Goal: Task Accomplishment & Management: Complete application form

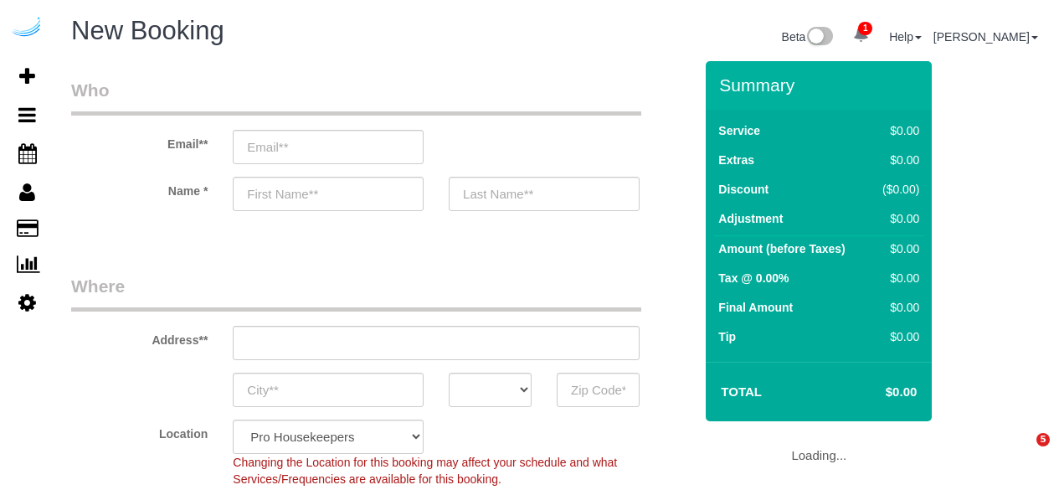
select select "4"
select select "number:9"
click at [402, 143] on input "email" at bounding box center [328, 147] width 191 height 34
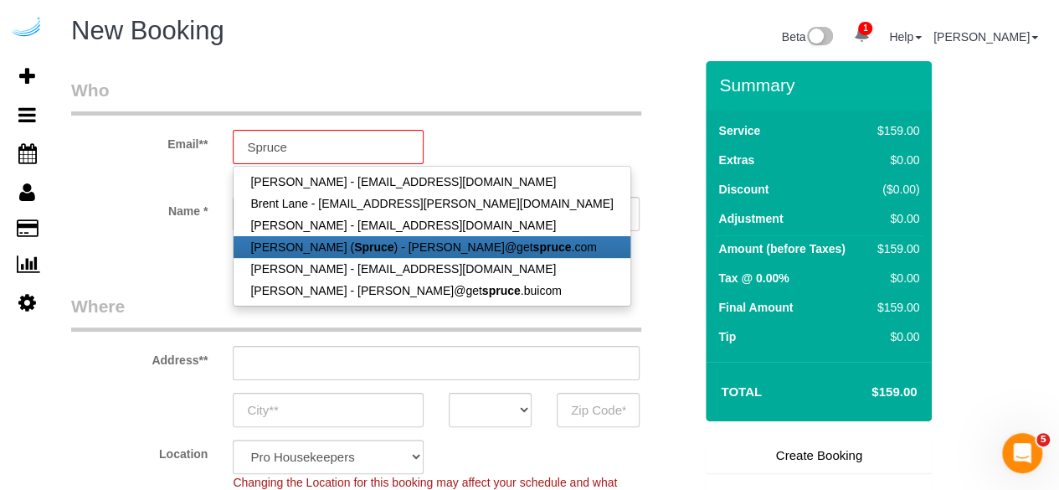
click at [362, 251] on strong "Spruce" at bounding box center [373, 246] width 39 height 13
type input "[PERSON_NAME][EMAIL_ADDRESS][DOMAIN_NAME]"
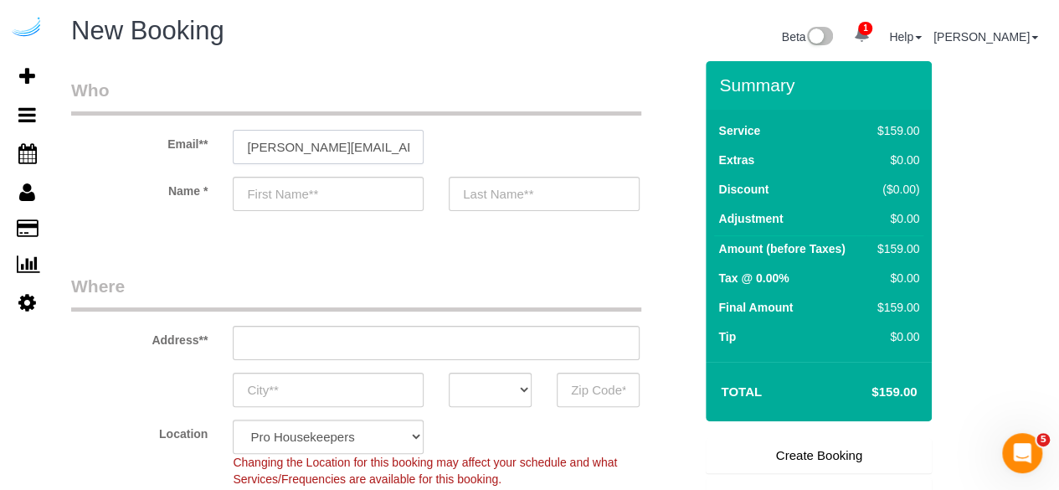
type input "[PERSON_NAME]"
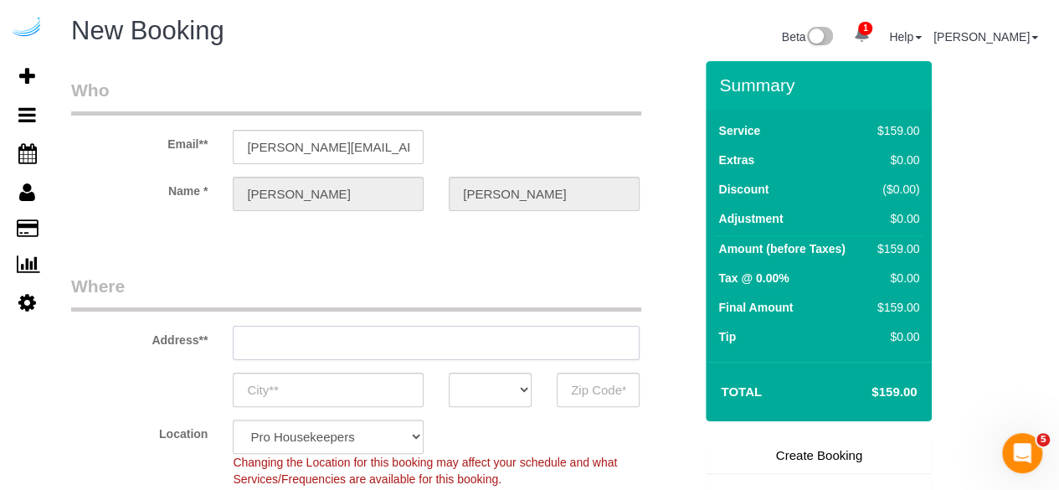
click at [467, 341] on input "text" at bounding box center [436, 343] width 407 height 34
type input "[STREET_ADDRESS][PERSON_NAME]"
type input "Austin"
select select "[GEOGRAPHIC_DATA]"
type input "78704"
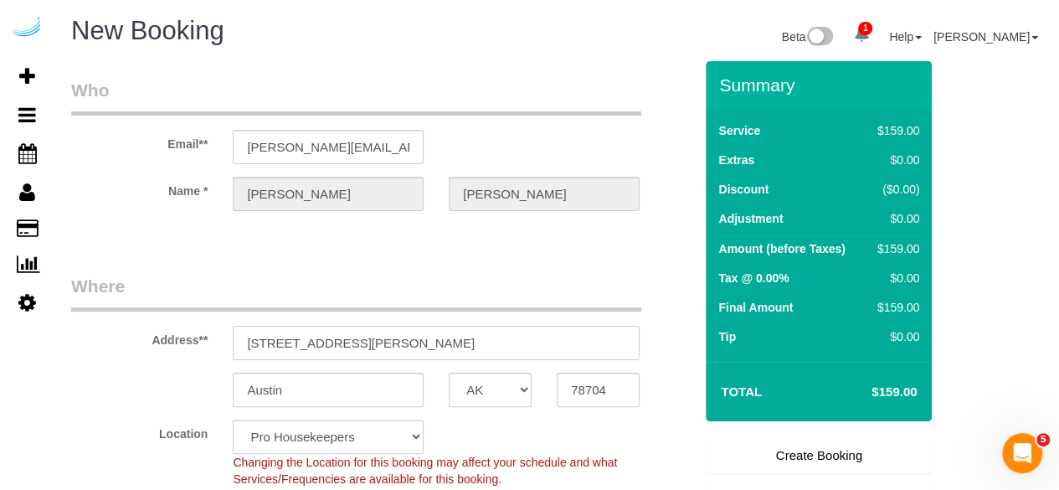
paste input "770 Juniper St NE, Atlanta, GA 30308"
type input "770 Juniper St NE, Atlanta, GA 30308"
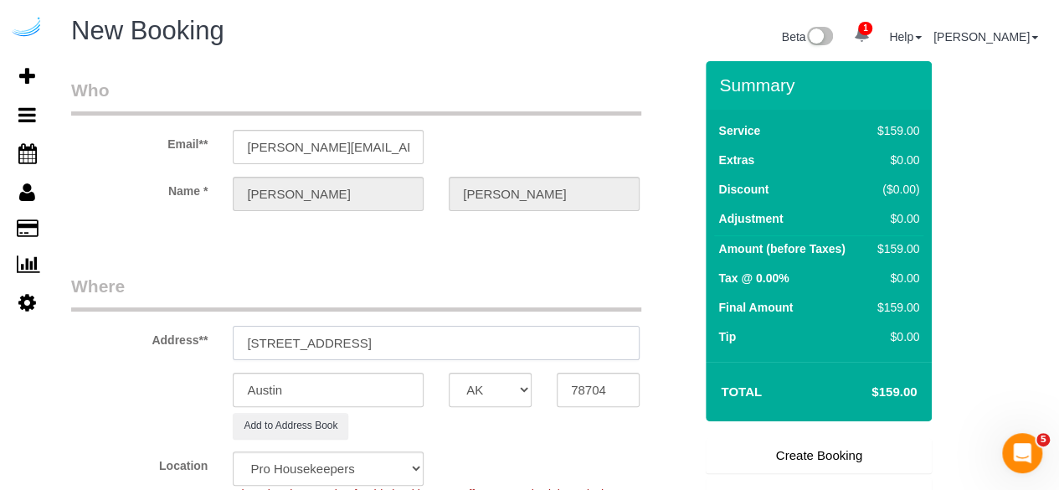
select select "9"
drag, startPoint x: 420, startPoint y: 343, endPoint x: 544, endPoint y: 343, distance: 123.9
click at [544, 343] on input "770 Juniper St NE, Atlanta, GA 30308" at bounding box center [436, 343] width 407 height 34
select select "object:20459"
type input "770 Juniper St NE, Atlanta, GA 30308"
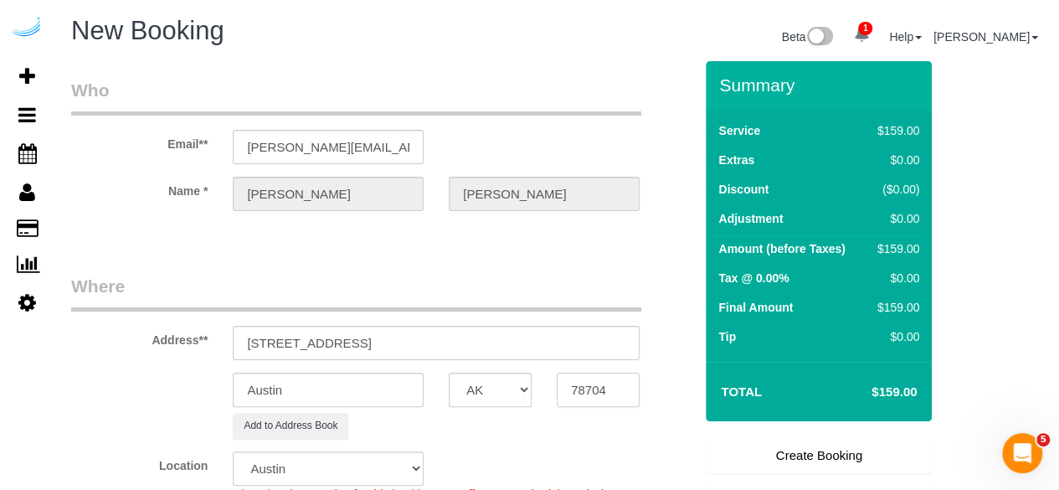
click at [586, 385] on input "78704" at bounding box center [598, 390] width 83 height 34
paste input "30308"
type input "30308"
click at [510, 376] on select "AK AL AR AZ CA CO CT DC DE [GEOGRAPHIC_DATA] [GEOGRAPHIC_DATA] HI IA ID IL IN K…" at bounding box center [490, 390] width 83 height 34
select select "8"
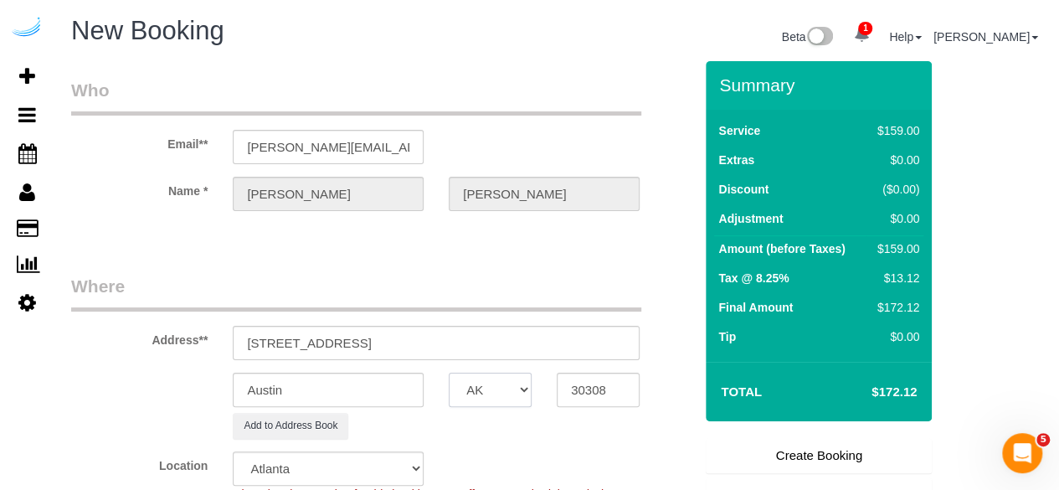
select select "GA"
click at [410, 393] on input "Austin" at bounding box center [328, 390] width 191 height 34
select select "object:20506"
type input "[GEOGRAPHIC_DATA]"
drag, startPoint x: 352, startPoint y: 341, endPoint x: 571, endPoint y: 341, distance: 219.4
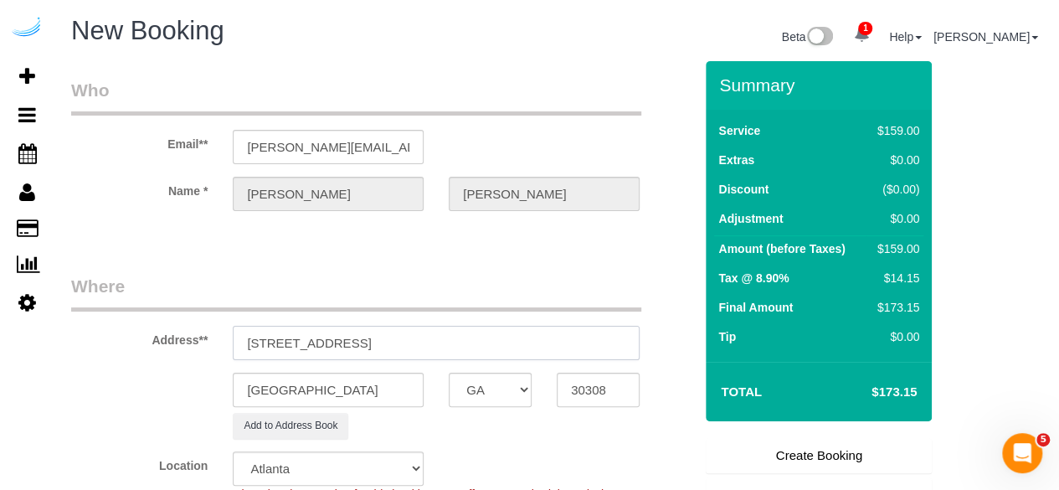
click at [571, 341] on input "770 Juniper St NE, Atlanta, GA 30308" at bounding box center [436, 343] width 407 height 34
paste input "Ellen Caparosa"
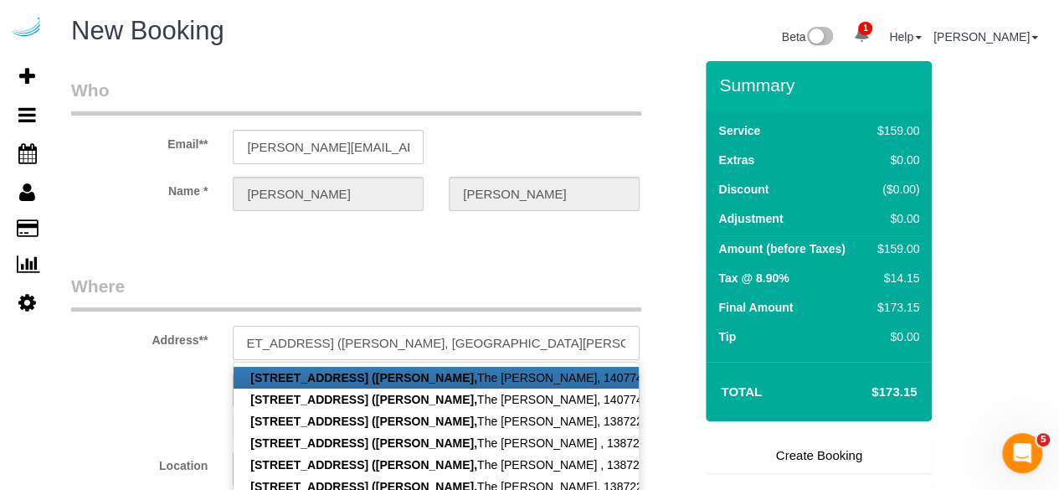
paste input "1432587"
type input "770 Juniper St NE, Building 2412, Unit 2412 (Ellen Caparosa, The Hadley, 143258…"
click at [369, 282] on legend "Where" at bounding box center [356, 293] width 570 height 38
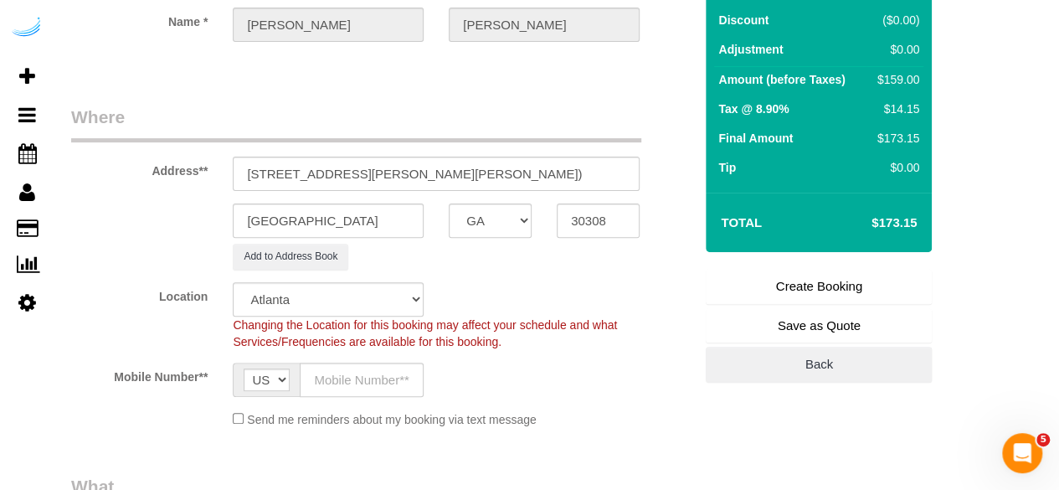
scroll to position [251, 0]
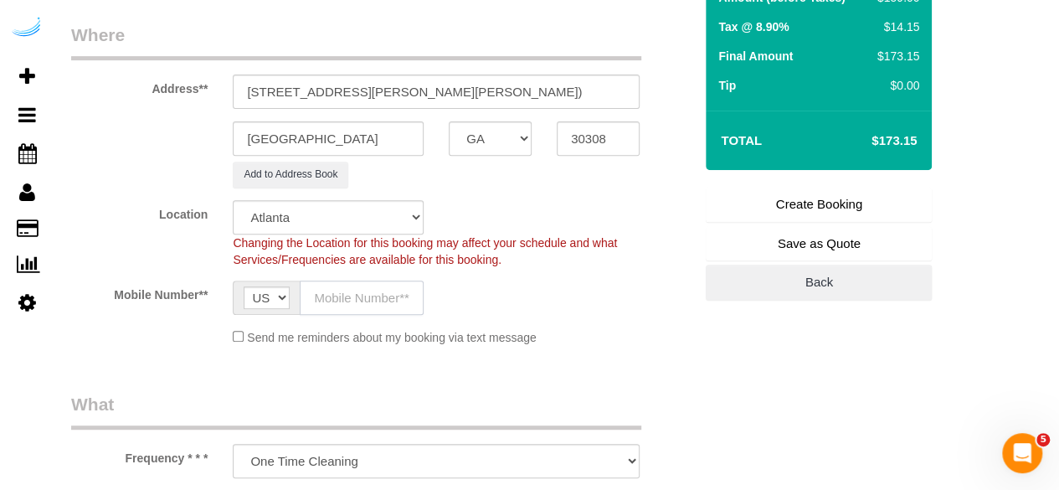
click at [363, 286] on input "text" at bounding box center [362, 298] width 124 height 34
type input "[PHONE_NUMBER]"
type input "[PERSON_NAME]"
type input "[PHONE_NUMBER]"
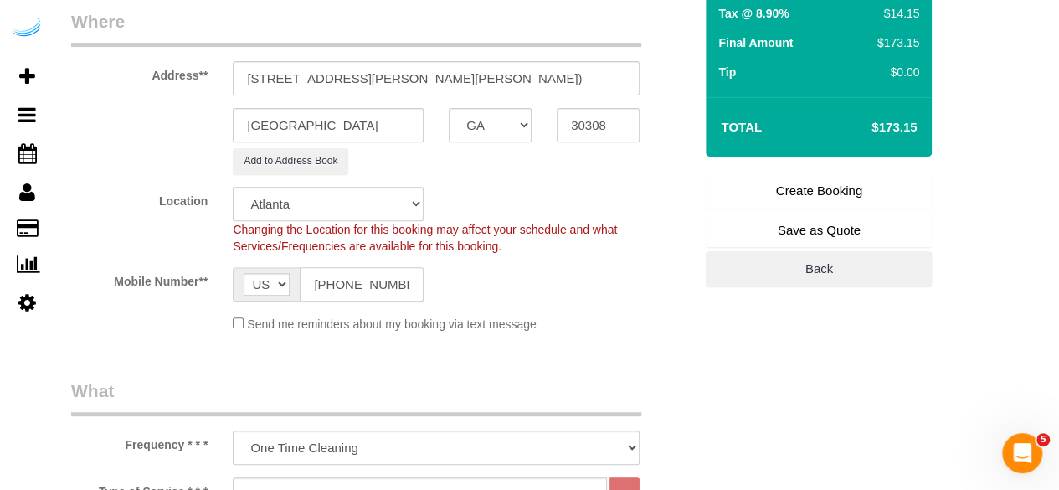
scroll to position [586, 0]
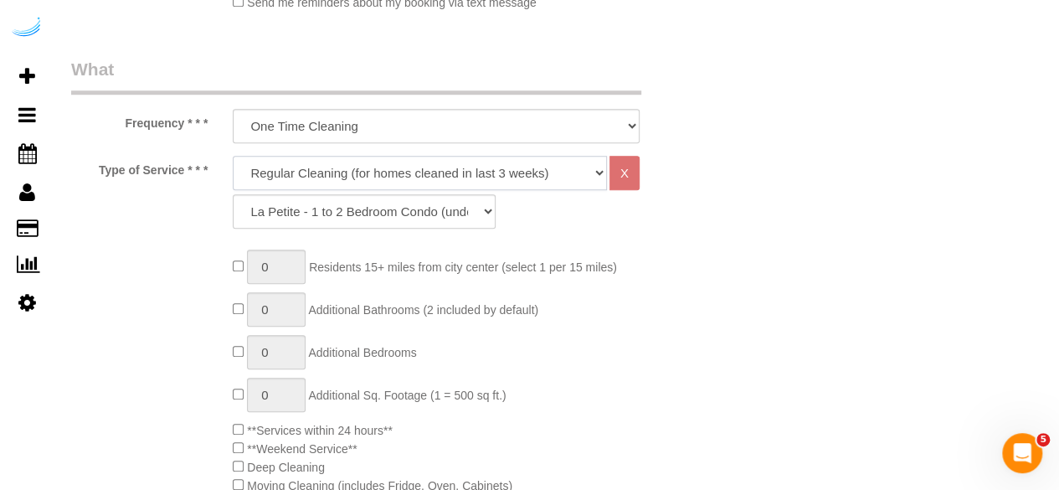
click at [404, 168] on select "Deep Cleaning (for homes that have not been cleaned in 3+ weeks) Spruce Regular…" at bounding box center [420, 173] width 374 height 34
select select "282"
click at [233, 156] on select "Deep Cleaning (for homes that have not been cleaned in 3+ weeks) Spruce Regular…" at bounding box center [420, 173] width 374 height 34
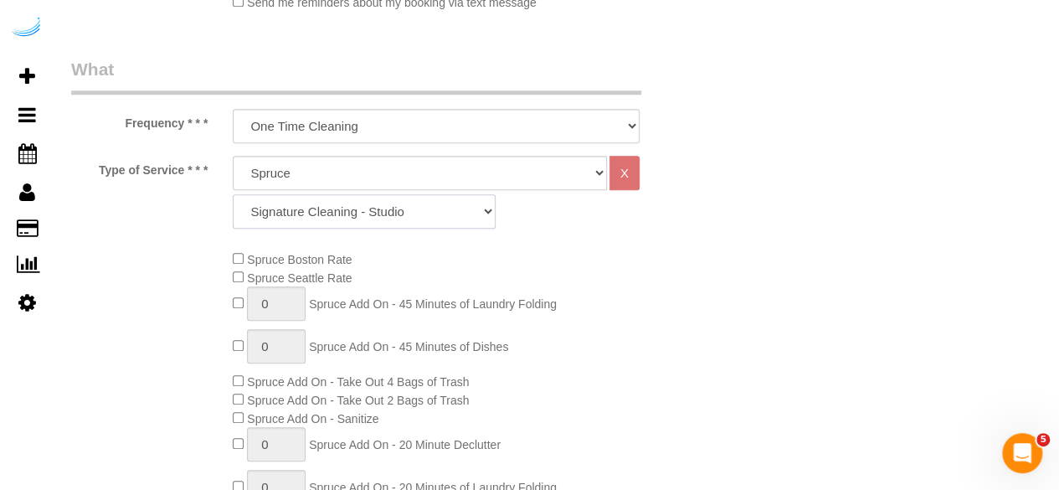
click at [419, 217] on select "Signature Cleaning - Studio Signature Cleaning - 1 Bed 1 Bath Signature Cleanin…" at bounding box center [364, 211] width 263 height 34
select select "309"
click at [233, 194] on select "Signature Cleaning - Studio Signature Cleaning - 1 Bed 1 Bath Signature Cleanin…" at bounding box center [364, 211] width 263 height 34
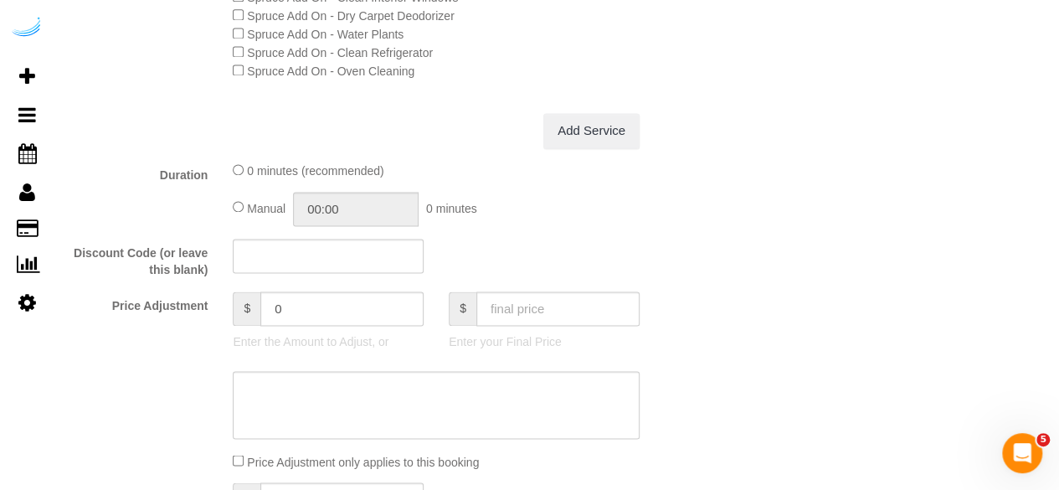
scroll to position [1591, 0]
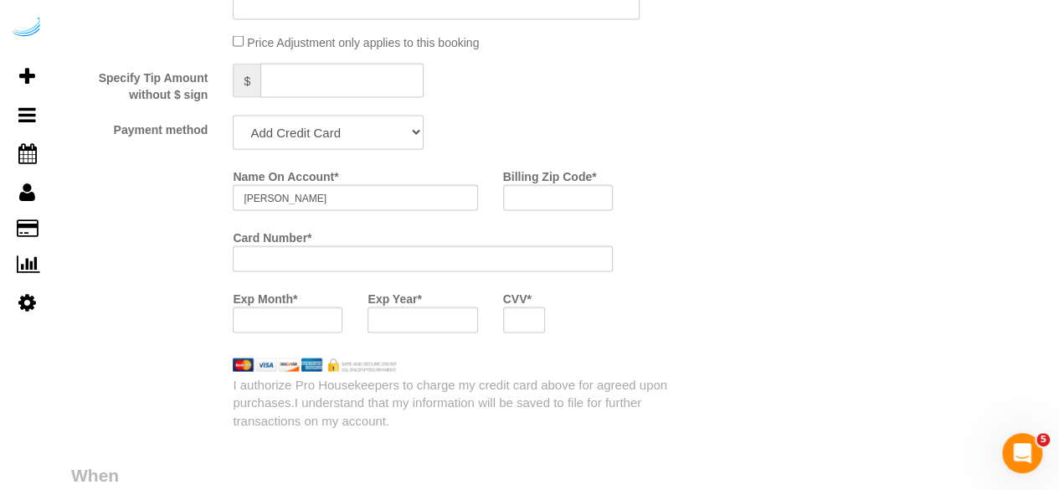
click at [348, 125] on select "Add Credit Card Cash Check Paypal" at bounding box center [328, 133] width 191 height 34
select select "string:check"
click at [233, 117] on select "Add Credit Card Cash Check Paypal" at bounding box center [328, 133] width 191 height 34
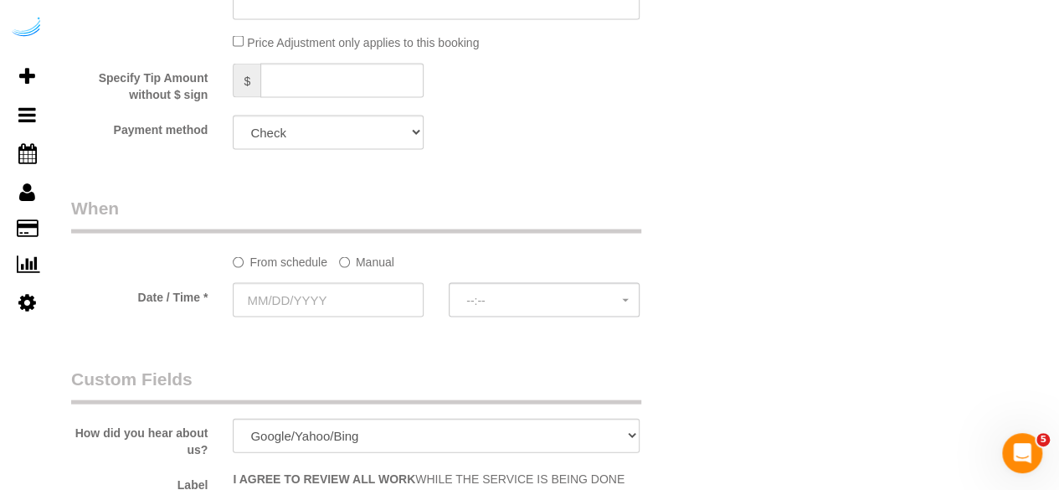
click at [361, 274] on sui-booking-spot "From schedule Manual Date / Time * --:-- --:--" at bounding box center [382, 258] width 622 height 125
click at [363, 267] on label "Manual" at bounding box center [366, 259] width 55 height 23
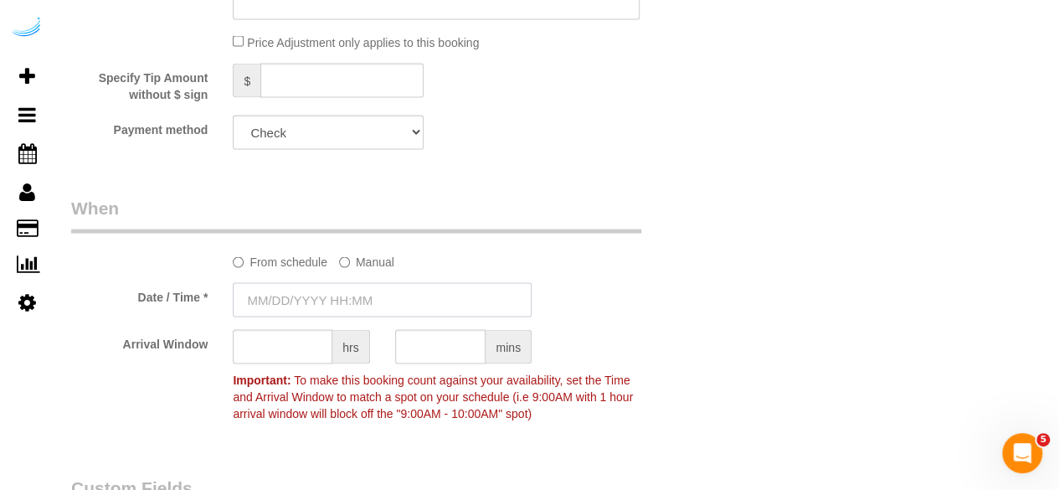
click at [355, 296] on input "text" at bounding box center [382, 300] width 299 height 34
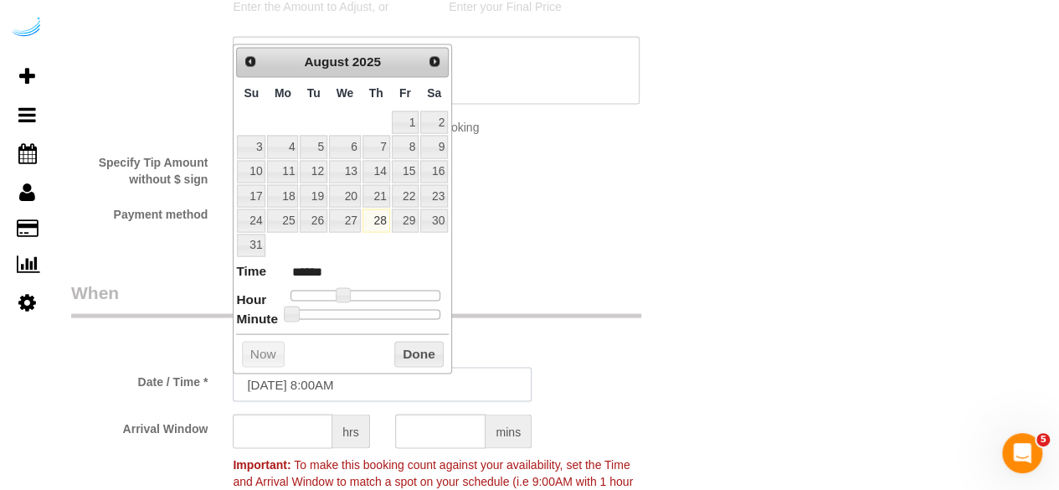
scroll to position [1424, 0]
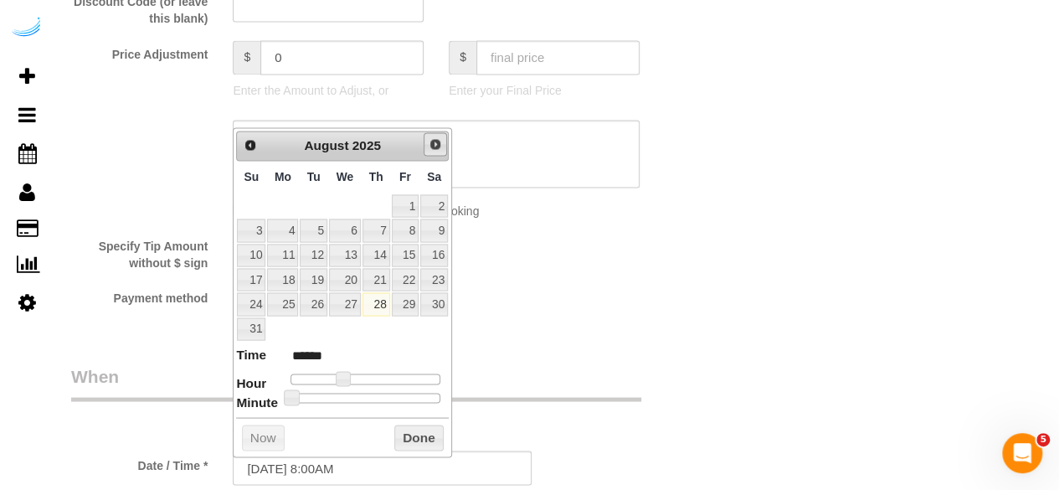
click at [432, 143] on span "Next" at bounding box center [435, 143] width 13 height 13
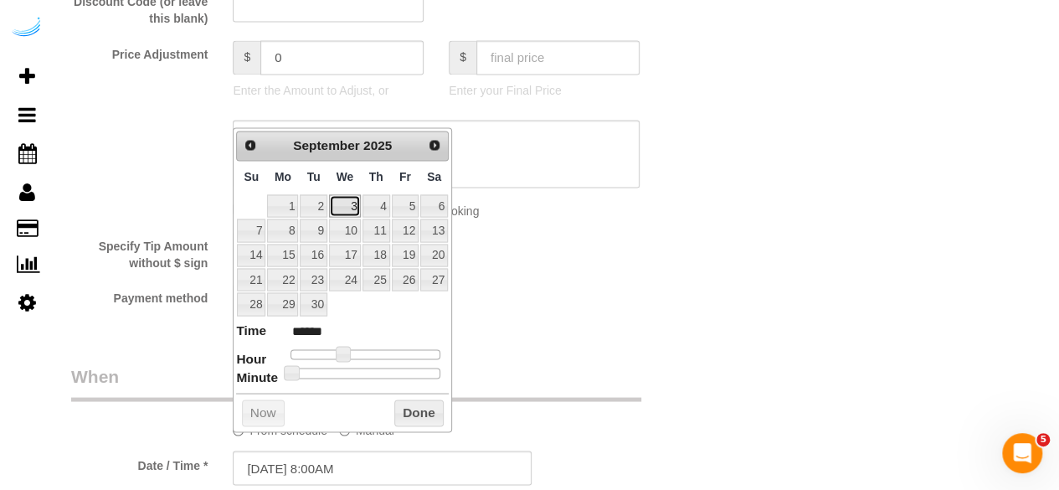
click at [358, 200] on link "3" at bounding box center [345, 205] width 32 height 23
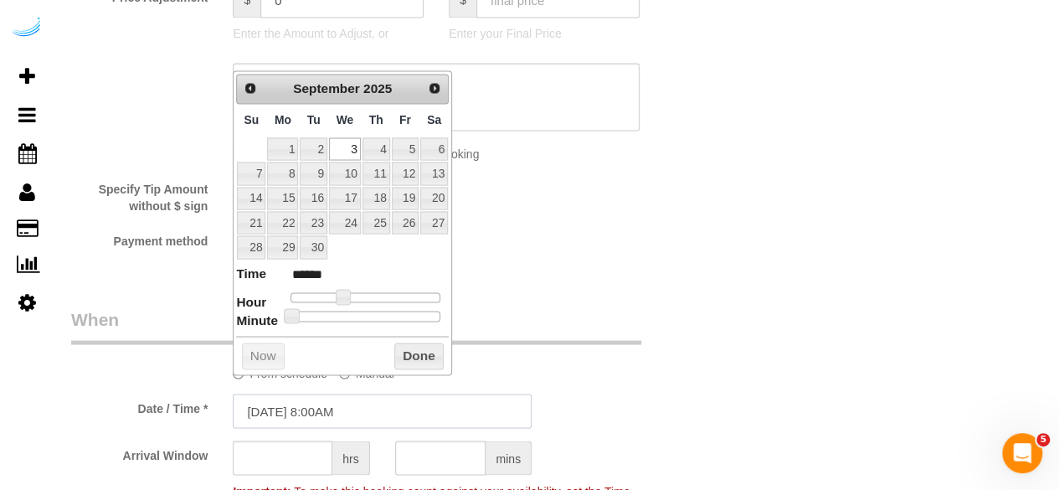
scroll to position [1507, 0]
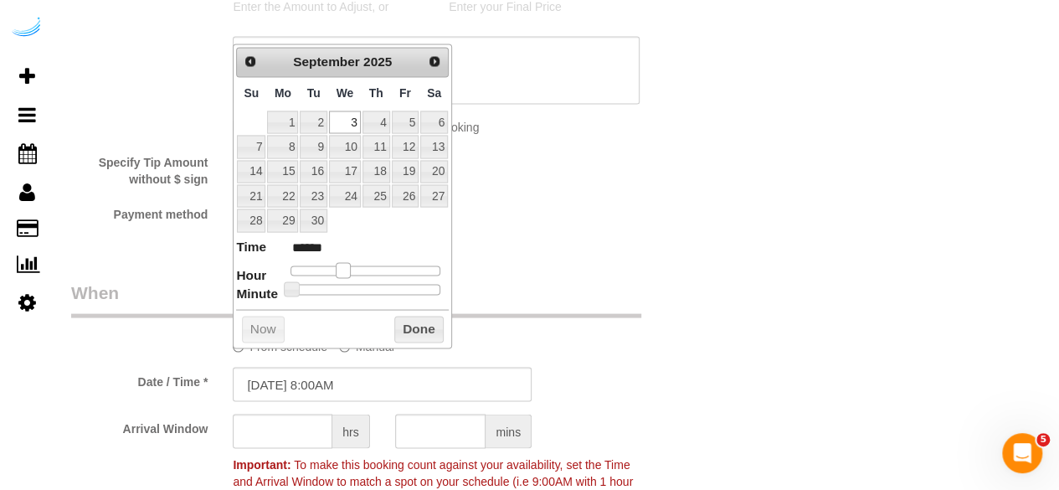
type input "09/03/2025 9:00AM"
type input "******"
click at [348, 264] on span at bounding box center [349, 269] width 15 height 15
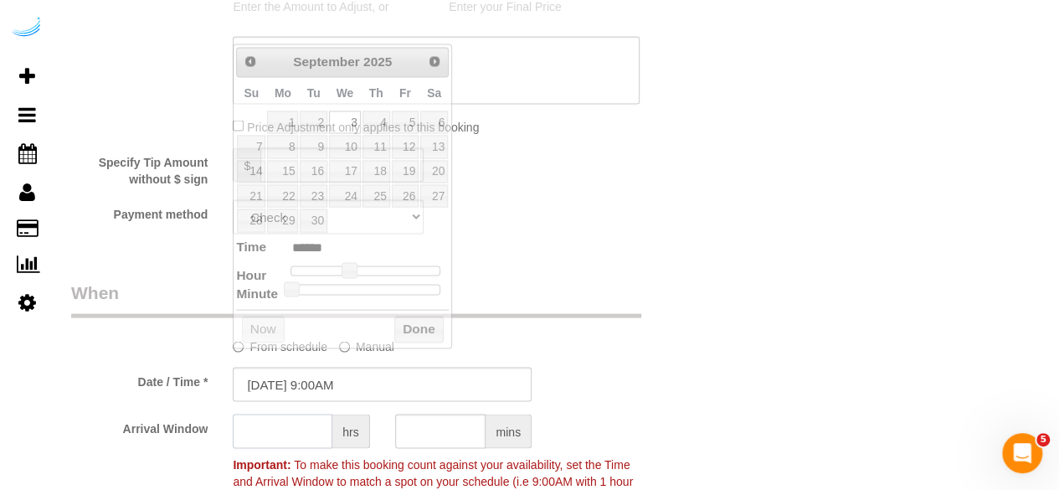
click at [268, 416] on input "text" at bounding box center [283, 431] width 100 height 34
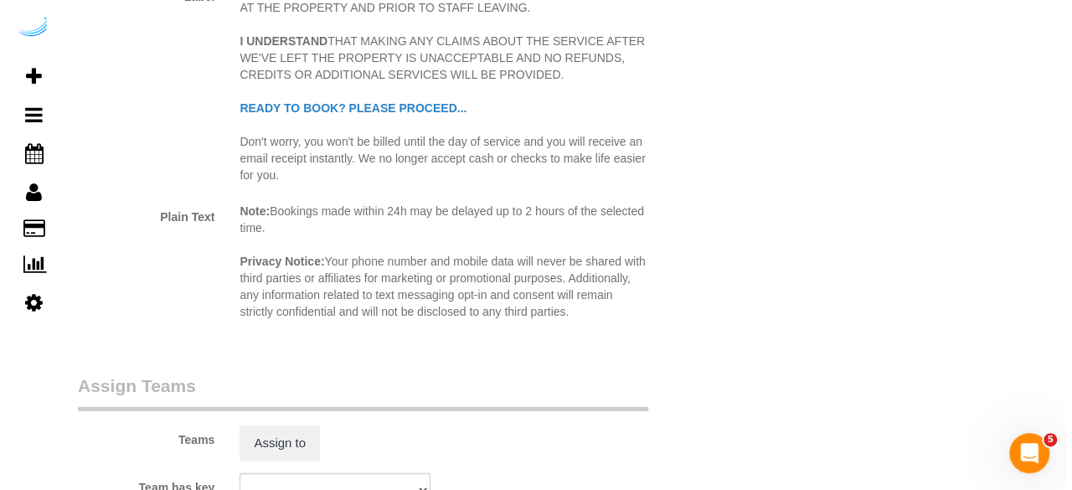
scroll to position [2345, 0]
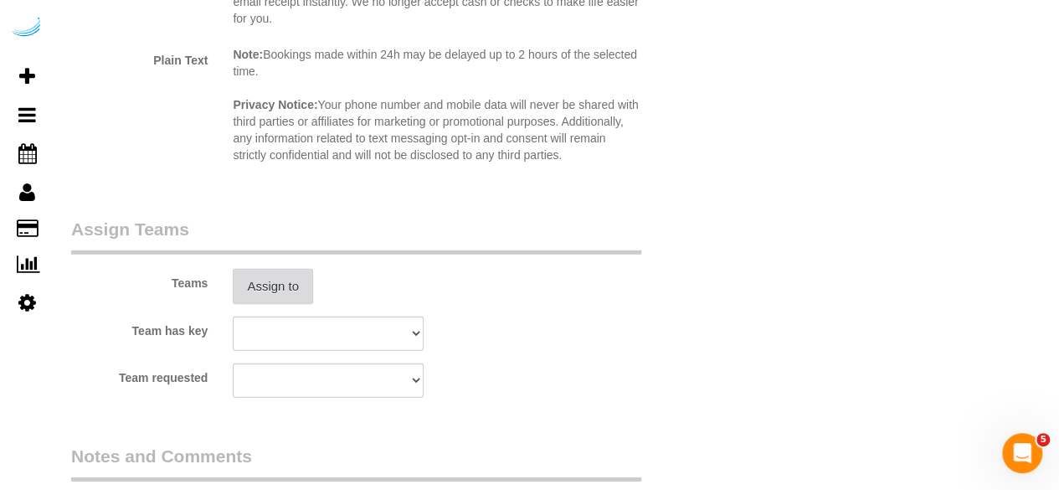
type input "4"
click at [291, 291] on button "Assign to" at bounding box center [273, 286] width 80 height 35
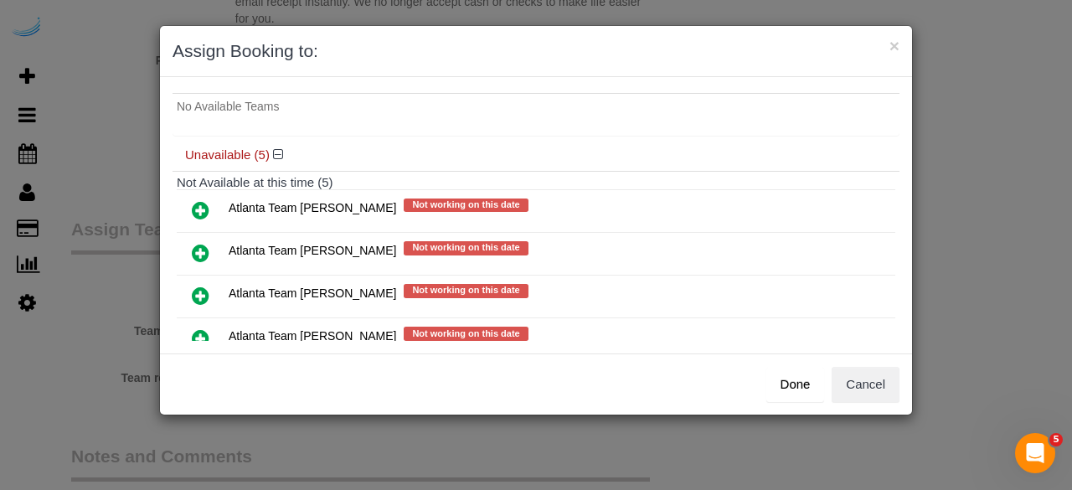
click at [199, 252] on icon at bounding box center [201, 253] width 18 height 20
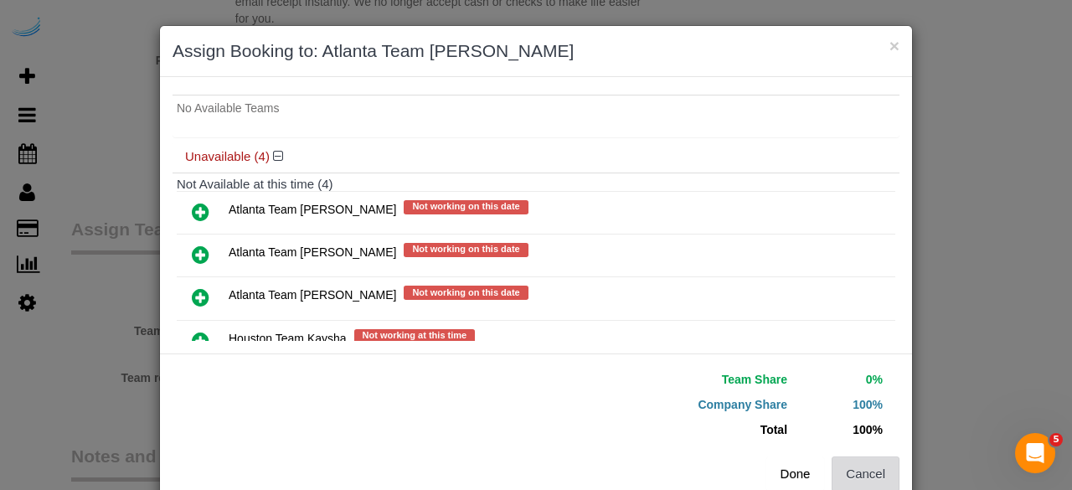
scroll to position [38, 0]
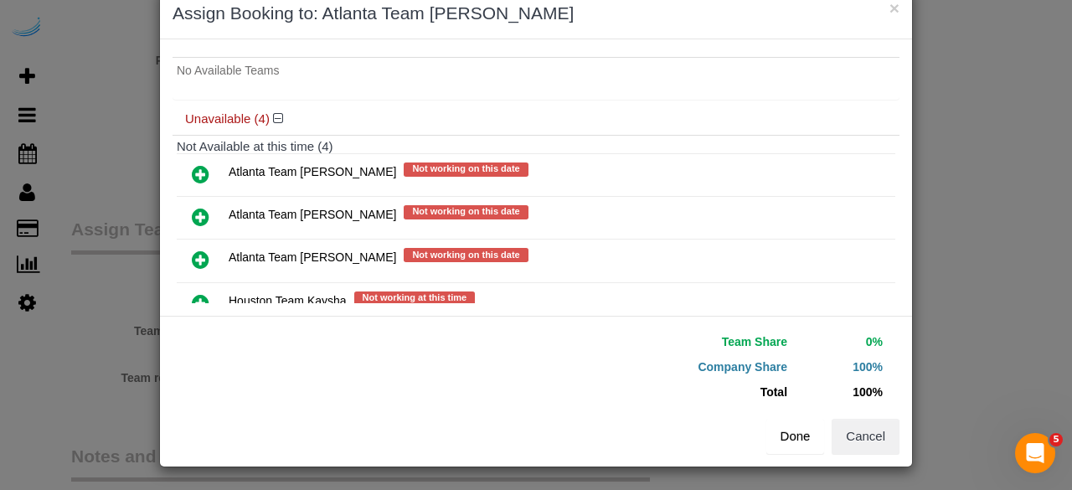
click at [787, 436] on button "Done" at bounding box center [795, 436] width 59 height 35
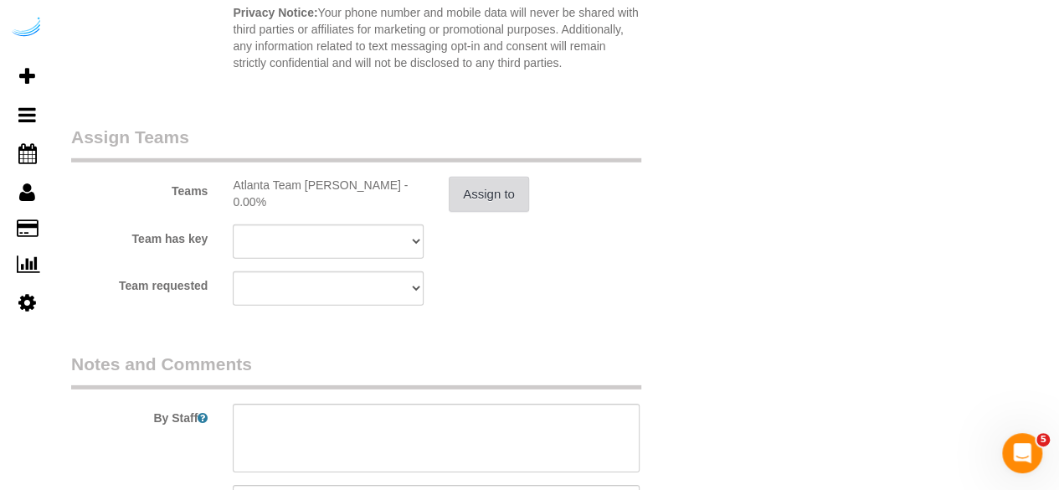
scroll to position [2596, 0]
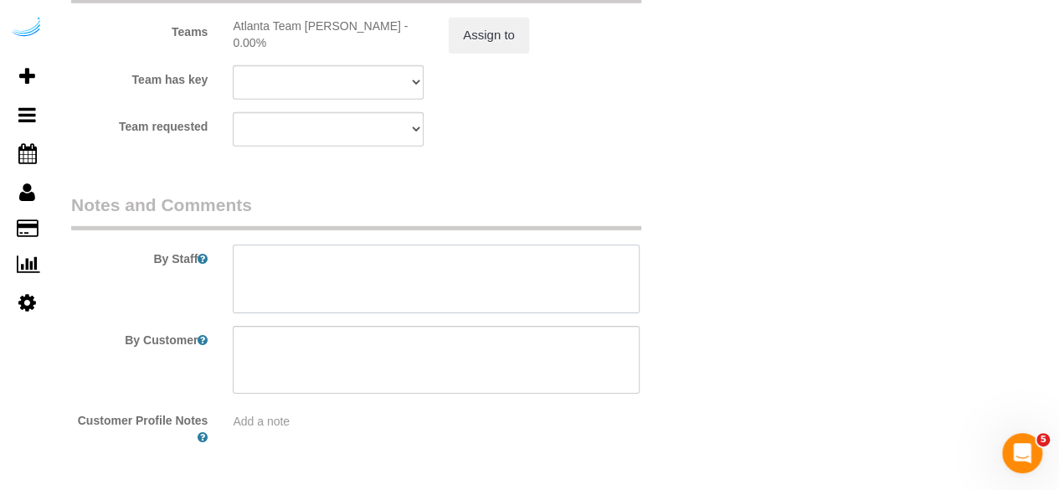
click at [509, 261] on textarea at bounding box center [436, 279] width 407 height 69
click at [422, 274] on textarea at bounding box center [436, 279] width 407 height 69
paste textarea "Permanent Notes:No notes from this customer.Today's Notes:No notes from this se…"
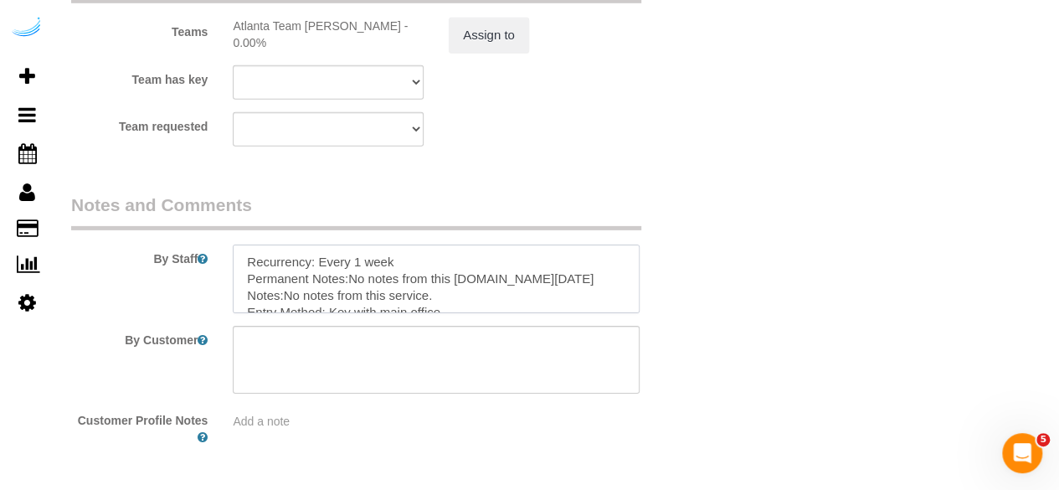
type textarea "Recurrency: Every 1 week Permanent Notes:No notes from this customer.Today's No…"
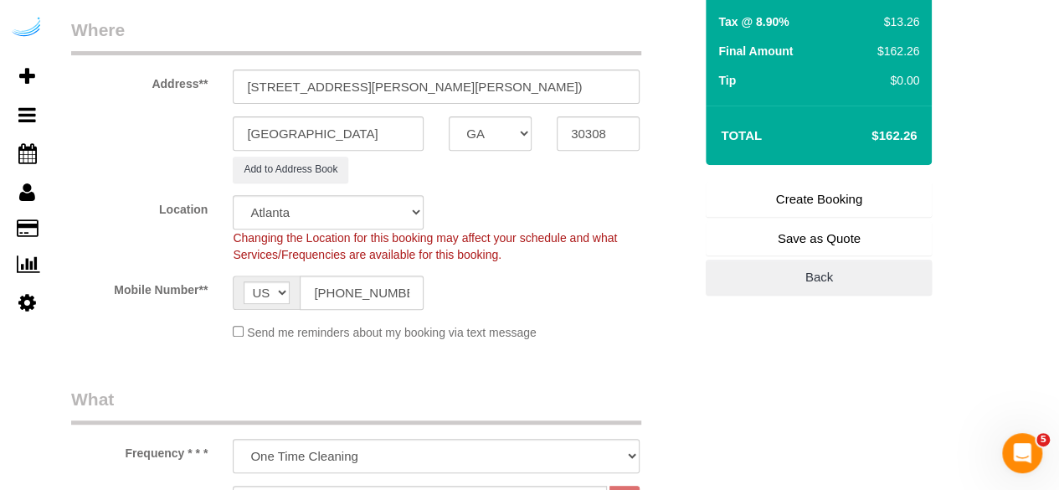
scroll to position [251, 0]
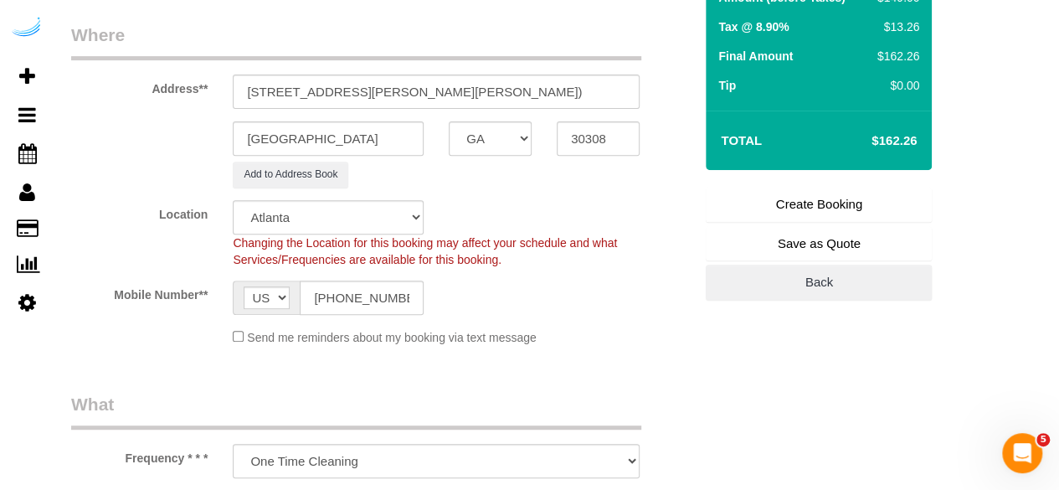
click at [780, 198] on link "Create Booking" at bounding box center [819, 204] width 226 height 35
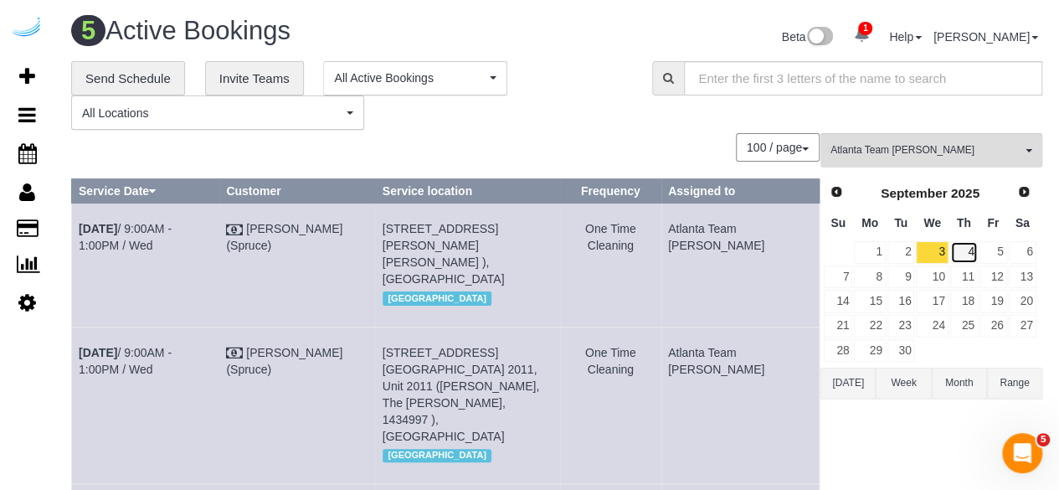
click at [975, 251] on link "4" at bounding box center [964, 252] width 28 height 23
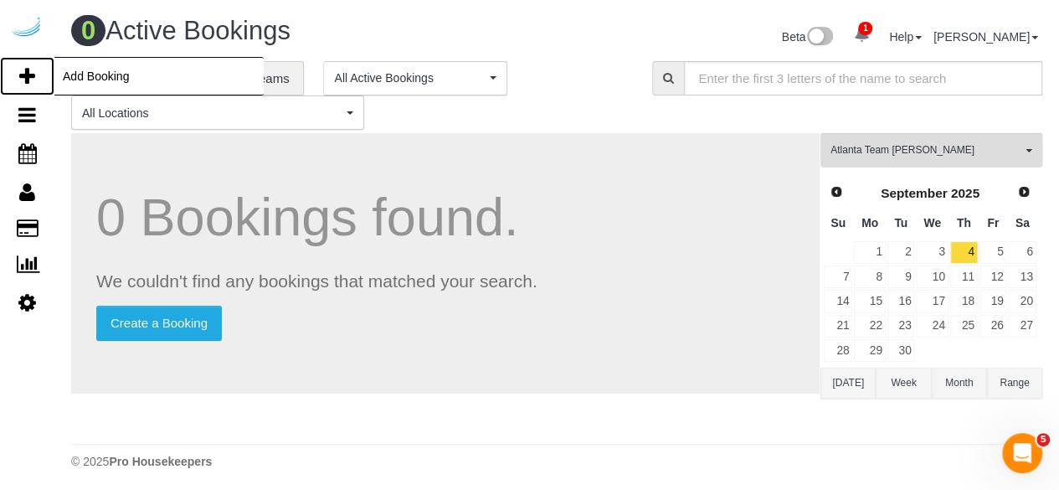
click at [18, 77] on link "Add Booking" at bounding box center [27, 76] width 54 height 39
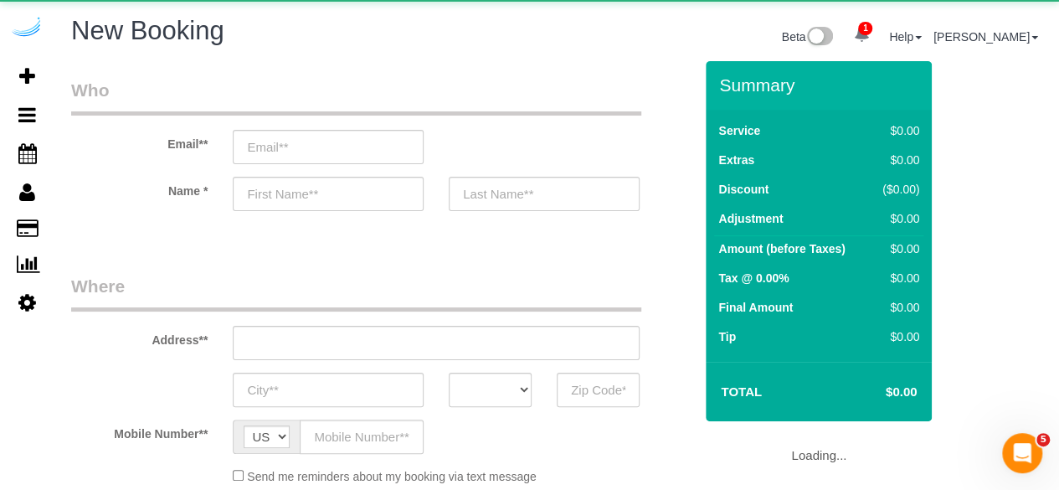
select select "object:22184"
select select "4"
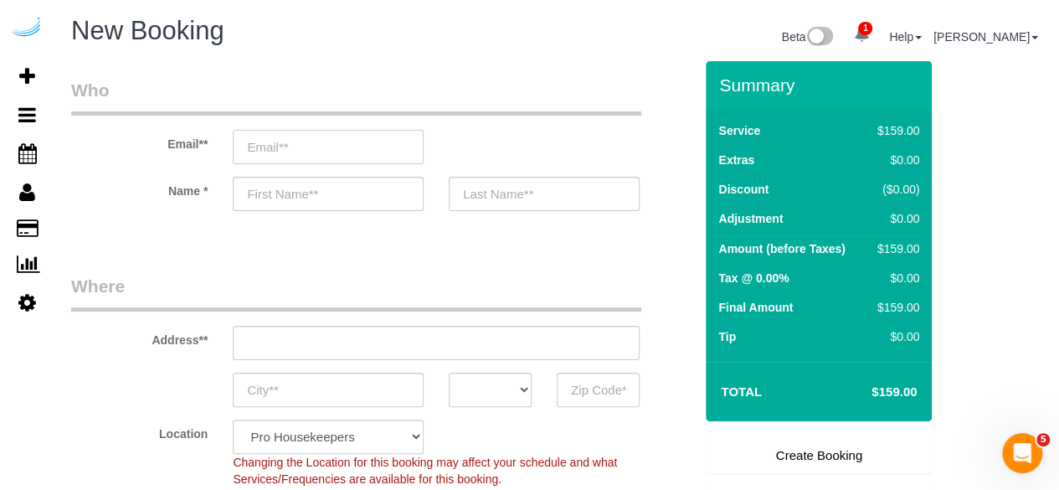
click at [373, 146] on input "email" at bounding box center [328, 147] width 191 height 34
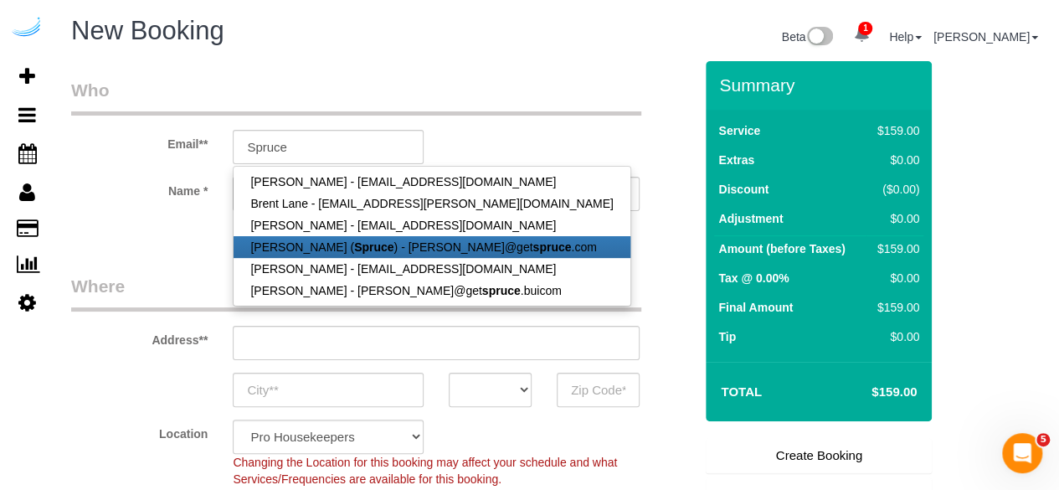
click at [345, 237] on link "[PERSON_NAME] ( Spruce ) - [PERSON_NAME]@get spruce .com" at bounding box center [432, 247] width 396 height 22
type input "[PERSON_NAME][EMAIL_ADDRESS][DOMAIN_NAME]"
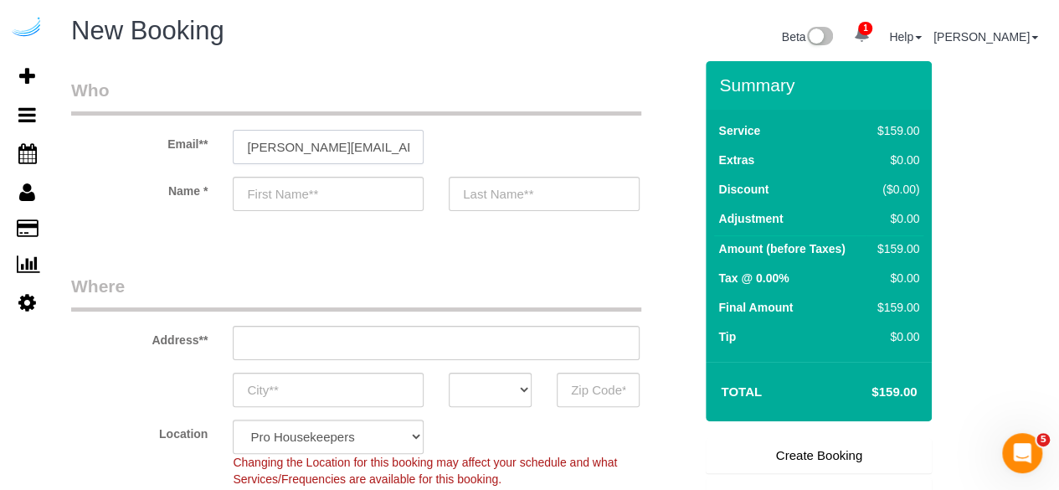
type input "[PERSON_NAME]"
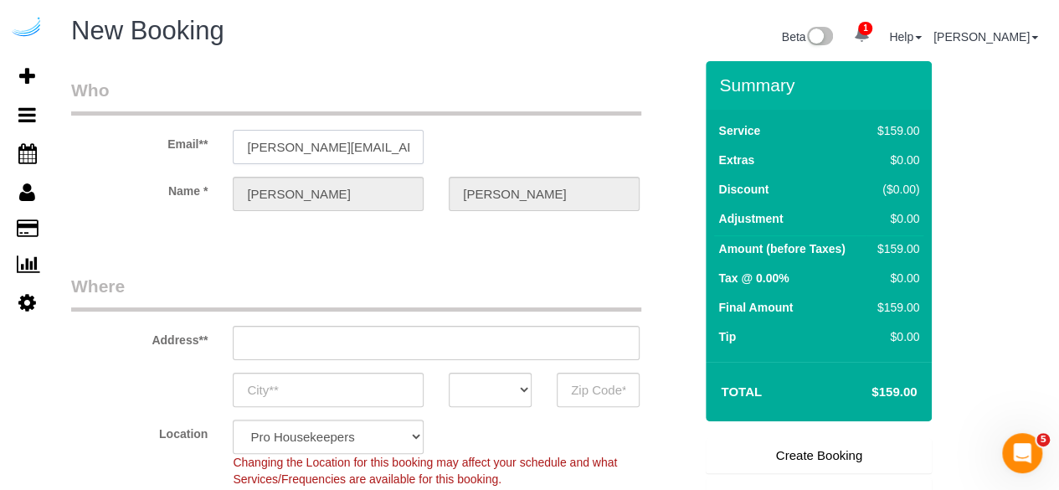
type input "[STREET_ADDRESS][PERSON_NAME]"
type input "Austin"
select select "[GEOGRAPHIC_DATA]"
type input "78704"
click at [425, 334] on input "[STREET_ADDRESS][PERSON_NAME]" at bounding box center [436, 343] width 407 height 34
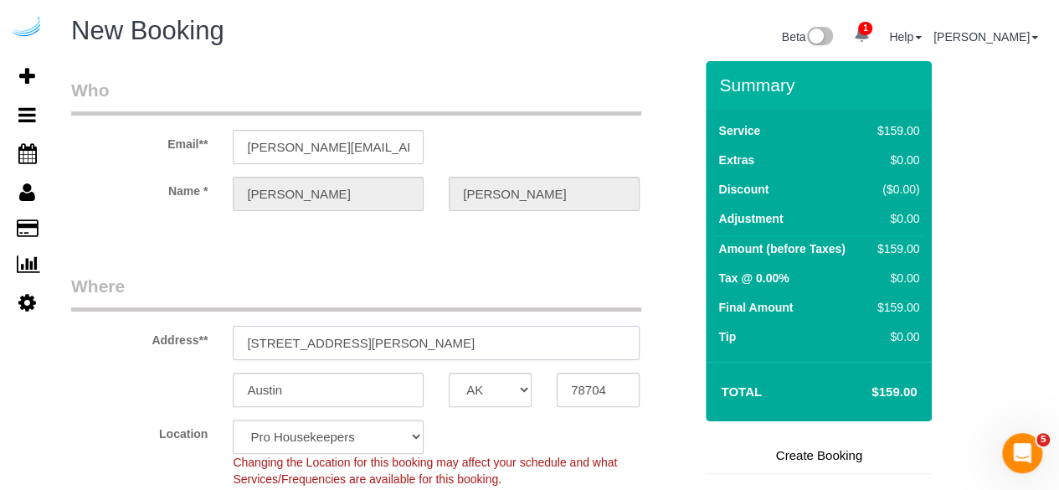
paste input "100 Pinhurst Dr, Atlanta, GA 30339"
type input "100 Pinhurst Dr, Atlanta, GA 30339"
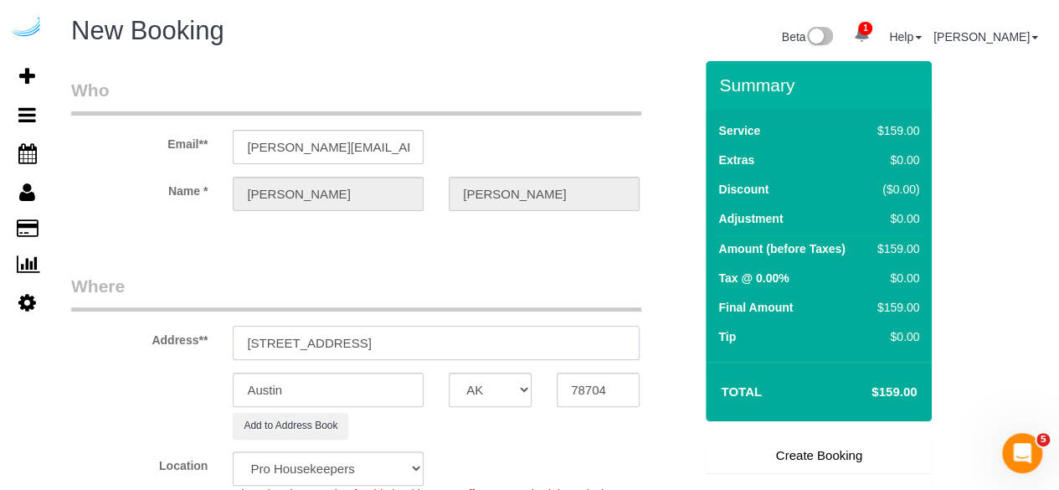
select select "9"
select select "object:22228"
drag, startPoint x: 403, startPoint y: 344, endPoint x: 513, endPoint y: 348, distance: 109.8
click at [512, 334] on input "100 Pinhurst Dr, Atlanta, GA 30339" at bounding box center [436, 343] width 407 height 34
type input "100 Pinhurst Dr, Atlanta, GA 30339"
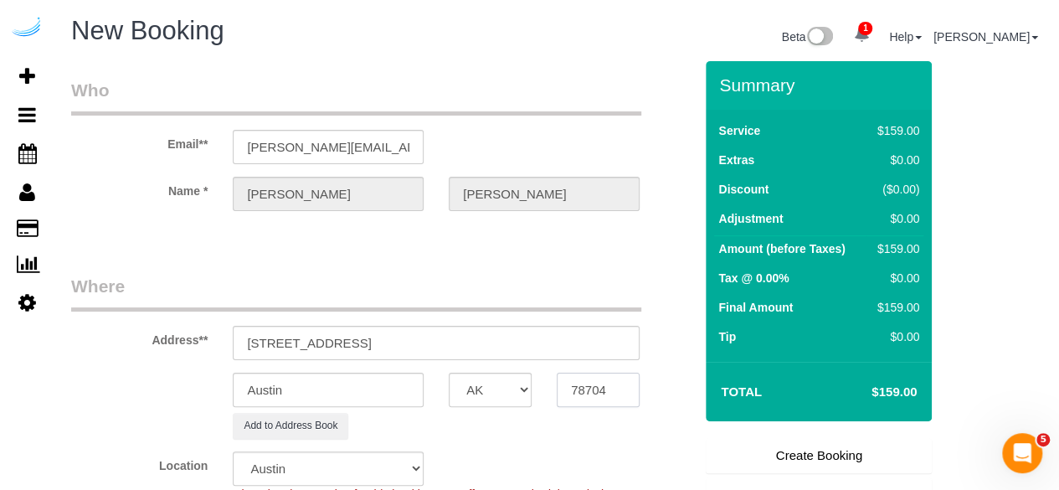
click at [578, 391] on input "78704" at bounding box center [598, 390] width 83 height 34
paste input "30339"
type input "30339"
click at [484, 389] on select "AK AL AR AZ CA CO CT DC DE [GEOGRAPHIC_DATA] [GEOGRAPHIC_DATA] HI IA ID IL IN K…" at bounding box center [490, 390] width 83 height 34
select select "8"
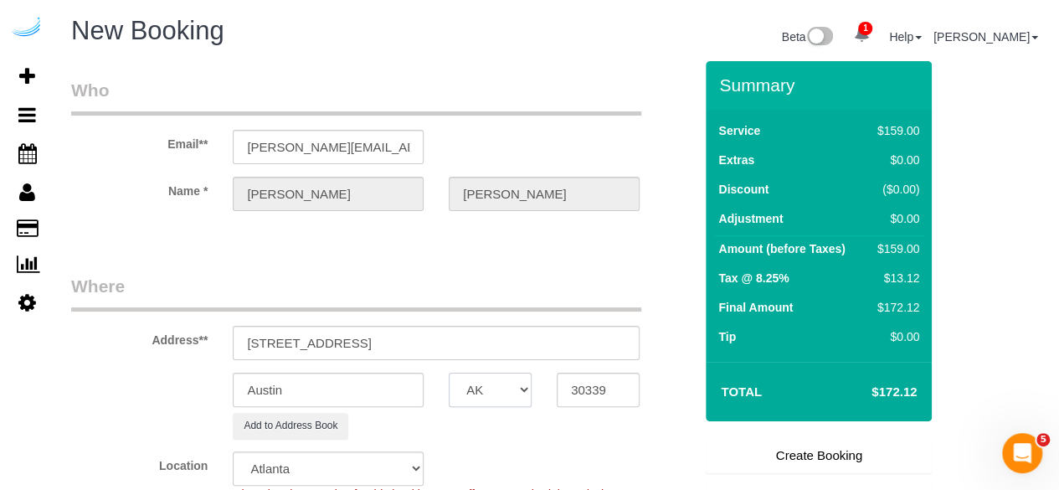
select select "GA"
click at [398, 398] on input "Austin" at bounding box center [328, 390] width 191 height 34
select select "object:22275"
type input "[GEOGRAPHIC_DATA]"
drag, startPoint x: 342, startPoint y: 347, endPoint x: 509, endPoint y: 344, distance: 167.5
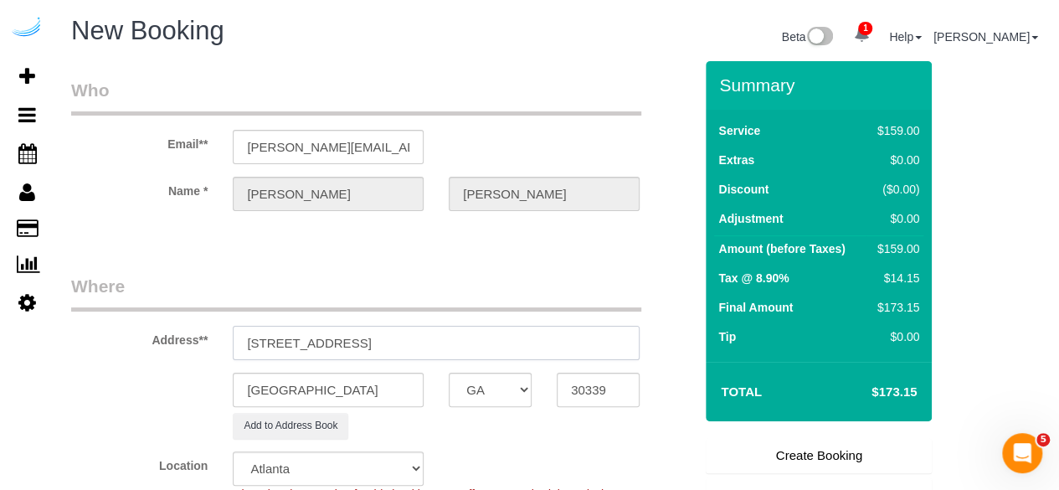
click at [509, 344] on input "100 Pinhurst Dr, Atlanta, GA 30339" at bounding box center [436, 343] width 407 height 34
paste input "1122P"
paste input "Heather Clarke"
paste input "Residences at Vinings Mountain - The Peak"
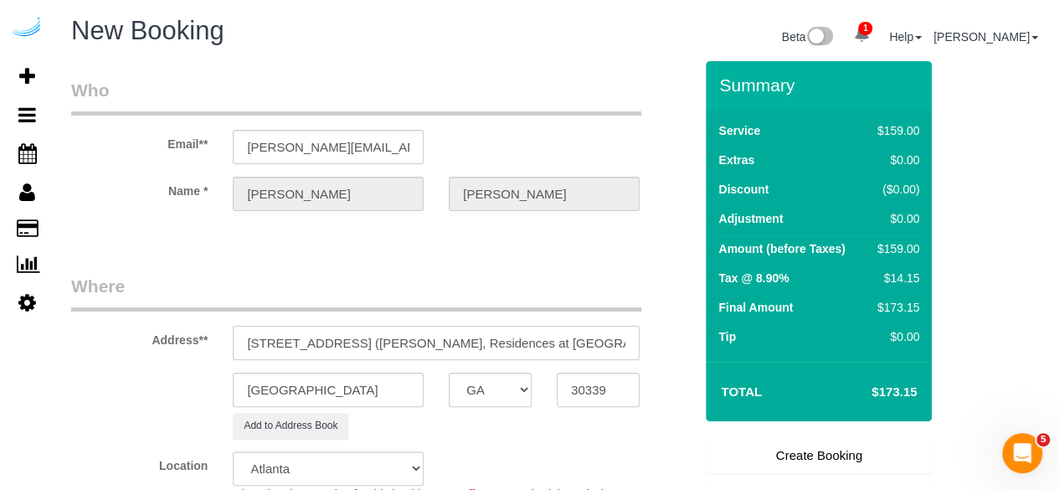
click at [617, 339] on input "100 Pinhurst Dr, Building 1122P, Unit 1122P (Heather Clarke, Residences at Vini…" at bounding box center [436, 343] width 407 height 34
paste input "1470114"
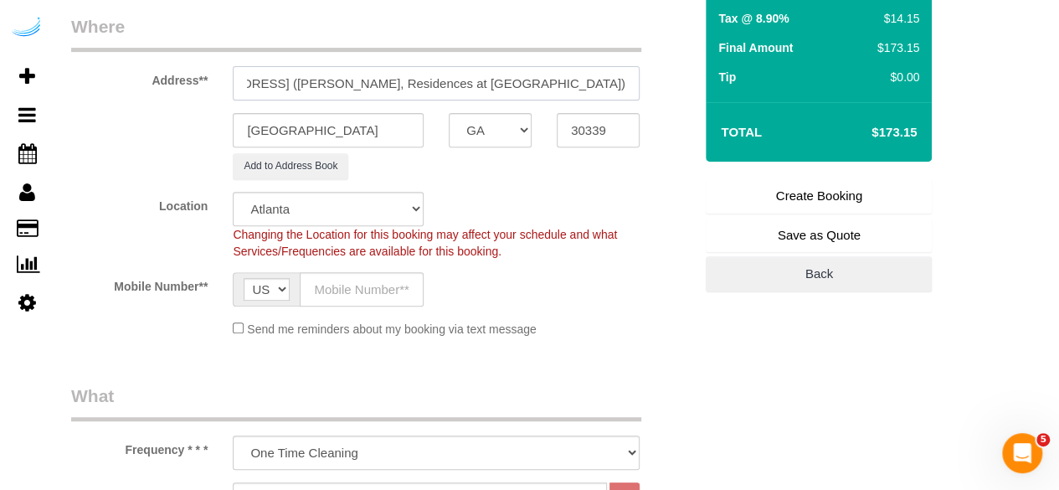
scroll to position [335, 0]
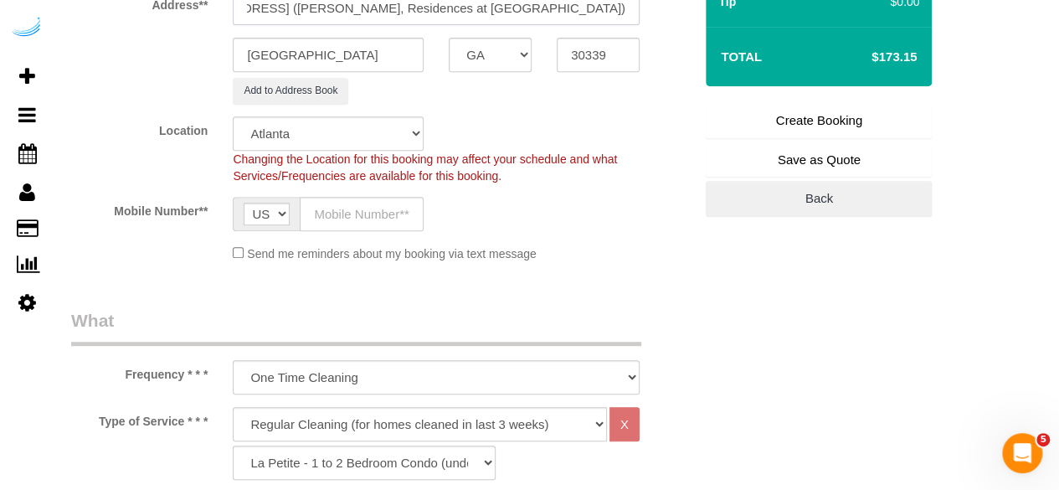
type input "100 Pinhurst Dr, Building 1122P, Unit 1122P (Heather Clarke, Residences at Vini…"
click at [391, 223] on input "text" at bounding box center [362, 214] width 124 height 34
type input "[PHONE_NUMBER]"
type input "[PERSON_NAME]"
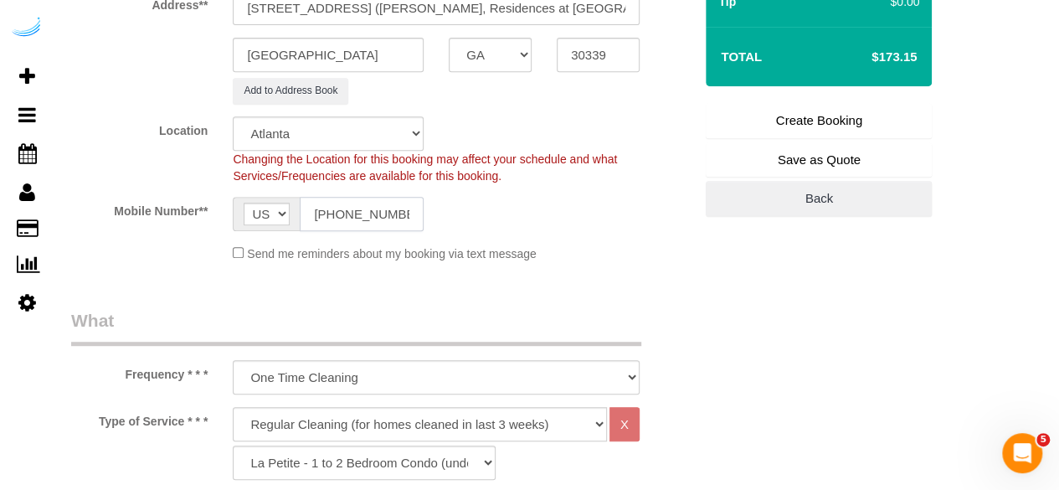
type input "[PHONE_NUMBER]"
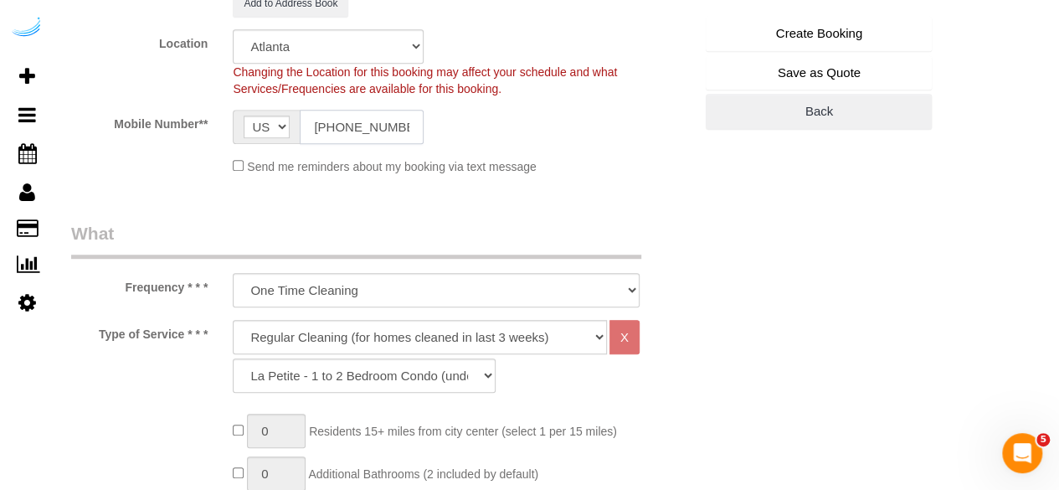
scroll to position [586, 0]
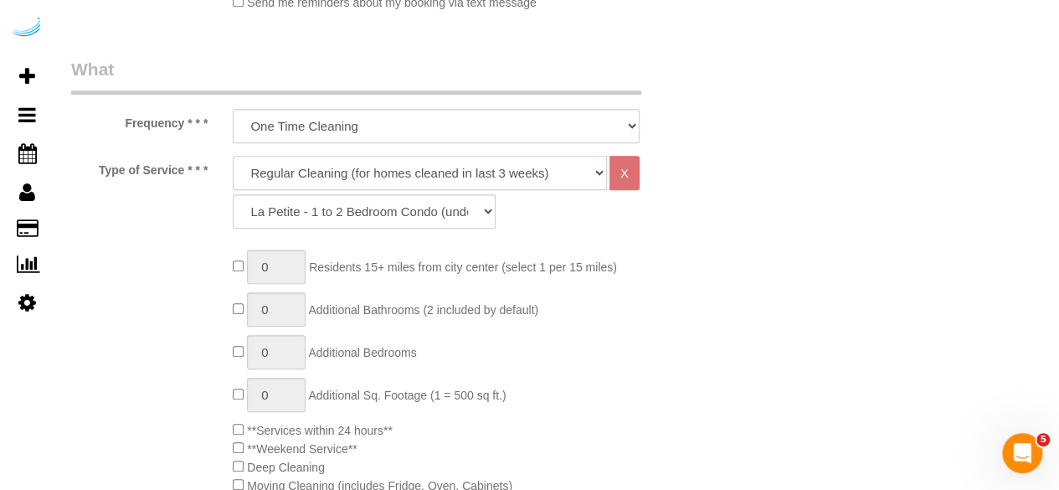
drag, startPoint x: 402, startPoint y: 178, endPoint x: 402, endPoint y: 188, distance: 10.0
click at [402, 178] on select "Deep Cleaning (for homes that have not been cleaned in 3+ weeks) Spruce Regular…" at bounding box center [420, 173] width 374 height 34
select select "282"
click at [233, 156] on select "Deep Cleaning (for homes that have not been cleaned in 3+ weeks) Spruce Regular…" at bounding box center [420, 173] width 374 height 34
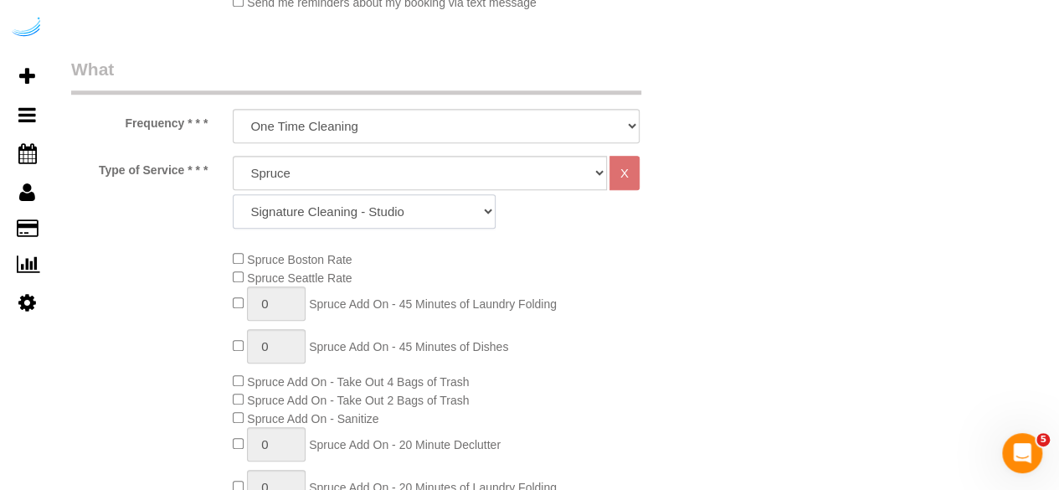
click at [427, 206] on select "Signature Cleaning - Studio Signature Cleaning - 1 Bed 1 Bath Signature Cleanin…" at bounding box center [364, 211] width 263 height 34
select select "304"
click at [233, 194] on select "Signature Cleaning - Studio Signature Cleaning - 1 Bed 1 Bath Signature Cleanin…" at bounding box center [364, 211] width 263 height 34
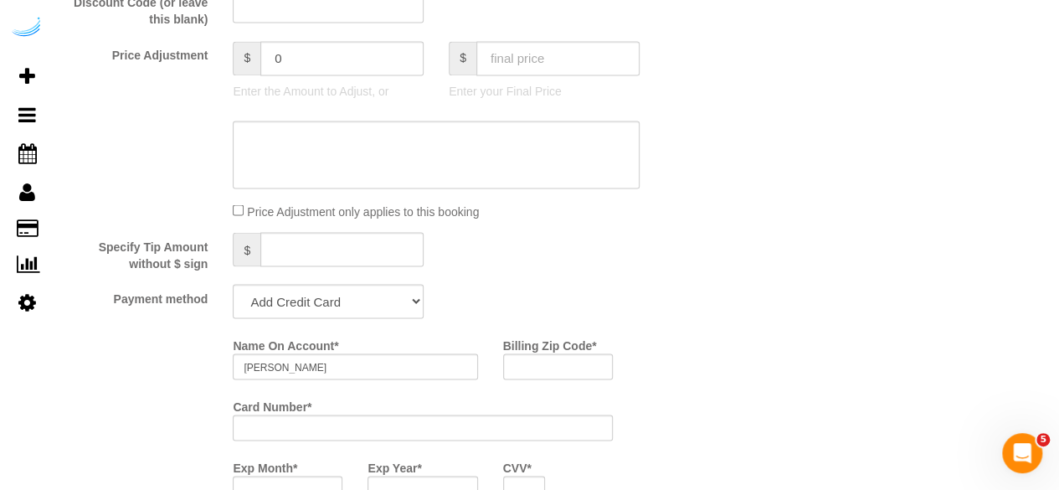
scroll to position [1424, 0]
click at [305, 301] on select "Add Credit Card Cash Check Paypal" at bounding box center [328, 300] width 191 height 34
select select "string:check"
click at [233, 285] on select "Add Credit Card Cash Check Paypal" at bounding box center [328, 300] width 191 height 34
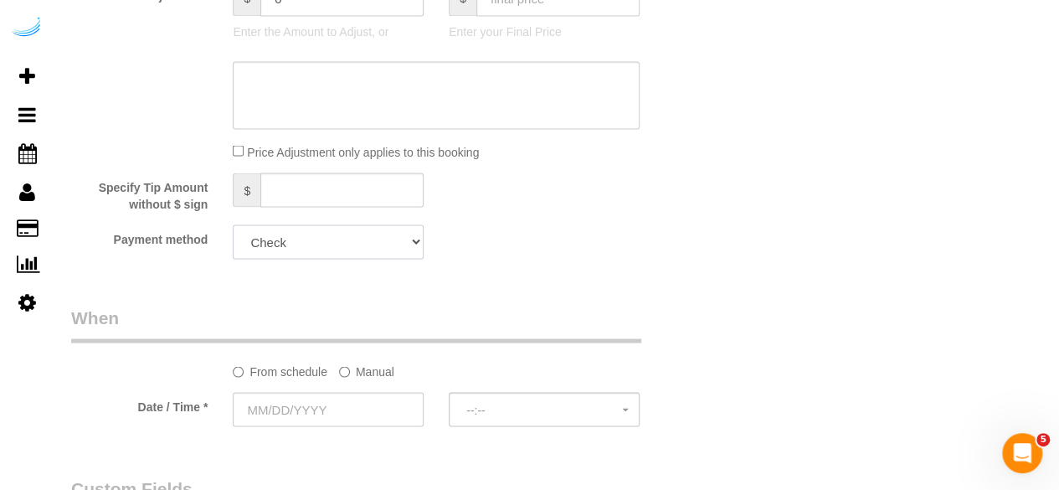
scroll to position [1507, 0]
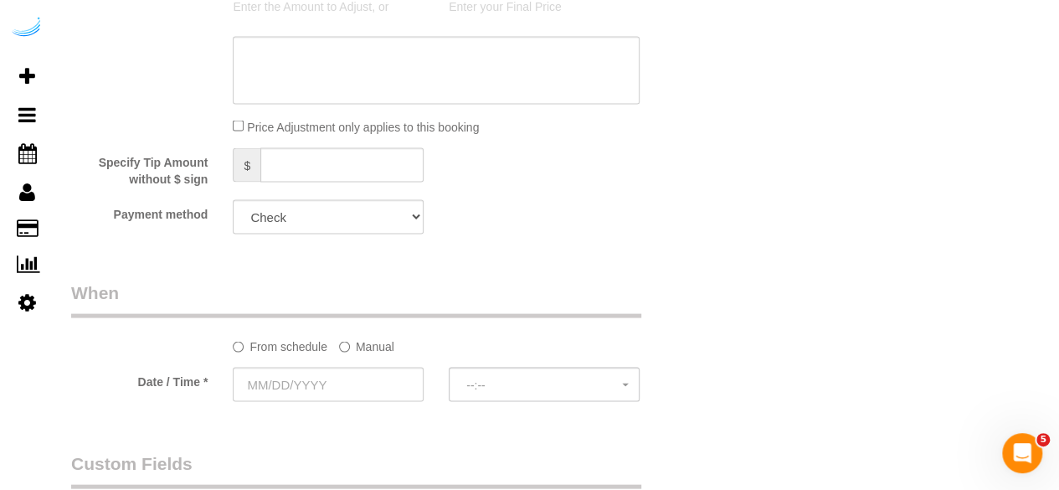
click at [344, 334] on label "Manual" at bounding box center [366, 343] width 55 height 23
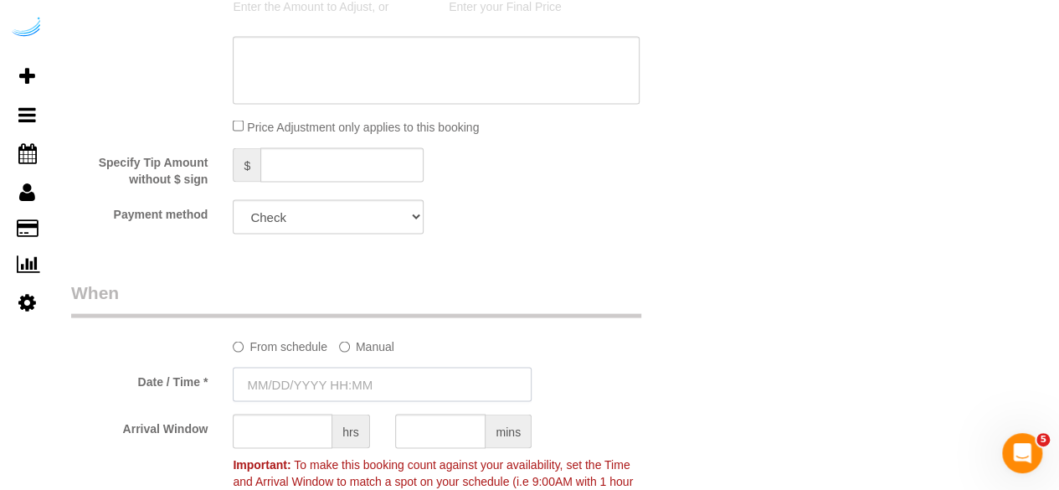
click at [341, 373] on input "text" at bounding box center [382, 384] width 299 height 34
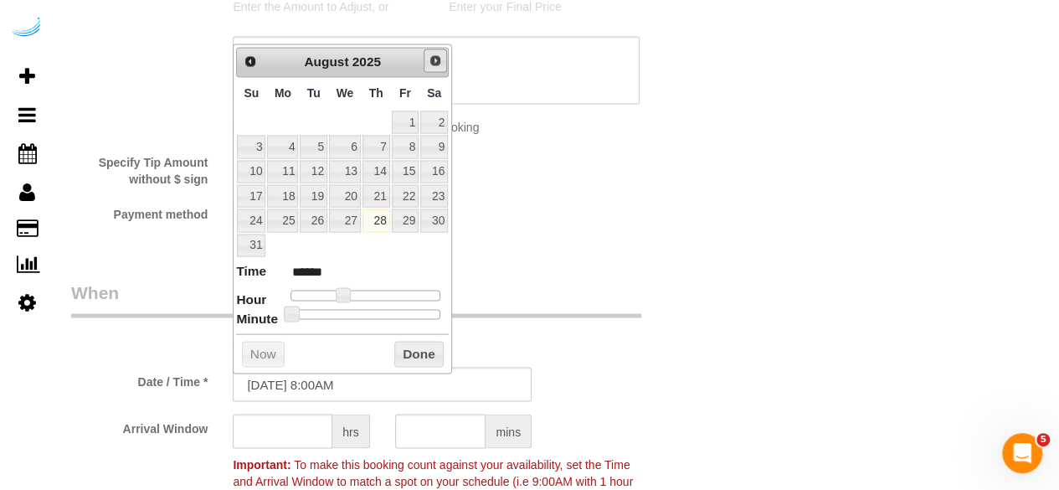
click at [432, 56] on span "Next" at bounding box center [435, 60] width 13 height 13
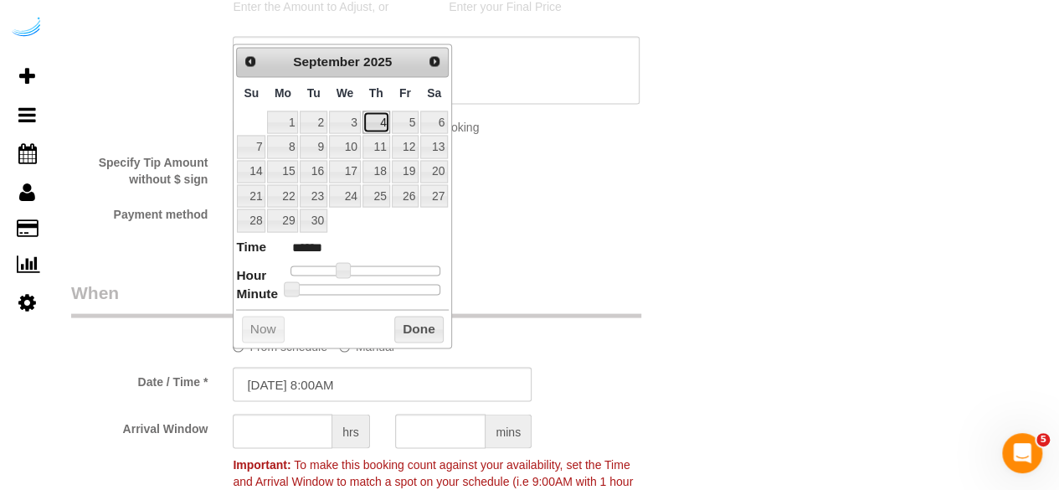
click at [382, 115] on link "4" at bounding box center [377, 122] width 28 height 23
type input "09/04/2025 9:00AM"
type input "******"
type input "09/04/2025 10:00AM"
type input "*******"
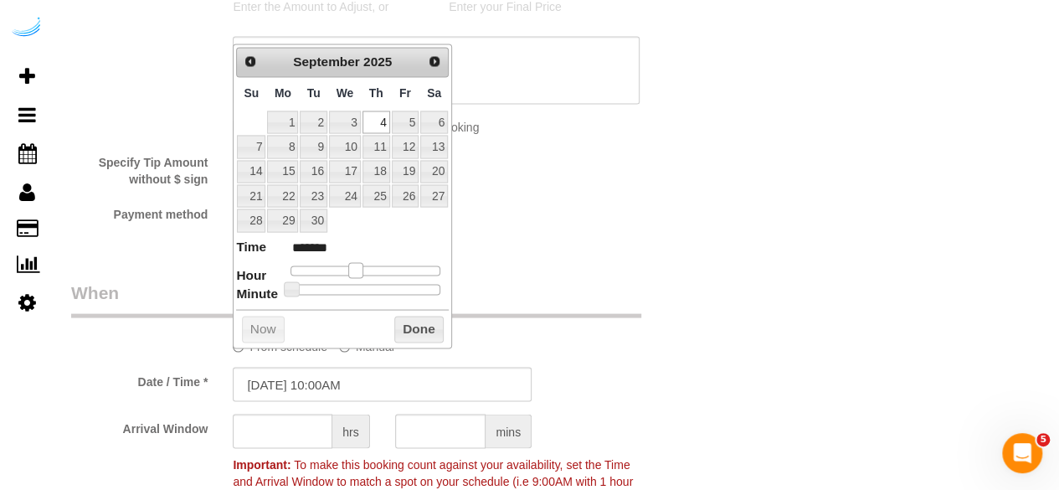
drag, startPoint x: 345, startPoint y: 267, endPoint x: 360, endPoint y: 270, distance: 15.3
click at [360, 270] on span at bounding box center [355, 269] width 15 height 15
click at [310, 430] on input "text" at bounding box center [283, 431] width 100 height 34
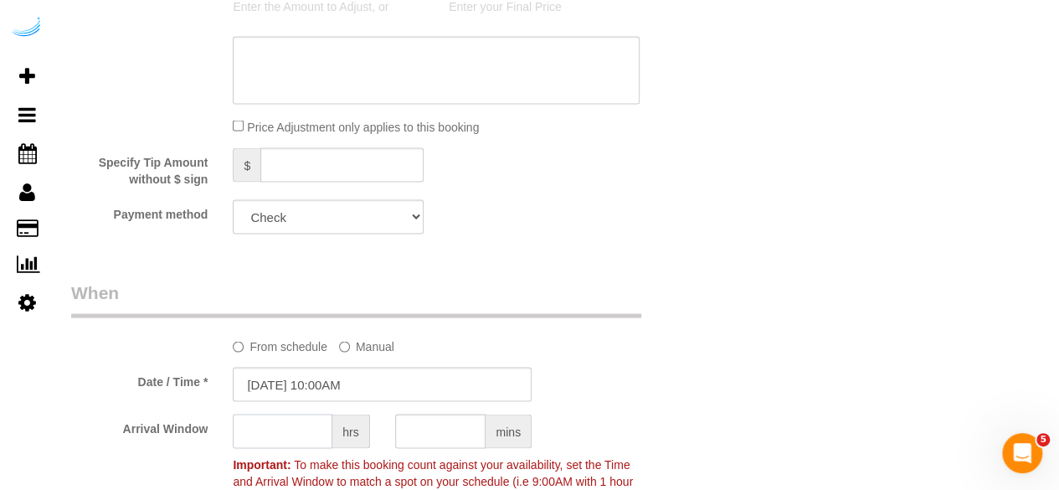
type input "4"
type input "1"
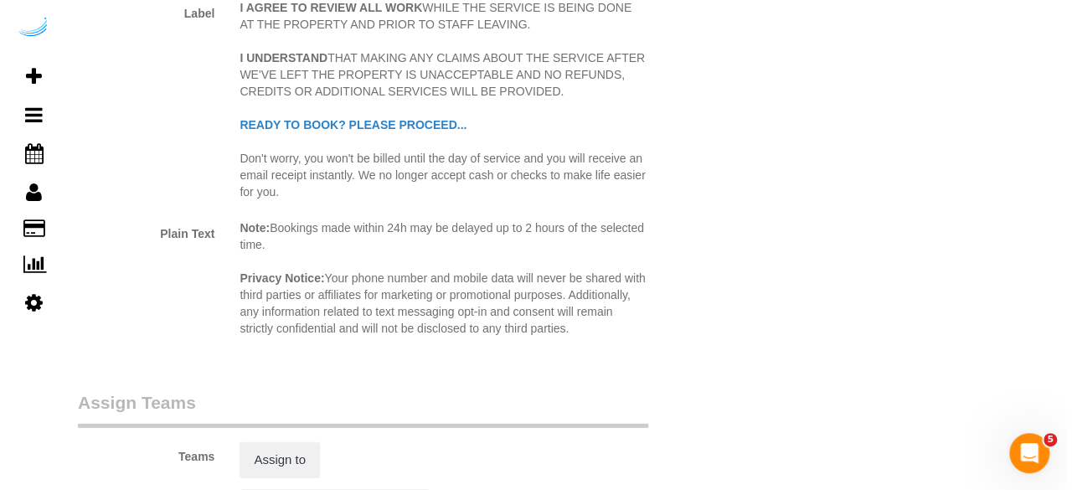
scroll to position [2261, 0]
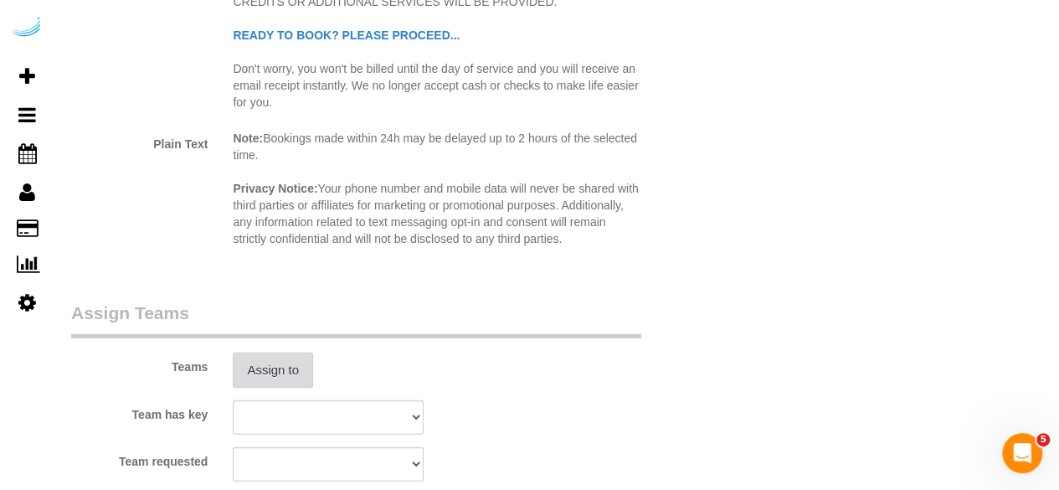
type input "3"
click at [261, 362] on button "Assign to" at bounding box center [273, 370] width 80 height 35
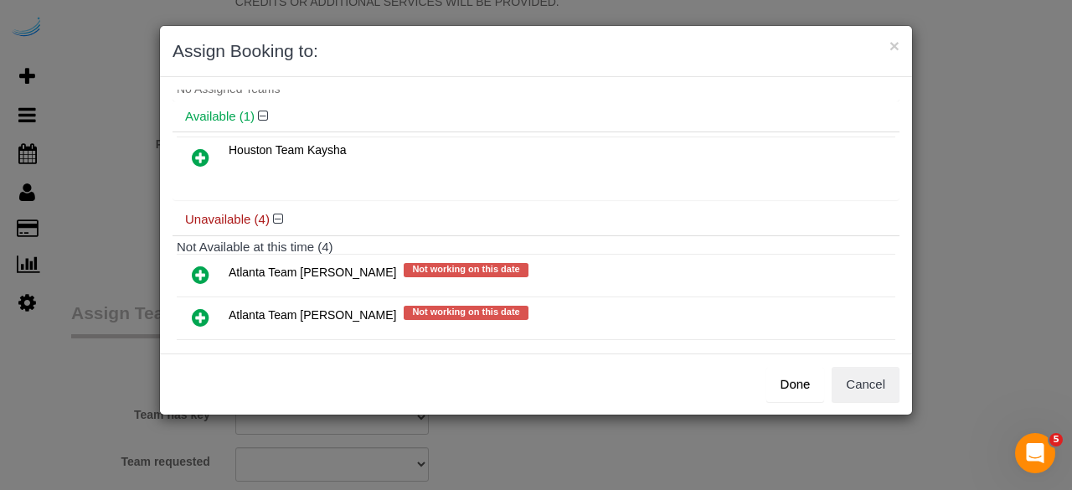
scroll to position [84, 0]
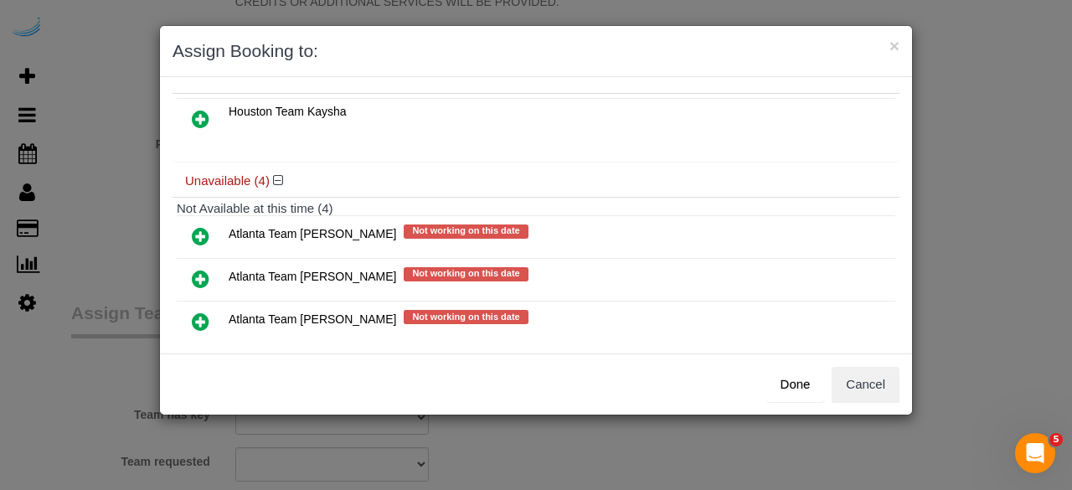
click at [204, 276] on icon at bounding box center [201, 279] width 18 height 20
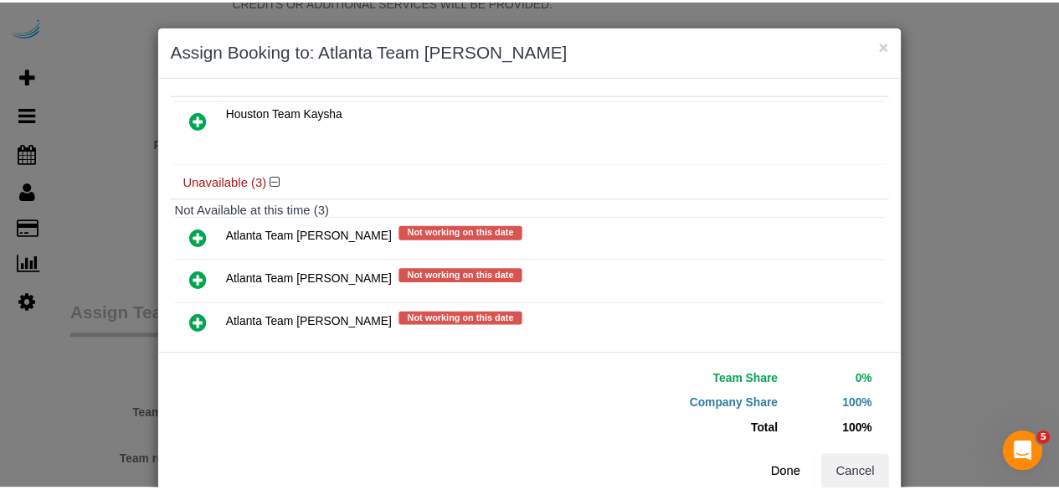
scroll to position [156, 0]
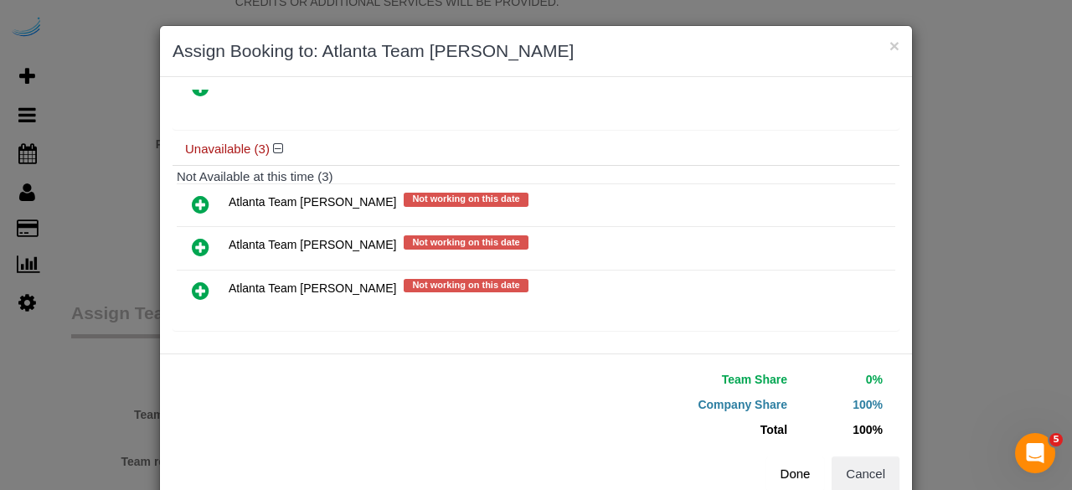
click at [787, 461] on button "Done" at bounding box center [795, 473] width 59 height 35
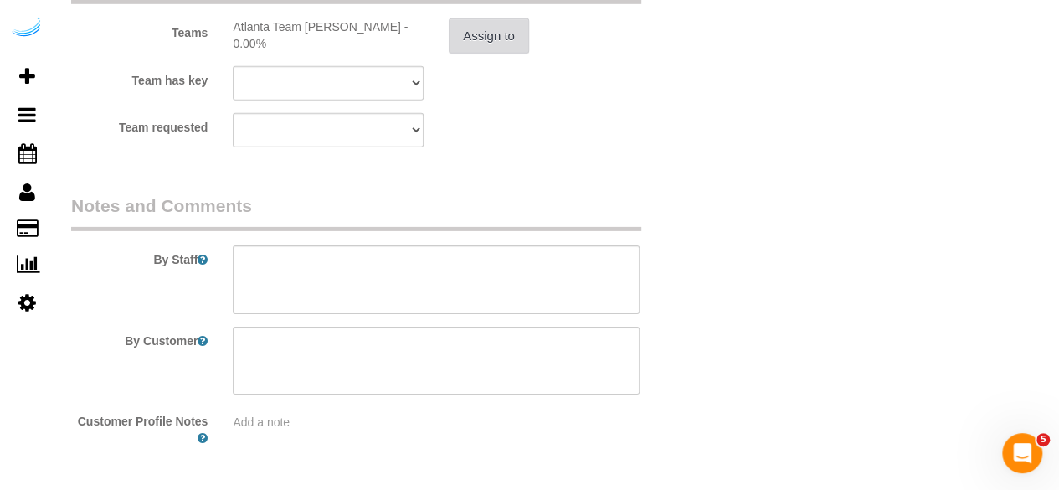
scroll to position [2596, 0]
click at [480, 267] on textarea at bounding box center [436, 279] width 407 height 69
click at [531, 282] on textarea at bounding box center [436, 279] width 407 height 69
paste textarea "Permanent Notes:No notes from this customer.Today's Notes:Use lysol which I wil…"
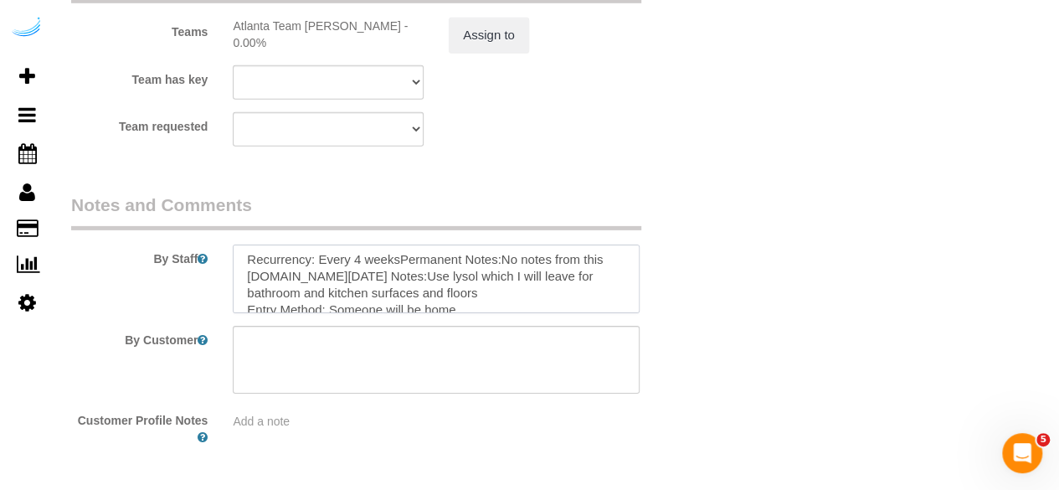
scroll to position [0, 0]
click at [395, 262] on textarea at bounding box center [436, 279] width 407 height 69
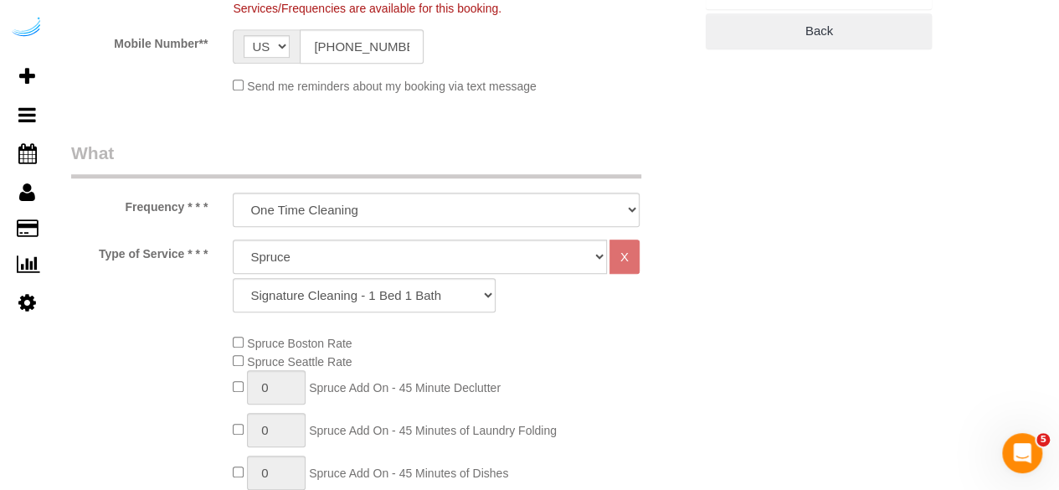
scroll to position [84, 0]
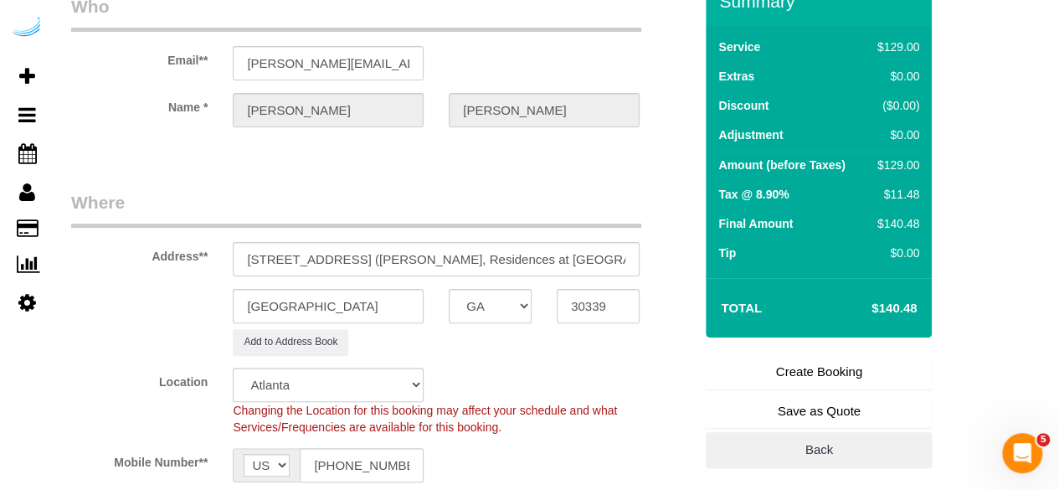
type textarea "Recurrency: Every 4 weeks Permanent Notes:No notes from this customer.Today's N…"
click at [793, 362] on link "Create Booking" at bounding box center [819, 371] width 226 height 35
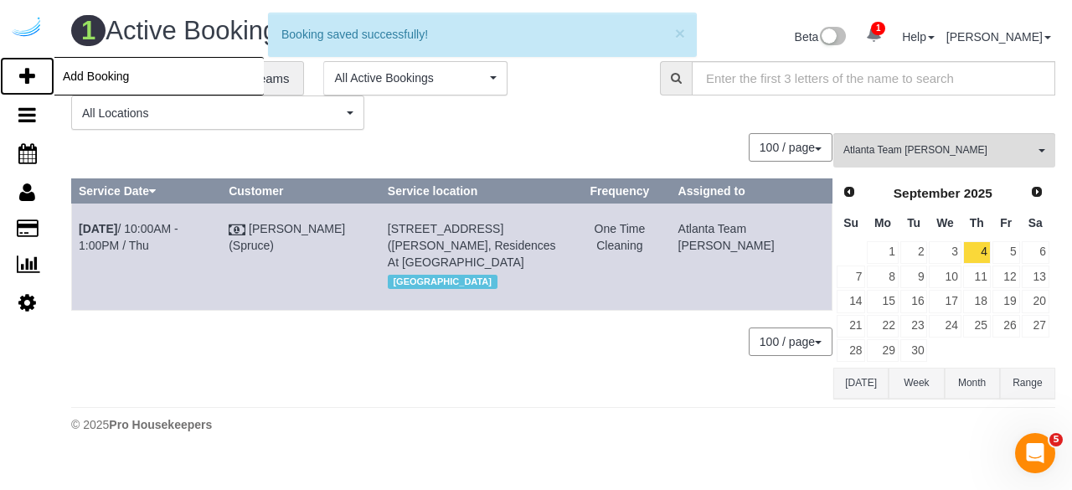
click at [28, 67] on icon at bounding box center [27, 76] width 16 height 20
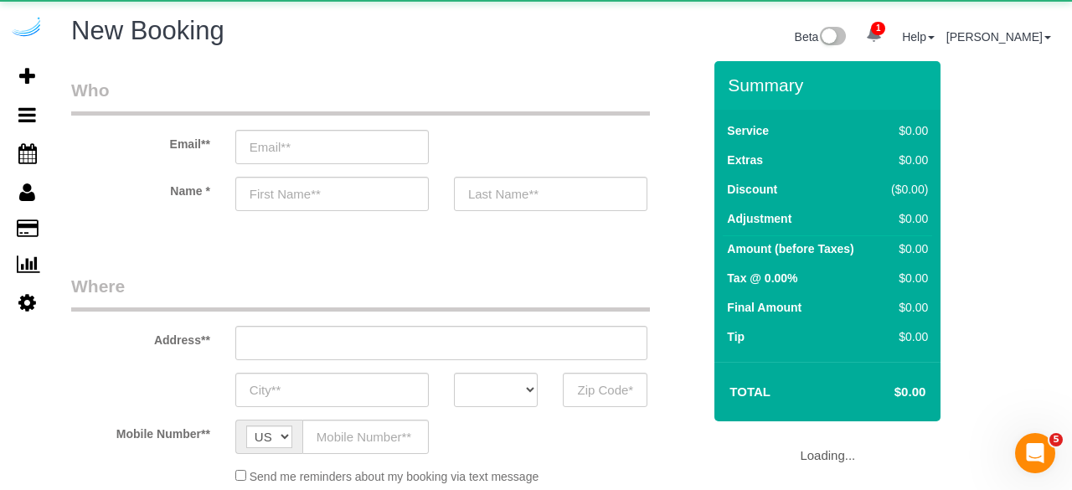
select select "object:23865"
select select "4"
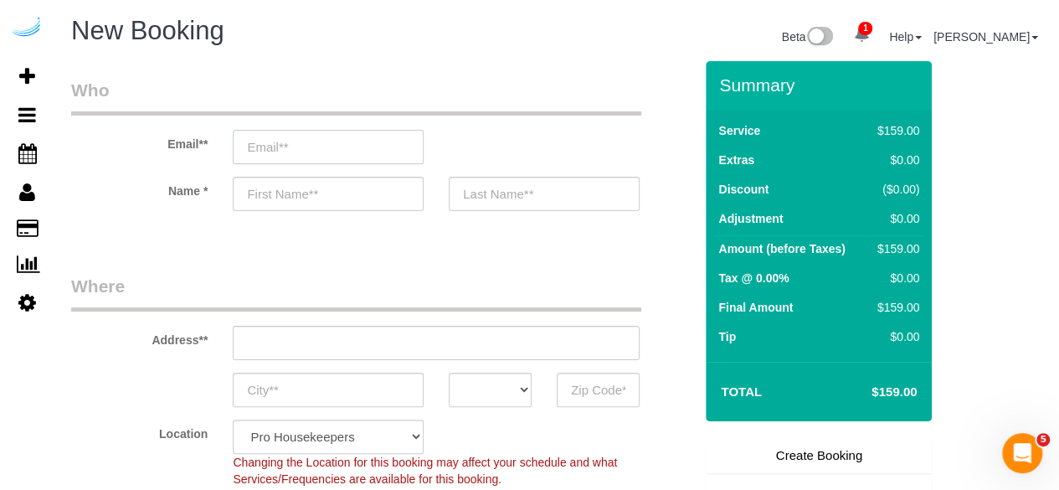
click at [382, 135] on input "email" at bounding box center [328, 147] width 191 height 34
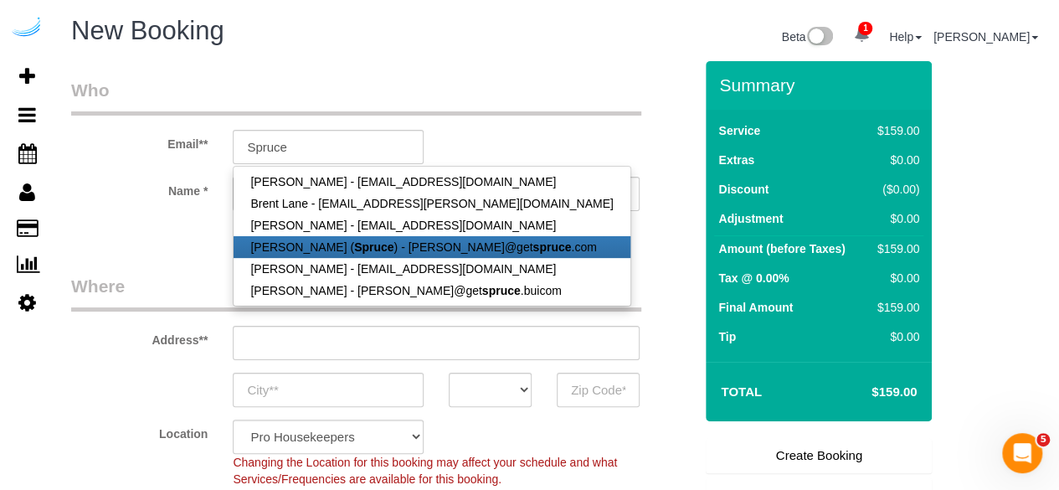
click at [354, 244] on strong "Spruce" at bounding box center [373, 246] width 39 height 13
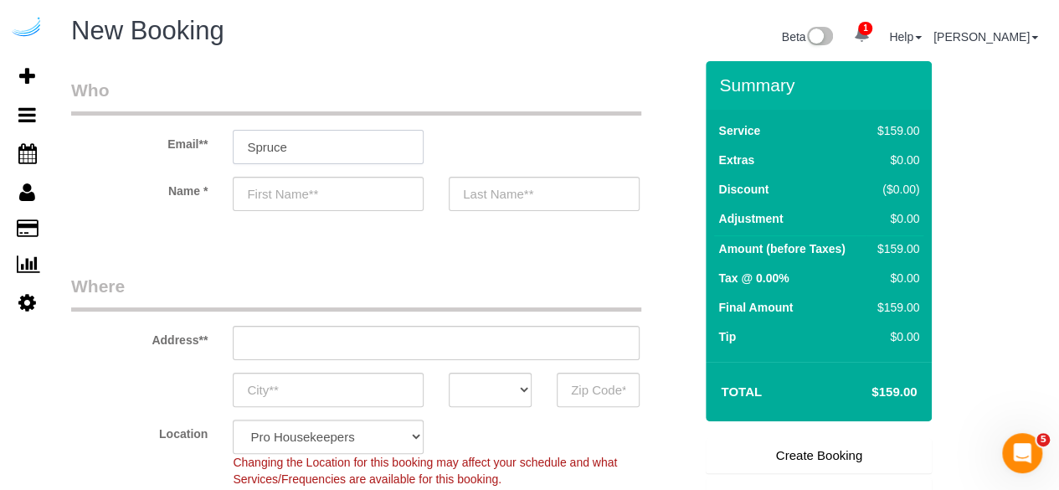
type input "brandie@getspruce.com"
type input "Brandie"
type input "Louck"
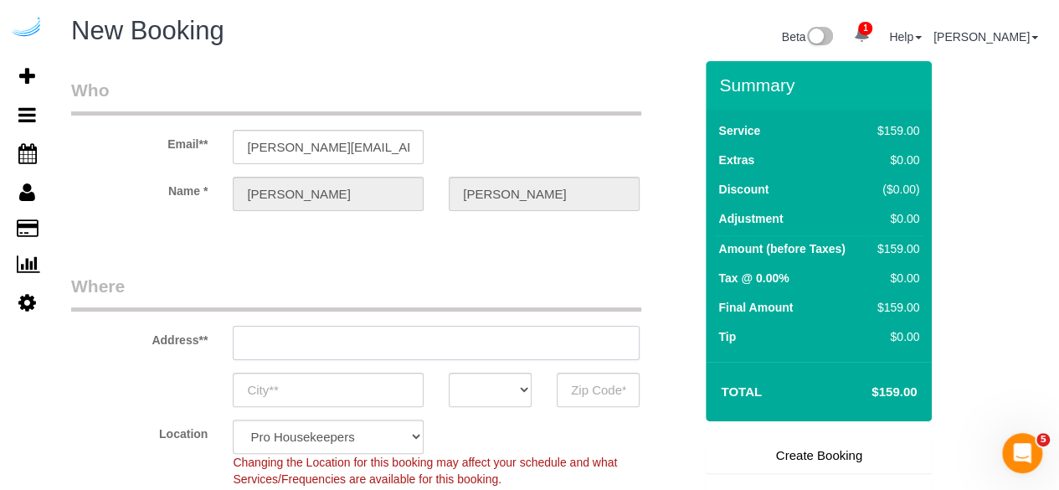
type input "3816 S Lamar Blvd"
type input "Austin"
select select "TX"
type input "78704"
click at [464, 337] on input "3816 S Lamar Blvd" at bounding box center [436, 343] width 407 height 34
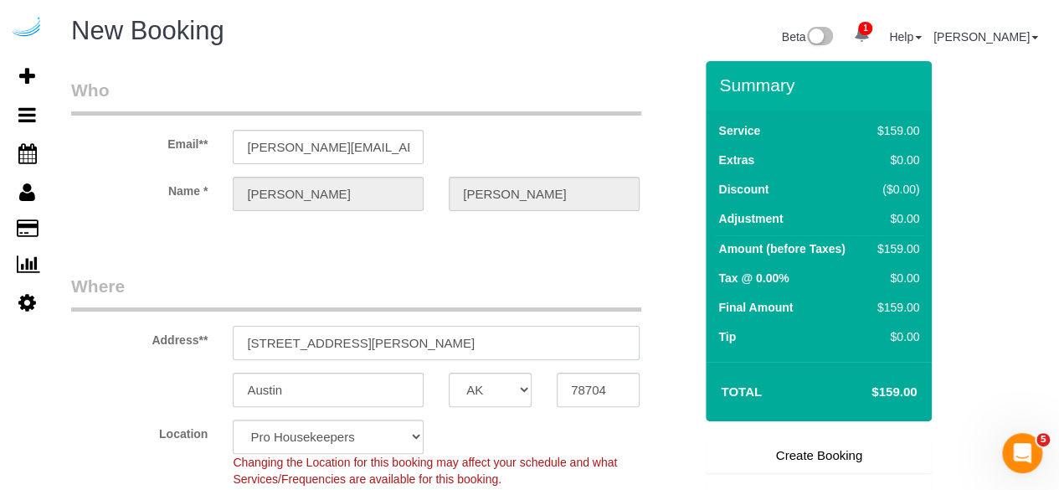
paste input "2158 Cumberland Pkwy SE, Atlanta, GA 30339 Phone: (877) 648-3853 Hours: Closed …"
type input "2158 Cumberland Pkwy SE, Atlanta, GA 30339 Phone: (877) 648-3853 Hours: Closed …"
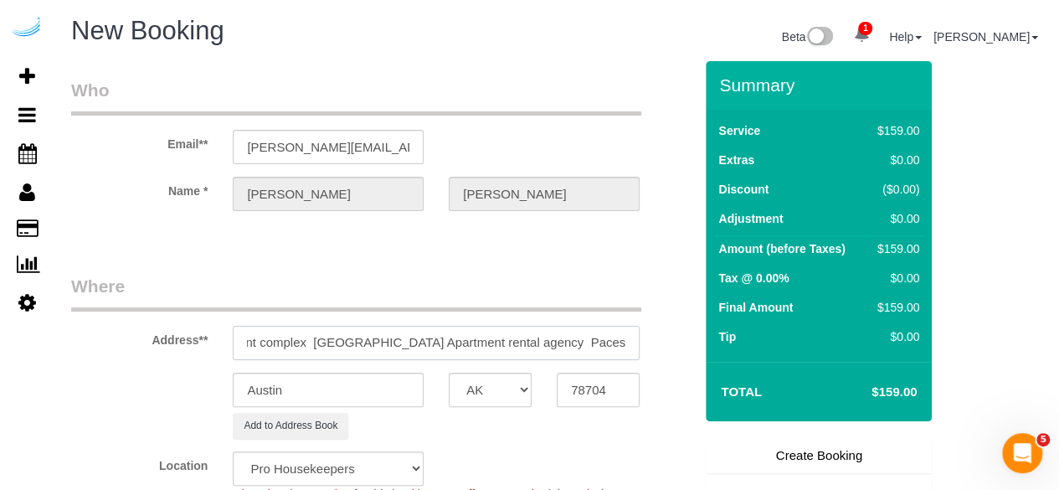
select select "9"
select select "object:23909"
click at [476, 344] on input "2158 Cumberland Pkwy SE, Atlanta, GA 30339 Phone: (877) 648-3853 Hours: Closed …" at bounding box center [436, 343] width 407 height 34
paste input "text"
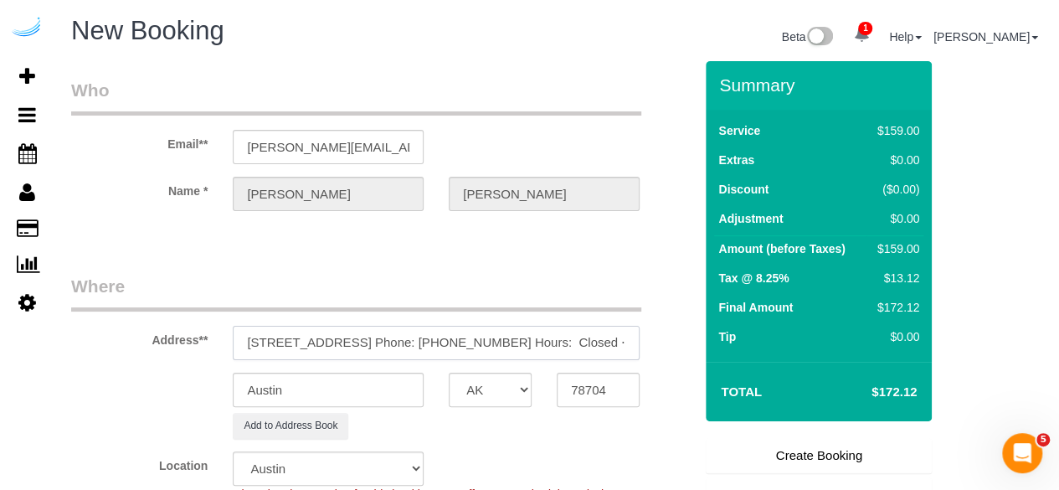
click at [419, 341] on input "2158 Cumberland Pkwy SE, Atlanta, GA 30339 Phone: (877) 648-3853 Hours: Closed …" at bounding box center [436, 343] width 407 height 34
paste input "text"
drag, startPoint x: 475, startPoint y: 338, endPoint x: 581, endPoint y: 339, distance: 106.4
click at [581, 339] on input "2158 Cumberland Pkwy SE, Atlanta, GA 30339" at bounding box center [436, 343] width 407 height 34
type input "2158 Cumberland Pkwy SE, Atlanta, GA 30339"
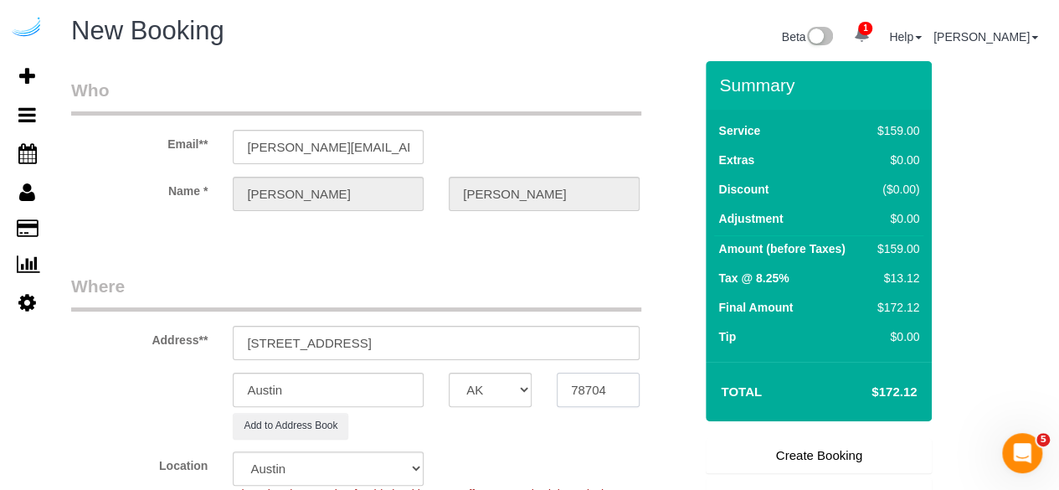
click at [597, 383] on input "78704" at bounding box center [598, 390] width 83 height 34
paste input "30339"
type input "30339"
click at [509, 389] on select "AK AL AR AZ CA CO CT DC DE FL GA HI IA ID IL IN KS KY LA MA MD ME MI MN MO MS M…" at bounding box center [490, 390] width 83 height 34
select select "8"
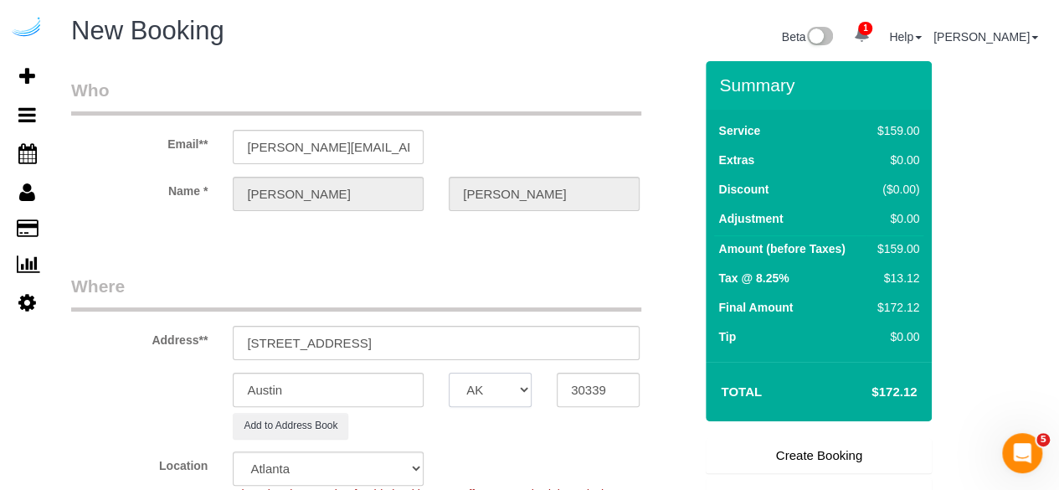
select select "object:23956"
select select "GA"
click at [377, 387] on input "Austin" at bounding box center [328, 390] width 191 height 34
type input "Atlanta"
drag, startPoint x: 410, startPoint y: 336, endPoint x: 573, endPoint y: 339, distance: 163.3
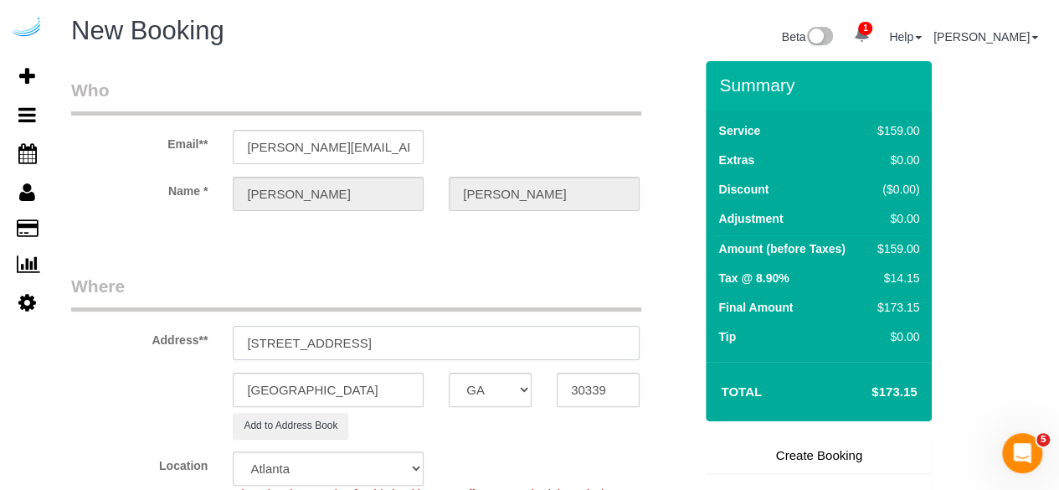
click at [573, 339] on input "2158 Cumberland Pkwy SE, Atlanta, GA 30339" at bounding box center [436, 343] width 407 height 34
paste input "06405"
paste input "Zoe Taylor"
paste input "SYNC at Vinings"
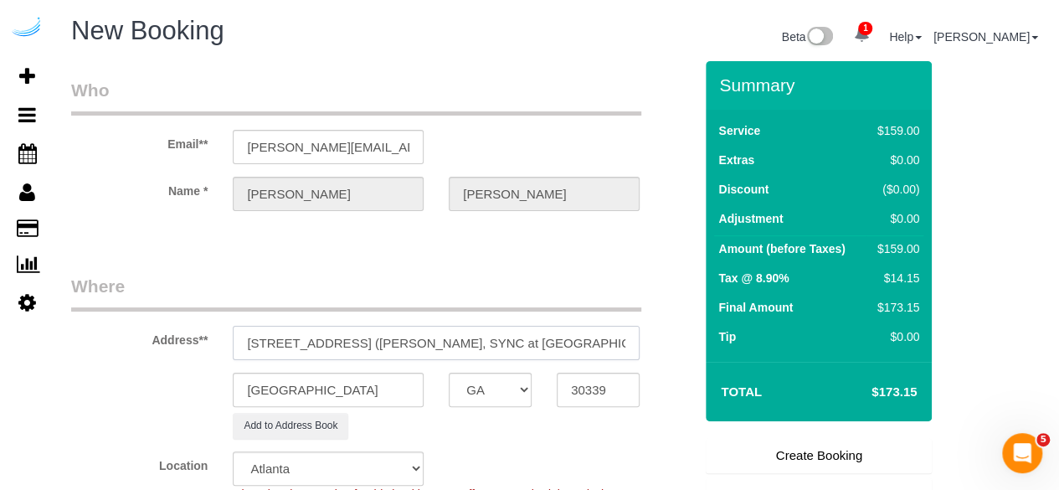
paste input "1434882"
type input "2158 Cumberland Pkwy SE, Building 06405, Unit 06405 (Zoe Taylor, SYNC at Vining…"
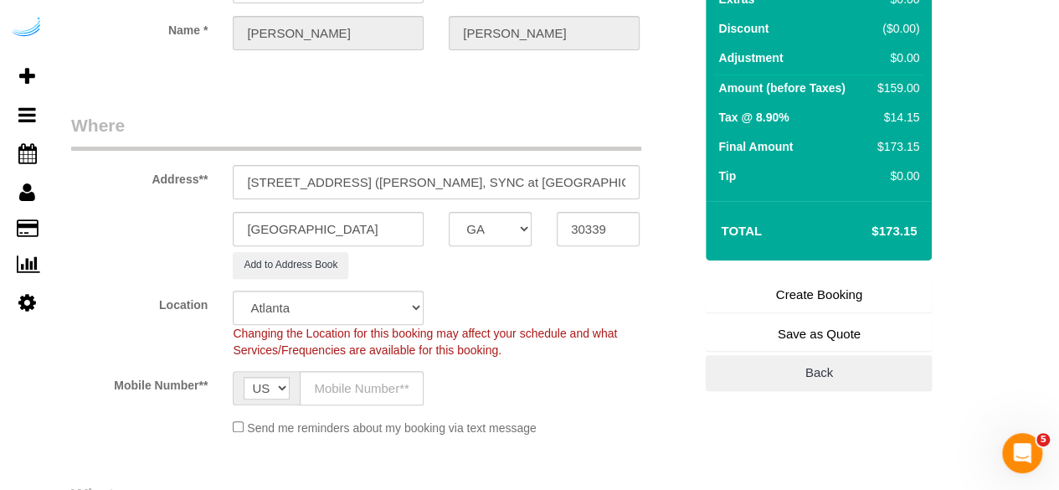
scroll to position [167, 0]
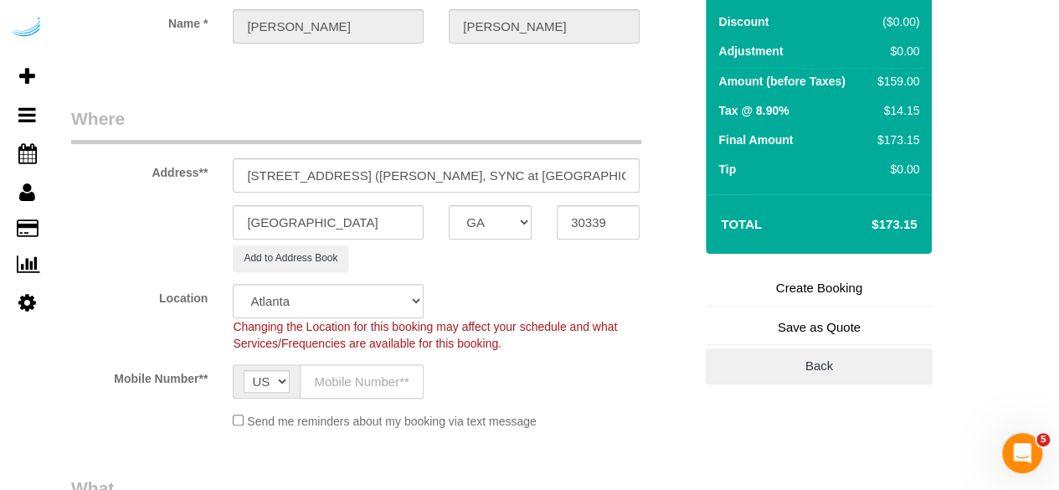
click at [352, 367] on input "text" at bounding box center [362, 381] width 124 height 34
type input "(512) 444-3607"
type input "Brandie Louck"
type input "(512) 444-3607"
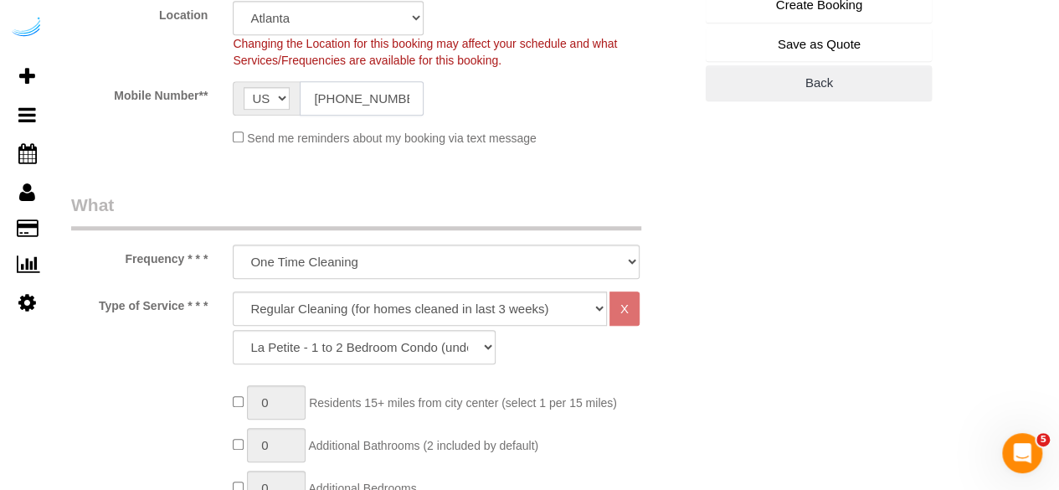
scroll to position [502, 0]
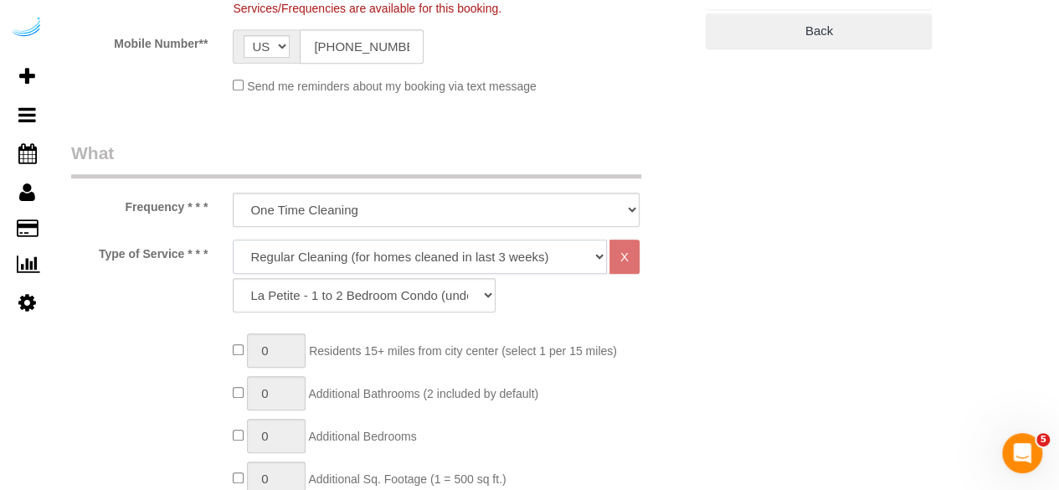
click at [380, 247] on select "Deep Cleaning (for homes that have not been cleaned in 3+ weeks) Spruce Regular…" at bounding box center [420, 257] width 374 height 34
select select "282"
click at [233, 240] on select "Deep Cleaning (for homes that have not been cleaned in 3+ weeks) Spruce Regular…" at bounding box center [420, 257] width 374 height 34
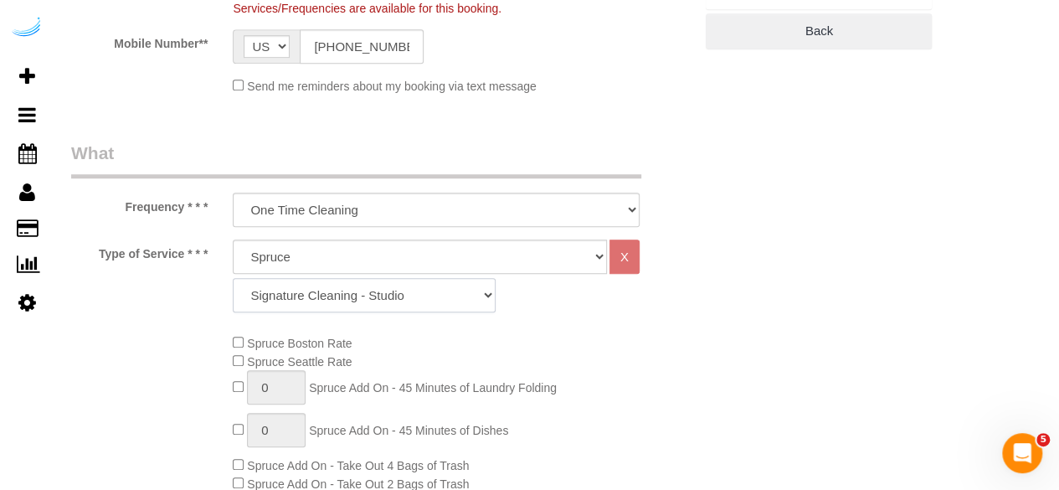
click at [420, 297] on select "Signature Cleaning - Studio Signature Cleaning - 1 Bed 1 Bath Signature Cleanin…" at bounding box center [364, 295] width 263 height 34
select select "304"
click at [233, 278] on select "Signature Cleaning - Studio Signature Cleaning - 1 Bed 1 Bath Signature Cleanin…" at bounding box center [364, 295] width 263 height 34
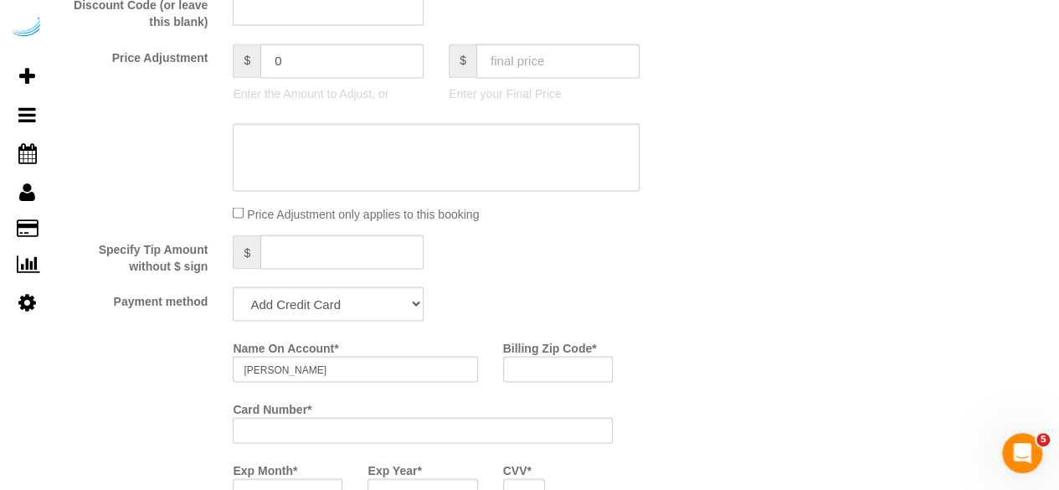
scroll to position [1424, 0]
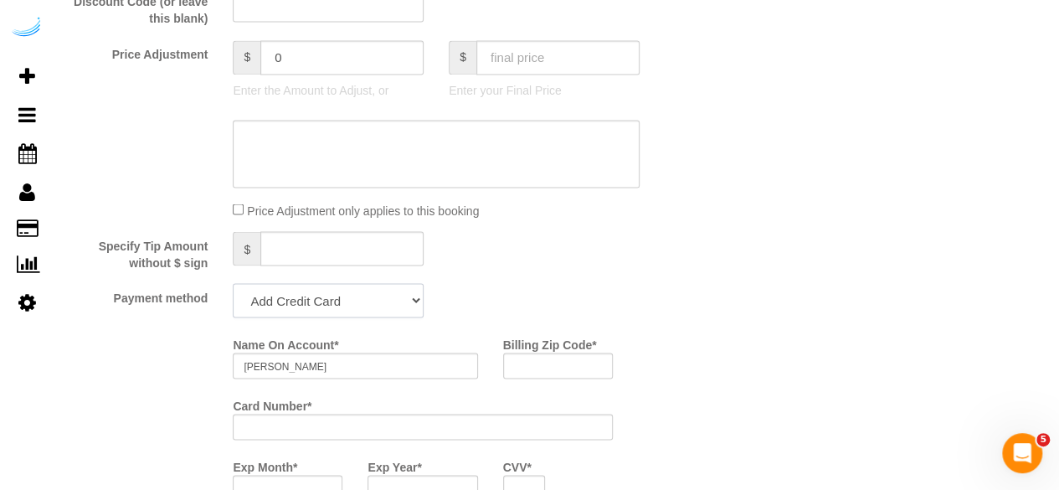
drag, startPoint x: 336, startPoint y: 296, endPoint x: 333, endPoint y: 316, distance: 20.3
click at [336, 296] on select "Add Credit Card Cash Check Paypal" at bounding box center [328, 300] width 191 height 34
select select "string:check"
click at [233, 285] on select "Add Credit Card Cash Check Paypal" at bounding box center [328, 300] width 191 height 34
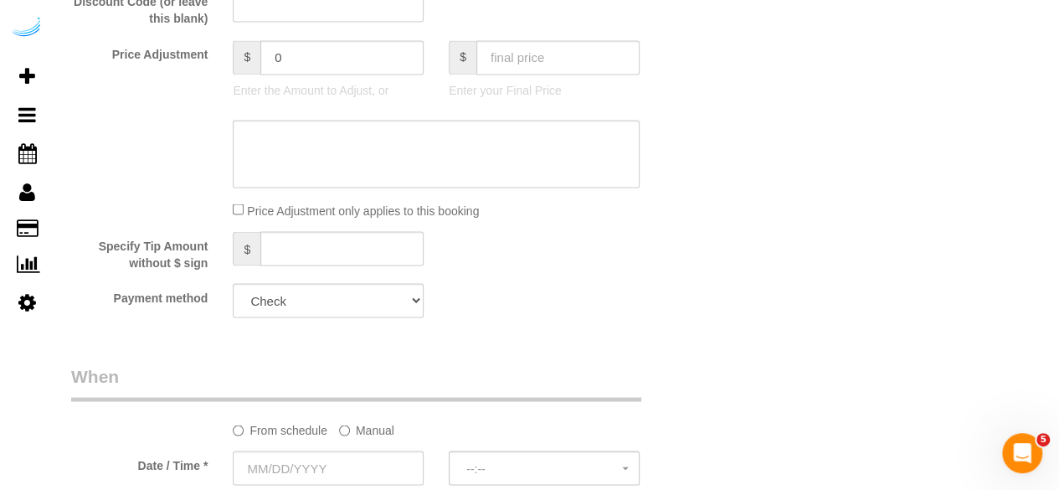
drag, startPoint x: 358, startPoint y: 424, endPoint x: 348, endPoint y: 423, distance: 10.1
click at [358, 425] on label "Manual" at bounding box center [366, 426] width 55 height 23
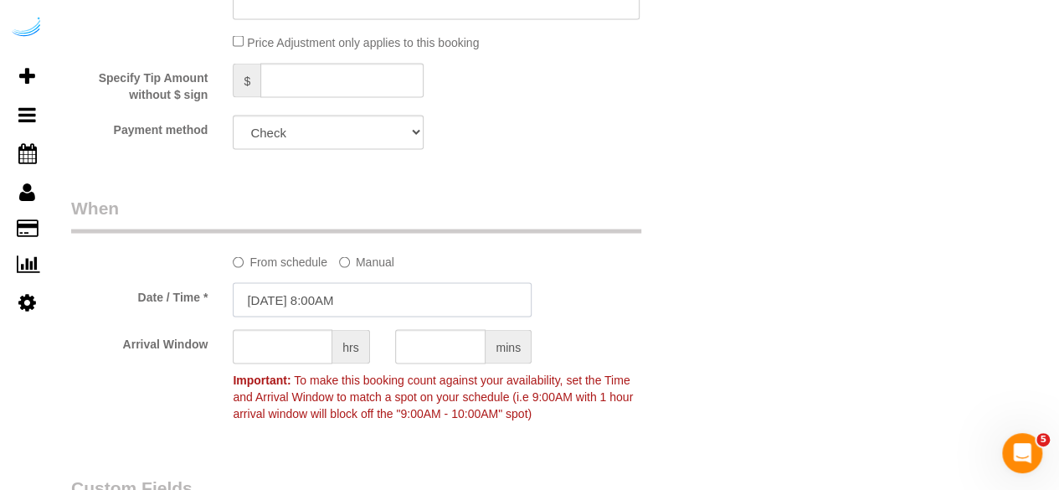
click at [349, 296] on input "08/28/2025 8:00AM" at bounding box center [382, 300] width 299 height 34
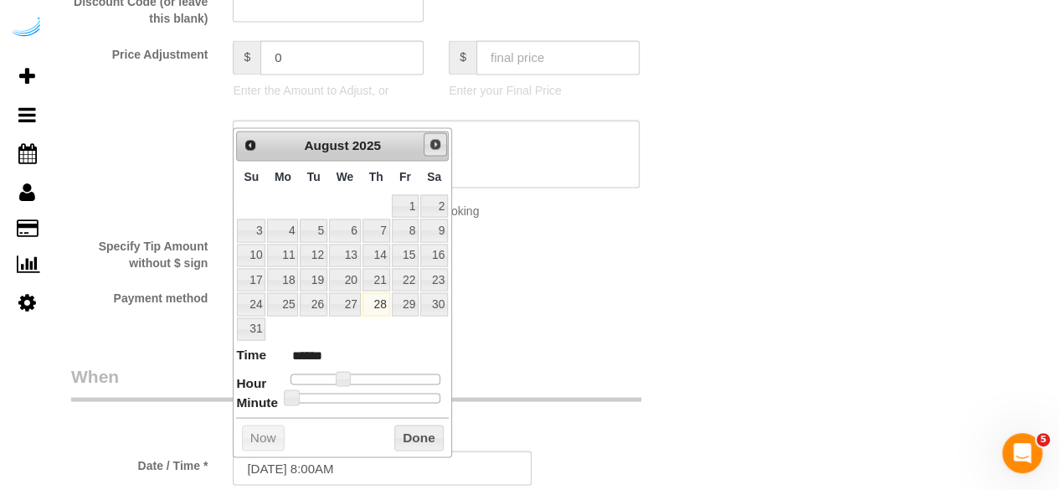
click at [427, 140] on link "Next" at bounding box center [435, 143] width 23 height 23
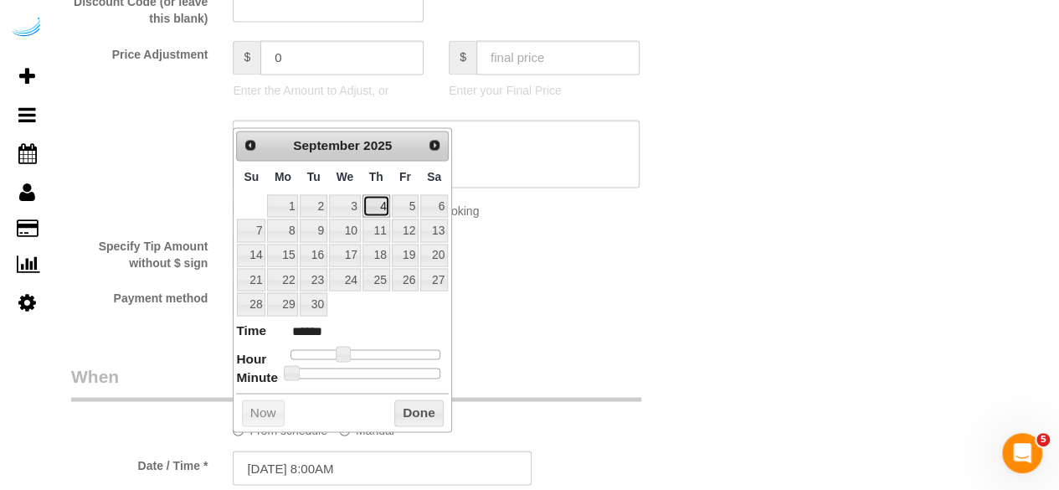
click at [381, 195] on link "4" at bounding box center [377, 205] width 28 height 23
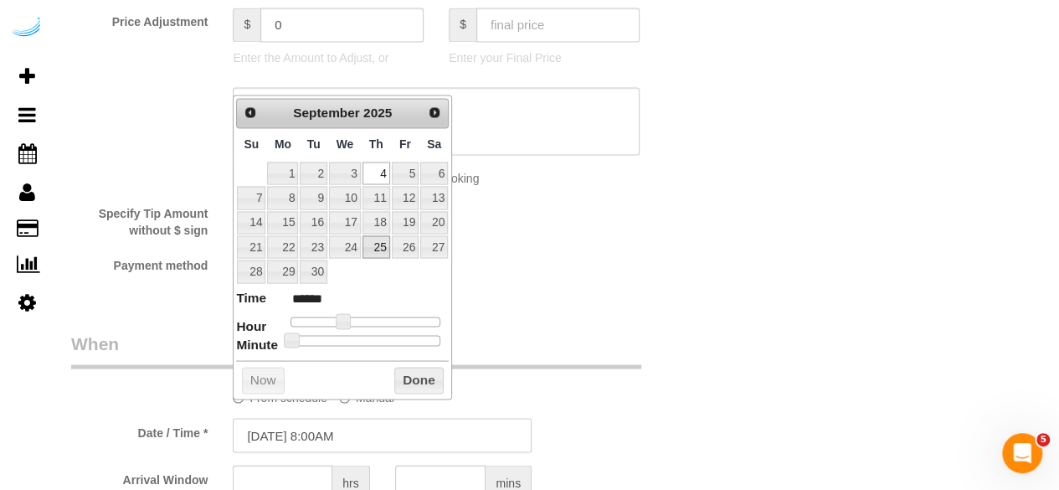
scroll to position [1507, 0]
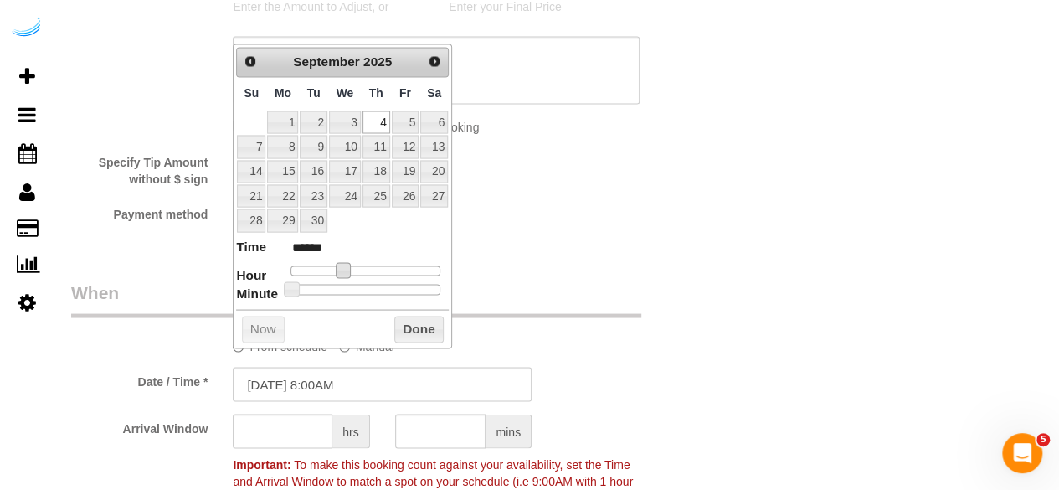
type input "09/04/2025 9:00AM"
type input "******"
type input "09/04/2025 10:00AM"
type input "*******"
drag, startPoint x: 345, startPoint y: 270, endPoint x: 362, endPoint y: 265, distance: 17.5
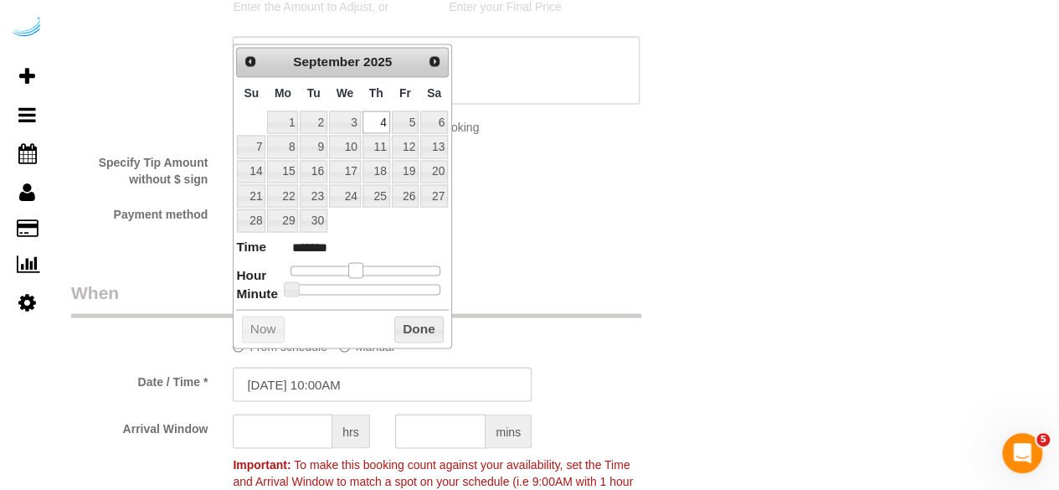
click at [362, 265] on span at bounding box center [355, 269] width 15 height 15
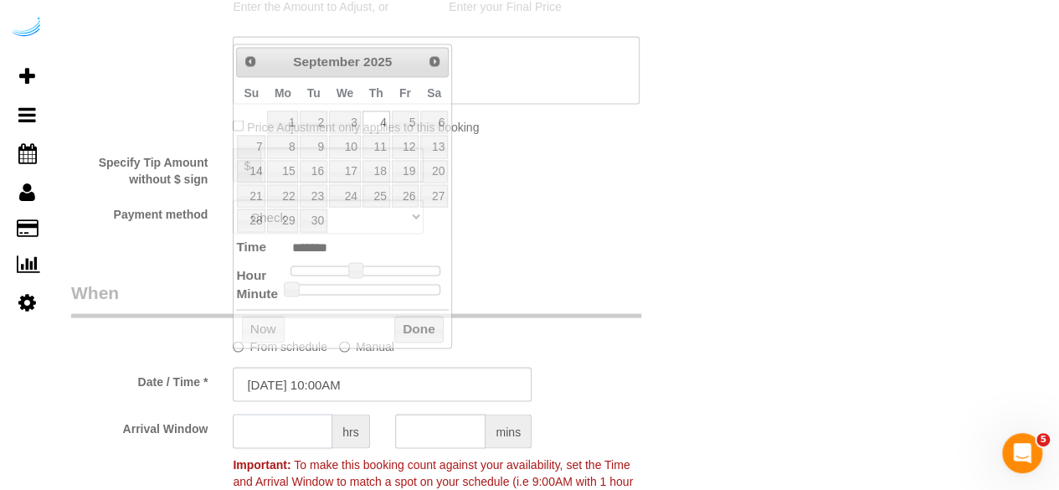
click at [310, 426] on input "text" at bounding box center [283, 431] width 100 height 34
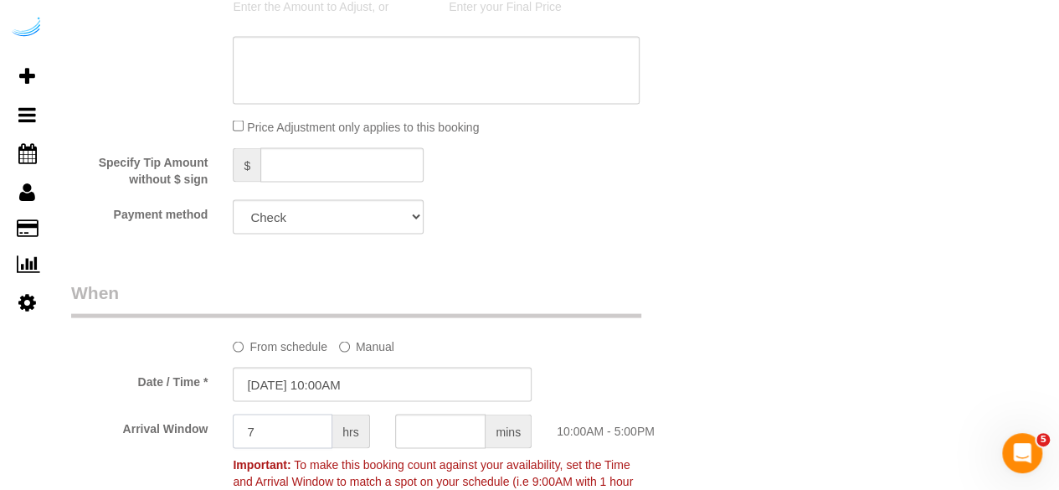
type input "7"
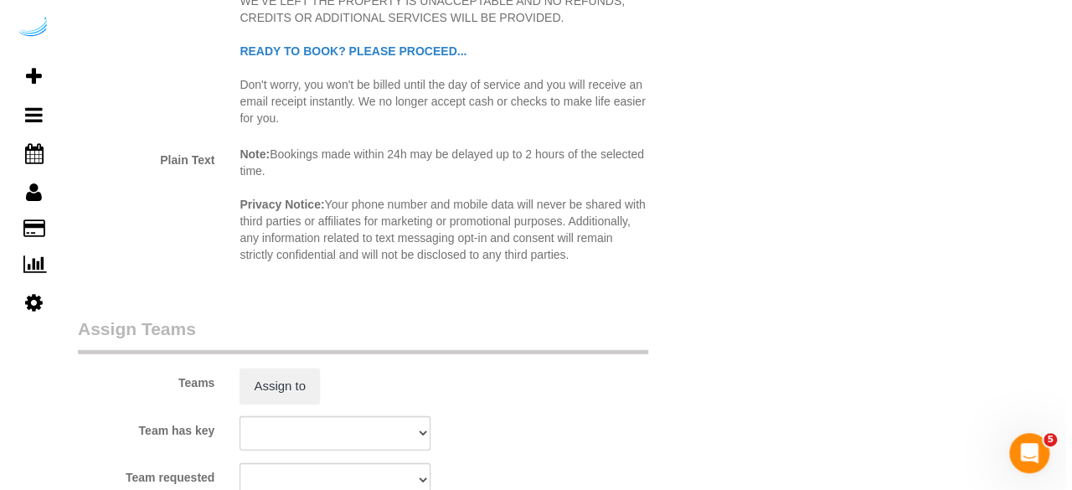
scroll to position [2261, 0]
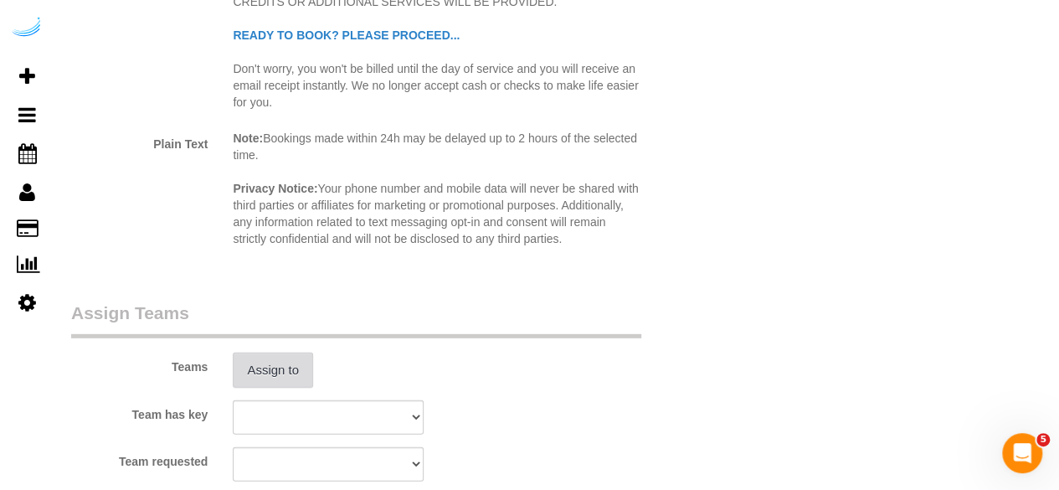
click at [275, 379] on button "Assign to" at bounding box center [273, 370] width 80 height 35
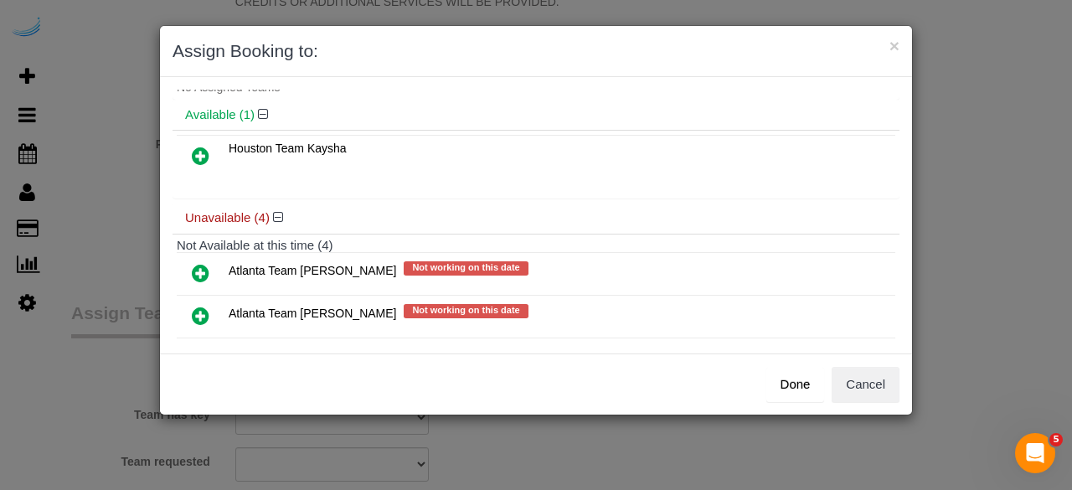
scroll to position [84, 0]
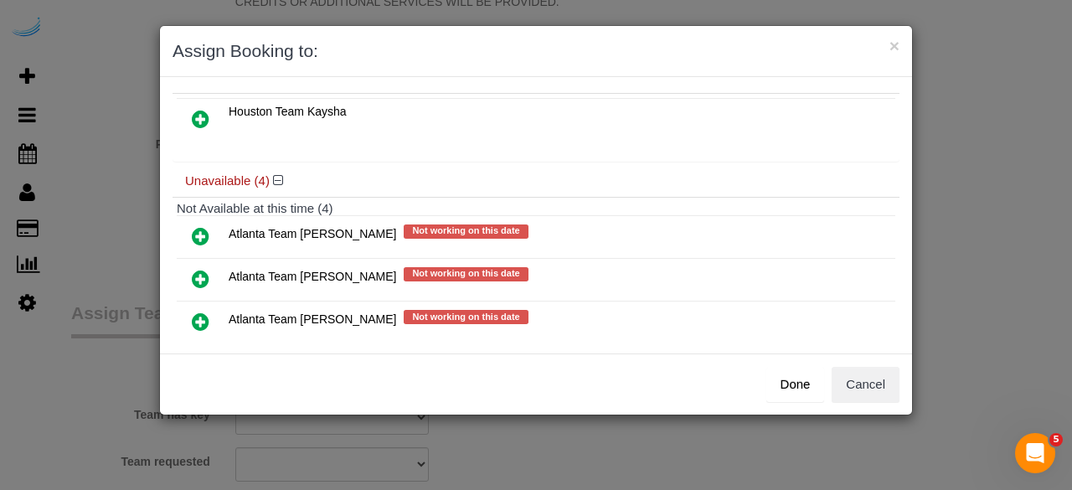
drag, startPoint x: 206, startPoint y: 276, endPoint x: 213, endPoint y: 265, distance: 12.8
click at [206, 276] on icon at bounding box center [201, 279] width 18 height 20
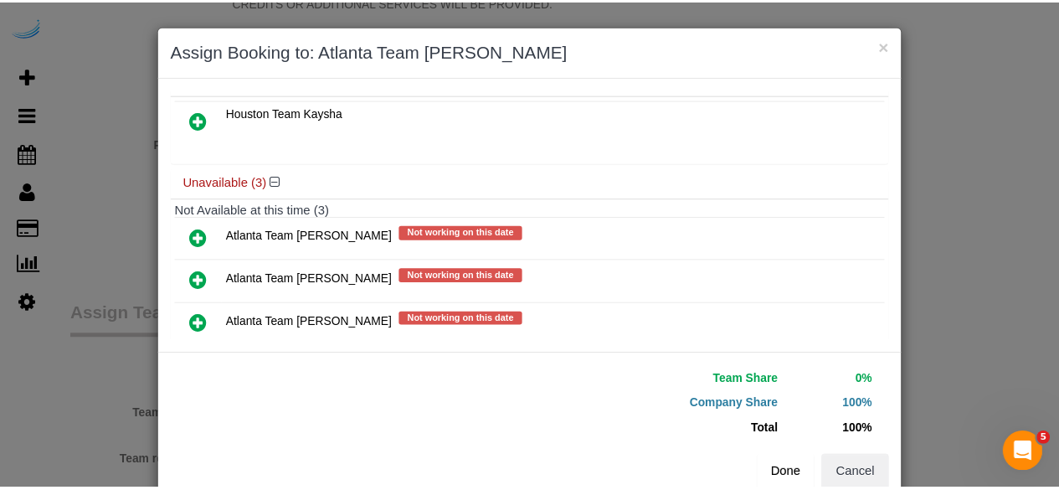
scroll to position [156, 0]
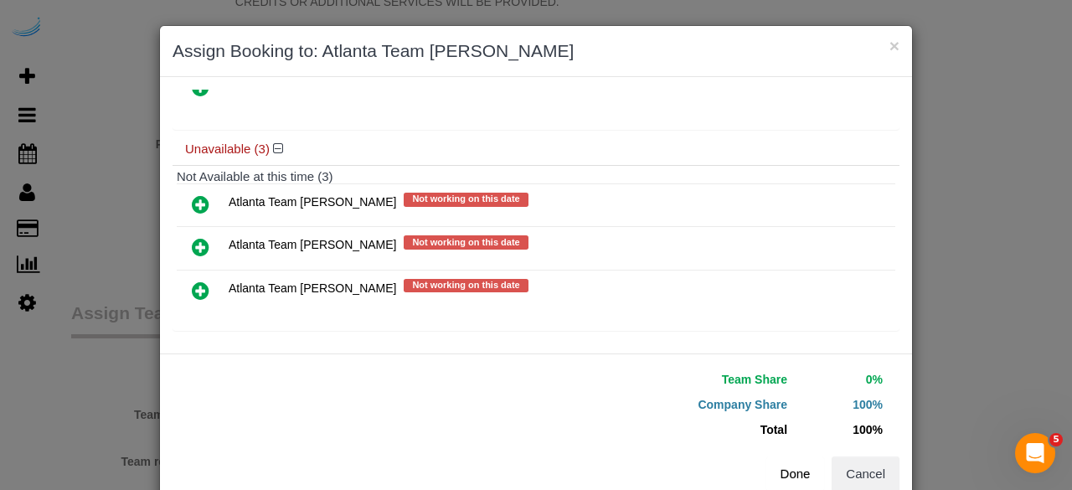
click at [778, 470] on button "Done" at bounding box center [795, 473] width 59 height 35
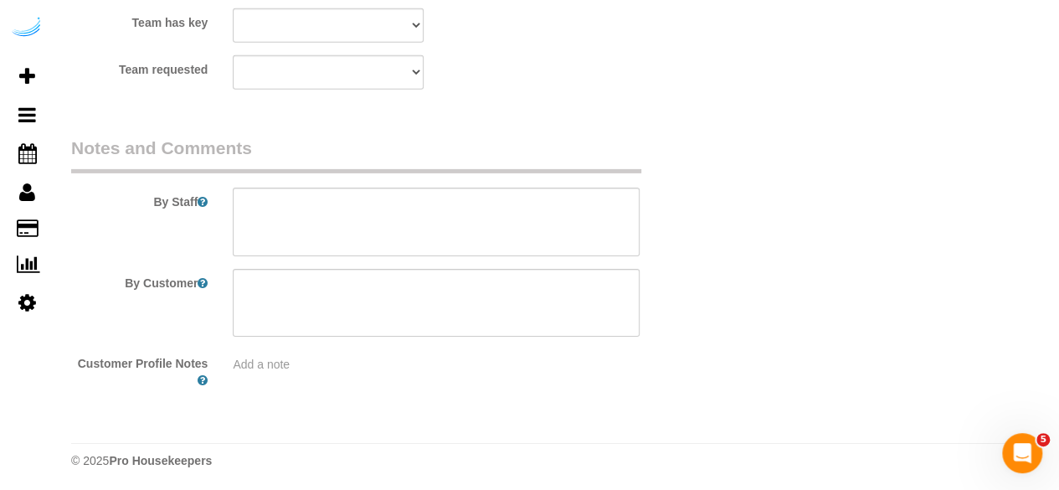
scroll to position [2655, 0]
click at [492, 222] on textarea at bounding box center [436, 220] width 407 height 69
click at [485, 225] on textarea at bounding box center [436, 220] width 407 height 69
paste textarea "Permanent Notes:No notes from this customer.Today's Notes:Gate code: 536 There …"
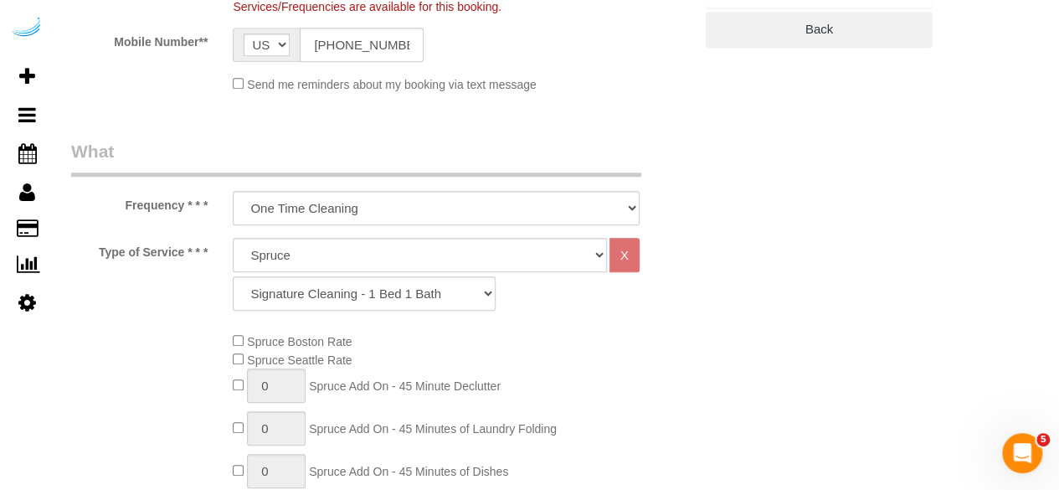
scroll to position [142, 0]
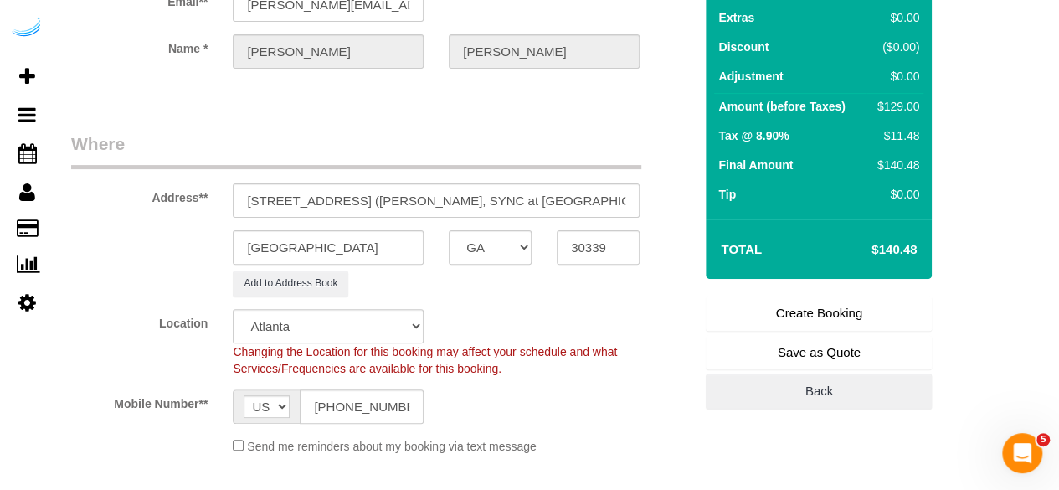
type textarea "Recurrency: EVERY 4 WEEKS Permanent Notes:No notes from this customer.Today's N…"
click at [775, 307] on link "Create Booking" at bounding box center [819, 313] width 226 height 35
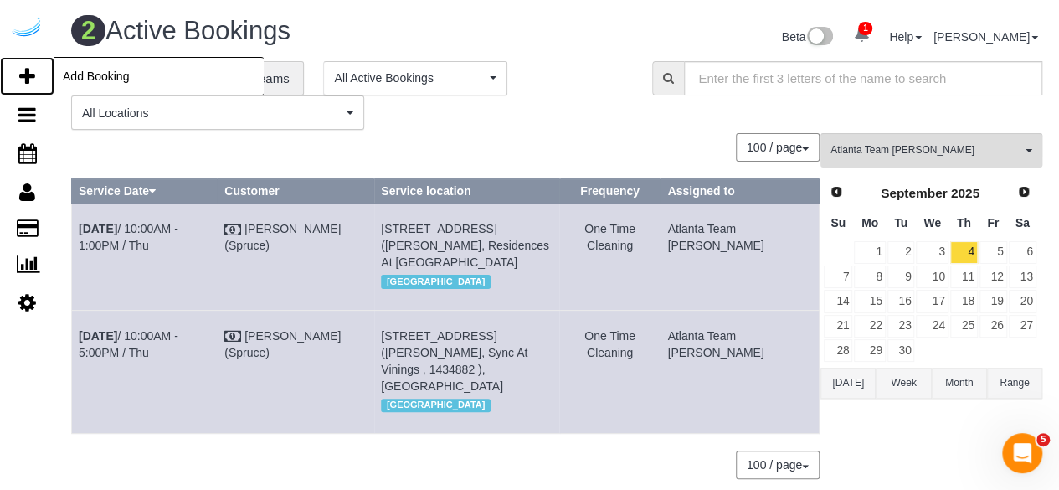
click at [32, 73] on icon at bounding box center [27, 76] width 16 height 20
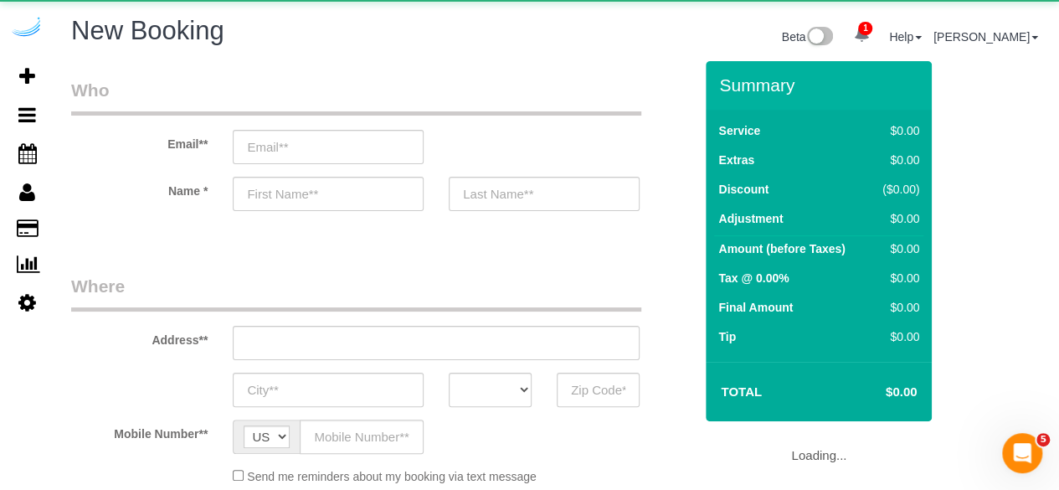
select select "object:25530"
select select "4"
select select "number:9"
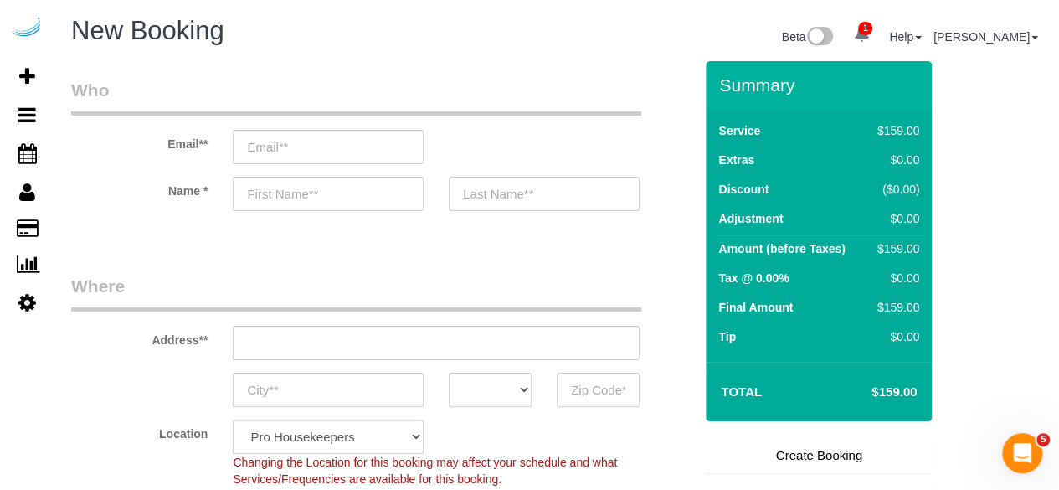
click at [380, 125] on div "Email**" at bounding box center [382, 121] width 647 height 86
click at [359, 162] on input "email" at bounding box center [328, 147] width 191 height 34
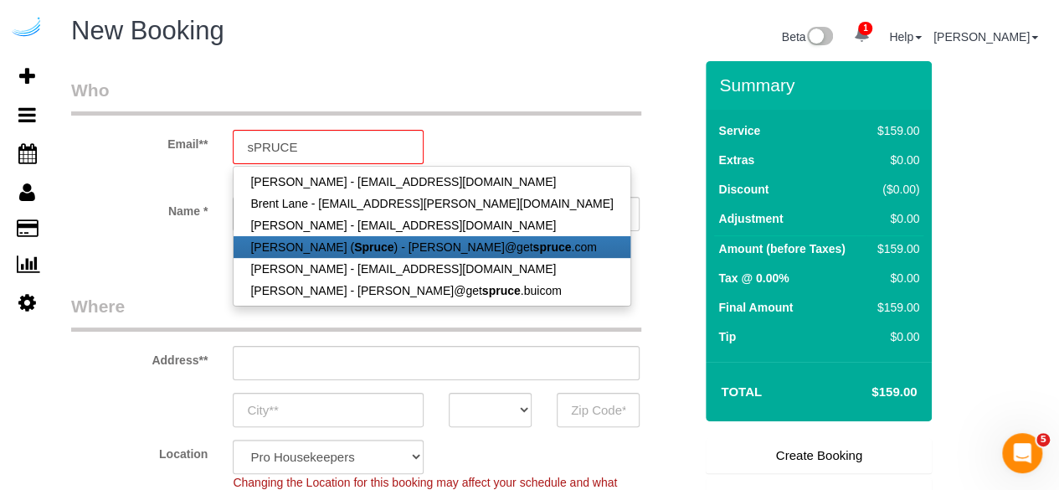
click at [354, 245] on strong "Spruce" at bounding box center [373, 246] width 39 height 13
type input "brandie@getspruce.com"
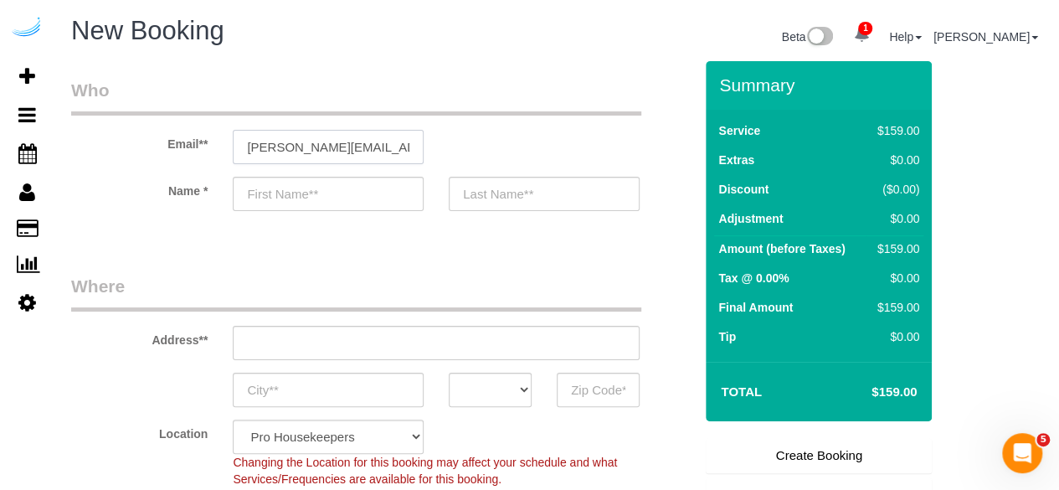
type input "Brandie"
type input "Louck"
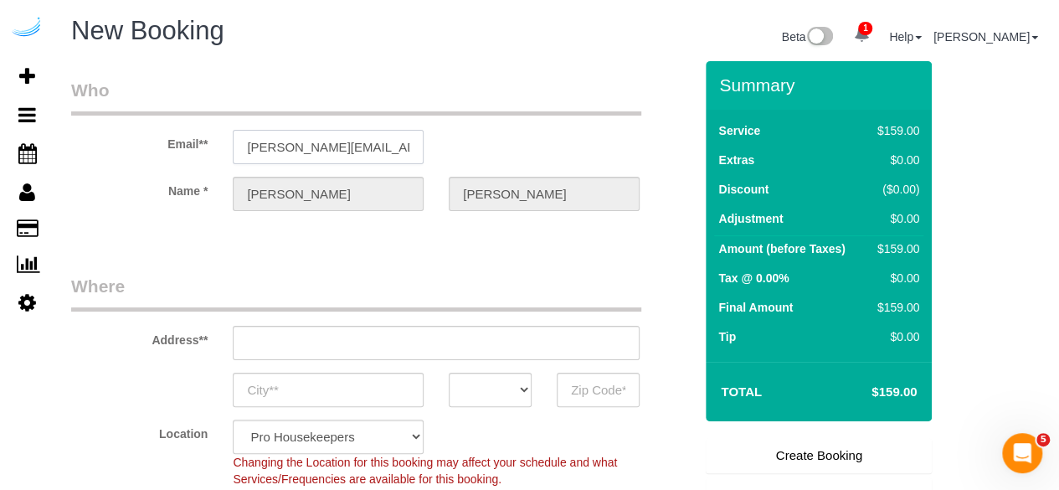
type input "3816 S Lamar Blvd"
type input "Austin"
select select "TX"
type input "78704"
click at [394, 342] on input "3816 S Lamar Blvd" at bounding box center [436, 343] width 407 height 34
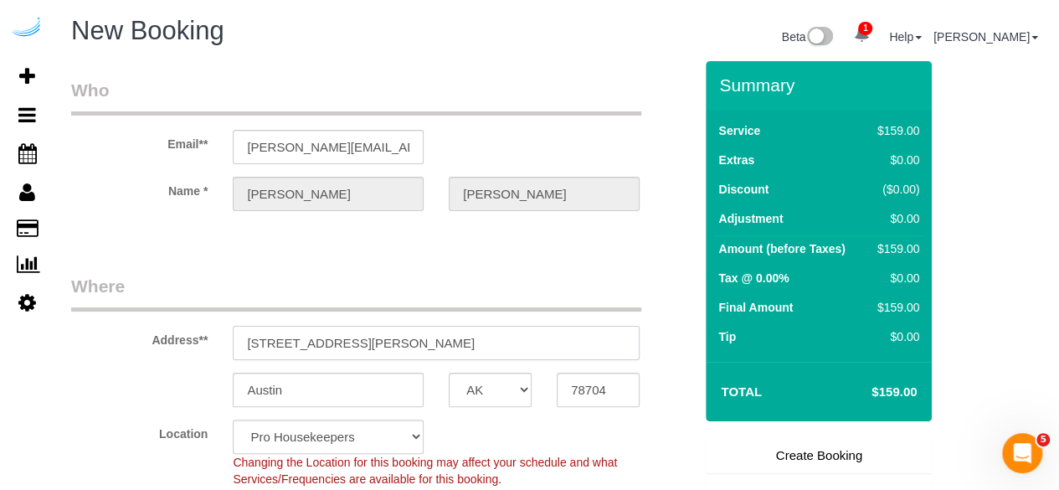
paste input "5479 Glenridge Dr, Sandy Springs, GA 30342"
type input "5479 Glenridge Dr, Sandy Springs, GA 30342"
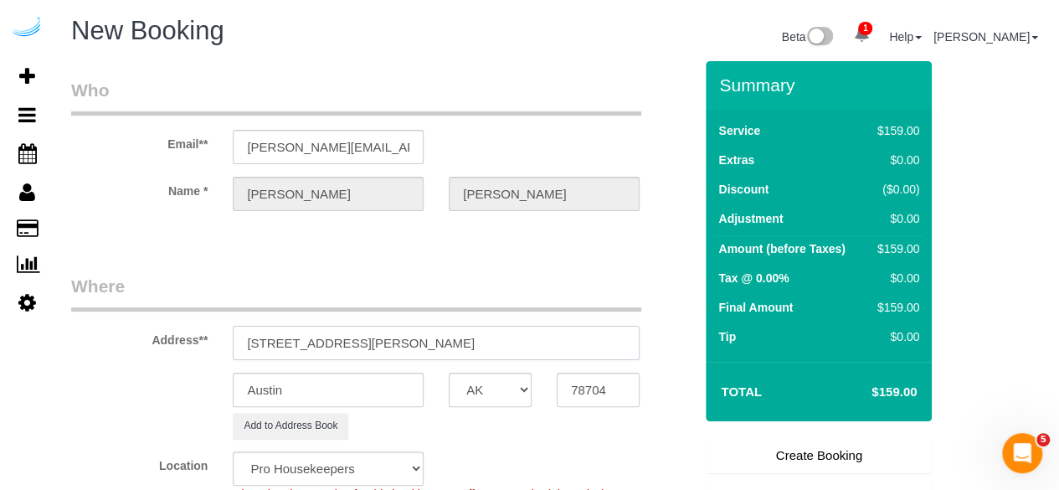
select select "9"
select select "object:25574"
drag, startPoint x: 484, startPoint y: 341, endPoint x: 580, endPoint y: 408, distance: 116.6
click at [554, 351] on input "5479 Glenridge Dr, Sandy Springs, GA 30342" at bounding box center [436, 343] width 407 height 34
type input "5479 Glenridge Dr, Sandy Springs, GA 30342"
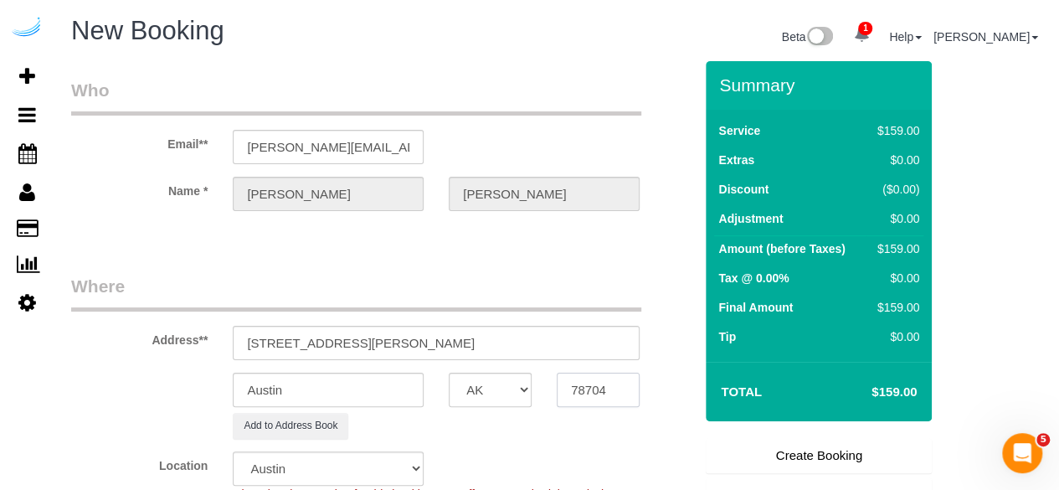
click at [598, 388] on input "78704" at bounding box center [598, 390] width 83 height 34
paste input "30342"
type input "30342"
click at [504, 391] on select "AK AL AR AZ CA CO CT DC DE FL GA HI IA ID IL IN KS KY LA MA MD ME MI MN MO MS M…" at bounding box center [490, 390] width 83 height 34
select select "8"
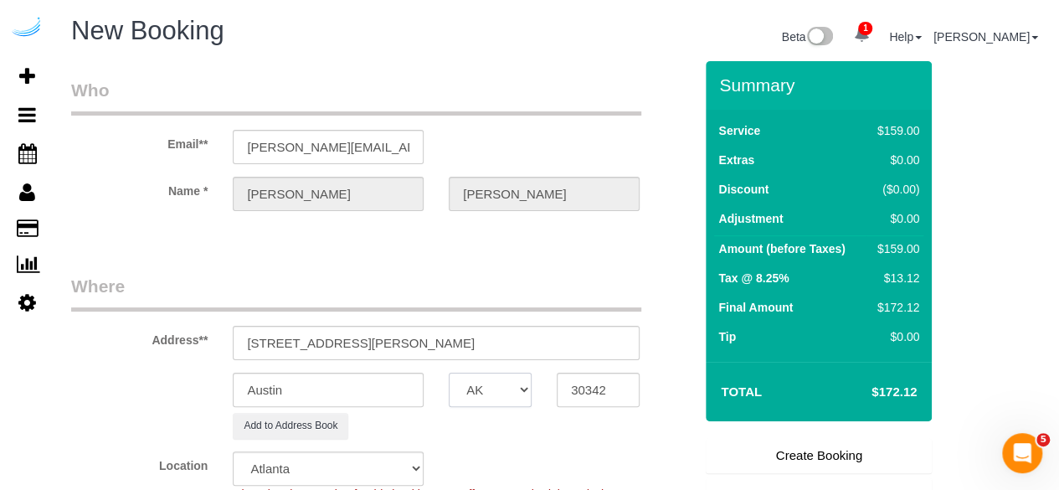
select select "GA"
select select "object:25621"
drag, startPoint x: 380, startPoint y: 398, endPoint x: 370, endPoint y: 392, distance: 11.6
click at [379, 398] on input "Austin" at bounding box center [328, 390] width 191 height 34
drag, startPoint x: 435, startPoint y: 341, endPoint x: 359, endPoint y: 341, distance: 76.2
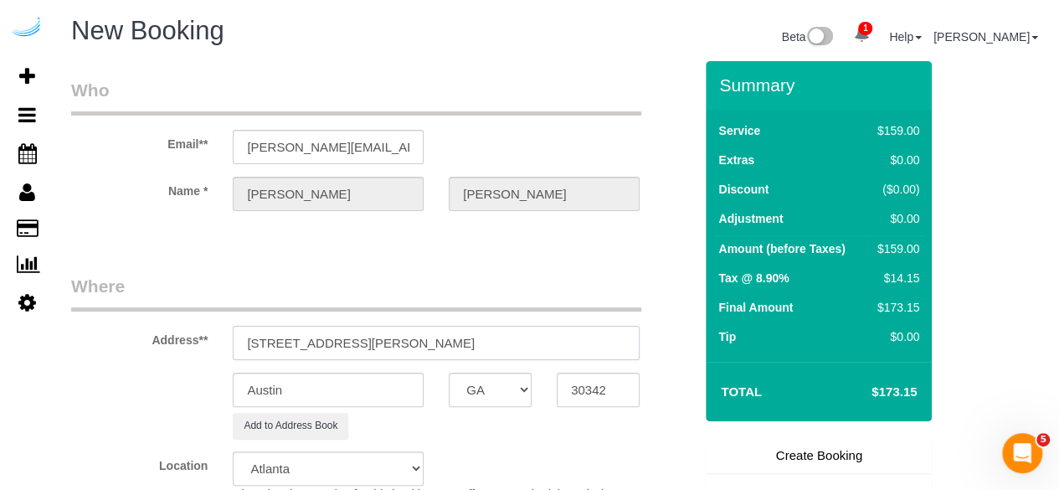
click at [359, 341] on input "5479 Glenridge Dr, Sandy Springs, GA 30342" at bounding box center [436, 343] width 407 height 34
click at [367, 386] on input "Austin" at bounding box center [328, 390] width 191 height 34
paste input "Sandy Springs"
type input "Sandy Springs"
drag, startPoint x: 358, startPoint y: 341, endPoint x: 631, endPoint y: 345, distance: 273.0
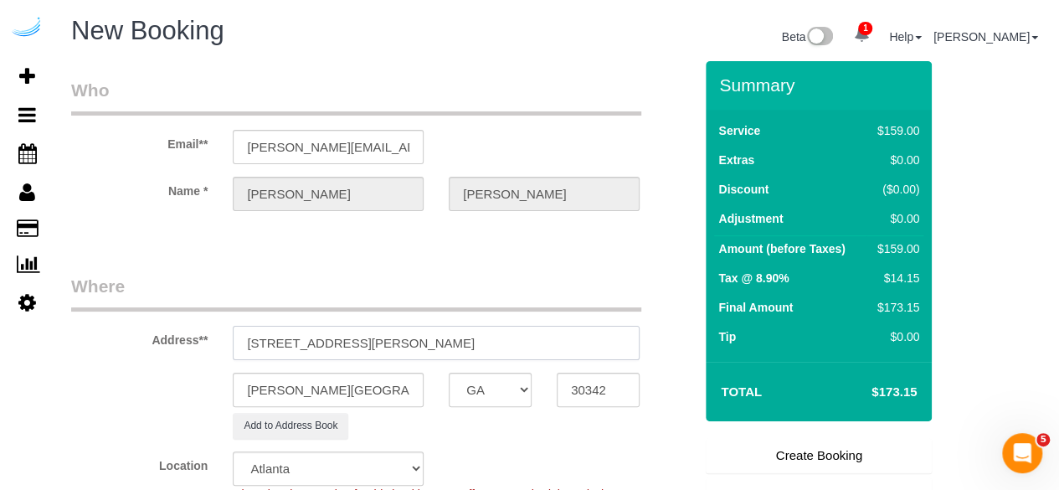
click at [631, 345] on input "5479 Glenridge Dr, Sandy Springs, GA 30342" at bounding box center [436, 343] width 407 height 34
paste input "Benito Manzanares-Palacios"
paste input "The Stratford"
paste input "1469834"
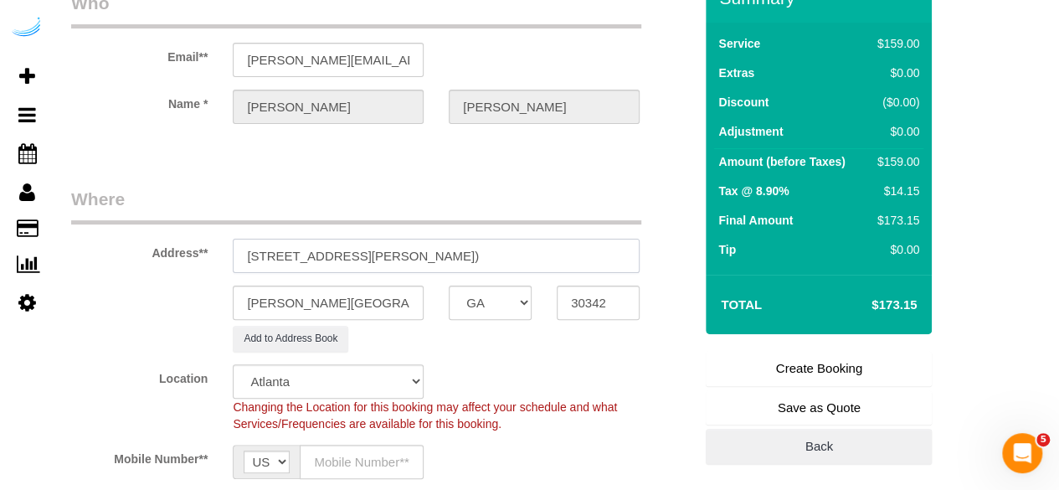
scroll to position [167, 0]
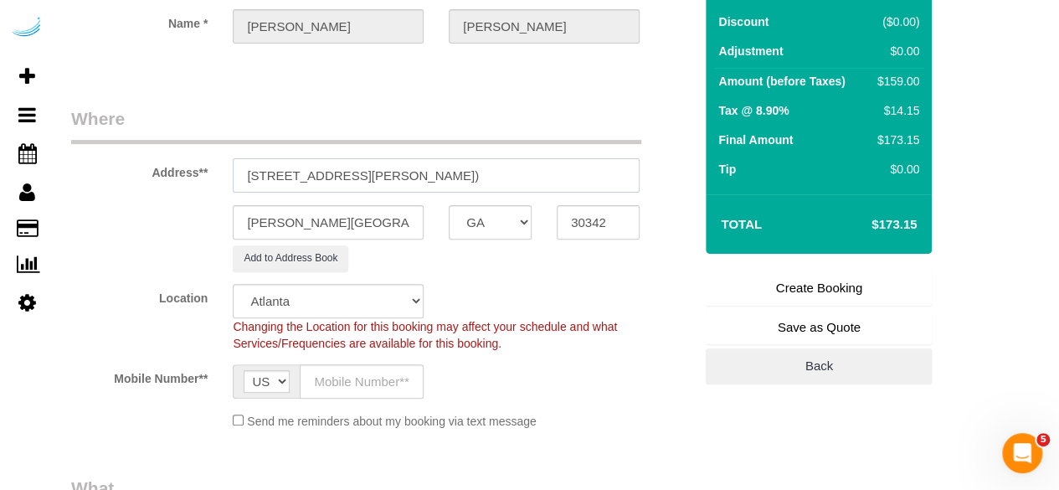
type input "5479 Glenridge Dr, Building 1, Unit 1410 (Benito Manzanares-Palacios, The Strat…"
click at [327, 381] on input "text" at bounding box center [362, 381] width 124 height 34
type input "(512) 444-3607"
type input "Brandie Louck"
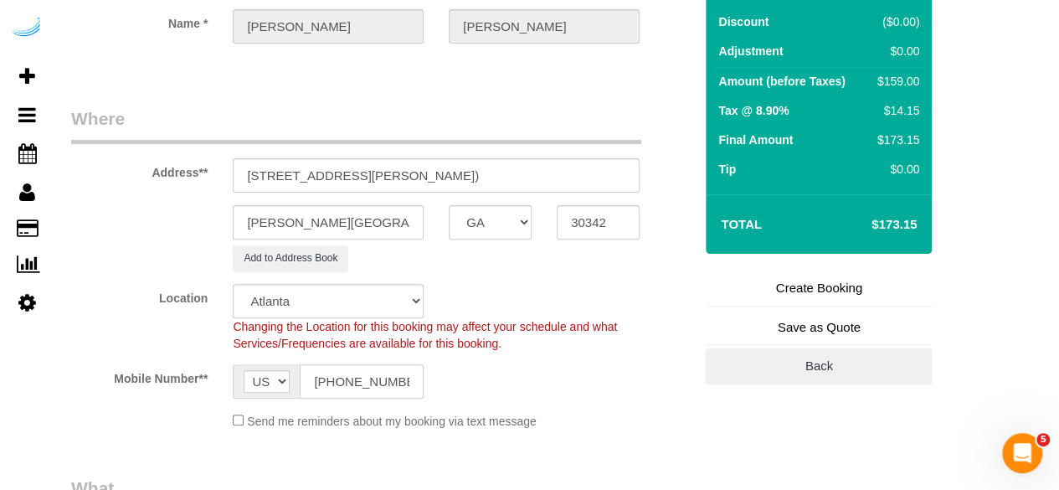
type input "(512) 444-3607"
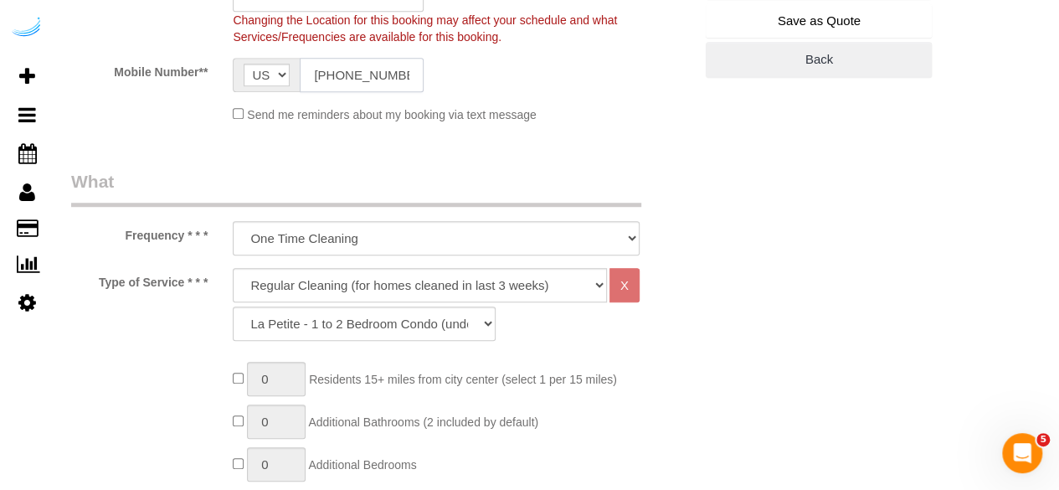
scroll to position [502, 0]
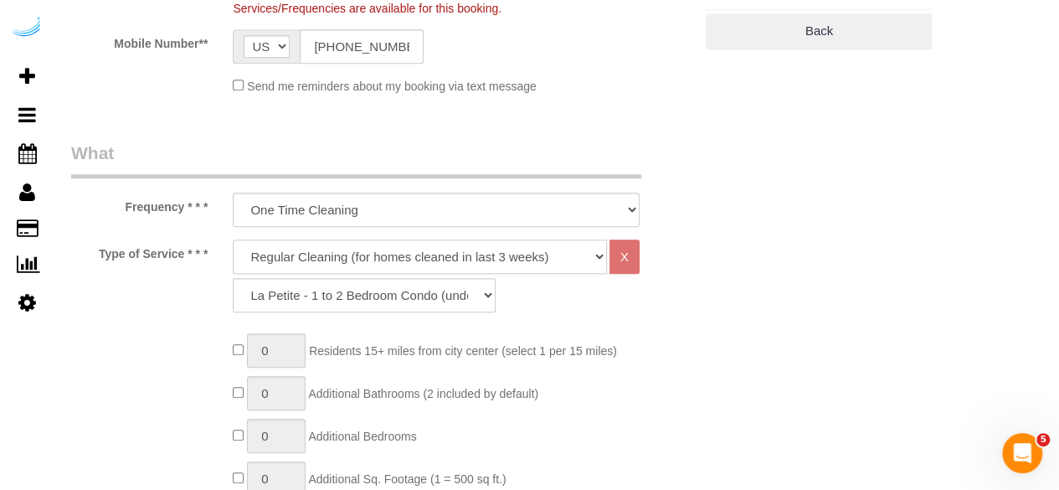
drag, startPoint x: 404, startPoint y: 245, endPoint x: 397, endPoint y: 269, distance: 25.2
click at [404, 245] on select "Deep Cleaning (for homes that have not been cleaned in 3+ weeks) Spruce Regular…" at bounding box center [420, 257] width 374 height 34
select select "282"
click at [233, 240] on select "Deep Cleaning (for homes that have not been cleaned in 3+ weeks) Spruce Regular…" at bounding box center [420, 257] width 374 height 34
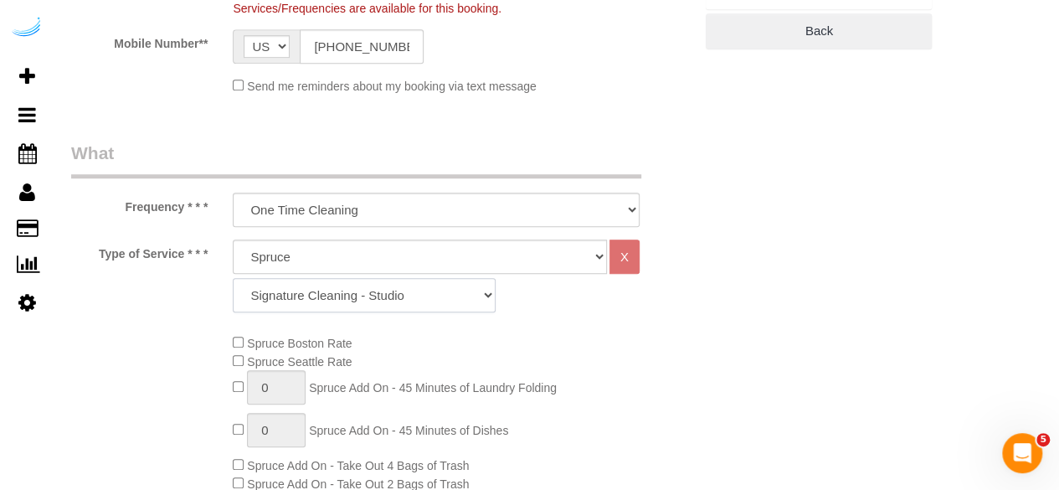
drag, startPoint x: 319, startPoint y: 301, endPoint x: 323, endPoint y: 281, distance: 20.5
click at [319, 301] on select "Signature Cleaning - Studio Signature Cleaning - 1 Bed 1 Bath Signature Cleanin…" at bounding box center [364, 295] width 263 height 34
select select "325"
click at [233, 278] on select "Signature Cleaning - Studio Signature Cleaning - 1 Bed 1 Bath Signature Cleanin…" at bounding box center [364, 295] width 263 height 34
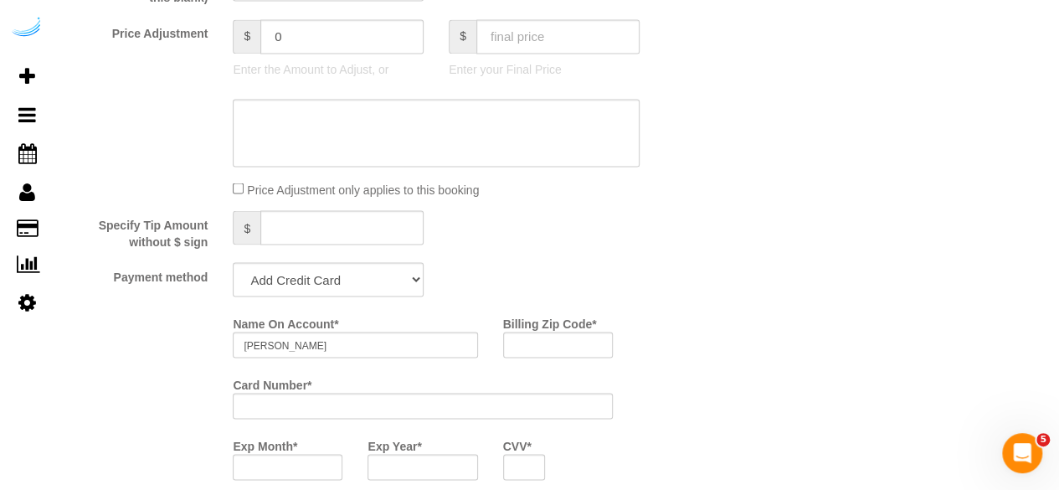
scroll to position [1507, 0]
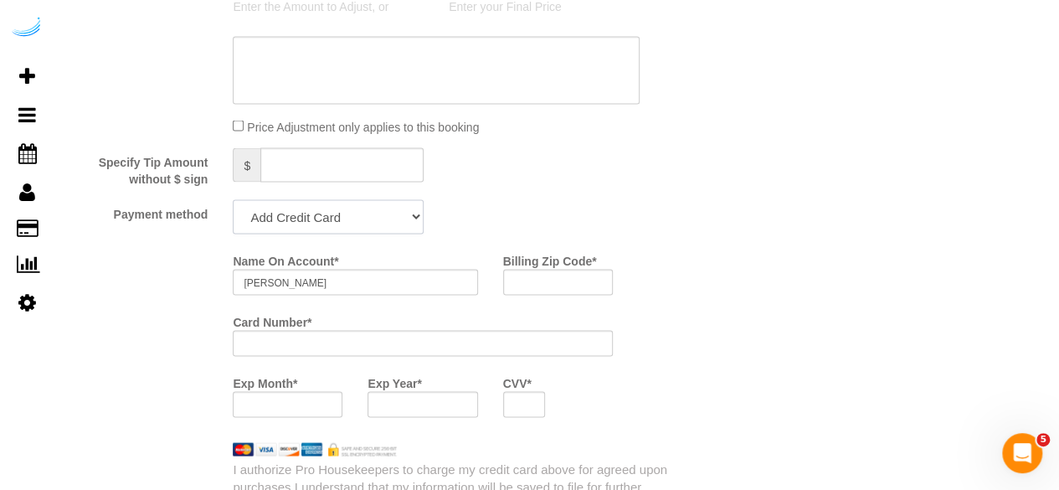
drag, startPoint x: 343, startPoint y: 218, endPoint x: 340, endPoint y: 230, distance: 13.0
click at [343, 218] on select "Add Credit Card Cash Check Paypal" at bounding box center [328, 216] width 191 height 34
select select "string:check"
click at [233, 201] on select "Add Credit Card Cash Check Paypal" at bounding box center [328, 216] width 191 height 34
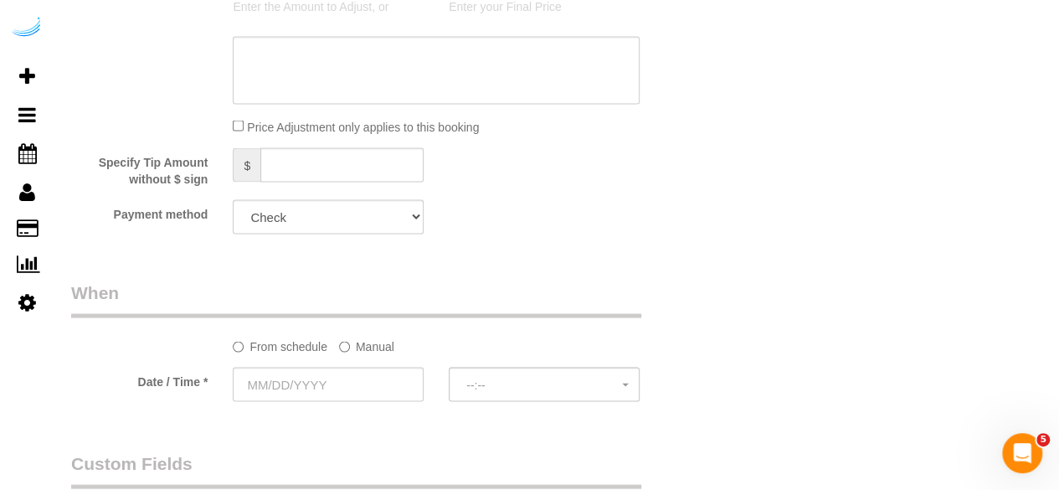
click at [355, 354] on label "Manual" at bounding box center [366, 343] width 55 height 23
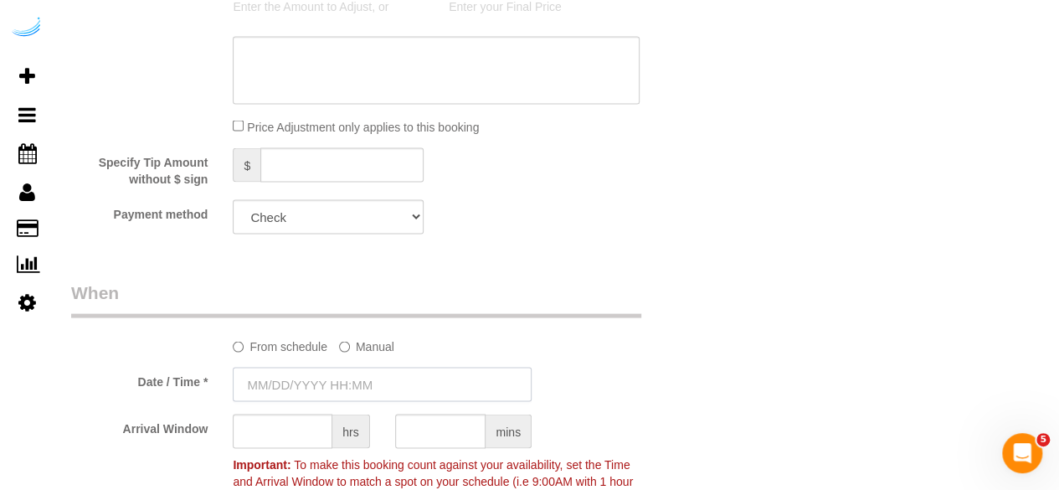
click at [332, 386] on input "text" at bounding box center [382, 384] width 299 height 34
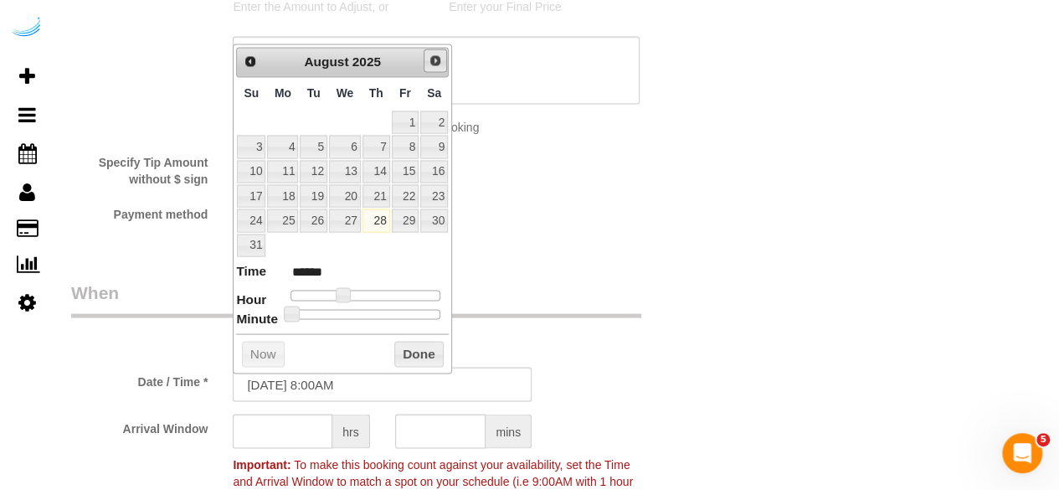
click at [435, 59] on span "Next" at bounding box center [435, 60] width 13 height 13
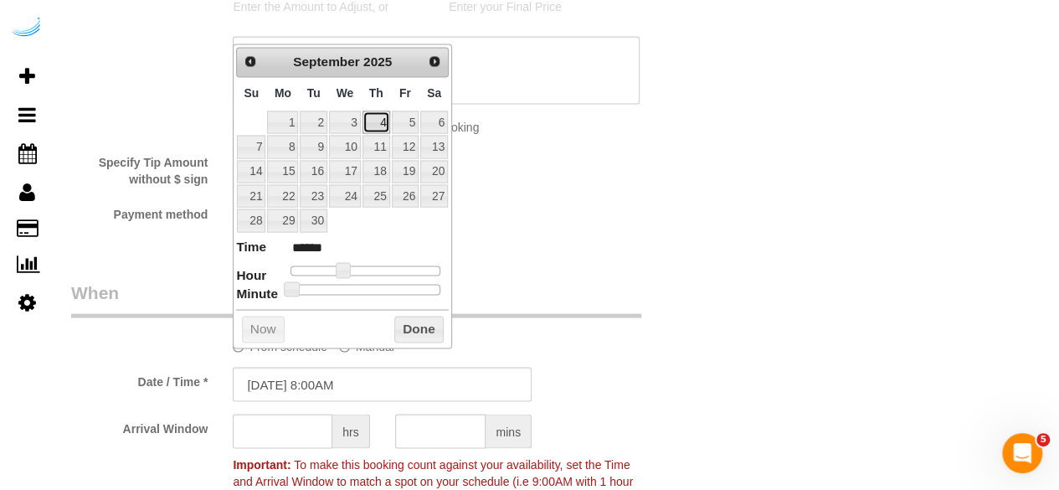
click at [373, 123] on link "4" at bounding box center [377, 122] width 28 height 23
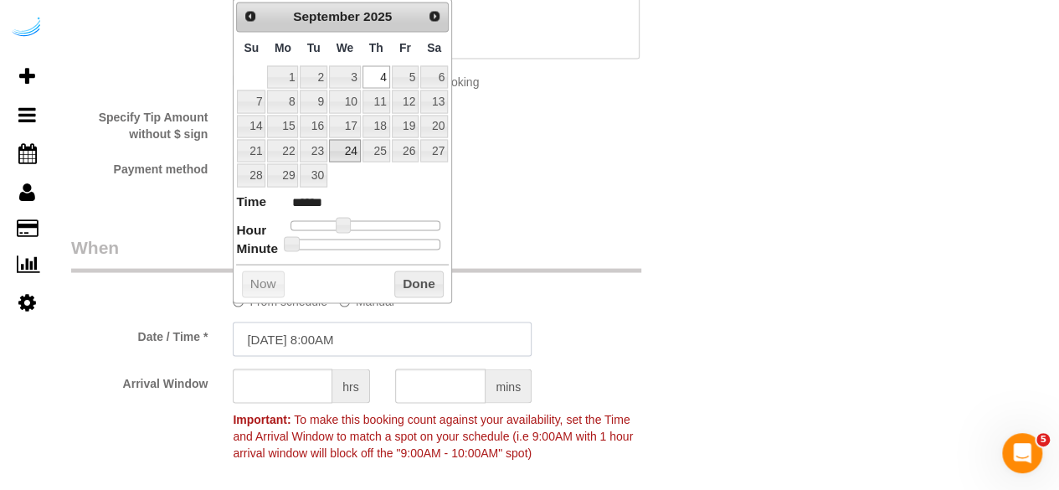
scroll to position [1591, 0]
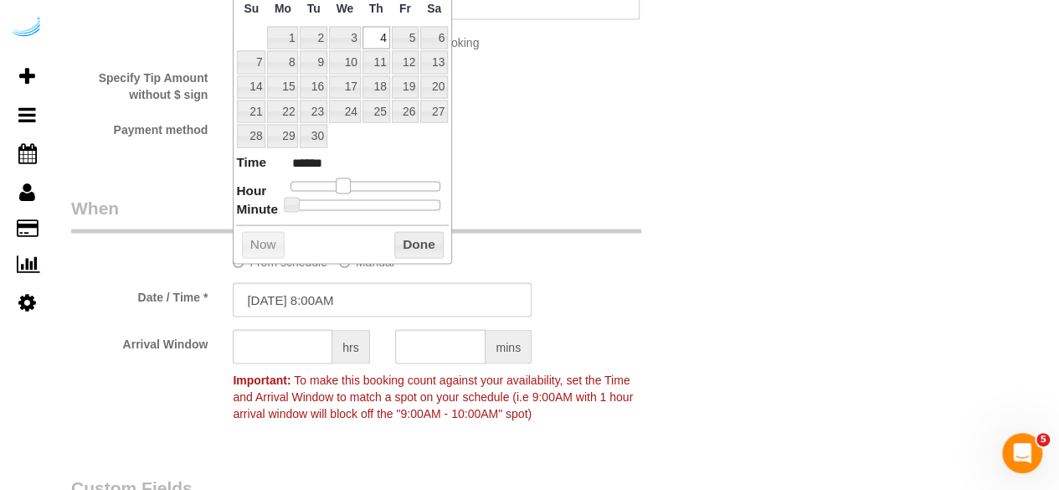
type input "09/04/2025 9:00AM"
type input "******"
click at [348, 182] on span at bounding box center [349, 185] width 15 height 15
click at [306, 343] on input "text" at bounding box center [283, 347] width 100 height 34
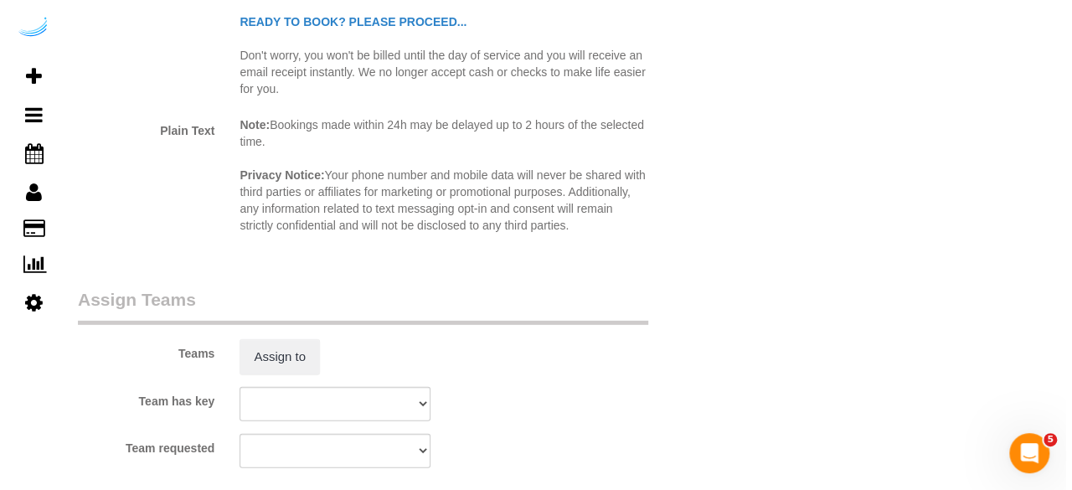
scroll to position [2345, 0]
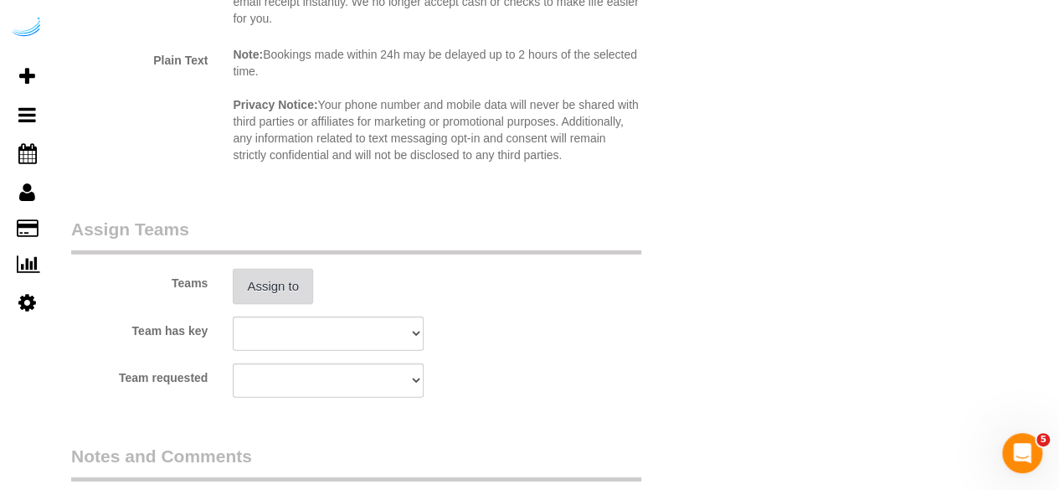
type input "4"
click at [244, 289] on button "Assign to" at bounding box center [273, 286] width 80 height 35
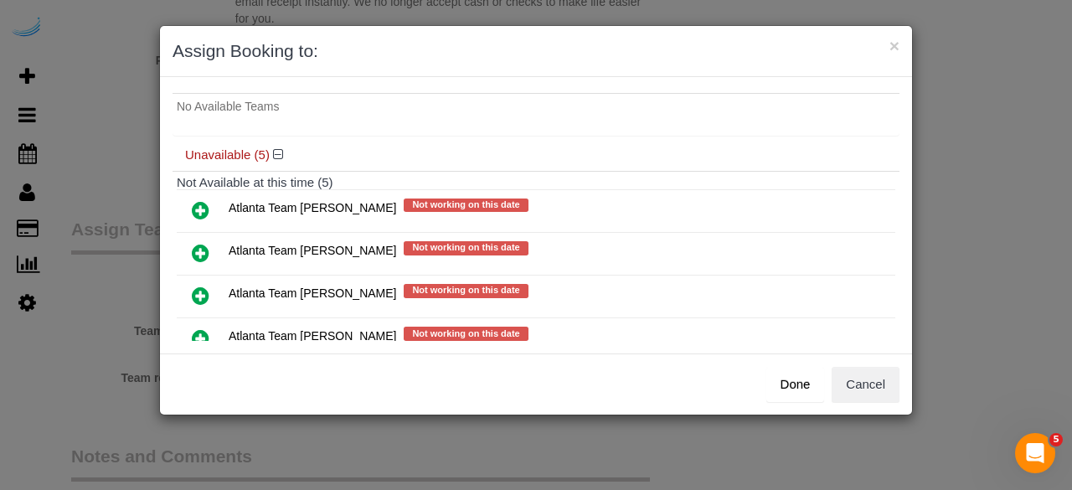
click at [204, 243] on icon at bounding box center [201, 253] width 18 height 20
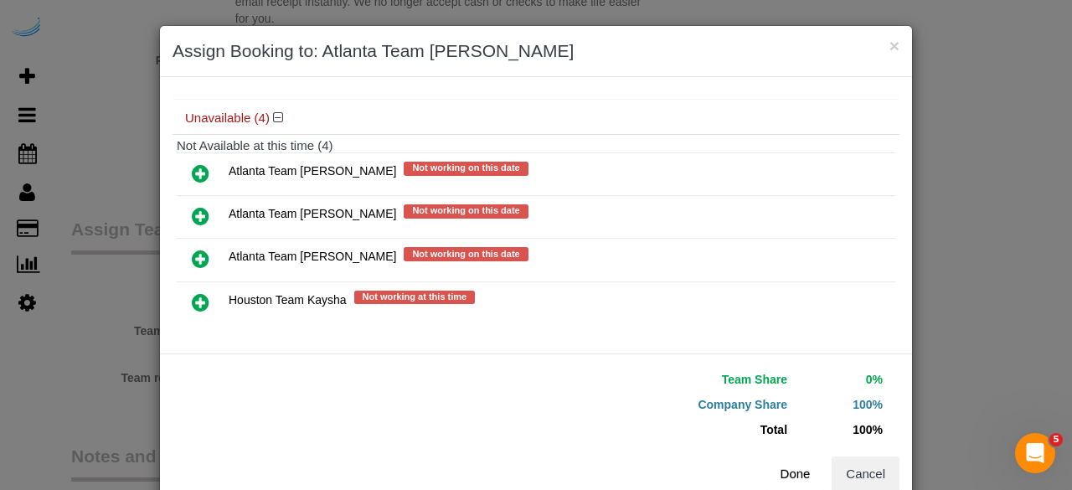
scroll to position [173, 0]
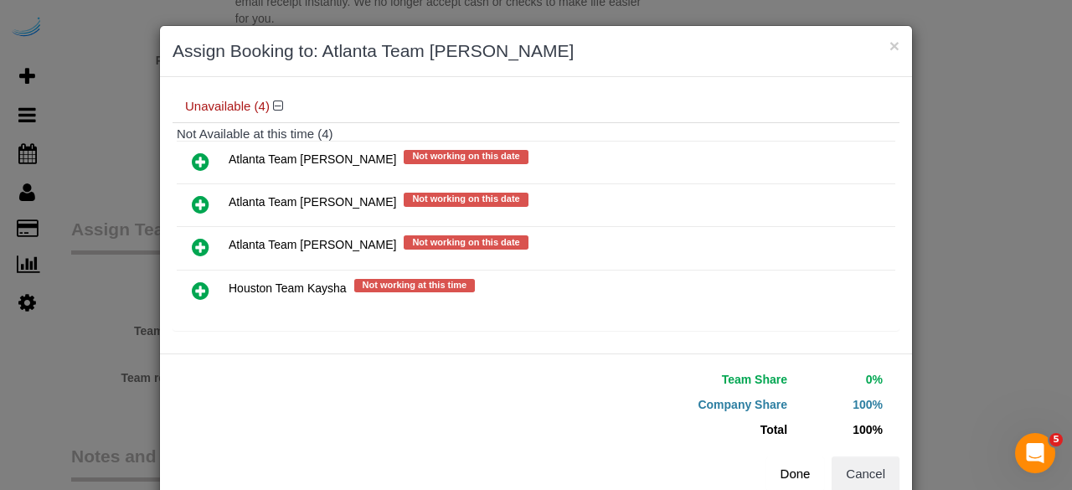
click at [774, 461] on button "Done" at bounding box center [795, 473] width 59 height 35
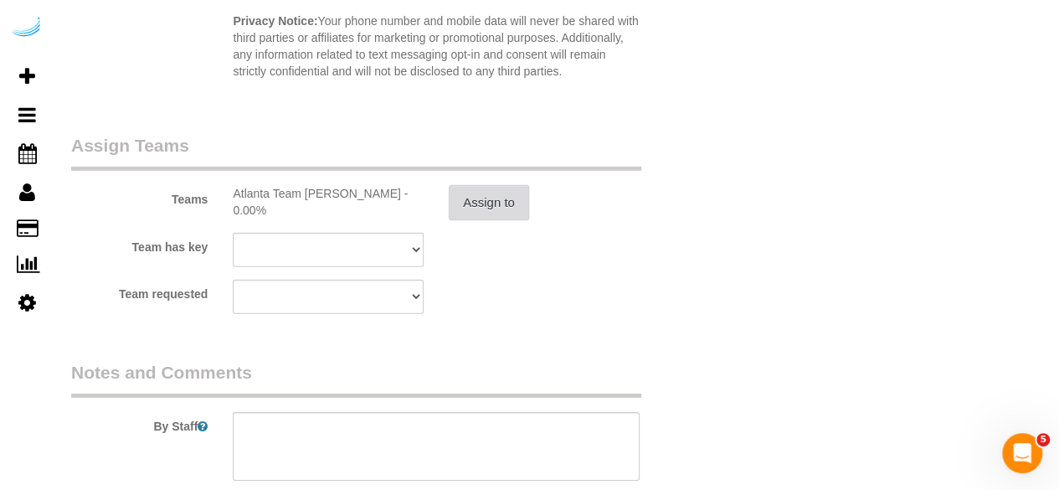
scroll to position [2596, 0]
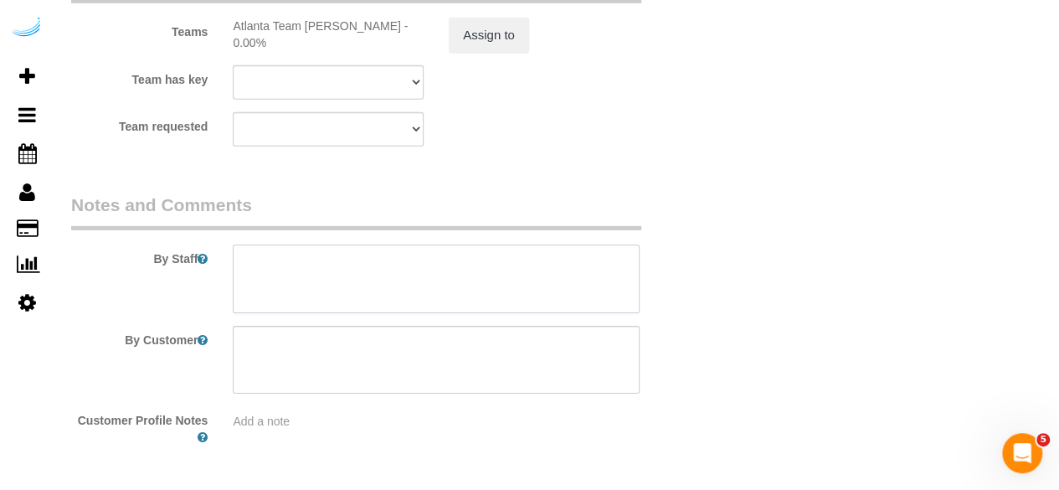
click at [555, 282] on textarea at bounding box center [436, 279] width 407 height 69
click at [492, 269] on textarea at bounding box center [436, 279] width 407 height 69
paste textarea "Permanent Notes:No notes from this customer.Today's Notes:No notes from this se…"
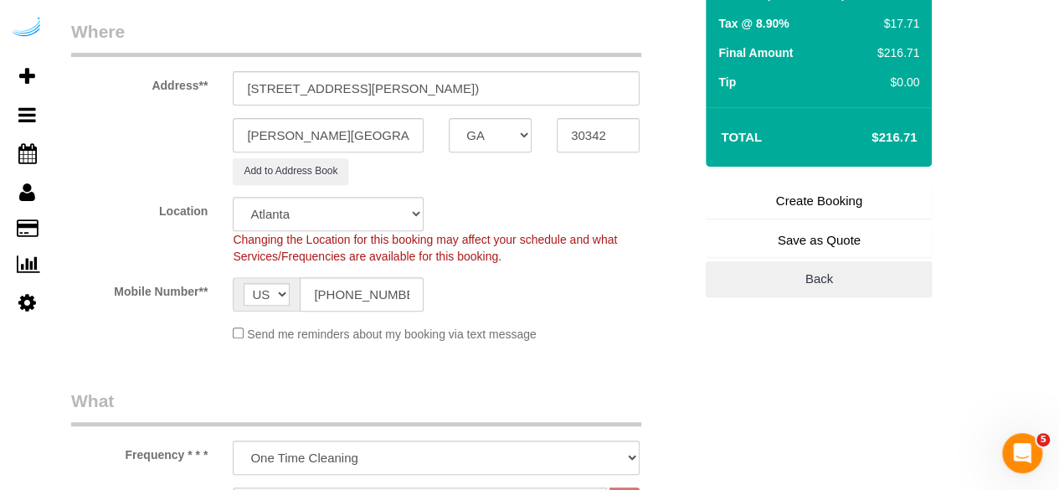
scroll to position [251, 0]
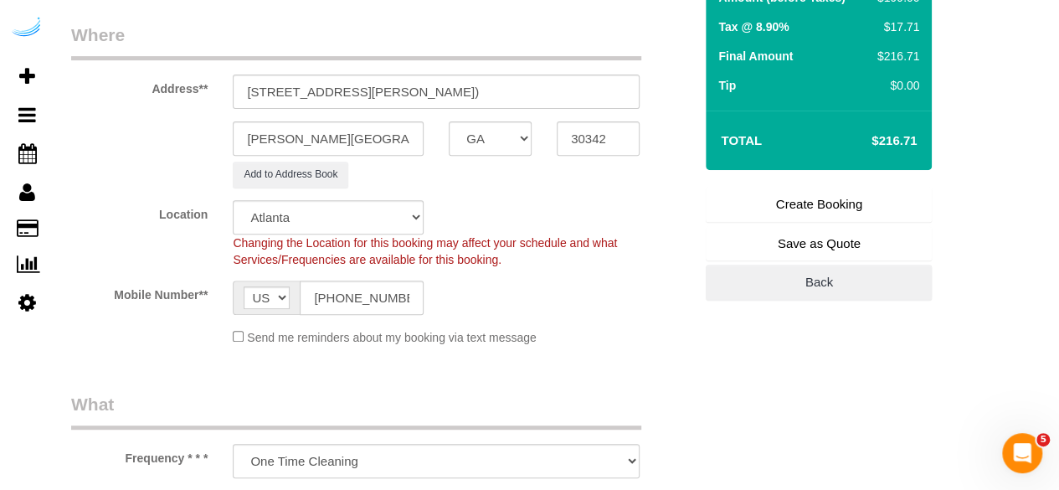
type textarea "Recurrency: One time service Permanent Notes:No notes from this customer.Today'…"
click at [832, 204] on link "Create Booking" at bounding box center [819, 204] width 226 height 35
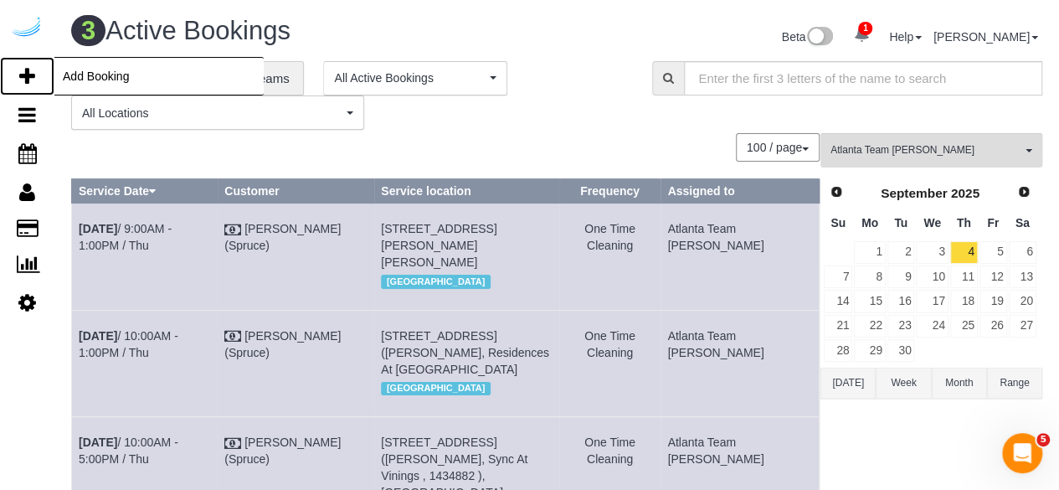
click at [21, 70] on icon at bounding box center [27, 76] width 16 height 20
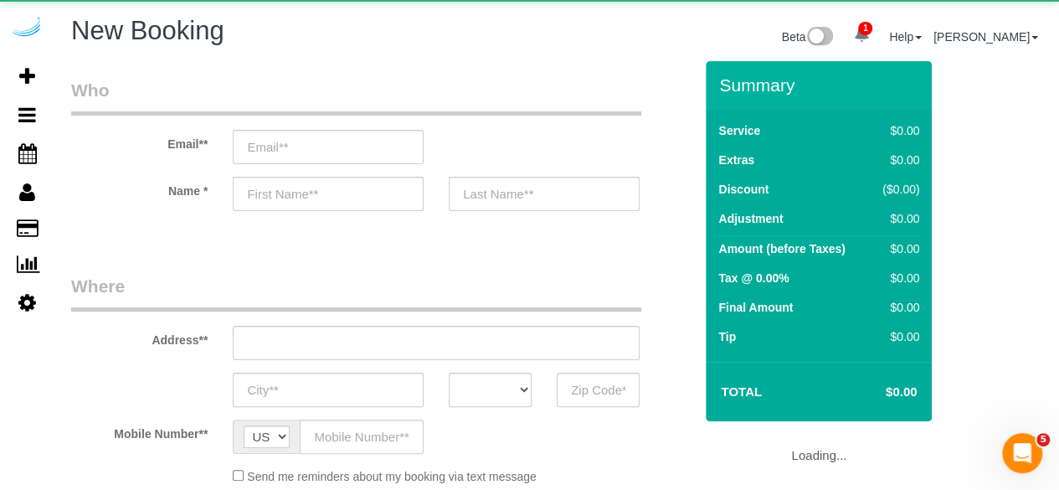
select select "4"
select select "number:9"
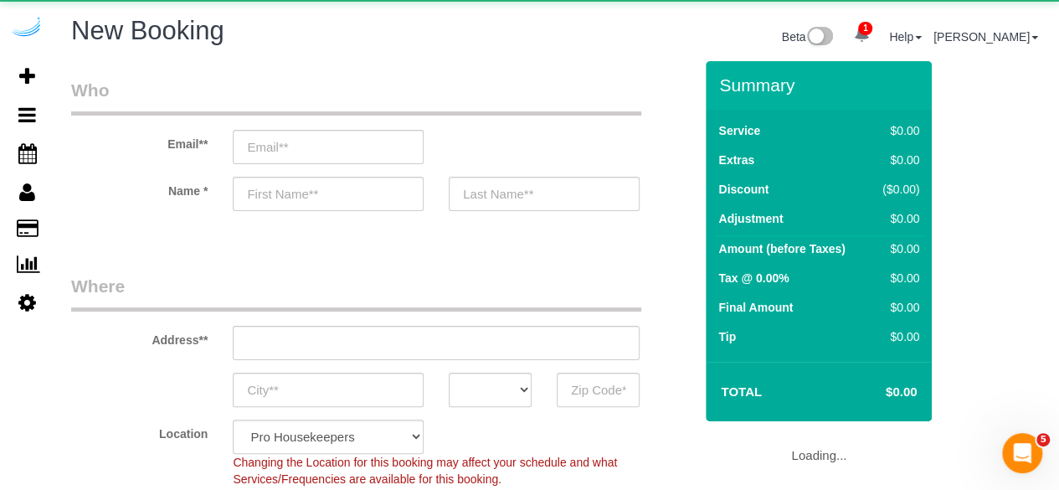
select select "object:27215"
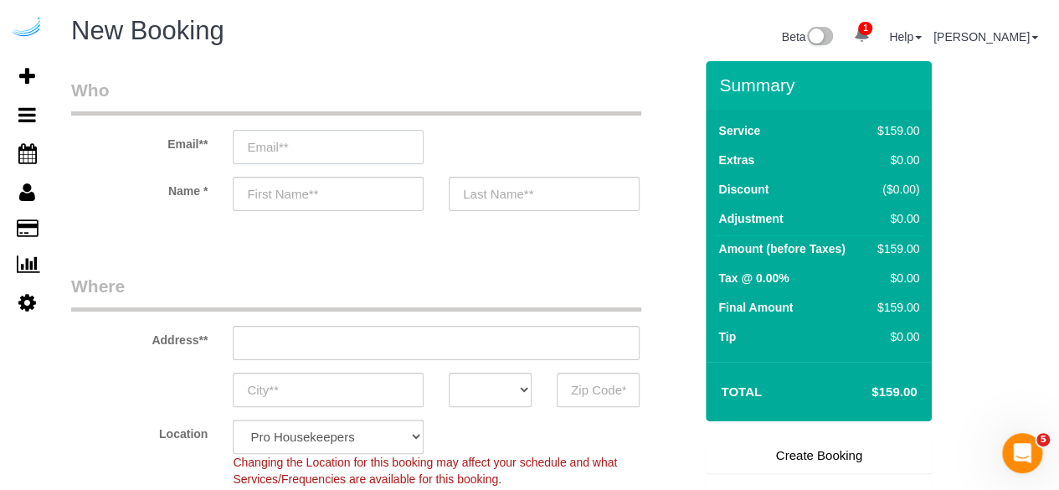
click at [353, 152] on input "email" at bounding box center [328, 147] width 191 height 34
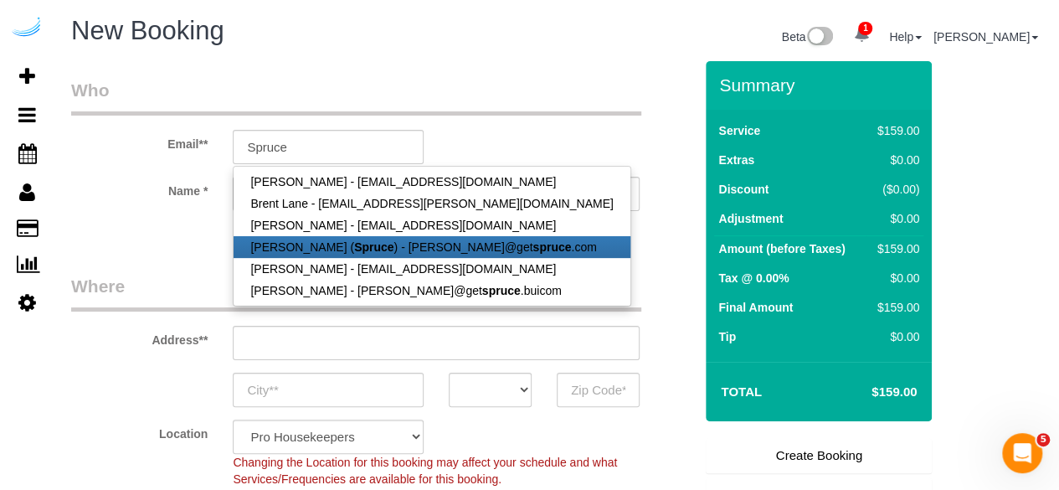
click at [354, 247] on strong "Spruce" at bounding box center [373, 246] width 39 height 13
type input "brandie@getspruce.com"
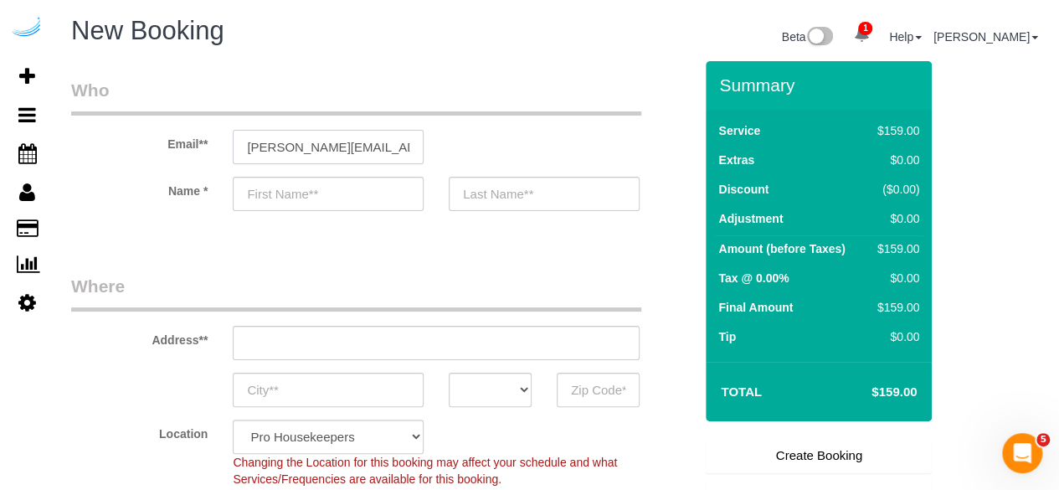
type input "Brandie"
type input "Louck"
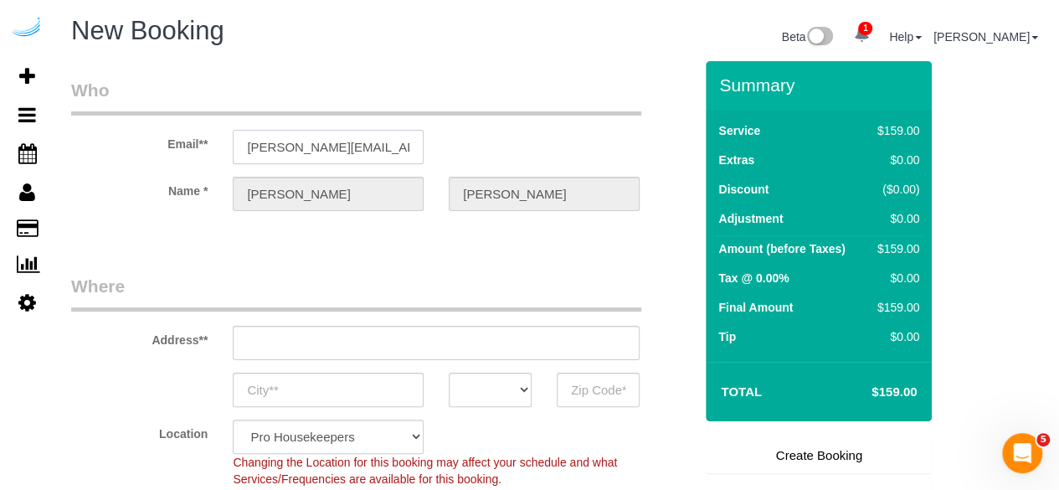
type input "3816 S Lamar Blvd"
type input "Austin"
select select "TX"
type input "78704"
click at [482, 345] on input "3816 S Lamar Blvd" at bounding box center [436, 343] width 407 height 34
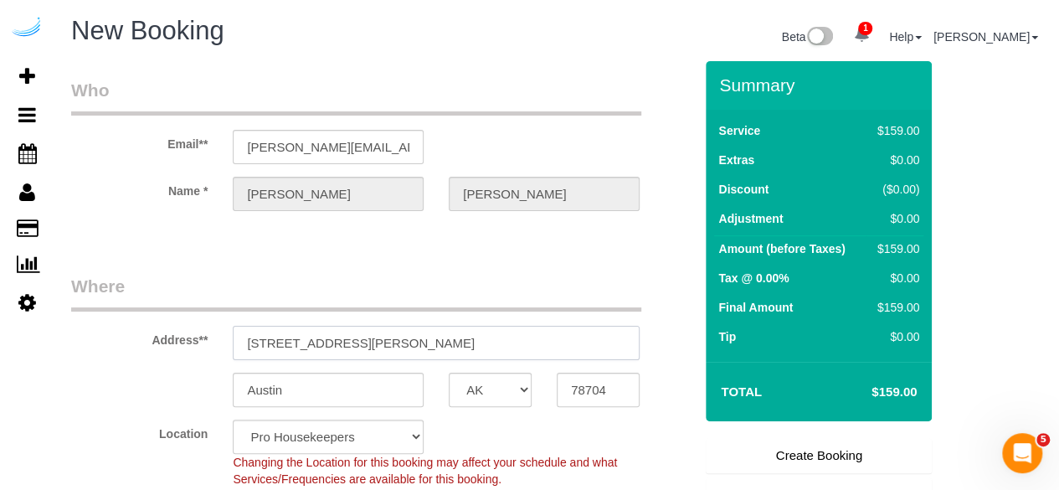
select select "9"
paste input "200 Spring Hill Pkwy SE, Smyrna, GA 30080"
type input "3200 Spring Hill Pkwy SE, Smyrna, GA 30080"
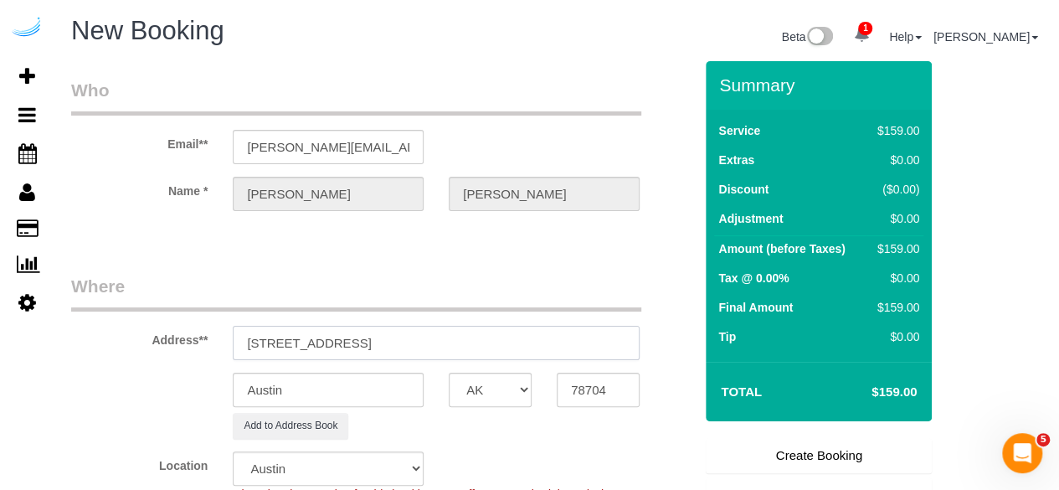
select select "object:27259"
drag, startPoint x: 469, startPoint y: 340, endPoint x: 544, endPoint y: 342, distance: 75.4
click at [544, 342] on input "3200 Spring Hill Pkwy SE, Smyrna, GA 30080" at bounding box center [436, 343] width 407 height 34
type input "3200 Spring Hill Pkwy SE, Smyrna, GA 30080"
click at [585, 388] on input "78704" at bounding box center [598, 390] width 83 height 34
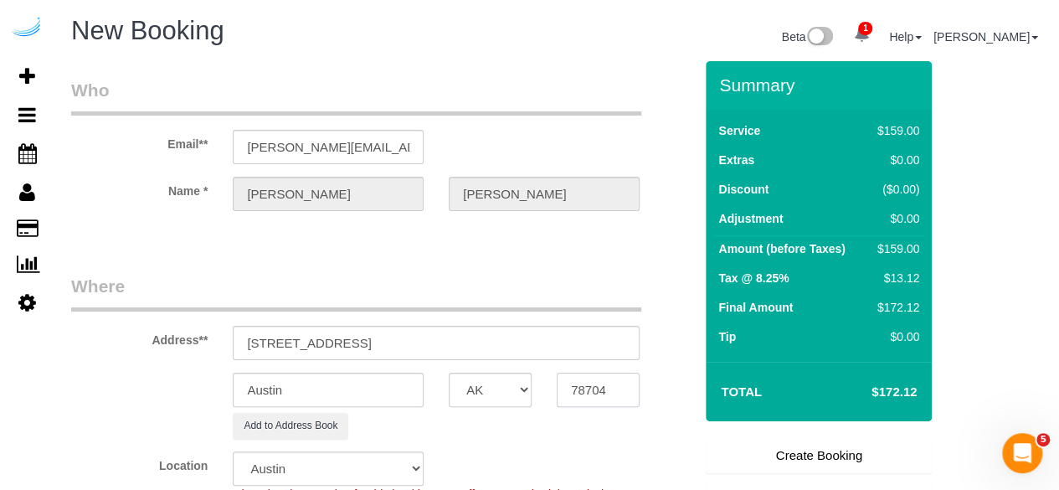
paste input "30080"
type input "30080"
click at [494, 390] on select "AK AL AR AZ CA CO CT DC DE FL GA HI IA ID IL IN KS KY LA MA MD ME MI MN MO MS M…" at bounding box center [490, 390] width 83 height 34
select select "GA"
click at [392, 391] on input "Austin" at bounding box center [328, 390] width 191 height 34
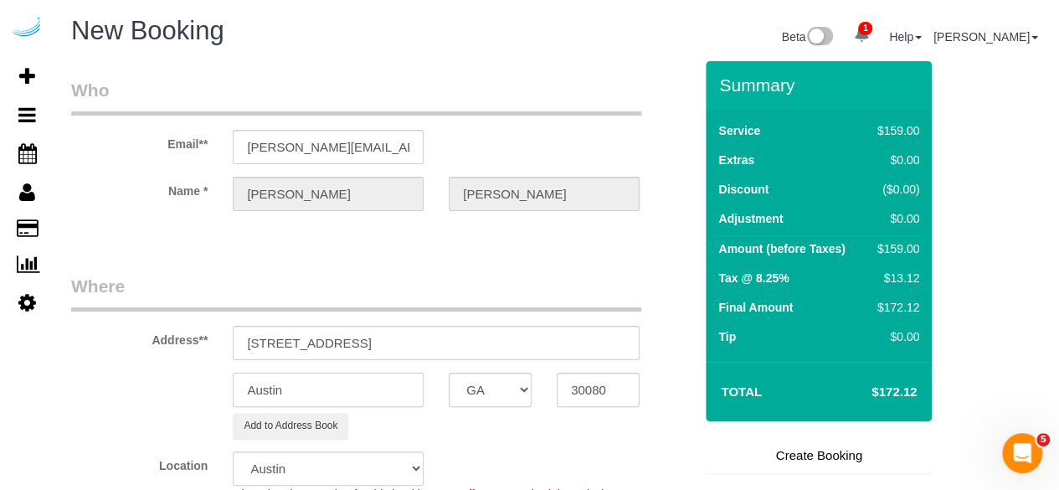
select select "8"
select select "object:27306"
type input "A"
type input "Smyrna"
drag, startPoint x: 395, startPoint y: 342, endPoint x: 705, endPoint y: 379, distance: 312.0
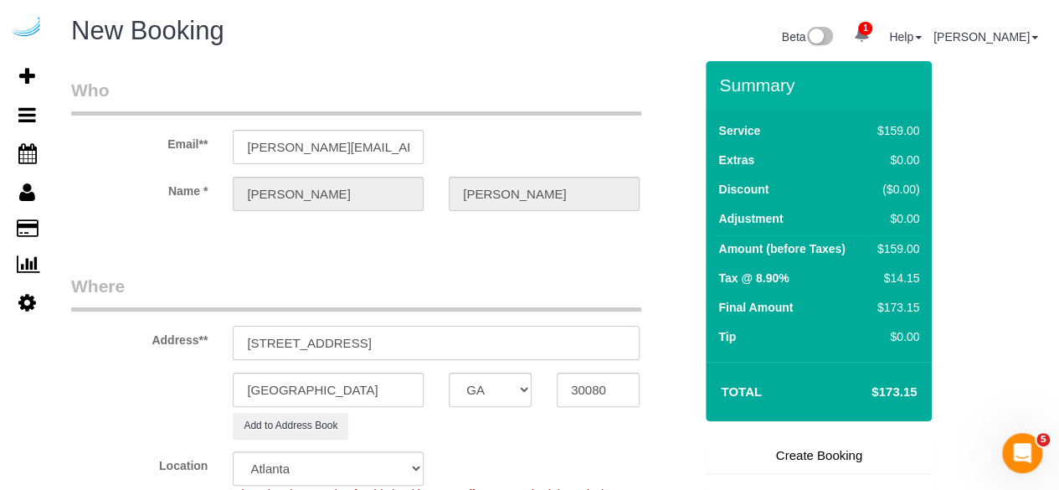
click at [705, 61] on form "Who Email** brandie@getspruce.com Name * Brandie Louck Where Address** 3200 Spr…" at bounding box center [556, 61] width 971 height 0
paste input "Ashlin Collier"
paste input "Berkshires at Vinings"
paste input "1464227"
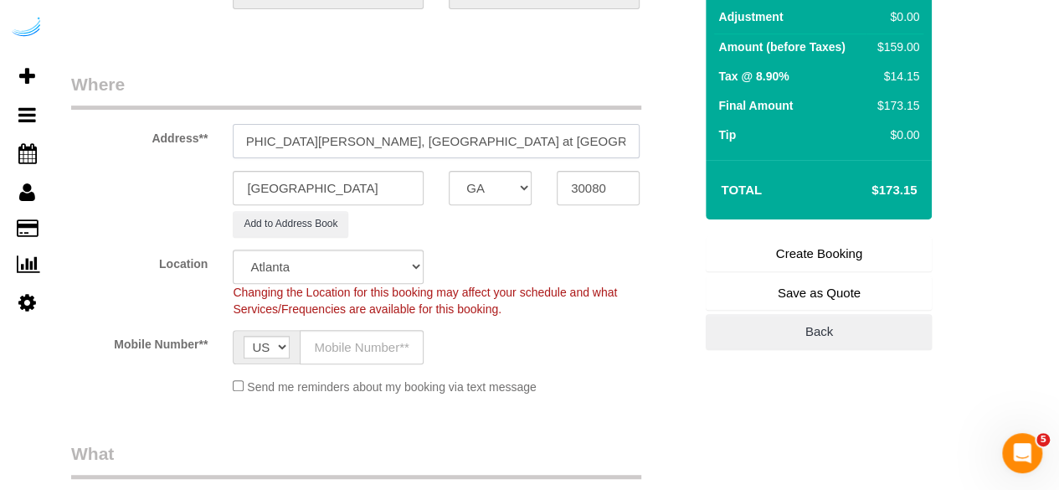
scroll to position [419, 0]
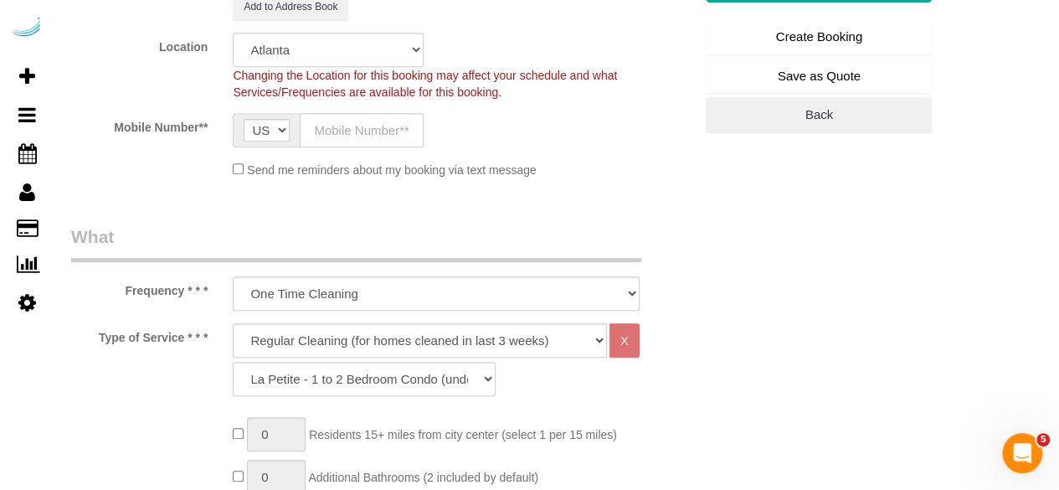
type input "3200 Spring Hill Pkwy SE, Building 2206, Unit 2206 (Ashlin Collier, Berkshires …"
click at [356, 120] on input "text" at bounding box center [362, 130] width 124 height 34
type input "(512) 444-3607"
type input "Brandie Louck"
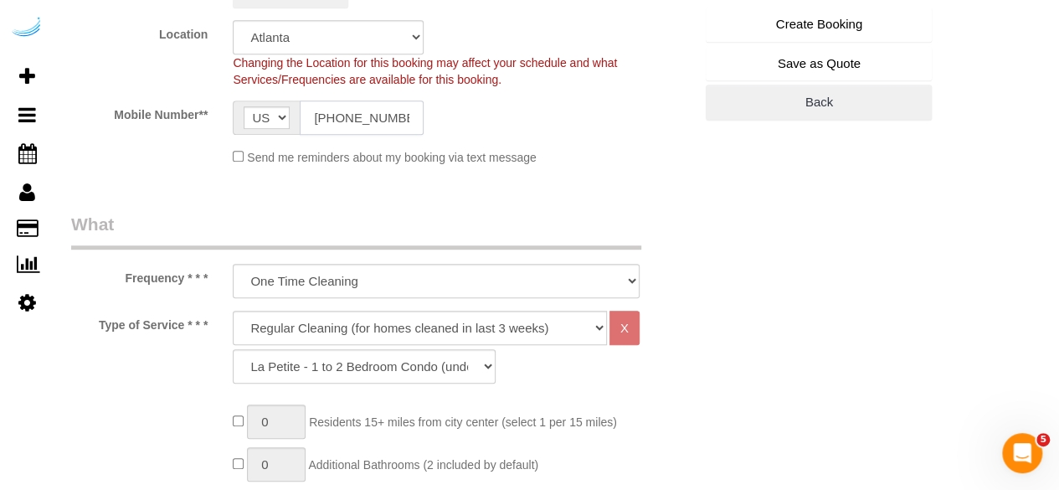
type input "(512) 444-3607"
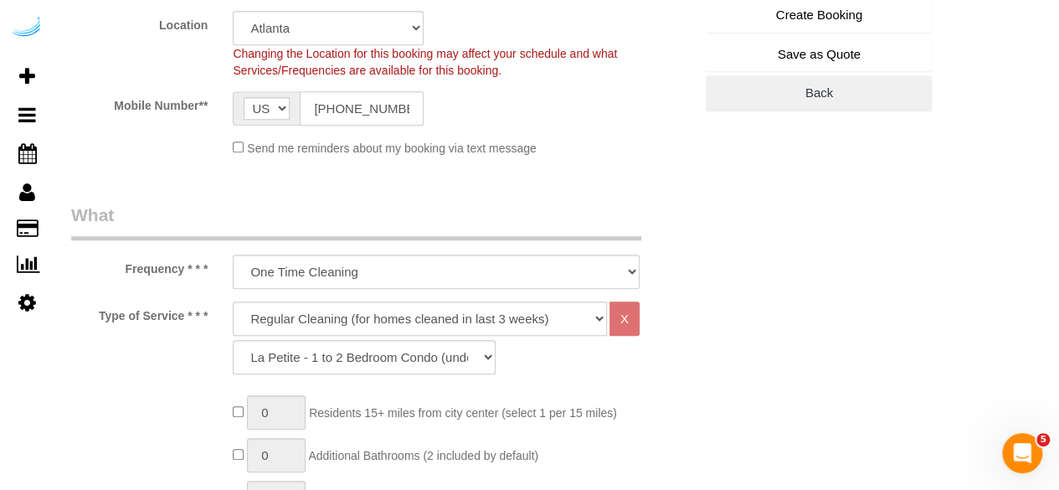
scroll to position [502, 0]
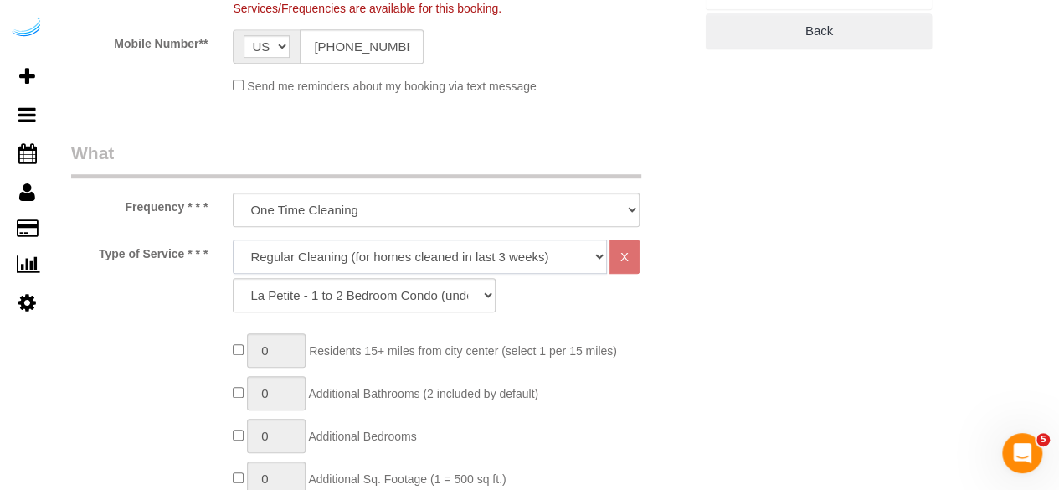
click at [379, 245] on select "Deep Cleaning (for homes that have not been cleaned in 3+ weeks) Spruce Regular…" at bounding box center [420, 257] width 374 height 34
select select "282"
click at [233, 240] on select "Deep Cleaning (for homes that have not been cleaned in 3+ weeks) Spruce Regular…" at bounding box center [420, 257] width 374 height 34
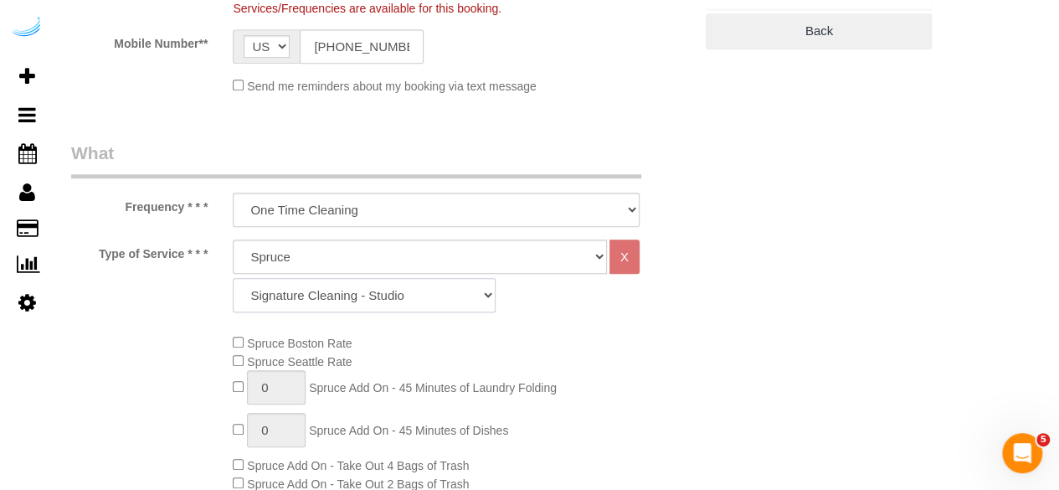
drag, startPoint x: 333, startPoint y: 301, endPoint x: 338, endPoint y: 281, distance: 20.7
click at [333, 301] on select "Signature Cleaning - Studio Signature Cleaning - 1 Bed 1 Bath Signature Cleanin…" at bounding box center [364, 295] width 263 height 34
select select "309"
click at [233, 278] on select "Signature Cleaning - Studio Signature Cleaning - 1 Bed 1 Bath Signature Cleanin…" at bounding box center [364, 295] width 263 height 34
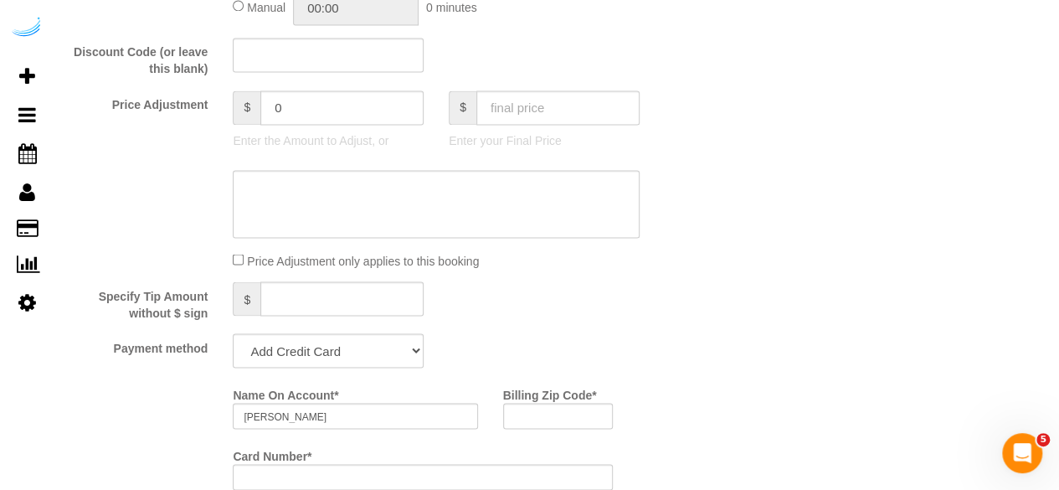
scroll to position [1507, 0]
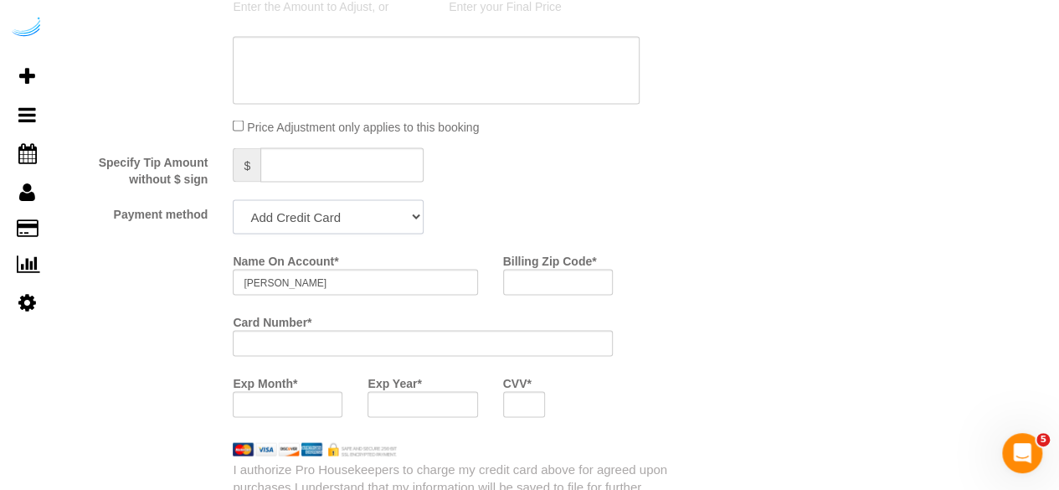
click at [360, 220] on select "Add Credit Card Cash Check Paypal" at bounding box center [328, 216] width 191 height 34
click at [233, 201] on select "Add Credit Card Cash Check Paypal" at bounding box center [328, 216] width 191 height 34
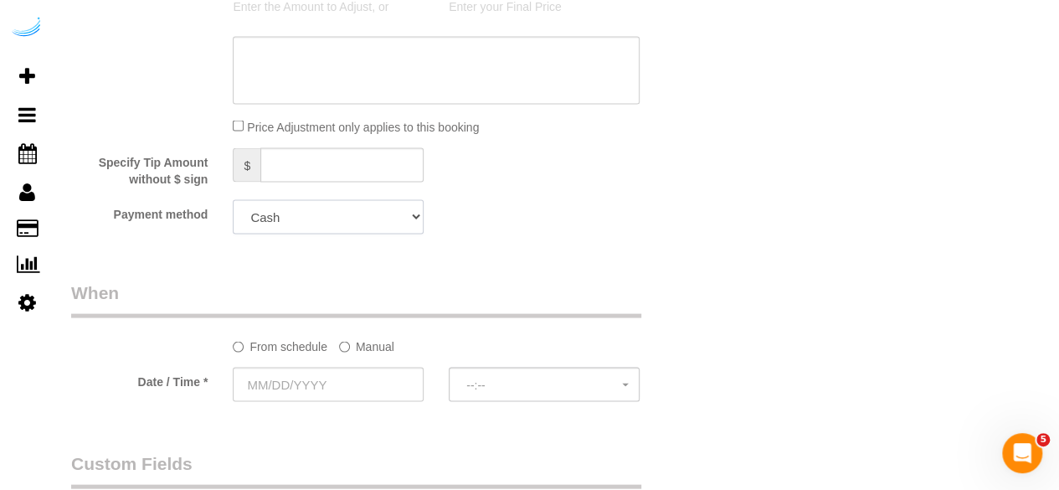
click at [358, 231] on select "Add Credit Card Cash Check Paypal" at bounding box center [328, 216] width 191 height 34
select select "string:check"
click at [233, 201] on select "Add Credit Card Cash Check Paypal" at bounding box center [328, 216] width 191 height 34
click at [360, 344] on label "Manual" at bounding box center [366, 343] width 55 height 23
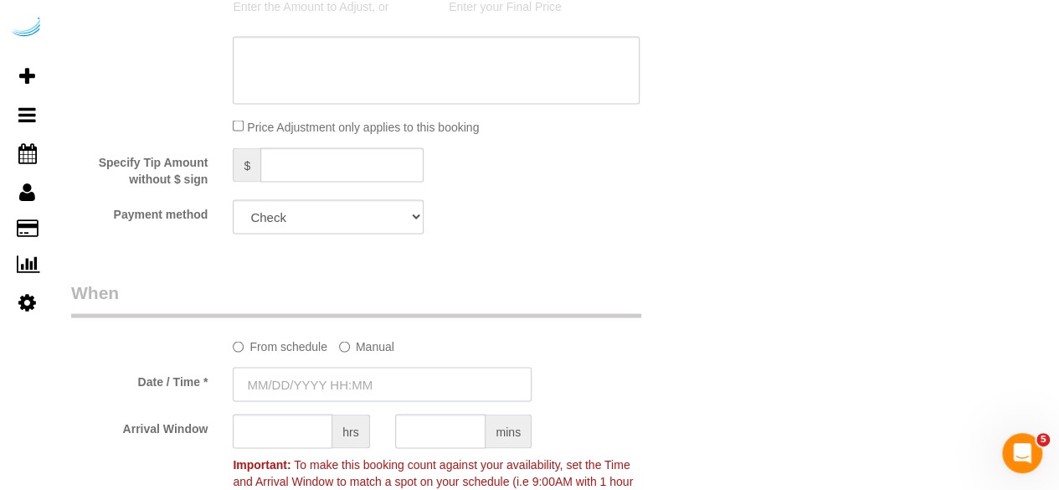
click at [338, 384] on input "text" at bounding box center [382, 384] width 299 height 34
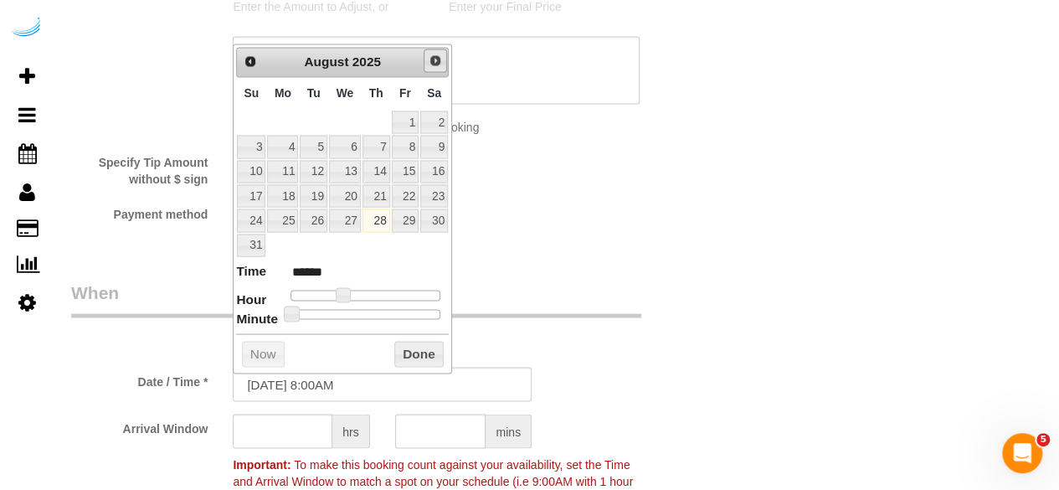
click at [434, 63] on span "Next" at bounding box center [435, 60] width 13 height 13
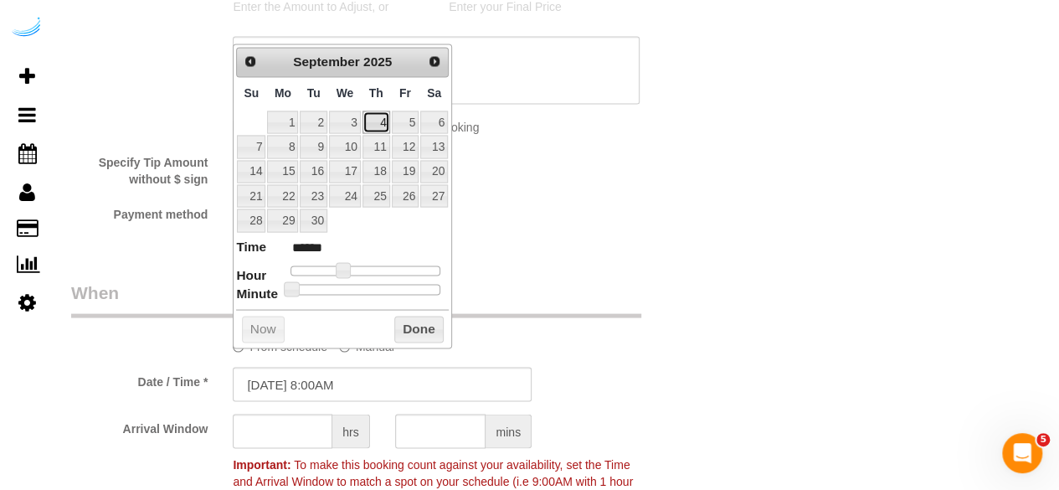
click at [387, 122] on link "4" at bounding box center [377, 122] width 28 height 23
type input "09/04/2025 9:00AM"
type input "******"
click at [343, 264] on span at bounding box center [349, 269] width 15 height 15
click at [291, 433] on input "text" at bounding box center [283, 431] width 100 height 34
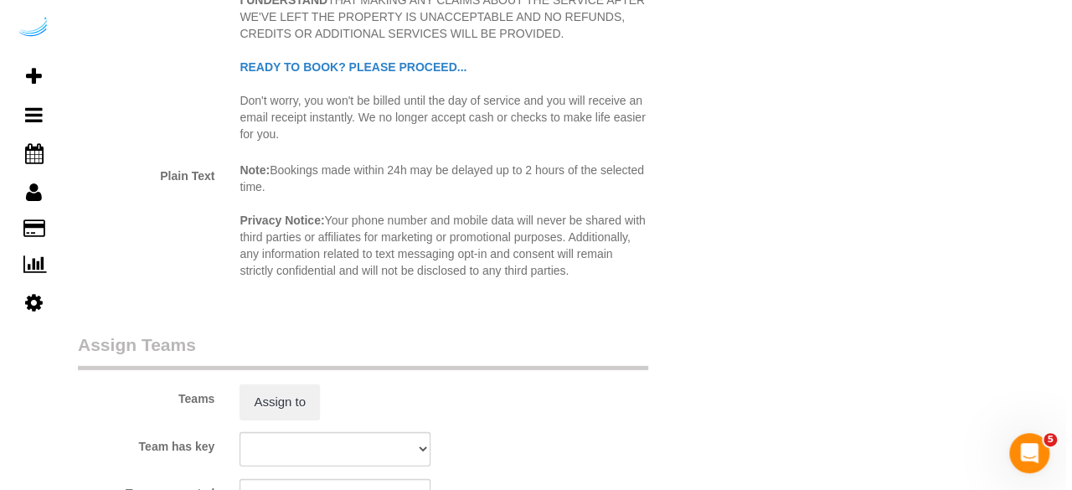
scroll to position [2261, 0]
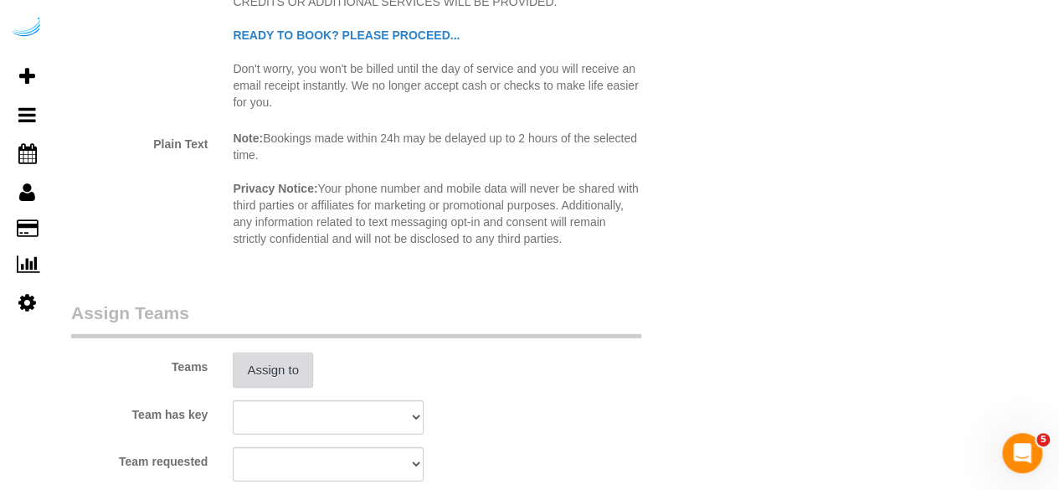
type input "4"
click at [276, 374] on button "Assign to" at bounding box center [273, 370] width 80 height 35
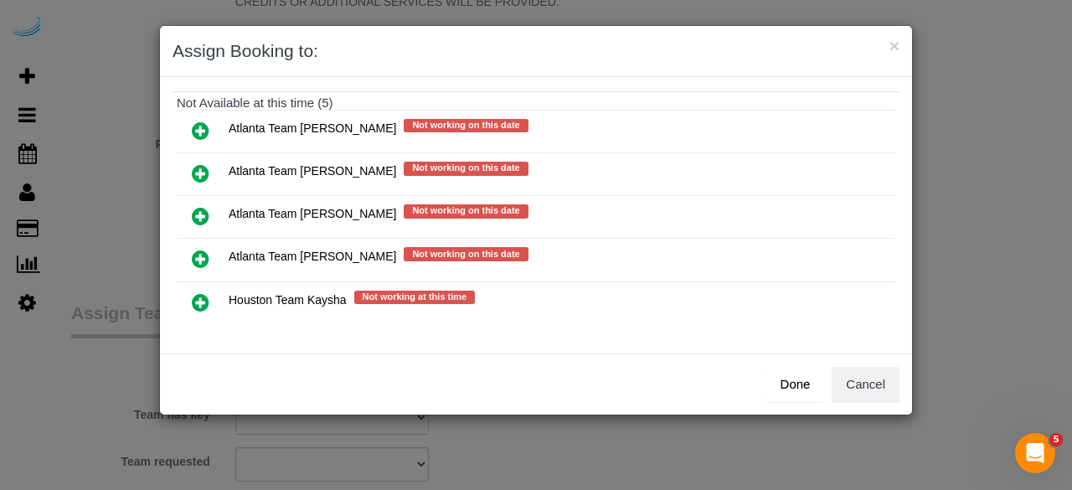
scroll to position [167, 0]
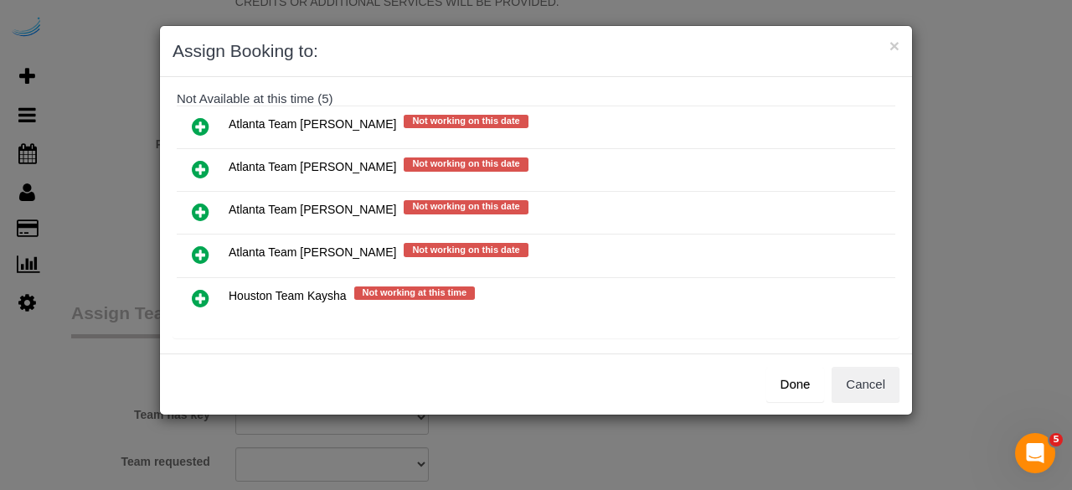
click at [203, 162] on icon at bounding box center [201, 169] width 18 height 20
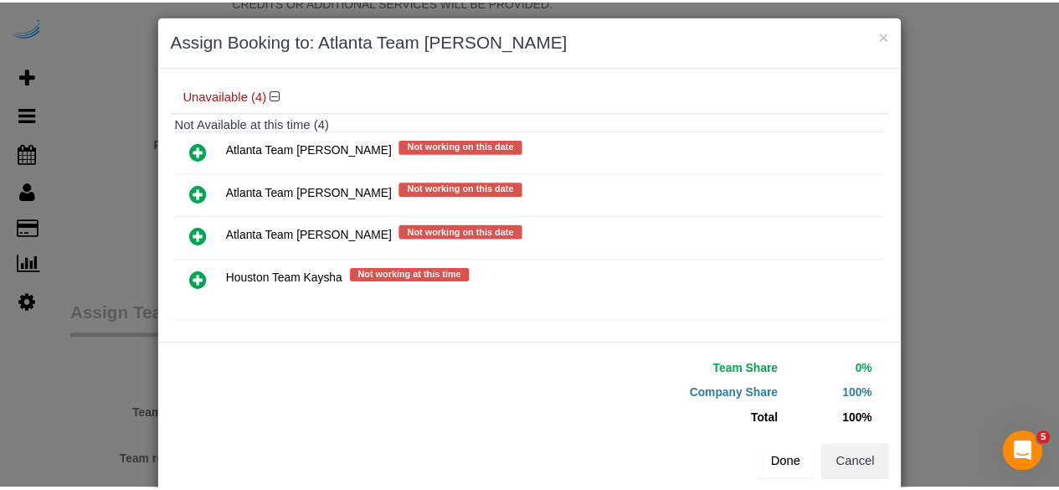
scroll to position [38, 0]
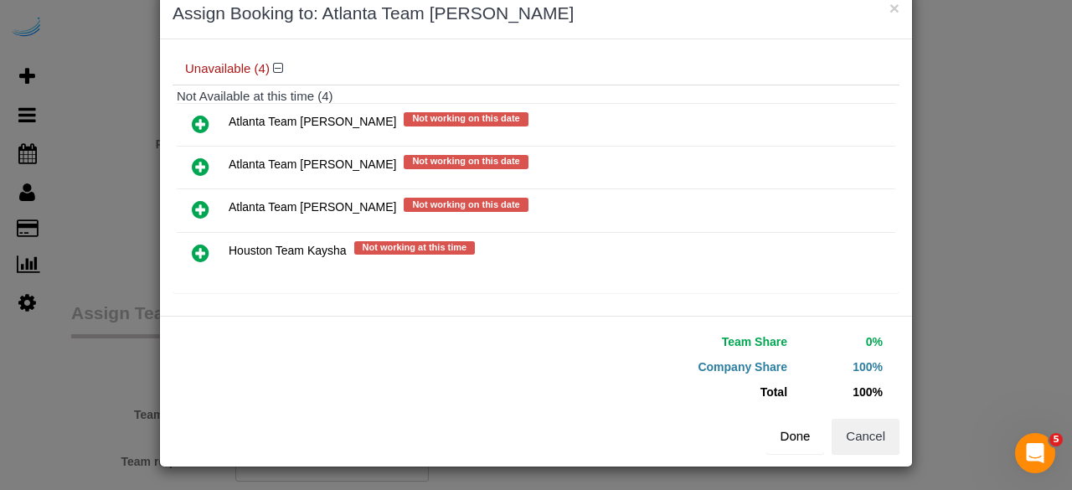
click at [790, 432] on button "Done" at bounding box center [795, 436] width 59 height 35
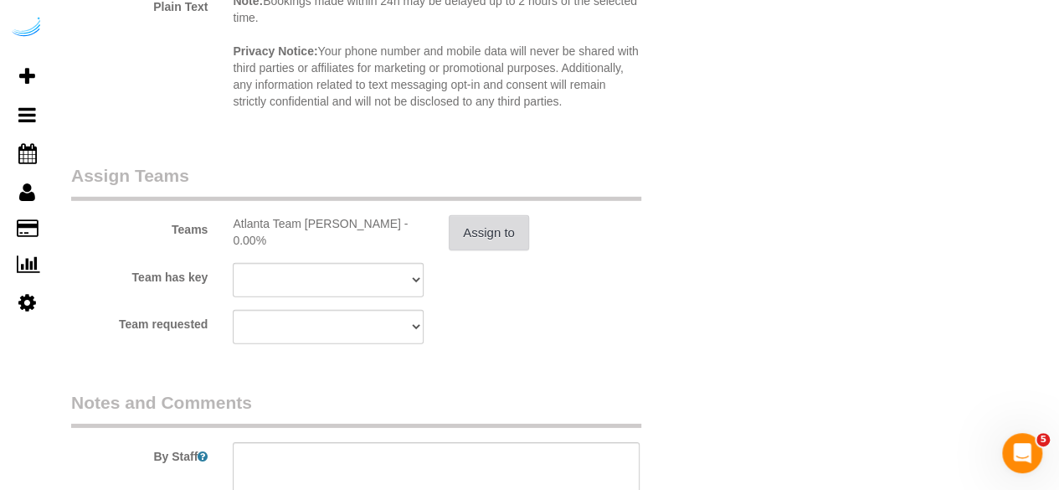
scroll to position [2512, 0]
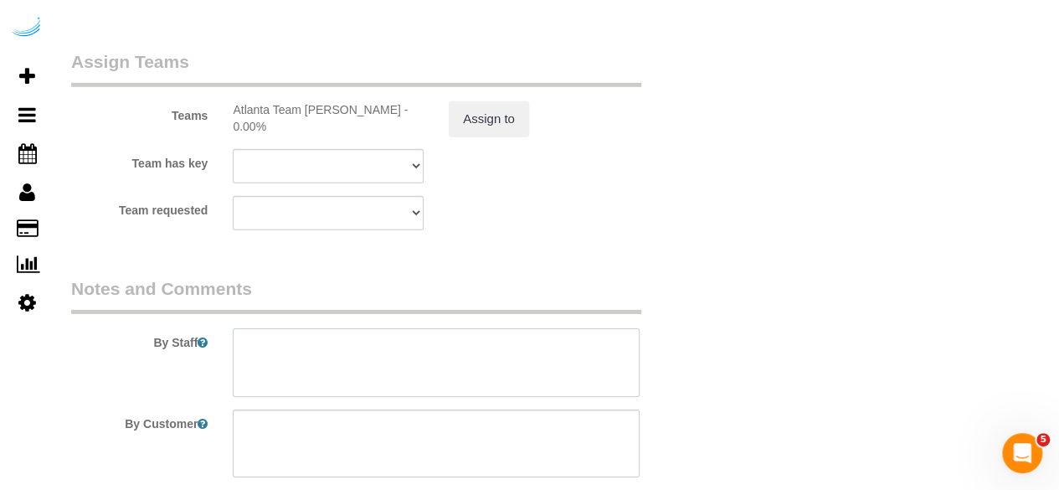
click at [521, 341] on textarea at bounding box center [436, 362] width 407 height 69
click at [449, 369] on textarea at bounding box center [436, 362] width 407 height 69
paste textarea "Permanent Notes:No notes from this customer.Today's Notes:No notes from this se…"
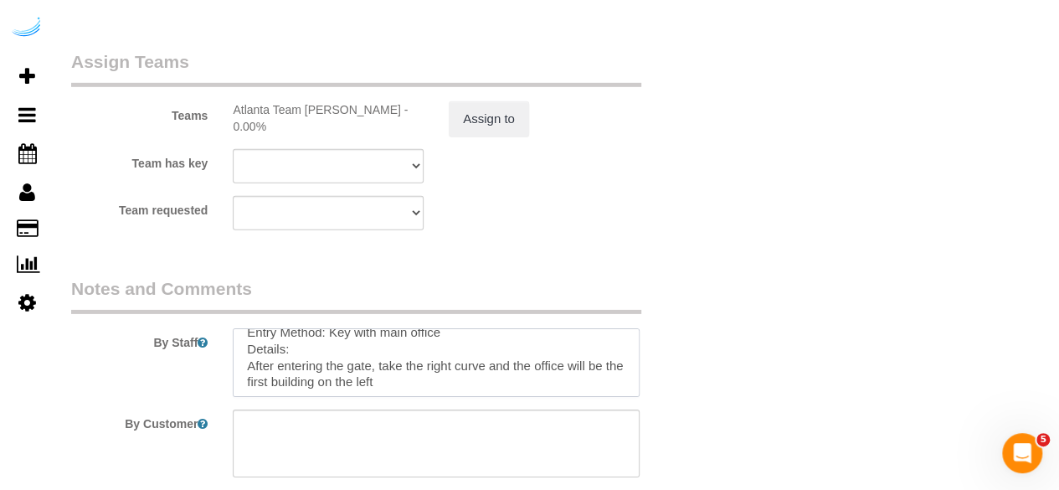
scroll to position [0, 0]
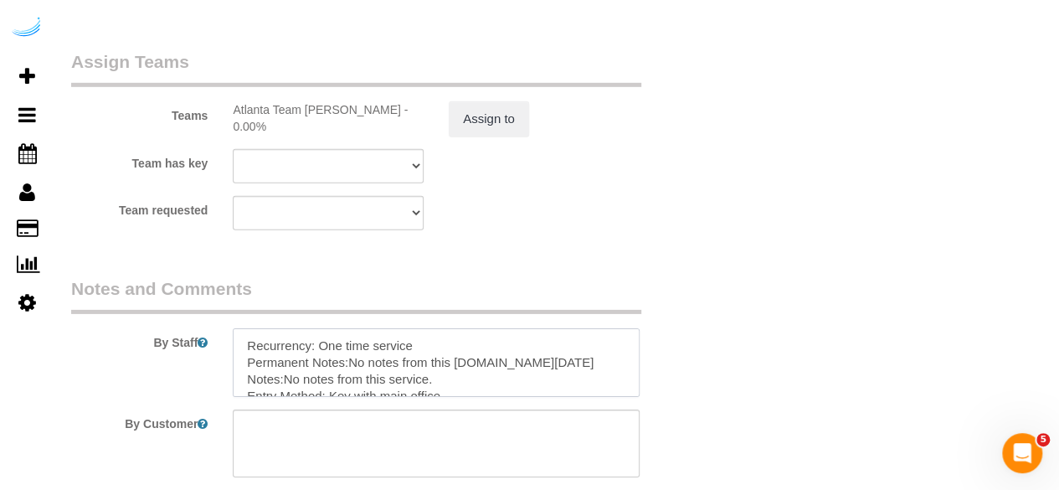
type textarea "Recurrency: One time service Permanent Notes:No notes from this customer.Today'…"
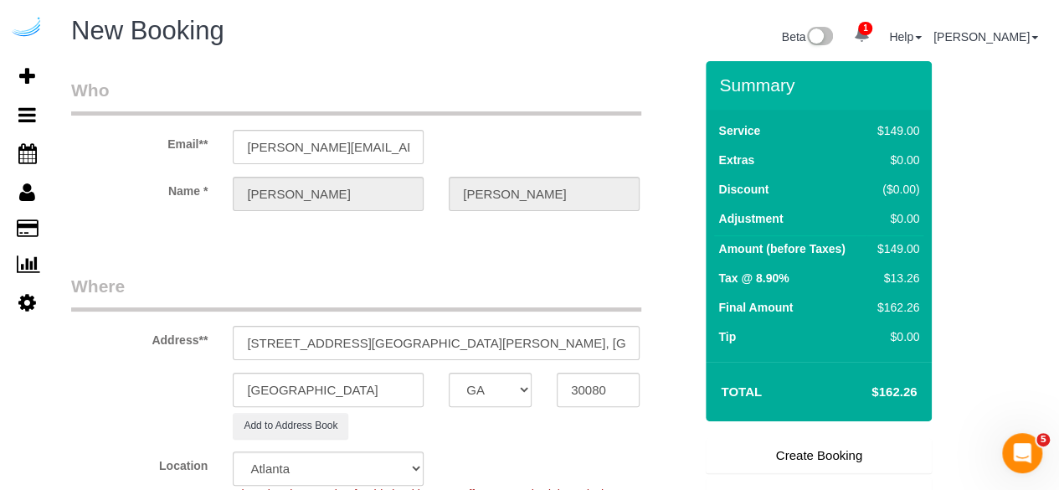
click at [816, 458] on link "Create Booking" at bounding box center [819, 455] width 226 height 35
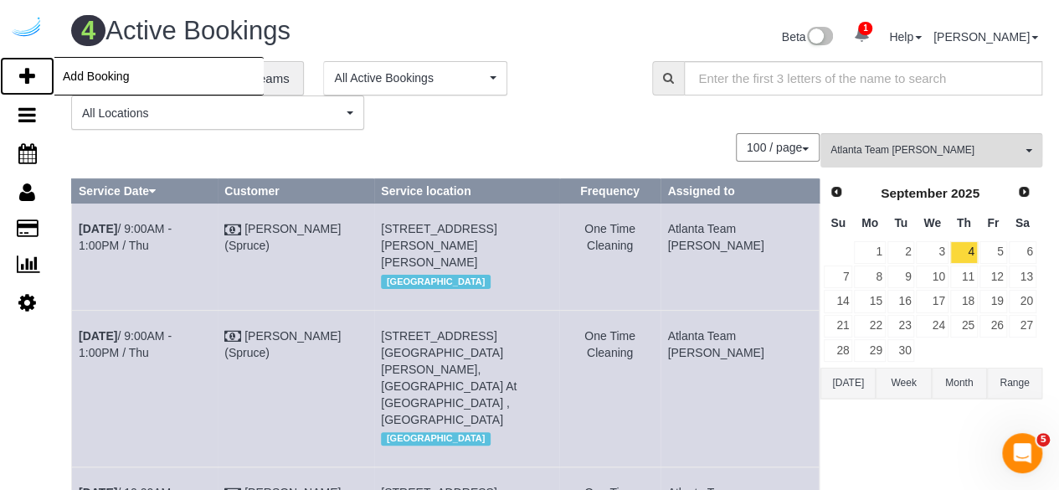
drag, startPoint x: 17, startPoint y: 69, endPoint x: 39, endPoint y: 60, distance: 24.1
click at [17, 69] on link "Add Booking" at bounding box center [27, 76] width 54 height 39
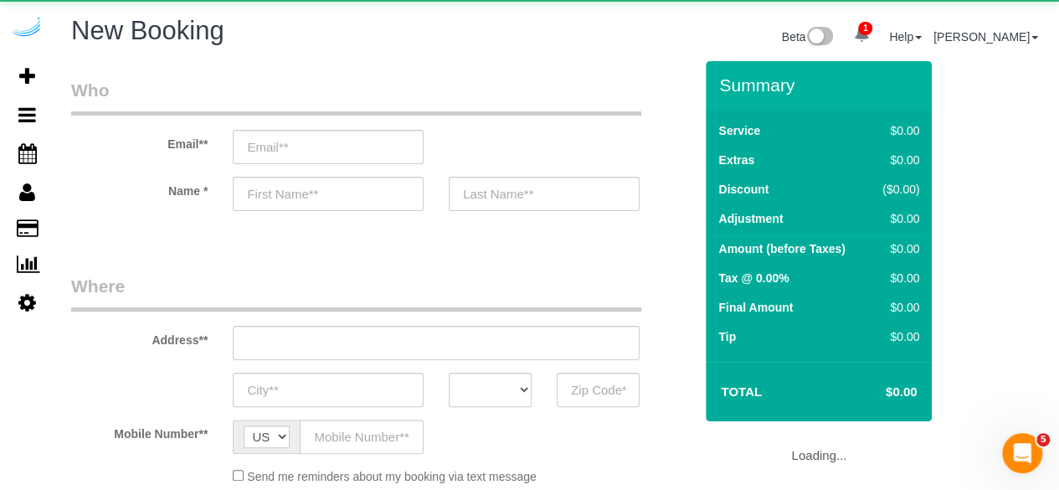
select select "object:28928"
select select "4"
select select "number:9"
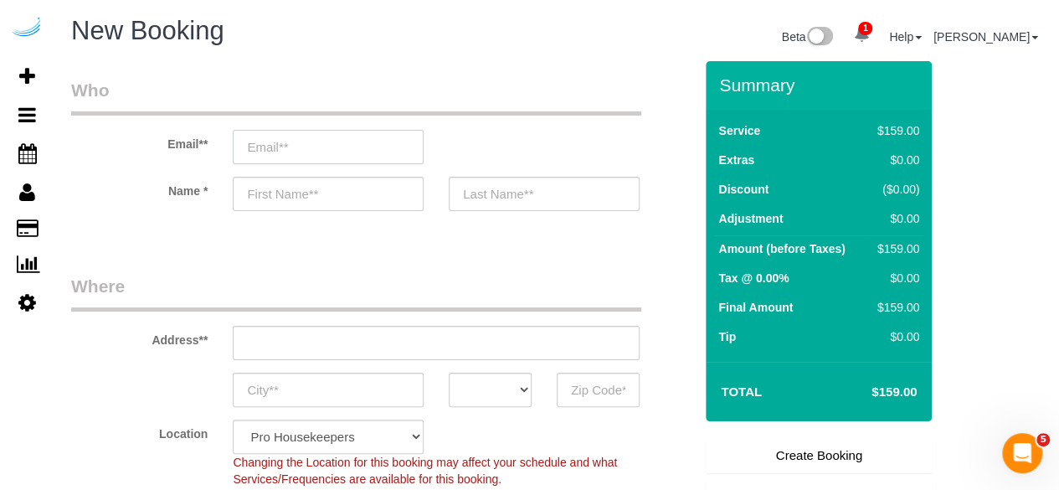
click at [326, 150] on input "email" at bounding box center [328, 147] width 191 height 34
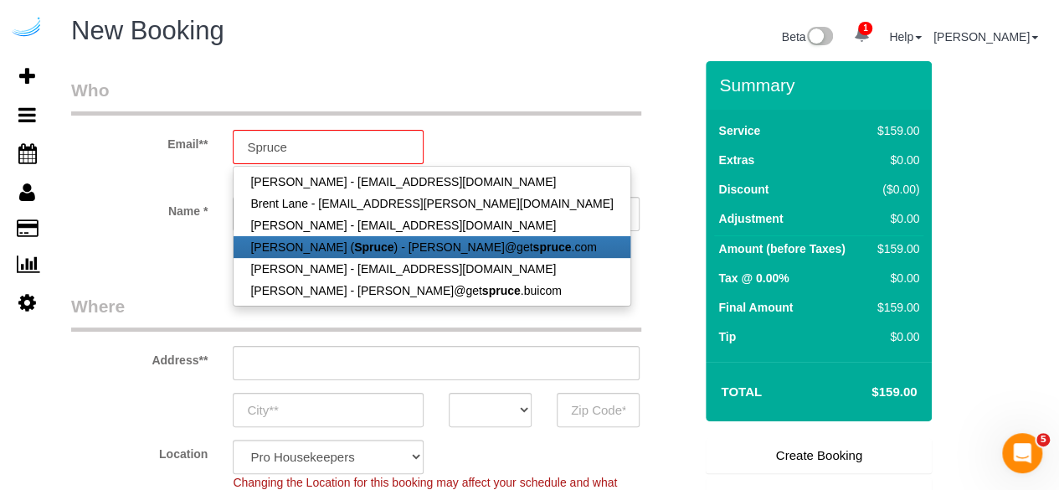
click at [327, 247] on link "Brandie Louck ( Spruce ) - brandie@get spruce .com" at bounding box center [432, 247] width 396 height 22
type input "brandie@getspruce.com"
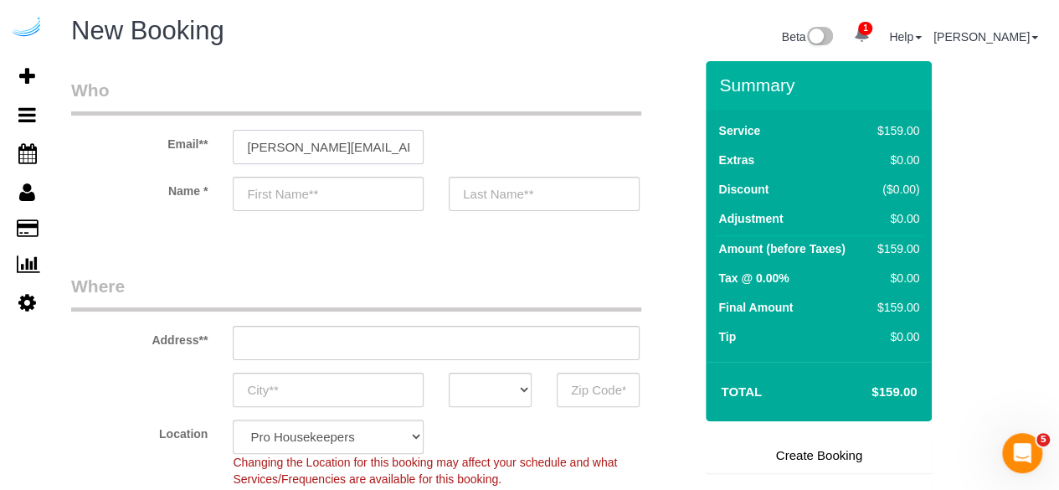
type input "Brandie"
type input "Louck"
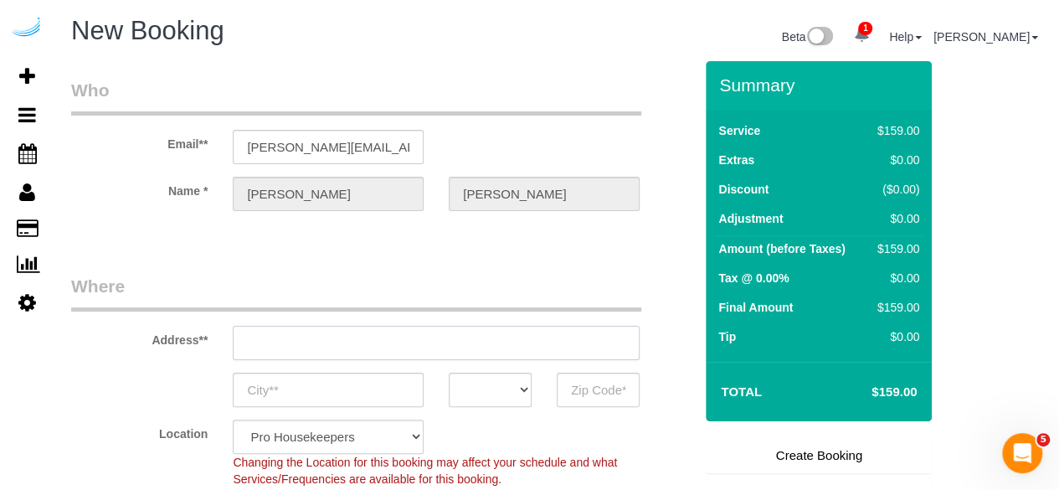
type input "3816 S Lamar Blvd"
type input "Austin"
select select "TX"
type input "78704"
click at [418, 329] on input "3816 S Lamar Blvd" at bounding box center [436, 343] width 407 height 34
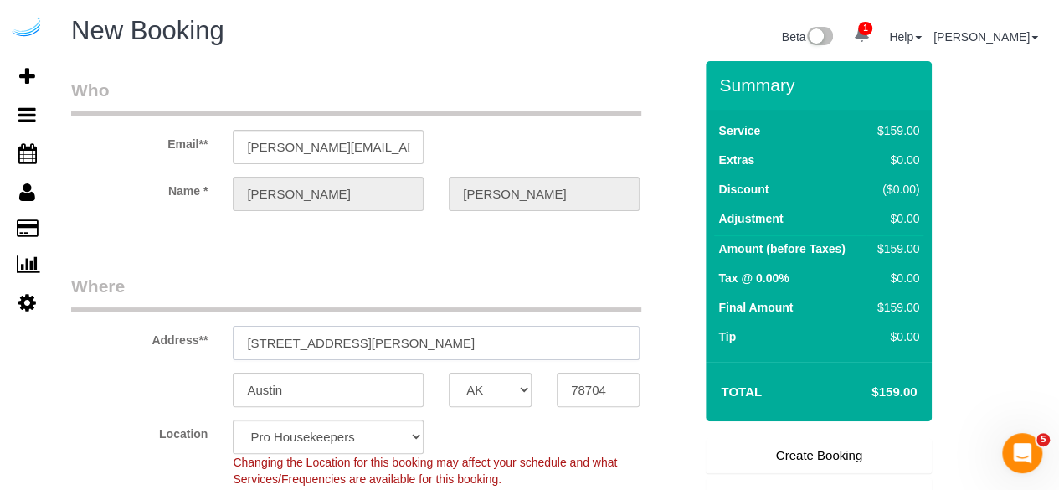
paste input "4710 Baker Grove Rd NW, Acworth, GA 30101"
type input "4710 Baker Grove Rd NW, Acworth, GA 30101"
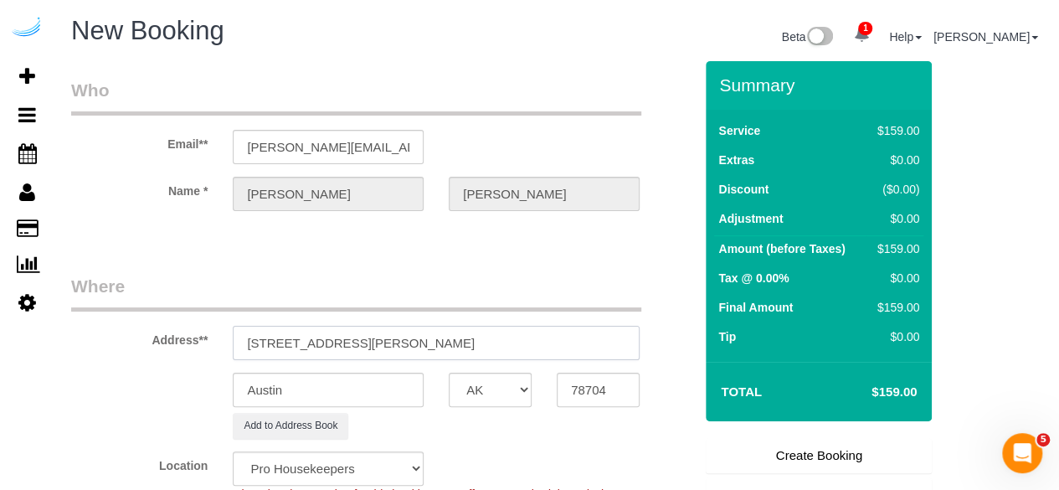
select select "9"
select select "object:28972"
click at [471, 343] on input "4710 Baker Grove Rd NW, Acworth, GA 30101" at bounding box center [436, 343] width 407 height 34
paste input "text"
drag, startPoint x: 472, startPoint y: 343, endPoint x: 574, endPoint y: 332, distance: 101.8
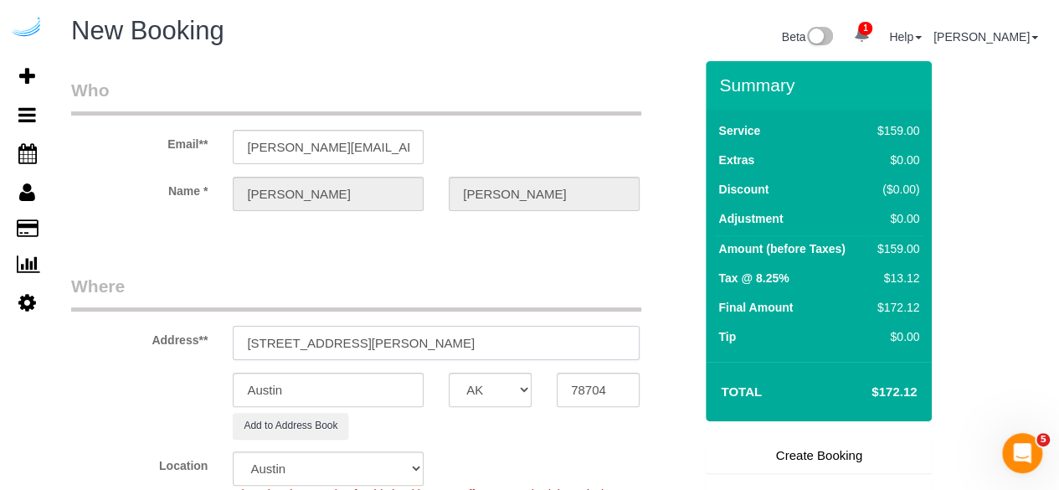
click at [574, 332] on input "4710 Baker Grove Rd NW, Acworth, GA 30101" at bounding box center [436, 343] width 407 height 34
type input "4710 Baker Grove Rd NW, Acworth, GA 30101"
click at [590, 378] on input "78704" at bounding box center [598, 390] width 83 height 34
paste input "30101"
type input "30101"
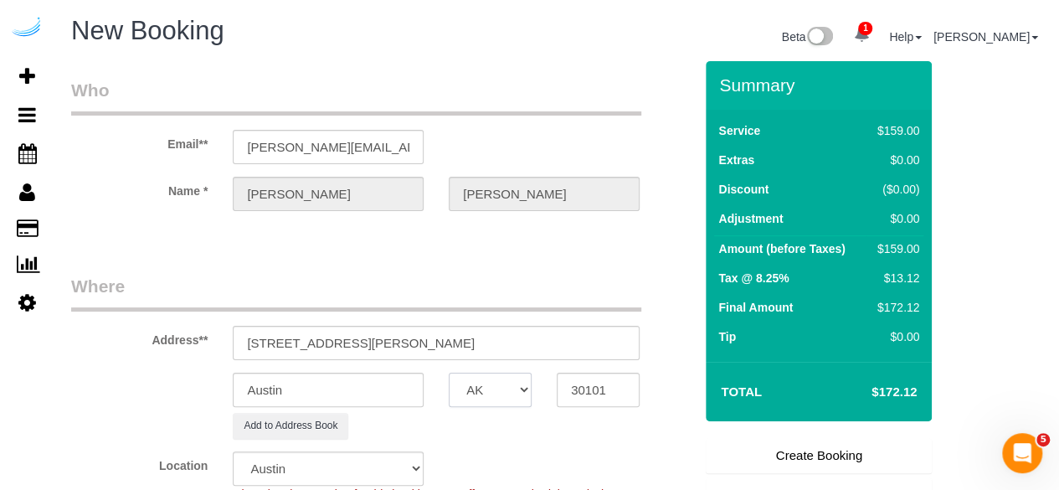
click at [496, 394] on select "AK AL AR AZ CA CO CT DC DE FL GA HI IA ID IL IN KS KY LA MA MD ME MI MN MO MS M…" at bounding box center [490, 390] width 83 height 34
select select "1"
select select "GA"
click at [399, 389] on input "Austin" at bounding box center [328, 390] width 191 height 34
select select "object:29019"
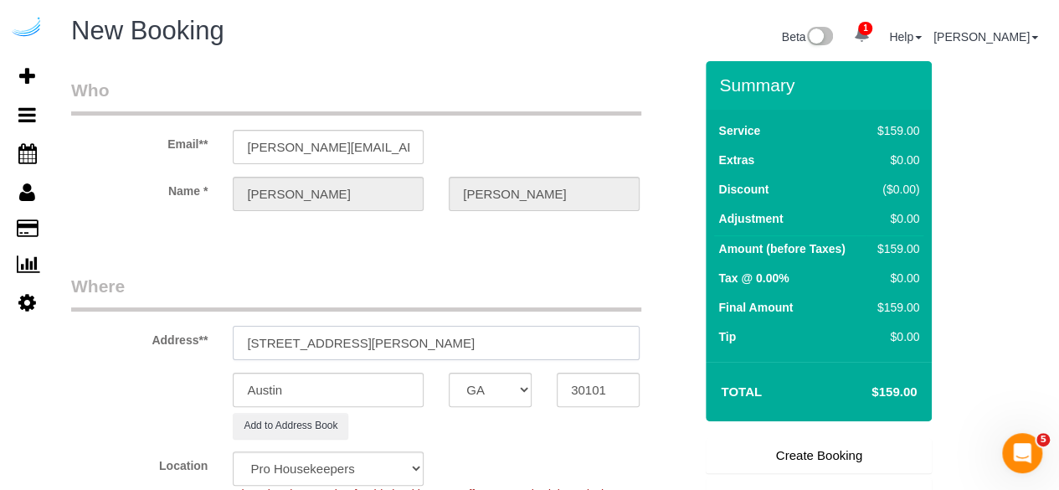
drag, startPoint x: 441, startPoint y: 340, endPoint x: 396, endPoint y: 341, distance: 45.2
click at [397, 337] on input "4710 Baker Grove Rd NW, Acworth, GA 30101" at bounding box center [436, 343] width 407 height 34
click at [377, 386] on input "Austin" at bounding box center [328, 390] width 191 height 34
paste input "Acworth"
type input "Acworth"
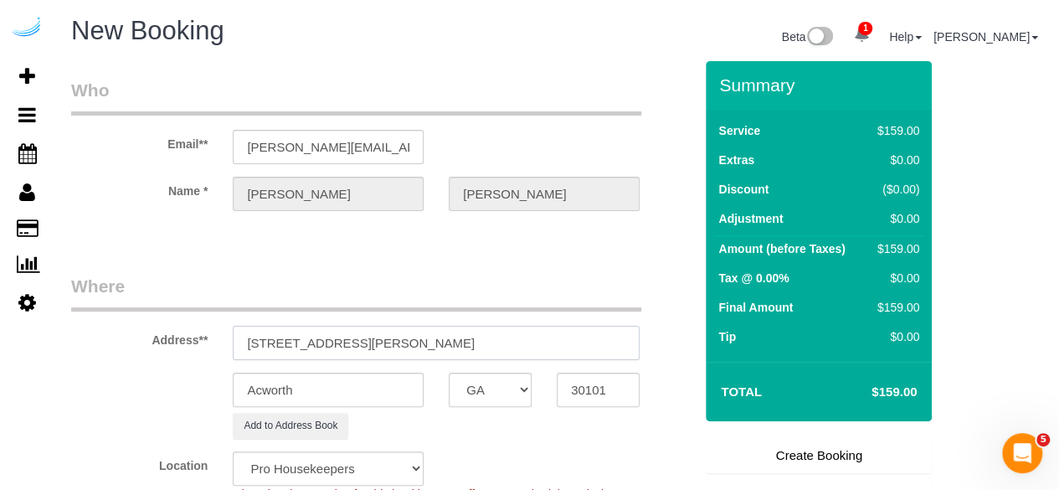
drag, startPoint x: 400, startPoint y: 340, endPoint x: 545, endPoint y: 343, distance: 144.9
click at [545, 343] on input "4710 Baker Grove Rd NW, Acworth, GA 30101" at bounding box center [436, 343] width 407 height 34
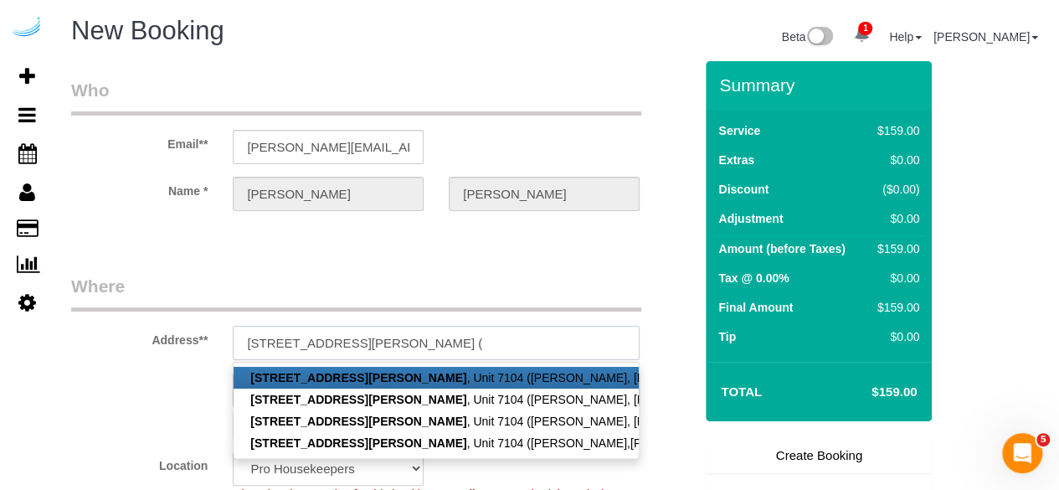
paste input "Donna Hardman"
paste input "Avana Acworth"
paste input "1433530"
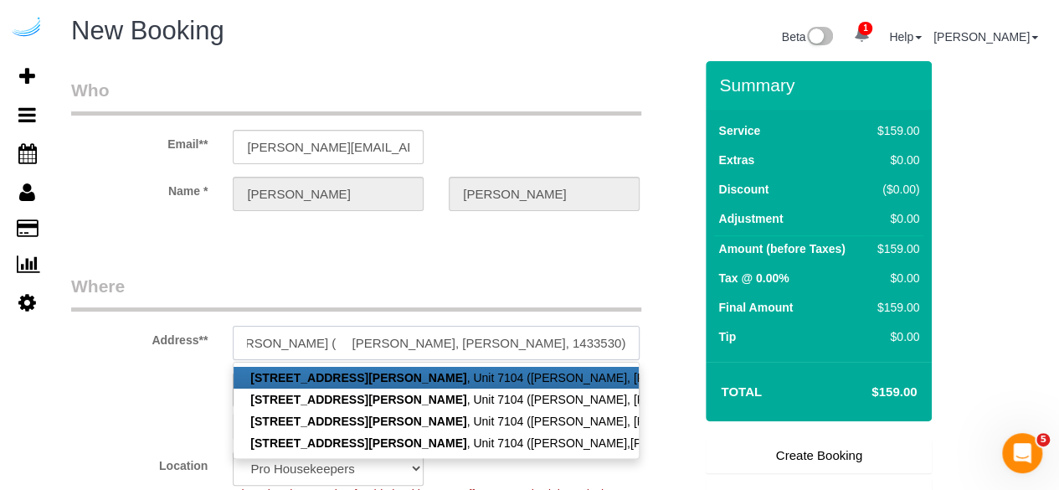
type input "4710 Baker Grove Rd NW, Building 7104, Unit 7104 ( Donna Hardman, Avana Acworth…"
click at [465, 237] on fieldset "Who Email** brandie@getspruce.com Name * Brandie Louck" at bounding box center [382, 159] width 622 height 162
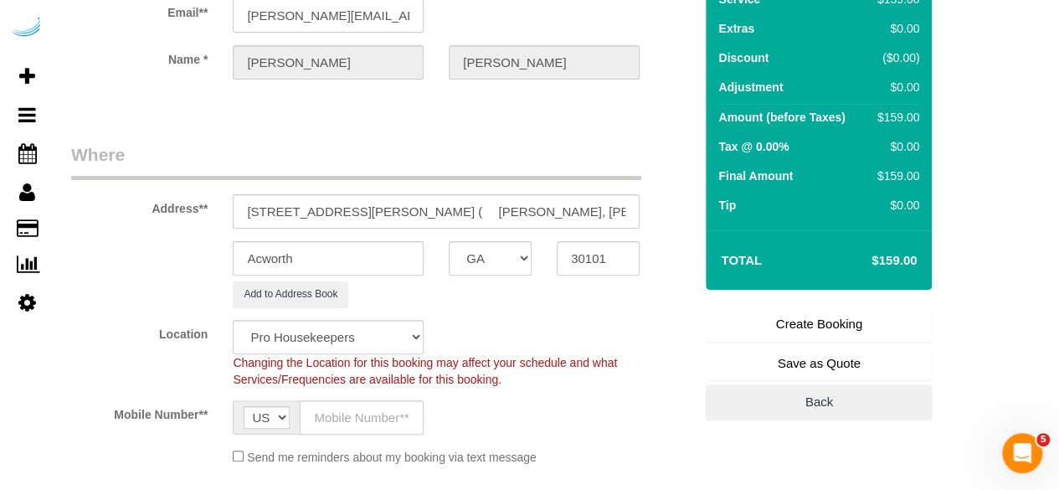
scroll to position [167, 0]
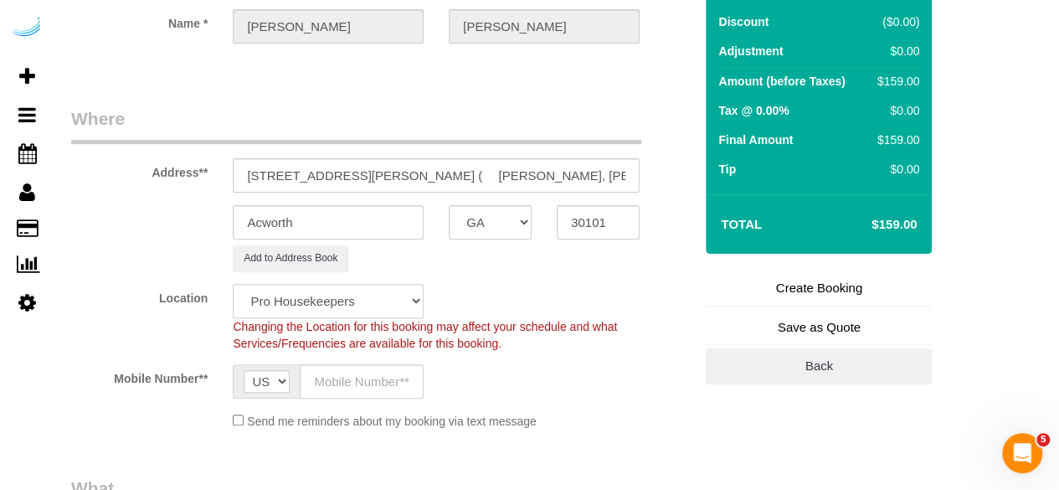
click at [375, 301] on select "Pro Housekeepers Atlanta Austin Boston Chicago Cincinnati Clearwater Denver Ft …" at bounding box center [328, 301] width 191 height 34
select select "8"
click at [233, 284] on select "Pro Housekeepers Atlanta Austin Boston Chicago Cincinnati Clearwater Denver Ft …" at bounding box center [328, 301] width 191 height 34
select select "object:29470"
click at [362, 380] on input "text" at bounding box center [362, 381] width 124 height 34
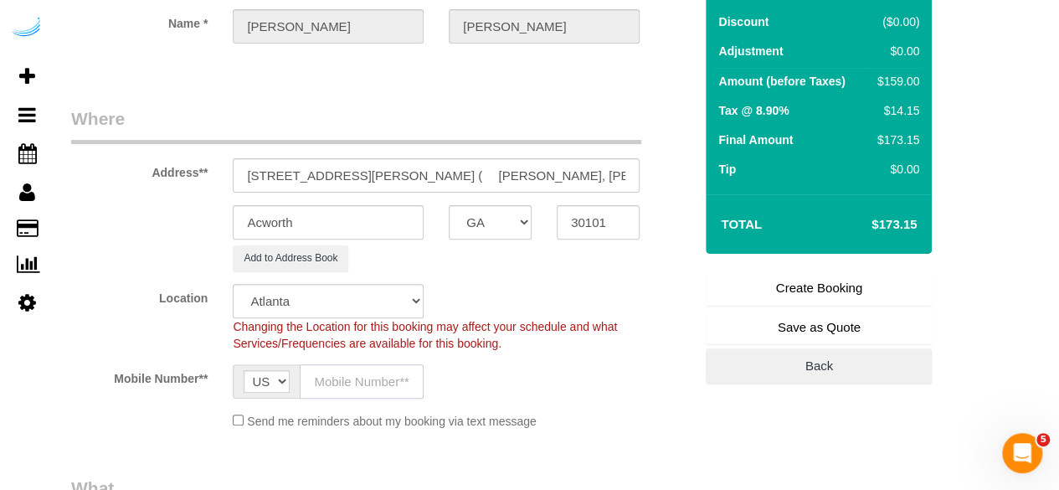
type input "(512) 444-3607"
type input "Brandie Louck"
type input "(512) 444-3607"
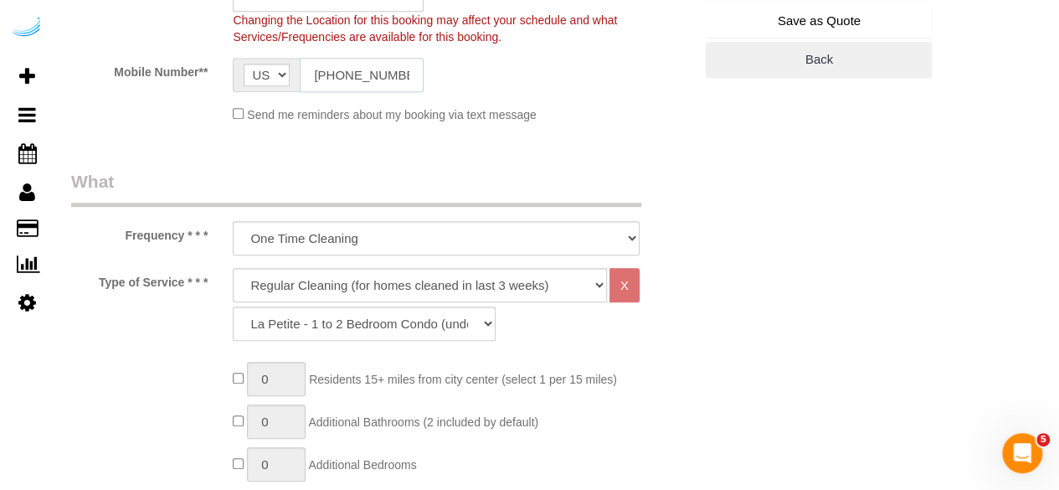
scroll to position [502, 0]
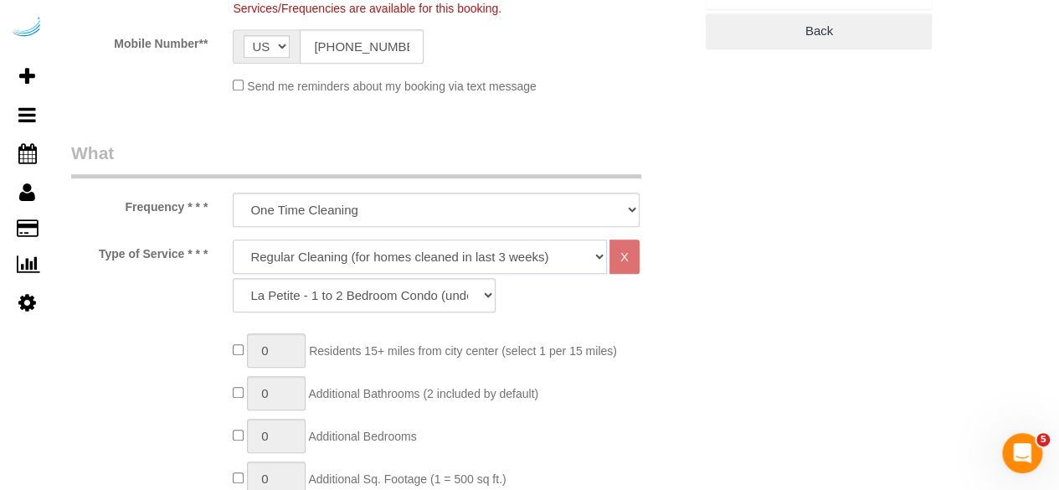
drag, startPoint x: 429, startPoint y: 245, endPoint x: 427, endPoint y: 271, distance: 26.0
click at [429, 245] on select "Deep Cleaning (for homes that have not been cleaned in 3+ weeks) Spruce Regular…" at bounding box center [420, 257] width 374 height 34
select select "282"
click at [233, 240] on select "Deep Cleaning (for homes that have not been cleaned in 3+ weeks) Spruce Regular…" at bounding box center [420, 257] width 374 height 34
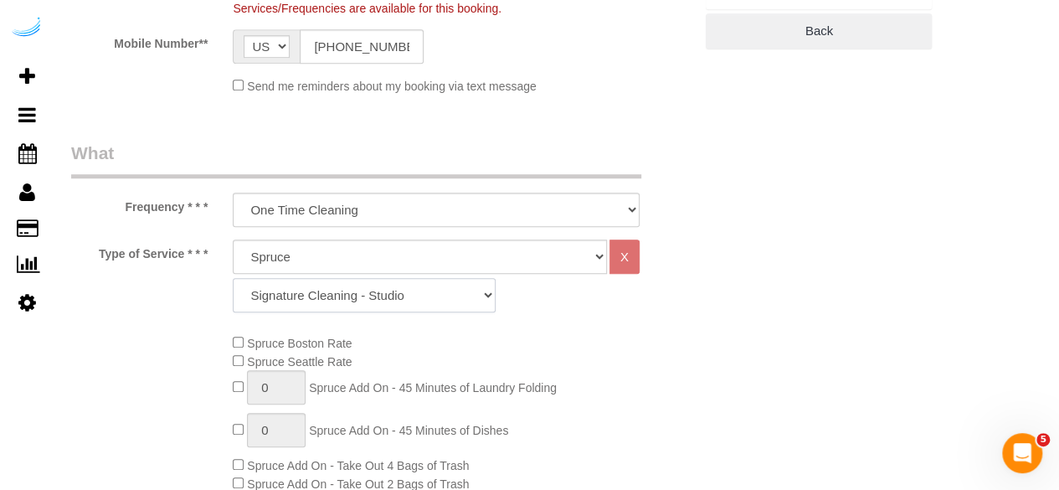
drag, startPoint x: 307, startPoint y: 291, endPoint x: 308, endPoint y: 277, distance: 13.4
click at [307, 291] on select "Signature Cleaning - Studio Signature Cleaning - 1 Bed 1 Bath Signature Cleanin…" at bounding box center [364, 295] width 263 height 34
select select "304"
click at [233, 278] on select "Signature Cleaning - Studio Signature Cleaning - 1 Bed 1 Bath Signature Cleanin…" at bounding box center [364, 295] width 263 height 34
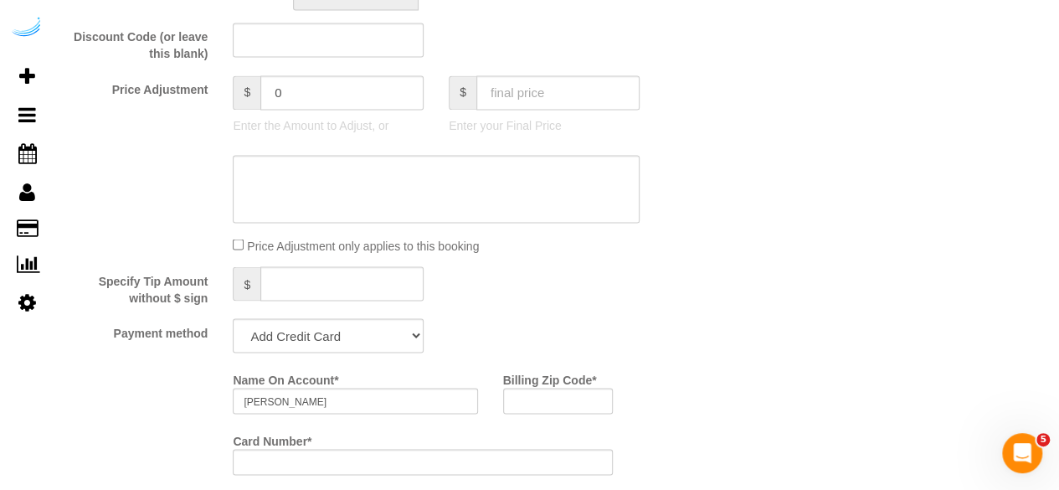
scroll to position [1424, 0]
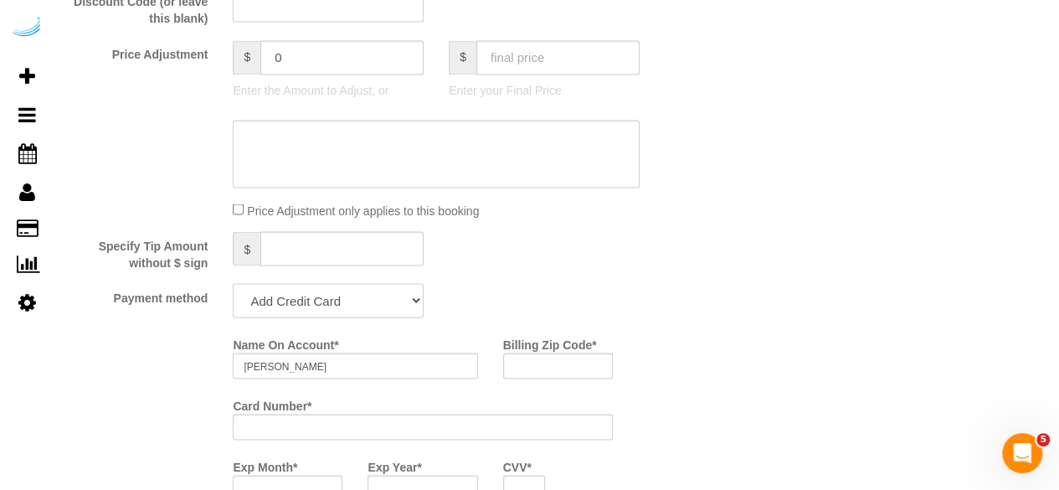
drag, startPoint x: 356, startPoint y: 292, endPoint x: 356, endPoint y: 317, distance: 25.1
click at [356, 292] on select "Add Credit Card Cash Check Paypal" at bounding box center [328, 300] width 191 height 34
select select "string:check"
click at [233, 285] on select "Add Credit Card Cash Check Paypal" at bounding box center [328, 300] width 191 height 34
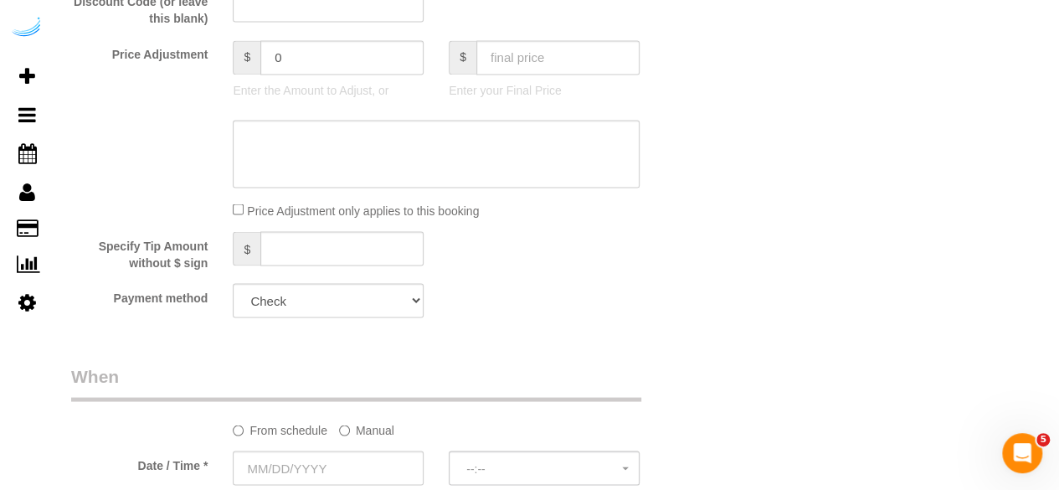
click at [362, 435] on label "Manual" at bounding box center [366, 426] width 55 height 23
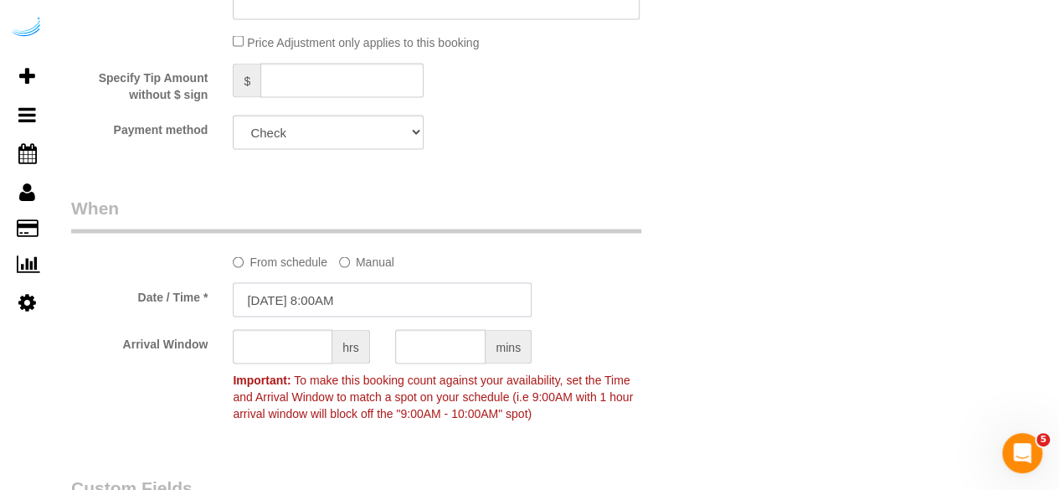
click at [362, 295] on input "08/28/2025 8:00AM" at bounding box center [382, 300] width 299 height 34
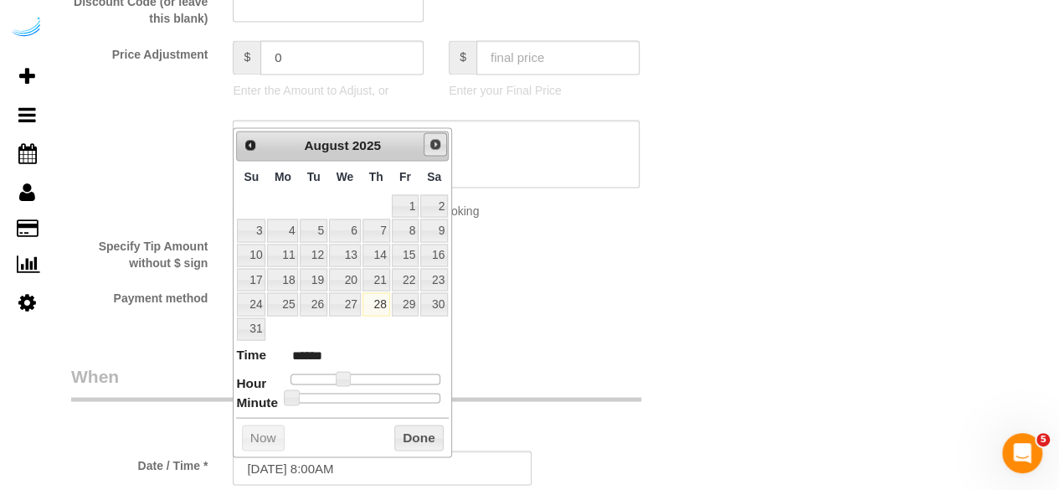
click at [430, 138] on span "Next" at bounding box center [435, 143] width 13 height 13
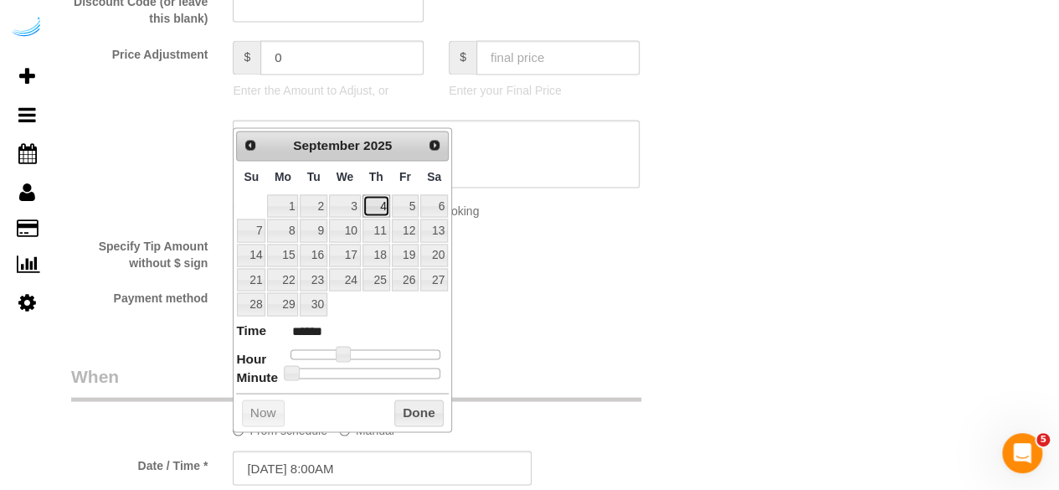
click at [373, 204] on link "4" at bounding box center [377, 205] width 28 height 23
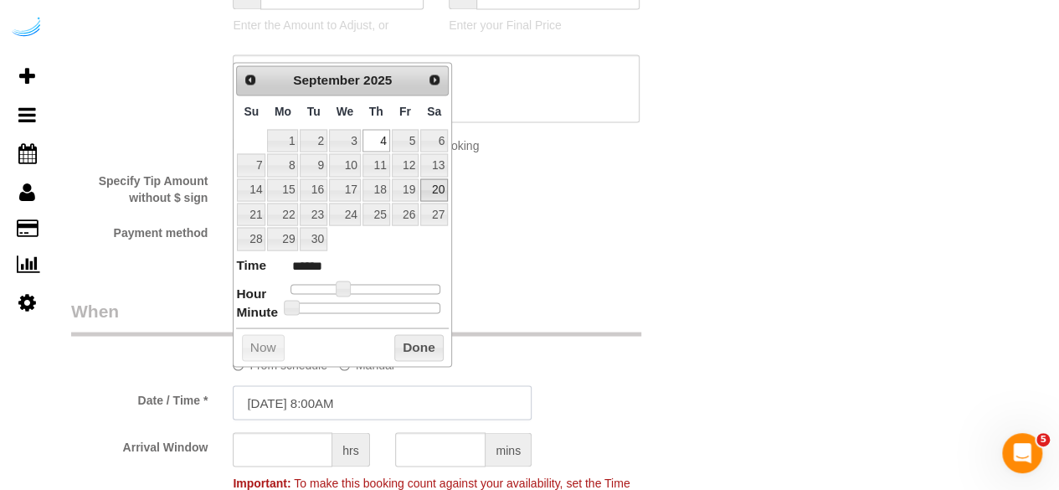
scroll to position [1591, 0]
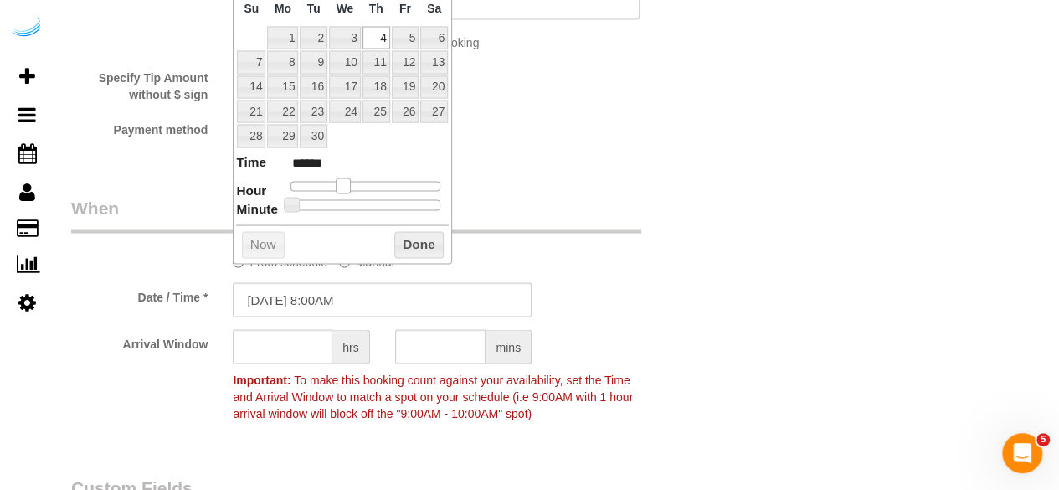
type input "09/04/2025 9:00AM"
type input "******"
type input "09/04/2025 10:00AM"
type input "*******"
drag, startPoint x: 344, startPoint y: 184, endPoint x: 358, endPoint y: 185, distance: 14.3
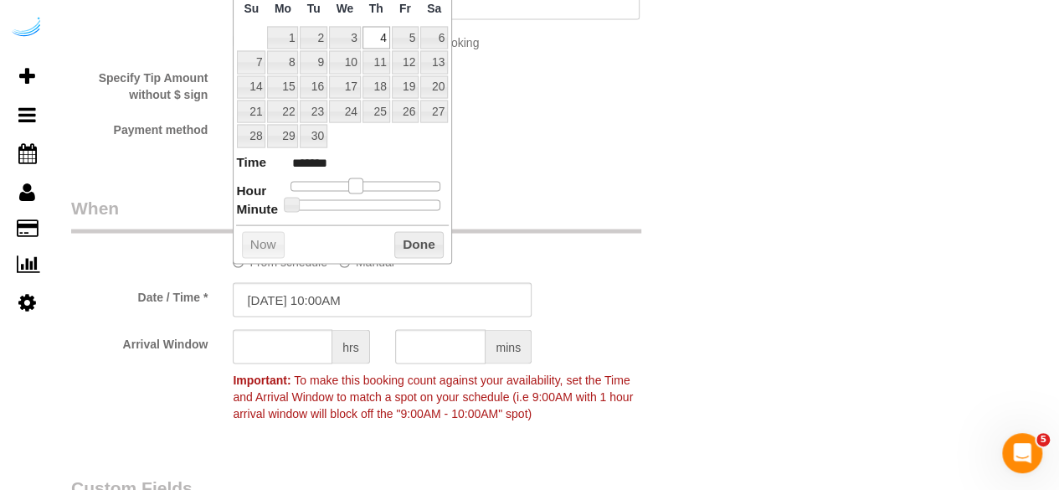
click at [358, 185] on span at bounding box center [355, 185] width 15 height 15
type input "09/04/2025 9:00AM"
type input "******"
click at [353, 185] on span at bounding box center [349, 185] width 15 height 15
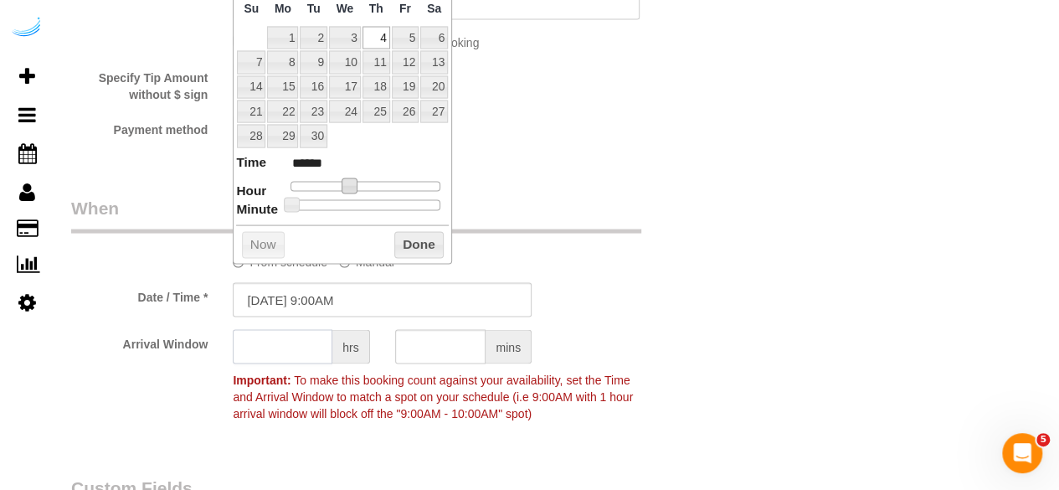
click at [288, 345] on input "text" at bounding box center [283, 347] width 100 height 34
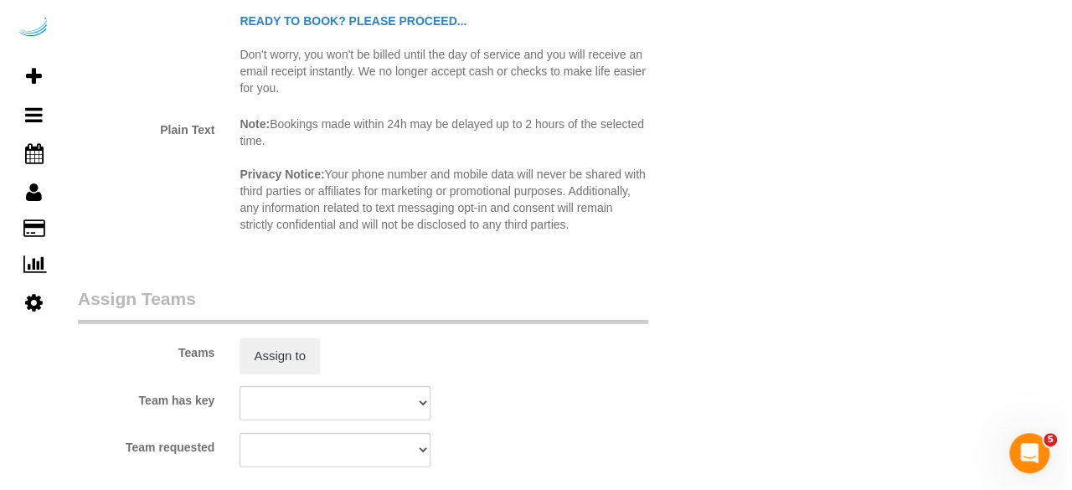
scroll to position [2345, 0]
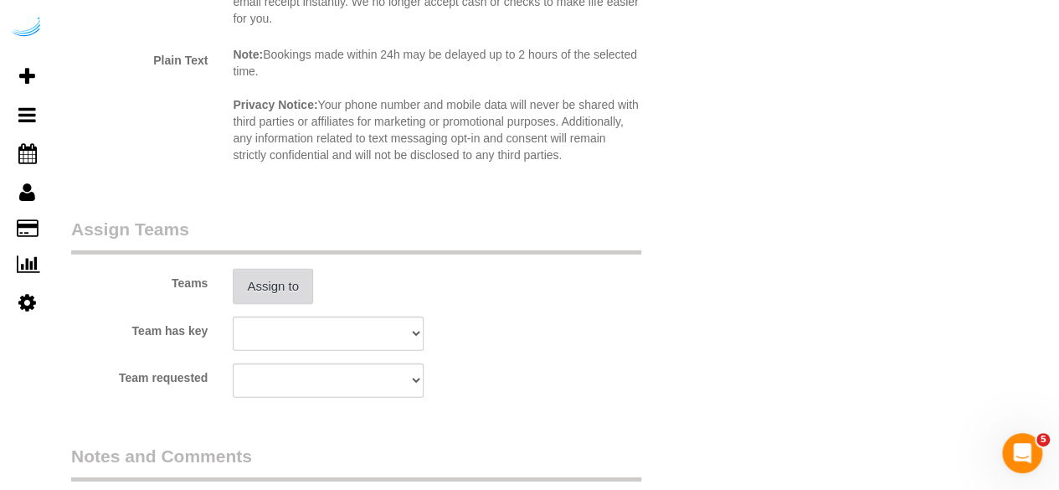
type input "4"
click at [286, 288] on button "Assign to" at bounding box center [273, 286] width 80 height 35
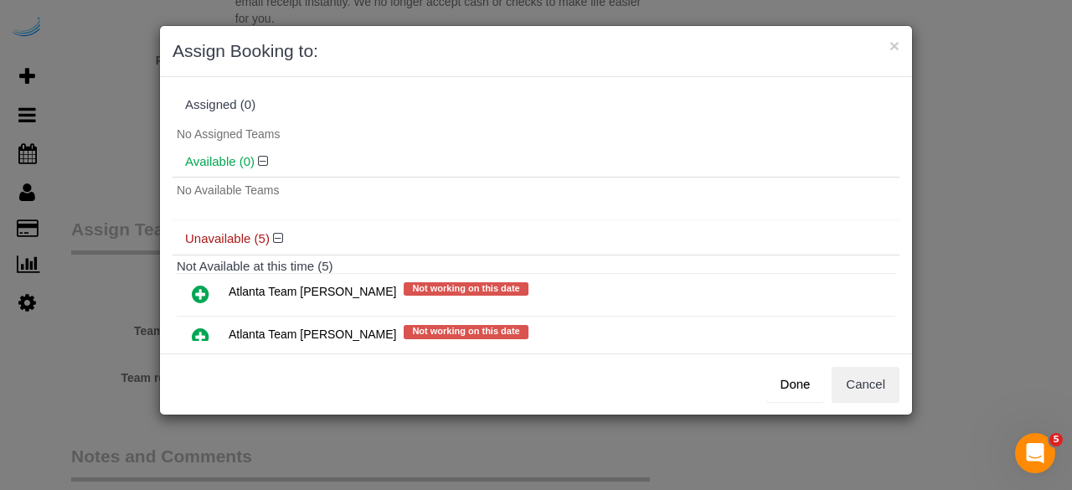
scroll to position [84, 0]
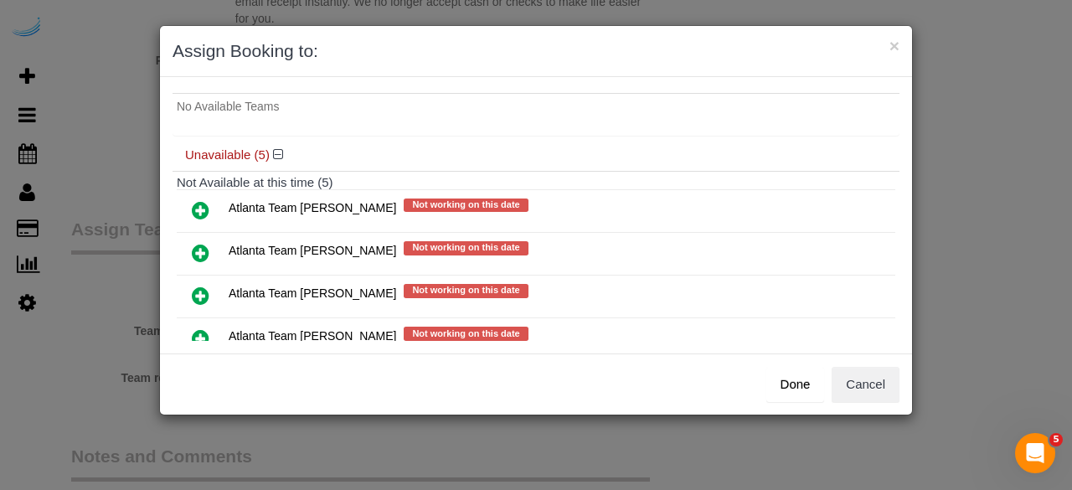
click at [196, 250] on icon at bounding box center [201, 253] width 18 height 20
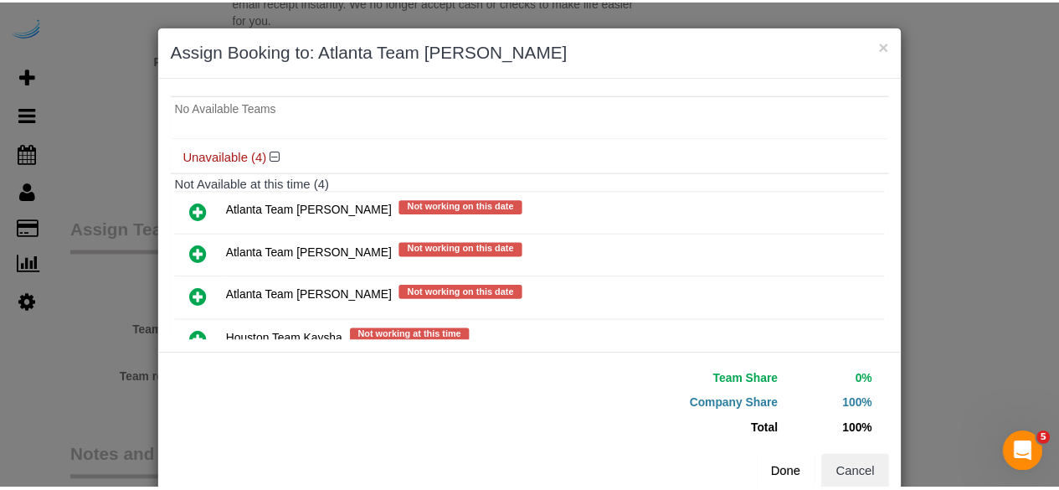
scroll to position [173, 0]
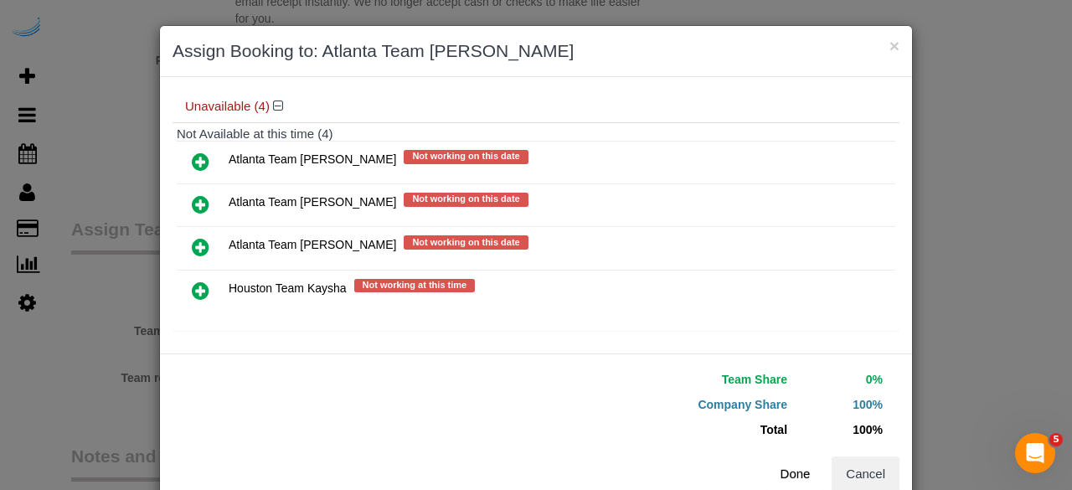
click at [789, 473] on button "Done" at bounding box center [795, 473] width 59 height 35
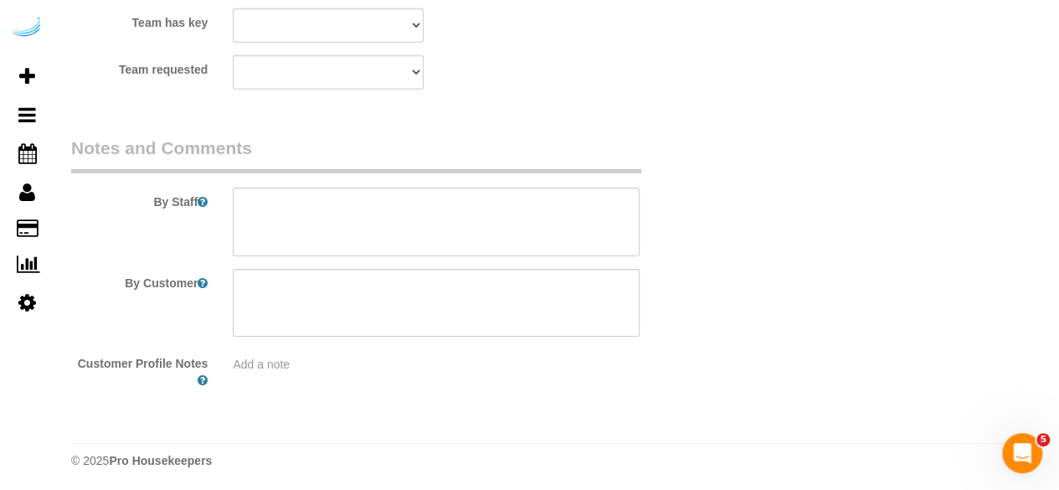
scroll to position [2655, 0]
drag, startPoint x: 520, startPoint y: 229, endPoint x: 515, endPoint y: 121, distance: 108.1
click at [520, 228] on textarea at bounding box center [436, 220] width 407 height 69
click at [447, 229] on textarea at bounding box center [436, 220] width 407 height 69
paste textarea "Permanent Notes:No notes from this customer.Today's Notes:No notes from this se…"
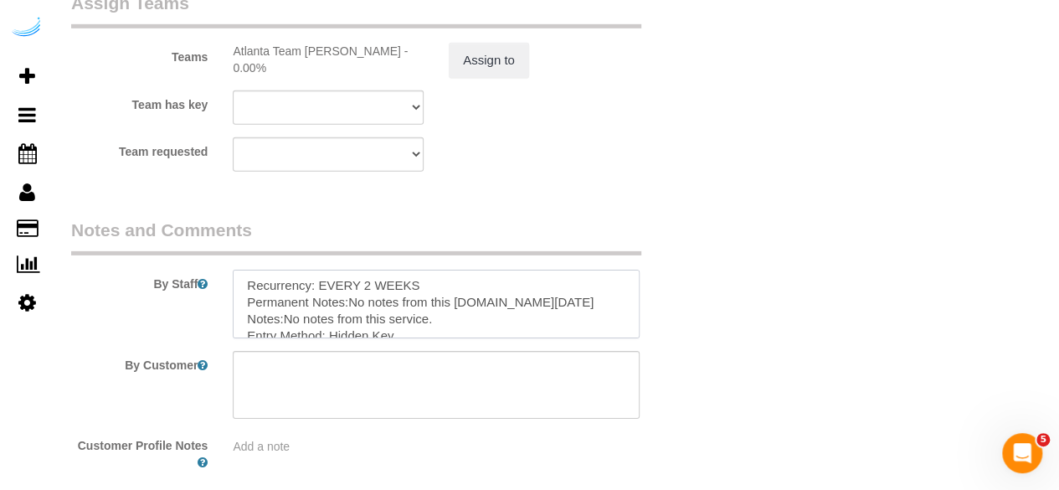
scroll to position [0, 0]
type textarea "Recurrency: EVERY 2 WEEKS Permanent Notes:No notes from this customer.Today's N…"
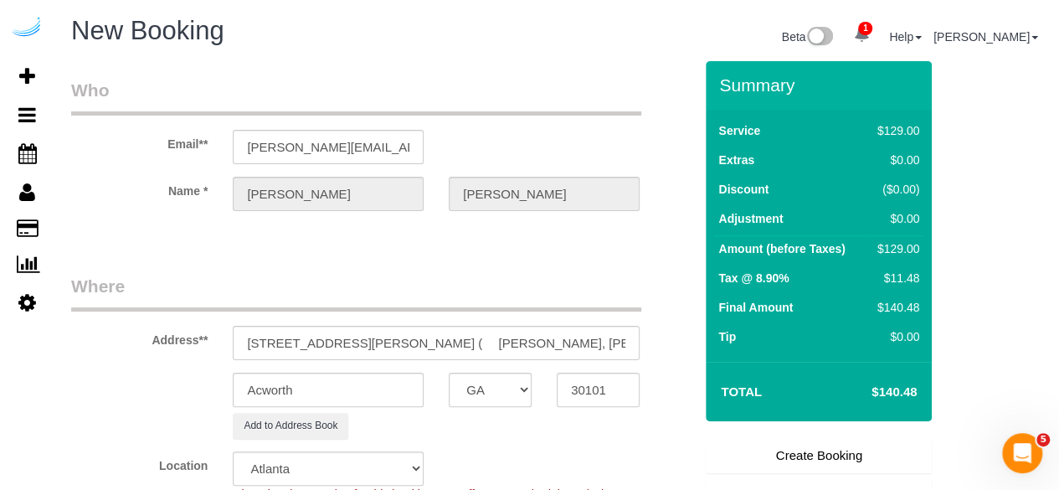
click at [841, 455] on link "Create Booking" at bounding box center [819, 455] width 226 height 35
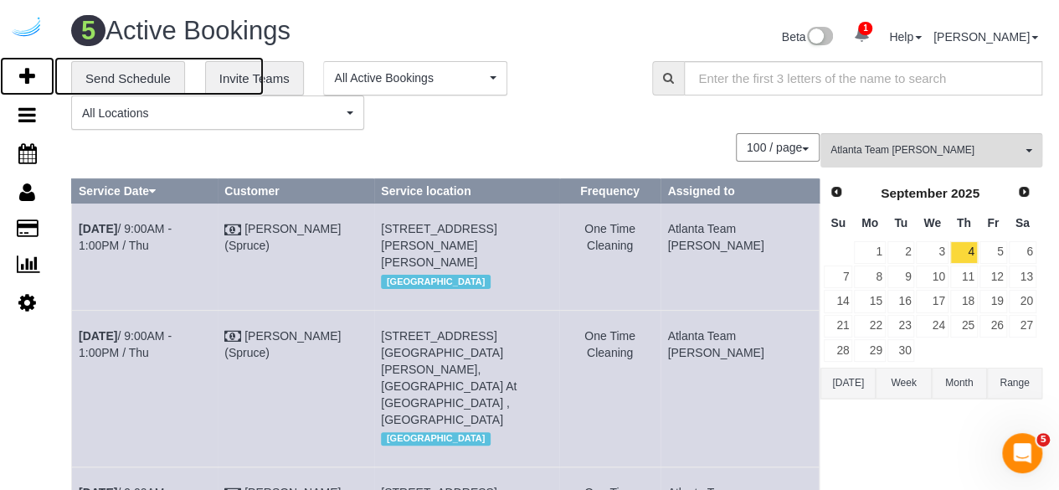
drag, startPoint x: 25, startPoint y: 81, endPoint x: 79, endPoint y: 38, distance: 69.1
click at [25, 81] on icon at bounding box center [27, 76] width 16 height 20
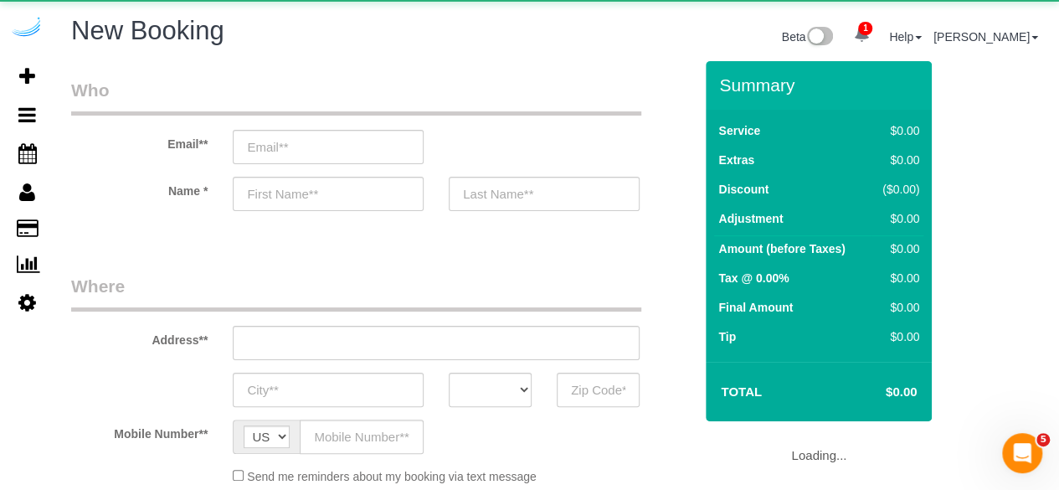
select select "object:30676"
select select "4"
select select "number:9"
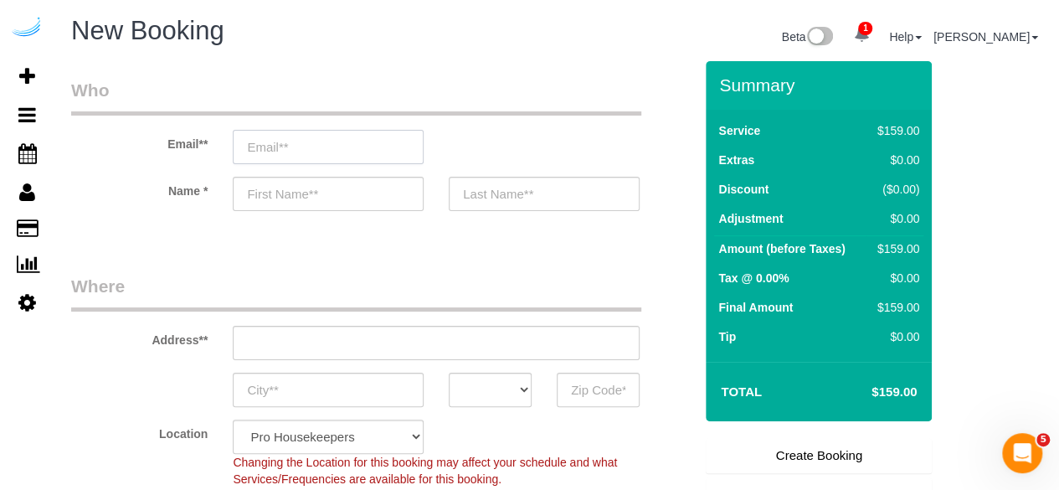
click at [315, 157] on input "email" at bounding box center [328, 147] width 191 height 34
type input "s"
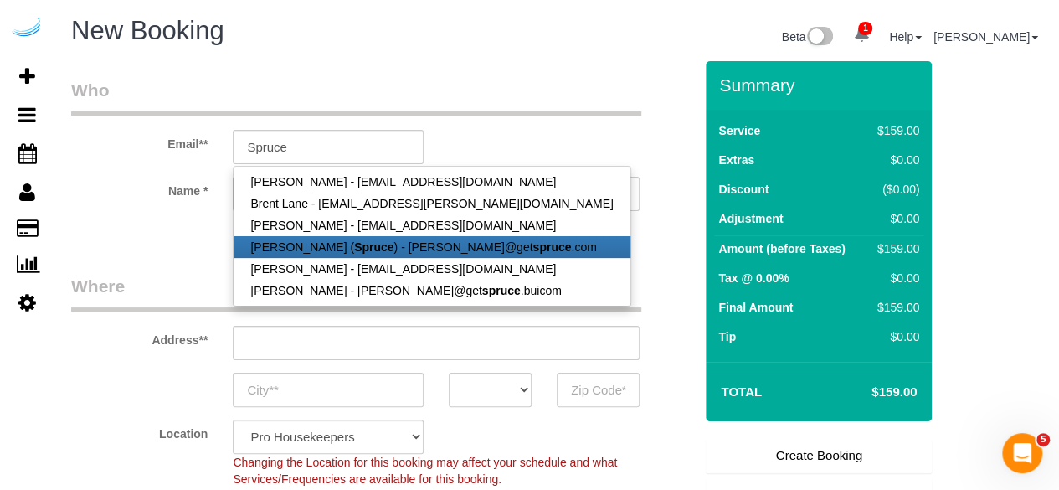
click at [354, 240] on strong "Spruce" at bounding box center [373, 246] width 39 height 13
type input "brandie@getspruce.com"
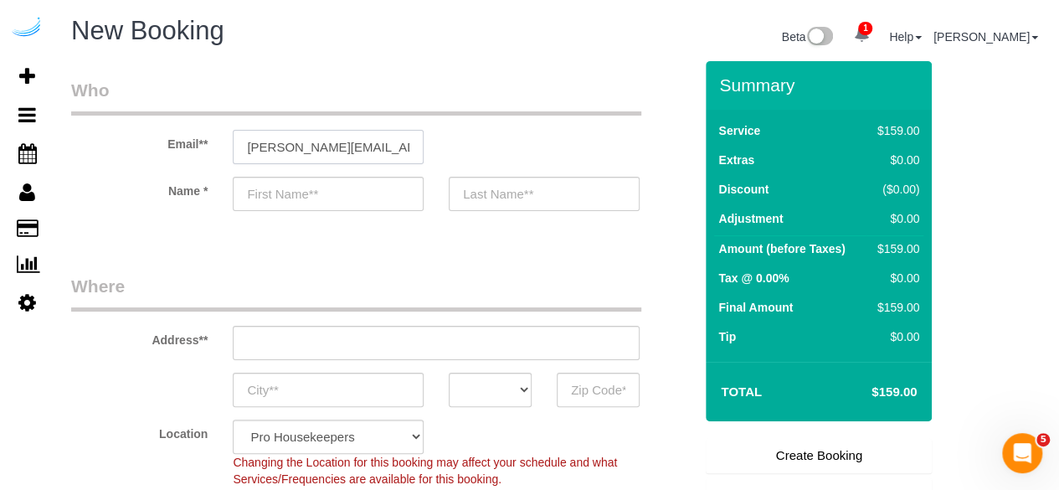
type input "Brandie"
type input "Louck"
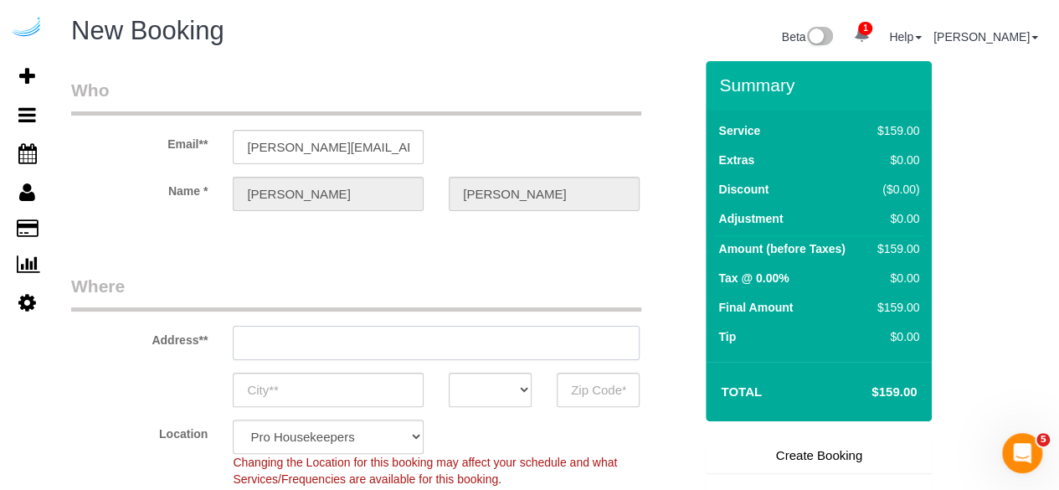
click at [413, 336] on input "text" at bounding box center [436, 343] width 407 height 34
type input "3816 S Lamar Blvd"
type input "Austin"
select select "TX"
paste input "8085 Adair Ln, Sandy Springs, GA 30350"
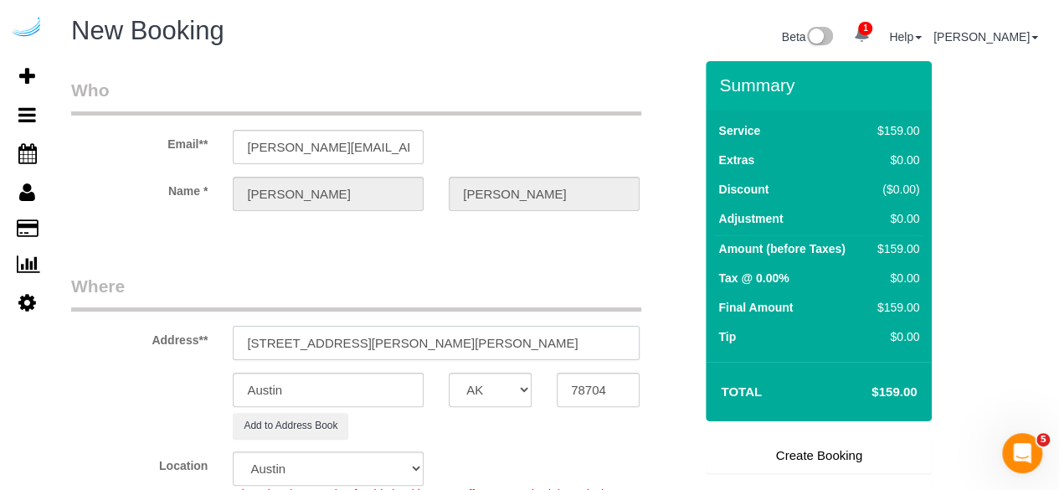
drag, startPoint x: 442, startPoint y: 340, endPoint x: 601, endPoint y: 354, distance: 159.7
click at [601, 354] on input "8085 Adair Ln, Sandy Springs, GA 30350" at bounding box center [436, 343] width 407 height 34
click at [591, 389] on input "78704" at bounding box center [598, 390] width 83 height 34
paste input "30350"
click at [514, 394] on select "AK AL AR AZ CA CO CT DC DE FL GA HI IA ID IL IN KS KY LA MA MD ME MI MN MO MS M…" at bounding box center [490, 390] width 83 height 34
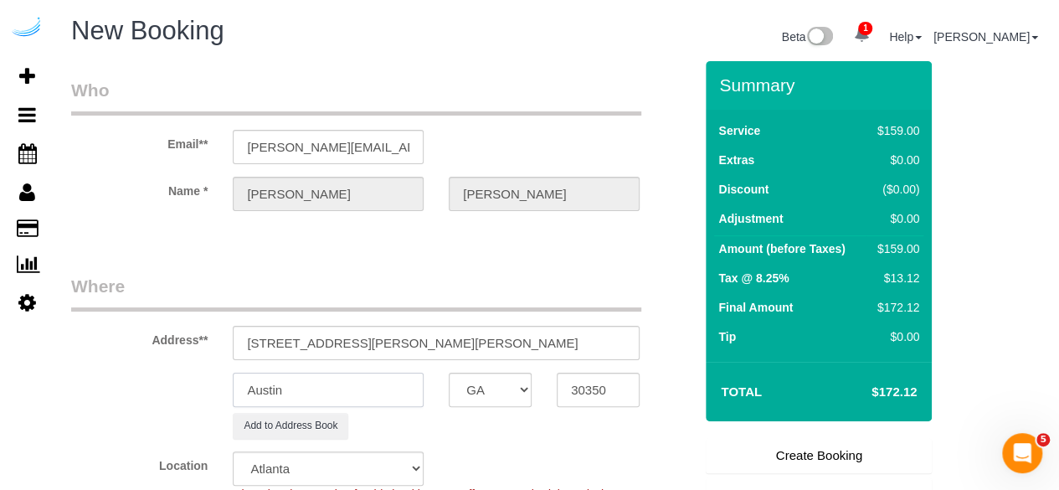
click at [382, 390] on input "Austin" at bounding box center [328, 390] width 191 height 34
drag, startPoint x: 414, startPoint y: 341, endPoint x: 329, endPoint y: 343, distance: 84.6
click at [329, 343] on input "8085 Adair Ln, Sandy Springs, GA 30350" at bounding box center [436, 343] width 407 height 34
click at [340, 388] on input "Austin" at bounding box center [328, 390] width 191 height 34
paste input "Sandy Springs"
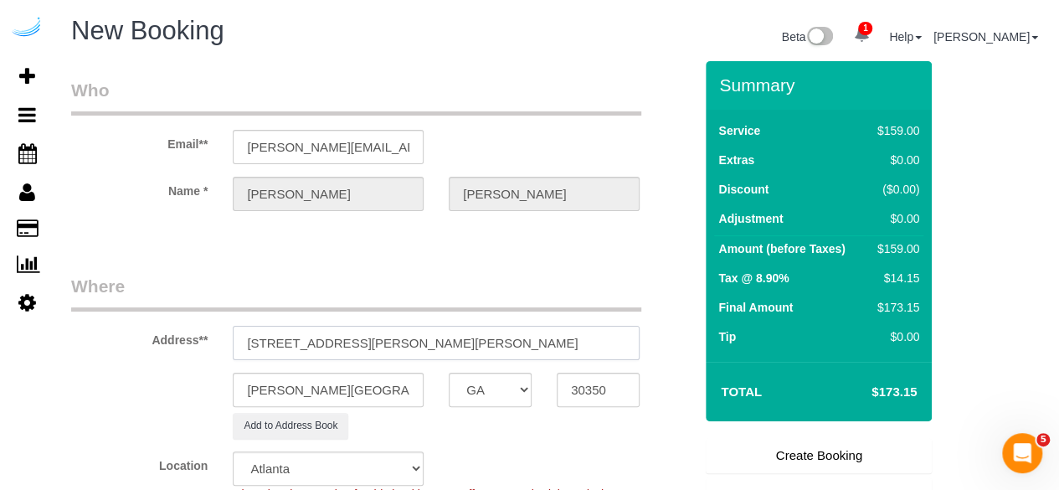
drag, startPoint x: 332, startPoint y: 343, endPoint x: 519, endPoint y: 324, distance: 188.5
click at [519, 326] on input "8085 Adair Ln, Sandy Springs, GA 30350" at bounding box center [436, 343] width 407 height 34
paste input "Debra Richie"
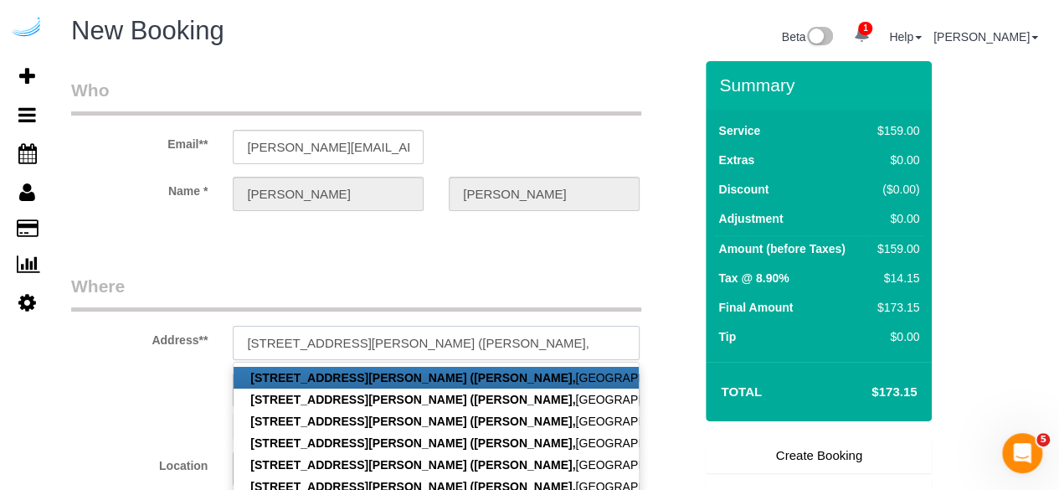
paste input "Arium Morgan Falls"
paste input "1429811"
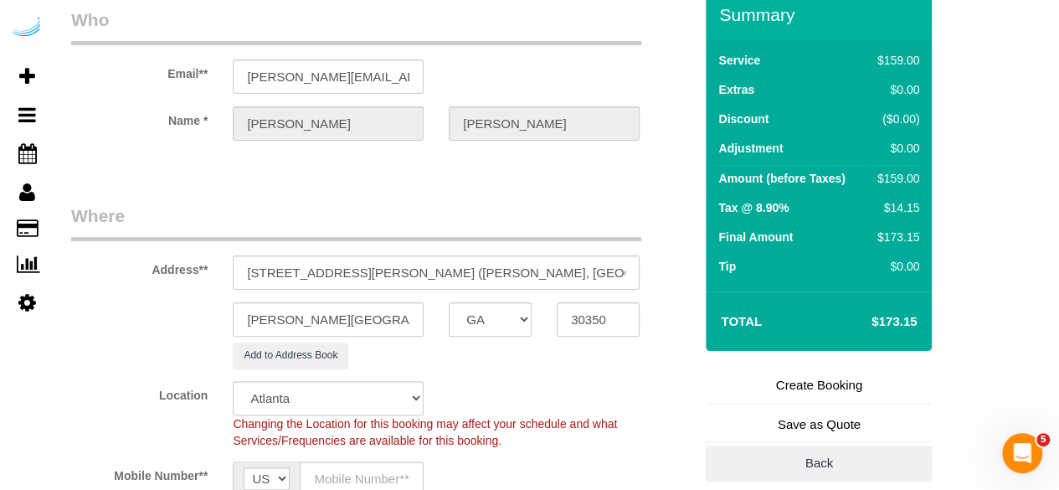
scroll to position [251, 0]
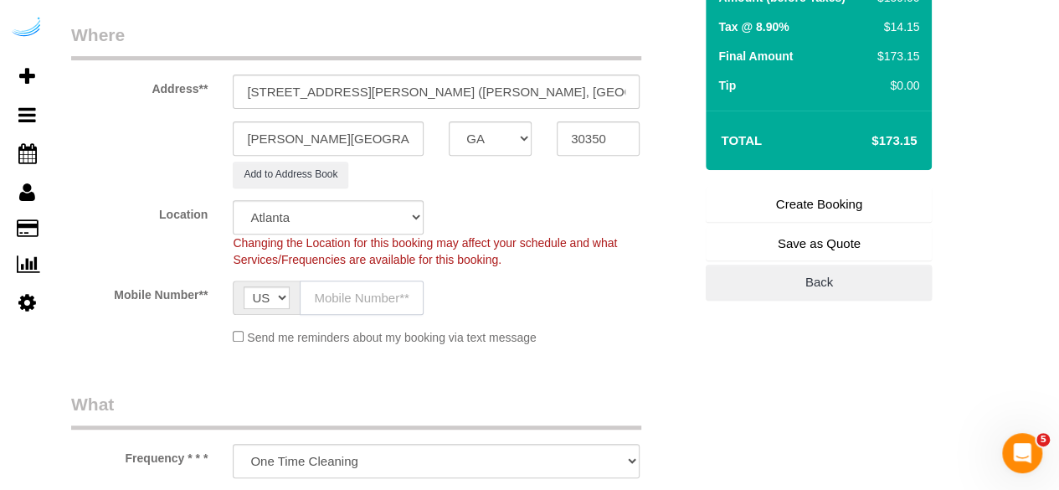
drag, startPoint x: 331, startPoint y: 281, endPoint x: 337, endPoint y: 286, distance: 8.9
click at [331, 281] on input "text" at bounding box center [362, 298] width 124 height 34
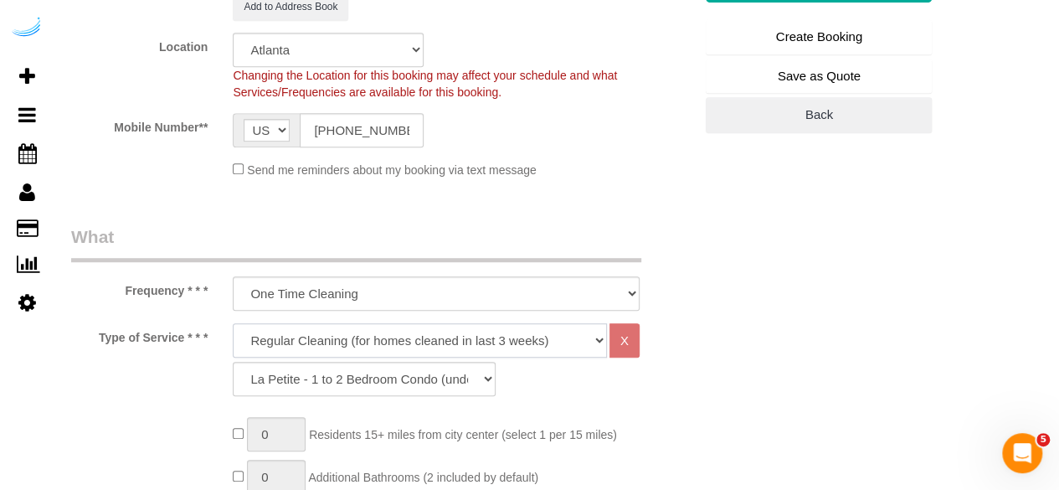
click at [387, 341] on select "Deep Cleaning (for homes that have not been cleaned in 3+ weeks) Spruce Regular…" at bounding box center [420, 340] width 374 height 34
click at [233, 323] on select "Deep Cleaning (for homes that have not been cleaned in 3+ weeks) Spruce Regular…" at bounding box center [420, 340] width 374 height 34
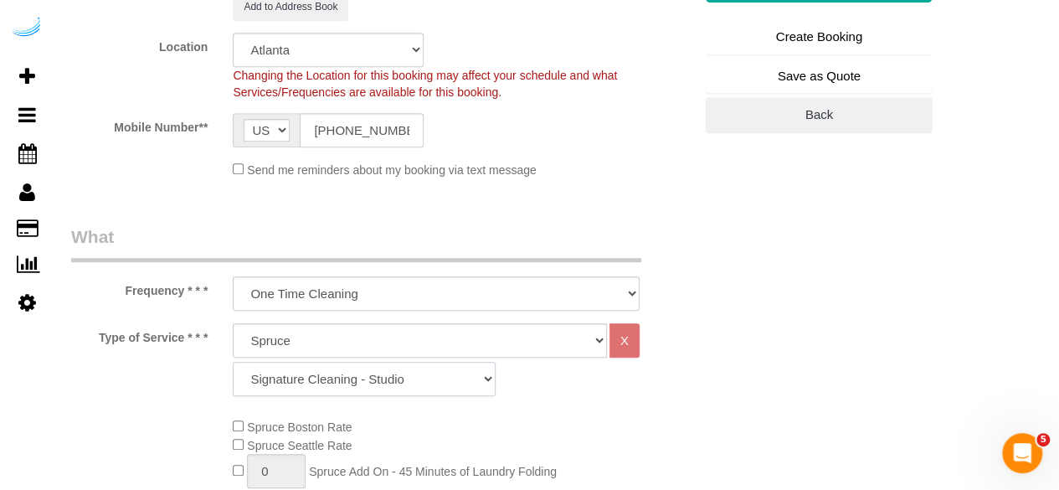
click at [337, 389] on select "Signature Cleaning - Studio Signature Cleaning - 1 Bed 1 Bath Signature Cleanin…" at bounding box center [364, 379] width 263 height 34
click at [233, 362] on select "Signature Cleaning - Studio Signature Cleaning - 1 Bed 1 Bath Signature Cleanin…" at bounding box center [364, 379] width 263 height 34
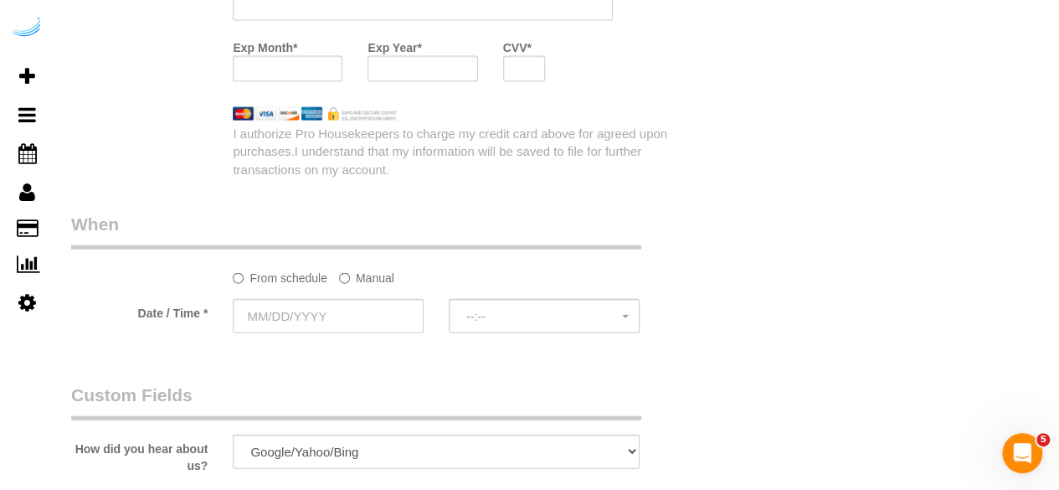
scroll to position [1591, 0]
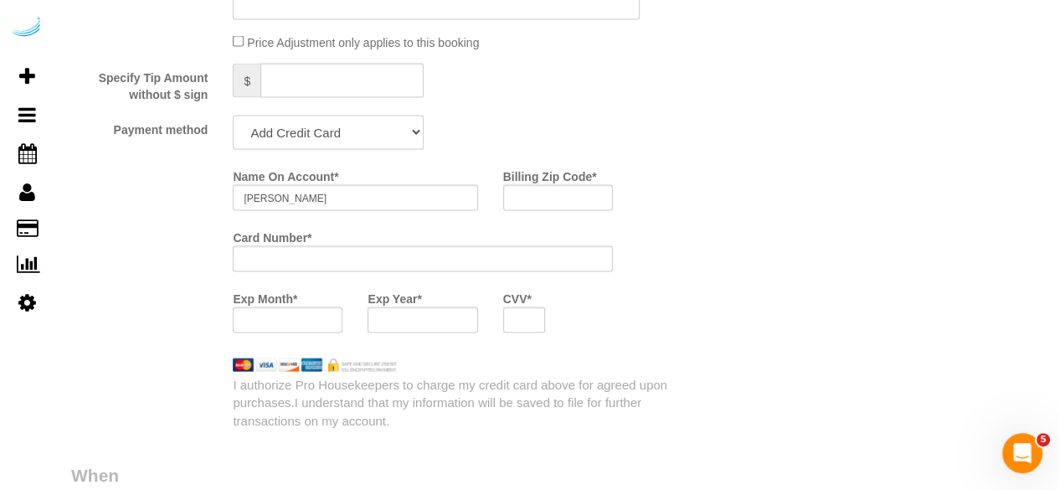
click at [372, 140] on select "Add Credit Card Cash Check Paypal" at bounding box center [328, 133] width 191 height 34
click at [233, 117] on select "Add Credit Card Cash Check Paypal" at bounding box center [328, 133] width 191 height 34
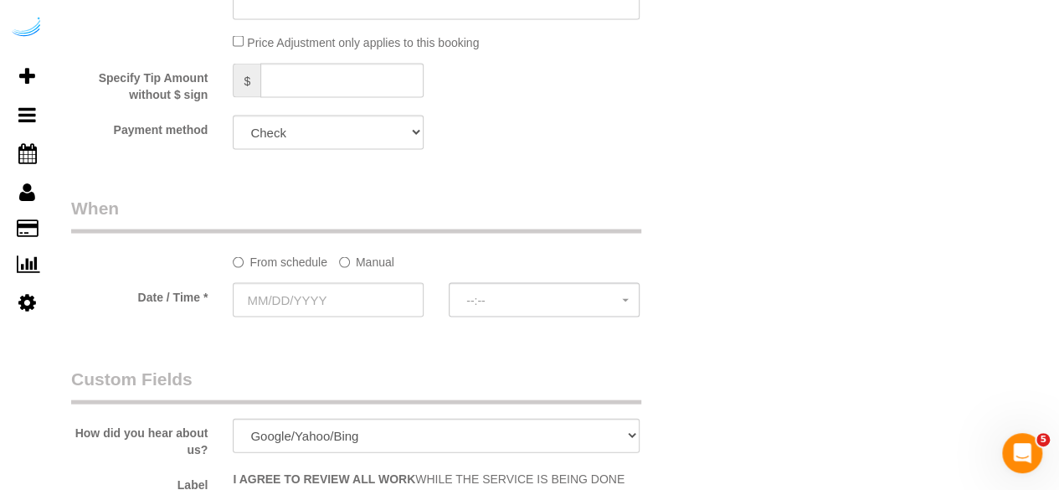
click at [363, 264] on label "Manual" at bounding box center [366, 259] width 55 height 23
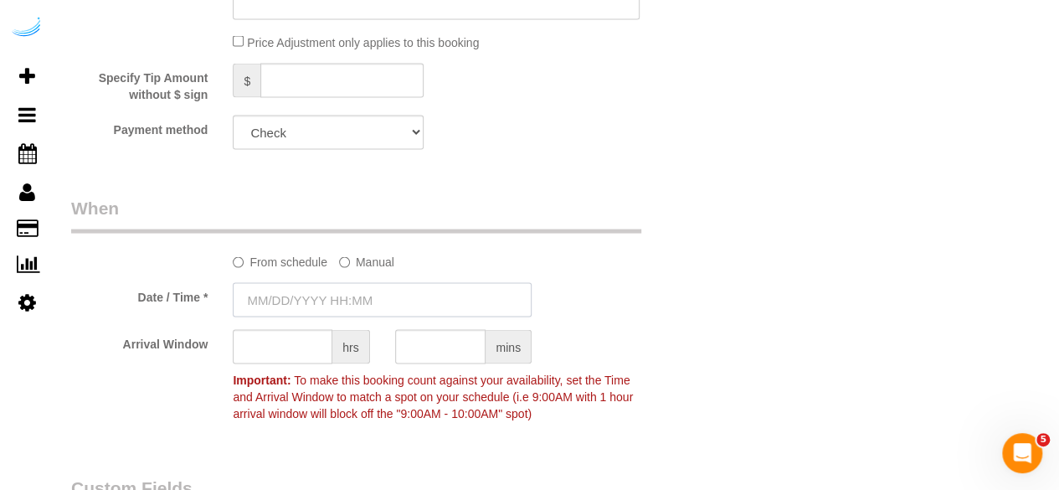
click at [350, 295] on input "text" at bounding box center [382, 300] width 299 height 34
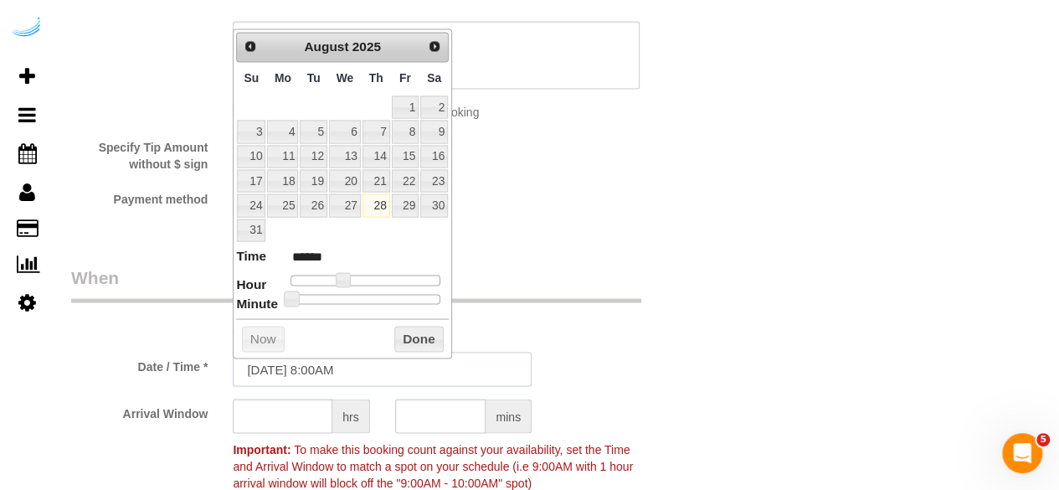
scroll to position [1507, 0]
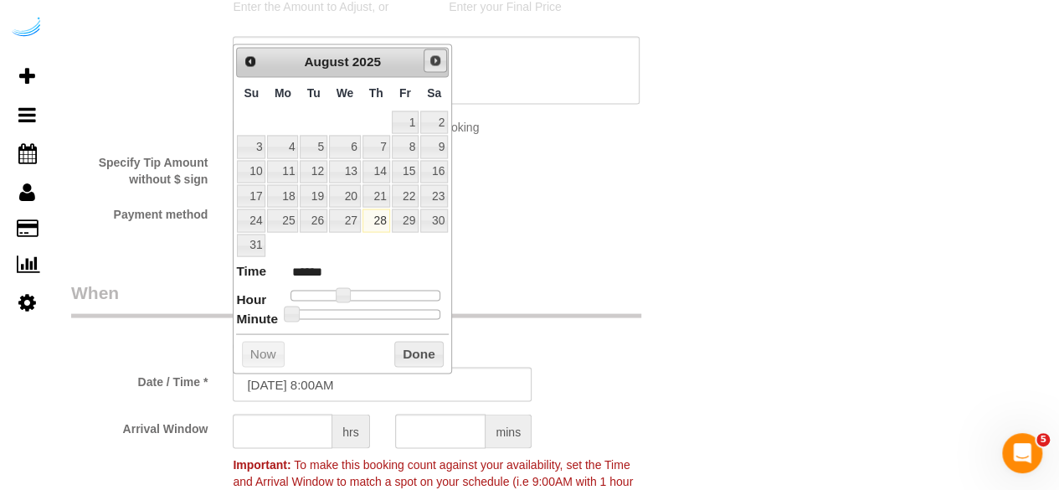
click at [432, 51] on link "Next" at bounding box center [435, 60] width 23 height 23
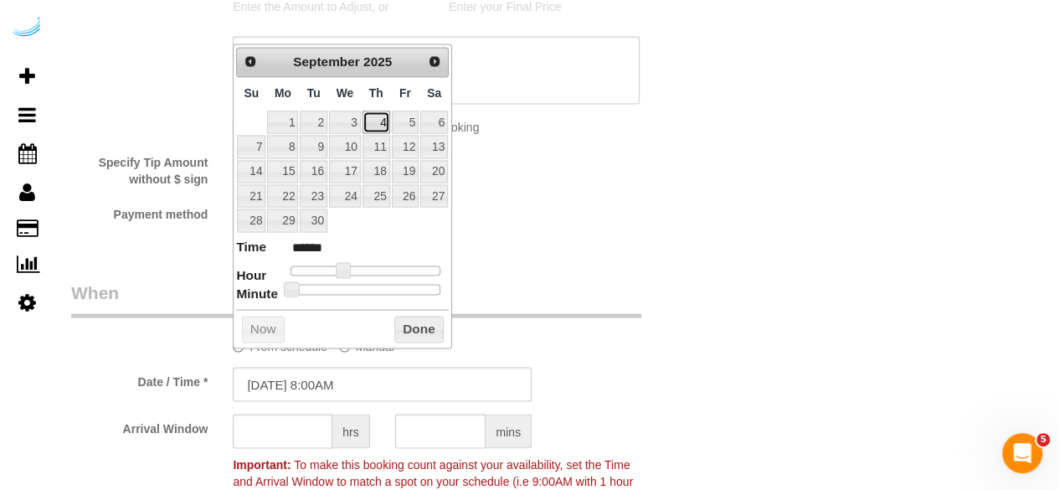
click at [380, 116] on link "4" at bounding box center [377, 122] width 28 height 23
click at [345, 264] on span at bounding box center [349, 269] width 15 height 15
click at [304, 422] on input "text" at bounding box center [283, 431] width 100 height 34
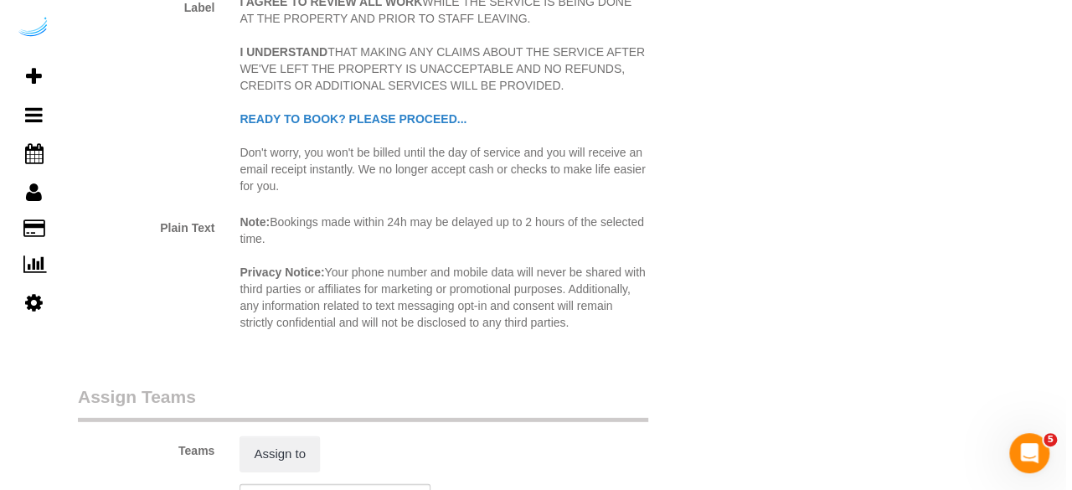
scroll to position [2429, 0]
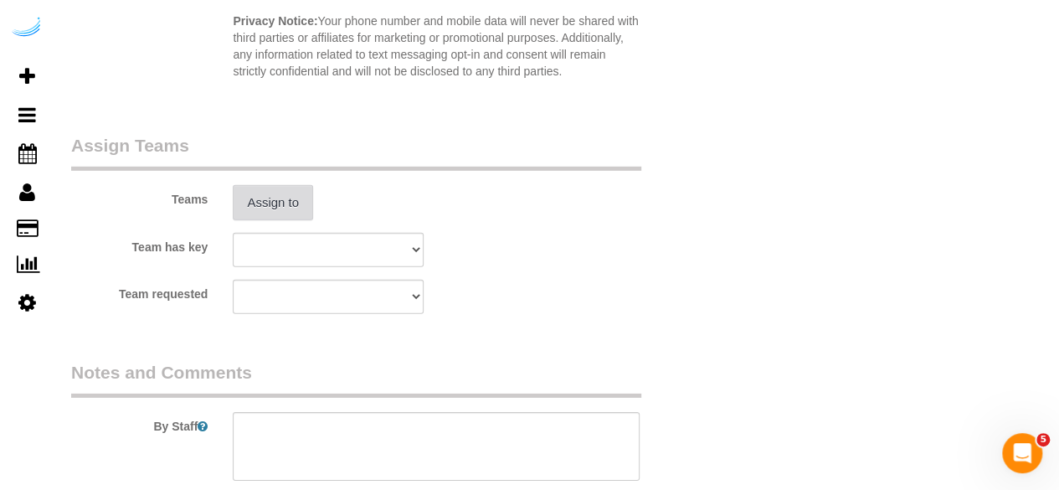
click at [301, 209] on button "Assign to" at bounding box center [273, 202] width 80 height 35
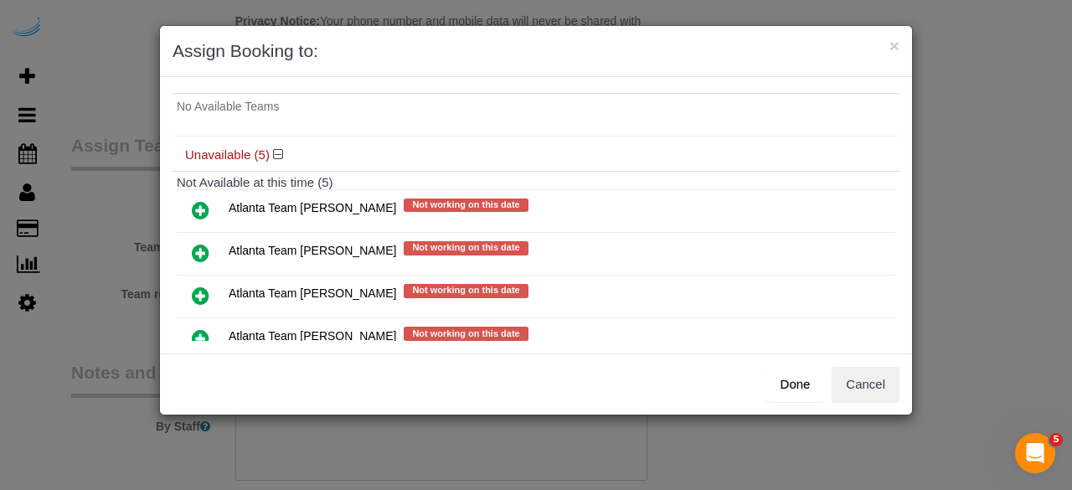
click at [195, 250] on icon at bounding box center [201, 253] width 18 height 20
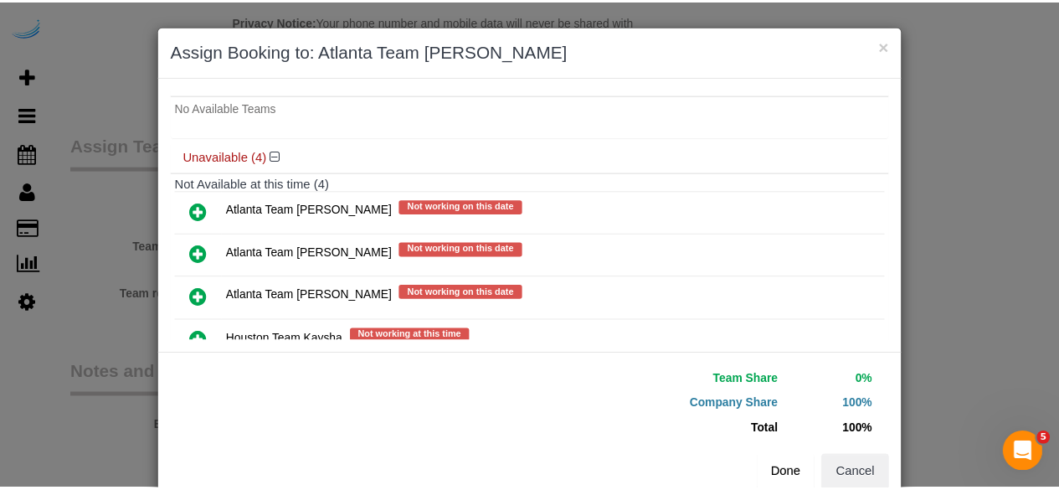
scroll to position [173, 0]
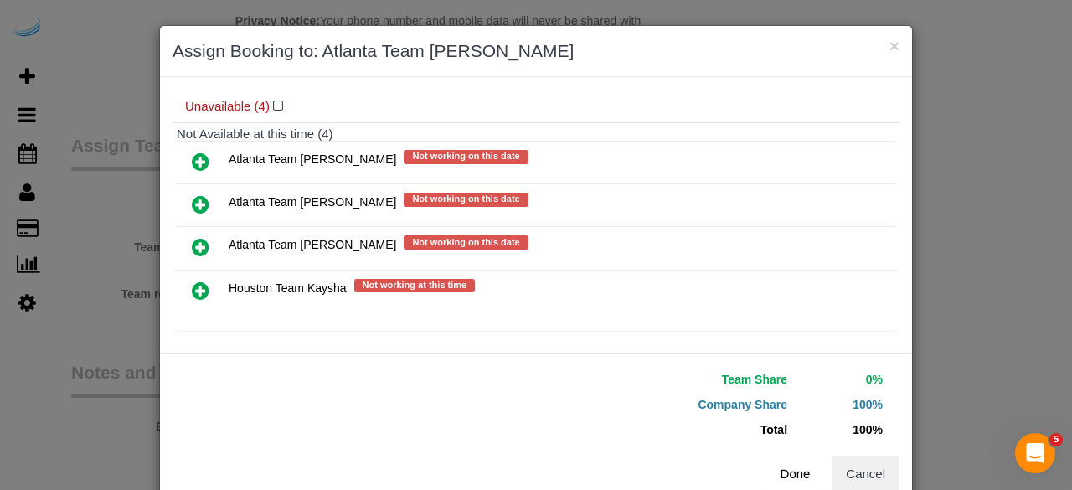
click at [782, 467] on button "Done" at bounding box center [795, 473] width 59 height 35
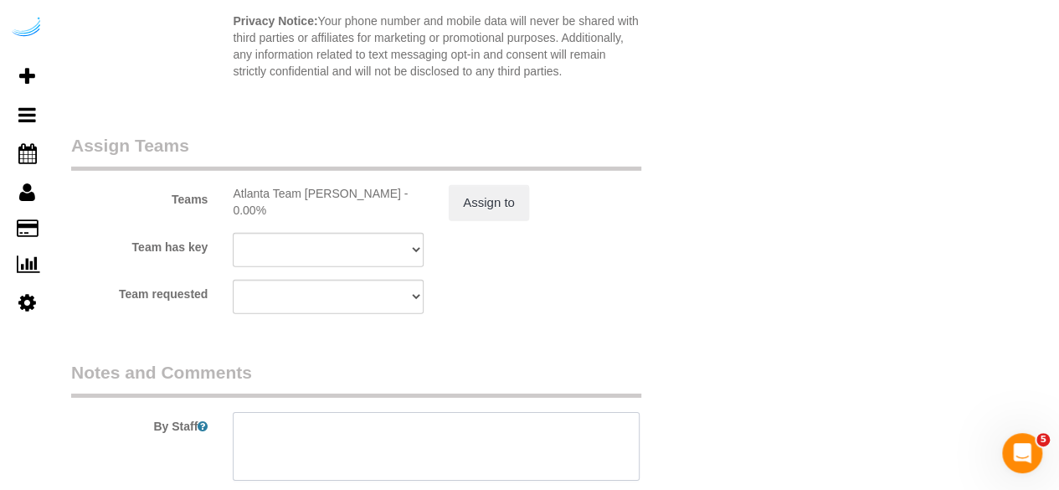
drag, startPoint x: 457, startPoint y: 440, endPoint x: 457, endPoint y: 425, distance: 15.9
click at [456, 435] on textarea at bounding box center [436, 446] width 407 height 69
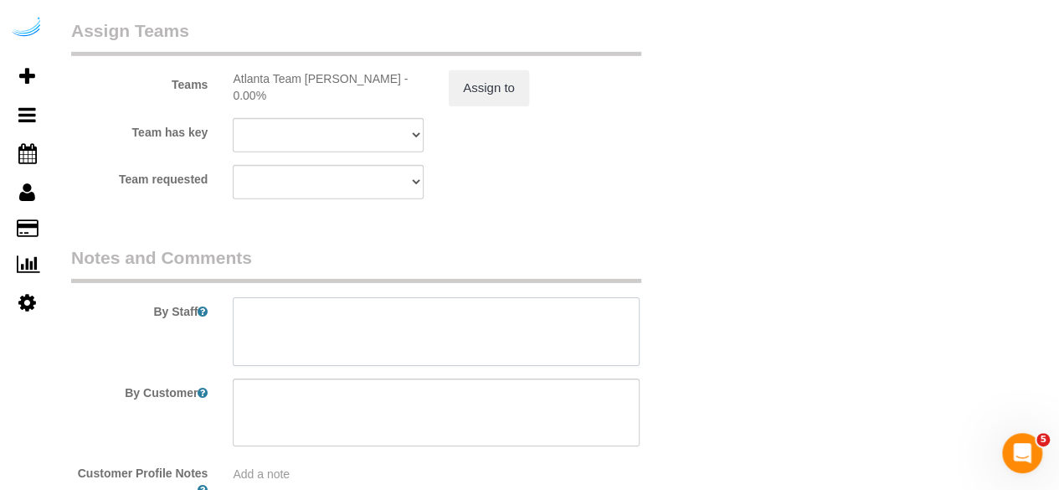
scroll to position [2596, 0]
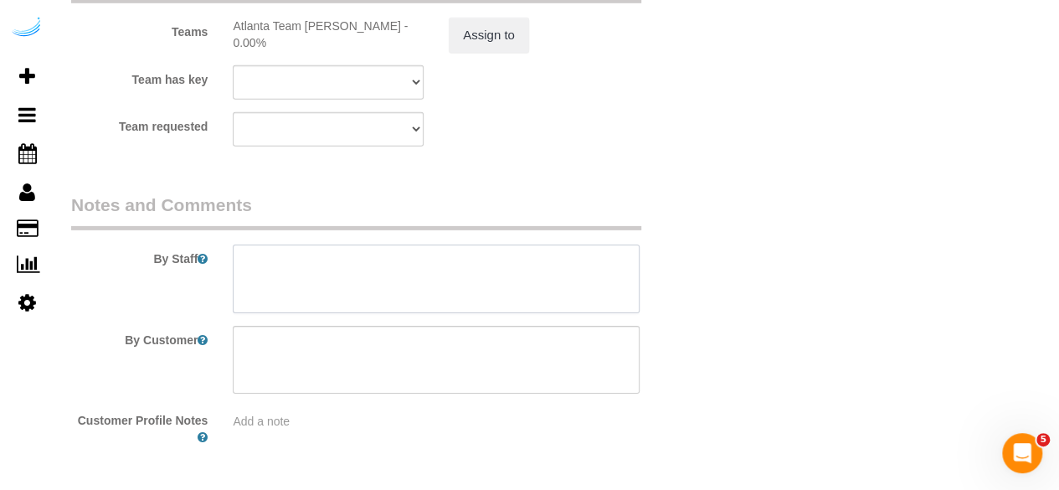
click at [487, 276] on textarea at bounding box center [436, 279] width 407 height 69
click at [486, 279] on textarea at bounding box center [436, 279] width 407 height 69
paste textarea "Permanent Notes:No notes from this customer.Today's Notes:We have a home office…"
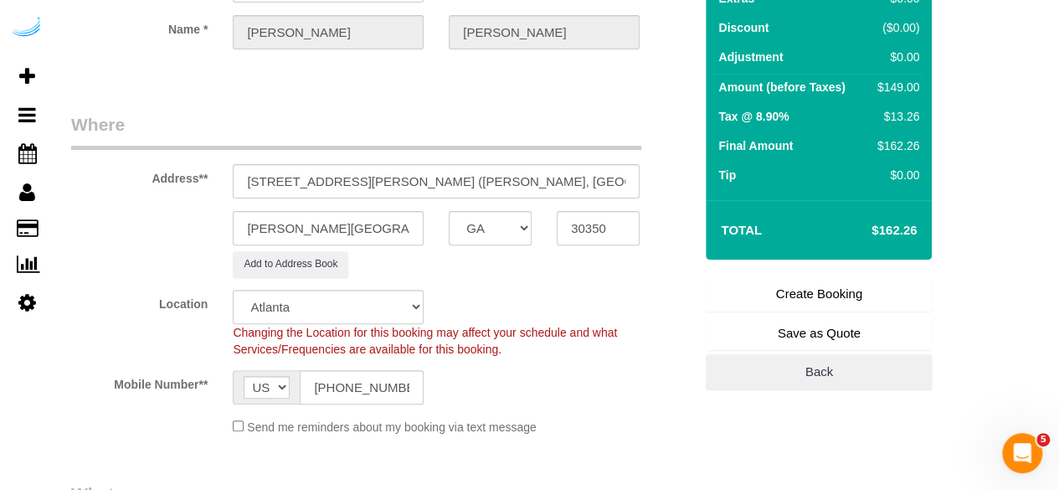
scroll to position [0, 0]
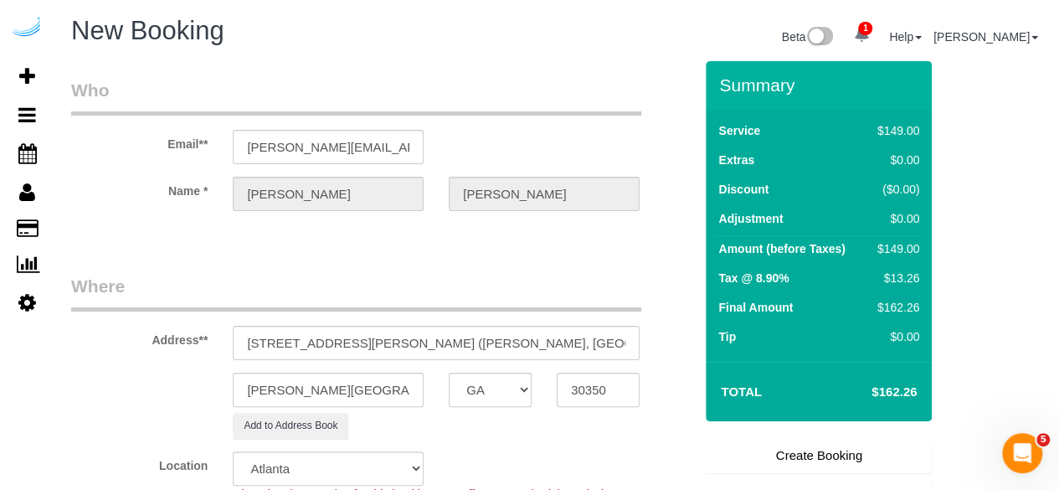
click at [792, 452] on link "Create Booking" at bounding box center [819, 455] width 226 height 35
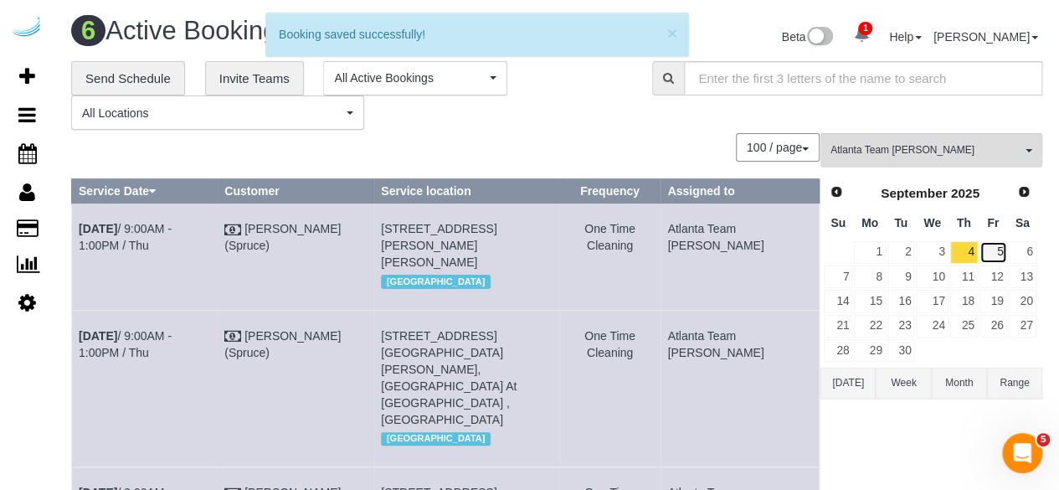
click at [997, 250] on link "5" at bounding box center [994, 252] width 28 height 23
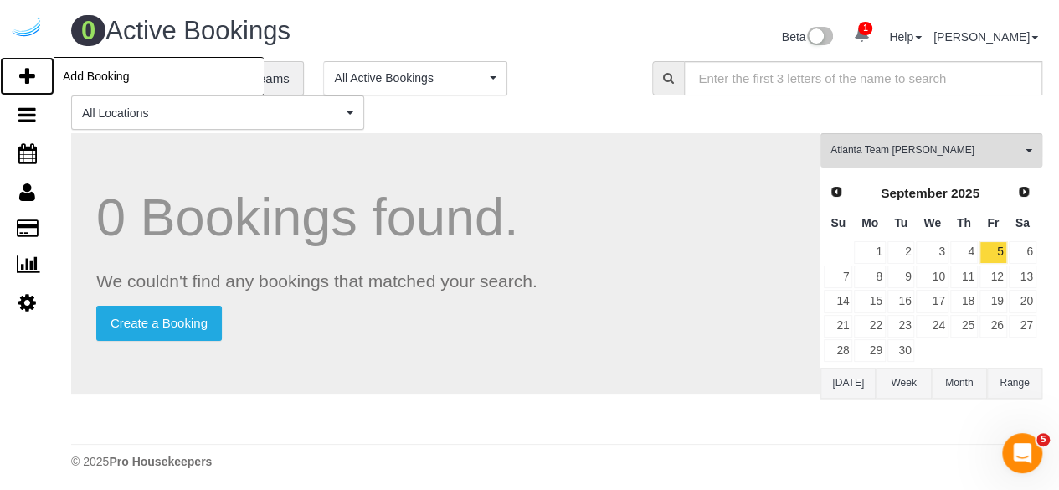
click at [30, 70] on icon at bounding box center [27, 76] width 16 height 20
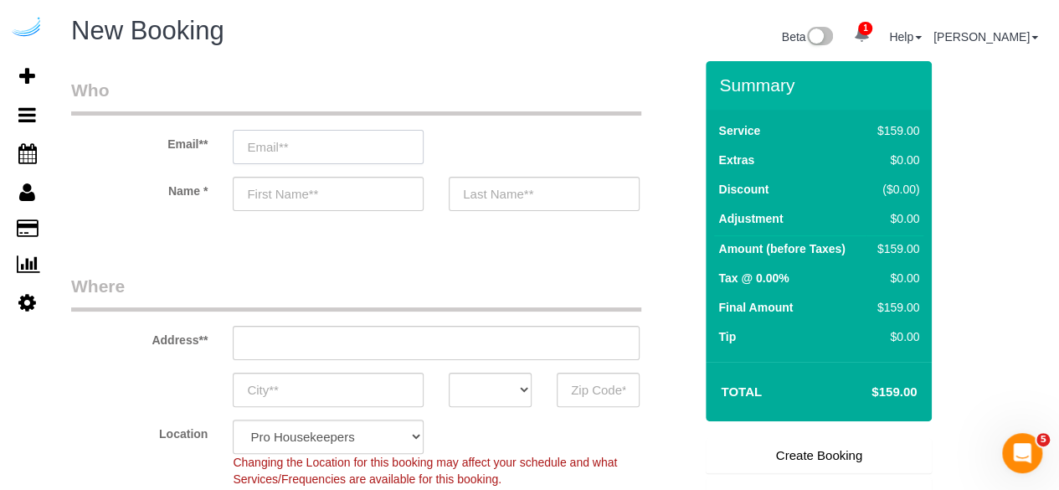
click at [262, 147] on input "email" at bounding box center [328, 147] width 191 height 34
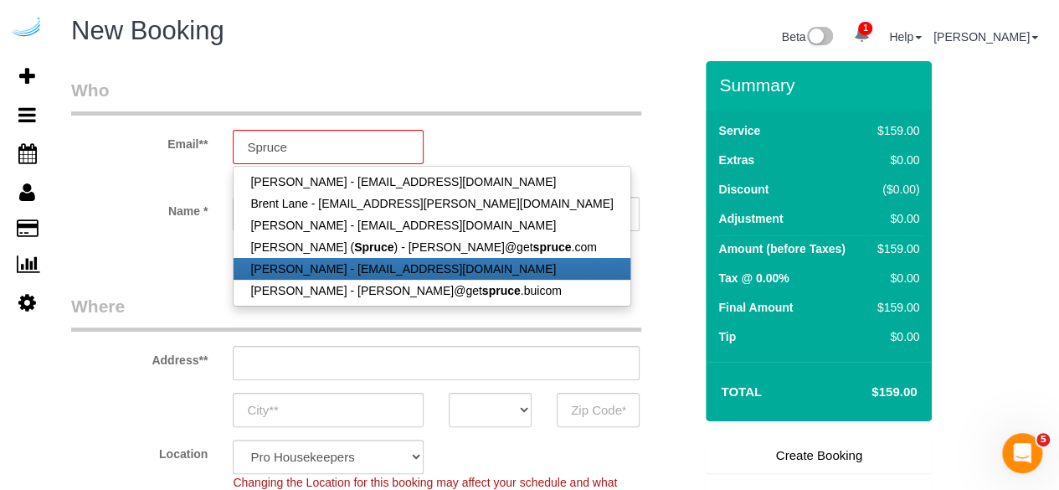
click at [296, 258] on link "Mark Wesson - mjwessonusaf@gmail.com" at bounding box center [432, 269] width 396 height 22
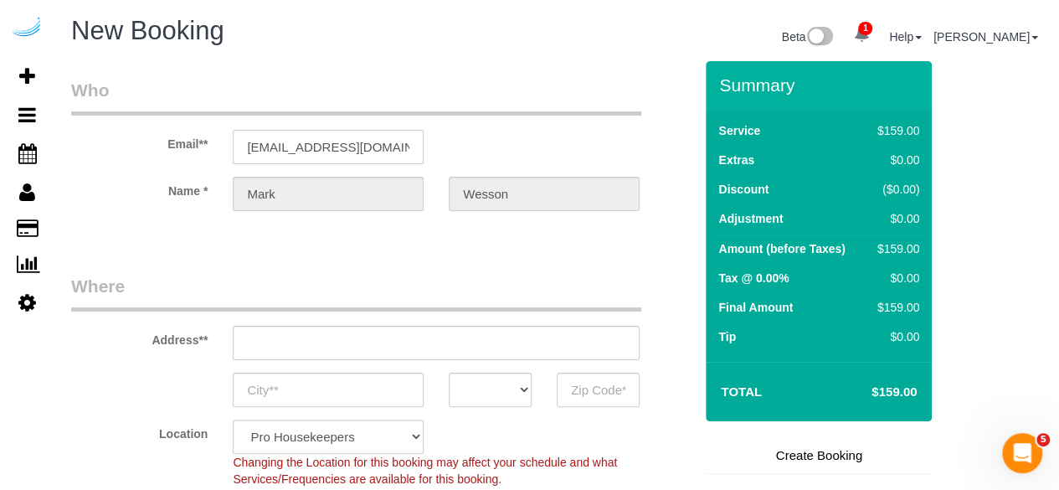
click at [368, 155] on input "mjwessonusaf@gmail.com" at bounding box center [328, 147] width 191 height 34
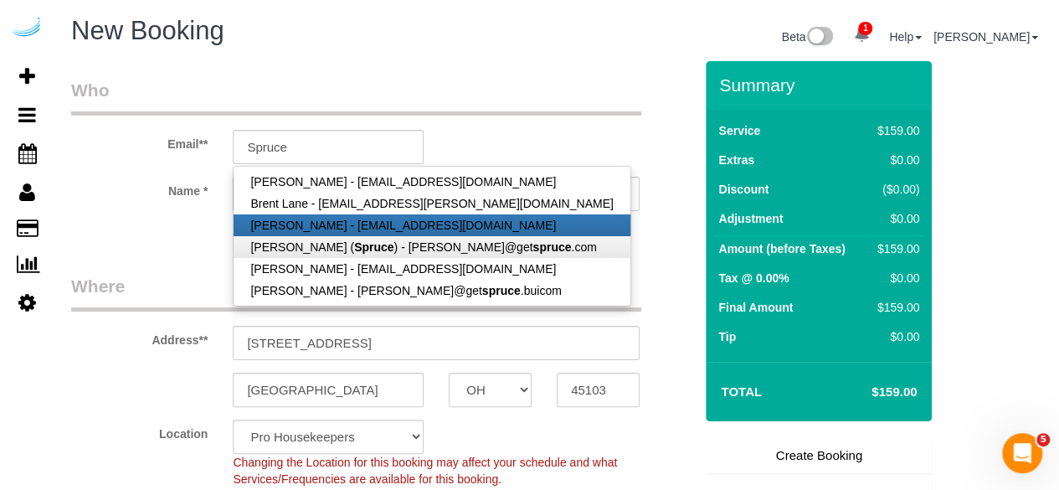
click at [348, 234] on link "Thomas Whigham - thomaswhigam11@gmail.com" at bounding box center [432, 225] width 396 height 22
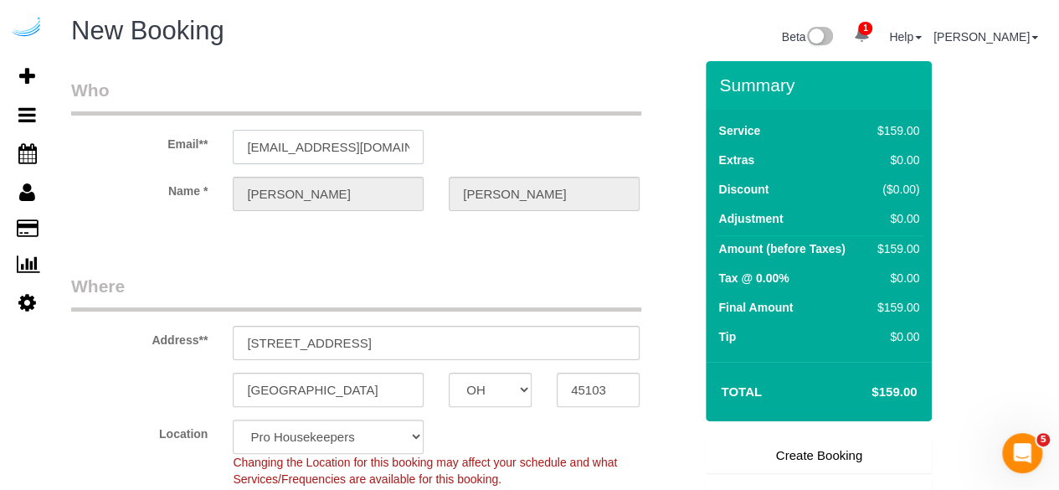
click at [355, 157] on input "thomaswhigam11@gmail.com" at bounding box center [328, 147] width 191 height 34
click at [383, 152] on input "thomaswhigam11@gmail.com" at bounding box center [328, 147] width 191 height 34
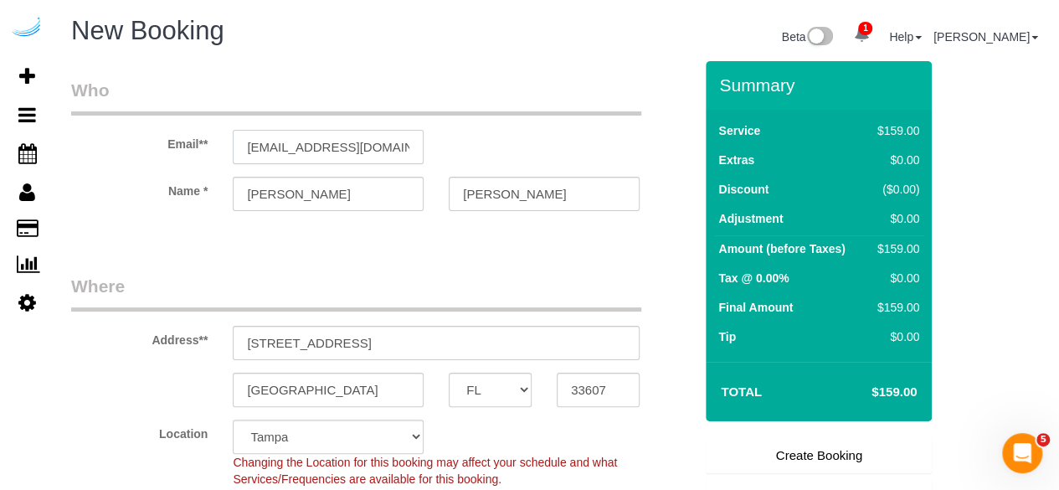
click at [417, 146] on input "thomaswhigam11@gmasil.com" at bounding box center [328, 147] width 191 height 34
click at [382, 135] on input "thomaswhigam11@gmasil.com" at bounding box center [328, 147] width 191 height 34
click at [380, 143] on input "thomaswhigam11@gmasil.com" at bounding box center [328, 147] width 191 height 34
click at [340, 144] on input "thomaswhigam11@gmasil.com" at bounding box center [328, 147] width 191 height 34
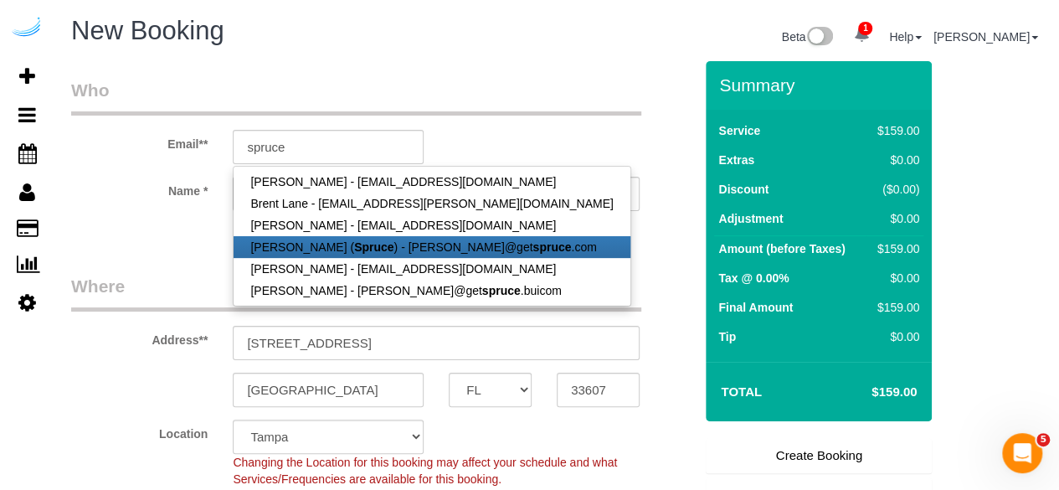
click at [352, 238] on link "Brandie Louck ( Spruce ) - brandie@get spruce .com" at bounding box center [432, 247] width 396 height 22
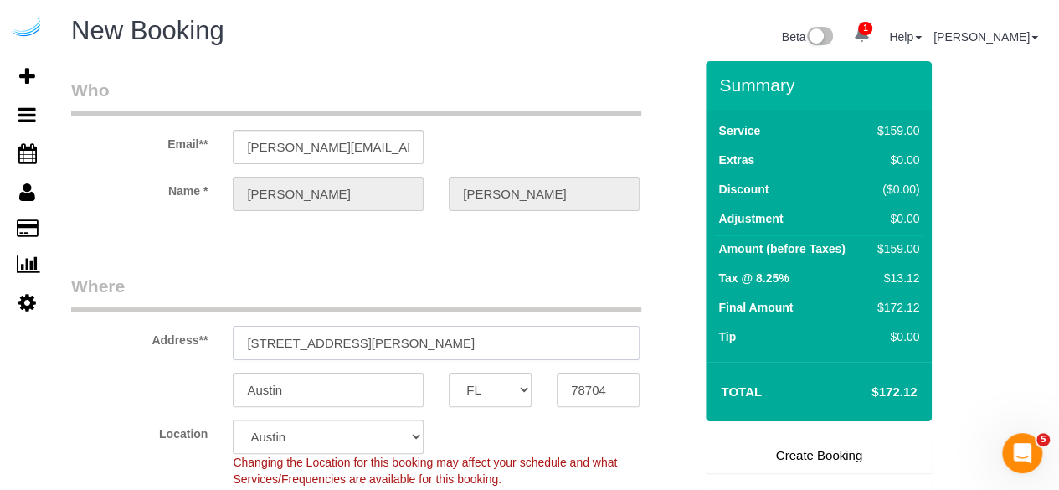
click at [414, 340] on input "3816 S Lamar Blvd" at bounding box center [436, 343] width 407 height 34
click at [435, 327] on input "3816 S Lamar Blvd" at bounding box center [436, 343] width 407 height 34
click at [436, 322] on div "Address** 3816 S Lamar Blvd" at bounding box center [382, 317] width 647 height 86
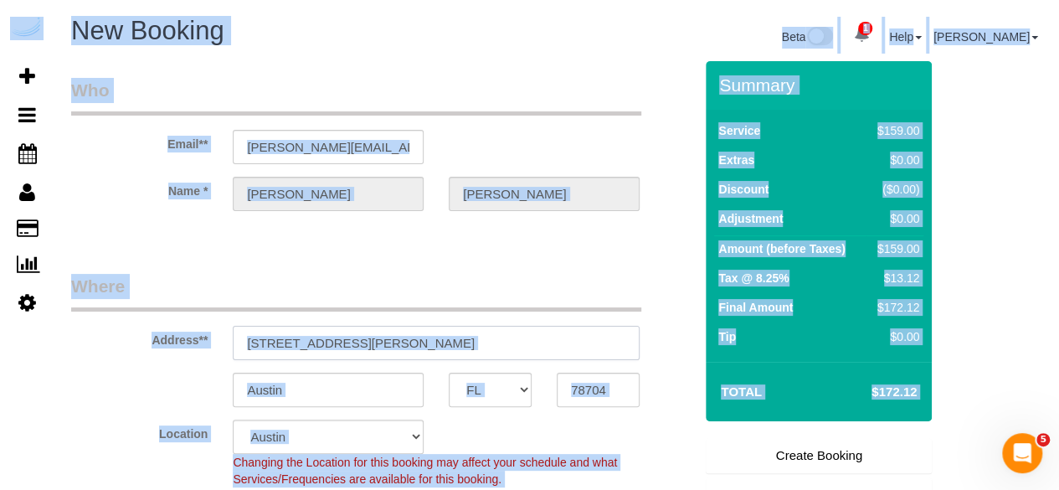
click at [429, 339] on input "3816 S Lamar Blvd" at bounding box center [436, 343] width 407 height 34
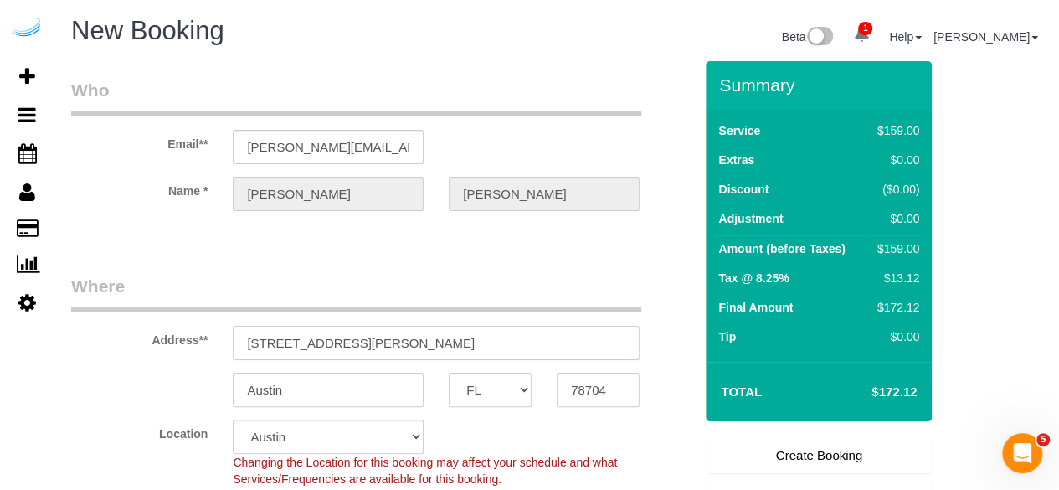
paste input "2735 Paces Ferry Rd SE, Atlanta, GA 30339"
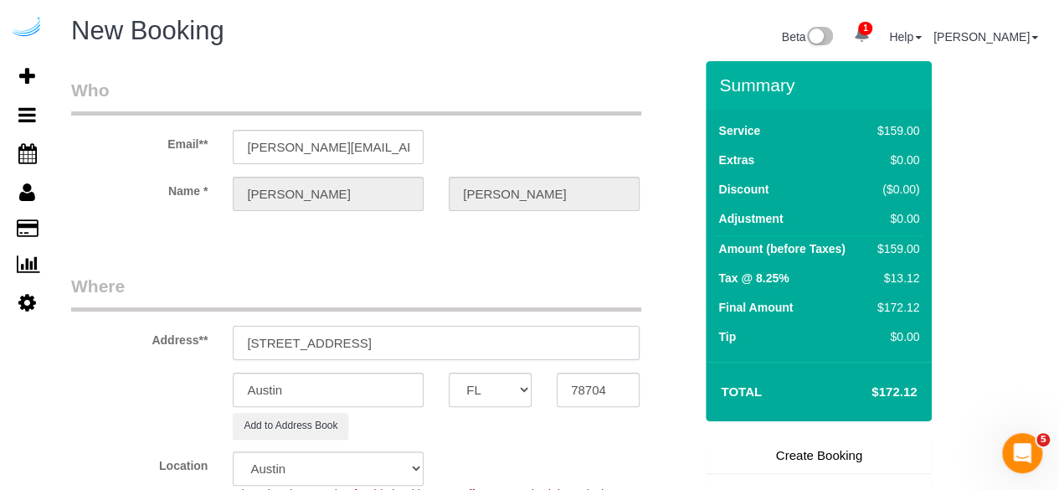
drag, startPoint x: 461, startPoint y: 342, endPoint x: 518, endPoint y: 338, distance: 57.0
click at [518, 338] on input "2735 Paces Ferry Rd SE, Atlanta, GA 30339" at bounding box center [436, 343] width 407 height 34
click at [580, 376] on input "78704" at bounding box center [598, 390] width 83 height 34
paste input "30339"
click at [510, 392] on select "AK AL AR AZ CA CO CT DC DE FL GA HI IA ID IL IN KS KY LA MA MD ME MI MN MO MS M…" at bounding box center [490, 390] width 83 height 34
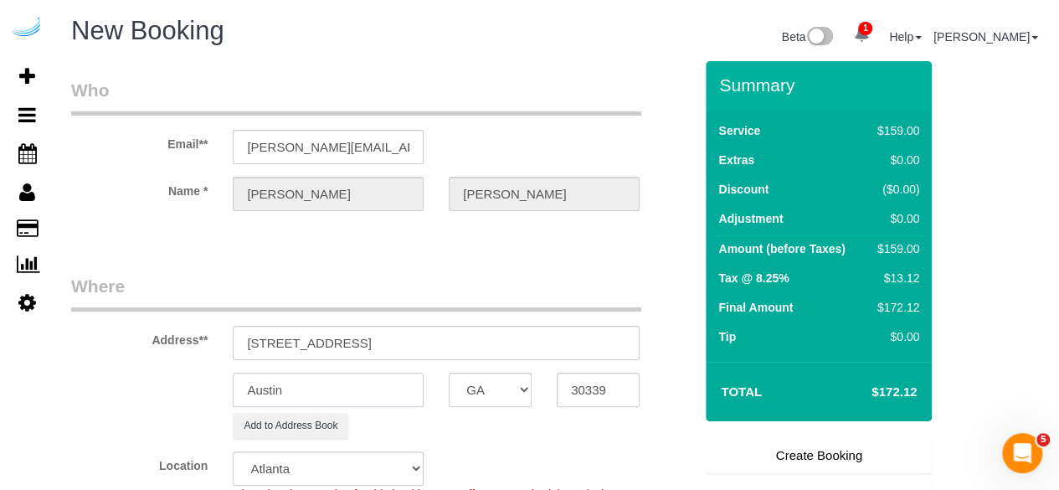
click at [388, 388] on input "Austin" at bounding box center [328, 390] width 191 height 34
drag, startPoint x: 474, startPoint y: 336, endPoint x: 554, endPoint y: 336, distance: 79.6
click at [554, 336] on input "2735 Paces Ferry Rd SE, Atlanta, GA 30339" at bounding box center [436, 343] width 407 height 34
paste input "Habi Bussa"
paste input "Gables Vinings Village"
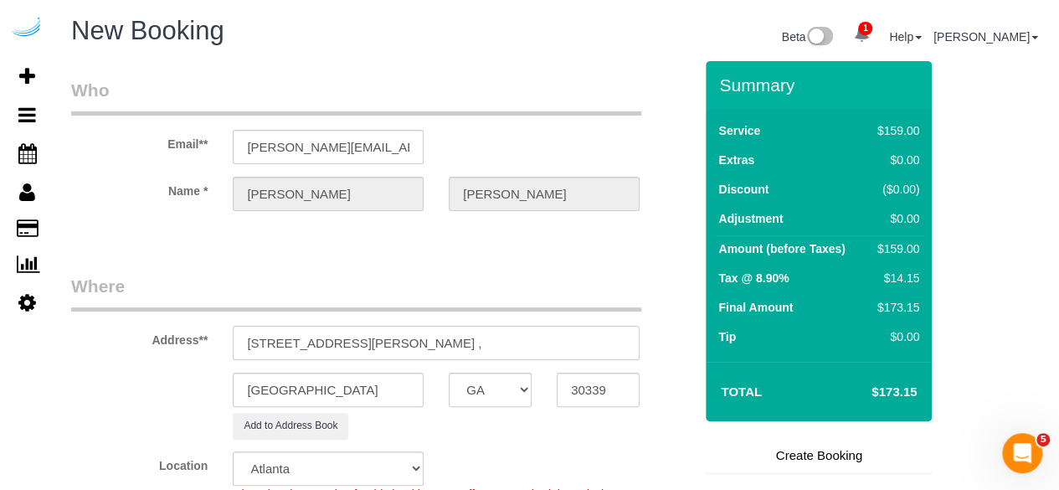
scroll to position [0, 139]
paste input "1465315"
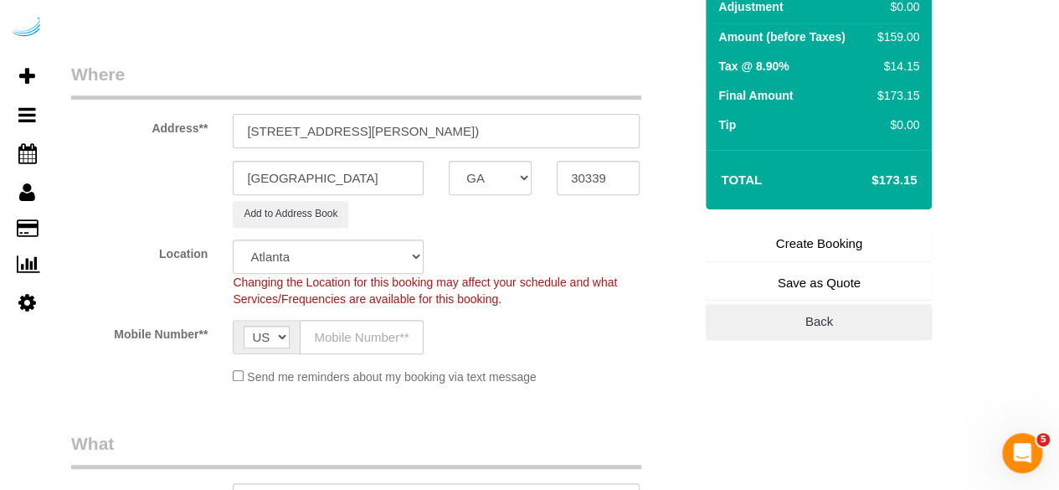
scroll to position [251, 0]
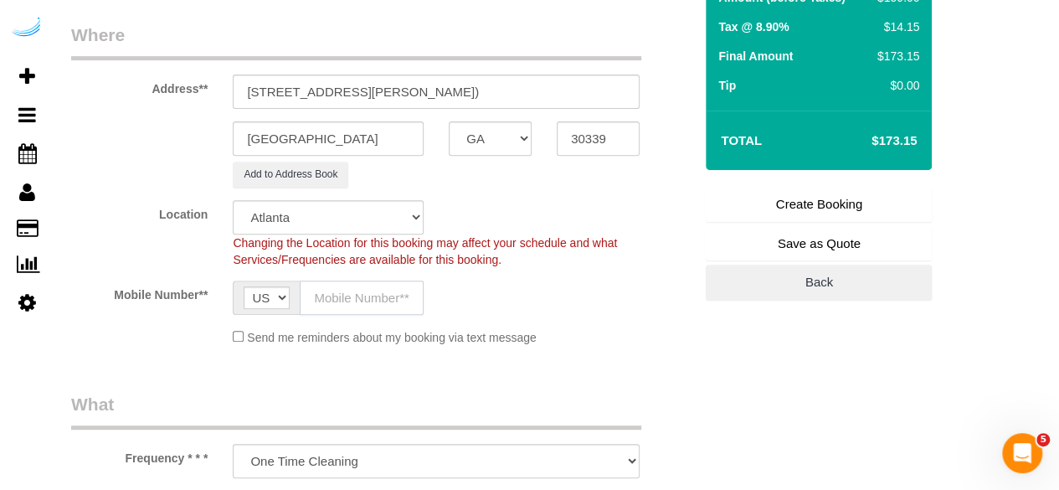
drag, startPoint x: 404, startPoint y: 294, endPoint x: 404, endPoint y: 304, distance: 10.0
click at [404, 294] on input "text" at bounding box center [362, 298] width 124 height 34
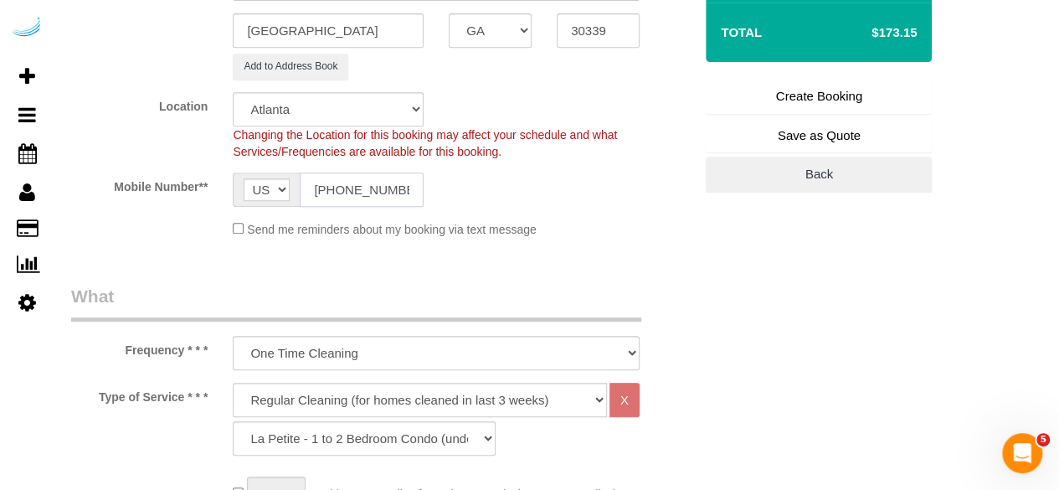
scroll to position [419, 0]
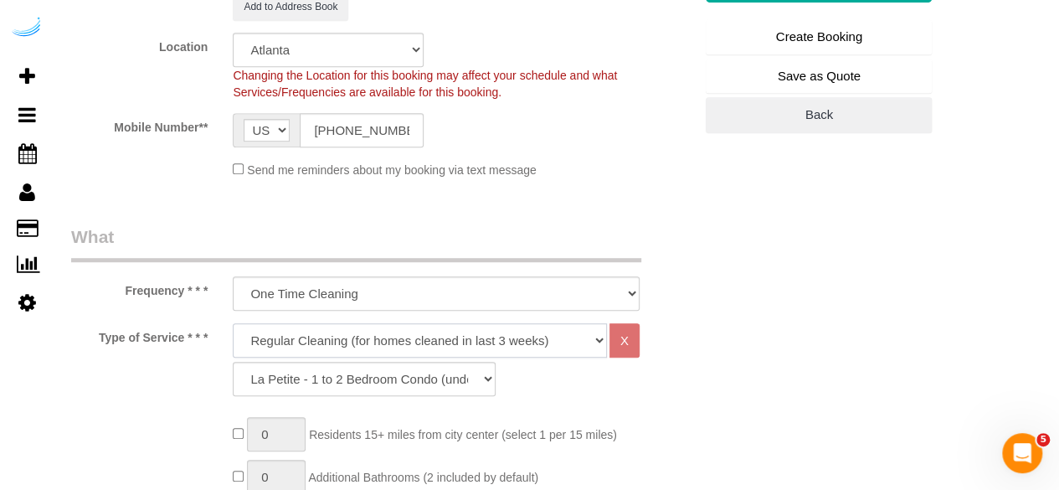
click at [369, 347] on select "Deep Cleaning (for homes that have not been cleaned in 3+ weeks) Spruce Regular…" at bounding box center [420, 340] width 374 height 34
click at [233, 323] on select "Deep Cleaning (for homes that have not been cleaned in 3+ weeks) Spruce Regular…" at bounding box center [420, 340] width 374 height 34
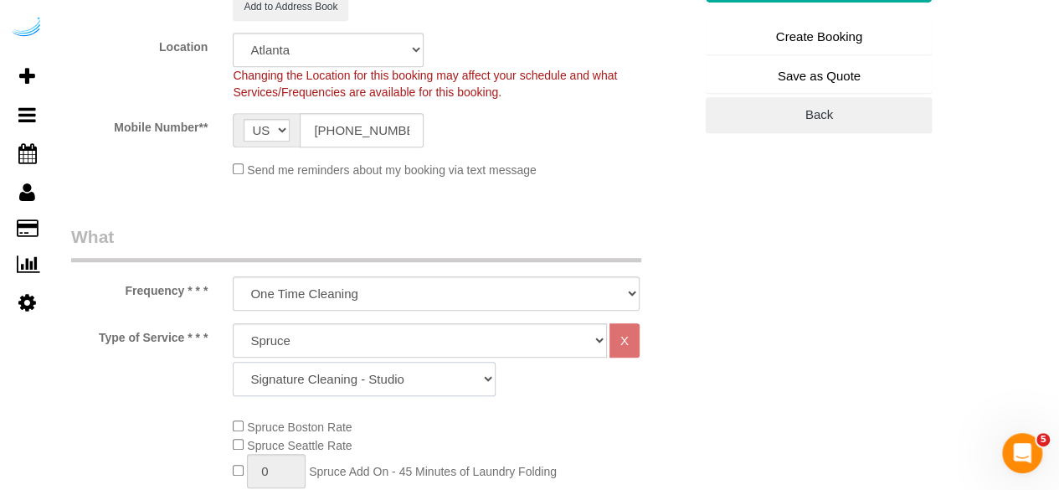
drag, startPoint x: 380, startPoint y: 387, endPoint x: 387, endPoint y: 361, distance: 26.8
click at [380, 385] on select "Signature Cleaning - Studio Signature Cleaning - 1 Bed 1 Bath Signature Cleanin…" at bounding box center [364, 379] width 263 height 34
click at [233, 362] on select "Signature Cleaning - Studio Signature Cleaning - 1 Bed 1 Bath Signature Cleanin…" at bounding box center [364, 379] width 263 height 34
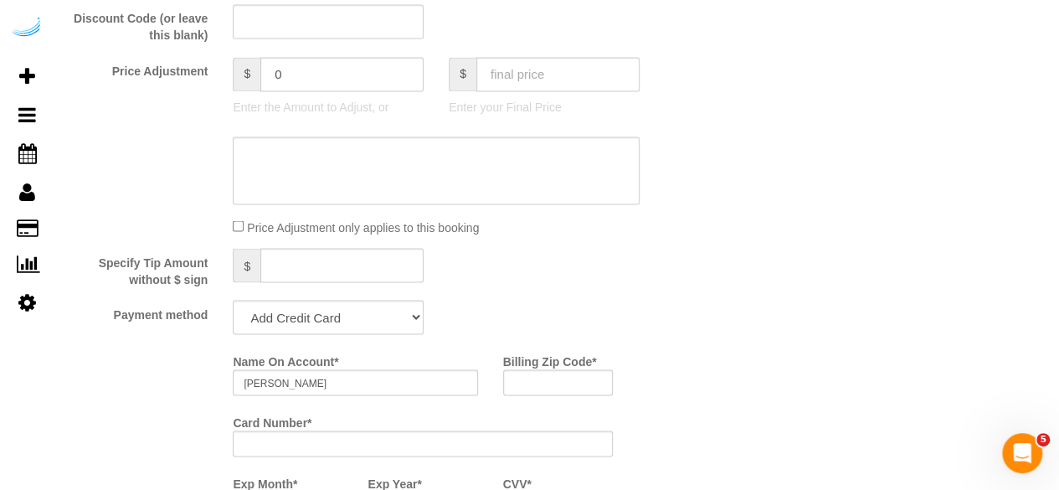
scroll to position [1507, 0]
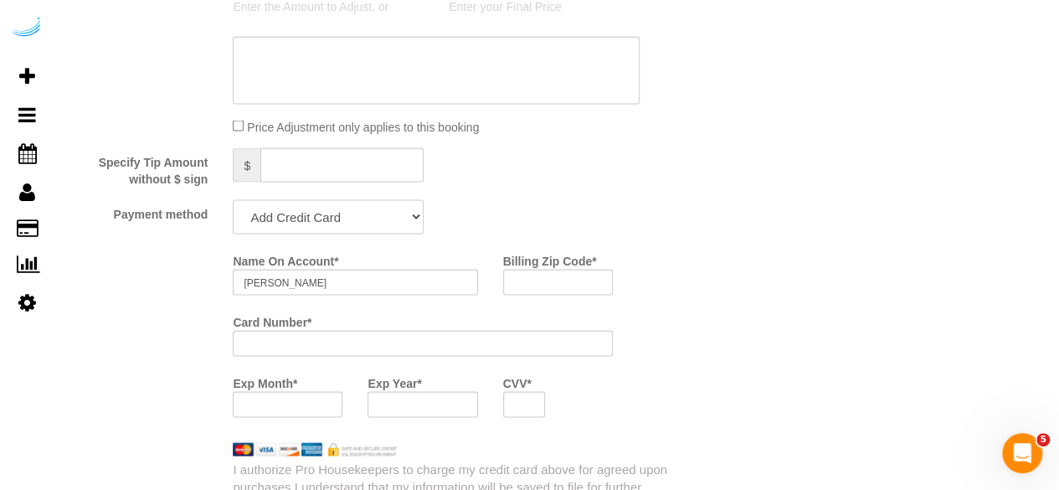
click at [348, 229] on select "Add Credit Card Cash Check Paypal" at bounding box center [328, 216] width 191 height 34
click at [233, 201] on select "Add Credit Card Cash Check Paypal" at bounding box center [328, 216] width 191 height 34
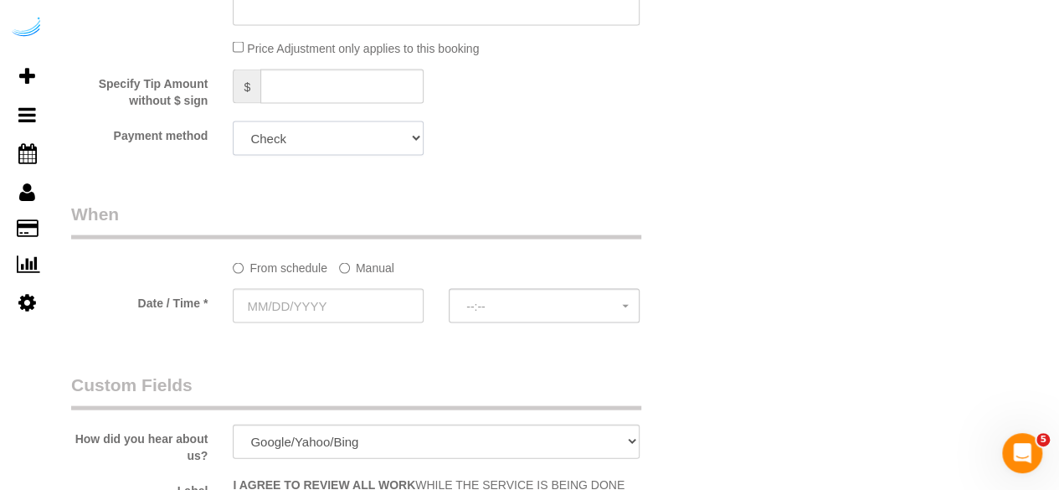
scroll to position [1675, 0]
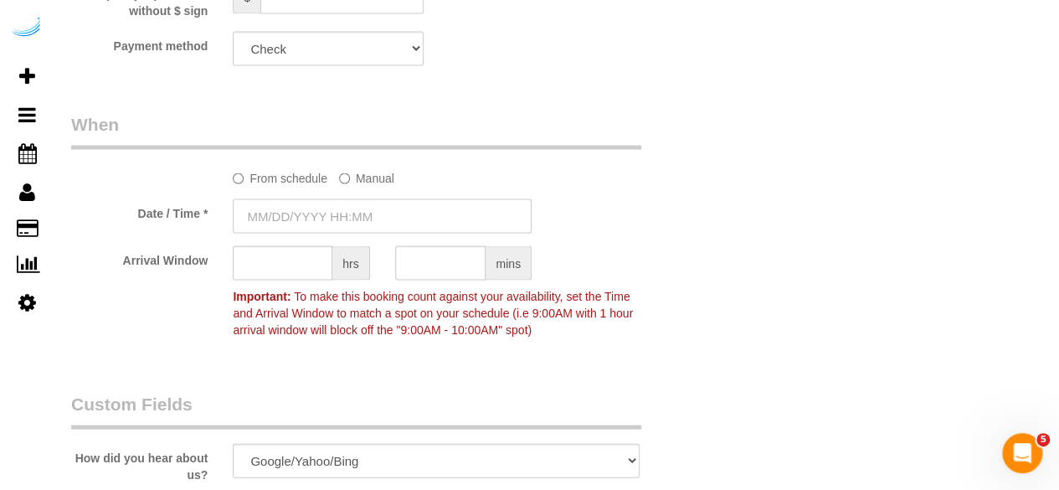
click at [332, 214] on input "text" at bounding box center [382, 216] width 299 height 34
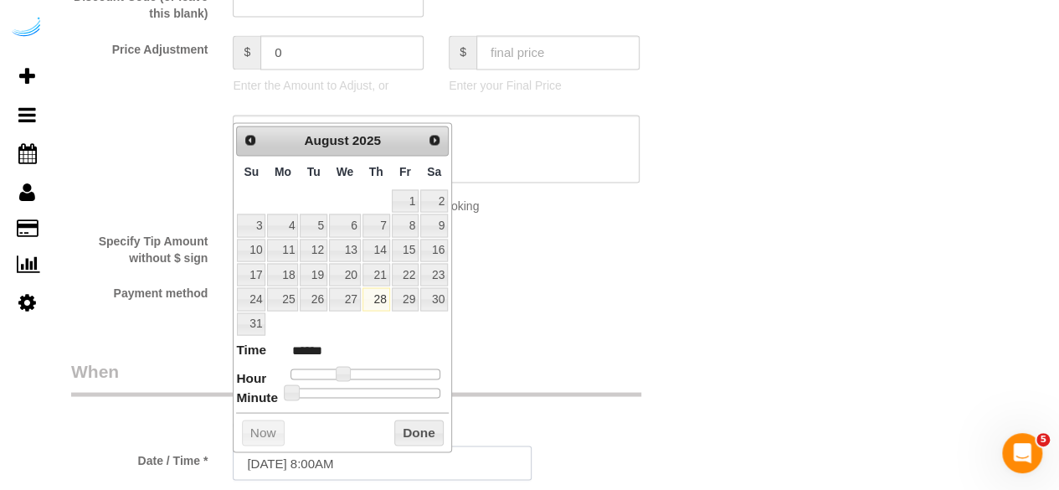
scroll to position [1424, 0]
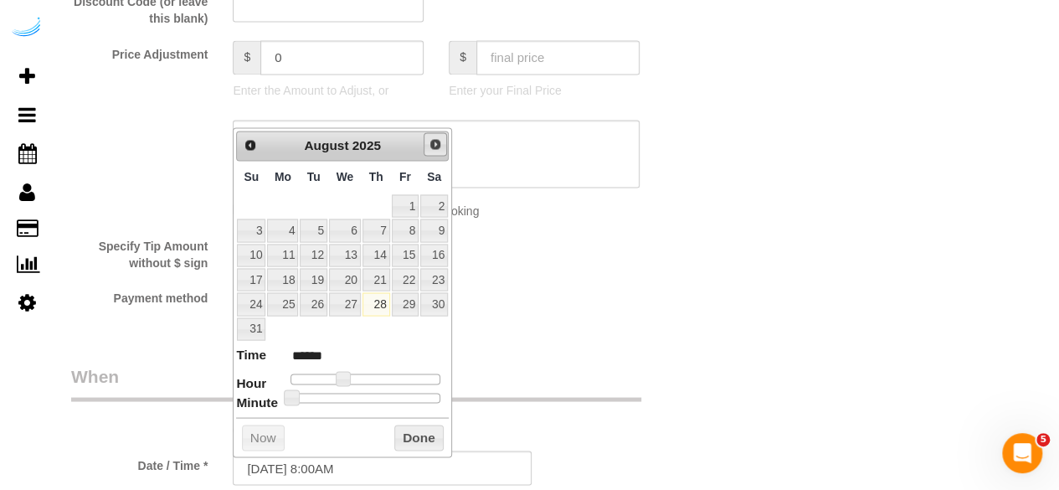
click at [438, 146] on span "Next" at bounding box center [435, 143] width 13 height 13
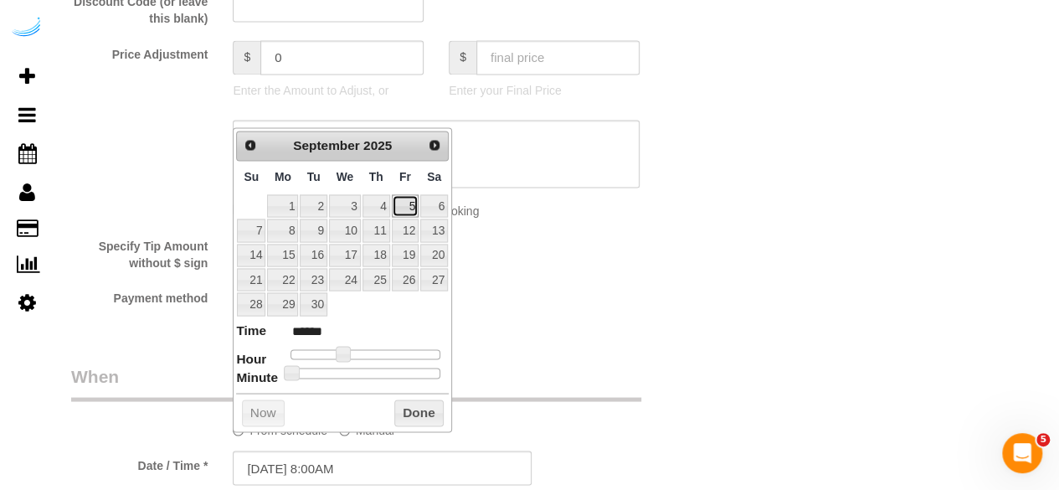
click at [400, 194] on link "5" at bounding box center [405, 205] width 27 height 23
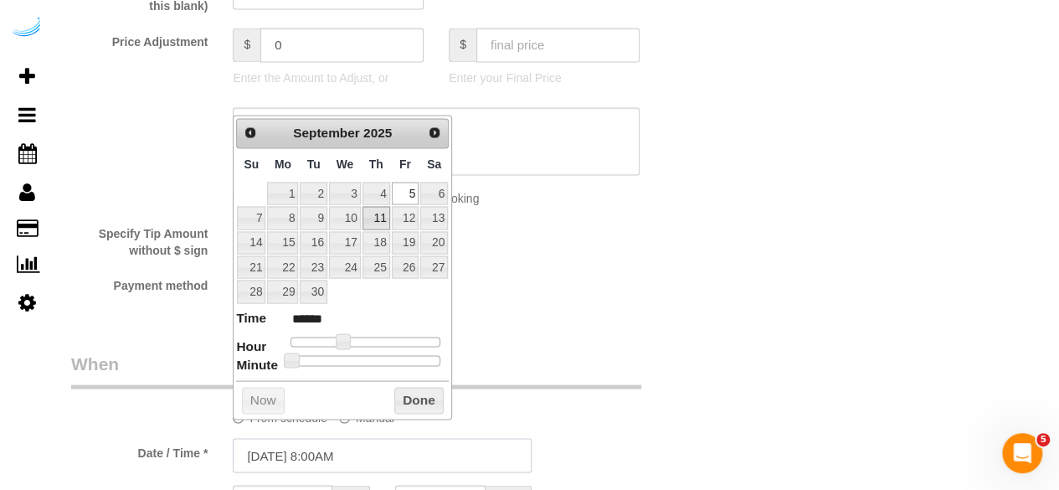
scroll to position [1507, 0]
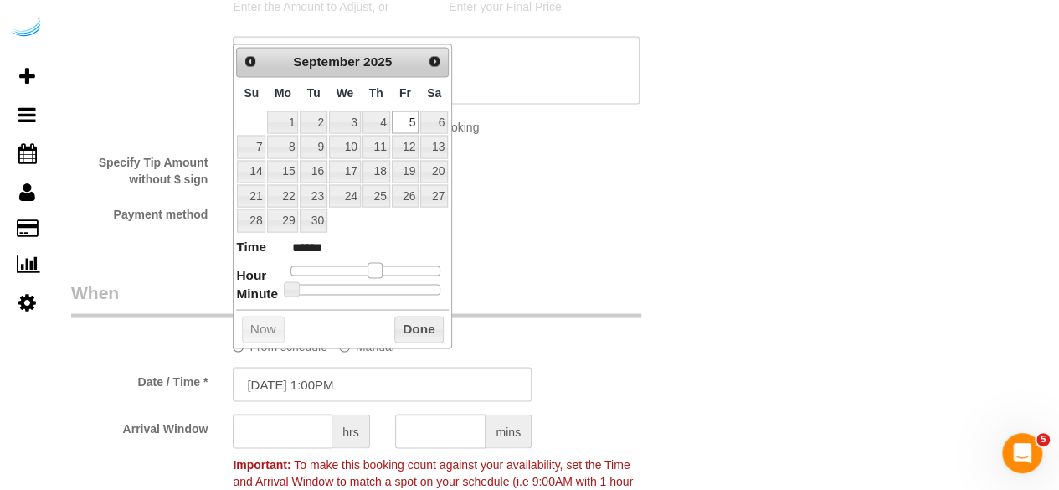
drag, startPoint x: 337, startPoint y: 267, endPoint x: 334, endPoint y: 358, distance: 90.5
click at [368, 268] on span at bounding box center [375, 269] width 15 height 15
click at [294, 435] on input "text" at bounding box center [283, 431] width 100 height 34
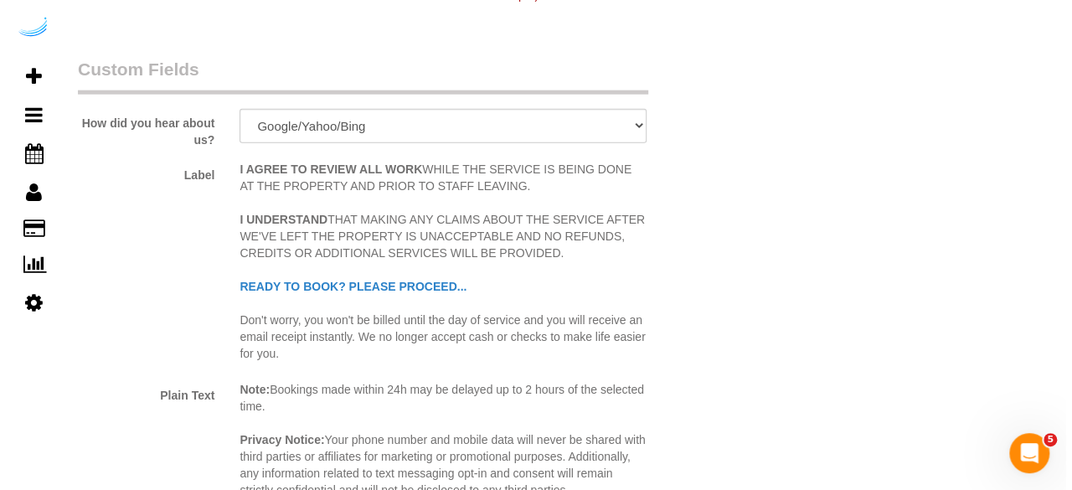
scroll to position [2261, 0]
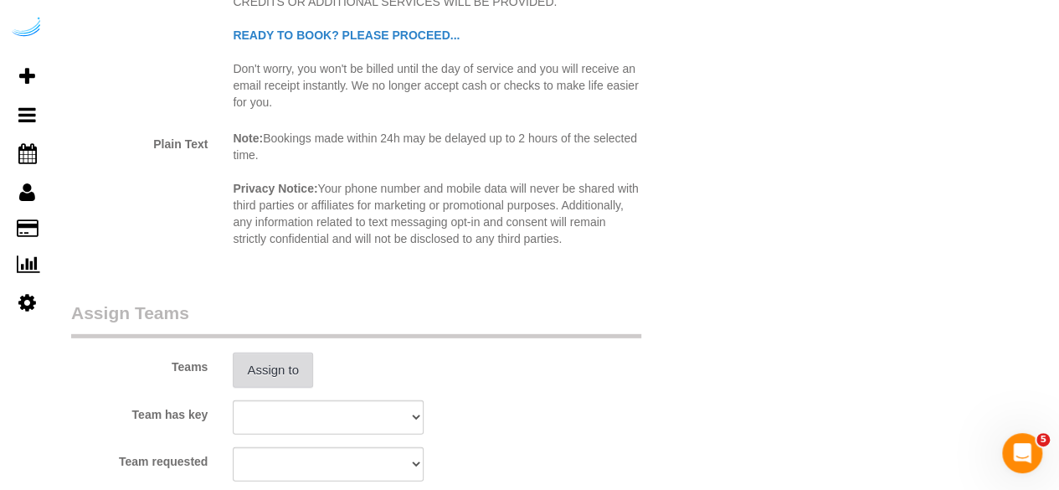
click at [281, 363] on button "Assign to" at bounding box center [273, 370] width 80 height 35
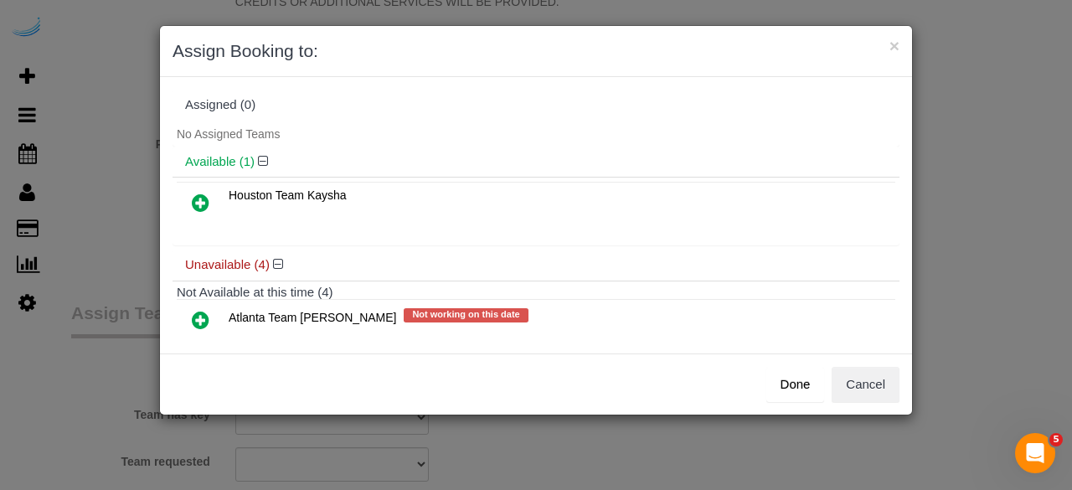
scroll to position [84, 0]
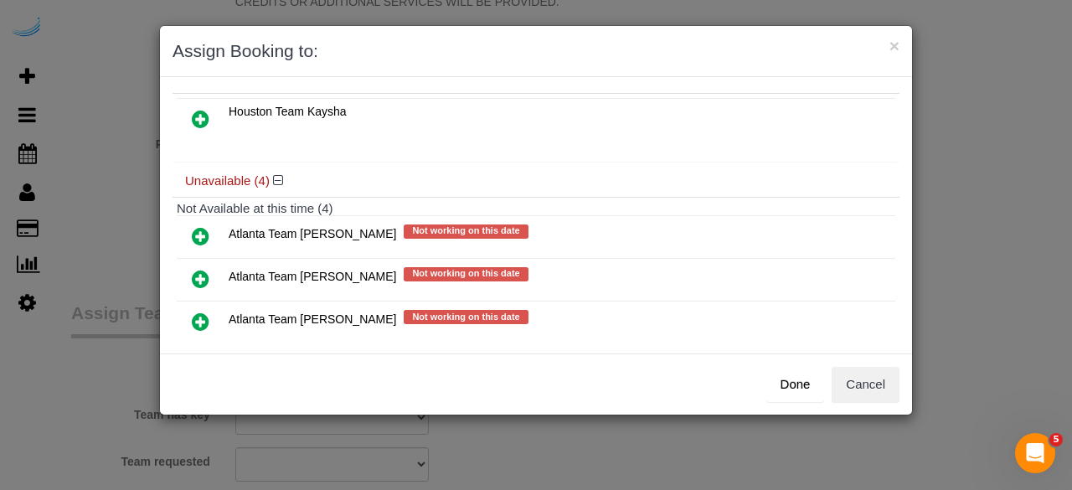
click at [194, 272] on icon at bounding box center [201, 279] width 18 height 20
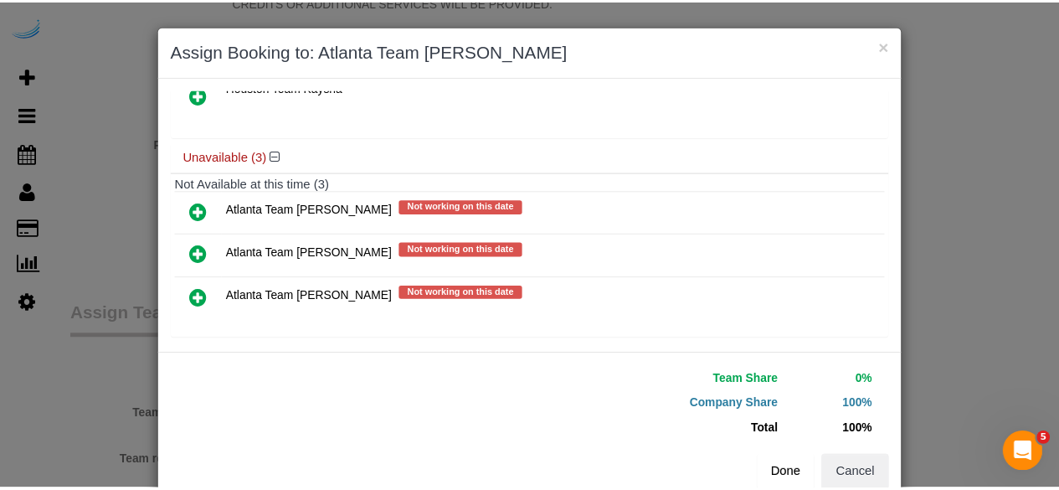
scroll to position [156, 0]
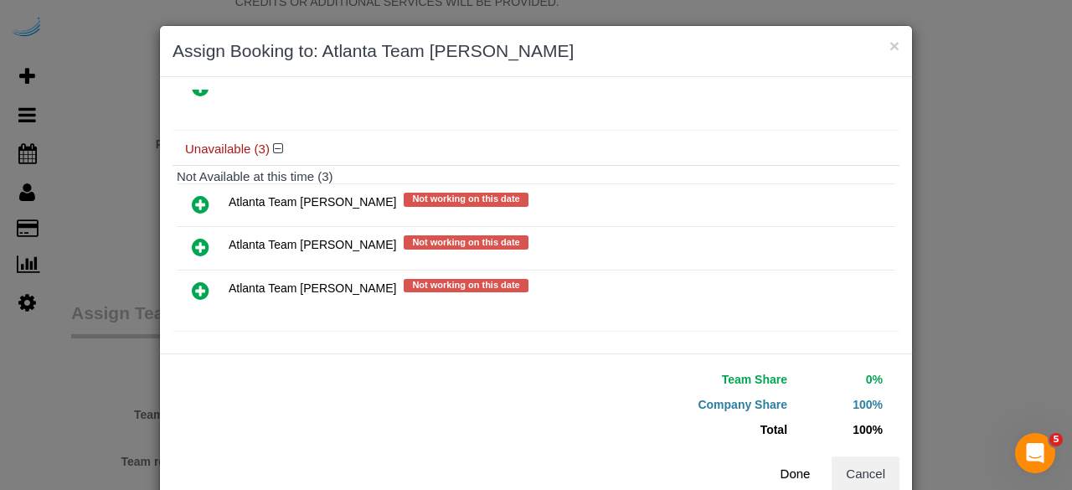
click at [799, 476] on button "Done" at bounding box center [795, 473] width 59 height 35
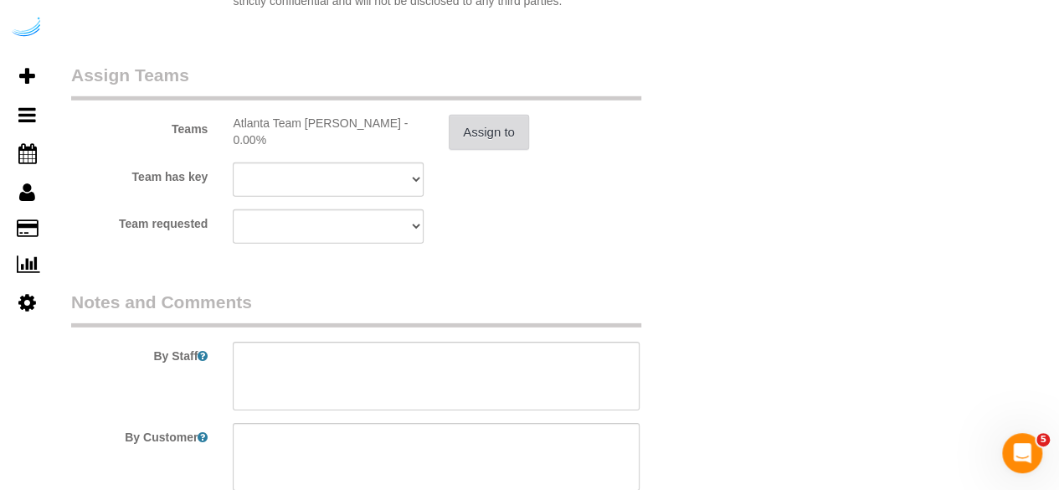
scroll to position [2512, 0]
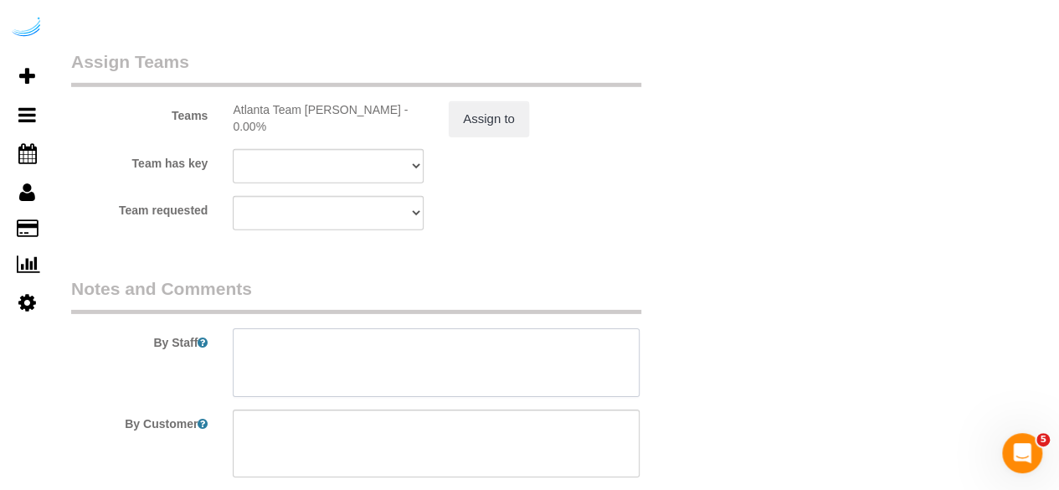
click at [504, 354] on textarea at bounding box center [436, 362] width 407 height 69
click at [441, 356] on textarea at bounding box center [436, 362] width 407 height 69
paste textarea "Permanent Notes:No notes from this customer.Today's Notes:Dusty surfaces, sink …"
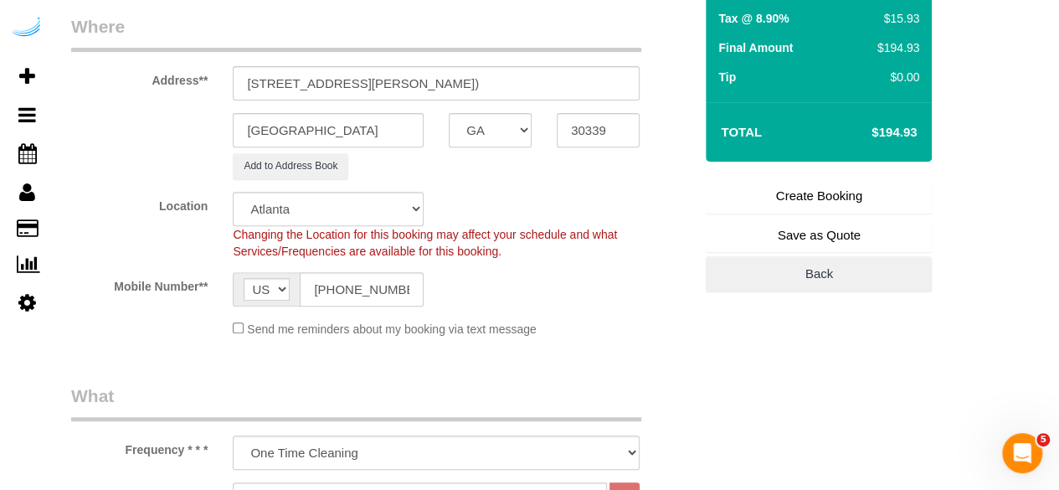
scroll to position [167, 0]
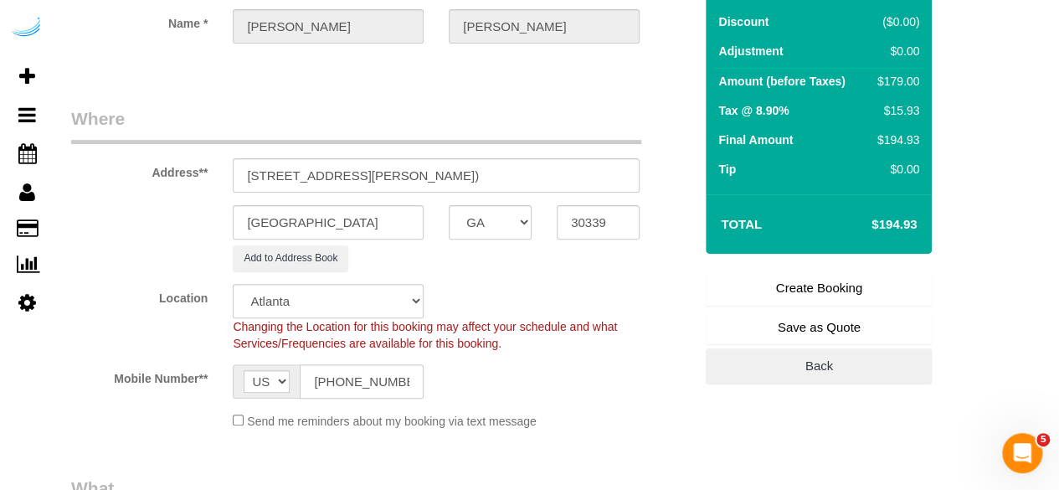
click at [812, 284] on link "Create Booking" at bounding box center [819, 287] width 226 height 35
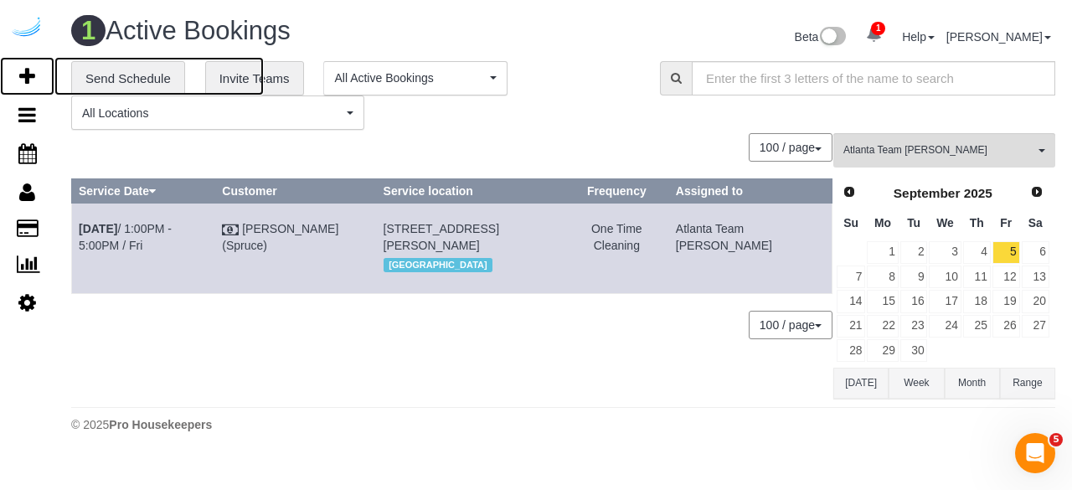
drag, startPoint x: 20, startPoint y: 72, endPoint x: 66, endPoint y: 48, distance: 52.1
click at [20, 72] on icon at bounding box center [27, 76] width 16 height 20
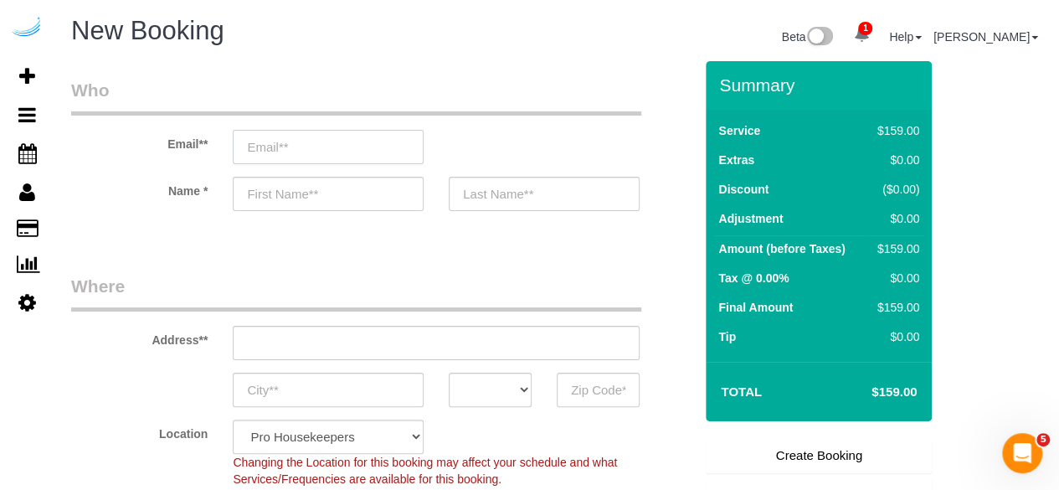
click at [405, 137] on input "email" at bounding box center [328, 147] width 191 height 34
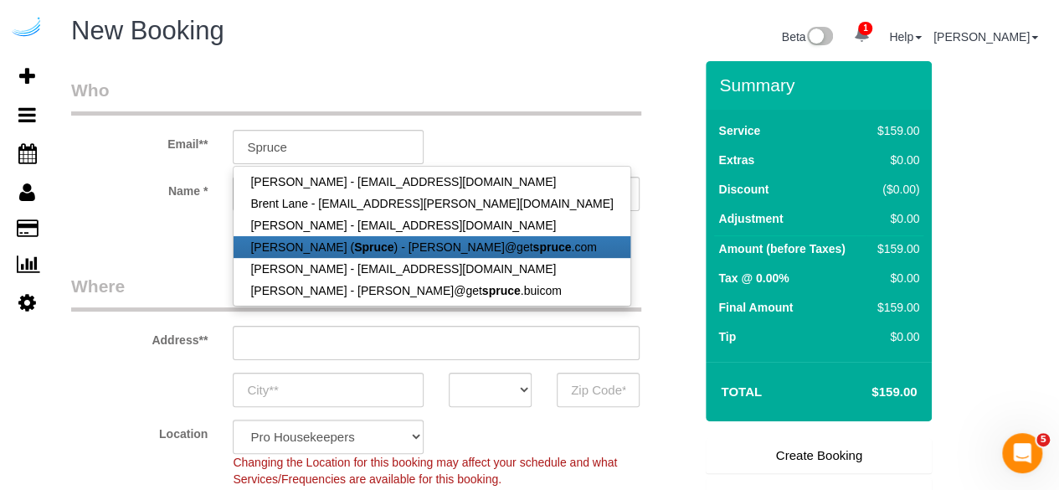
click at [326, 254] on link "Brandie Louck ( Spruce ) - brandie@get spruce .com" at bounding box center [432, 247] width 396 height 22
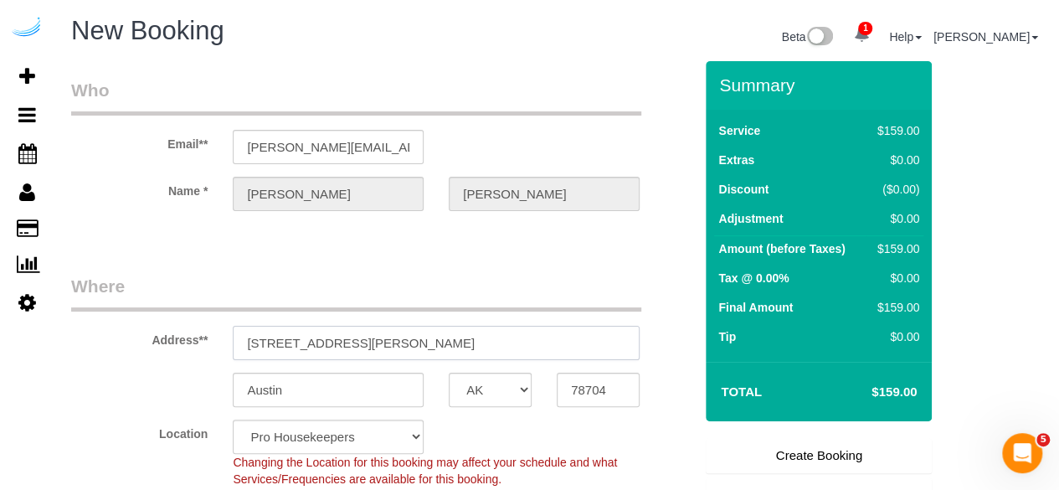
click at [471, 344] on input "3816 S Lamar Blvd" at bounding box center [436, 343] width 407 height 34
paste input "2158 Cumberland Pkwy SE, Atlanta, GA 30339"
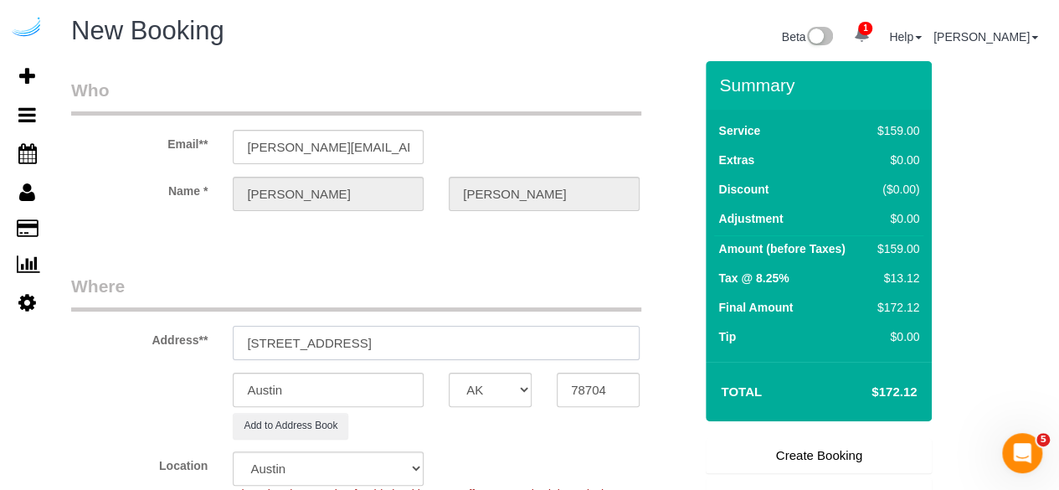
drag, startPoint x: 474, startPoint y: 346, endPoint x: 564, endPoint y: 366, distance: 92.6
click at [528, 343] on input "2158 Cumberland Pkwy SE, Atlanta, GA 30339" at bounding box center [436, 343] width 407 height 34
click at [585, 385] on input "78704" at bounding box center [598, 390] width 83 height 34
paste input "30339"
click at [499, 388] on select "AK AL AR AZ CA CO CT DC DE FL GA HI IA ID IL IN KS KY LA MA MD ME MI MN MO MS M…" at bounding box center [490, 390] width 83 height 34
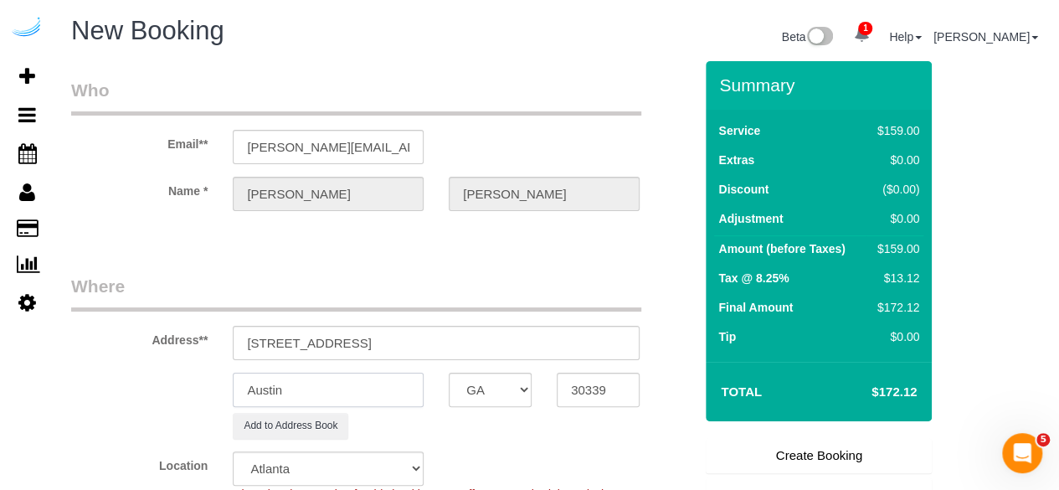
click at [412, 387] on input "Austin" at bounding box center [328, 390] width 191 height 34
drag, startPoint x: 410, startPoint y: 339, endPoint x: 631, endPoint y: 343, distance: 221.1
click at [633, 344] on input "2158 Cumberland Pkwy SE, Atlanta, GA 30339" at bounding box center [436, 343] width 407 height 34
paste input "13304"
paste input "Yvonne Teague"
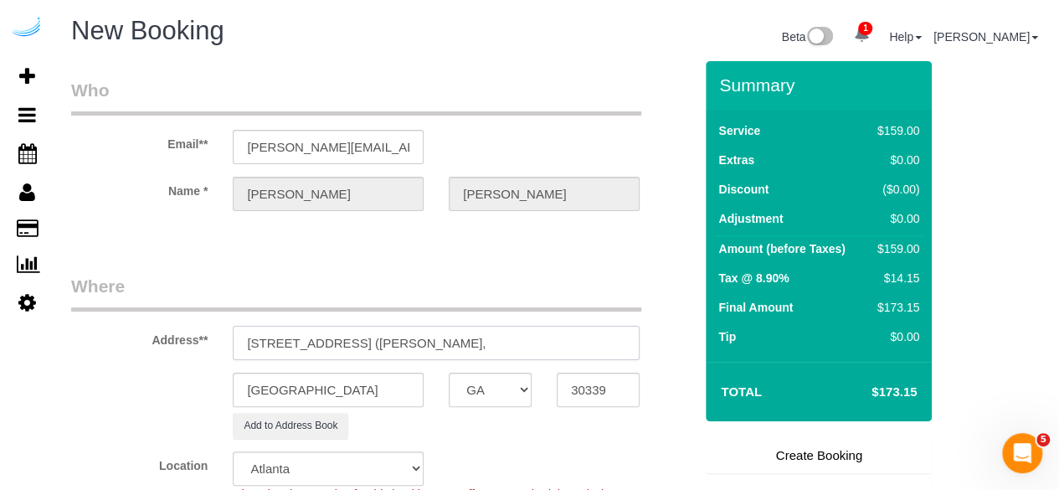
paste input "SYNC at Vinings"
paste input "1469775"
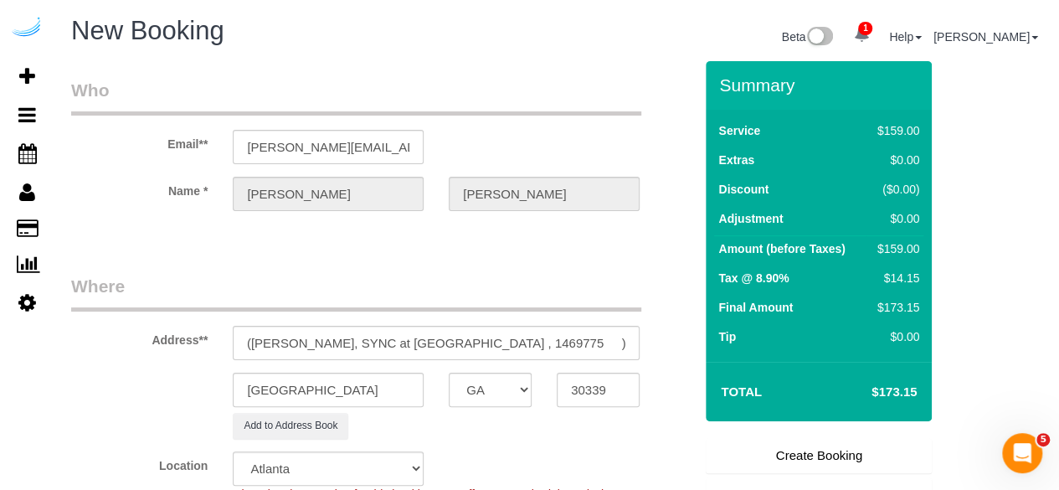
click at [417, 288] on legend "Where" at bounding box center [356, 293] width 570 height 38
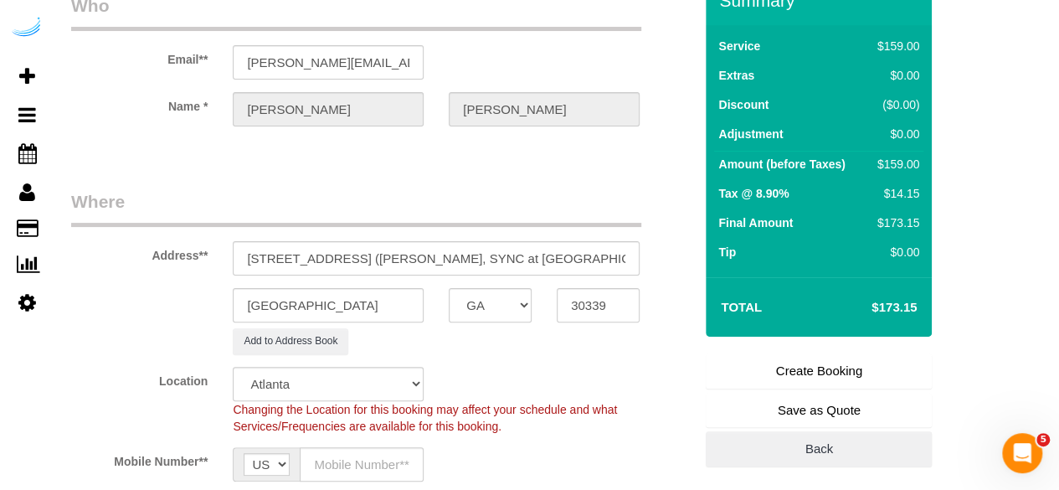
scroll to position [167, 0]
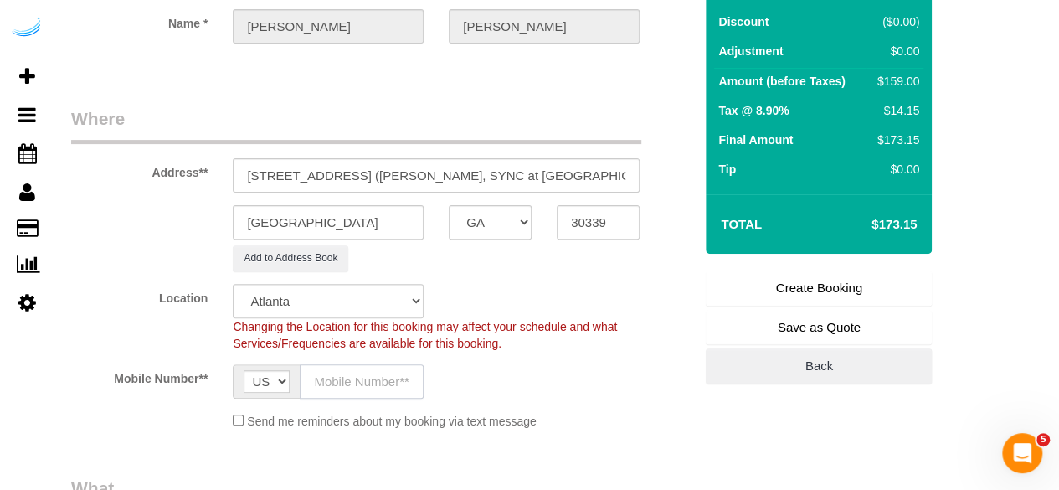
click at [364, 365] on input "text" at bounding box center [362, 381] width 124 height 34
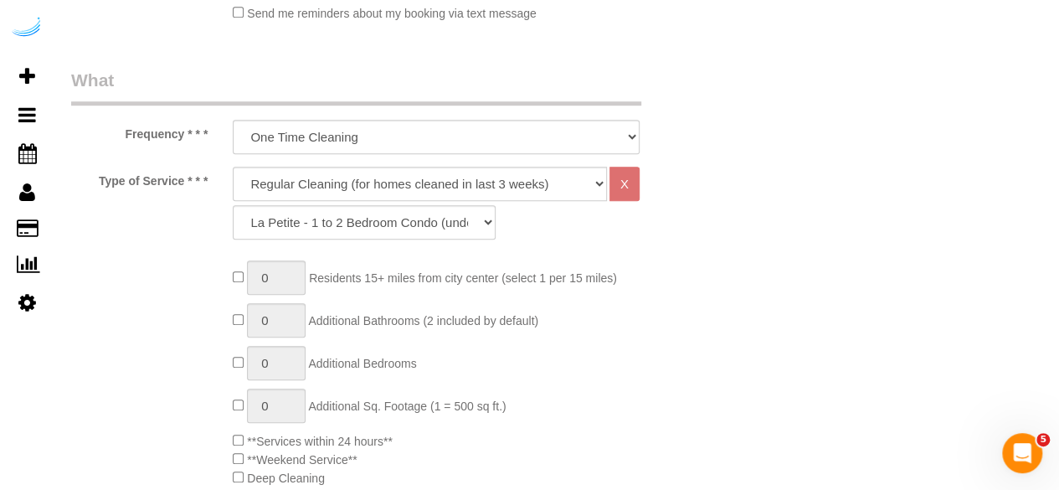
scroll to position [586, 0]
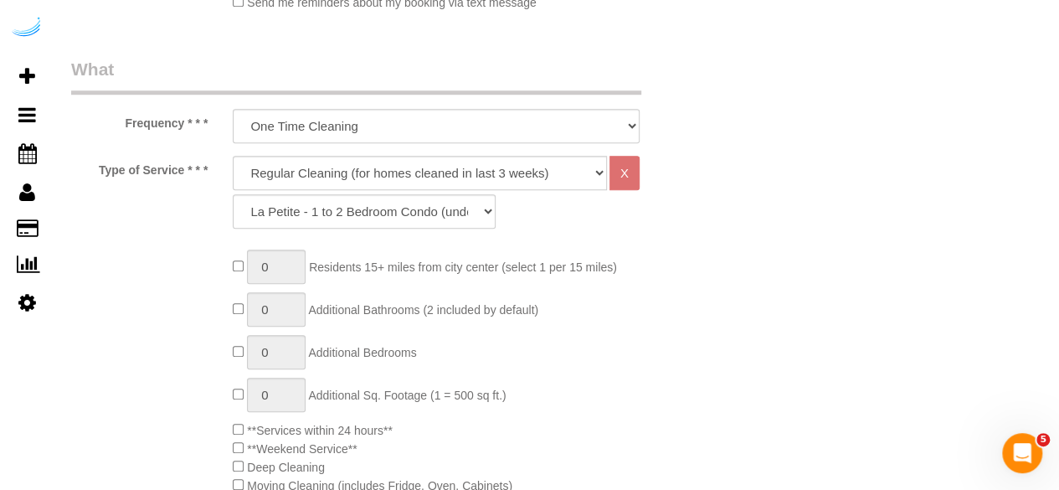
drag, startPoint x: 435, startPoint y: 172, endPoint x: 435, endPoint y: 185, distance: 13.4
click at [435, 172] on select "Deep Cleaning (for homes that have not been cleaned in 3+ weeks) Spruce Regular…" at bounding box center [420, 173] width 374 height 34
click at [233, 156] on select "Deep Cleaning (for homes that have not been cleaned in 3+ weeks) Spruce Regular…" at bounding box center [420, 173] width 374 height 34
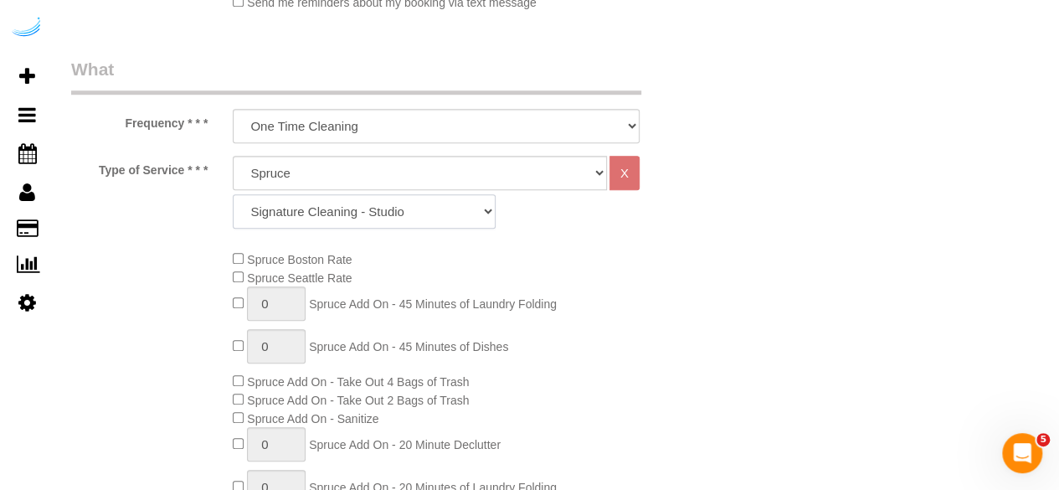
click at [420, 211] on select "Signature Cleaning - Studio Signature Cleaning - 1 Bed 1 Bath Signature Cleanin…" at bounding box center [364, 211] width 263 height 34
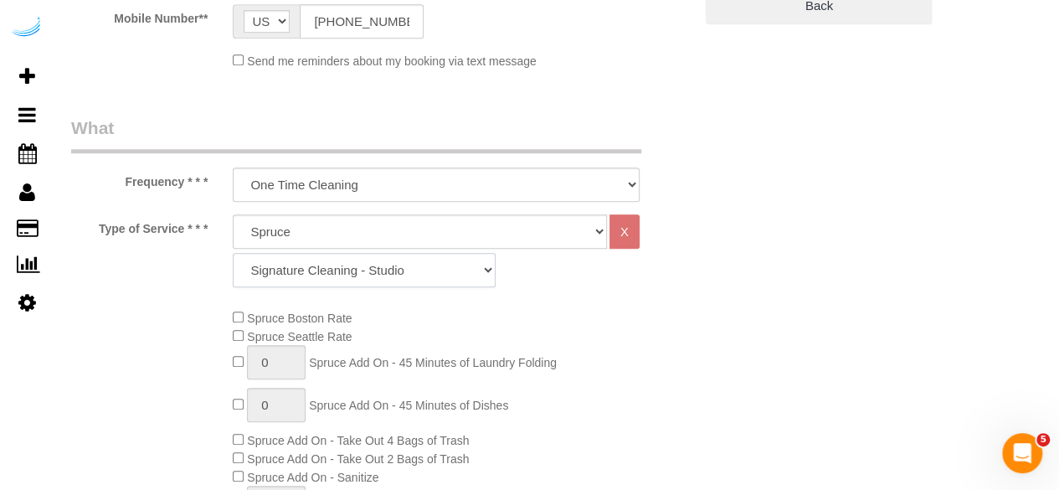
scroll to position [502, 0]
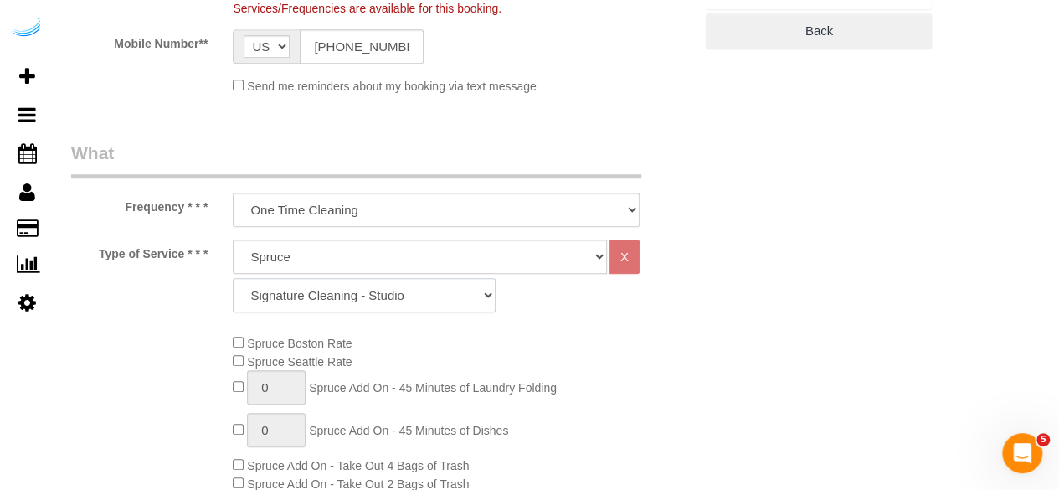
drag, startPoint x: 420, startPoint y: 296, endPoint x: 420, endPoint y: 282, distance: 13.4
click at [420, 294] on select "Signature Cleaning - Studio Signature Cleaning - 1 Bed 1 Bath Signature Cleanin…" at bounding box center [364, 295] width 263 height 34
click at [233, 278] on select "Signature Cleaning - Studio Signature Cleaning - 1 Bed 1 Bath Signature Cleanin…" at bounding box center [364, 295] width 263 height 34
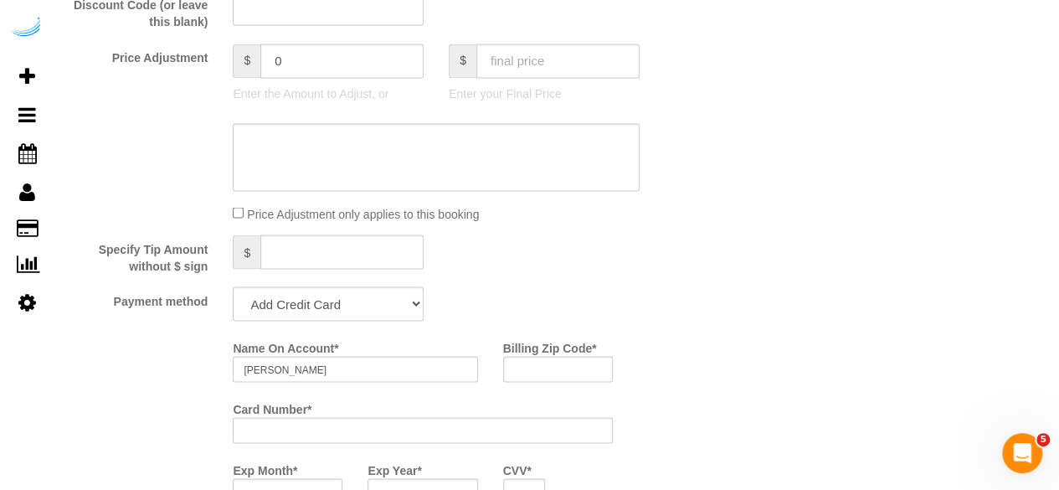
scroll to position [1424, 0]
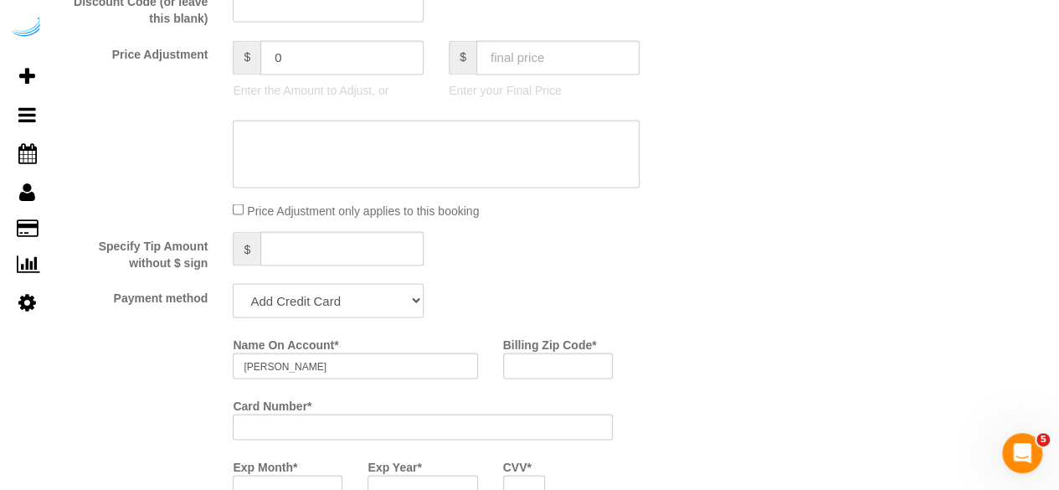
drag, startPoint x: 342, startPoint y: 285, endPoint x: 337, endPoint y: 312, distance: 28.1
click at [341, 285] on select "Add Credit Card Cash Check Paypal" at bounding box center [328, 300] width 191 height 34
click at [233, 285] on select "Add Credit Card Cash Check Paypal" at bounding box center [328, 300] width 191 height 34
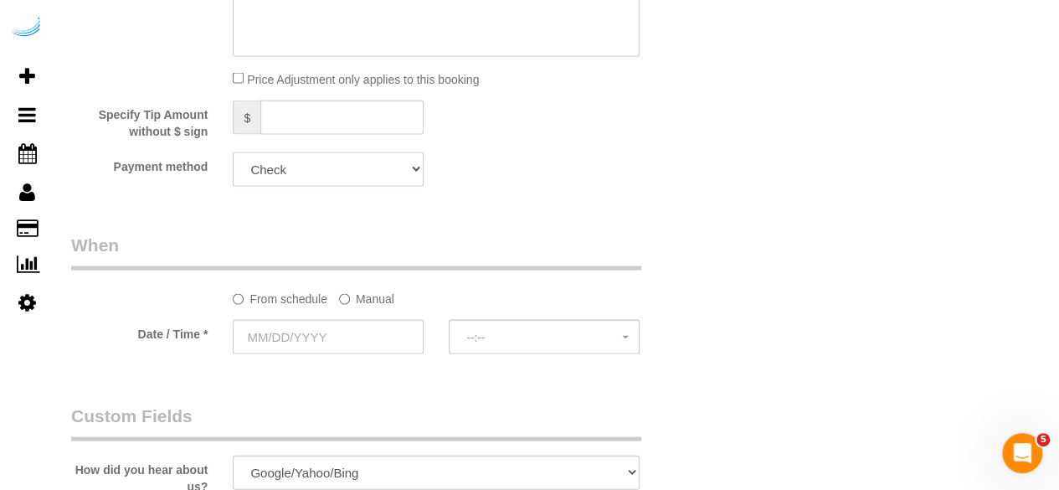
scroll to position [1675, 0]
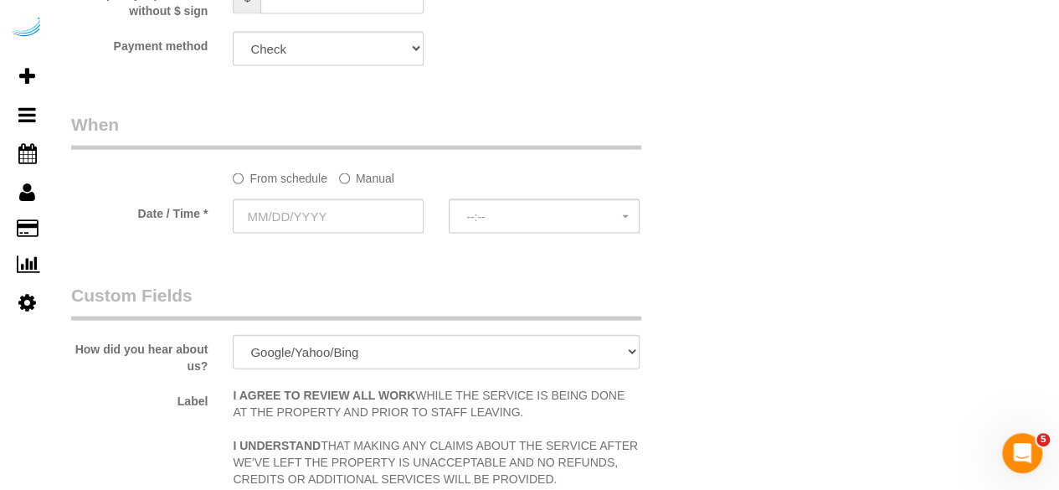
click at [373, 176] on label "Manual" at bounding box center [366, 175] width 55 height 23
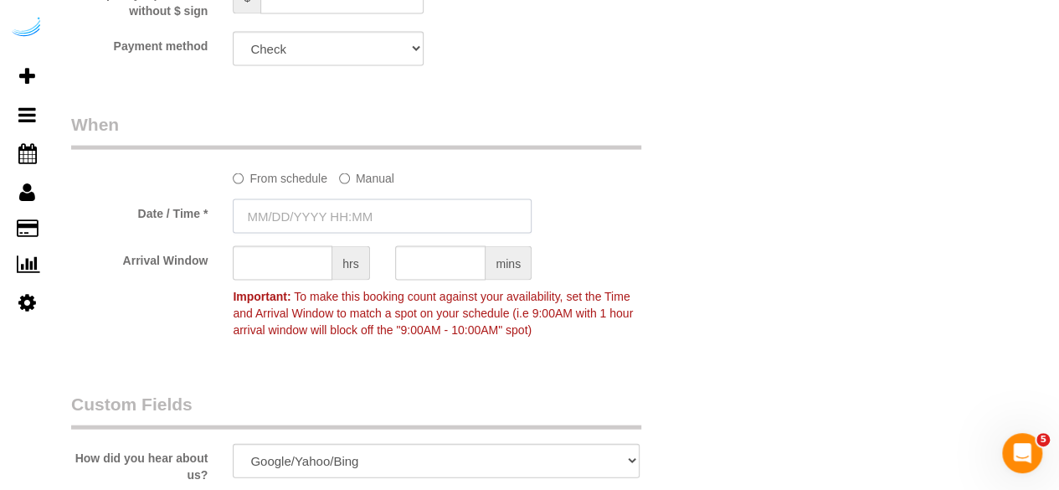
click at [367, 213] on input "text" at bounding box center [382, 216] width 299 height 34
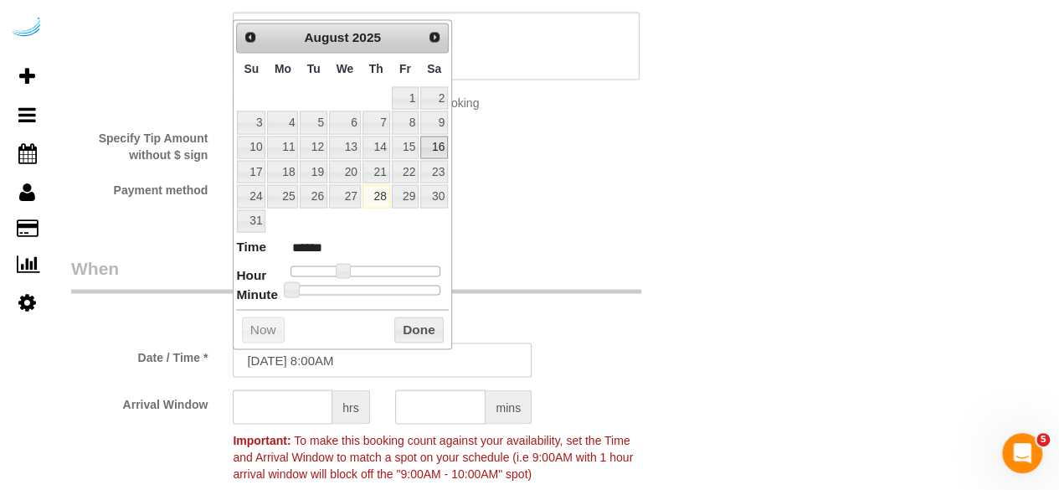
scroll to position [1507, 0]
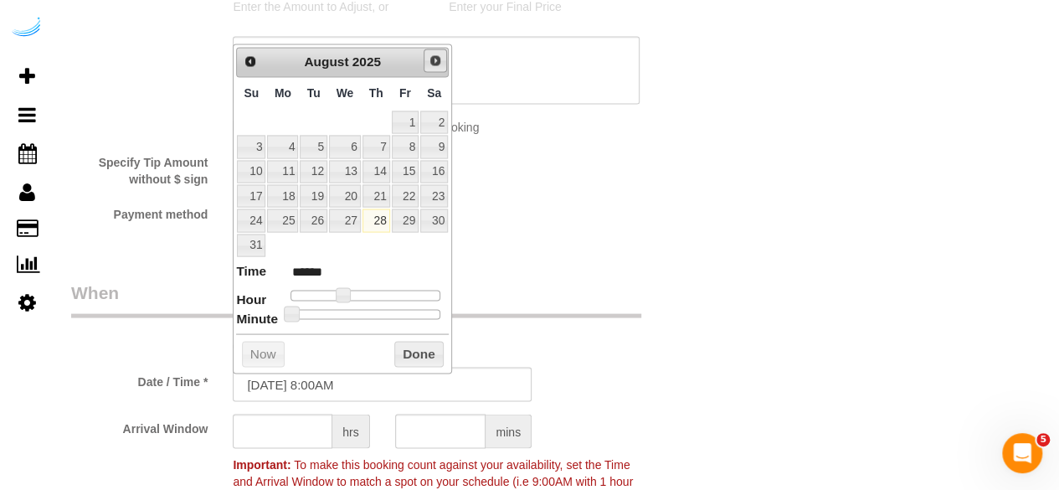
click at [437, 49] on link "Next" at bounding box center [435, 60] width 23 height 23
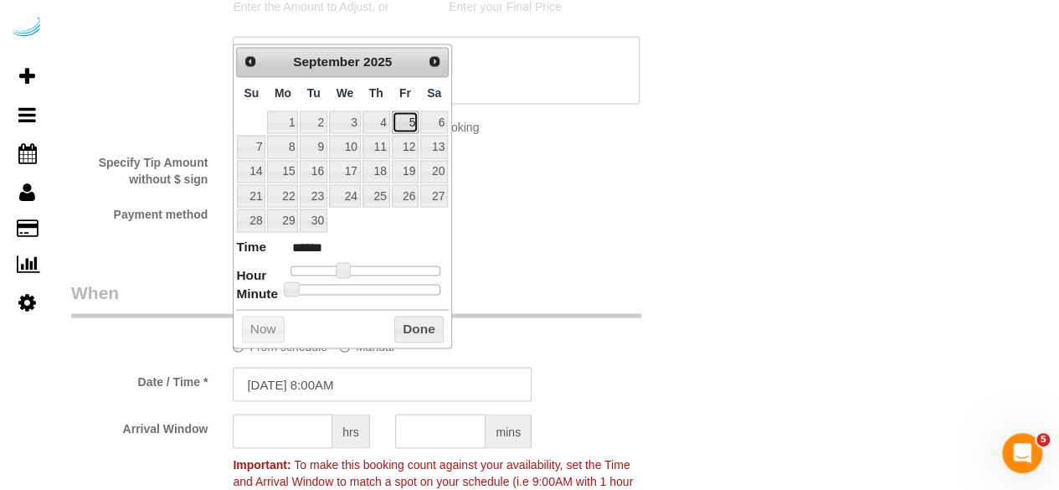
click at [409, 111] on link "5" at bounding box center [405, 122] width 27 height 23
click at [410, 119] on link "5" at bounding box center [405, 122] width 27 height 23
drag, startPoint x: 342, startPoint y: 269, endPoint x: 358, endPoint y: 267, distance: 16.0
click at [358, 267] on span at bounding box center [355, 269] width 15 height 15
click at [306, 426] on input "text" at bounding box center [283, 431] width 100 height 34
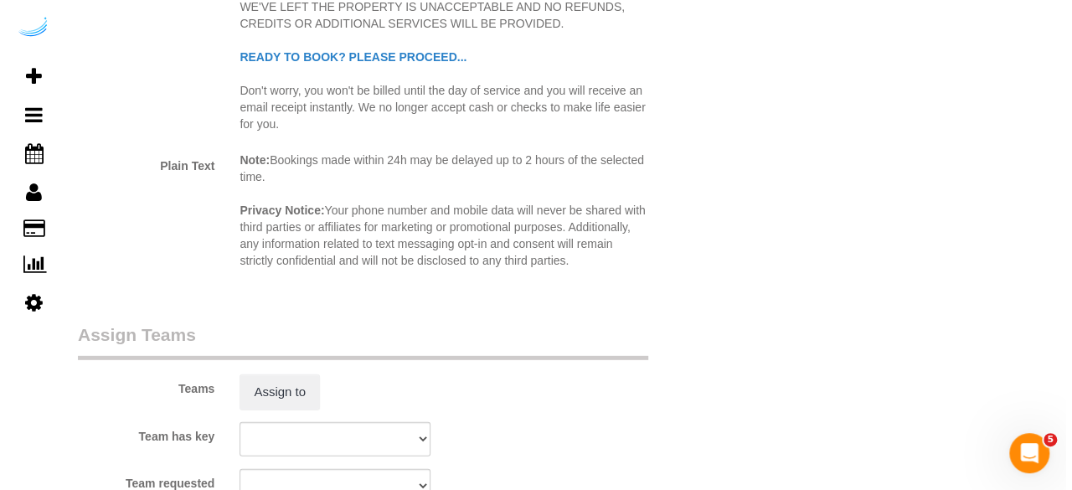
scroll to position [2429, 0]
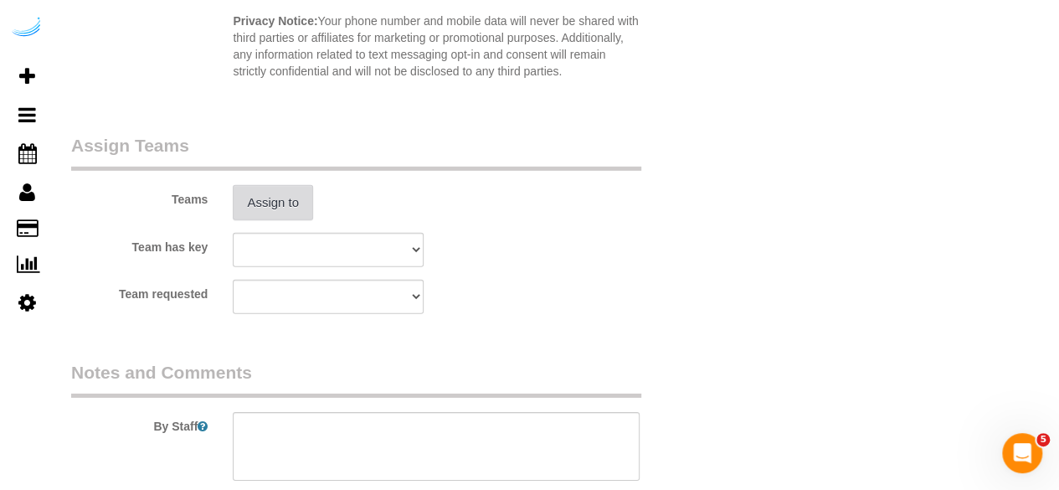
click at [276, 206] on button "Assign to" at bounding box center [273, 202] width 80 height 35
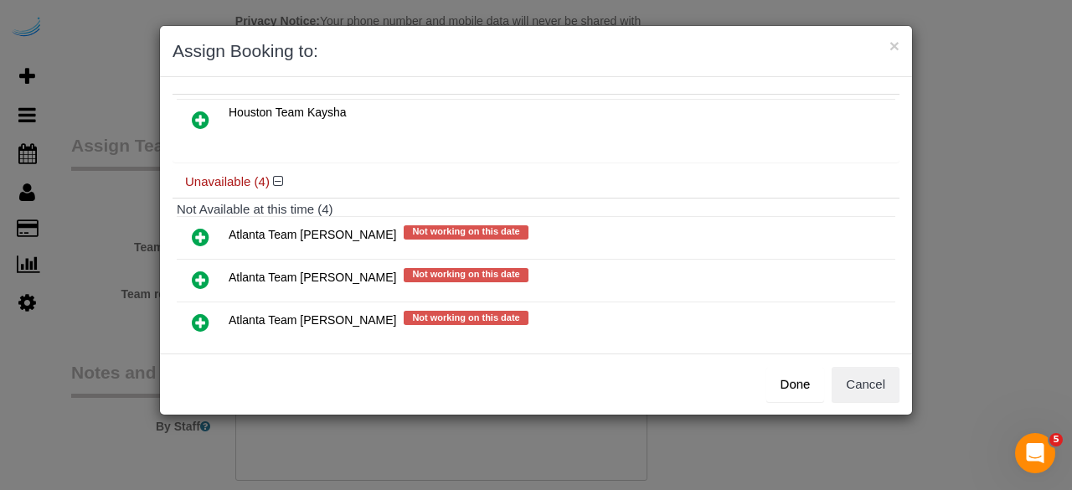
scroll to position [157, 0]
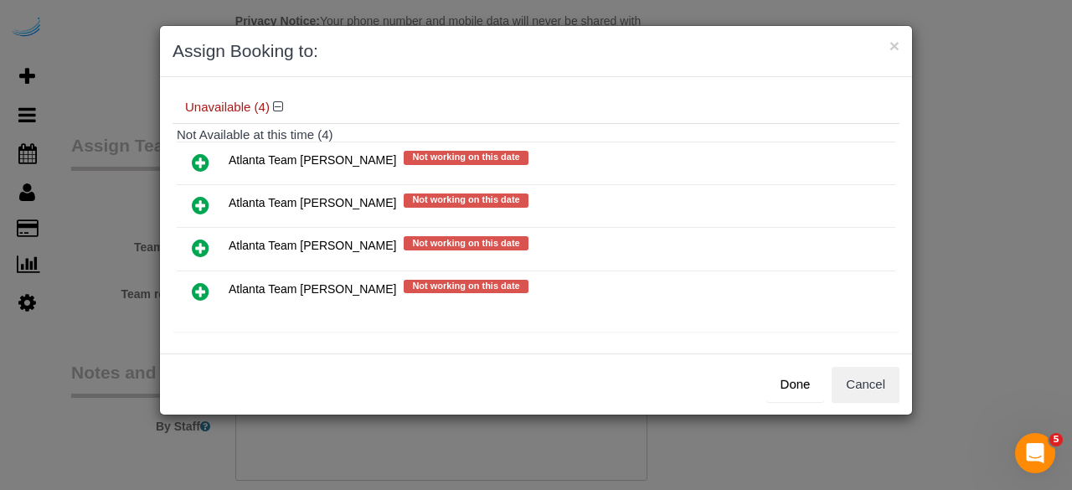
click at [199, 195] on icon at bounding box center [201, 205] width 18 height 20
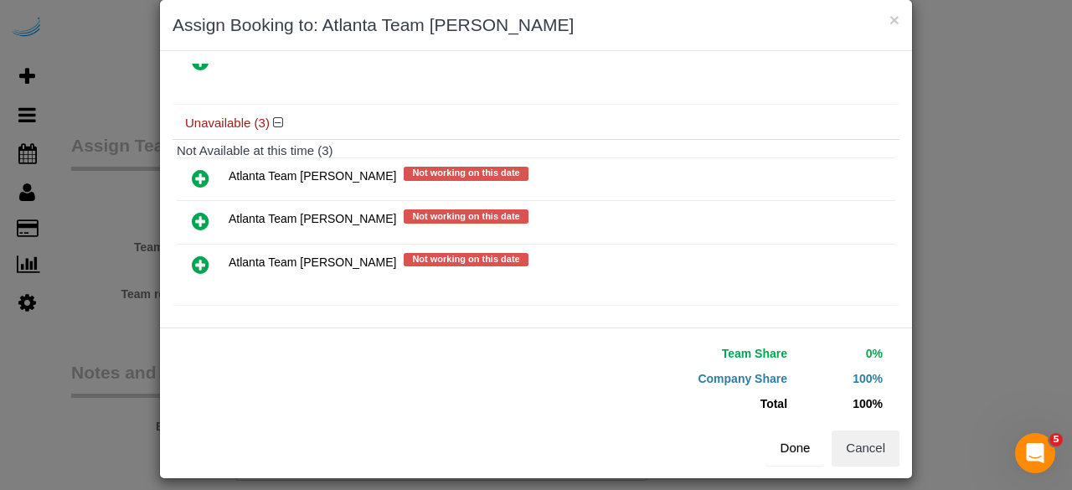
scroll to position [38, 0]
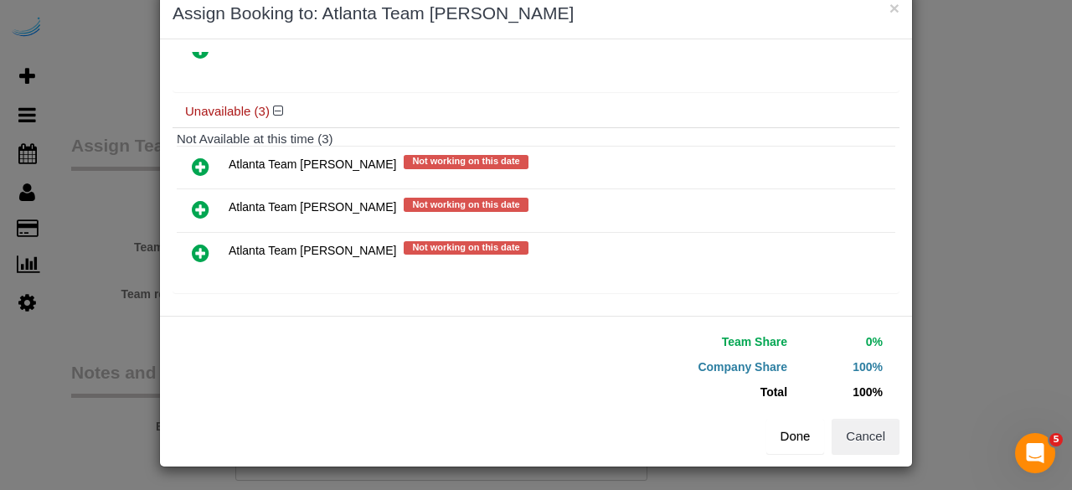
click at [790, 430] on button "Done" at bounding box center [795, 436] width 59 height 35
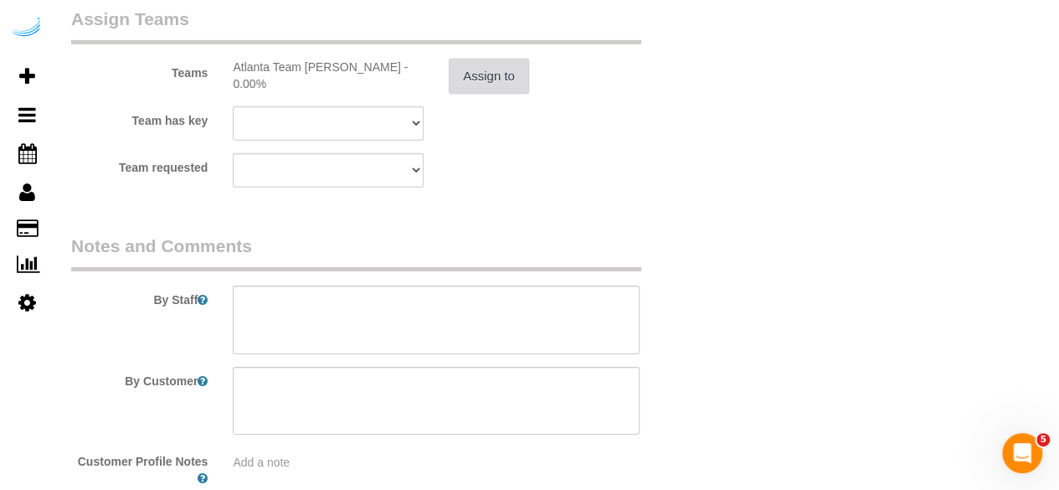
scroll to position [2655, 0]
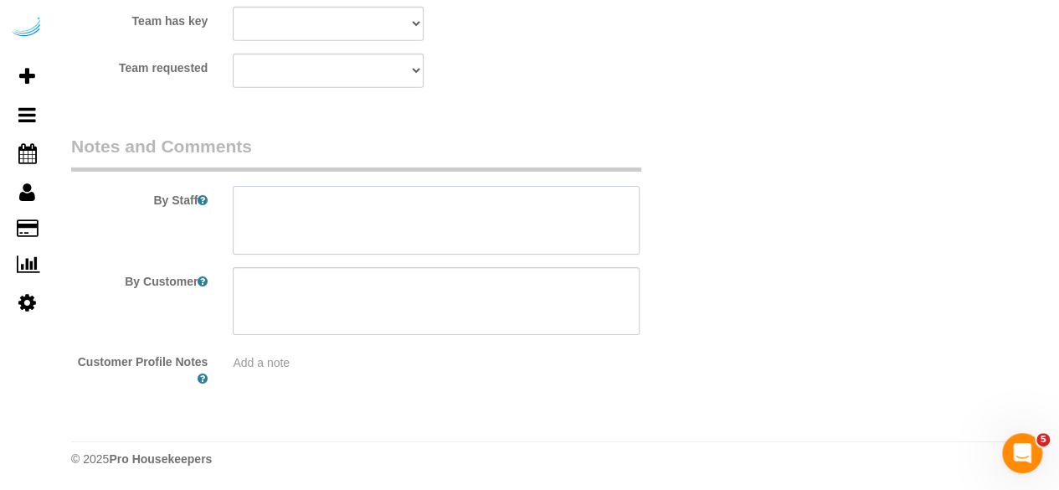
click at [415, 245] on textarea at bounding box center [436, 220] width 407 height 69
click at [536, 216] on textarea at bounding box center [436, 220] width 407 height 69
paste textarea "Permanent Notes:No notes from this customer.Today's Notes:No notes from this se…"
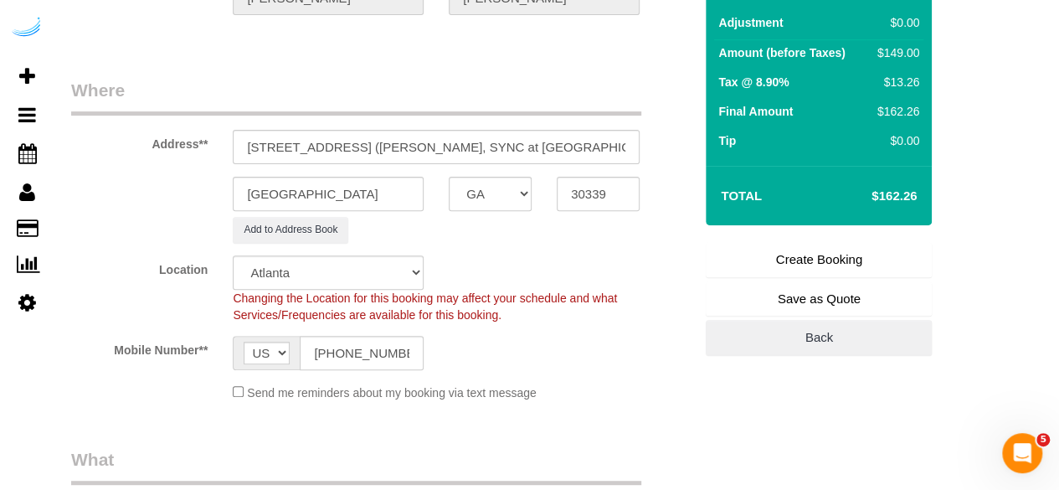
scroll to position [0, 0]
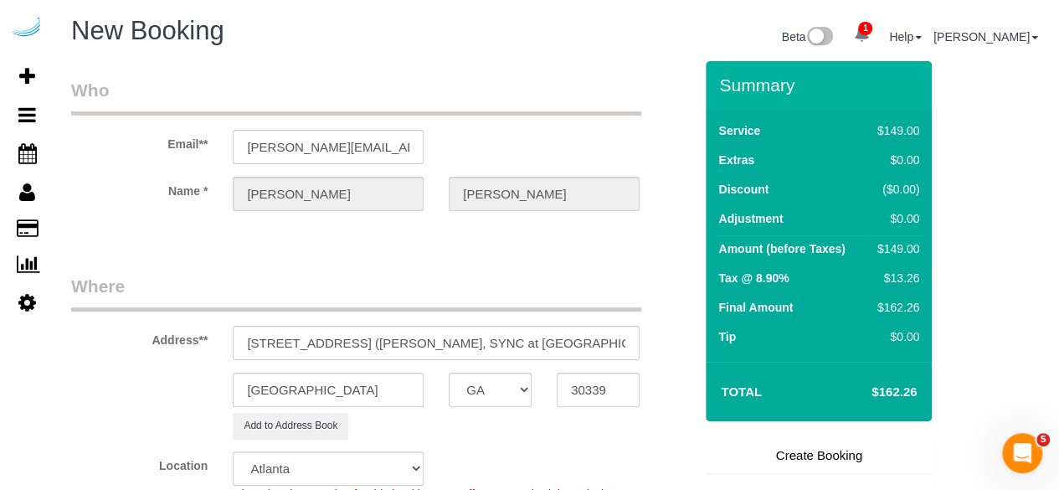
click at [770, 461] on link "Create Booking" at bounding box center [819, 455] width 226 height 35
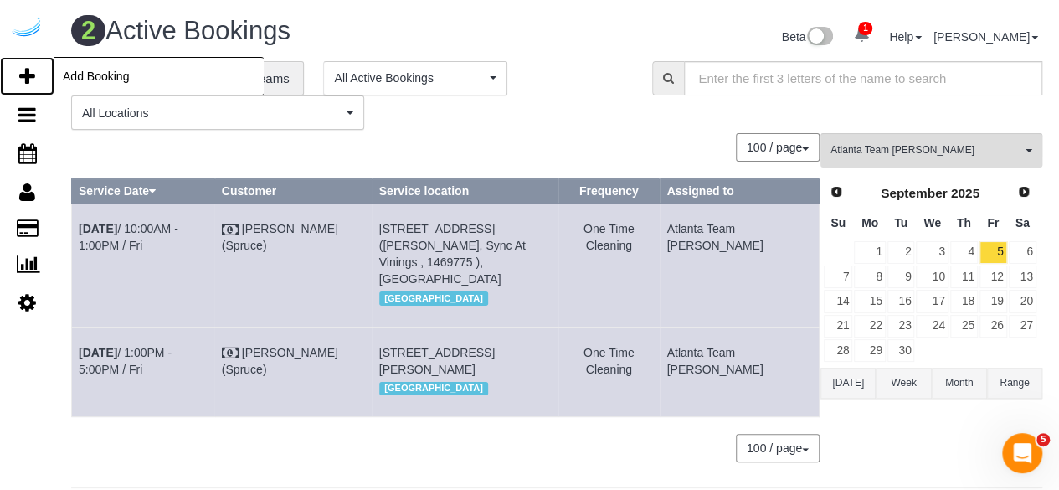
click at [17, 66] on link "Add Booking" at bounding box center [27, 76] width 54 height 39
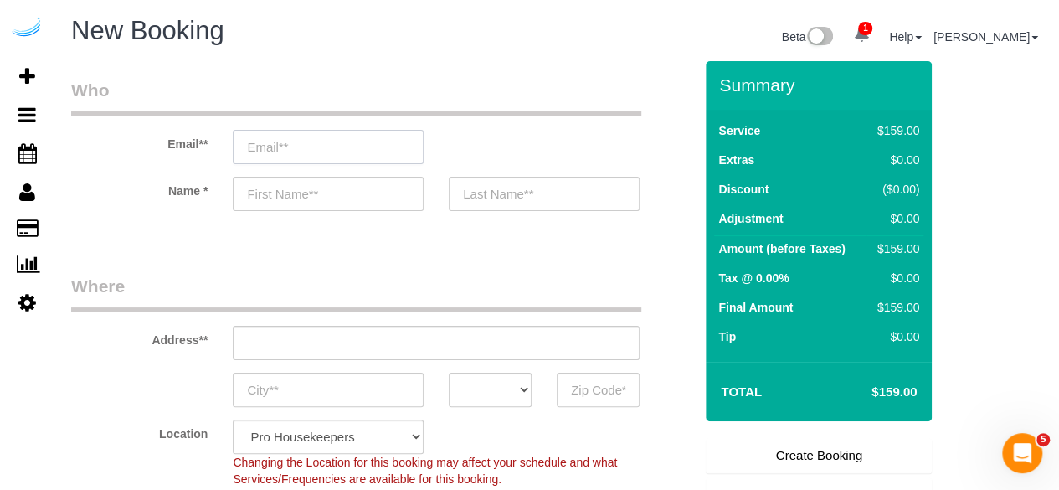
click at [334, 143] on input "email" at bounding box center [328, 147] width 191 height 34
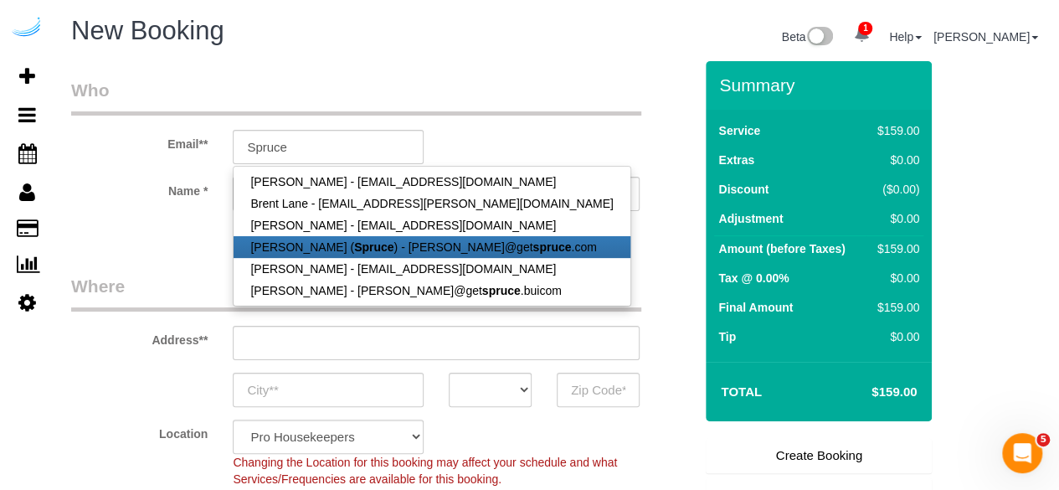
click at [336, 252] on link "Brandie Louck ( Spruce ) - brandie@get spruce .com" at bounding box center [432, 247] width 396 height 22
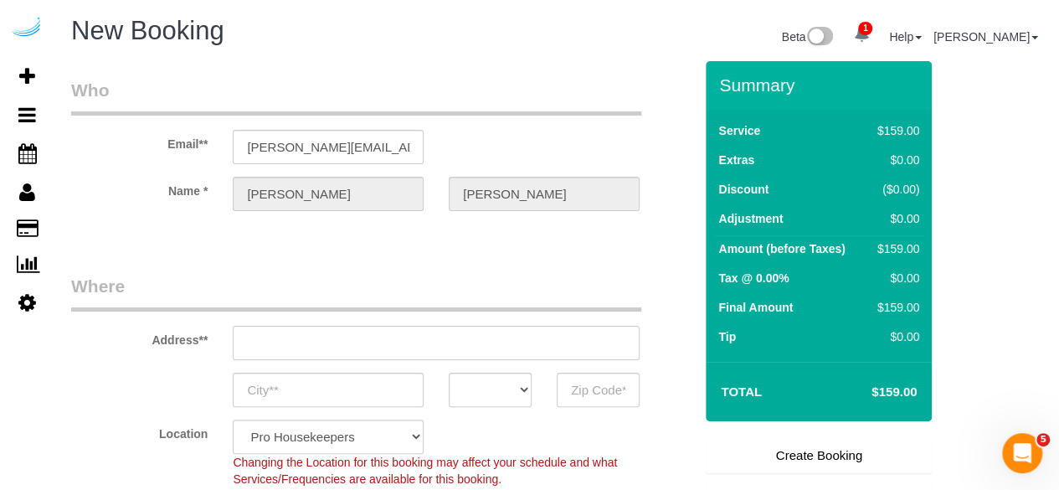
drag, startPoint x: 405, startPoint y: 334, endPoint x: 388, endPoint y: 327, distance: 19.1
click at [405, 336] on input "text" at bounding box center [436, 343] width 407 height 34
paste input "725 George Busbee Pkwy NW, Kennesaw, GA 30144"
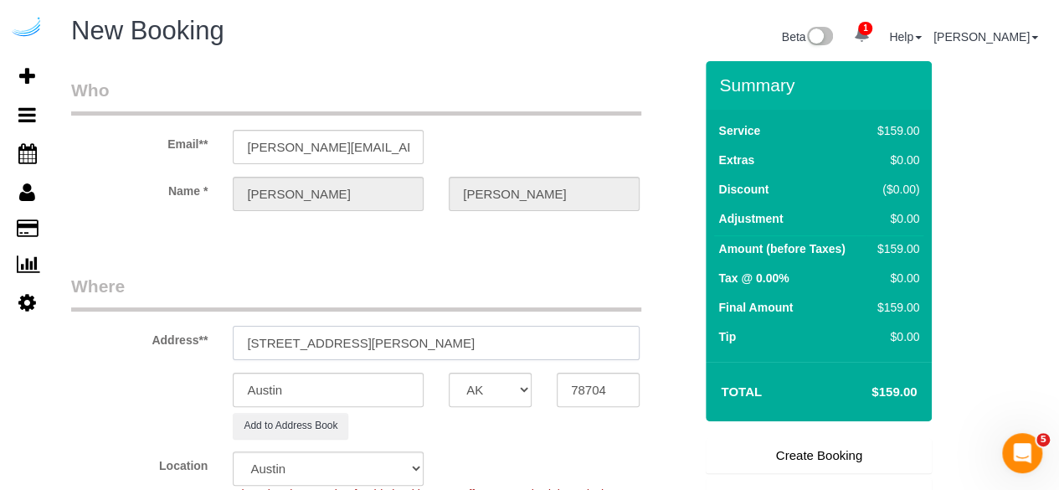
click at [452, 337] on input "3725 George Busbee Pkwy NW, Kennesaw, GA 30144" at bounding box center [436, 343] width 407 height 34
paste input "text"
drag, startPoint x: 517, startPoint y: 342, endPoint x: 642, endPoint y: 346, distance: 125.7
click at [659, 346] on div "Address** 3725 George Busbee Pkwy NW, Kennesaw, GA 30144" at bounding box center [382, 317] width 647 height 86
click at [588, 377] on input "78704" at bounding box center [598, 390] width 83 height 34
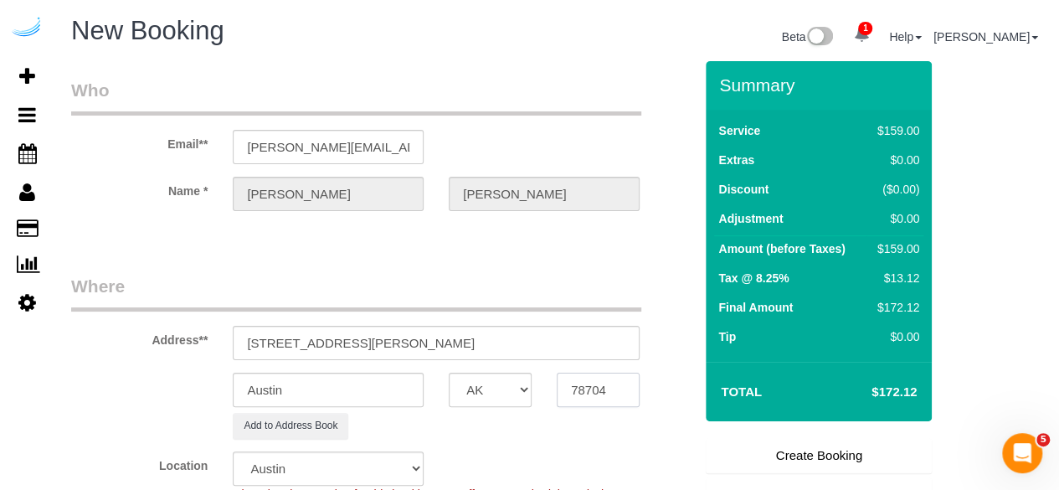
paste input "3014"
click at [492, 386] on select "AK AL AR AZ CA CO CT DC DE FL GA HI IA ID IL IN KS KY LA MA MD ME MI MN MO MS M…" at bounding box center [490, 390] width 83 height 34
click at [411, 387] on input "Austin" at bounding box center [328, 390] width 191 height 34
drag, startPoint x: 489, startPoint y: 339, endPoint x: 432, endPoint y: 339, distance: 56.9
click at [432, 339] on input "3725 George Busbee Pkwy NW, Kennesaw, GA 30144" at bounding box center [436, 343] width 407 height 34
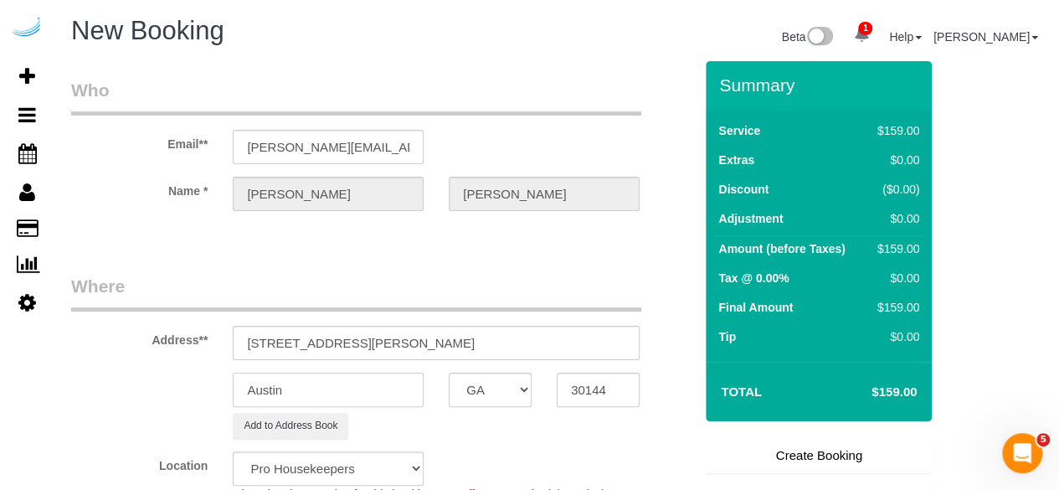
click at [373, 386] on input "Austin" at bounding box center [328, 390] width 191 height 34
paste input "Kennesaw"
drag, startPoint x: 429, startPoint y: 341, endPoint x: 655, endPoint y: 337, distance: 226.1
click at [654, 337] on div "Address** 3725 George Busbee Pkwy NW, Kennesaw, GA 30144" at bounding box center [382, 317] width 647 height 86
paste input "Erica Feggins"
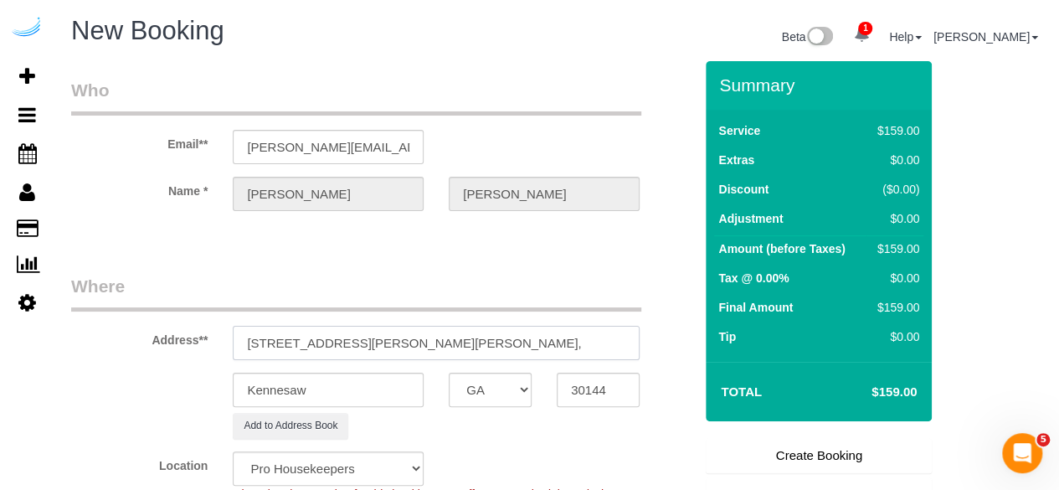
paste input "TownPark Crossing Apartment Homes"
paste input "1469923"
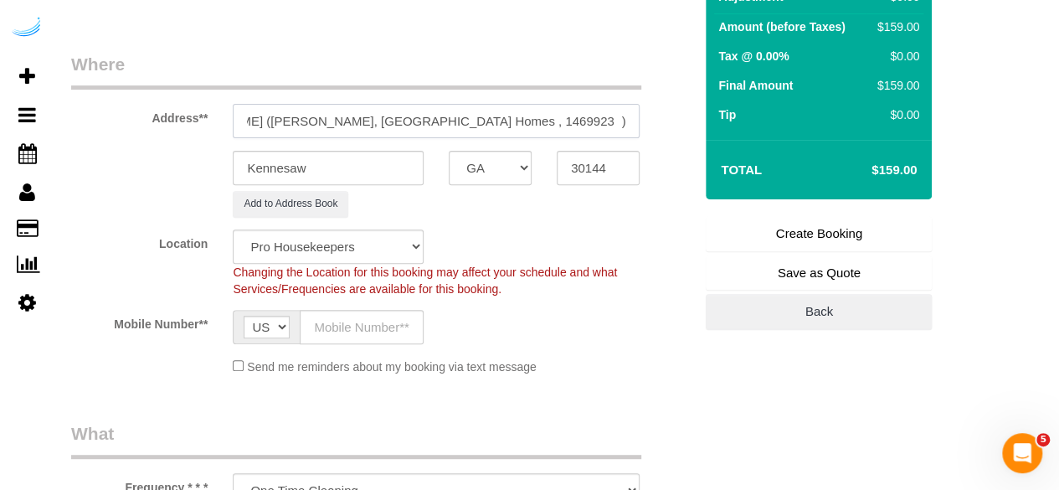
scroll to position [251, 0]
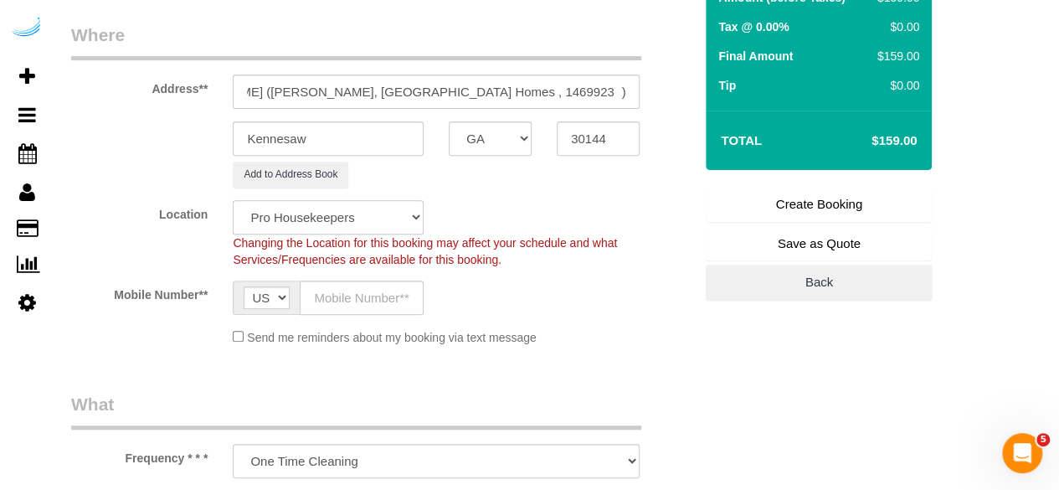
click at [397, 218] on select "Pro Housekeepers Atlanta Austin Boston Chicago Cincinnati Clearwater Denver Ft …" at bounding box center [328, 217] width 191 height 34
click at [233, 200] on select "Pro Housekeepers Atlanta Austin Boston Chicago Cincinnati Clearwater Denver Ft …" at bounding box center [328, 217] width 191 height 34
click at [384, 287] on input "text" at bounding box center [362, 298] width 124 height 34
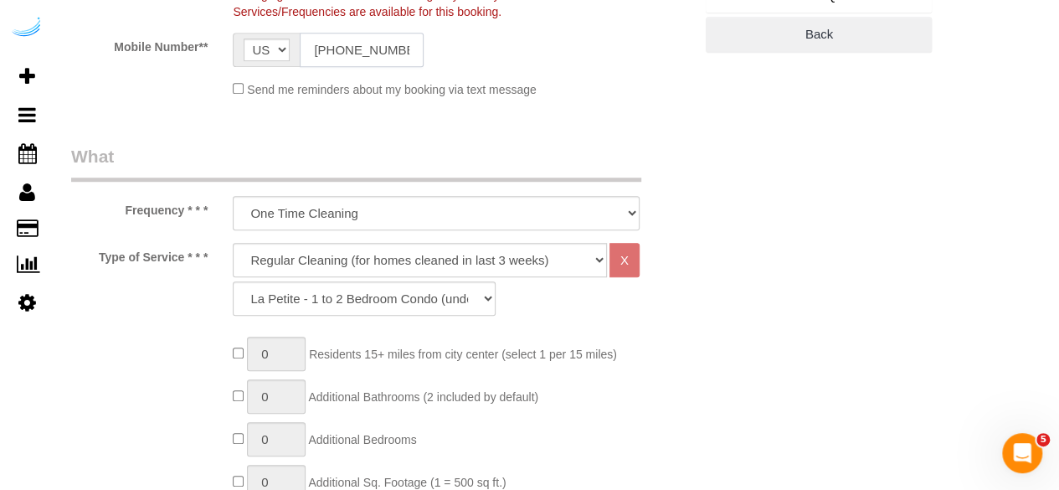
scroll to position [502, 0]
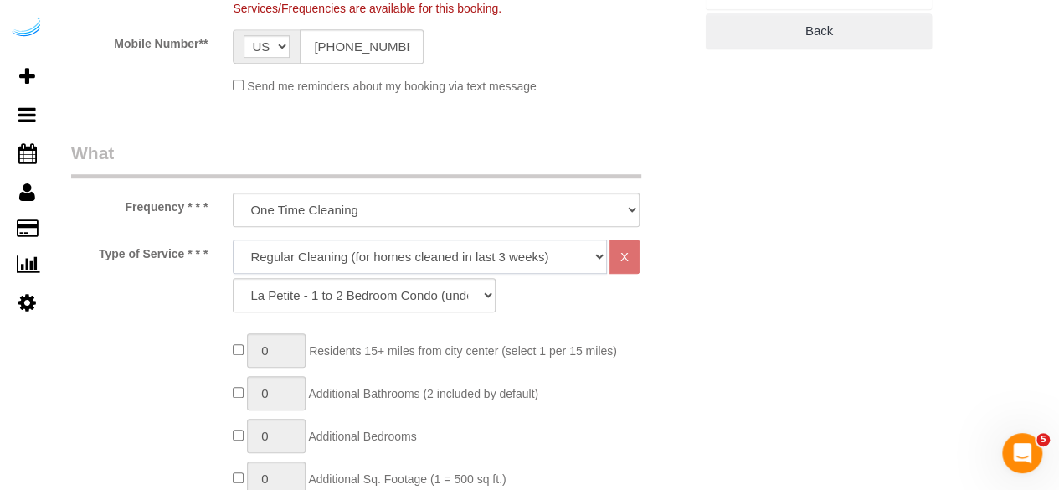
click at [437, 255] on select "Deep Cleaning (for homes that have not been cleaned in 3+ weeks) Spruce Regular…" at bounding box center [420, 257] width 374 height 34
click at [233, 240] on select "Deep Cleaning (for homes that have not been cleaned in 3+ weeks) Spruce Regular…" at bounding box center [420, 257] width 374 height 34
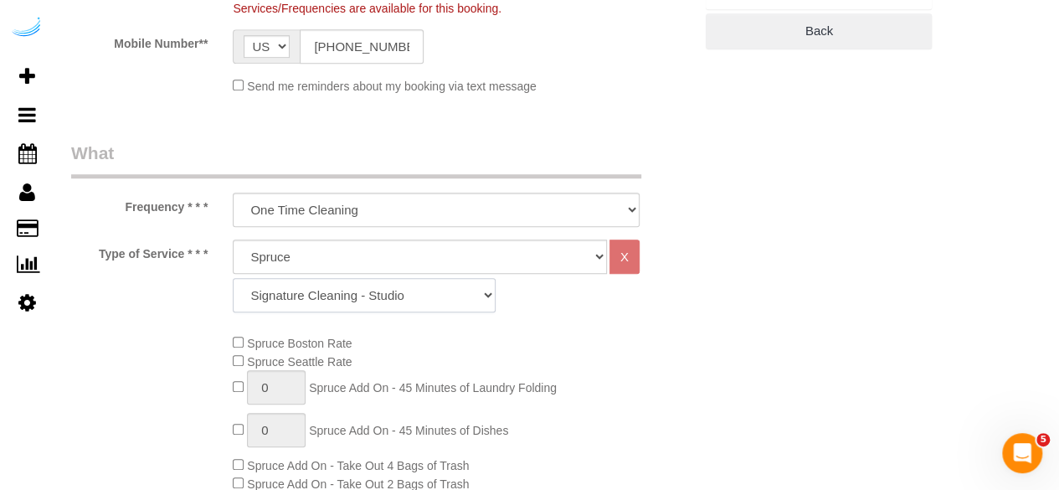
click at [268, 289] on select "Signature Cleaning - Studio Signature Cleaning - 1 Bed 1 Bath Signature Cleanin…" at bounding box center [364, 295] width 263 height 34
click at [233, 278] on select "Signature Cleaning - Studio Signature Cleaning - 1 Bed 1 Bath Signature Cleanin…" at bounding box center [364, 295] width 263 height 34
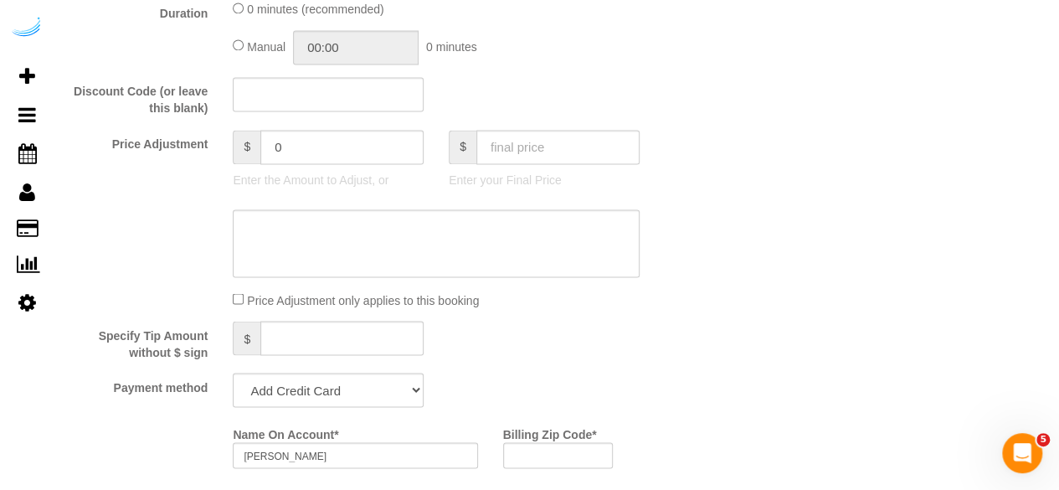
scroll to position [1507, 0]
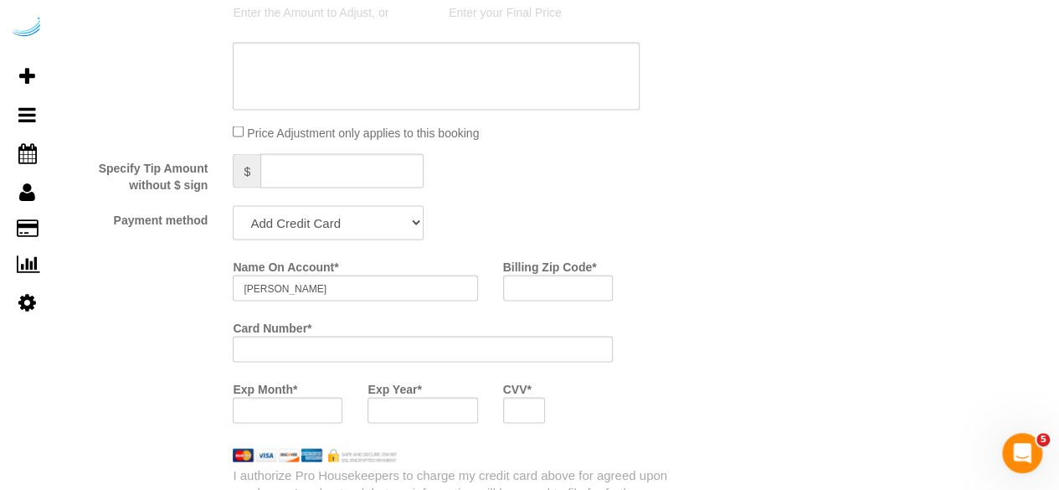
click at [305, 230] on select "Add Credit Card Cash Check Paypal" at bounding box center [328, 222] width 191 height 34
click at [233, 206] on select "Add Credit Card Cash Check Paypal" at bounding box center [328, 222] width 191 height 34
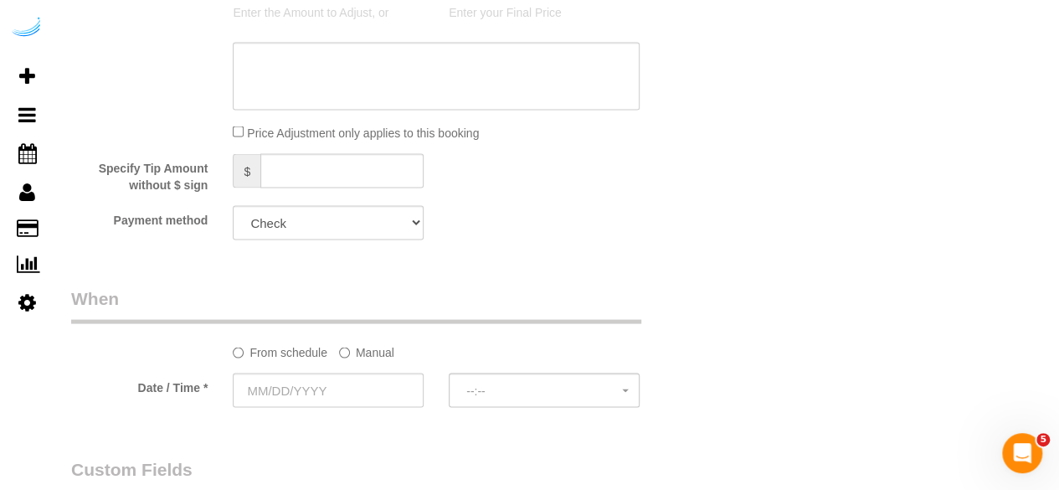
click at [370, 364] on sui-booking-spot "From schedule Manual Date / Time * --:-- --:--" at bounding box center [382, 348] width 622 height 125
click at [375, 344] on label "Manual" at bounding box center [366, 348] width 55 height 23
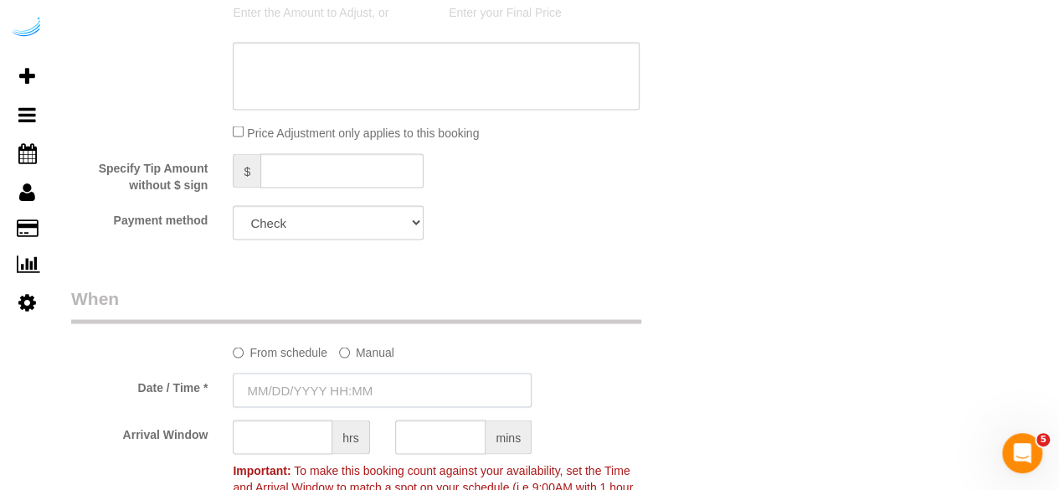
click at [334, 388] on input "text" at bounding box center [382, 390] width 299 height 34
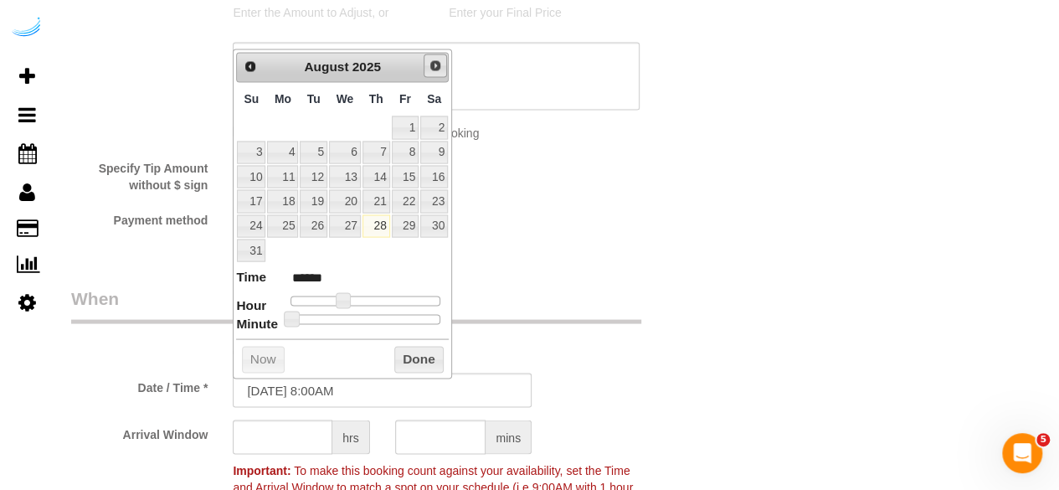
click at [430, 73] on link "Next" at bounding box center [435, 65] width 23 height 23
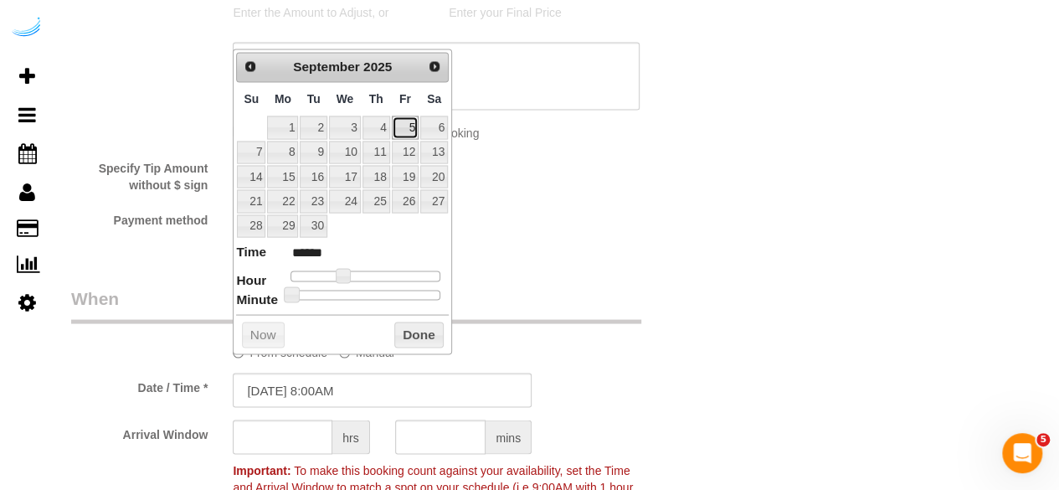
click at [404, 126] on link "5" at bounding box center [405, 127] width 27 height 23
drag, startPoint x: 342, startPoint y: 270, endPoint x: 327, endPoint y: 358, distance: 89.2
click at [348, 269] on span at bounding box center [349, 275] width 15 height 15
click at [296, 440] on input "text" at bounding box center [283, 437] width 100 height 34
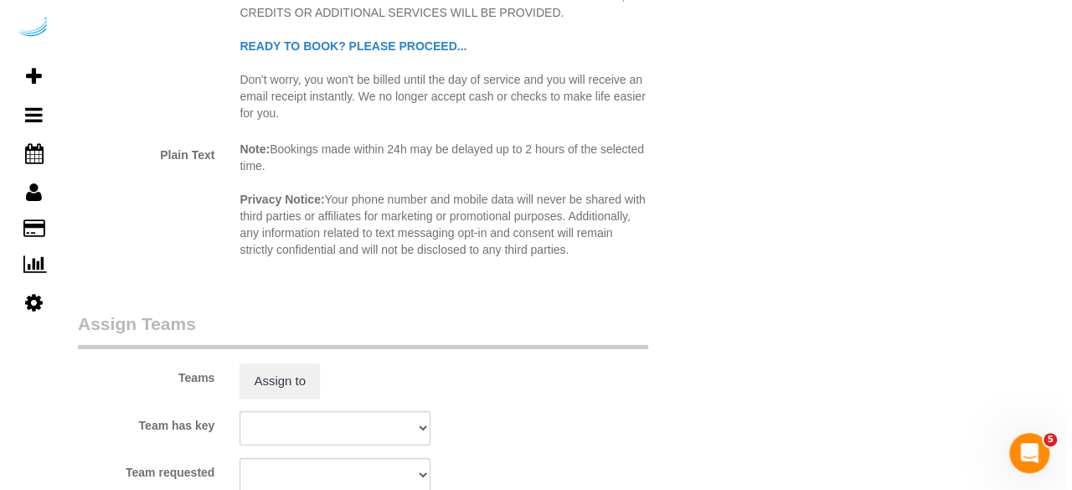
scroll to position [2345, 0]
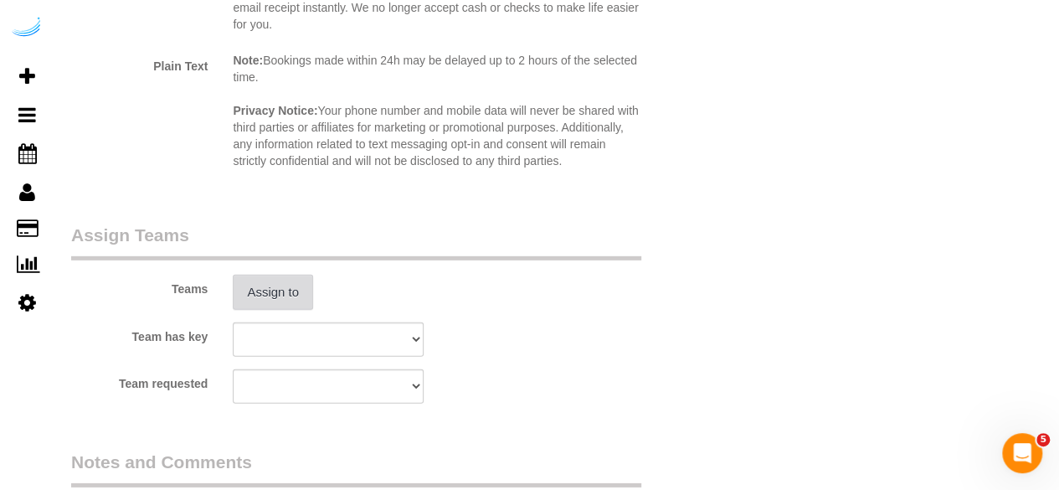
click at [260, 287] on button "Assign to" at bounding box center [273, 292] width 80 height 35
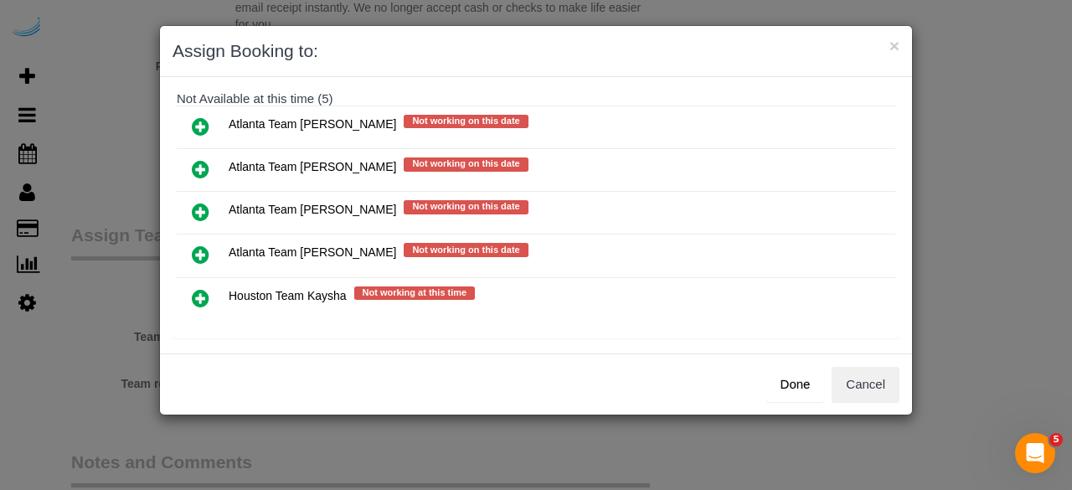
drag, startPoint x: 196, startPoint y: 155, endPoint x: 420, endPoint y: 210, distance: 231.1
click at [196, 155] on link at bounding box center [200, 169] width 39 height 33
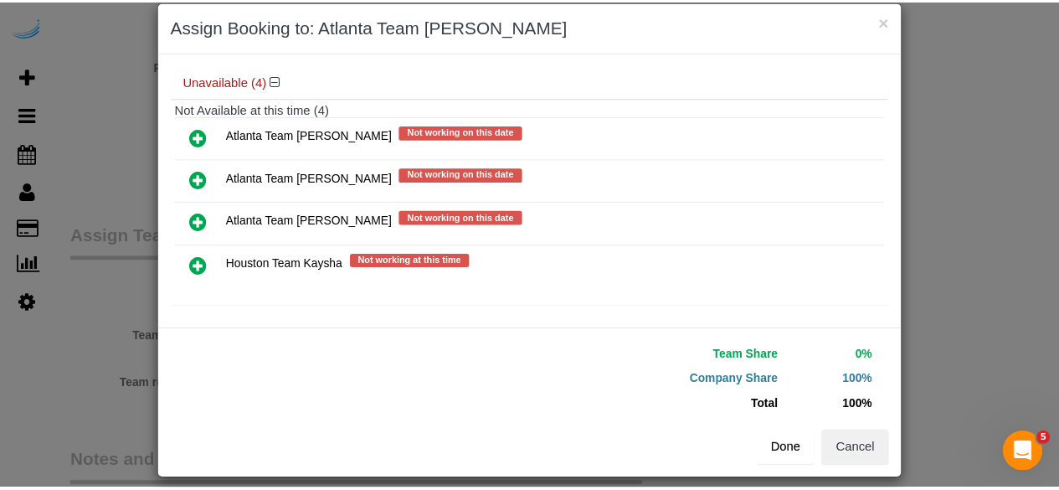
scroll to position [38, 0]
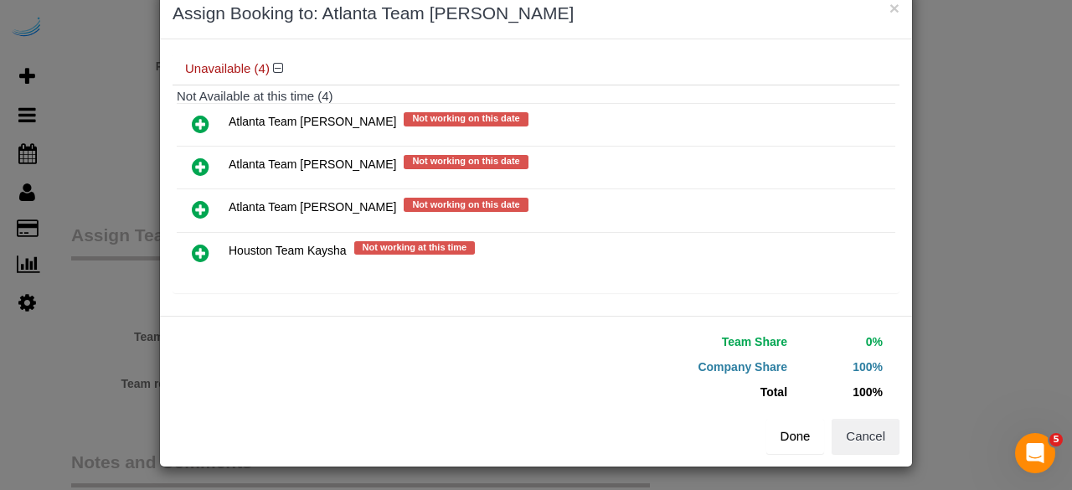
click at [777, 425] on button "Done" at bounding box center [795, 436] width 59 height 35
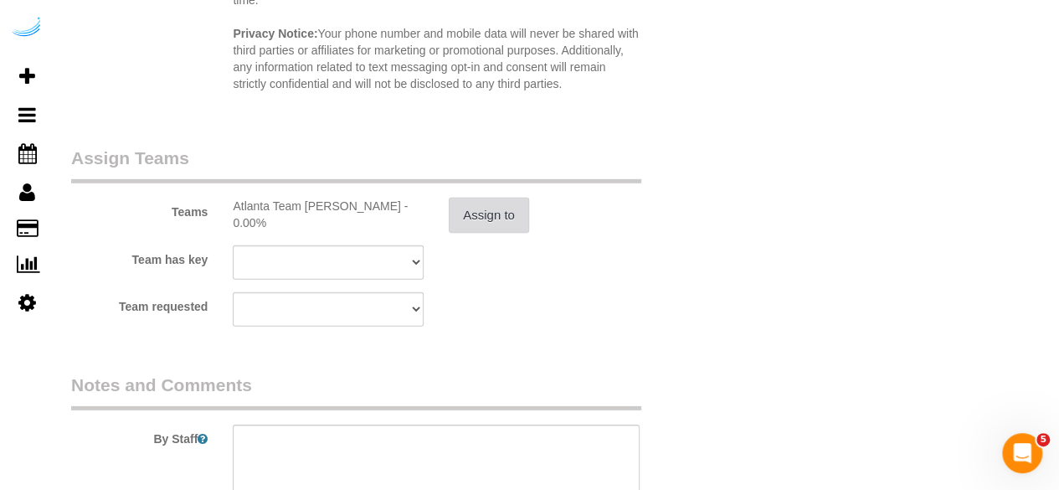
scroll to position [2429, 0]
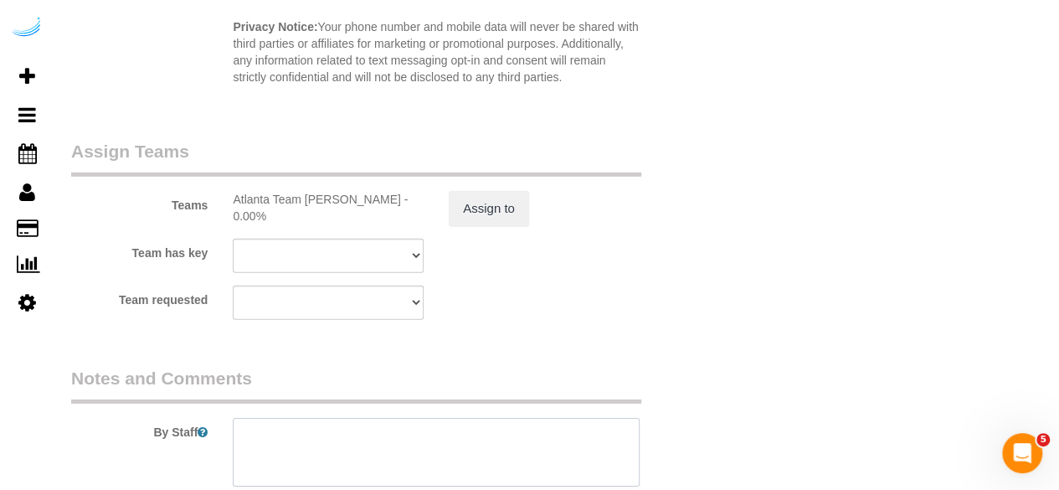
click at [347, 435] on textarea at bounding box center [436, 452] width 407 height 69
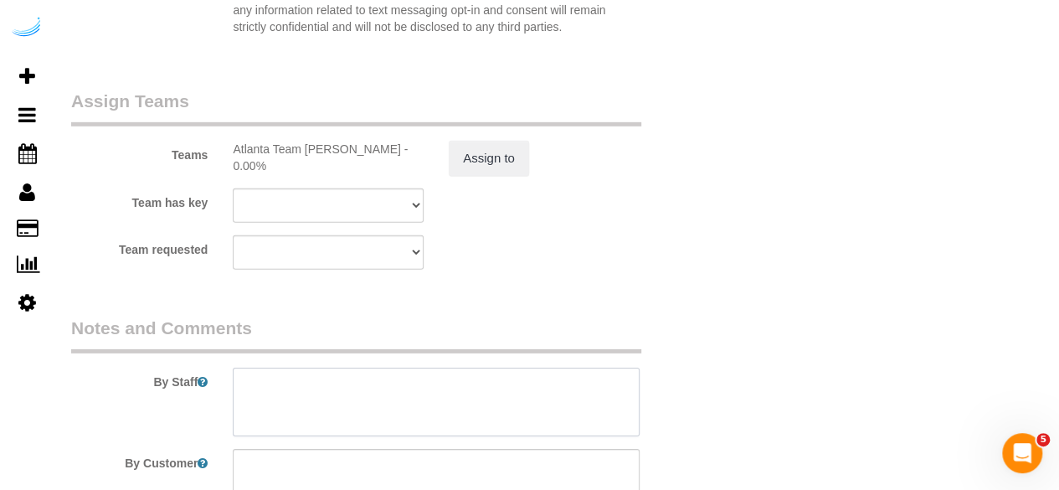
scroll to position [2512, 0]
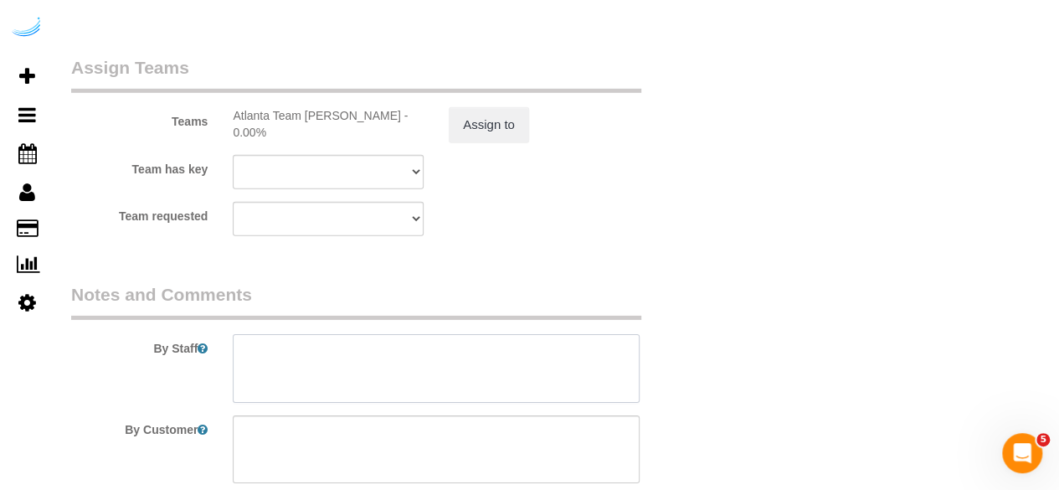
click at [447, 353] on textarea at bounding box center [436, 368] width 407 height 69
paste textarea "Permanent Notes:No notes from this customer.Today's Notes:No notes from this se…"
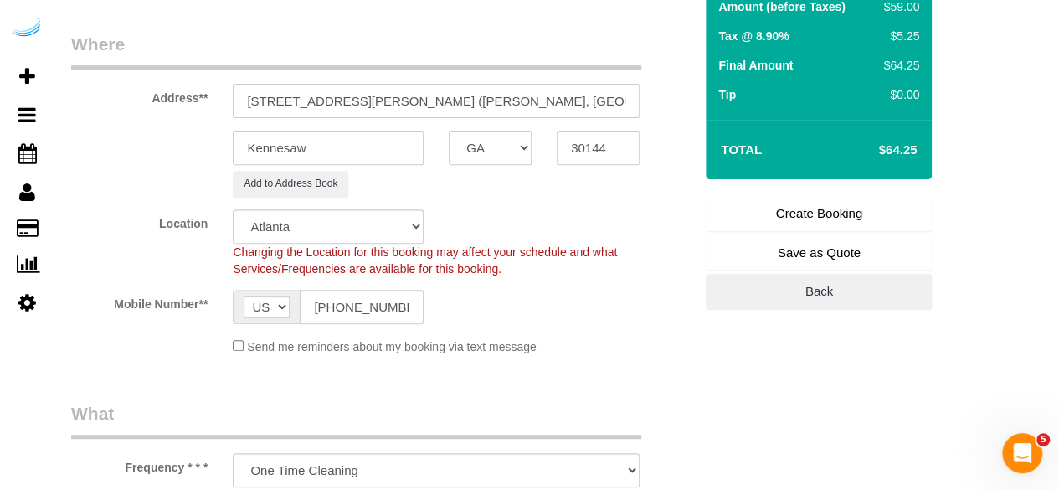
scroll to position [167, 0]
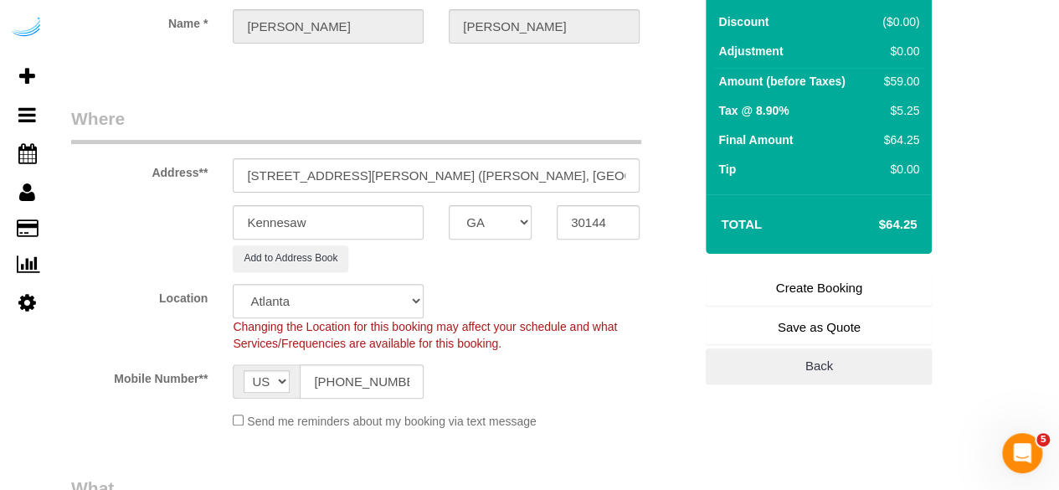
click at [822, 292] on link "Create Booking" at bounding box center [819, 287] width 226 height 35
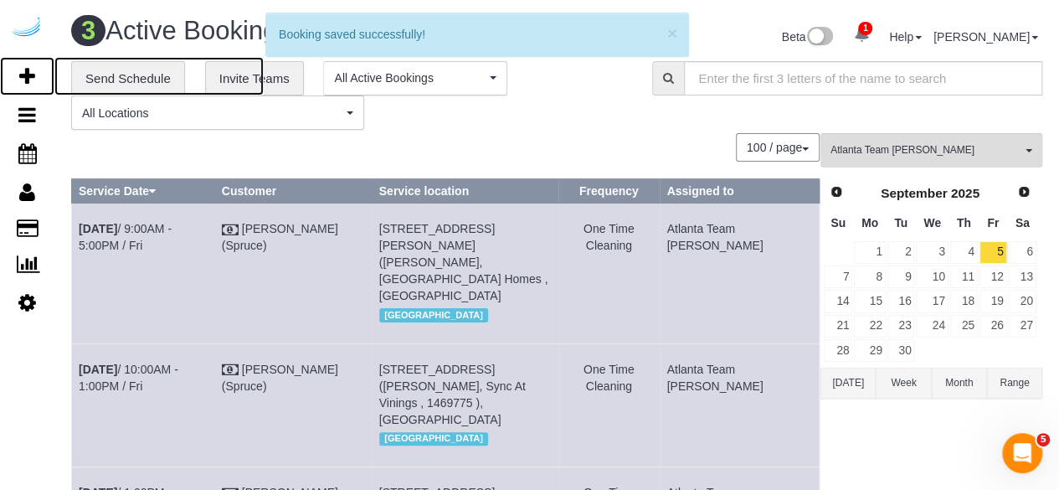
drag, startPoint x: 33, startPoint y: 71, endPoint x: 205, endPoint y: 1, distance: 185.5
click at [33, 71] on icon at bounding box center [27, 76] width 16 height 20
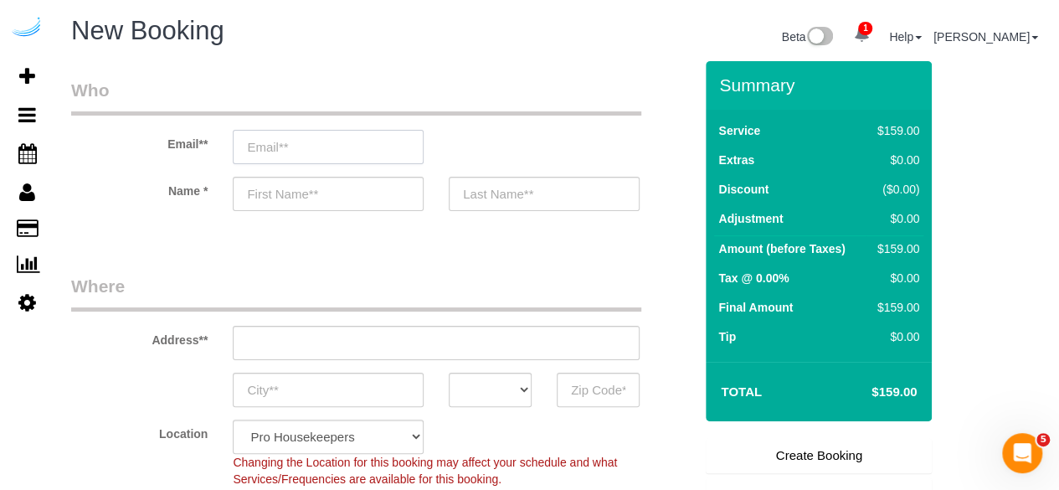
click at [404, 153] on input "email" at bounding box center [328, 147] width 191 height 34
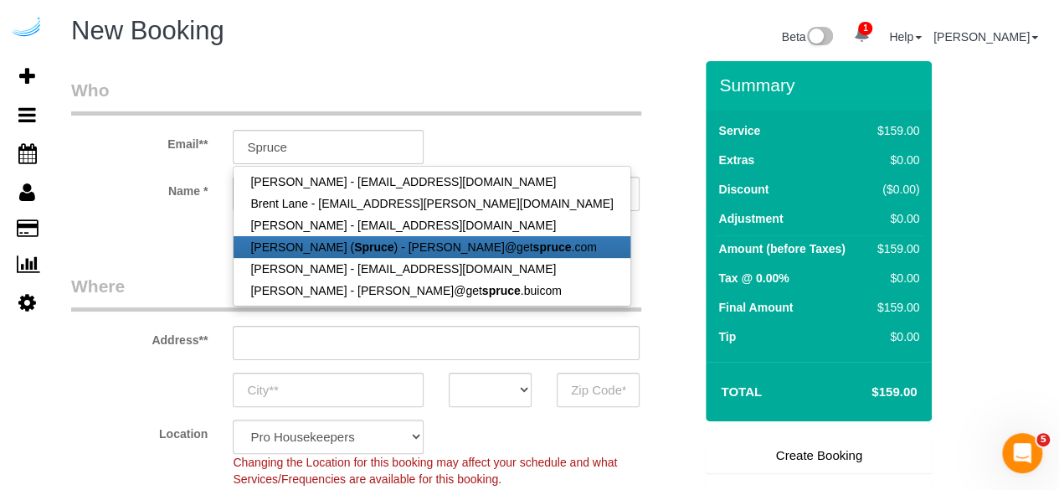
click at [327, 244] on link "Brandie Louck ( Spruce ) - brandie@get spruce .com" at bounding box center [432, 247] width 396 height 22
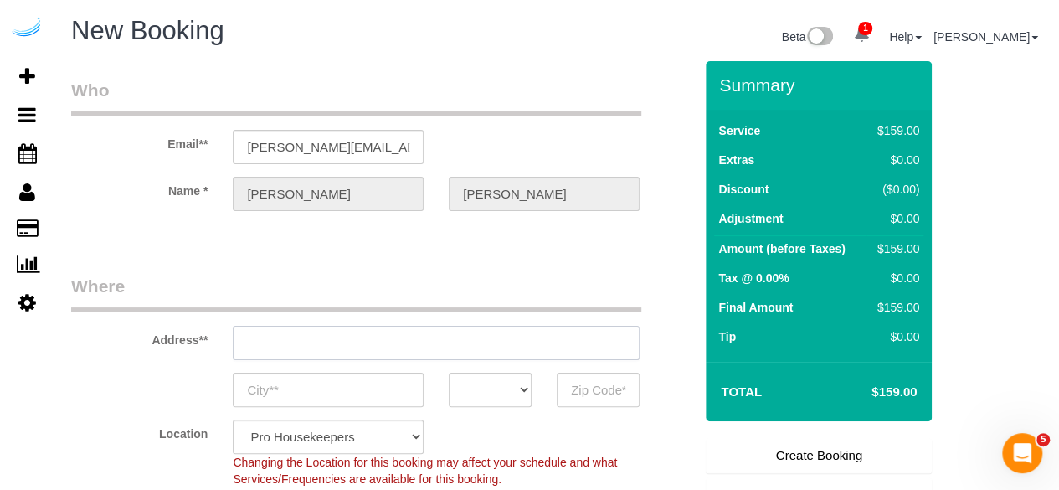
drag, startPoint x: 435, startPoint y: 337, endPoint x: 427, endPoint y: 332, distance: 9.8
click at [435, 337] on input "text" at bounding box center [436, 343] width 407 height 34
paste input "3200 Spring Hill Pkwy SE, Smyrna, GA 30080"
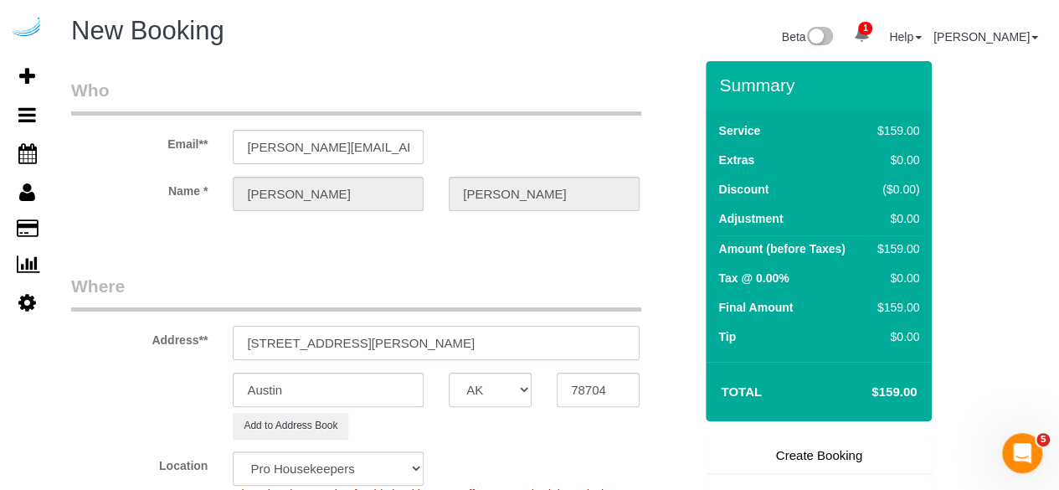
click at [435, 336] on input "3816 S Lamar Blvd3200 Spring Hill Pkwy SE, Smyrna, GA 30080" at bounding box center [436, 343] width 407 height 34
paste input "text"
drag, startPoint x: 513, startPoint y: 341, endPoint x: 552, endPoint y: 348, distance: 39.9
click at [552, 348] on input "3200 Spring Hill Pkwy SE, Smyrna, GA 30080" at bounding box center [436, 343] width 407 height 34
click at [589, 385] on input "78704" at bounding box center [598, 390] width 83 height 34
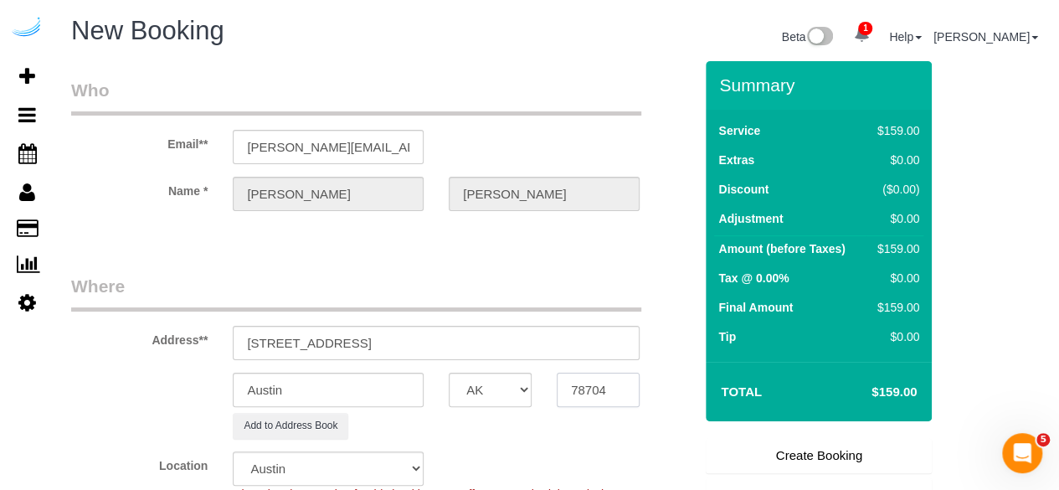
paste input "30080"
click at [506, 385] on select "AK AL AR AZ CA CO CT DC DE FL GA HI IA ID IL IN KS KY LA MA MD ME MI MN MO MS M…" at bounding box center [490, 390] width 83 height 34
click at [399, 377] on input "Austin" at bounding box center [328, 390] width 191 height 34
drag, startPoint x: 399, startPoint y: 346, endPoint x: 659, endPoint y: 349, distance: 260.5
click at [659, 349] on div "Address** 3200 Spring Hill Pkwy SE, Smyrna, GA 30080" at bounding box center [382, 317] width 647 height 86
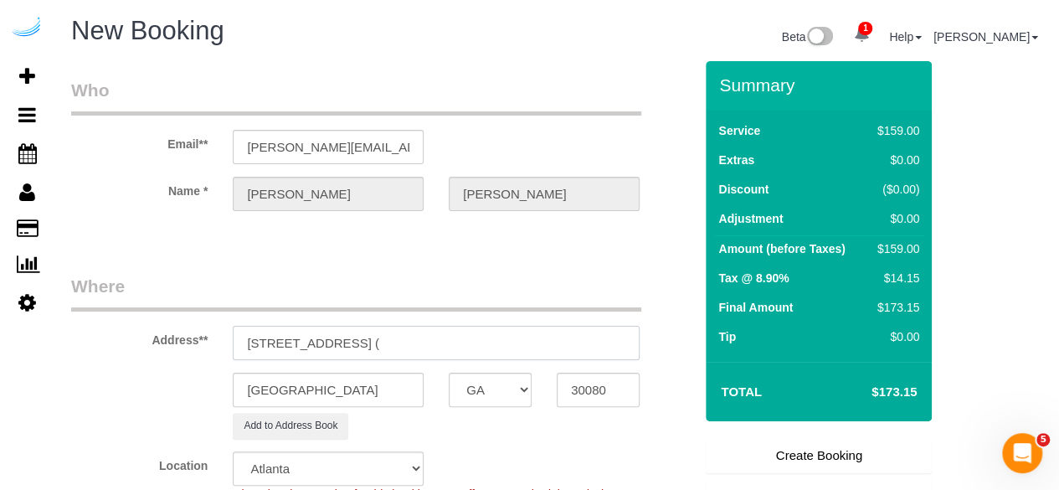
paste input "Stephanie Roberts"
paste input "Berkshires at Vinings"
paste input "1433324"
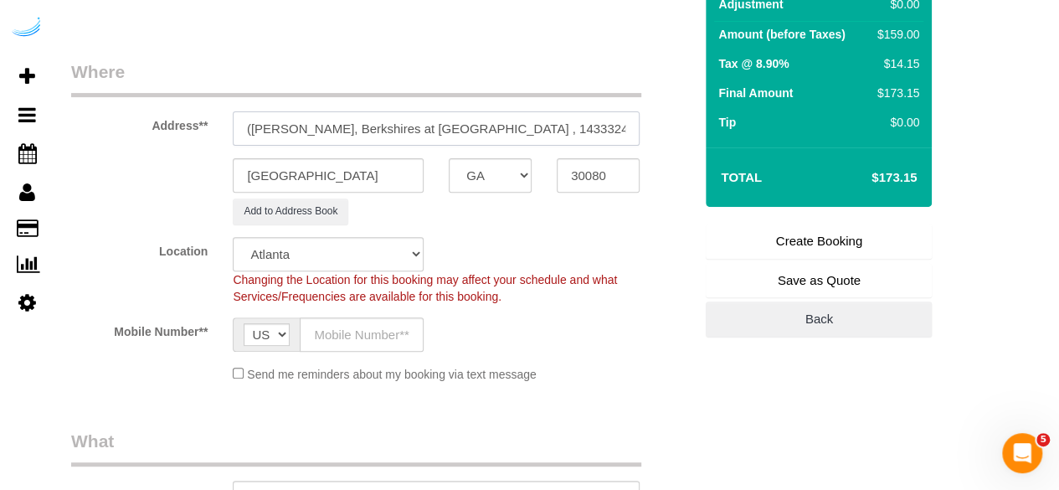
scroll to position [251, 0]
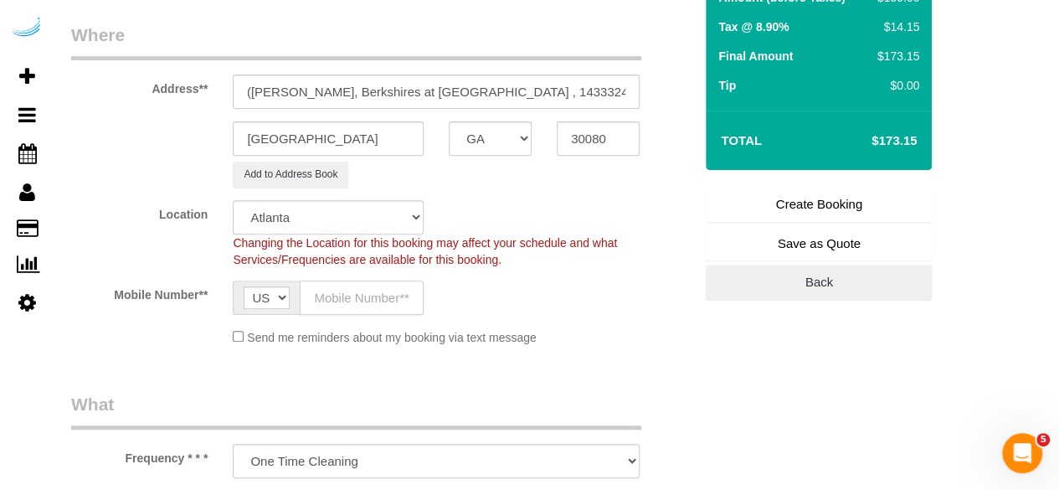
click at [342, 291] on input "text" at bounding box center [362, 298] width 124 height 34
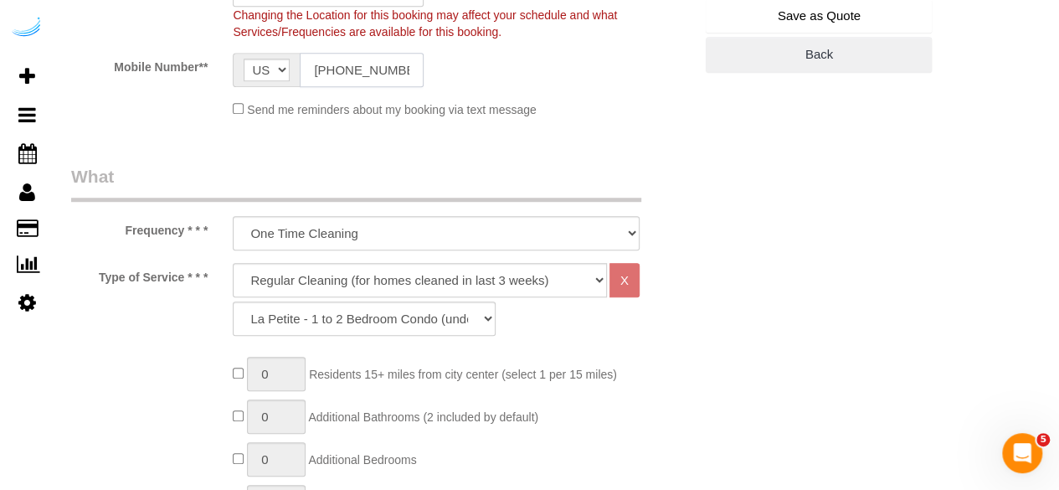
scroll to position [502, 0]
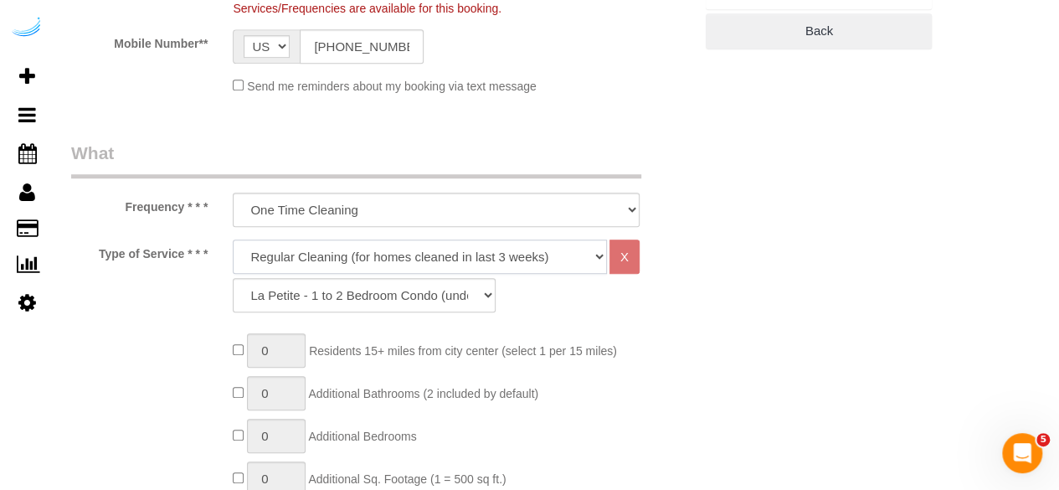
click at [424, 261] on select "Deep Cleaning (for homes that have not been cleaned in 3+ weeks) Spruce Regular…" at bounding box center [420, 257] width 374 height 34
click at [233, 240] on select "Deep Cleaning (for homes that have not been cleaned in 3+ weeks) Spruce Regular…" at bounding box center [420, 257] width 374 height 34
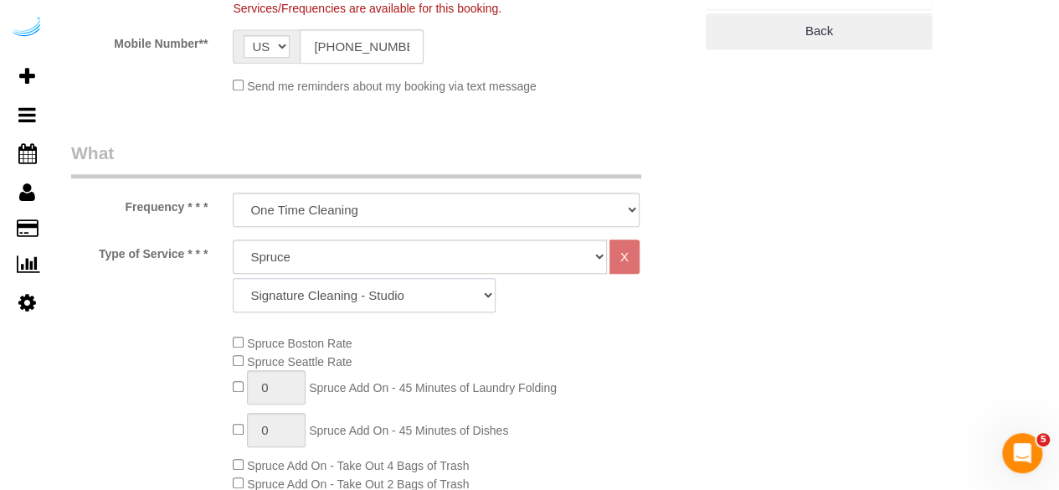
click at [412, 300] on select "Signature Cleaning - Studio Signature Cleaning - 1 Bed 1 Bath Signature Cleanin…" at bounding box center [364, 295] width 263 height 34
click at [233, 278] on select "Signature Cleaning - Studio Signature Cleaning - 1 Bed 1 Bath Signature Cleanin…" at bounding box center [364, 295] width 263 height 34
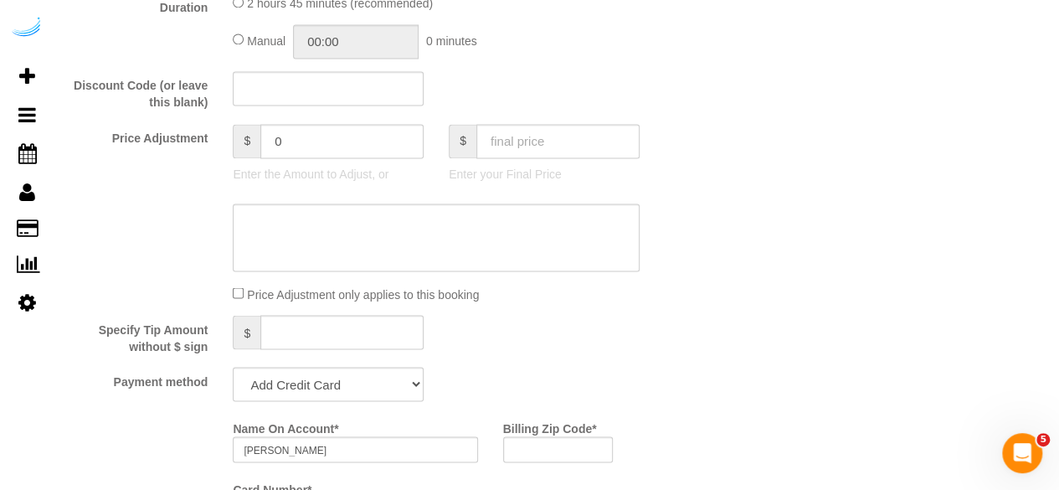
scroll to position [1591, 0]
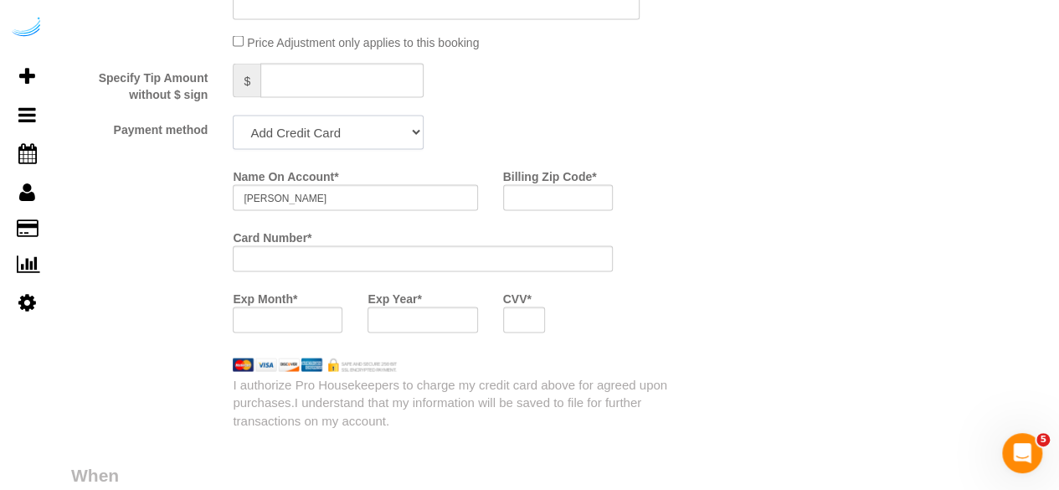
drag, startPoint x: 409, startPoint y: 127, endPoint x: 401, endPoint y: 146, distance: 19.9
click at [409, 127] on select "Add Credit Card Cash Check Paypal" at bounding box center [328, 133] width 191 height 34
click at [233, 117] on select "Add Credit Card Cash Check Paypal" at bounding box center [328, 133] width 191 height 34
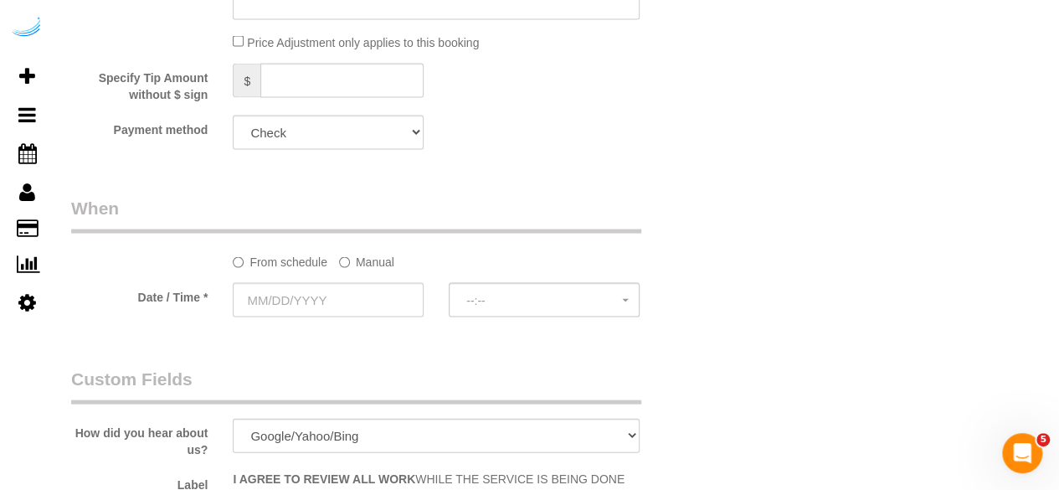
click at [370, 262] on label "Manual" at bounding box center [366, 259] width 55 height 23
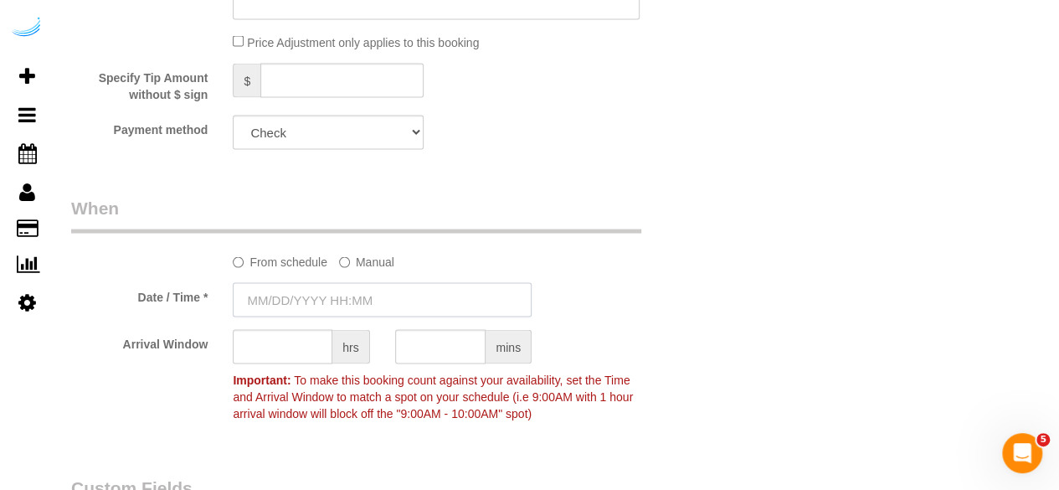
click at [370, 293] on input "text" at bounding box center [382, 300] width 299 height 34
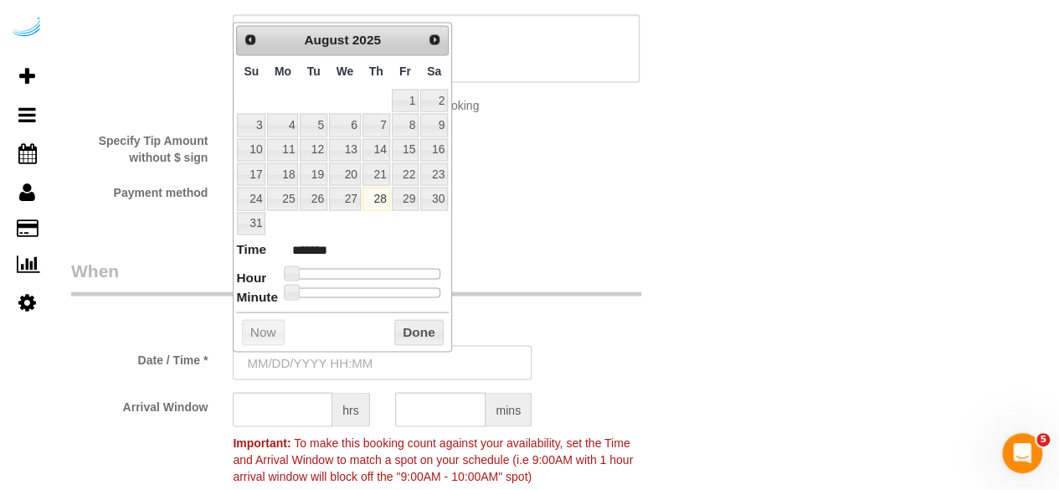
scroll to position [1507, 0]
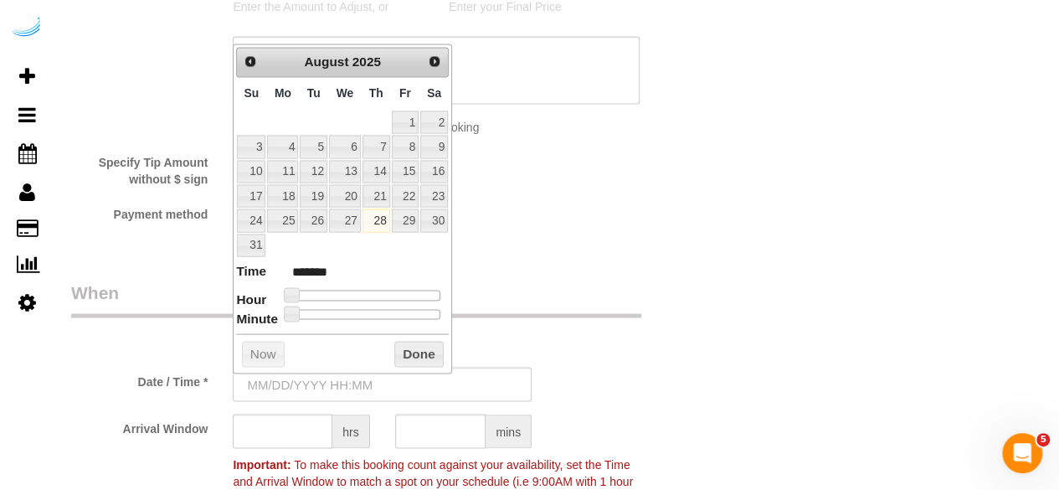
click at [436, 47] on div "Prev Next August 2025" at bounding box center [342, 62] width 213 height 30
click at [435, 66] on span "Next" at bounding box center [435, 60] width 13 height 13
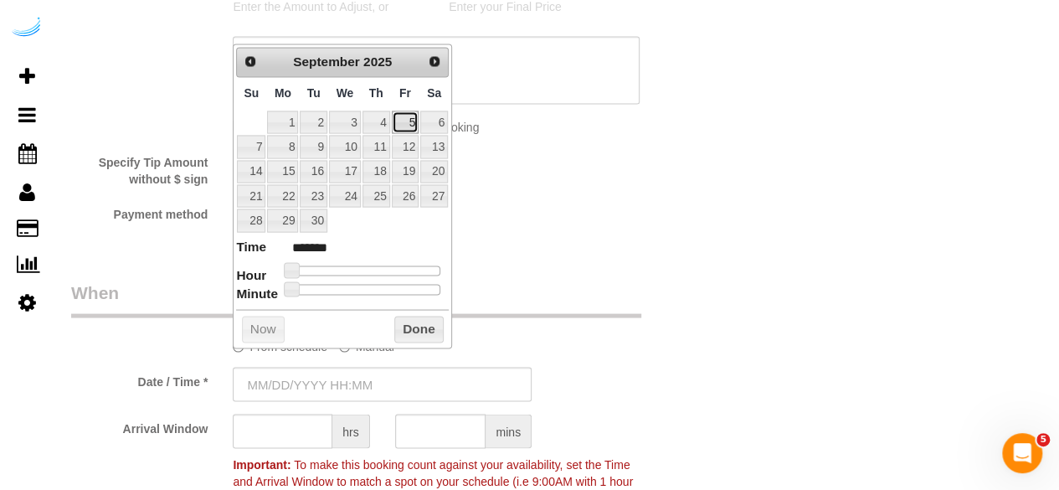
click at [407, 117] on link "5" at bounding box center [405, 122] width 27 height 23
drag, startPoint x: 289, startPoint y: 269, endPoint x: 347, endPoint y: 269, distance: 57.8
click at [347, 272] on span at bounding box center [349, 269] width 15 height 15
click at [410, 113] on link "5" at bounding box center [405, 122] width 27 height 23
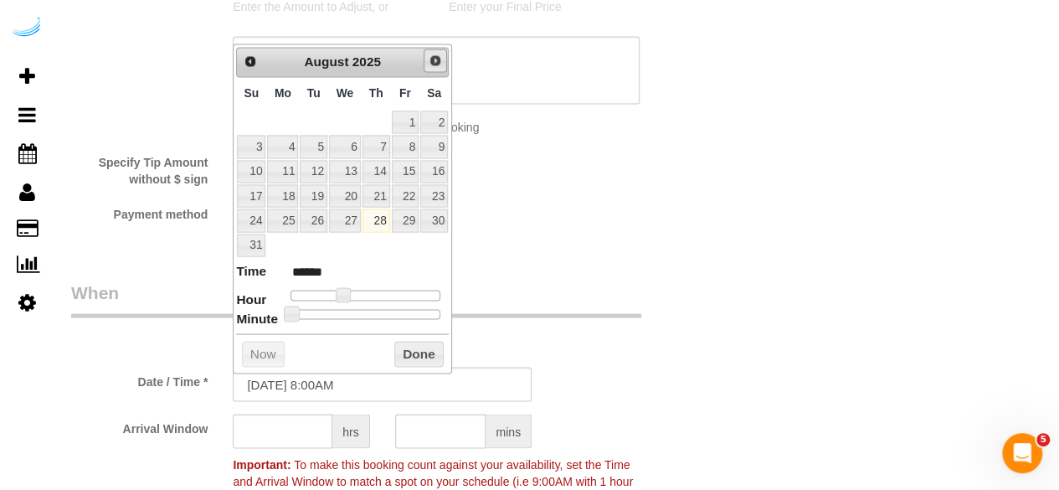
click at [435, 68] on link "Next" at bounding box center [435, 60] width 23 height 23
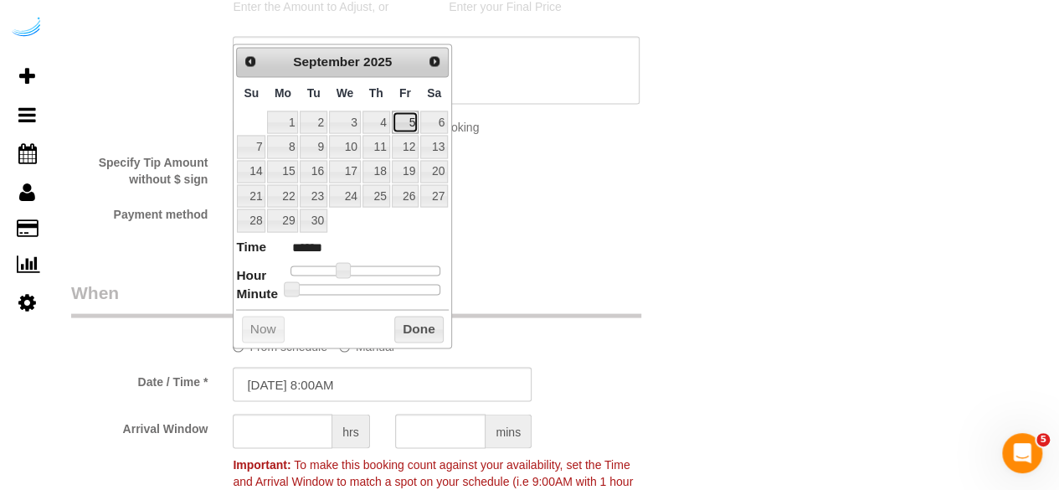
click at [410, 116] on link "5" at bounding box center [405, 122] width 27 height 23
click at [350, 267] on span at bounding box center [349, 269] width 15 height 15
click at [288, 430] on input "text" at bounding box center [283, 431] width 100 height 34
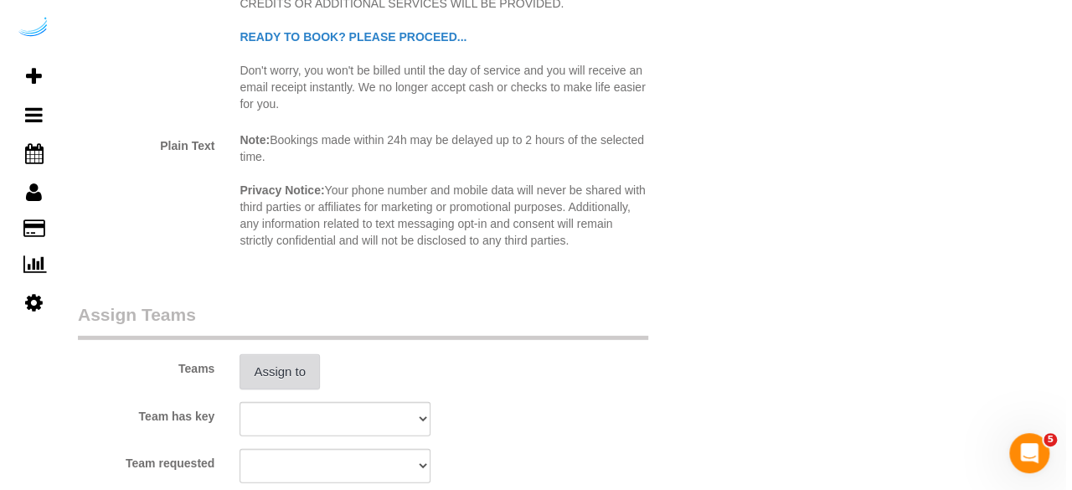
scroll to position [2261, 0]
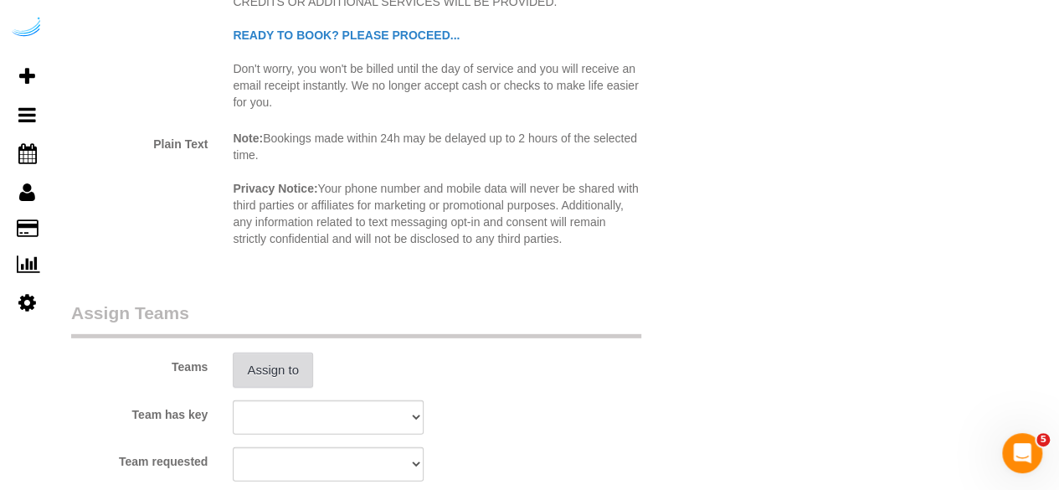
click at [257, 383] on button "Assign to" at bounding box center [273, 370] width 80 height 35
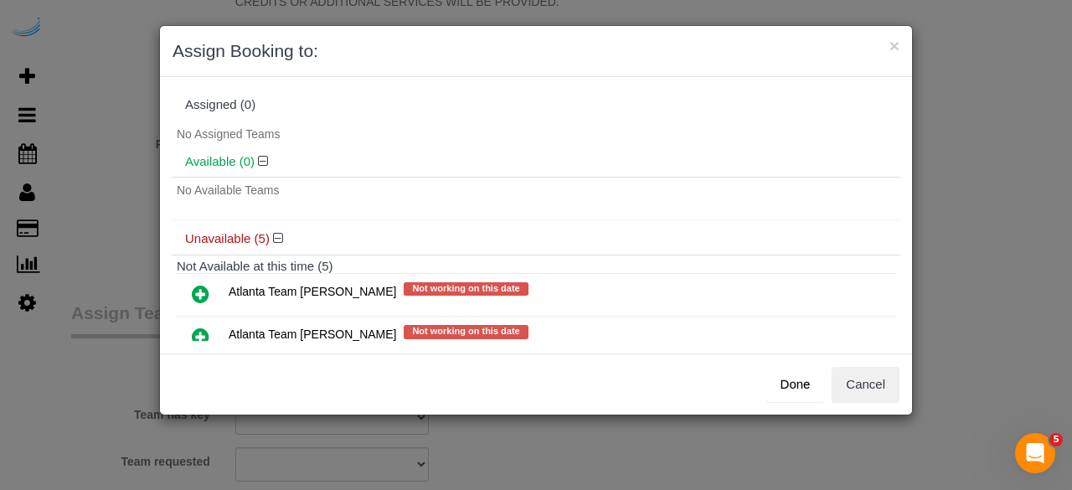
scroll to position [174, 0]
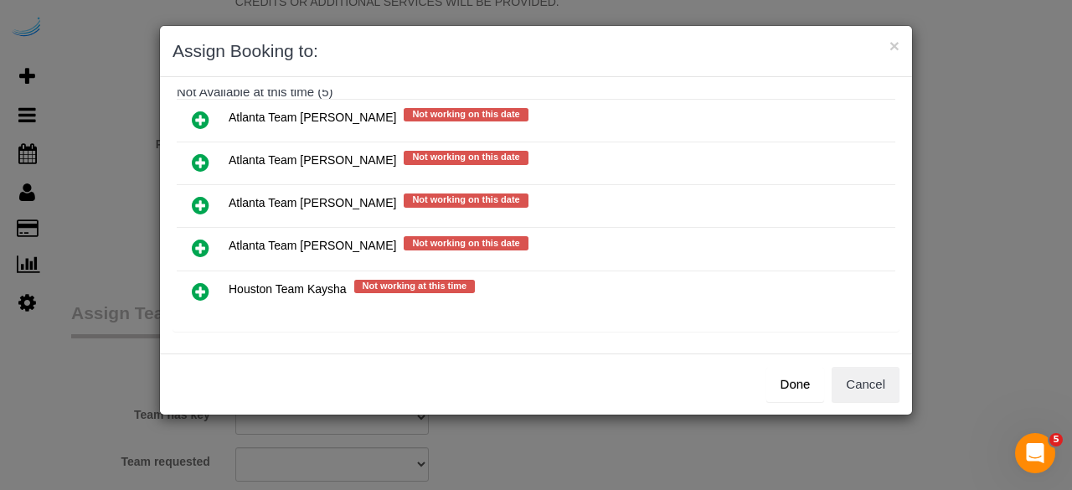
click at [204, 157] on icon at bounding box center [201, 162] width 18 height 20
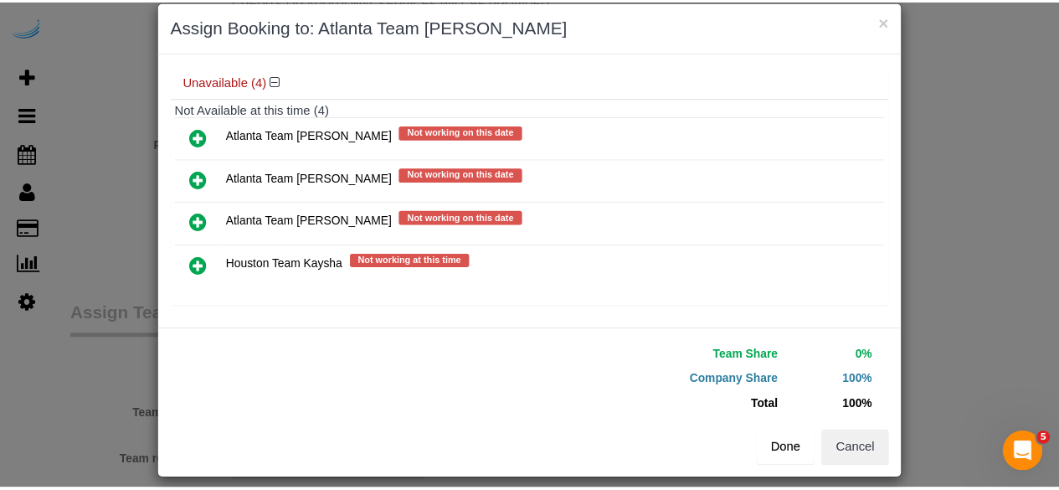
scroll to position [38, 0]
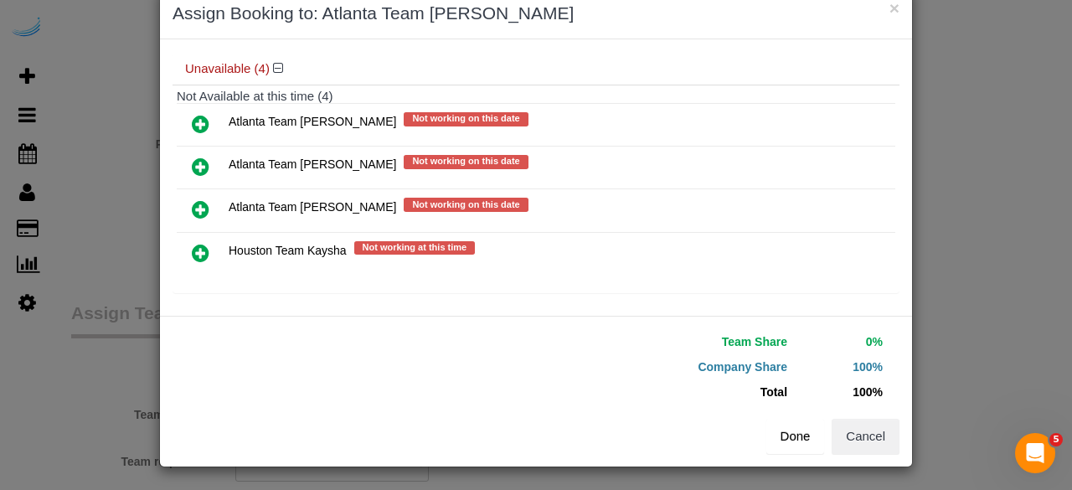
click at [796, 435] on button "Done" at bounding box center [795, 436] width 59 height 35
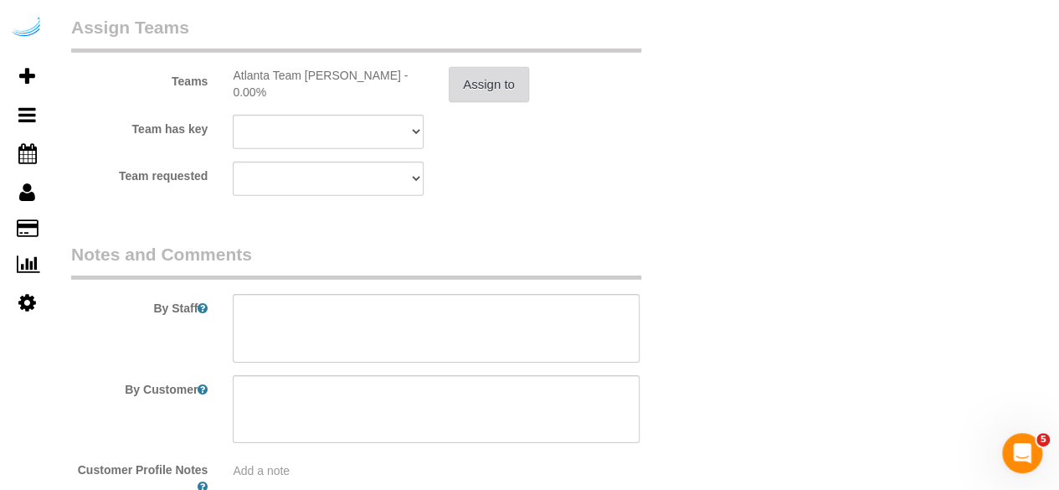
scroll to position [2596, 0]
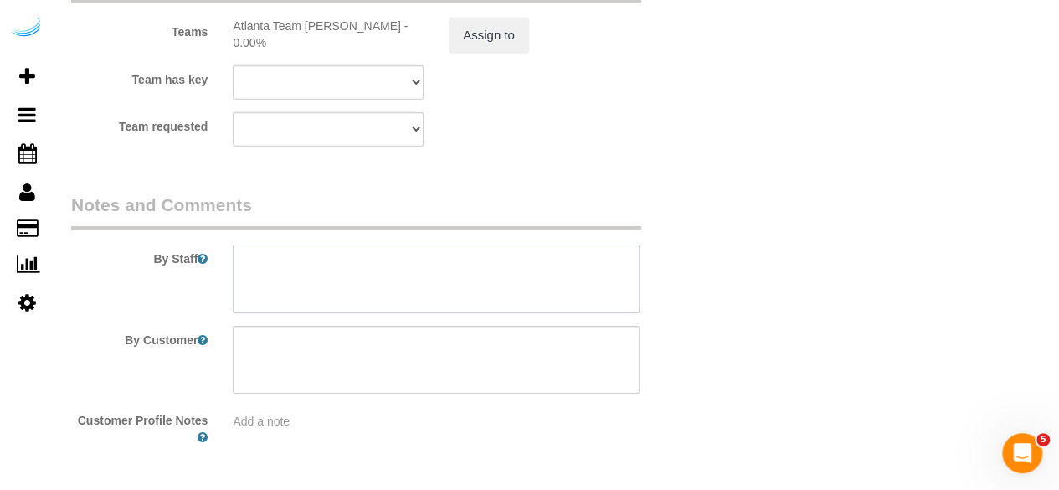
drag, startPoint x: 291, startPoint y: 282, endPoint x: 395, endPoint y: 17, distance: 285.1
click at [293, 281] on textarea at bounding box center [436, 279] width 407 height 69
click at [530, 292] on textarea at bounding box center [436, 279] width 407 height 69
paste textarea "Permanent Notes:No notes from this customer.Today's Notes:No notes from this se…"
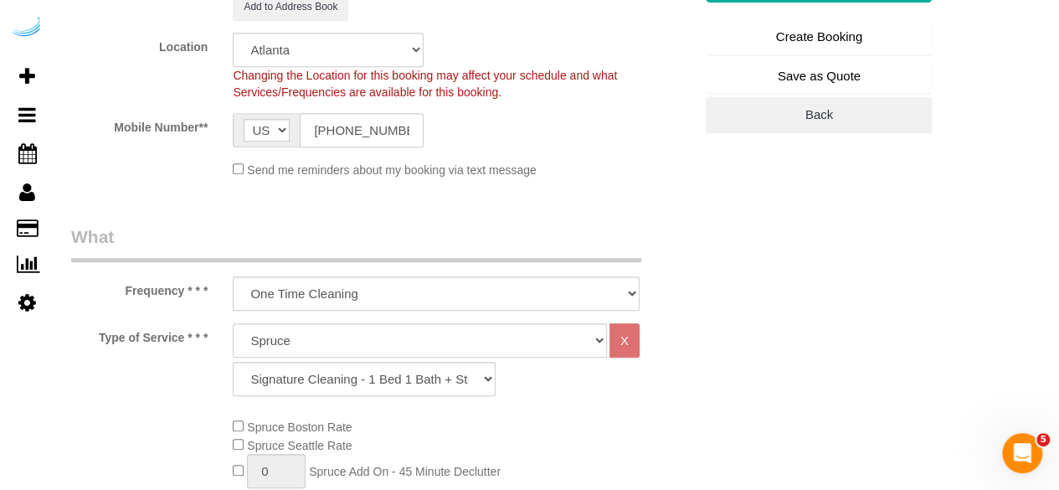
scroll to position [84, 0]
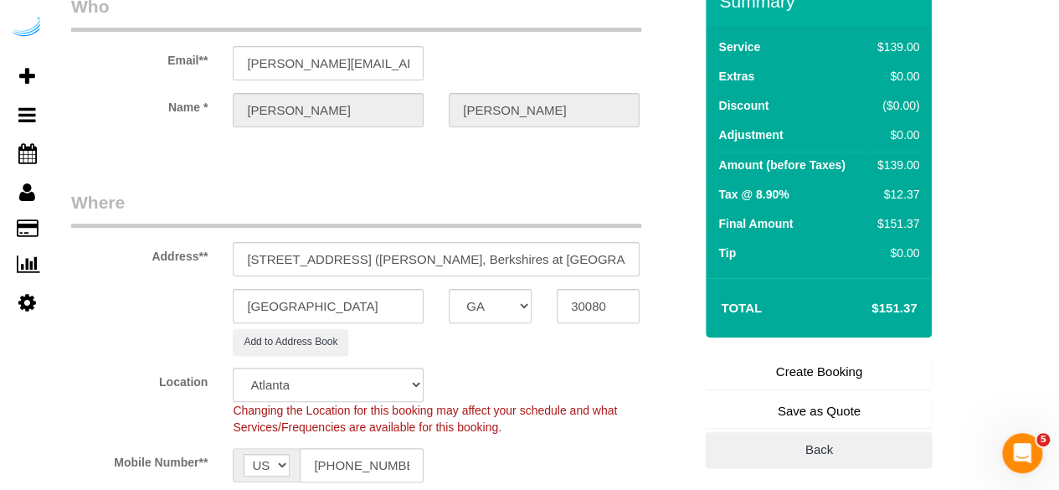
click at [797, 373] on link "Create Booking" at bounding box center [819, 371] width 226 height 35
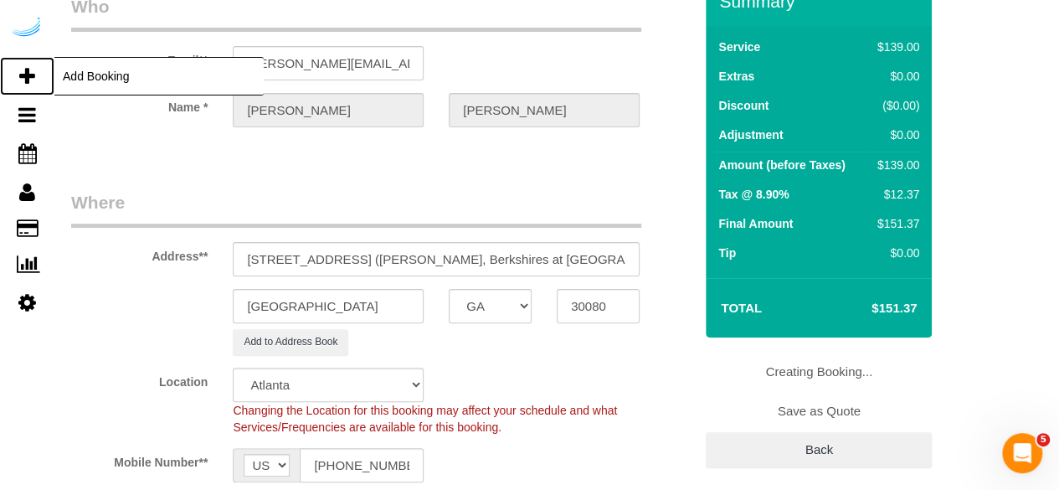
click at [32, 76] on icon at bounding box center [27, 76] width 16 height 20
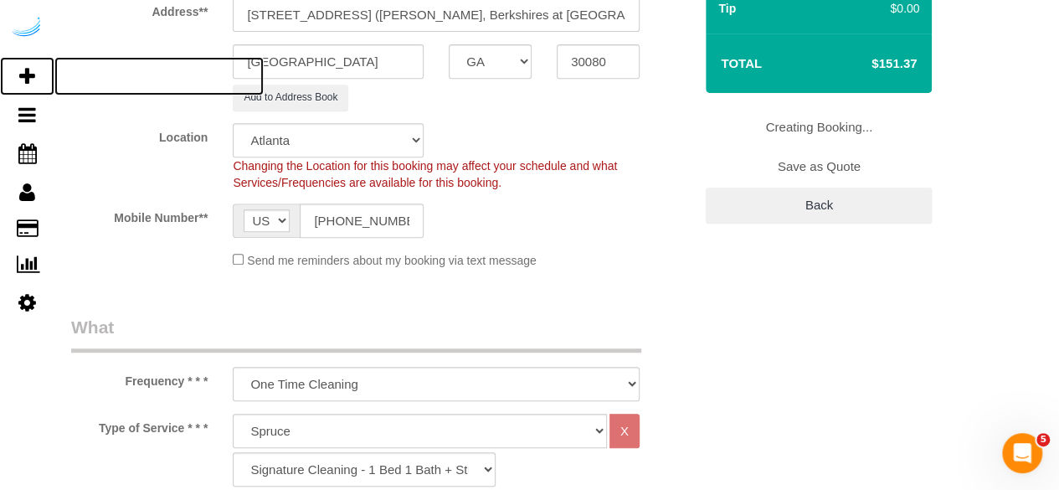
scroll to position [335, 0]
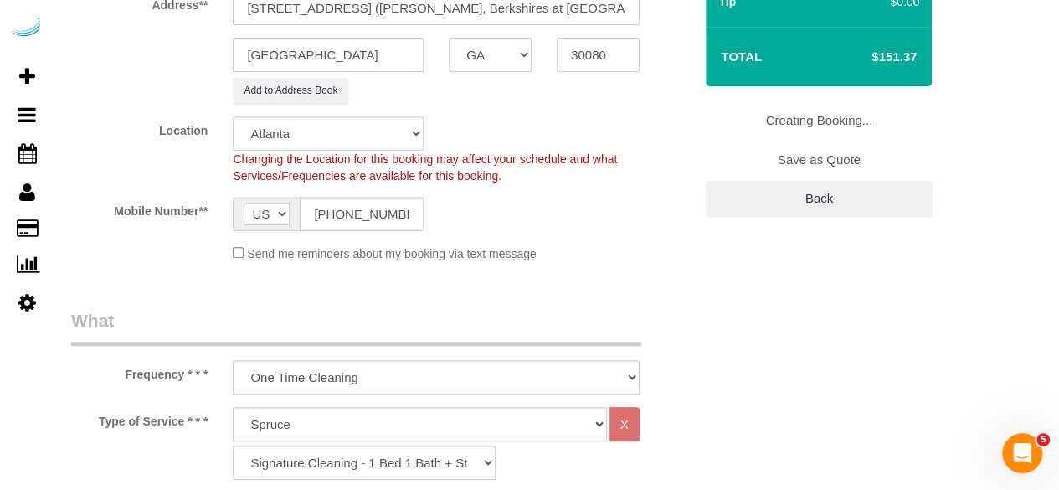
click at [773, 120] on fieldset "Creating Booking... Save as Quote Back" at bounding box center [819, 160] width 226 height 114
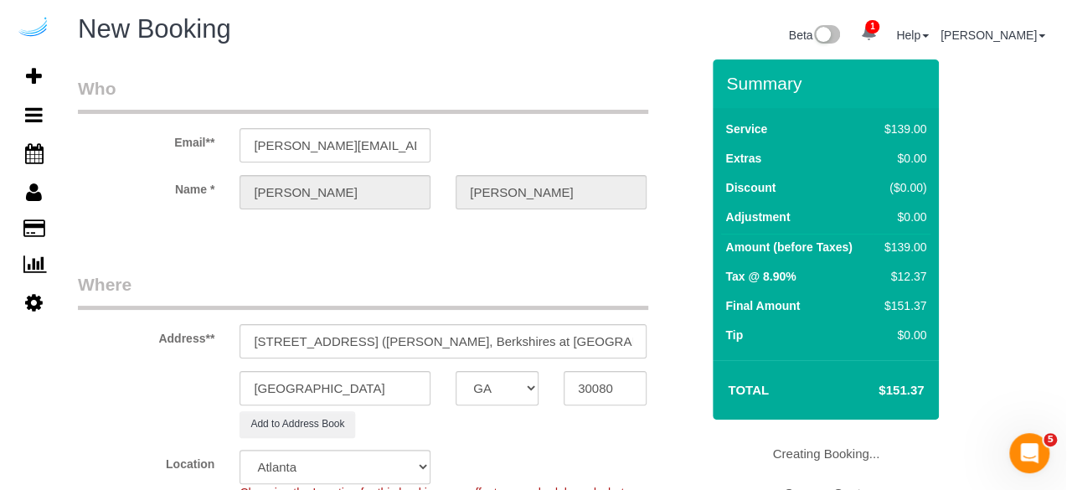
scroll to position [0, 0]
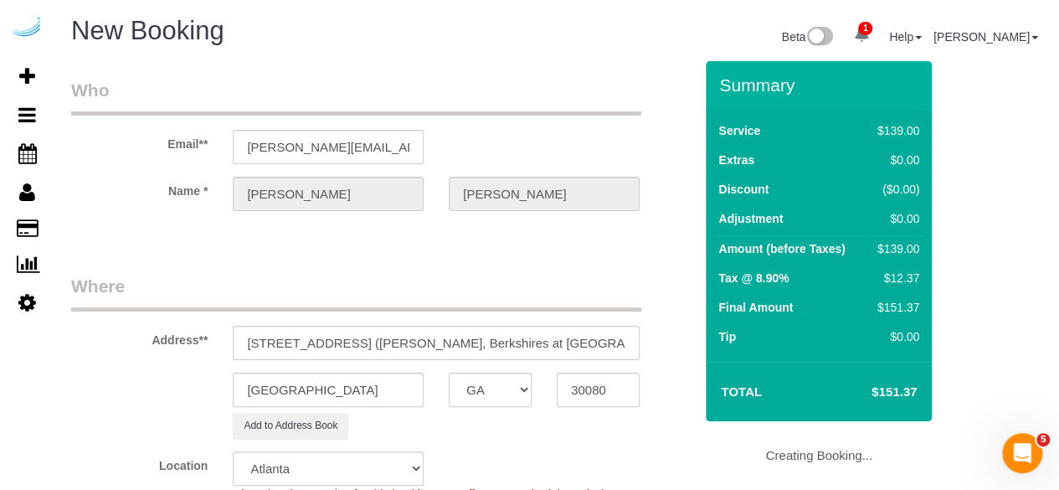
click at [790, 452] on fieldset "Creating Booking... Save as Quote Back" at bounding box center [819, 495] width 226 height 114
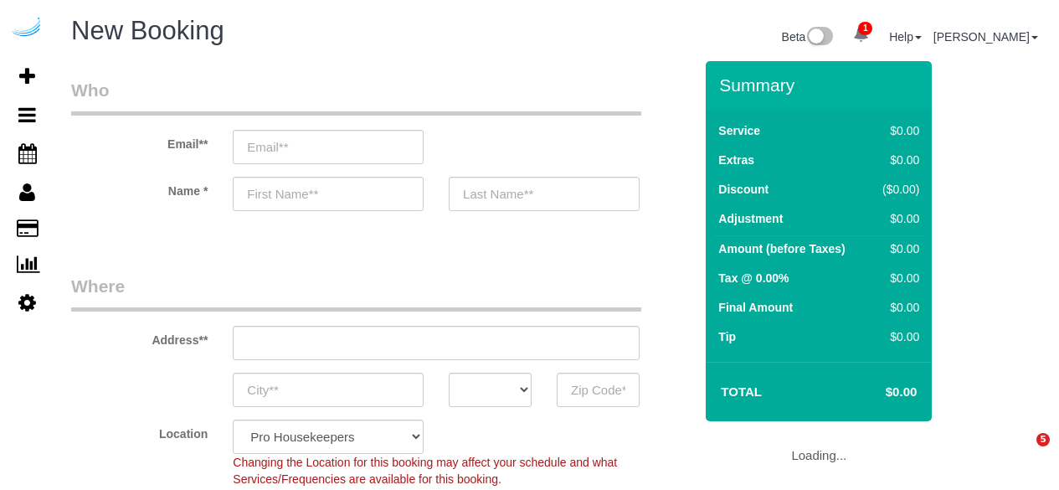
select select "4"
select select "number:9"
drag, startPoint x: 0, startPoint y: 0, endPoint x: 335, endPoint y: 139, distance: 362.7
click at [335, 139] on input "email" at bounding box center [328, 147] width 191 height 34
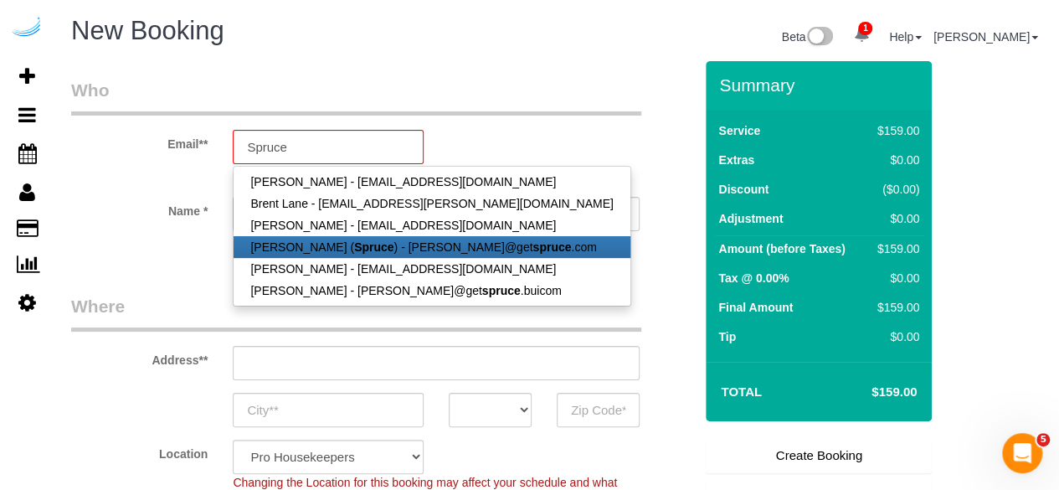
click at [354, 242] on strong "Spruce" at bounding box center [373, 246] width 39 height 13
type input "[PERSON_NAME][EMAIL_ADDRESS][DOMAIN_NAME]"
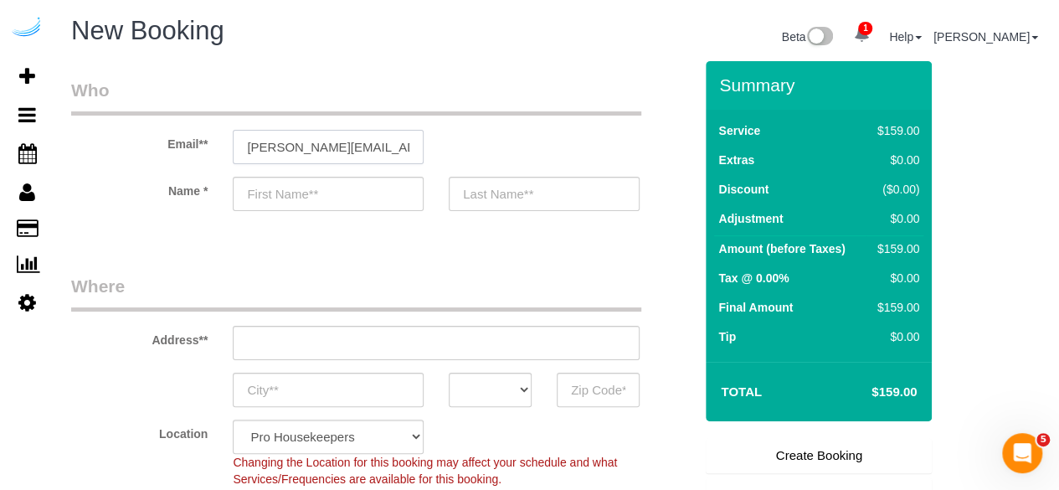
type input "[PERSON_NAME]"
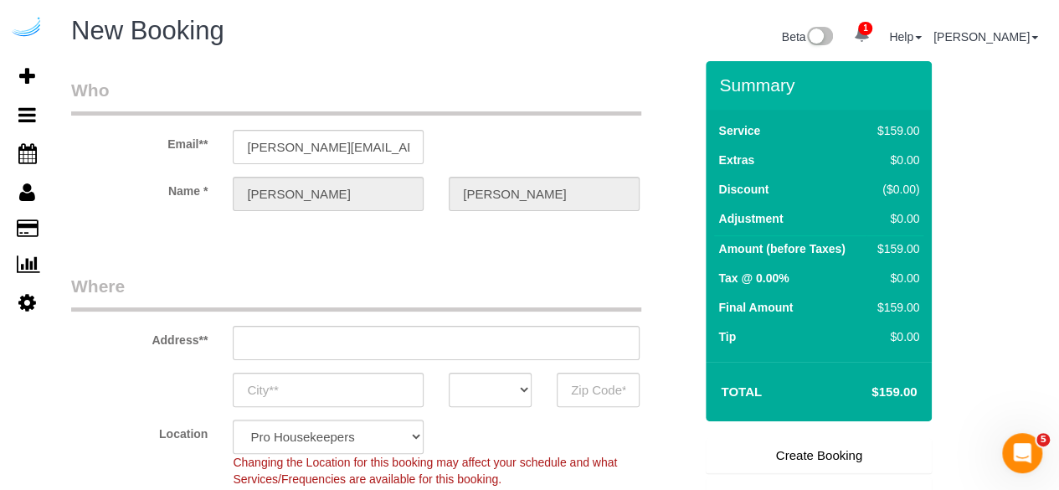
type input "[STREET_ADDRESS][PERSON_NAME]"
type input "Austin"
select select "[GEOGRAPHIC_DATA]"
type input "78704"
select select "9"
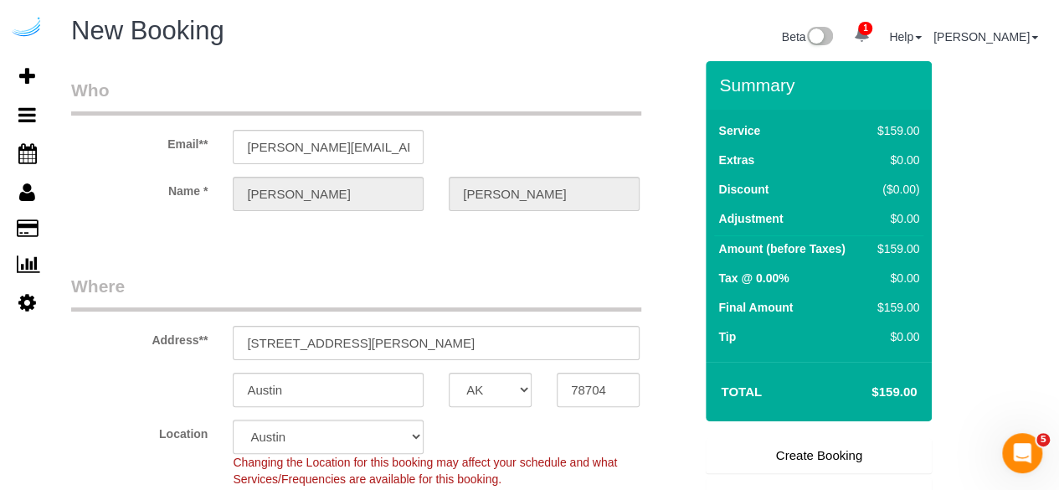
select select "object:2857"
click at [389, 340] on input "[STREET_ADDRESS][PERSON_NAME]" at bounding box center [436, 343] width 407 height 34
paste input "300 Roswell Rd NE, Atlanta, GA 30305"
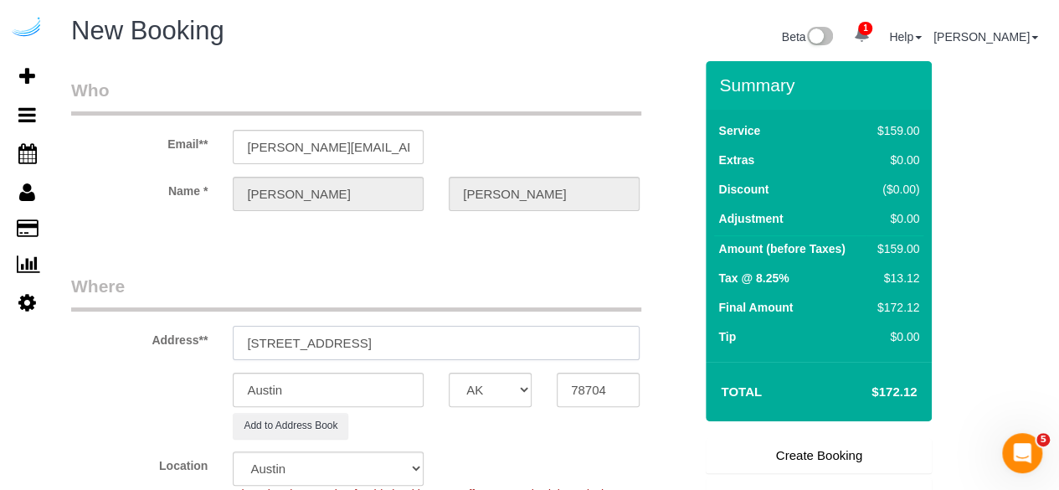
drag, startPoint x: 436, startPoint y: 341, endPoint x: 595, endPoint y: 368, distance: 160.7
click at [586, 358] on input "3300 Roswell Rd NE, Atlanta, GA 30305" at bounding box center [436, 343] width 407 height 34
type input "3300 Roswell Rd NE, Atlanta, GA 30305"
click at [587, 388] on input "78704" at bounding box center [598, 390] width 83 height 34
paste input "30305"
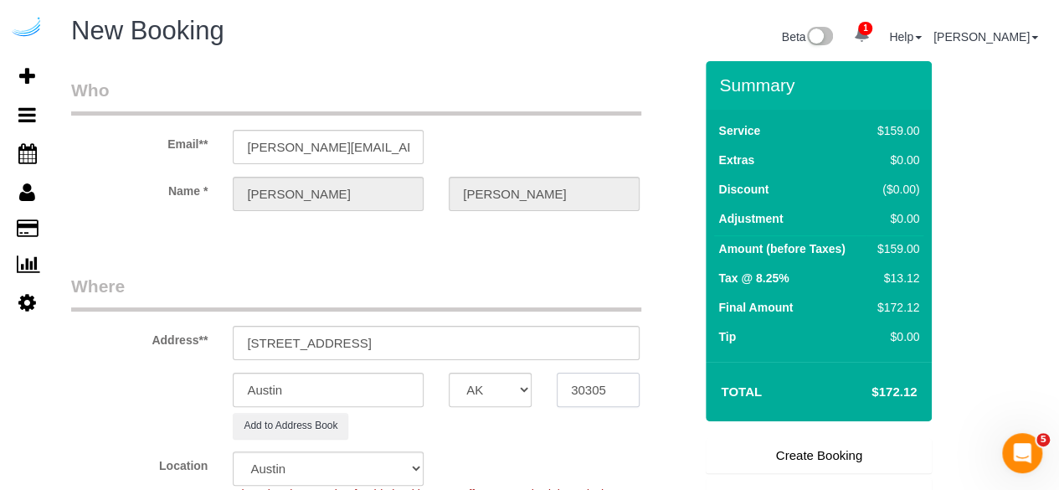
type input "30305"
click at [476, 388] on select "AK AL AR AZ CA CO CT DC DE [GEOGRAPHIC_DATA] [GEOGRAPHIC_DATA] HI IA ID IL IN K…" at bounding box center [490, 390] width 83 height 34
select select "8"
select select "GA"
select select "object:2909"
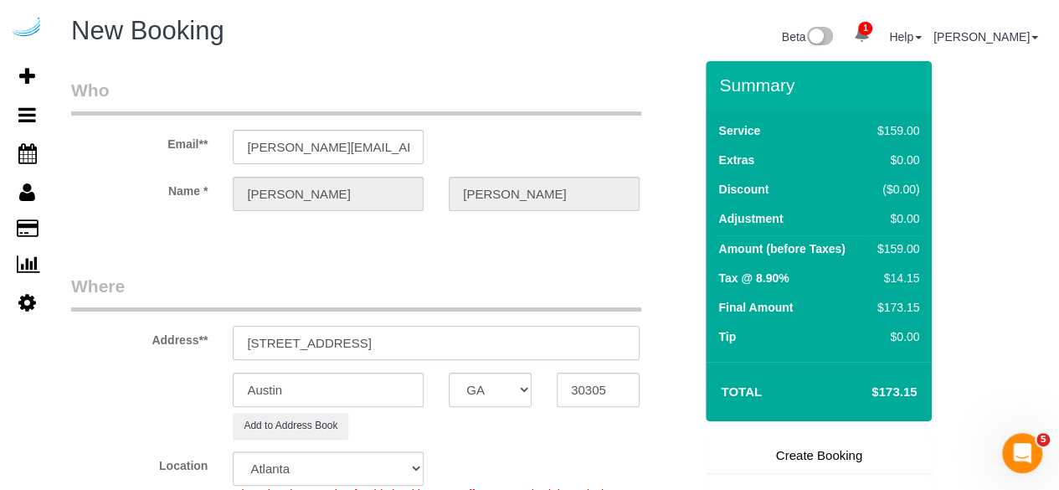
click at [578, 349] on input "3300 Roswell Rd NE, Atlanta, GA 30305" at bounding box center [436, 343] width 407 height 34
paste input "5719"
paste input "Rodney blackstock"
paste input "Camden Buckhead"
paste input "1432547"
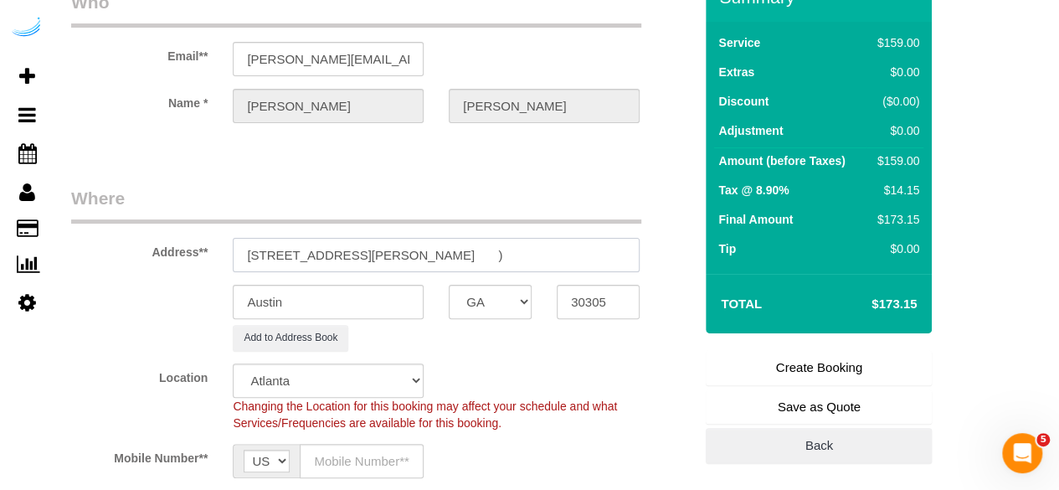
scroll to position [251, 0]
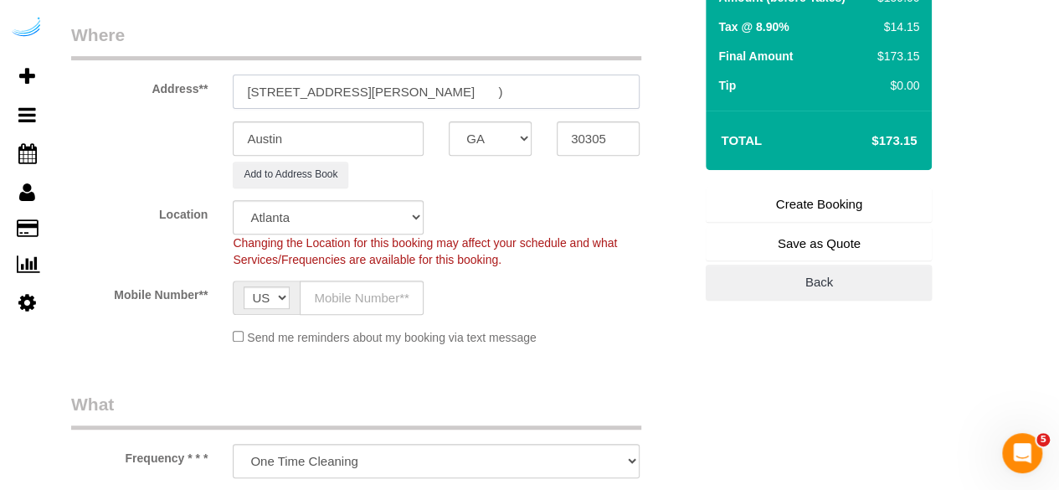
type input "3300 Roswell Rd NE, Building 500, Unit 5719 ( Rodney blackstock, Camden Buckhea…"
click at [326, 291] on input "text" at bounding box center [362, 298] width 124 height 34
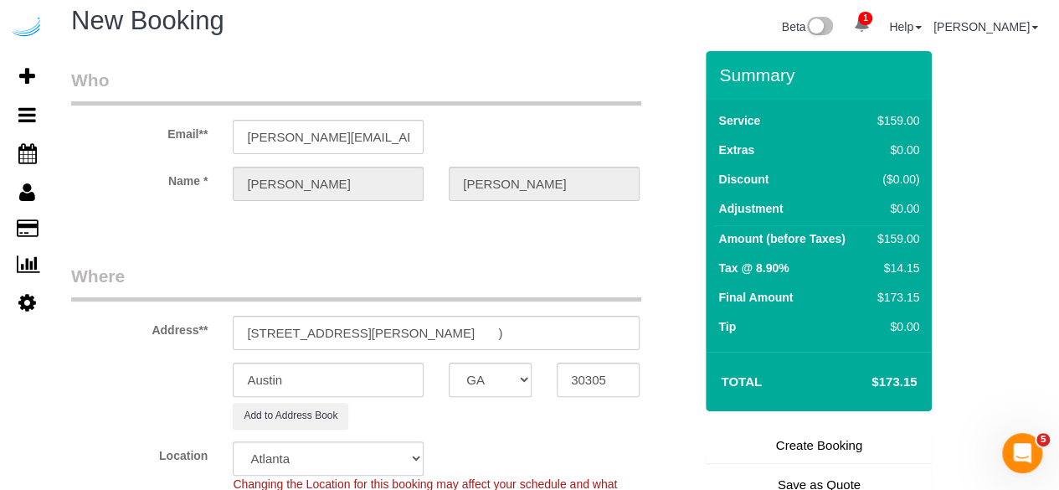
scroll to position [178, 0]
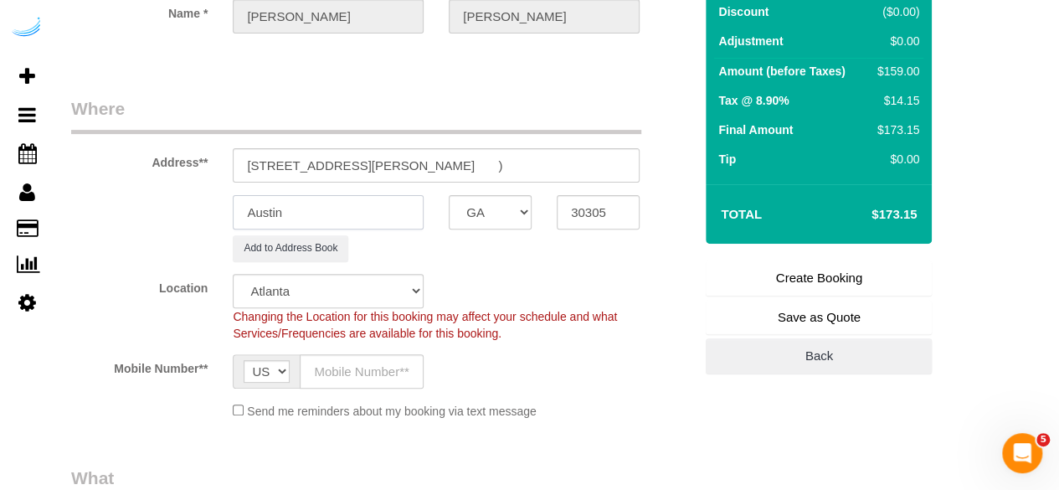
click at [343, 207] on input "Austin" at bounding box center [328, 212] width 191 height 34
type input "[GEOGRAPHIC_DATA]"
click at [362, 373] on input "text" at bounding box center [362, 371] width 124 height 34
type input "[PHONE_NUMBER]"
type input "[PERSON_NAME]"
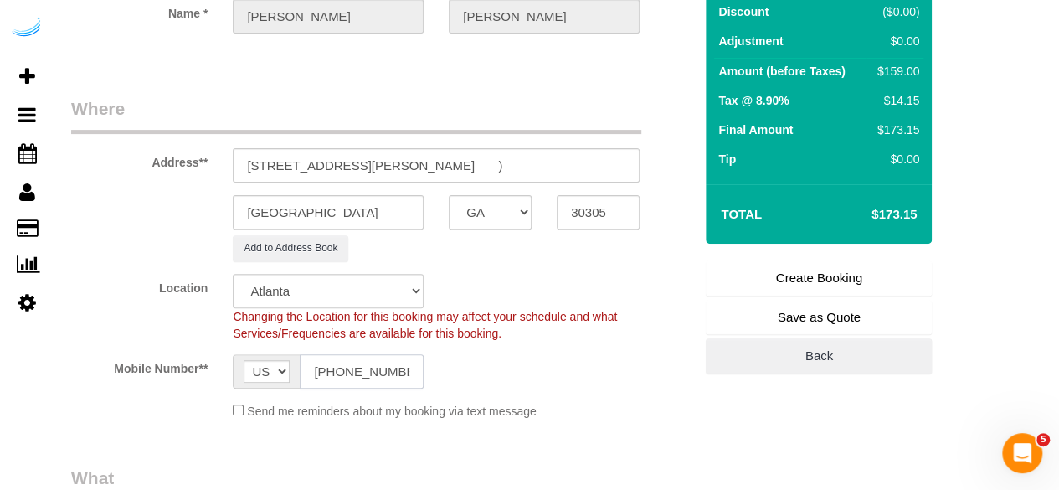
type input "[PHONE_NUMBER]"
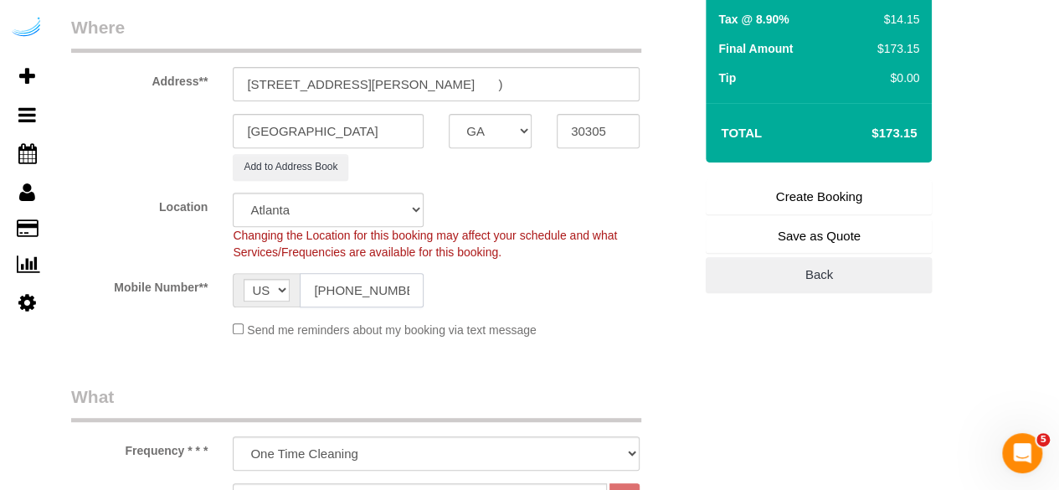
scroll to position [429, 0]
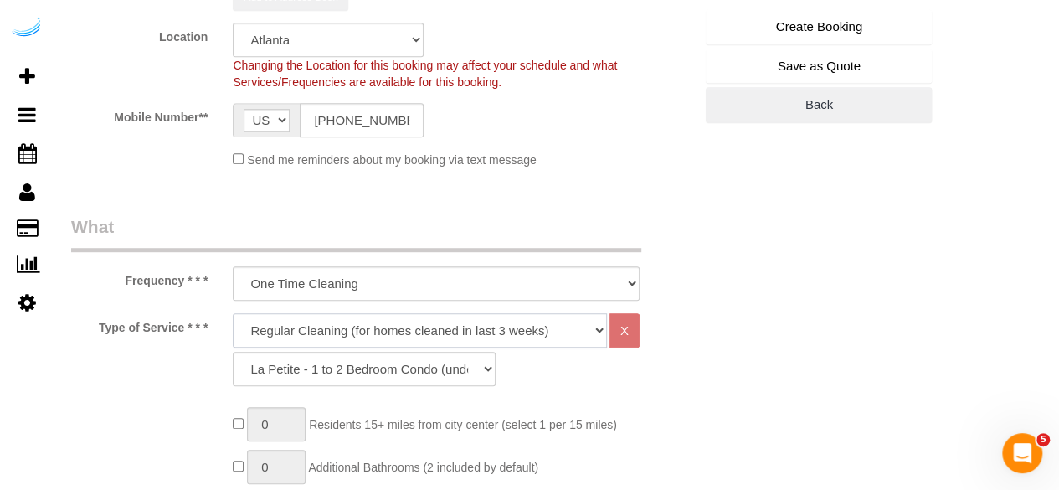
click at [407, 324] on select "Deep Cleaning (for homes that have not been cleaned in 3+ weeks) Spruce Regular…" at bounding box center [420, 330] width 374 height 34
click at [325, 321] on select "Deep Cleaning (for homes that have not been cleaned in 3+ weeks) Spruce Regular…" at bounding box center [420, 330] width 374 height 34
select select "282"
click at [233, 313] on select "Deep Cleaning (for homes that have not been cleaned in 3+ weeks) Spruce Regular…" at bounding box center [420, 330] width 374 height 34
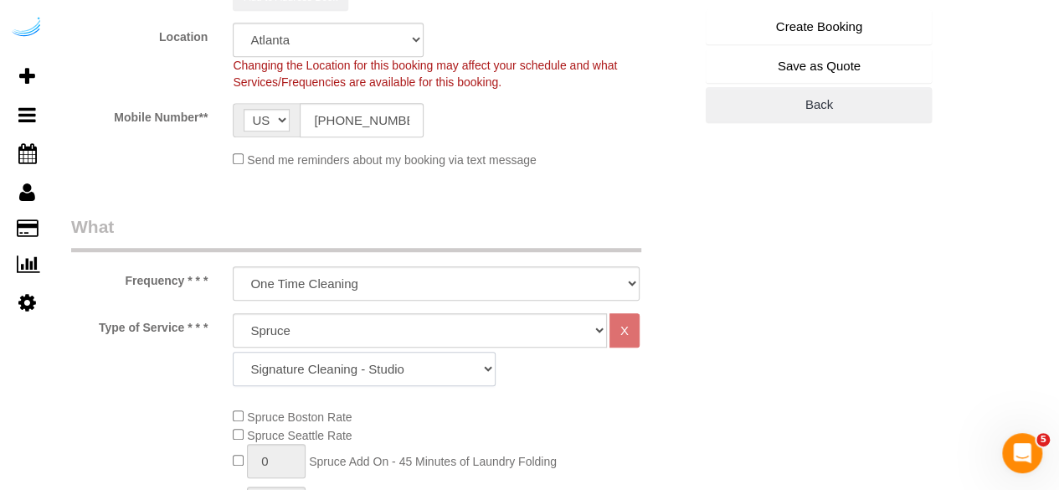
click at [410, 369] on select "Signature Cleaning - Studio Signature Cleaning - 1 Bed 1 Bath Signature Cleanin…" at bounding box center [364, 369] width 263 height 34
select select "325"
click at [233, 352] on select "Signature Cleaning - Studio Signature Cleaning - 1 Bed 1 Bath Signature Cleanin…" at bounding box center [364, 369] width 263 height 34
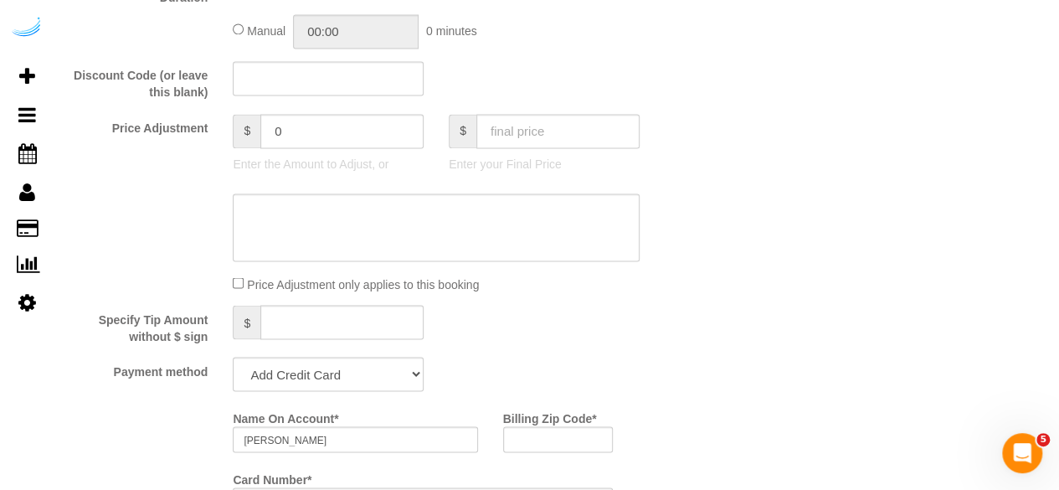
scroll to position [1517, 0]
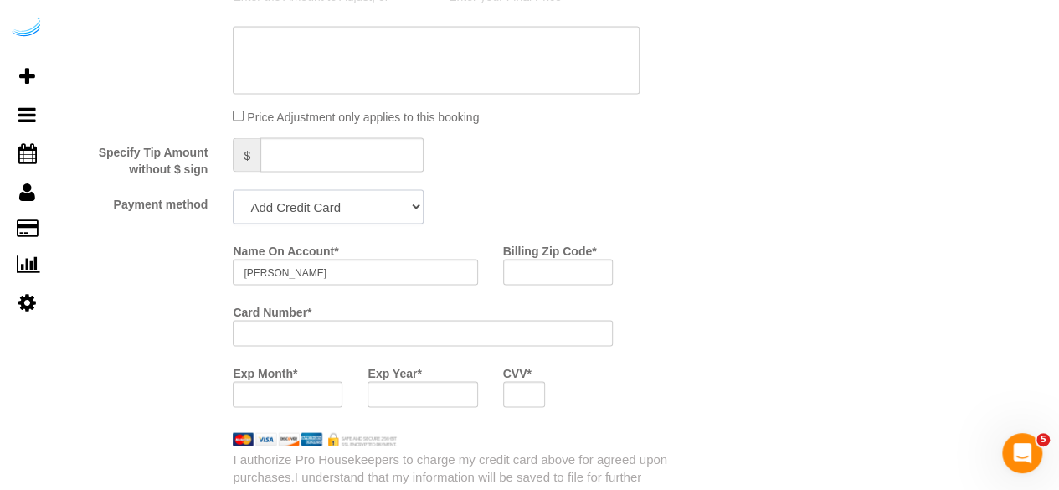
click at [376, 203] on select "Add Credit Card Cash Check Paypal" at bounding box center [328, 206] width 191 height 34
select select "string:check"
click at [233, 191] on select "Add Credit Card Cash Check Paypal" at bounding box center [328, 206] width 191 height 34
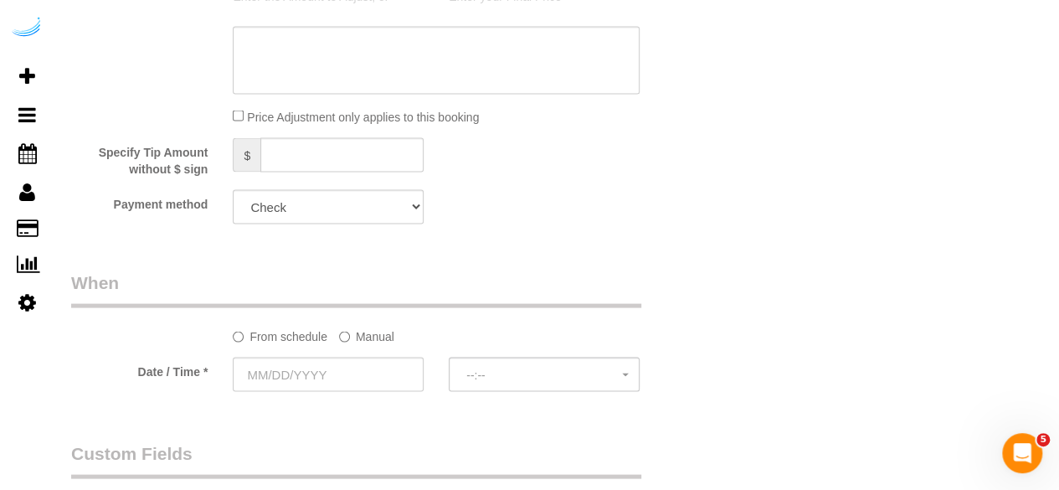
click at [353, 343] on label "Manual" at bounding box center [366, 333] width 55 height 23
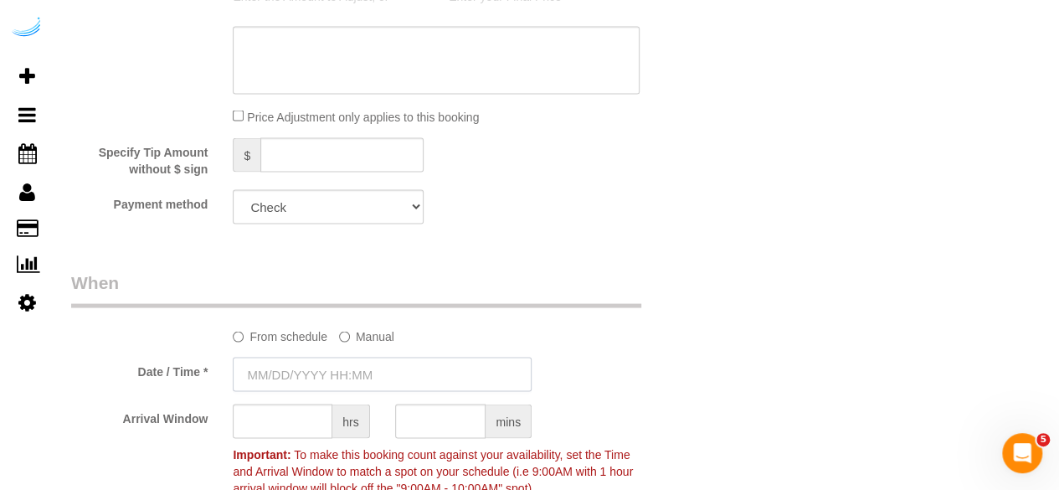
click at [325, 363] on input "text" at bounding box center [382, 374] width 299 height 34
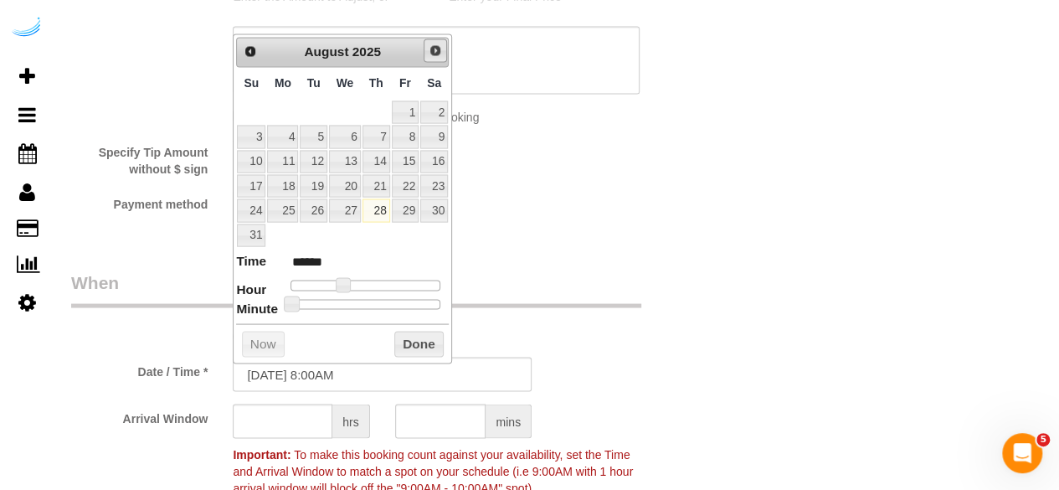
click at [435, 48] on span "Next" at bounding box center [435, 50] width 13 height 13
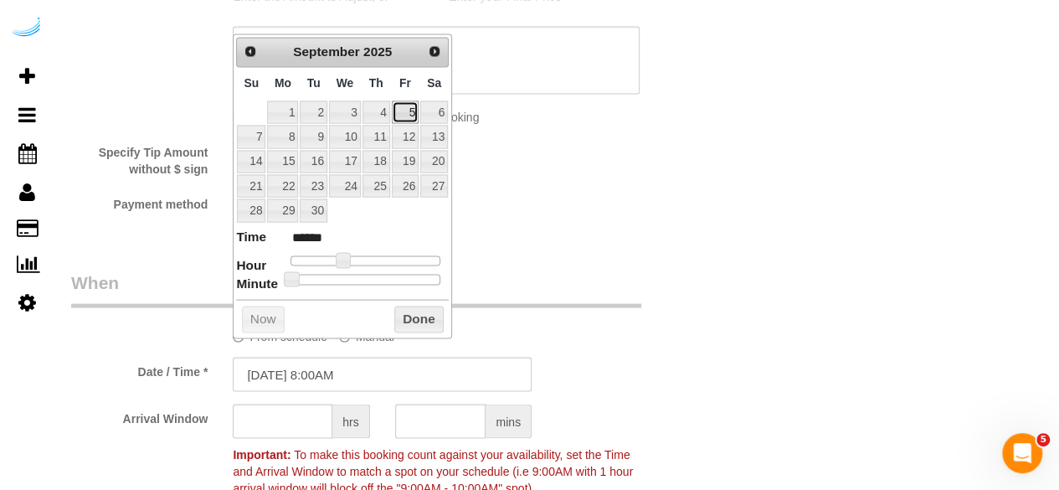
click at [405, 110] on link "5" at bounding box center [405, 111] width 27 height 23
type input "[DATE] 9:00AM"
type input "******"
type input "[DATE] 10:00AM"
type input "*******"
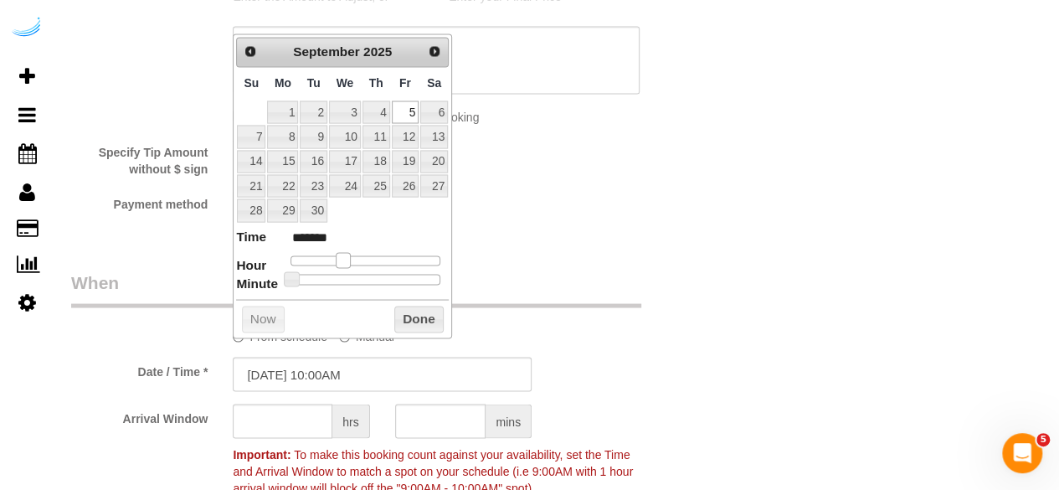
type input "09/05/2025 11:00AM"
type input "*******"
type input "[DATE] 10:00AM"
type input "*******"
type input "[DATE] 9:00AM"
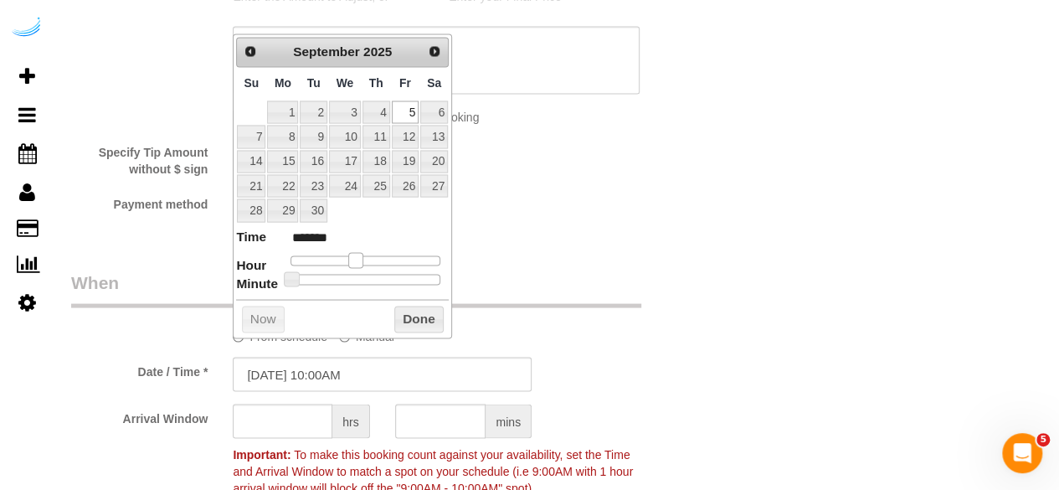
type input "******"
click at [343, 255] on span at bounding box center [349, 259] width 15 height 15
click at [293, 409] on input "text" at bounding box center [283, 421] width 100 height 34
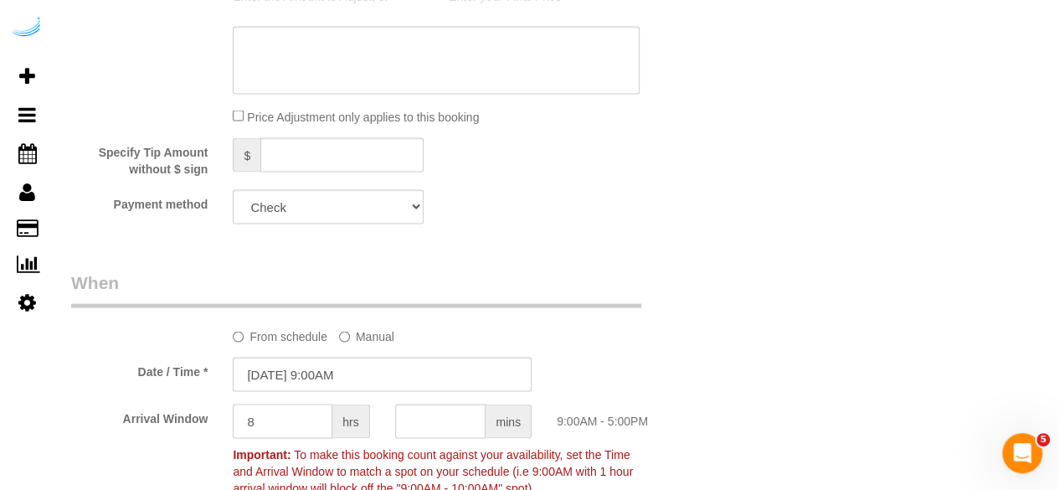
type input "8"
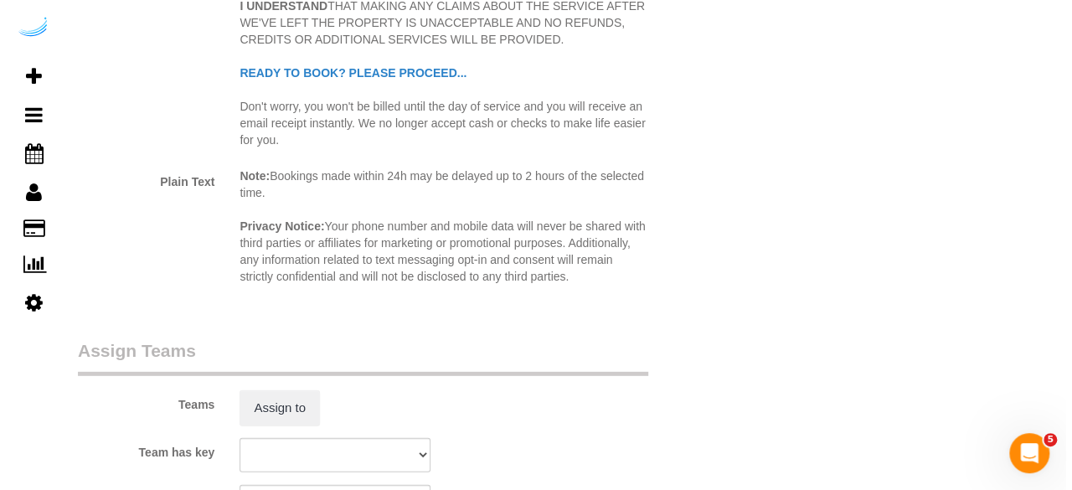
scroll to position [2355, 0]
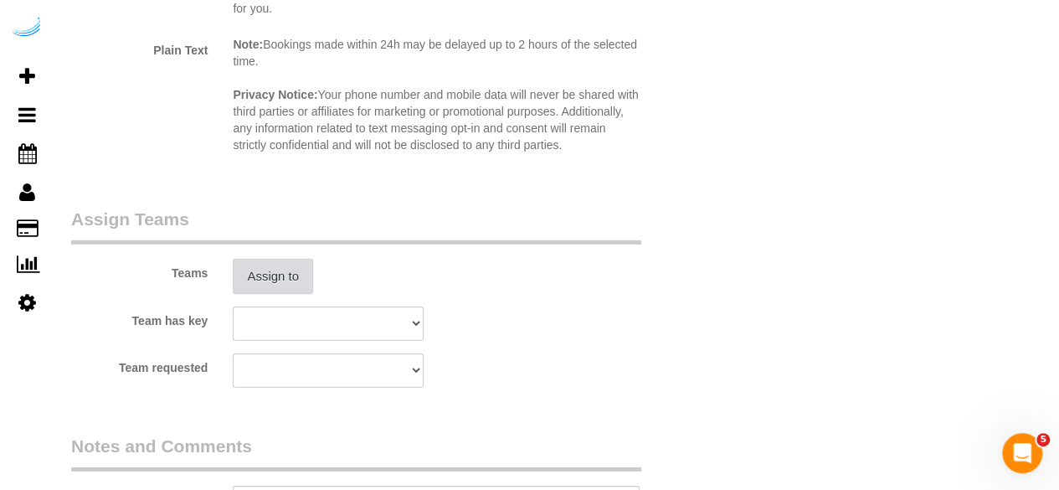
type input "4"
click at [260, 281] on button "Assign to" at bounding box center [273, 276] width 80 height 35
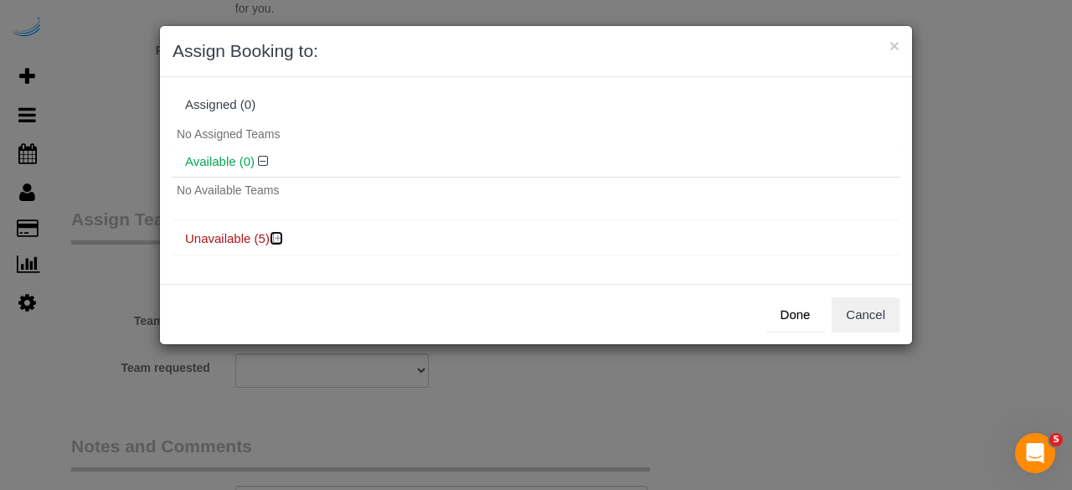
click at [273, 239] on icon at bounding box center [278, 238] width 10 height 13
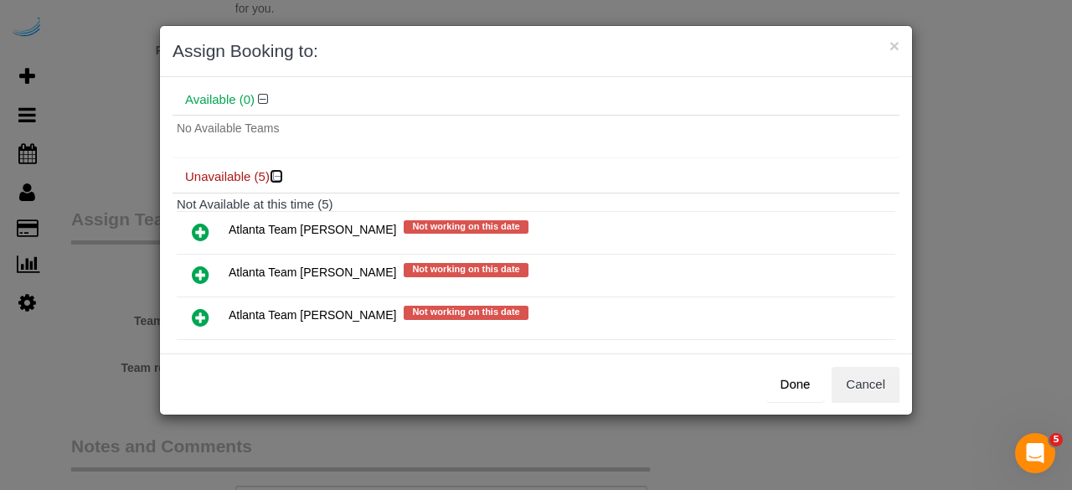
scroll to position [167, 0]
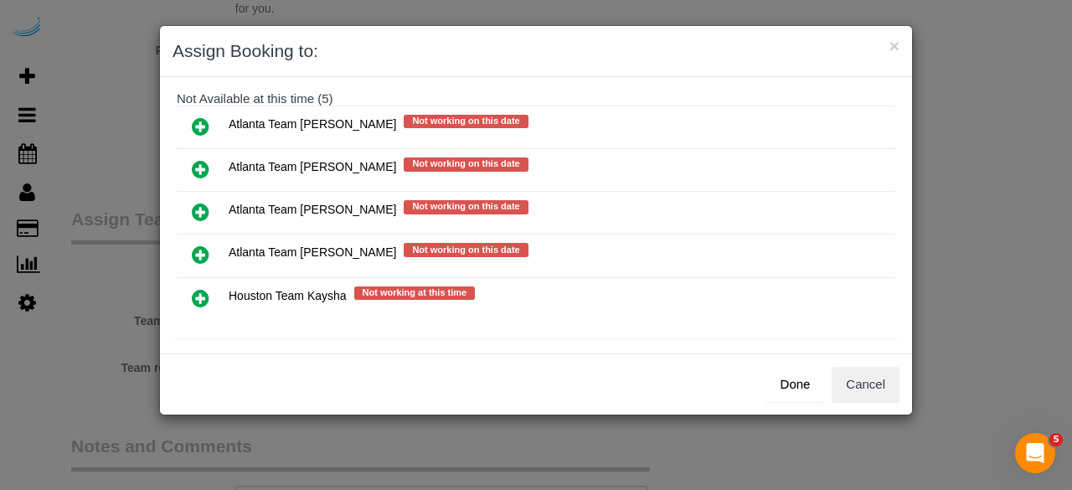
click at [199, 162] on icon at bounding box center [201, 169] width 18 height 20
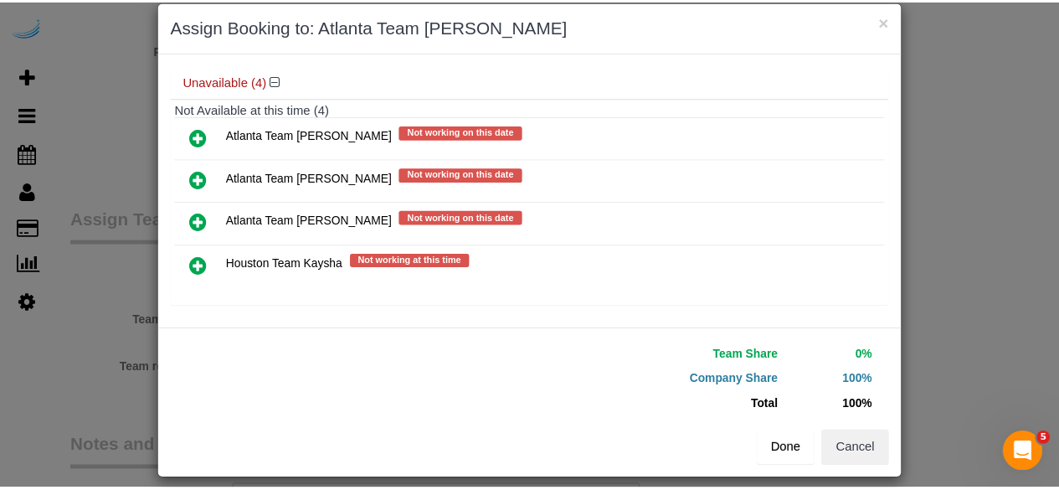
scroll to position [38, 0]
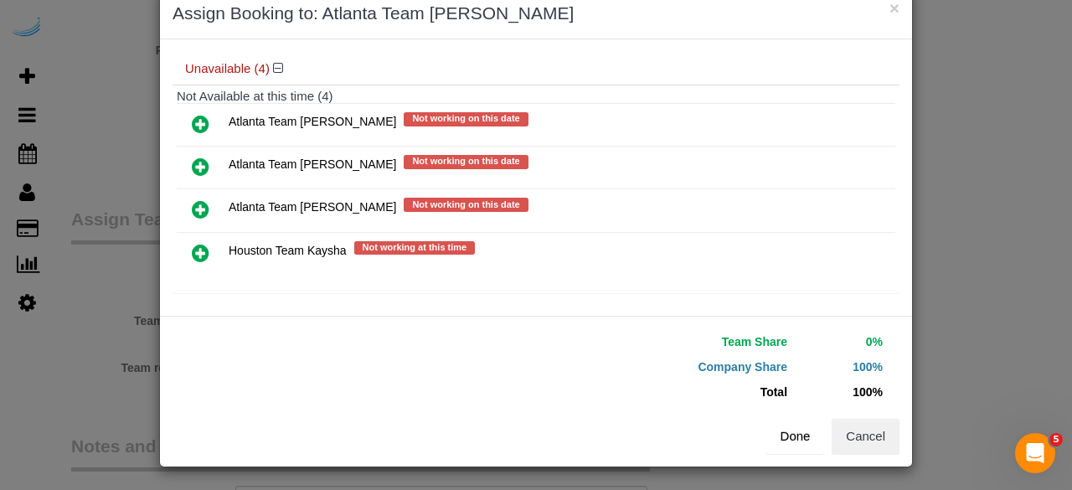
click at [791, 435] on button "Done" at bounding box center [795, 436] width 59 height 35
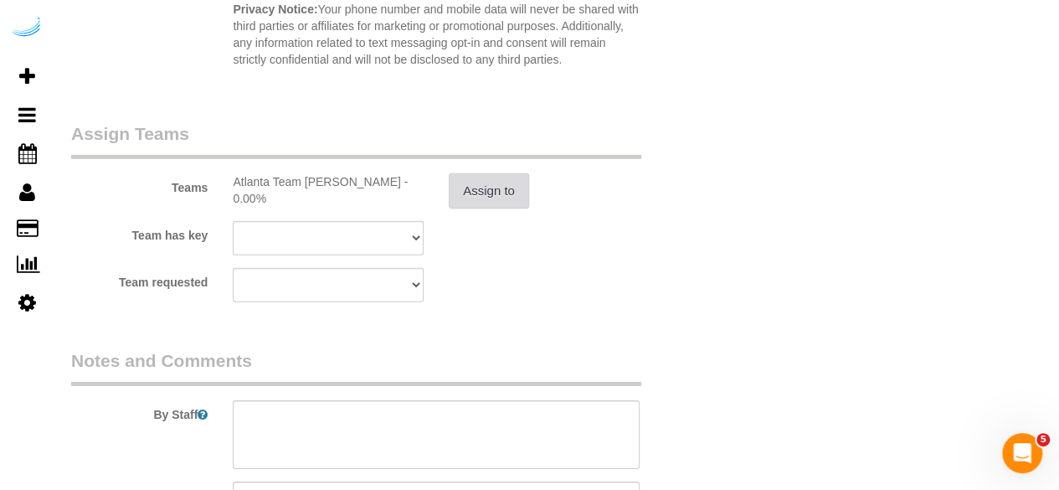
scroll to position [2522, 0]
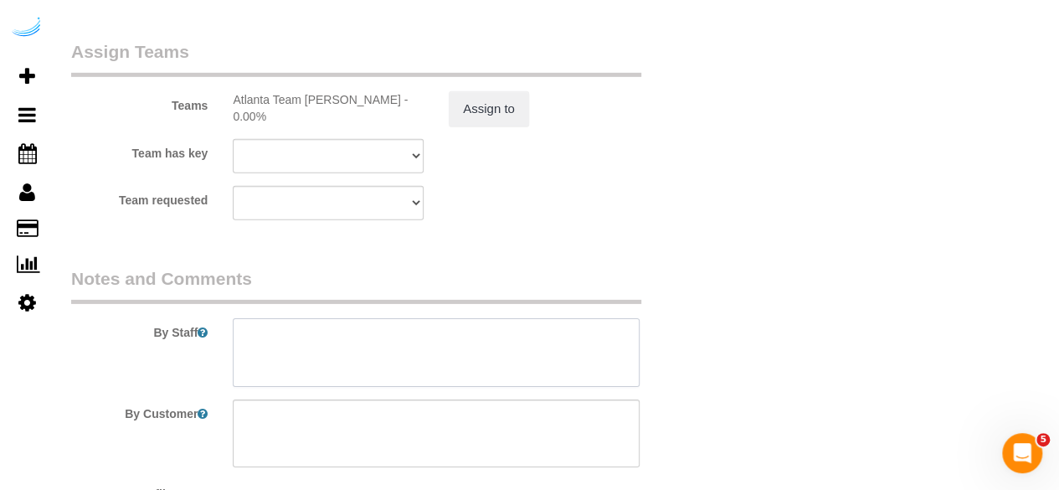
click at [501, 336] on textarea at bounding box center [436, 352] width 407 height 69
click at [484, 351] on textarea at bounding box center [436, 352] width 407 height 69
paste textarea "Permanent Notes:No notes from this customer.Today's Notes:No notes from this se…"
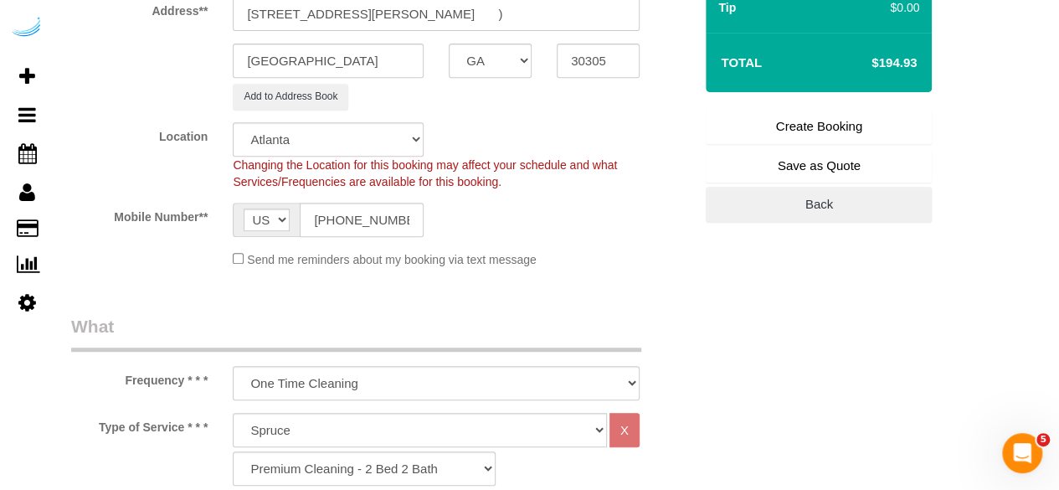
scroll to position [178, 0]
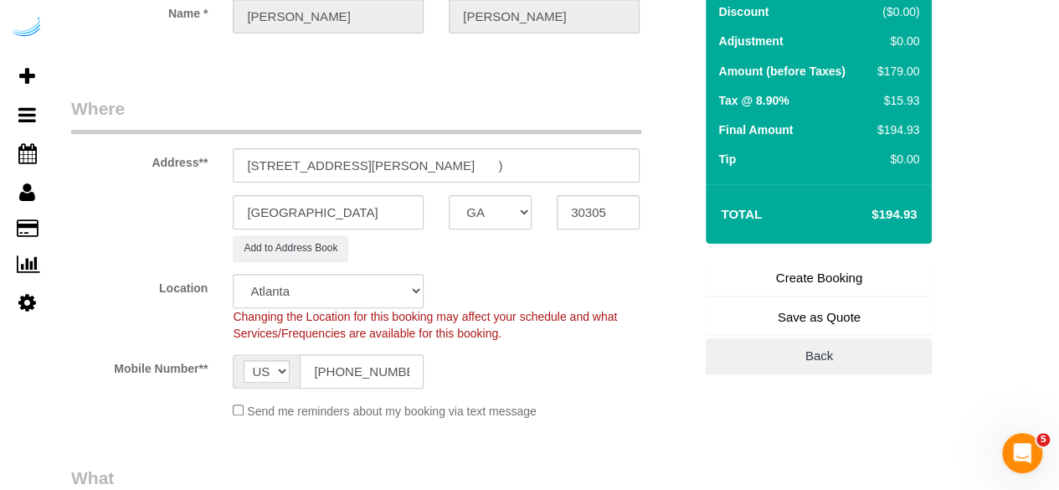
type textarea "Recurrency: Every 2 weeks Permanent Notes:No notes from this customer.Today's N…"
click at [834, 275] on link "Create Booking" at bounding box center [819, 277] width 226 height 35
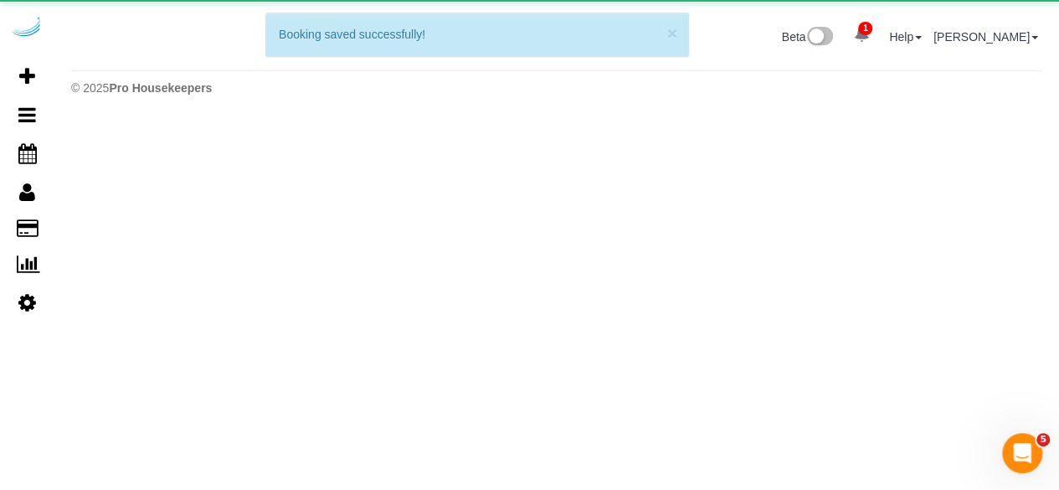
scroll to position [0, 0]
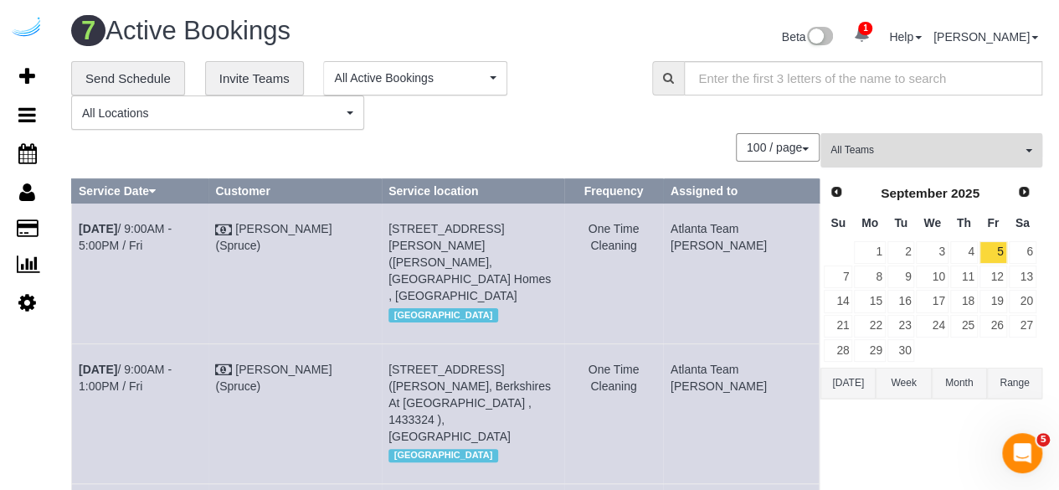
click at [927, 139] on button "All Teams" at bounding box center [932, 150] width 222 height 34
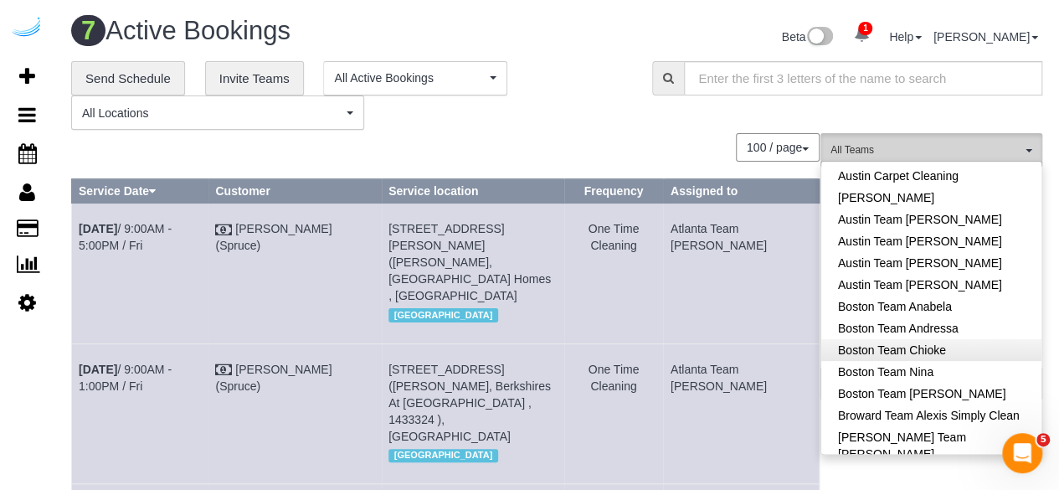
scroll to position [167, 0]
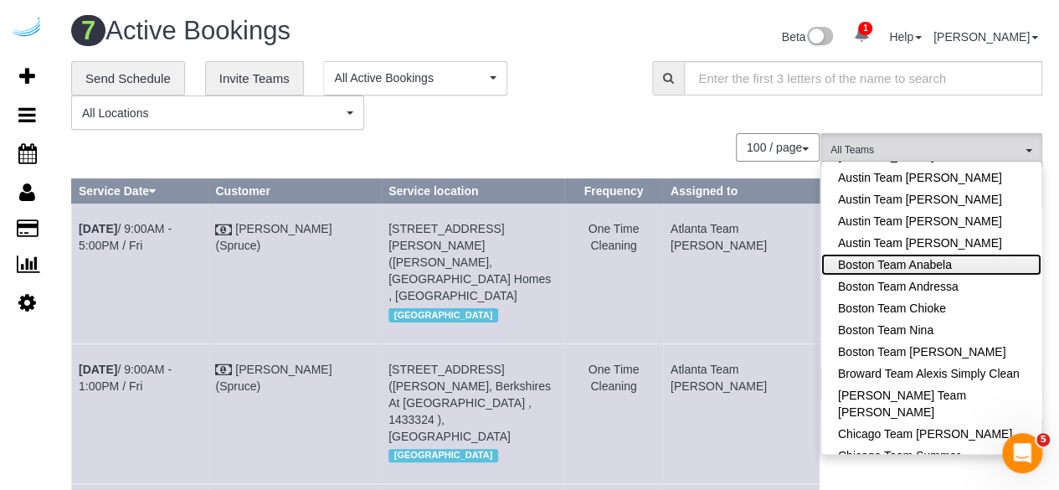
click at [960, 260] on link "Boston Team Anabela" at bounding box center [932, 265] width 220 height 22
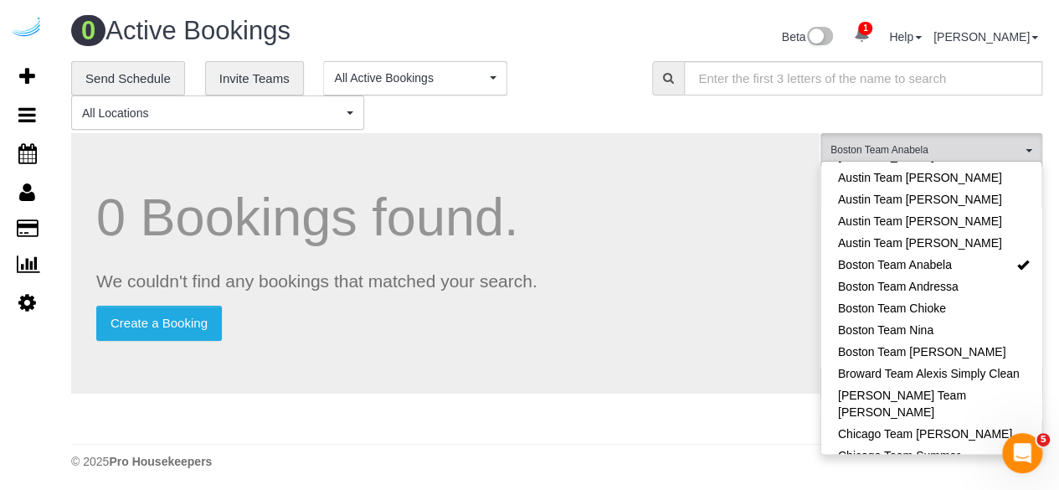
click at [606, 135] on div "0 Bookings found. We couldn't find any bookings that matched your search. Creat…" at bounding box center [445, 263] width 749 height 260
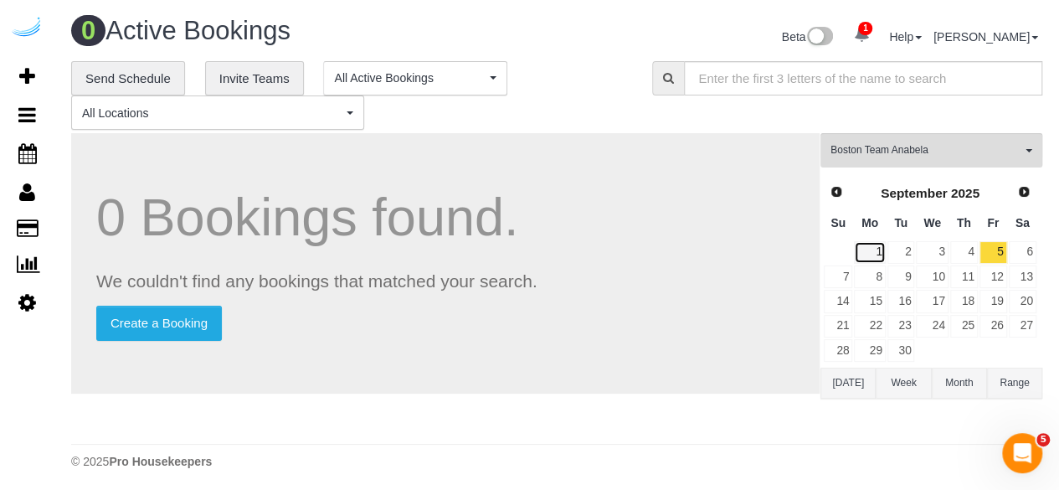
click at [875, 245] on link "1" at bounding box center [869, 252] width 31 height 23
click at [863, 235] on th "Mo" at bounding box center [869, 223] width 33 height 33
click at [863, 246] on link "1" at bounding box center [869, 252] width 31 height 23
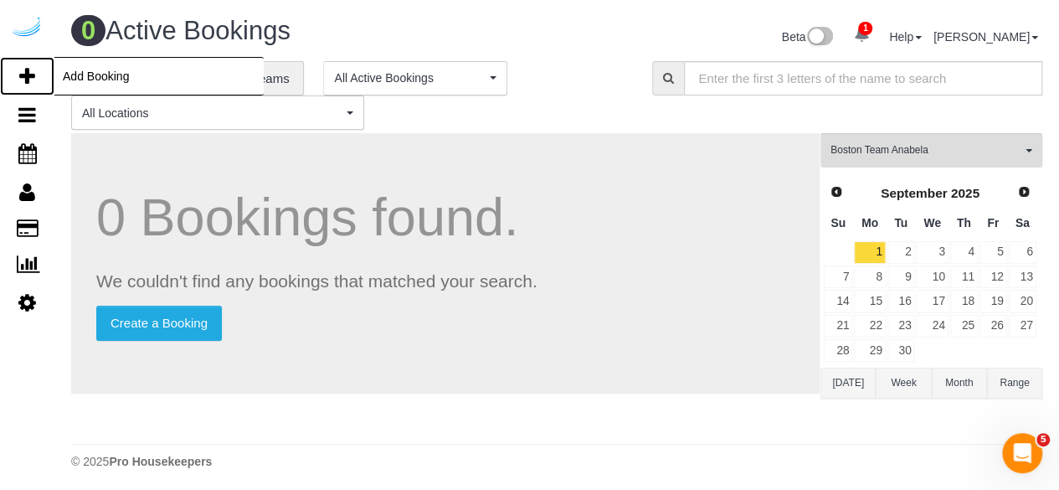
click at [20, 72] on icon at bounding box center [27, 76] width 16 height 20
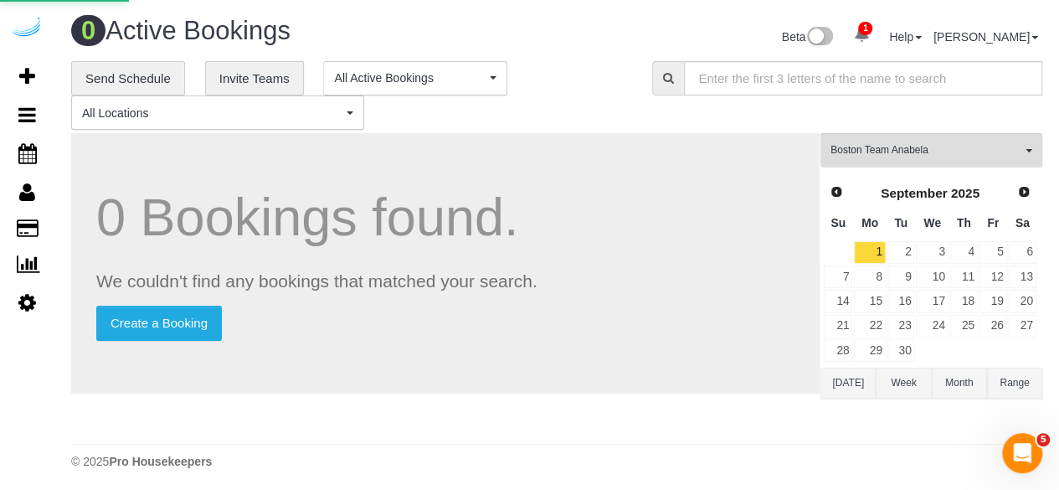
select select "number:9"
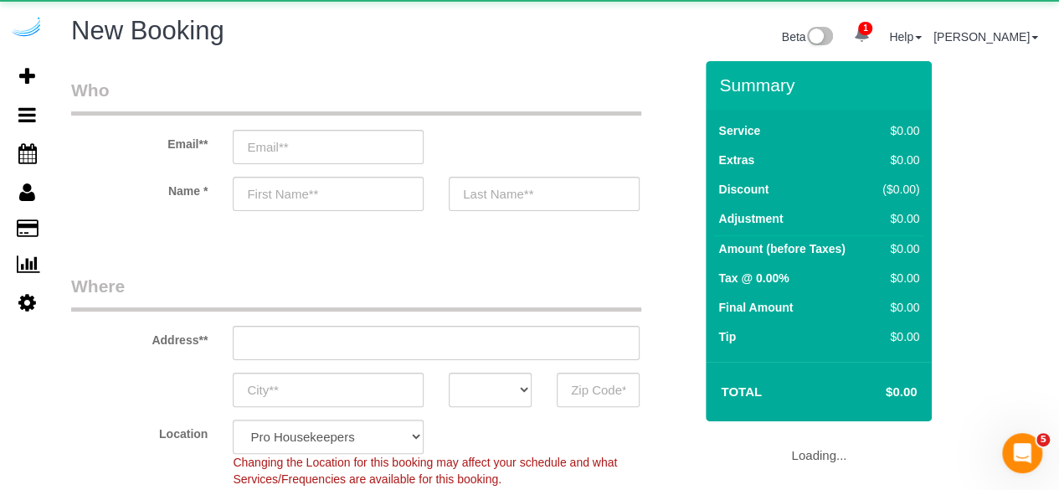
select select "object:4576"
select select "4"
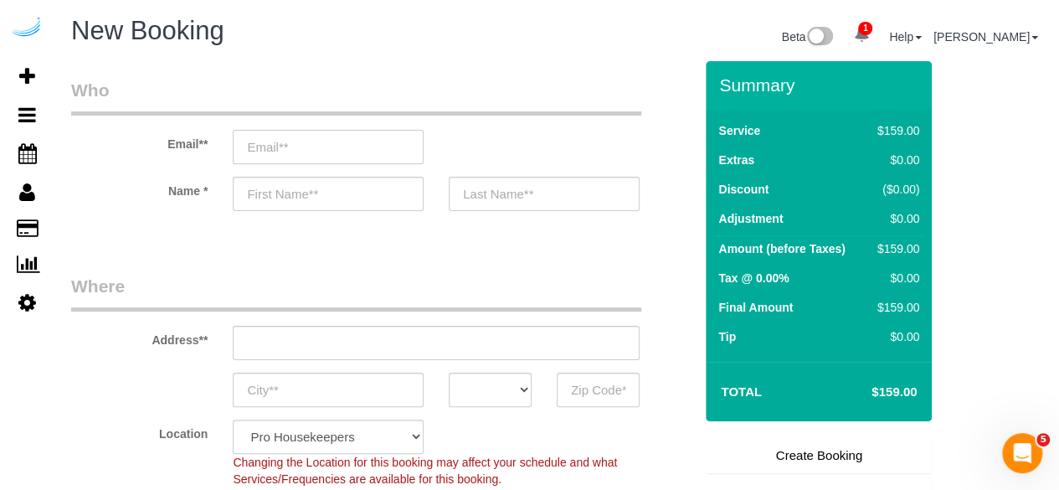
click at [380, 135] on input "email" at bounding box center [328, 147] width 191 height 34
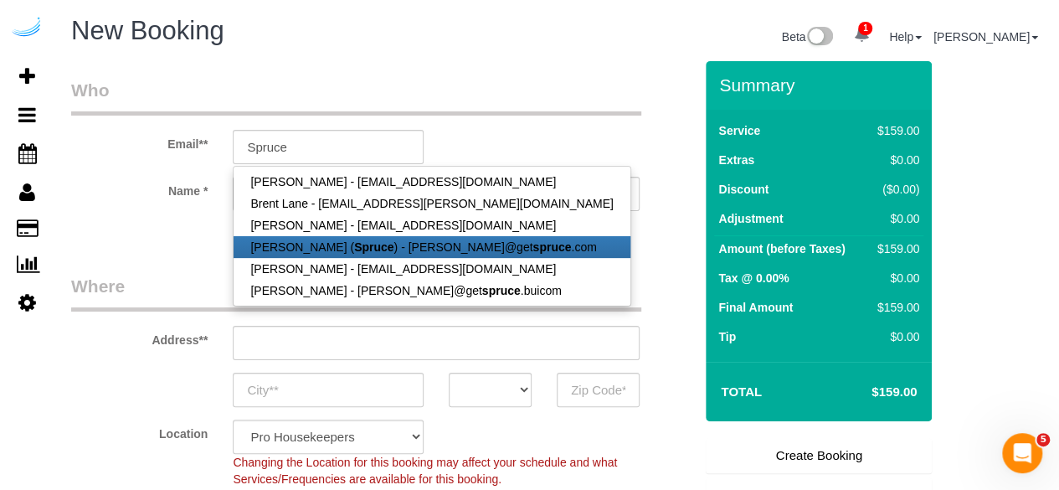
click at [315, 249] on link "[PERSON_NAME] ( Spruce ) - [PERSON_NAME]@get spruce .com" at bounding box center [432, 247] width 396 height 22
type input "[PERSON_NAME][EMAIL_ADDRESS][DOMAIN_NAME]"
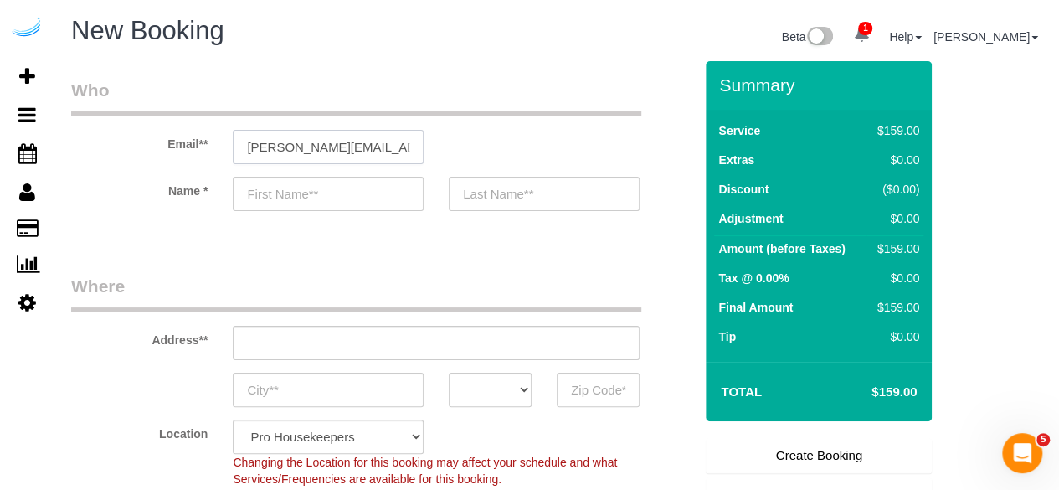
type input "[PERSON_NAME]"
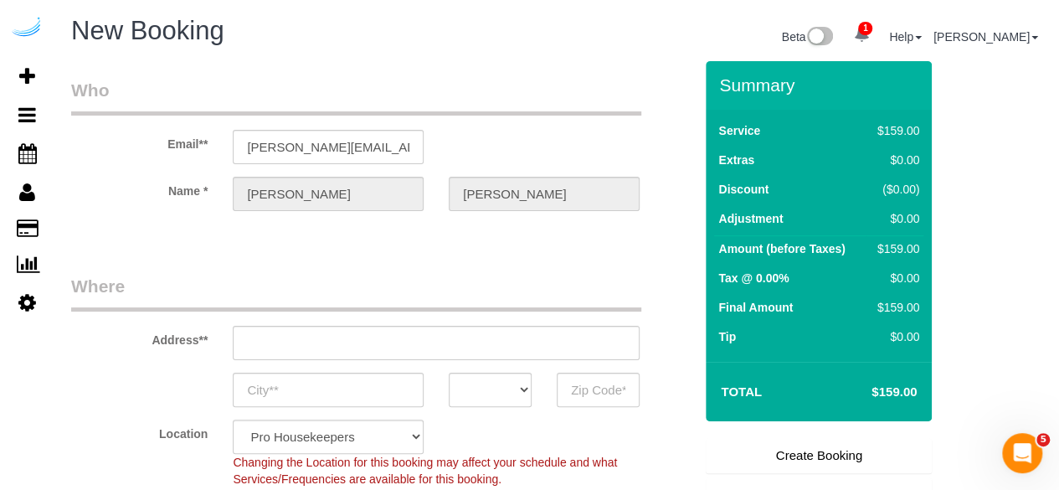
type input "[STREET_ADDRESS][PERSON_NAME]"
type input "Austin"
select select "[GEOGRAPHIC_DATA]"
type input "78704"
select select "9"
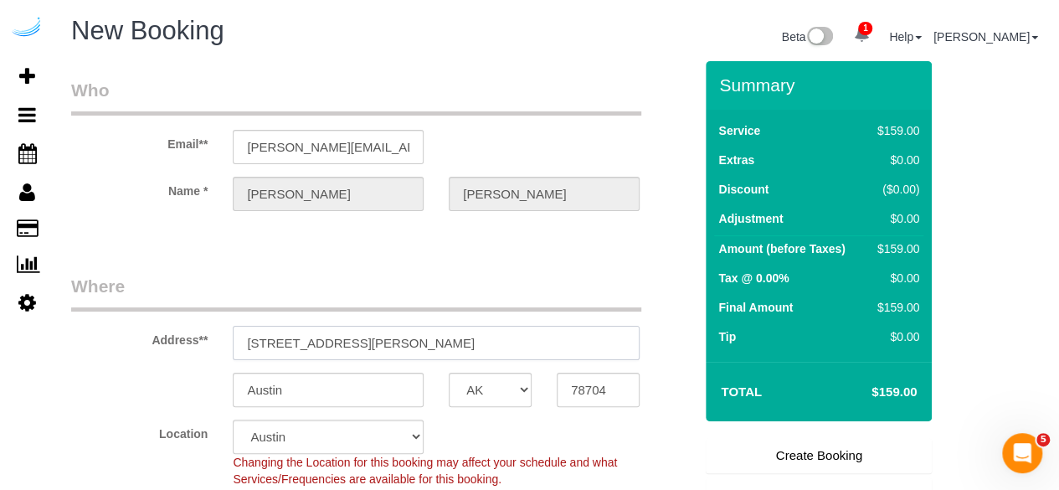
select select "object:4615"
click at [508, 345] on input "[STREET_ADDRESS][PERSON_NAME]" at bounding box center [436, 343] width 407 height 34
paste input "660 Washington St, Boston, MA 02111"
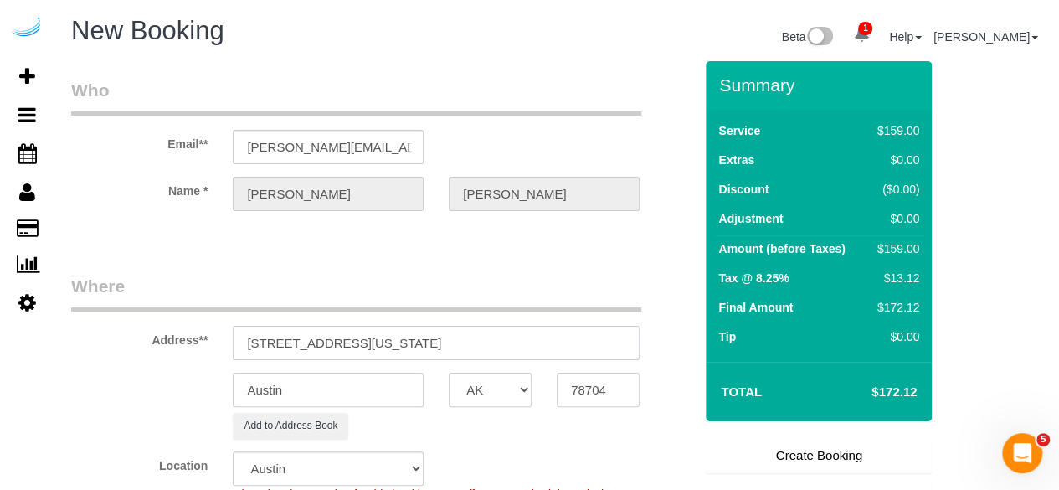
drag, startPoint x: 428, startPoint y: 343, endPoint x: 519, endPoint y: 339, distance: 91.3
click at [519, 339] on input "660 Washington St, Boston, MA 02111" at bounding box center [436, 343] width 407 height 34
type input "660 Washington St, Boston, MA 02111"
click at [588, 386] on input "78704" at bounding box center [598, 390] width 83 height 34
paste input "02111"
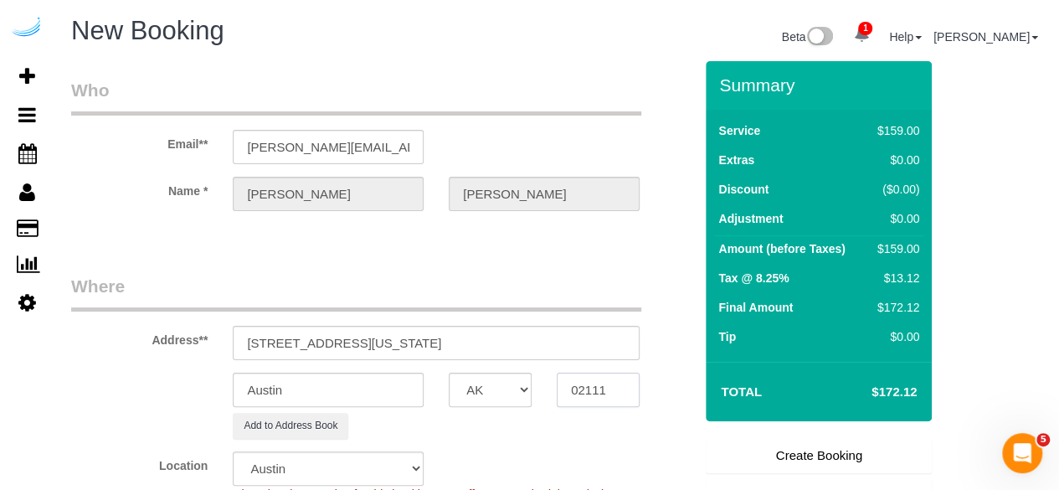
type input "02111"
click at [492, 383] on select "AK AL AR AZ CA CO CT DC DE [GEOGRAPHIC_DATA] [GEOGRAPHIC_DATA] HI IA ID IL IN K…" at bounding box center [490, 390] width 83 height 34
select select "MA"
click at [449, 373] on select "AK AL AR AZ CA CO CT DC DE [GEOGRAPHIC_DATA] [GEOGRAPHIC_DATA] HI IA ID IL IN K…" at bounding box center [490, 390] width 83 height 34
select select "7"
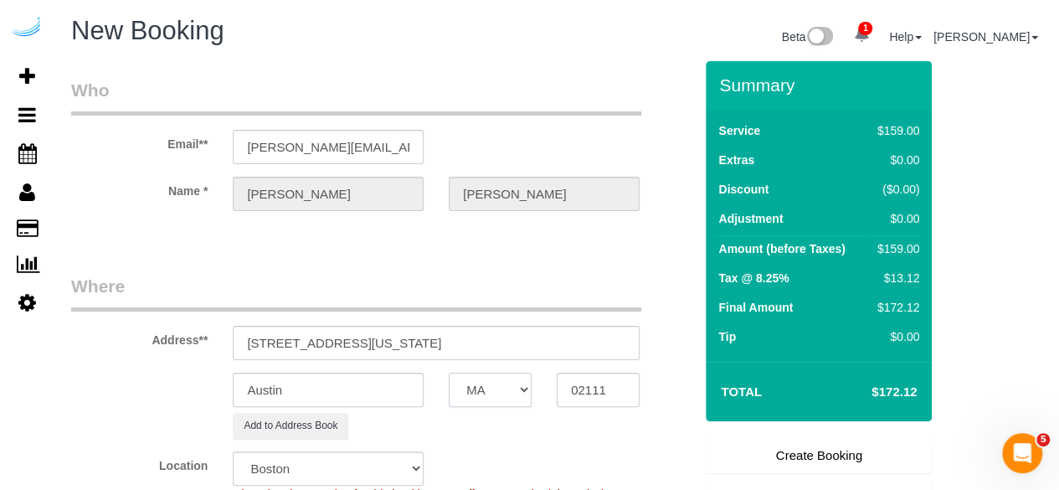
select select "object:4667"
click at [403, 388] on input "Austin" at bounding box center [328, 390] width 191 height 34
type input "[GEOGRAPHIC_DATA]"
drag, startPoint x: 362, startPoint y: 343, endPoint x: 501, endPoint y: 342, distance: 139.0
click at [501, 342] on input "660 Washington St, Boston, MA 02111" at bounding box center [436, 343] width 407 height 34
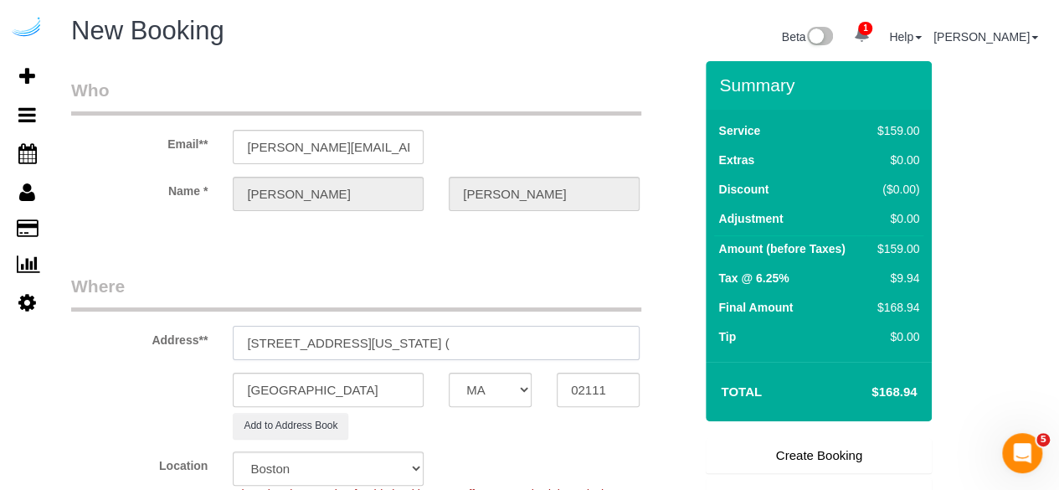
paste input "Kasimir Menne"
paste input "660 Washington"
paste input "1469636"
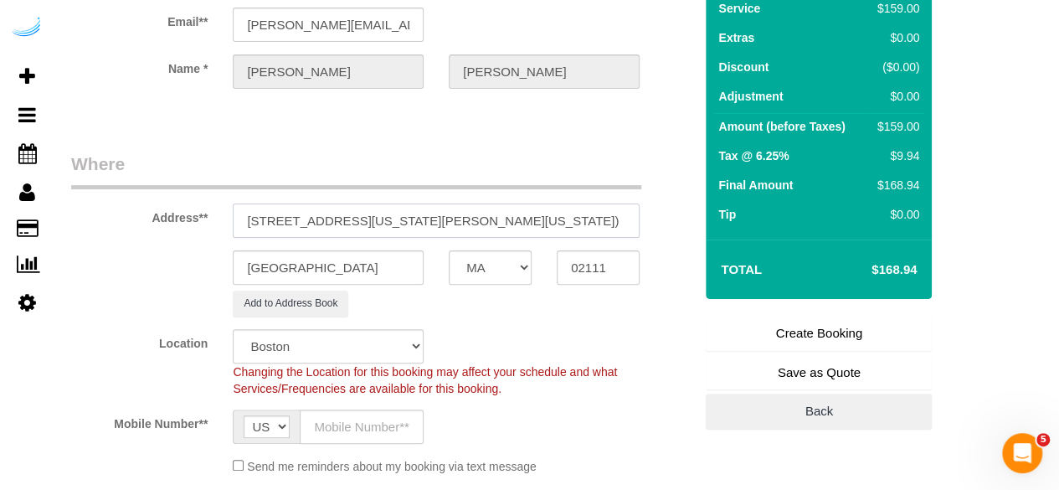
scroll to position [167, 0]
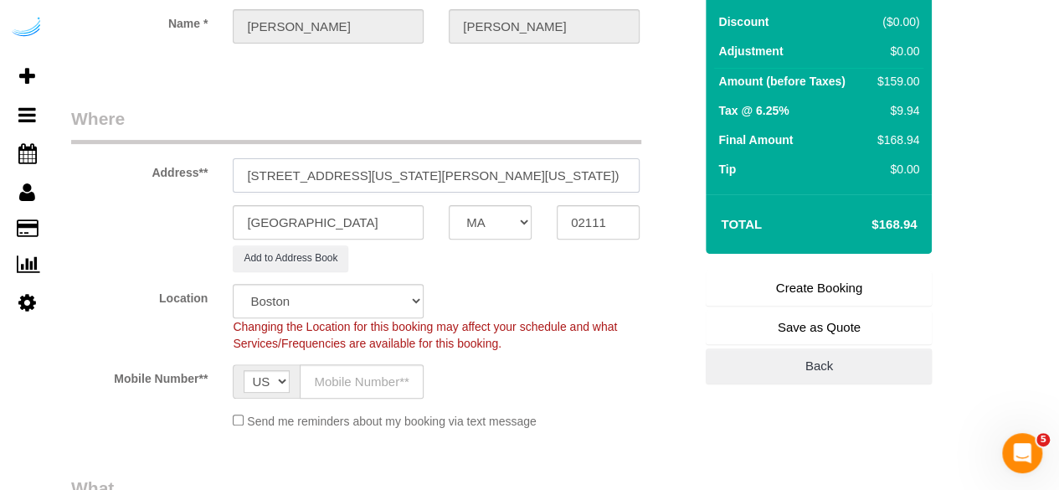
type input "660 Washington St, Unit 23H (Kasimir Menne, 660 Washington , 1469636)"
click at [389, 383] on input "text" at bounding box center [362, 381] width 124 height 34
type input "[PHONE_NUMBER]"
type input "[PERSON_NAME]"
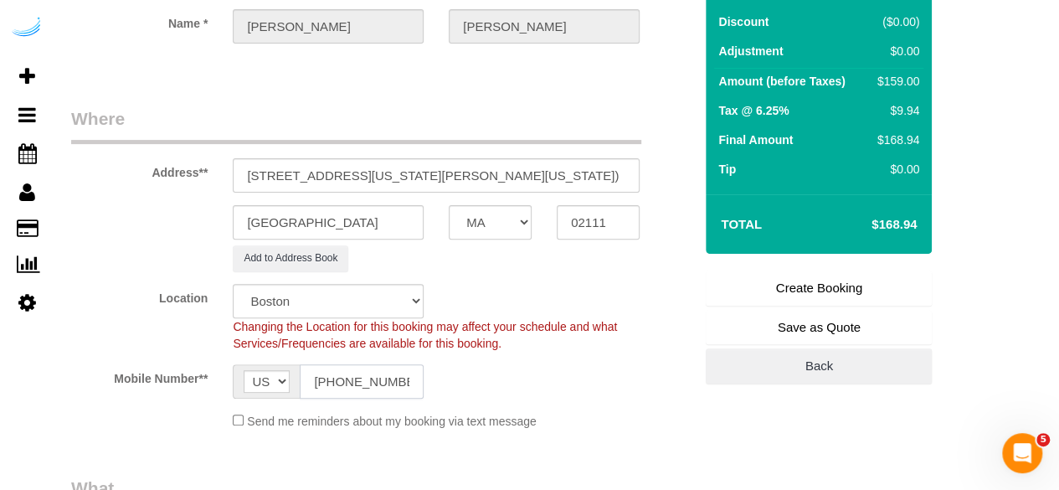
type input "[PHONE_NUMBER]"
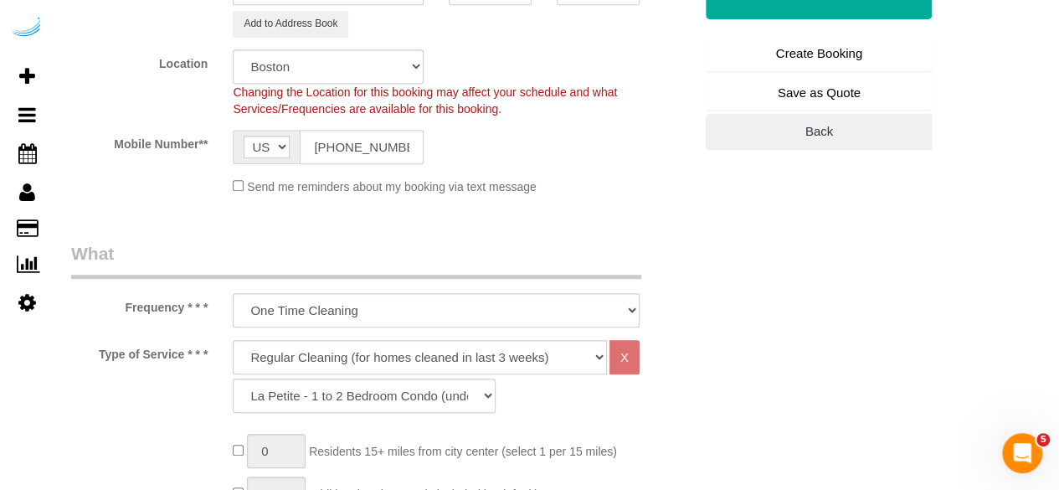
scroll to position [419, 0]
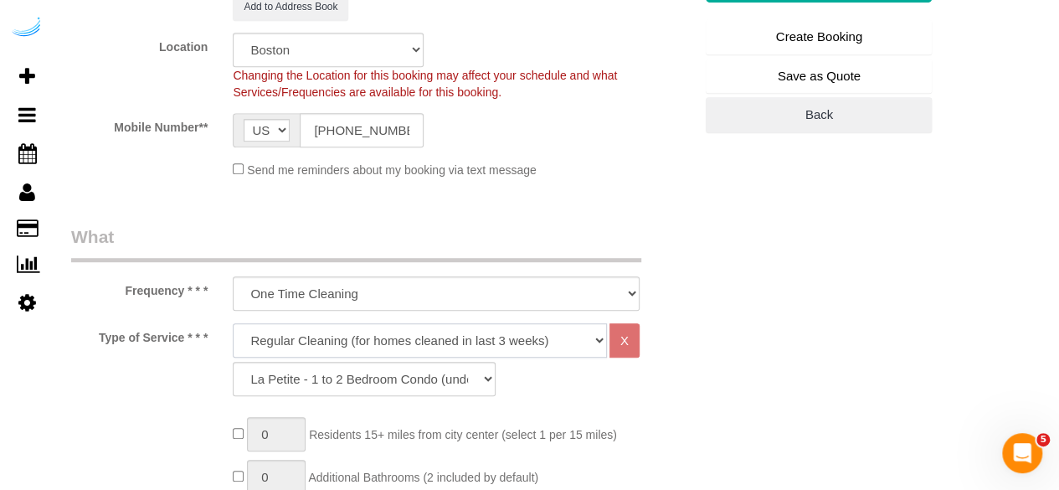
click at [377, 332] on select "Deep Cleaning (for homes that have not been cleaned in 3+ weeks) Spruce Regular…" at bounding box center [420, 340] width 374 height 34
select select "282"
click at [233, 323] on select "Deep Cleaning (for homes that have not been cleaned in 3+ weeks) Spruce Regular…" at bounding box center [420, 340] width 374 height 34
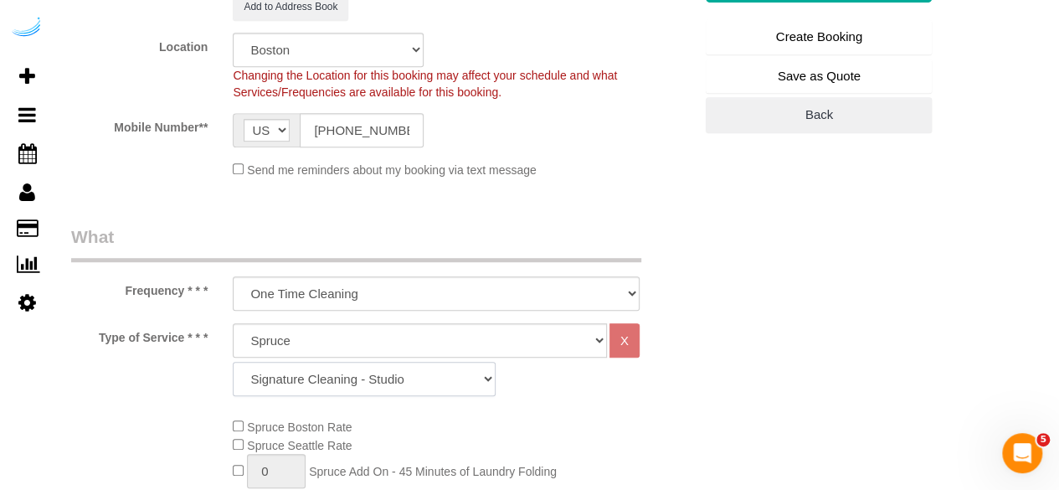
drag, startPoint x: 442, startPoint y: 383, endPoint x: 439, endPoint y: 362, distance: 21.2
click at [442, 383] on select "Signature Cleaning - Studio Signature Cleaning - 1 Bed 1 Bath Signature Cleanin…" at bounding box center [364, 379] width 263 height 34
select select "304"
click at [233, 362] on select "Signature Cleaning - Studio Signature Cleaning - 1 Bed 1 Bath Signature Cleanin…" at bounding box center [364, 379] width 263 height 34
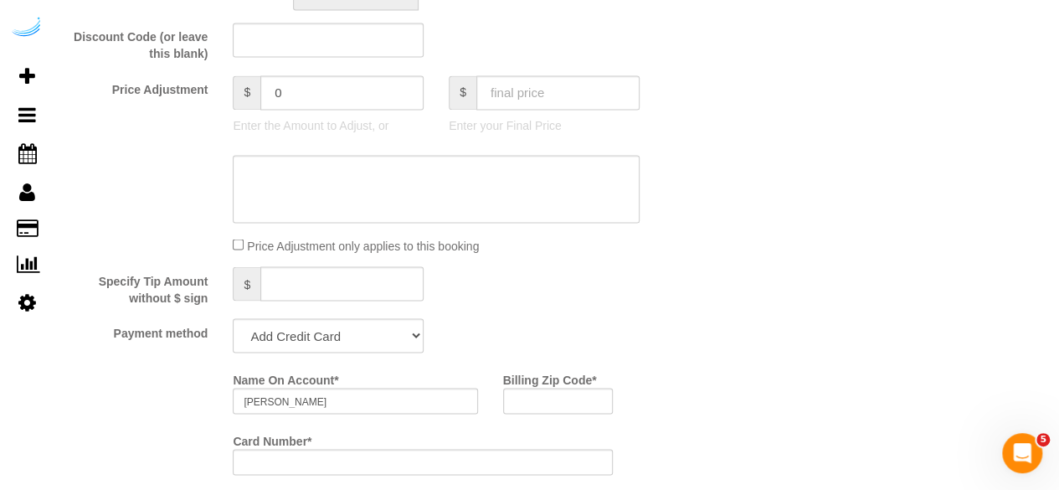
scroll to position [1424, 0]
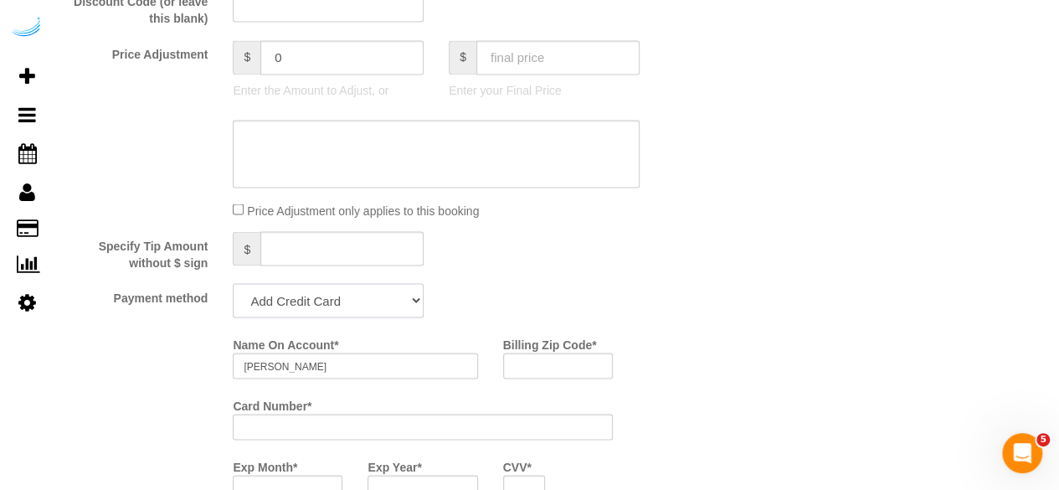
click at [367, 307] on select "Add Credit Card Cash Check Paypal" at bounding box center [328, 300] width 191 height 34
click at [380, 287] on select "Add Credit Card Cash Check Paypal" at bounding box center [328, 300] width 191 height 34
select select "string:check"
click at [233, 285] on select "Add Credit Card Cash Check Paypal" at bounding box center [328, 300] width 191 height 34
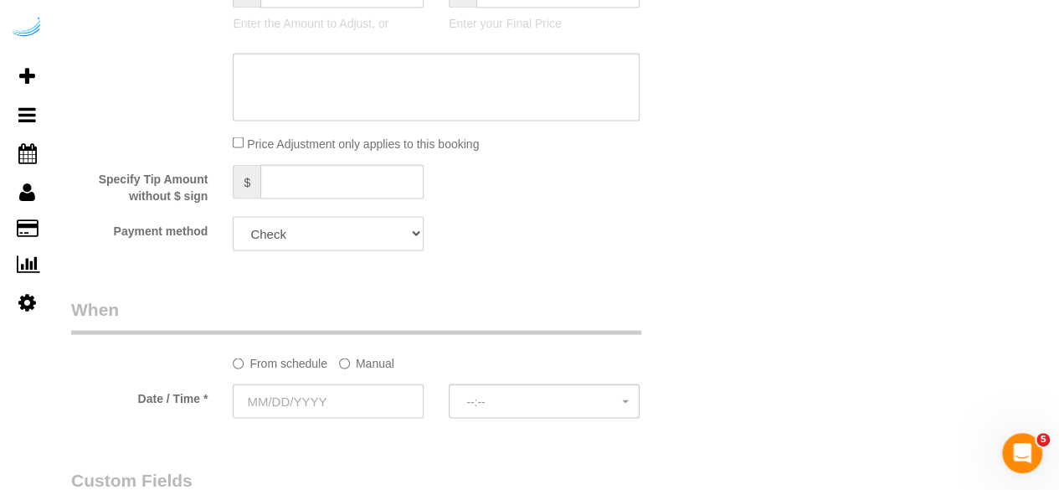
scroll to position [1591, 0]
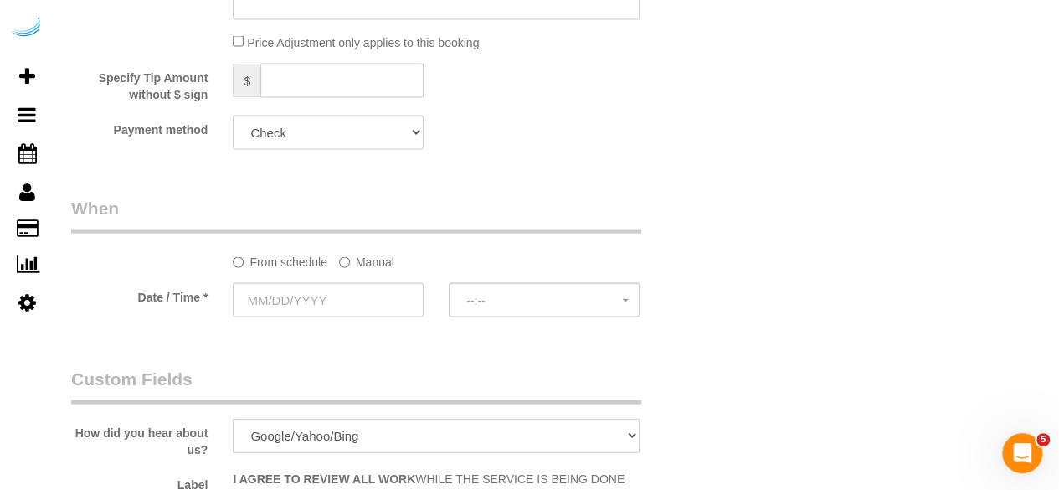
drag, startPoint x: 365, startPoint y: 259, endPoint x: 352, endPoint y: 270, distance: 17.3
click at [364, 260] on label "Manual" at bounding box center [366, 259] width 55 height 23
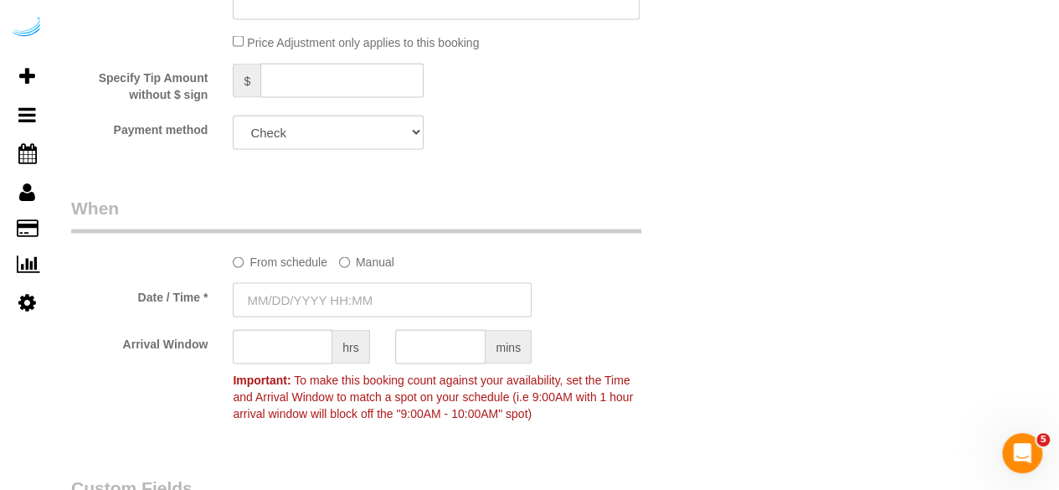
click at [338, 302] on input "text" at bounding box center [382, 300] width 299 height 34
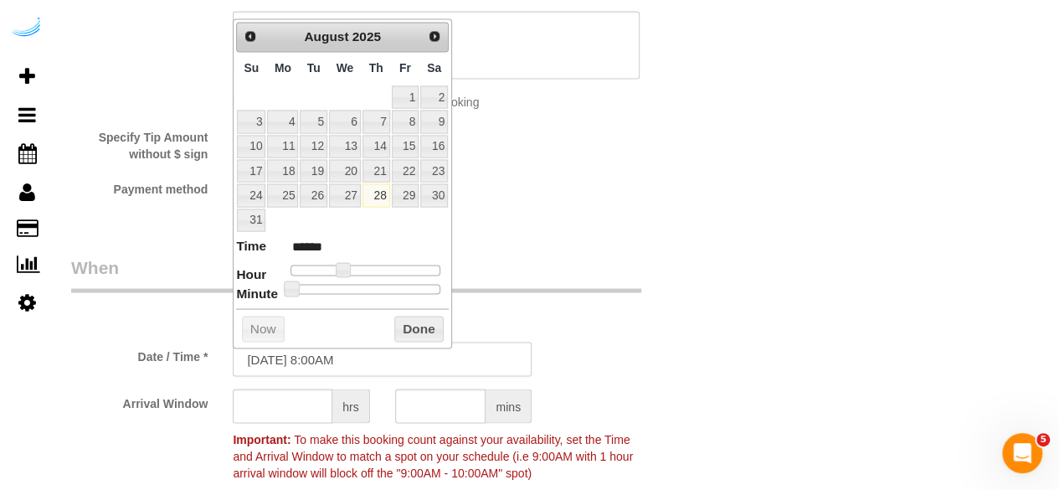
scroll to position [1507, 0]
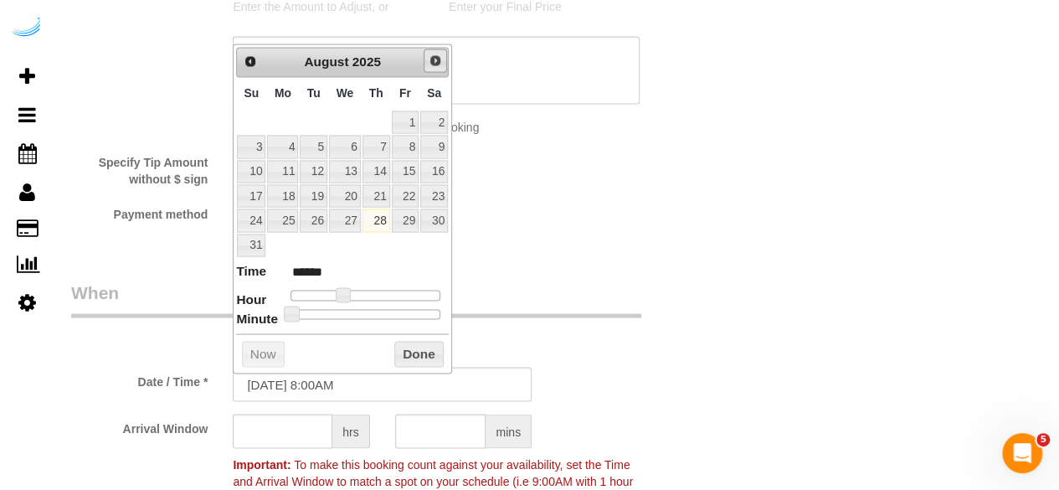
click at [435, 49] on link "Next" at bounding box center [435, 60] width 23 height 23
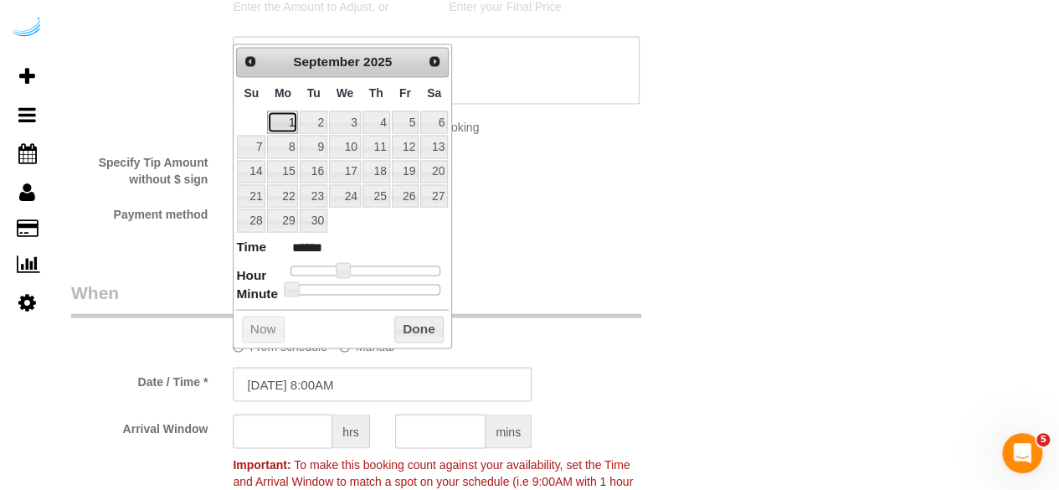
click at [296, 116] on link "1" at bounding box center [282, 122] width 31 height 23
type input "09/01/2025 9:00AM"
type input "******"
drag, startPoint x: 337, startPoint y: 263, endPoint x: 348, endPoint y: 263, distance: 10.0
click at [348, 263] on span at bounding box center [349, 269] width 15 height 15
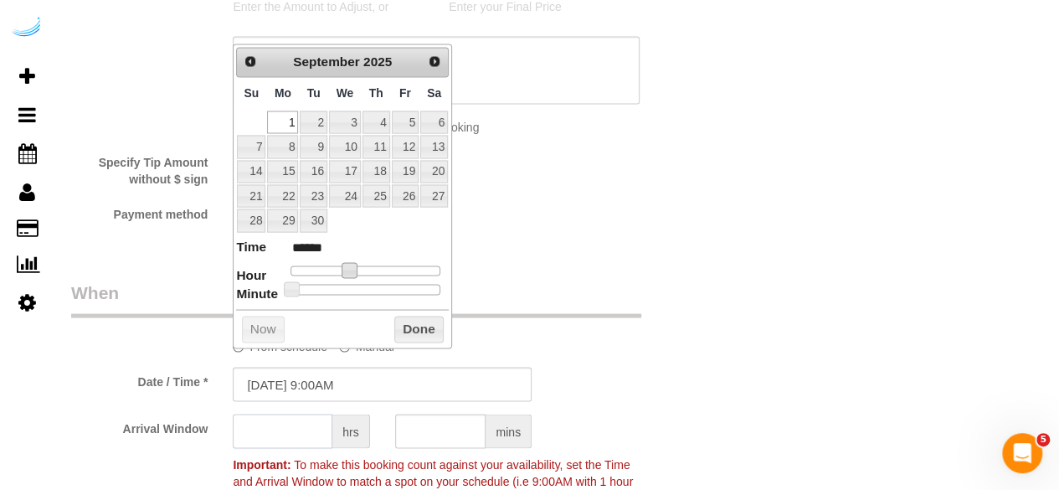
click at [305, 437] on input "text" at bounding box center [283, 431] width 100 height 34
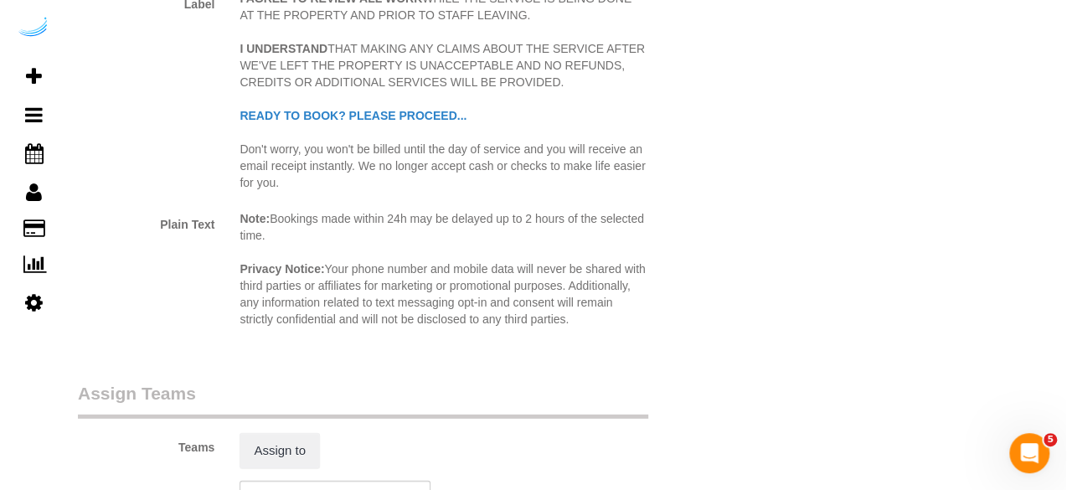
scroll to position [2261, 0]
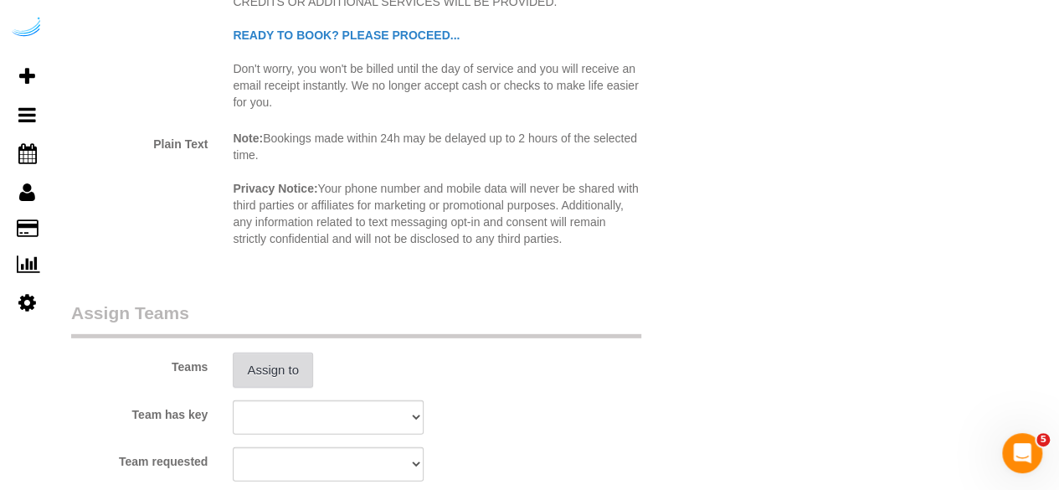
type input "4"
click at [265, 376] on button "Assign to" at bounding box center [273, 370] width 80 height 35
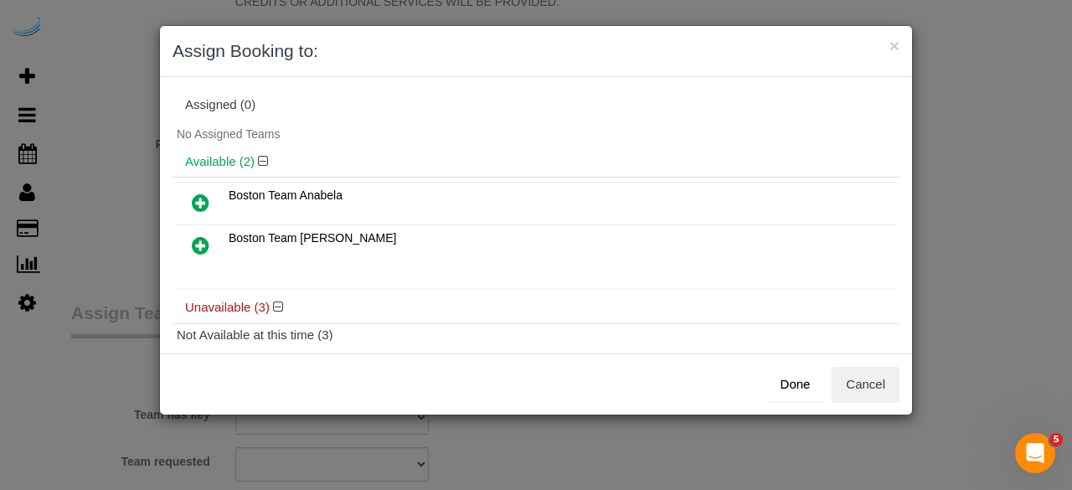
scroll to position [84, 0]
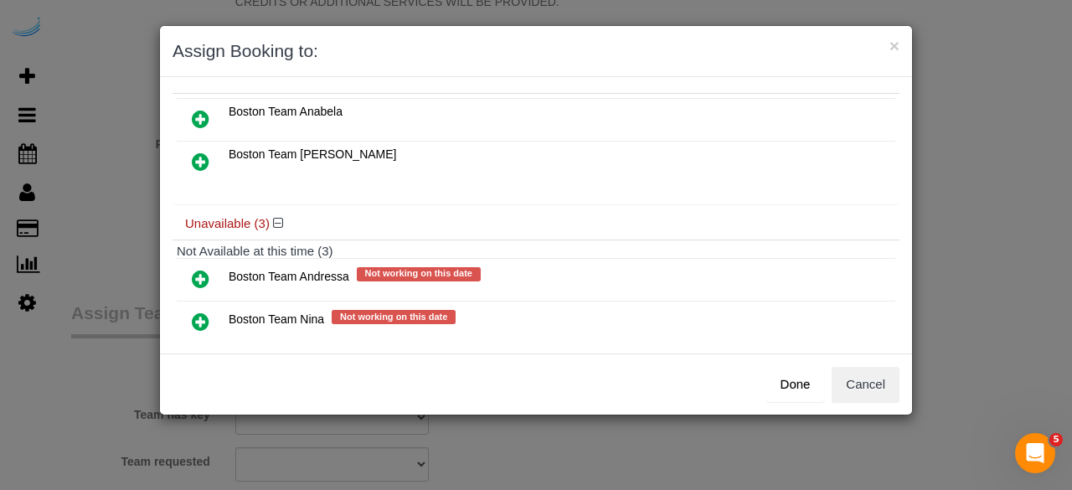
drag, startPoint x: 201, startPoint y: 111, endPoint x: 232, endPoint y: 113, distance: 31.0
click at [201, 111] on icon at bounding box center [201, 119] width 18 height 20
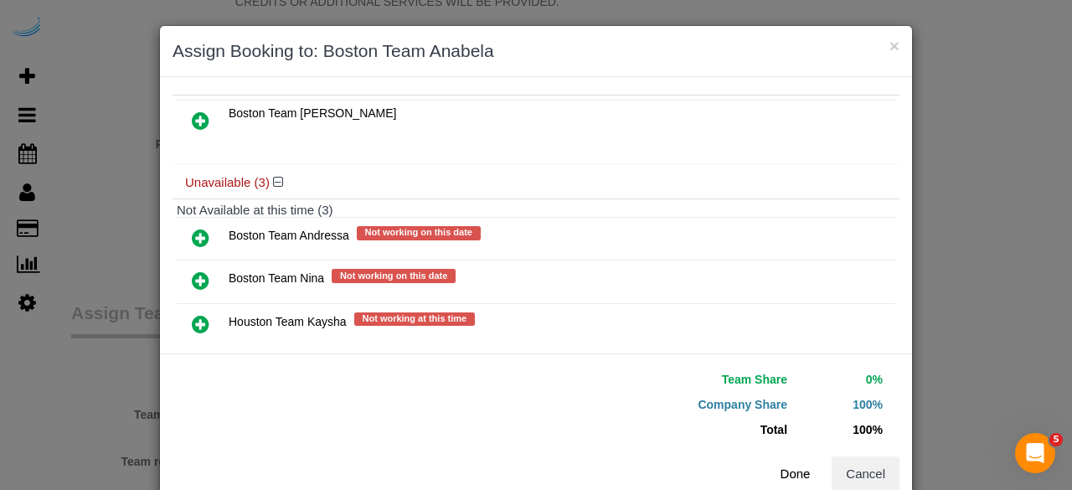
scroll to position [156, 0]
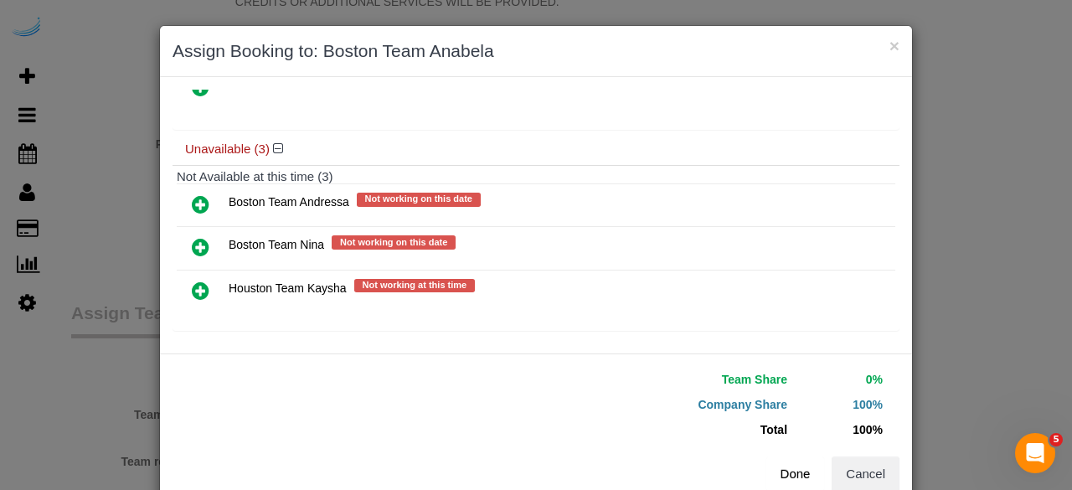
click at [786, 462] on button "Done" at bounding box center [795, 473] width 59 height 35
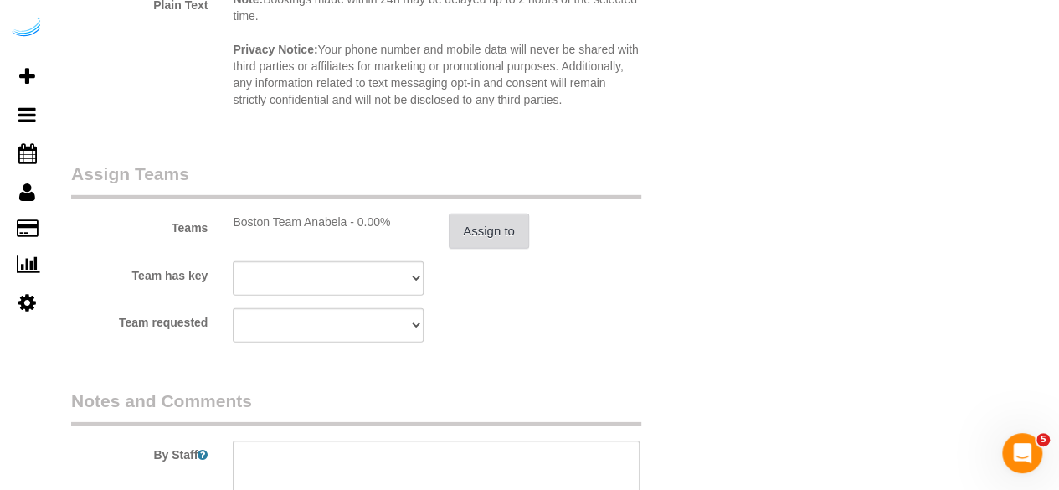
scroll to position [2512, 0]
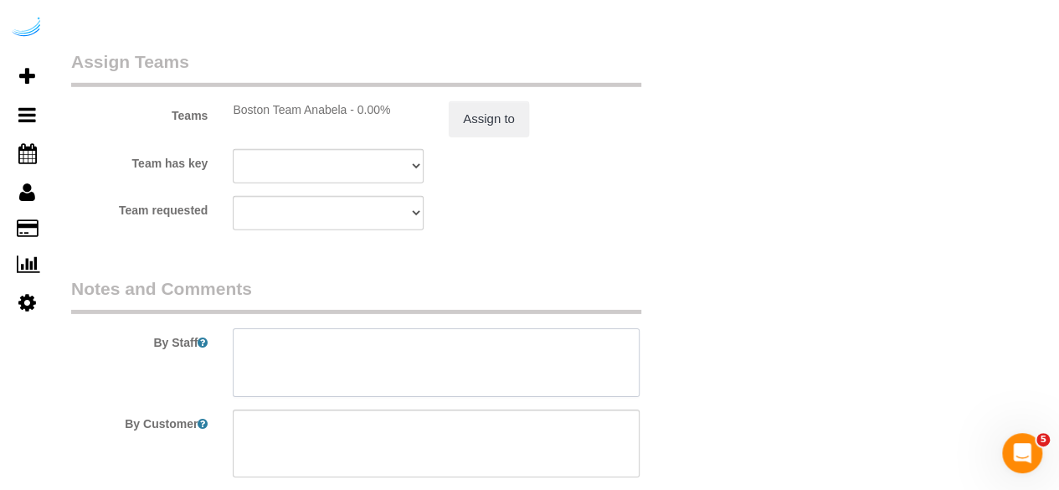
click at [549, 342] on textarea at bounding box center [436, 362] width 407 height 69
click at [390, 332] on textarea at bounding box center [436, 362] width 407 height 69
paste textarea "Permanent Notes:No notes from this customer.Today's Notes:No notes from this se…"
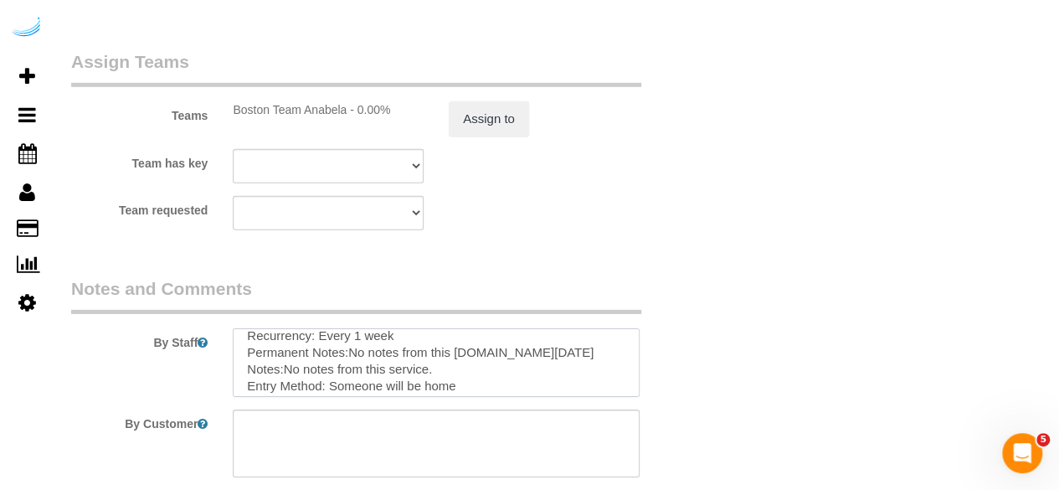
scroll to position [0, 0]
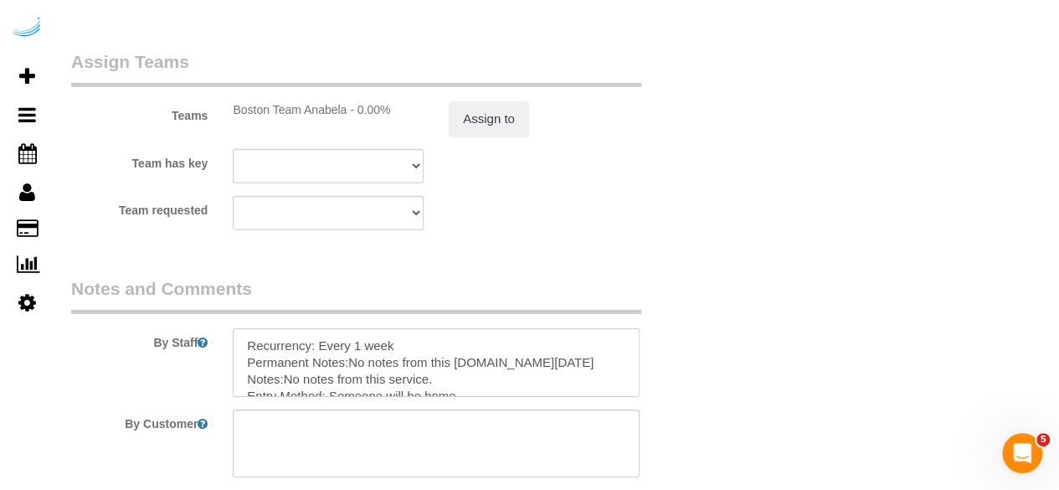
type textarea "Recurrency: Every 1 week Permanent Notes:No notes from this customer.Today's No…"
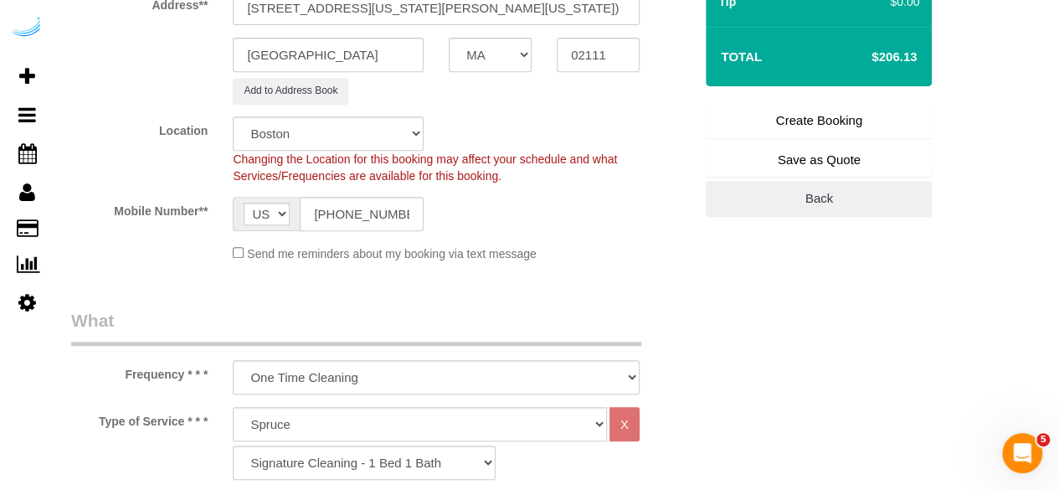
scroll to position [167, 0]
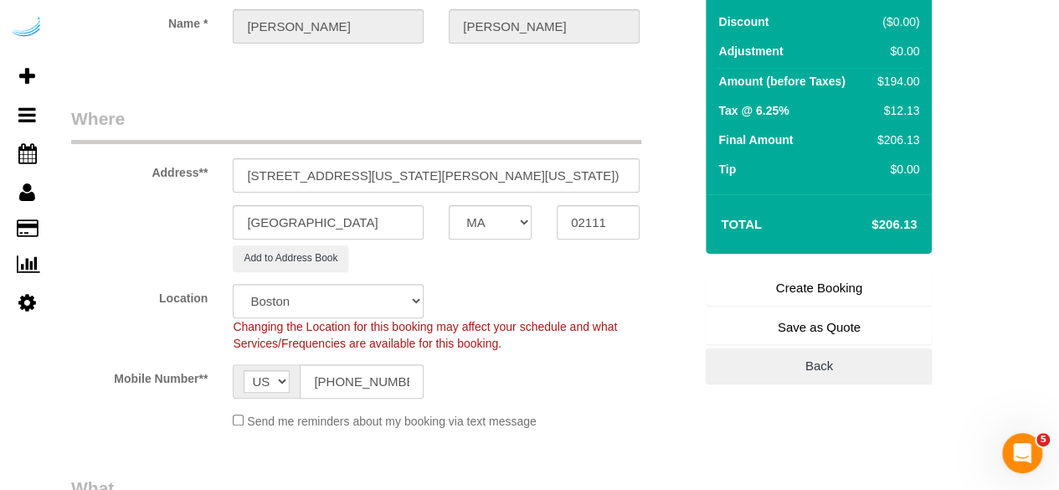
click at [774, 279] on link "Create Booking" at bounding box center [819, 287] width 226 height 35
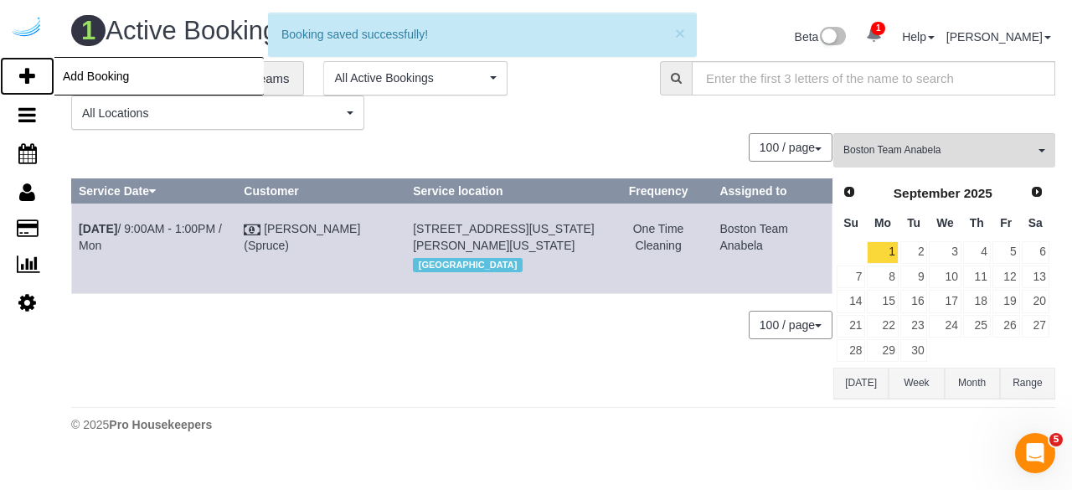
click at [38, 73] on link "Add Booking" at bounding box center [27, 76] width 54 height 39
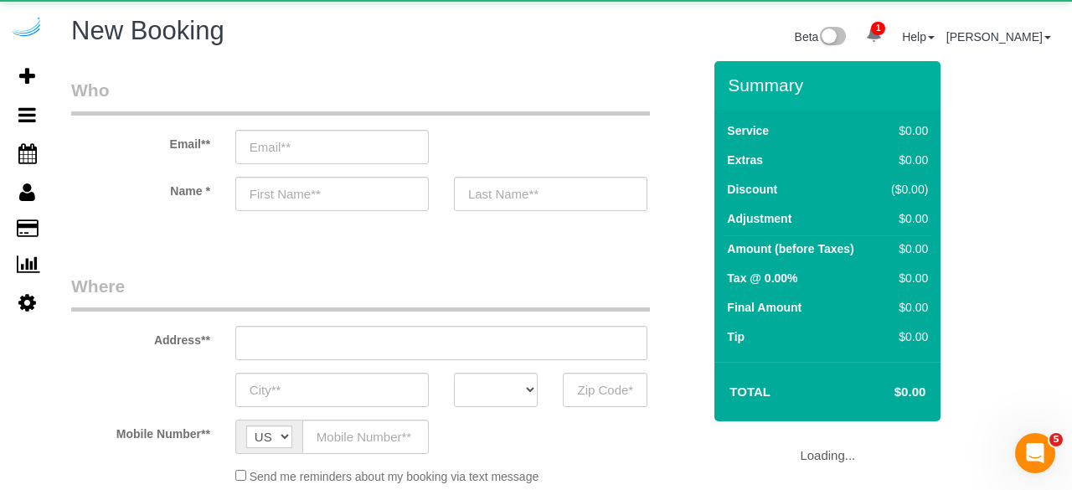
select select "4"
select select "number:9"
select select "object:6222"
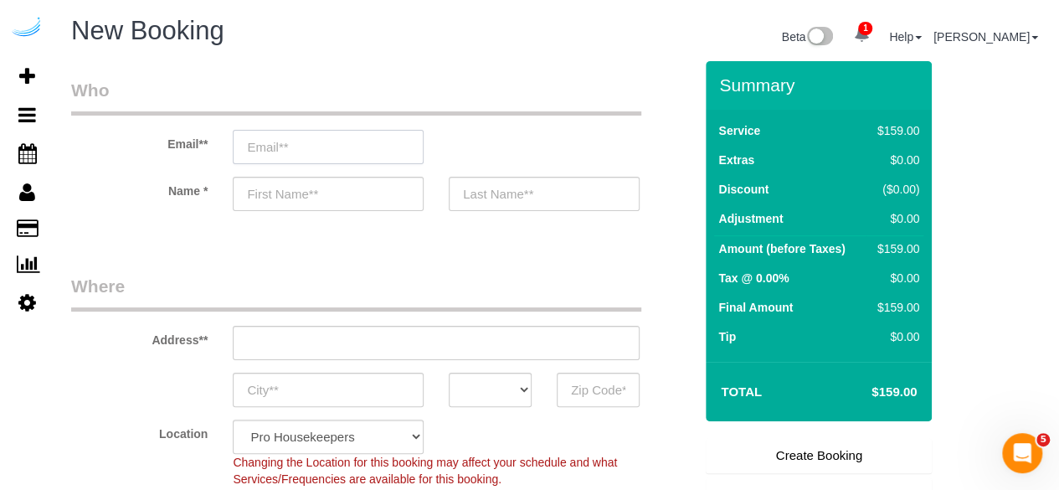
click at [388, 140] on input "email" at bounding box center [328, 147] width 191 height 34
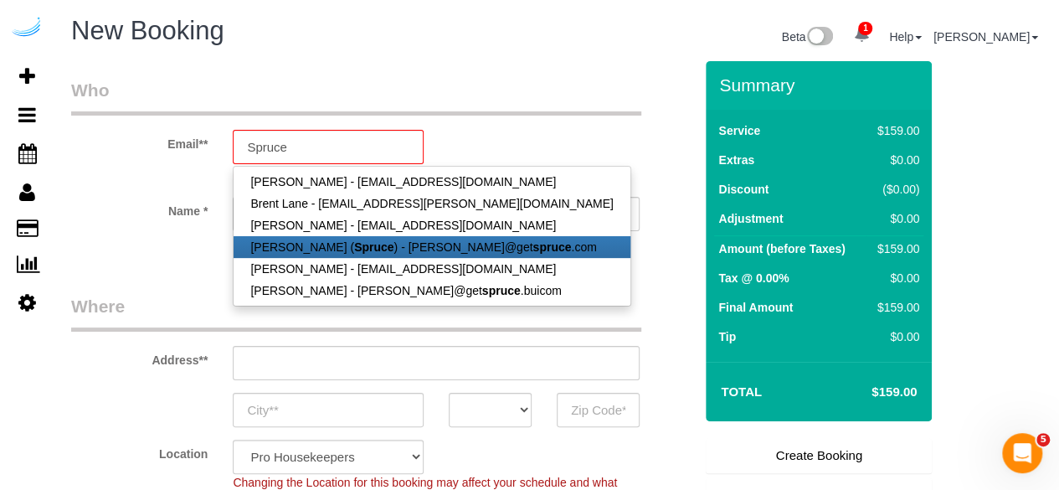
click at [354, 245] on strong "Spruce" at bounding box center [373, 246] width 39 height 13
type input "brandie@getspruce.com"
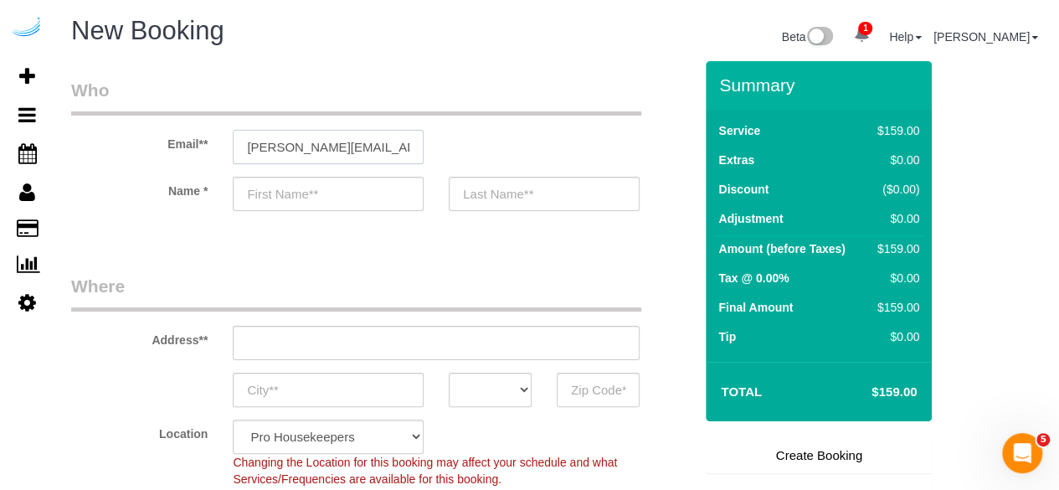
type input "Brandie"
type input "Louck"
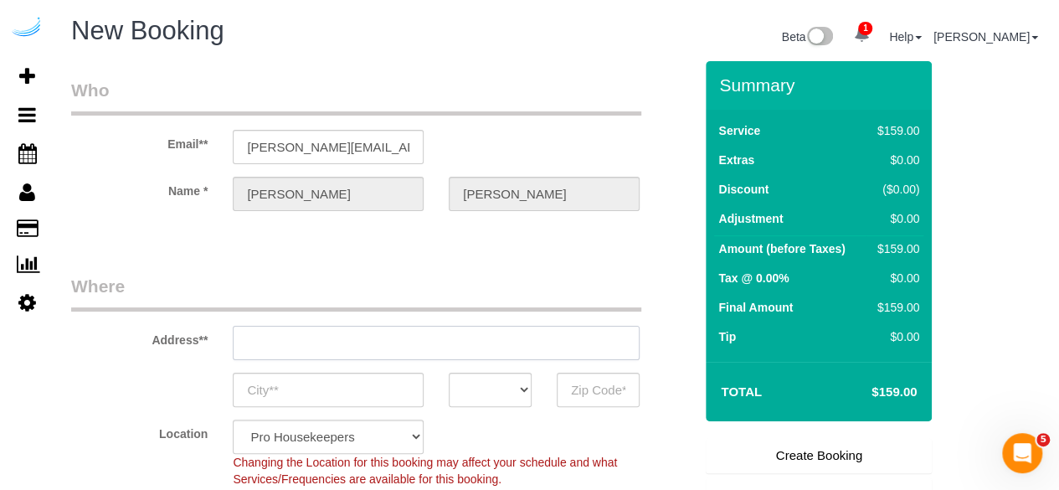
type input "3816 S Lamar Blvd"
type input "Austin"
select select "TX"
type input "78704"
click at [455, 343] on input "3816 S Lamar Blvd" at bounding box center [436, 343] width 407 height 34
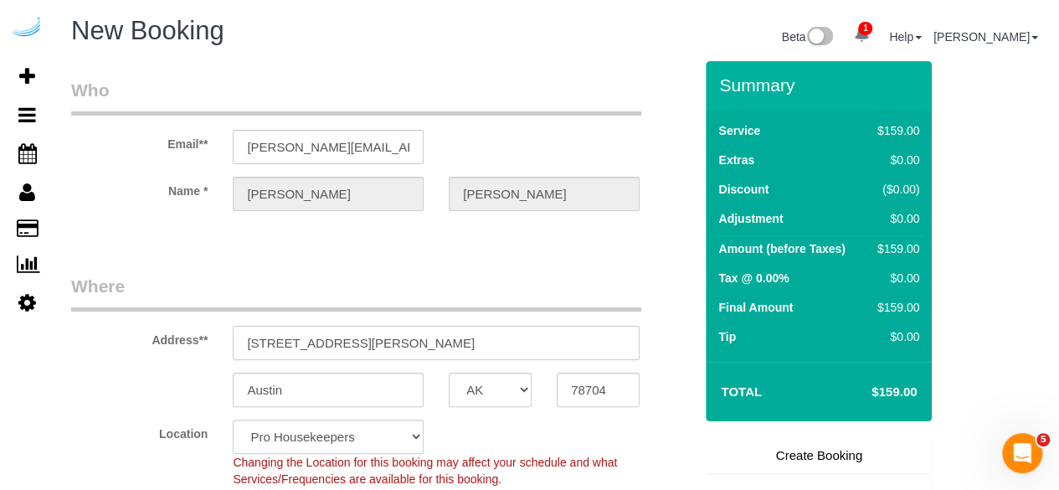
paste input "85 University Ave, Westwood, MA 02090"
type input "85 University Ave, Westwood, MA 02090"
select select "9"
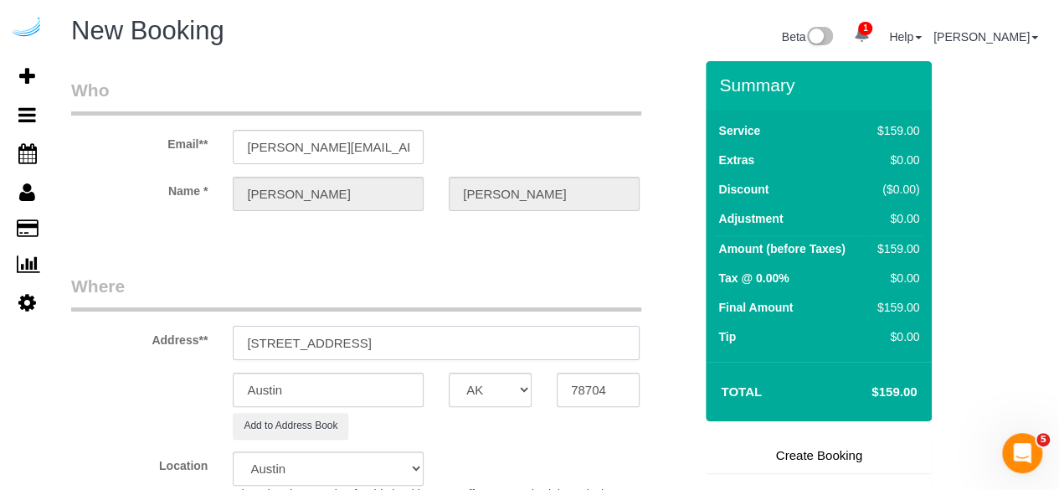
select select "object:6266"
drag, startPoint x: 436, startPoint y: 340, endPoint x: 528, endPoint y: 358, distance: 93.1
click at [526, 348] on input "85 University Ave, Westwood, MA 02090" at bounding box center [436, 343] width 407 height 34
type input "85 University Ave, Westwood, MA 02090"
click at [566, 383] on input "78704" at bounding box center [598, 390] width 83 height 34
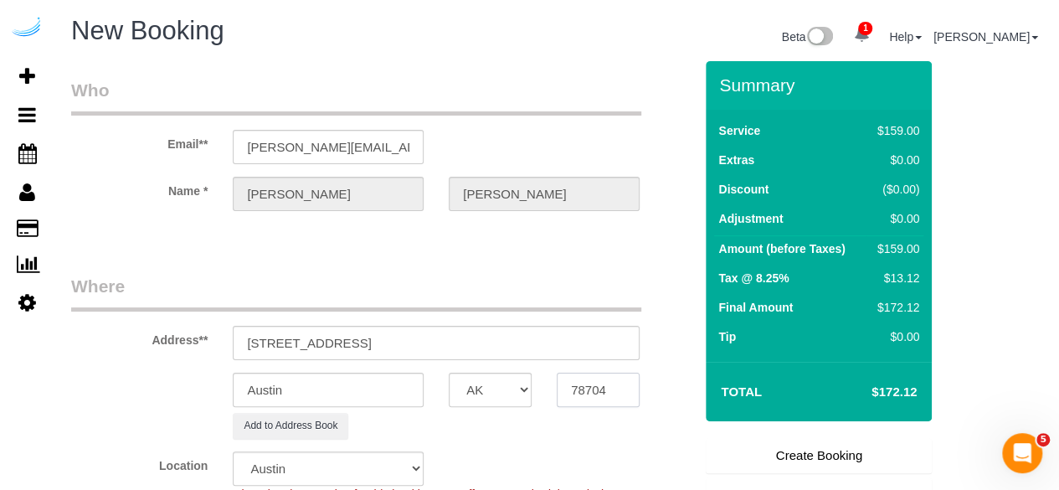
paste input "02090"
type input "02090"
click at [484, 398] on select "AK AL AR AZ CA CO CT DC DE FL GA HI IA ID IL IN KS KY LA MA MD ME MI MN MO MS M…" at bounding box center [490, 390] width 83 height 34
select select "MA"
click at [449, 373] on select "AK AL AR AZ CA CO CT DC DE FL GA HI IA ID IL IN KS KY LA MA MD ME MI MN MO MS M…" at bounding box center [490, 390] width 83 height 34
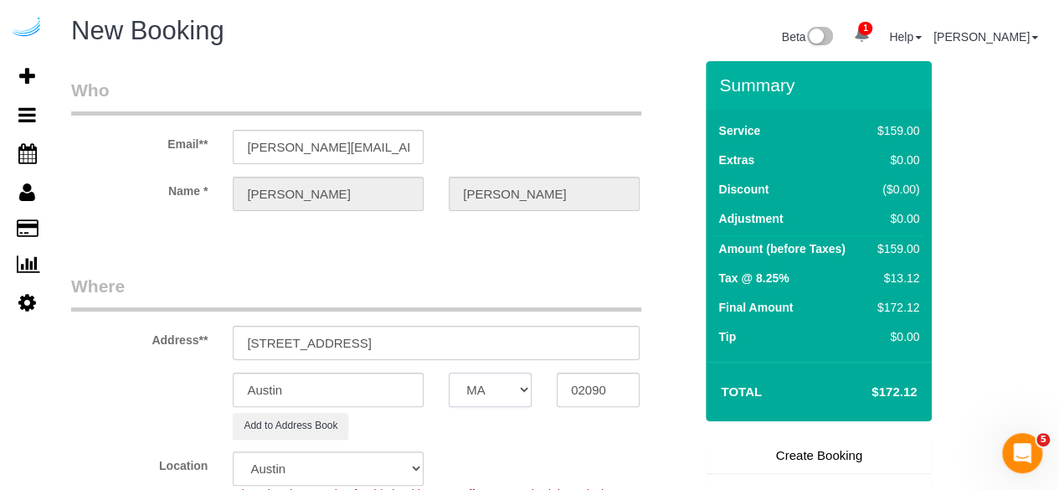
select select "1"
select select "object:6313"
click at [398, 386] on input "Austin" at bounding box center [328, 390] width 191 height 34
type input "Westwood"
drag, startPoint x: 348, startPoint y: 343, endPoint x: 620, endPoint y: 354, distance: 271.5
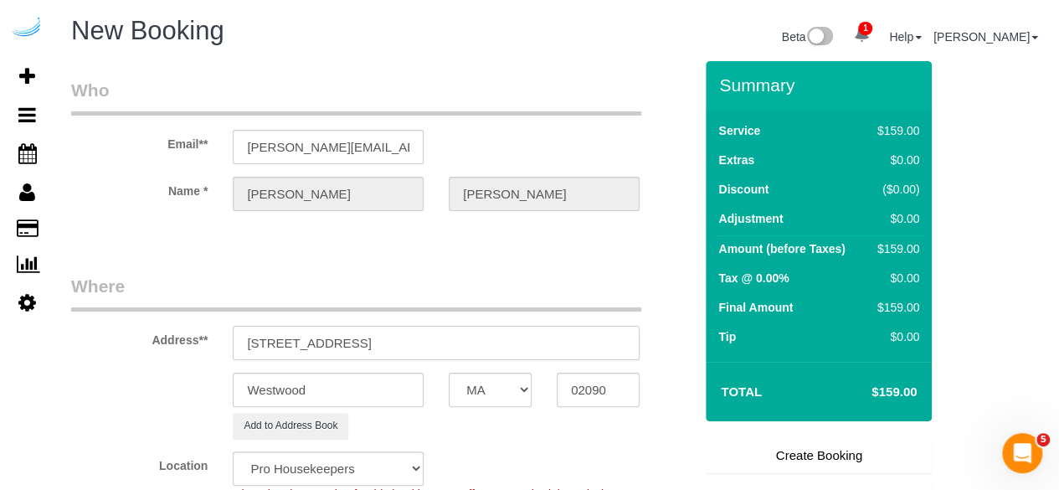
click at [620, 354] on input "85 University Ave, Westwood, MA 02090" at bounding box center [436, 343] width 407 height 34
paste input "Paul Francis"
paste input "Gables University Station"
paste input "1466921"
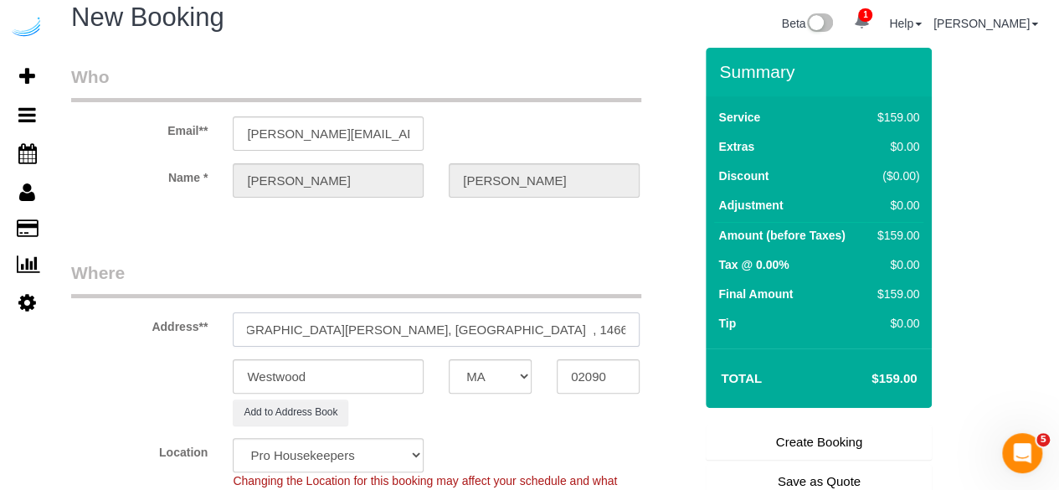
scroll to position [251, 0]
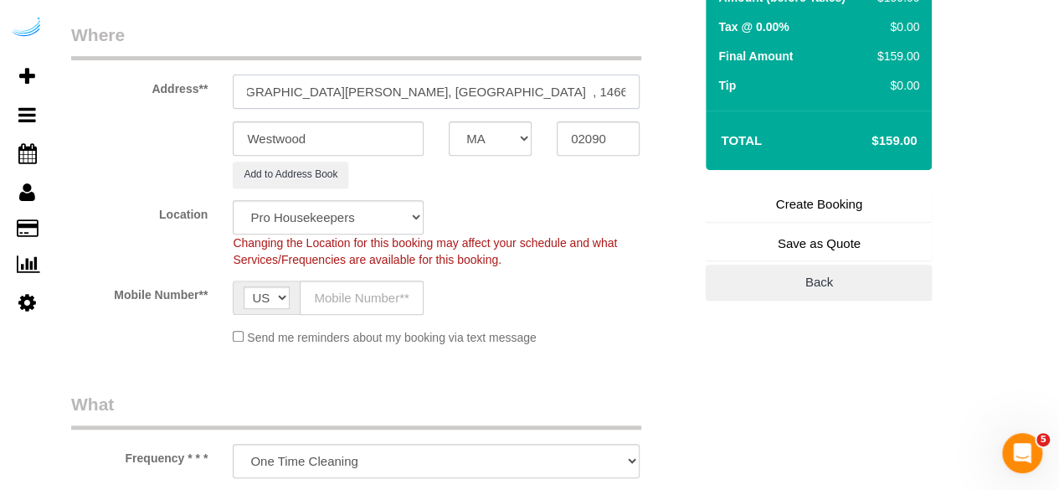
type input "85 University Ave, Building 2353, Unit 2353 ( Paul Francis, Gables University S…"
click at [379, 201] on select "Pro Housekeepers Atlanta Austin Boston Chicago Cincinnati Clearwater Denver Ft …" at bounding box center [328, 217] width 191 height 34
select select "8"
click at [233, 200] on select "Pro Housekeepers Atlanta Austin Boston Chicago Cincinnati Clearwater Denver Ft …" at bounding box center [328, 217] width 191 height 34
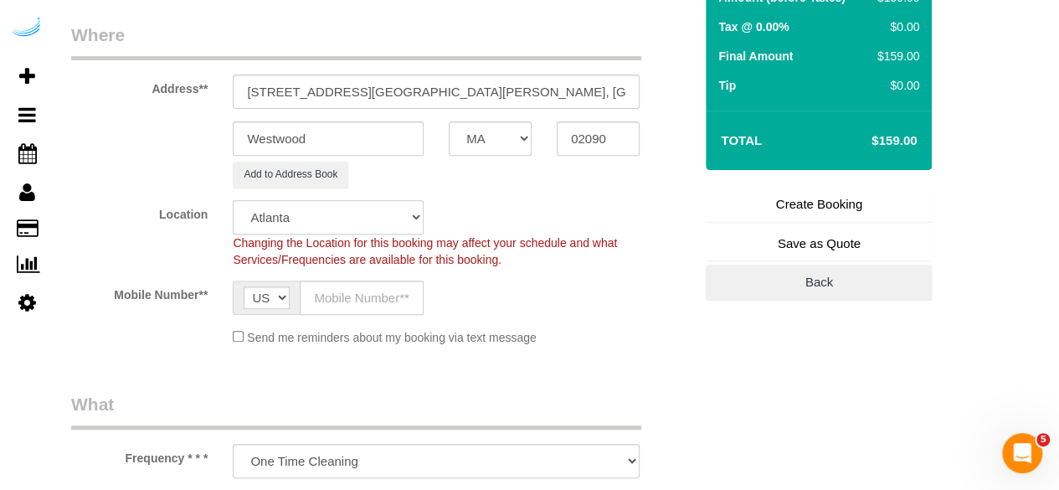
select select "object:6752"
click at [363, 299] on input "text" at bounding box center [362, 298] width 124 height 34
type input "(512) 444-3607"
type input "Brandie Louck"
type input "(512) 444-3607"
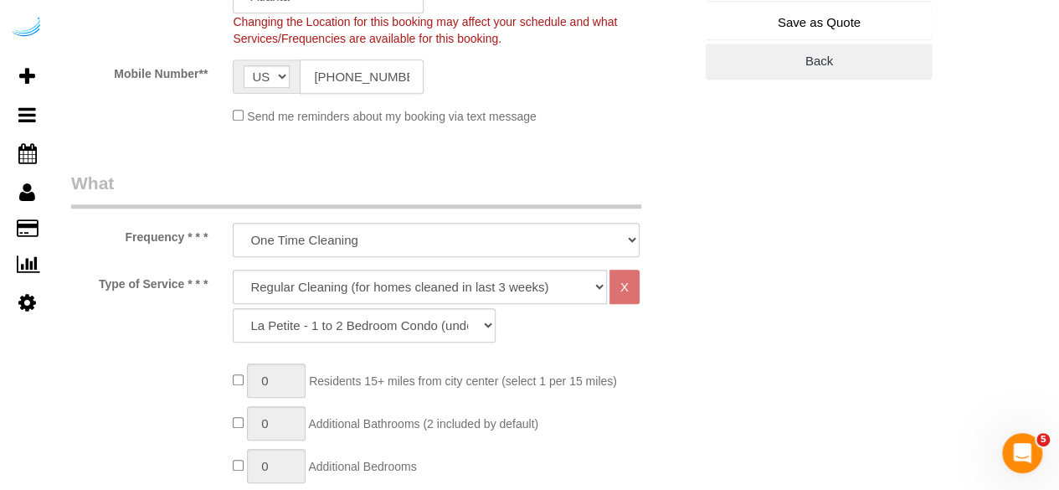
scroll to position [586, 0]
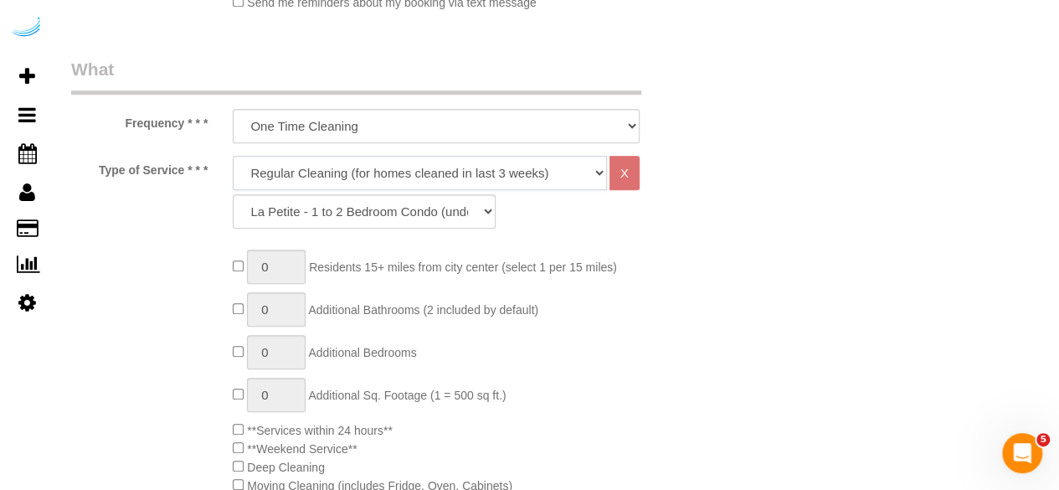
click at [435, 180] on select "Deep Cleaning (for homes that have not been cleaned in 3+ weeks) Spruce Regular…" at bounding box center [420, 173] width 374 height 34
select select "282"
click at [233, 156] on select "Deep Cleaning (for homes that have not been cleaned in 3+ weeks) Spruce Regular…" at bounding box center [420, 173] width 374 height 34
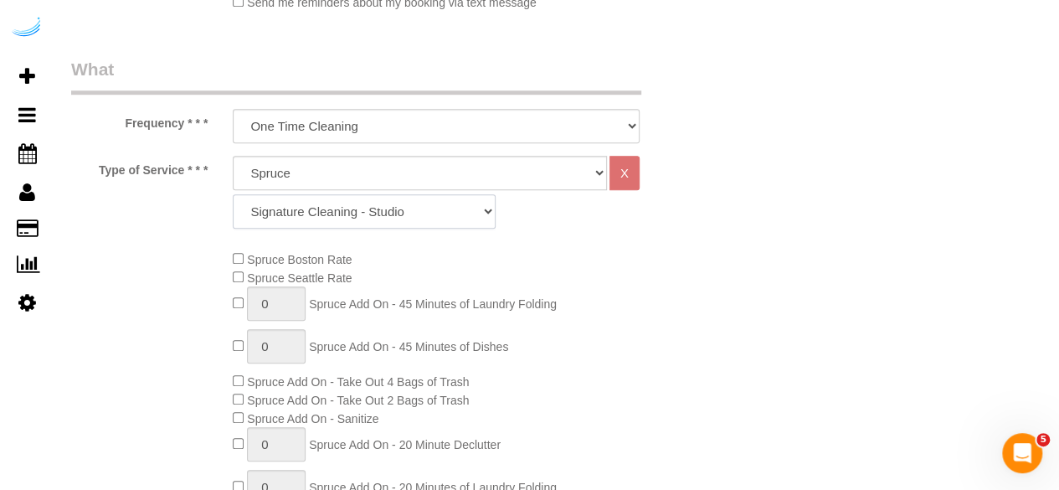
click at [324, 205] on select "Signature Cleaning - Studio Signature Cleaning - 1 Bed 1 Bath Signature Cleanin…" at bounding box center [364, 211] width 263 height 34
select select "304"
click at [233, 194] on select "Signature Cleaning - Studio Signature Cleaning - 1 Bed 1 Bath Signature Cleanin…" at bounding box center [364, 211] width 263 height 34
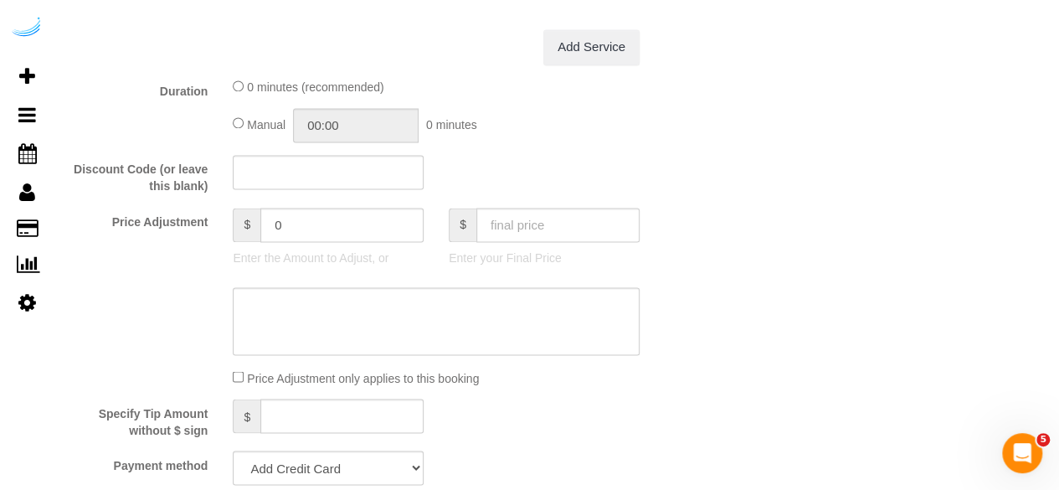
scroll to position [1424, 0]
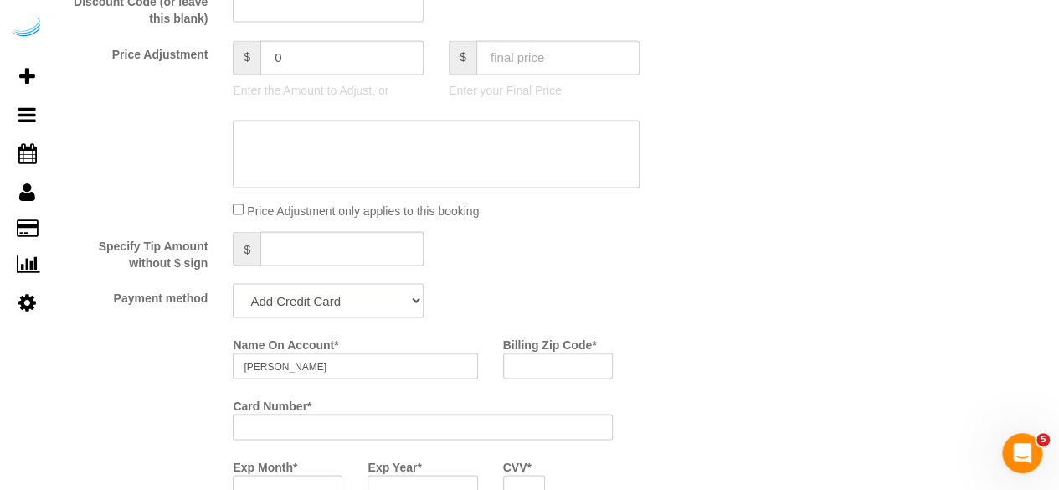
drag, startPoint x: 307, startPoint y: 296, endPoint x: 291, endPoint y: 298, distance: 15.2
click at [307, 297] on select "Add Credit Card Cash Check Paypal" at bounding box center [328, 300] width 191 height 34
select select "string:check"
click at [233, 285] on select "Add Credit Card Cash Check Paypal" at bounding box center [328, 300] width 191 height 34
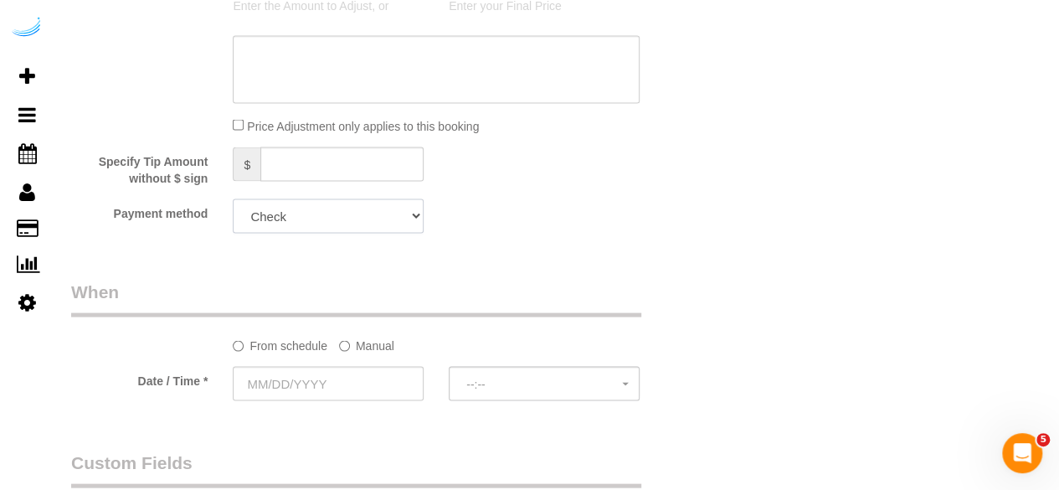
scroll to position [1591, 0]
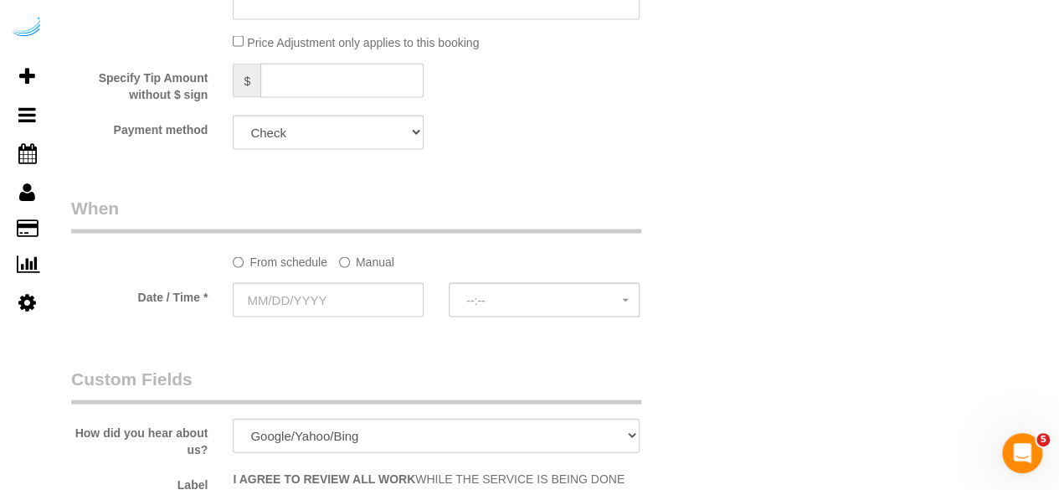
click at [382, 272] on sui-booking-spot "From schedule Manual Date / Time * --:-- --:--" at bounding box center [382, 258] width 622 height 125
click at [372, 266] on label "Manual" at bounding box center [366, 259] width 55 height 23
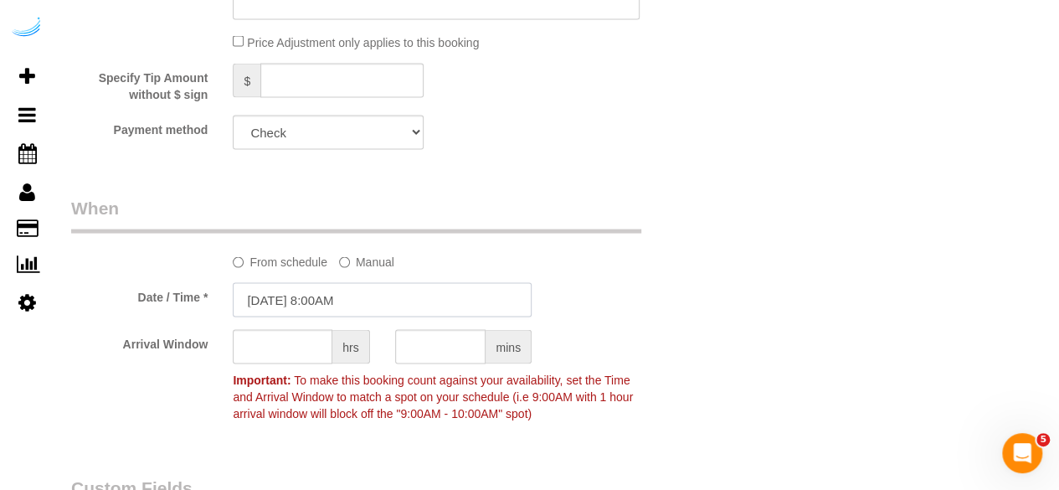
click at [285, 316] on input "08/28/2025 8:00AM" at bounding box center [382, 300] width 299 height 34
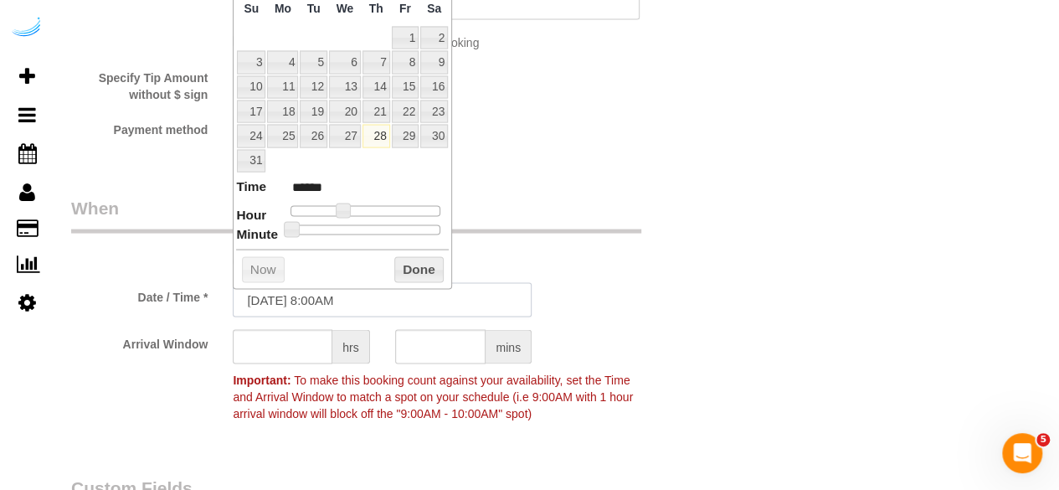
scroll to position [1424, 0]
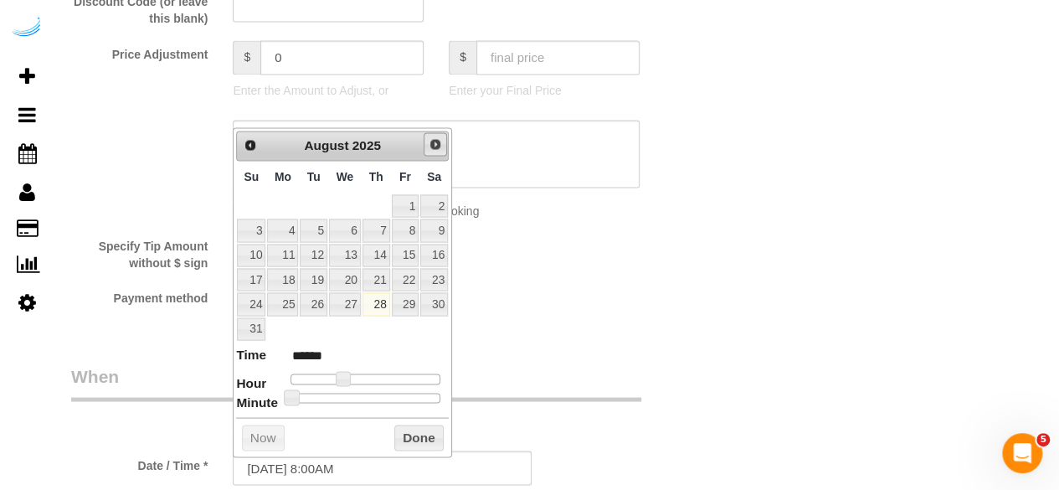
click at [435, 142] on span "Next" at bounding box center [435, 143] width 13 height 13
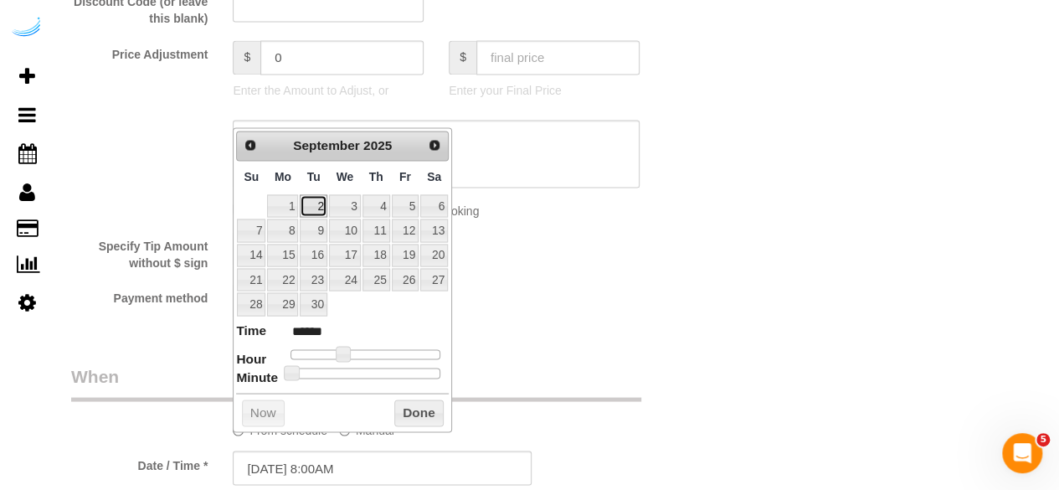
click at [313, 205] on link "2" at bounding box center [313, 205] width 27 height 23
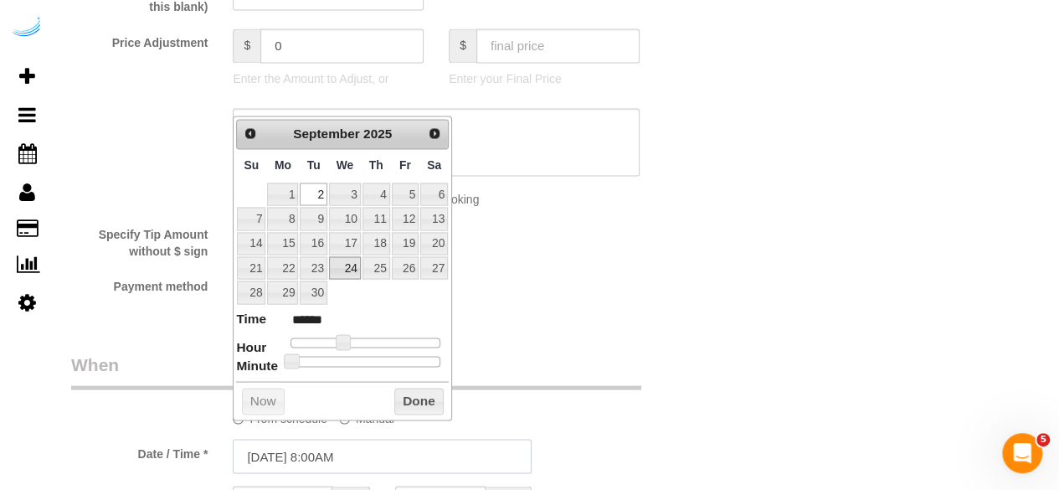
scroll to position [1507, 0]
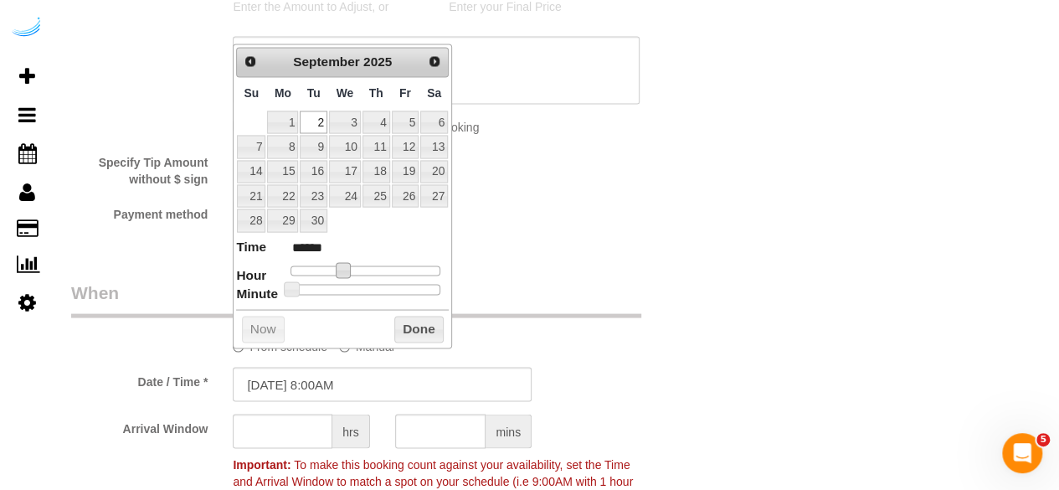
type input "09/02/2025 9:00AM"
type input "******"
click at [343, 265] on span at bounding box center [349, 269] width 15 height 15
click at [278, 420] on input "text" at bounding box center [283, 431] width 100 height 34
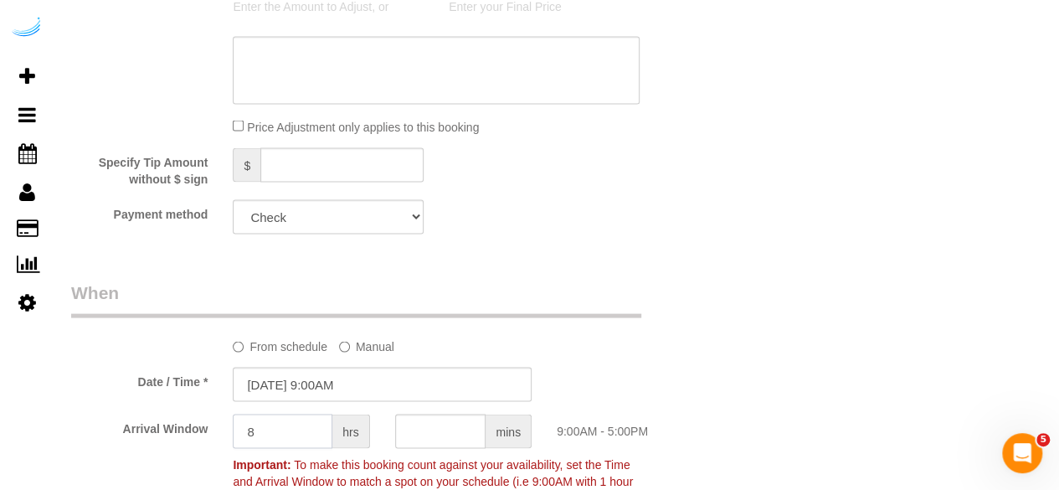
type input "8"
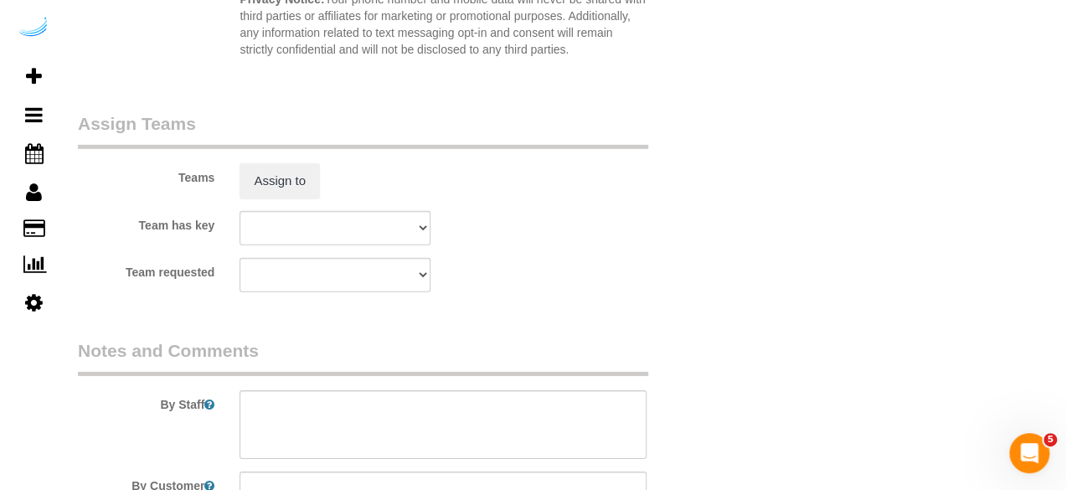
scroll to position [2512, 0]
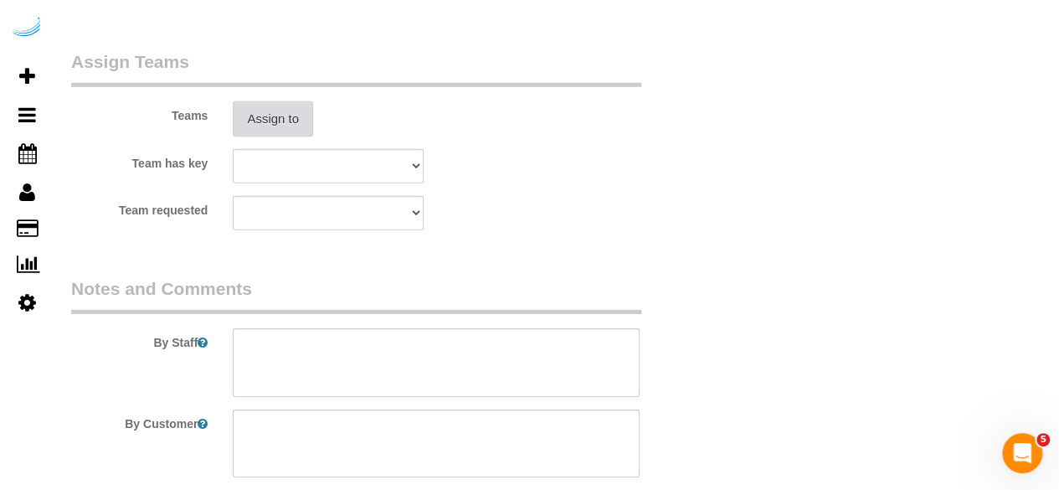
click at [284, 118] on button "Assign to" at bounding box center [273, 118] width 80 height 35
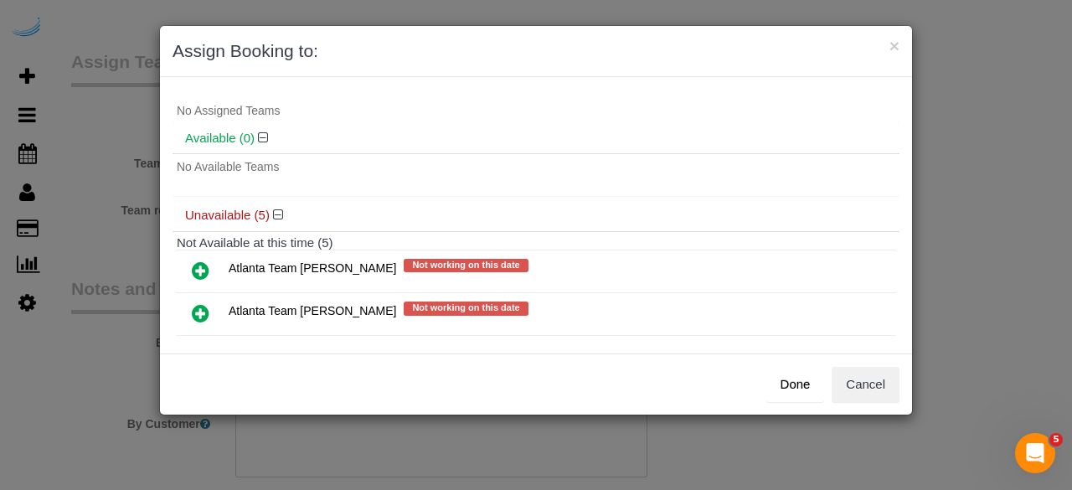
scroll to position [84, 0]
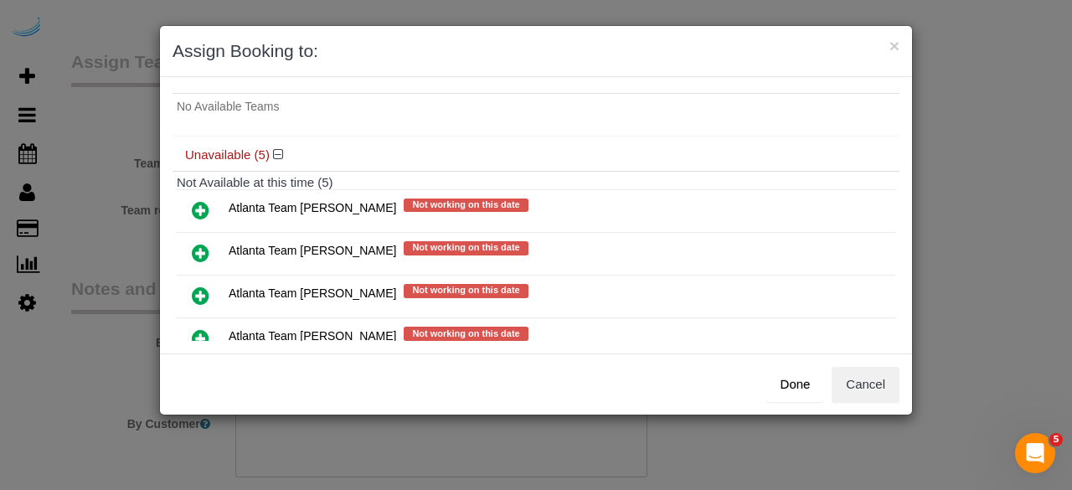
click at [194, 245] on icon at bounding box center [201, 253] width 18 height 20
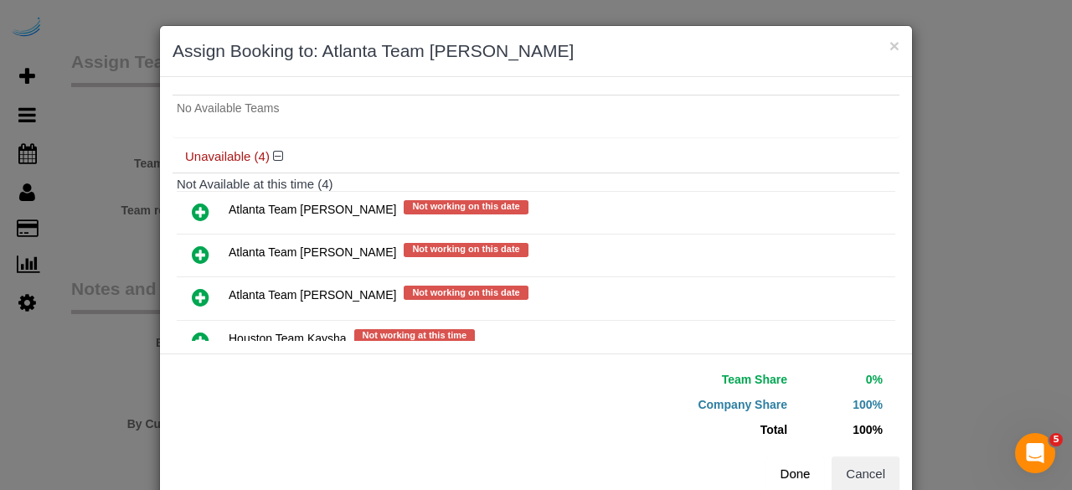
scroll to position [173, 0]
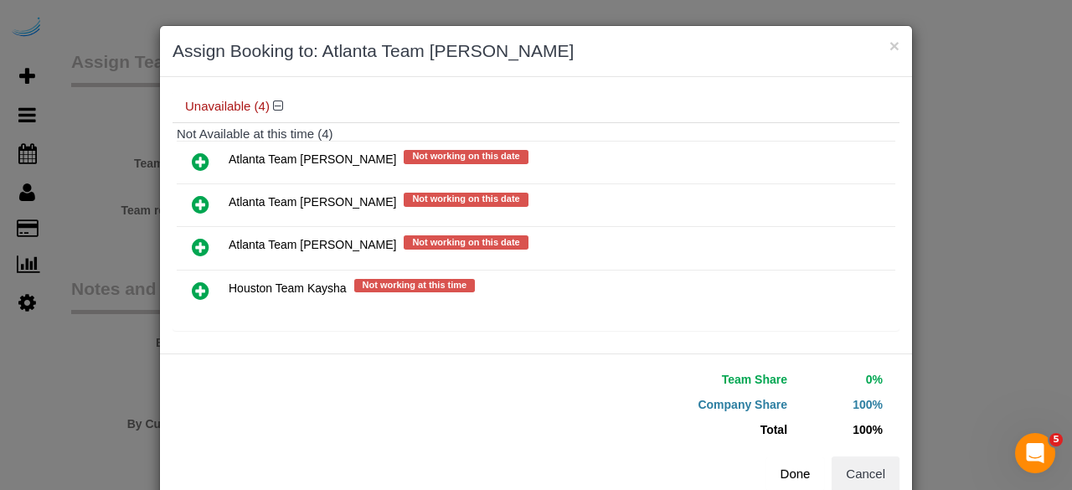
click at [791, 471] on button "Done" at bounding box center [795, 473] width 59 height 35
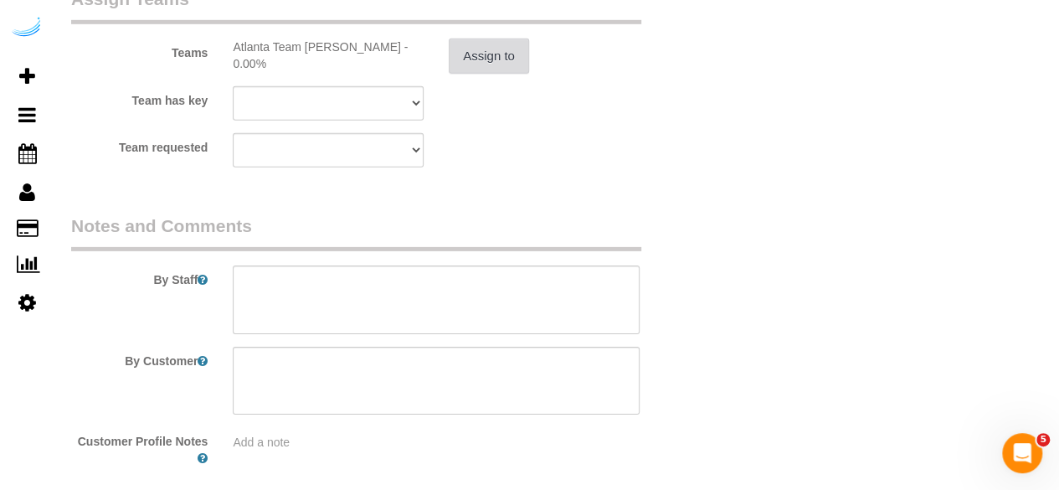
scroll to position [2655, 0]
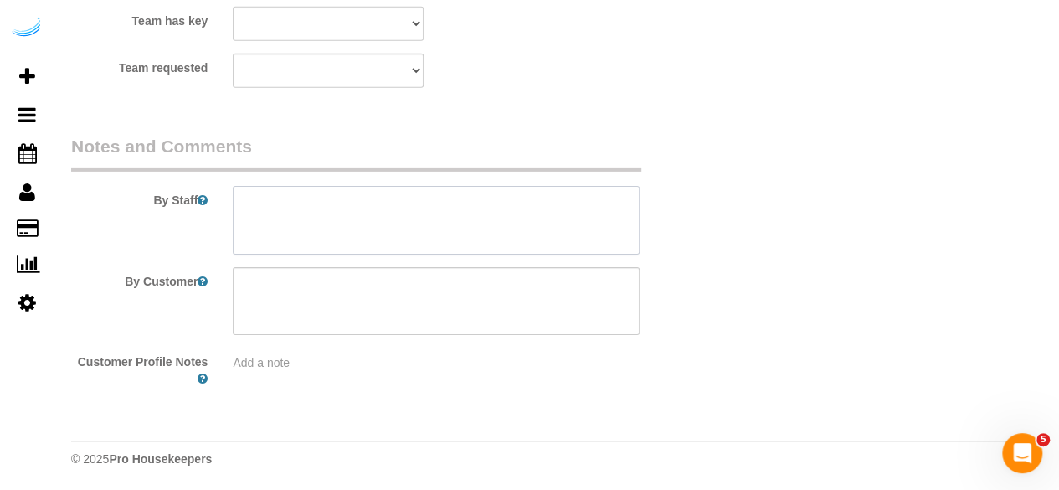
drag, startPoint x: 546, startPoint y: 240, endPoint x: 579, endPoint y: 165, distance: 81.4
click at [547, 239] on textarea at bounding box center [436, 220] width 407 height 69
click at [399, 241] on textarea at bounding box center [436, 220] width 407 height 69
paste textarea "Permanent Notes:No notes from this customer.Today's Notes:No notes from this se…"
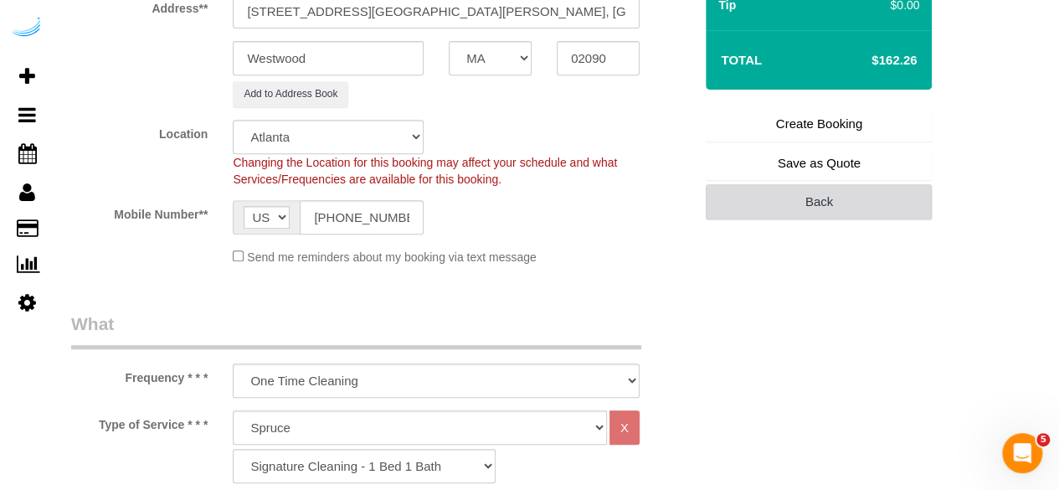
scroll to position [226, 0]
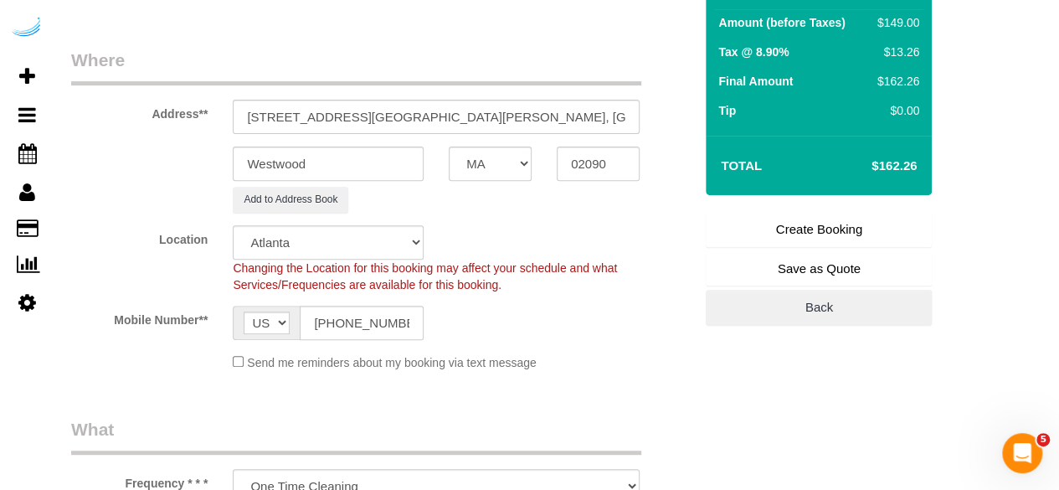
type textarea "Recurrency: One time service Permanent Notes:No notes from this customer.Today'…"
click at [827, 234] on link "Create Booking" at bounding box center [819, 229] width 226 height 35
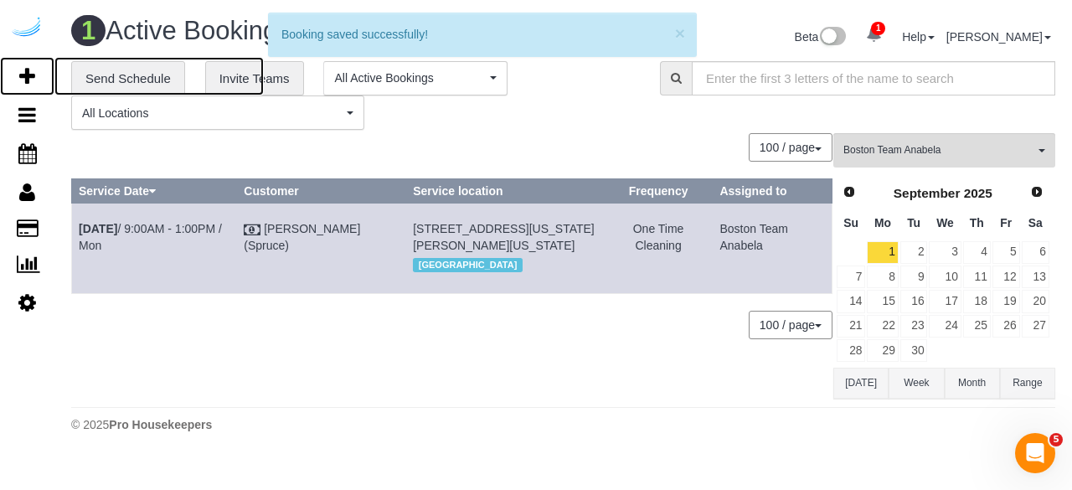
drag, startPoint x: 28, startPoint y: 78, endPoint x: 134, endPoint y: 8, distance: 127.5
click at [28, 78] on icon at bounding box center [27, 76] width 16 height 20
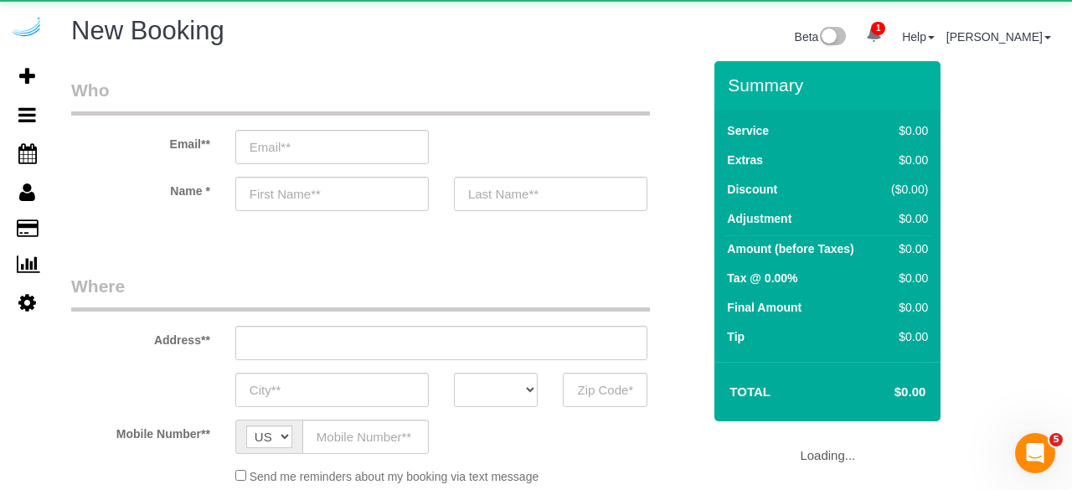
select select "object:8320"
select select "4"
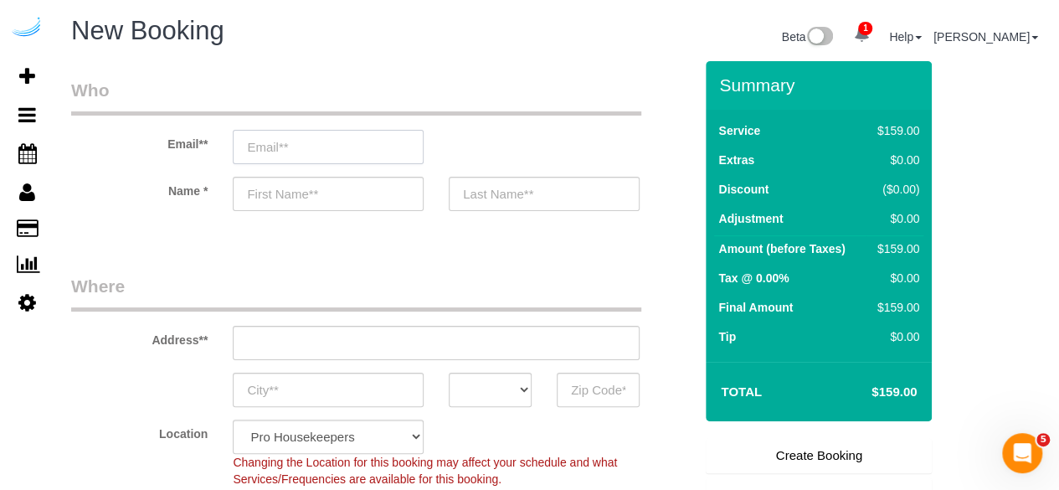
click at [368, 131] on input "email" at bounding box center [328, 147] width 191 height 34
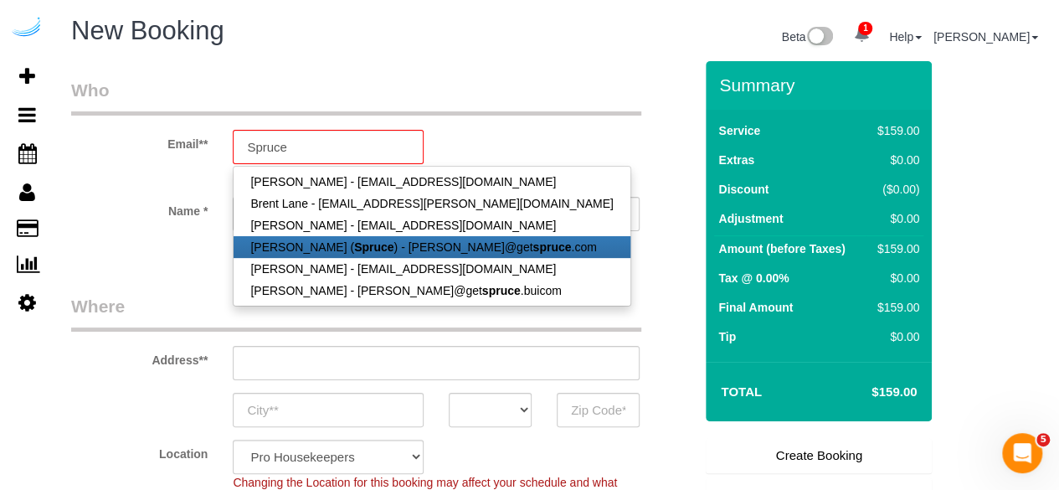
click at [327, 236] on link "Brandie Louck ( Spruce ) - brandie@get spruce .com" at bounding box center [432, 247] width 396 height 22
type input "brandie@getspruce.com"
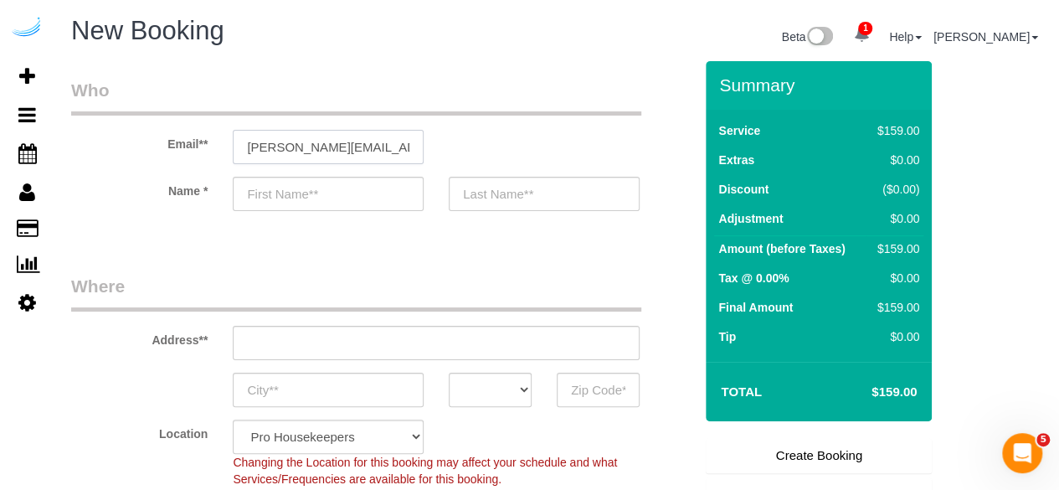
type input "Brandie"
type input "Louck"
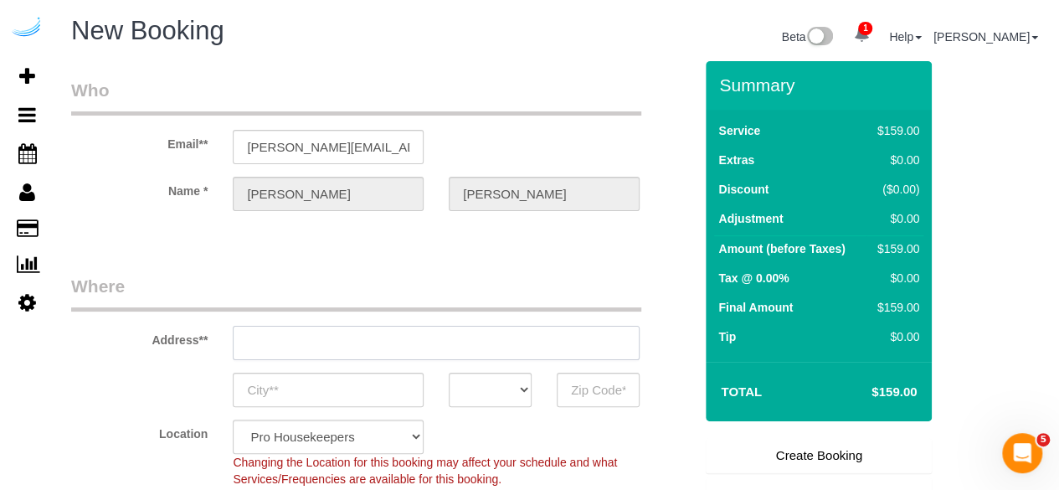
type input "3816 S Lamar Blvd"
type input "Austin"
select select "TX"
type input "78704"
drag, startPoint x: 423, startPoint y: 350, endPoint x: 405, endPoint y: 355, distance: 18.3
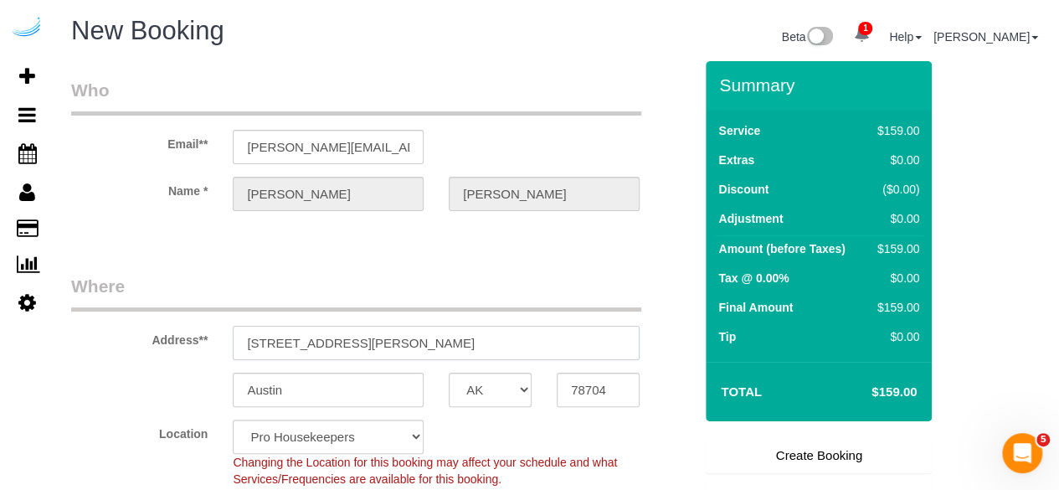
click at [423, 350] on input "3816 S Lamar Blvd" at bounding box center [436, 343] width 407 height 34
paste input "85 University Ave, Westwood, MA 02090"
type input "85 University Ave, Westwood, MA 02090"
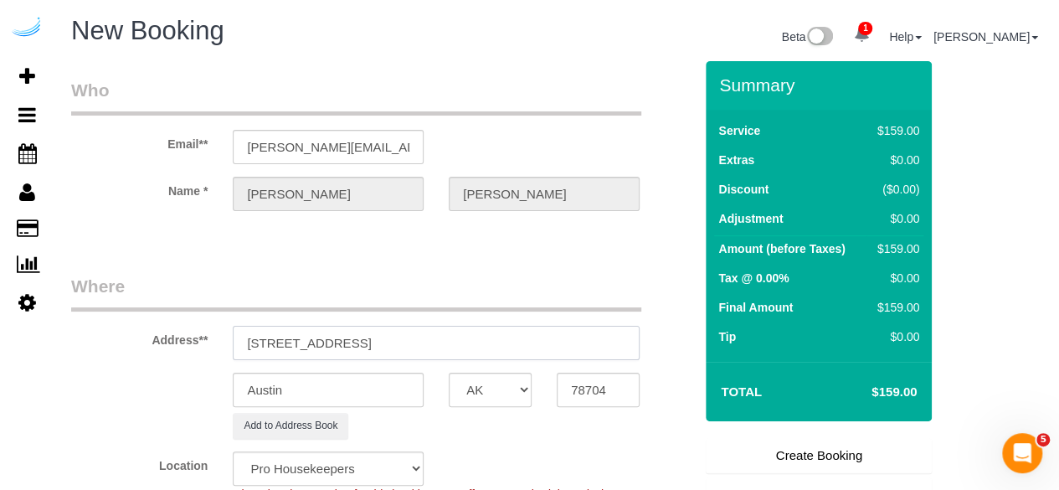
select select "9"
select select "object:8364"
drag, startPoint x: 439, startPoint y: 343, endPoint x: 515, endPoint y: 342, distance: 76.2
click at [506, 339] on input "85 University Ave, Westwood, MA 02090" at bounding box center [436, 343] width 407 height 34
type input "85 University Ave, Westwood, MA 02090"
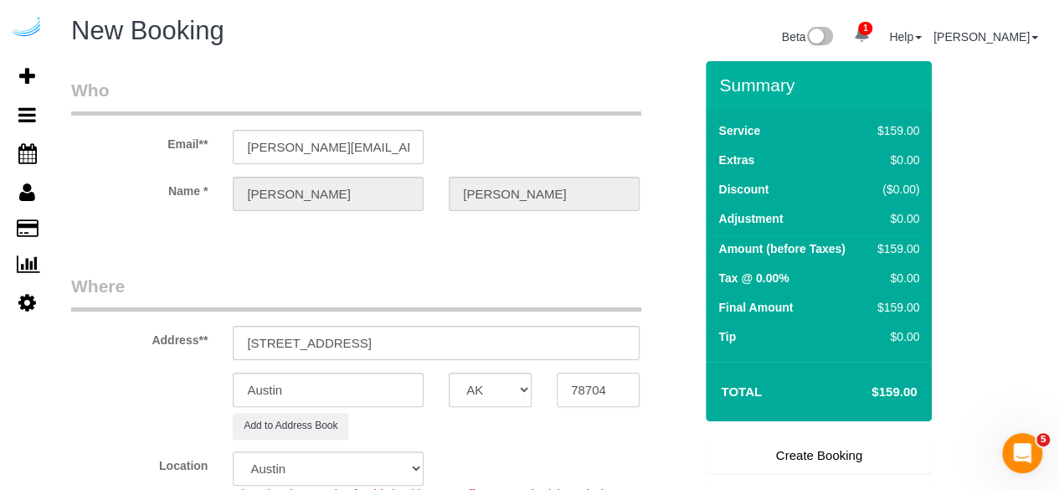
click at [578, 385] on input "78704" at bounding box center [598, 390] width 83 height 34
paste input "02090"
type input "02090"
click at [497, 396] on select "AK AL AR AZ CA CO CT DC DE FL GA HI IA ID IL IN KS KY LA MA MD ME MI MN MO MS M…" at bounding box center [490, 390] width 83 height 34
select select "1"
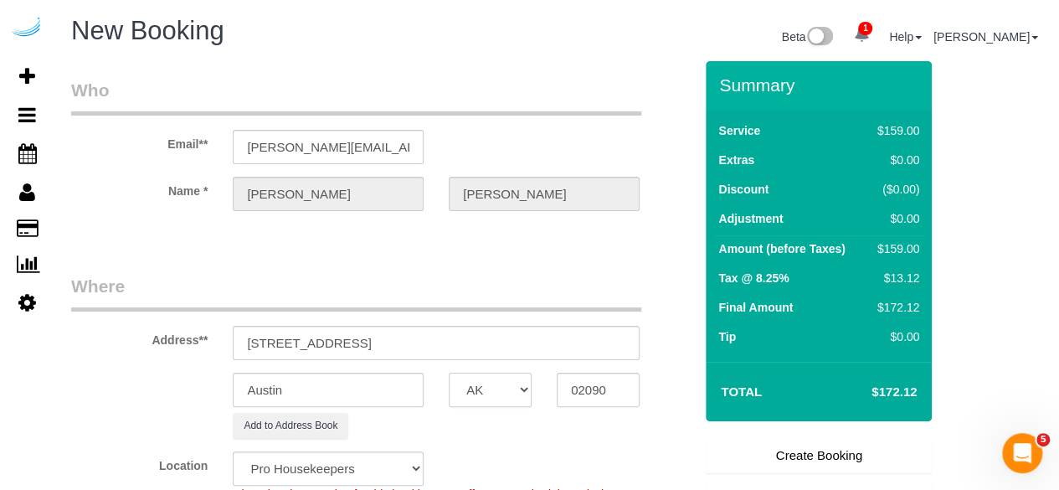
select select "MA"
click at [449, 373] on select "AK AL AR AZ CA CO CT DC DE FL GA HI IA ID IL IN KS KY LA MA MD ME MI MN MO MS M…" at bounding box center [490, 390] width 83 height 34
select select "object:8411"
click at [405, 393] on input "Austin" at bounding box center [328, 390] width 191 height 34
type input "Westwood"
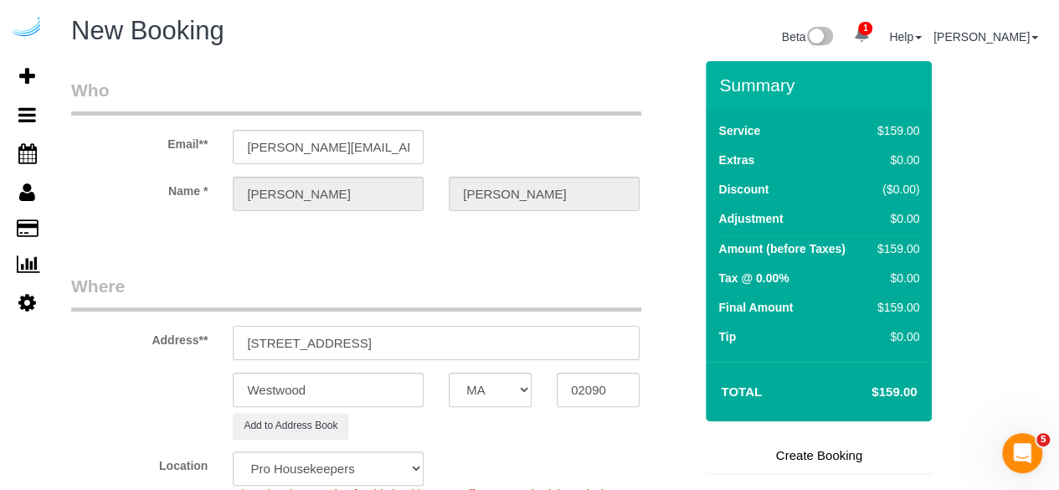
drag, startPoint x: 353, startPoint y: 342, endPoint x: 651, endPoint y: 352, distance: 297.5
click at [651, 352] on div "85 University Ave, Westwood, MA 02090" at bounding box center [436, 343] width 432 height 34
paste input "Caitlin Shea"
paste input "Gables University Station"
paste input "1465845"
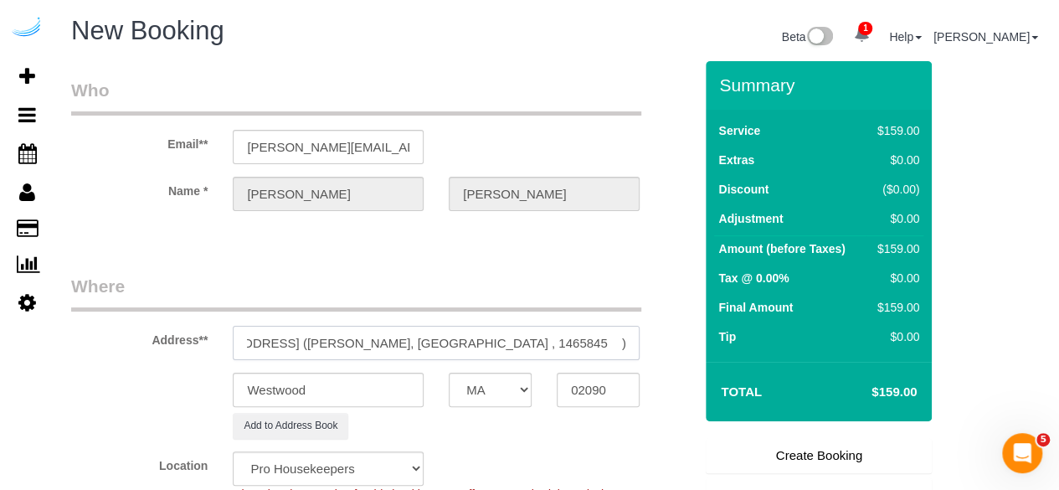
scroll to position [335, 0]
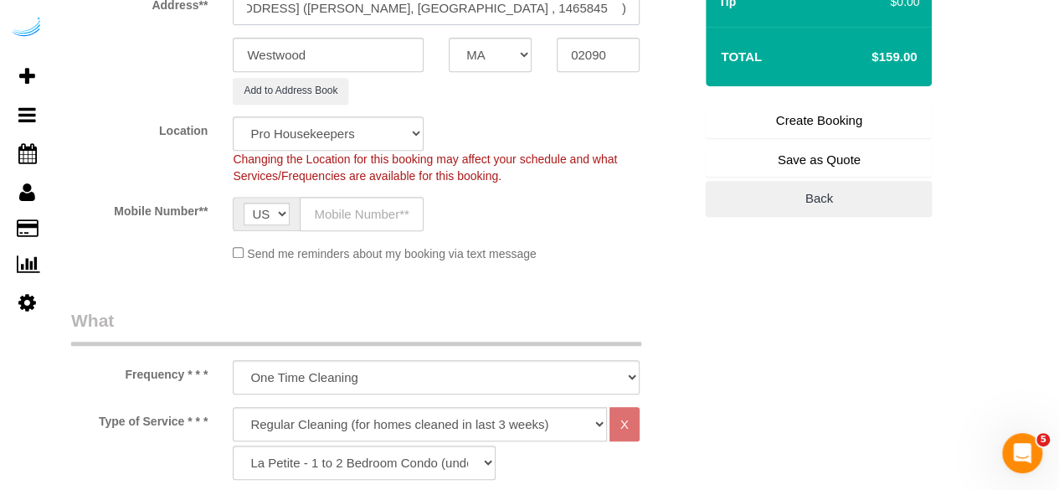
type input "85 University Ave, Building 2440, Unit 2440 (Caitlin Shea, Gables University St…"
click at [373, 213] on input "text" at bounding box center [362, 214] width 124 height 34
type input "(512) 444-3607"
type input "Brandie Louck"
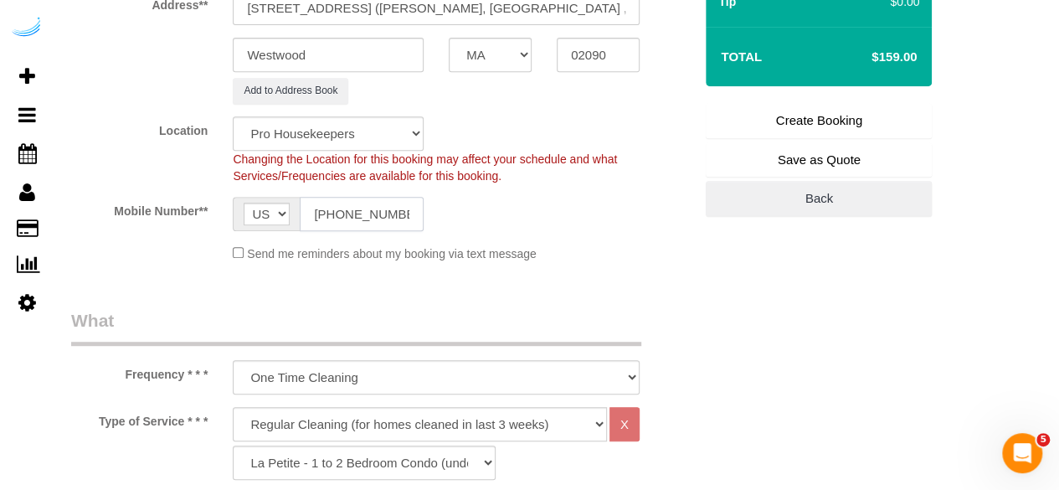
type input "(512) 444-3607"
click at [377, 137] on select "Pro Housekeepers Atlanta Austin Boston Chicago Cincinnati Clearwater Denver Ft …" at bounding box center [328, 133] width 191 height 34
select select "7"
click at [233, 116] on select "Pro Housekeepers Atlanta Austin Boston Chicago Cincinnati Clearwater Denver Ft …" at bounding box center [328, 133] width 191 height 34
select select "object:8859"
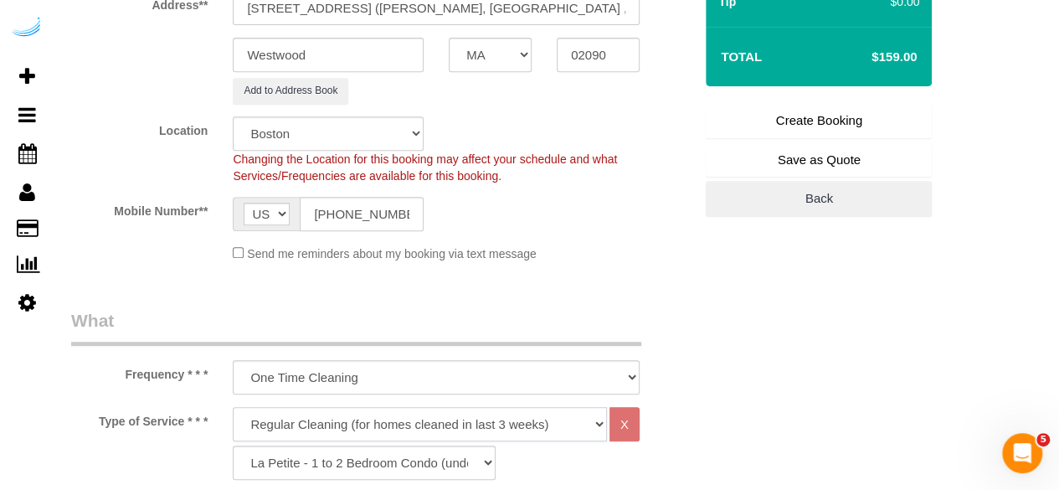
click at [389, 416] on select "Deep Cleaning (for homes that have not been cleaned in 3+ weeks) Spruce Regular…" at bounding box center [420, 424] width 374 height 34
select select "282"
click at [233, 407] on select "Deep Cleaning (for homes that have not been cleaned in 3+ weeks) Spruce Regular…" at bounding box center [420, 424] width 374 height 34
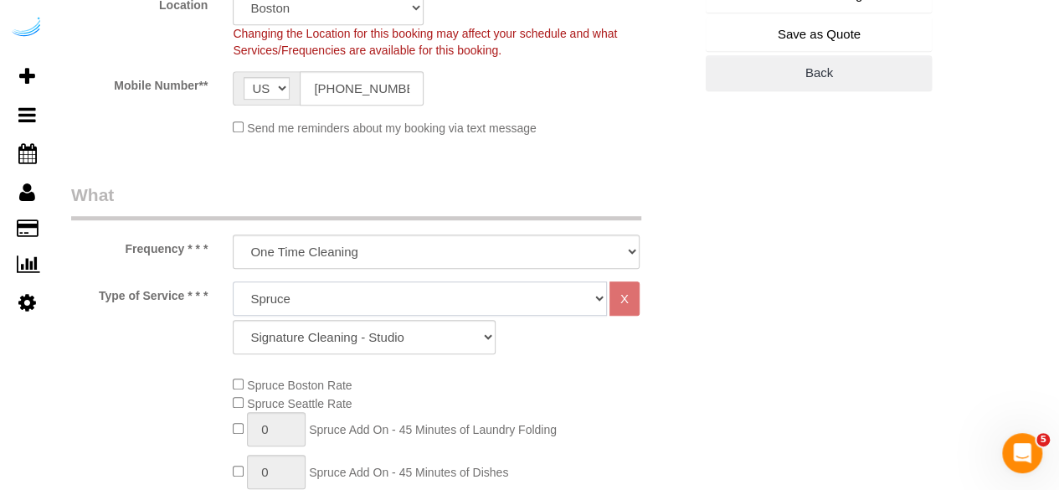
scroll to position [502, 0]
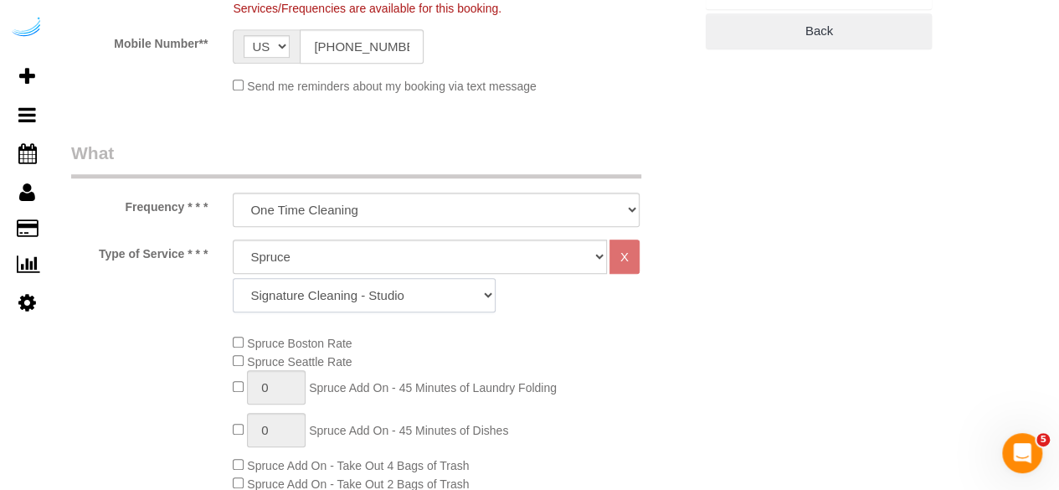
click at [368, 282] on select "Signature Cleaning - Studio Signature Cleaning - 1 Bed 1 Bath Signature Cleanin…" at bounding box center [364, 295] width 263 height 34
select select "304"
click at [233, 278] on select "Signature Cleaning - Studio Signature Cleaning - 1 Bed 1 Bath Signature Cleanin…" at bounding box center [364, 295] width 263 height 34
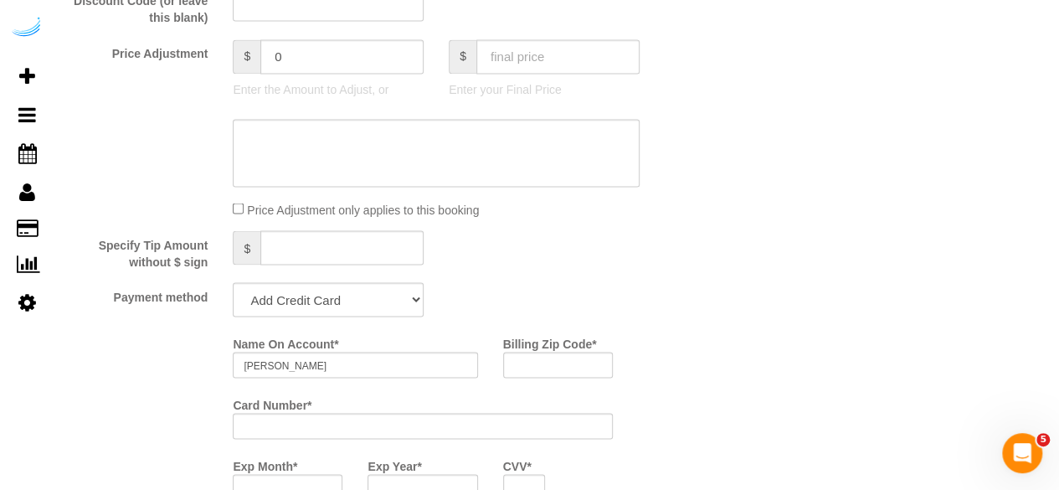
scroll to position [1507, 0]
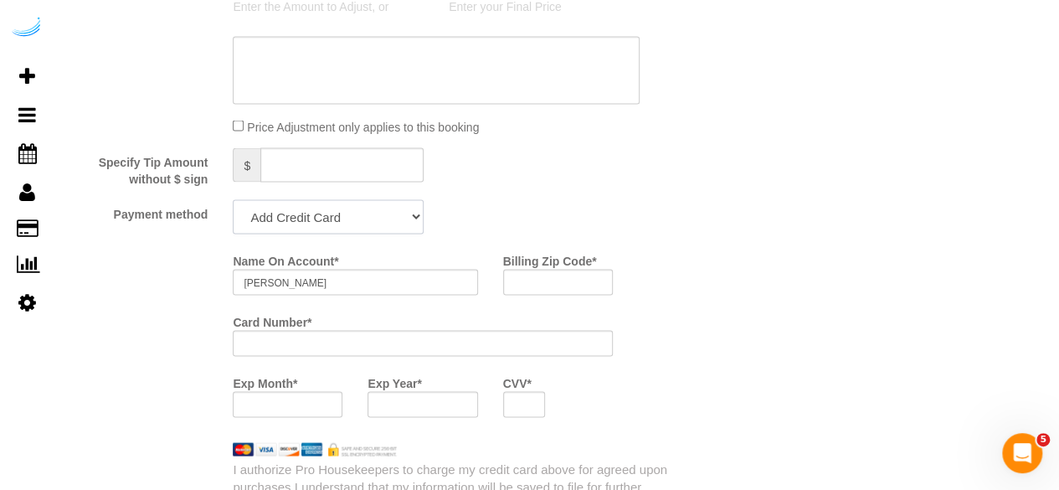
click at [332, 222] on select "Add Credit Card Cash Check Paypal" at bounding box center [328, 216] width 191 height 34
click at [371, 218] on select "Add Credit Card Cash Check Paypal" at bounding box center [328, 216] width 191 height 34
select select "string:check"
click at [233, 201] on select "Add Credit Card Cash Check Paypal" at bounding box center [328, 216] width 191 height 34
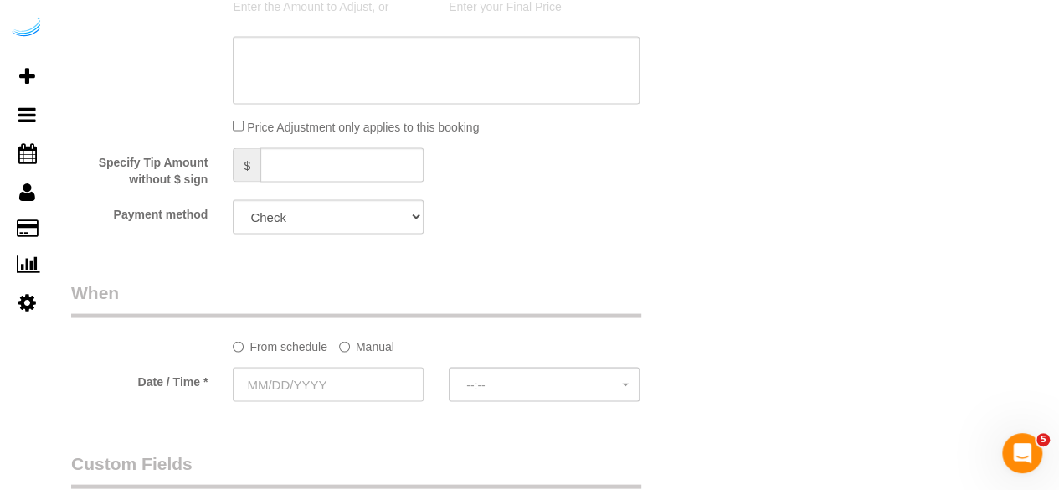
click at [373, 349] on label "Manual" at bounding box center [366, 343] width 55 height 23
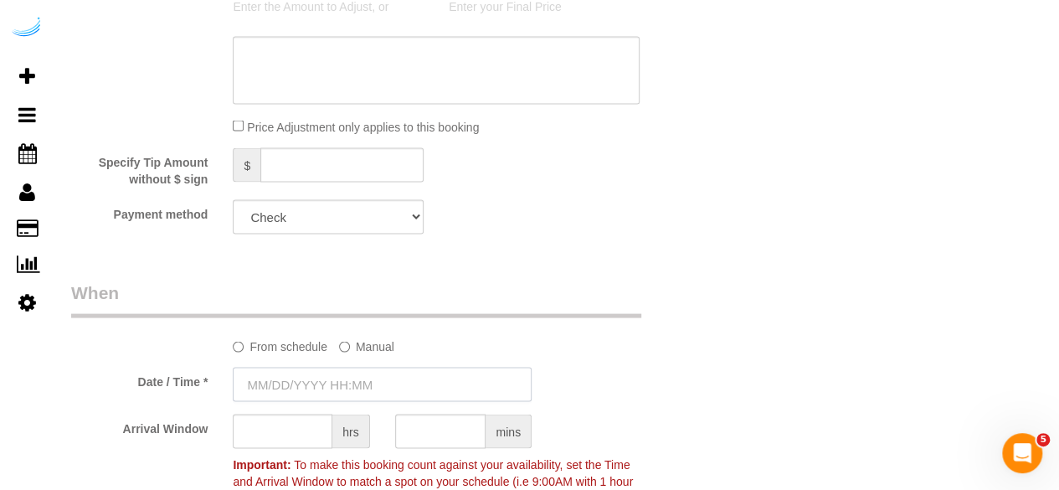
click at [363, 384] on input "text" at bounding box center [382, 384] width 299 height 34
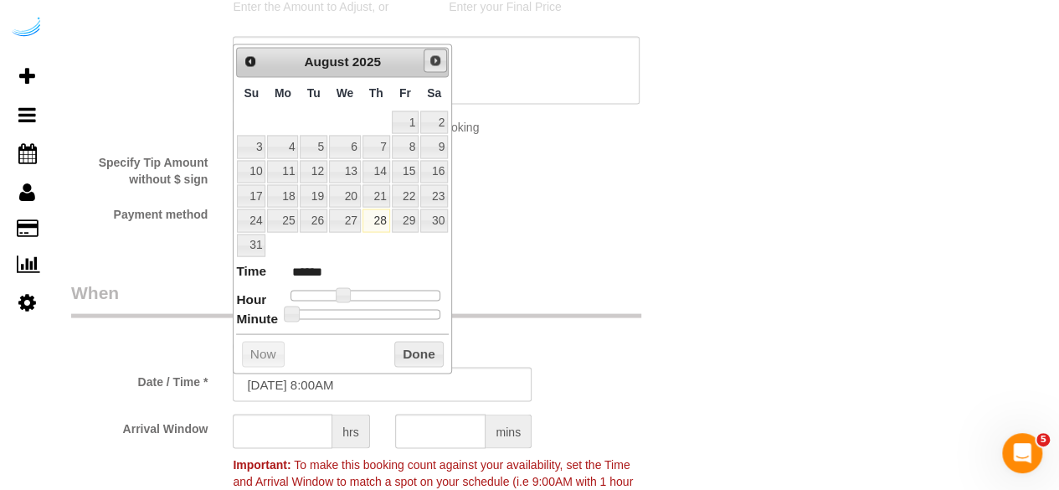
click at [439, 54] on span "Next" at bounding box center [435, 60] width 13 height 13
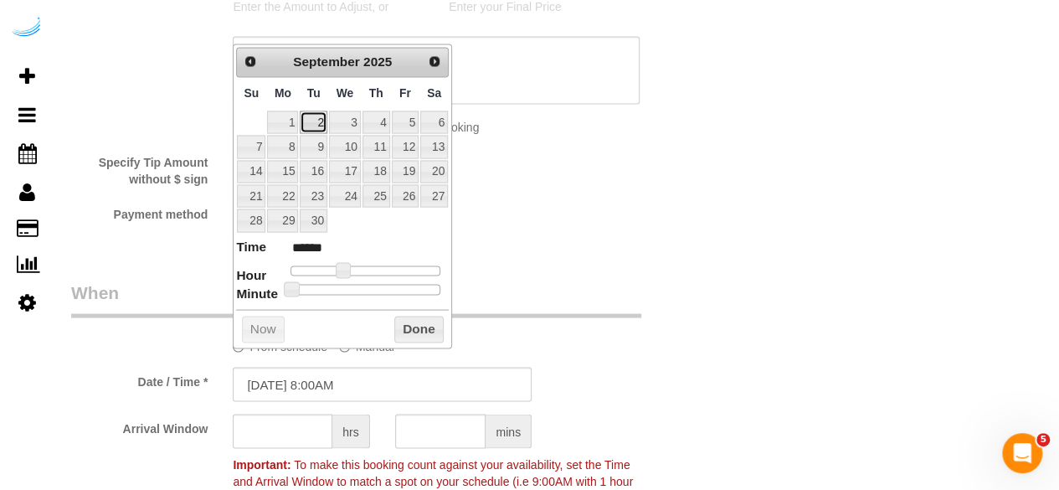
click at [321, 118] on link "2" at bounding box center [313, 122] width 27 height 23
type input "09/02/2025 9:00AM"
type input "******"
type input "09/02/2025 10:00AM"
type input "*******"
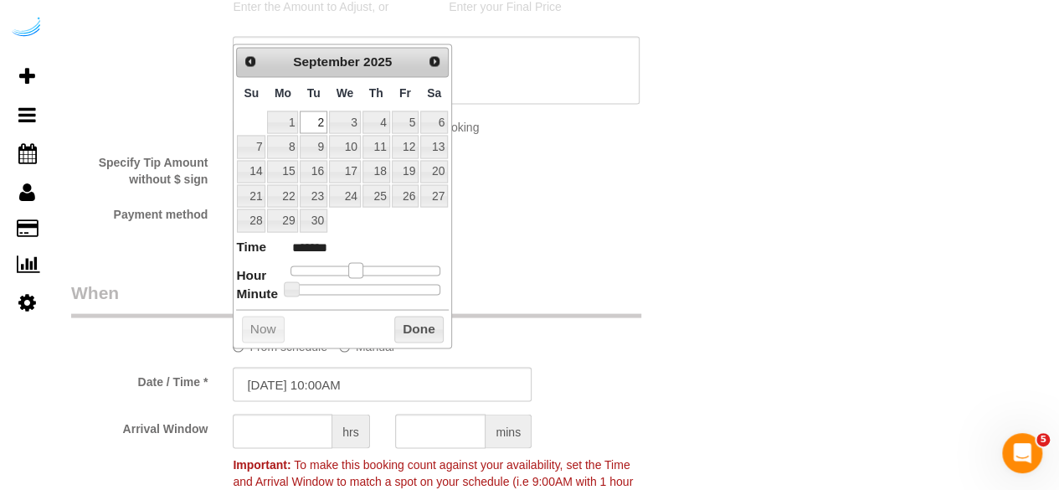
type input "09/02/2025 9:00AM"
type input "******"
drag, startPoint x: 337, startPoint y: 268, endPoint x: 309, endPoint y: 288, distance: 34.2
click at [346, 271] on span at bounding box center [349, 269] width 15 height 15
click at [289, 419] on input "text" at bounding box center [283, 431] width 100 height 34
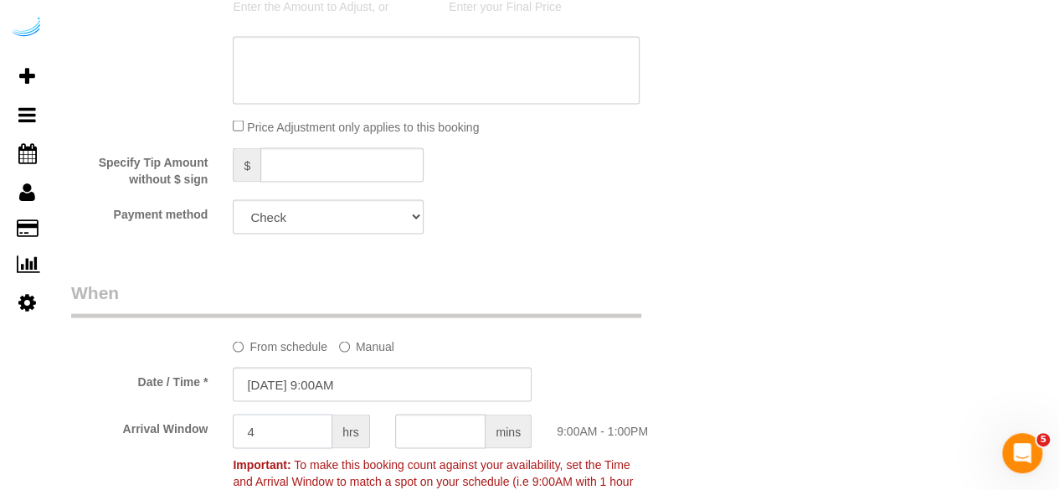
type input "4"
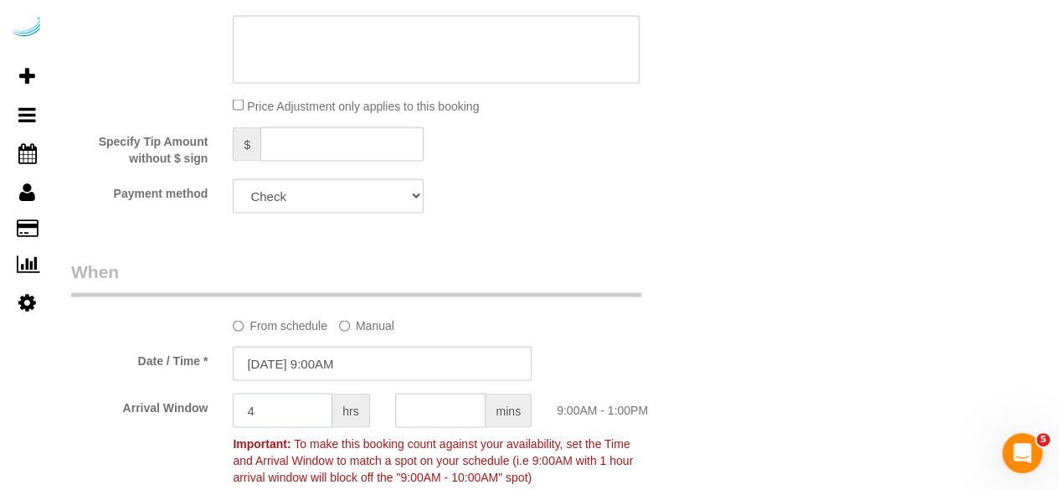
scroll to position [1591, 0]
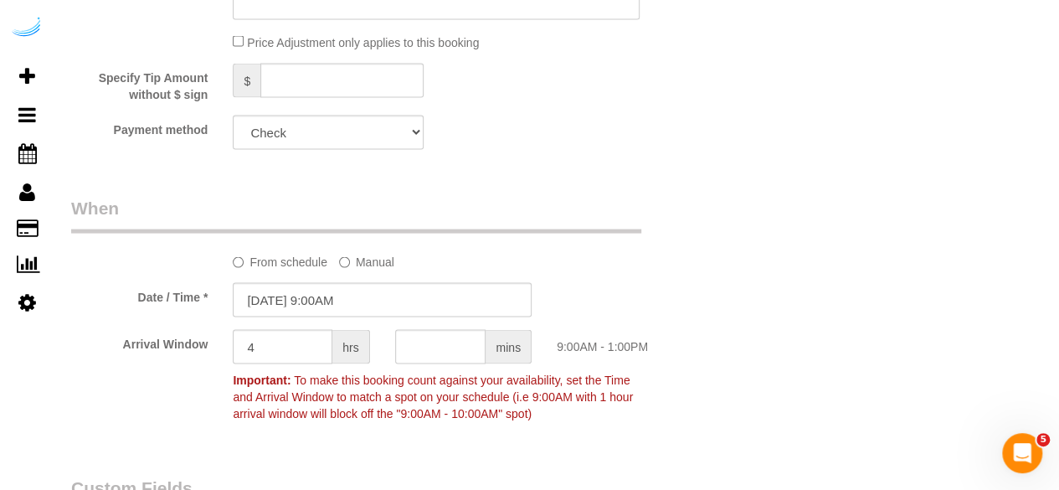
drag, startPoint x: 355, startPoint y: 130, endPoint x: 345, endPoint y: 148, distance: 21.0
click at [355, 130] on select "Add Credit Card Cash Check Paypal" at bounding box center [328, 133] width 191 height 34
click at [233, 117] on select "Add Credit Card Cash Check Paypal" at bounding box center [328, 133] width 191 height 34
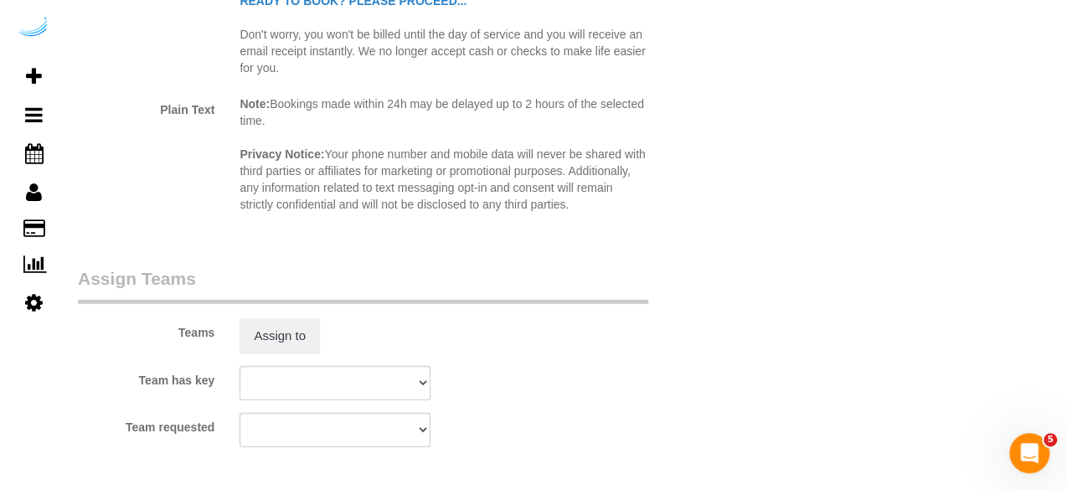
scroll to position [2429, 0]
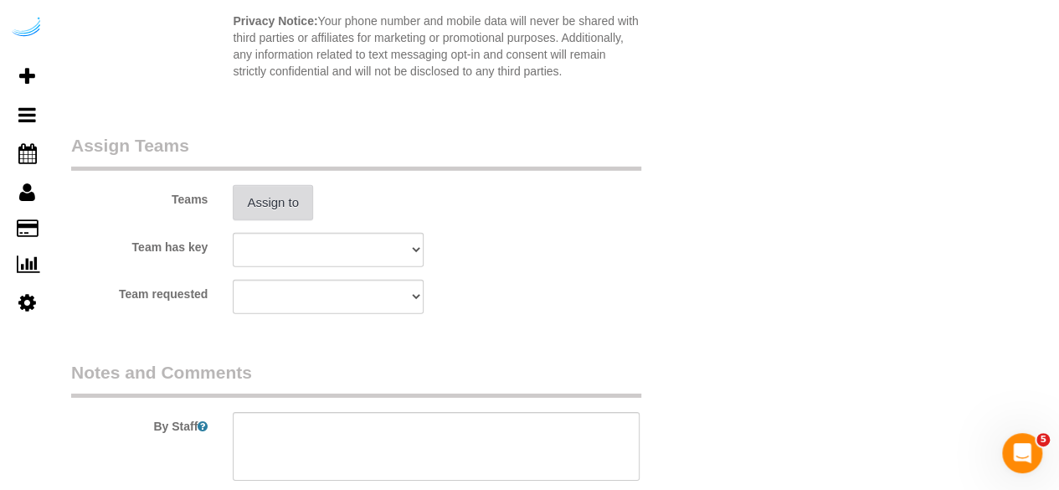
click at [299, 206] on button "Assign to" at bounding box center [273, 202] width 80 height 35
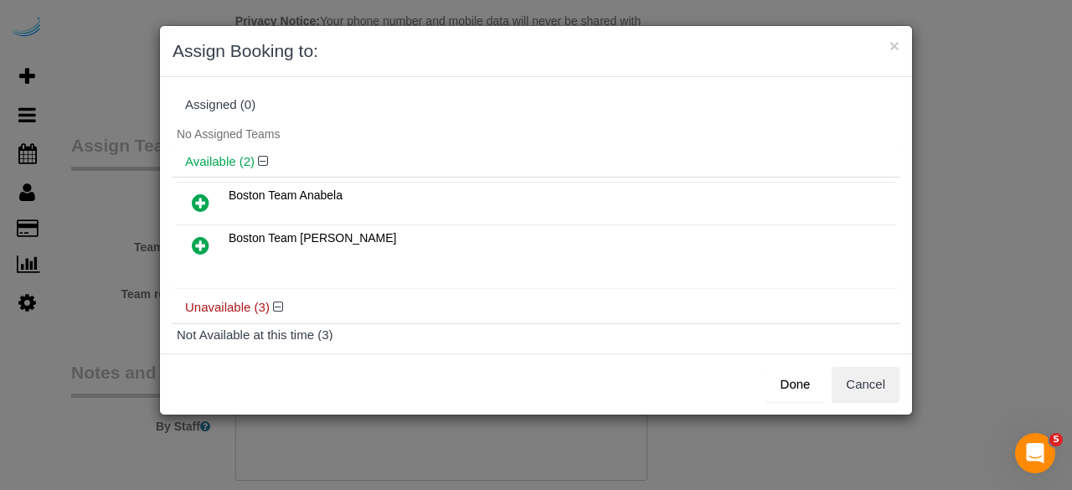
scroll to position [84, 0]
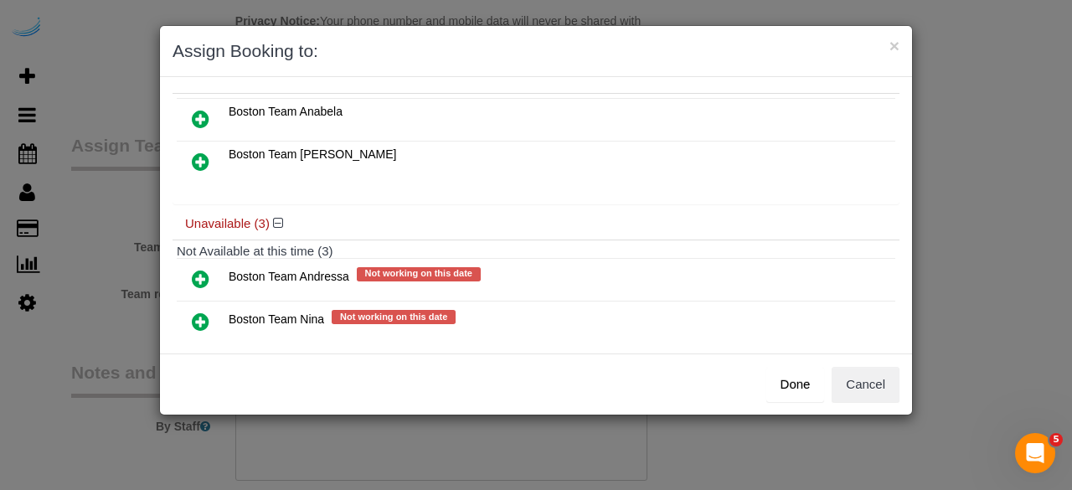
click at [197, 115] on icon at bounding box center [201, 119] width 18 height 20
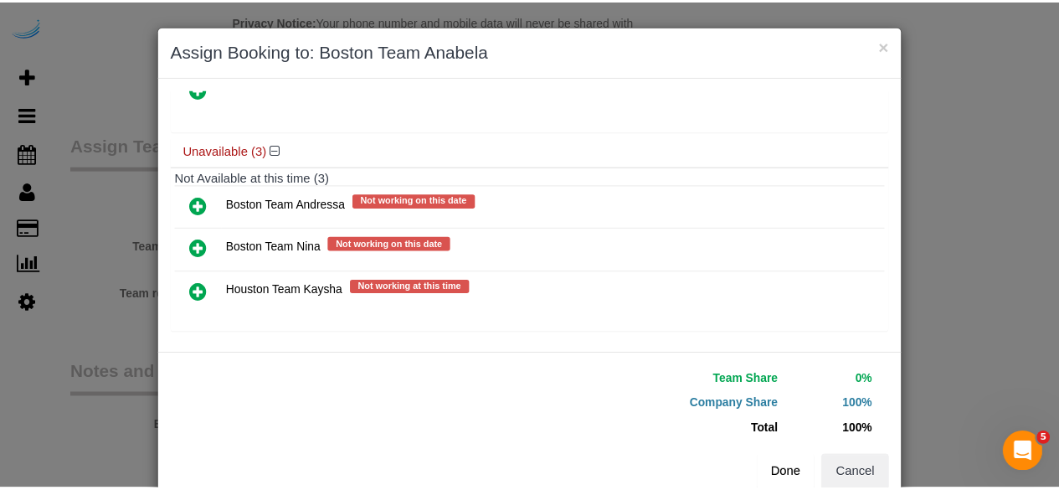
scroll to position [156, 0]
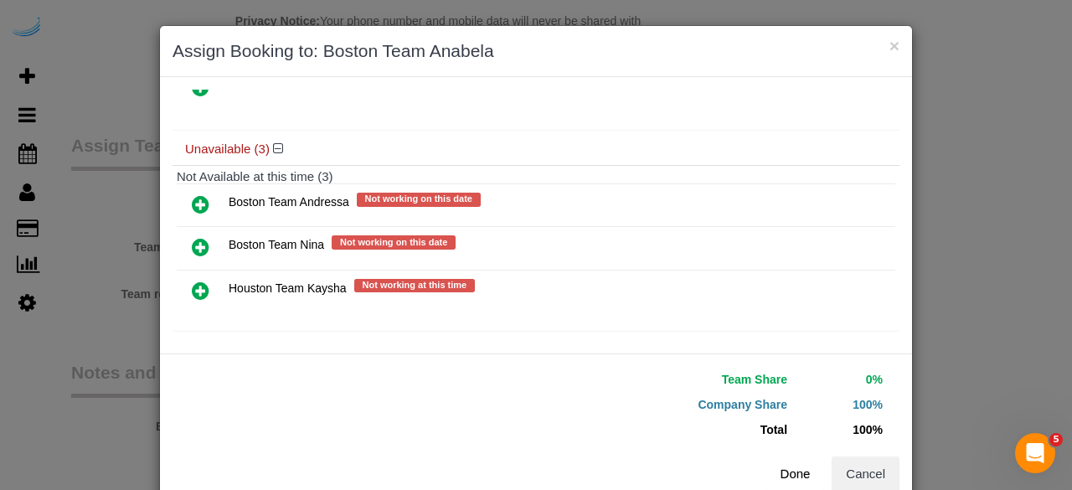
click at [794, 473] on button "Done" at bounding box center [795, 473] width 59 height 35
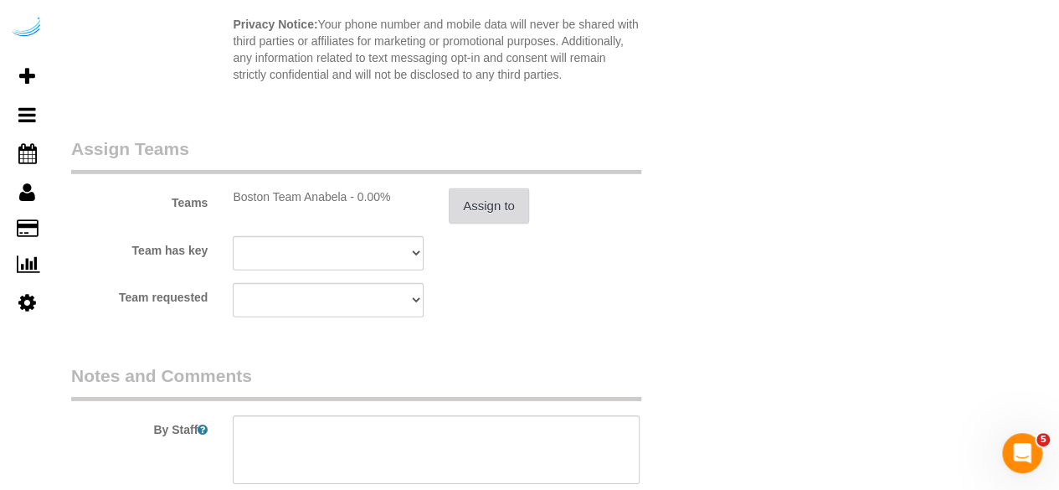
scroll to position [2596, 0]
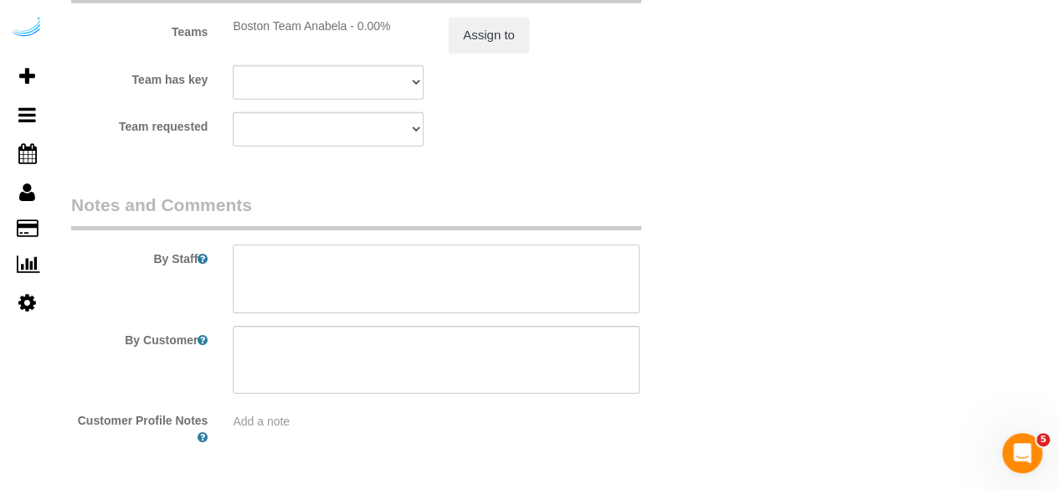
click at [399, 276] on textarea at bounding box center [436, 279] width 407 height 69
click at [534, 269] on textarea at bounding box center [436, 279] width 407 height 69
paste textarea "Permanent Notes:No notes from this customer.Today's Notes:No notes from this se…"
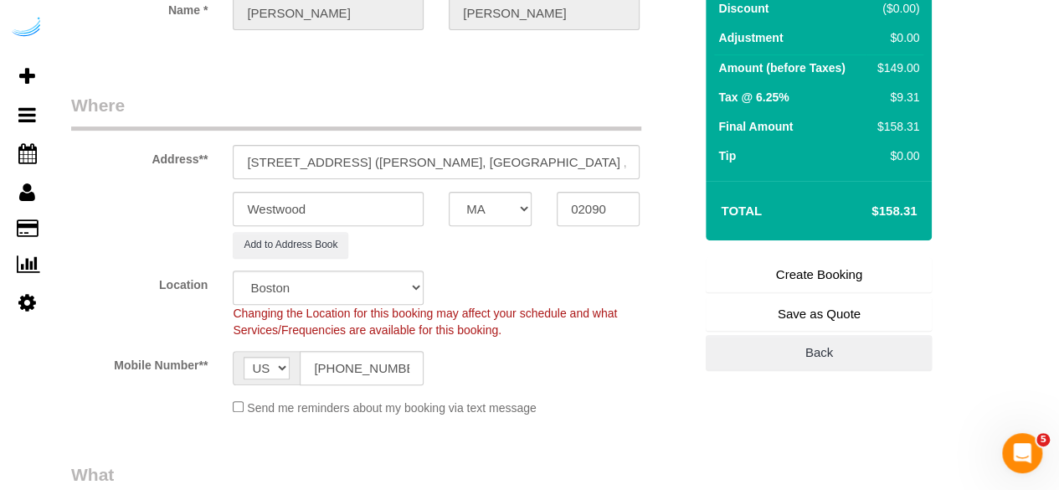
scroll to position [84, 0]
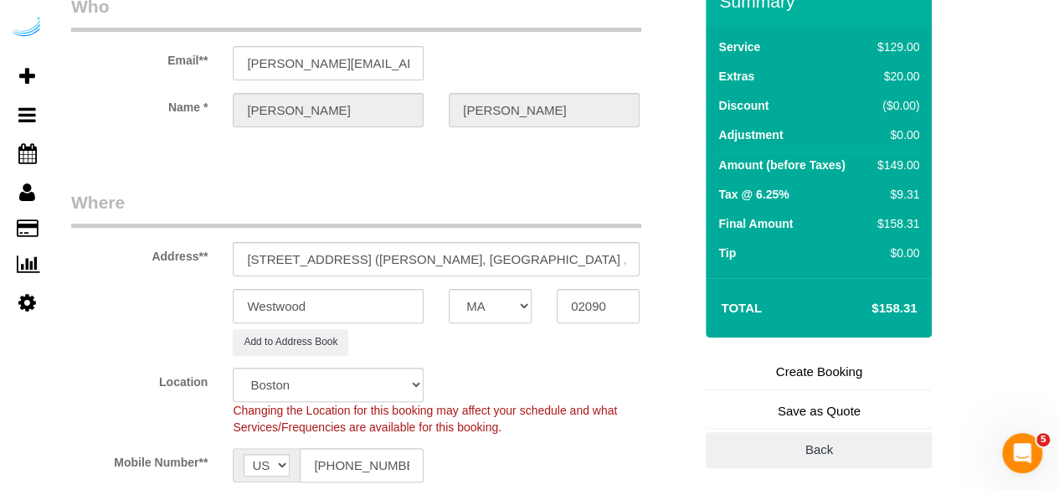
type textarea "Recurrency: EVERY 4 WEEKS Permanent Notes:No notes from this customer.Today's N…"
click at [771, 368] on link "Create Booking" at bounding box center [819, 371] width 226 height 35
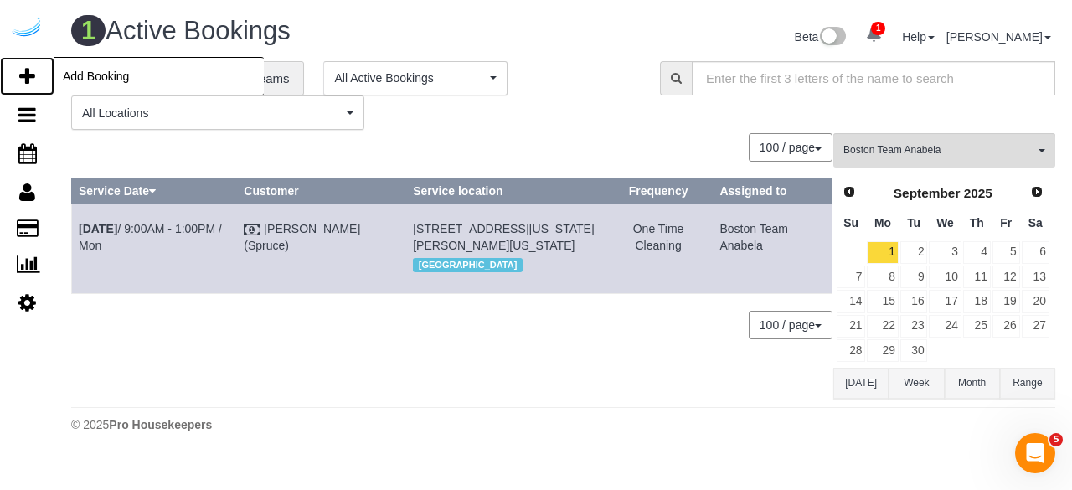
click at [26, 70] on icon at bounding box center [27, 76] width 16 height 20
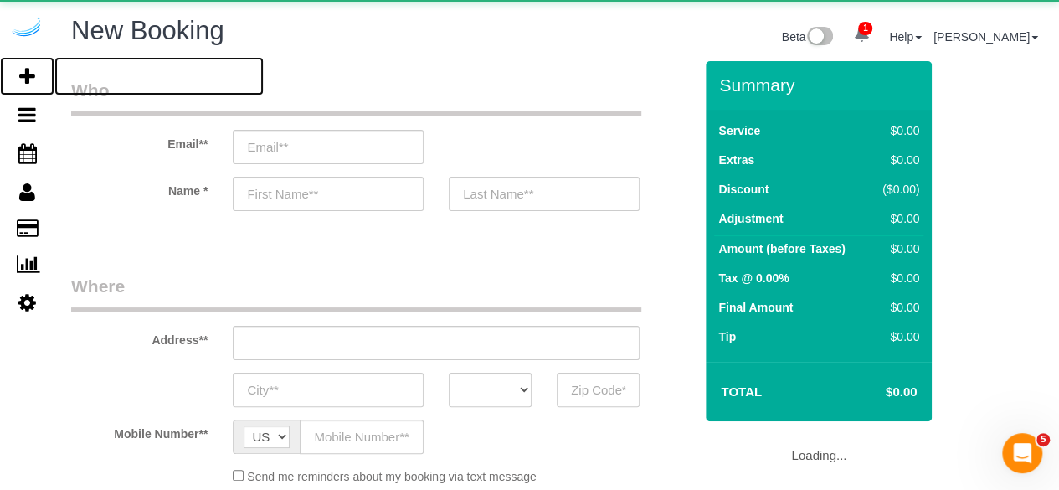
select select "number:9"
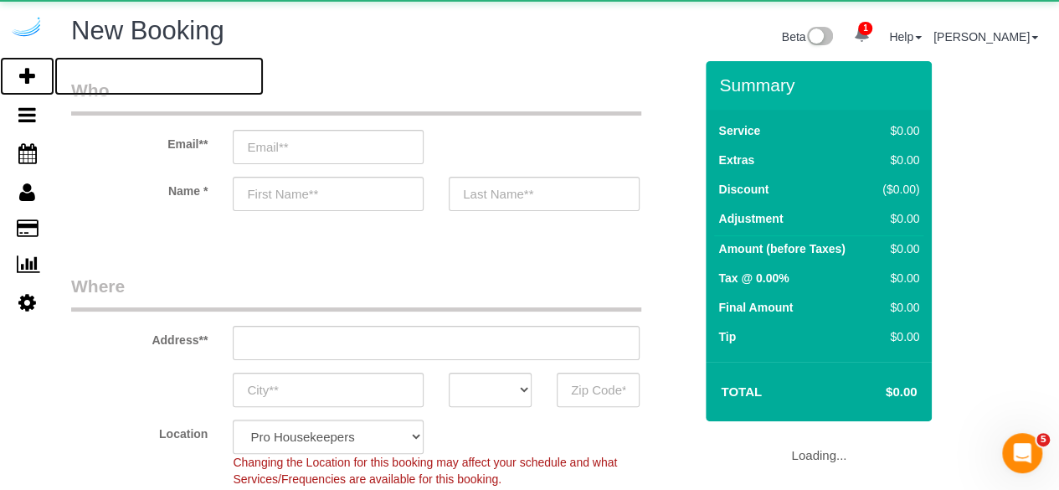
select select "object:10403"
select select "4"
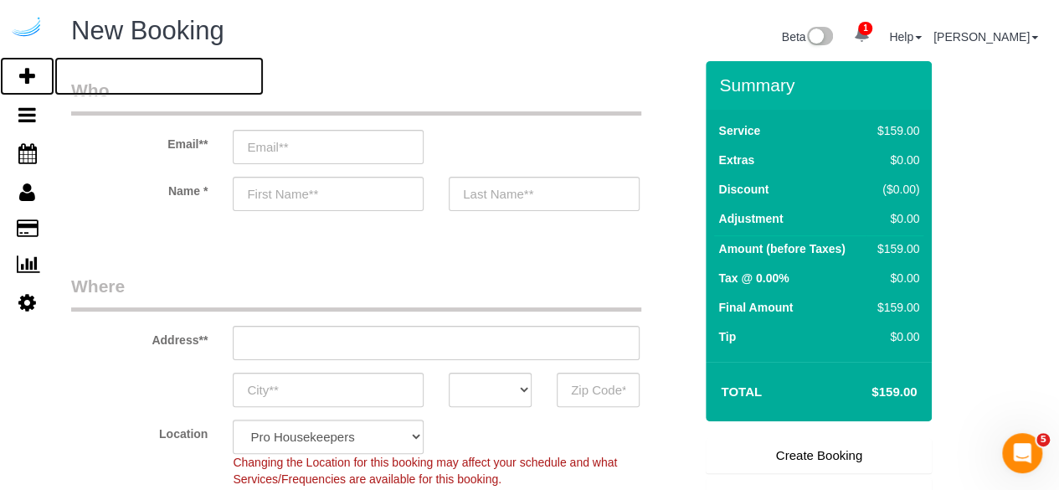
scroll to position [17, 0]
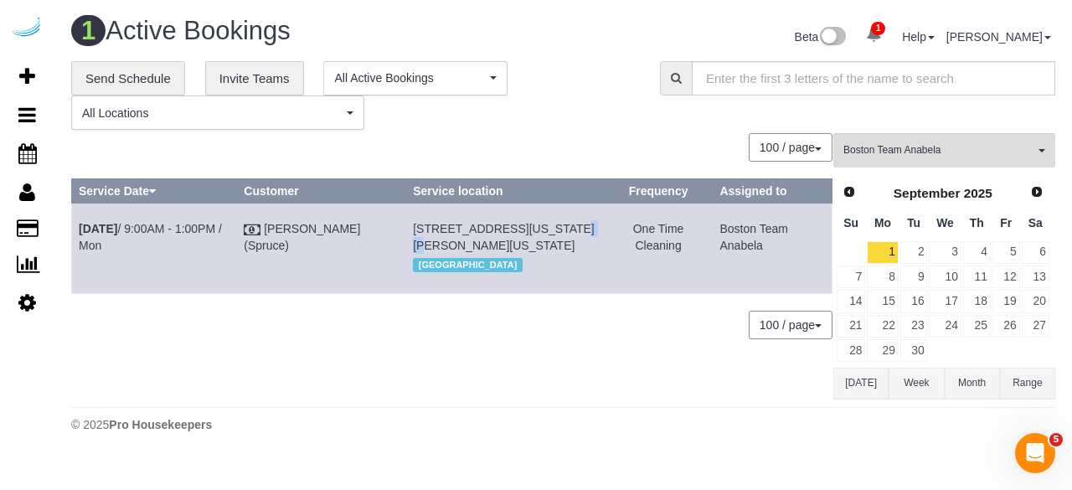
drag, startPoint x: 564, startPoint y: 222, endPoint x: 534, endPoint y: 227, distance: 30.6
click at [534, 227] on td "660 Washington St, Unit 23h (Kasimir Menne, 660 Washington , 1469636), Boston, …" at bounding box center [505, 248] width 198 height 90
copy span "23h"
click at [198, 234] on link "Sep 1st / 9:00AM - 1:00PM / Mon" at bounding box center [150, 237] width 143 height 30
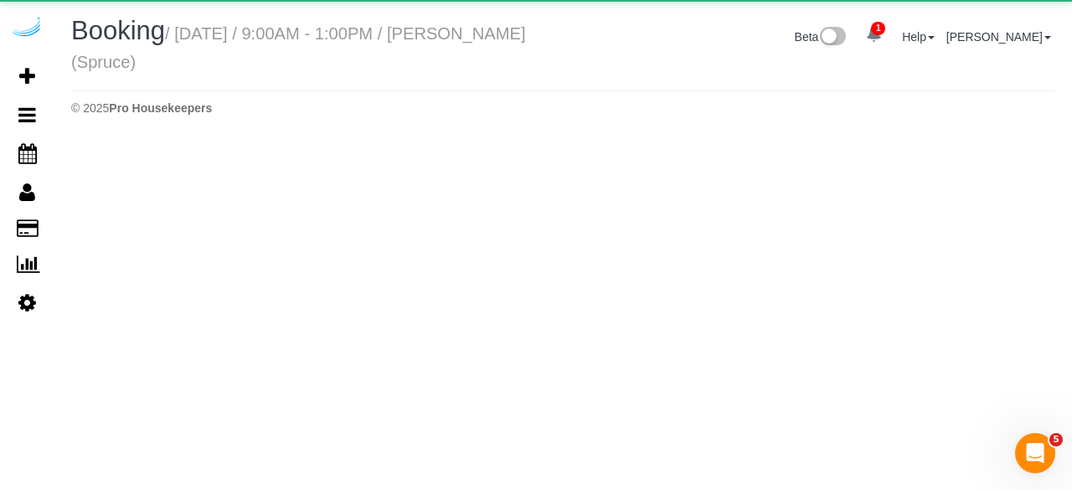
select select "MA"
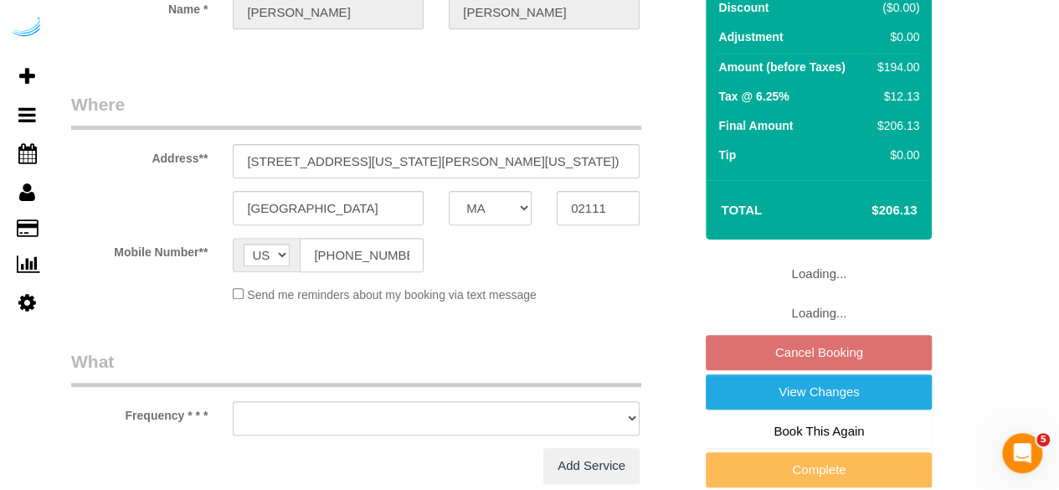
select select "number:9"
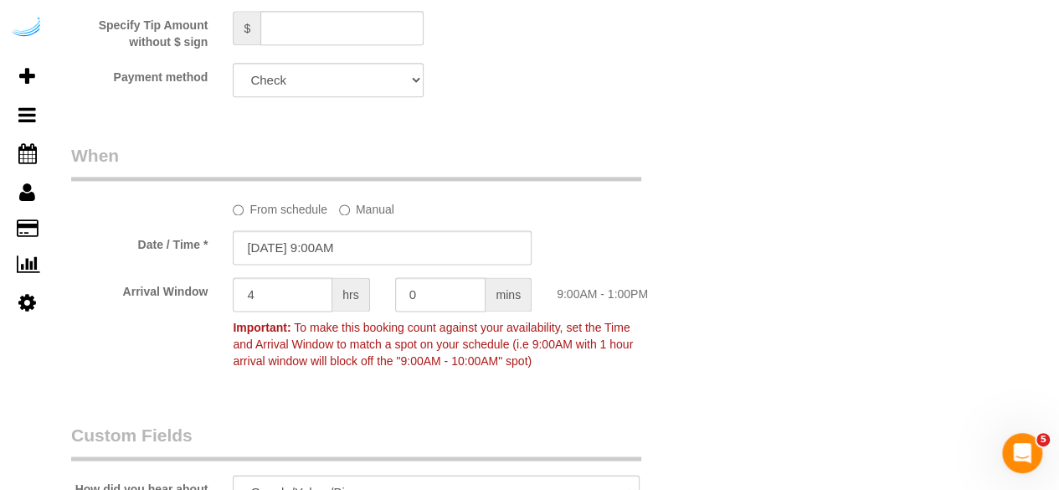
select select "object:11101"
select select "282"
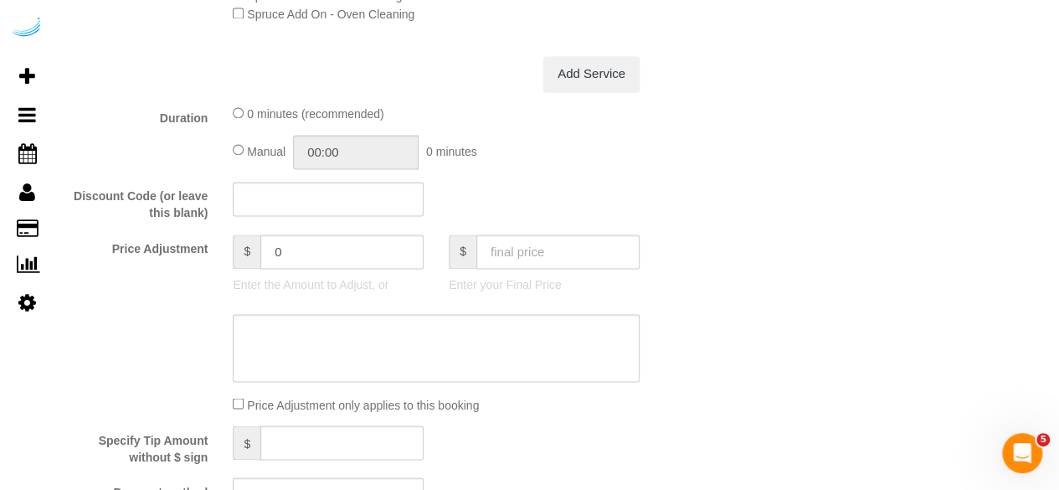
scroll to position [1507, 0]
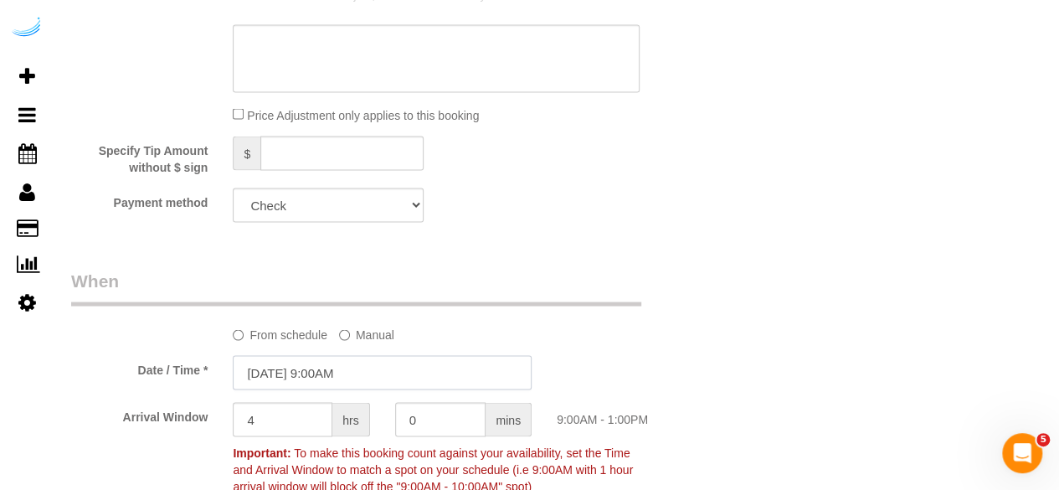
click at [335, 374] on input "09/01/2025 9:00AM" at bounding box center [382, 372] width 299 height 34
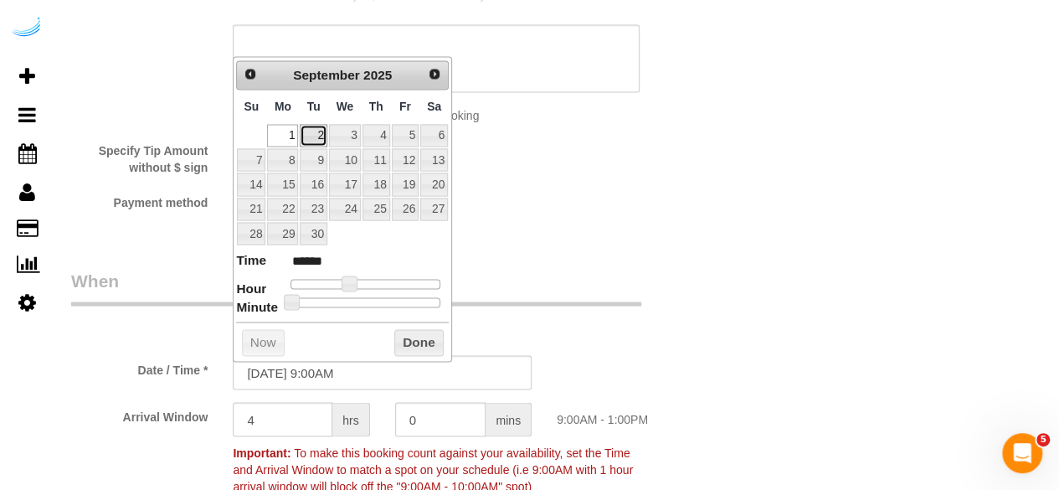
click at [323, 137] on link "2" at bounding box center [313, 135] width 27 height 23
type input "09/02/2025 9:00AM"
click at [401, 332] on button "Done" at bounding box center [418, 342] width 49 height 27
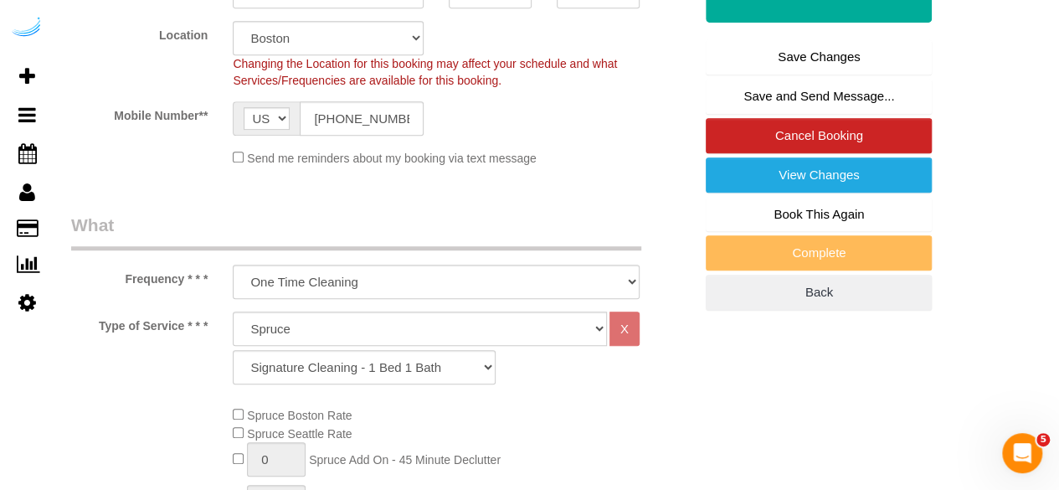
scroll to position [167, 0]
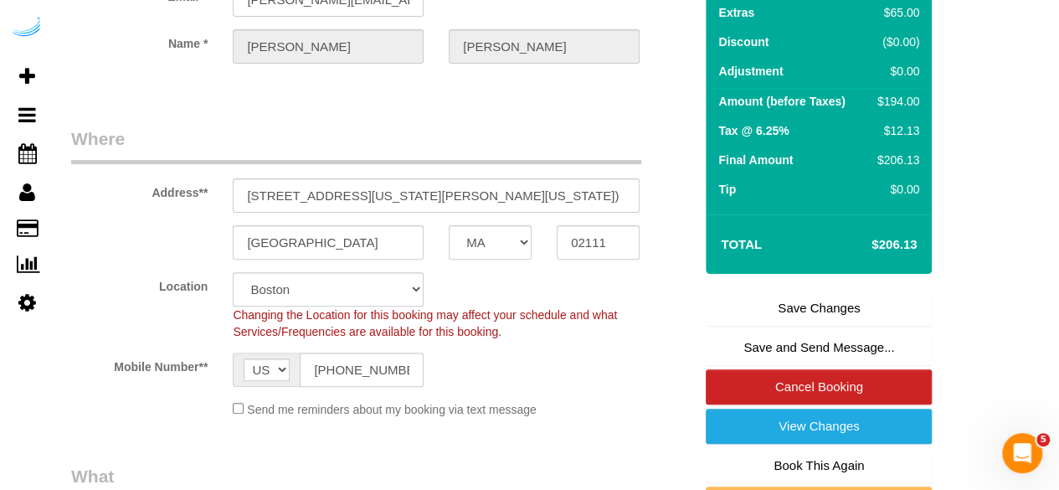
click at [812, 297] on link "Save Changes" at bounding box center [819, 308] width 226 height 35
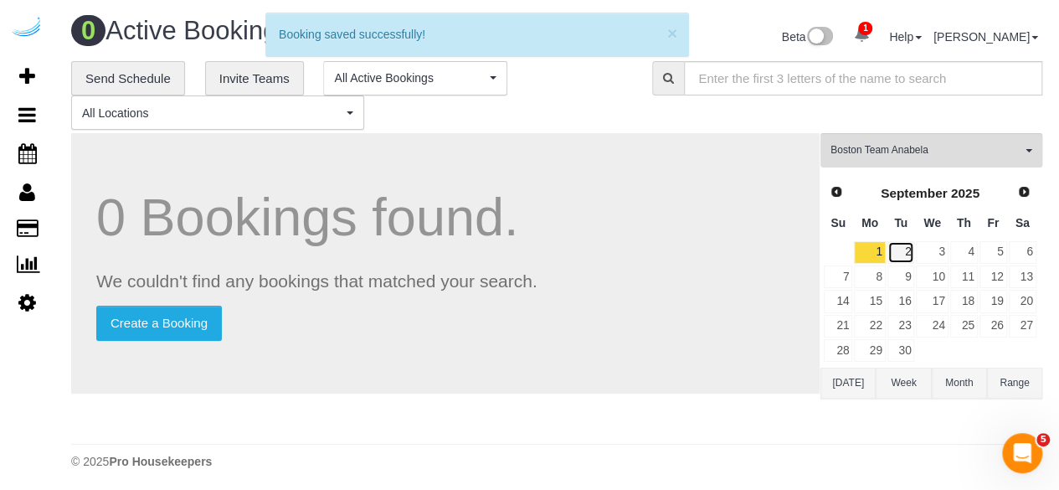
click at [903, 245] on link "2" at bounding box center [902, 252] width 28 height 23
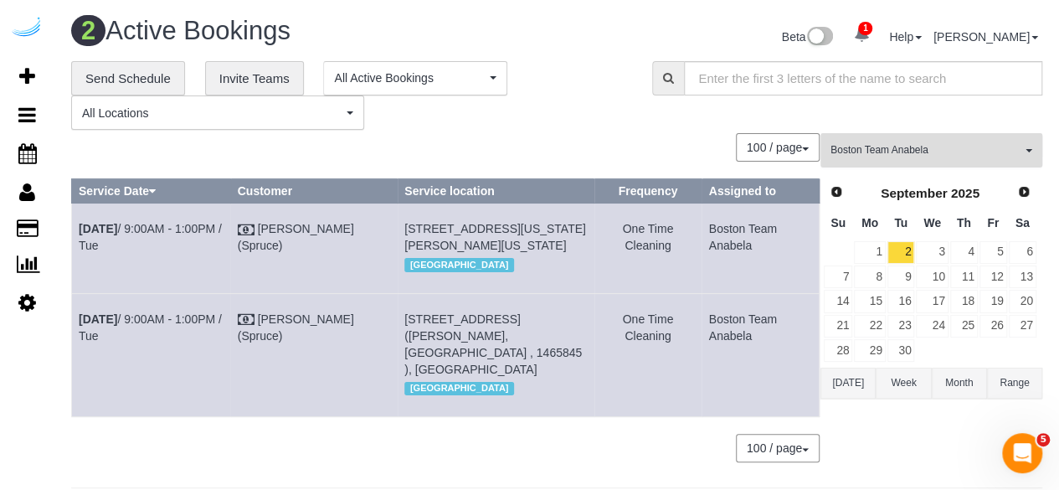
click at [967, 142] on button "Boston Team Anabela All Teams" at bounding box center [932, 150] width 222 height 34
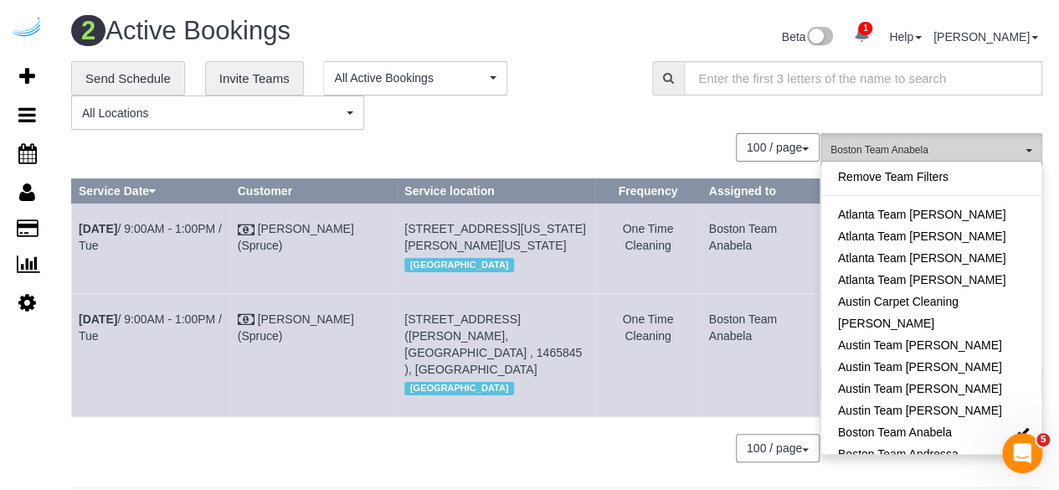
click at [986, 145] on span "Boston Team Anabela" at bounding box center [926, 150] width 191 height 14
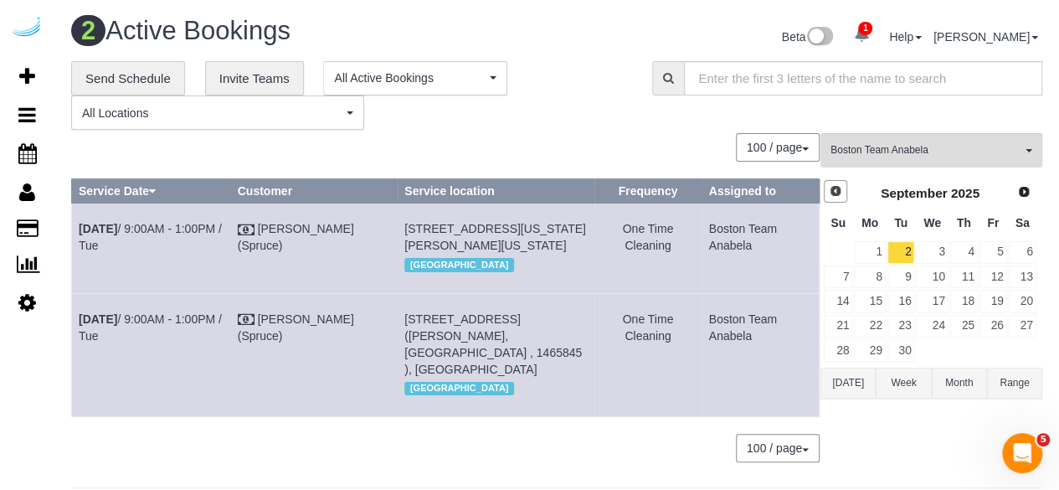
click at [831, 182] on link "Prev" at bounding box center [835, 191] width 23 height 23
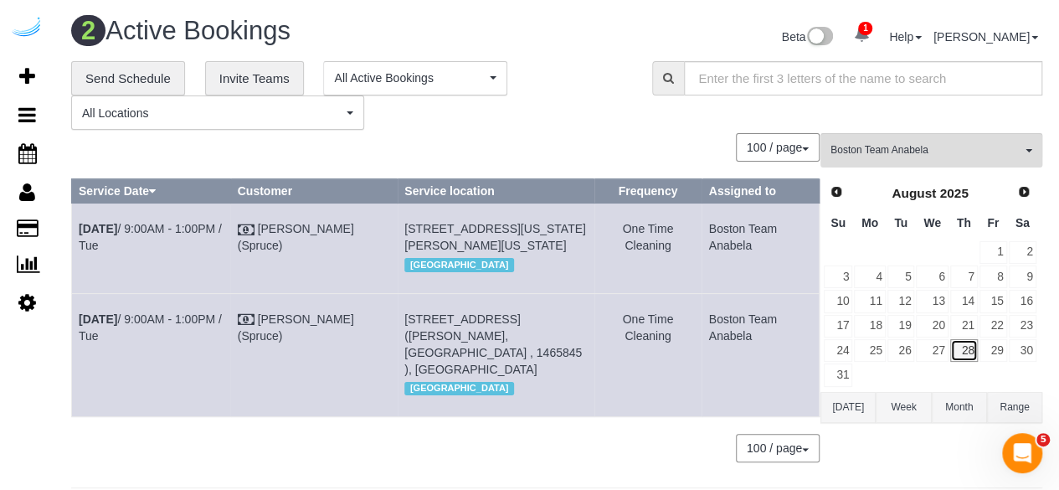
click at [961, 344] on link "28" at bounding box center [964, 350] width 28 height 23
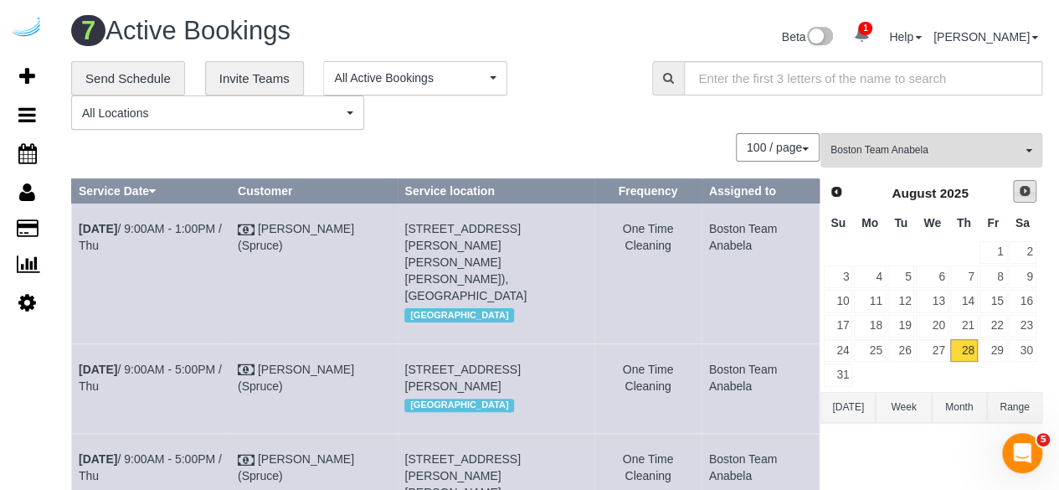
click at [1022, 186] on span "Next" at bounding box center [1024, 190] width 13 height 13
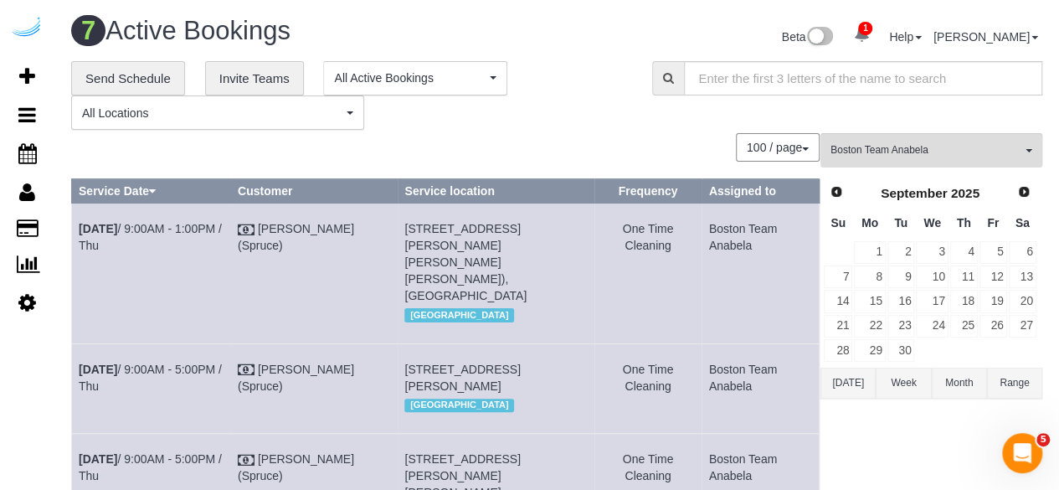
click at [914, 250] on td "2" at bounding box center [901, 252] width 29 height 24
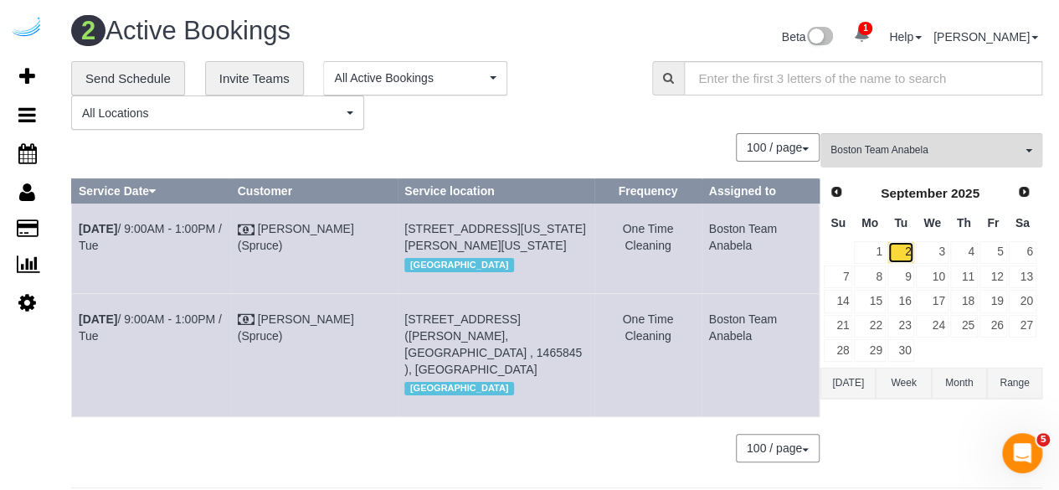
click at [888, 253] on link "2" at bounding box center [902, 252] width 28 height 23
click at [871, 254] on link "1" at bounding box center [869, 252] width 31 height 23
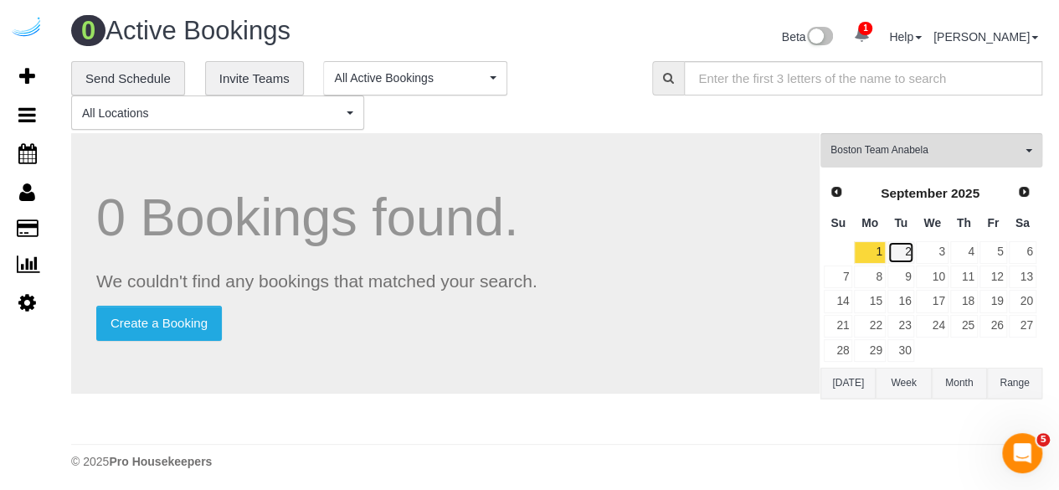
click at [899, 249] on link "2" at bounding box center [902, 252] width 28 height 23
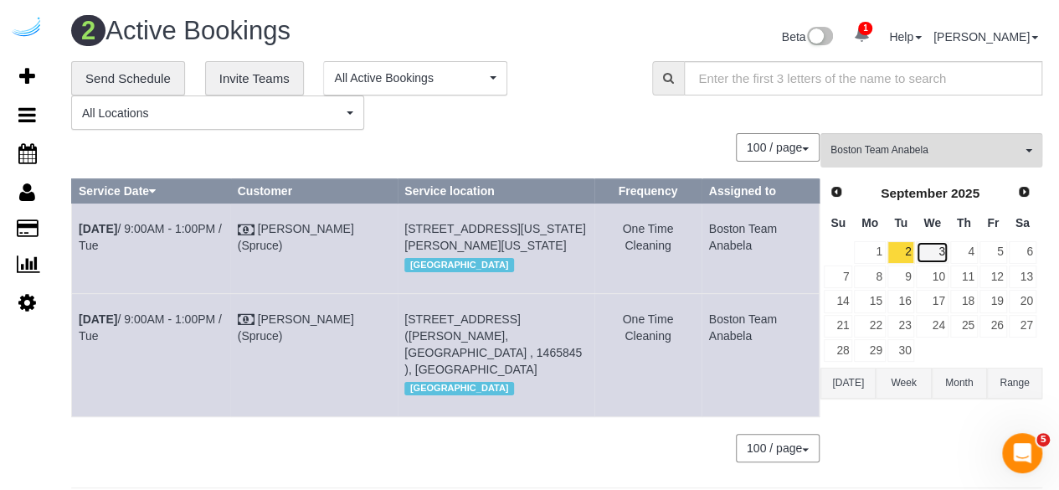
click at [946, 247] on link "3" at bounding box center [932, 252] width 32 height 23
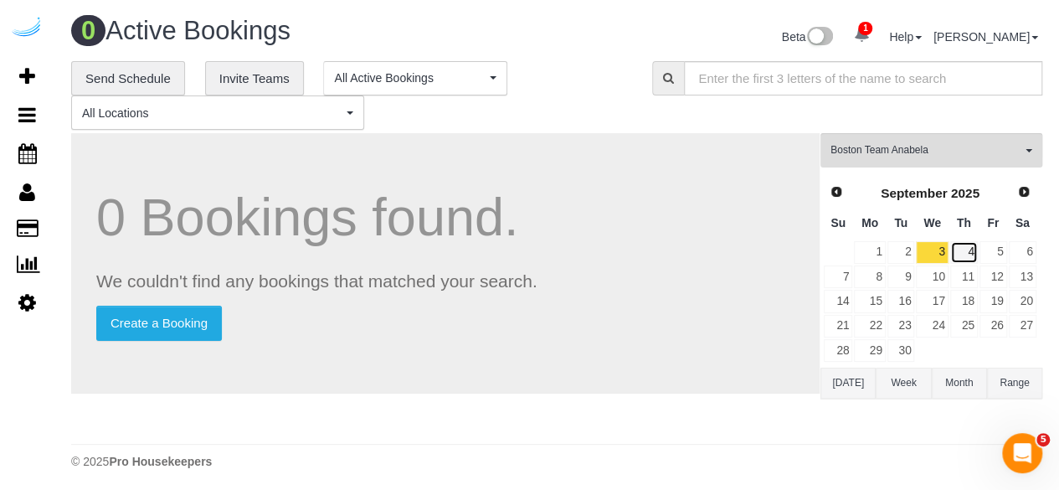
click at [976, 257] on link "4" at bounding box center [964, 252] width 28 height 23
click at [837, 189] on span "Prev" at bounding box center [835, 190] width 13 height 13
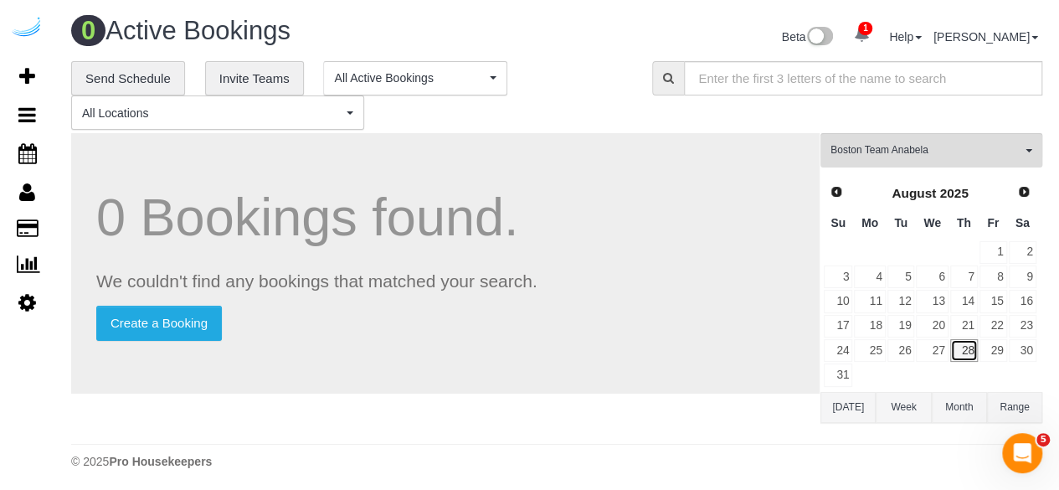
click at [965, 340] on link "28" at bounding box center [964, 350] width 28 height 23
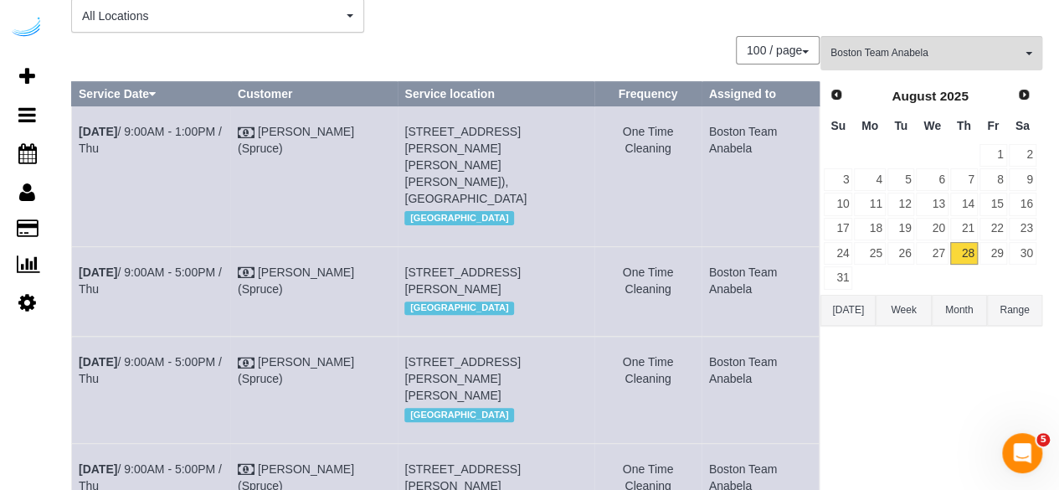
scroll to position [61, 0]
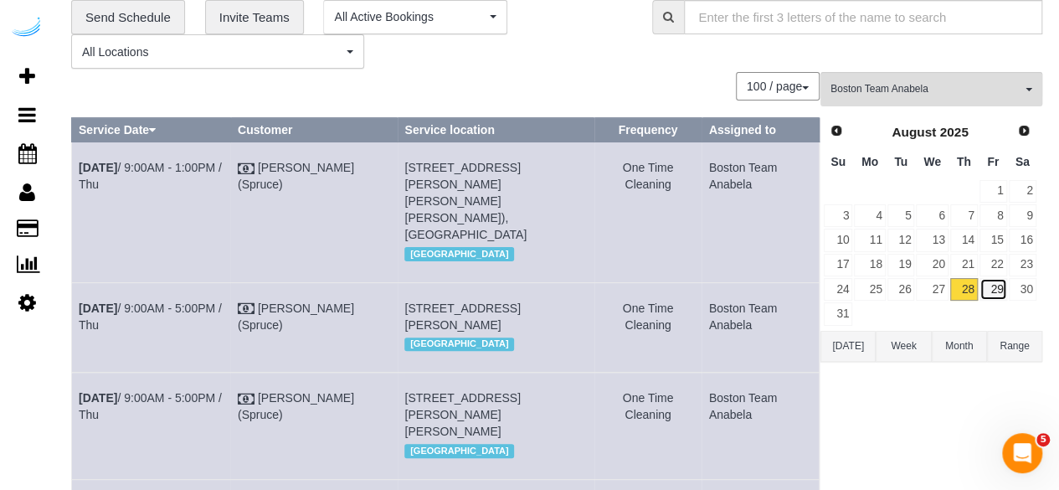
click at [997, 285] on link "29" at bounding box center [994, 289] width 28 height 23
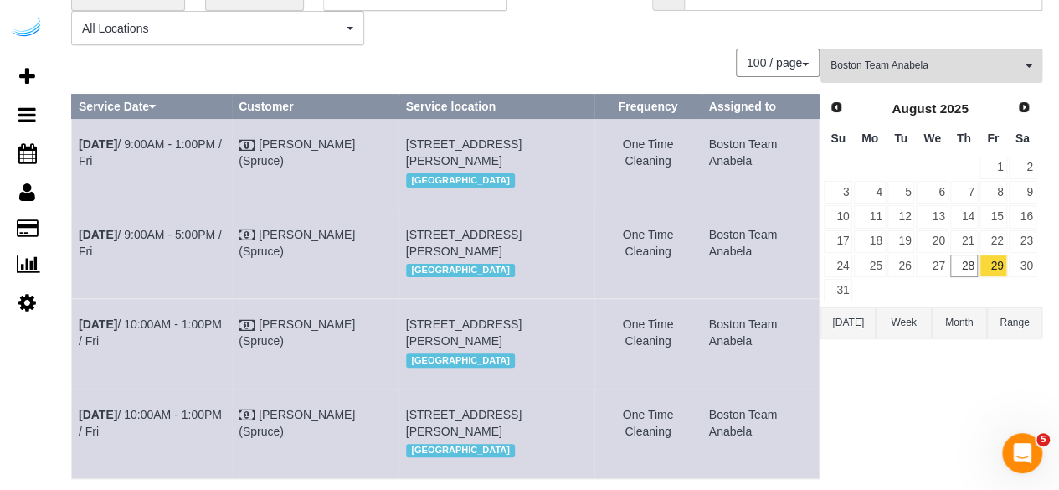
scroll to position [59, 0]
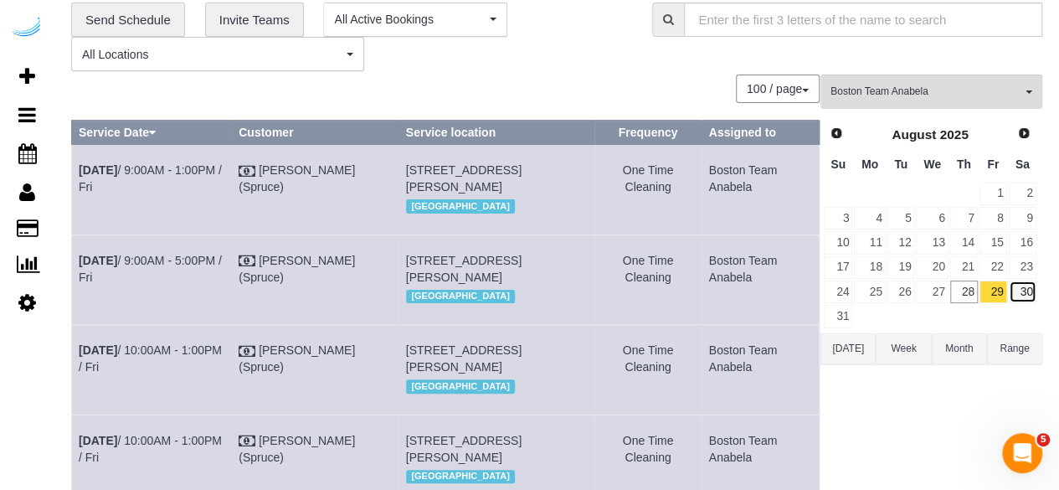
click at [1028, 294] on link "30" at bounding box center [1023, 292] width 28 height 23
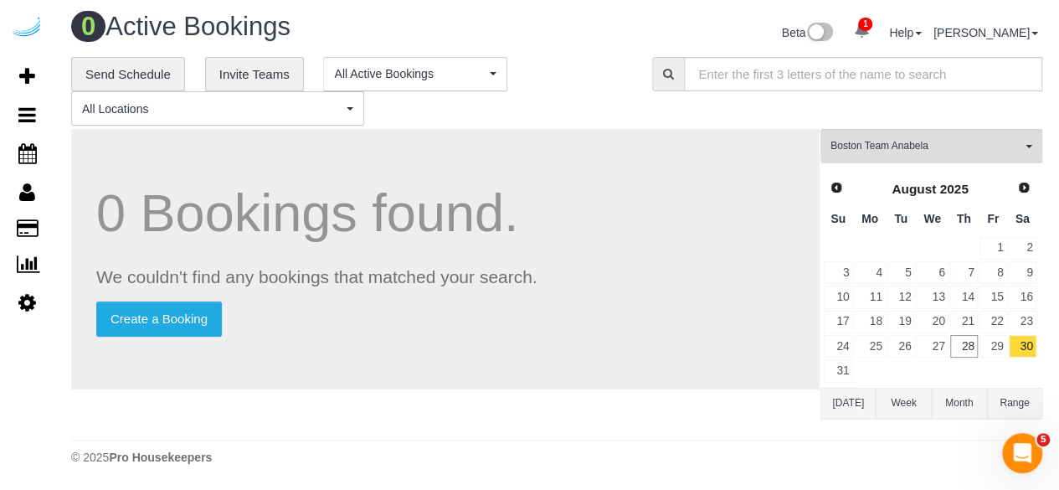
scroll to position [3, 0]
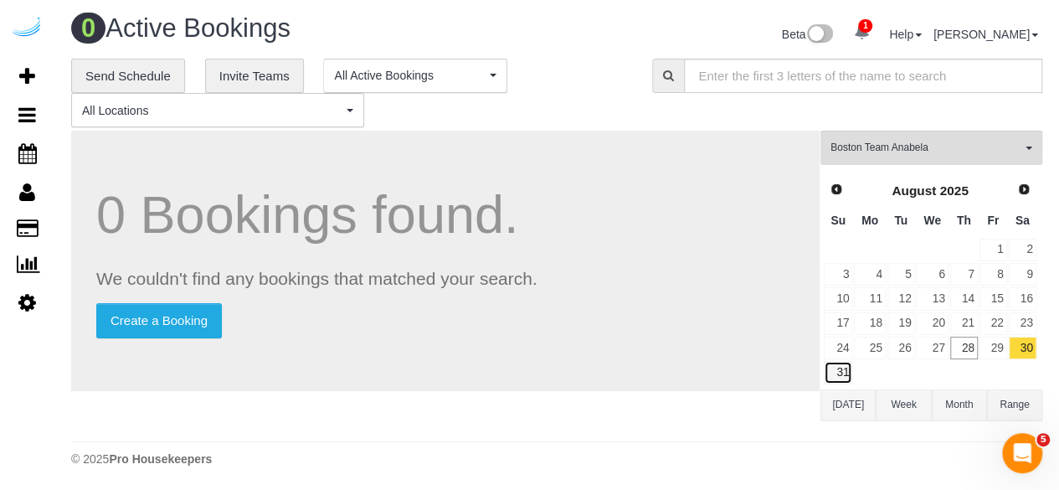
click at [836, 369] on link "31" at bounding box center [838, 372] width 28 height 23
click at [1027, 188] on span "Next" at bounding box center [1024, 188] width 13 height 13
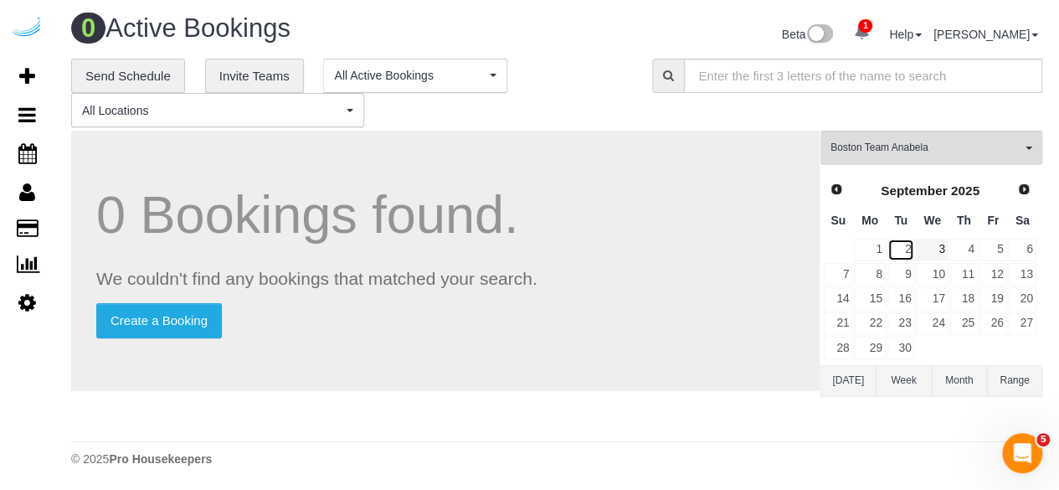
click at [911, 247] on link "2" at bounding box center [902, 250] width 28 height 23
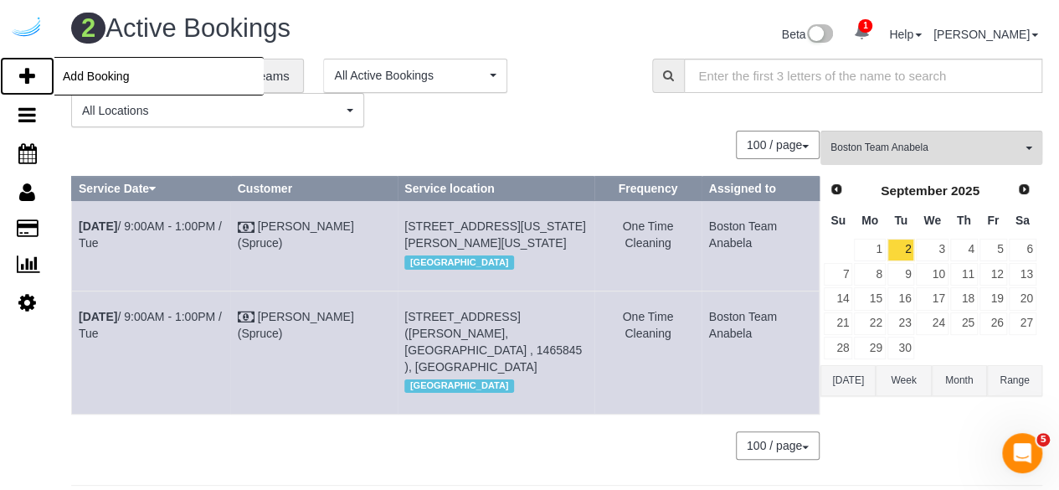
click at [32, 67] on icon at bounding box center [27, 76] width 16 height 20
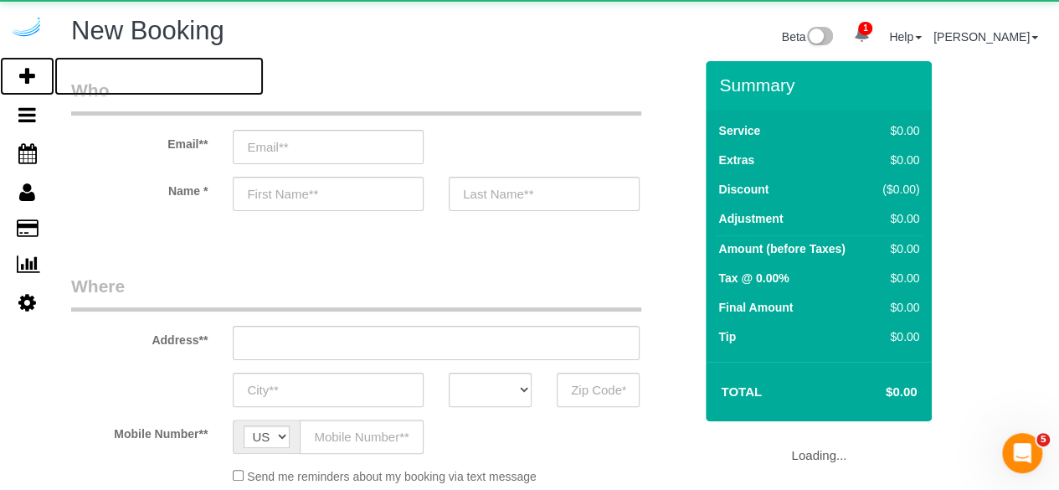
select select "number:9"
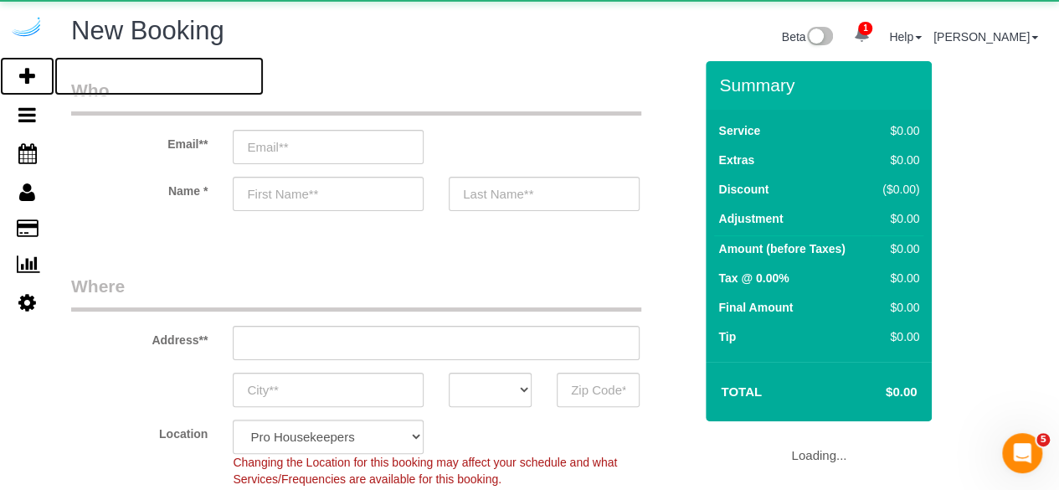
select select "object:12693"
select select "4"
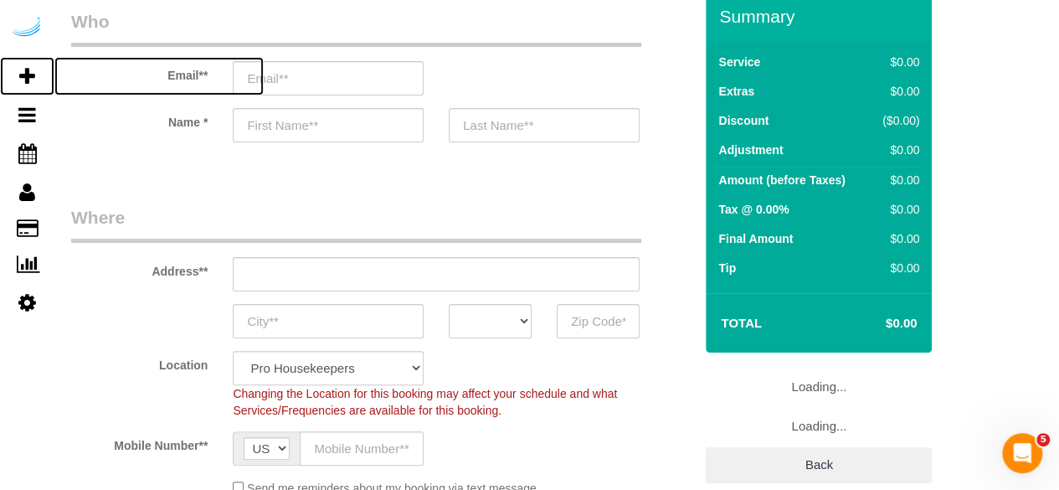
scroll to position [84, 0]
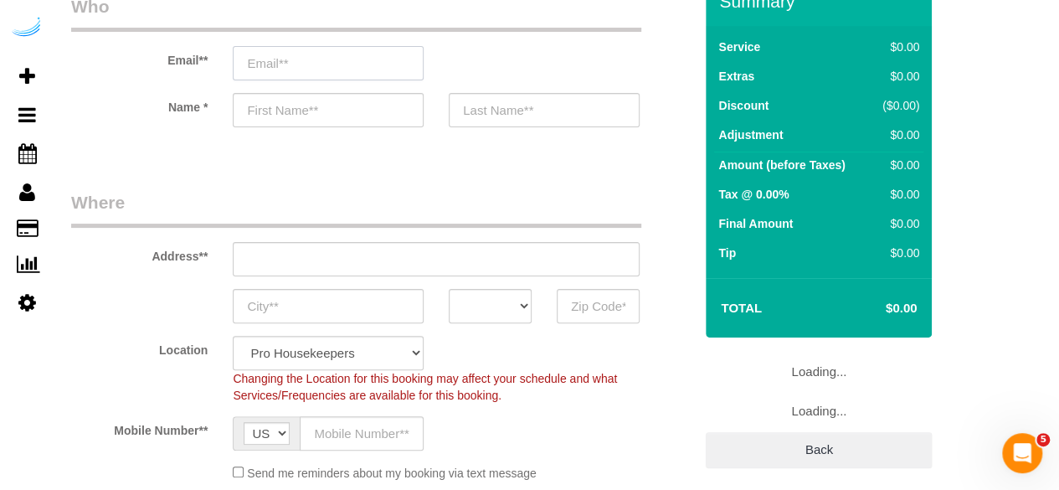
click at [385, 56] on input "email" at bounding box center [328, 63] width 191 height 34
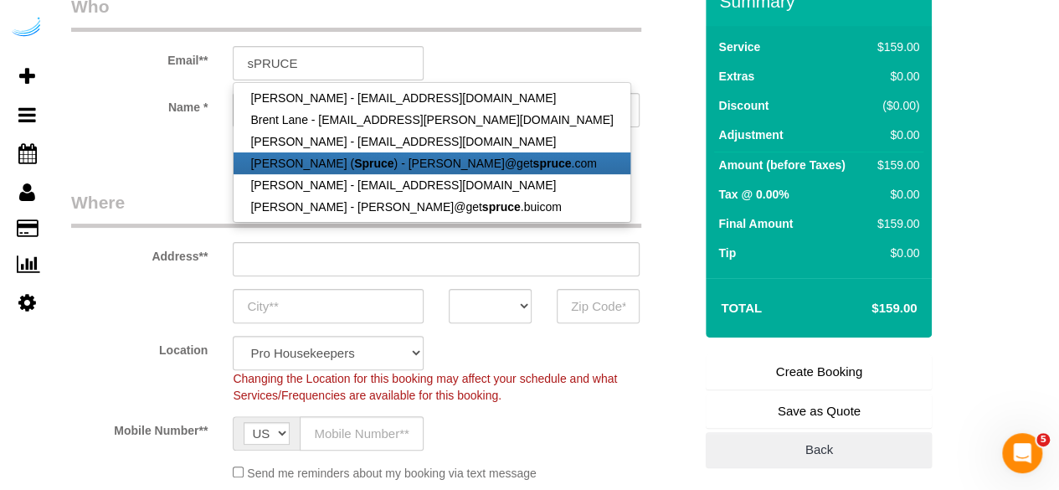
drag, startPoint x: 341, startPoint y: 167, endPoint x: 331, endPoint y: 167, distance: 10.0
click at [354, 167] on strong "Spruce" at bounding box center [373, 163] width 39 height 13
type input "brandie@getspruce.com"
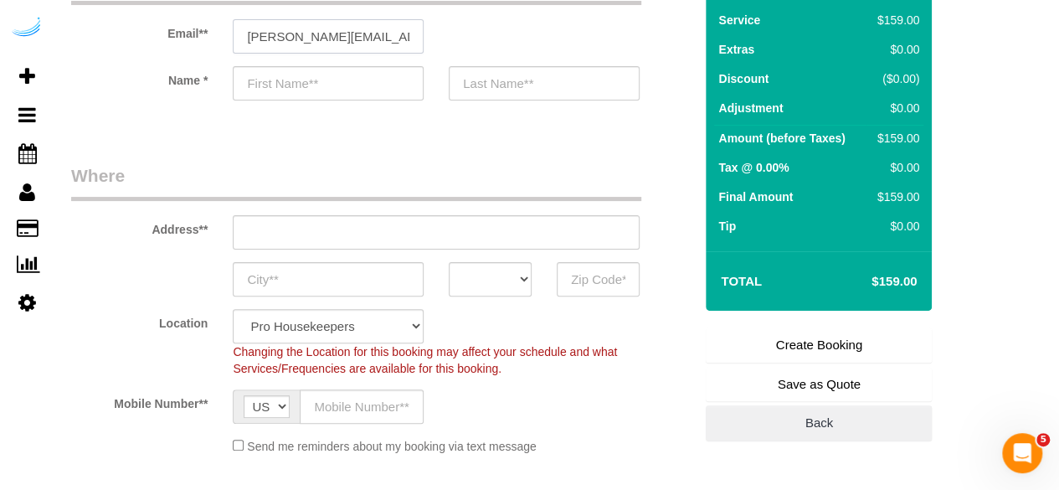
type input "Brandie"
type input "Louck"
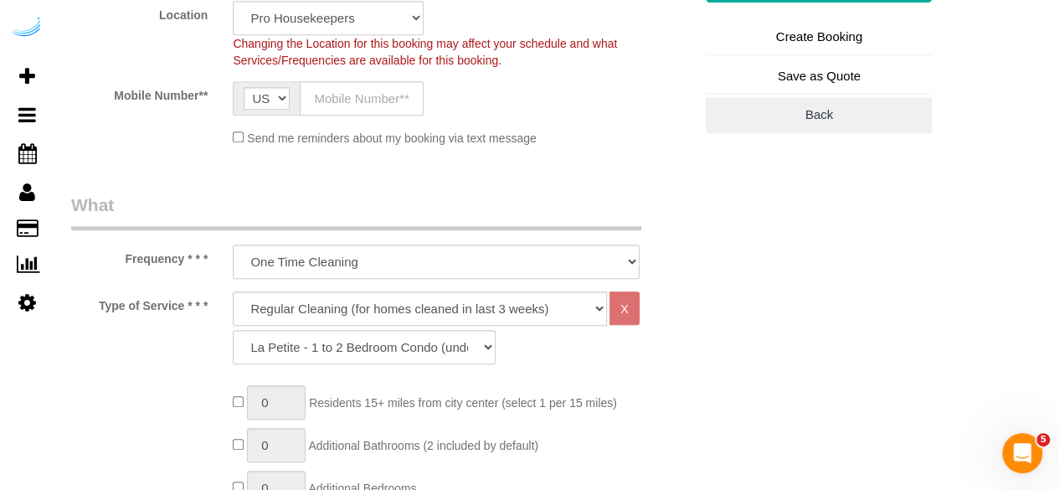
type input "3816 S Lamar Blvd"
type input "Austin"
select select "TX"
type input "78704"
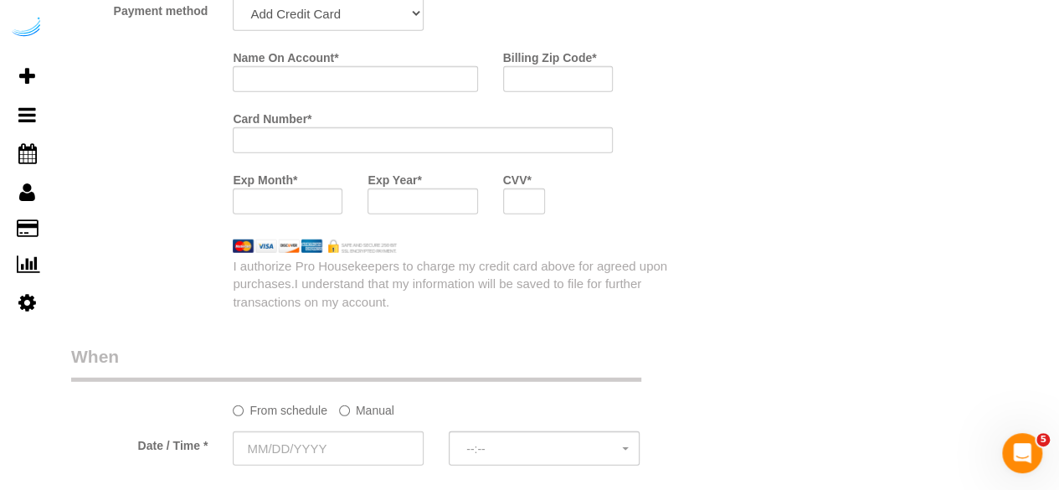
select select "9"
select select "object:12732"
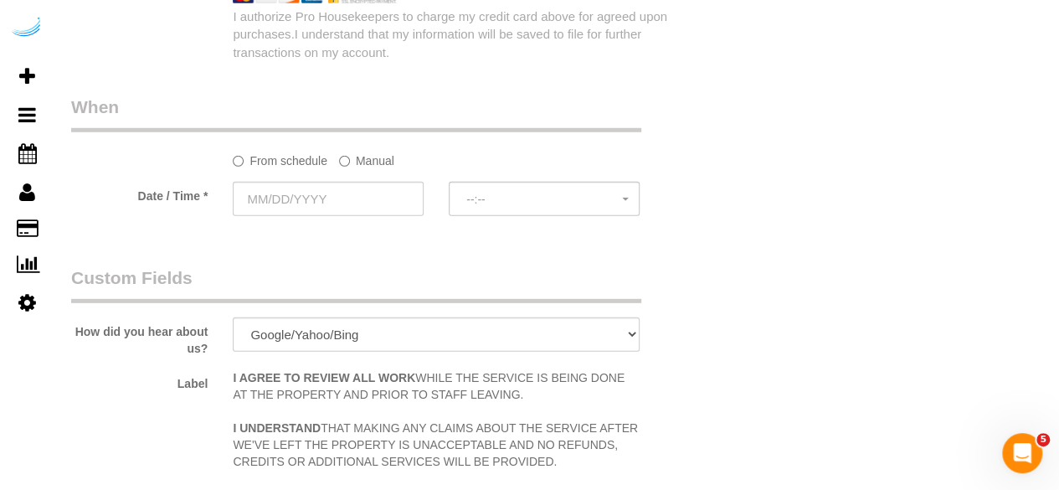
scroll to position [2429, 0]
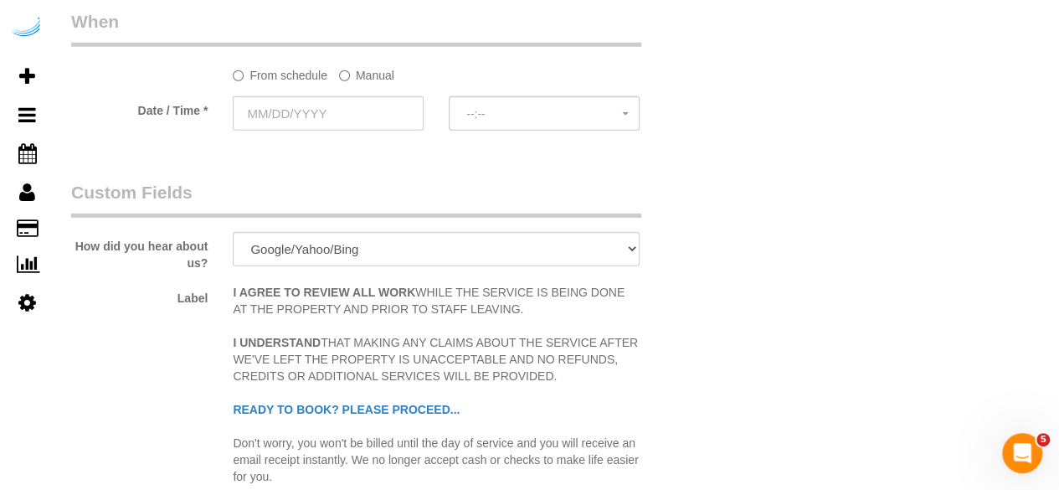
click at [359, 80] on label "Manual" at bounding box center [366, 72] width 55 height 23
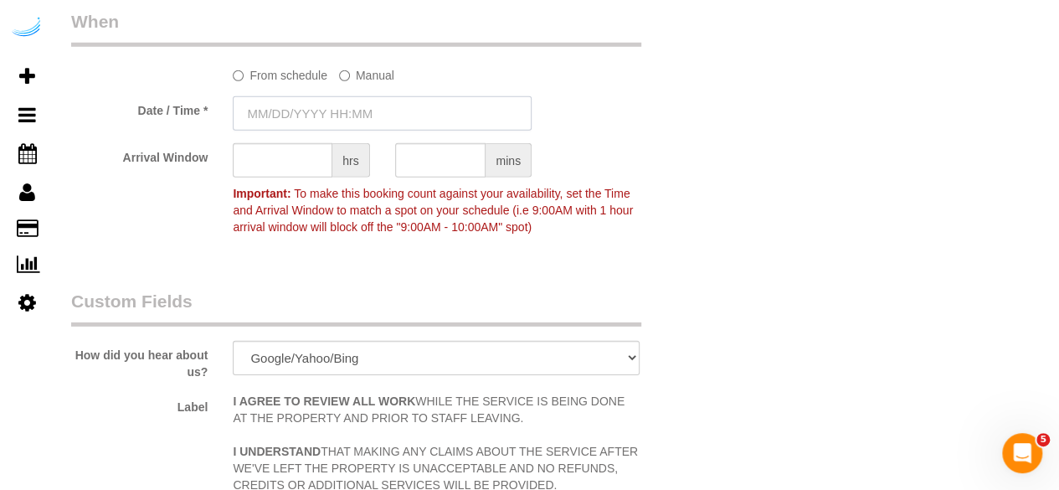
click at [350, 126] on input "text" at bounding box center [382, 113] width 299 height 34
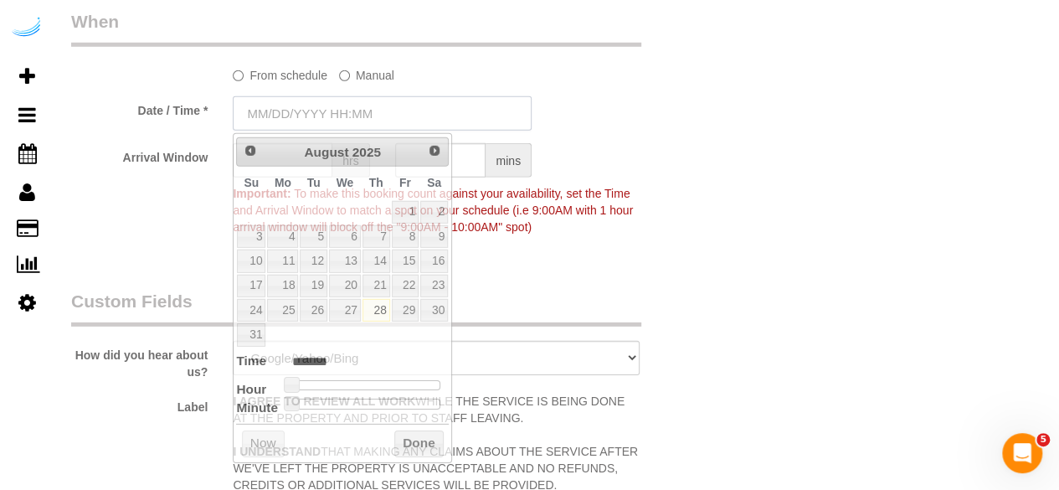
type input "08/28/2025 8:00AM"
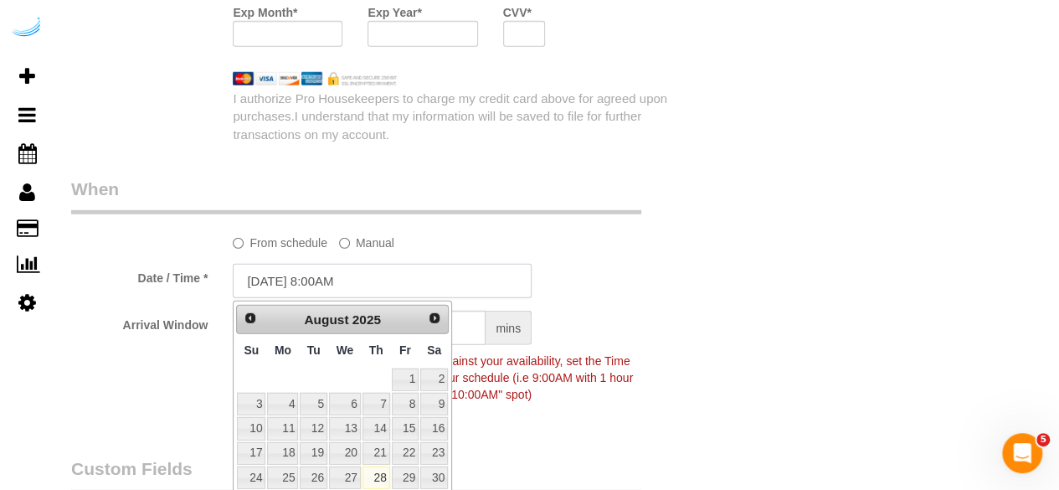
scroll to position [2345, 0]
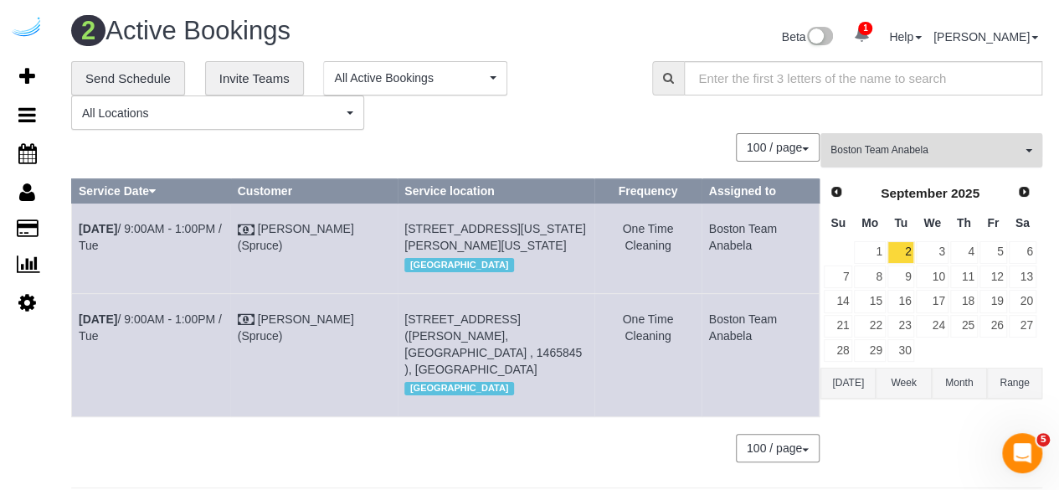
click at [935, 154] on span "Boston Team Anabela" at bounding box center [926, 150] width 191 height 14
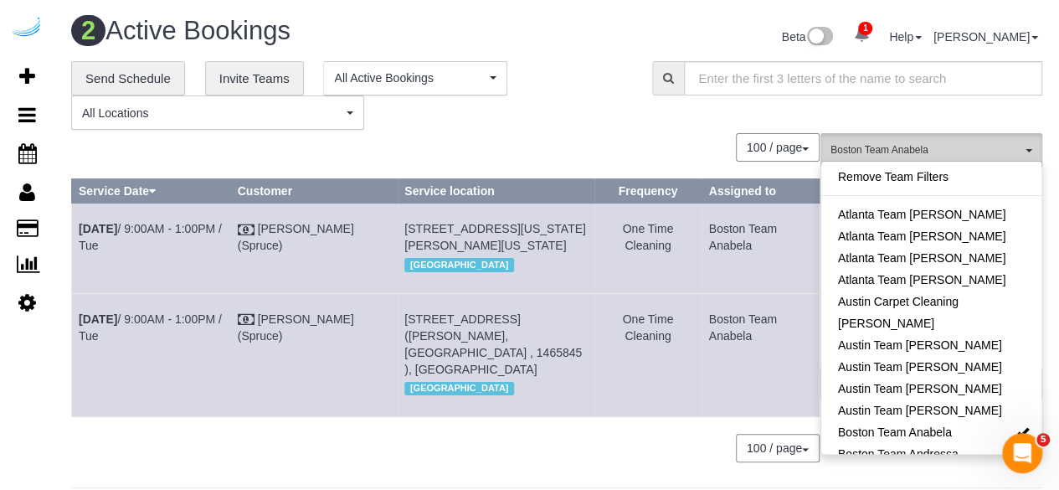
click at [935, 154] on span "Boston Team Anabela" at bounding box center [926, 150] width 191 height 14
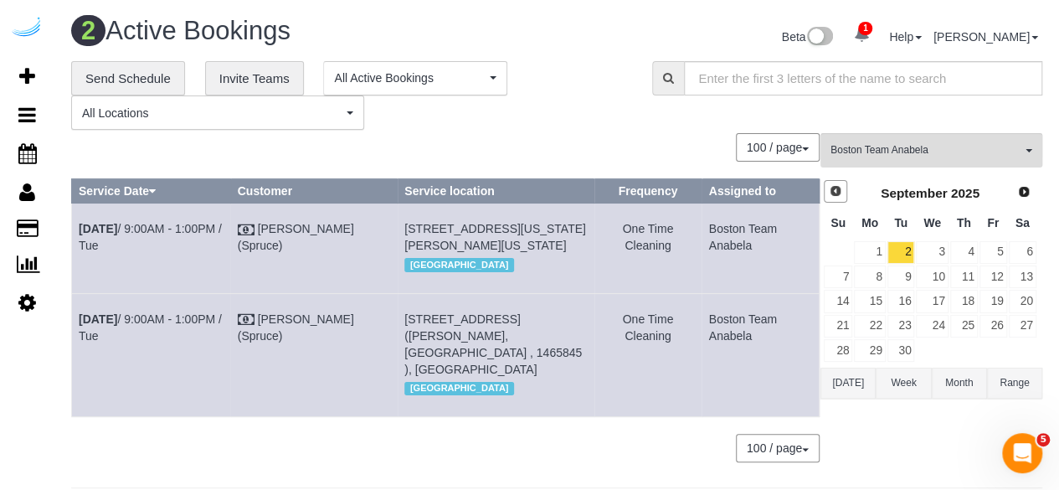
click at [839, 190] on span "Prev" at bounding box center [835, 190] width 13 height 13
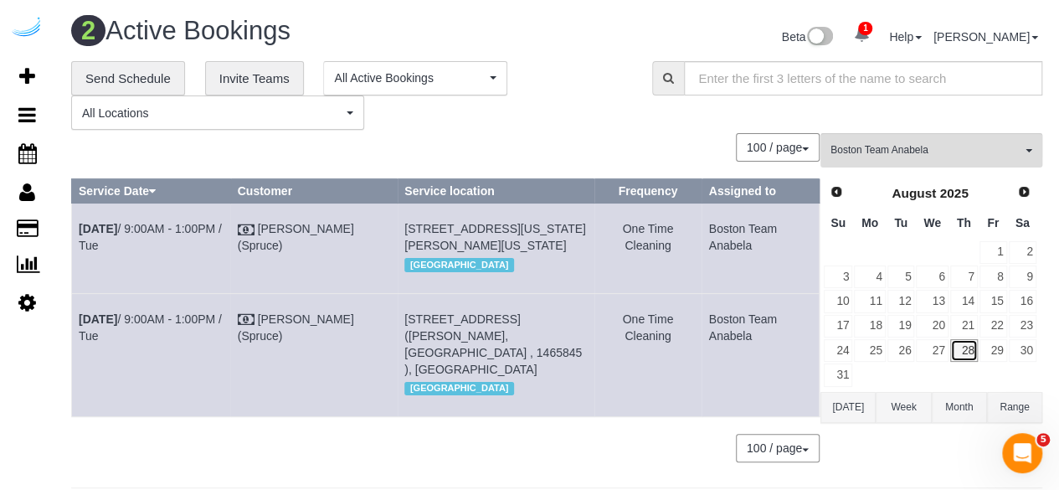
click at [973, 343] on link "28" at bounding box center [964, 350] width 28 height 23
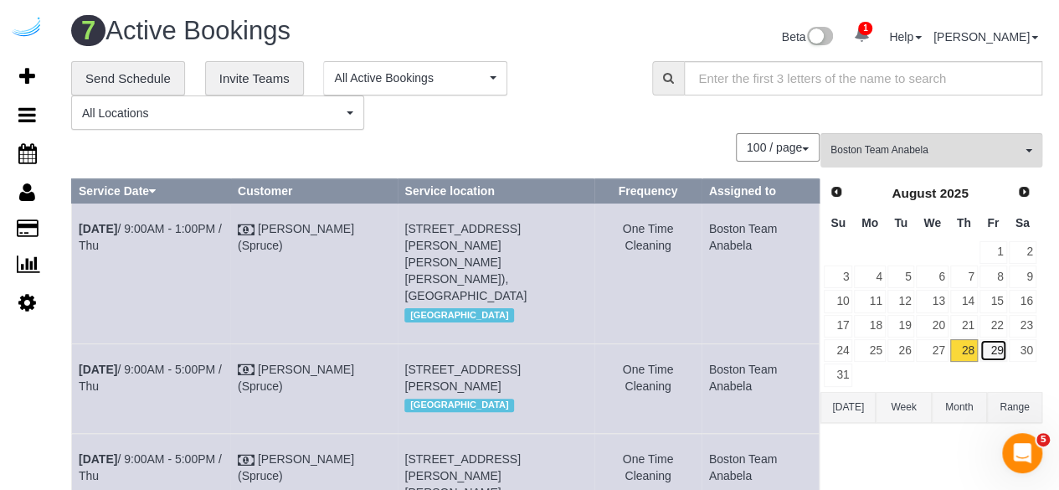
click at [999, 349] on link "29" at bounding box center [994, 350] width 28 height 23
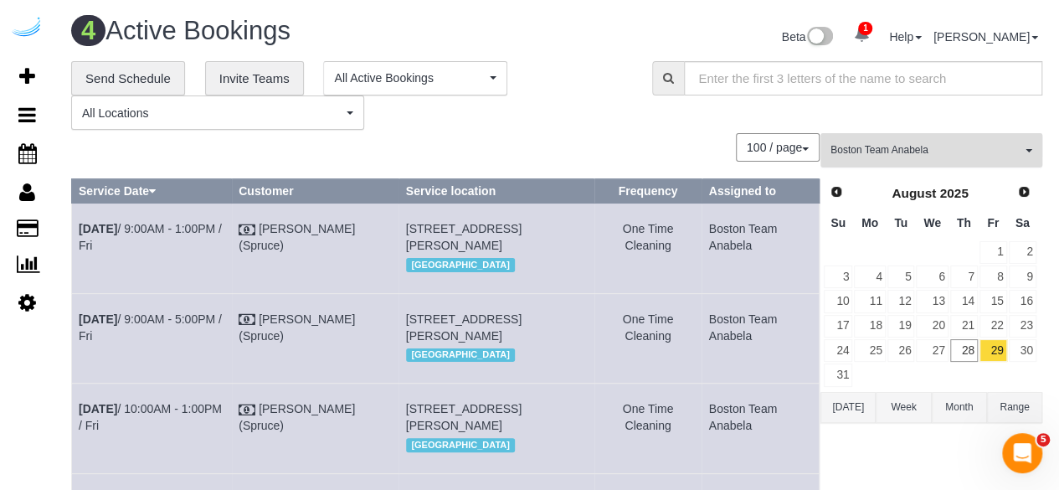
click at [943, 157] on span "Boston Team Anabela" at bounding box center [926, 150] width 191 height 14
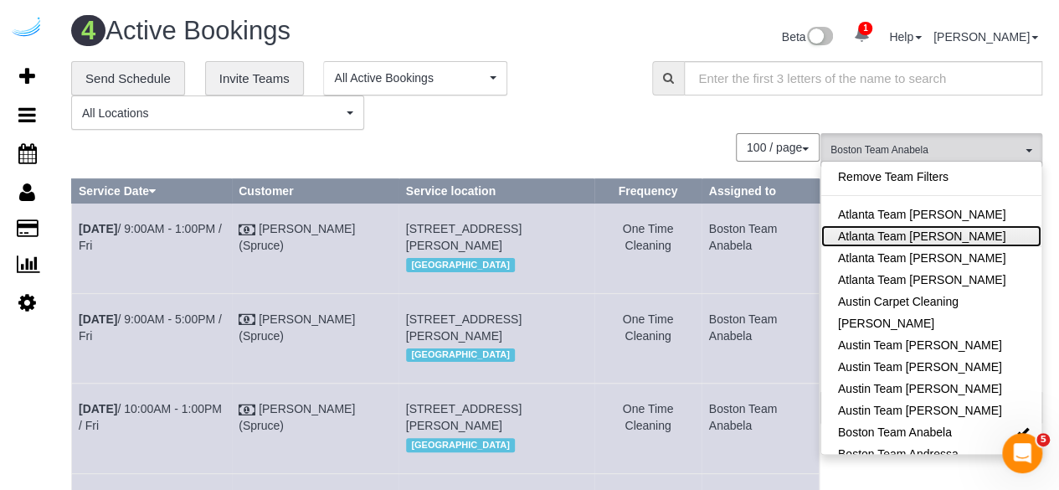
click at [944, 242] on link "Atlanta Team Eliane" at bounding box center [932, 236] width 220 height 22
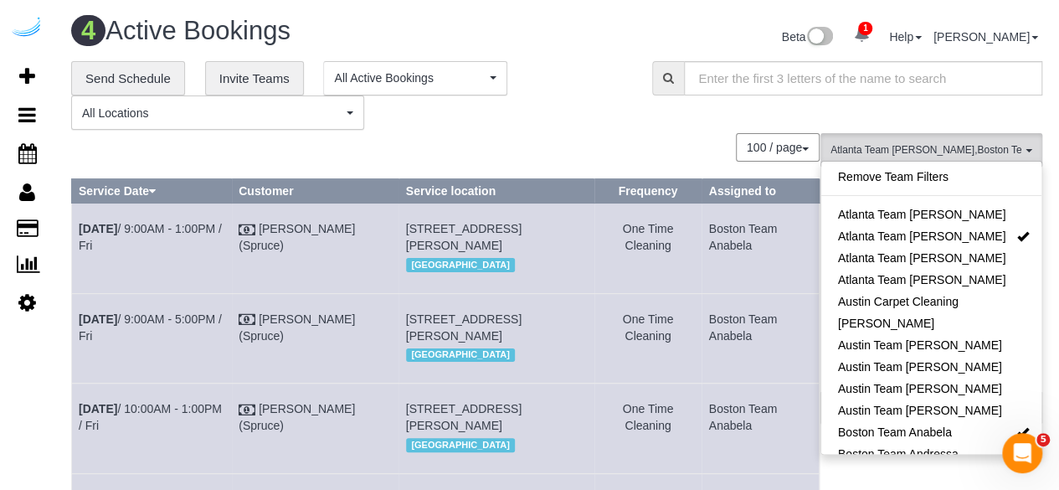
click at [552, 116] on div "**********" at bounding box center [349, 96] width 556 height 70
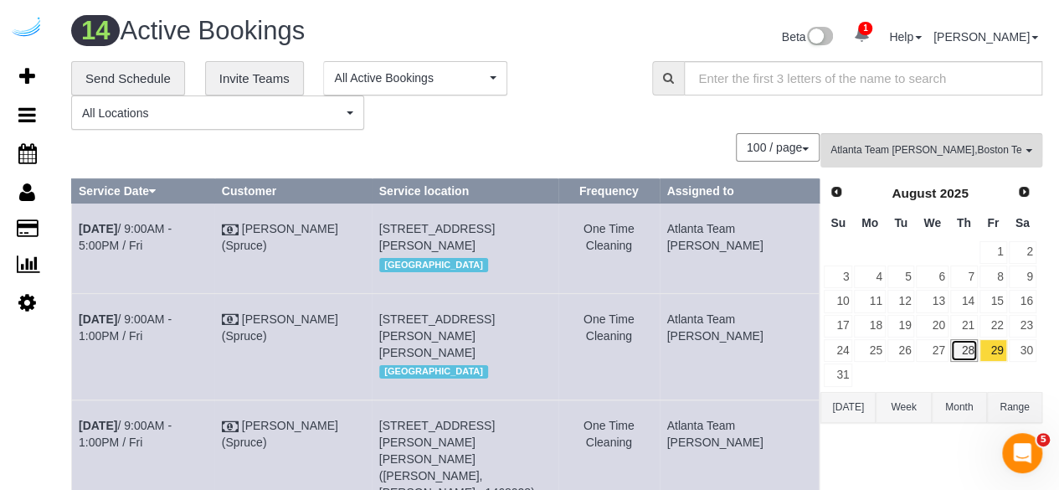
click at [973, 341] on link "28" at bounding box center [964, 350] width 28 height 23
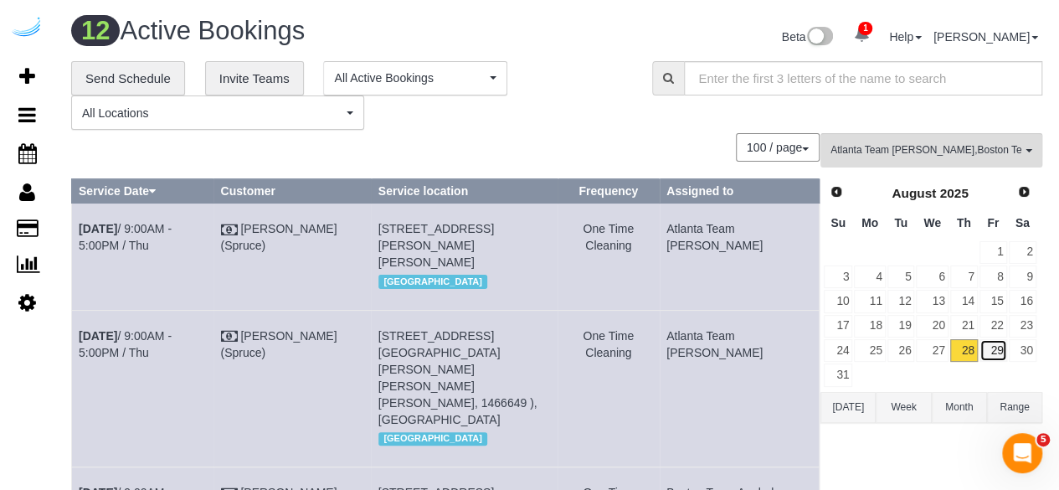
click at [988, 345] on link "29" at bounding box center [994, 350] width 28 height 23
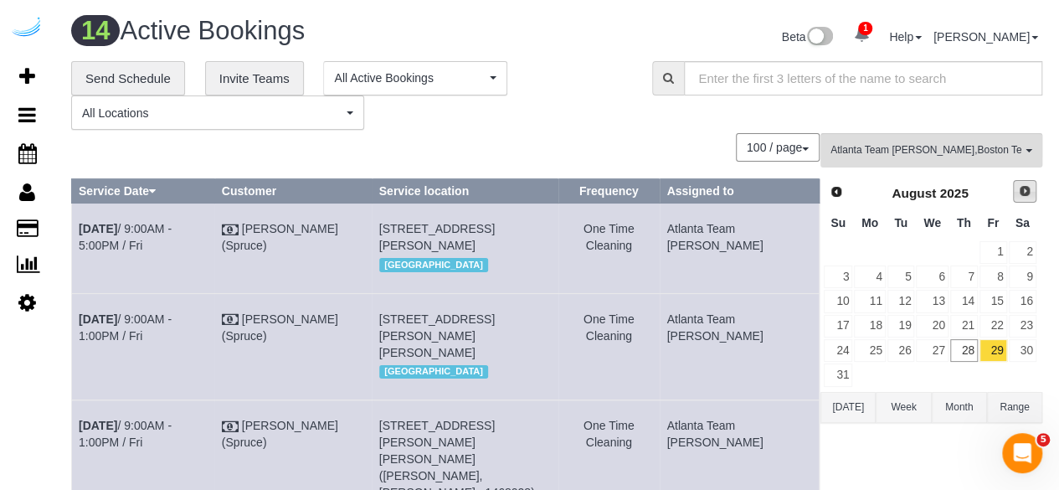
click at [1026, 193] on span "Next" at bounding box center [1024, 190] width 13 height 13
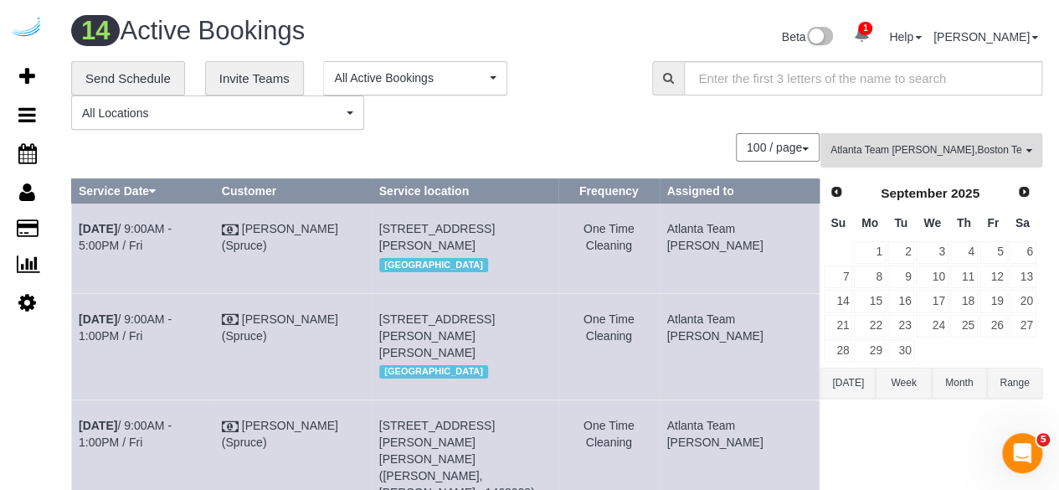
click at [976, 147] on span "Atlanta Team Eliane , Boston Team Anabela" at bounding box center [926, 150] width 191 height 14
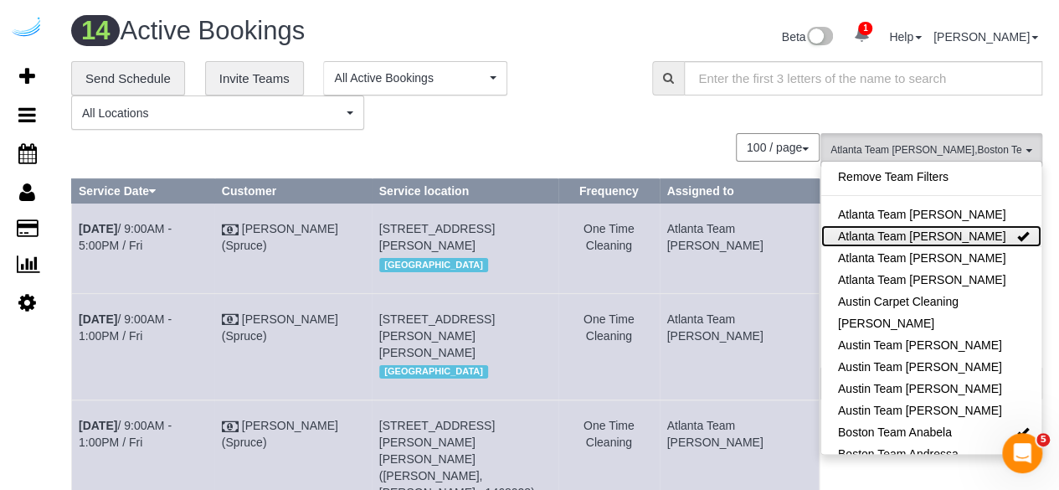
click at [985, 235] on link "Atlanta Team Eliane" at bounding box center [932, 236] width 220 height 22
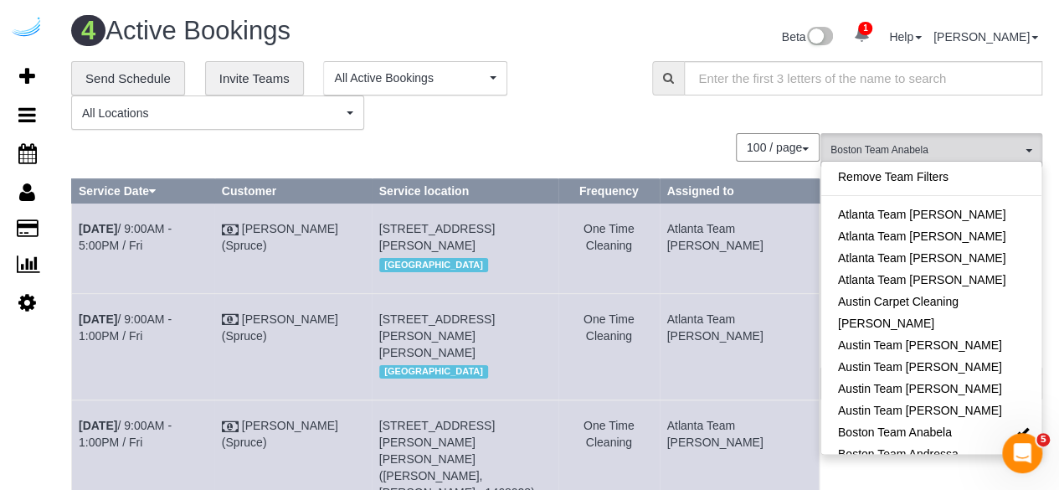
click at [592, 126] on div "**********" at bounding box center [349, 96] width 556 height 70
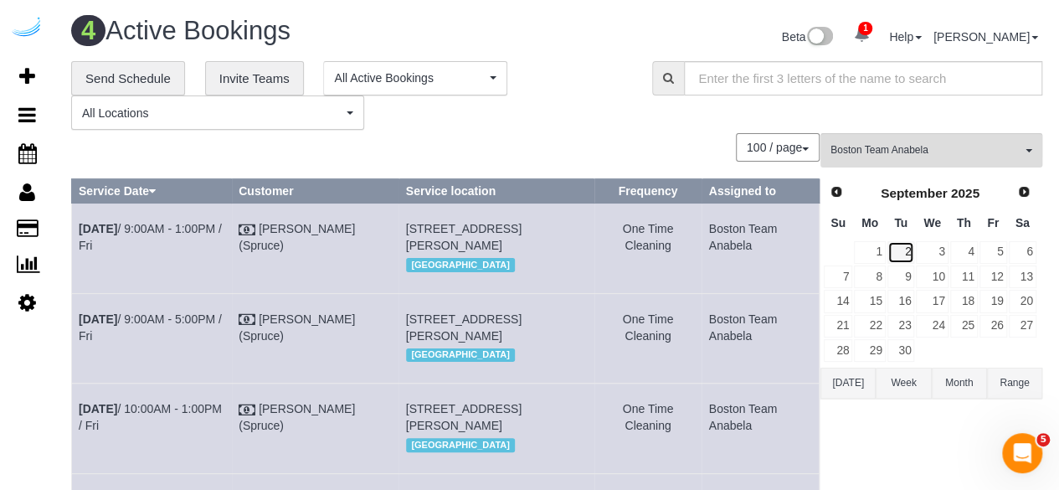
click at [911, 249] on link "2" at bounding box center [902, 252] width 28 height 23
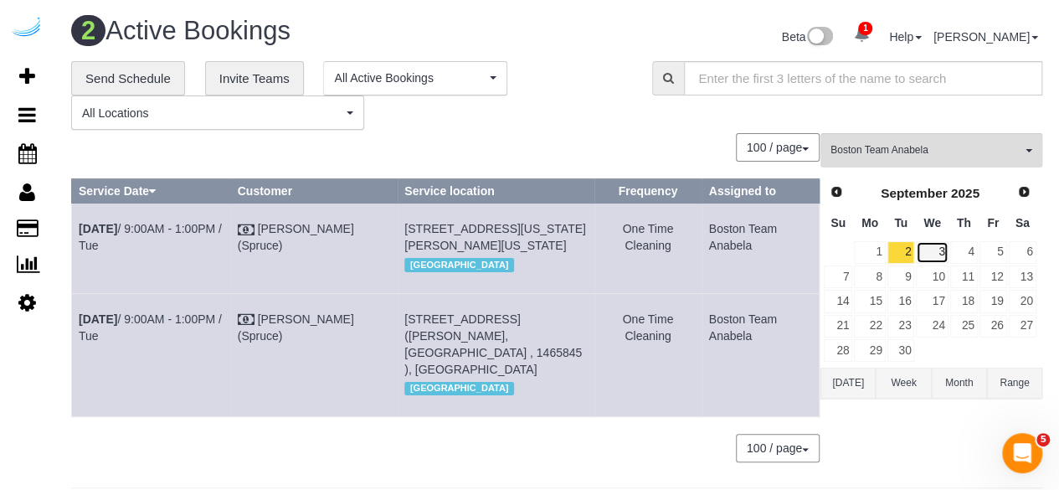
click at [945, 241] on link "3" at bounding box center [932, 252] width 32 height 23
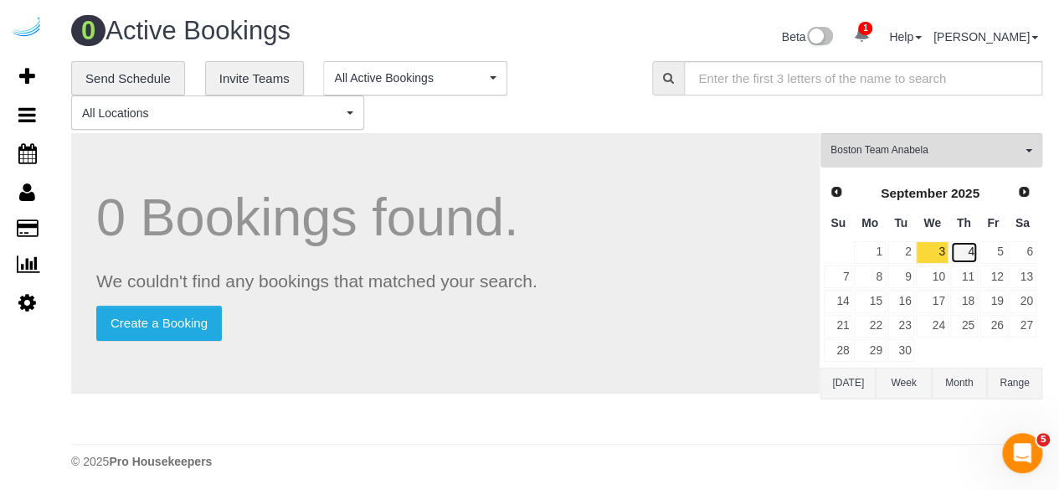
click at [975, 250] on link "4" at bounding box center [964, 252] width 28 height 23
click at [999, 252] on link "5" at bounding box center [994, 252] width 28 height 23
click at [1032, 252] on link "6" at bounding box center [1023, 252] width 28 height 23
click at [913, 269] on link "9" at bounding box center [902, 276] width 28 height 23
click at [940, 270] on link "10" at bounding box center [932, 276] width 32 height 23
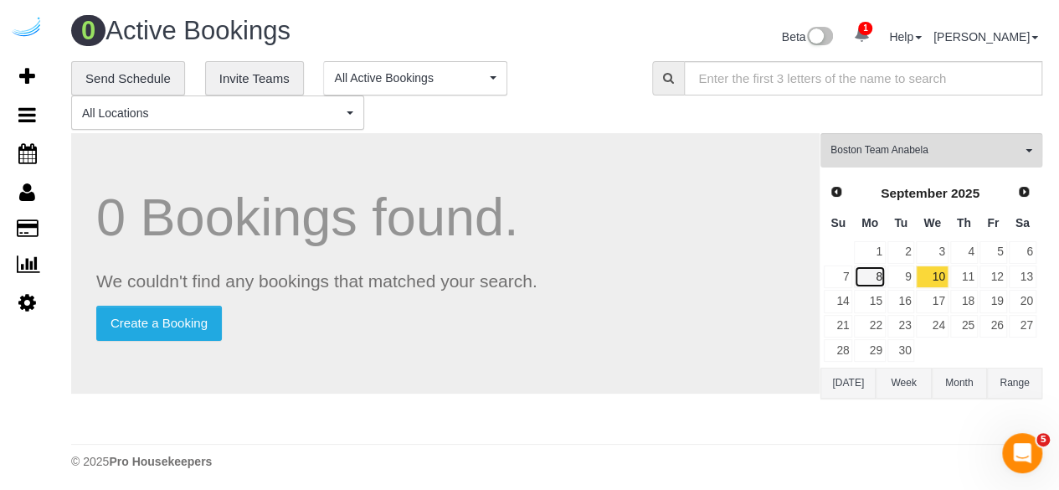
click at [881, 276] on link "8" at bounding box center [869, 276] width 31 height 23
click at [881, 255] on link "1" at bounding box center [869, 252] width 31 height 23
click at [972, 274] on link "11" at bounding box center [964, 276] width 28 height 23
click at [997, 272] on link "12" at bounding box center [994, 276] width 28 height 23
click at [833, 190] on span "Prev" at bounding box center [835, 190] width 13 height 13
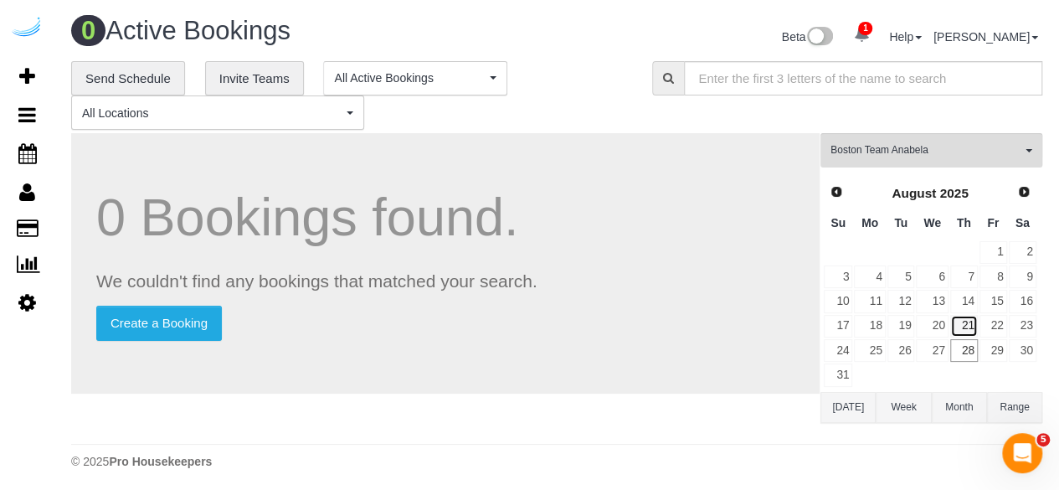
click at [962, 316] on link "21" at bounding box center [964, 326] width 28 height 23
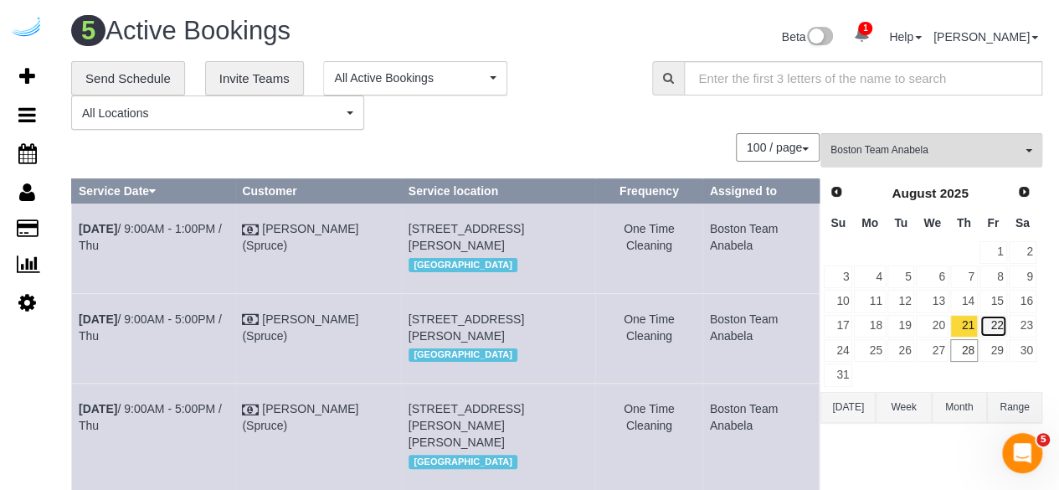
click at [992, 328] on link "22" at bounding box center [994, 326] width 28 height 23
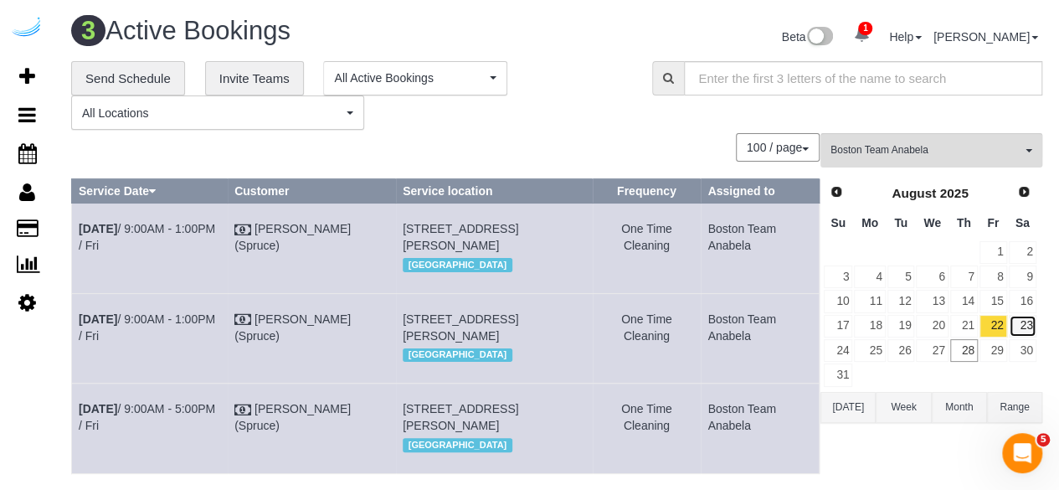
click at [1023, 328] on link "23" at bounding box center [1023, 326] width 28 height 23
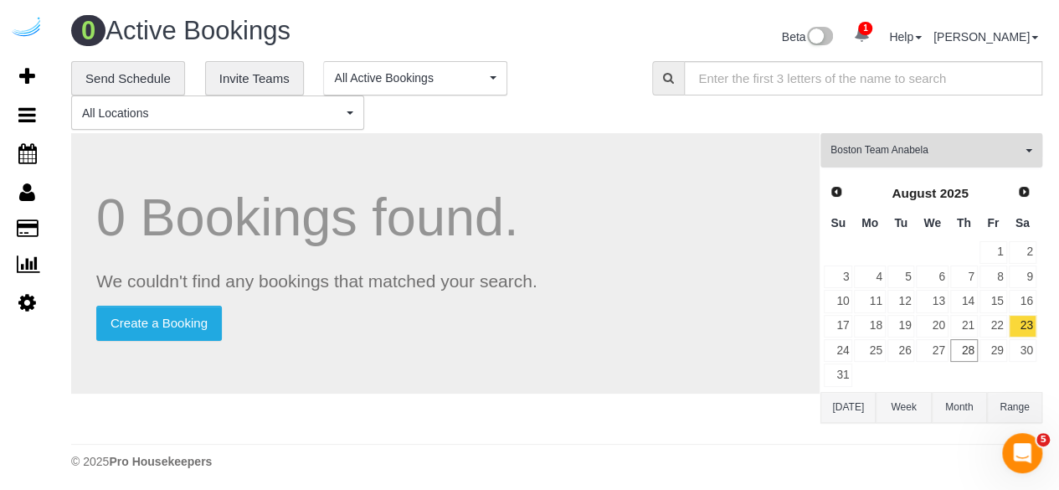
click at [930, 143] on span "Boston Team Anabela" at bounding box center [926, 150] width 191 height 14
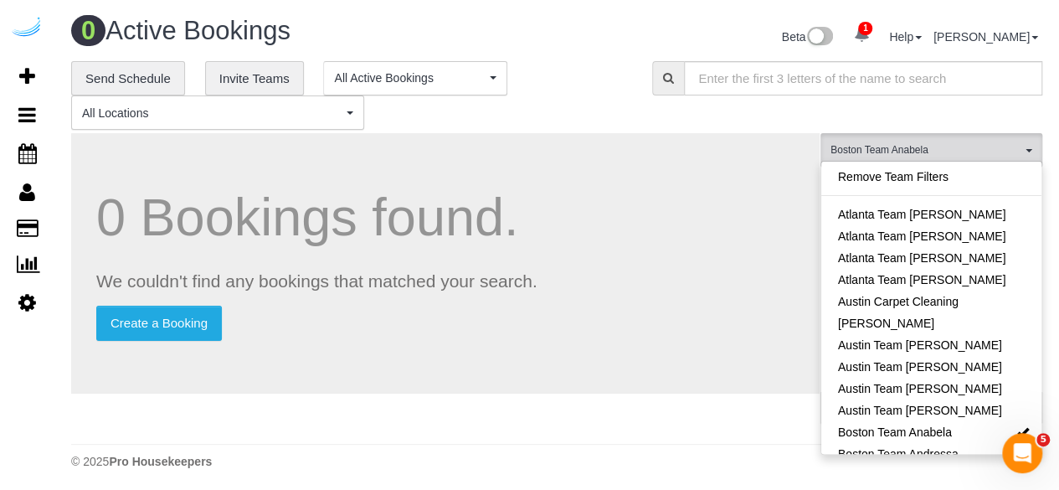
click at [789, 113] on div "**********" at bounding box center [557, 96] width 997 height 70
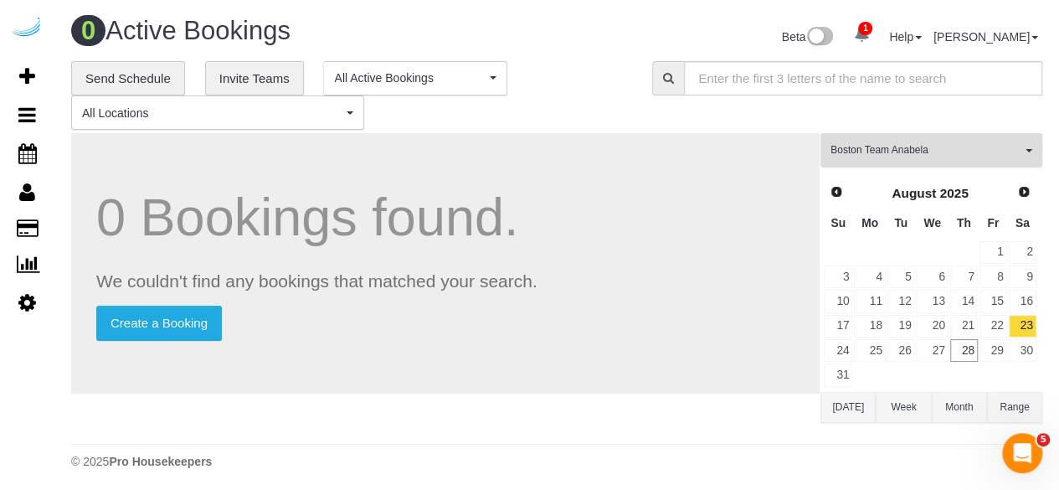
click at [951, 152] on span "Boston Team Anabela" at bounding box center [926, 150] width 191 height 14
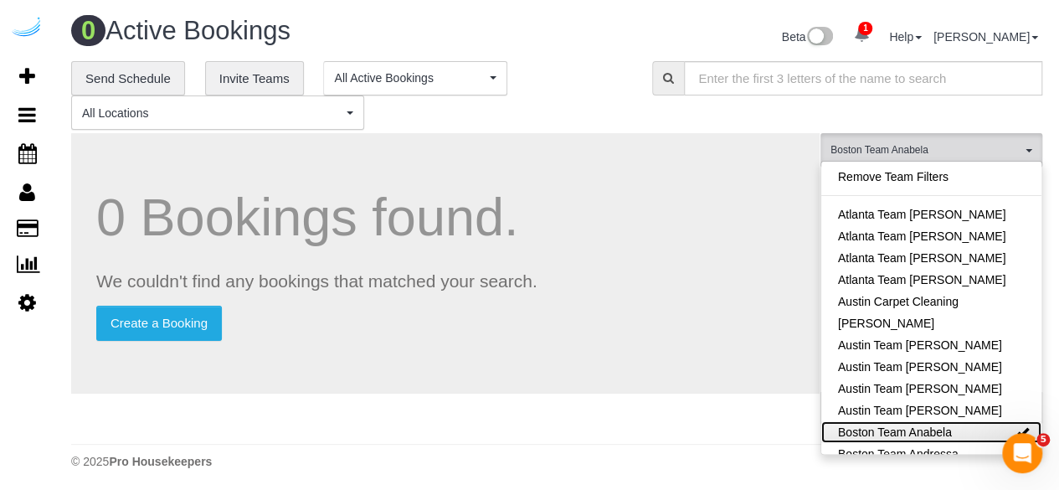
click at [965, 423] on link "Boston Team Anabela" at bounding box center [932, 432] width 220 height 22
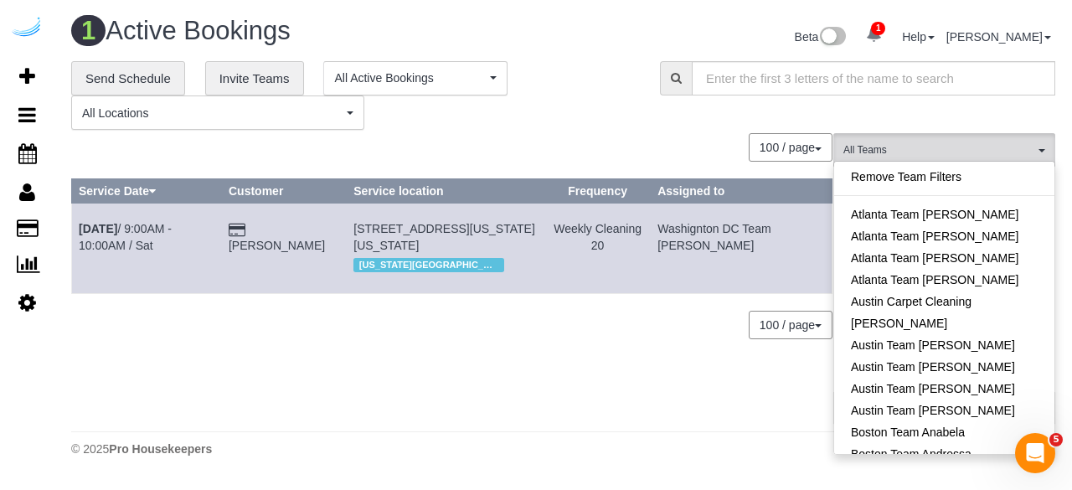
click at [782, 127] on div "**********" at bounding box center [563, 96] width 1009 height 70
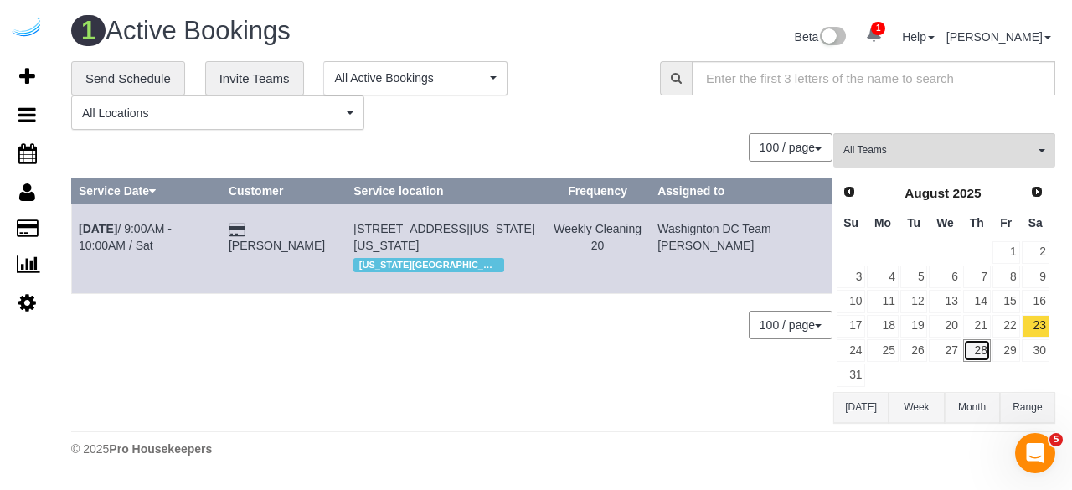
click at [982, 344] on link "28" at bounding box center [977, 350] width 28 height 23
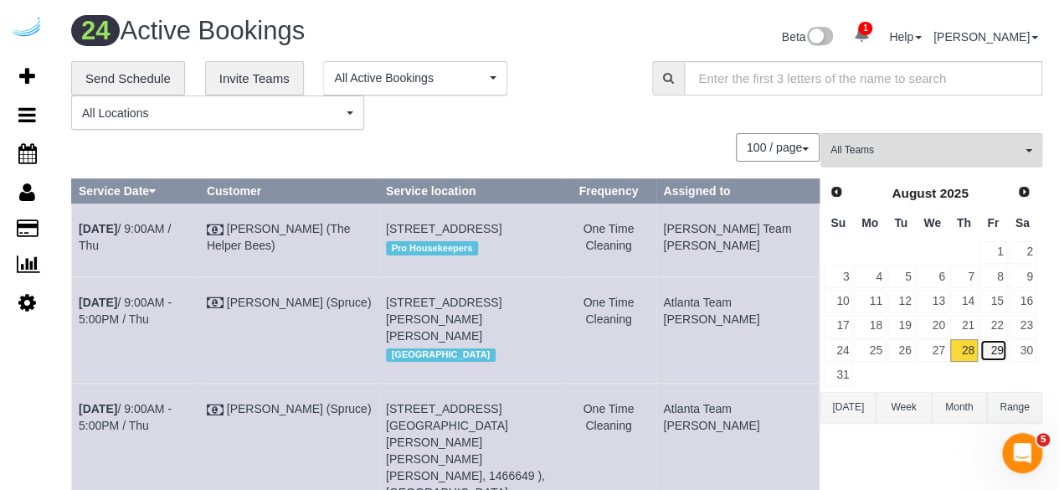
click at [992, 351] on link "29" at bounding box center [994, 350] width 28 height 23
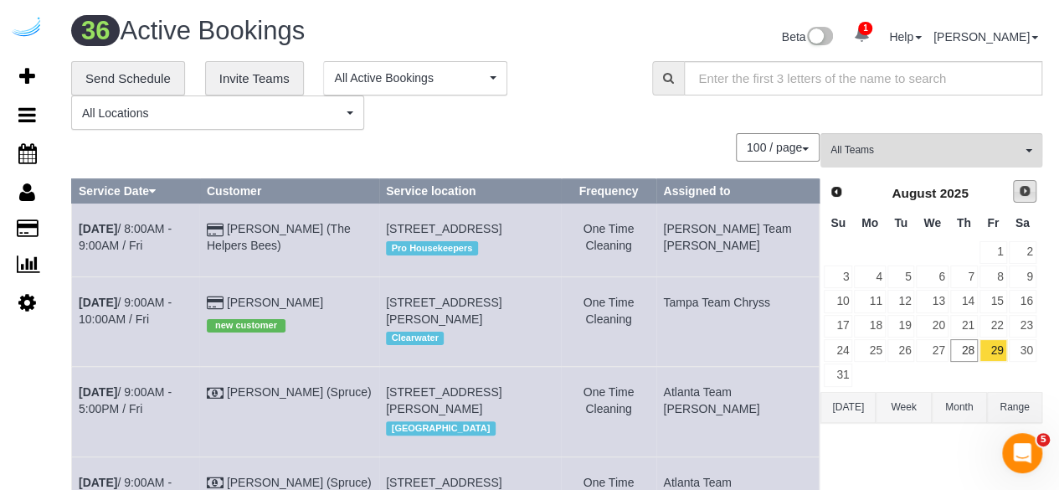
click at [1028, 189] on span "Next" at bounding box center [1024, 190] width 13 height 13
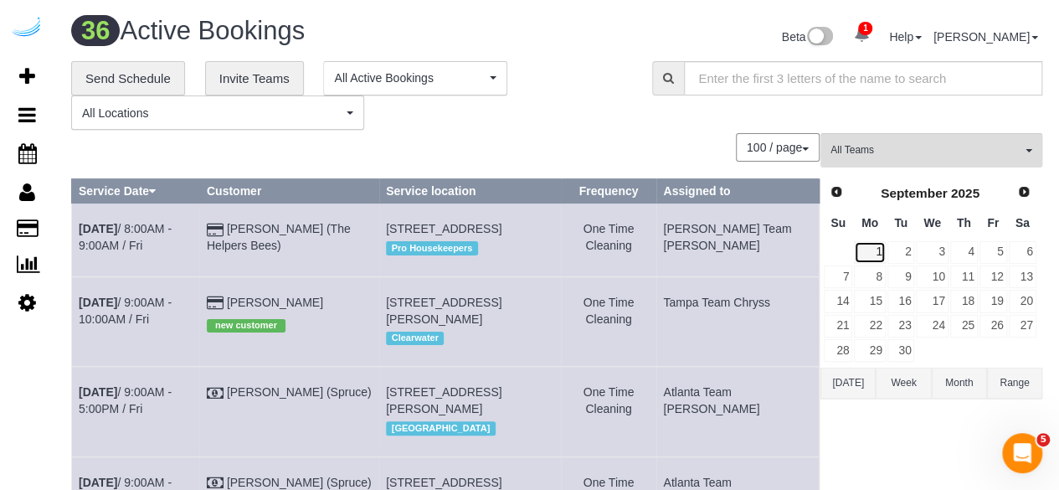
click at [885, 254] on link "1" at bounding box center [869, 252] width 31 height 23
drag, startPoint x: 885, startPoint y: 254, endPoint x: 900, endPoint y: 266, distance: 19.6
click at [900, 266] on tbody "1 2 3 4 5 6 7 8 9 10 11 12 13 14 15 16 17 18 19 20 21 22 23 24 25 26 27 28 29 30" at bounding box center [930, 301] width 214 height 123
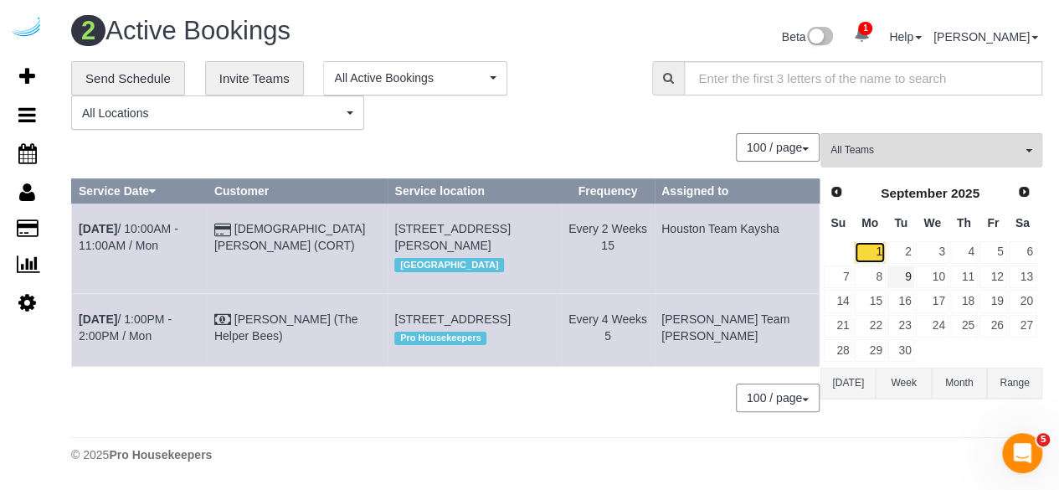
click link "1" at bounding box center [869, 252] width 31 height 23
click at [899, 245] on link "2" at bounding box center [902, 252] width 28 height 23
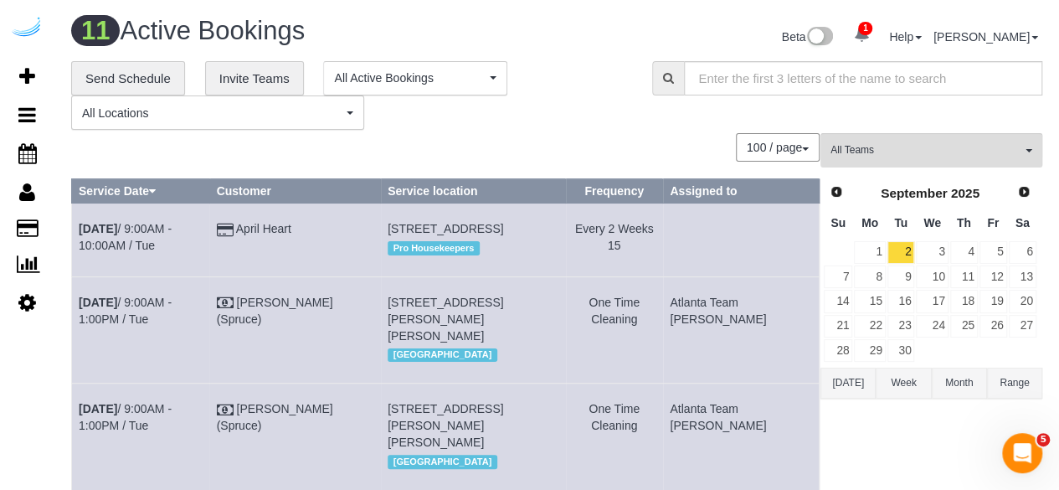
scroll to position [410, 0]
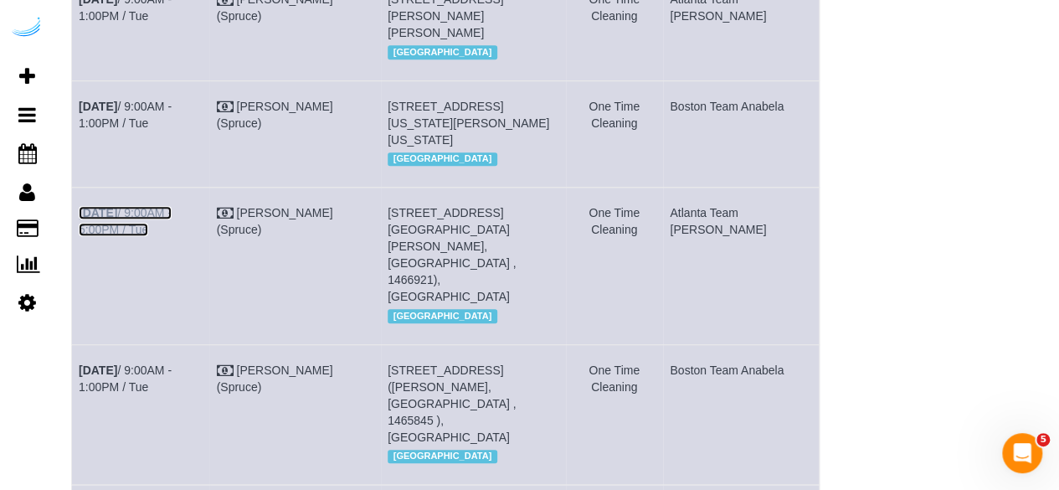
click at [172, 236] on link "Sep 2nd / 9:00AM - 5:00PM / Tue" at bounding box center [125, 221] width 93 height 30
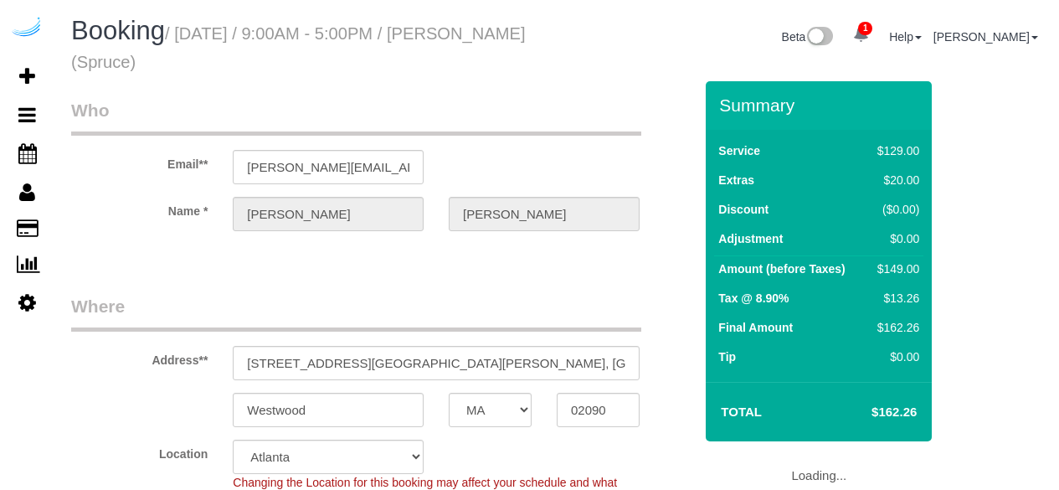
select select "MA"
select select "number:9"
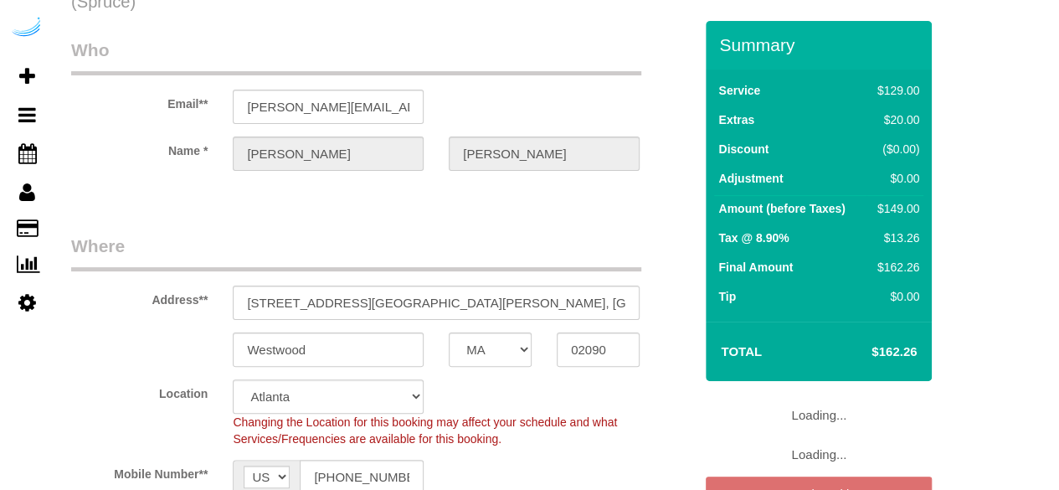
scroll to position [84, 0]
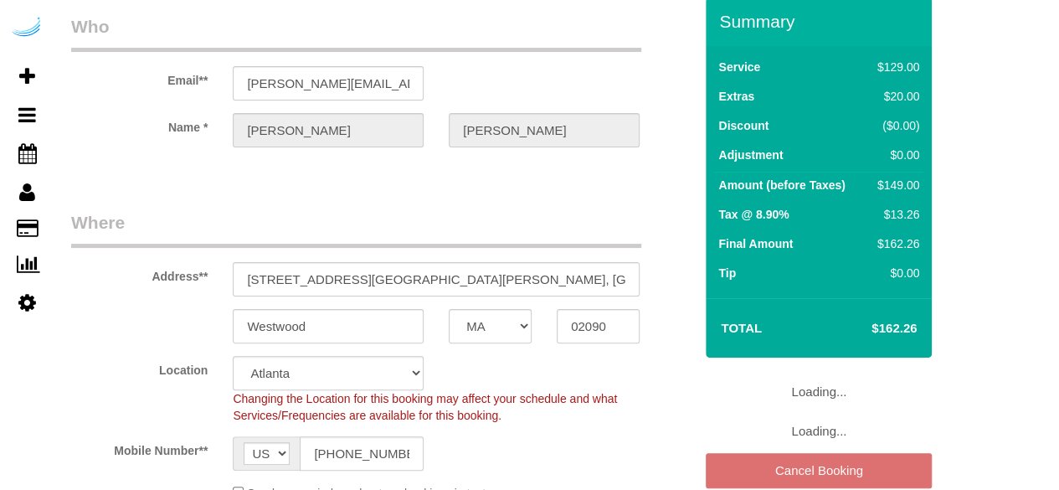
select select "object:712"
select select "282"
click at [368, 378] on select "Pro Housekeepers [GEOGRAPHIC_DATA] [GEOGRAPHIC_DATA] [GEOGRAPHIC_DATA] [GEOGRAP…" at bounding box center [328, 373] width 191 height 34
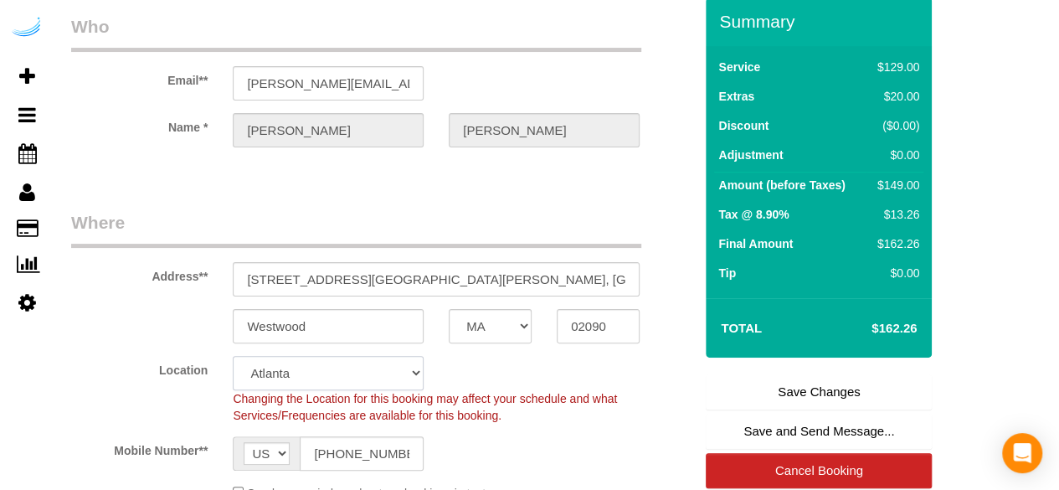
select select "7"
click at [233, 356] on select "Pro Housekeepers [GEOGRAPHIC_DATA] [GEOGRAPHIC_DATA] [GEOGRAPHIC_DATA] [GEOGRAP…" at bounding box center [328, 373] width 191 height 34
select select "object:818"
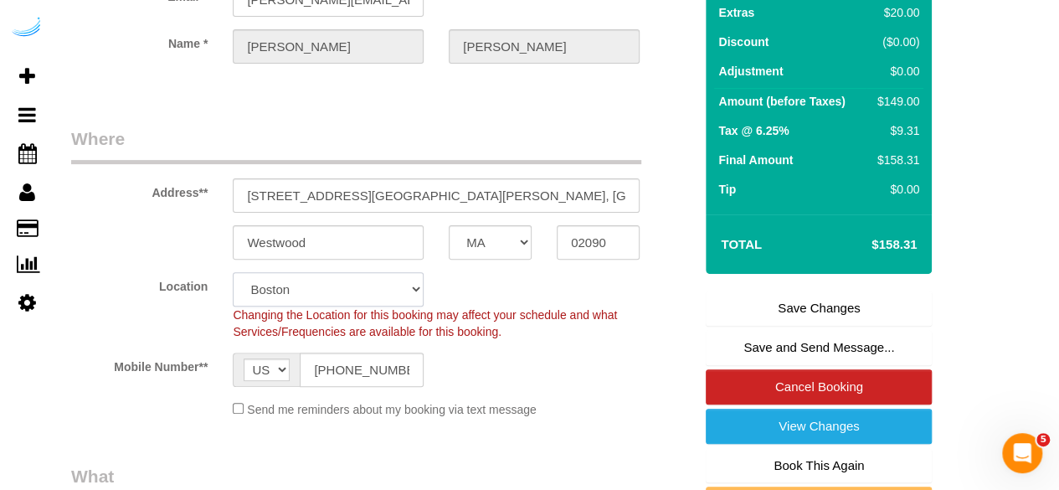
scroll to position [167, 0]
click at [767, 305] on link "Save Changes" at bounding box center [819, 308] width 226 height 35
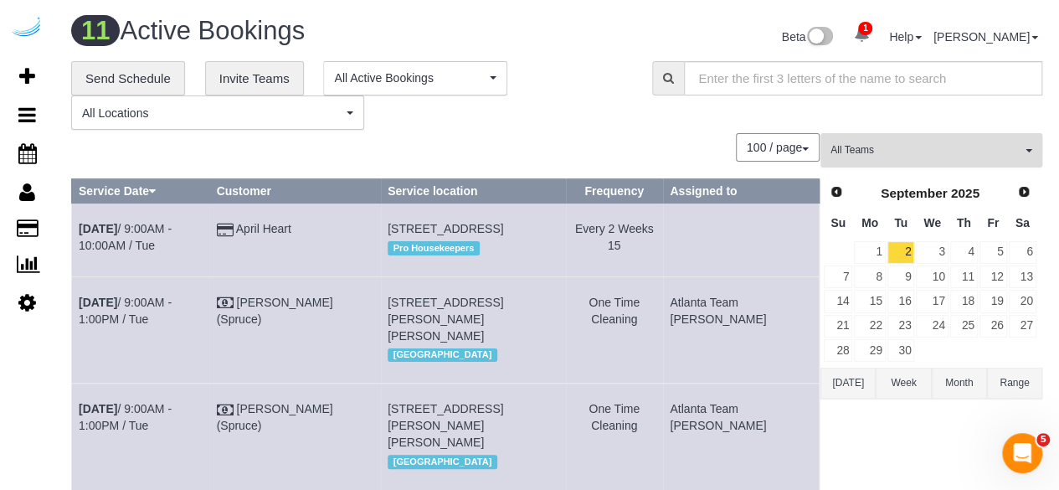
click at [899, 148] on span "All Teams" at bounding box center [926, 150] width 191 height 14
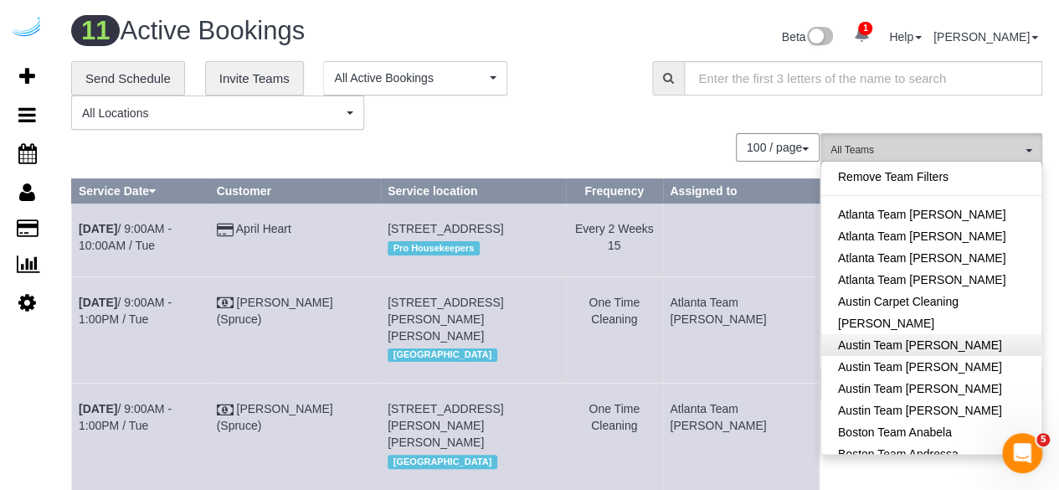
scroll to position [167, 0]
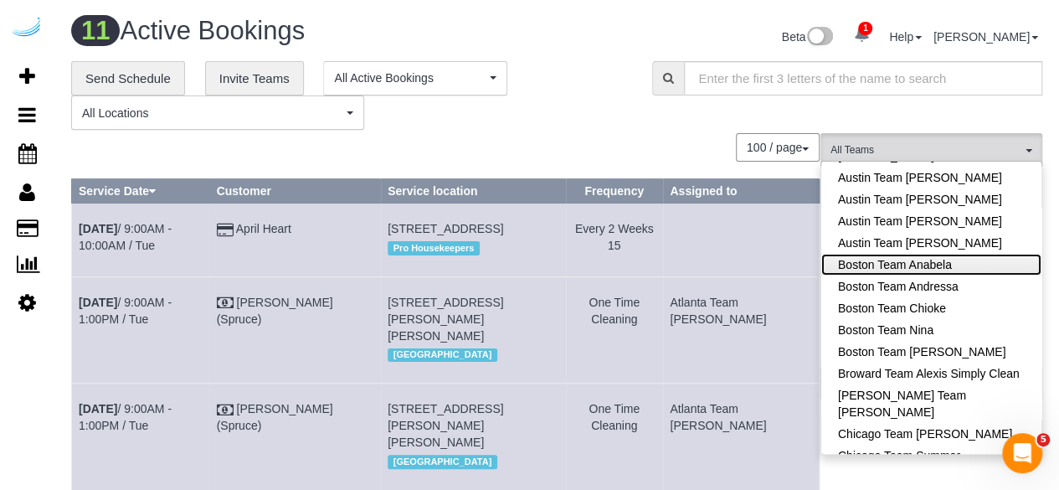
click at [970, 259] on link "Boston Team Anabela" at bounding box center [932, 265] width 220 height 22
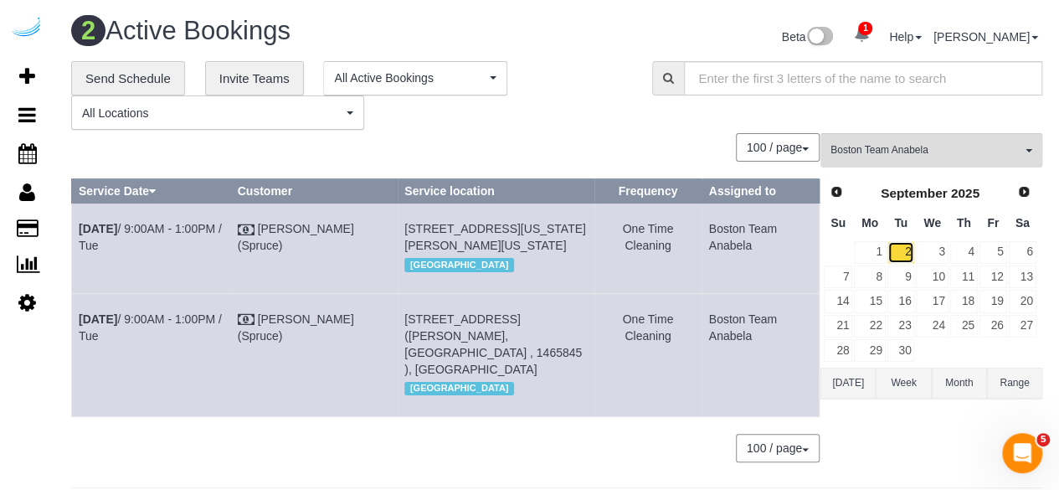
click at [899, 241] on link "2" at bounding box center [902, 252] width 28 height 23
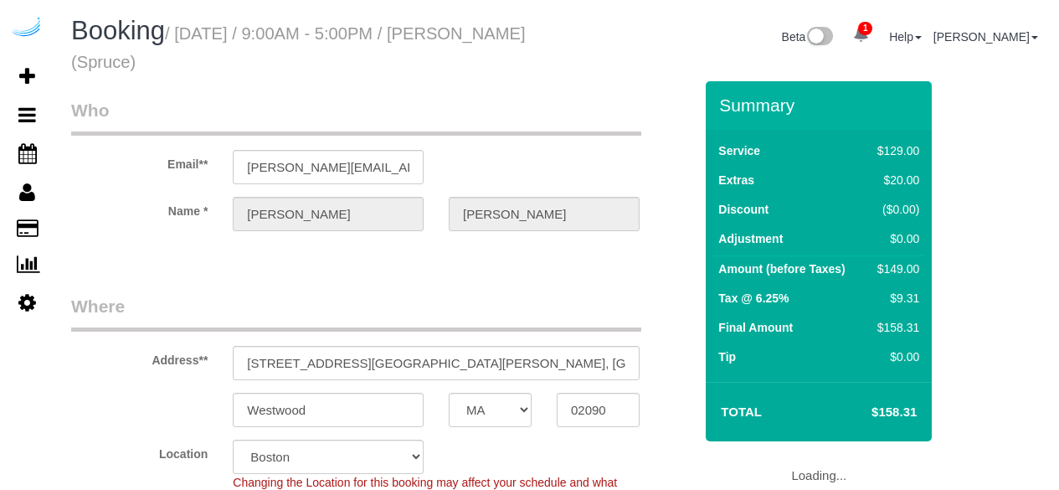
select select "MA"
select select "number:9"
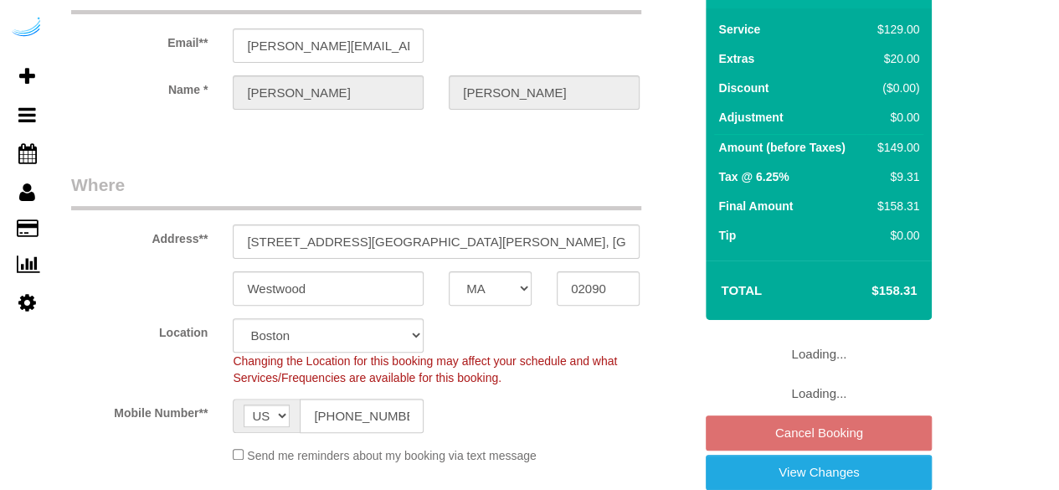
select select "object:794"
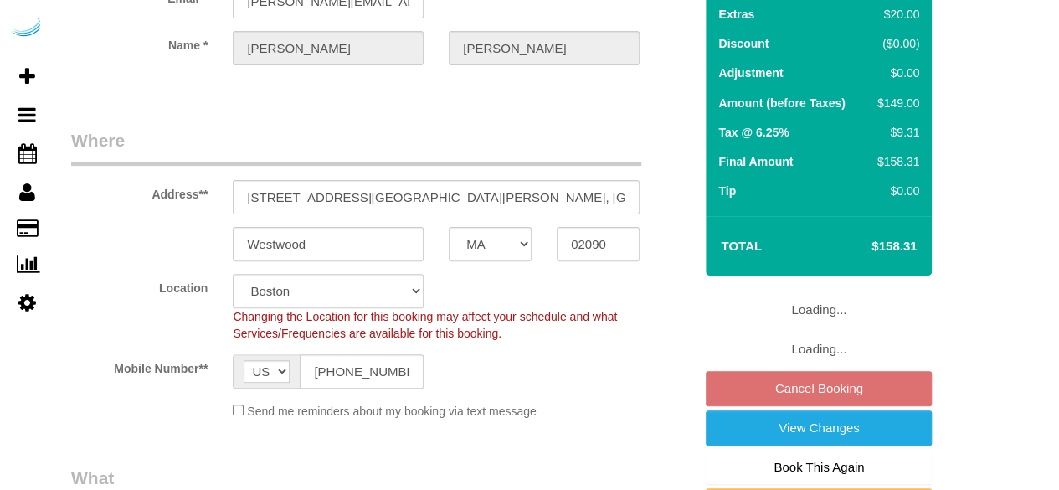
select select "282"
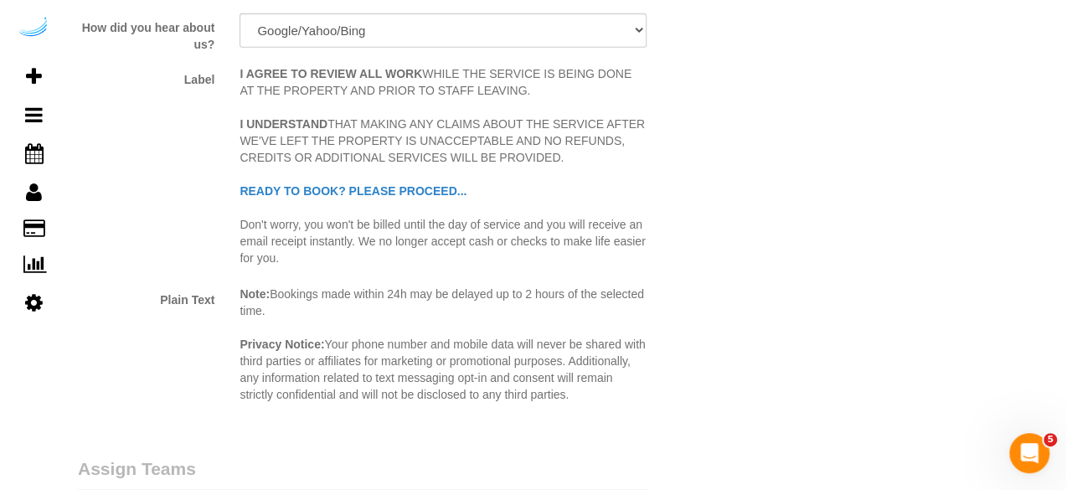
scroll to position [2429, 0]
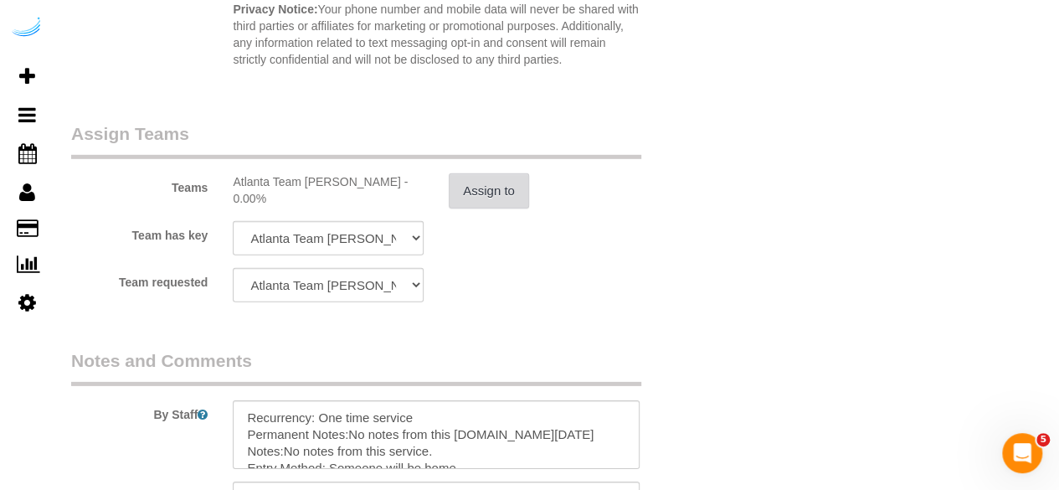
click at [485, 188] on button "Assign to" at bounding box center [489, 190] width 80 height 35
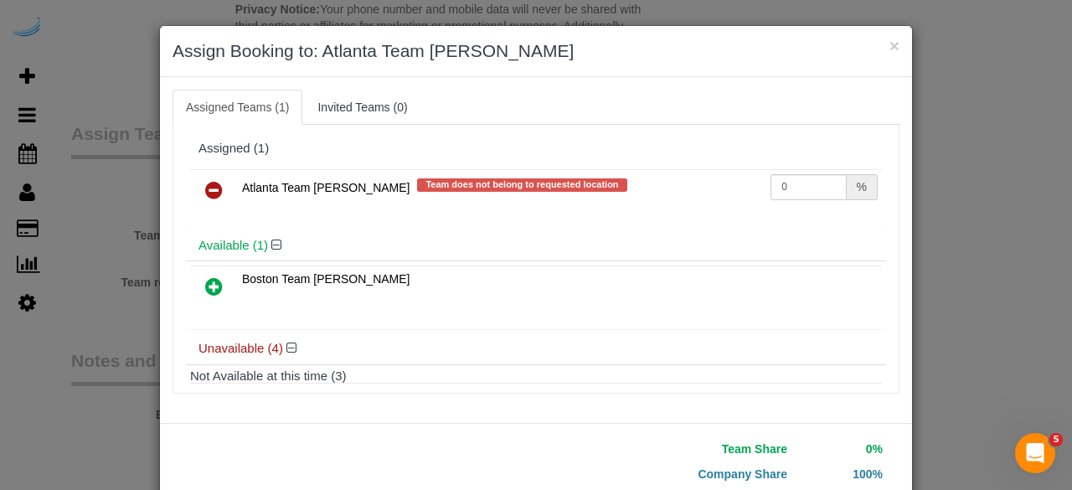
click at [211, 182] on icon at bounding box center [214, 190] width 18 height 20
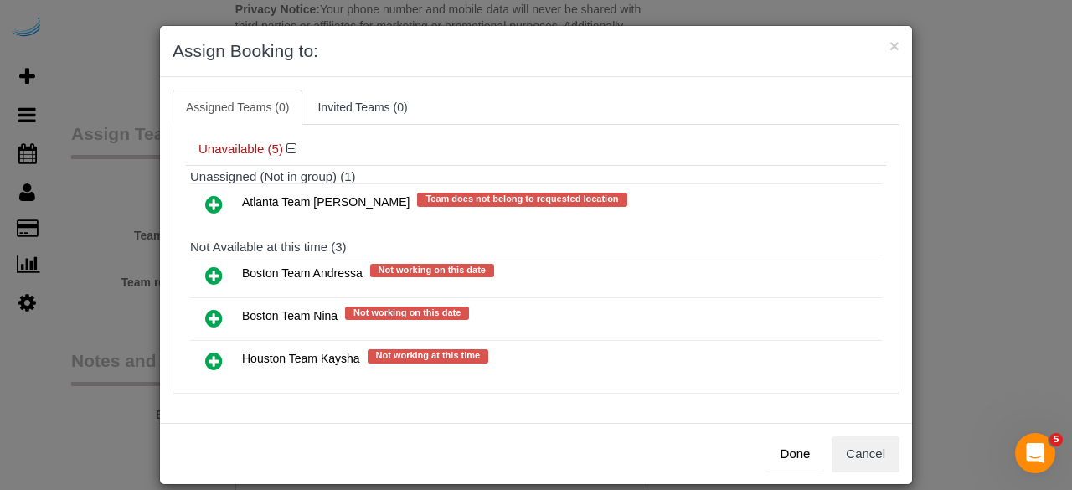
scroll to position [251, 0]
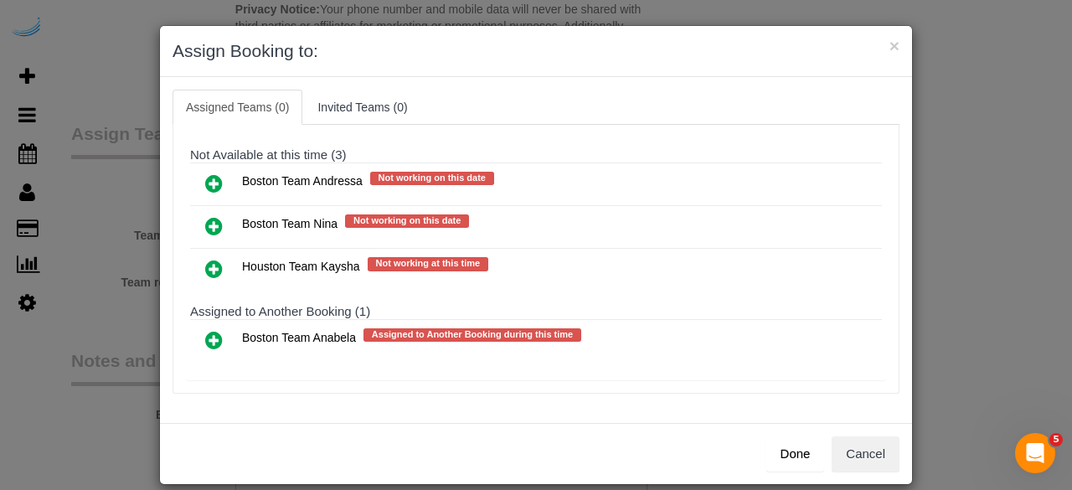
click at [205, 331] on icon at bounding box center [214, 340] width 18 height 20
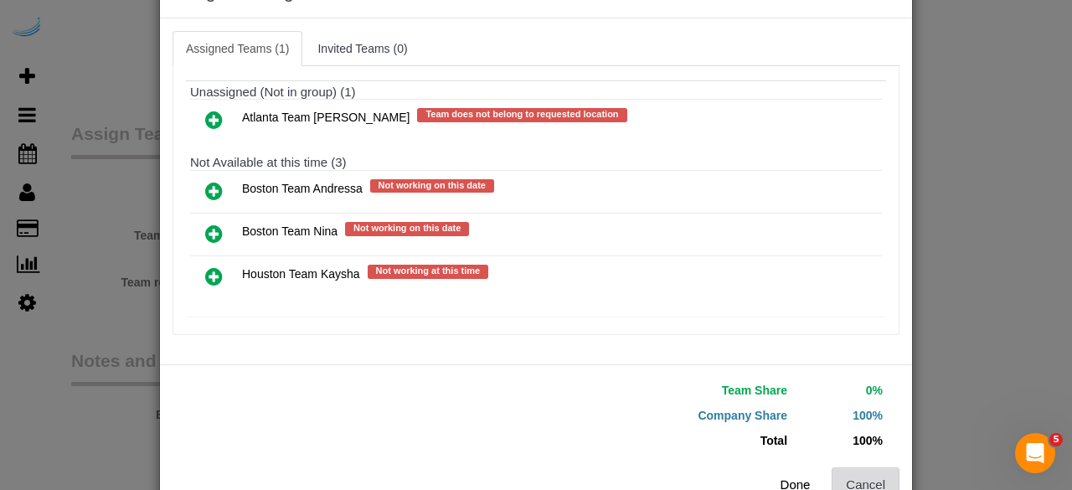
scroll to position [106, 0]
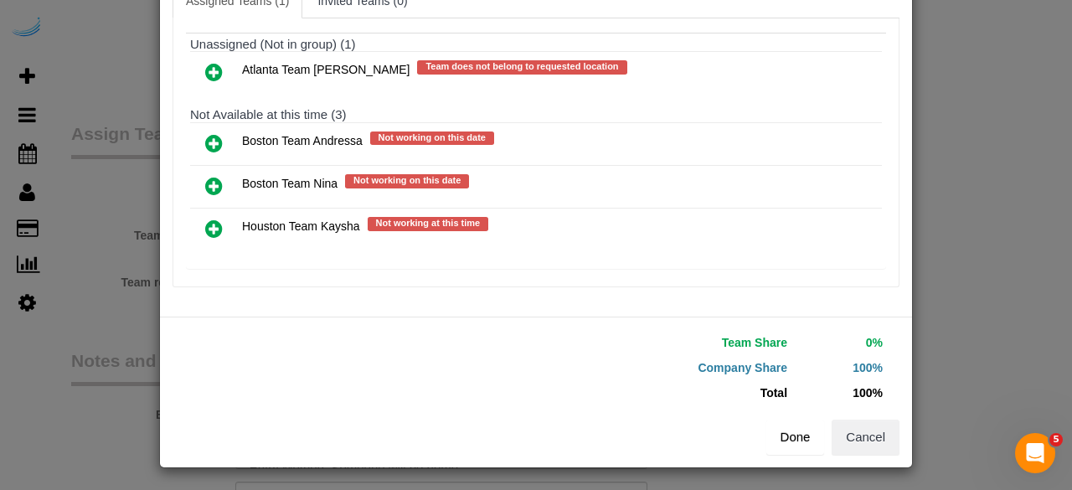
click at [799, 445] on button "Done" at bounding box center [795, 437] width 59 height 35
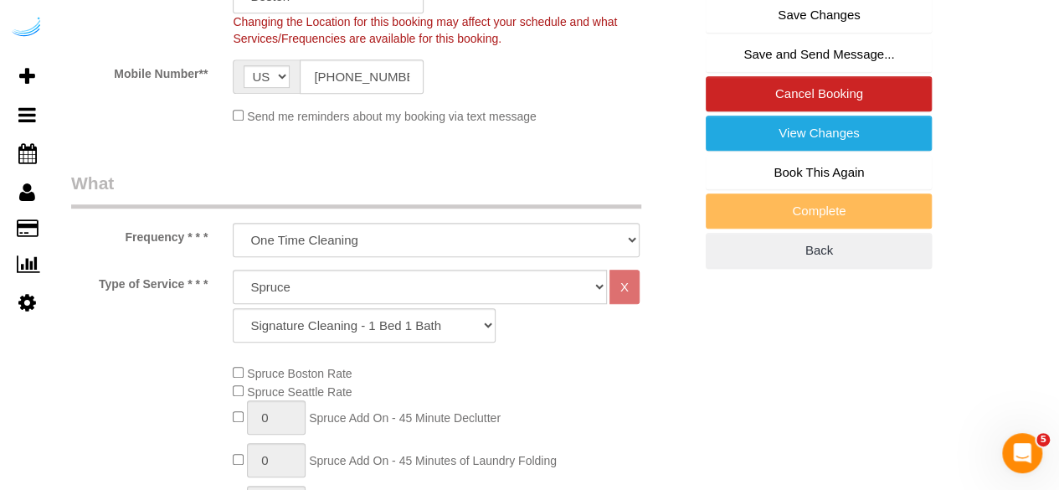
scroll to position [419, 0]
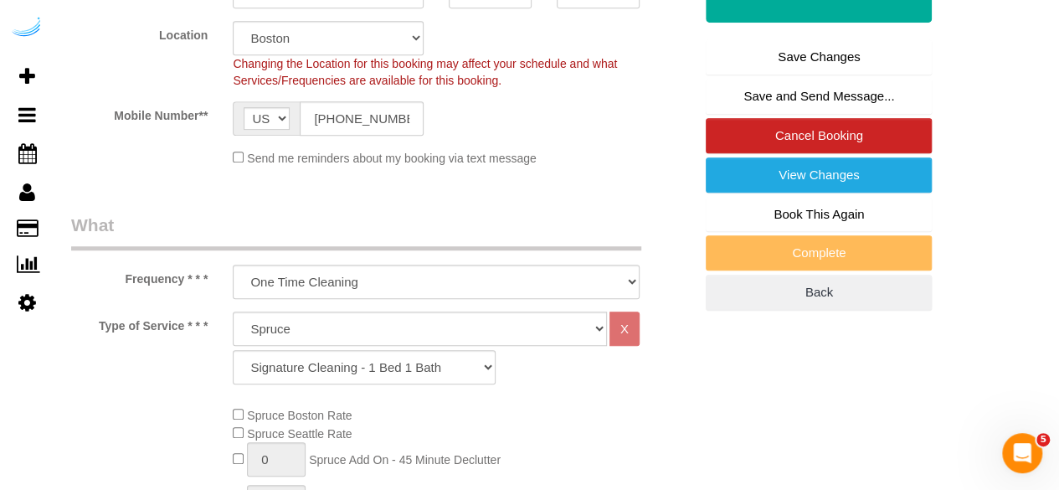
click at [805, 59] on link "Save Changes" at bounding box center [819, 56] width 226 height 35
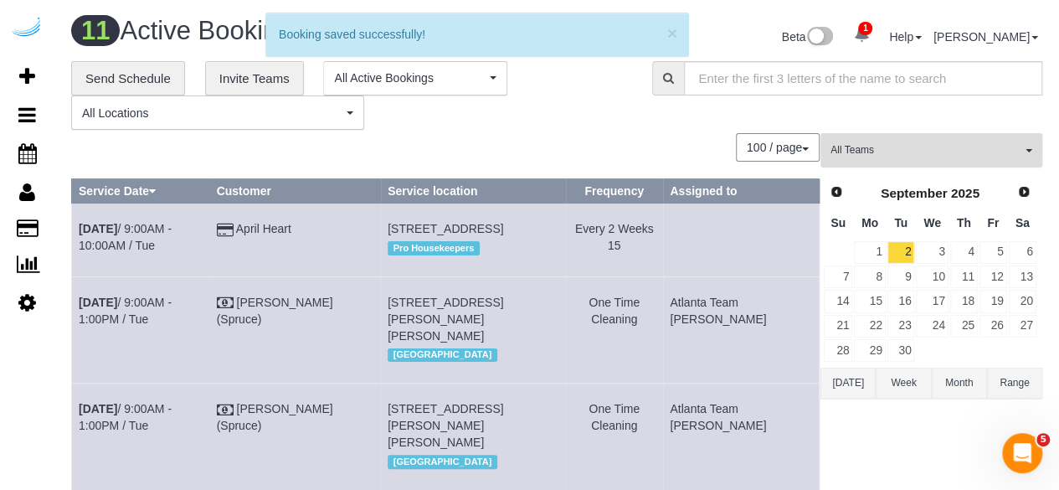
click at [879, 139] on button "All Teams" at bounding box center [932, 150] width 222 height 34
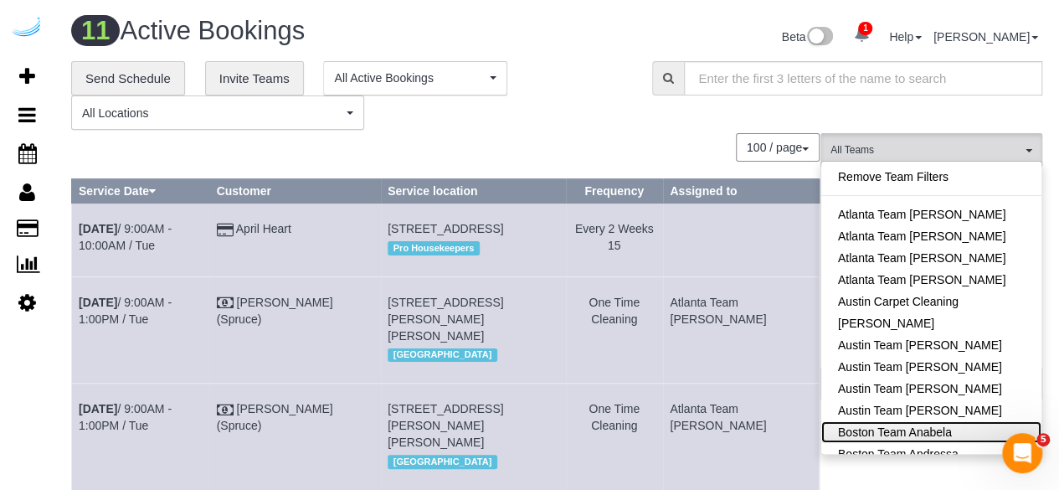
click at [951, 436] on link "Boston Team Anabela" at bounding box center [932, 432] width 220 height 22
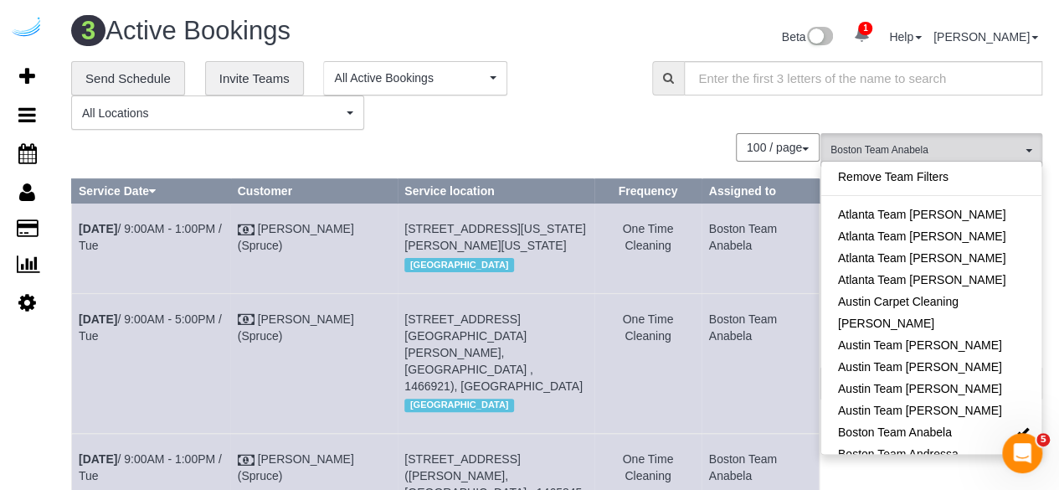
click at [668, 86] on span at bounding box center [668, 78] width 32 height 34
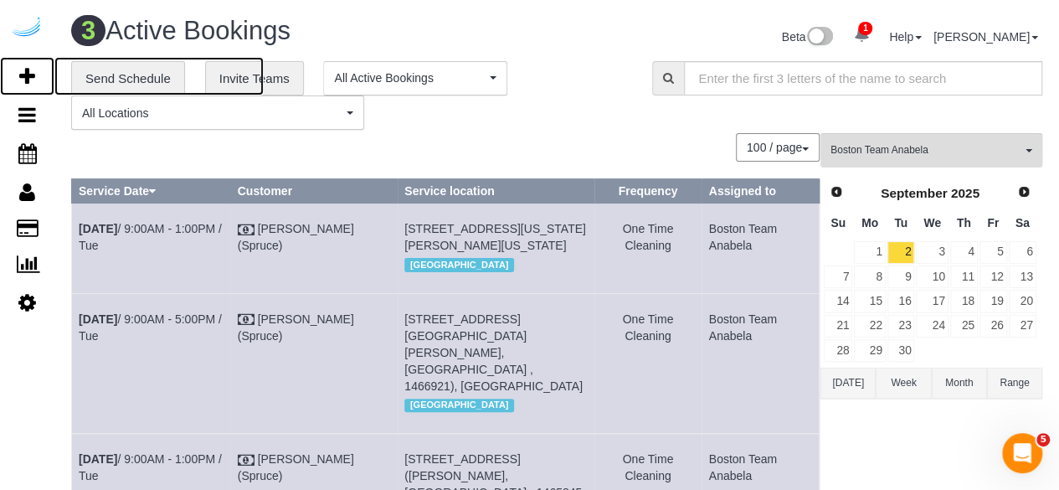
drag, startPoint x: 30, startPoint y: 75, endPoint x: 49, endPoint y: 45, distance: 35.1
click at [30, 75] on icon at bounding box center [27, 76] width 16 height 20
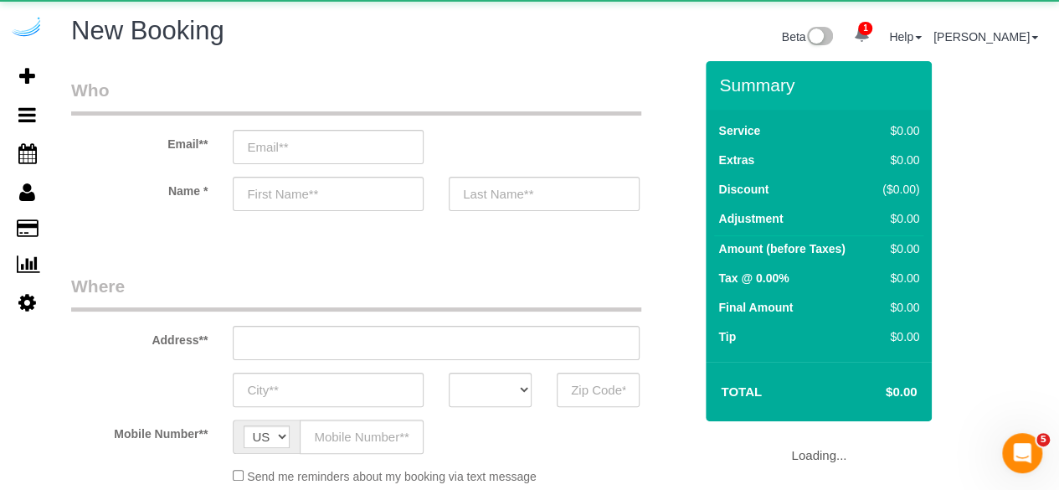
select select "object:2354"
select select "4"
select select "number:9"
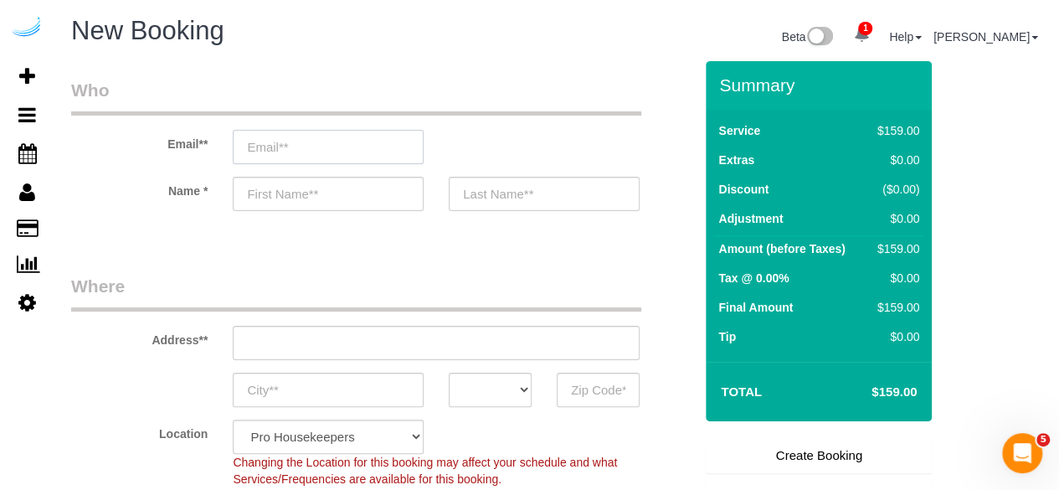
click at [397, 147] on input "email" at bounding box center [328, 147] width 191 height 34
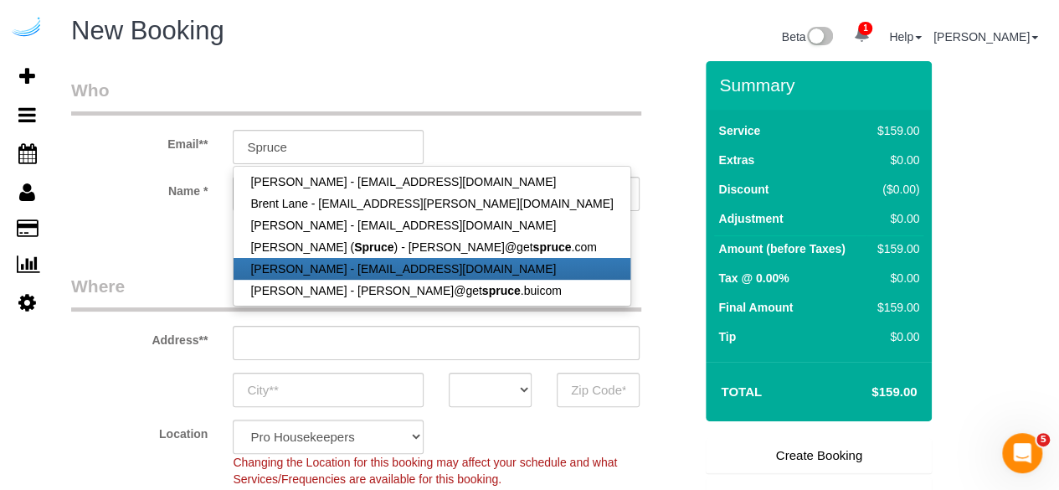
click at [394, 258] on link "[PERSON_NAME] - [EMAIL_ADDRESS][DOMAIN_NAME]" at bounding box center [432, 269] width 396 height 22
type input "mjwessonusaf@gmail.com"
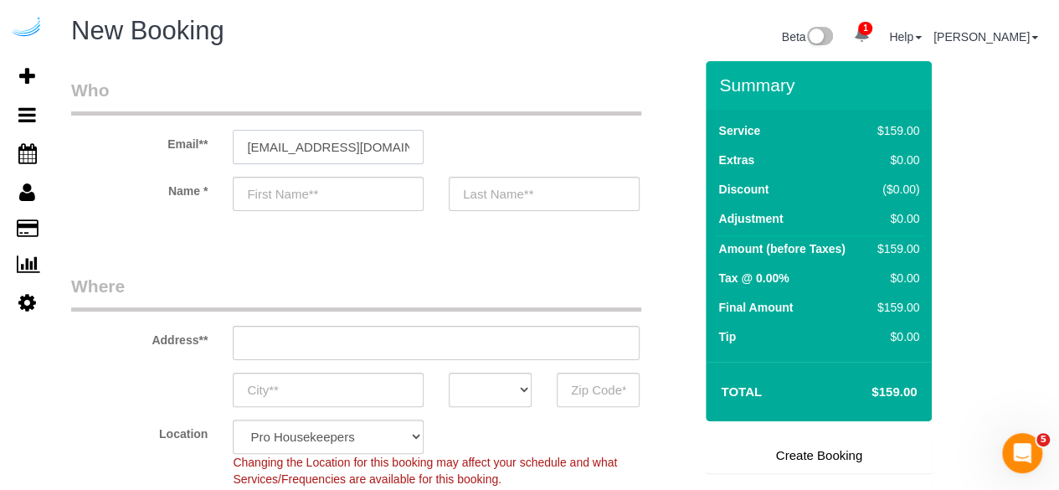
type input "Mark"
type input "Wesson"
type input "(414) 731-9334"
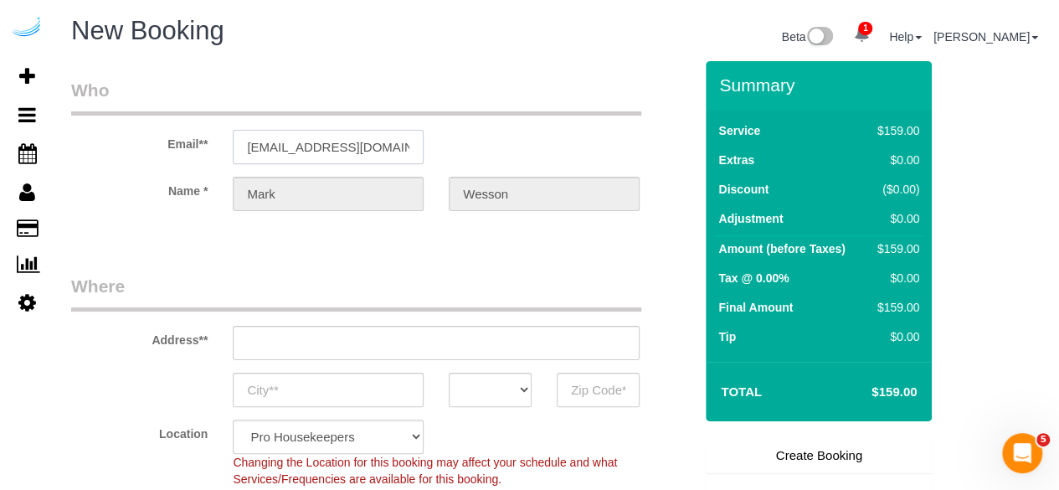
type input "4473 Spruce Creek Dr, Apt #11"
type input "Batavia"
select select "OH"
type input "45103"
click at [377, 146] on input "mjwessonusaf@gmail.com" at bounding box center [328, 147] width 191 height 34
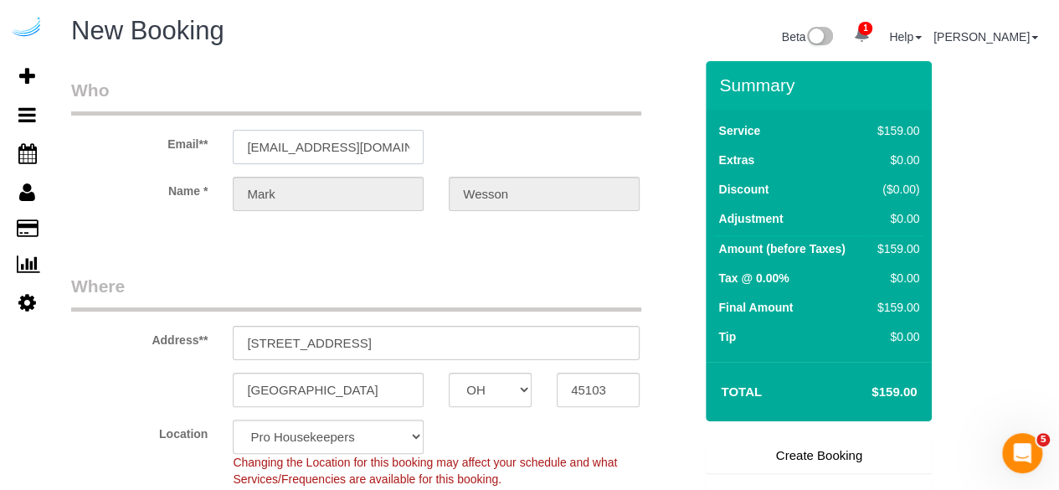
select select "string:fspay-95179ce2-00f6-44f6-9513-edc66634d4fc"
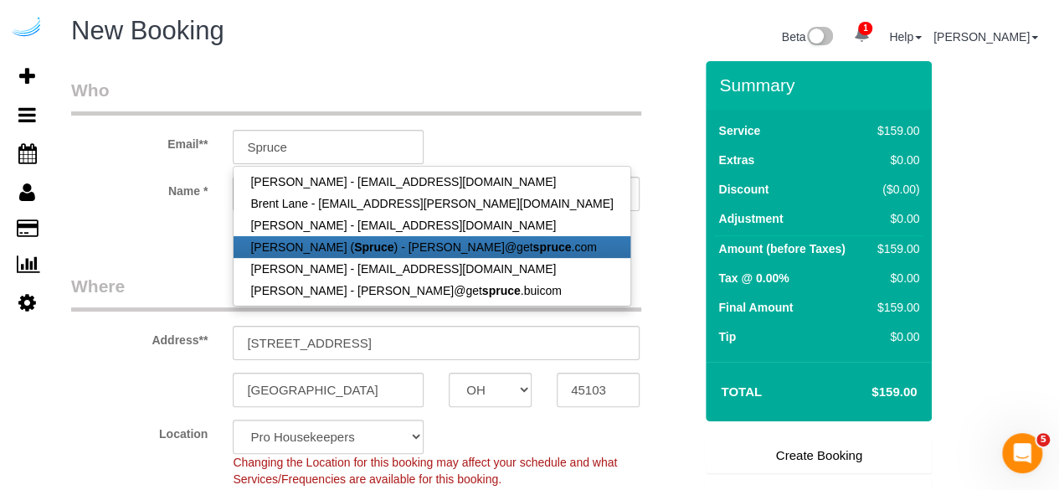
click at [364, 239] on link "[PERSON_NAME] ( Spruce ) - [PERSON_NAME]@get spruce .com" at bounding box center [432, 247] width 396 height 22
type input "[PERSON_NAME][EMAIL_ADDRESS][DOMAIN_NAME]"
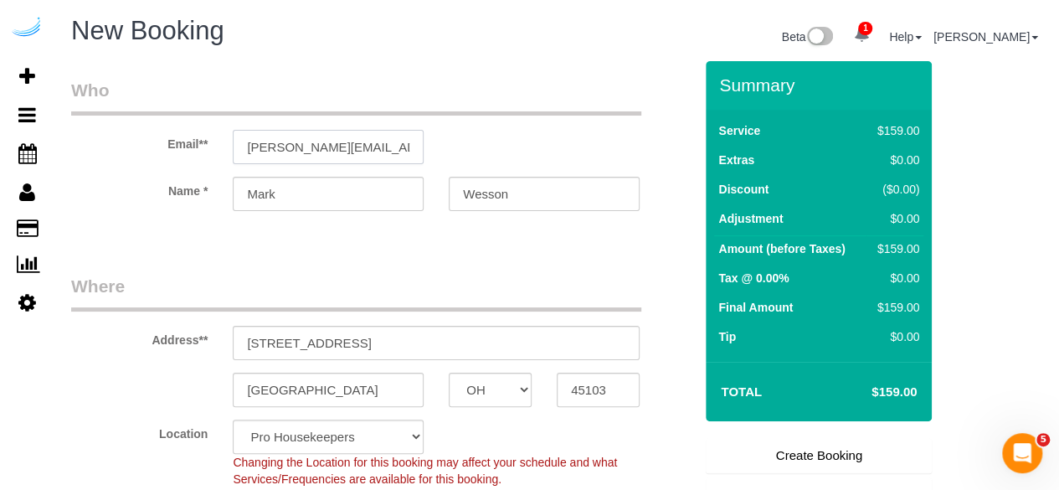
type input "[PERSON_NAME]"
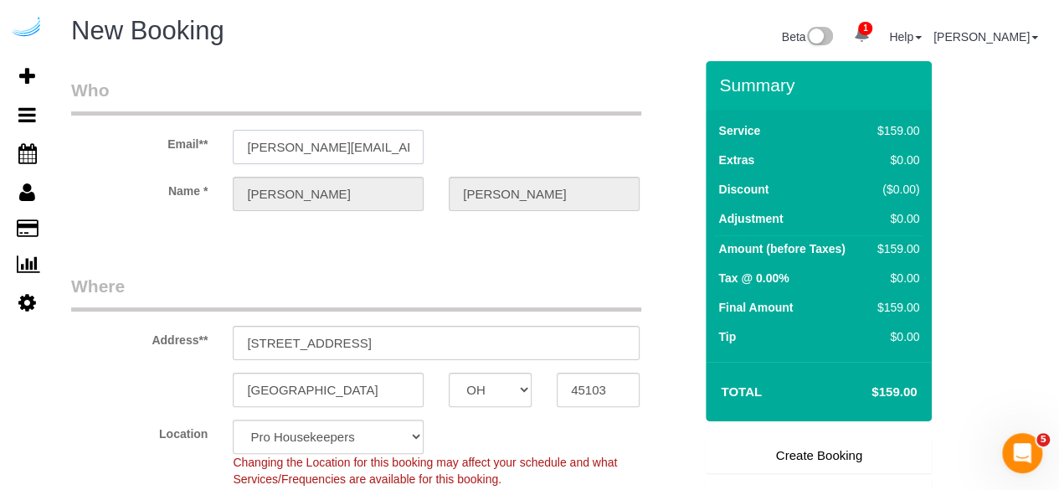
select select "string:fspay"
type input "[STREET_ADDRESS][PERSON_NAME]"
type input "Austin"
select select "[GEOGRAPHIC_DATA]"
type input "78704"
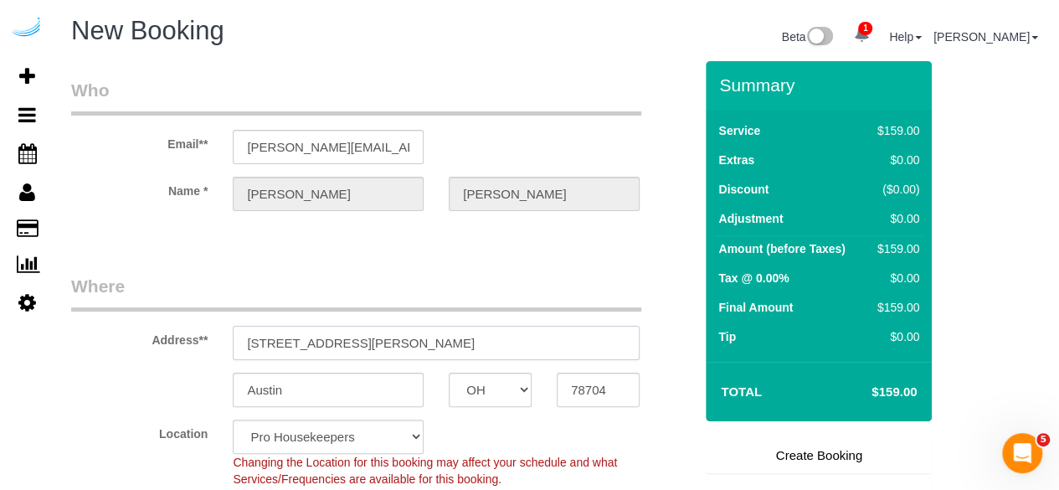
click at [499, 342] on input "[STREET_ADDRESS][PERSON_NAME]" at bounding box center [436, 343] width 407 height 34
select select "9"
select select "object:2437"
paste input "449 Canal St, Somerville, MA 02145"
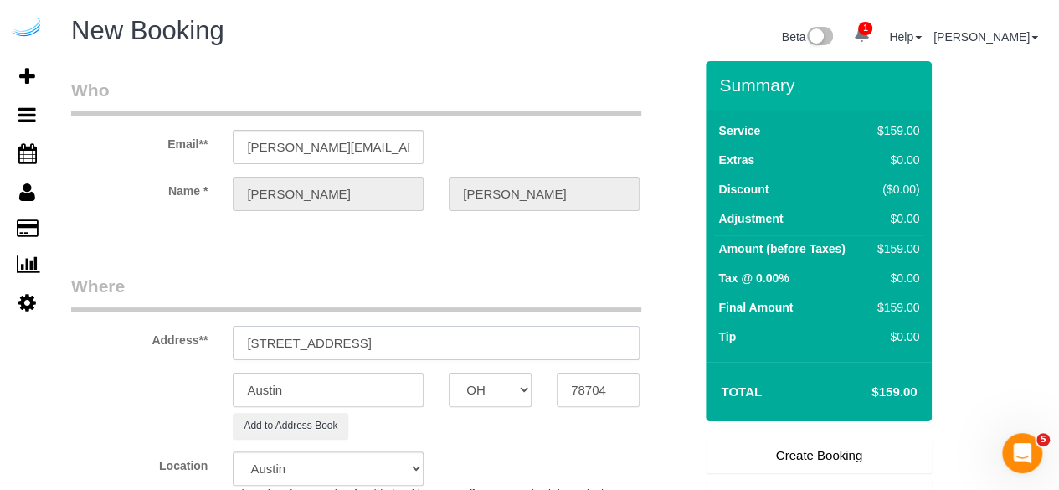
click at [494, 337] on input "449 Canal St, Somerville, MA 02145" at bounding box center [436, 343] width 407 height 34
type input "449 Canal St, Somerville, MA 02145"
click at [577, 386] on input "78704" at bounding box center [598, 390] width 83 height 34
paste input "02145"
type input "02145"
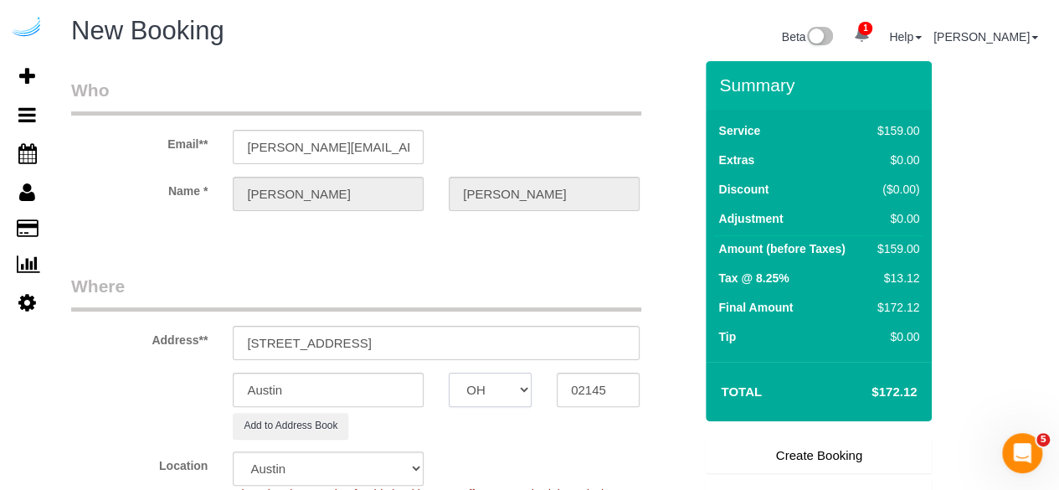
click at [510, 396] on select "AK AL AR AZ CA CO CT DC DE [GEOGRAPHIC_DATA] [GEOGRAPHIC_DATA] HI IA ID IL IN K…" at bounding box center [490, 390] width 83 height 34
select select "7"
select select "MA"
click at [449, 373] on select "AK AL AR AZ CA CO CT DC DE [GEOGRAPHIC_DATA] [GEOGRAPHIC_DATA] HI IA ID IL IN K…" at bounding box center [490, 390] width 83 height 34
select select "object:2489"
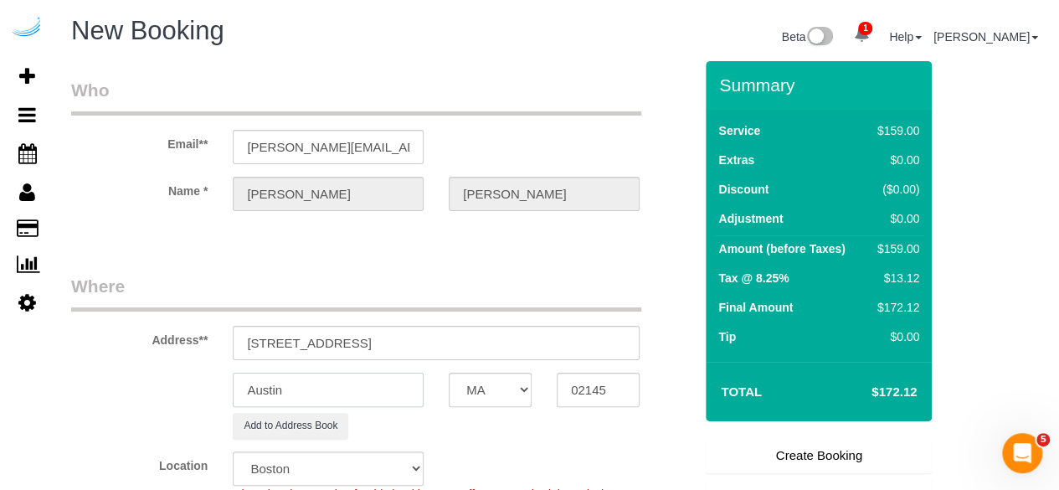
click at [393, 379] on input "Austin" at bounding box center [328, 390] width 191 height 34
type input "Somerville"
drag, startPoint x: 326, startPoint y: 341, endPoint x: 545, endPoint y: 354, distance: 219.8
click at [548, 359] on sui-booking-address "Address** 449 Canal St, Somerville, MA 02145 Somerville AK AL AR AZ CA CO CT DC…" at bounding box center [382, 356] width 622 height 165
paste input "Eunyoung Bang"
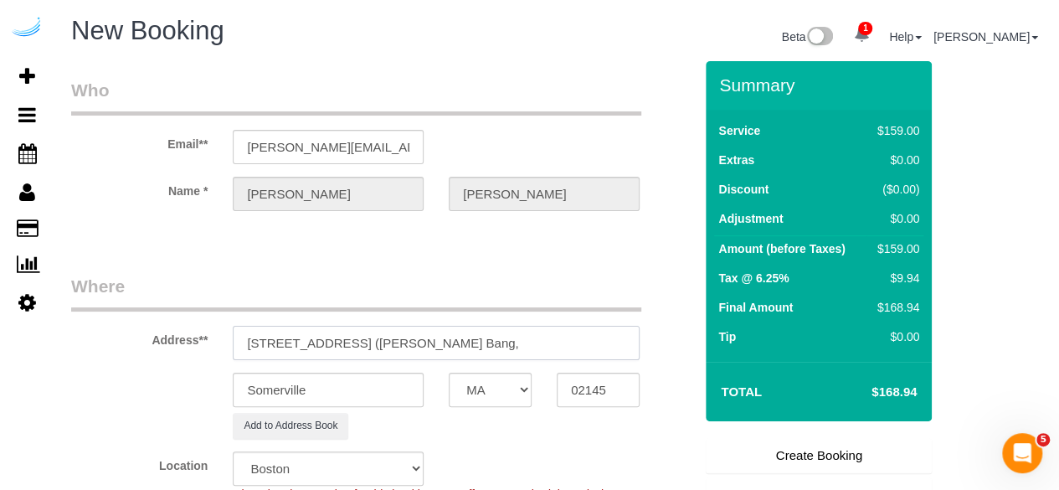
paste input "Montaje"
paste input "1459936"
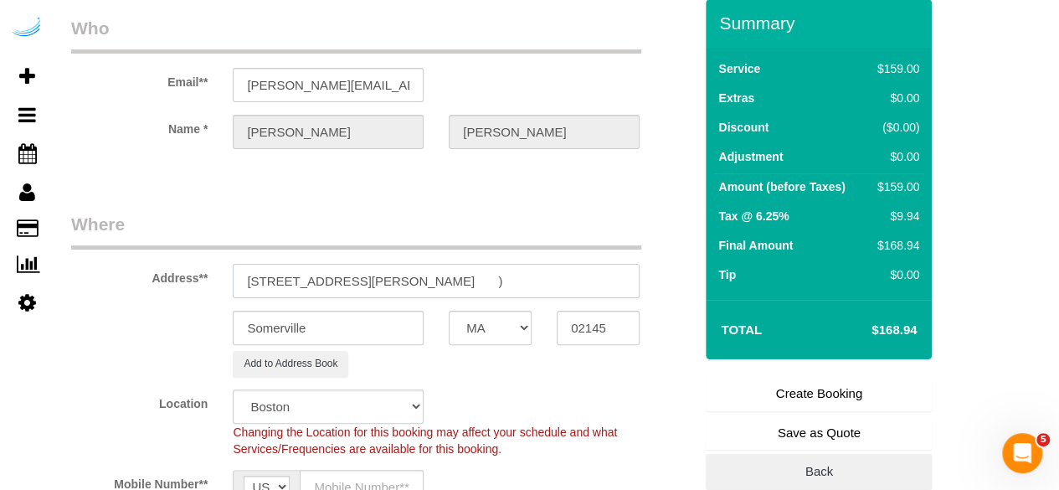
scroll to position [167, 0]
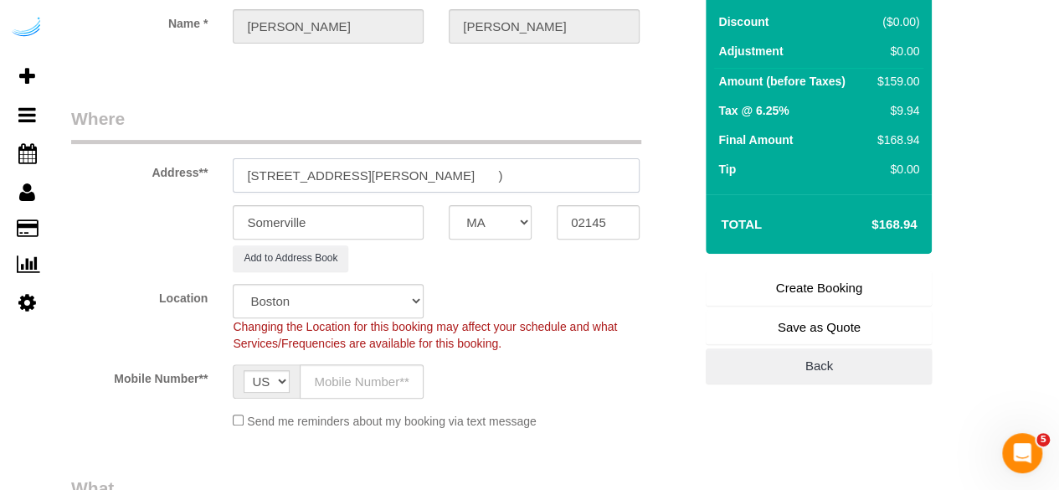
type input "449 Canal St, Building 0609, Unit 0609 (Eunyoung Bang, Montaje, 1459936 )"
click at [379, 368] on input "text" at bounding box center [362, 381] width 124 height 34
type input "[PHONE_NUMBER]"
type input "[PERSON_NAME]"
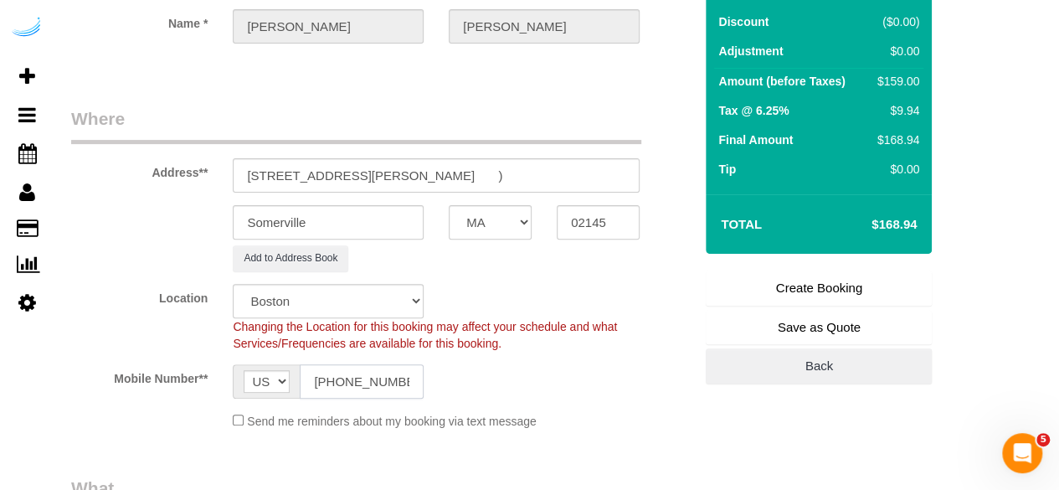
type input "[PHONE_NUMBER]"
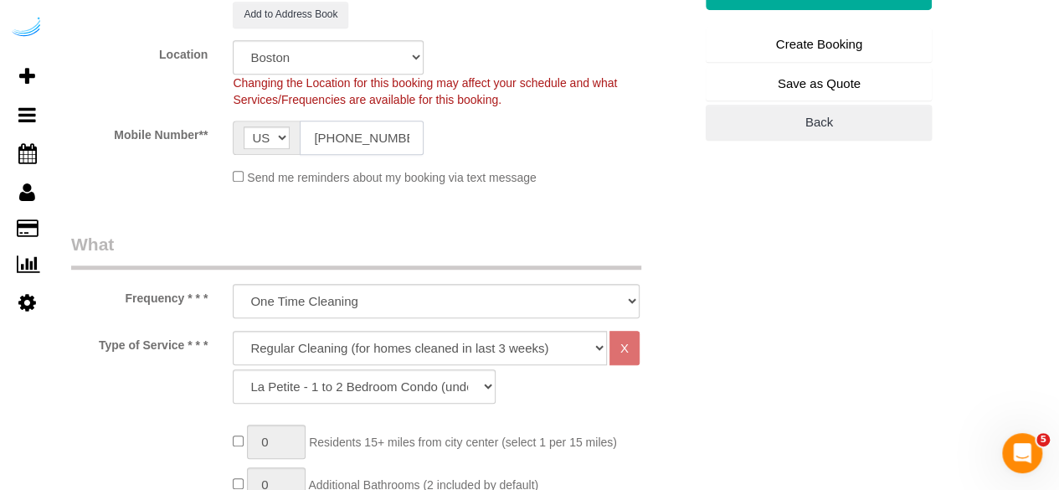
scroll to position [419, 0]
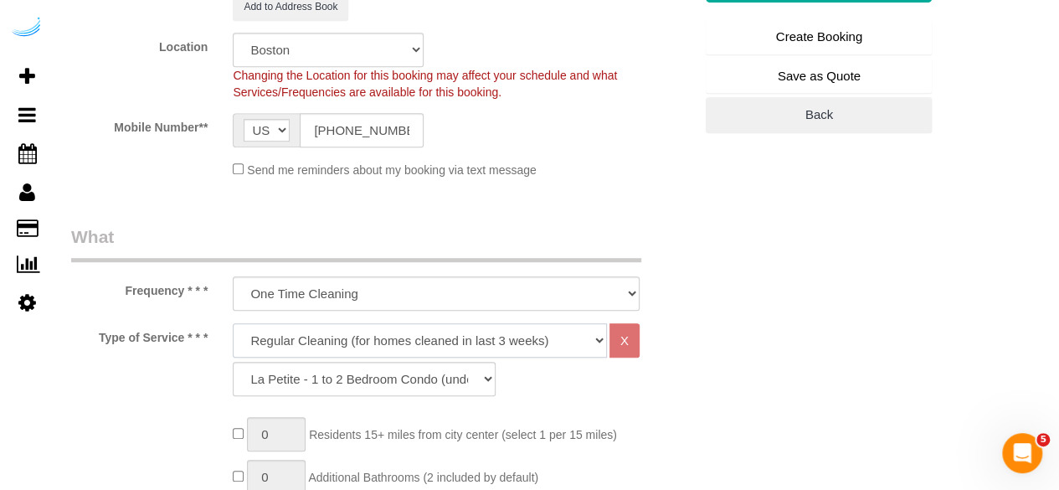
click at [389, 336] on select "Deep Cleaning (for homes that have not been cleaned in 3+ weeks) Spruce Regular…" at bounding box center [420, 340] width 374 height 34
select select "282"
click at [233, 323] on select "Deep Cleaning (for homes that have not been cleaned in 3+ weeks) Spruce Regular…" at bounding box center [420, 340] width 374 height 34
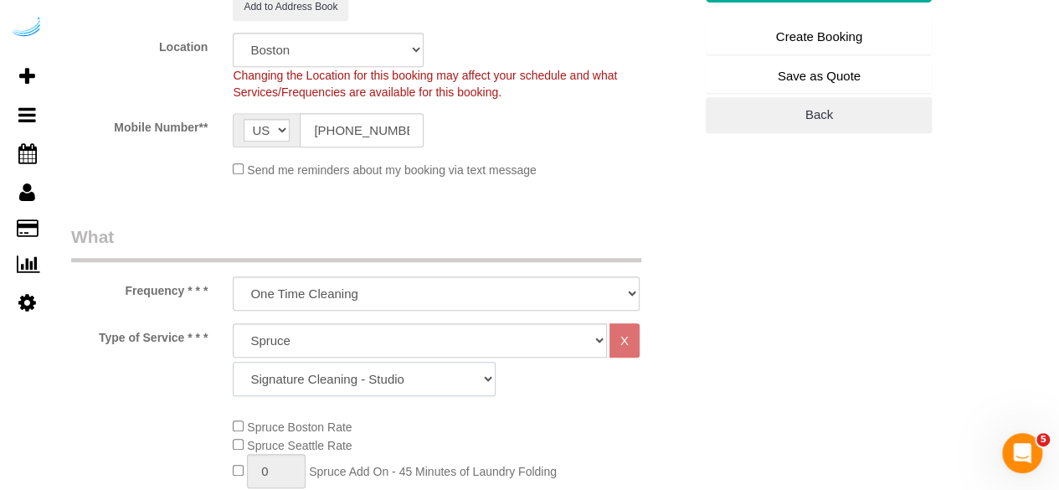
click at [326, 368] on select "Signature Cleaning - Studio Signature Cleaning - 1 Bed 1 Bath Signature Cleanin…" at bounding box center [364, 379] width 263 height 34
select select "341"
click at [233, 362] on select "Signature Cleaning - Studio Signature Cleaning - 1 Bed 1 Bath Signature Cleanin…" at bounding box center [364, 379] width 263 height 34
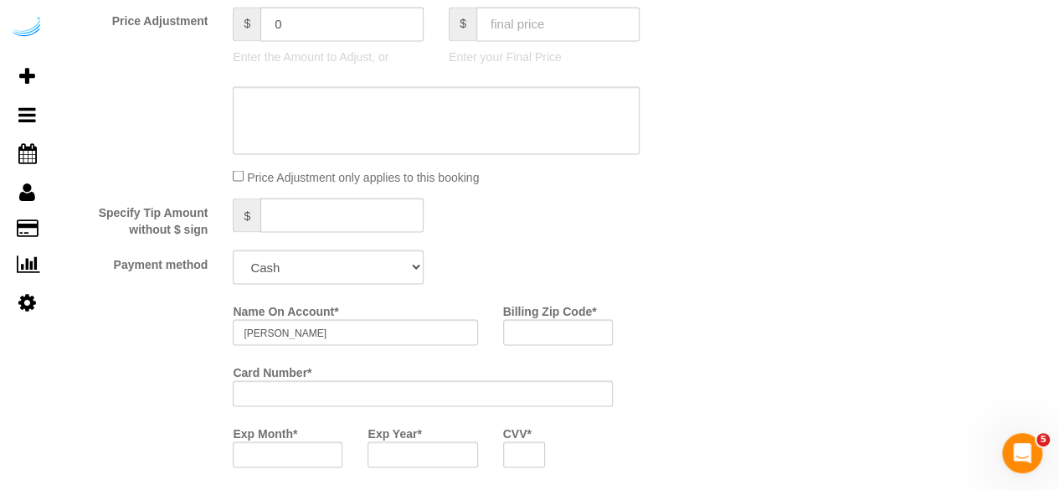
scroll to position [1507, 0]
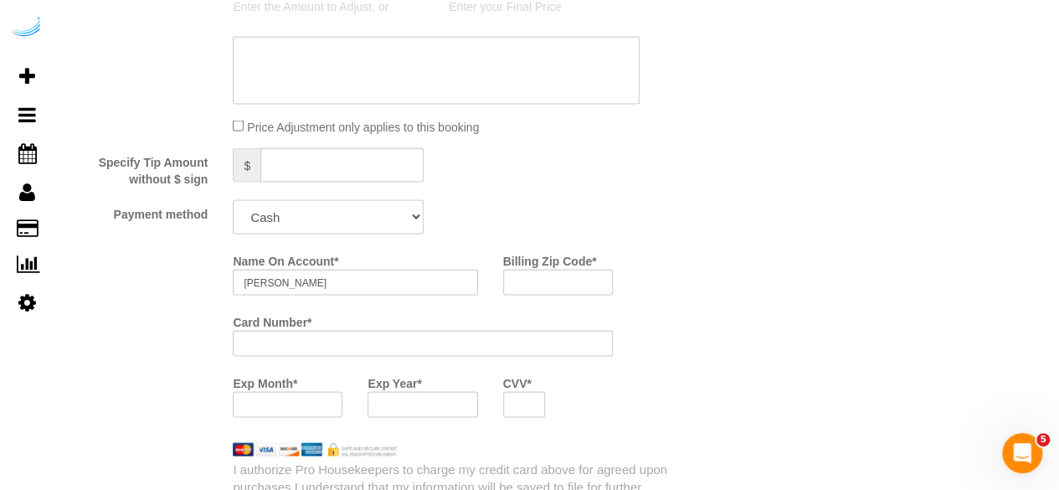
click at [357, 219] on select "Add Credit Card Cash Check Paypal" at bounding box center [328, 216] width 191 height 34
select select "string:check"
click at [233, 201] on select "Add Credit Card Cash Check Paypal" at bounding box center [328, 216] width 191 height 34
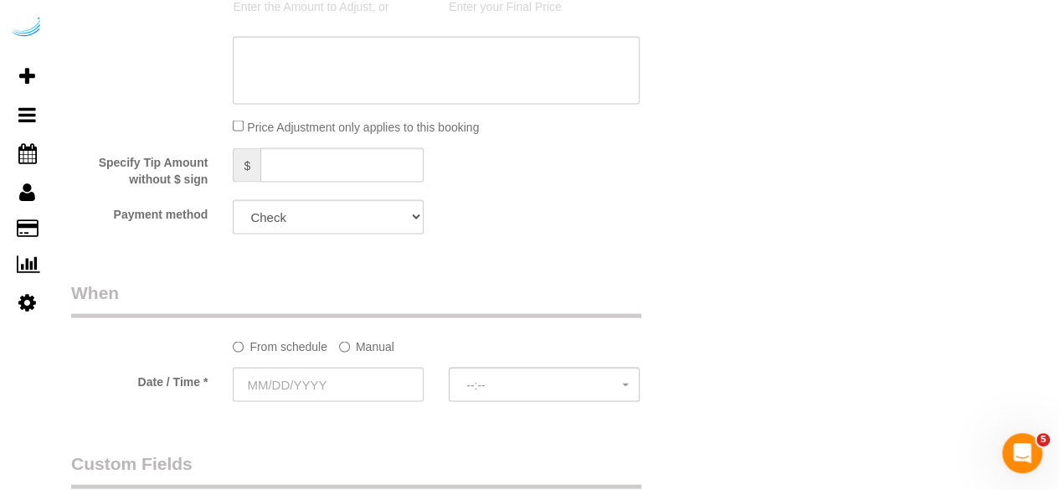
click at [353, 340] on label "Manual" at bounding box center [366, 343] width 55 height 23
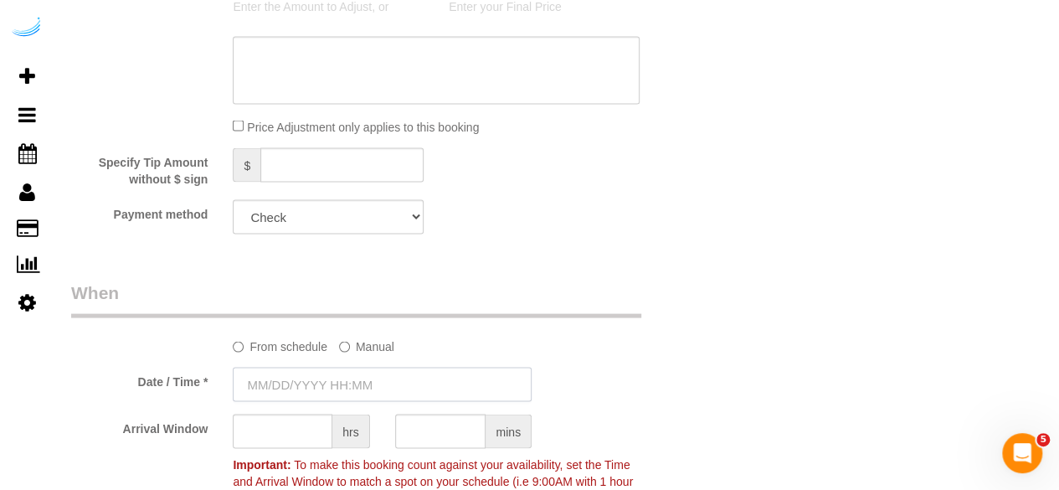
click at [338, 376] on input "text" at bounding box center [382, 384] width 299 height 34
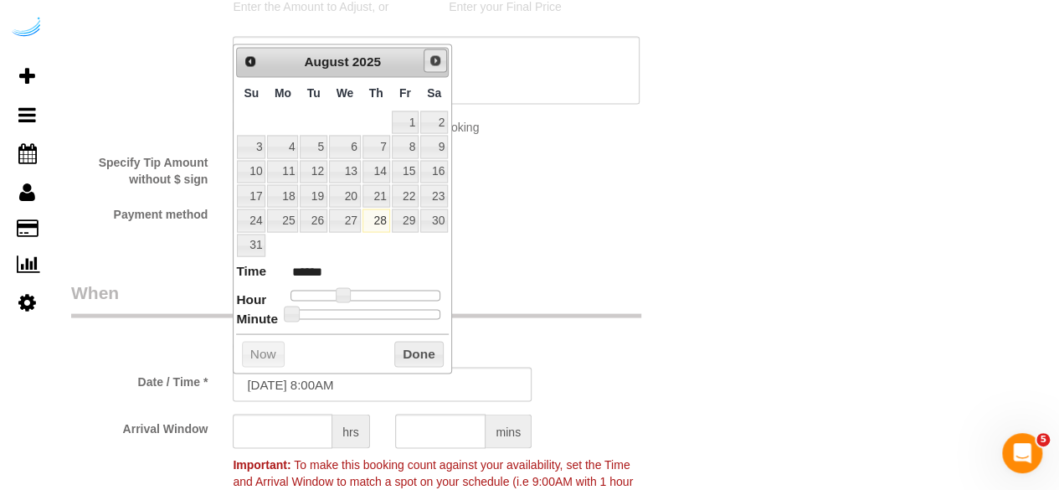
click at [434, 63] on span "Next" at bounding box center [435, 60] width 13 height 13
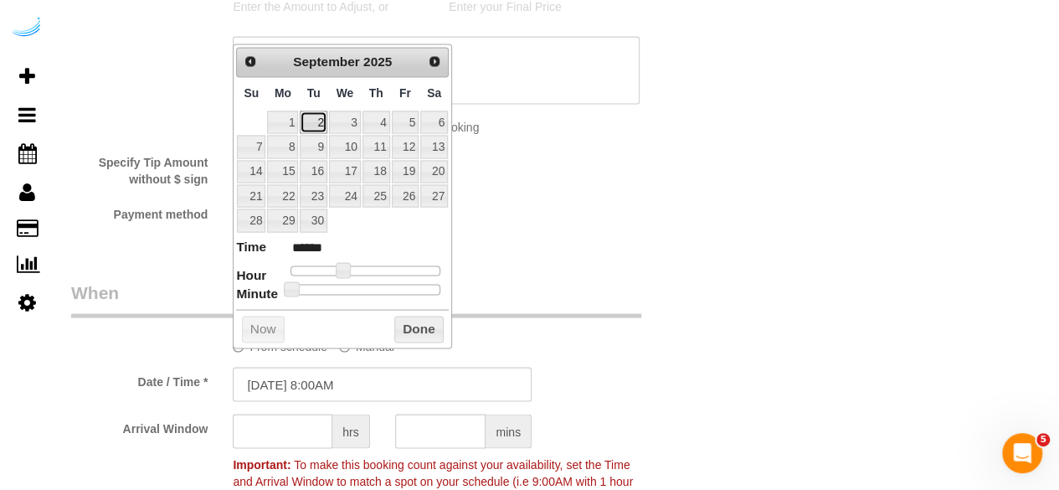
click at [326, 116] on link "2" at bounding box center [313, 122] width 27 height 23
type input "09/02/2025 9:00AM"
type input "******"
type input "09/02/2025 10:00AM"
type input "*******"
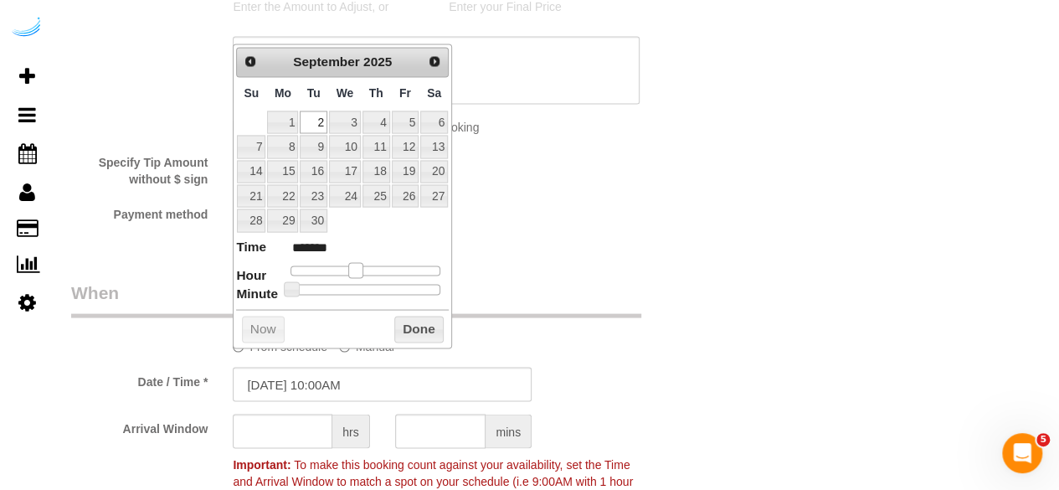
type input "09/02/2025 9:00AM"
type input "******"
drag, startPoint x: 339, startPoint y: 263, endPoint x: 347, endPoint y: 267, distance: 8.6
click at [347, 267] on span at bounding box center [349, 269] width 15 height 15
click at [281, 433] on input "text" at bounding box center [283, 431] width 100 height 34
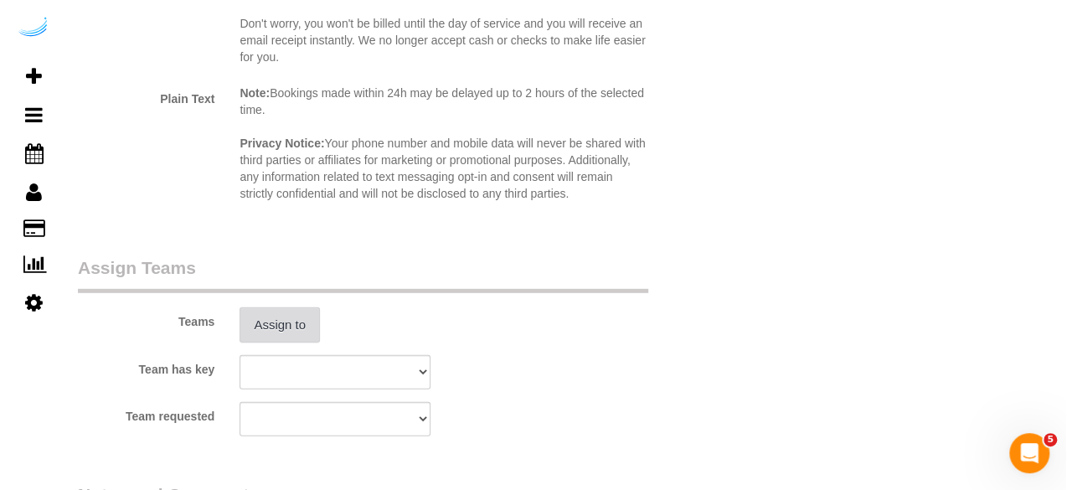
scroll to position [2345, 0]
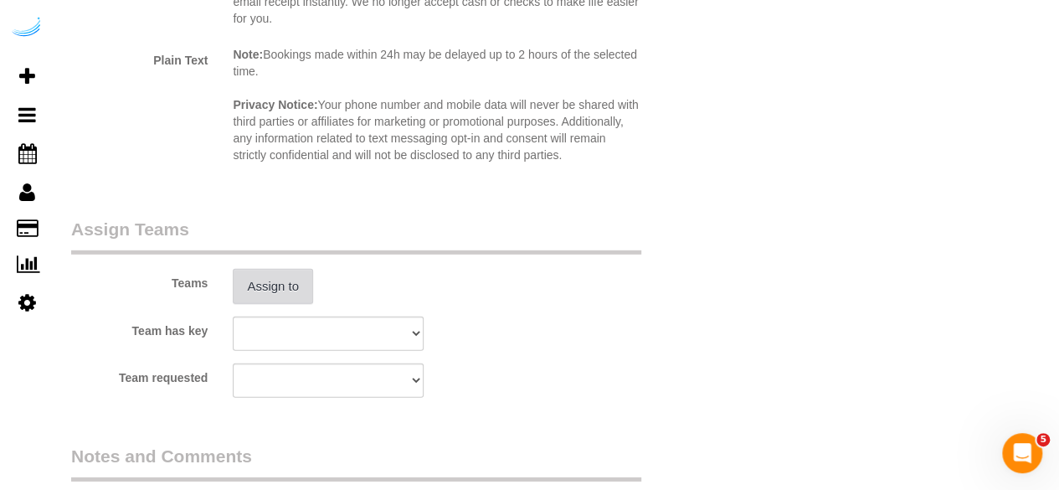
type input "8"
click at [301, 302] on button "Assign to" at bounding box center [273, 286] width 80 height 35
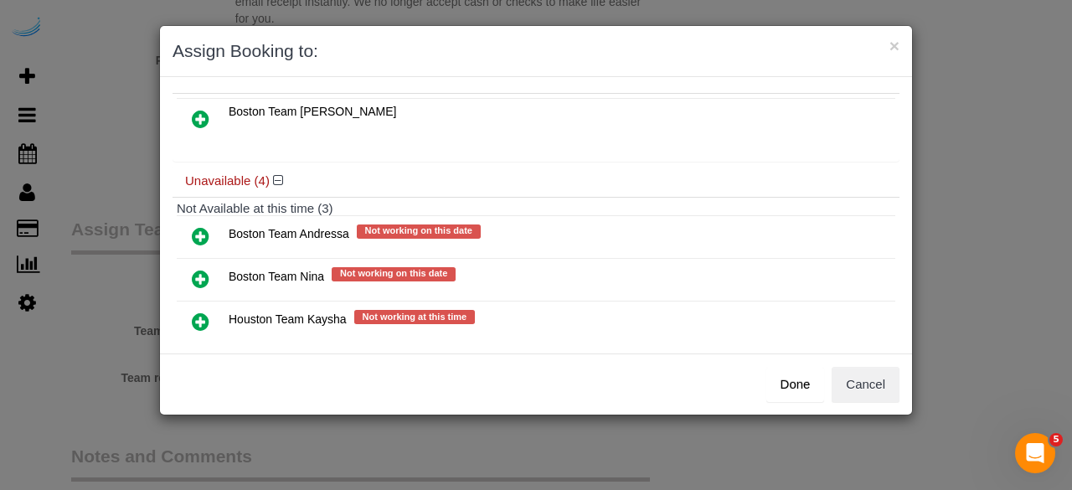
scroll to position [186, 0]
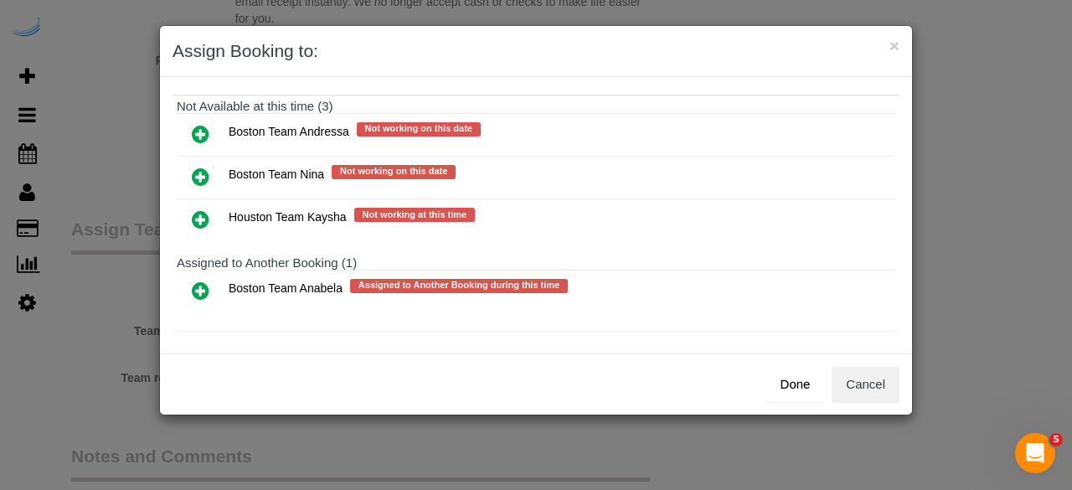
drag, startPoint x: 206, startPoint y: 278, endPoint x: 340, endPoint y: 296, distance: 135.3
click at [206, 281] on icon at bounding box center [201, 291] width 18 height 20
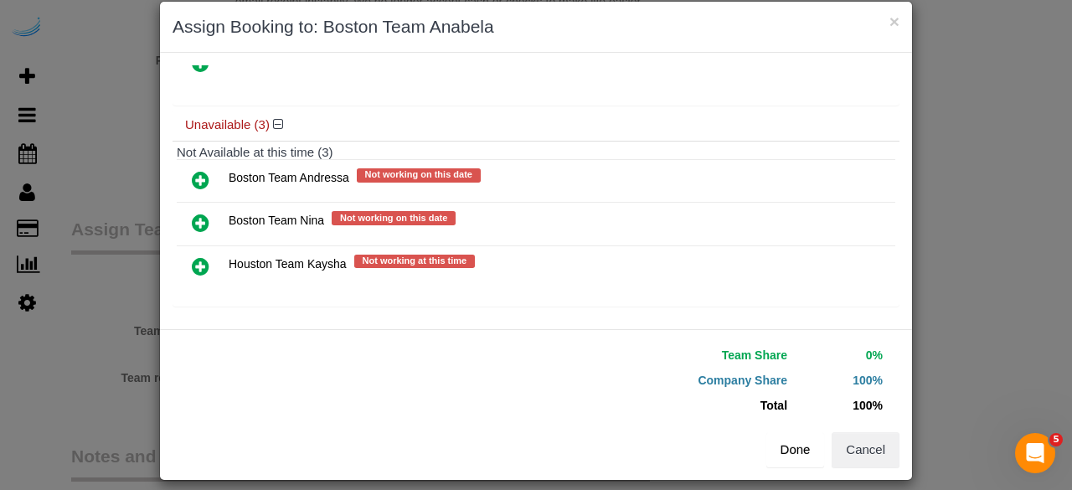
scroll to position [38, 0]
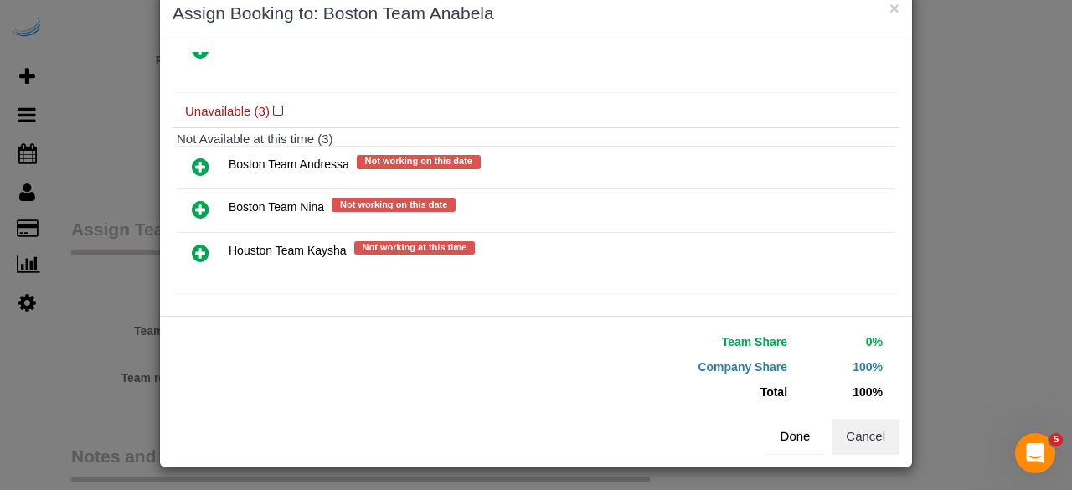
click at [781, 426] on button "Done" at bounding box center [795, 436] width 59 height 35
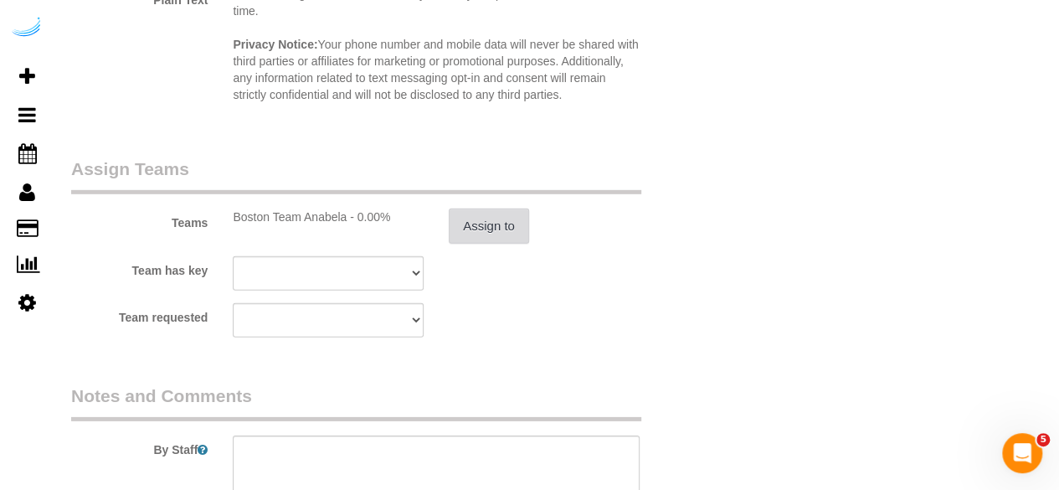
scroll to position [2596, 0]
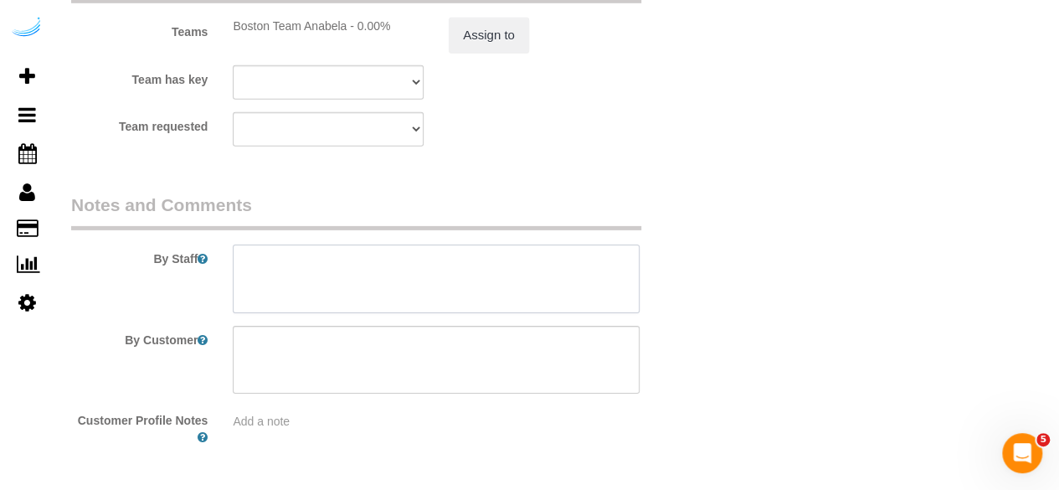
click at [523, 292] on textarea at bounding box center [436, 279] width 407 height 69
click at [471, 275] on textarea at bounding box center [436, 279] width 407 height 69
paste textarea "Permanent Notes:No notes from this customer.Today's Notes:No notes from this se…"
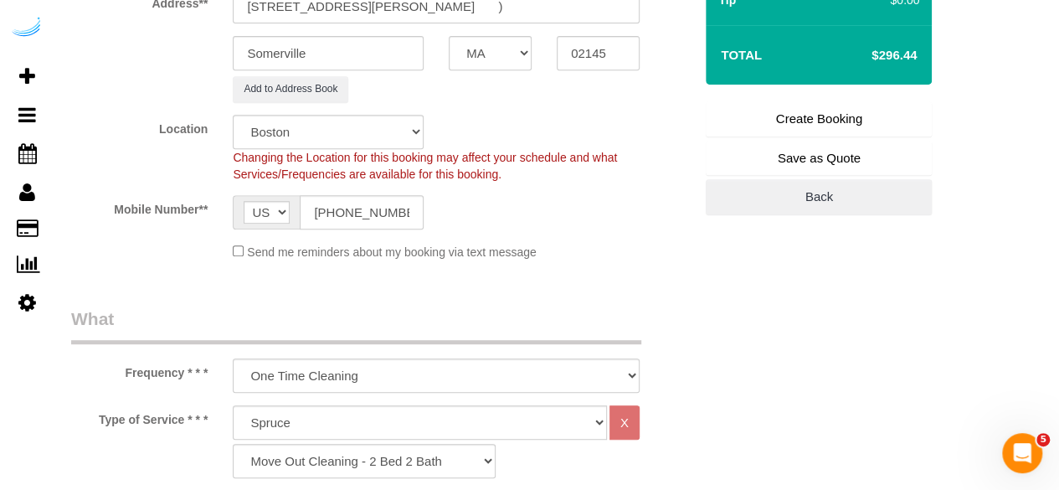
scroll to position [335, 0]
type textarea "Recurrency: One time service Permanent Notes:No notes from this customer.Today'…"
click at [792, 130] on link "Create Booking" at bounding box center [819, 120] width 226 height 35
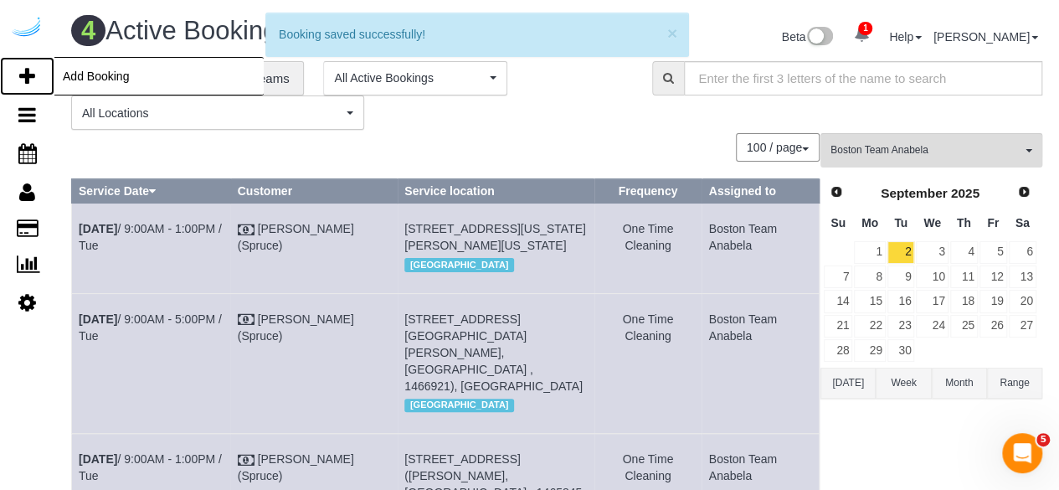
click at [28, 69] on icon at bounding box center [27, 76] width 16 height 20
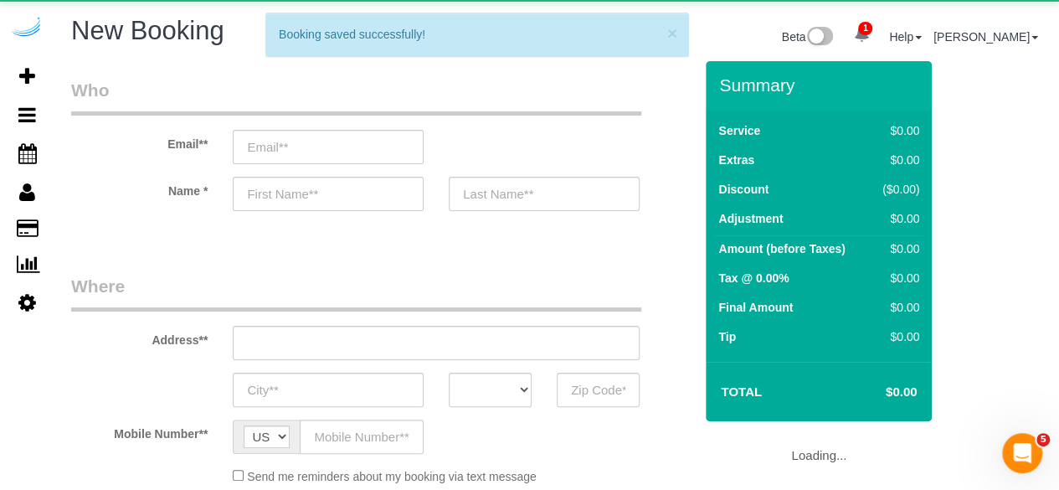
select select "object:4120"
select select "4"
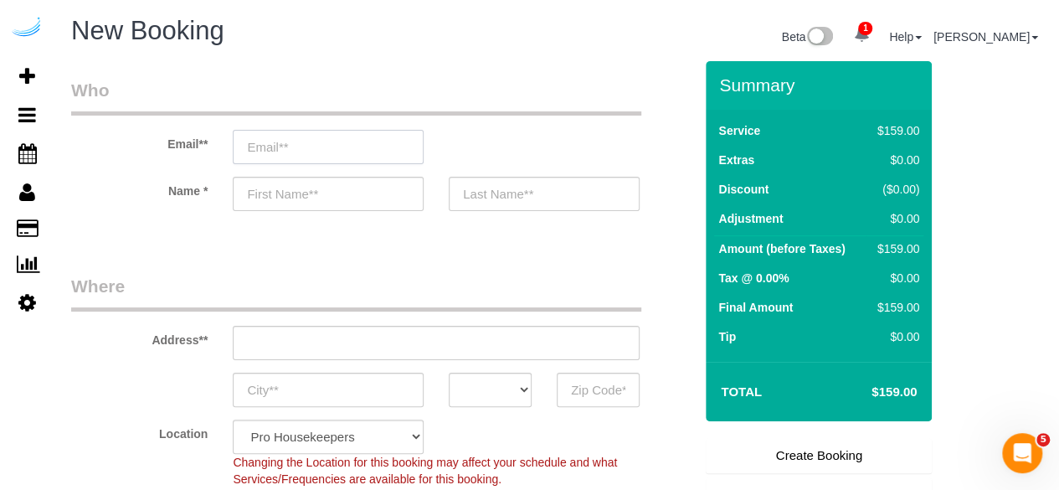
click at [308, 137] on input "email" at bounding box center [328, 147] width 191 height 34
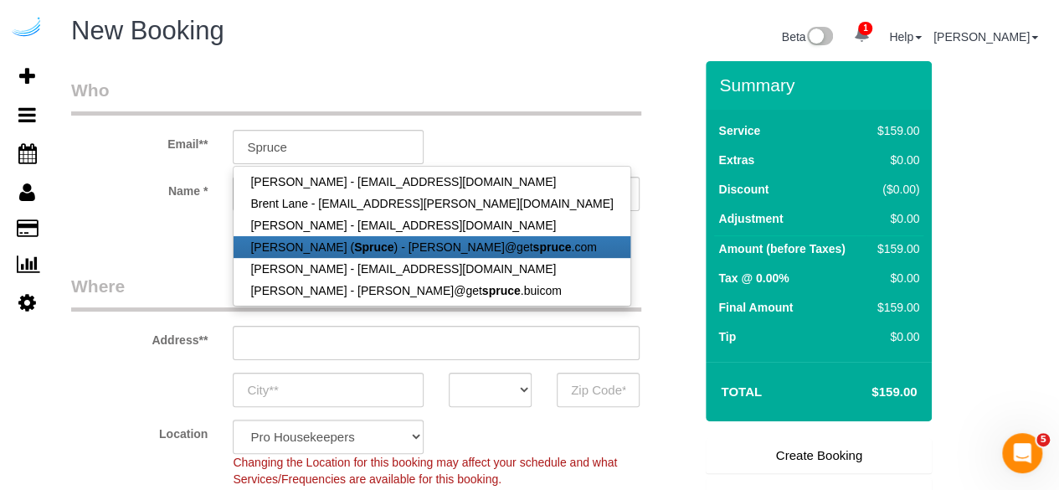
click at [315, 240] on link "[PERSON_NAME] ( Spruce ) - [PERSON_NAME]@get spruce .com" at bounding box center [432, 247] width 396 height 22
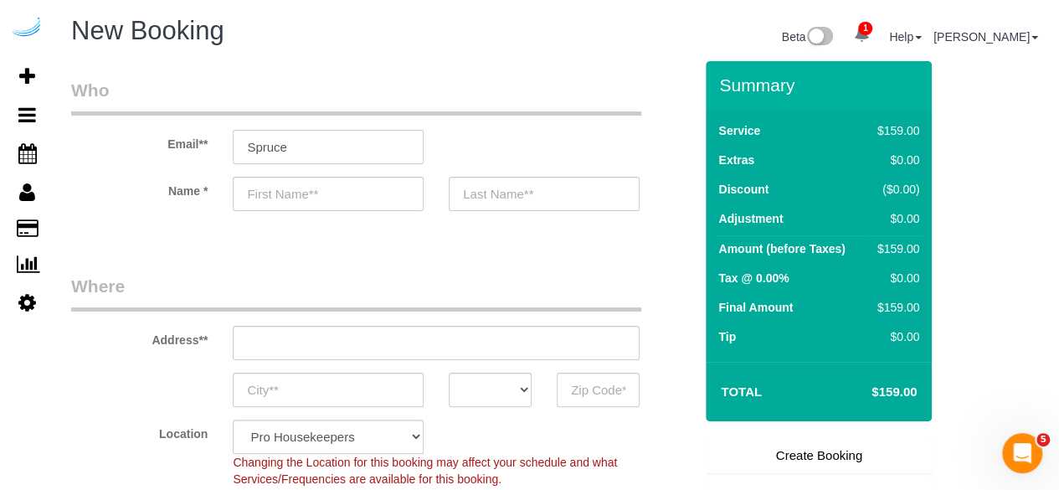
type input "[PERSON_NAME][EMAIL_ADDRESS][DOMAIN_NAME]"
type input "[PERSON_NAME]"
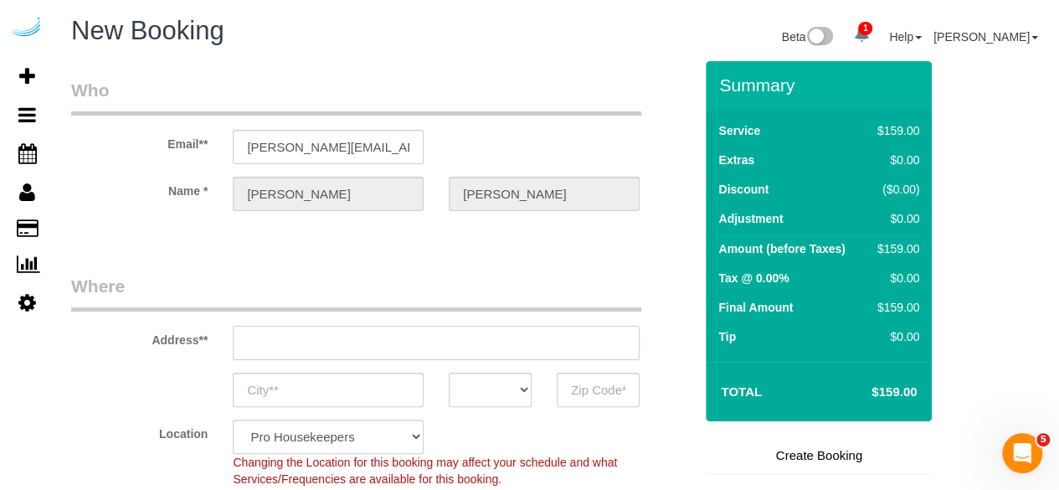
click at [404, 337] on input "text" at bounding box center [436, 343] width 407 height 34
type input "[STREET_ADDRESS][PERSON_NAME]"
type input "Austin"
select select "[GEOGRAPHIC_DATA]"
type input "78704"
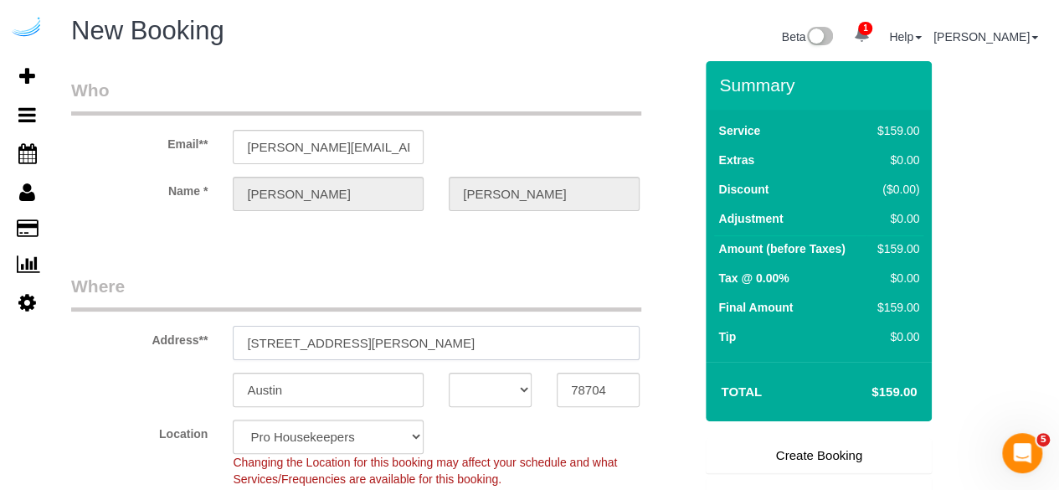
paste input "85 University Ave, Westwood, MA 02090"
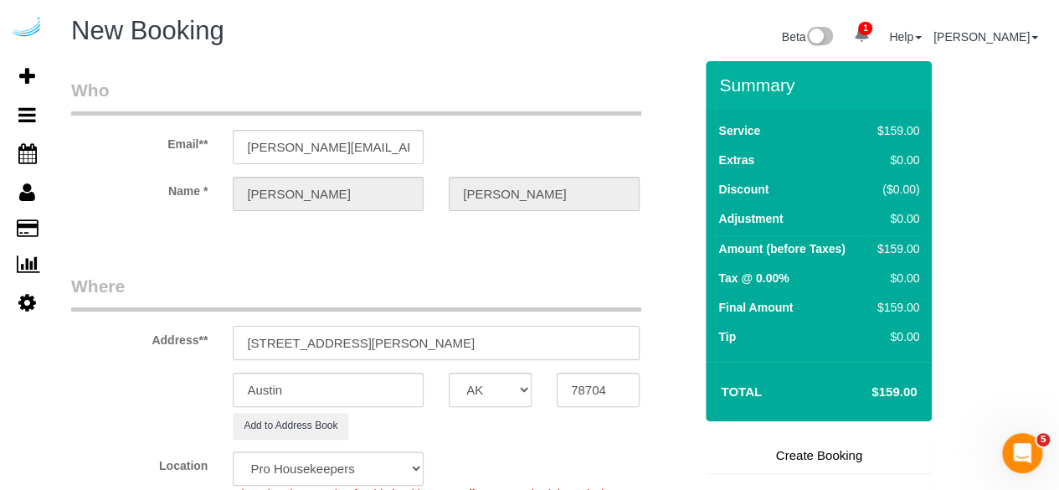
click at [450, 347] on input "3816 S Lamar Blvd85 University Ave, Westwood, MA 02090" at bounding box center [436, 343] width 407 height 34
paste input "text"
type input "85 University Ave, Westwood, MA 02090"
select select "9"
select select "object:4164"
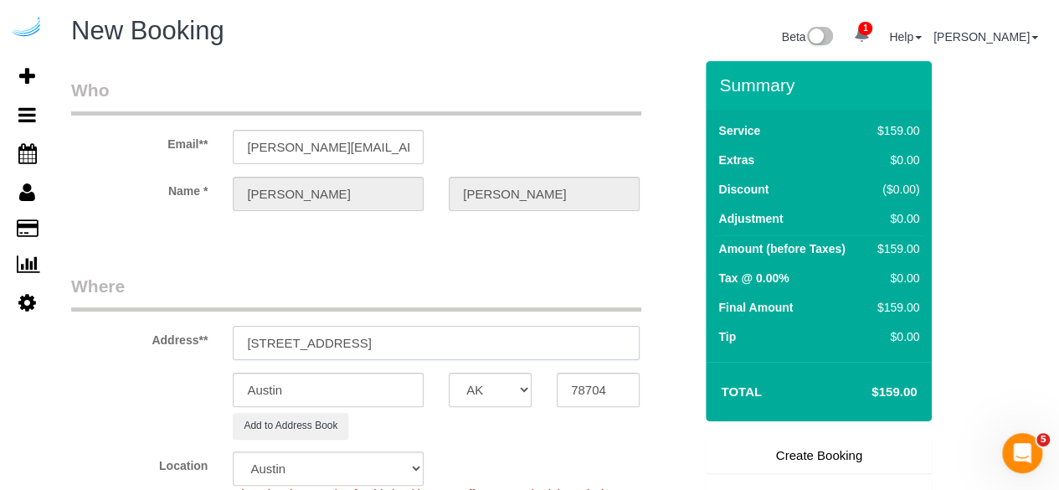
click at [568, 338] on input "85 University Ave, Westwood, MA 02090" at bounding box center [436, 343] width 407 height 34
type input "85 University Ave, Westwood, MA 02090"
click at [580, 389] on input "78704" at bounding box center [598, 390] width 83 height 34
paste input "02090"
type input "02090"
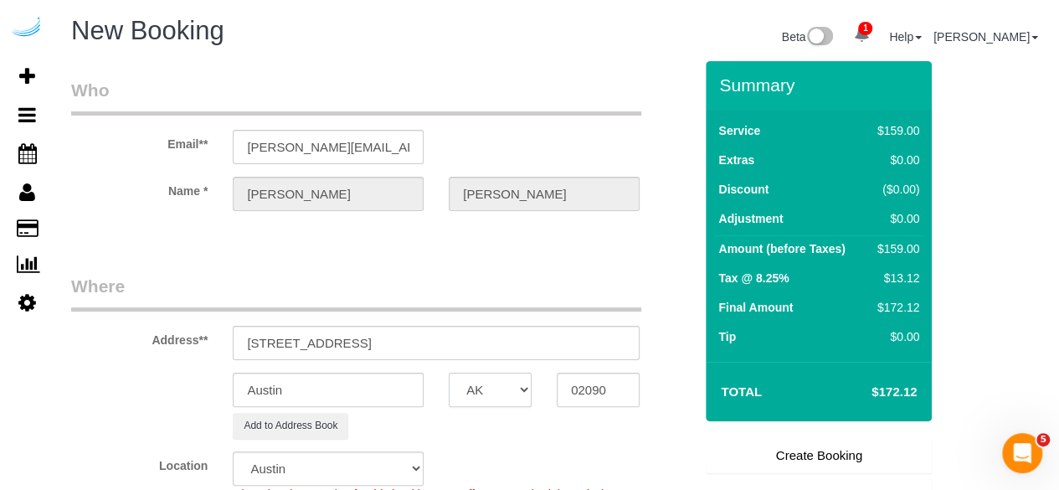
click at [505, 391] on select "AK AL AR AZ CA CO CT DC DE FL GA HI IA ID IL IN KS KY LA MA MD ME MI MN MO MS M…" at bounding box center [490, 390] width 83 height 34
select select "MA"
click at [449, 373] on select "AK AL AR AZ CA CO CT DC DE FL GA HI IA ID IL IN KS KY LA MA MD ME MI MN MO MS M…" at bounding box center [490, 390] width 83 height 34
select select "1"
select select "object:4211"
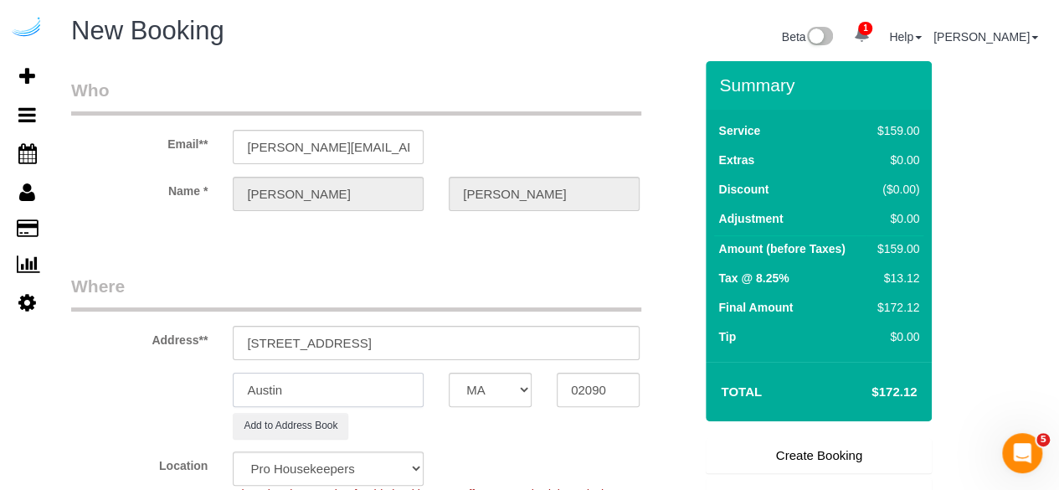
click at [368, 382] on input "Austin" at bounding box center [328, 390] width 191 height 34
type input "Westwood"
drag, startPoint x: 353, startPoint y: 343, endPoint x: 534, endPoint y: 337, distance: 181.8
click at [535, 337] on input "85 University Ave, Westwood, MA 02090" at bounding box center [436, 343] width 407 height 34
paste input "Mark Steven Opper"
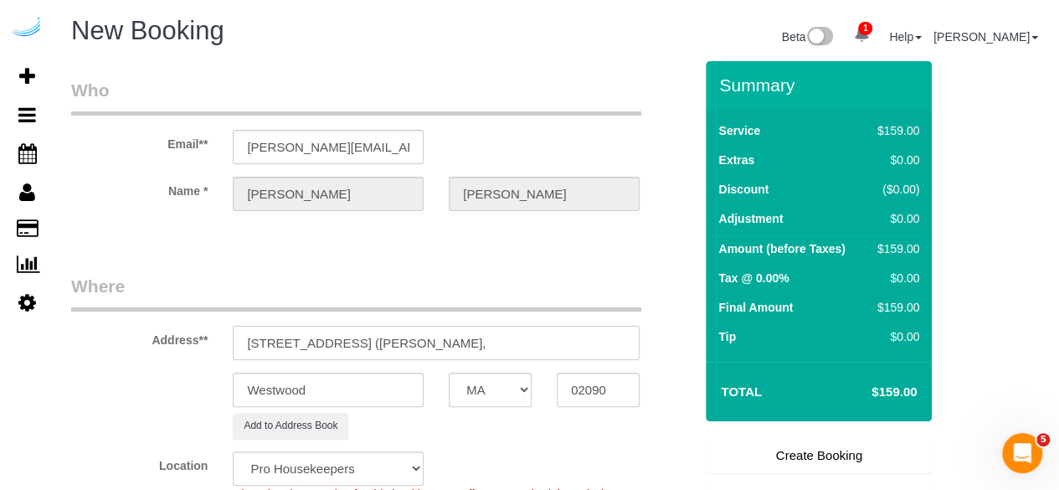
paste input "Gables University Station"
paste input "1436797"
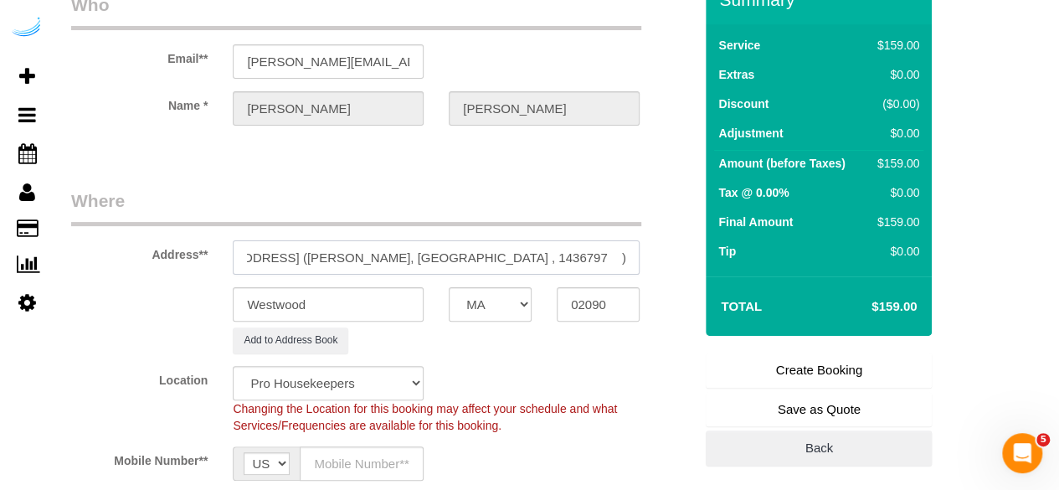
scroll to position [167, 0]
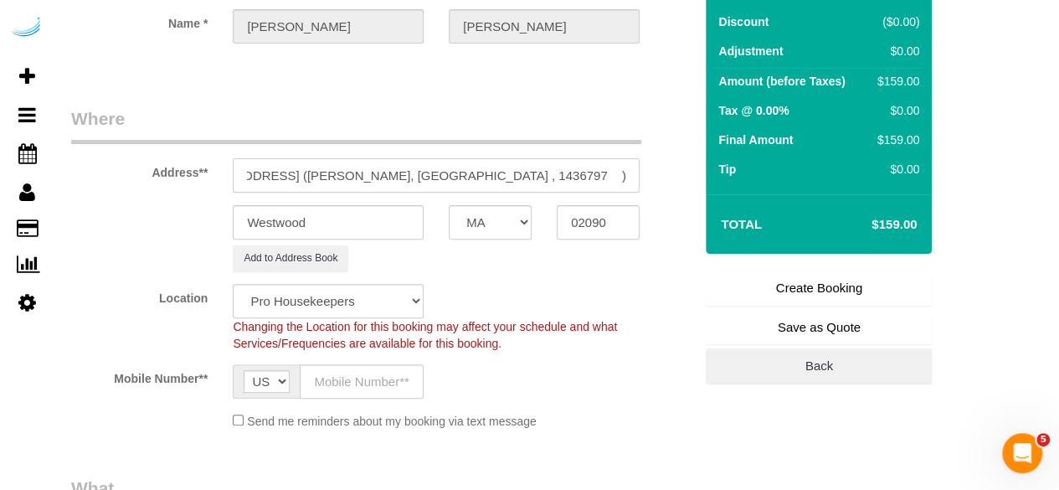
type input "85 University Ave, Building 1100, Unit 1100 (Mark Steven Opper, Gables Universi…"
click at [298, 309] on select "Pro Housekeepers Atlanta Austin Boston Chicago Cincinnati Clearwater Denver Ft …" at bounding box center [328, 301] width 191 height 34
select select "7"
click at [233, 284] on select "Pro Housekeepers Atlanta Austin Boston Chicago Cincinnati Clearwater Denver Ft …" at bounding box center [328, 301] width 191 height 34
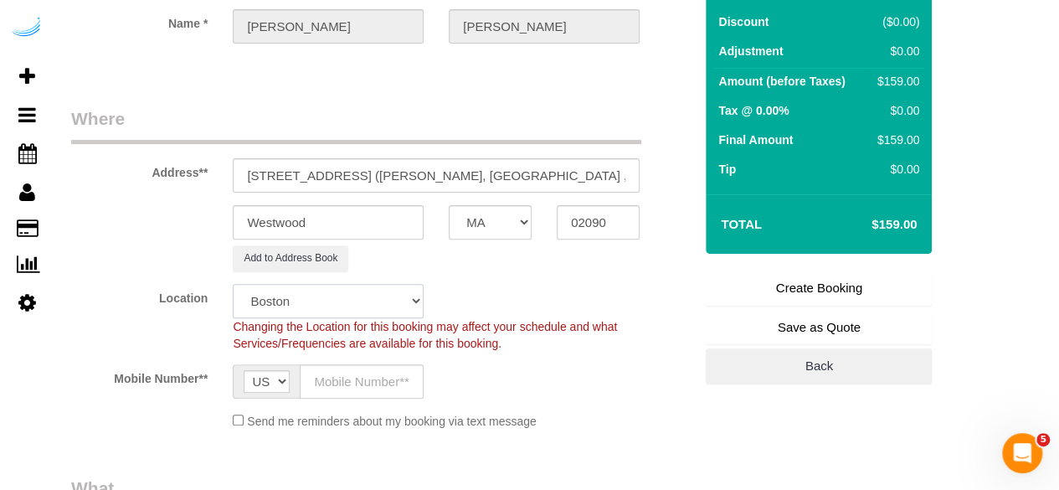
select select "object:4650"
click at [358, 384] on input "text" at bounding box center [362, 381] width 124 height 34
type input "(512) 444-3607"
type input "Brandie Louck"
type input "(512) 444-3607"
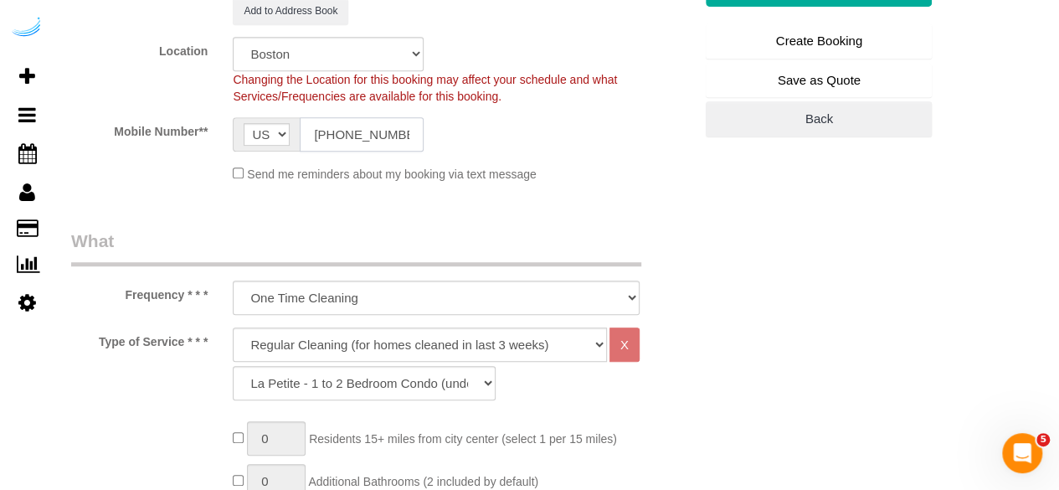
scroll to position [419, 0]
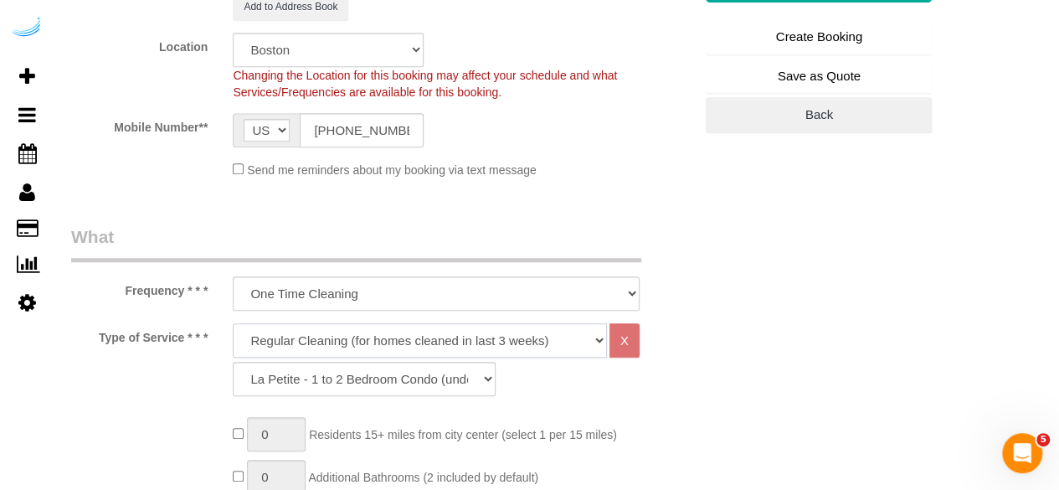
click at [400, 341] on select "Deep Cleaning (for homes that have not been cleaned in 3+ weeks) Spruce Regular…" at bounding box center [420, 340] width 374 height 34
select select "282"
click at [233, 323] on select "Deep Cleaning (for homes that have not been cleaned in 3+ weeks) Spruce Regular…" at bounding box center [420, 340] width 374 height 34
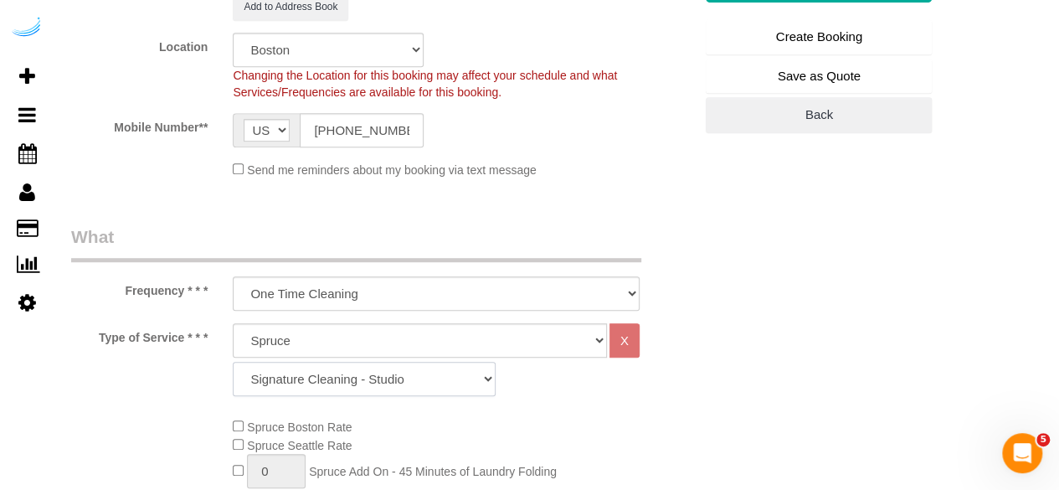
click at [409, 391] on select "Signature Cleaning - Studio Signature Cleaning - 1 Bed 1 Bath Signature Cleanin…" at bounding box center [364, 379] width 263 height 34
select select "325"
click at [233, 362] on select "Signature Cleaning - Studio Signature Cleaning - 1 Bed 1 Bath Signature Cleanin…" at bounding box center [364, 379] width 263 height 34
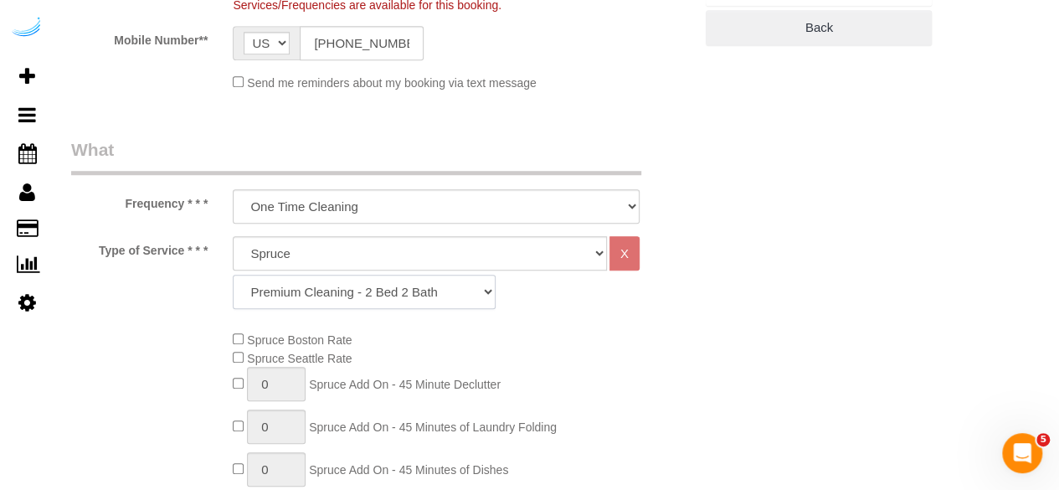
scroll to position [586, 0]
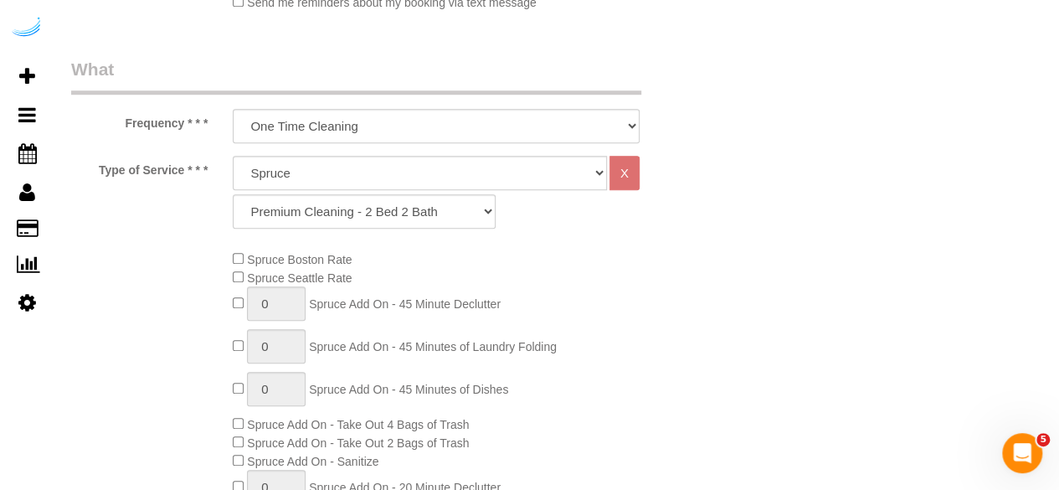
click at [234, 250] on div "Spruce Boston Rate Spruce Seattle Rate 0 Spruce Add On - 45 Minute Declutter 0 …" at bounding box center [463, 458] width 486 height 416
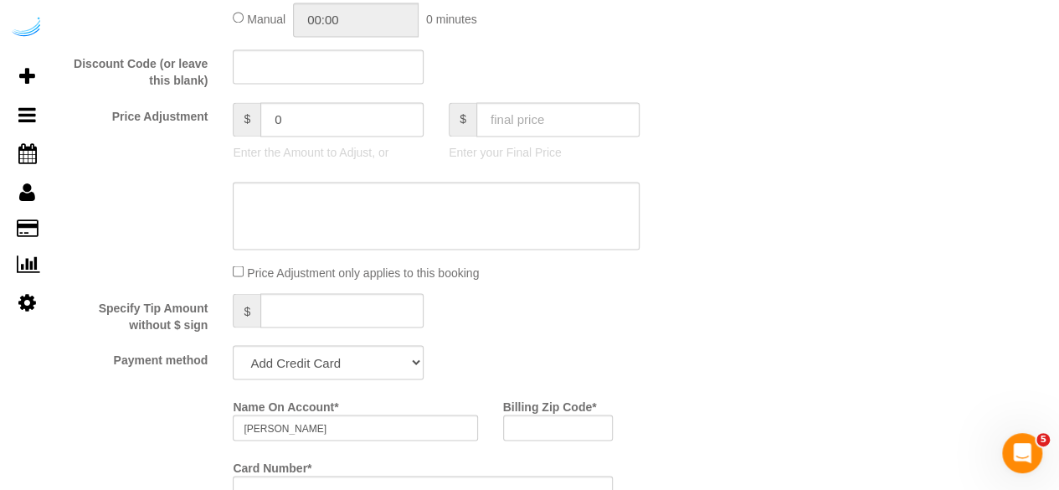
scroll to position [1507, 0]
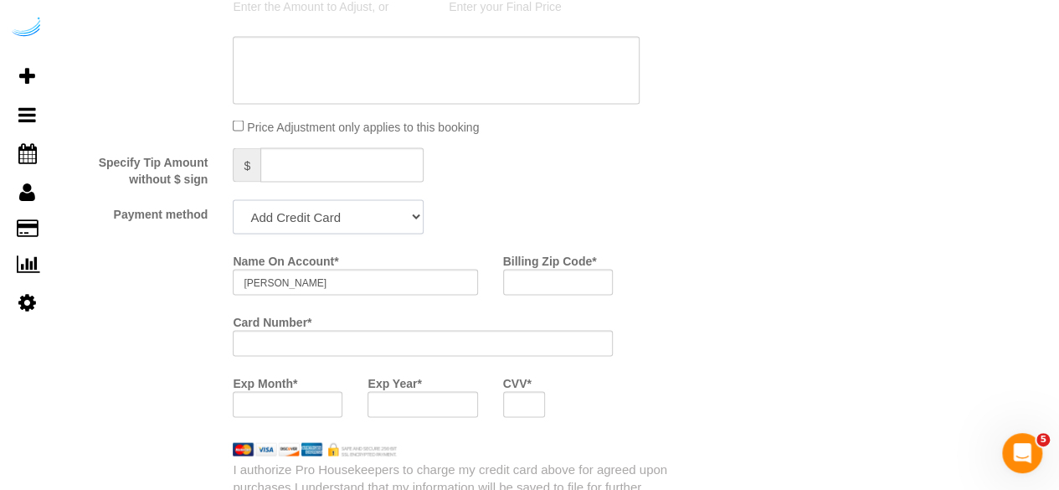
click at [397, 224] on select "Add Credit Card Cash Check Paypal" at bounding box center [328, 216] width 191 height 34
select select "string:check"
click at [233, 201] on select "Add Credit Card Cash Check Paypal" at bounding box center [328, 216] width 191 height 34
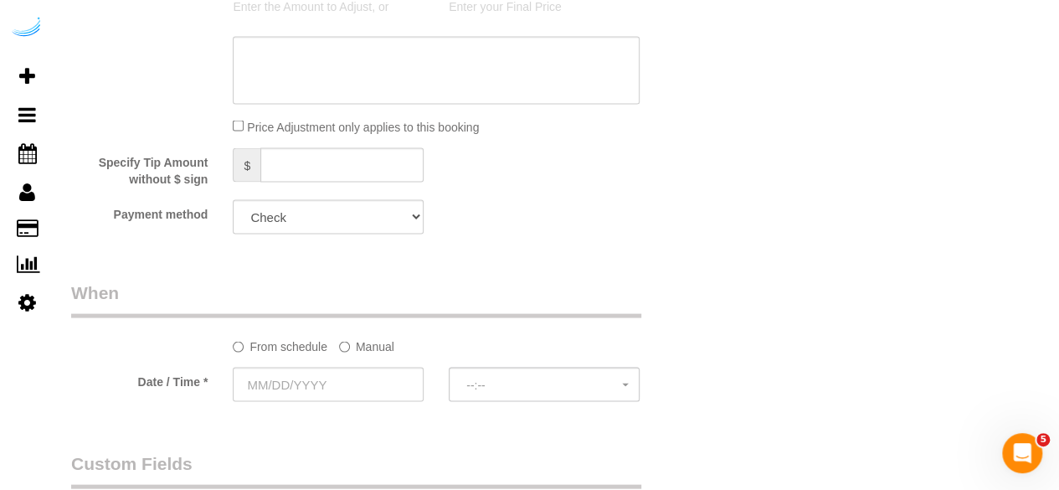
click at [361, 349] on label "Manual" at bounding box center [366, 343] width 55 height 23
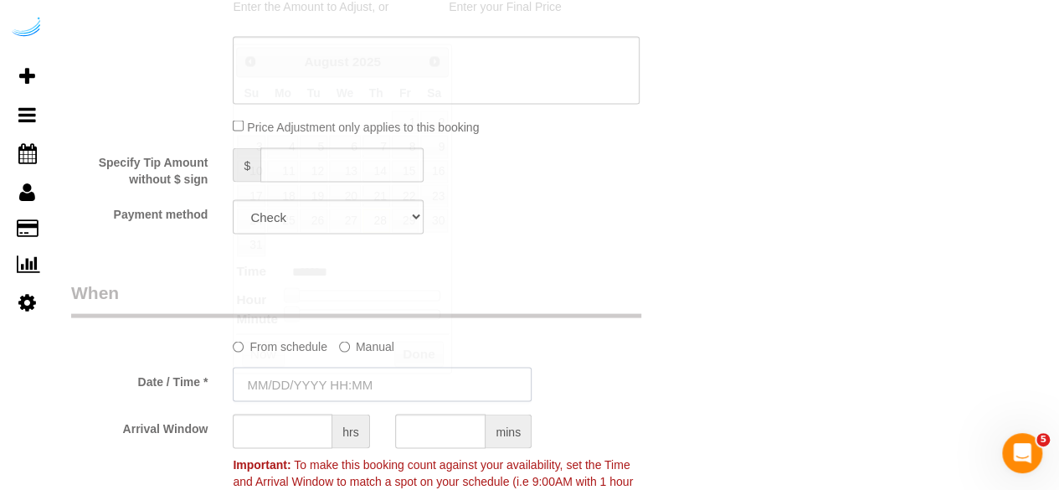
click at [334, 378] on input "text" at bounding box center [382, 384] width 299 height 34
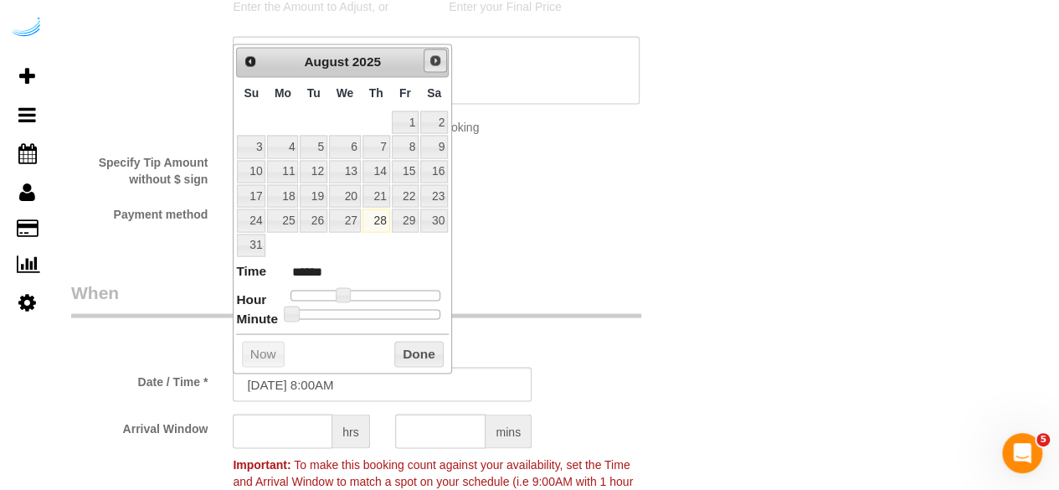
click at [440, 64] on span "Next" at bounding box center [435, 60] width 13 height 13
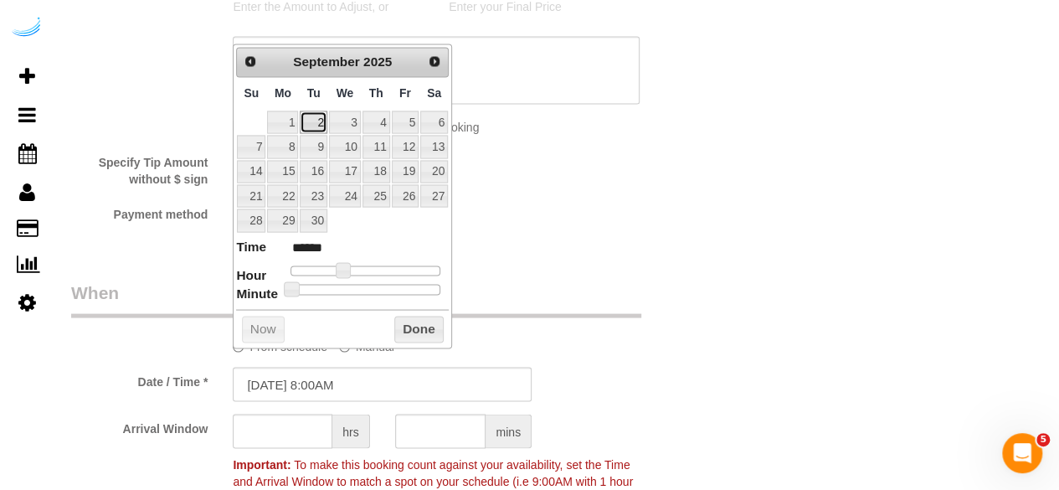
click at [317, 118] on link "2" at bounding box center [313, 122] width 27 height 23
type input "09/02/2025 9:00AM"
type input "******"
click at [343, 265] on span at bounding box center [349, 269] width 15 height 15
click at [306, 429] on input "text" at bounding box center [283, 431] width 100 height 34
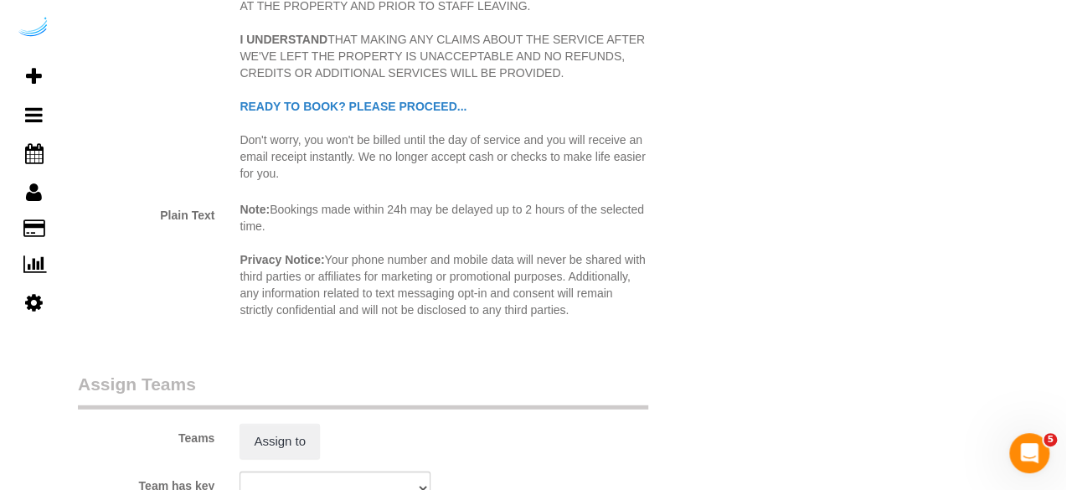
scroll to position [2261, 0]
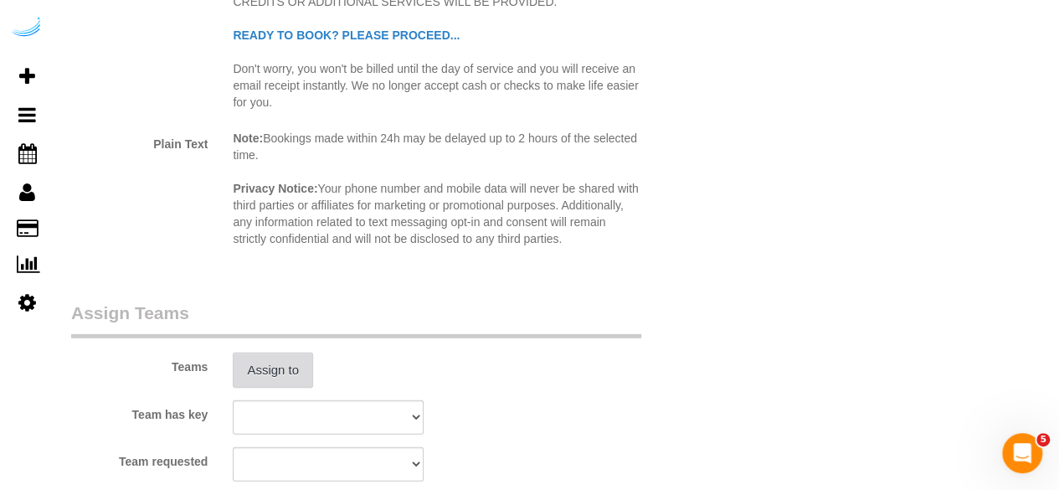
type input "4"
click at [266, 372] on button "Assign to" at bounding box center [273, 370] width 80 height 35
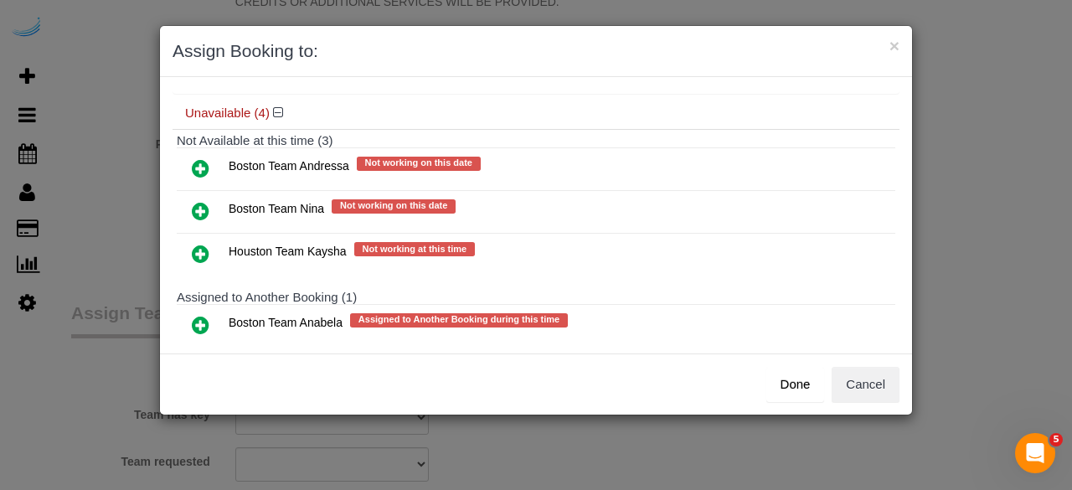
scroll to position [167, 0]
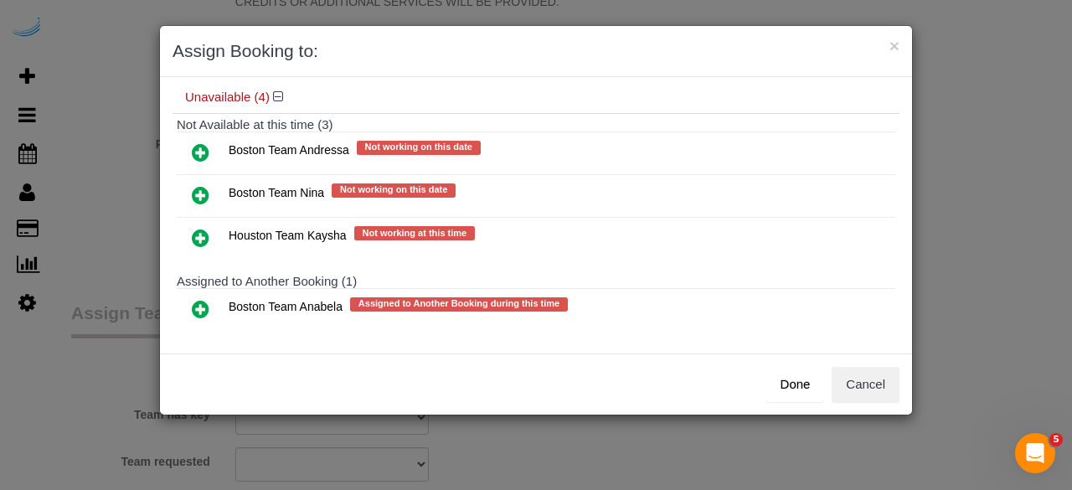
click at [198, 304] on icon at bounding box center [201, 309] width 18 height 20
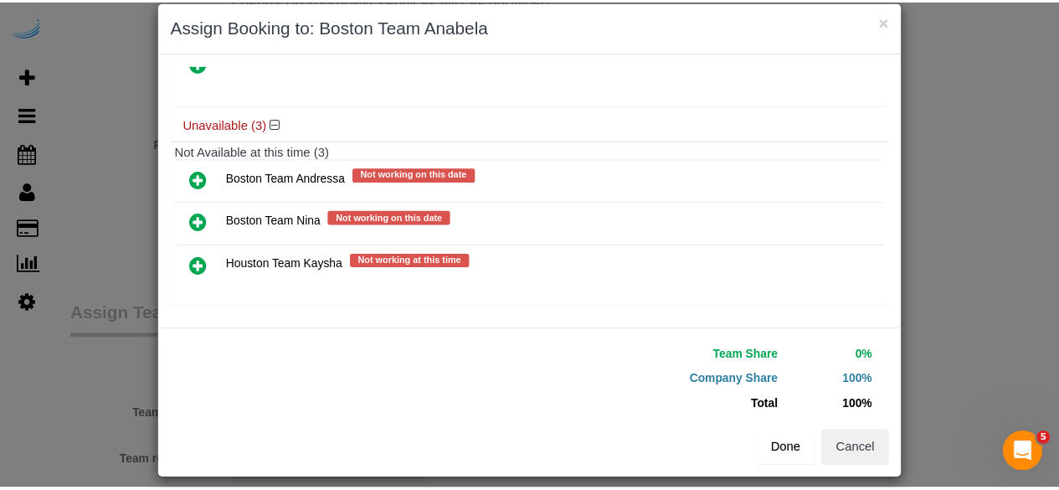
scroll to position [38, 0]
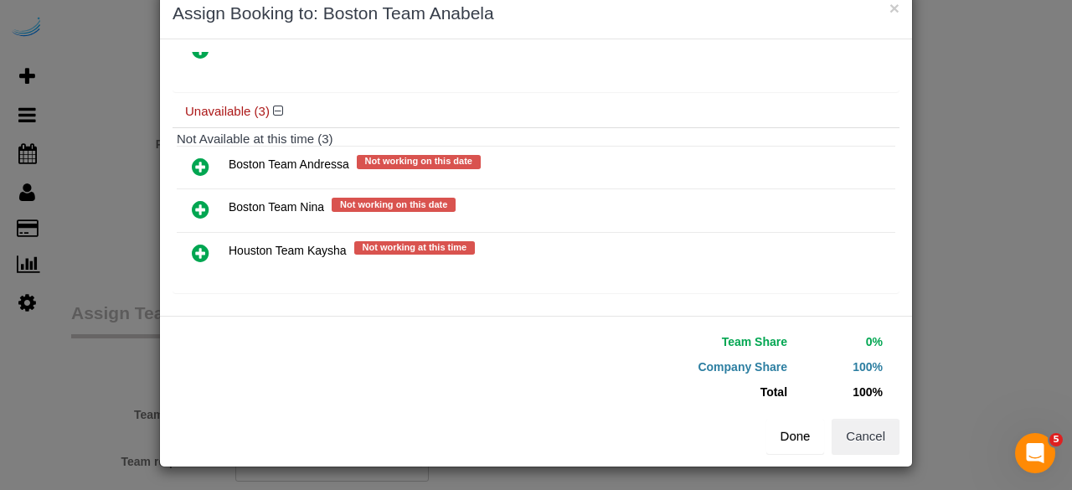
click at [804, 445] on button "Done" at bounding box center [795, 436] width 59 height 35
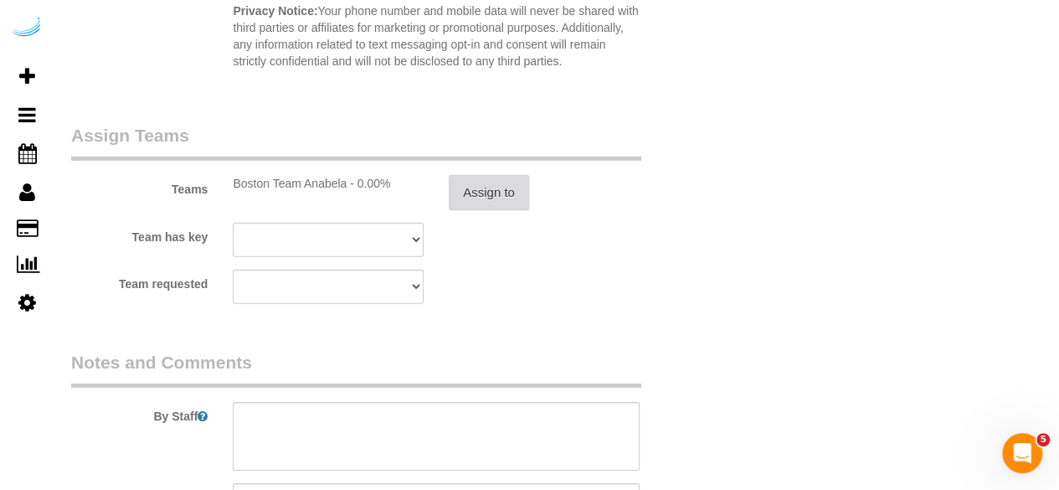
scroll to position [2596, 0]
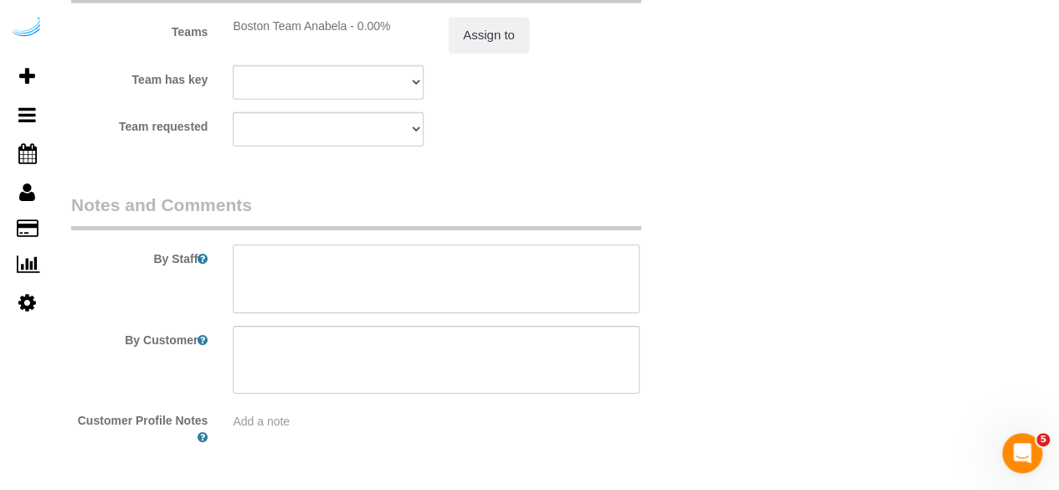
click at [533, 296] on textarea at bounding box center [436, 279] width 407 height 69
click at [370, 278] on textarea at bounding box center [436, 279] width 407 height 69
paste textarea "Permanent Notes:No notes from this customer.Today's Notes:No notes from this se…"
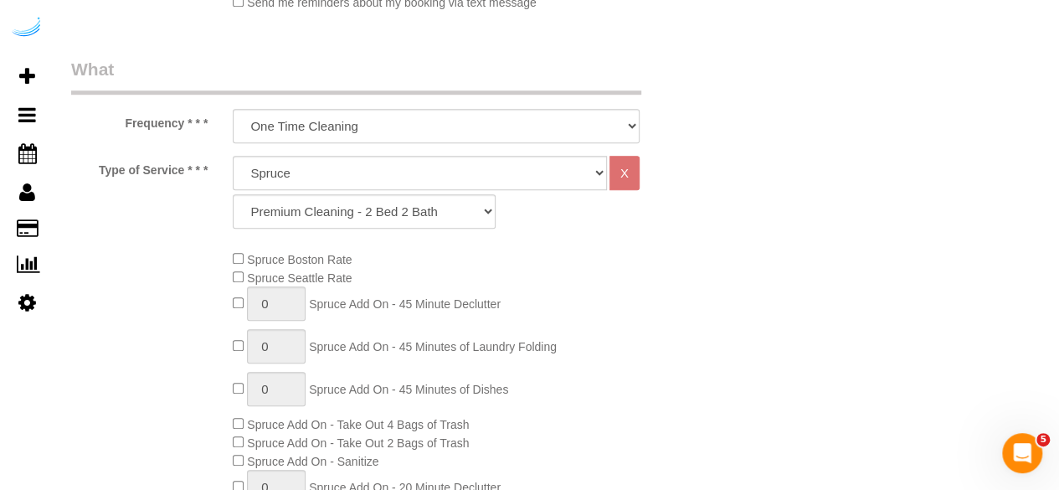
scroll to position [167, 0]
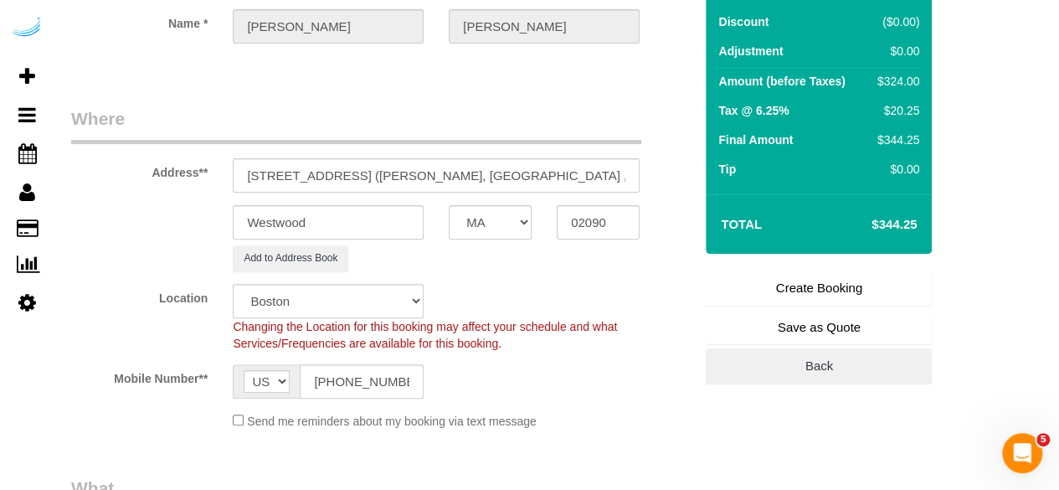
type textarea "Recurrency: Every 1 week Permanent Notes:No notes from this customer.Today's No…"
click at [762, 277] on link "Create Booking" at bounding box center [819, 287] width 226 height 35
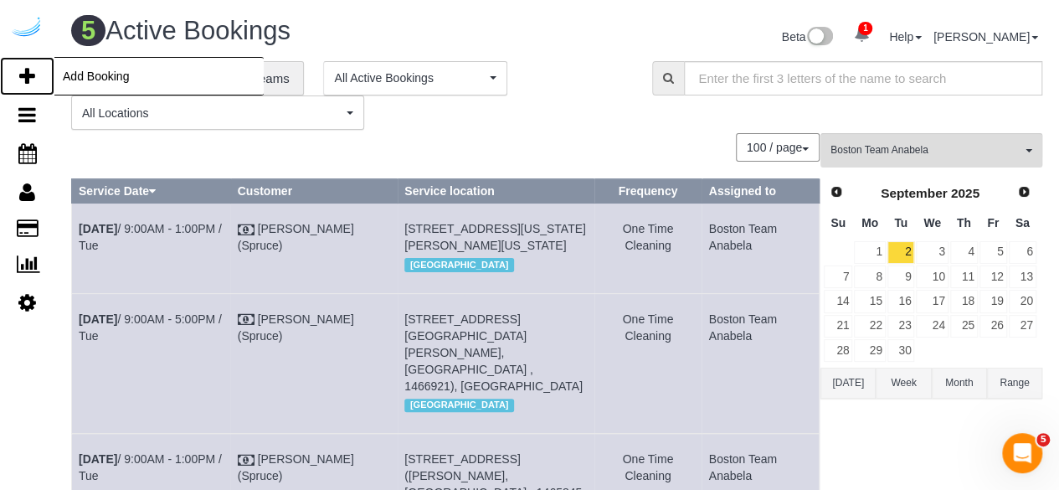
click at [19, 70] on icon at bounding box center [27, 76] width 16 height 20
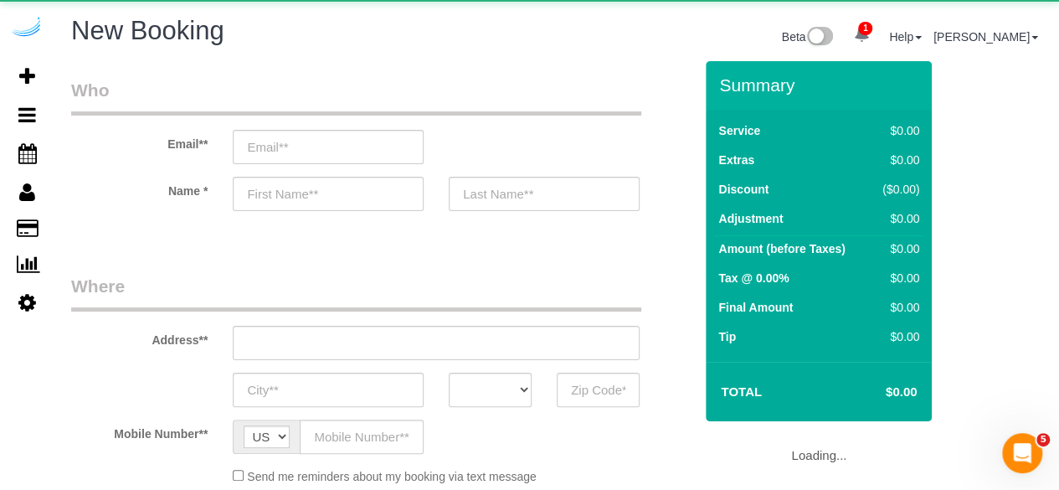
select select "number:9"
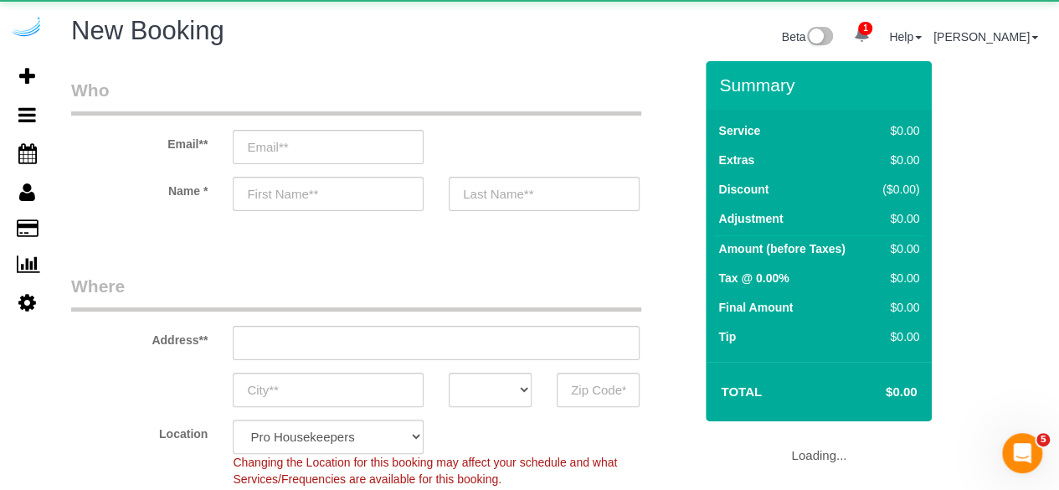
select select "object:6275"
select select "4"
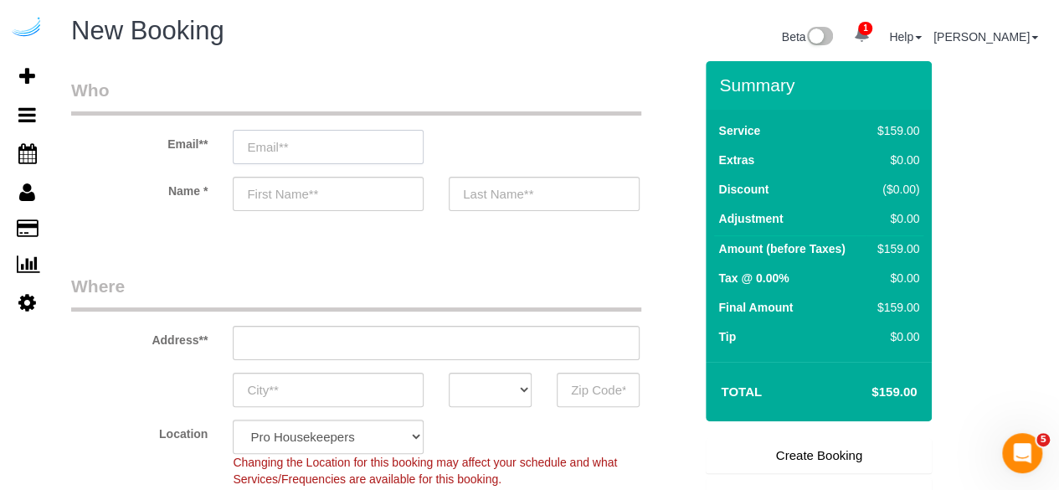
click at [347, 130] on input "email" at bounding box center [328, 147] width 191 height 34
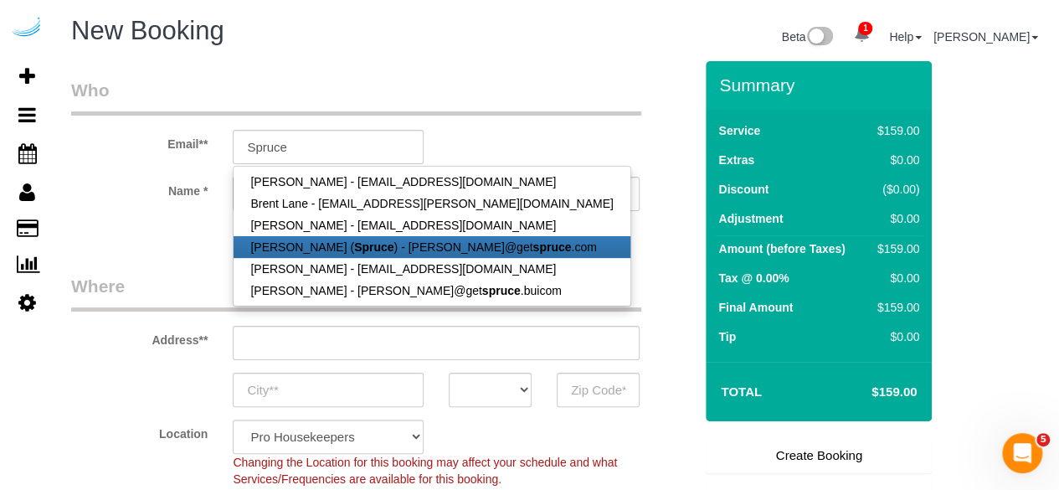
click at [353, 255] on link "Brandie Louck ( Spruce ) - brandie@get spruce .com" at bounding box center [432, 247] width 396 height 22
type input "brandie@getspruce.com"
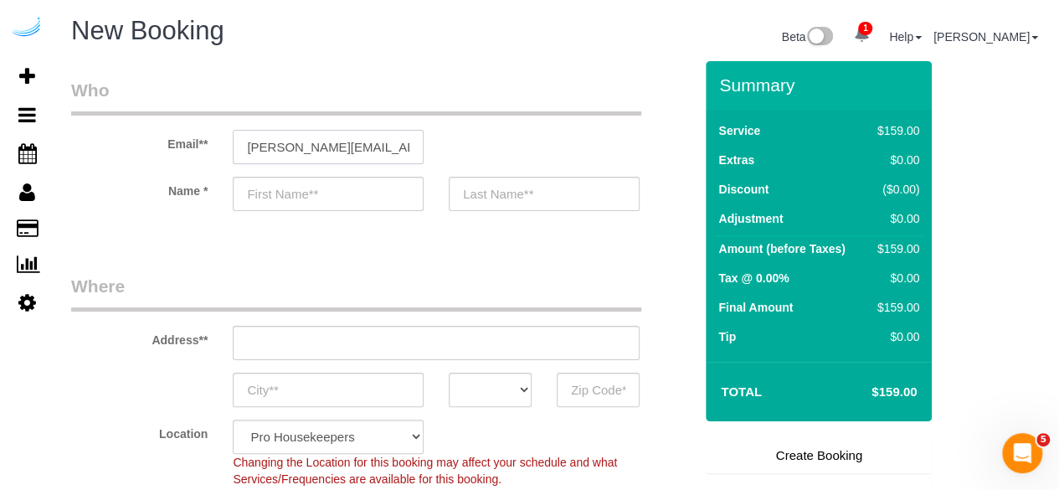
type input "Brandie"
type input "Louck"
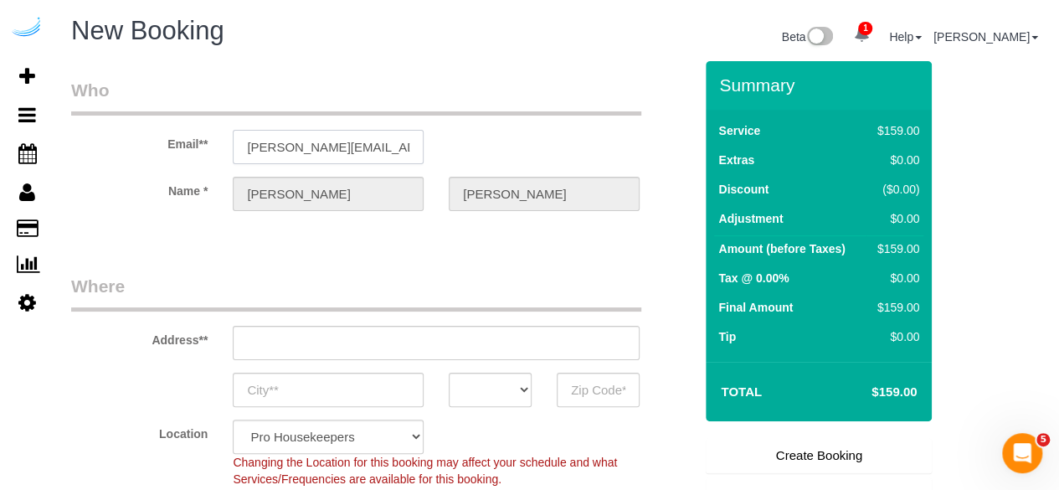
type input "3816 S Lamar Blvd"
type input "Austin"
select select "TX"
type input "78704"
click at [390, 331] on input "3816 S Lamar Blvd" at bounding box center [436, 343] width 407 height 34
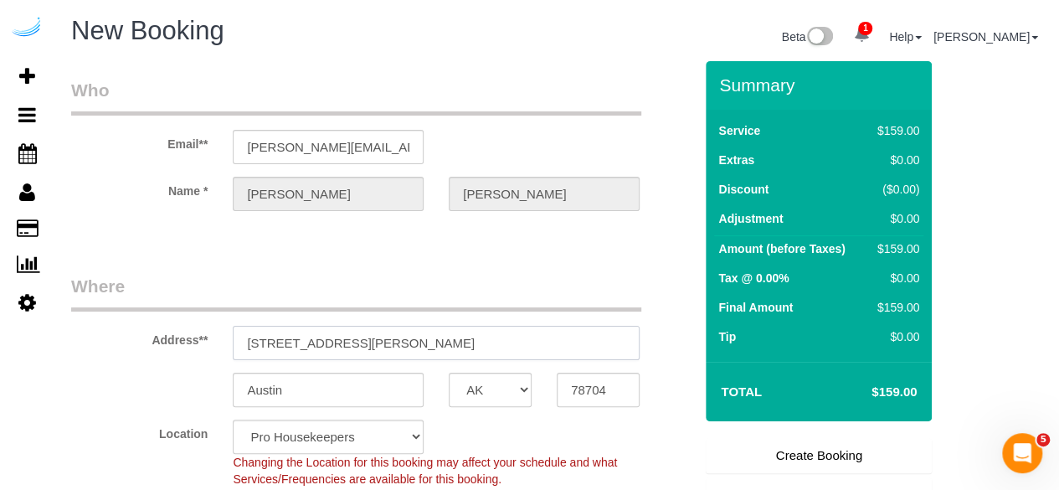
paste input "484 2nd St, Everett, MA 02149"
type input "484 2nd St, Everett, MA 02149"
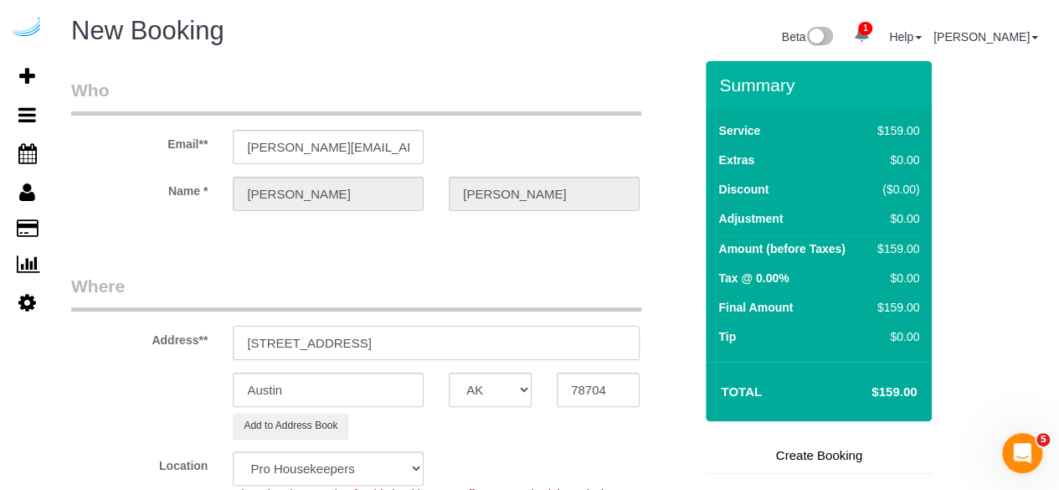
select select "9"
select select "object:6319"
drag, startPoint x: 379, startPoint y: 343, endPoint x: 515, endPoint y: 346, distance: 135.7
click at [515, 346] on input "484 2nd St, Everett, MA 02149" at bounding box center [436, 343] width 407 height 34
type input "484 2nd St, Everett, MA 02149"
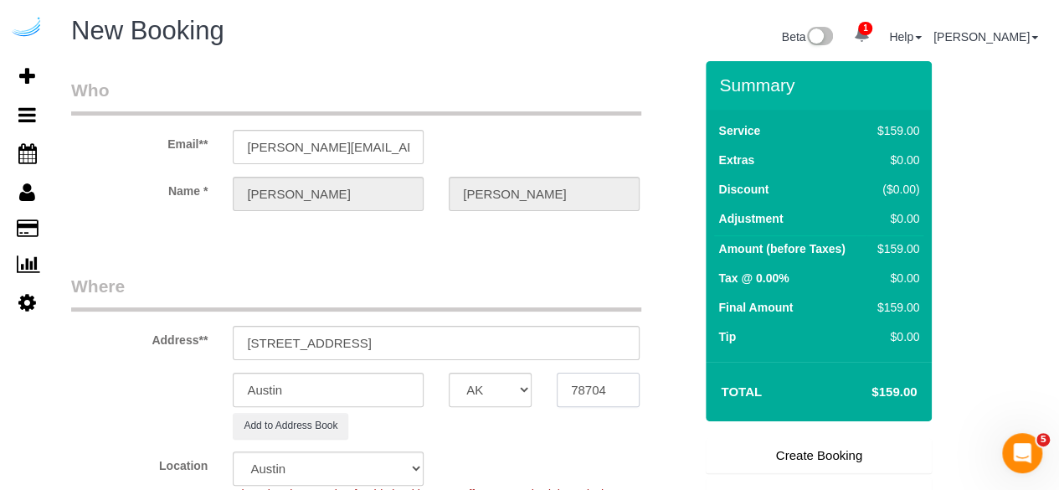
click at [596, 391] on input "78704" at bounding box center [598, 390] width 83 height 34
paste input "02149"
type input "02149"
drag, startPoint x: 479, startPoint y: 387, endPoint x: 451, endPoint y: 381, distance: 29.1
click at [479, 387] on select "AK AL AR AZ CA CO CT DC DE FL GA HI IA ID IL IN KS KY LA MA MD ME MI MN MO MS M…" at bounding box center [490, 390] width 83 height 34
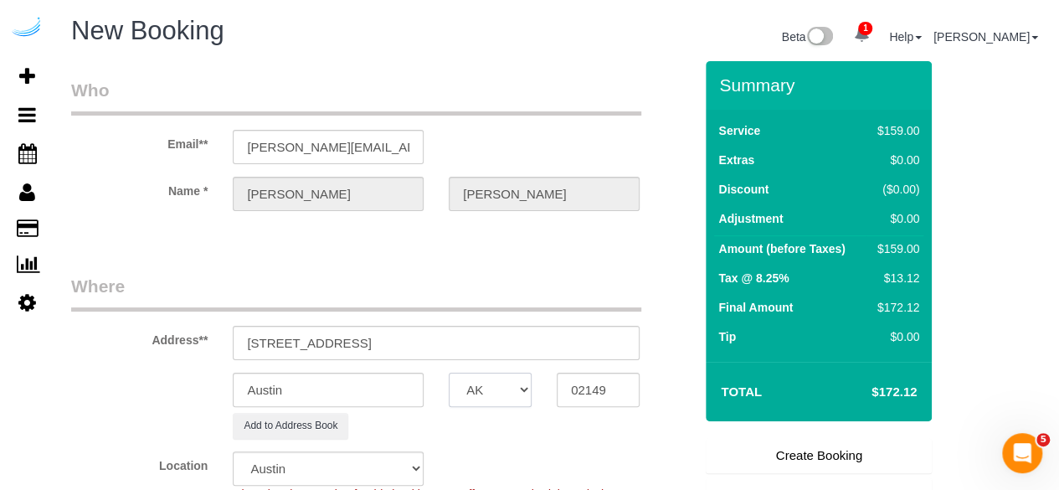
select select "1"
select select "MA"
click at [449, 373] on select "AK AL AR AZ CA CO CT DC DE FL GA HI IA ID IL IN KS KY LA MA MD ME MI MN MO MS M…" at bounding box center [490, 390] width 83 height 34
select select "object:6366"
click at [370, 384] on input "Austin" at bounding box center [328, 390] width 191 height 34
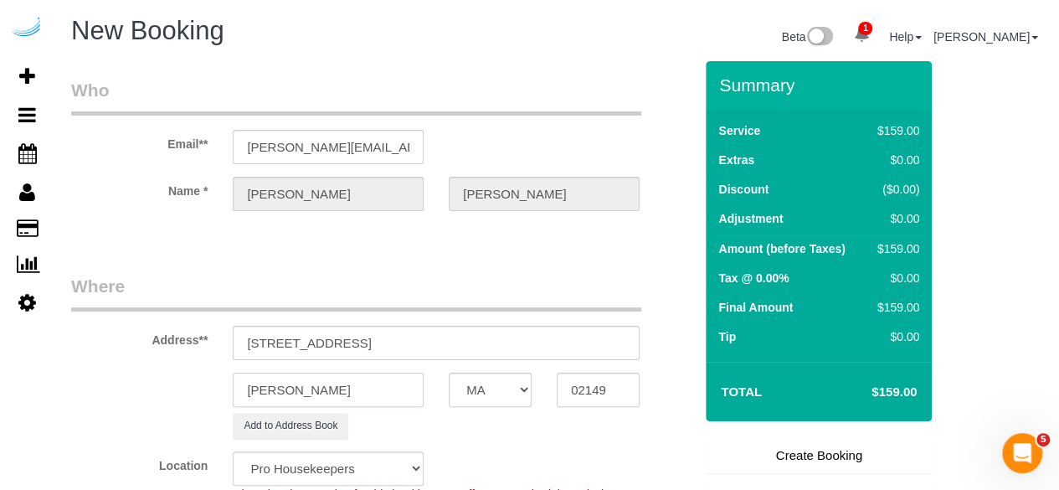
type input "Everett"
drag, startPoint x: 315, startPoint y: 335, endPoint x: 603, endPoint y: 367, distance: 289.8
click at [603, 367] on sui-booking-address "Address** 484 2nd St, Everett, MA 02149 Everett AK AL AR AZ CA CO CT DC DE FL G…" at bounding box center [382, 356] width 622 height 165
paste input "Bill Chau"
paste input "Anthem Everett"
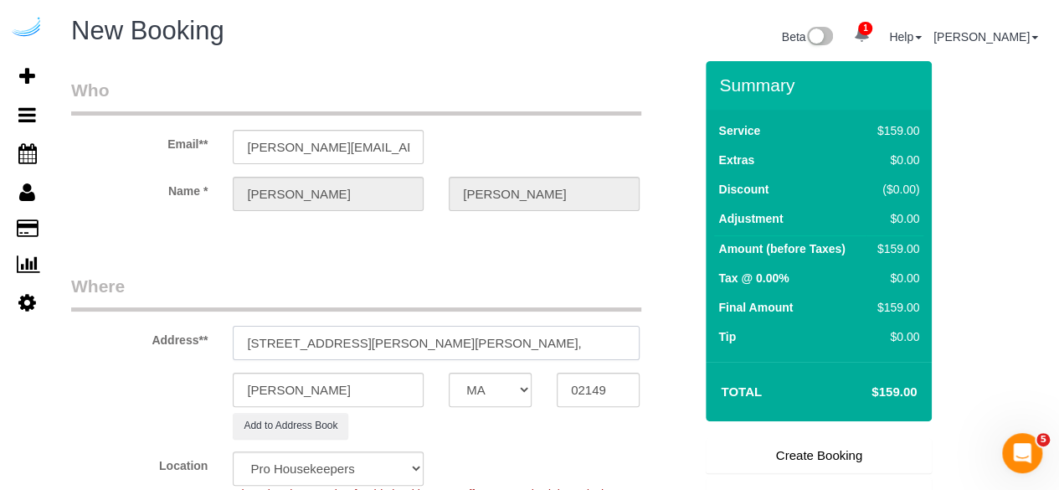
paste input "1433995"
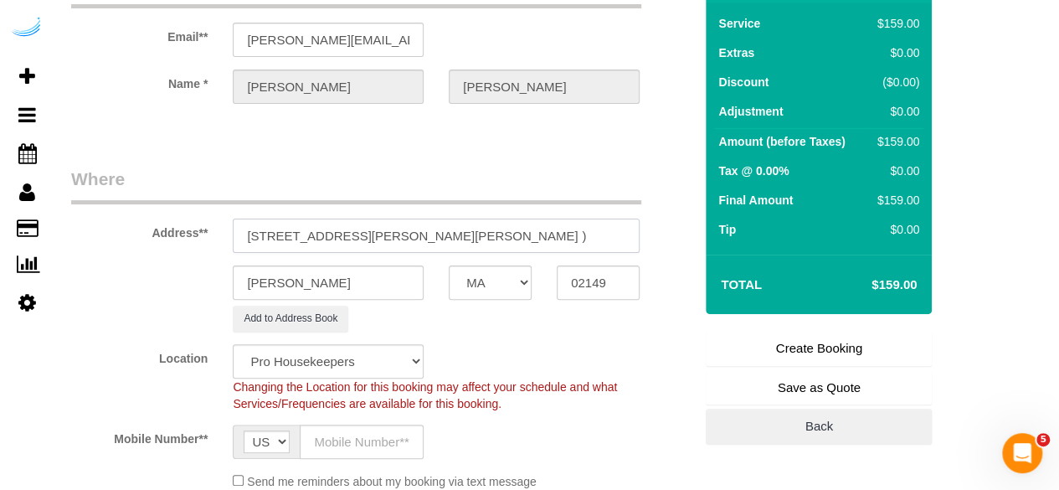
scroll to position [167, 0]
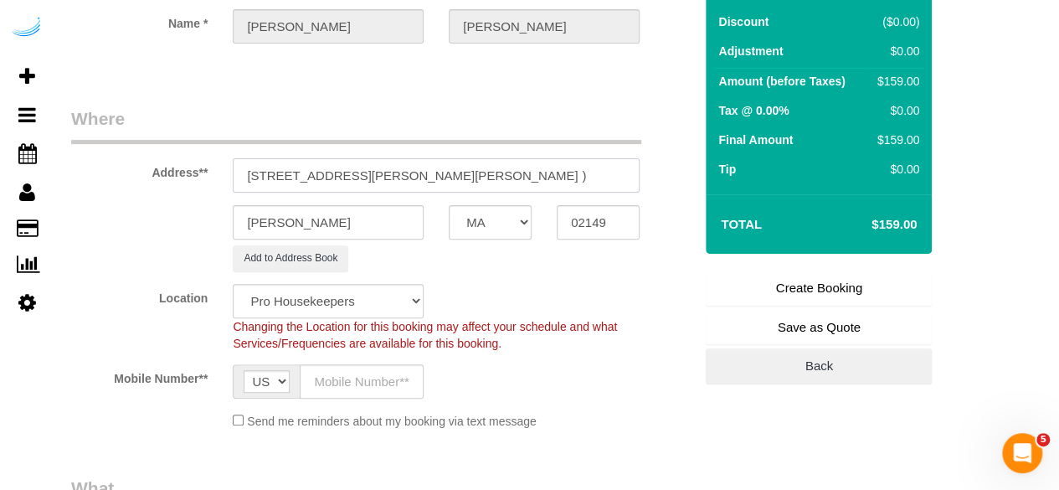
type input "484 2nd St, Building 3008, Unit 3008 (Bill Chau, Anthem Everett, 1433995 )"
click at [341, 301] on select "Pro Housekeepers Atlanta Austin Boston Chicago Cincinnati Clearwater Denver Ft …" at bounding box center [328, 301] width 191 height 34
select select "20"
click at [341, 301] on select "Pro Housekeepers Atlanta Austin Boston Chicago Cincinnati Clearwater Denver Ft …" at bounding box center [328, 301] width 191 height 34
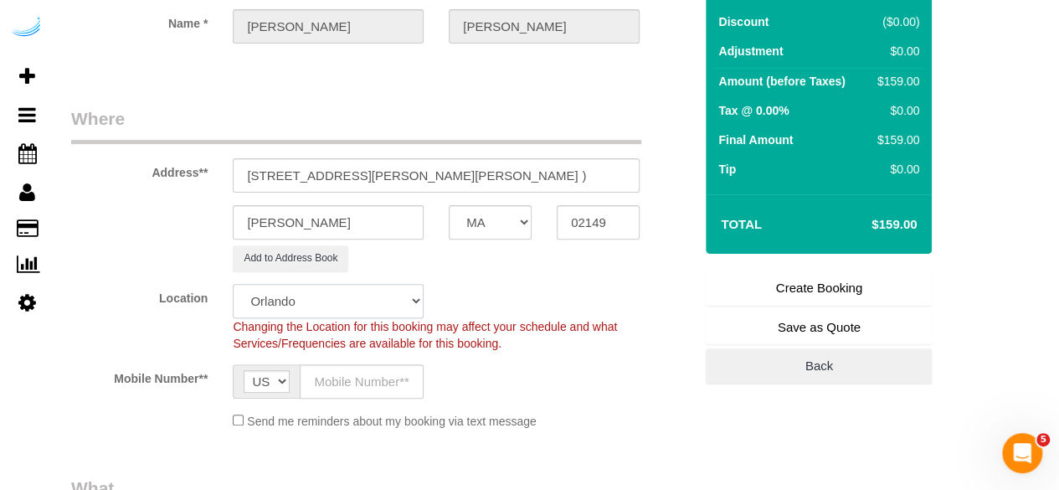
click at [341, 301] on select "Pro Housekeepers Atlanta Austin Boston Chicago Cincinnati Clearwater Denver Ft …" at bounding box center [328, 301] width 191 height 34
select select "object:6805"
select select "7"
click at [233, 284] on select "Pro Housekeepers Atlanta Austin Boston Chicago Cincinnati Clearwater Denver Ft …" at bounding box center [328, 301] width 191 height 34
select select "object:6842"
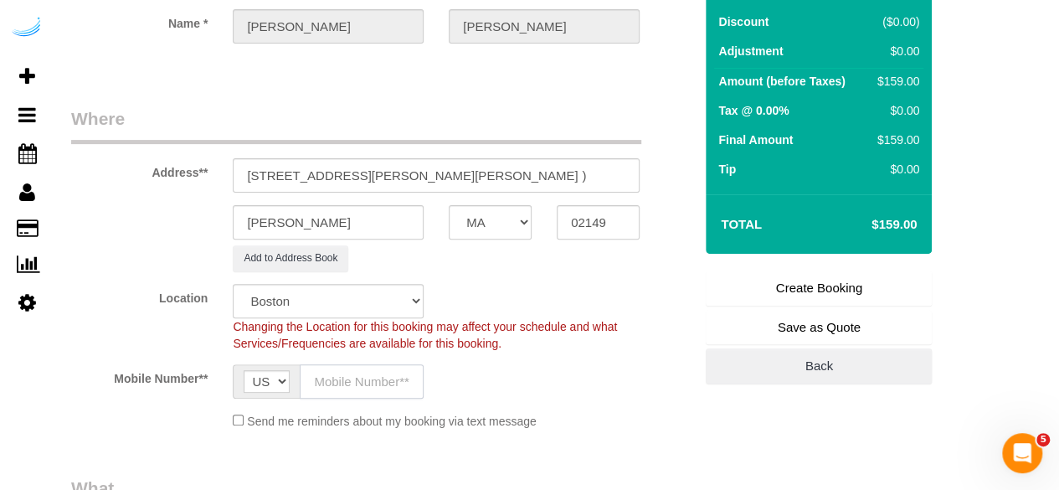
click at [369, 392] on input "text" at bounding box center [362, 381] width 124 height 34
type input "(512) 444-3607"
type input "Brandie Louck"
type input "(512) 444-3607"
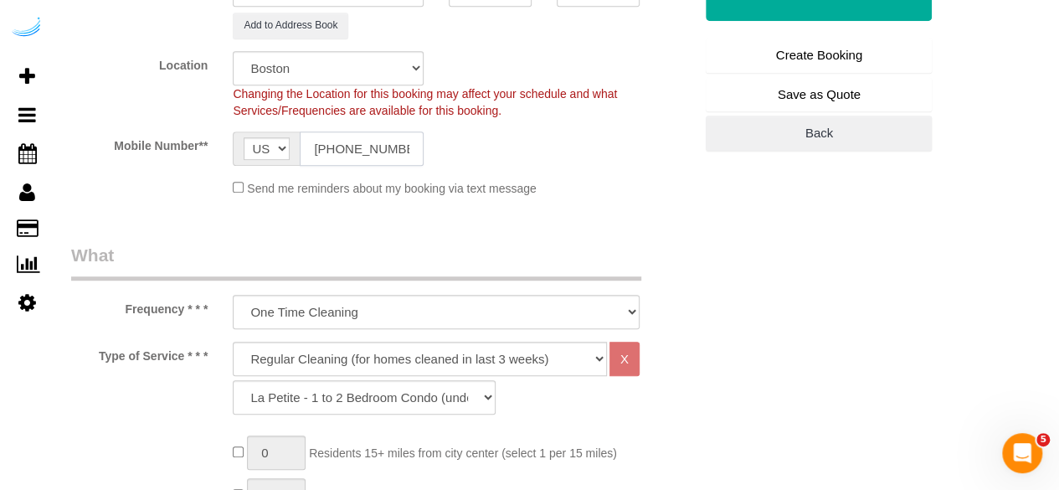
scroll to position [419, 0]
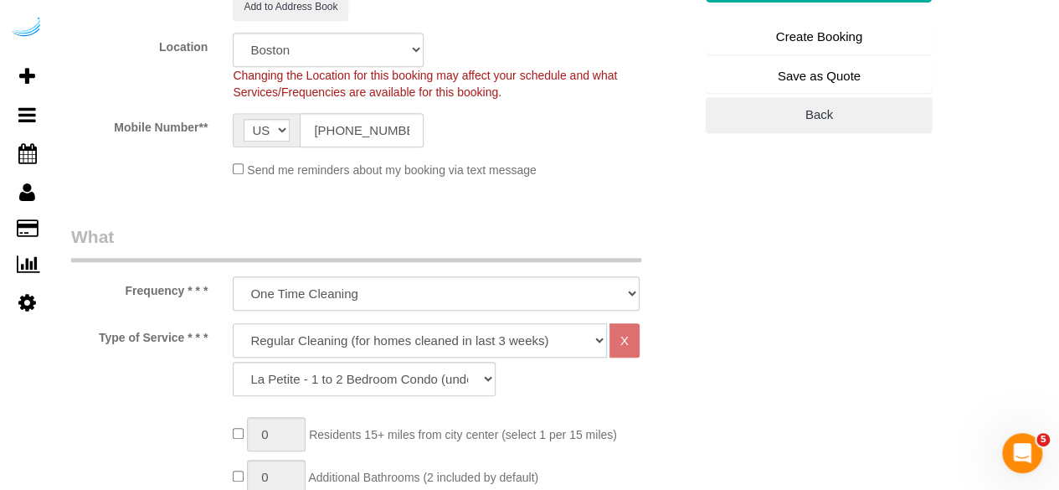
click at [348, 334] on select "Deep Cleaning (for homes that have not been cleaned in 3+ weeks) Spruce Regular…" at bounding box center [420, 340] width 374 height 34
select select "282"
click at [233, 323] on select "Deep Cleaning (for homes that have not been cleaned in 3+ weeks) Spruce Regular…" at bounding box center [420, 340] width 374 height 34
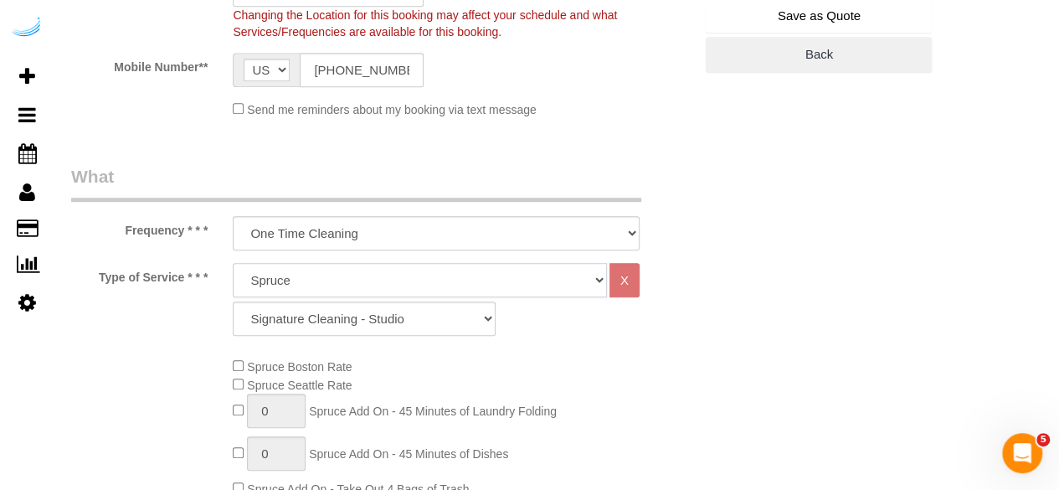
scroll to position [586, 0]
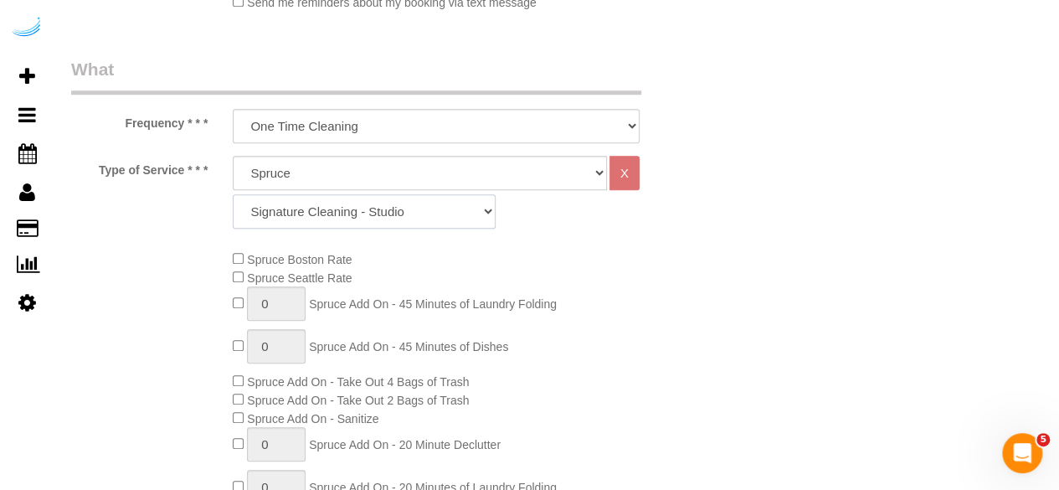
click at [431, 194] on select "Signature Cleaning - Studio Signature Cleaning - 1 Bed 1 Bath Signature Cleanin…" at bounding box center [364, 211] width 263 height 34
select select "309"
click at [233, 194] on select "Signature Cleaning - Studio Signature Cleaning - 1 Bed 1 Bath Signature Cleanin…" at bounding box center [364, 211] width 263 height 34
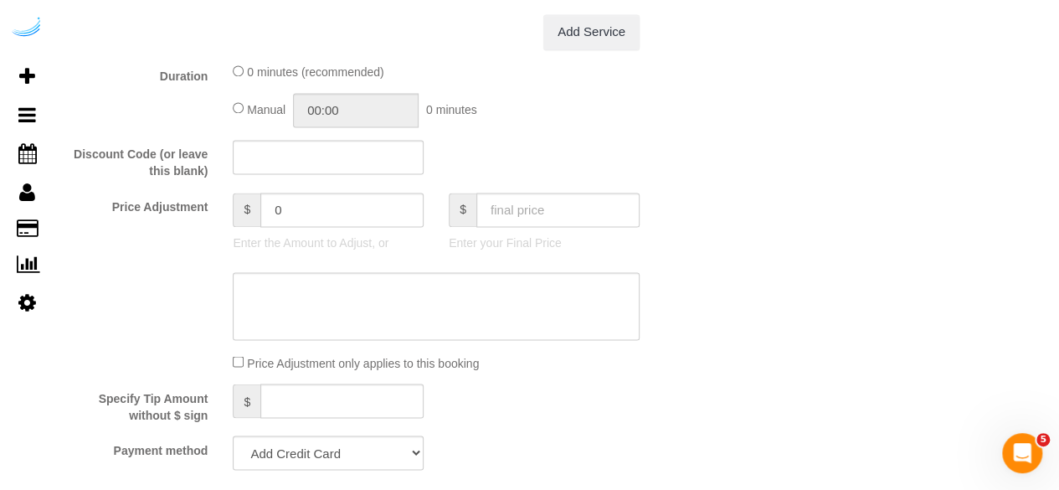
scroll to position [1591, 0]
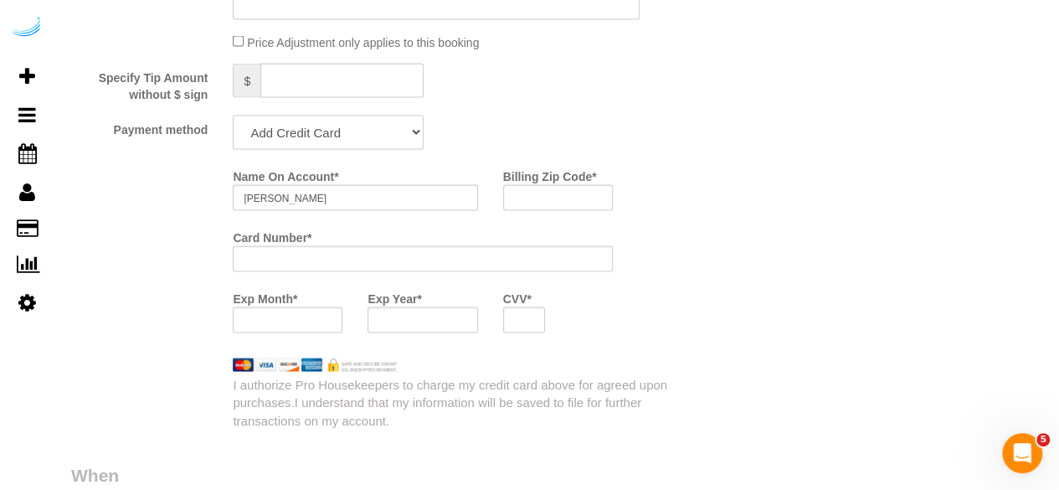
click at [349, 128] on select "Add Credit Card Cash Check Paypal" at bounding box center [328, 133] width 191 height 34
select select "string:check"
click at [233, 117] on select "Add Credit Card Cash Check Paypal" at bounding box center [328, 133] width 191 height 34
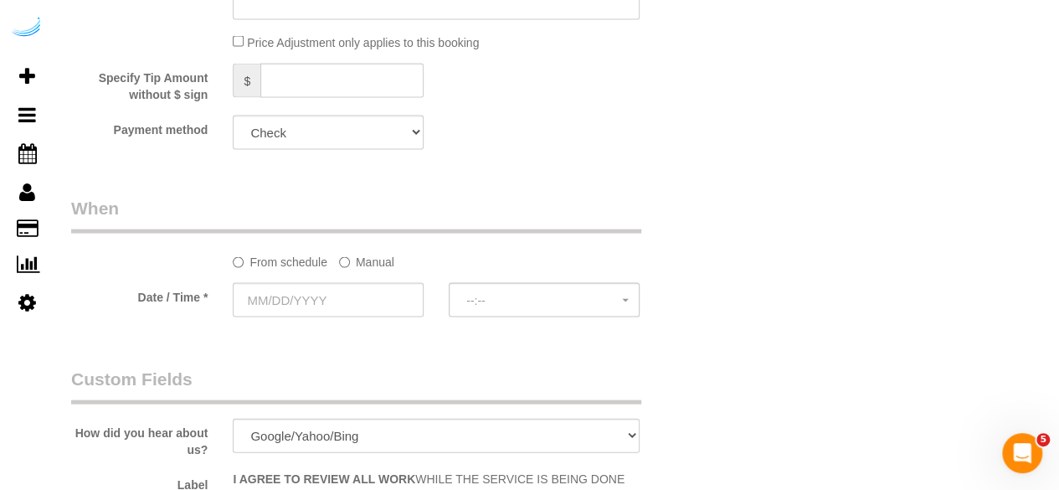
click at [361, 270] on label "Manual" at bounding box center [366, 259] width 55 height 23
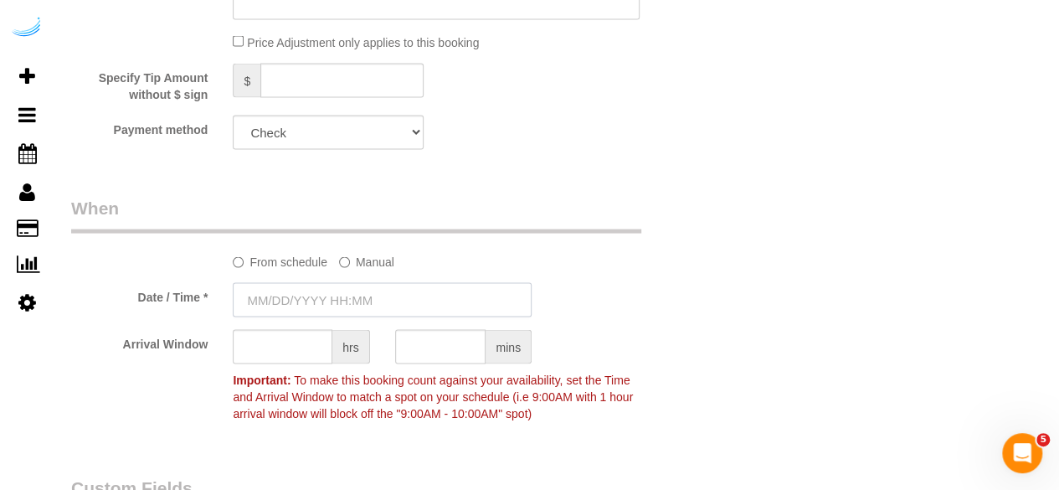
click at [340, 299] on input "text" at bounding box center [382, 300] width 299 height 34
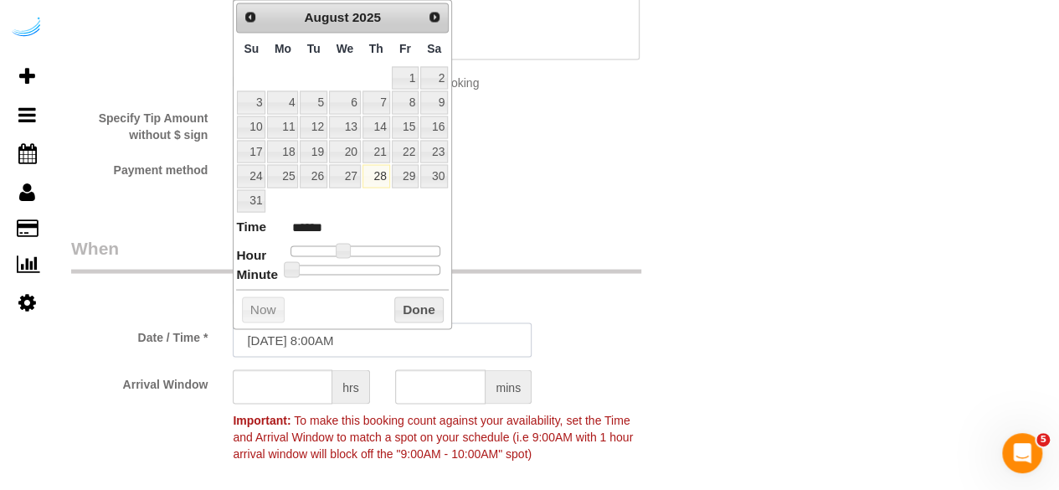
scroll to position [1507, 0]
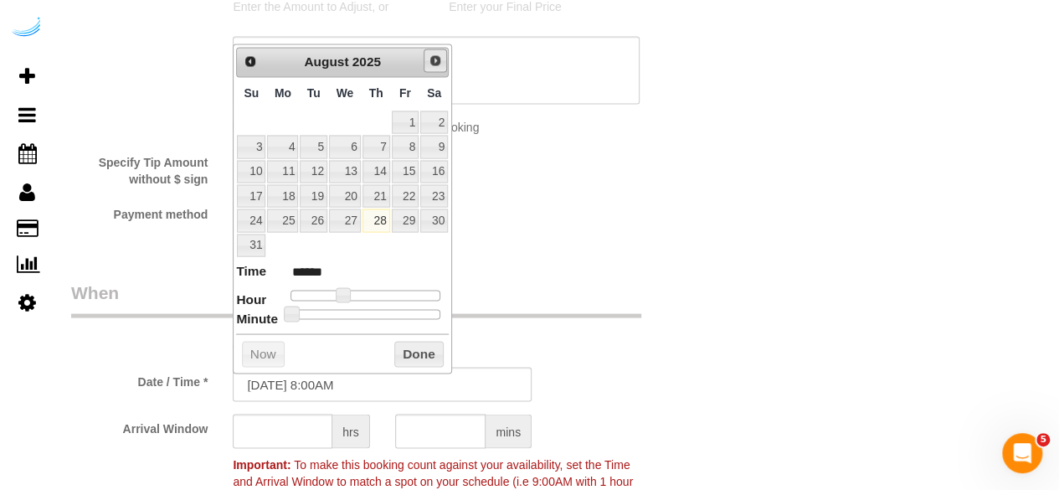
click at [442, 63] on span "Next" at bounding box center [435, 60] width 13 height 13
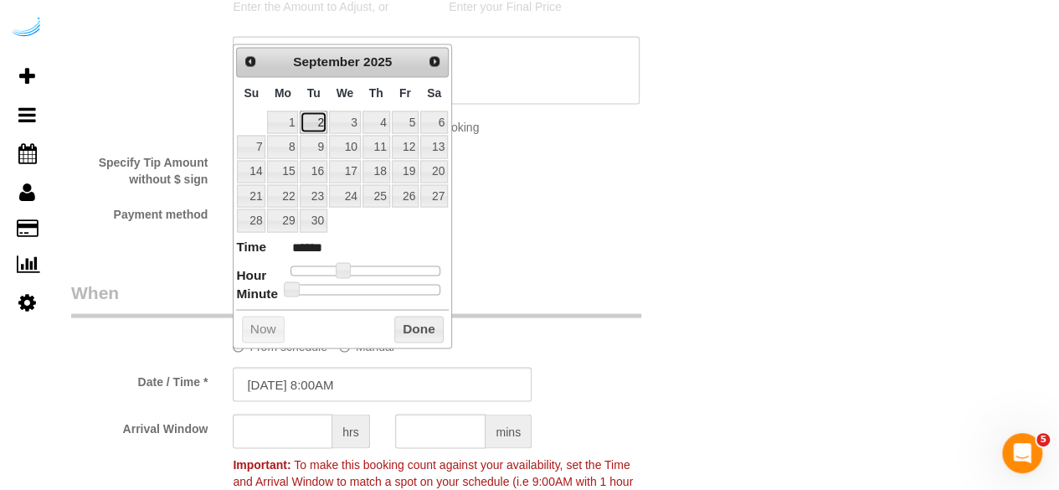
click at [314, 112] on link "2" at bounding box center [313, 122] width 27 height 23
type input "09/02/2025 9:00AM"
type input "******"
type input "09/02/2025 10:00AM"
type input "*******"
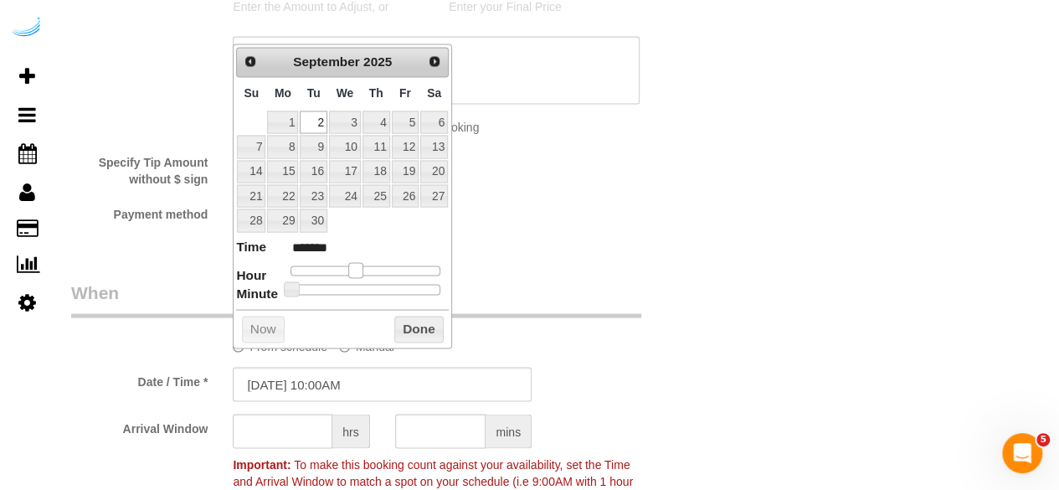
drag, startPoint x: 339, startPoint y: 268, endPoint x: 350, endPoint y: 268, distance: 10.9
click at [350, 268] on span at bounding box center [355, 269] width 15 height 15
type input "09/02/2025 9:00AM"
type input "******"
drag, startPoint x: 350, startPoint y: 268, endPoint x: 250, endPoint y: 363, distance: 138.0
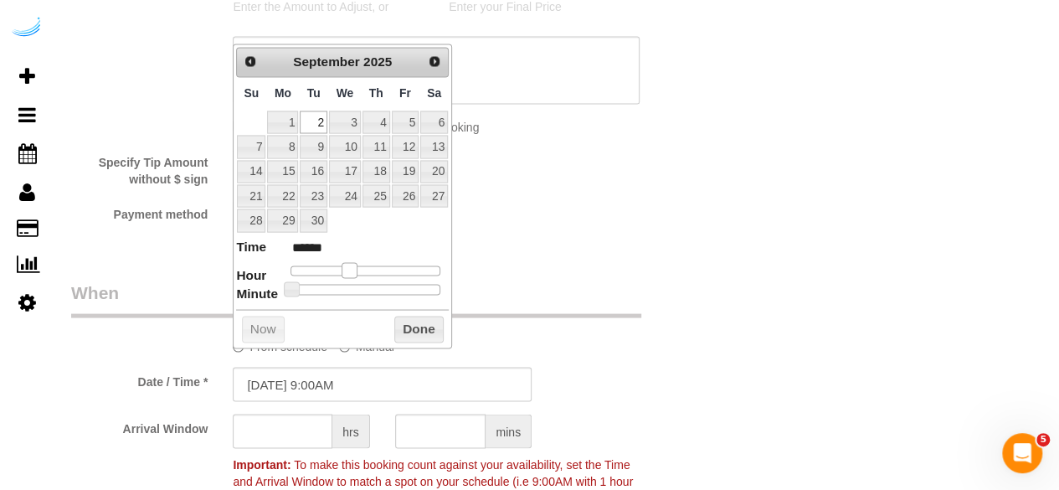
click at [342, 271] on span at bounding box center [349, 269] width 15 height 15
type input "09/02/2025 8:00AM"
type input "******"
click at [275, 426] on input "text" at bounding box center [283, 431] width 100 height 34
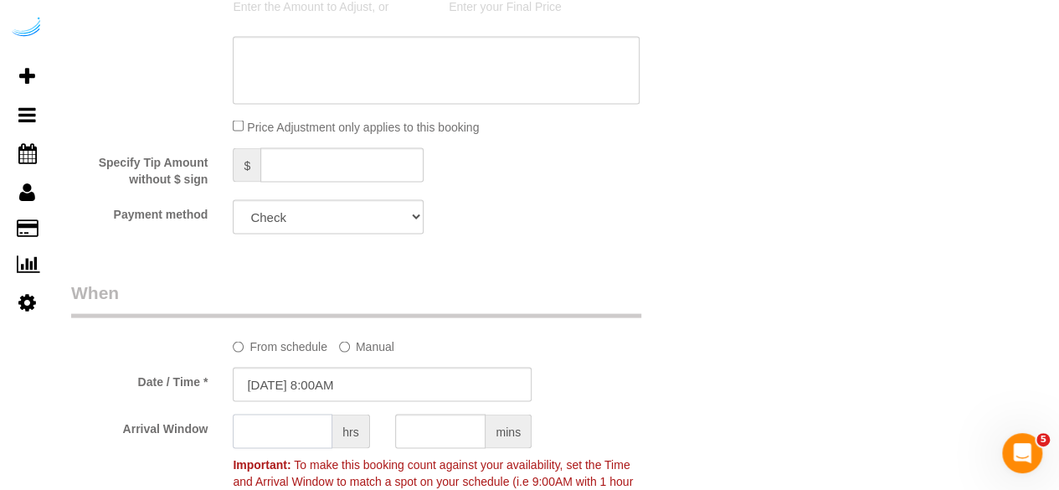
type input "8"
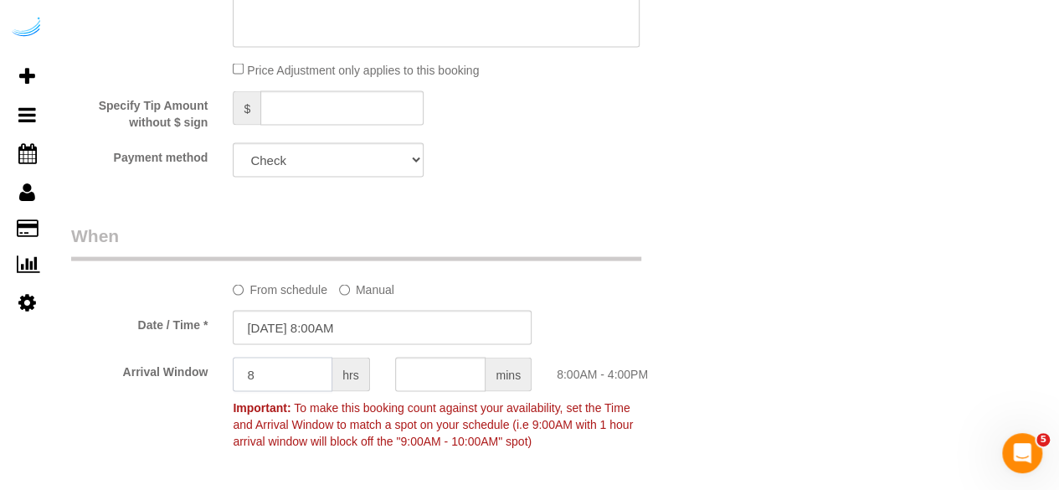
scroll to position [1591, 0]
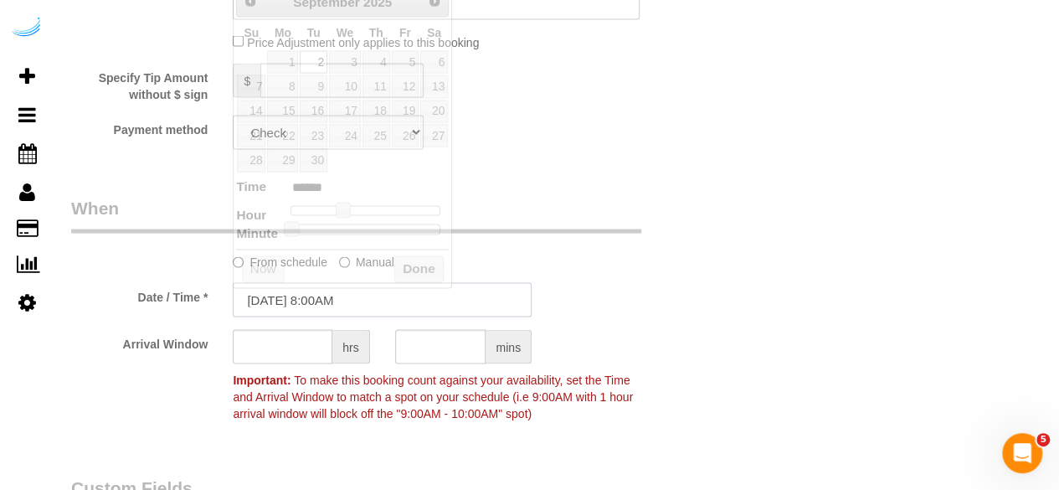
click at [406, 303] on input "09/02/2025 8:00AM" at bounding box center [382, 300] width 299 height 34
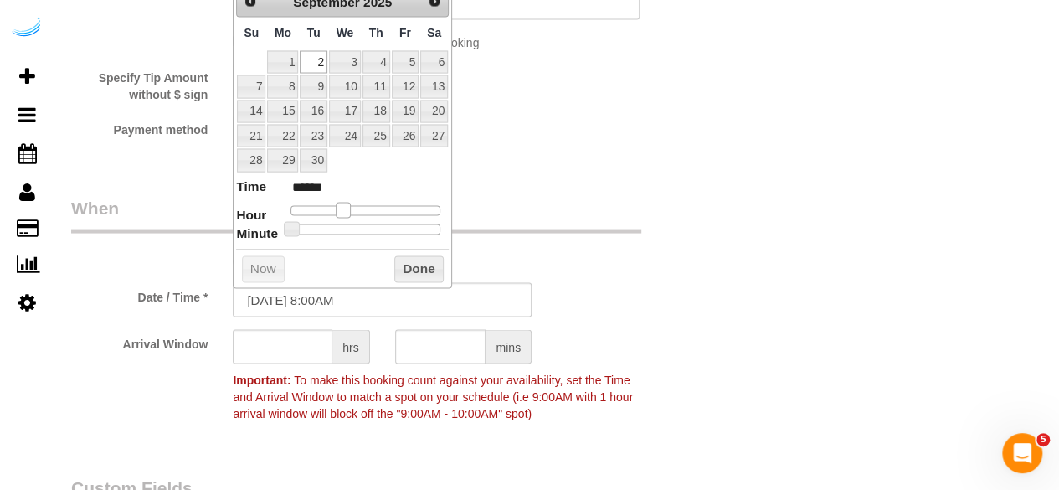
type input "09/02/2025 9:00AM"
type input "******"
type input "09/02/2025 10:00AM"
type input "*******"
type input "09/02/2025 9:00AM"
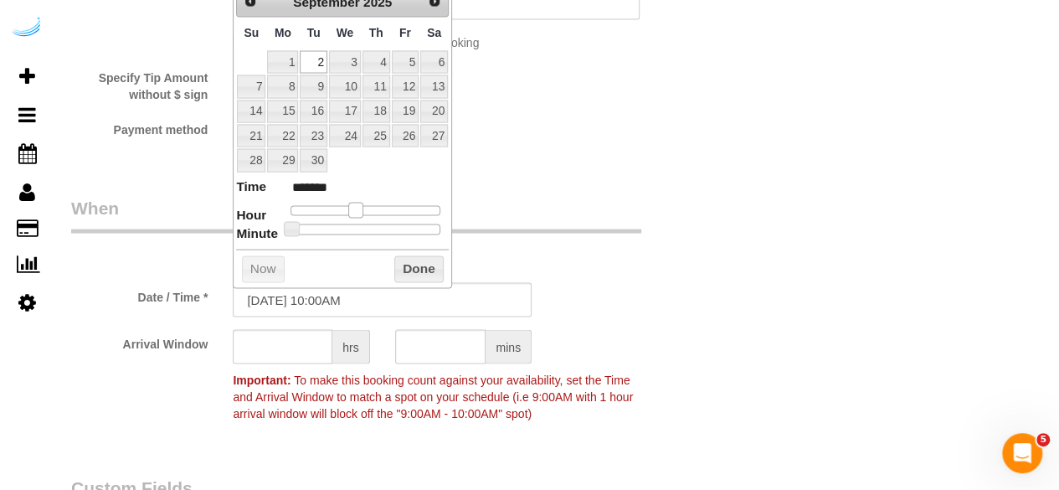
type input "******"
drag, startPoint x: 342, startPoint y: 211, endPoint x: 271, endPoint y: 270, distance: 92.1
click at [348, 210] on span at bounding box center [349, 210] width 15 height 15
click at [268, 348] on input "text" at bounding box center [283, 347] width 100 height 34
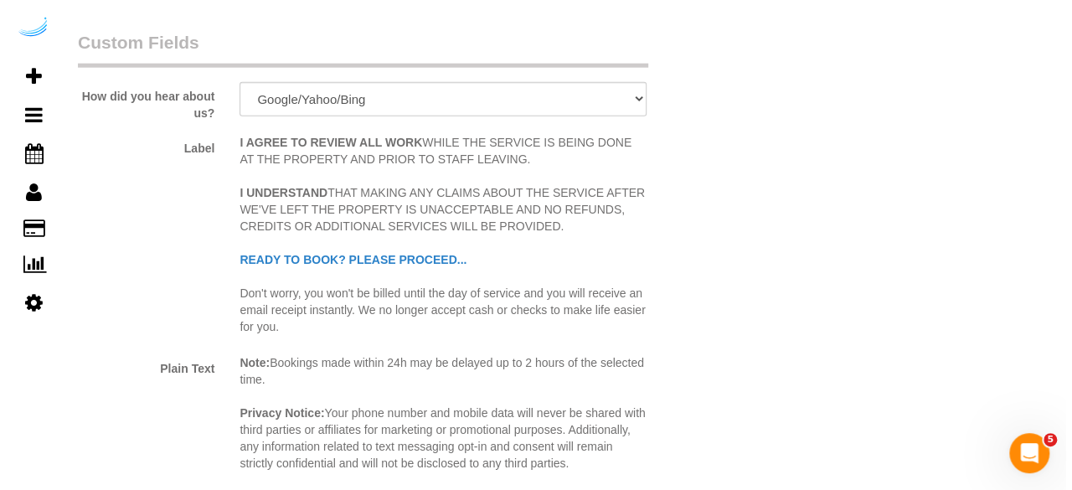
scroll to position [2261, 0]
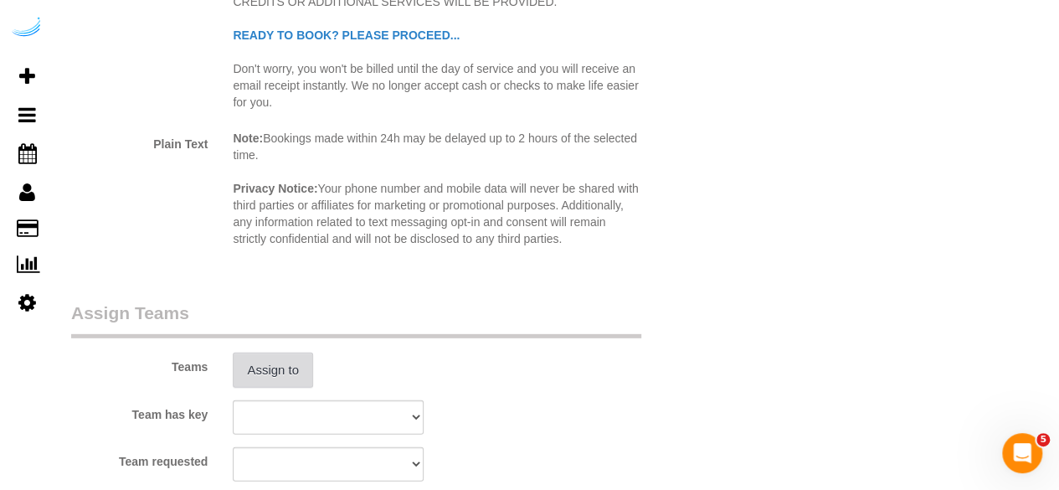
type input "8"
click at [271, 383] on button "Assign to" at bounding box center [273, 370] width 80 height 35
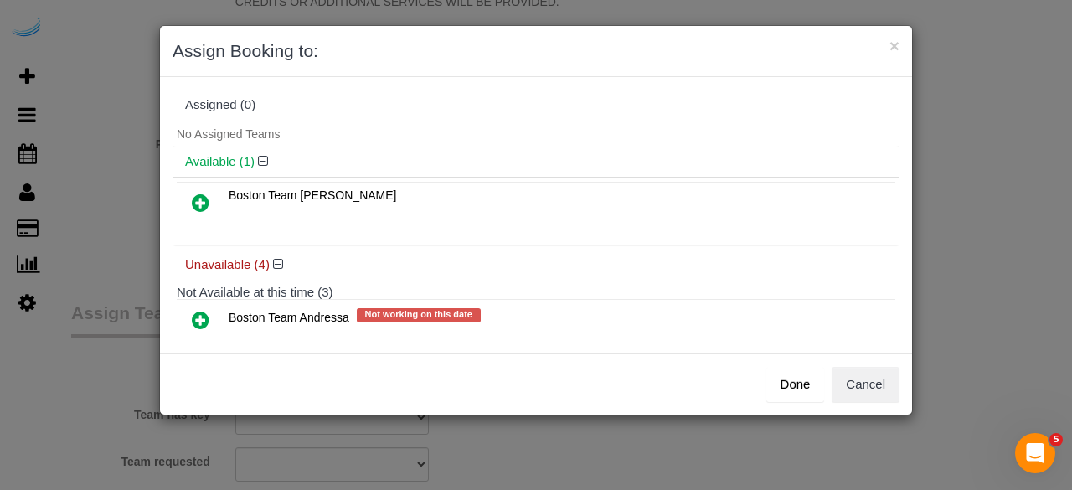
scroll to position [167, 0]
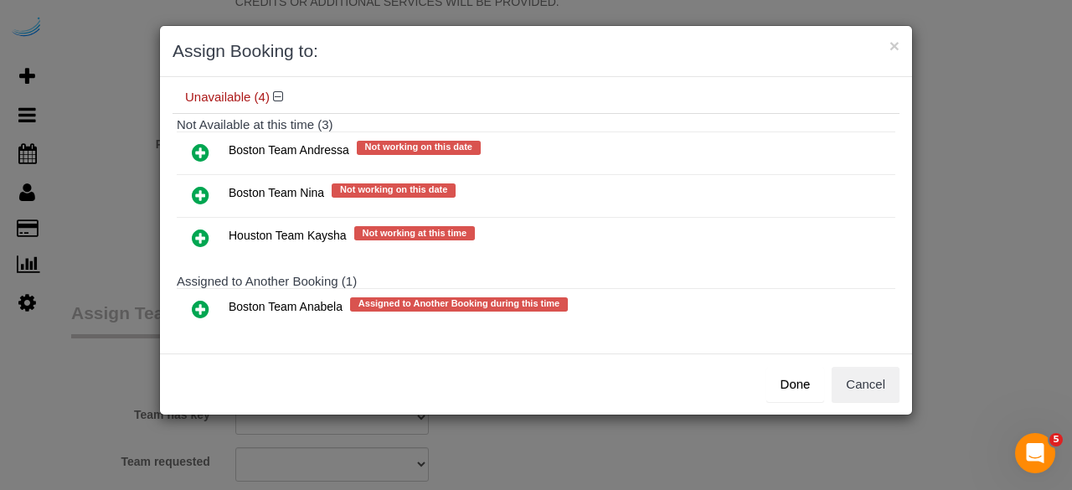
click at [199, 301] on icon at bounding box center [201, 309] width 18 height 20
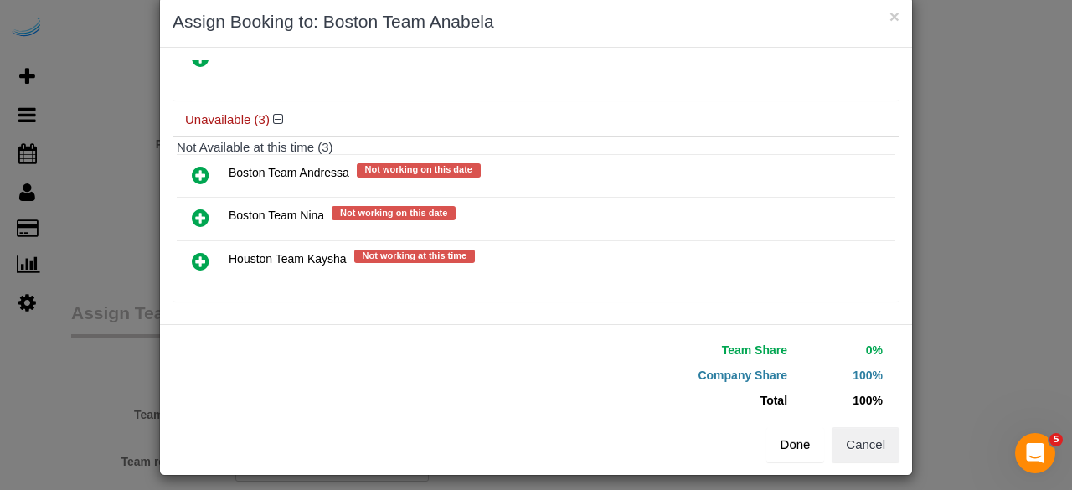
scroll to position [38, 0]
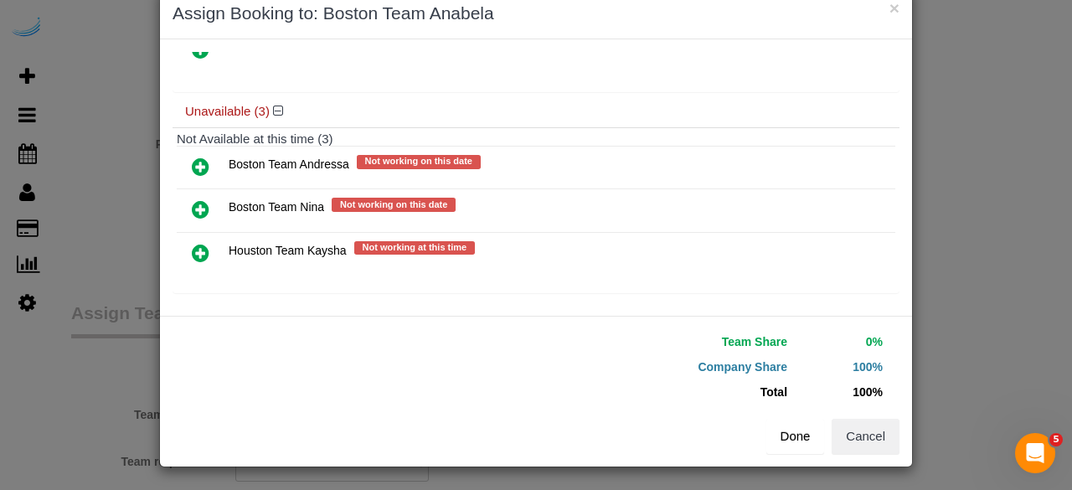
click at [754, 432] on div "Done Cancel" at bounding box center [724, 436] width 376 height 35
click at [780, 430] on button "Done" at bounding box center [795, 436] width 59 height 35
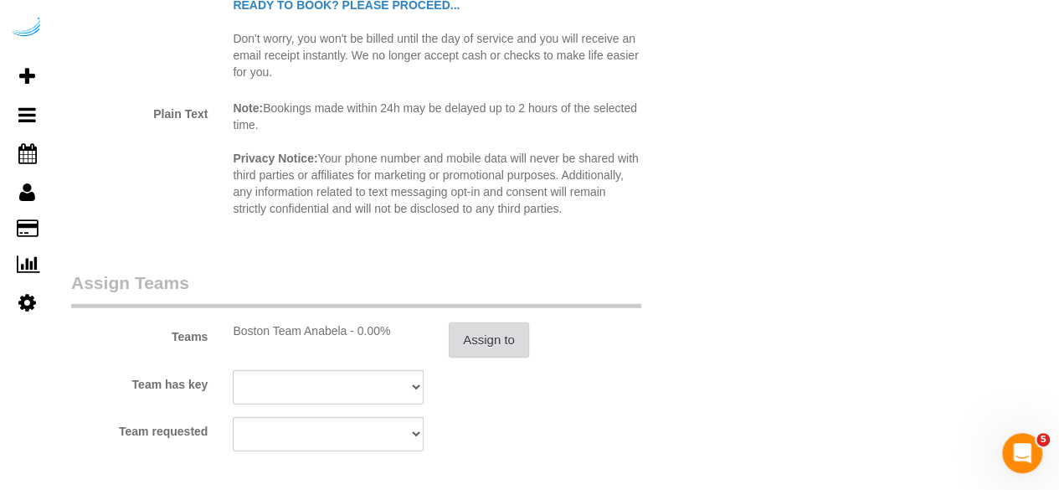
scroll to position [2596, 0]
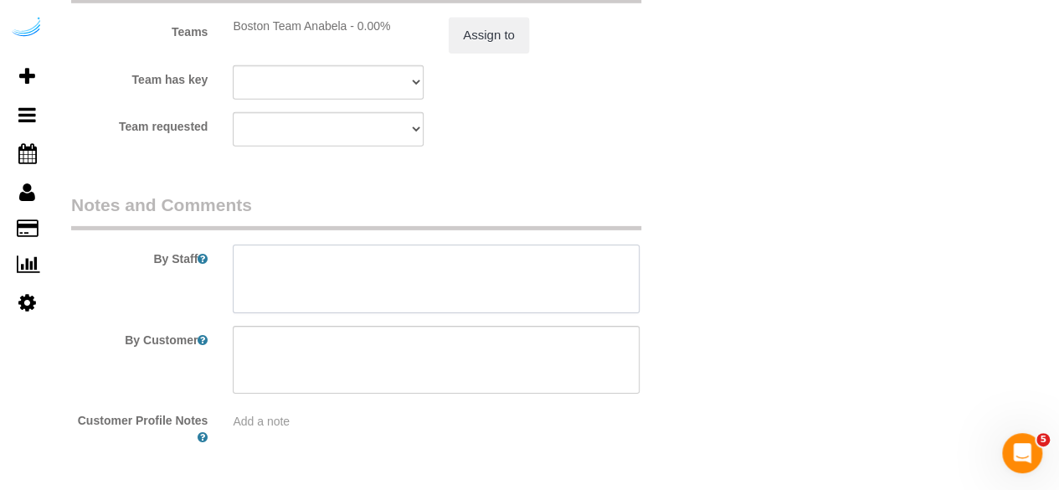
drag, startPoint x: 466, startPoint y: 286, endPoint x: 317, endPoint y: 6, distance: 318.1
click at [466, 286] on textarea at bounding box center [436, 279] width 407 height 69
click at [509, 275] on textarea at bounding box center [436, 279] width 407 height 69
paste textarea "Permanent Notes:No notes from this customer.Today's Notes:No notes from this se…"
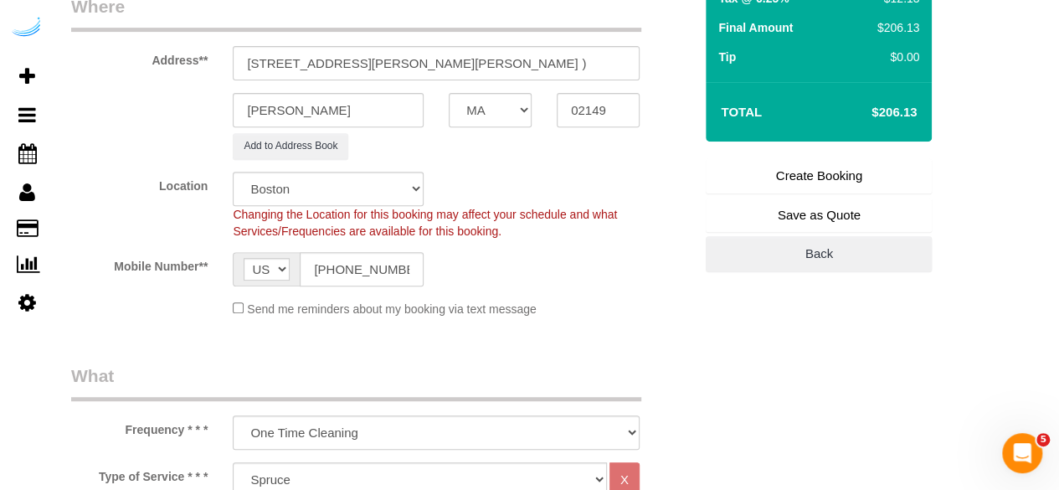
scroll to position [167, 0]
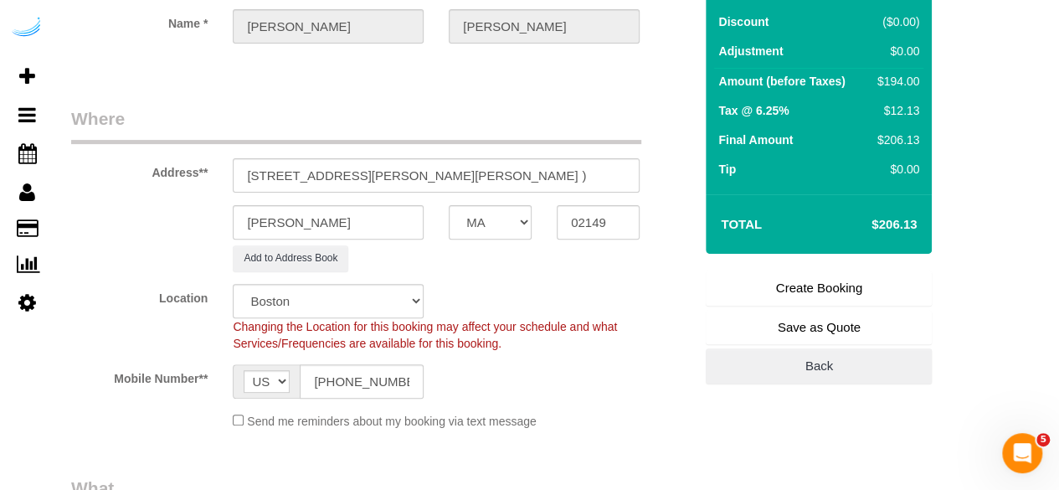
type textarea "Recurrency: Every 4 weeks Permanent Notes:No notes from this customer.Today's N…"
click at [806, 281] on link "Create Booking" at bounding box center [819, 287] width 226 height 35
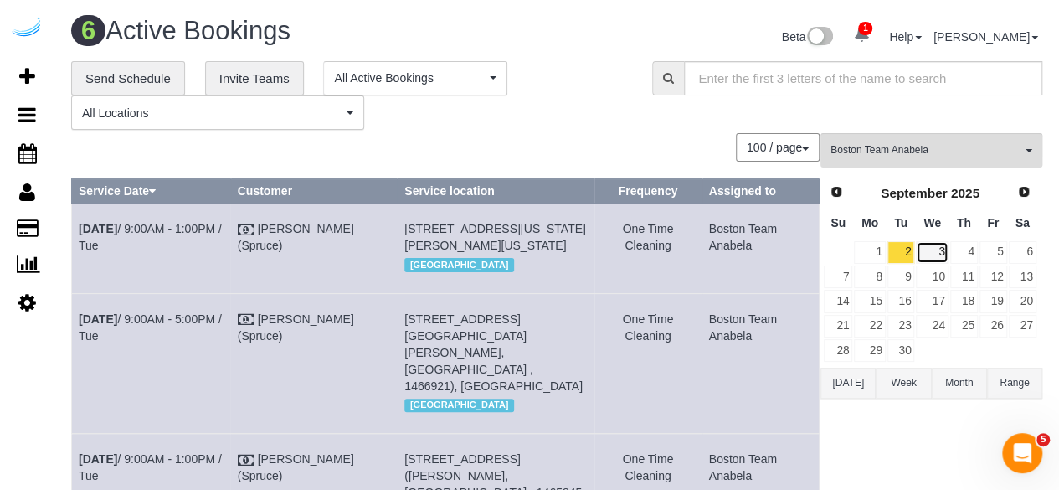
click at [936, 245] on link "3" at bounding box center [932, 252] width 32 height 23
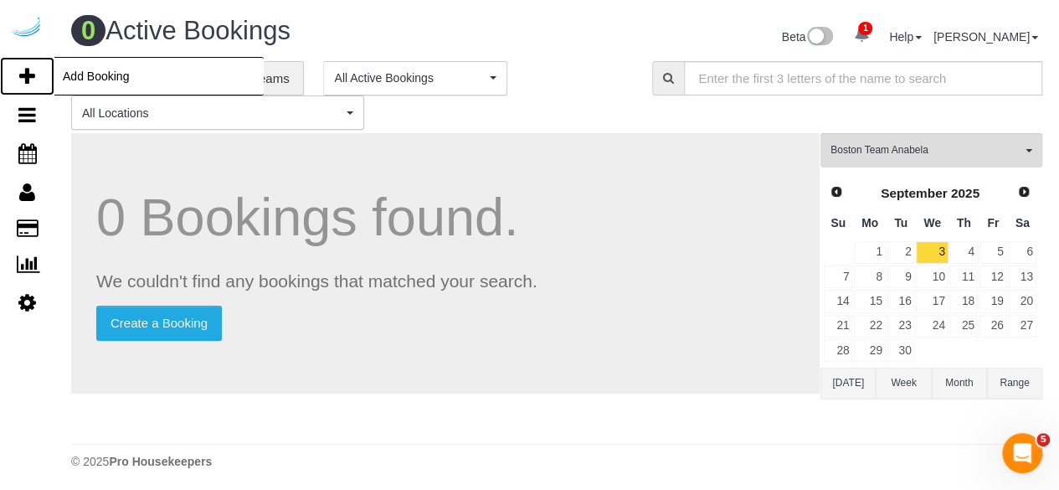
click at [41, 71] on link "Add Booking" at bounding box center [27, 76] width 54 height 39
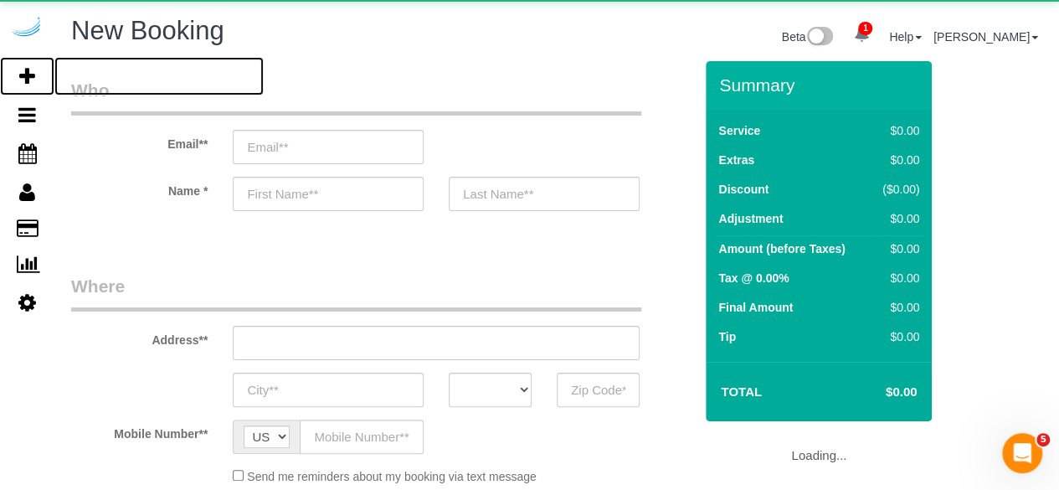
select select "object:7977"
select select "4"
select select "number:9"
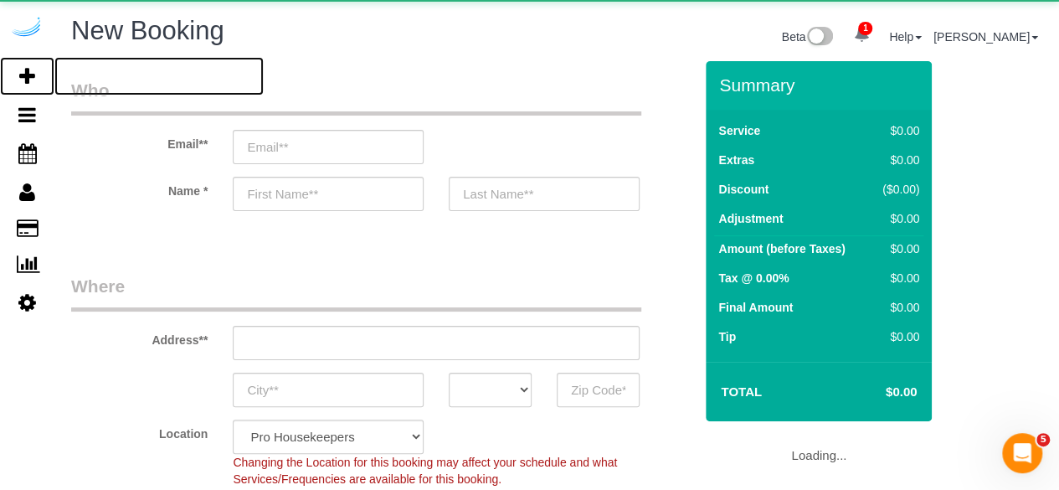
select select "object:8549"
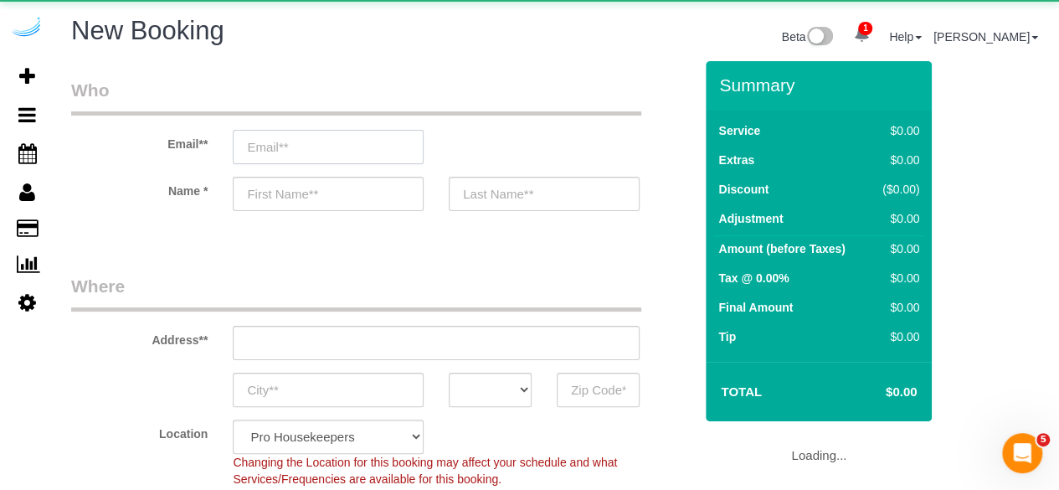
click at [395, 143] on input "email" at bounding box center [328, 147] width 191 height 34
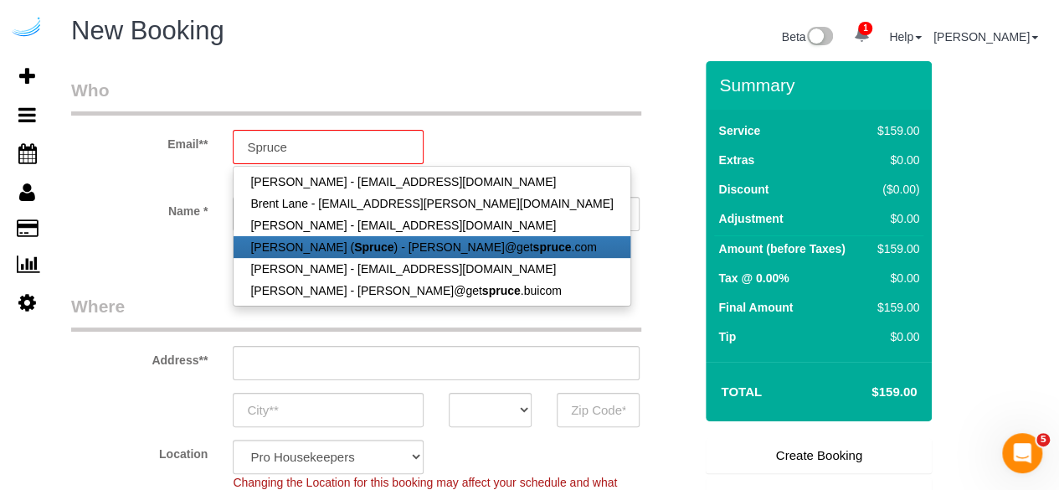
click at [358, 240] on strong "Spruce" at bounding box center [373, 246] width 39 height 13
type input "brandie@getspruce.com"
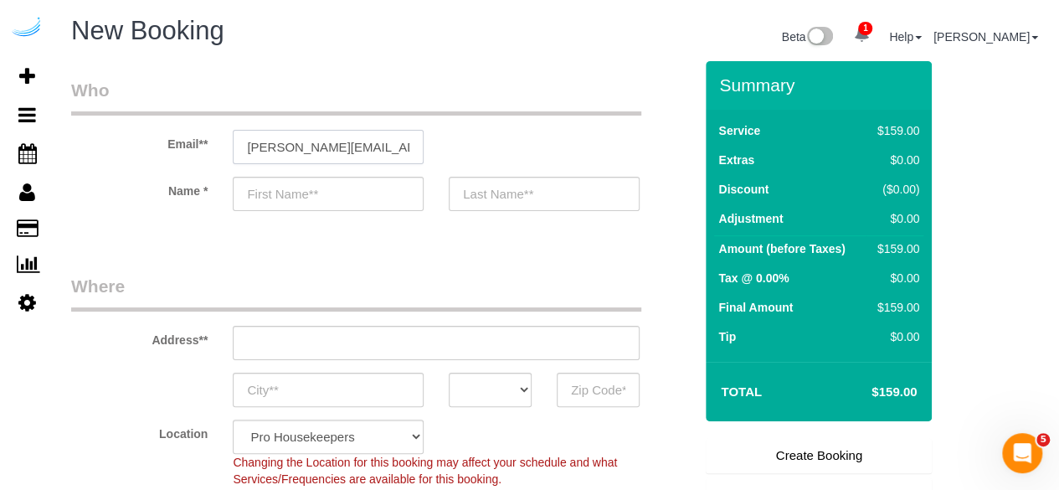
type input "Brandie"
type input "Louck"
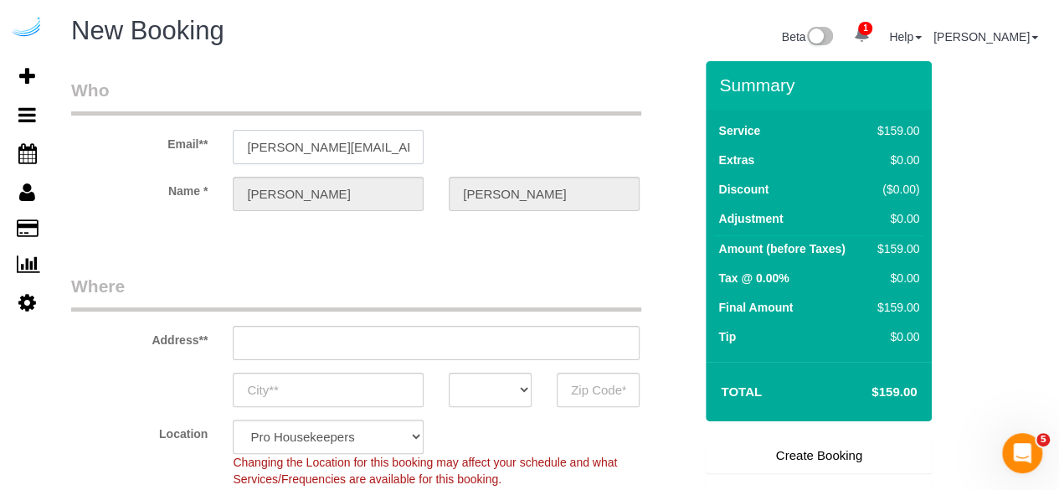
type input "3816 S Lamar Blvd"
type input "Austin"
select select "TX"
type input "78704"
click at [414, 346] on input "3816 S Lamar Blvd" at bounding box center [436, 343] width 407 height 34
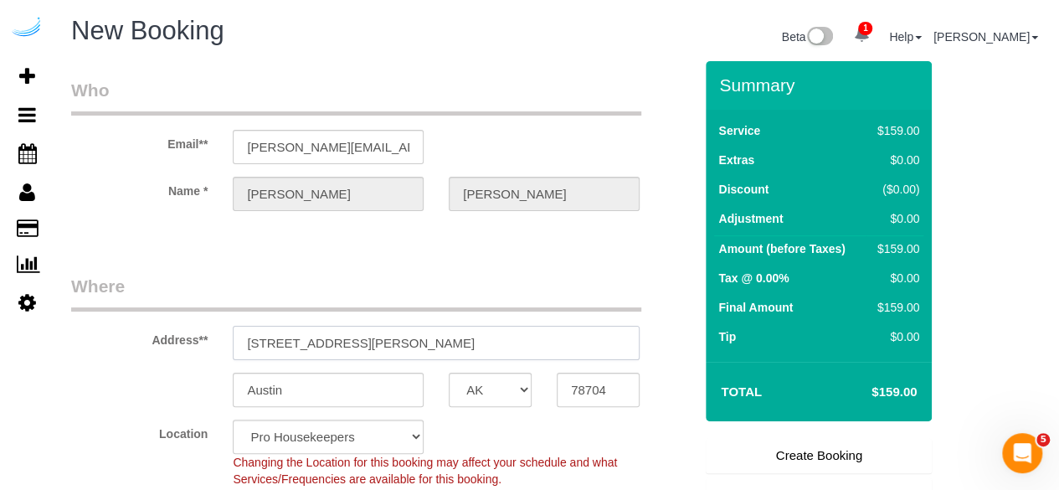
paste input "250 Station Cir, Dedham, MA 02026"
type input "250 Station Cir, Dedham, MA 02026"
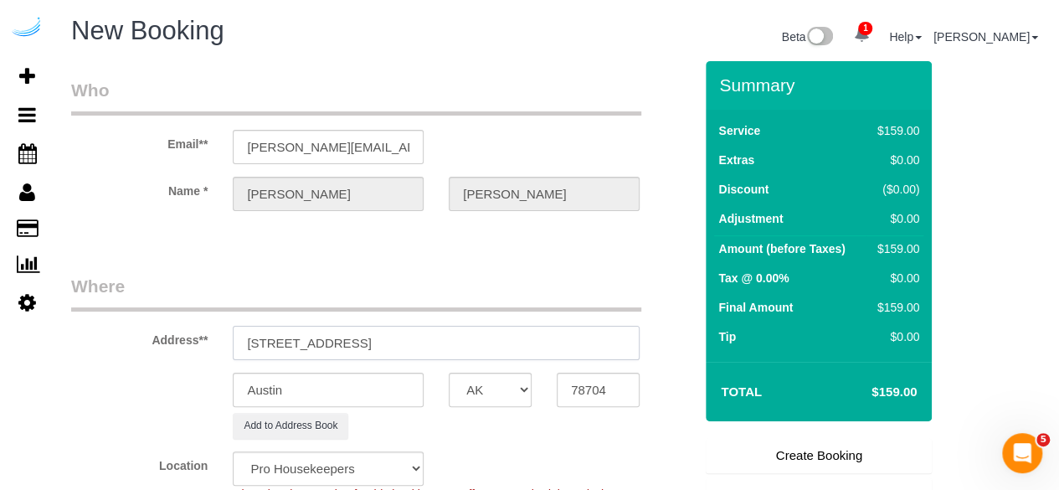
select select "9"
select select "object:8593"
drag, startPoint x: 411, startPoint y: 343, endPoint x: 579, endPoint y: 362, distance: 168.6
click at [576, 362] on sui-booking-address "Address** 250 Station Cir, Dedham, MA 02026 Austin AK AL AR AZ CA CO CT DC DE F…" at bounding box center [382, 356] width 622 height 165
type input "250 Station Cir, Dedham, MA 02026"
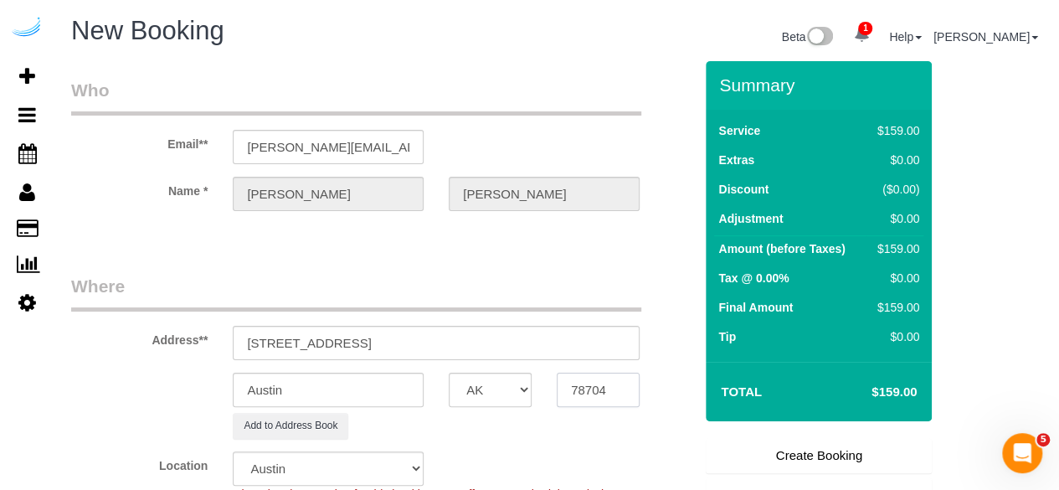
click at [603, 384] on input "78704" at bounding box center [598, 390] width 83 height 34
paste input "02026"
type input "02026"
click at [501, 384] on select "AK AL AR AZ CA CO CT DC DE FL GA HI IA ID IL IN KS KY LA MA MD ME MI MN MO MS M…" at bounding box center [490, 390] width 83 height 34
select select "MA"
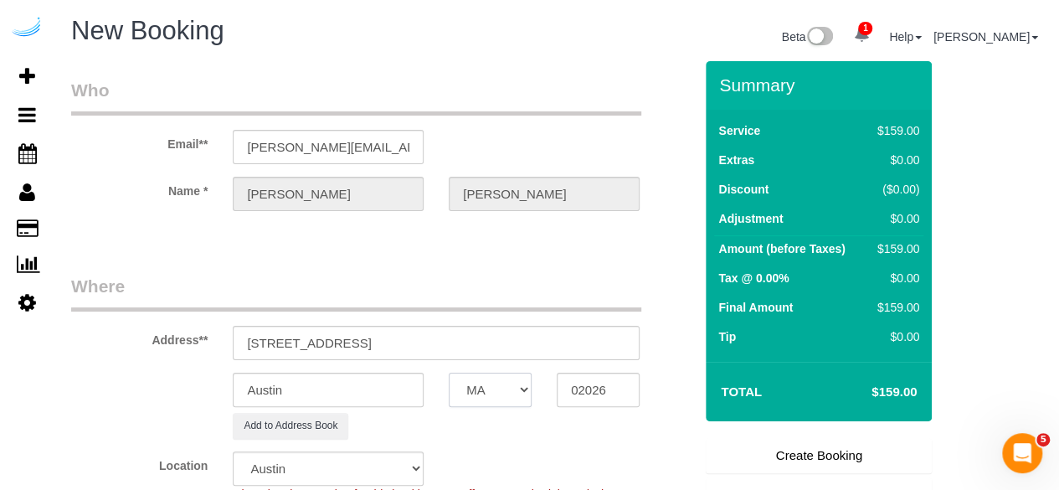
click at [449, 373] on select "AK AL AR AZ CA CO CT DC DE FL GA HI IA ID IL IN KS KY LA MA MD ME MI MN MO MS M…" at bounding box center [490, 390] width 83 height 34
select select "1"
select select "object:8640"
click at [389, 398] on input "Austin" at bounding box center [328, 390] width 191 height 34
click at [387, 374] on input "Austin" at bounding box center [328, 390] width 191 height 34
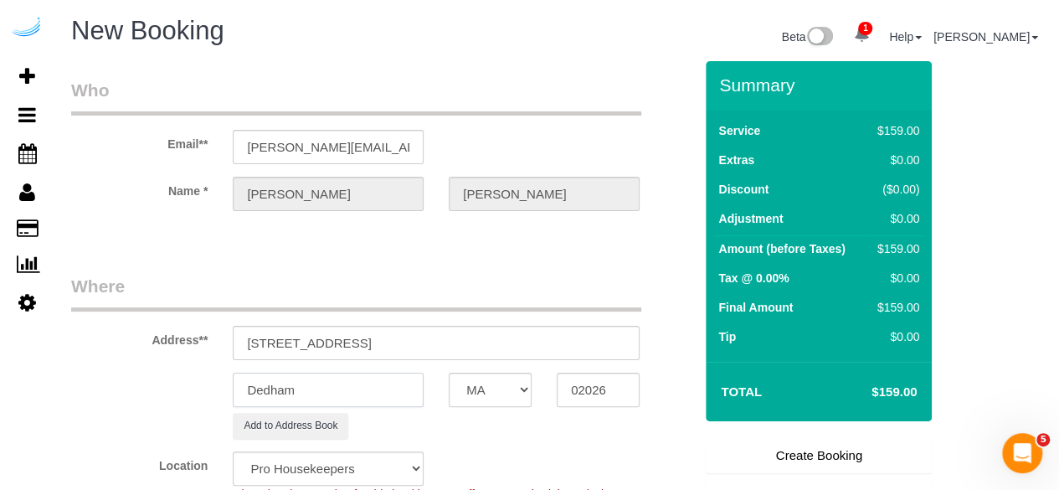
type input "Dedham"
drag, startPoint x: 337, startPoint y: 346, endPoint x: 675, endPoint y: 379, distance: 340.0
click at [675, 383] on sui-booking-address "Address** 250 Station Cir, Dedham, MA 02026 Dedham AK AL AR AZ CA CO CT DC DE F…" at bounding box center [382, 356] width 622 height 165
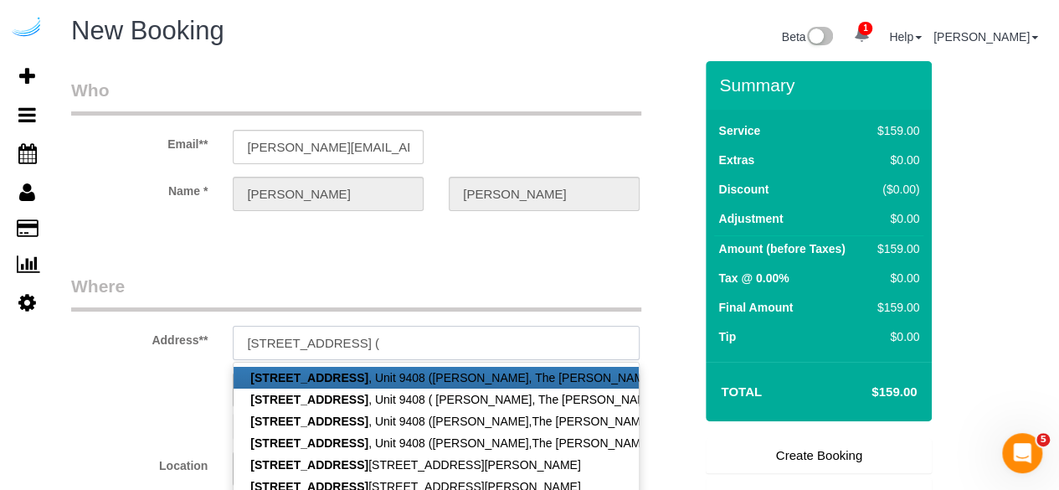
paste input "Kara Rabinowitz"
paste input "The Avens at Dedham Station"
paste input "1434693"
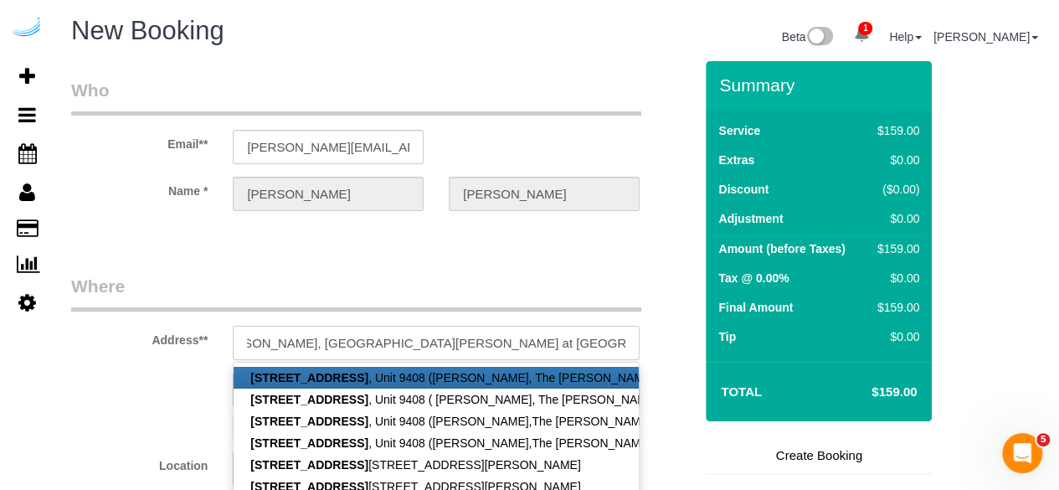
type input "250 Station Cir, Building 9, Unit 9408 ( Kara Rabinowitz, The Avens at Dedham S…"
click at [462, 284] on legend "Where" at bounding box center [356, 293] width 570 height 38
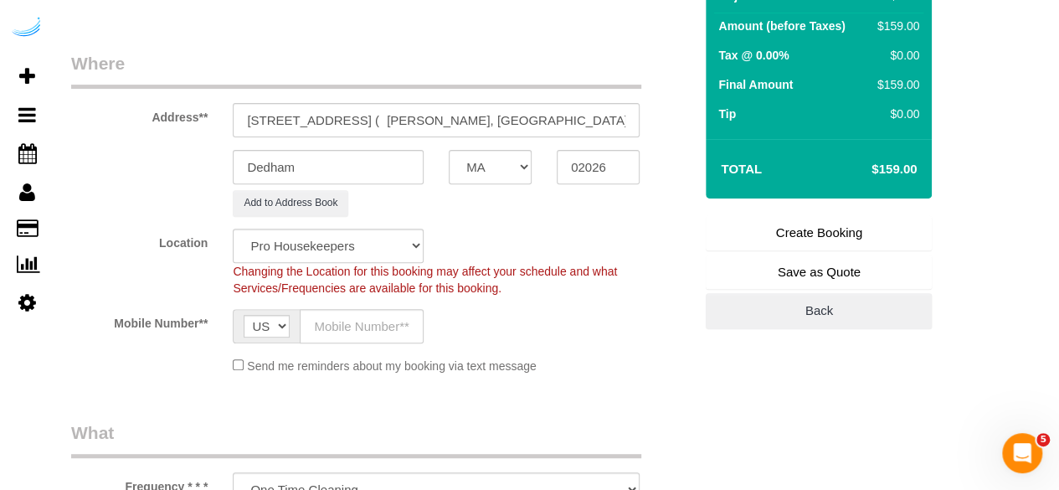
scroll to position [251, 0]
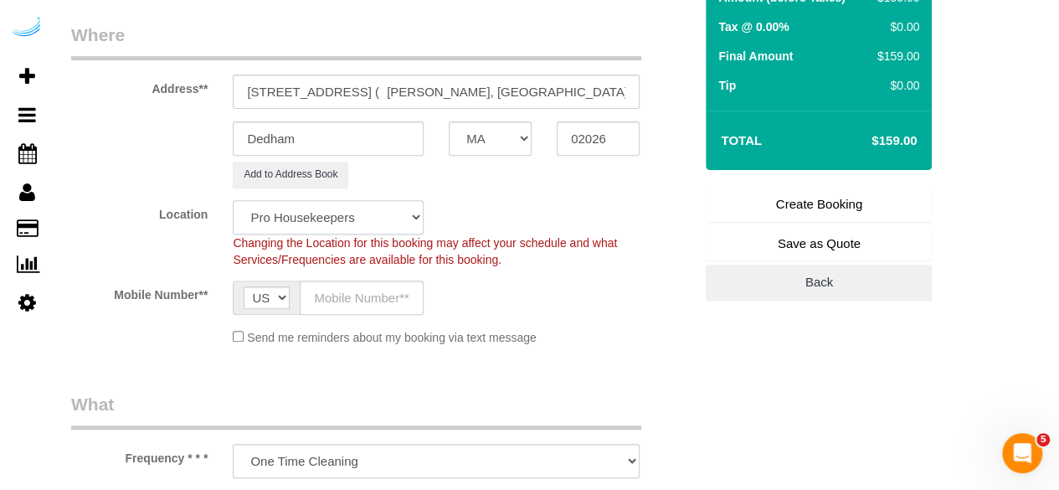
click at [365, 209] on select "Pro Housekeepers Atlanta Austin Boston Chicago Cincinnati Clearwater Denver Ft …" at bounding box center [328, 217] width 191 height 34
select select "7"
click at [233, 200] on select "Pro Housekeepers Atlanta Austin Boston Chicago Cincinnati Clearwater Denver Ft …" at bounding box center [328, 217] width 191 height 34
select select "object:8667"
click at [383, 294] on input "text" at bounding box center [362, 298] width 124 height 34
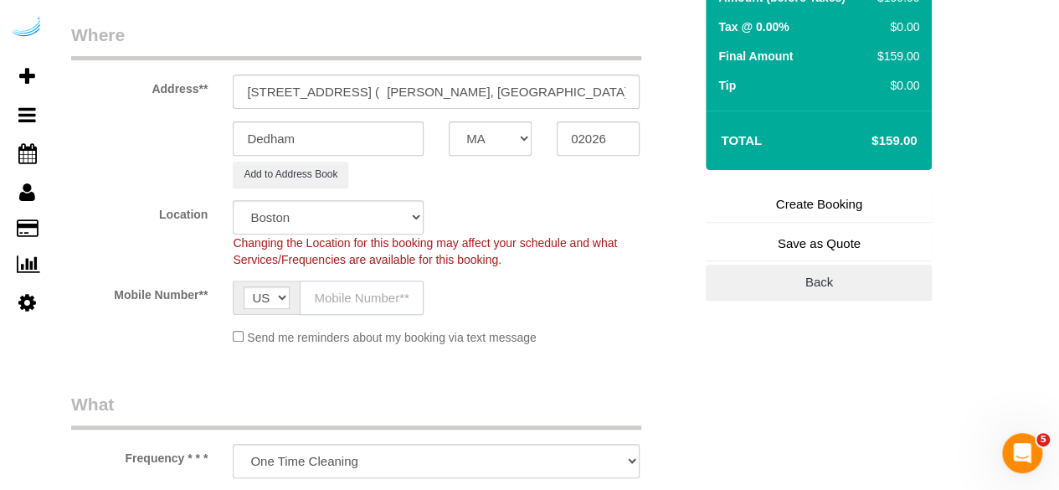
type input "(512) 444-3607"
type input "Brandie Louck"
type input "(512) 444-3607"
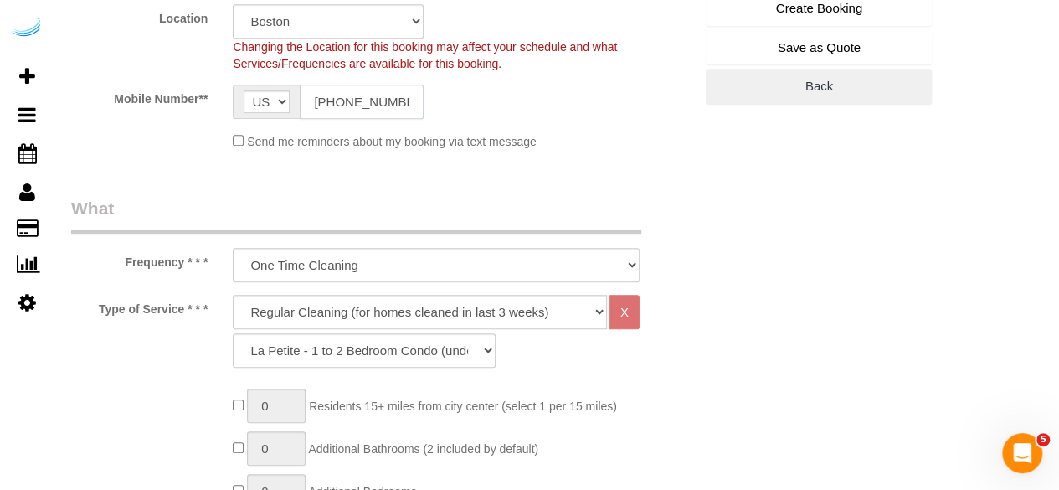
scroll to position [502, 0]
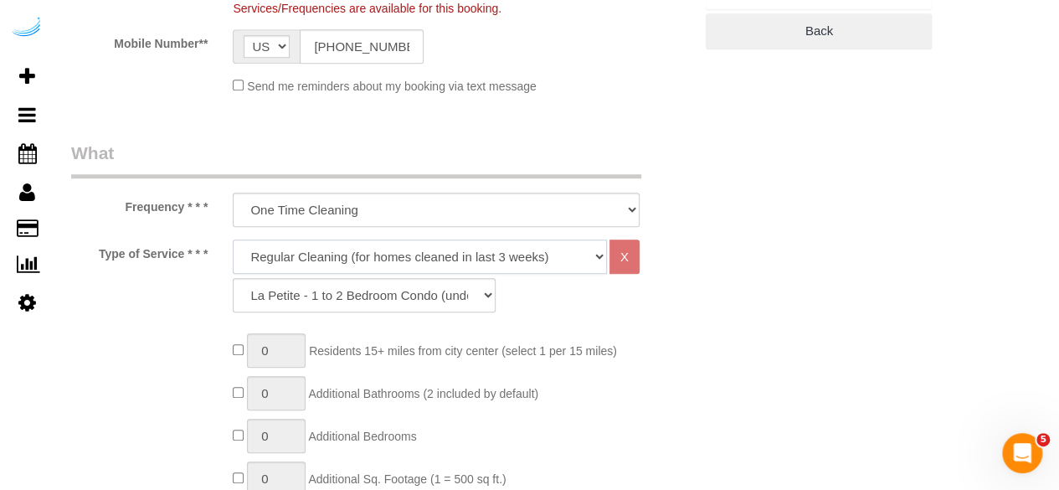
click at [412, 257] on select "Deep Cleaning (for homes that have not been cleaned in 3+ weeks) Spruce Regular…" at bounding box center [420, 257] width 374 height 34
select select "282"
click at [233, 240] on select "Deep Cleaning (for homes that have not been cleaned in 3+ weeks) Spruce Regular…" at bounding box center [420, 257] width 374 height 34
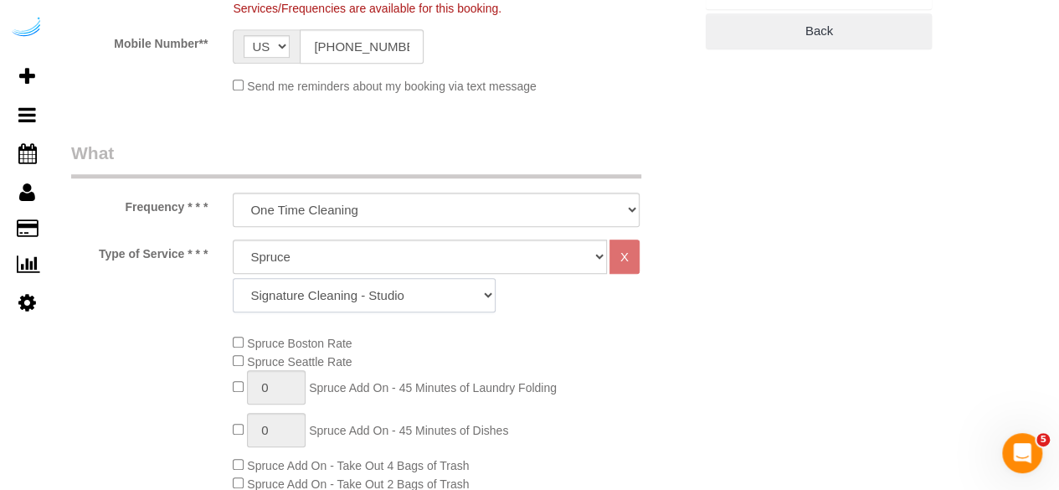
click at [384, 296] on select "Signature Cleaning - Studio Signature Cleaning - 1 Bed 1 Bath Signature Cleanin…" at bounding box center [364, 295] width 263 height 34
drag, startPoint x: 381, startPoint y: 296, endPoint x: 379, endPoint y: 286, distance: 10.2
click at [381, 296] on select "Signature Cleaning - Studio Signature Cleaning - 1 Bed 1 Bath Signature Cleanin…" at bounding box center [364, 295] width 263 height 34
select select "325"
click at [233, 278] on select "Signature Cleaning - Studio Signature Cleaning - 1 Bed 1 Bath Signature Cleanin…" at bounding box center [364, 295] width 263 height 34
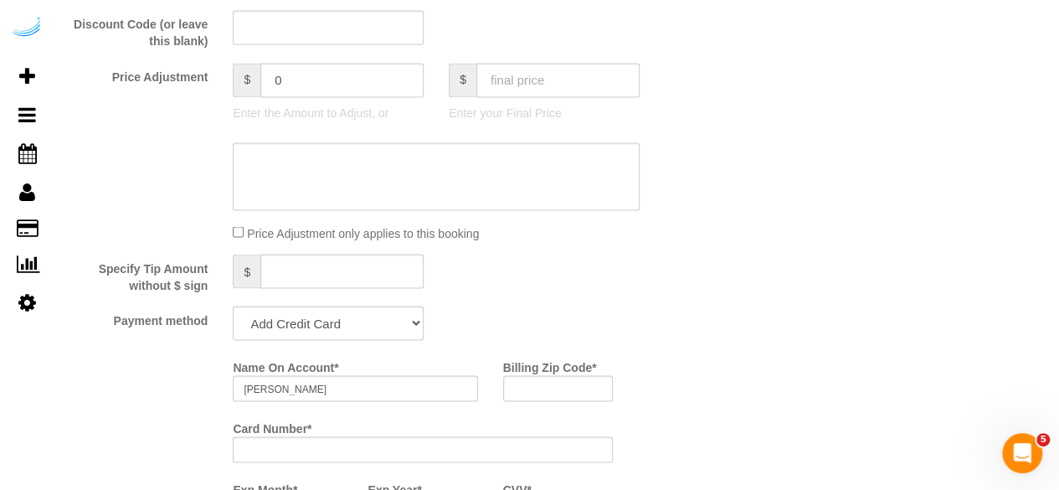
scroll to position [1591, 0]
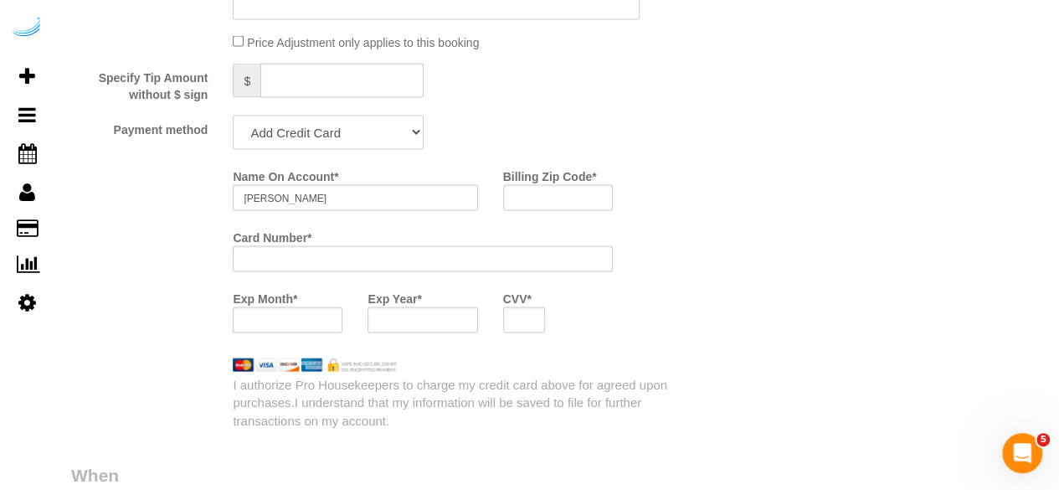
click at [392, 124] on select "Add Credit Card Cash Check Paypal" at bounding box center [328, 133] width 191 height 34
select select "string:check"
click at [233, 117] on select "Add Credit Card Cash Check Paypal" at bounding box center [328, 133] width 191 height 34
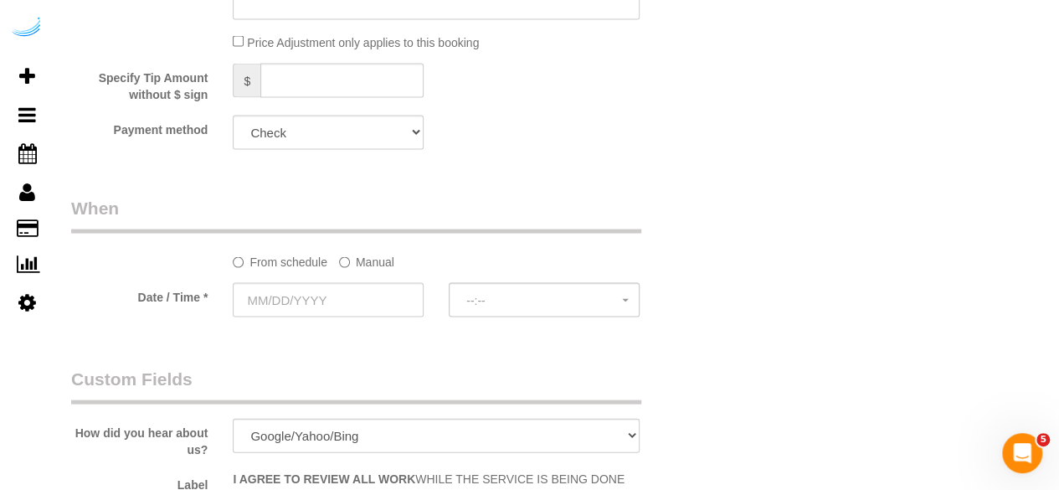
click at [358, 280] on sui-booking-spot "From schedule Manual Date / Time * --:-- --:--" at bounding box center [382, 258] width 622 height 125
click at [365, 267] on label "Manual" at bounding box center [366, 259] width 55 height 23
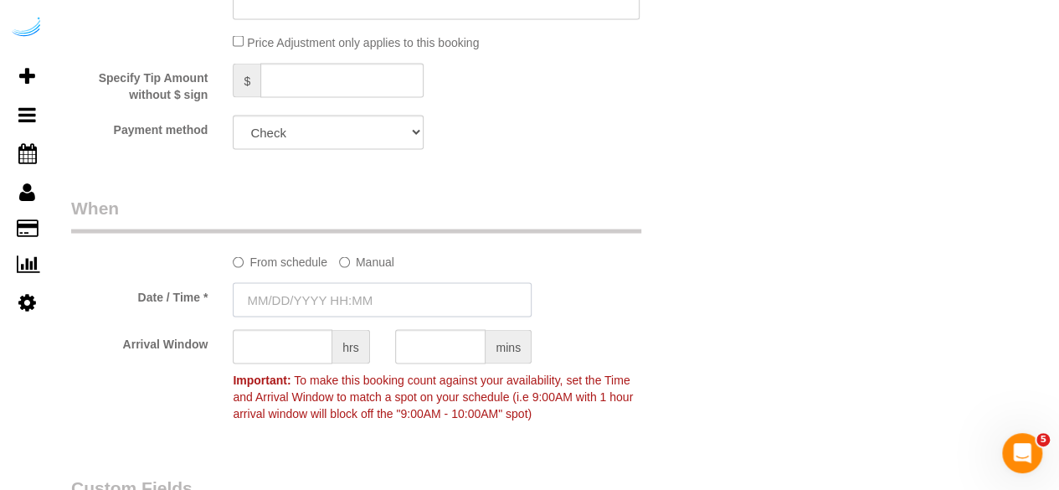
click at [333, 290] on input "text" at bounding box center [382, 300] width 299 height 34
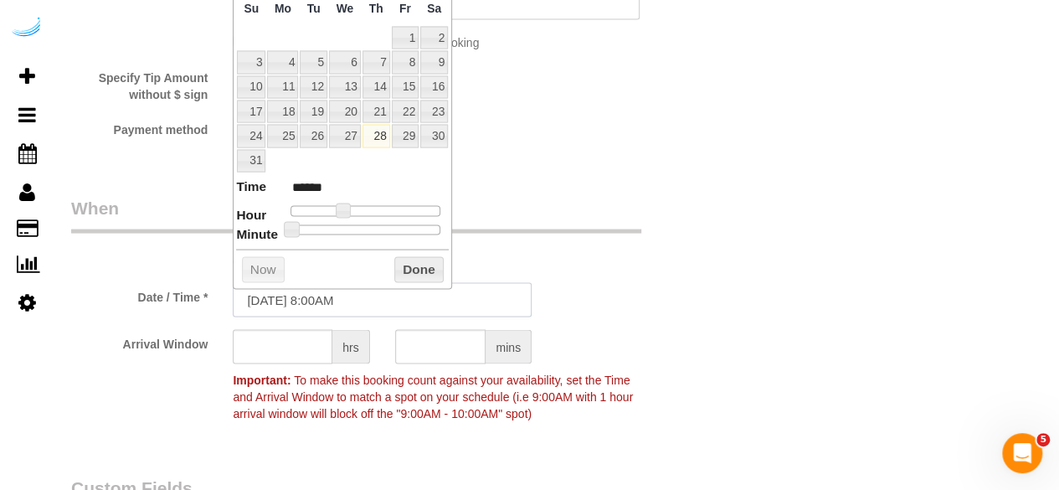
scroll to position [1507, 0]
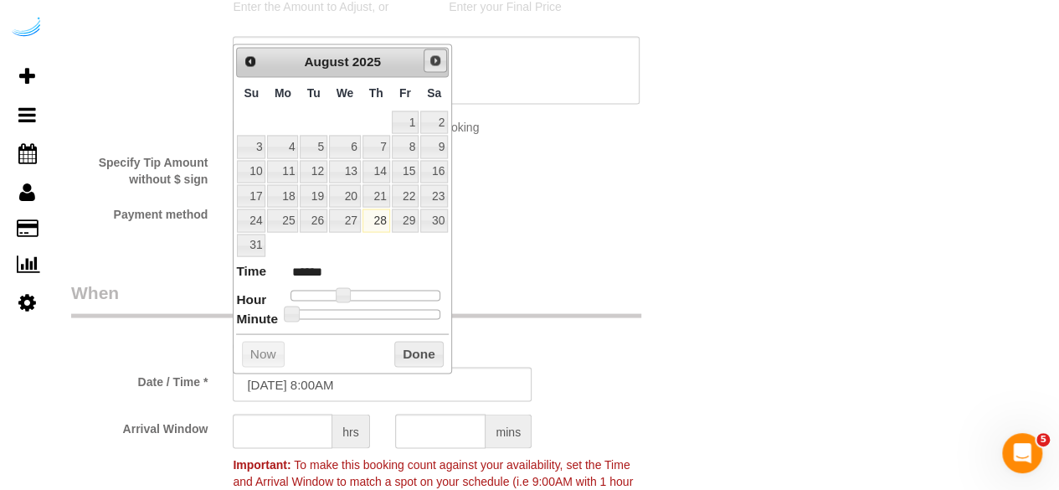
click at [446, 58] on link "Next" at bounding box center [435, 60] width 23 height 23
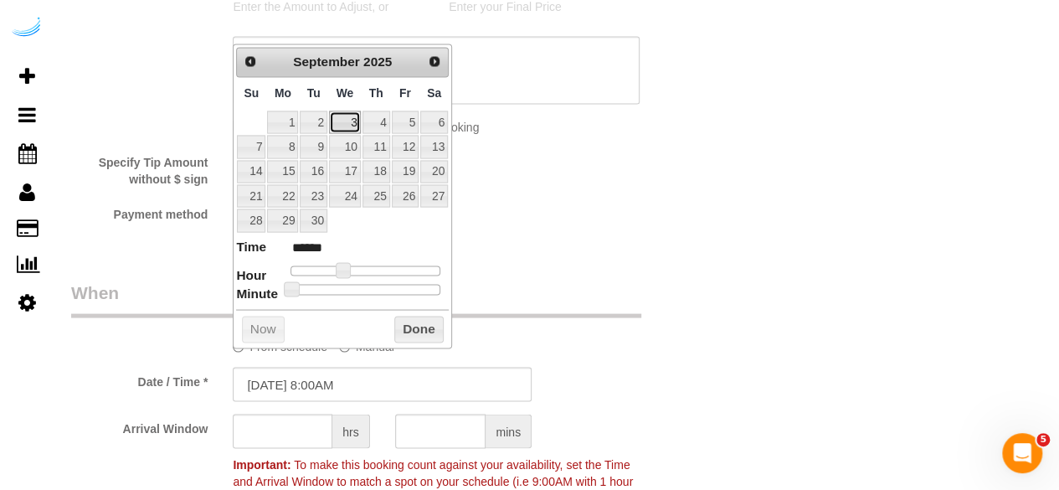
click at [345, 126] on link "3" at bounding box center [345, 122] width 32 height 23
type input "09/03/2025 9:00AM"
type input "******"
type input "09/03/2025 10:00AM"
type input "*******"
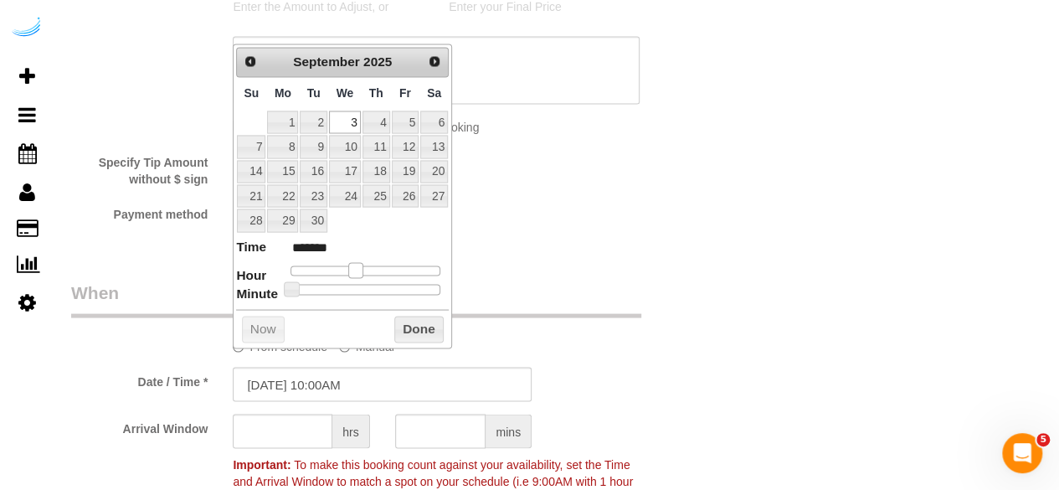
drag, startPoint x: 345, startPoint y: 269, endPoint x: 357, endPoint y: 269, distance: 11.7
click at [357, 269] on span at bounding box center [355, 269] width 15 height 15
click at [315, 439] on input "text" at bounding box center [283, 431] width 100 height 34
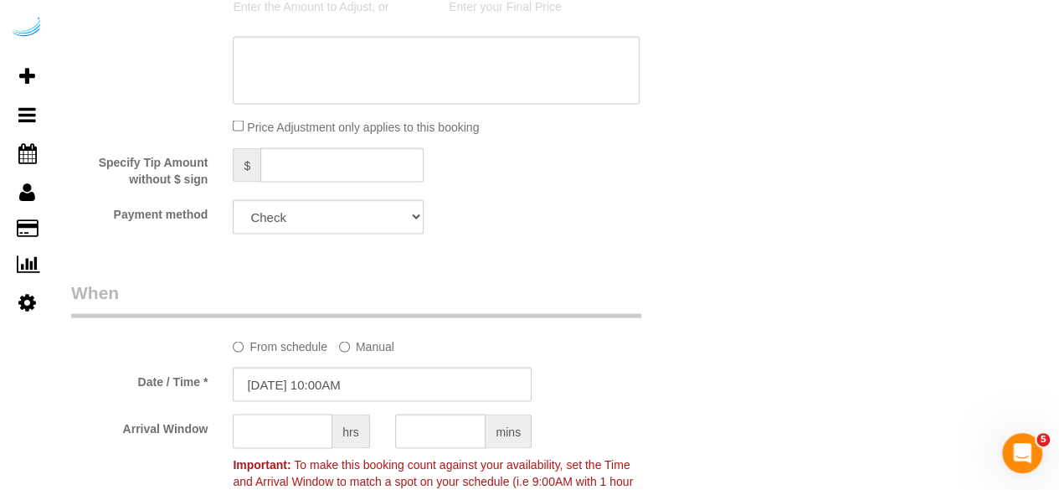
type input "3"
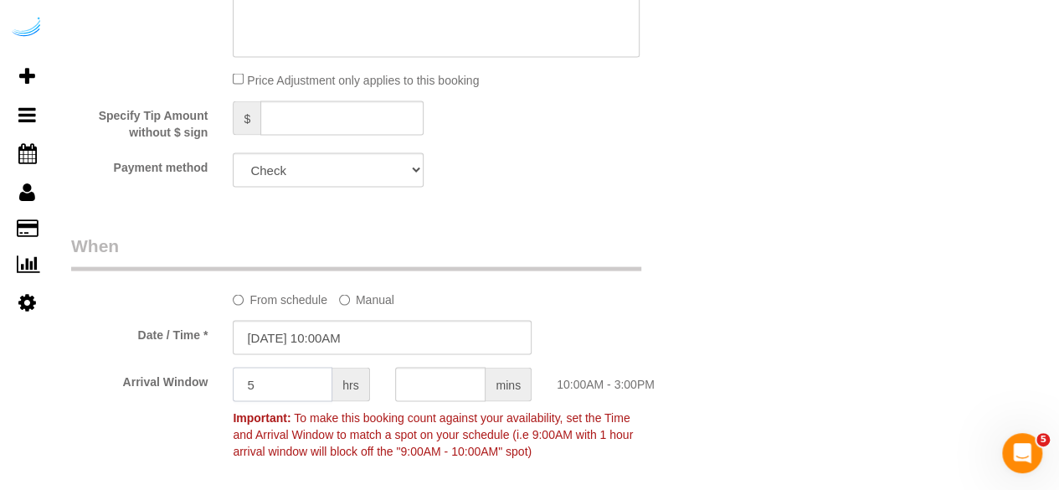
scroll to position [1591, 0]
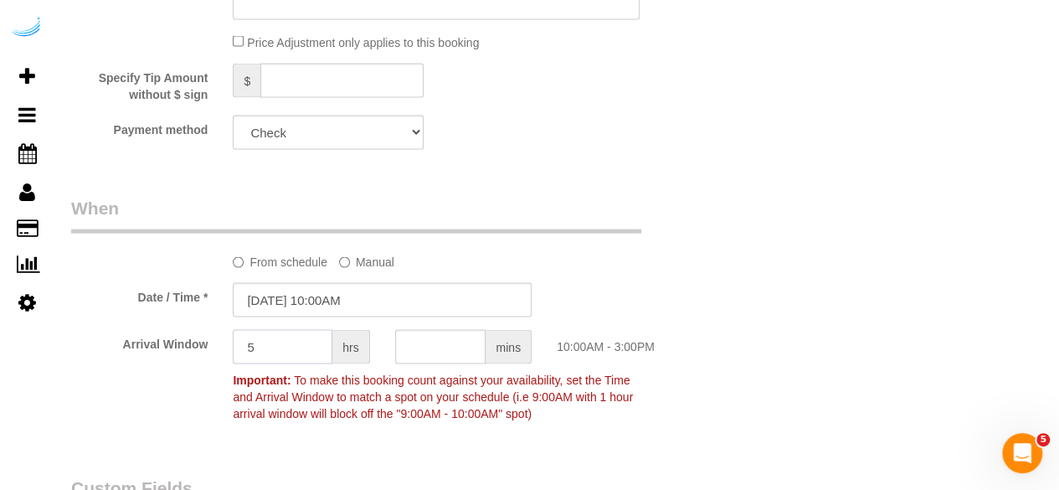
type input "5"
click at [419, 347] on input "text" at bounding box center [440, 347] width 91 height 34
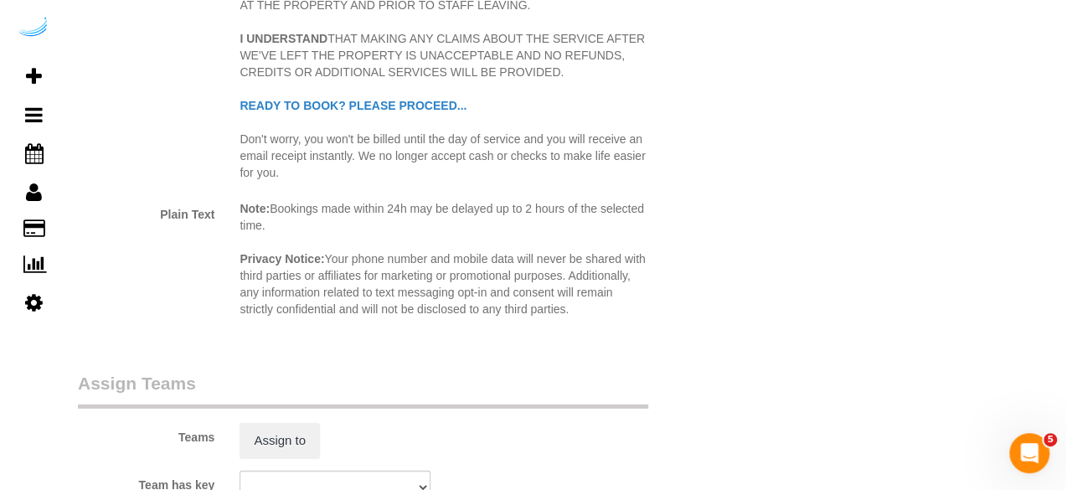
scroll to position [2261, 0]
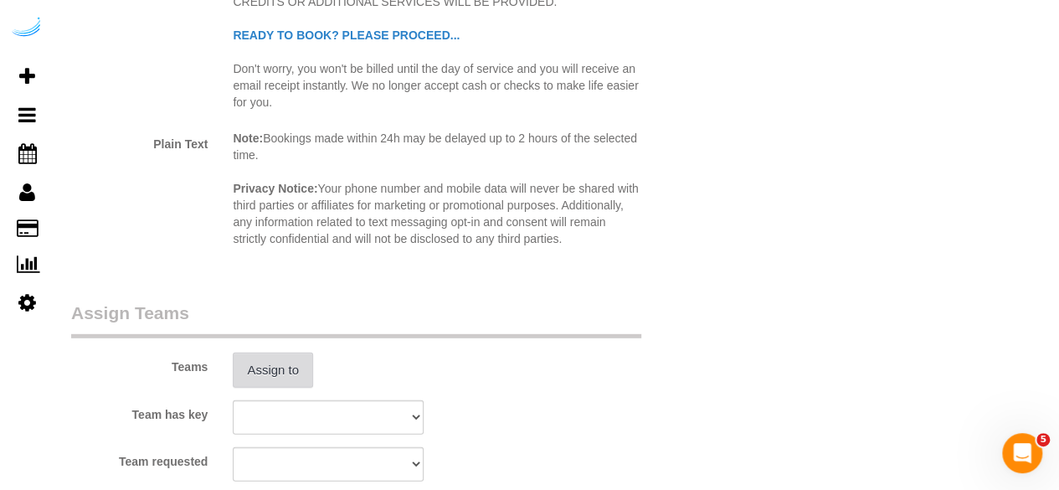
type input "30"
click at [285, 359] on button "Assign to" at bounding box center [273, 370] width 80 height 35
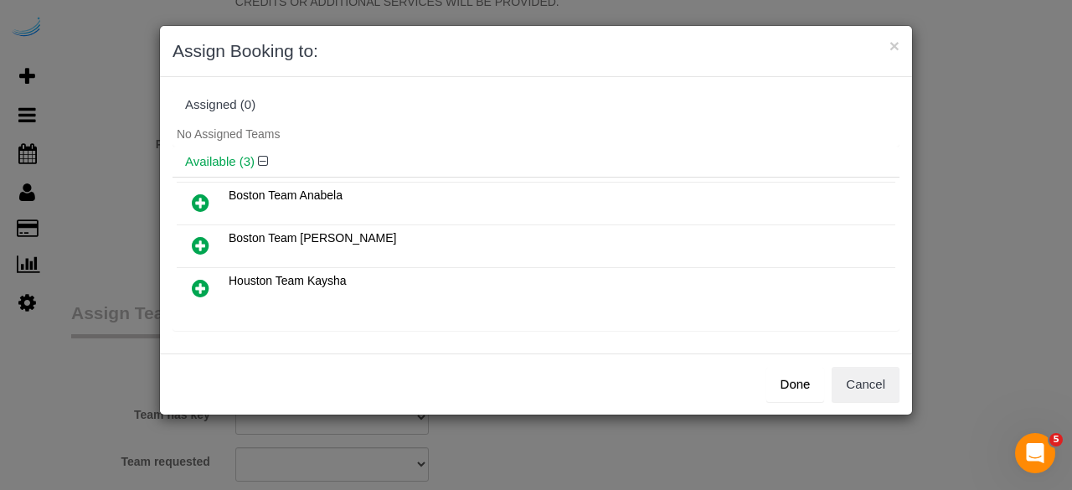
scroll to position [84, 0]
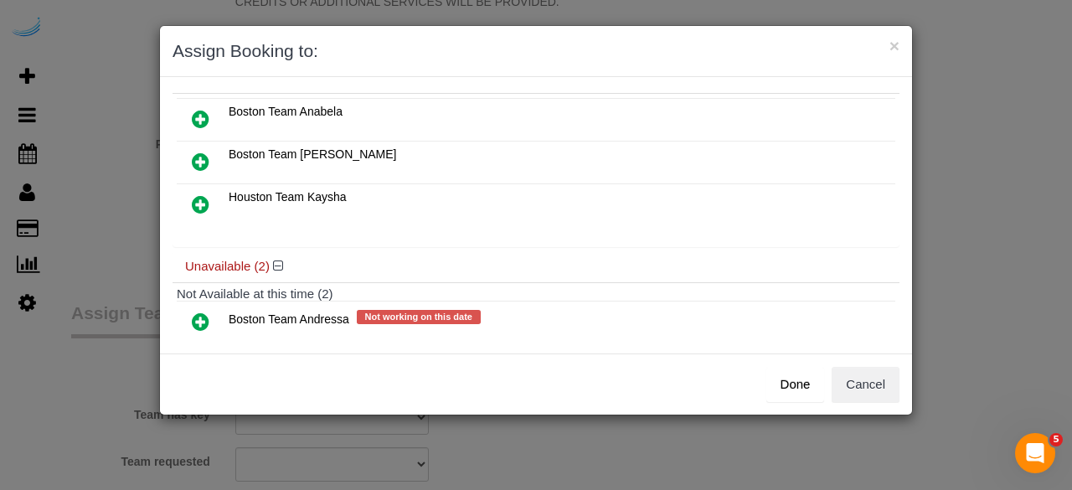
click at [195, 116] on icon at bounding box center [201, 119] width 18 height 20
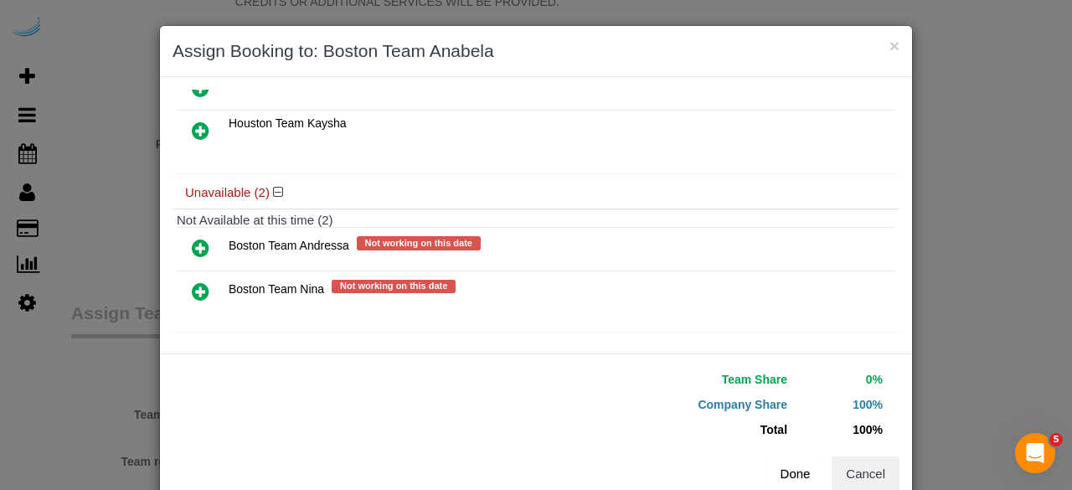
scroll to position [156, 0]
click at [768, 467] on button "Done" at bounding box center [795, 473] width 59 height 35
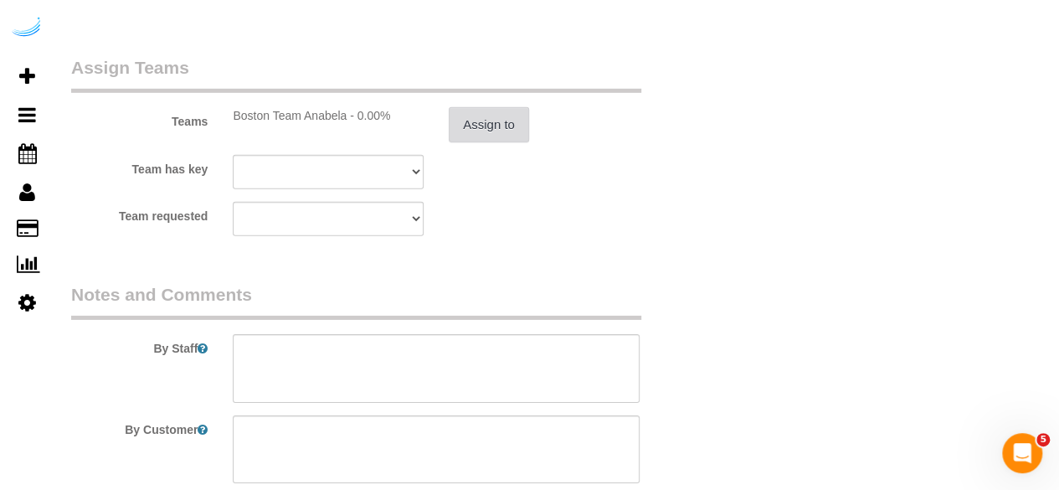
scroll to position [2512, 0]
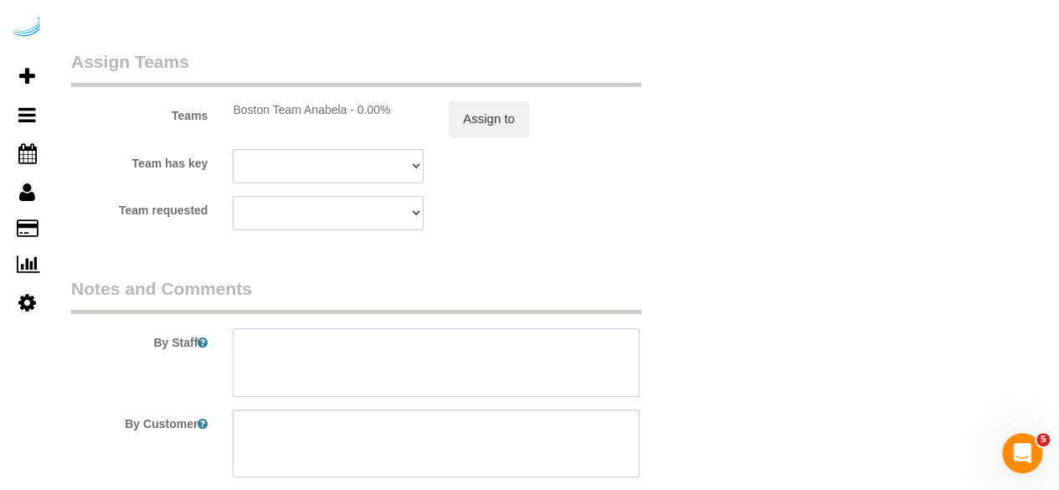
drag, startPoint x: 497, startPoint y: 352, endPoint x: 504, endPoint y: 246, distance: 105.8
click at [497, 353] on textarea at bounding box center [436, 362] width 407 height 69
click at [451, 353] on textarea at bounding box center [436, 362] width 407 height 69
paste textarea "Permanent Notes:No notes from this customer.Today's Notes:No notes from this se…"
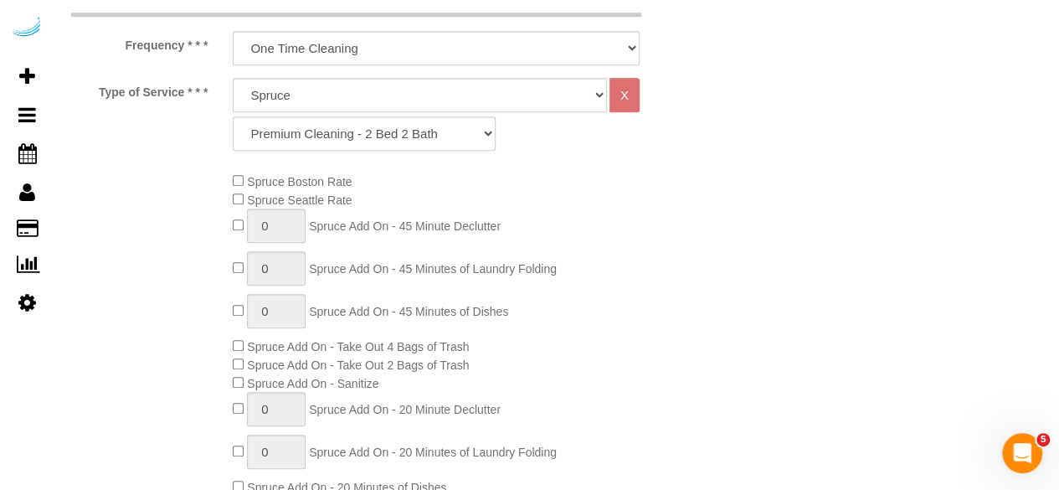
scroll to position [251, 0]
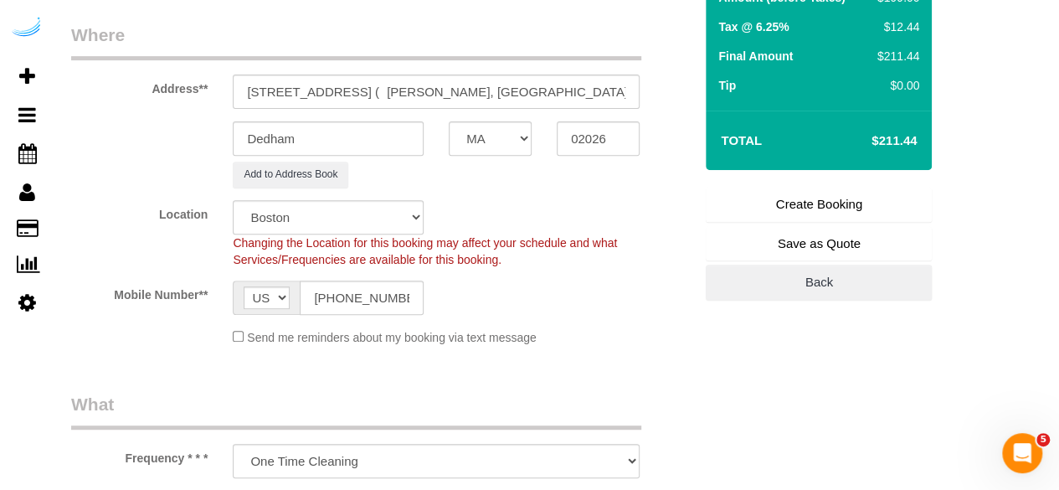
type textarea "Recurrency: Every 2 weeks Permanent Notes:No notes from this customer.Today's N…"
click at [874, 183] on div "Summary Service $179.00 Extras $20.00 Discount ($0.00) Adjustment $0.00 Amount …" at bounding box center [819, 55] width 226 height 491
click at [863, 190] on link "Create Booking" at bounding box center [819, 204] width 226 height 35
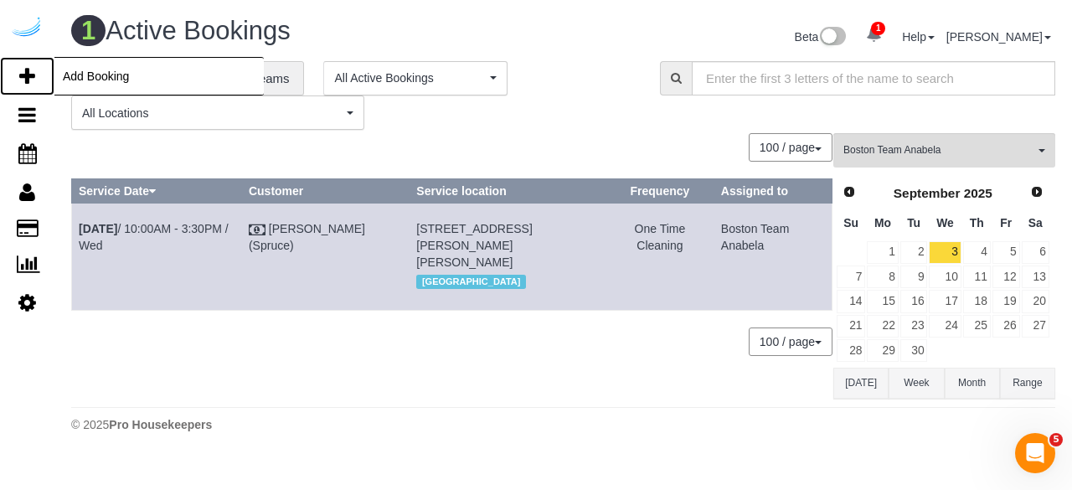
click at [32, 79] on icon at bounding box center [27, 76] width 16 height 20
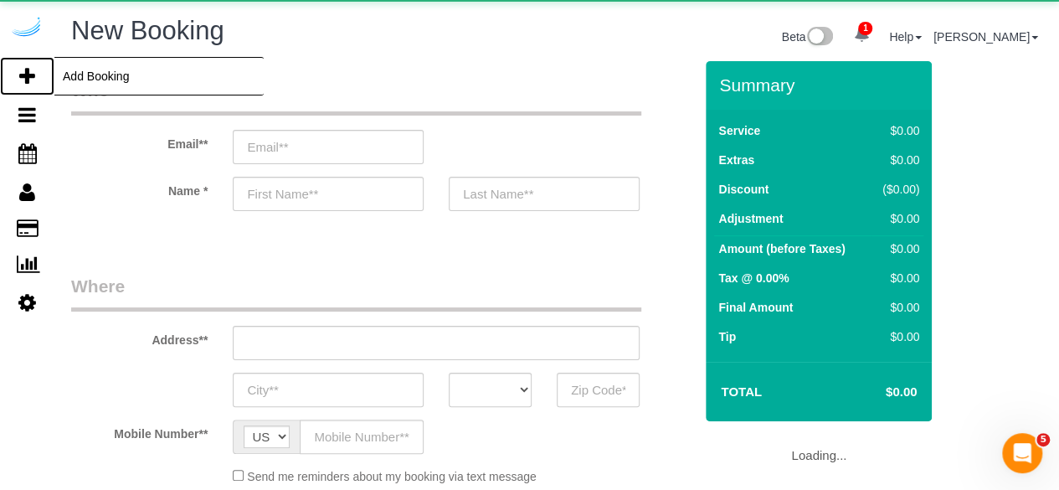
select select "object:9671"
select select "4"
select select "number:9"
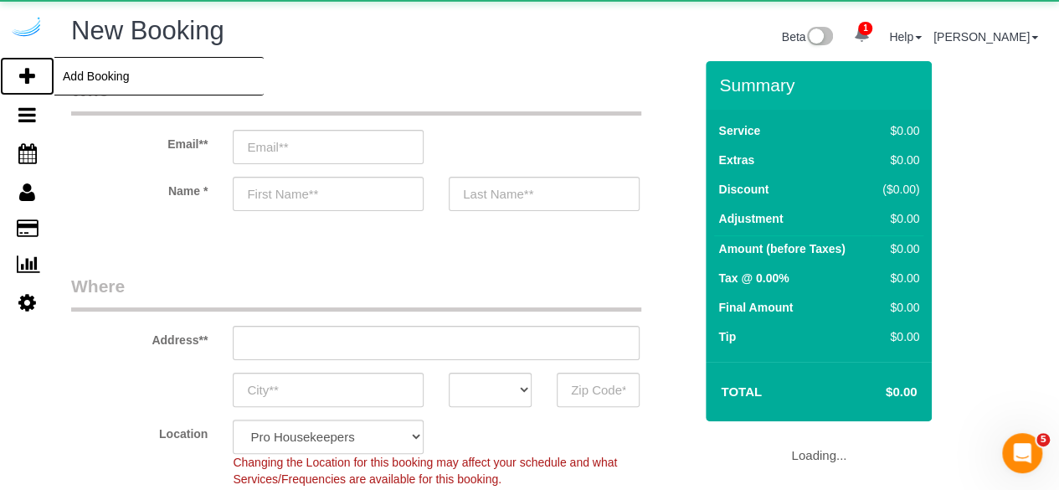
select select "object:10243"
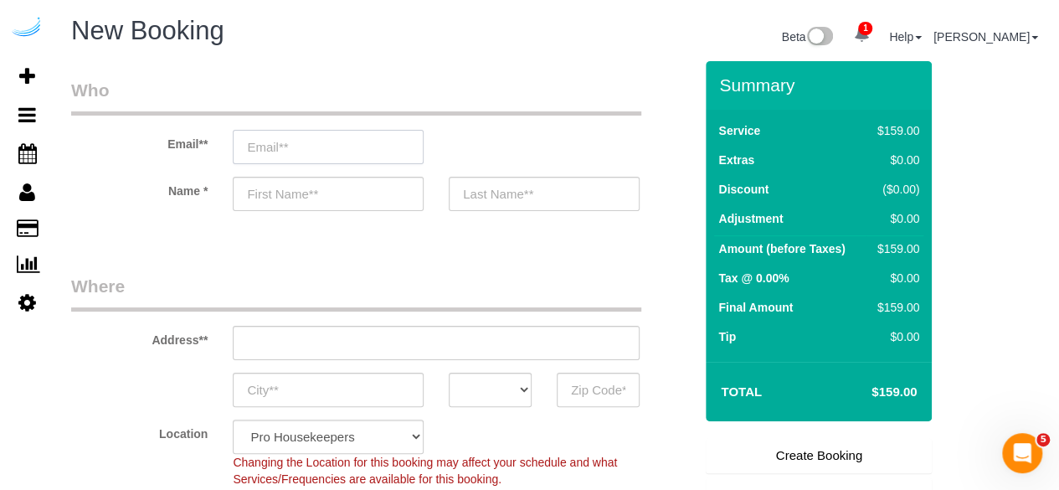
click at [301, 148] on input "email" at bounding box center [328, 147] width 191 height 34
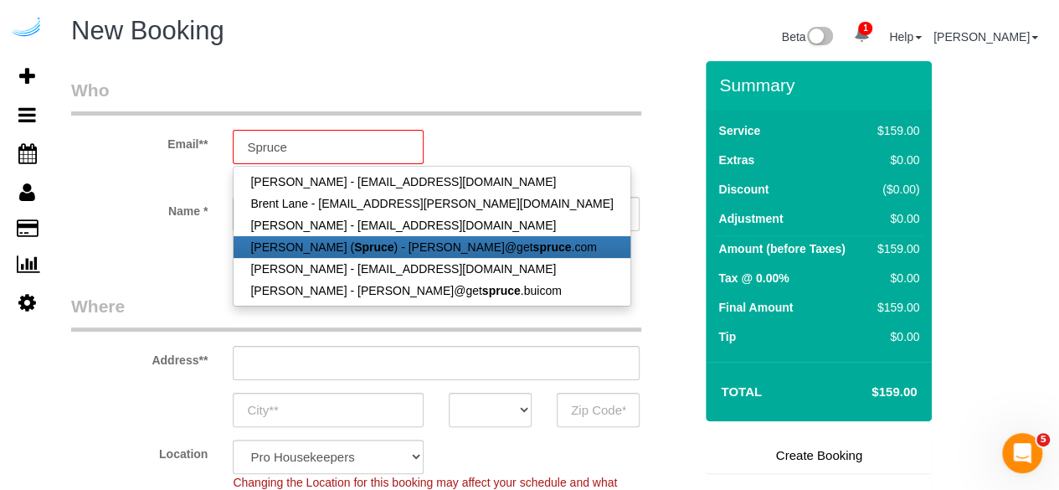
click at [309, 240] on link "Brandie Louck ( Spruce ) - brandie@get spruce .com" at bounding box center [432, 247] width 396 height 22
type input "brandie@getspruce.com"
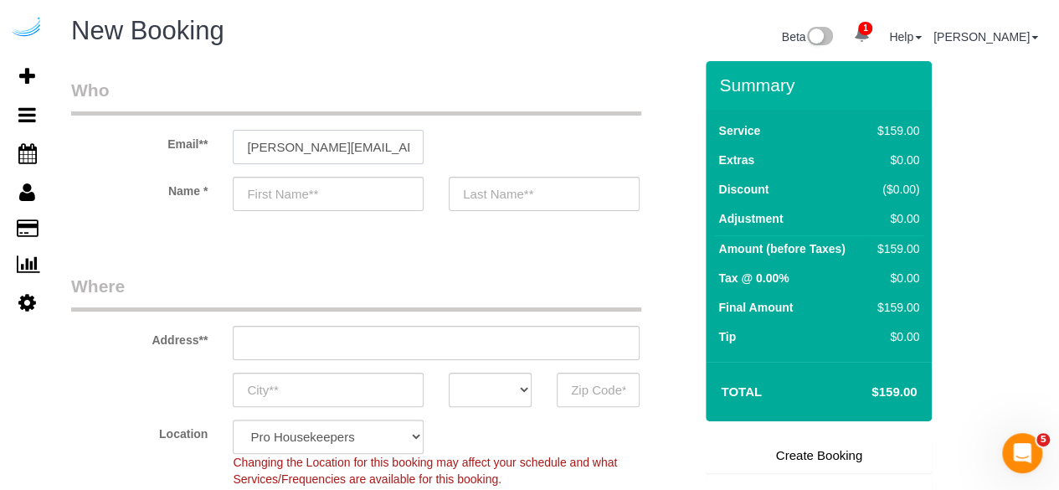
type input "Brandie"
type input "Louck"
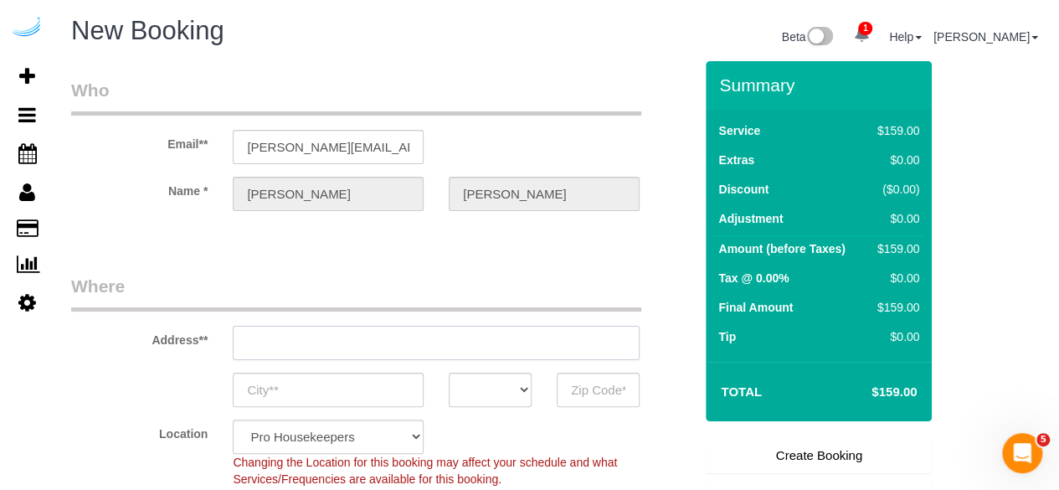
type input "3816 S Lamar Blvd"
type input "Austin"
select select "TX"
type input "78704"
click at [498, 346] on input "3816 S Lamar Blvd" at bounding box center [436, 343] width 407 height 34
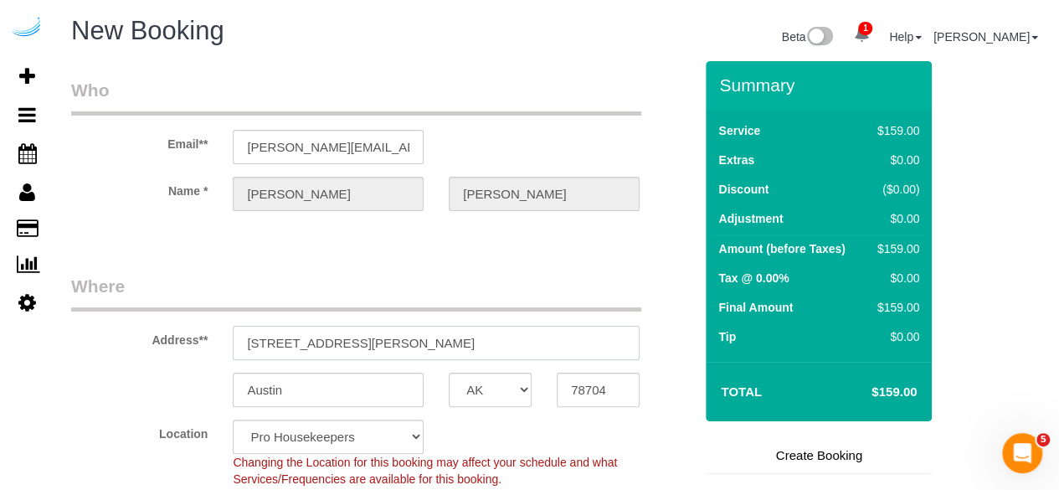
paste input "120 Kingston St, Boston, MA 02111"
type input "120 Kingston St, Boston, MA 02111"
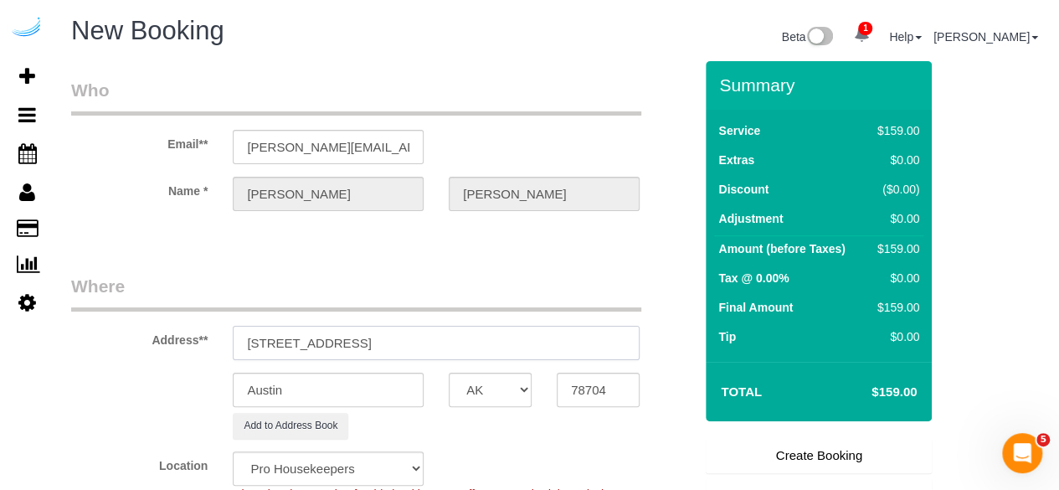
select select "9"
select select "object:10287"
drag, startPoint x: 407, startPoint y: 339, endPoint x: 613, endPoint y: 339, distance: 206.0
click at [613, 339] on input "120 Kingston St, Boston, MA 02111" at bounding box center [436, 343] width 407 height 34
type input "120 Kingston St, Boston, MA 02111"
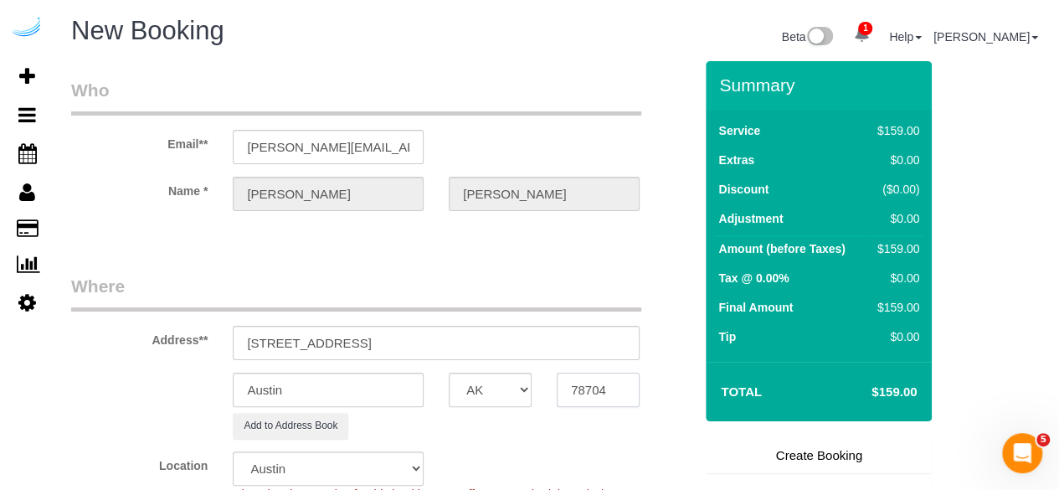
click at [603, 379] on input "78704" at bounding box center [598, 390] width 83 height 34
paste input "02111"
type input "02111"
click at [504, 398] on select "AK AL AR AZ CA CO CT DC DE FL GA HI IA ID IL IN KS KY LA MA MD ME MI MN MO MS M…" at bounding box center [490, 390] width 83 height 34
select select "MA"
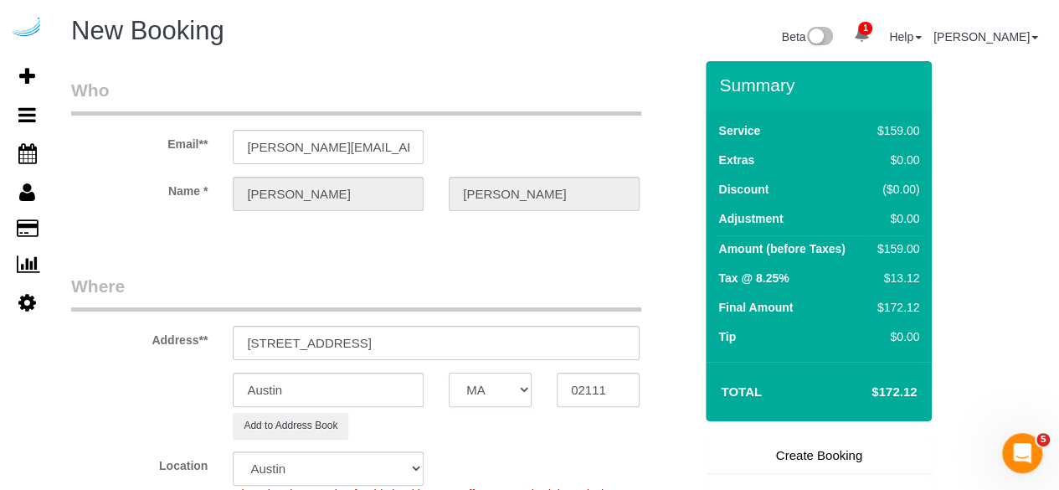
click at [449, 373] on select "AK AL AR AZ CA CO CT DC DE FL GA HI IA ID IL IN KS KY LA MA MD ME MI MN MO MS M…" at bounding box center [490, 390] width 83 height 34
select select "7"
select select "object:10334"
click at [337, 383] on input "Austin" at bounding box center [328, 390] width 191 height 34
type input "Boston"
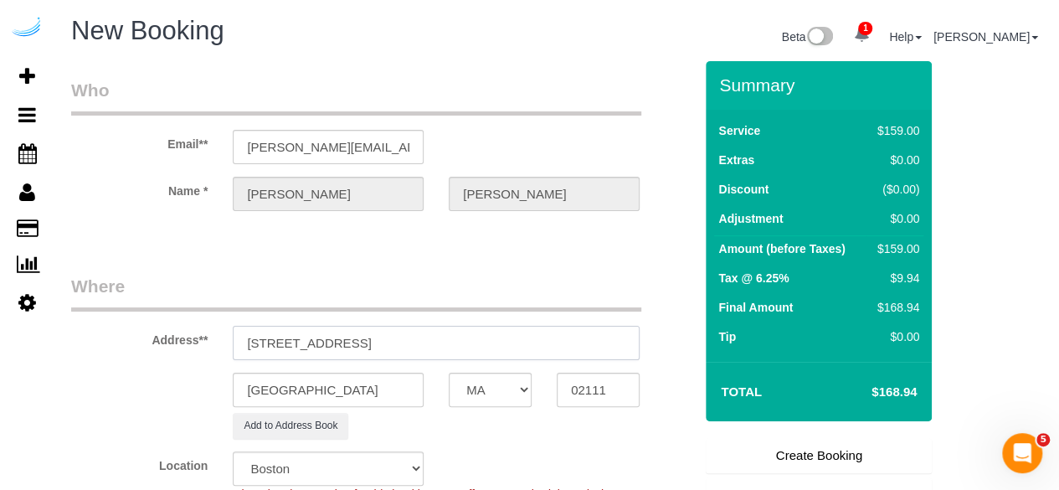
drag, startPoint x: 348, startPoint y: 341, endPoint x: 526, endPoint y: 326, distance: 178.2
click at [525, 329] on input "120 Kingston St, Boston, MA 02111" at bounding box center [436, 343] width 407 height 34
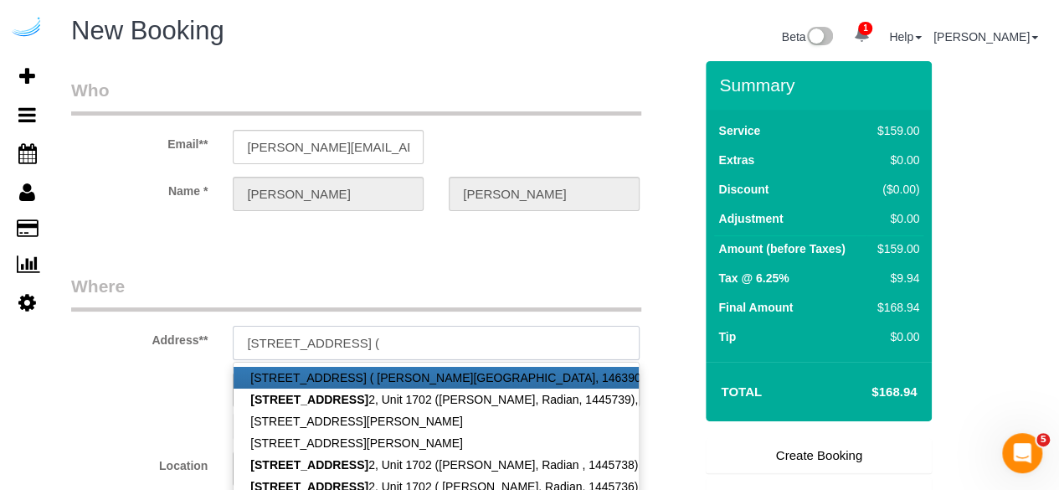
paste input "Cara Van Uden"
paste input "1445740"
type input "120 Kingston St, Building 1702, Unit 1702 (Cara Van Uden, Radian, 1445740 )"
click at [380, 220] on sui-booking-customer "Email** brandie@getspruce.com Name * Brandie Louck" at bounding box center [382, 153] width 622 height 150
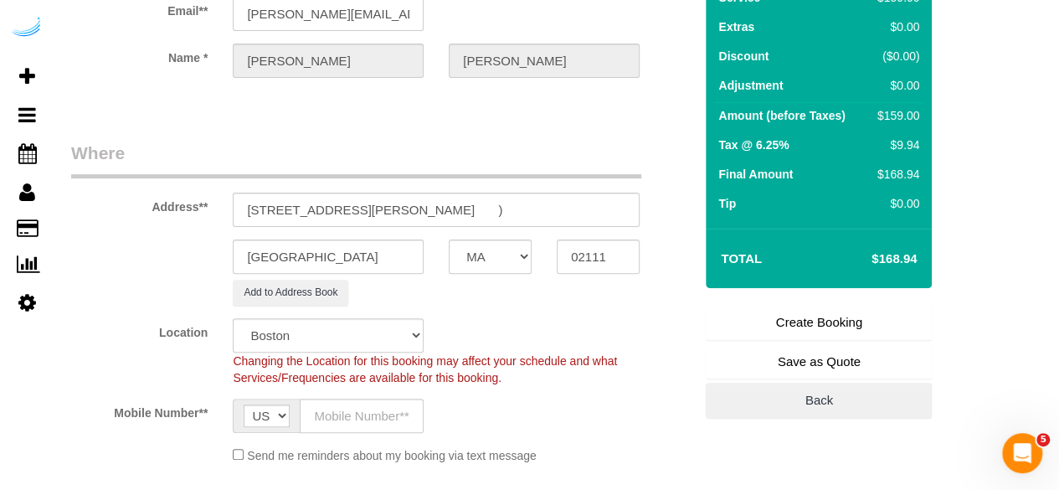
scroll to position [251, 0]
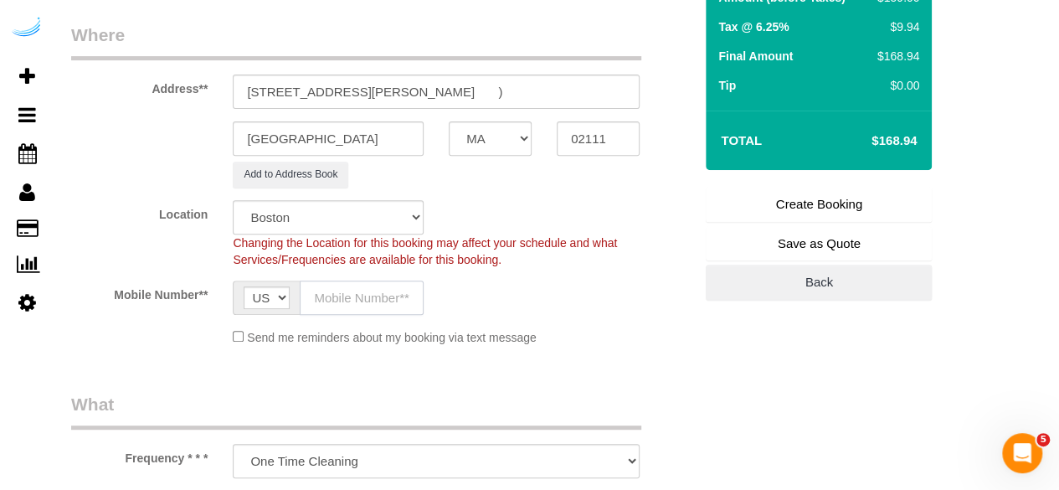
click at [376, 297] on input "text" at bounding box center [362, 298] width 124 height 34
type input "(512) 444-3607"
type input "Brandie Louck"
type input "(512) 444-3607"
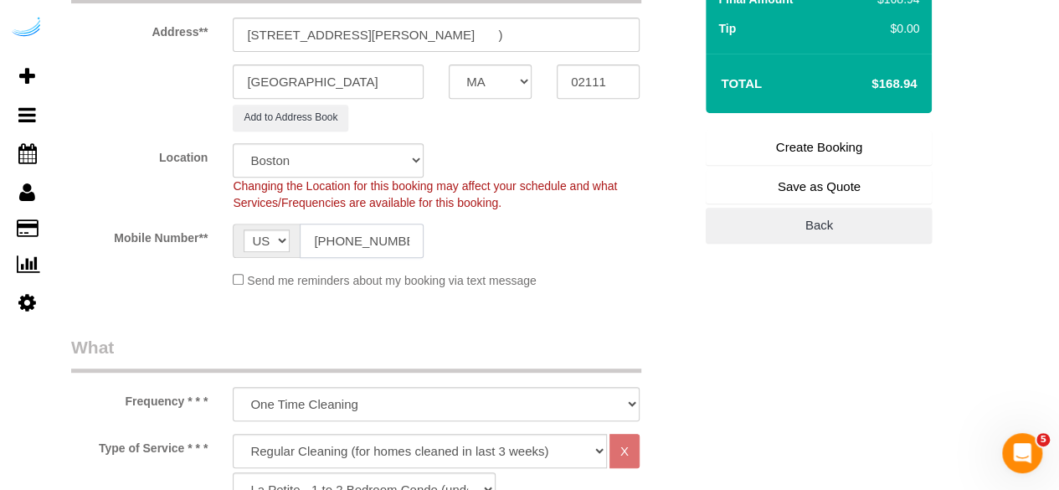
scroll to position [335, 0]
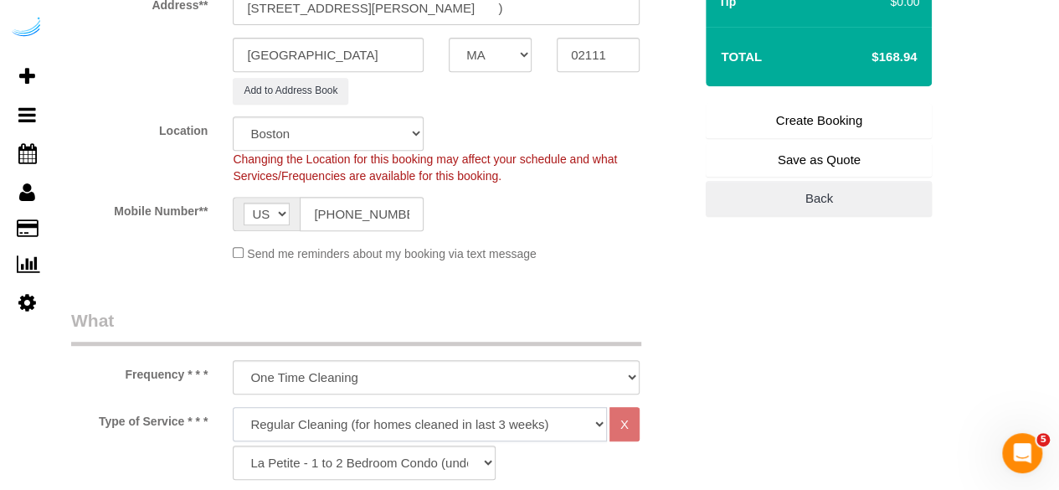
drag, startPoint x: 385, startPoint y: 415, endPoint x: 382, endPoint y: 405, distance: 9.8
click at [385, 415] on select "Deep Cleaning (for homes that have not been cleaned in 3+ weeks) Spruce Regular…" at bounding box center [420, 424] width 374 height 34
select select "282"
click at [233, 407] on select "Deep Cleaning (for homes that have not been cleaned in 3+ weeks) Spruce Regular…" at bounding box center [420, 424] width 374 height 34
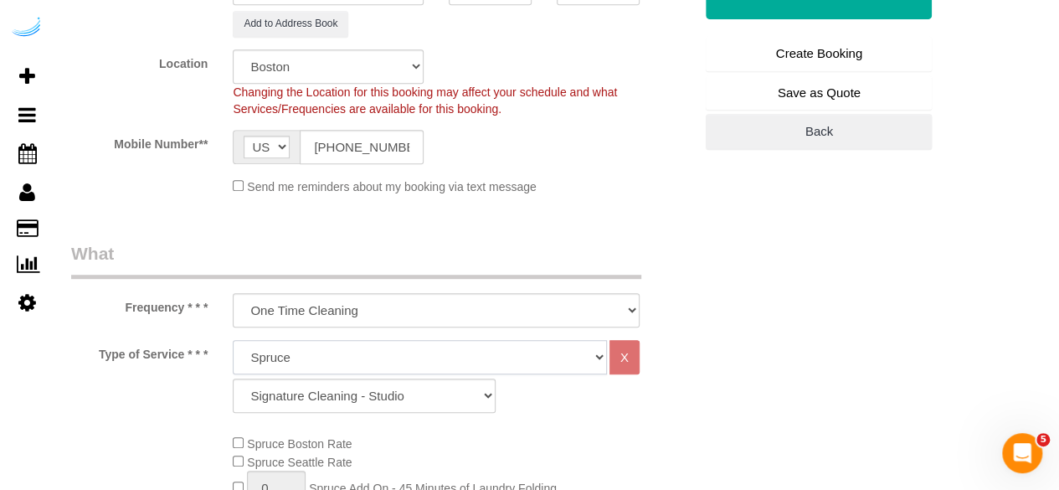
scroll to position [419, 0]
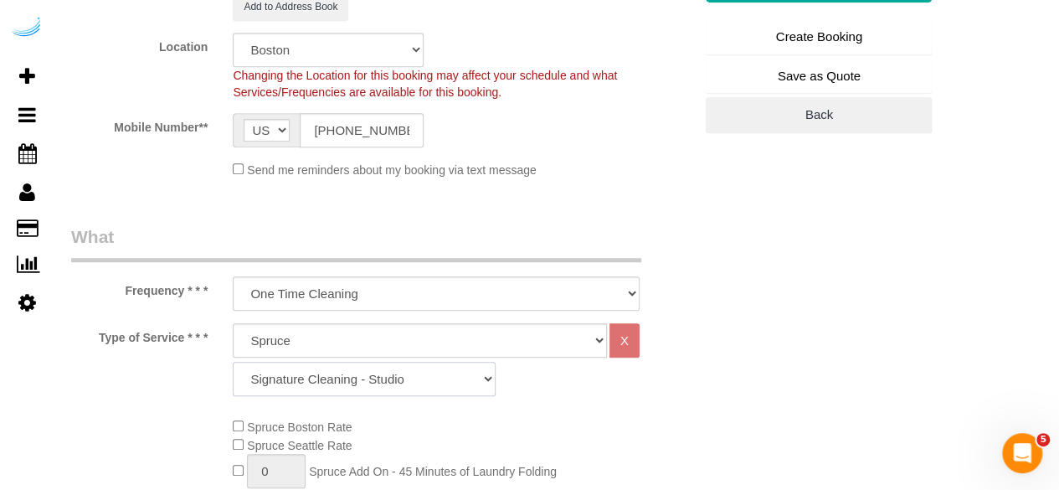
click at [362, 368] on select "Signature Cleaning - Studio Signature Cleaning - 1 Bed 1 Bath Signature Cleanin…" at bounding box center [364, 379] width 263 height 34
select select "304"
click at [233, 362] on select "Signature Cleaning - Studio Signature Cleaning - 1 Bed 1 Bath Signature Cleanin…" at bounding box center [364, 379] width 263 height 34
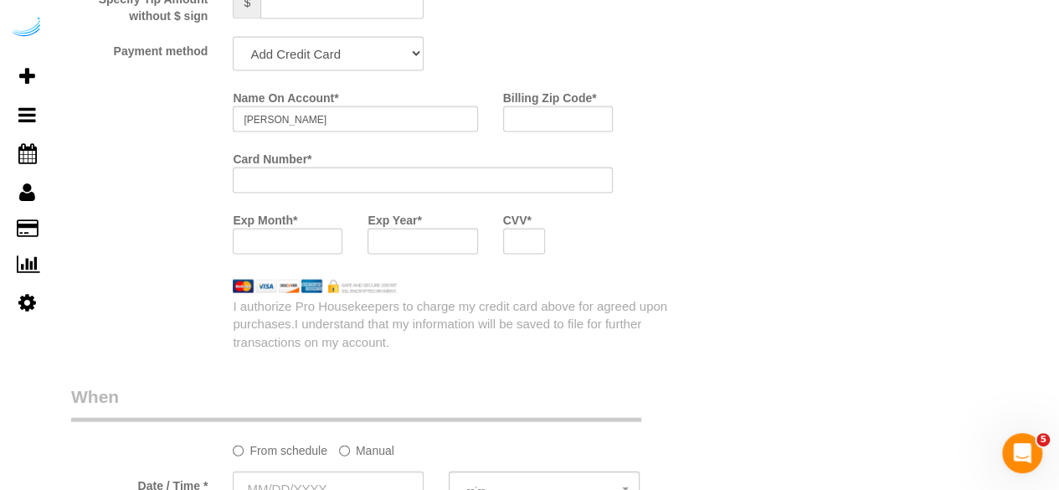
scroll to position [1675, 0]
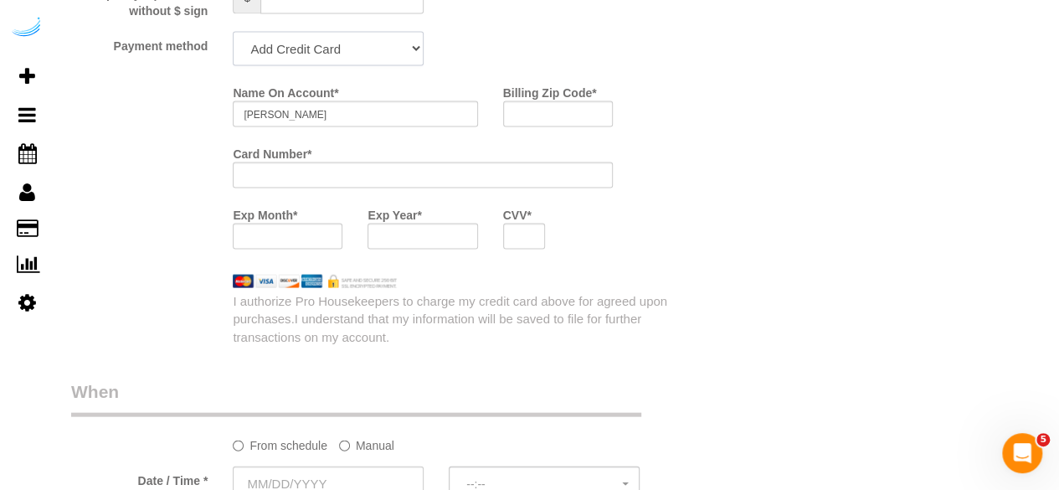
click at [385, 45] on select "Add Credit Card Cash Check Paypal" at bounding box center [328, 49] width 191 height 34
select select "string:check"
click at [233, 33] on select "Add Credit Card Cash Check Paypal" at bounding box center [328, 49] width 191 height 34
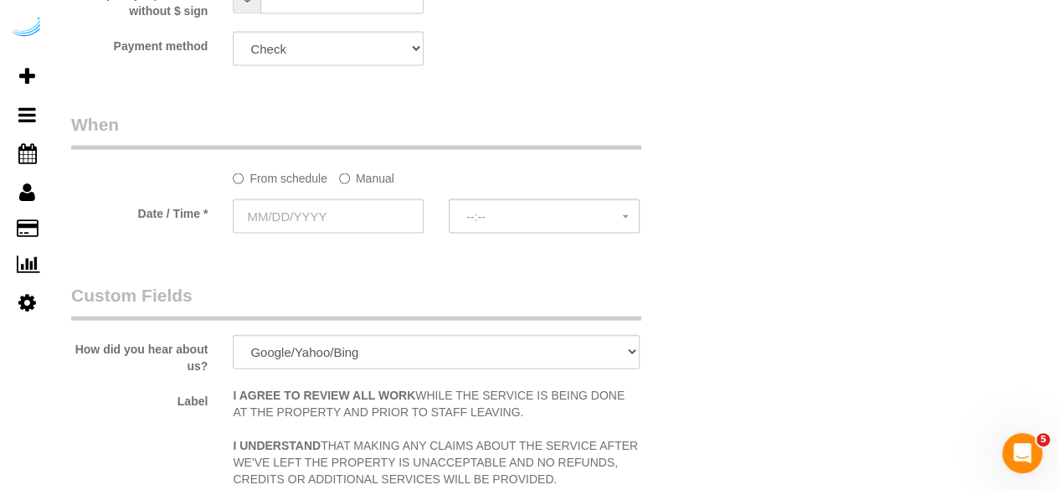
click at [361, 171] on label "Manual" at bounding box center [366, 175] width 55 height 23
click at [352, 206] on input "text" at bounding box center [328, 216] width 191 height 34
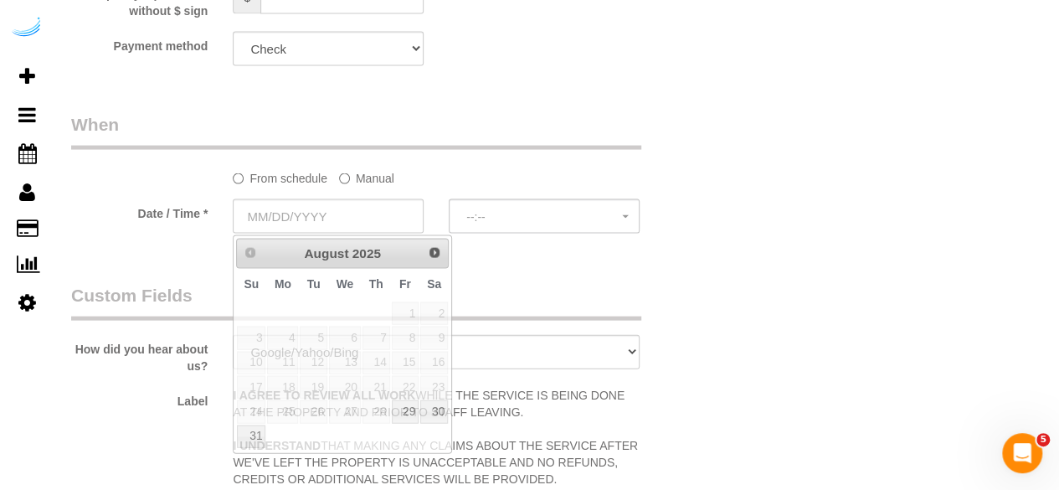
click at [358, 178] on label "Manual" at bounding box center [366, 175] width 55 height 23
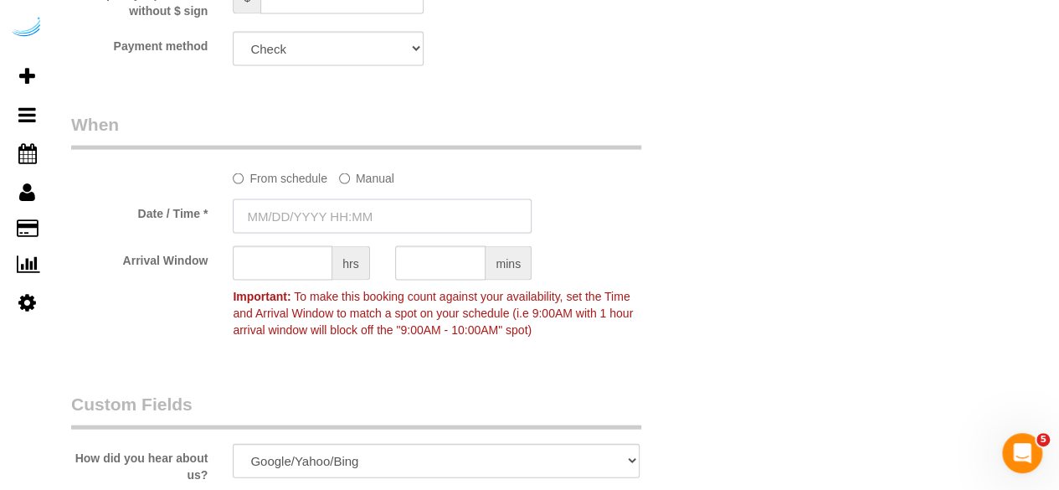
click at [336, 207] on input "text" at bounding box center [382, 216] width 299 height 34
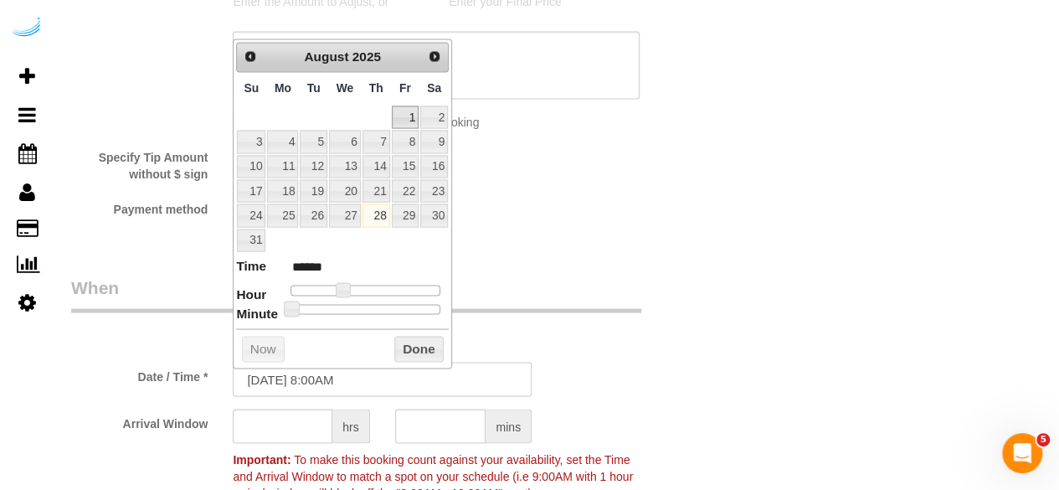
scroll to position [1507, 0]
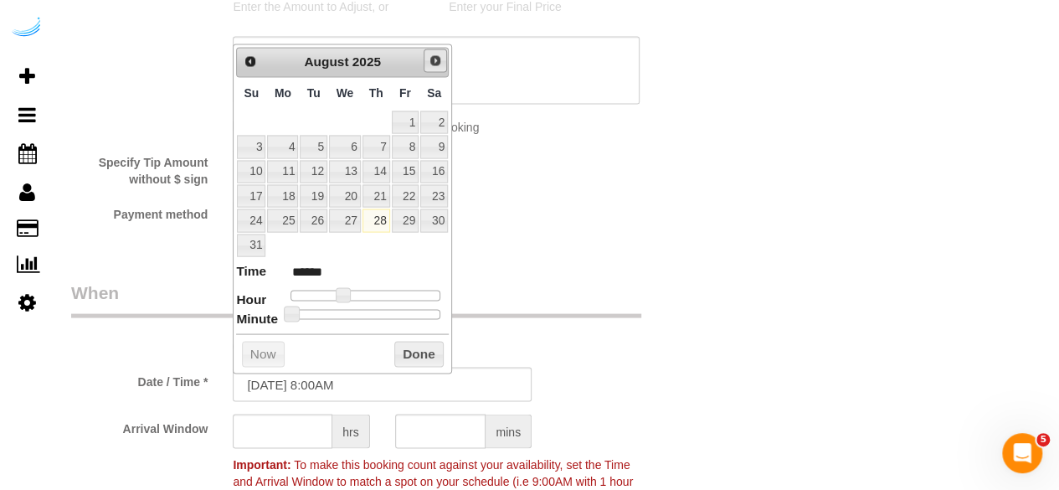
click at [437, 59] on span "Next" at bounding box center [435, 60] width 13 height 13
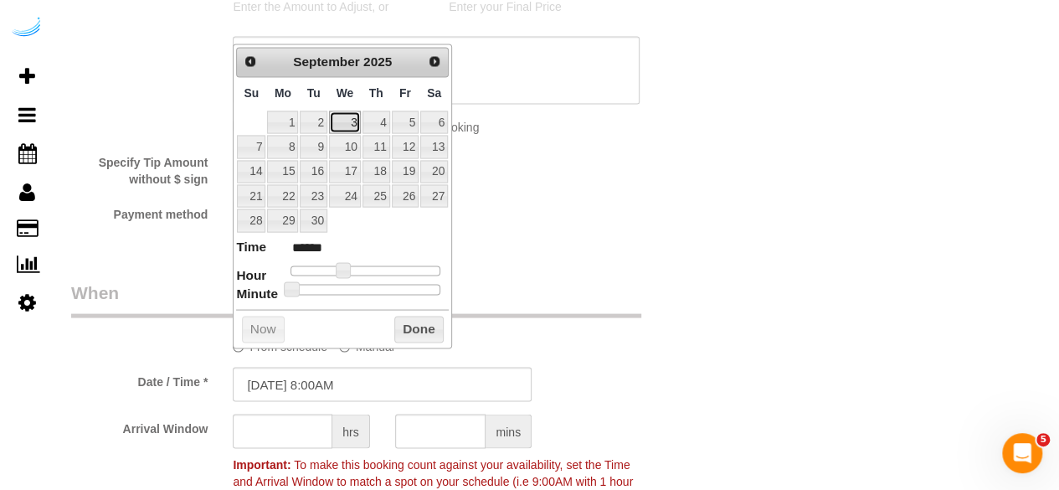
click at [355, 116] on link "3" at bounding box center [345, 122] width 32 height 23
type input "09/03/2025 9:00AM"
type input "******"
click at [351, 267] on span at bounding box center [349, 269] width 15 height 15
click at [302, 426] on input "text" at bounding box center [283, 431] width 100 height 34
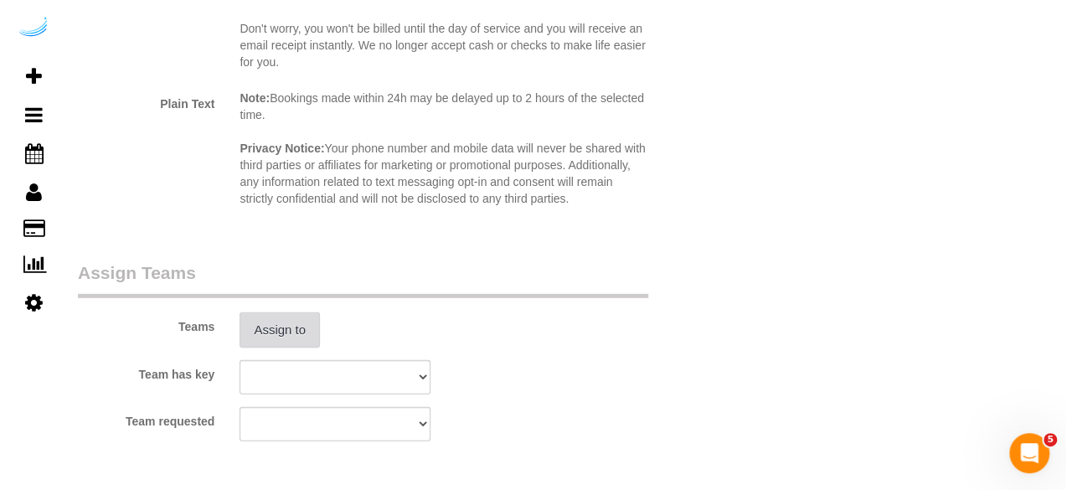
scroll to position [2345, 0]
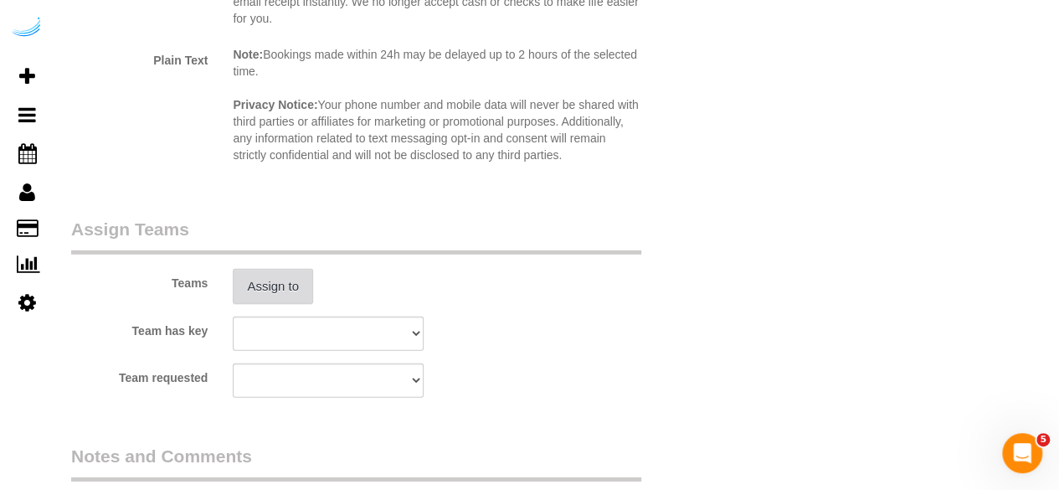
type input "8"
click at [273, 301] on button "Assign to" at bounding box center [273, 286] width 80 height 35
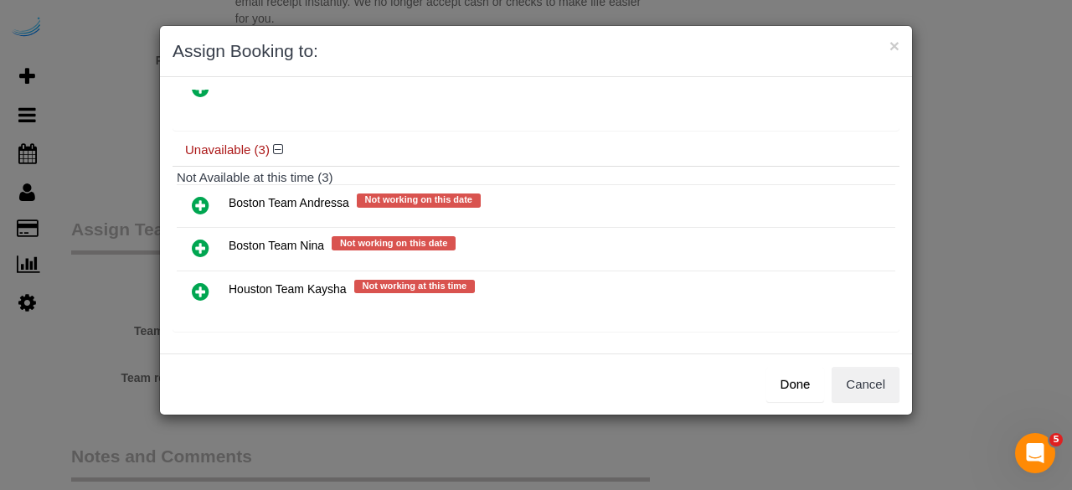
scroll to position [0, 0]
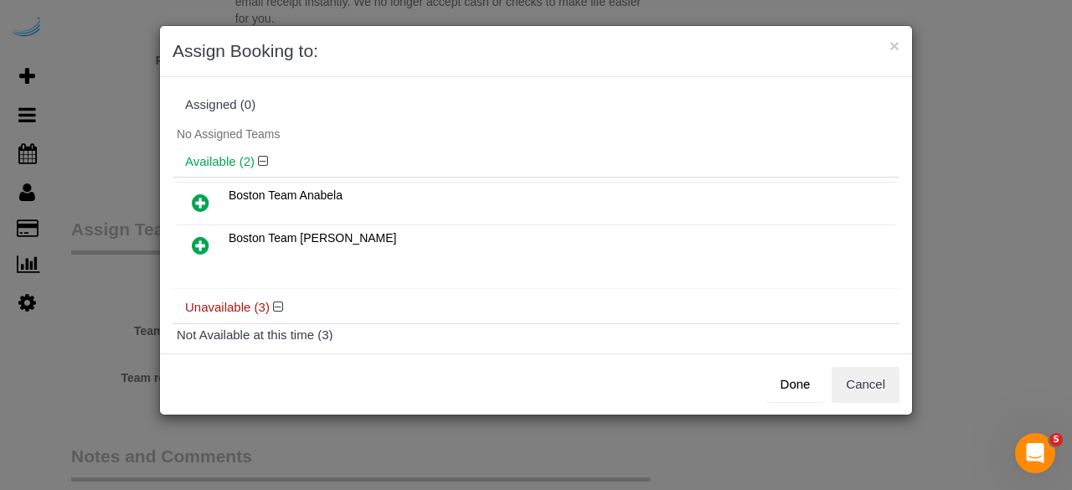
click at [197, 193] on icon at bounding box center [201, 203] width 18 height 20
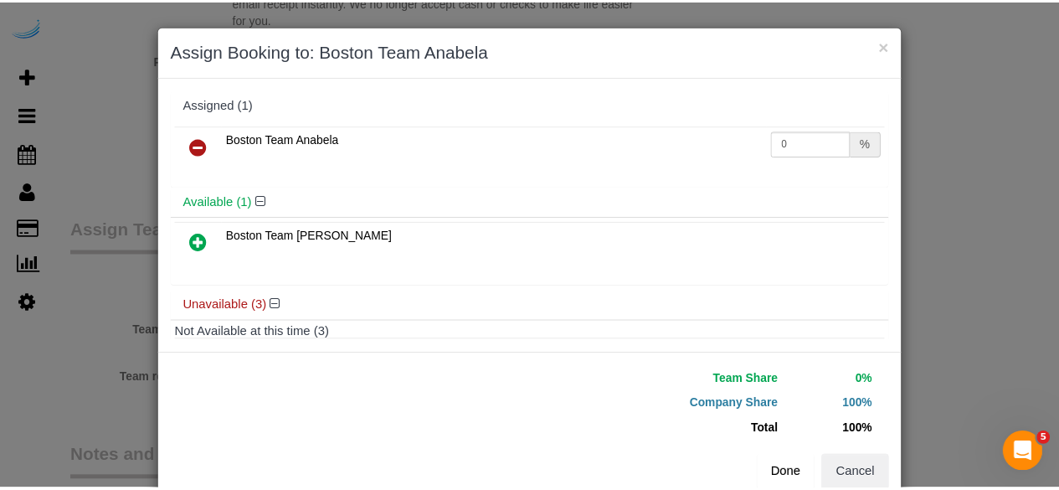
scroll to position [156, 0]
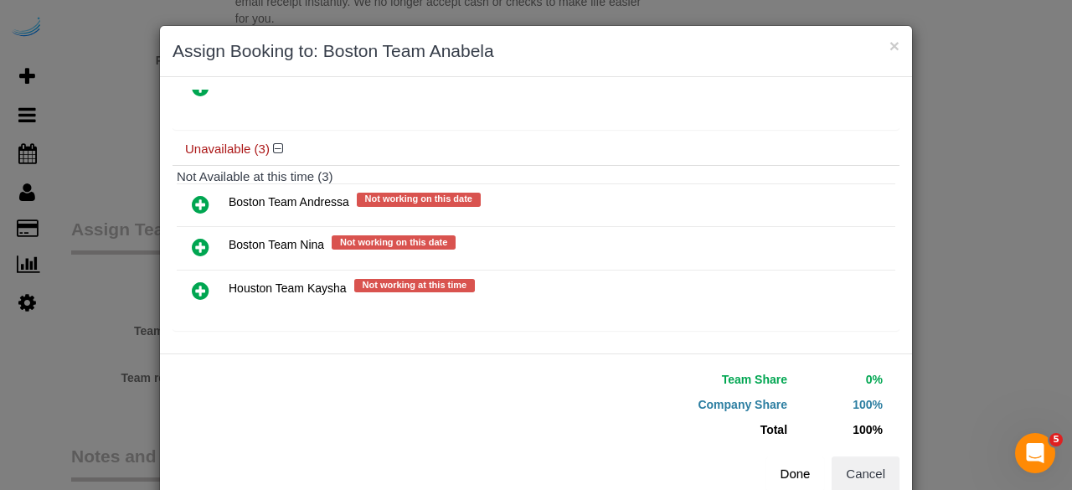
click at [787, 462] on button "Done" at bounding box center [795, 473] width 59 height 35
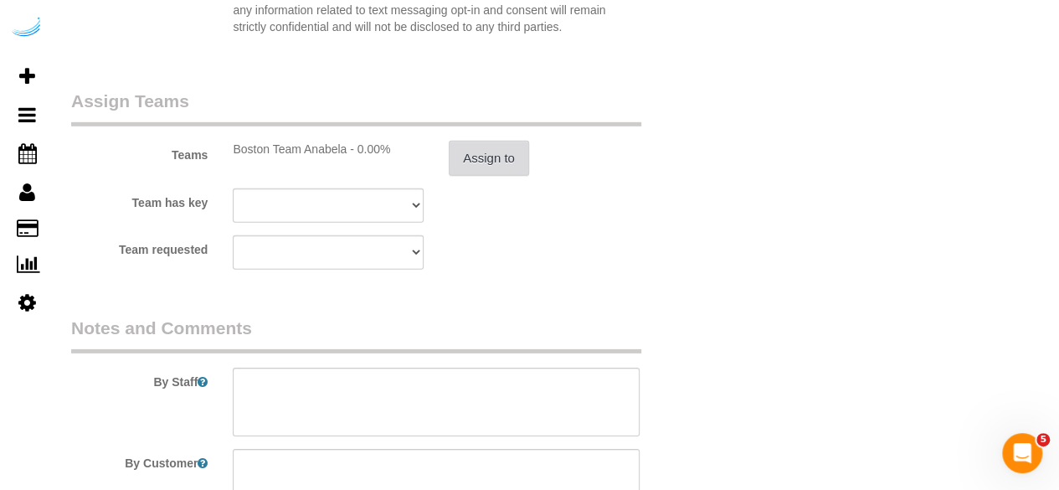
scroll to position [2596, 0]
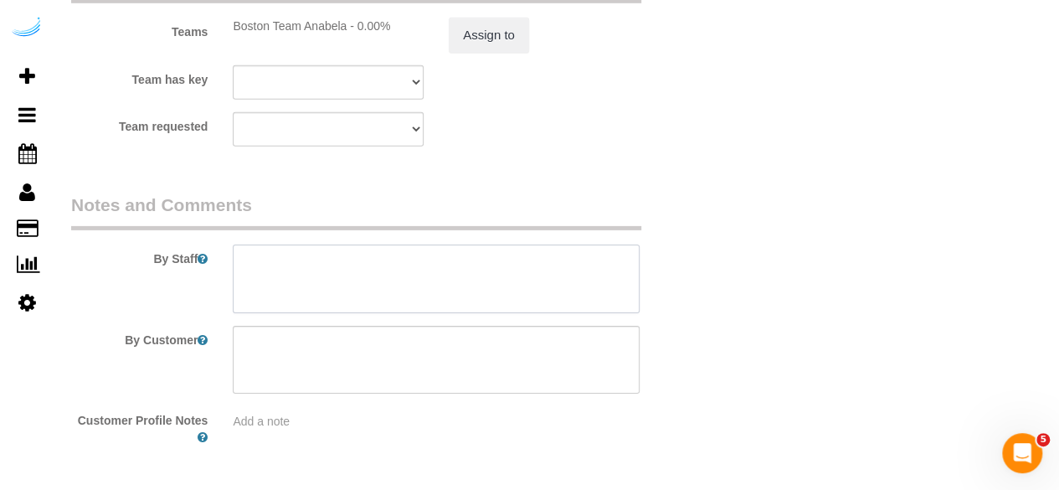
click at [524, 291] on textarea at bounding box center [436, 279] width 407 height 69
click at [436, 271] on textarea at bounding box center [436, 279] width 407 height 69
paste textarea "Permanent Notes:No notes from this customer.Today's Notes:No notes from this se…"
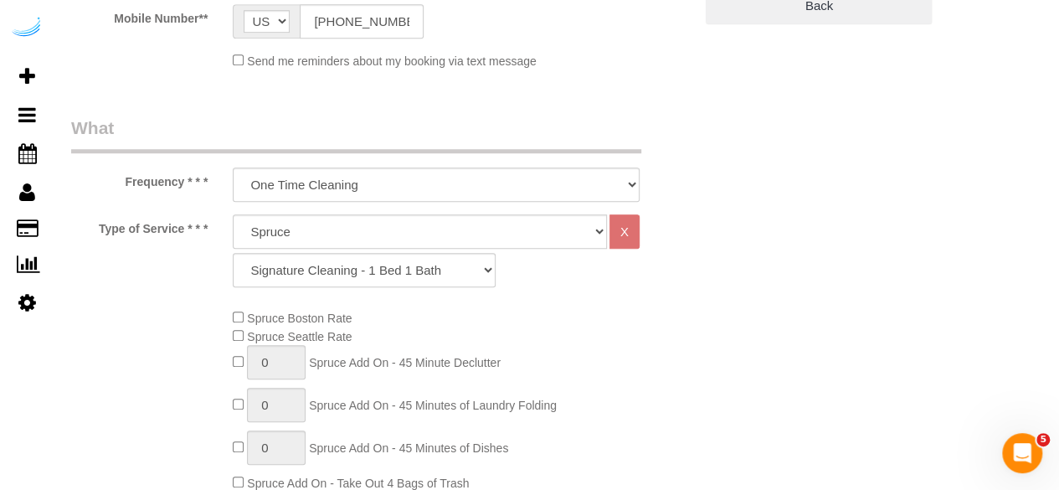
scroll to position [335, 0]
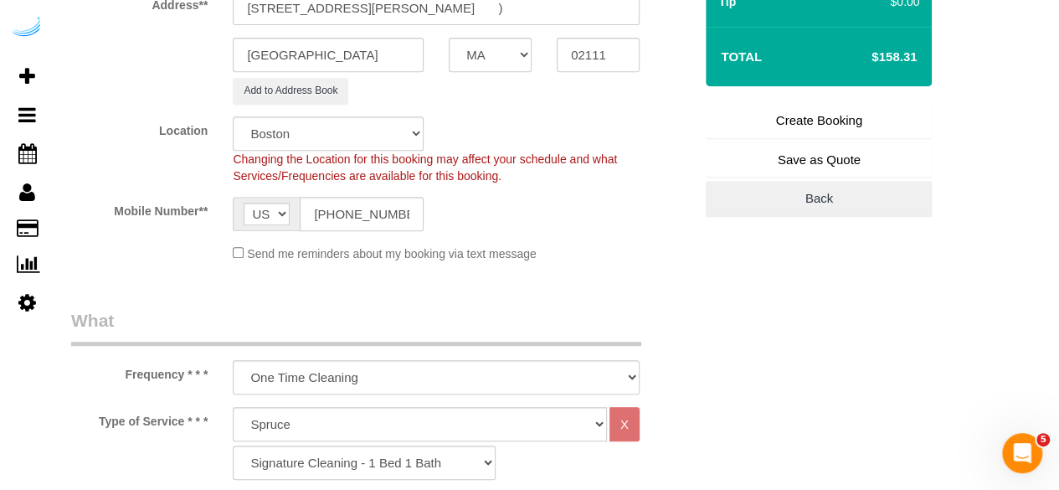
type textarea "Recurrency: Every 2 weeks Permanent Notes:No notes from this customer.Today's N…"
click at [799, 118] on link "Create Booking" at bounding box center [819, 120] width 226 height 35
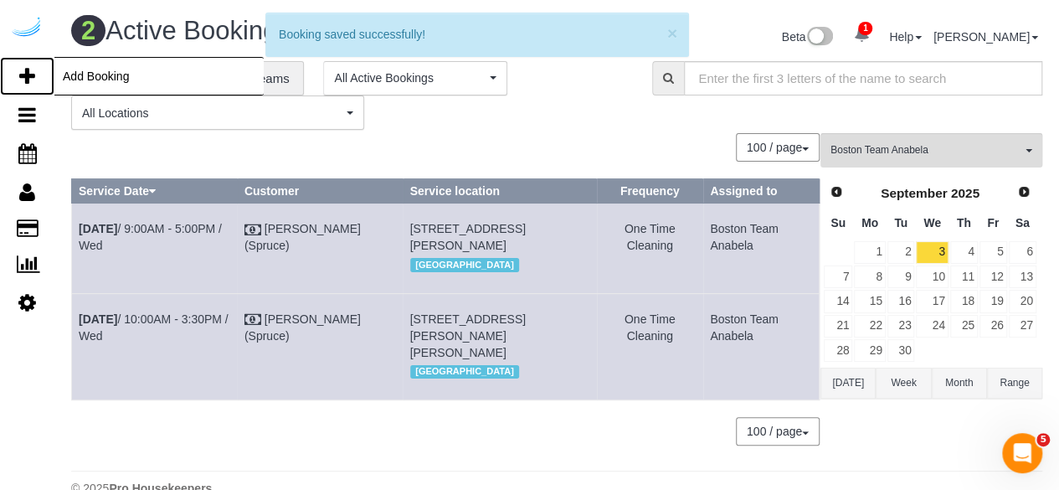
drag, startPoint x: 22, startPoint y: 76, endPoint x: 28, endPoint y: 70, distance: 8.9
click at [22, 76] on icon at bounding box center [27, 76] width 16 height 20
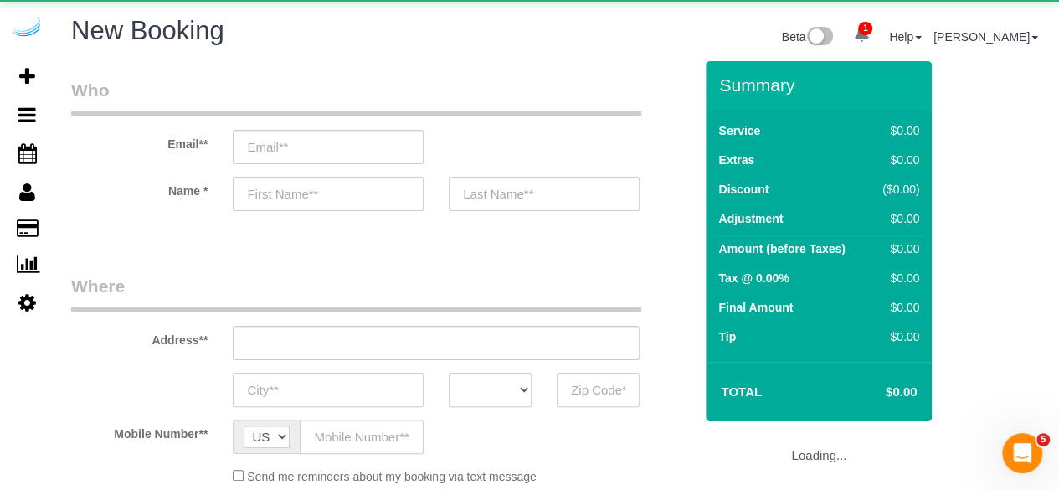
select select "object:12051"
select select "4"
select select "number:9"
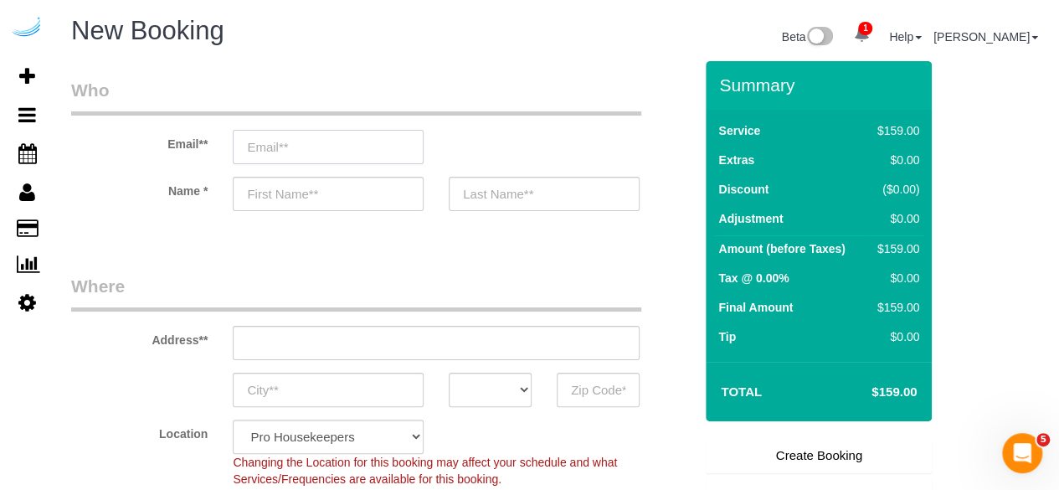
click at [314, 147] on input "email" at bounding box center [328, 147] width 191 height 34
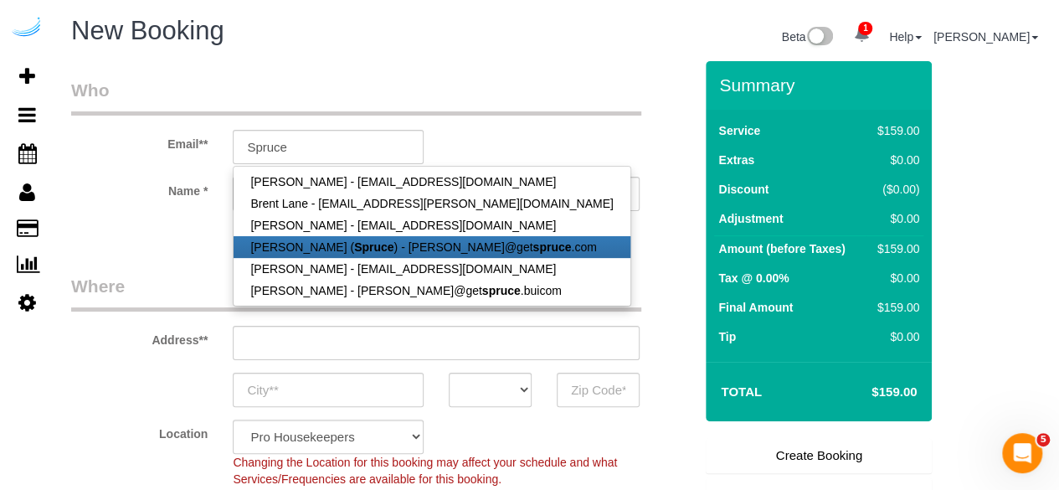
click at [312, 238] on link "Brandie Louck ( Spruce ) - brandie@get spruce .com" at bounding box center [432, 247] width 396 height 22
type input "brandie@getspruce.com"
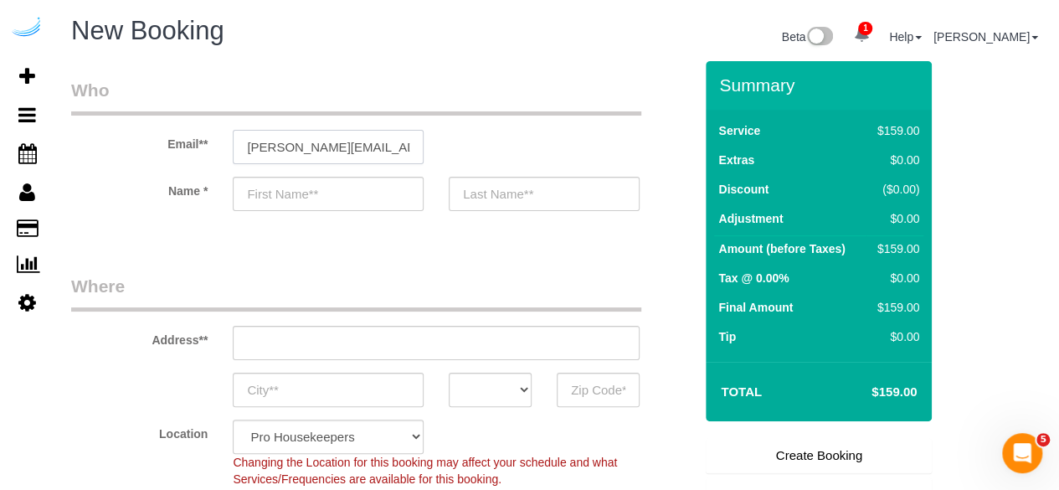
type input "Brandie"
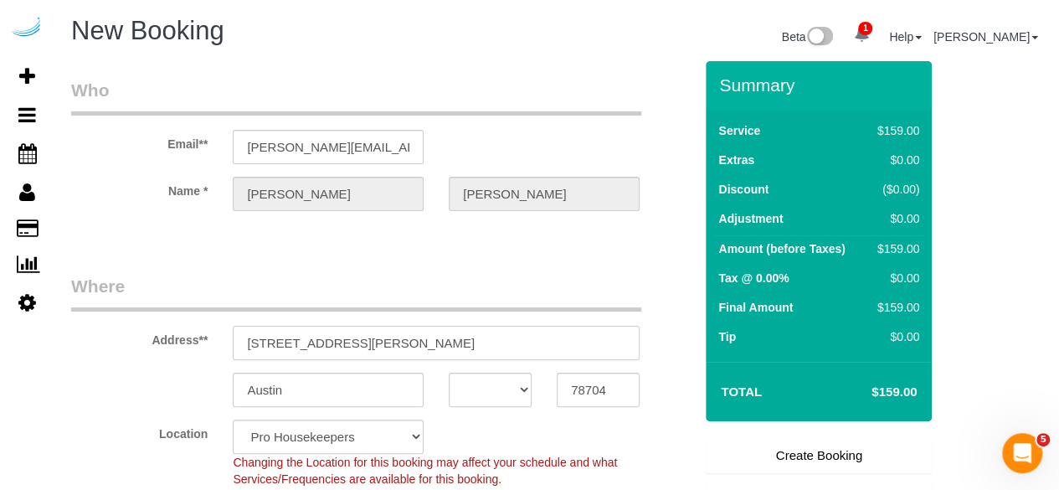
click at [471, 352] on input "3816 S Lamar Blvd" at bounding box center [436, 343] width 407 height 34
paste input "425 Massachusetts Ave, Cambridge, MA 02139"
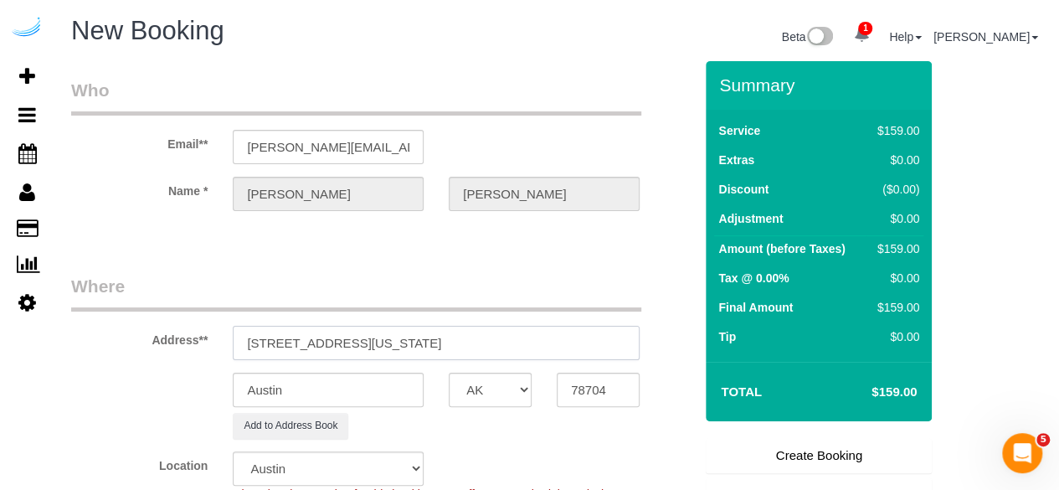
drag, startPoint x: 476, startPoint y: 339, endPoint x: 558, endPoint y: 339, distance: 81.2
click at [558, 339] on input "425 Massachusetts Ave, Cambridge, MA 02139" at bounding box center [436, 343] width 407 height 34
click at [590, 378] on input "78704" at bounding box center [598, 390] width 83 height 34
paste input "02139"
click at [507, 392] on select "AK AL AR AZ CA CO CT DC DE FL GA HI IA ID IL IN KS KY LA MA MD ME MI MN MO MS M…" at bounding box center [490, 390] width 83 height 34
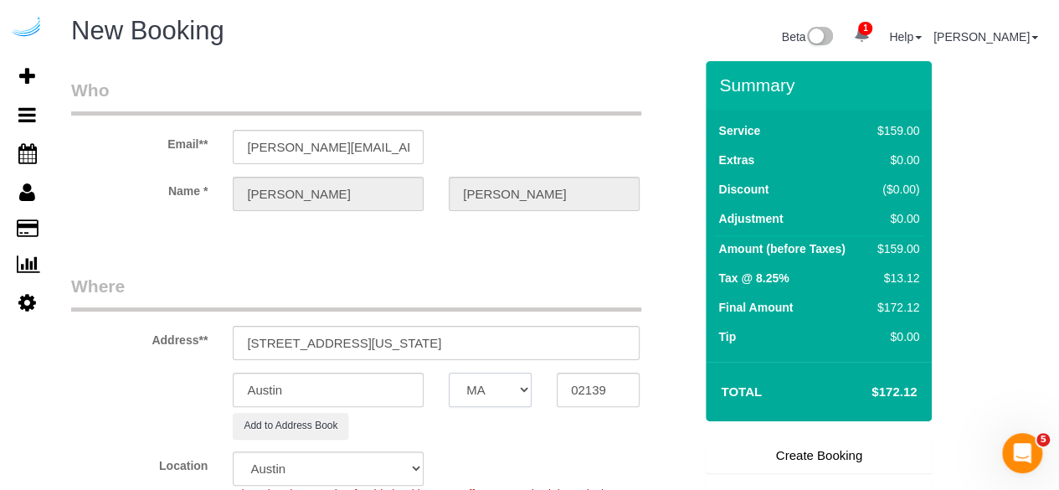
click at [449, 373] on select "AK AL AR AZ CA CO CT DC DE FL GA HI IA ID IL IN KS KY LA MA MD ME MI MN MO MS M…" at bounding box center [490, 390] width 83 height 34
click at [394, 397] on input "Austin" at bounding box center [328, 390] width 191 height 34
drag, startPoint x: 390, startPoint y: 338, endPoint x: 543, endPoint y: 348, distance: 152.7
click at [534, 344] on input "425 Massachusetts Ave, Cambridge, MA 02139" at bounding box center [436, 343] width 407 height 34
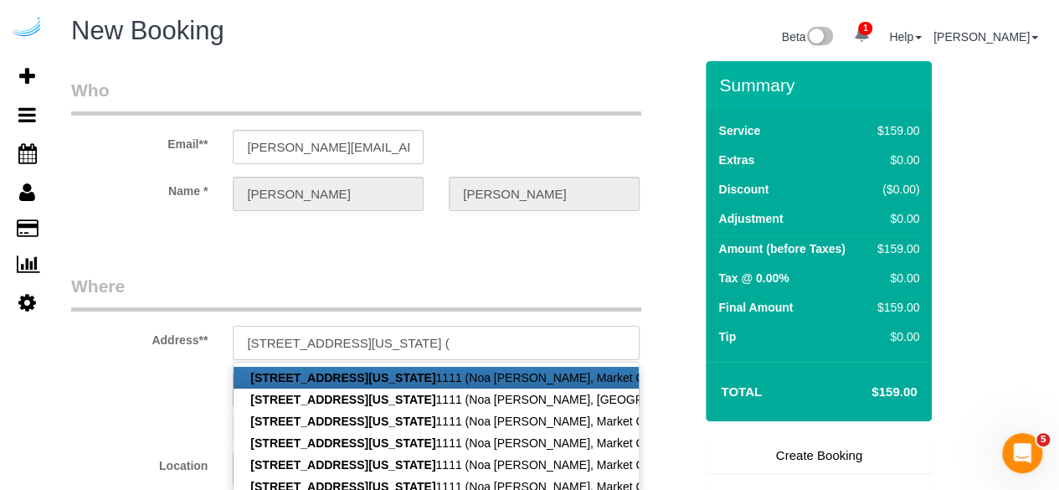
paste input "Noa Margalit Haliva"
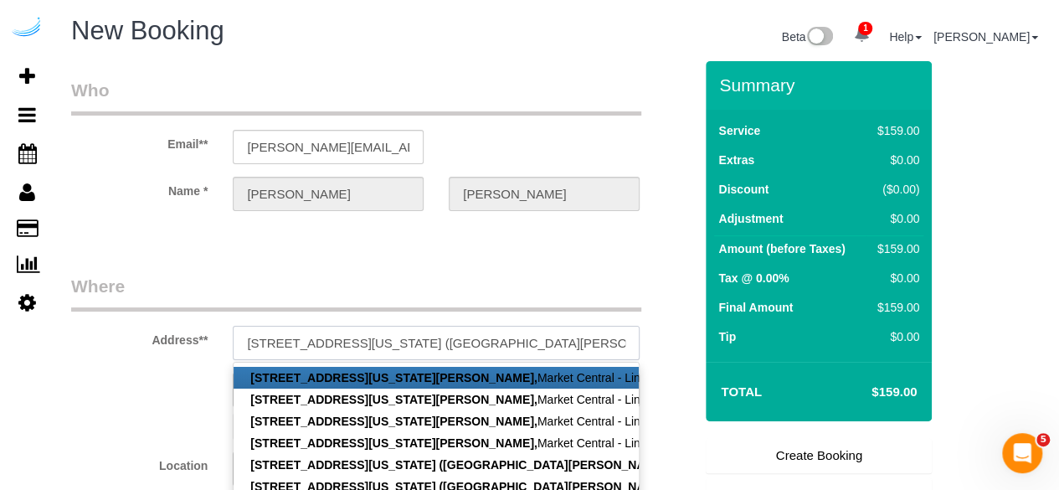
paste input "Market Central - Link"
paste input "1419922"
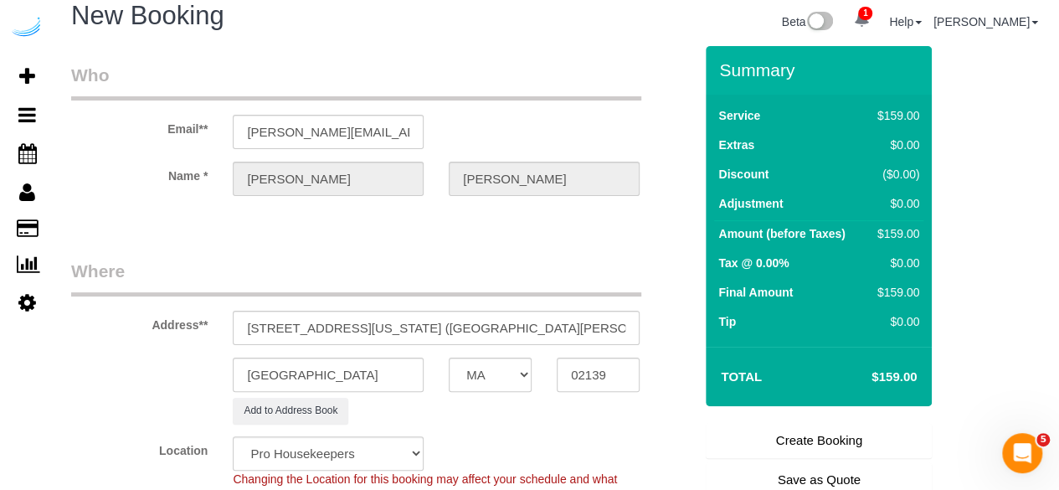
scroll to position [251, 0]
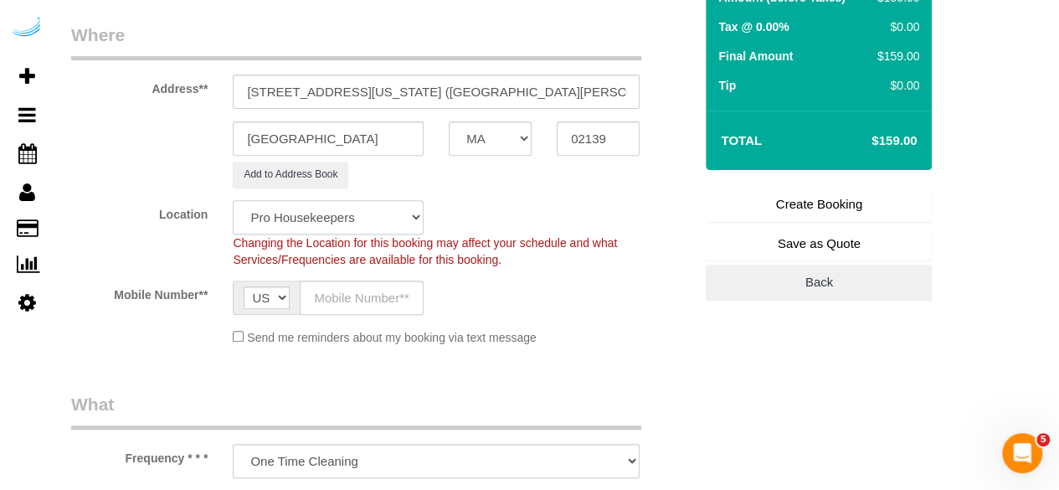
click at [358, 207] on select "Pro Housekeepers Atlanta Austin Boston Chicago Cincinnati Clearwater Denver Ft …" at bounding box center [328, 217] width 191 height 34
click at [233, 200] on select "Pro Housekeepers Atlanta Austin Boston Chicago Cincinnati Clearwater Denver Ft …" at bounding box center [328, 217] width 191 height 34
click at [376, 291] on input "text" at bounding box center [362, 298] width 124 height 34
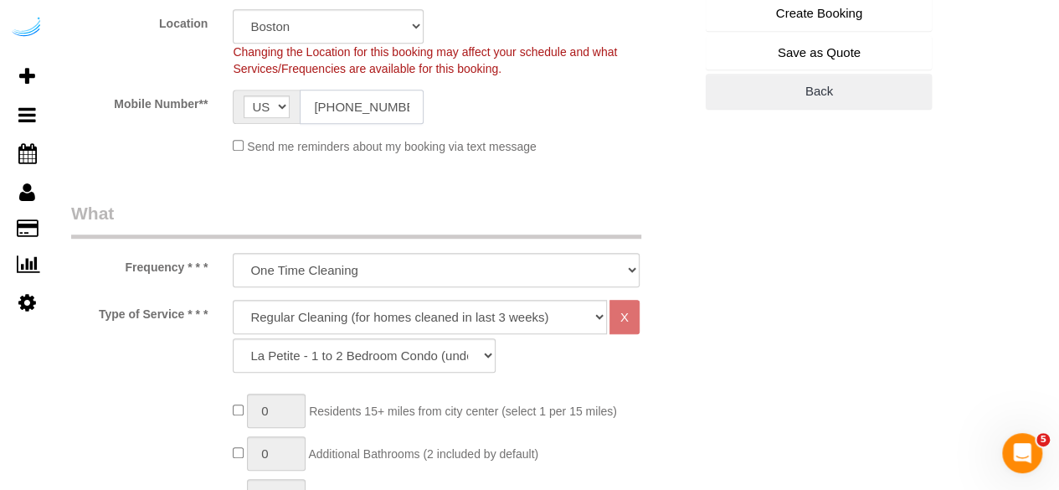
scroll to position [502, 0]
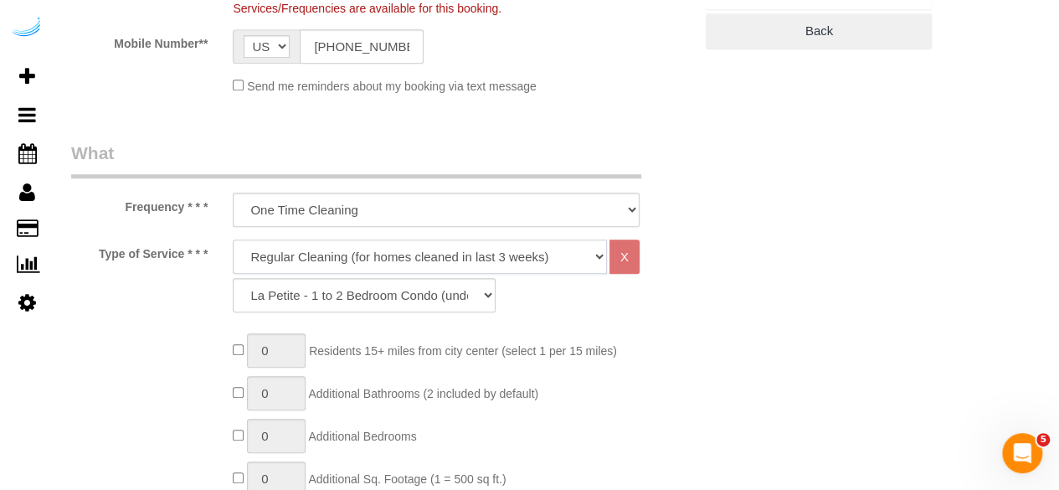
click at [420, 259] on select "Deep Cleaning (for homes that have not been cleaned in 3+ weeks) Spruce Regular…" at bounding box center [420, 257] width 374 height 34
click at [233, 240] on select "Deep Cleaning (for homes that have not been cleaned in 3+ weeks) Spruce Regular…" at bounding box center [420, 257] width 374 height 34
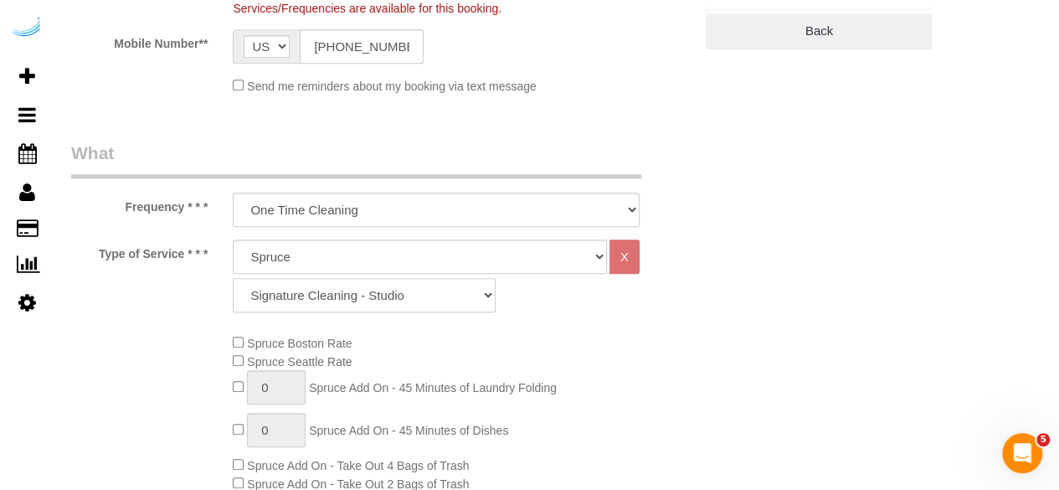
click at [355, 292] on select "Signature Cleaning - Studio Signature Cleaning - 1 Bed 1 Bath Signature Cleanin…" at bounding box center [364, 295] width 263 height 34
click at [233, 278] on select "Signature Cleaning - Studio Signature Cleaning - 1 Bed 1 Bath Signature Cleanin…" at bounding box center [364, 295] width 263 height 34
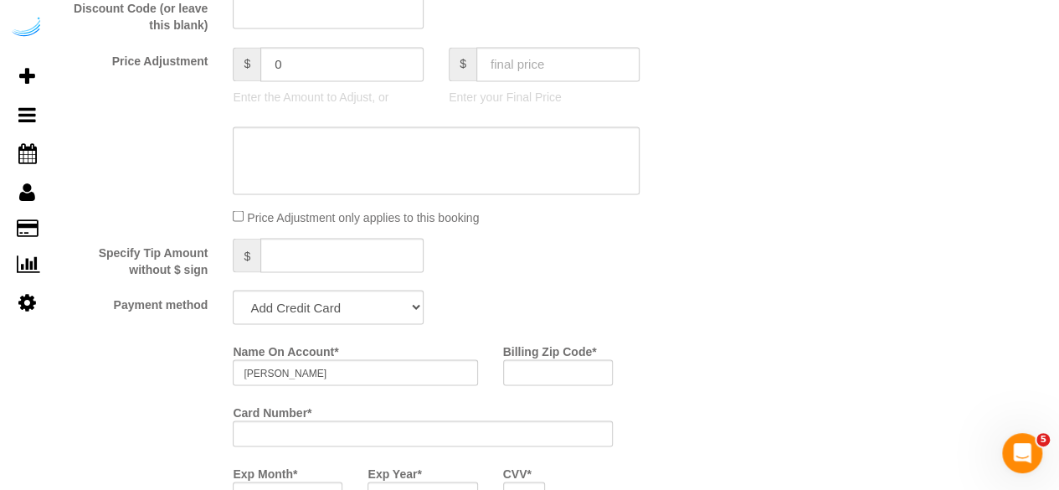
scroll to position [1507, 0]
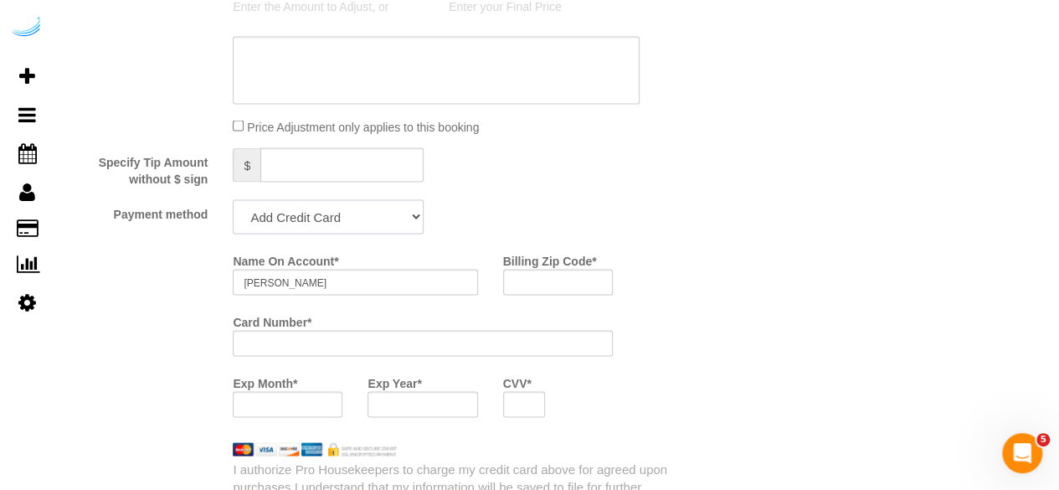
click at [362, 209] on select "Add Credit Card Cash Check Paypal" at bounding box center [328, 216] width 191 height 34
click at [233, 201] on select "Add Credit Card Cash Check Paypal" at bounding box center [328, 216] width 191 height 34
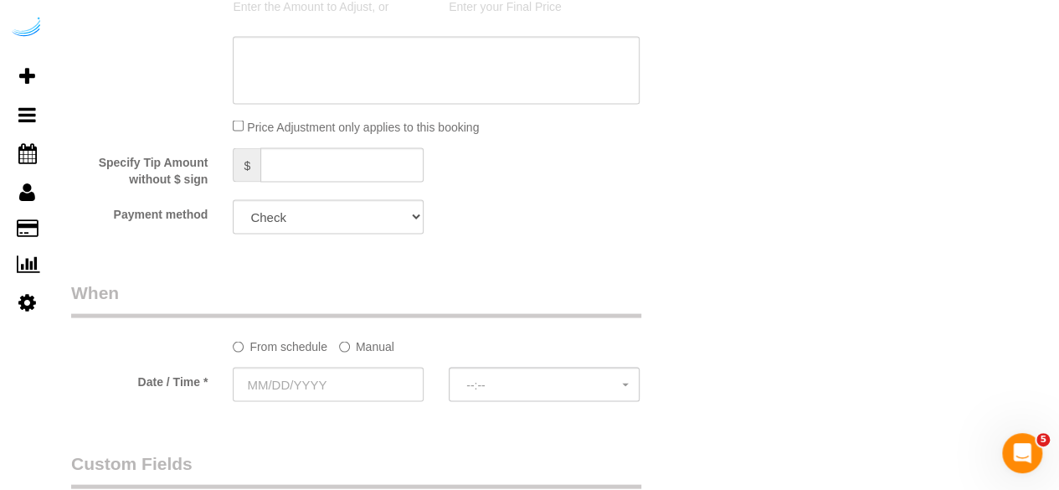
click at [368, 348] on label "Manual" at bounding box center [366, 343] width 55 height 23
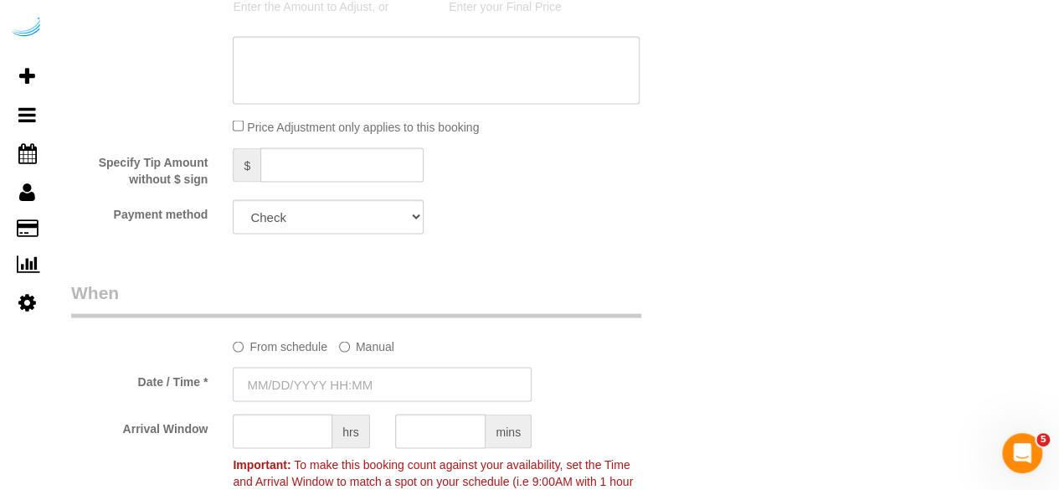
click at [353, 384] on input "text" at bounding box center [382, 384] width 299 height 34
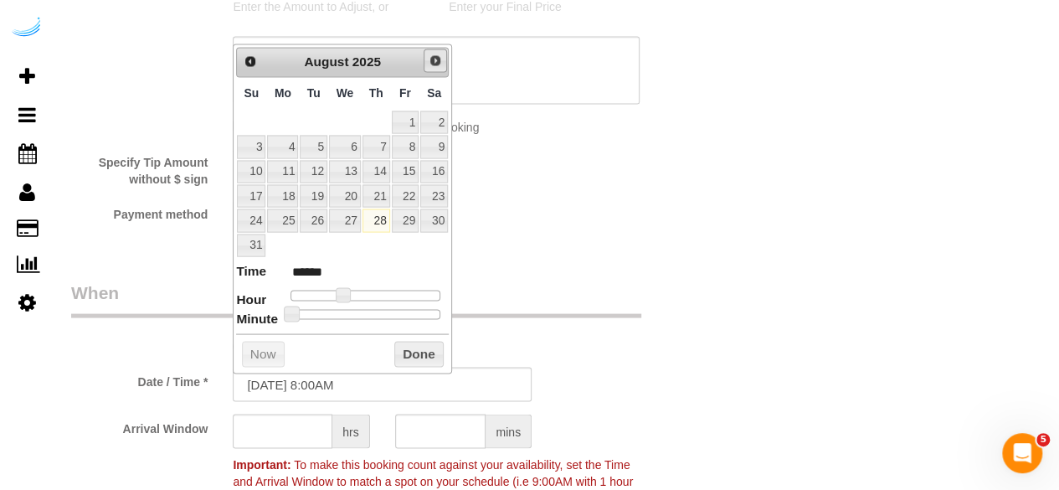
click at [435, 59] on span "Next" at bounding box center [435, 60] width 13 height 13
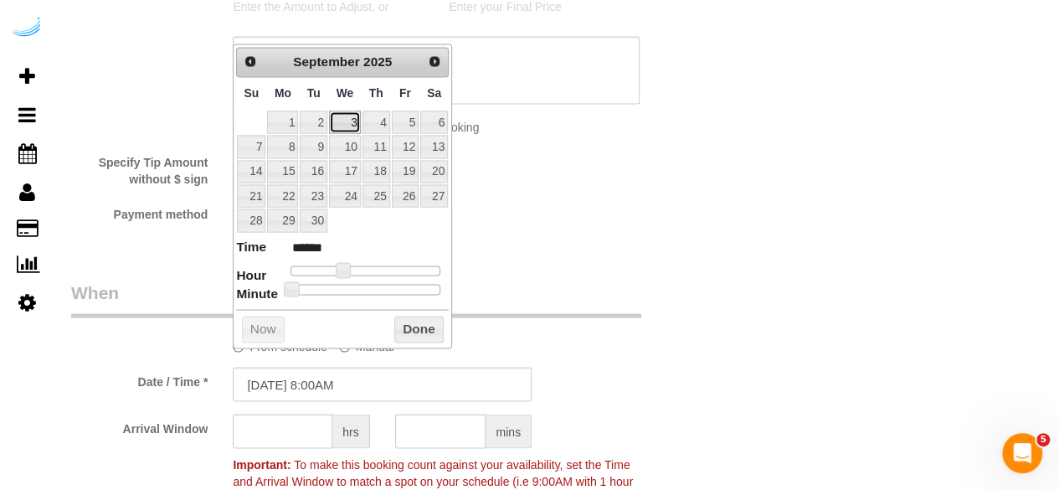
click at [348, 120] on link "3" at bounding box center [345, 122] width 32 height 23
click at [347, 267] on span at bounding box center [349, 269] width 15 height 15
click at [305, 425] on input "text" at bounding box center [283, 431] width 100 height 34
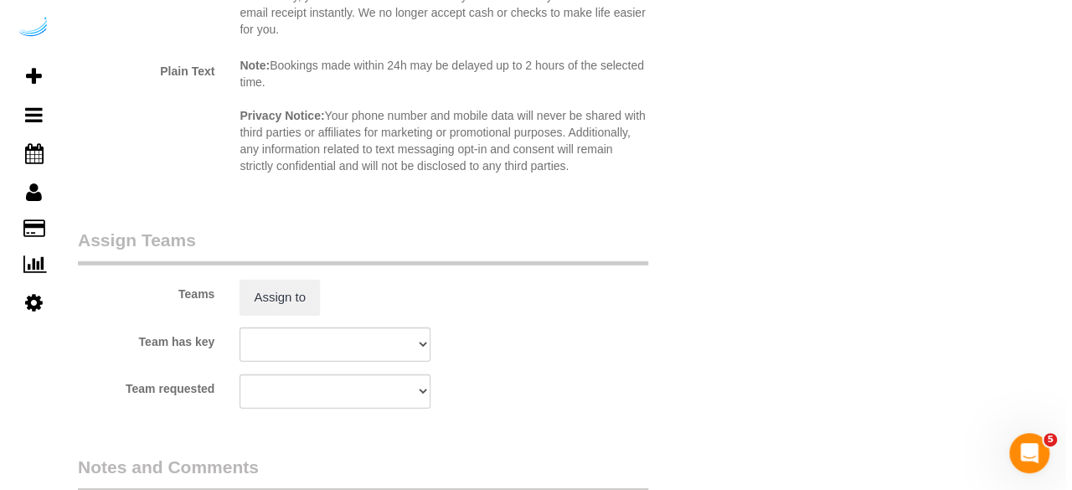
scroll to position [2345, 0]
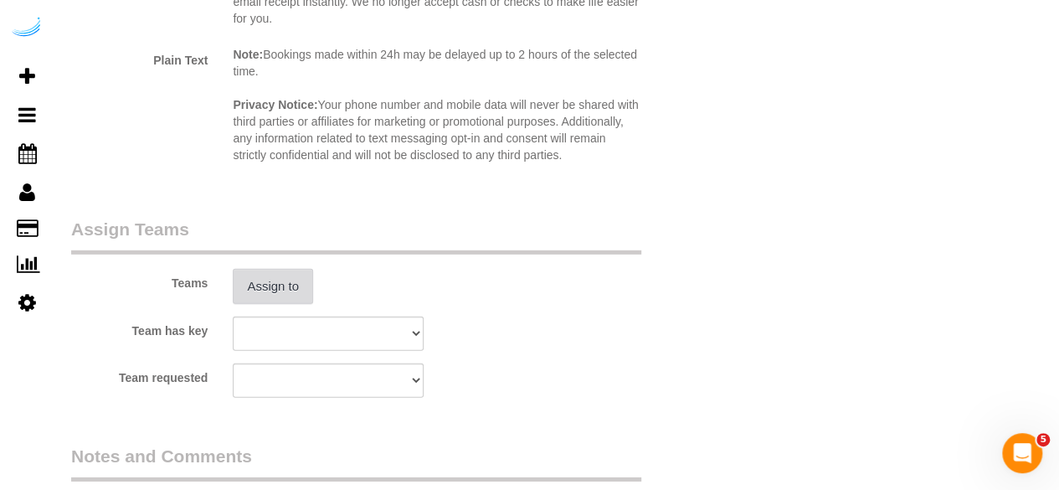
click at [308, 277] on button "Assign to" at bounding box center [273, 286] width 80 height 35
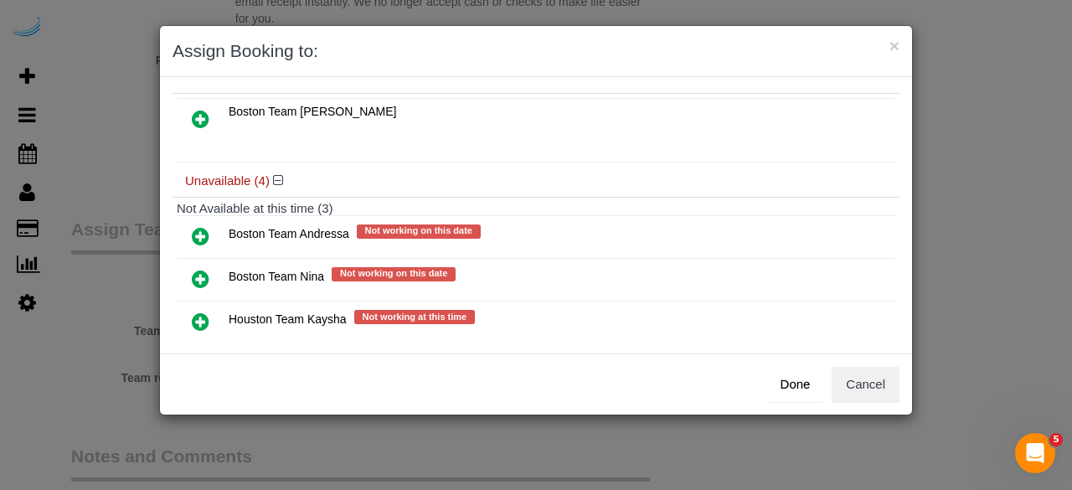
scroll to position [167, 0]
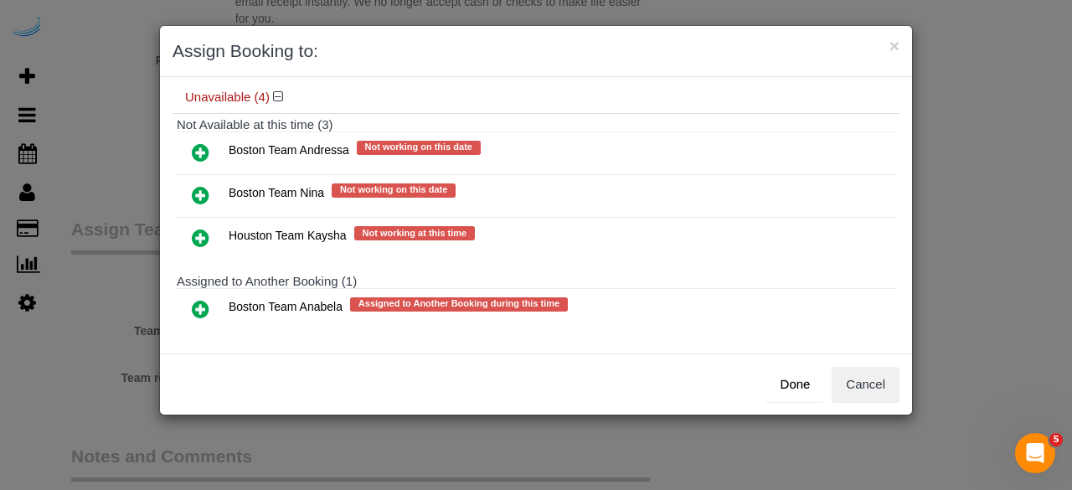
click at [201, 299] on icon at bounding box center [201, 309] width 18 height 20
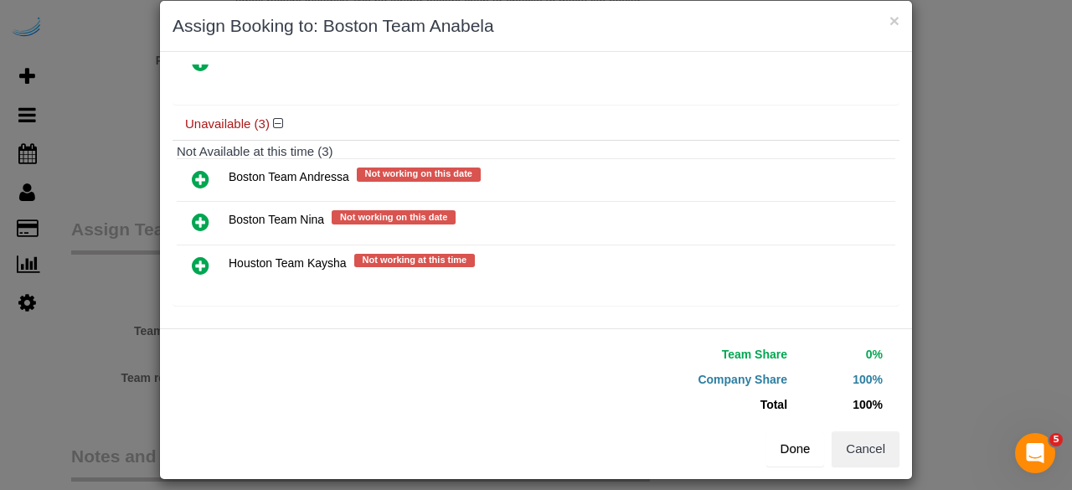
scroll to position [38, 0]
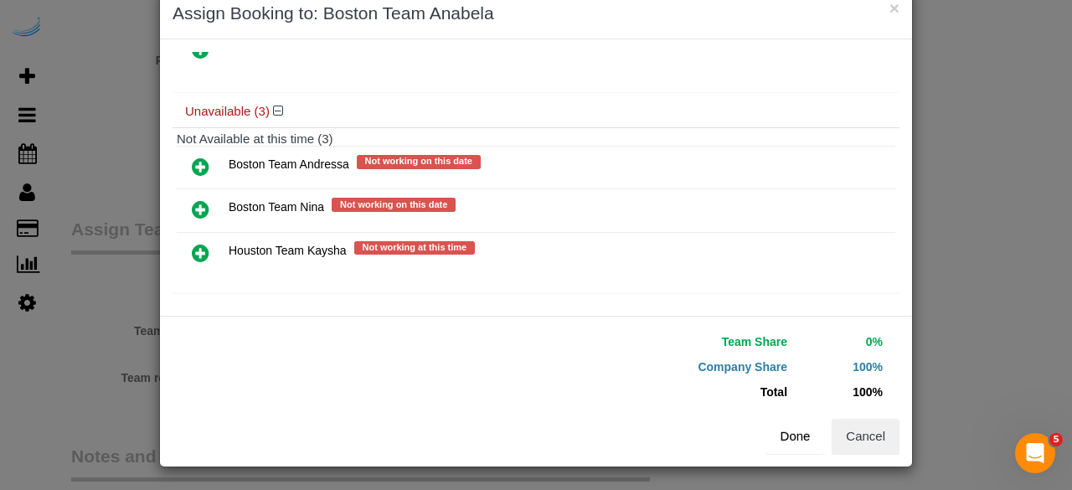
click at [772, 431] on button "Done" at bounding box center [795, 436] width 59 height 35
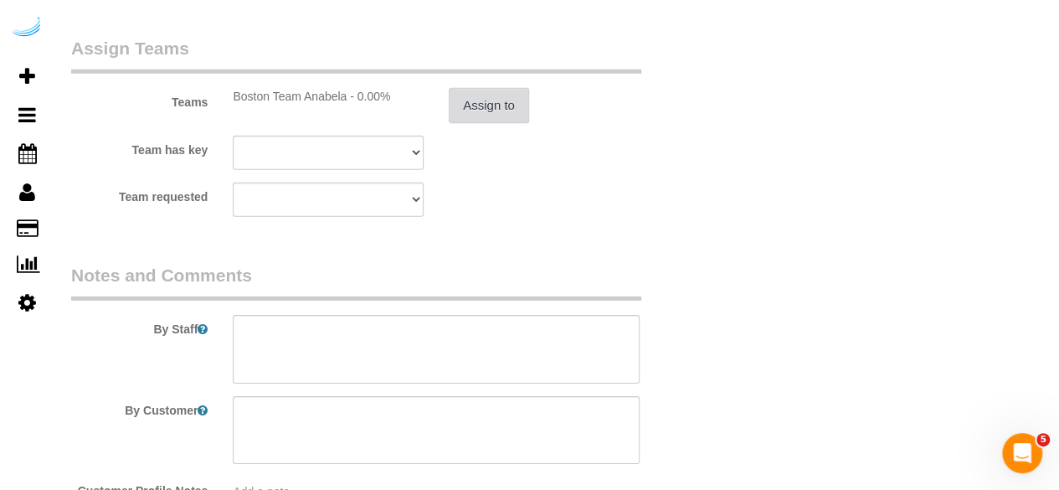
scroll to position [2596, 0]
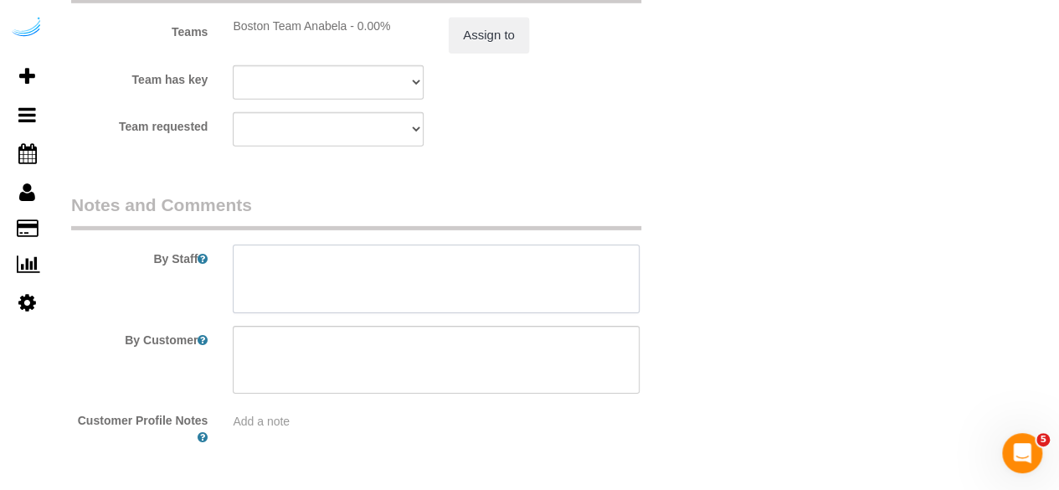
click at [488, 288] on textarea at bounding box center [436, 279] width 407 height 69
click at [464, 281] on textarea at bounding box center [436, 279] width 407 height 69
paste textarea "Permanent Notes:No notes from this customer.Today's Notes:No notes from this se…"
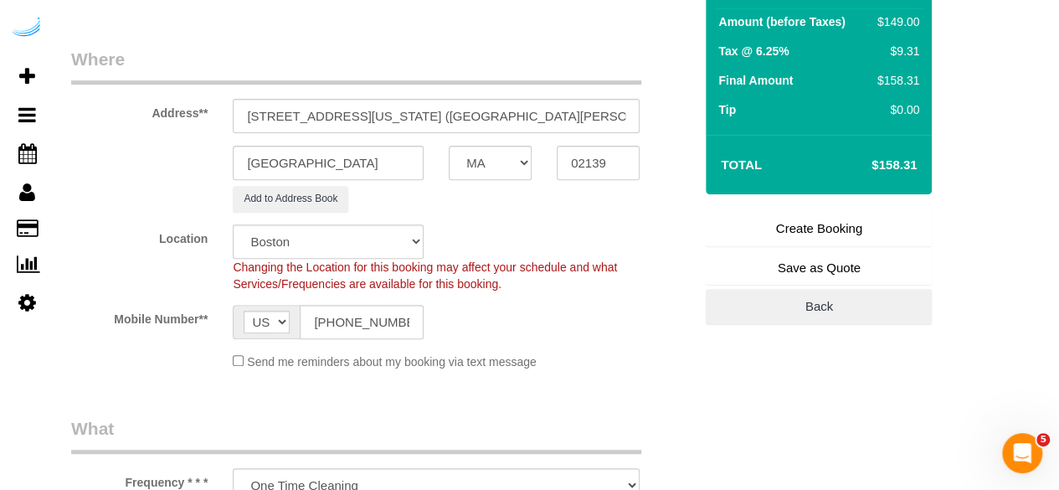
scroll to position [84, 0]
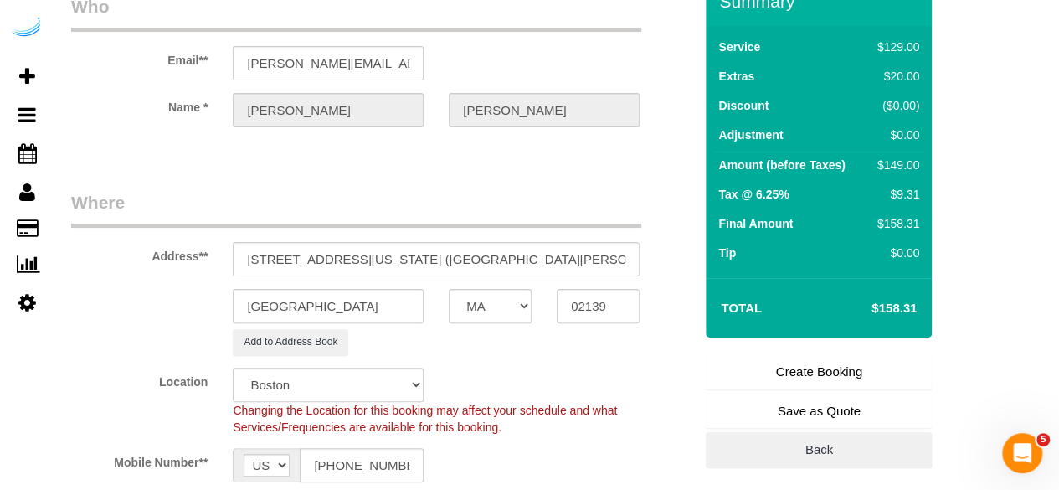
click at [833, 364] on link "Create Booking" at bounding box center [819, 371] width 226 height 35
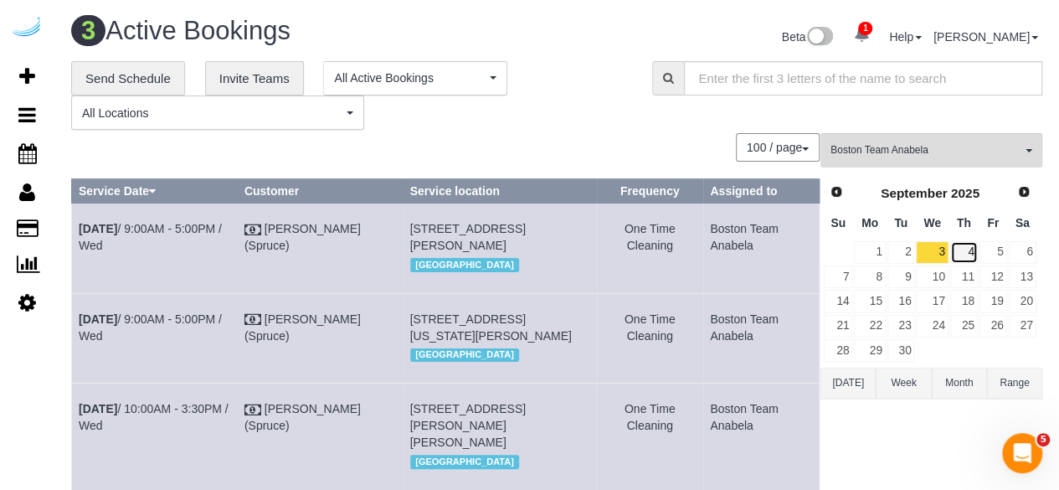
click at [966, 243] on link "4" at bounding box center [964, 252] width 28 height 23
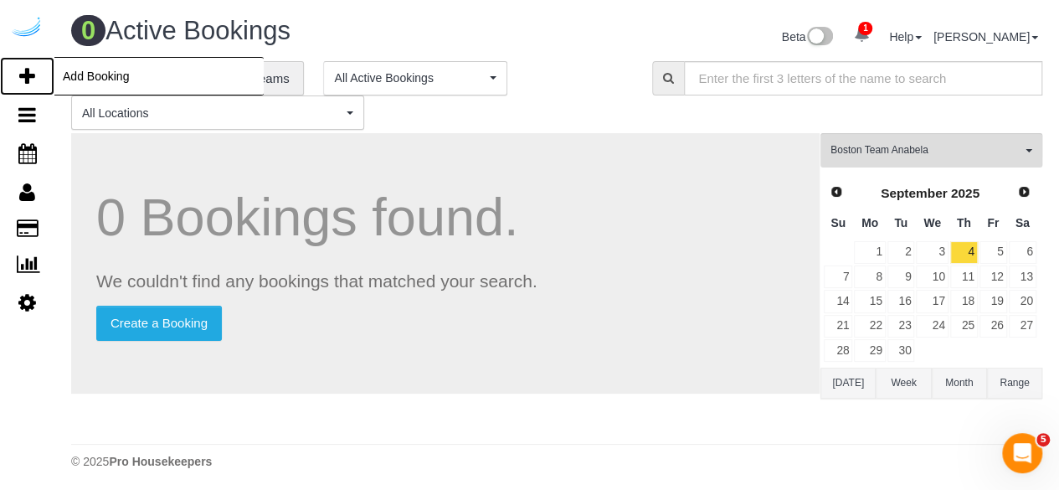
click at [30, 76] on icon at bounding box center [27, 76] width 16 height 20
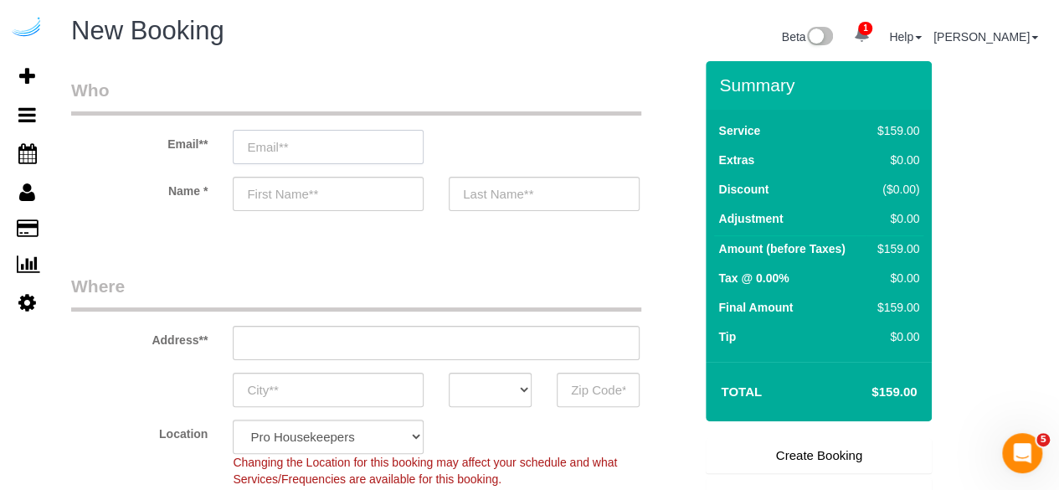
click at [417, 152] on input "email" at bounding box center [328, 147] width 191 height 34
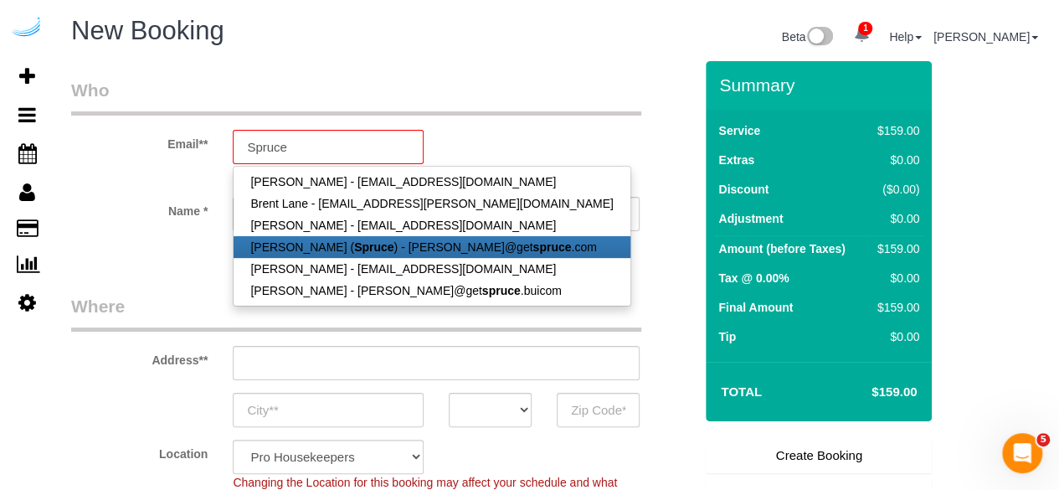
click at [365, 252] on link "Brandie Louck ( Spruce ) - brandie@get spruce .com" at bounding box center [432, 247] width 396 height 22
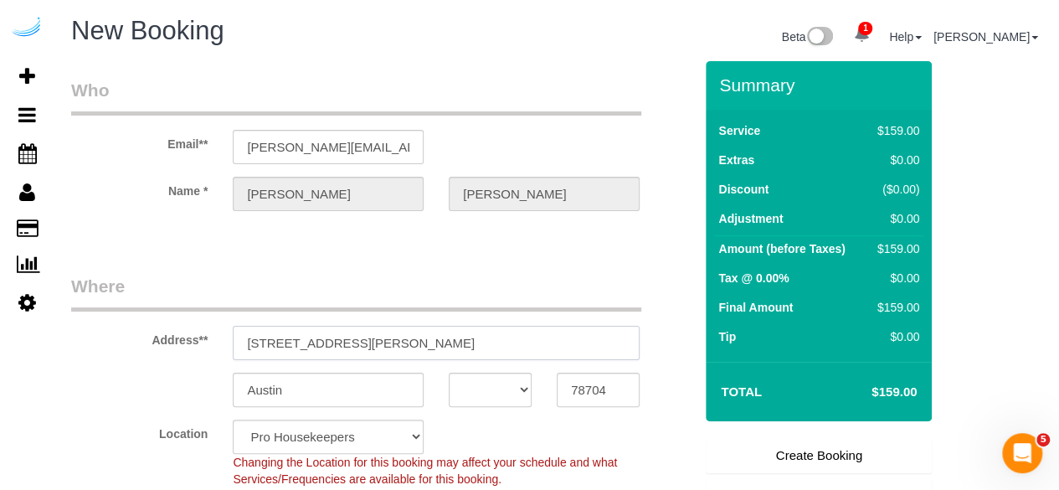
click at [425, 337] on input "3816 S Lamar Blvd" at bounding box center [436, 343] width 407 height 34
paste input "9 Bay Dr, Canton, MA 02021"
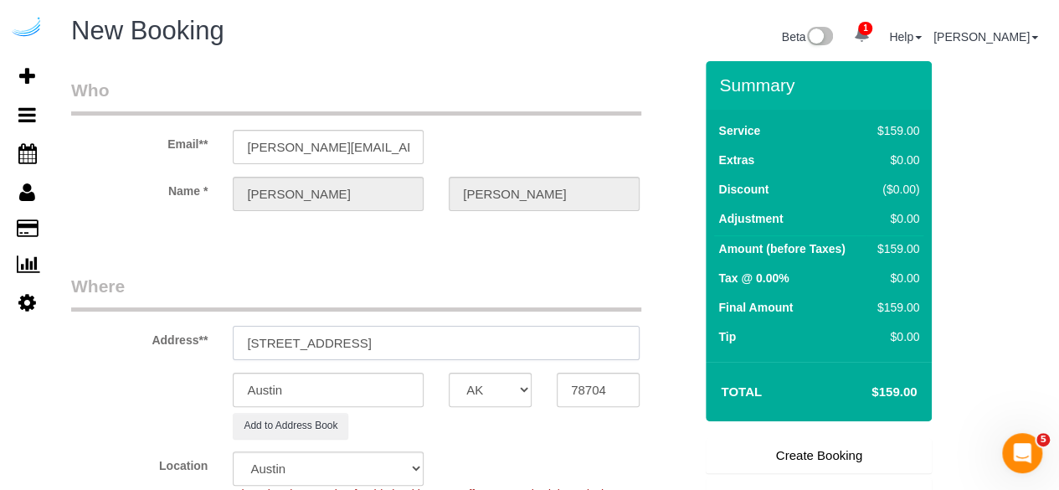
drag, startPoint x: 369, startPoint y: 345, endPoint x: 503, endPoint y: 344, distance: 134.0
click at [503, 344] on input "9 Bay Dr, Canton, MA 02021" at bounding box center [436, 343] width 407 height 34
click at [597, 384] on input "78704" at bounding box center [598, 390] width 83 height 34
paste input "02021"
click at [487, 383] on select "AK AL AR AZ CA CO CT DC DE FL GA HI IA ID IL IN KS KY LA MA MD ME MI MN MO MS M…" at bounding box center [490, 390] width 83 height 34
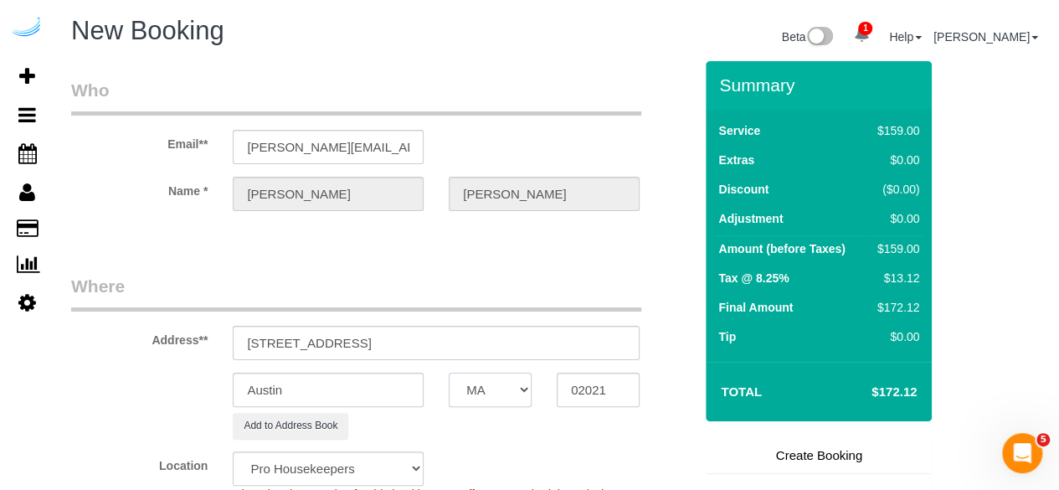
click at [449, 373] on select "AK AL AR AZ CA CO CT DC DE FL GA HI IA ID IL IN KS KY LA MA MD ME MI MN MO MS M…" at bounding box center [490, 390] width 83 height 34
click at [353, 385] on input "Austin" at bounding box center [328, 390] width 191 height 34
drag, startPoint x: 303, startPoint y: 339, endPoint x: 605, endPoint y: 335, distance: 302.3
click at [605, 335] on input "9 Bay Dr, Canton, MA 02021" at bounding box center [436, 343] width 407 height 34
paste input "Jonathan Telusma"
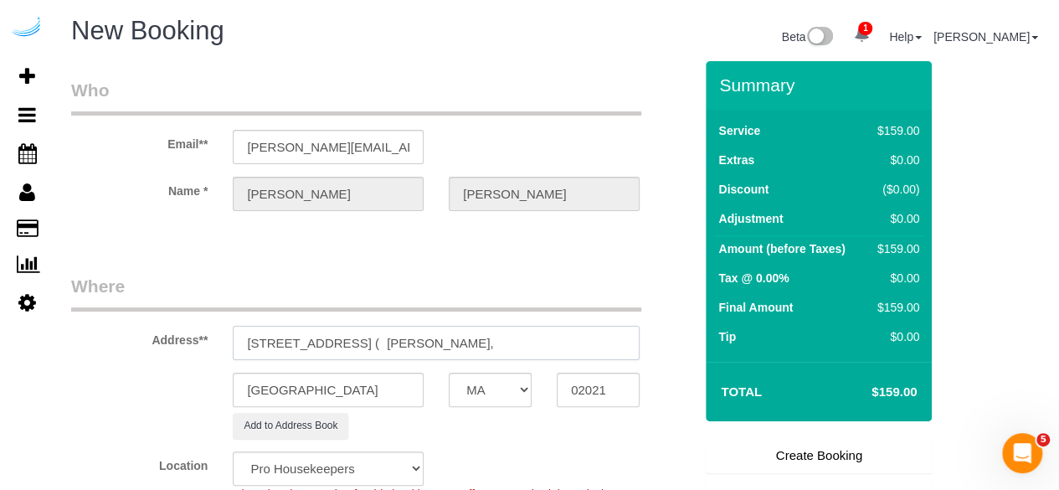
paste input "Prynne Hills"
paste input "1469881"
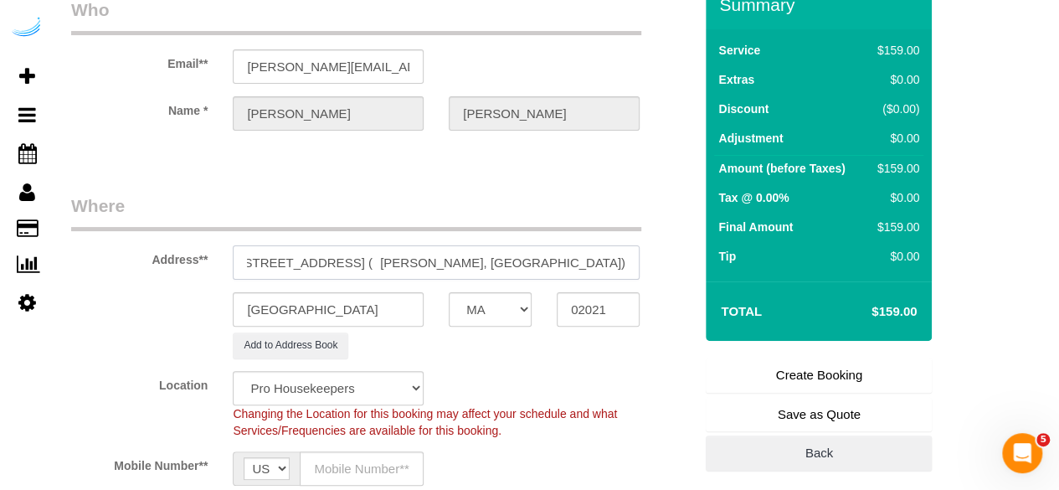
scroll to position [251, 0]
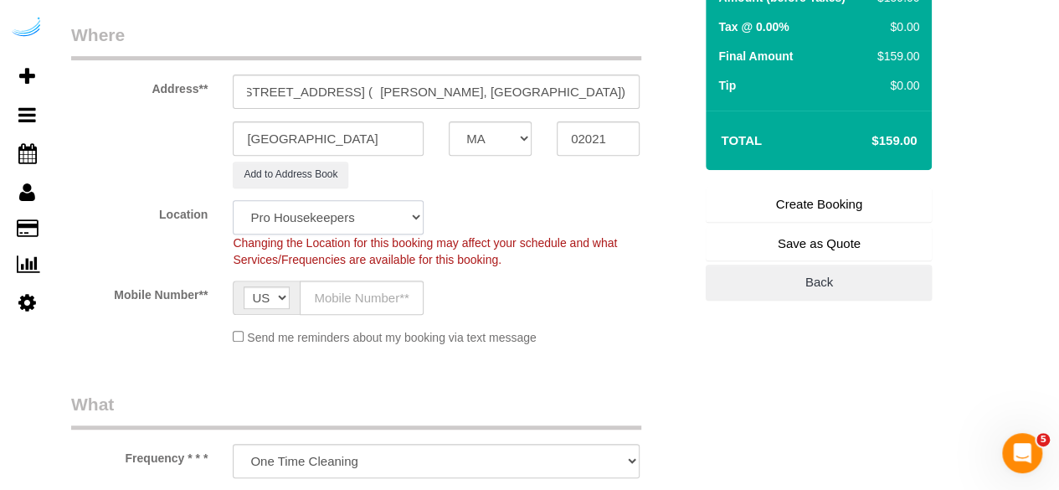
click at [355, 216] on select "Pro Housekeepers Atlanta Austin Boston Chicago Cincinnati Clearwater Denver Ft …" at bounding box center [328, 217] width 191 height 34
click at [233, 200] on select "Pro Housekeepers Atlanta Austin Boston Chicago Cincinnati Clearwater Denver Ft …" at bounding box center [328, 217] width 191 height 34
click at [366, 291] on input "text" at bounding box center [362, 298] width 124 height 34
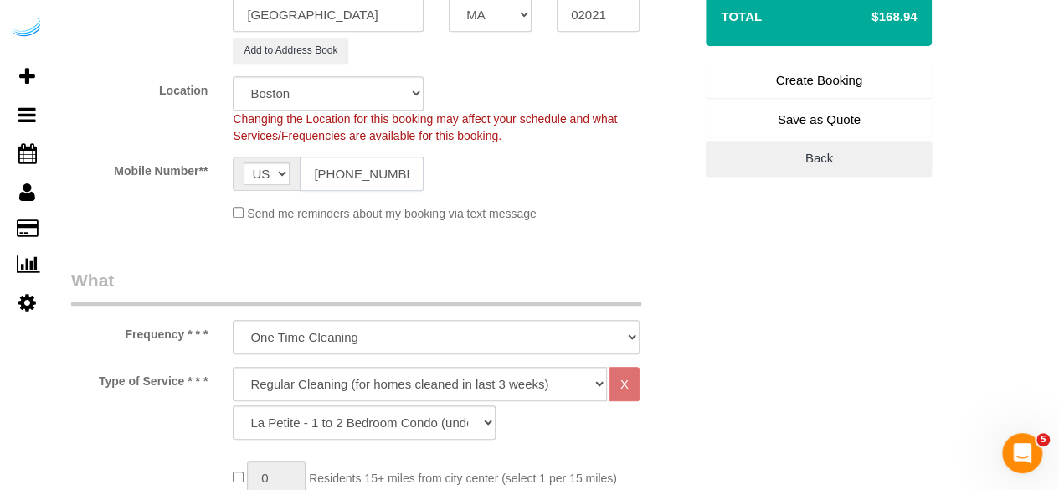
scroll to position [419, 0]
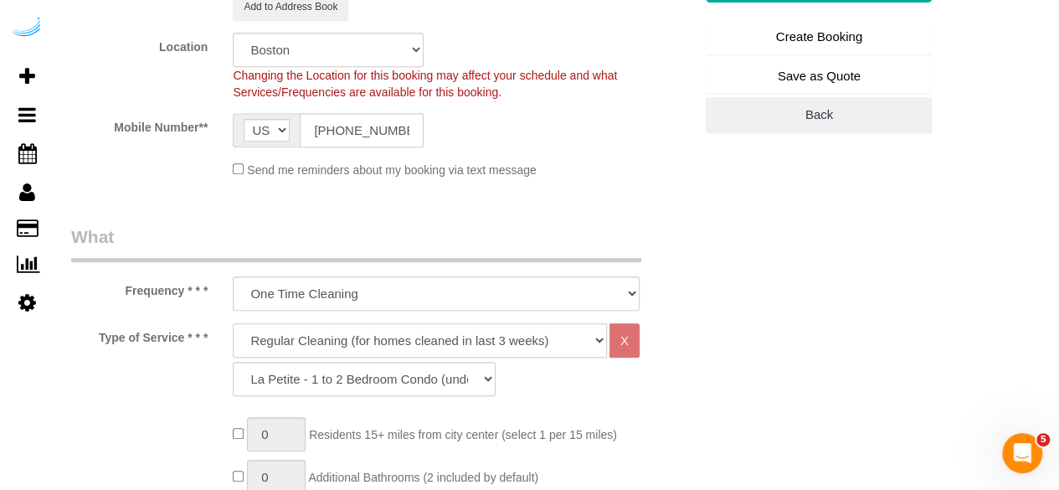
click at [348, 324] on select "Deep Cleaning (for homes that have not been cleaned in 3+ weeks) Spruce Regular…" at bounding box center [420, 340] width 374 height 34
click at [233, 323] on select "Deep Cleaning (for homes that have not been cleaned in 3+ weeks) Spruce Regular…" at bounding box center [420, 340] width 374 height 34
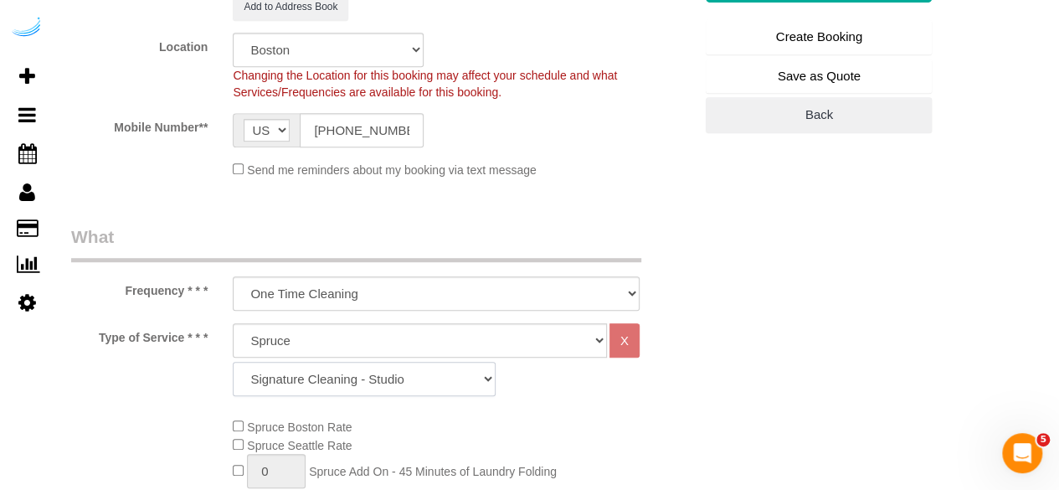
click at [320, 378] on select "Signature Cleaning - Studio Signature Cleaning - 1 Bed 1 Bath Signature Cleanin…" at bounding box center [364, 379] width 263 height 34
click at [374, 378] on select "Signature Cleaning - Studio Signature Cleaning - 1 Bed 1 Bath Signature Cleanin…" at bounding box center [364, 379] width 263 height 34
click at [233, 362] on select "Signature Cleaning - Studio Signature Cleaning - 1 Bed 1 Bath Signature Cleanin…" at bounding box center [364, 379] width 263 height 34
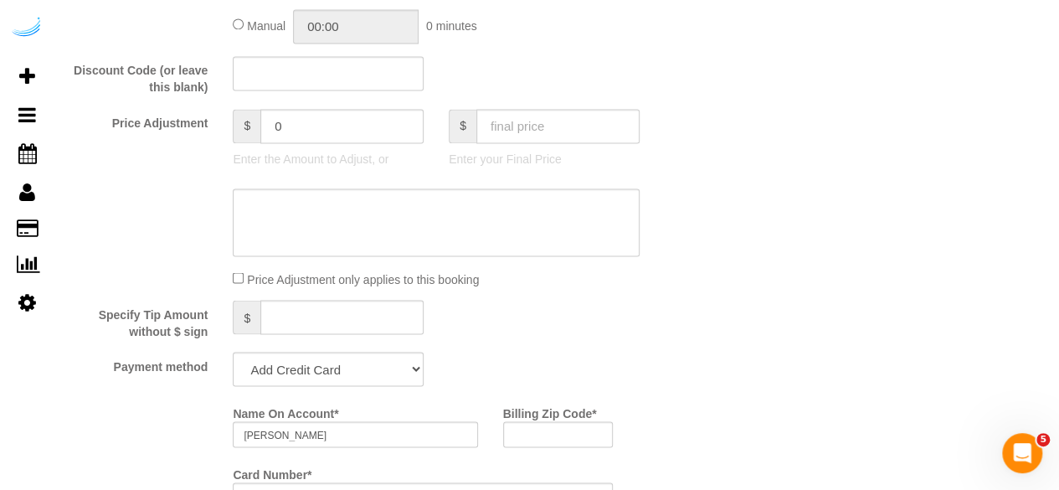
scroll to position [1424, 0]
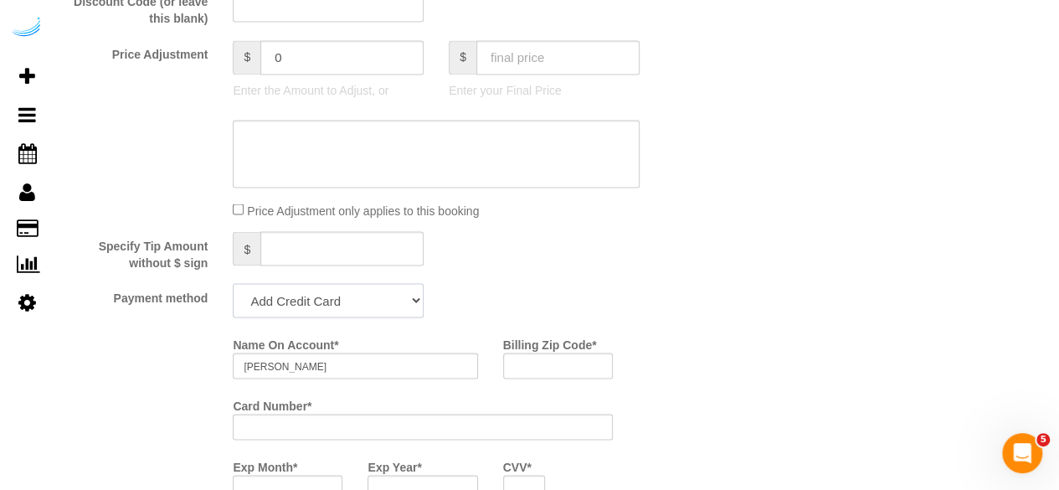
click at [328, 299] on select "Add Credit Card Cash Check Paypal" at bounding box center [328, 300] width 191 height 34
click at [233, 285] on select "Add Credit Card Cash Check Paypal" at bounding box center [328, 300] width 191 height 34
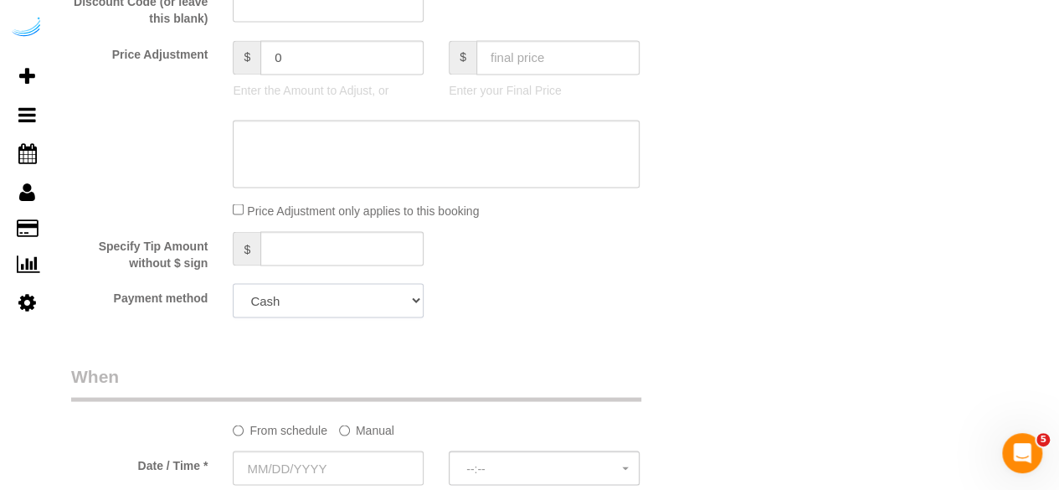
drag, startPoint x: 353, startPoint y: 301, endPoint x: 348, endPoint y: 311, distance: 10.5
click at [353, 301] on select "Add Credit Card Cash Check Paypal" at bounding box center [328, 300] width 191 height 34
click at [233, 285] on select "Add Credit Card Cash Check Paypal" at bounding box center [328, 300] width 191 height 34
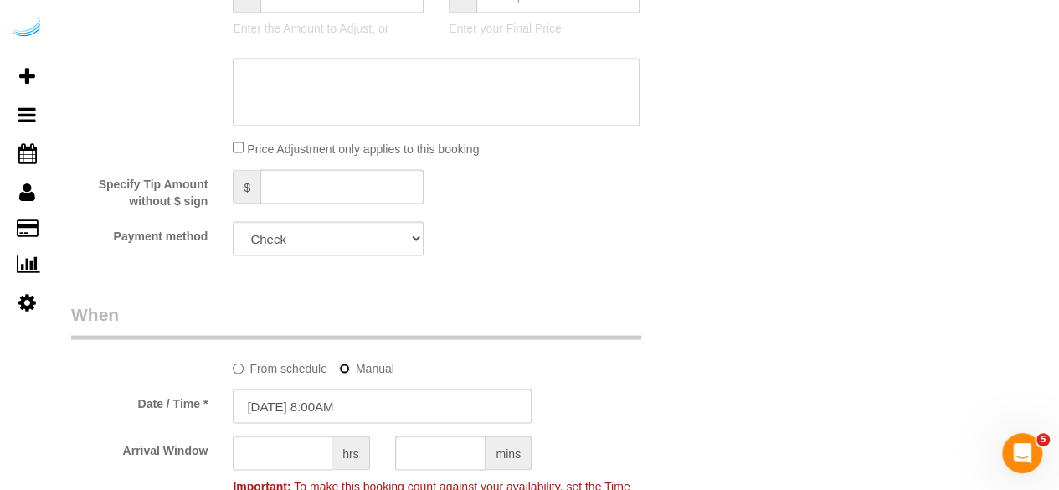
scroll to position [1507, 0]
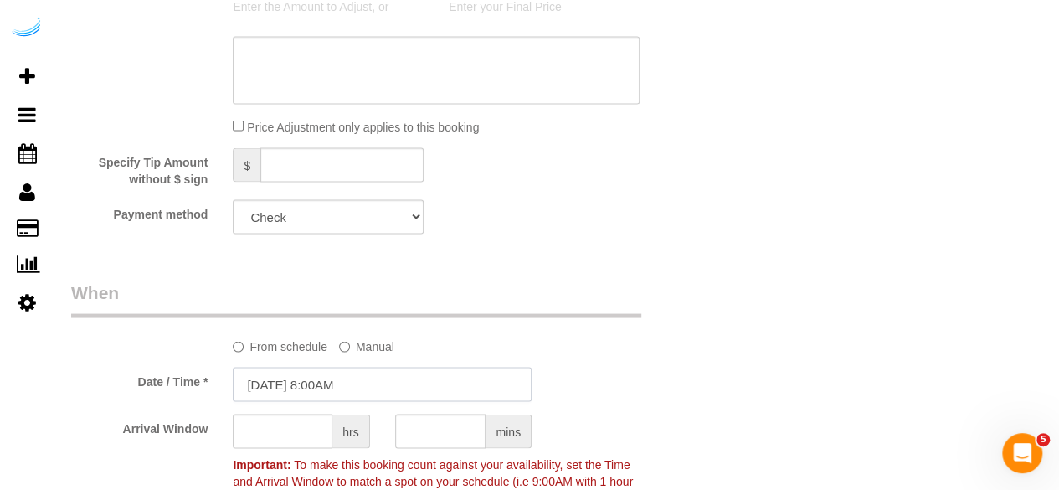
click at [353, 383] on input "08/28/2025 8:00AM" at bounding box center [382, 384] width 299 height 34
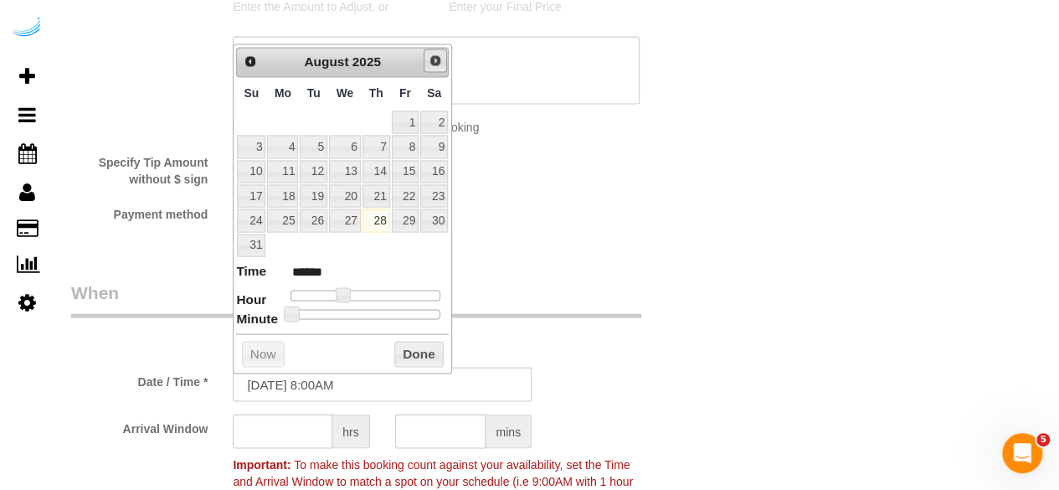
click at [432, 49] on link "Next" at bounding box center [435, 60] width 23 height 23
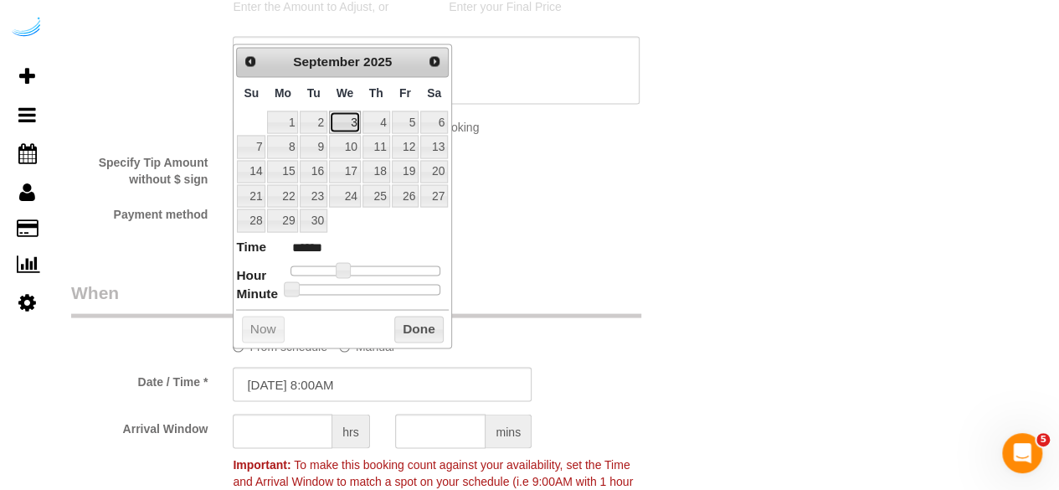
click at [348, 114] on link "3" at bounding box center [345, 122] width 32 height 23
drag, startPoint x: 353, startPoint y: 267, endPoint x: 373, endPoint y: 265, distance: 20.2
click at [373, 265] on span at bounding box center [375, 269] width 15 height 15
click at [296, 436] on input "text" at bounding box center [283, 431] width 100 height 34
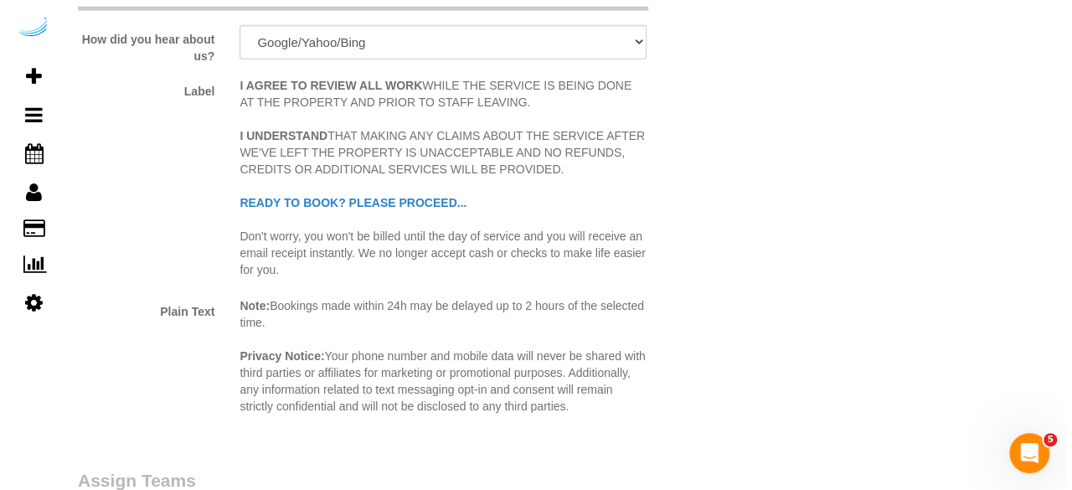
scroll to position [2345, 0]
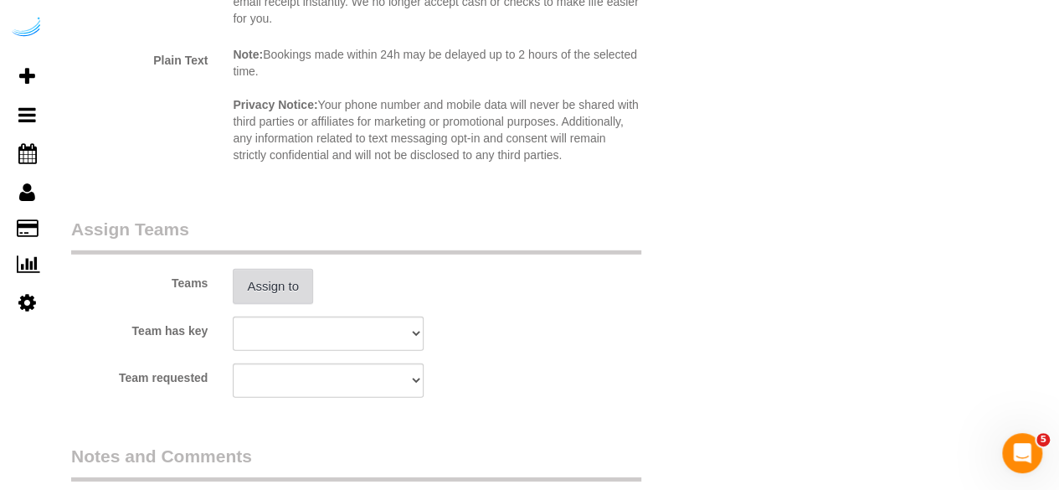
click at [286, 280] on button "Assign to" at bounding box center [273, 286] width 80 height 35
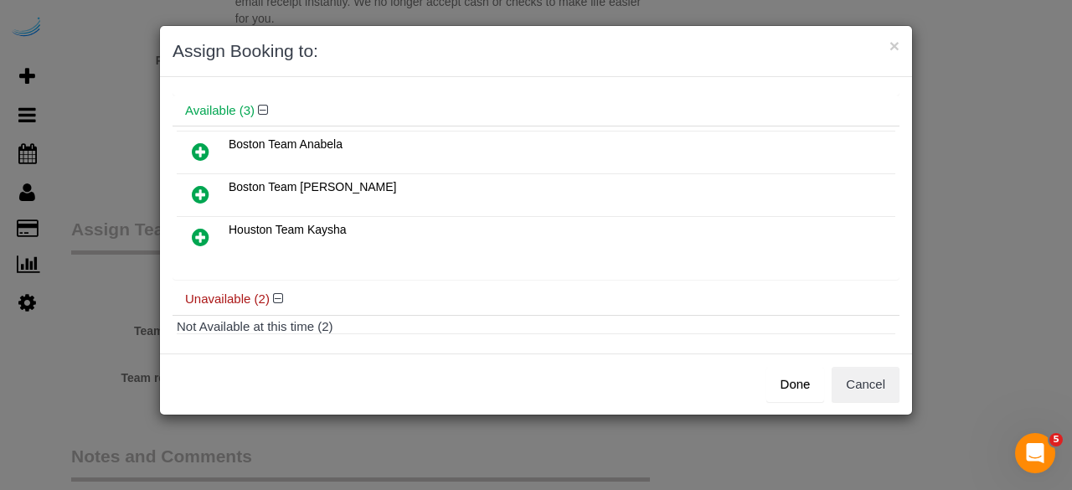
scroll to position [0, 0]
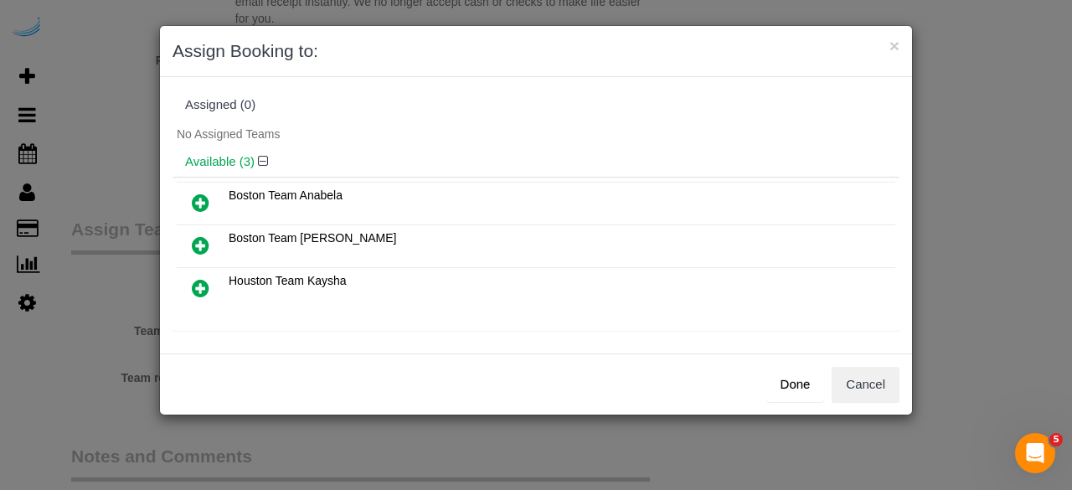
click at [203, 199] on icon at bounding box center [201, 203] width 18 height 20
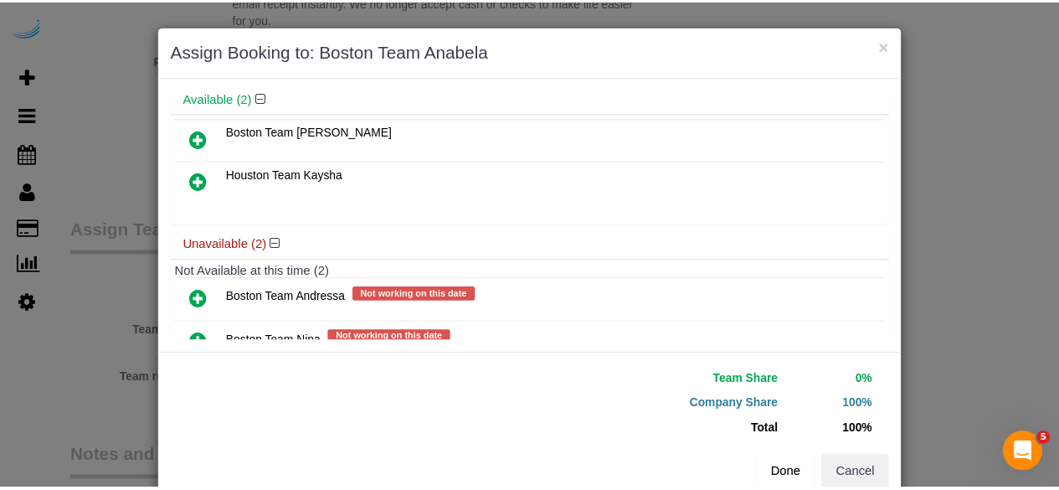
scroll to position [156, 0]
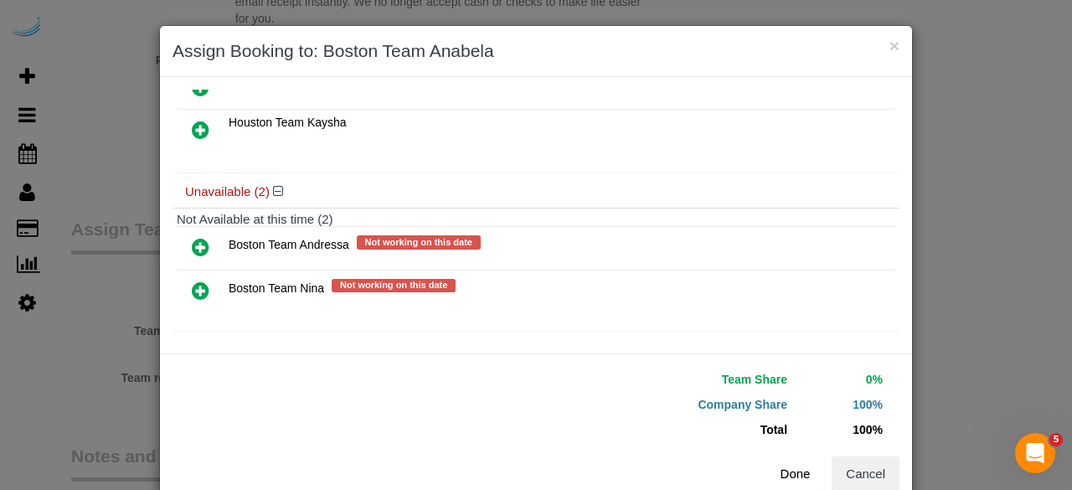
click at [777, 480] on button "Done" at bounding box center [795, 473] width 59 height 35
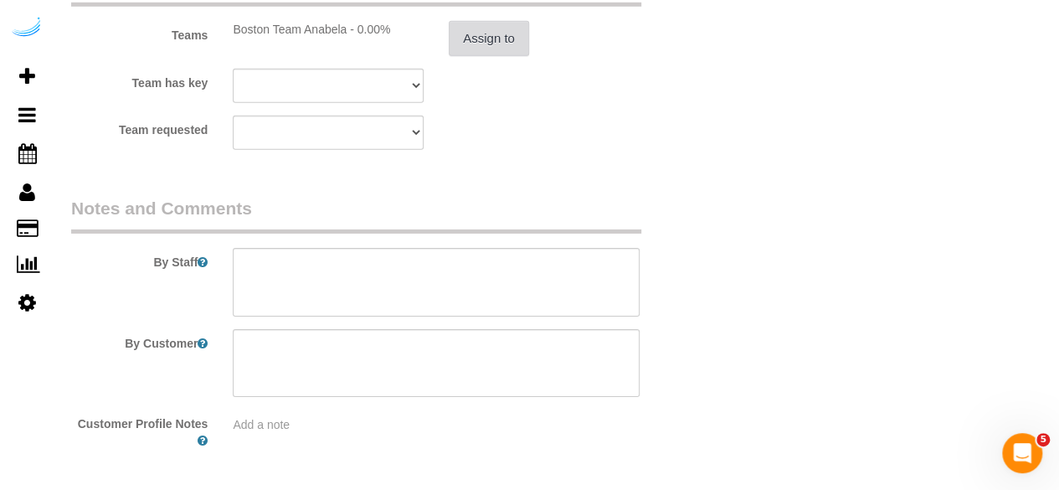
scroll to position [2596, 0]
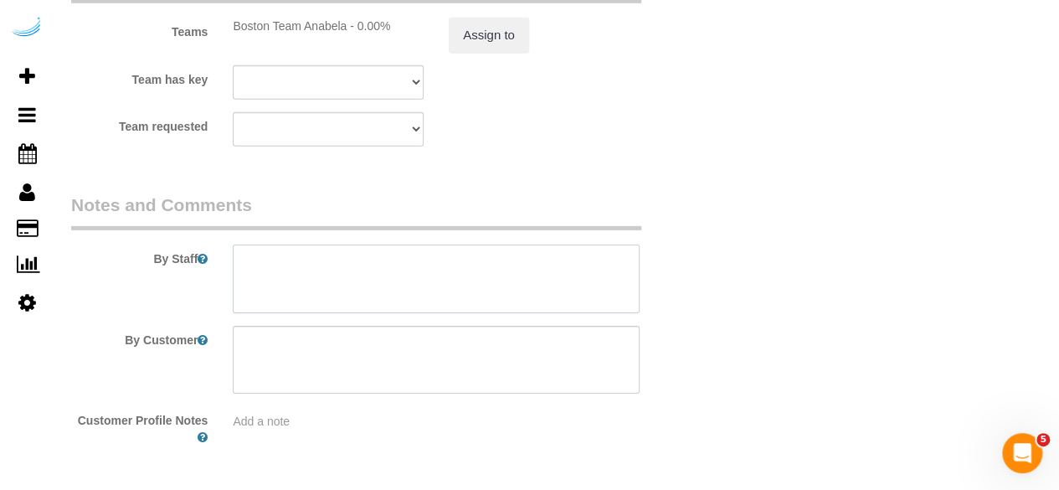
click at [511, 285] on textarea at bounding box center [436, 279] width 407 height 69
click at [487, 277] on textarea at bounding box center [436, 279] width 407 height 69
paste textarea "Permanent Notes:No notes from this customer.Today's Notes:No notes from this se…"
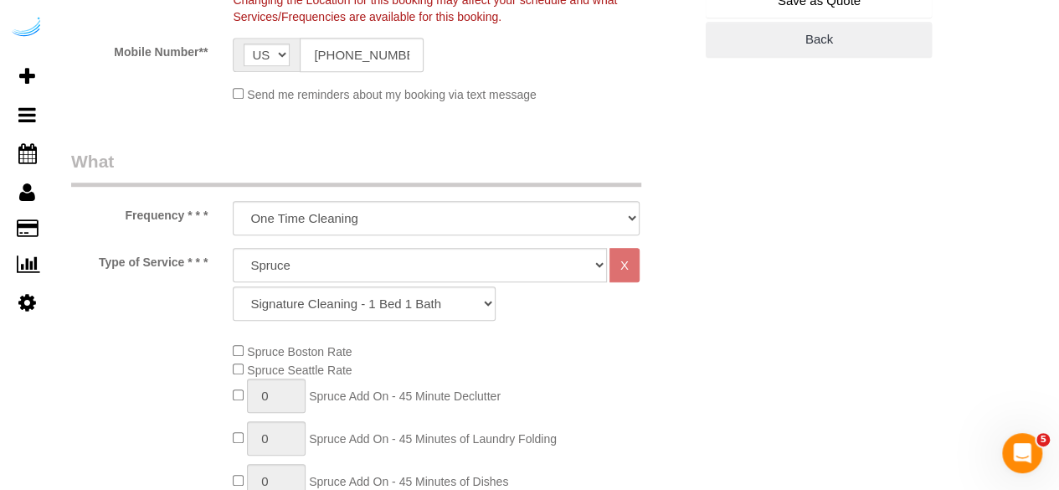
scroll to position [335, 0]
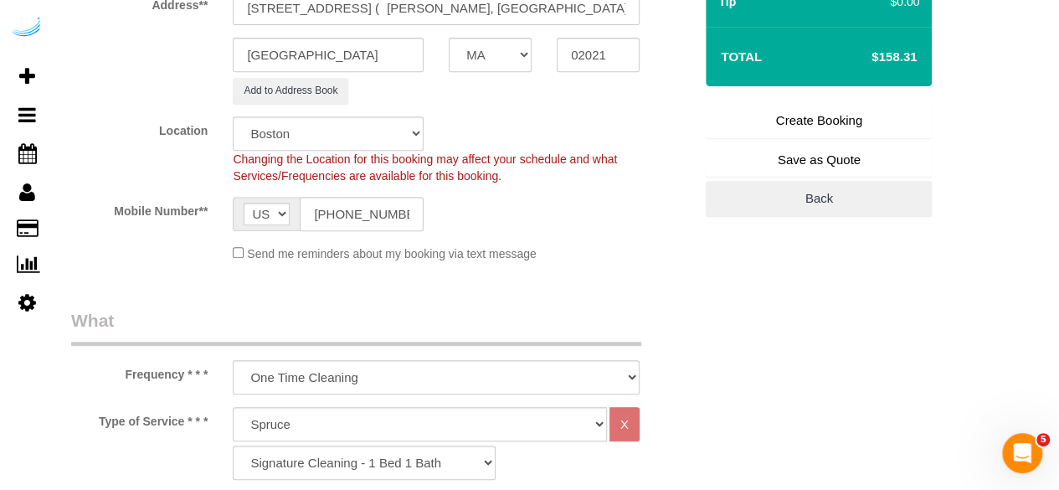
click at [814, 103] on link "Create Booking" at bounding box center [819, 120] width 226 height 35
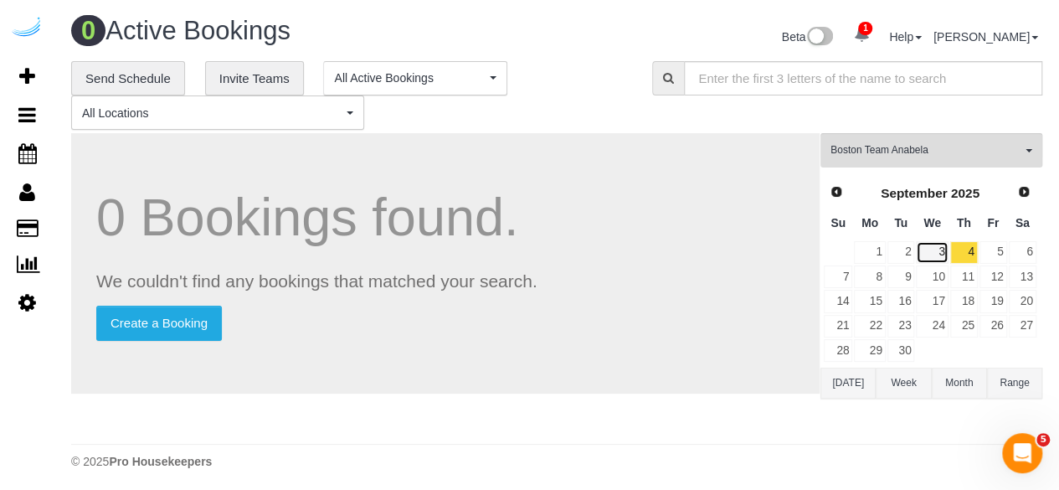
click at [941, 255] on link "3" at bounding box center [932, 252] width 32 height 23
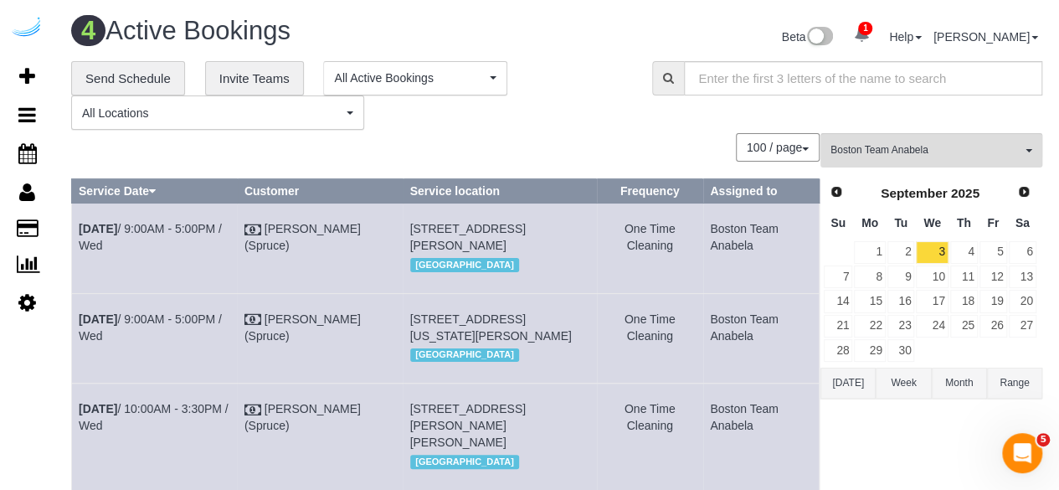
scroll to position [327, 0]
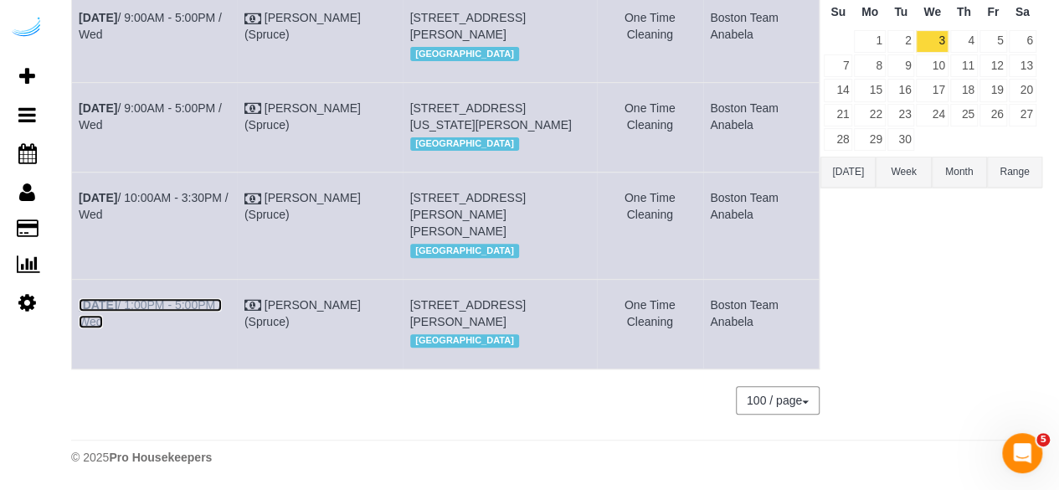
click at [192, 298] on link "Sep 3rd / 1:00PM - 5:00PM / Wed" at bounding box center [150, 313] width 143 height 30
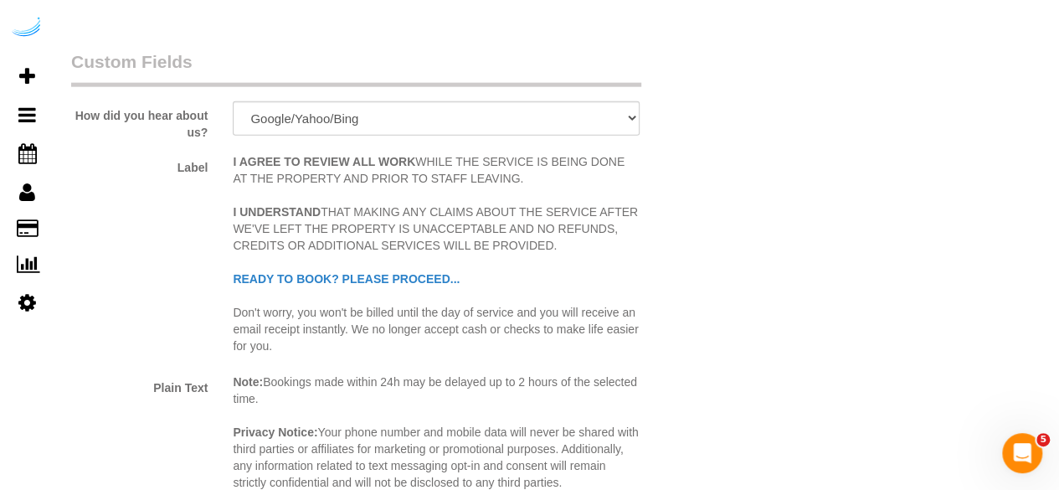
scroll to position [1745, 0]
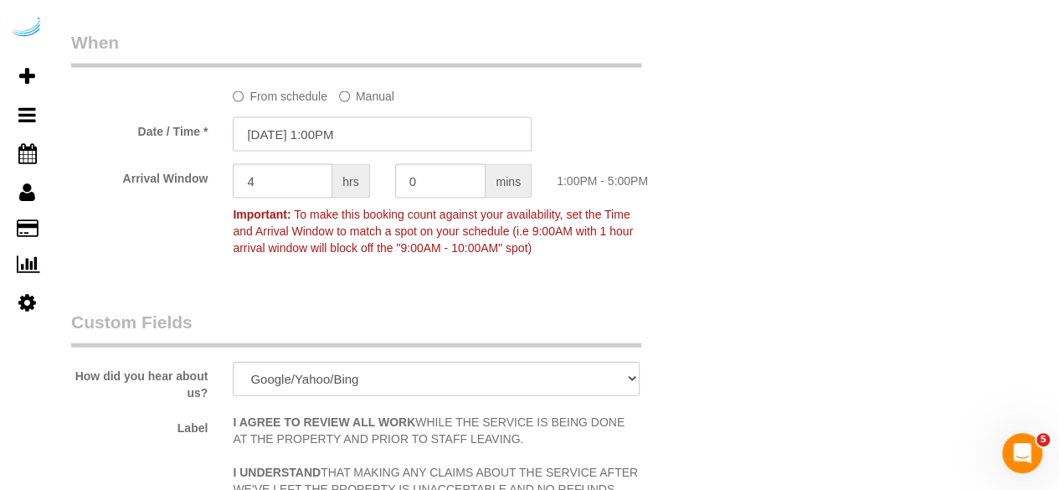
click at [295, 146] on input "09/03/2025 1:00PM" at bounding box center [382, 134] width 299 height 34
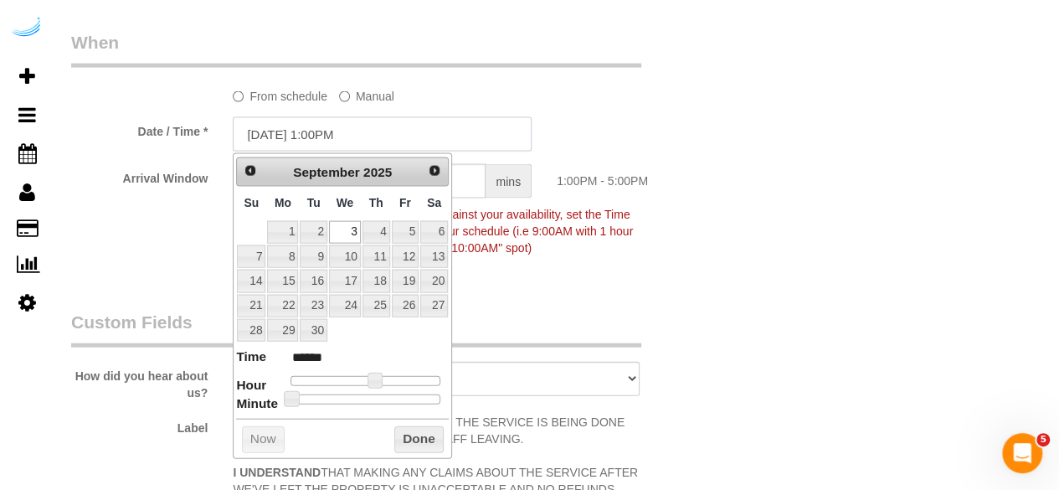
scroll to position [1494, 0]
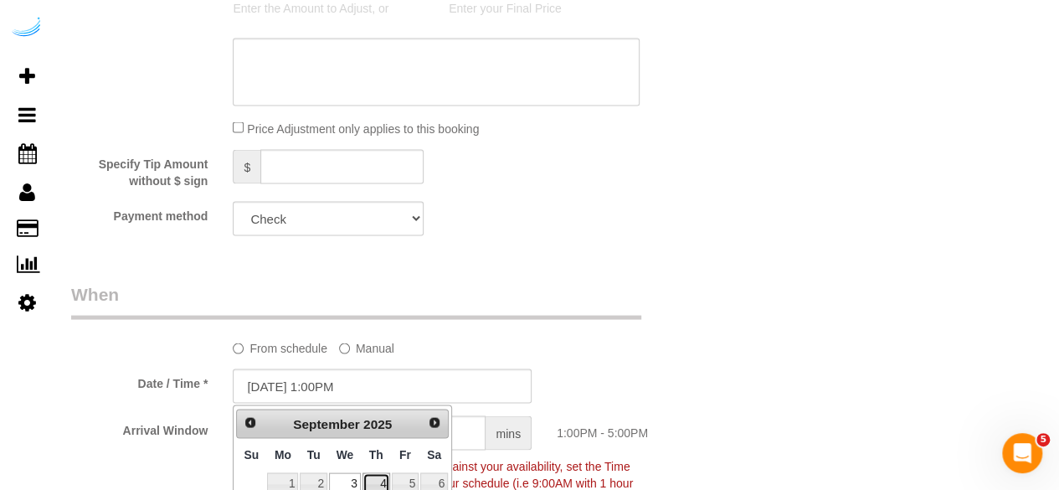
click at [379, 480] on link "4" at bounding box center [377, 483] width 28 height 23
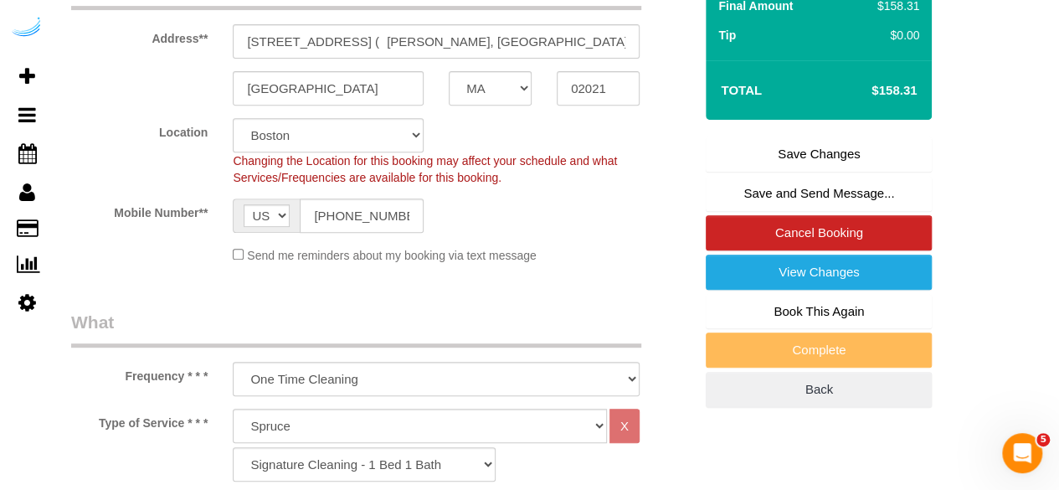
scroll to position [0, 0]
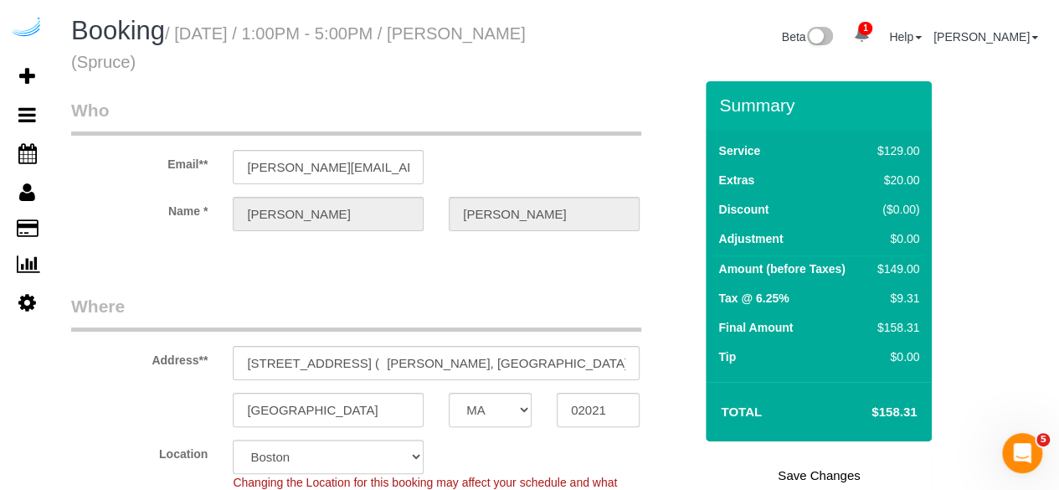
drag, startPoint x: 749, startPoint y: 471, endPoint x: 741, endPoint y: 461, distance: 12.6
click at [749, 471] on link "Save Changes" at bounding box center [819, 475] width 226 height 35
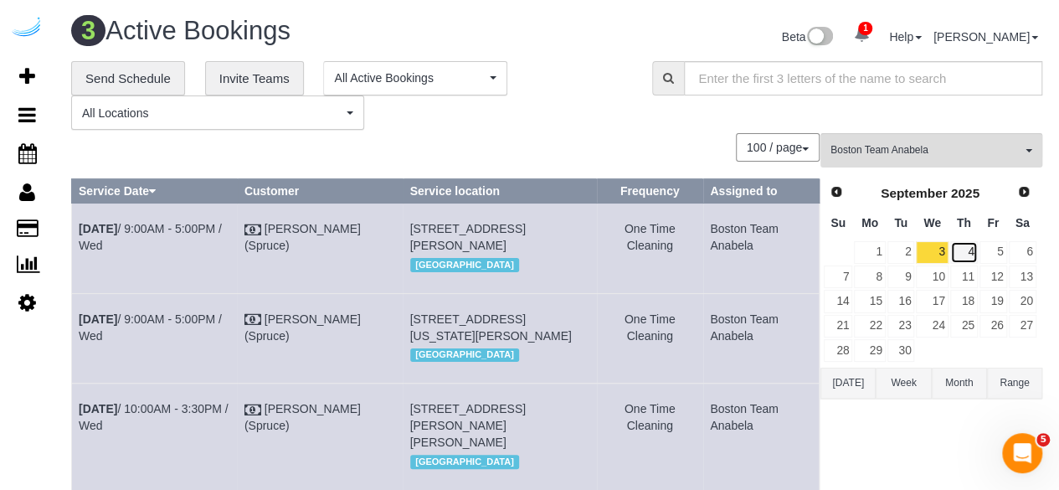
click at [975, 245] on link "4" at bounding box center [964, 252] width 28 height 23
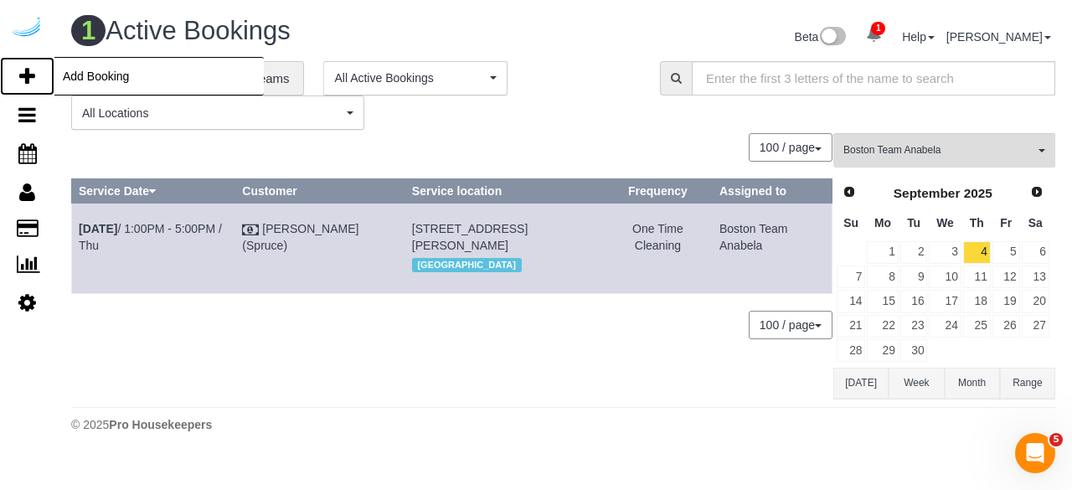
click at [36, 69] on link "Add Booking" at bounding box center [27, 76] width 54 height 39
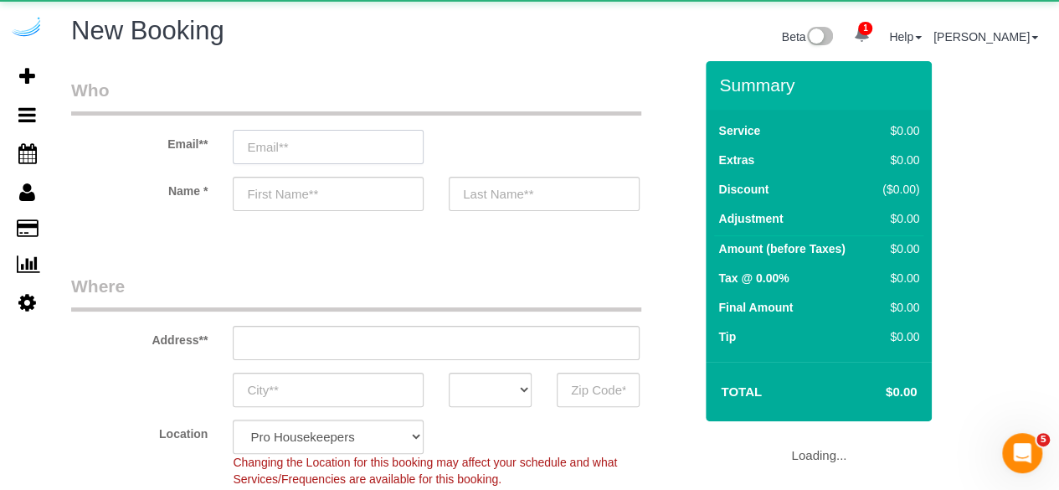
click at [361, 135] on input "email" at bounding box center [328, 147] width 191 height 34
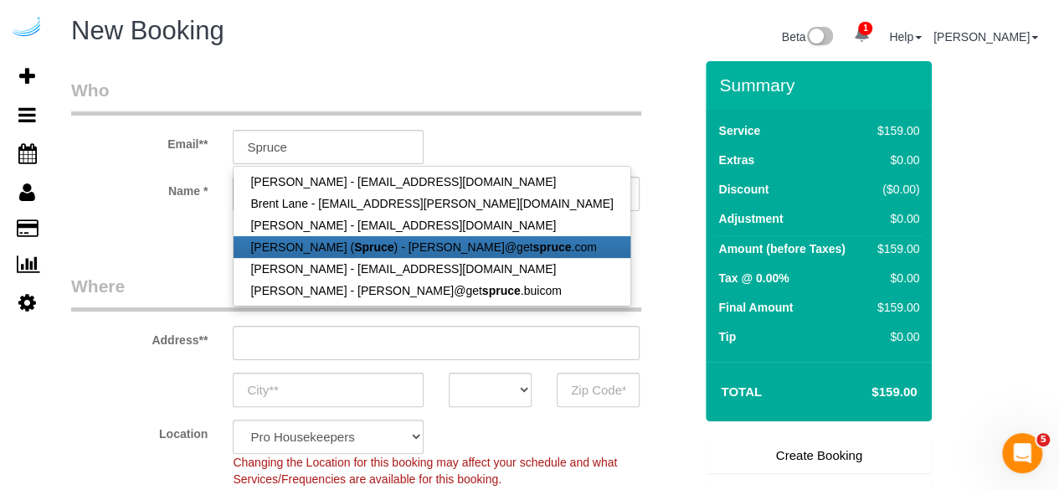
click at [354, 250] on strong "Spruce" at bounding box center [373, 246] width 39 height 13
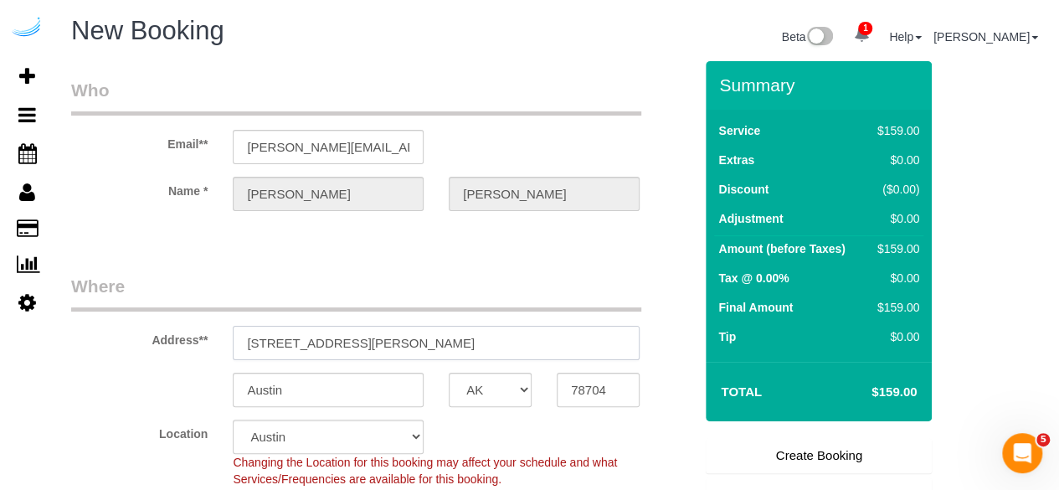
click at [368, 341] on input "3816 S Lamar Blvd" at bounding box center [436, 343] width 407 height 34
paste input "250 Station Cir, Dedham, MA 02026"
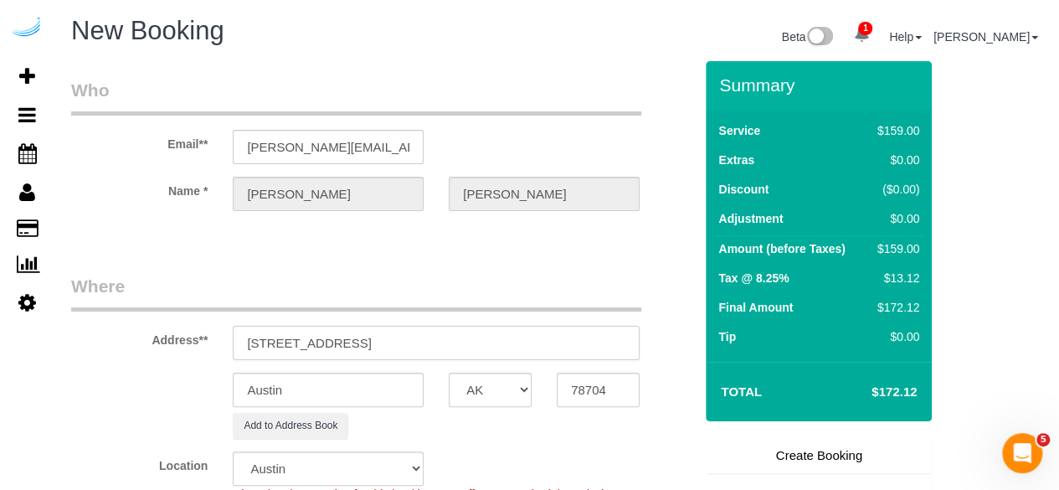
drag, startPoint x: 410, startPoint y: 337, endPoint x: 673, endPoint y: 374, distance: 265.5
click at [673, 374] on sui-booking-address "Address** 250 Station Cir, Dedham, MA 02026 Austin AK AL AR AZ CA CO CT DC DE F…" at bounding box center [382, 356] width 622 height 165
click at [600, 386] on input "78704" at bounding box center [598, 390] width 83 height 34
paste input "02026"
click at [497, 384] on select "AK AL AR AZ CA CO CT DC DE FL GA HI IA ID IL IN KS KY LA MA MD ME MI MN MO MS M…" at bounding box center [490, 390] width 83 height 34
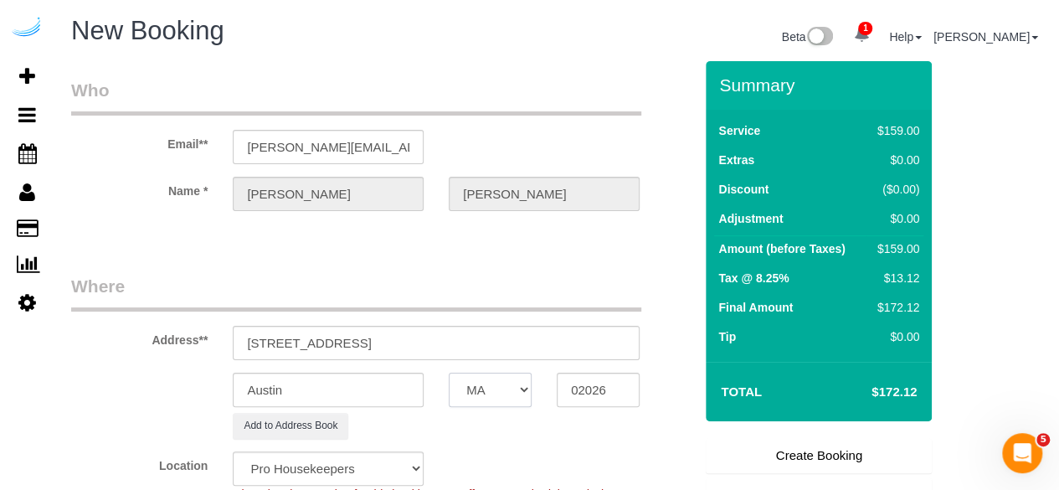
click at [449, 373] on select "AK AL AR AZ CA CO CT DC DE FL GA HI IA ID IL IN KS KY LA MA MD ME MI MN MO MS M…" at bounding box center [490, 390] width 83 height 34
click at [349, 401] on input "Austin" at bounding box center [328, 390] width 191 height 34
drag, startPoint x: 337, startPoint y: 336, endPoint x: 747, endPoint y: 367, distance: 411.5
click at [749, 61] on form "Who Email** brandie@getspruce.com Name * Brandie Louck Where Address** 250 Stat…" at bounding box center [556, 61] width 971 height 0
paste input "Eileen Auen"
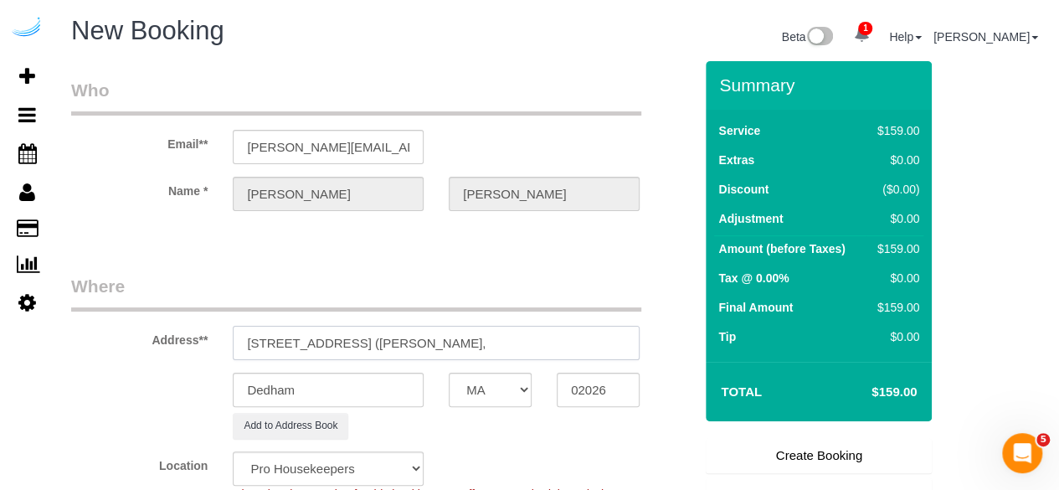
paste input "The Avens at Dedham Station"
paste input "1436551"
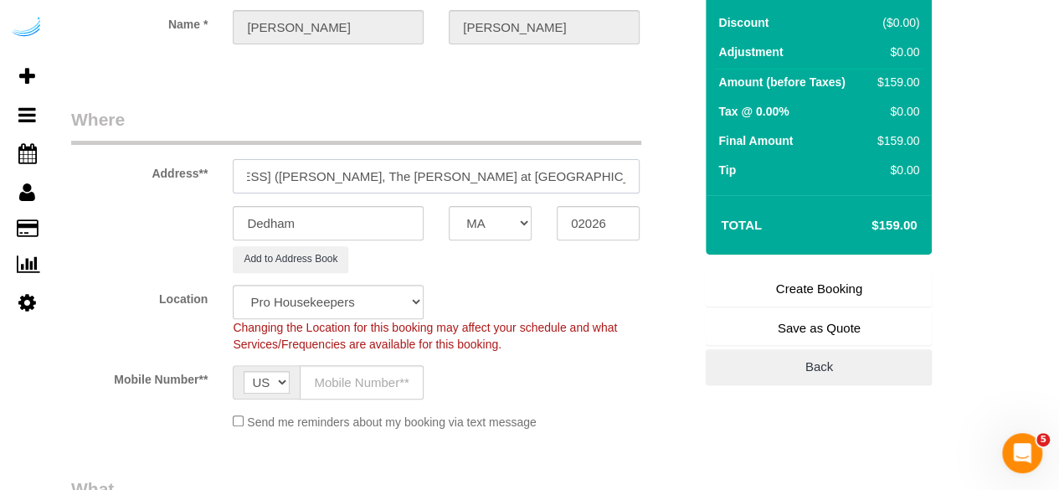
scroll to position [167, 0]
click at [363, 296] on select "Pro Housekeepers Atlanta Austin Boston Chicago Cincinnati Clearwater Denver Ft …" at bounding box center [328, 301] width 191 height 34
click at [233, 284] on select "Pro Housekeepers Atlanta Austin Boston Chicago Cincinnati Clearwater Denver Ft …" at bounding box center [328, 301] width 191 height 34
click at [361, 287] on select "Pro Housekeepers Atlanta Austin Boston Chicago Cincinnati Clearwater Denver Ft …" at bounding box center [328, 301] width 191 height 34
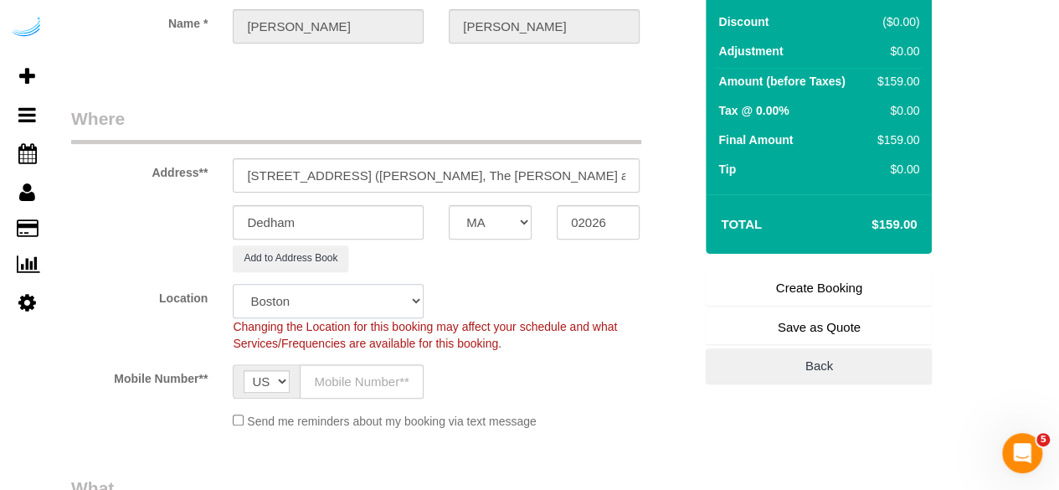
click at [233, 284] on select "Pro Housekeepers Atlanta Austin Boston Chicago Cincinnati Clearwater Denver Ft …" at bounding box center [328, 301] width 191 height 34
click at [368, 389] on input "text" at bounding box center [362, 381] width 124 height 34
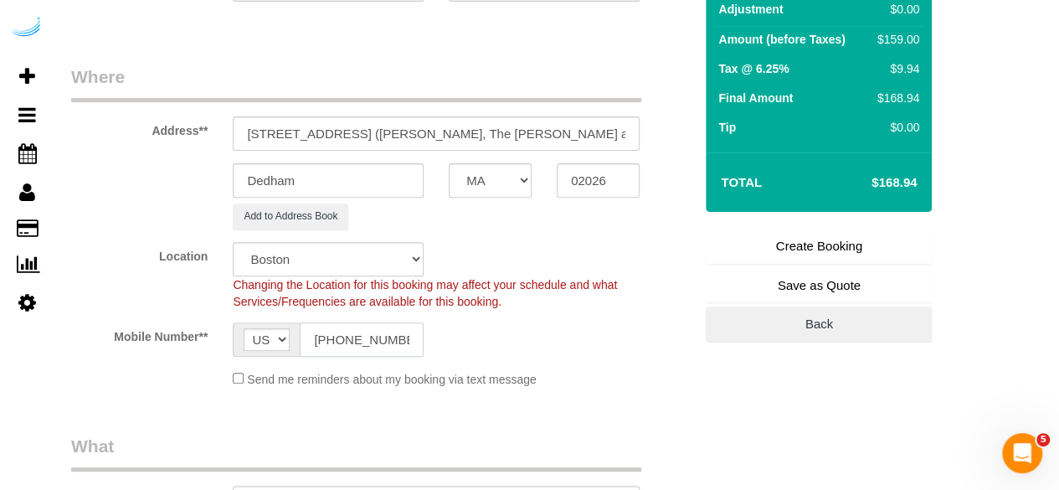
scroll to position [419, 0]
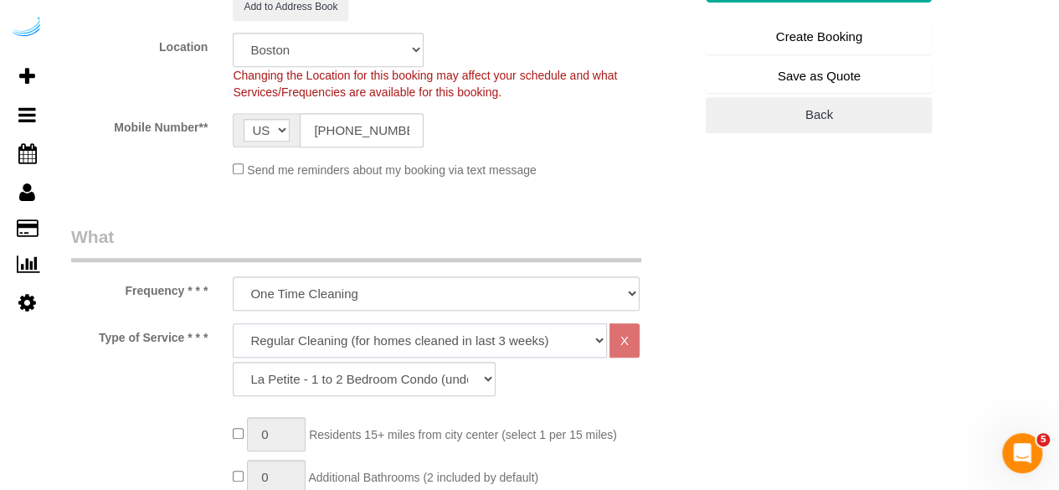
click at [339, 339] on select "Deep Cleaning (for homes that have not been cleaned in 3+ weeks) Spruce Regular…" at bounding box center [420, 340] width 374 height 34
click at [233, 323] on select "Deep Cleaning (for homes that have not been cleaned in 3+ weeks) Spruce Regular…" at bounding box center [420, 340] width 374 height 34
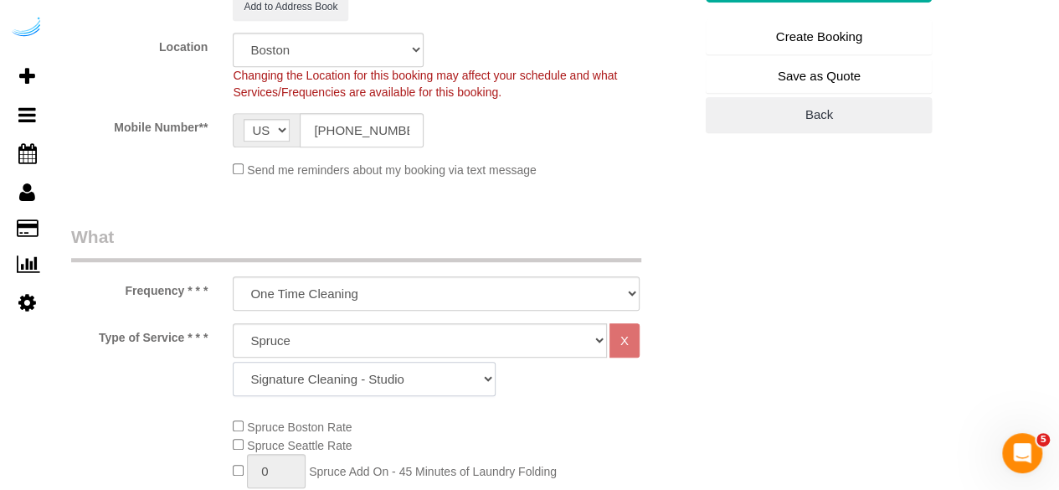
click at [317, 368] on select "Signature Cleaning - Studio Signature Cleaning - 1 Bed 1 Bath Signature Cleanin…" at bounding box center [364, 379] width 263 height 34
click at [233, 362] on select "Signature Cleaning - Studio Signature Cleaning - 1 Bed 1 Bath Signature Cleanin…" at bounding box center [364, 379] width 263 height 34
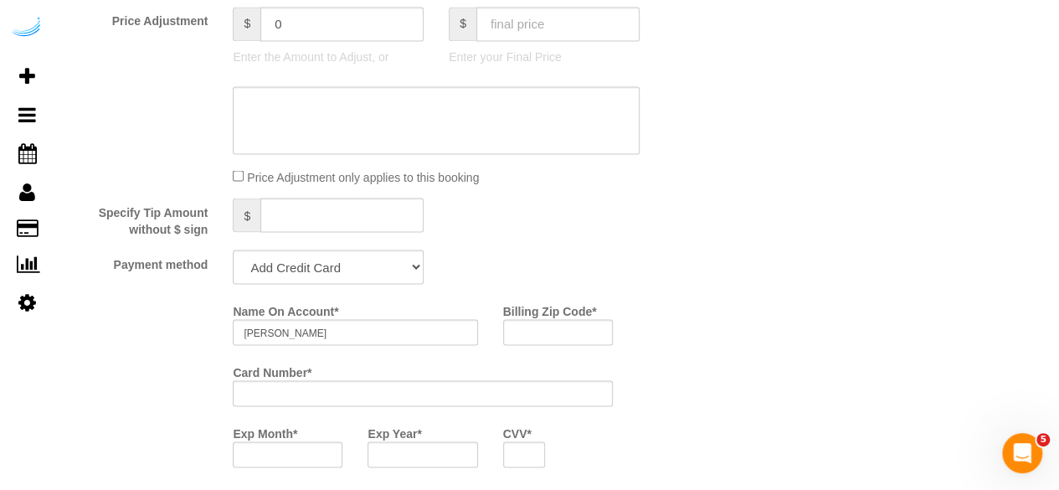
scroll to position [1591, 0]
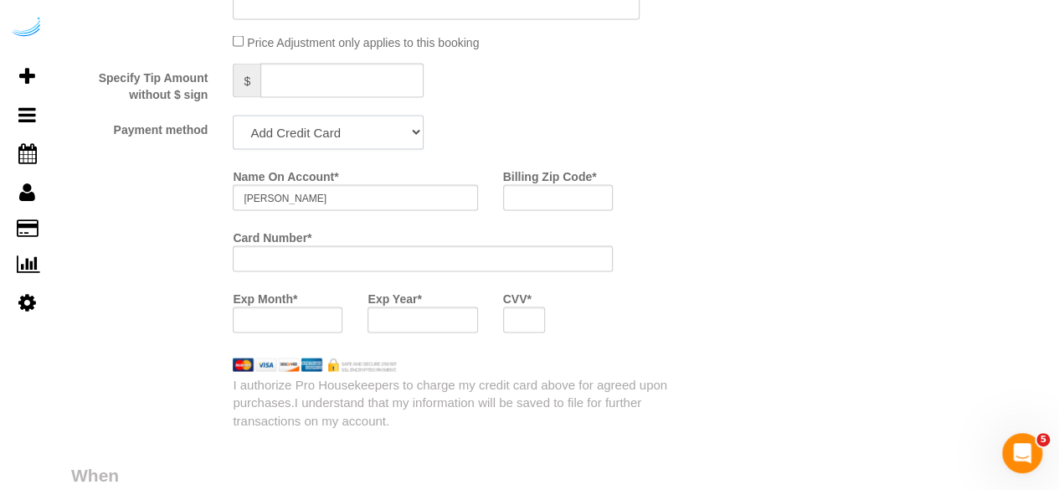
drag, startPoint x: 345, startPoint y: 127, endPoint x: 346, endPoint y: 141, distance: 13.4
click at [345, 127] on select "Add Credit Card Cash Check Paypal" at bounding box center [328, 133] width 191 height 34
click at [233, 117] on select "Add Credit Card Cash Check Paypal" at bounding box center [328, 133] width 191 height 34
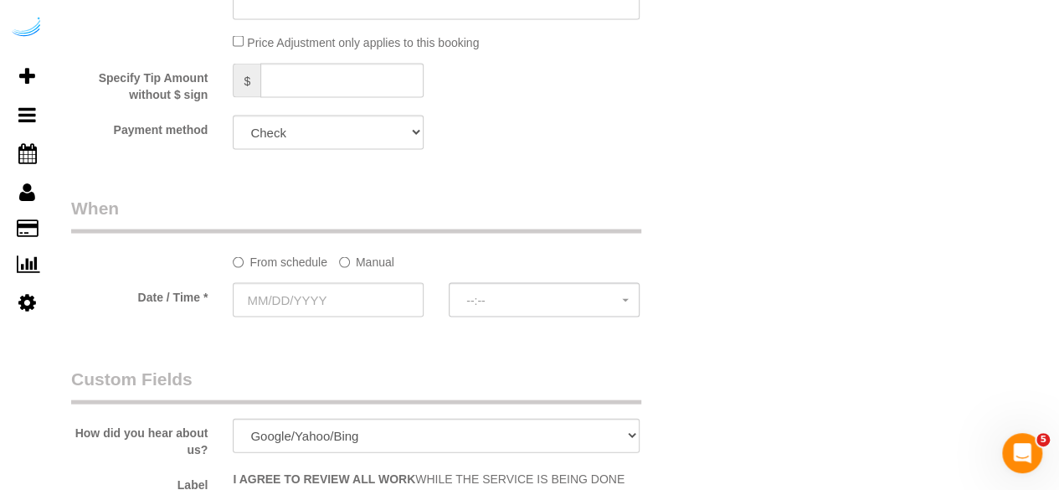
click at [348, 257] on label "Manual" at bounding box center [366, 259] width 55 height 23
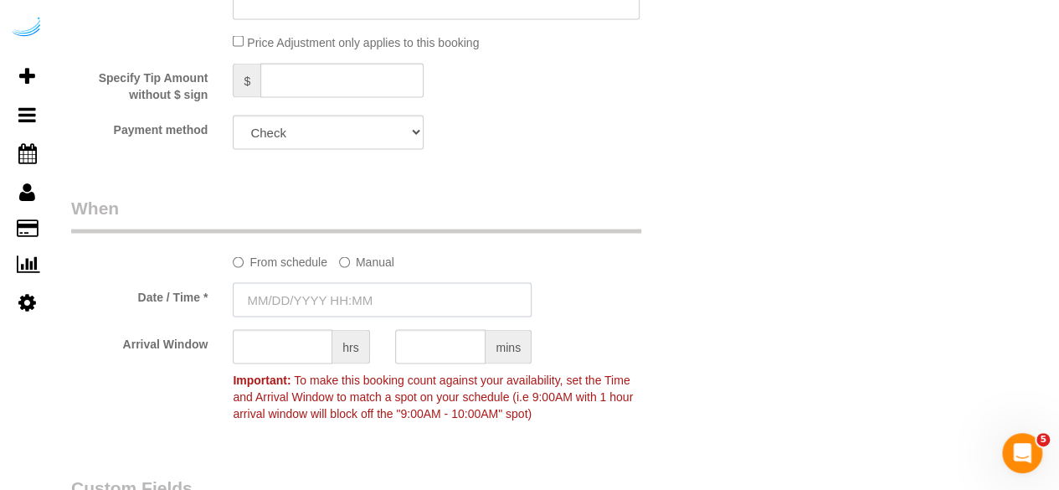
click at [337, 311] on input "text" at bounding box center [382, 300] width 299 height 34
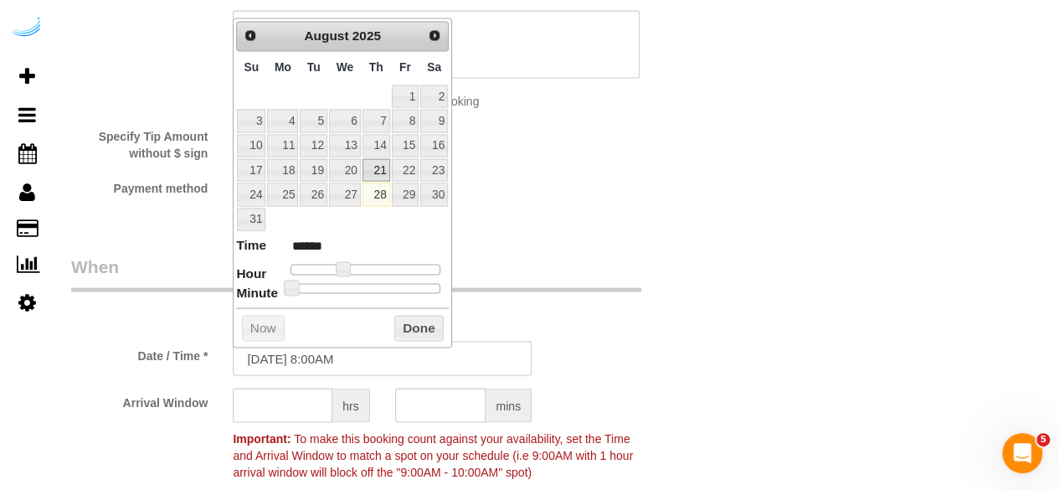
scroll to position [1507, 0]
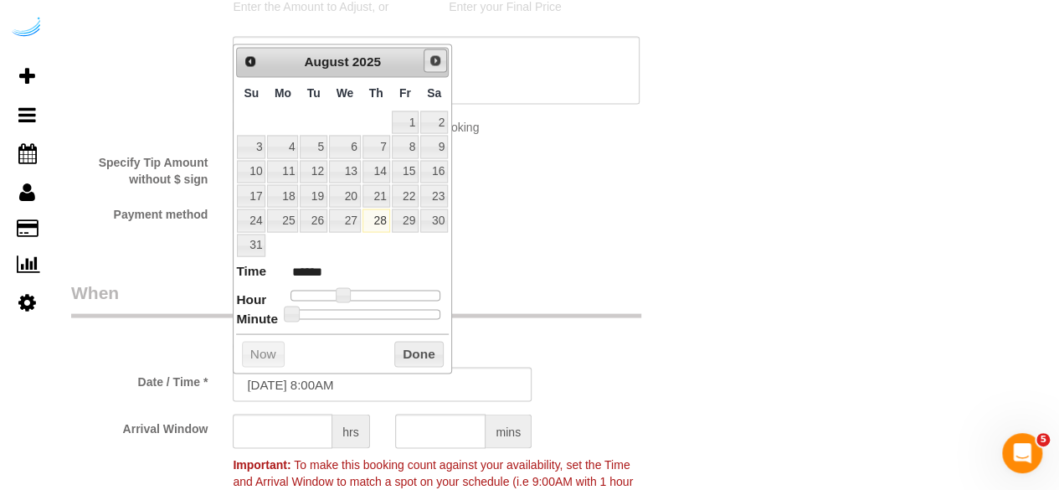
click at [429, 49] on link "Next" at bounding box center [435, 60] width 23 height 23
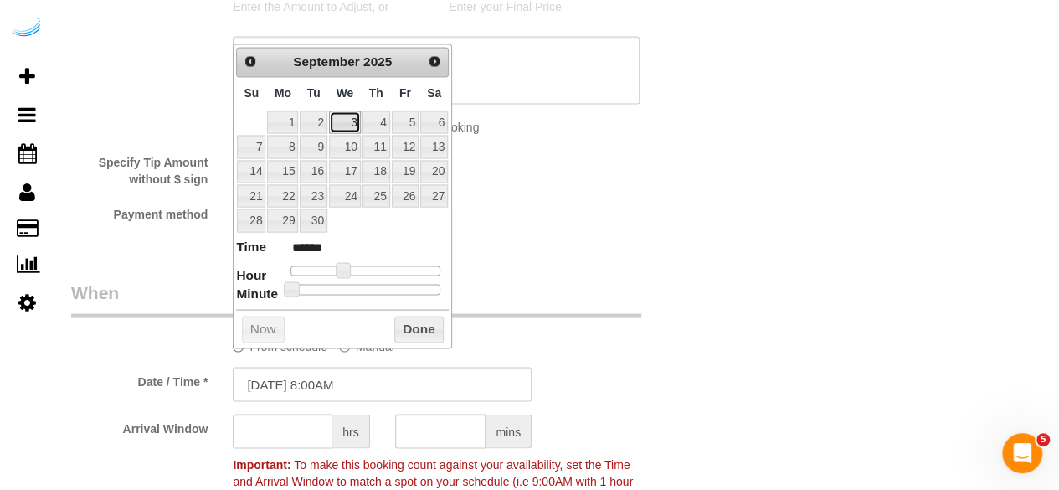
click at [358, 116] on link "3" at bounding box center [345, 122] width 32 height 23
click at [375, 121] on link "4" at bounding box center [377, 122] width 28 height 23
drag, startPoint x: 342, startPoint y: 260, endPoint x: 353, endPoint y: 265, distance: 12.8
click at [353, 265] on span at bounding box center [355, 269] width 15 height 15
click at [283, 423] on input "text" at bounding box center [283, 431] width 100 height 34
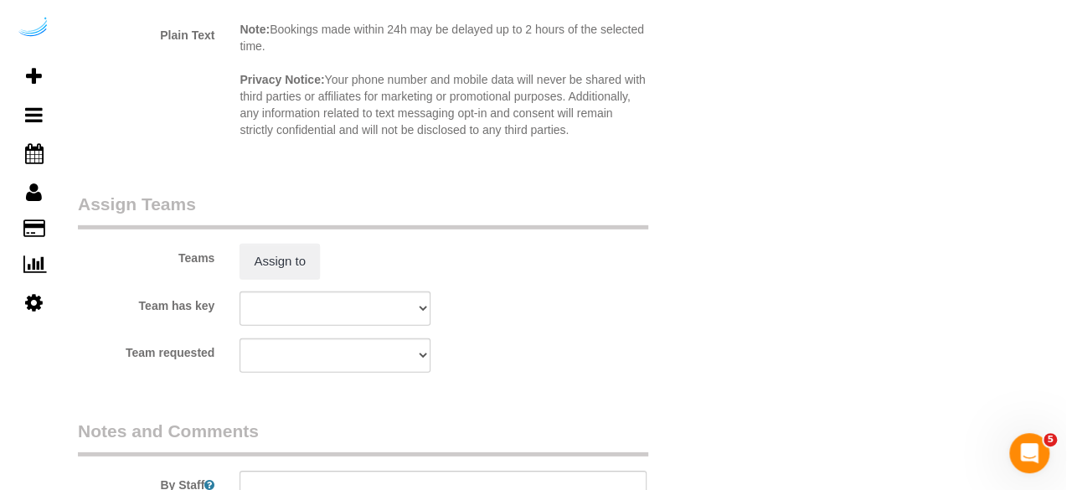
scroll to position [2429, 0]
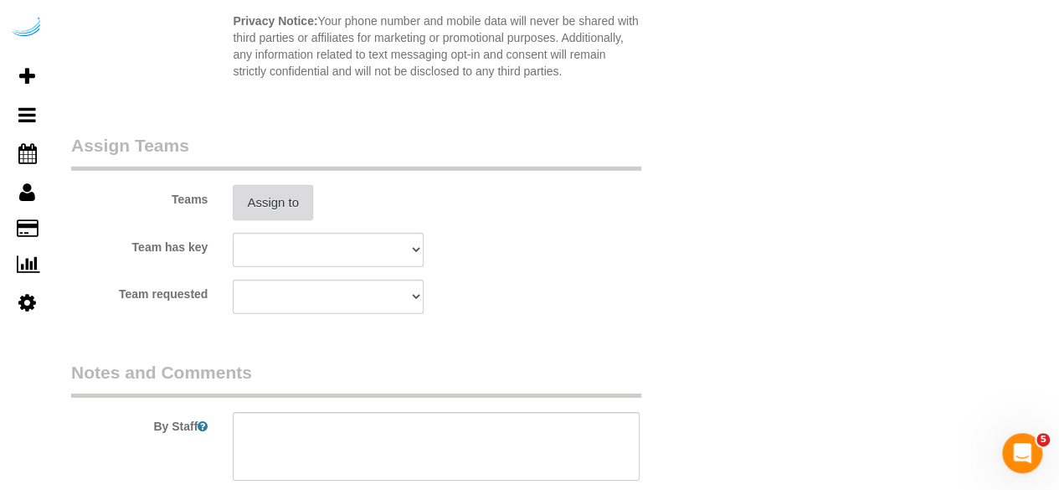
click at [298, 210] on button "Assign to" at bounding box center [273, 202] width 80 height 35
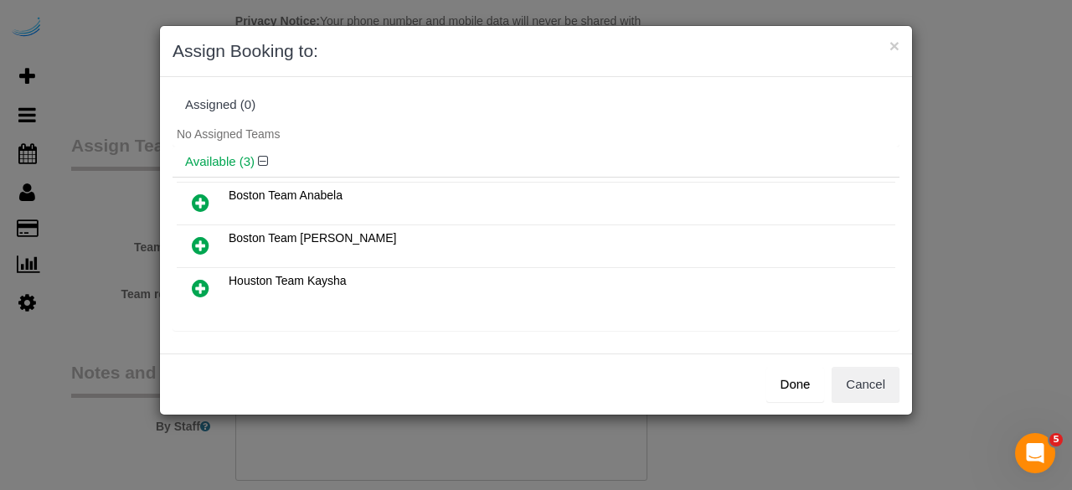
click at [198, 203] on icon at bounding box center [201, 203] width 18 height 20
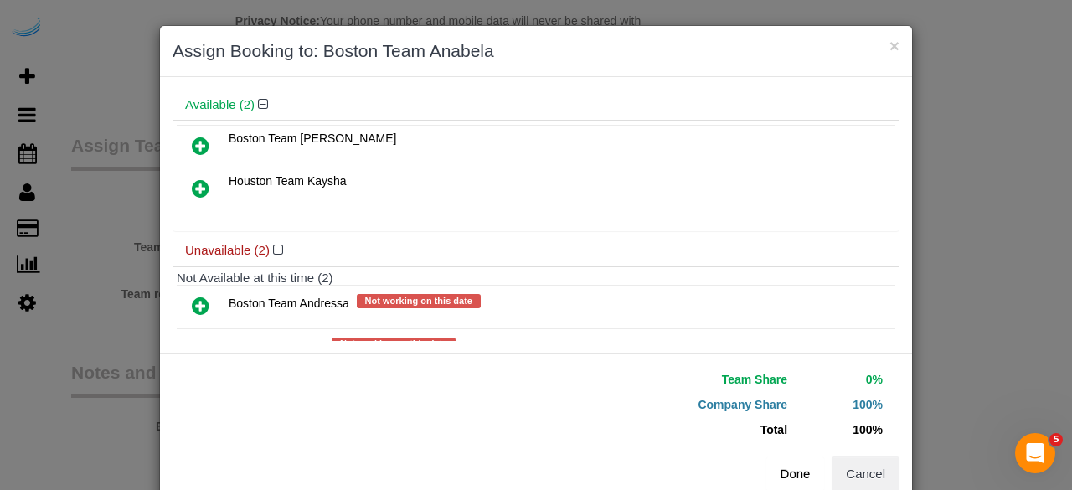
scroll to position [156, 0]
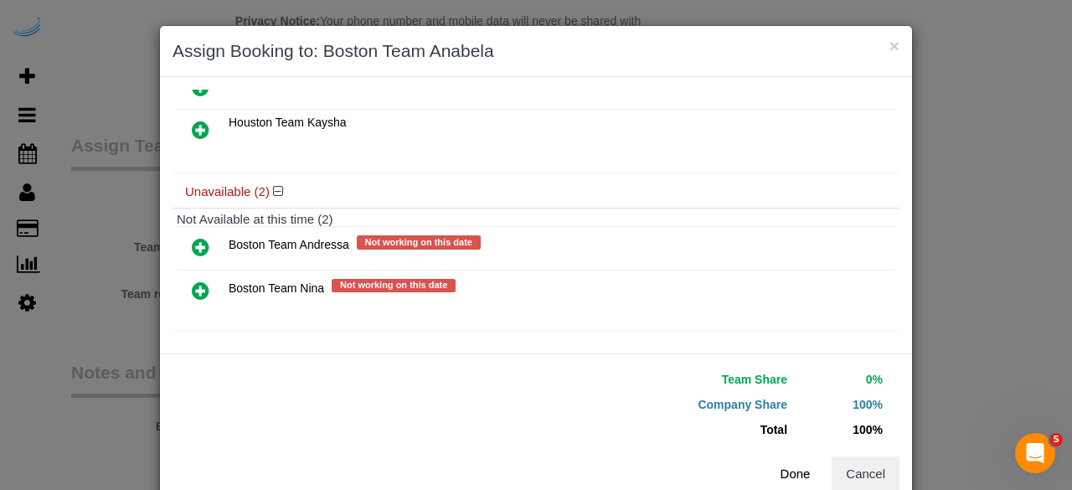
click at [788, 470] on button "Done" at bounding box center [795, 473] width 59 height 35
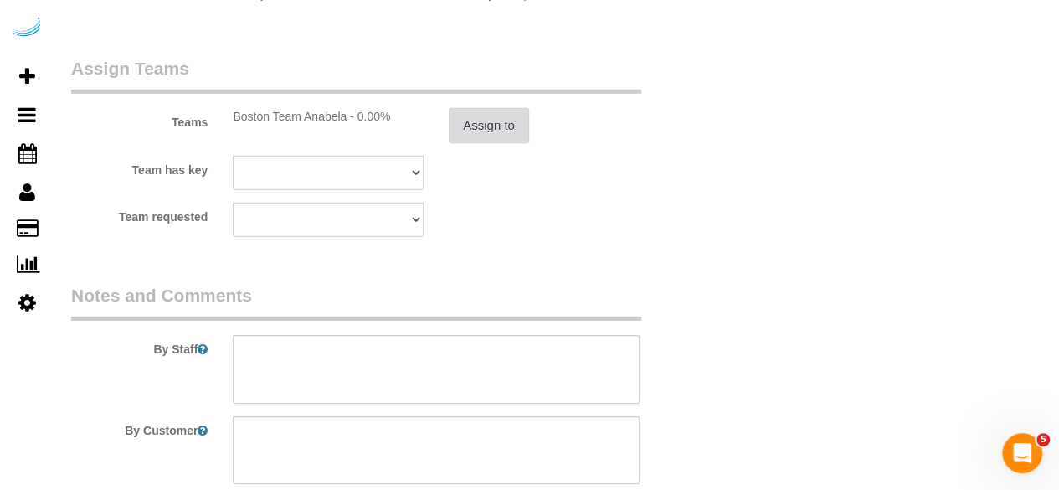
scroll to position [2655, 0]
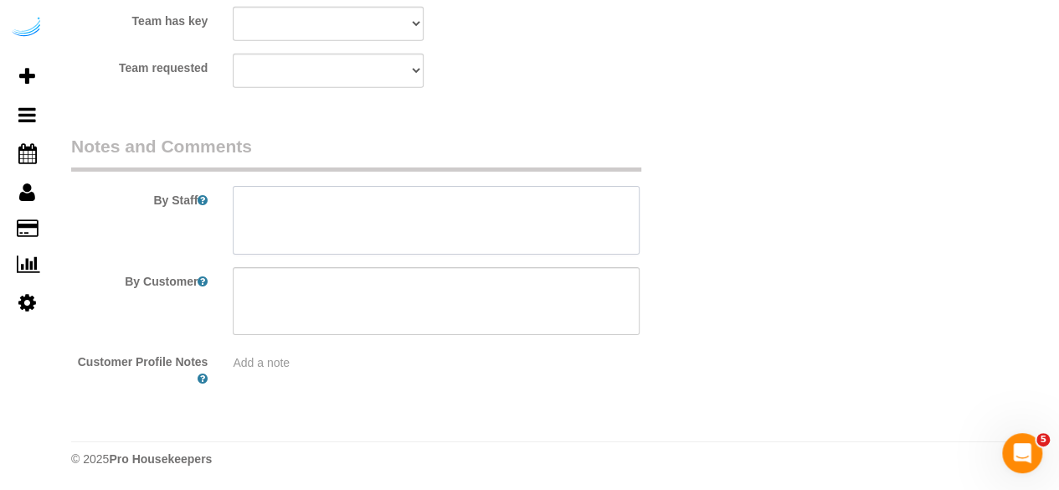
click at [456, 234] on textarea at bounding box center [436, 220] width 407 height 69
click at [452, 207] on textarea at bounding box center [436, 220] width 407 height 69
paste textarea "Permanent Notes:No notes from this customer.Today's Notes:No notes from this se…"
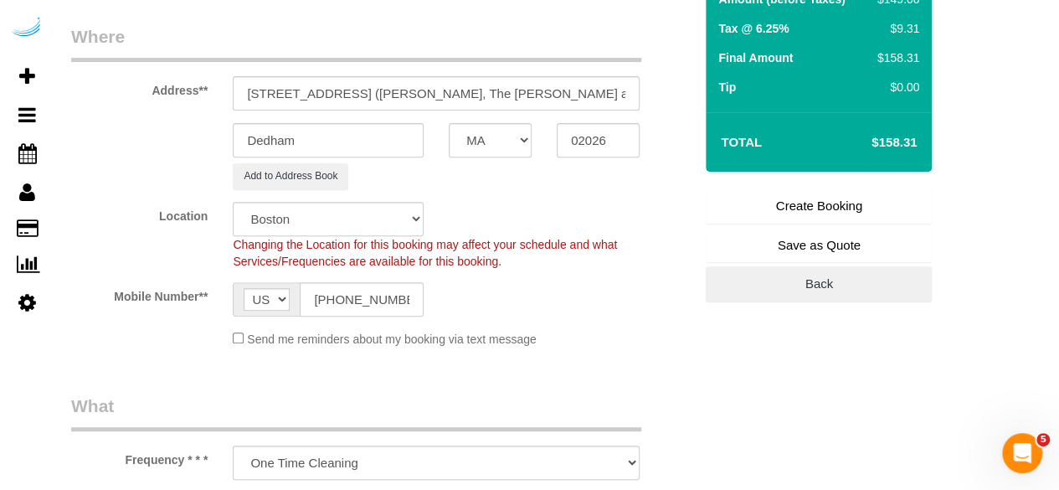
scroll to position [142, 0]
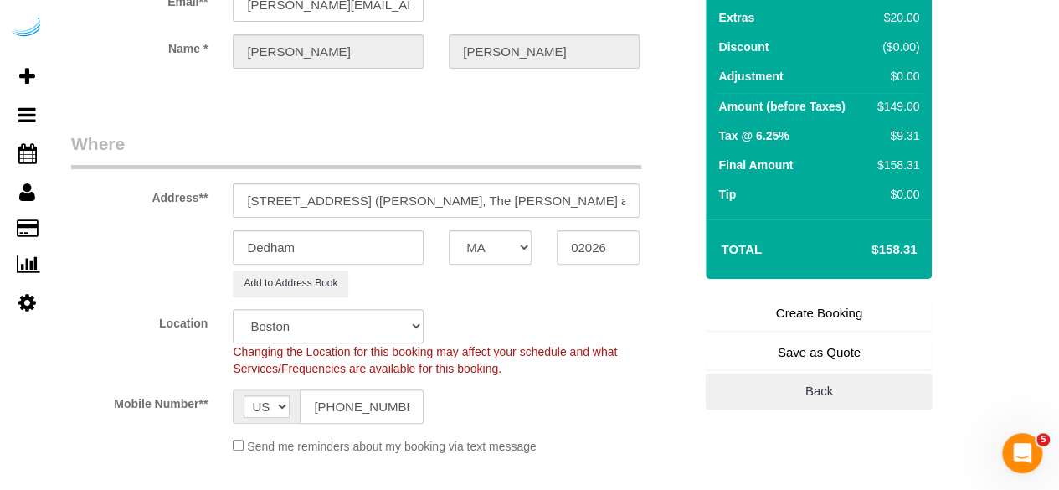
click at [827, 317] on link "Create Booking" at bounding box center [819, 313] width 226 height 35
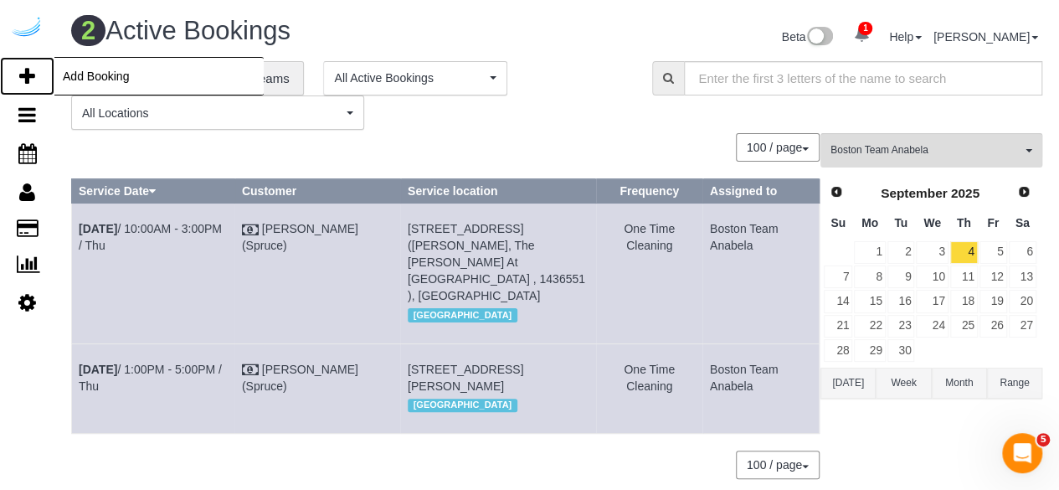
click at [33, 73] on icon at bounding box center [27, 76] width 16 height 20
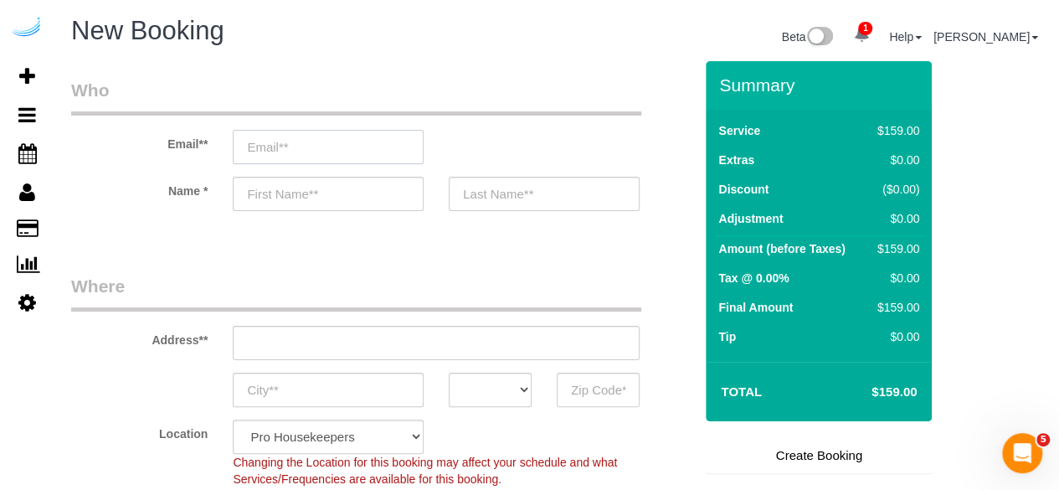
click at [303, 133] on input "email" at bounding box center [328, 147] width 191 height 34
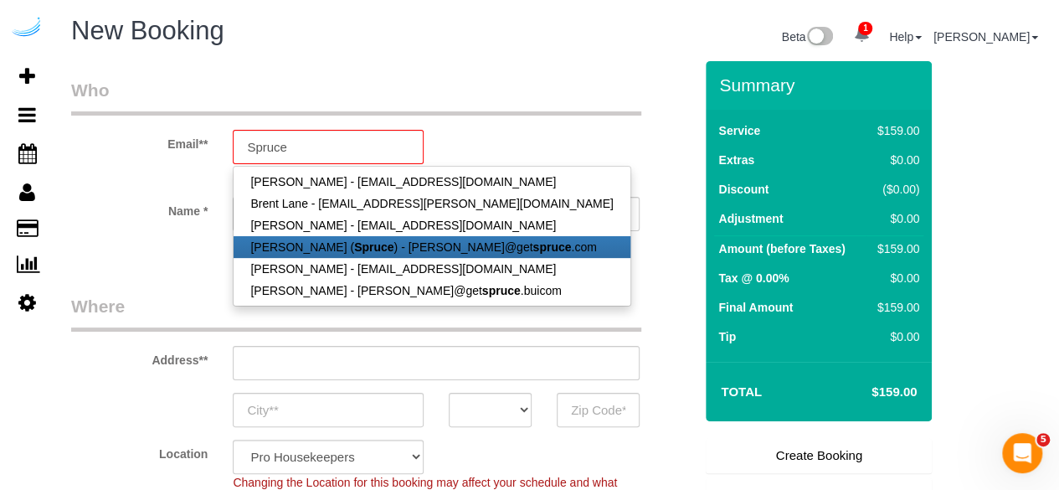
click at [390, 245] on link "Brandie Louck ( Spruce ) - brandie@get spruce .com" at bounding box center [432, 247] width 396 height 22
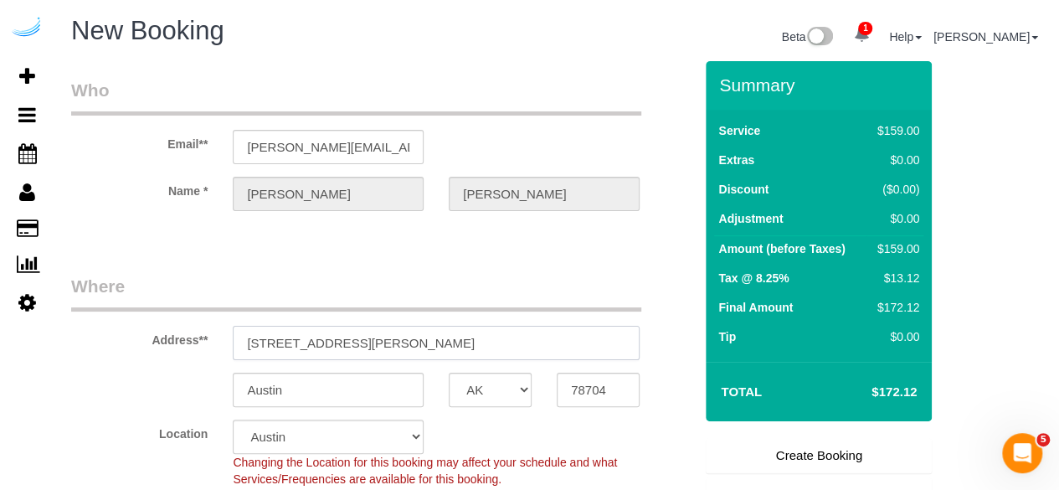
click at [333, 332] on input "3816 S Lamar Blvd" at bounding box center [436, 343] width 407 height 34
paste input "9 Bay Dr, Canton, MA 02021"
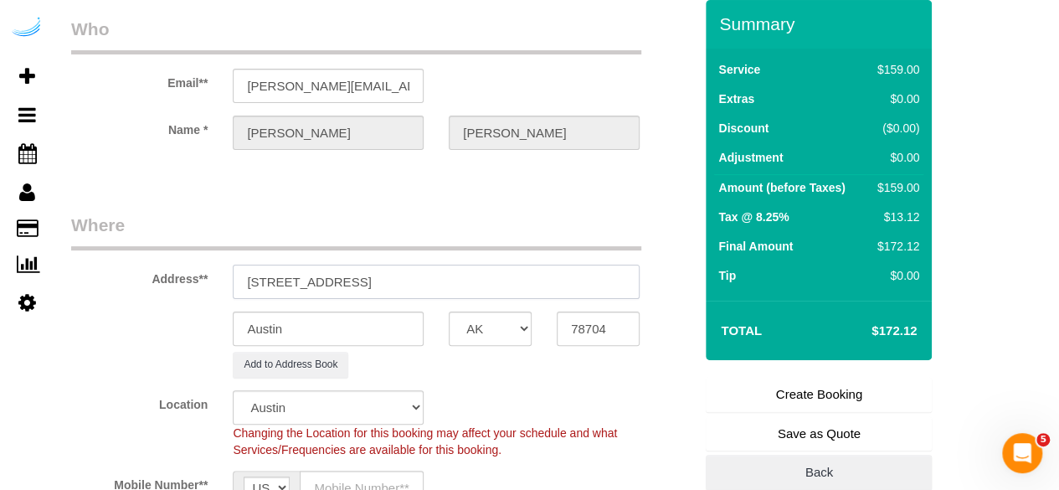
scroll to position [84, 0]
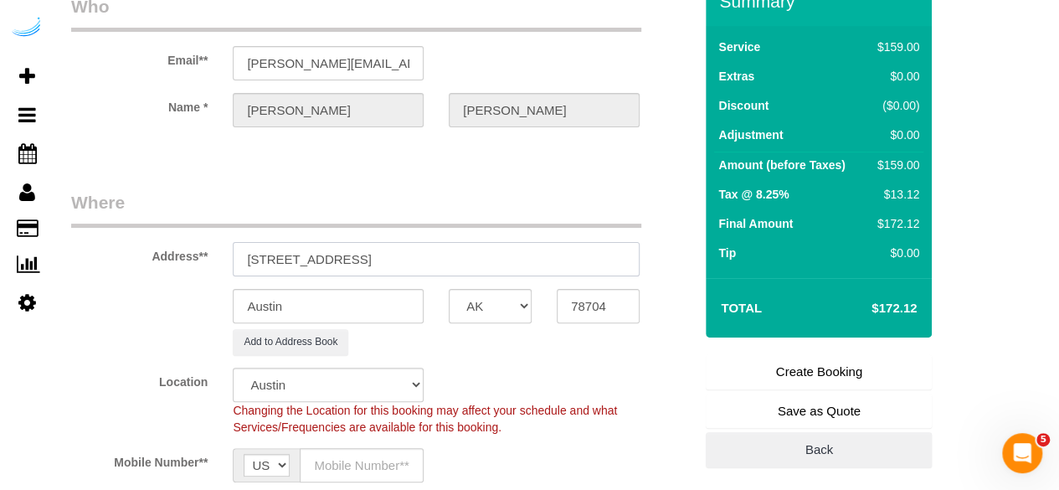
drag, startPoint x: 367, startPoint y: 260, endPoint x: 528, endPoint y: 282, distance: 162.4
click at [425, 254] on input "9 Bay Dr, Canton, MA 02021" at bounding box center [436, 259] width 407 height 34
click at [573, 296] on input "78704" at bounding box center [598, 306] width 83 height 34
click at [588, 301] on input "78704" at bounding box center [598, 306] width 83 height 34
paste input "02021"
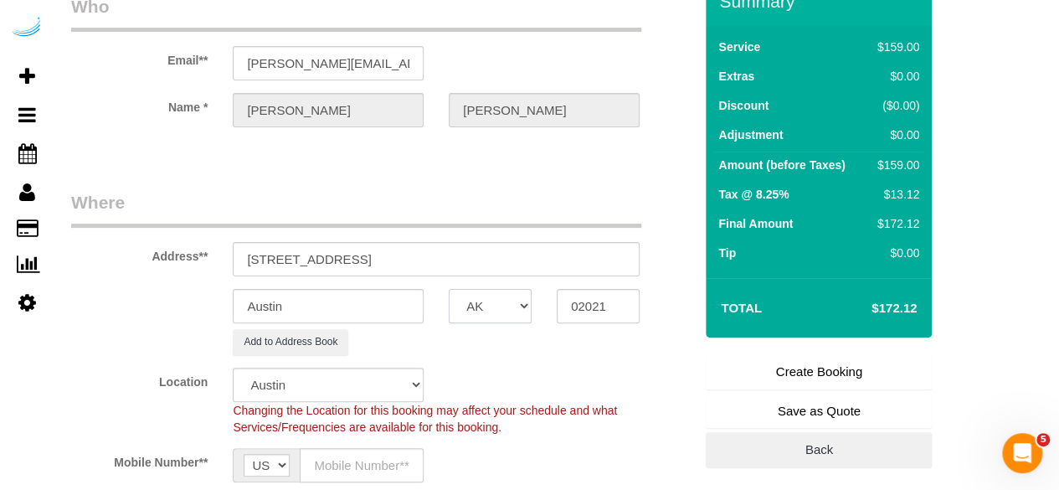
click at [493, 294] on select "AK AL AR AZ CA CO CT DC DE FL GA HI IA ID IL IN KS KY LA MA MD ME MI MN MO MS M…" at bounding box center [490, 306] width 83 height 34
click at [449, 289] on select "AK AL AR AZ CA CO CT DC DE FL GA HI IA ID IL IN KS KY LA MA MD ME MI MN MO MS M…" at bounding box center [490, 306] width 83 height 34
click at [376, 300] on input "Austin" at bounding box center [328, 306] width 191 height 34
click at [394, 374] on select "Pro Housekeepers Atlanta Austin Boston Chicago Cincinnati Clearwater Denver Ft …" at bounding box center [328, 385] width 191 height 34
click at [233, 368] on select "Pro Housekeepers Atlanta Austin Boston Chicago Cincinnati Clearwater Denver Ft …" at bounding box center [328, 385] width 191 height 34
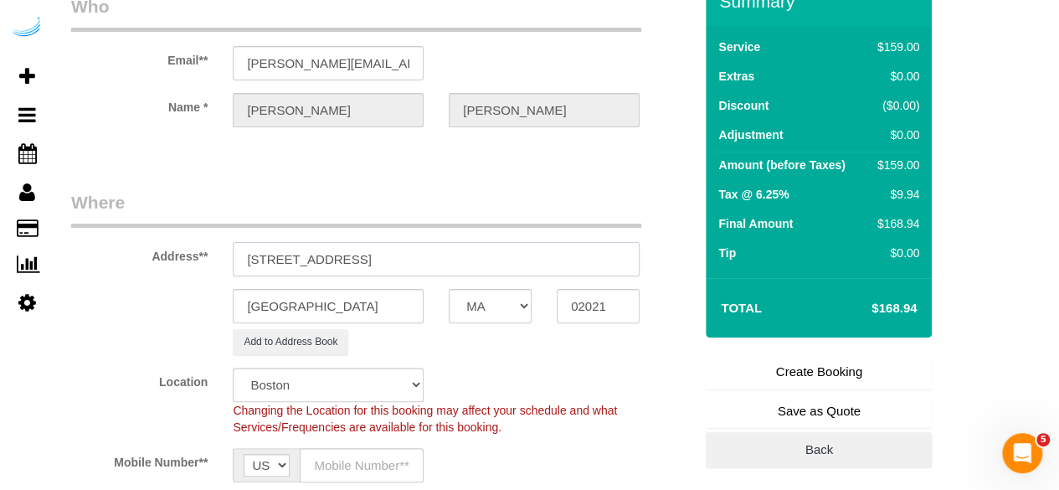
drag, startPoint x: 300, startPoint y: 258, endPoint x: 552, endPoint y: 244, distance: 252.5
click at [552, 244] on input "9 Bay Dr, Canton, MA 02021" at bounding box center [436, 259] width 407 height 34
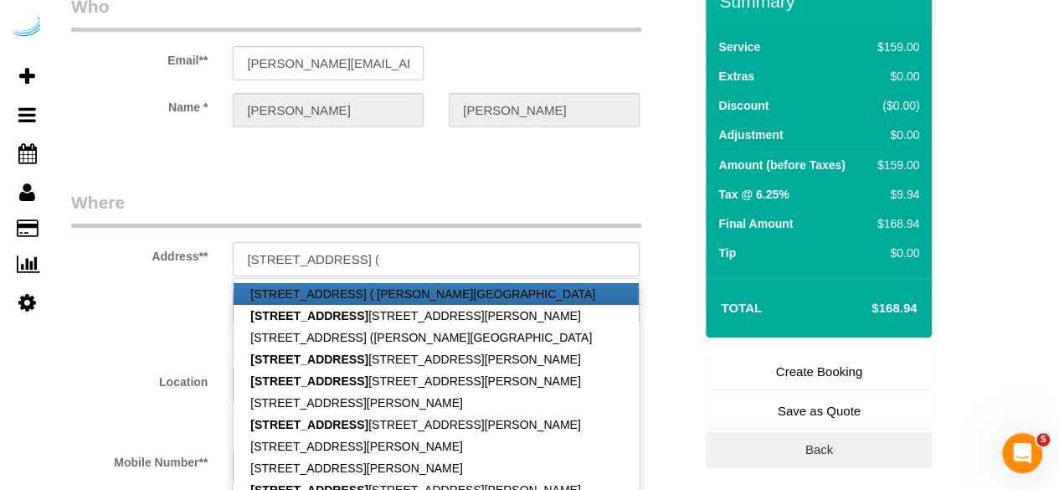
paste input "Shoshana Stern"
paste input "Prynne Hills"
paste input "1435095"
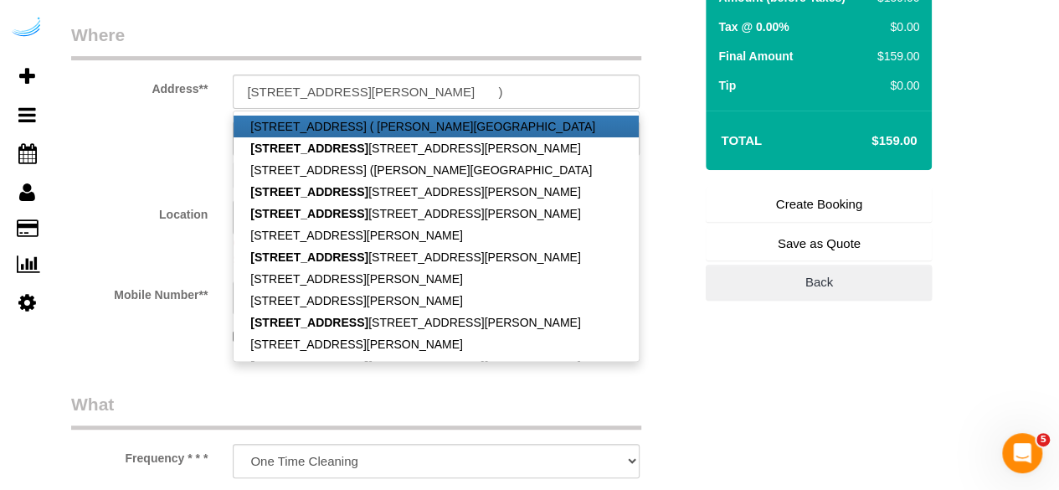
scroll to position [0, 0]
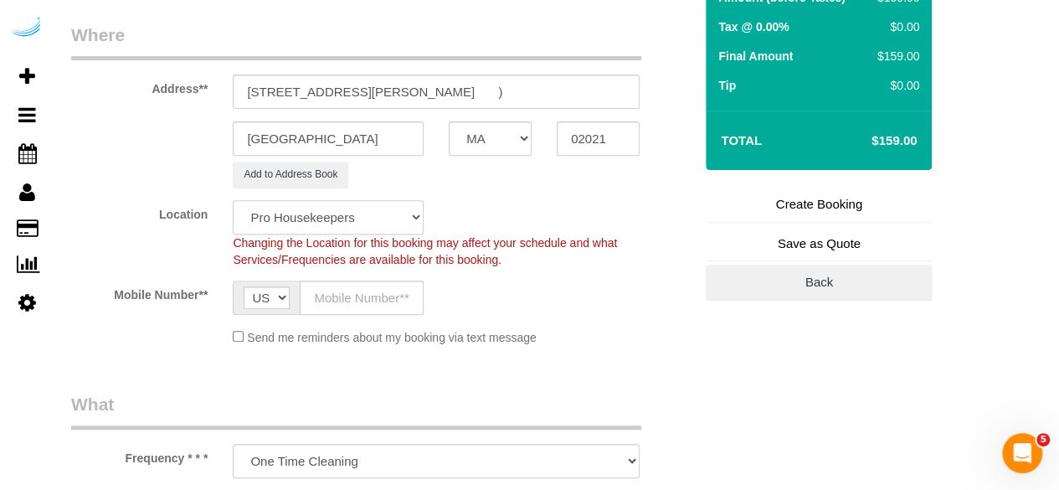
click at [368, 224] on select "Pro Housekeepers Atlanta Austin Boston Chicago Cincinnati Clearwater Denver Ft …" at bounding box center [328, 217] width 191 height 34
click at [233, 200] on select "Pro Housekeepers Atlanta Austin Boston Chicago Cincinnati Clearwater Denver Ft …" at bounding box center [328, 217] width 191 height 34
click at [375, 296] on input "text" at bounding box center [362, 298] width 124 height 34
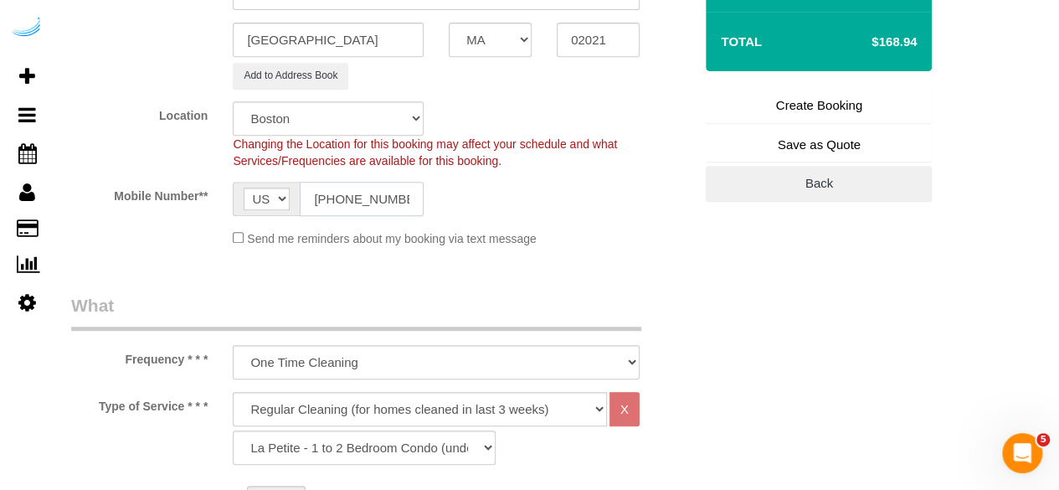
scroll to position [419, 0]
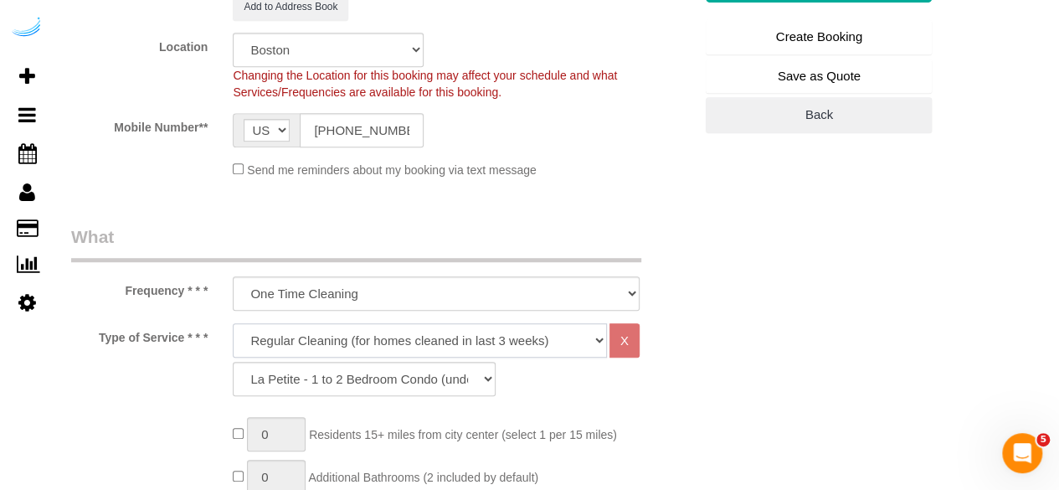
click at [395, 325] on select "Deep Cleaning (for homes that have not been cleaned in 3+ weeks) Spruce Regular…" at bounding box center [420, 340] width 374 height 34
click at [233, 323] on select "Deep Cleaning (for homes that have not been cleaned in 3+ weeks) Spruce Regular…" at bounding box center [420, 340] width 374 height 34
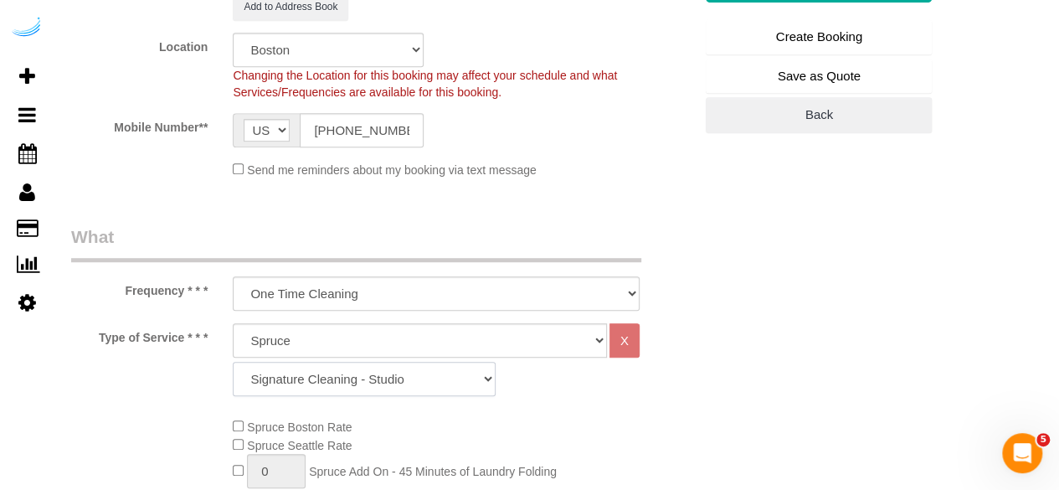
click at [353, 378] on select "Signature Cleaning - Studio Signature Cleaning - 1 Bed 1 Bath Signature Cleanin…" at bounding box center [364, 379] width 263 height 34
click at [233, 362] on select "Signature Cleaning - Studio Signature Cleaning - 1 Bed 1 Bath Signature Cleanin…" at bounding box center [364, 379] width 263 height 34
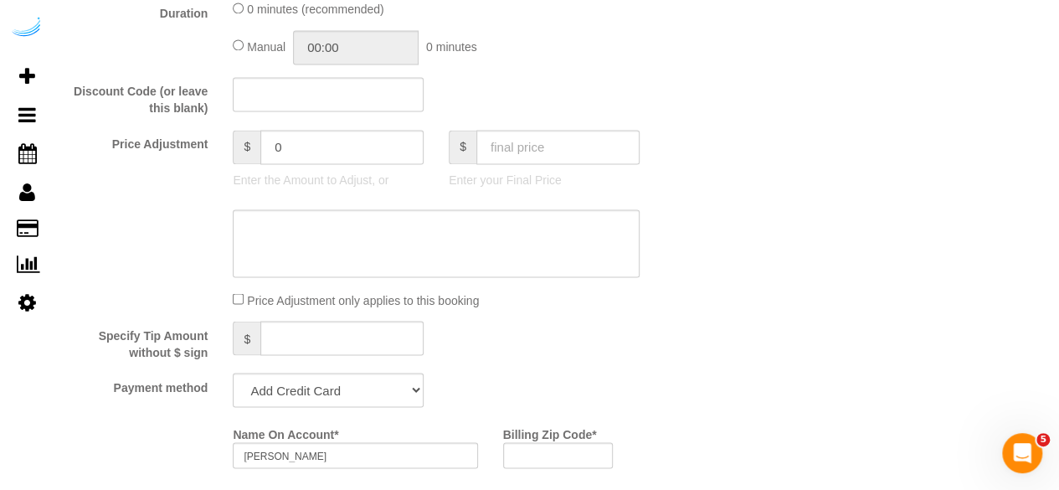
scroll to position [1424, 0]
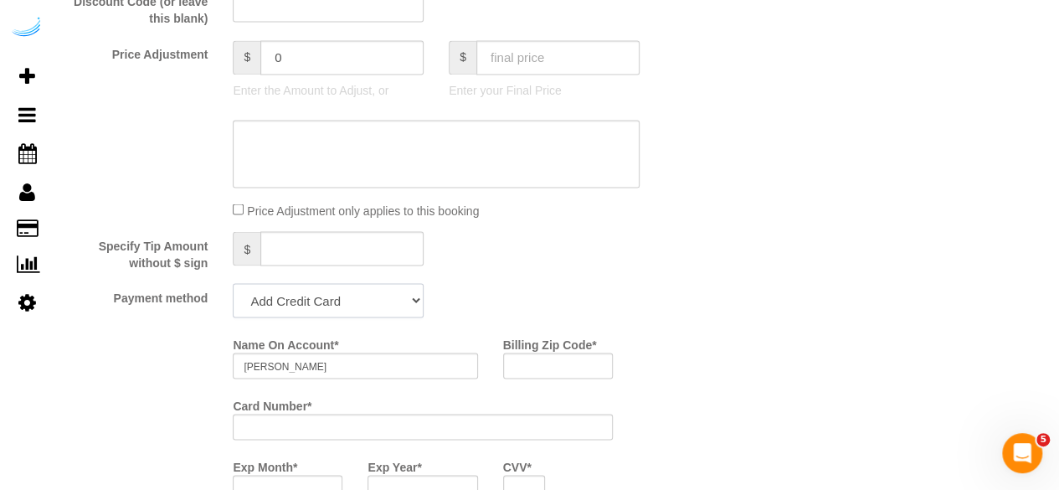
click at [312, 309] on select "Add Credit Card Cash Check Paypal" at bounding box center [328, 300] width 191 height 34
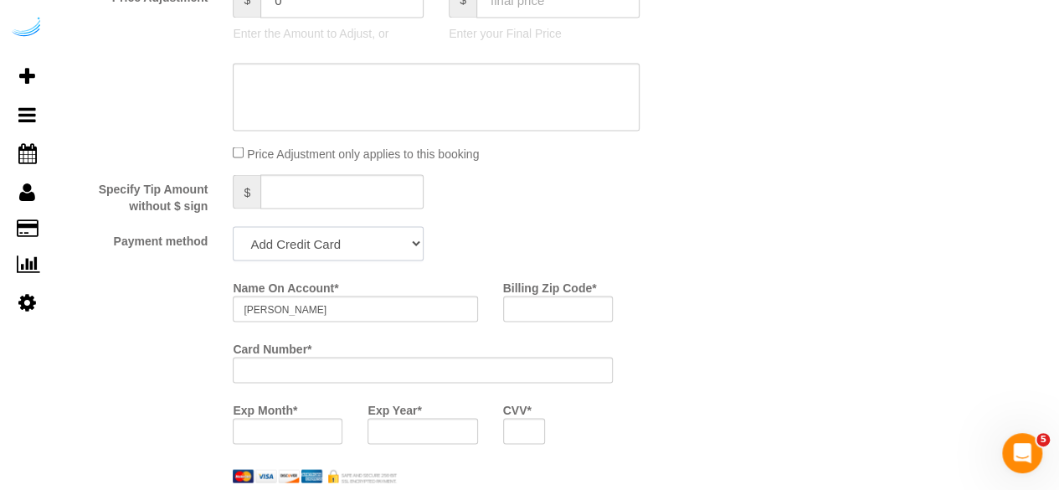
scroll to position [1507, 0]
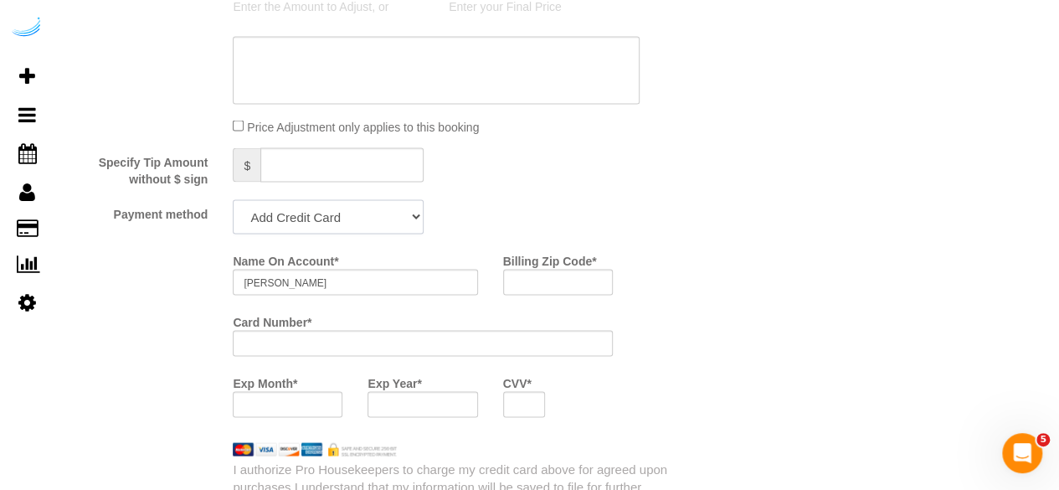
drag, startPoint x: 369, startPoint y: 224, endPoint x: 362, endPoint y: 233, distance: 11.9
click at [369, 224] on select "Add Credit Card Cash Check Paypal" at bounding box center [328, 216] width 191 height 34
click at [233, 201] on select "Add Credit Card Cash Check Paypal" at bounding box center [328, 216] width 191 height 34
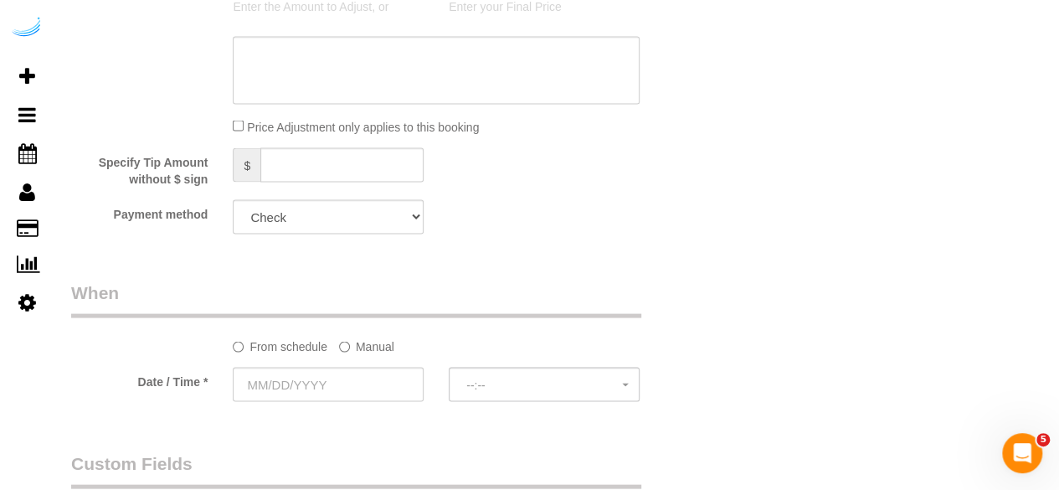
drag, startPoint x: 354, startPoint y: 343, endPoint x: 350, endPoint y: 350, distance: 8.6
click at [354, 342] on label "Manual" at bounding box center [366, 343] width 55 height 23
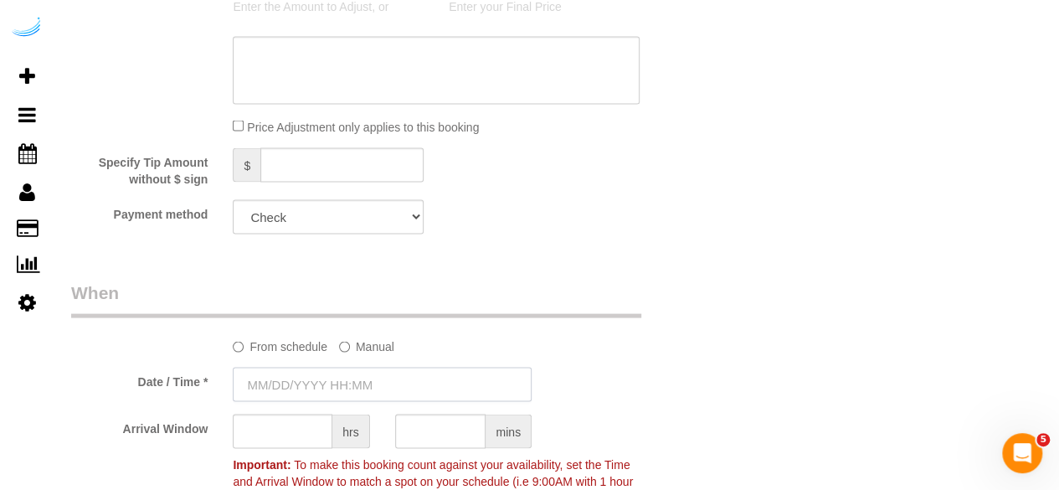
click at [333, 381] on input "text" at bounding box center [382, 384] width 299 height 34
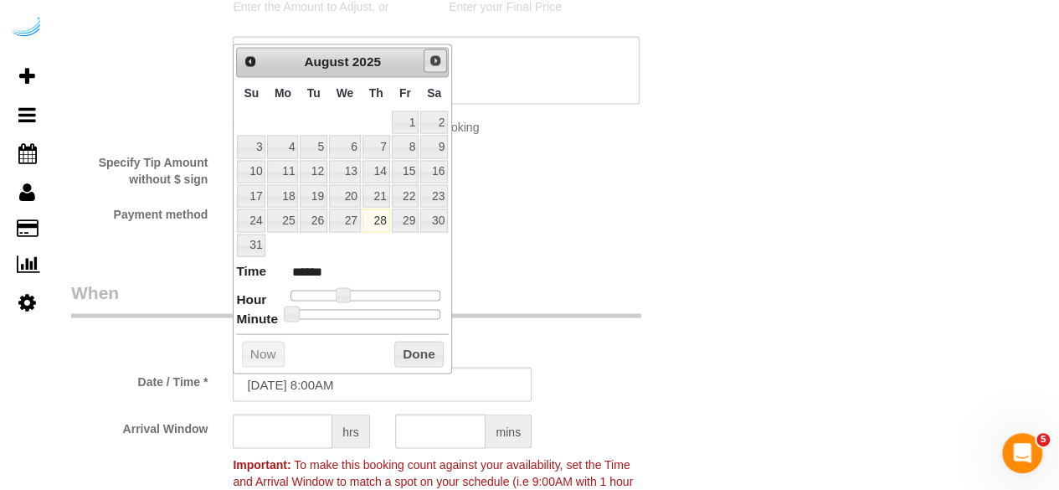
click at [440, 59] on span "Next" at bounding box center [435, 60] width 13 height 13
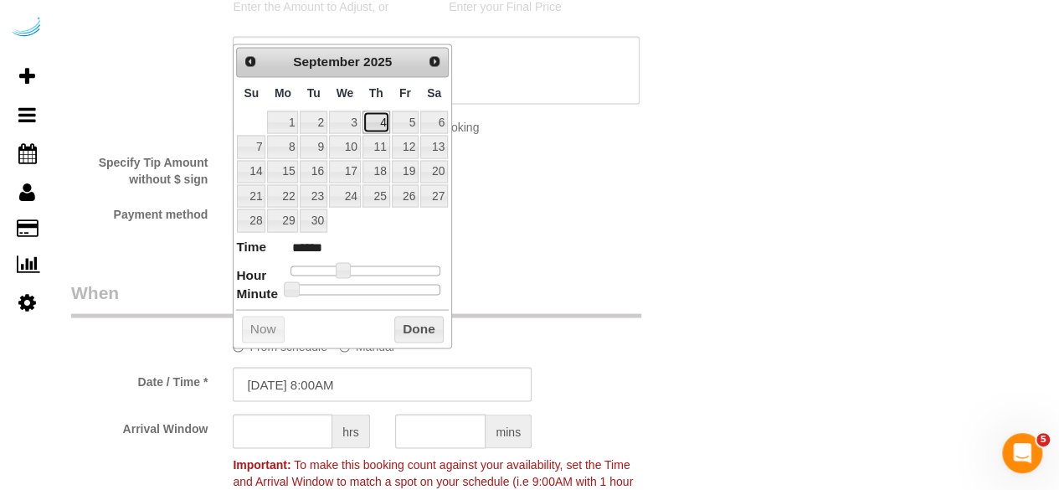
click at [376, 123] on link "4" at bounding box center [377, 122] width 28 height 23
drag, startPoint x: 340, startPoint y: 264, endPoint x: 357, endPoint y: 264, distance: 16.7
click at [357, 264] on span at bounding box center [355, 269] width 15 height 15
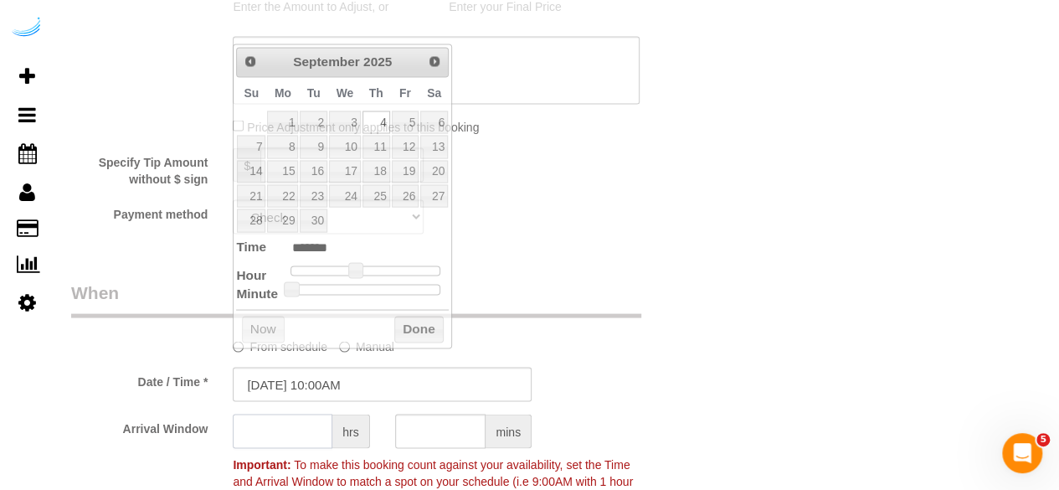
click at [286, 436] on input "text" at bounding box center [283, 431] width 100 height 34
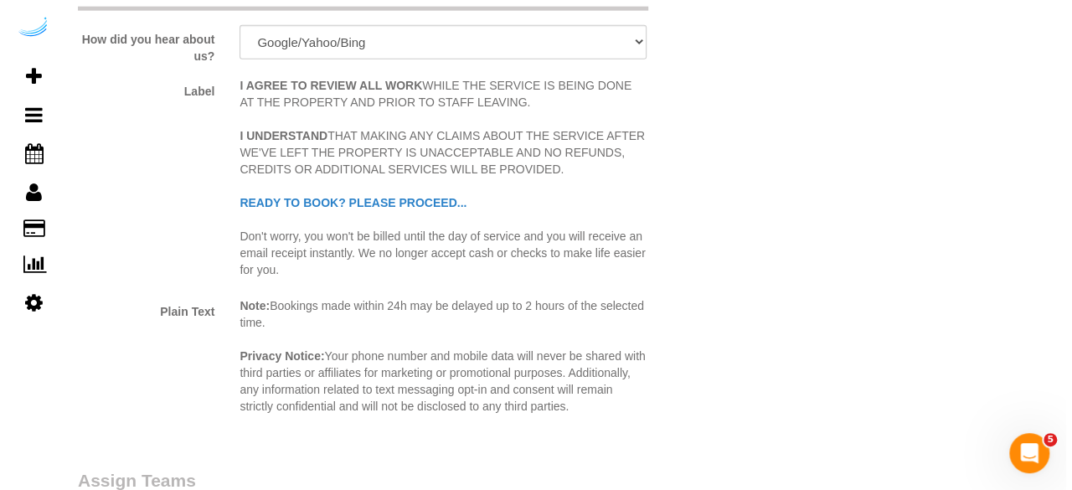
scroll to position [2261, 0]
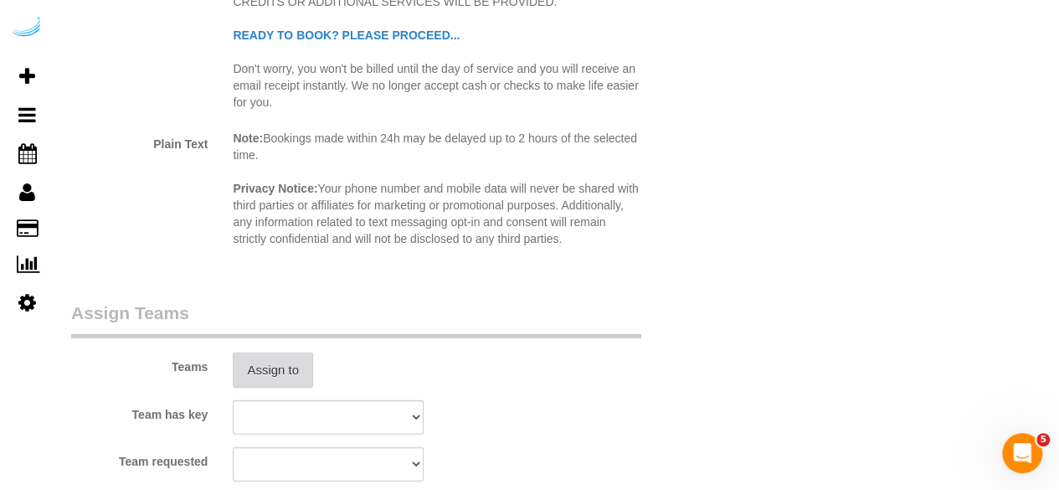
click at [270, 363] on button "Assign to" at bounding box center [273, 370] width 80 height 35
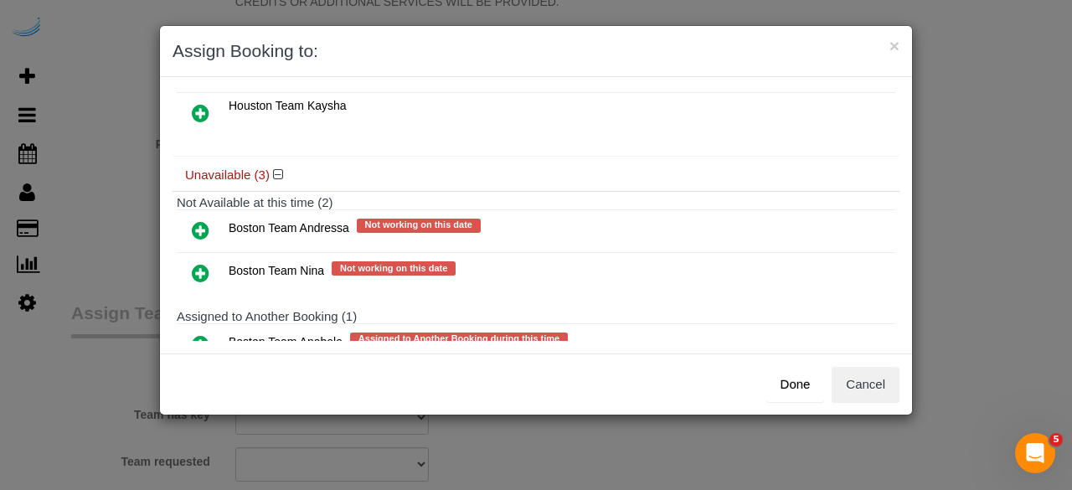
scroll to position [167, 0]
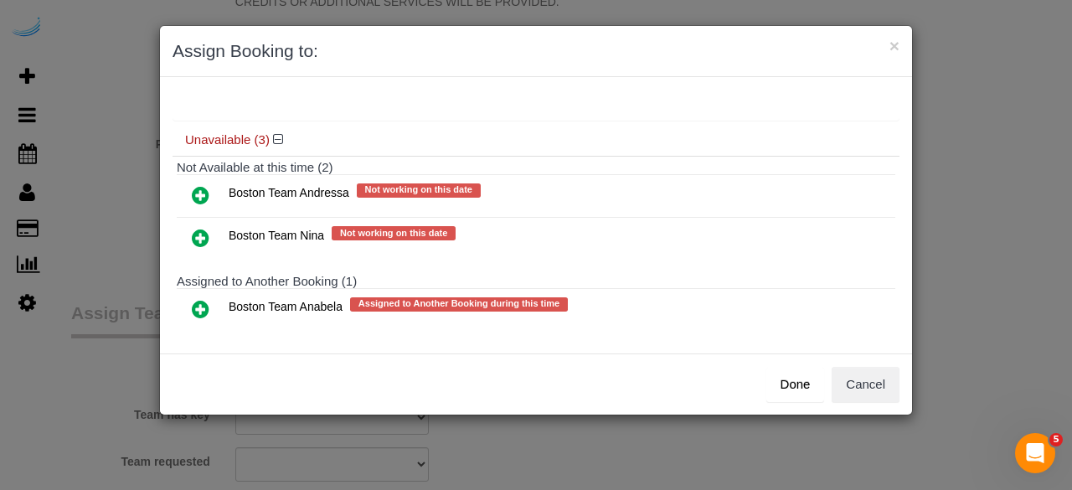
drag, startPoint x: 201, startPoint y: 296, endPoint x: 217, endPoint y: 294, distance: 16.1
click at [201, 299] on icon at bounding box center [201, 309] width 18 height 20
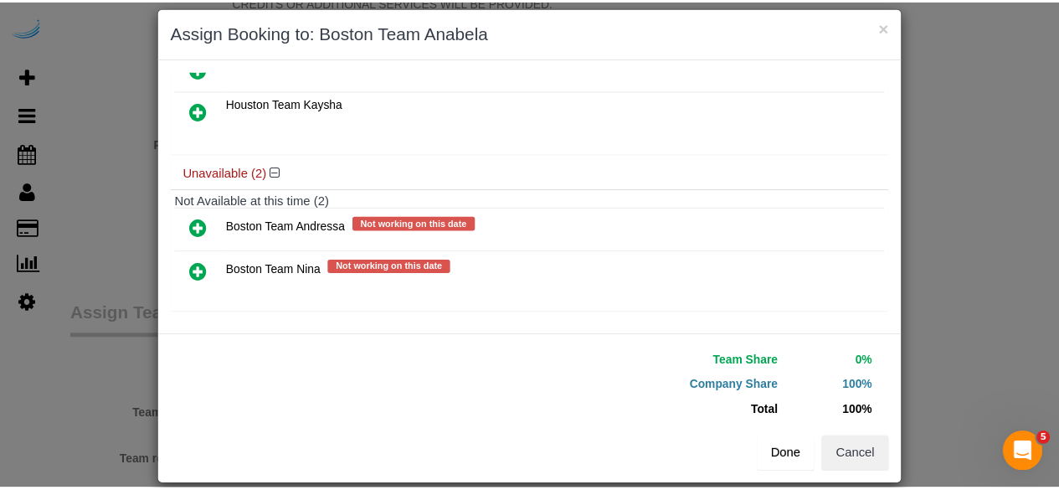
scroll to position [38, 0]
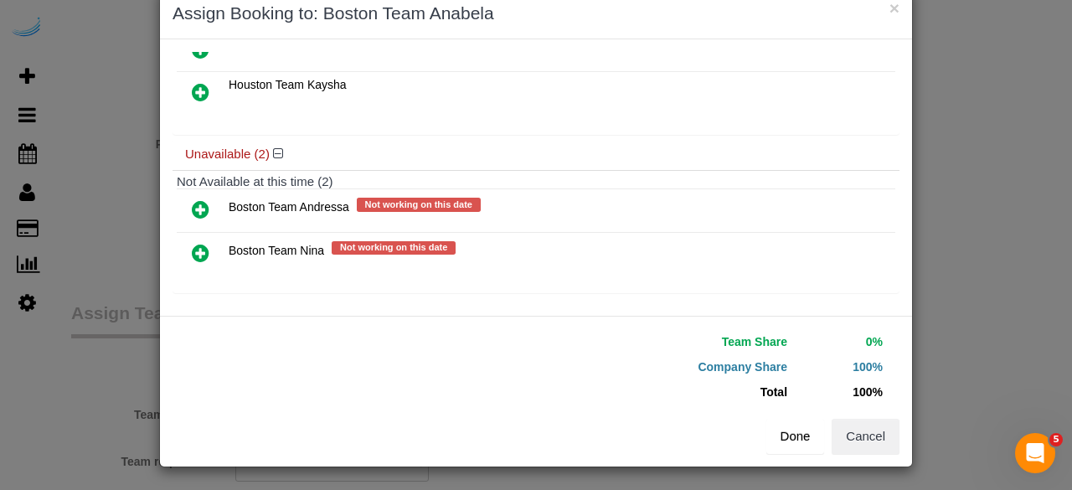
drag, startPoint x: 784, startPoint y: 440, endPoint x: 667, endPoint y: 412, distance: 119.8
click at [785, 440] on button "Done" at bounding box center [795, 436] width 59 height 35
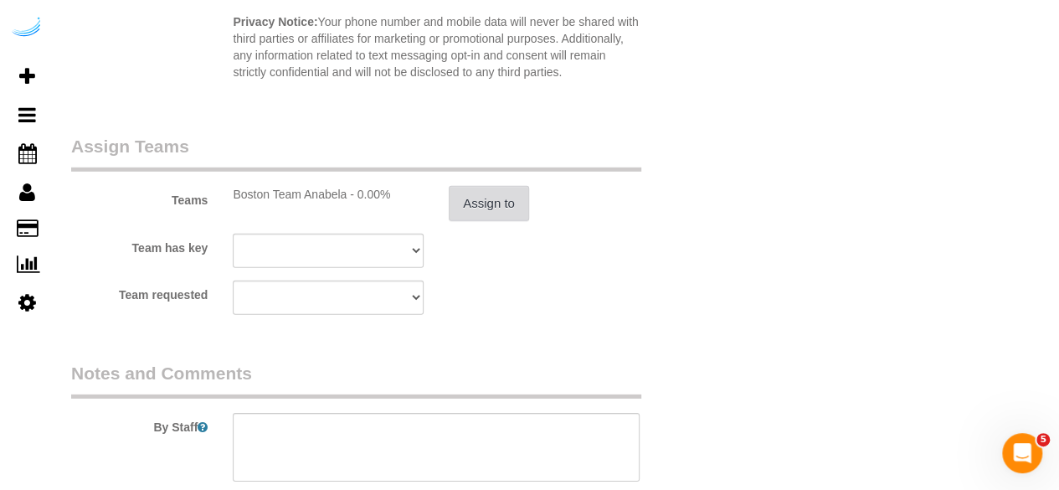
scroll to position [2429, 0]
click at [463, 433] on textarea at bounding box center [436, 446] width 407 height 69
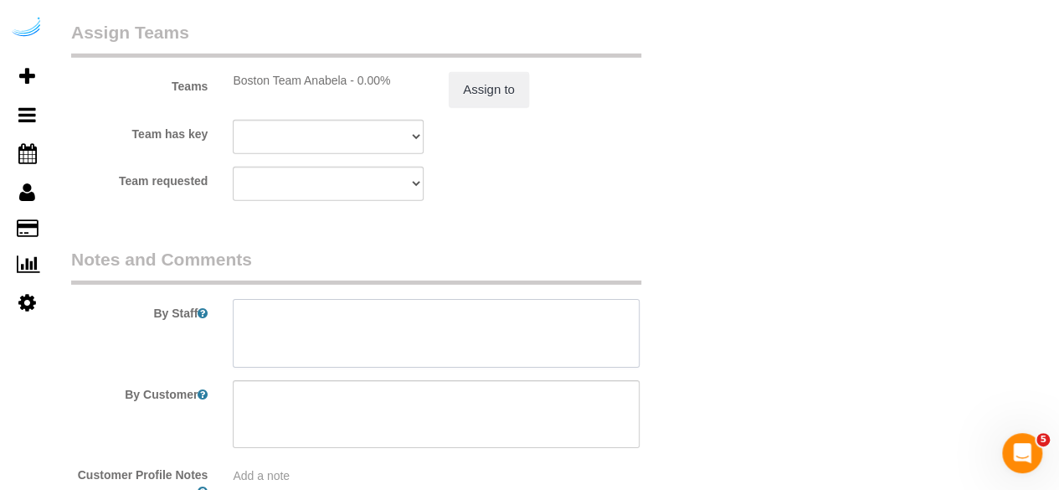
scroll to position [2596, 0]
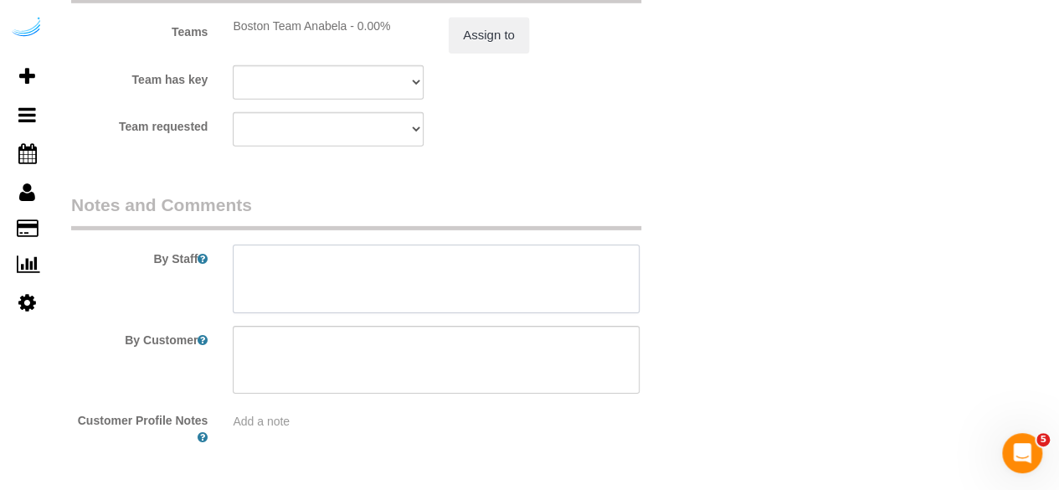
click at [501, 276] on textarea at bounding box center [436, 279] width 407 height 69
paste textarea "Permanent Notes:No notes from this customer.Today's Notes:Leave bed alone, dust…"
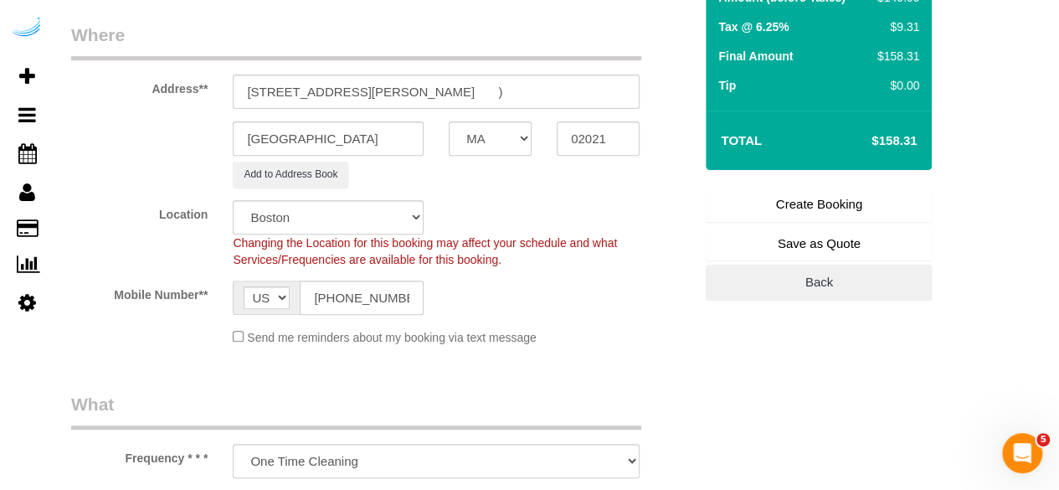
scroll to position [0, 0]
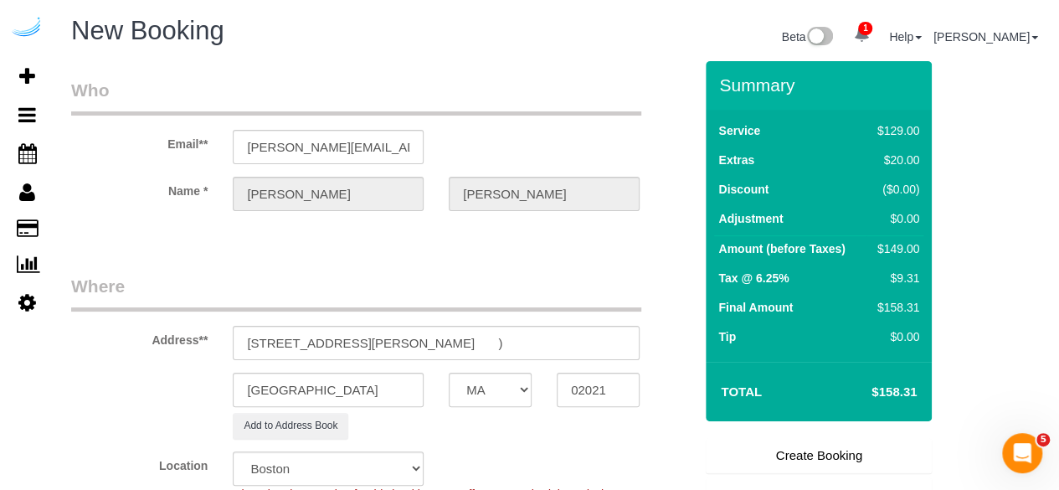
click at [776, 451] on link "Create Booking" at bounding box center [819, 455] width 226 height 35
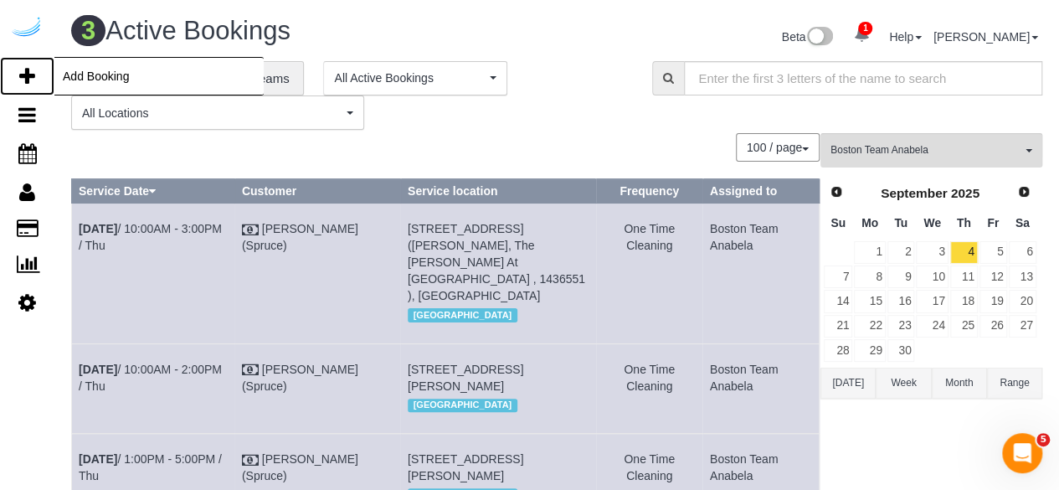
click at [23, 67] on icon at bounding box center [27, 76] width 16 height 20
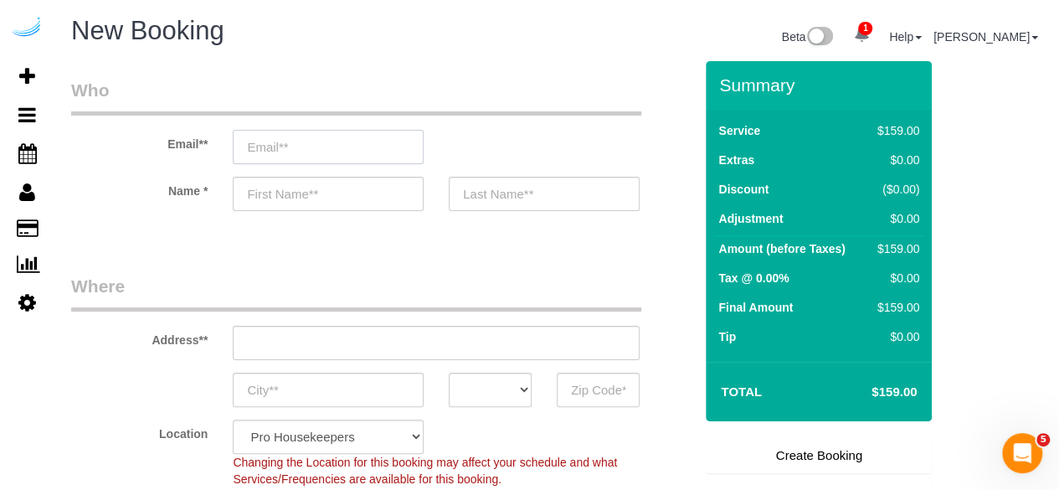
click at [352, 134] on input "email" at bounding box center [328, 147] width 191 height 34
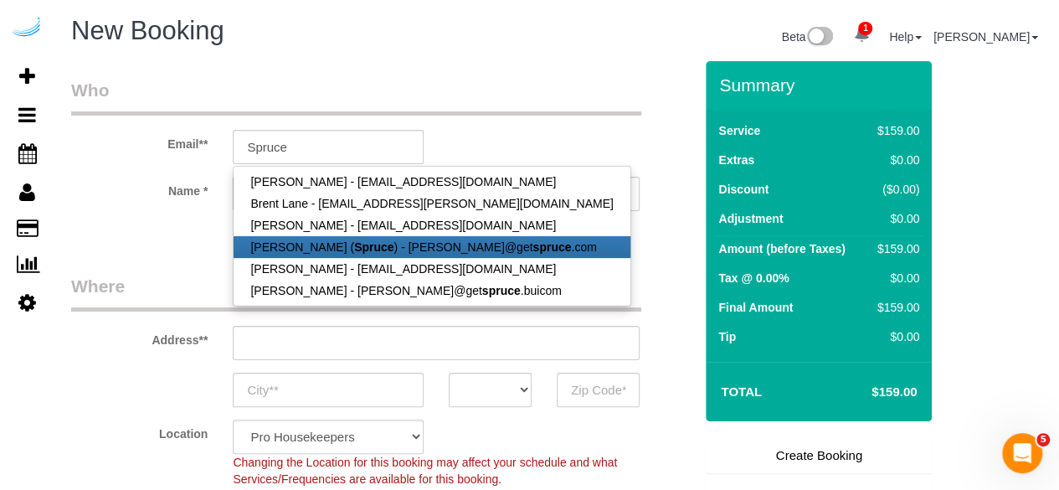
click at [327, 248] on link "Brandie Louck ( Spruce ) - brandie@get spruce .com" at bounding box center [432, 247] width 396 height 22
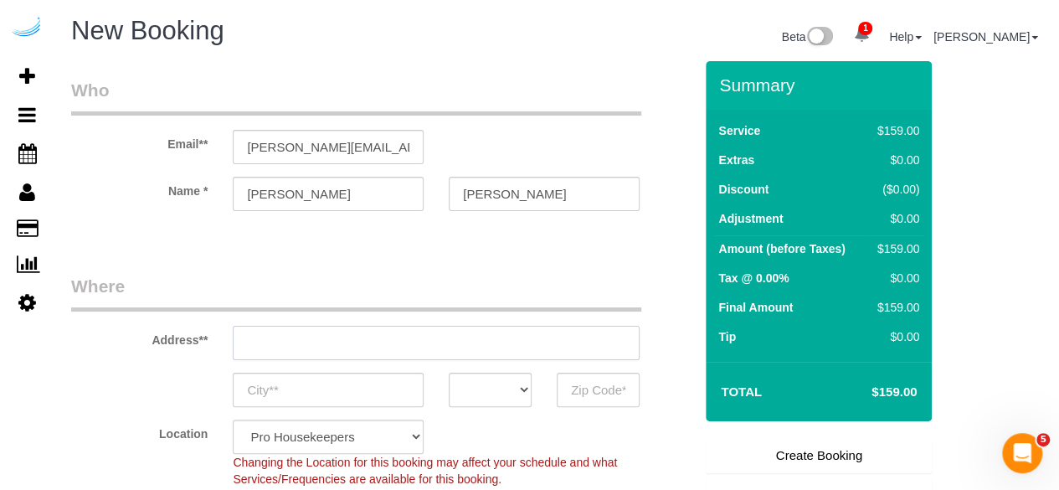
click at [404, 339] on div "Address**" at bounding box center [382, 317] width 647 height 86
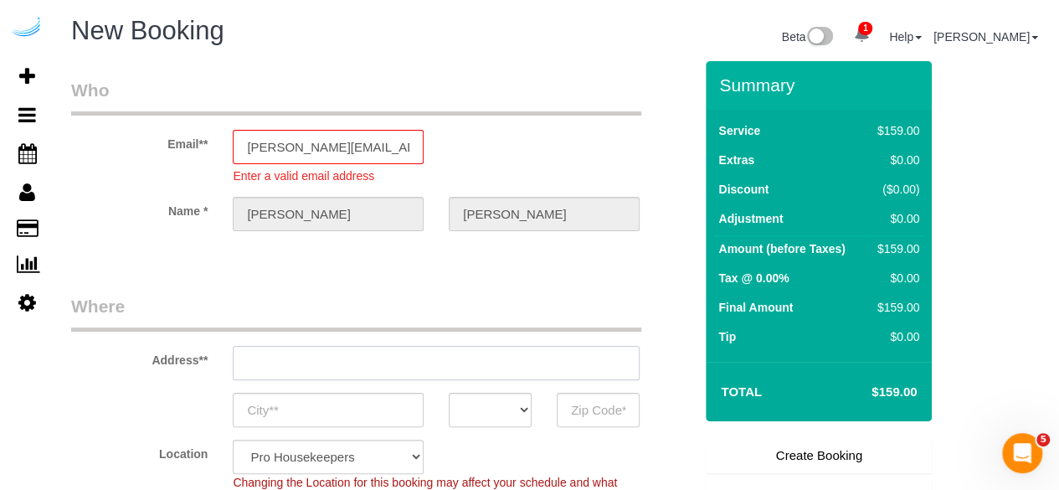
paste input "3816 S Lamar Blvd"
click at [421, 358] on input "3816 S Lamar Blvd" at bounding box center [436, 363] width 407 height 34
paste input "161 S Huntington Ave, Jamaica Plain, MA 02130"
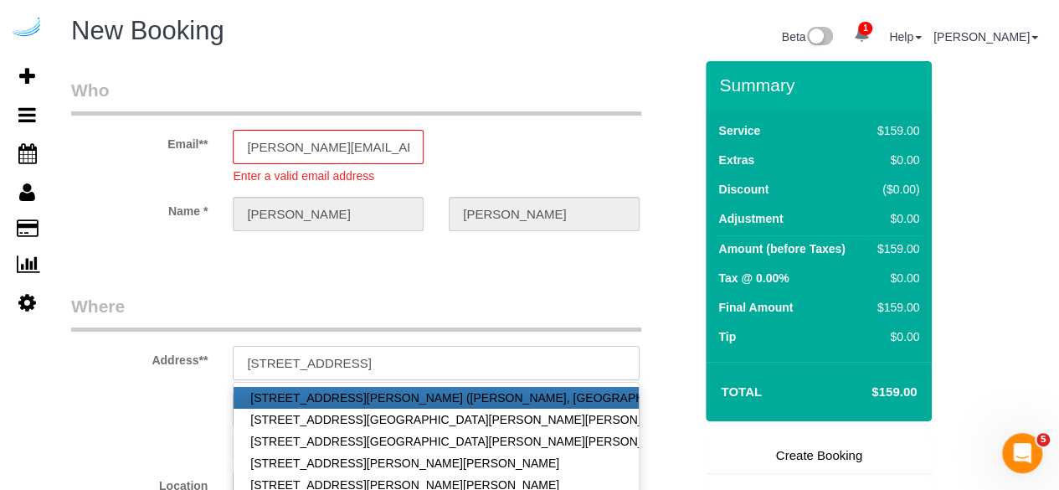
drag, startPoint x: 481, startPoint y: 363, endPoint x: 592, endPoint y: 371, distance: 111.7
click at [590, 371] on input "161 S Huntington Ave, Jamaica Plain, MA 02130" at bounding box center [436, 363] width 407 height 34
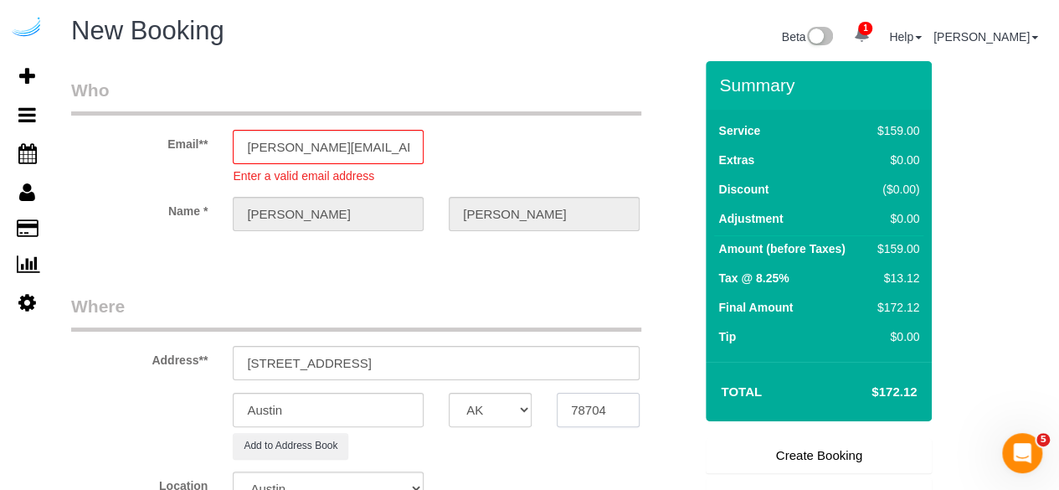
click at [569, 394] on input "78704" at bounding box center [598, 410] width 83 height 34
paste input "02130"
click at [470, 399] on select "AK AL AR AZ CA CO CT DC DE FL GA HI IA ID IL IN KS KY LA MA MD ME MI MN MO MS M…" at bounding box center [490, 410] width 83 height 34
click at [449, 393] on select "AK AL AR AZ CA CO CT DC DE FL GA HI IA ID IL IN KS KY LA MA MD ME MI MN MO MS M…" at bounding box center [490, 410] width 83 height 34
click at [394, 413] on input "Austin" at bounding box center [328, 410] width 191 height 34
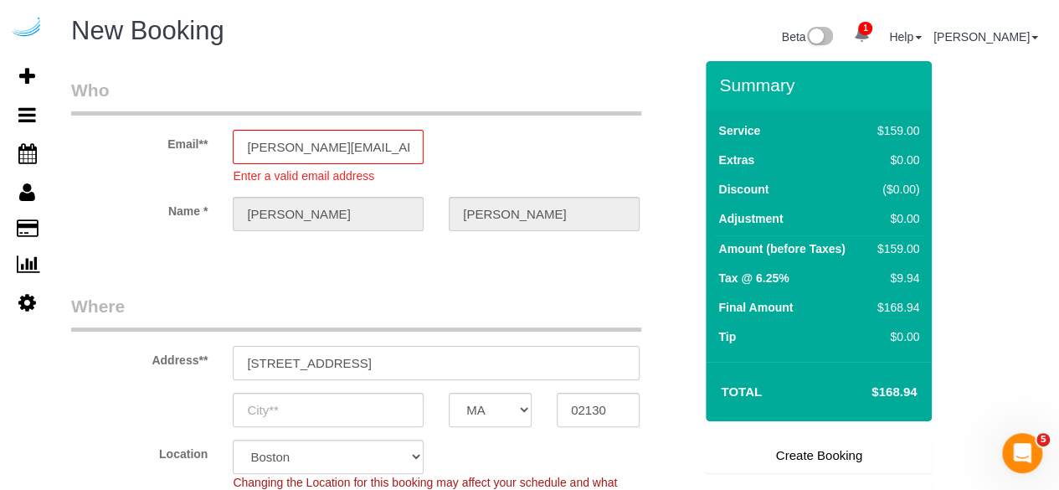
drag, startPoint x: 453, startPoint y: 364, endPoint x: 377, endPoint y: 366, distance: 76.2
click at [377, 366] on input "161 S Huntington Ave, Jamaica Plain, MA 02130" at bounding box center [436, 363] width 407 height 34
click at [330, 404] on input "text" at bounding box center [328, 410] width 191 height 34
paste input "Jamaica Plain"
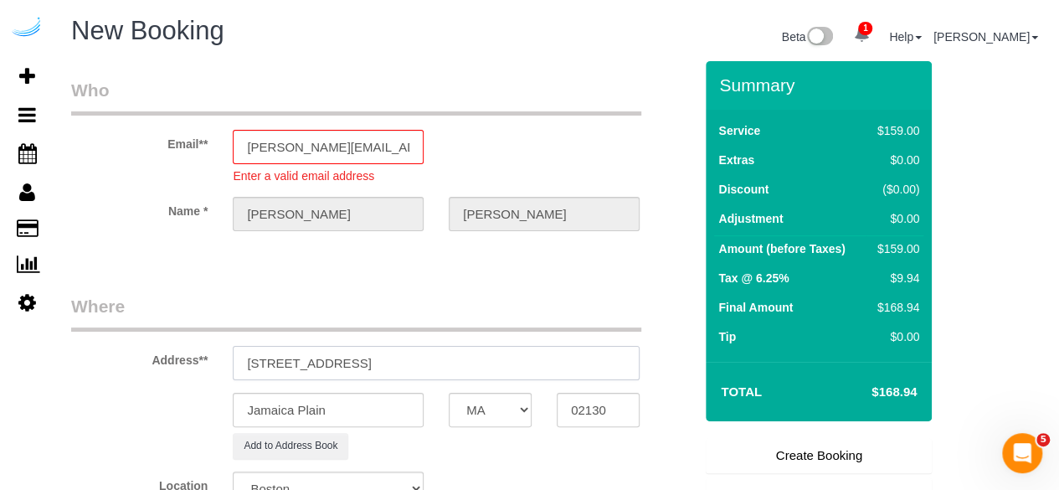
drag, startPoint x: 379, startPoint y: 364, endPoint x: 601, endPoint y: 356, distance: 222.1
click at [601, 356] on input "161 S Huntington Ave, Jamaica Plain, MA 02130" at bounding box center [436, 363] width 407 height 34
paste input "Jason Tilley"
paste input "Bell Olmsted Park"
paste input "1468686"
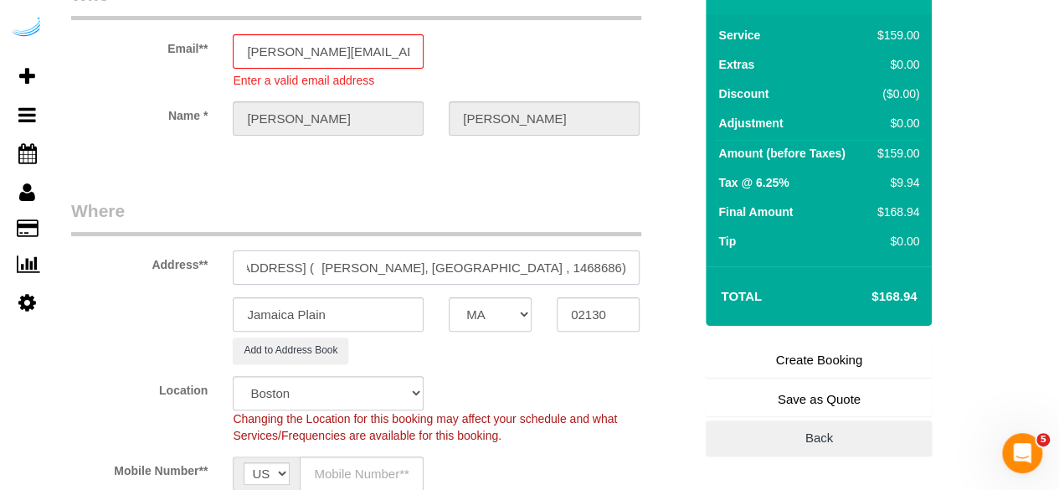
scroll to position [251, 0]
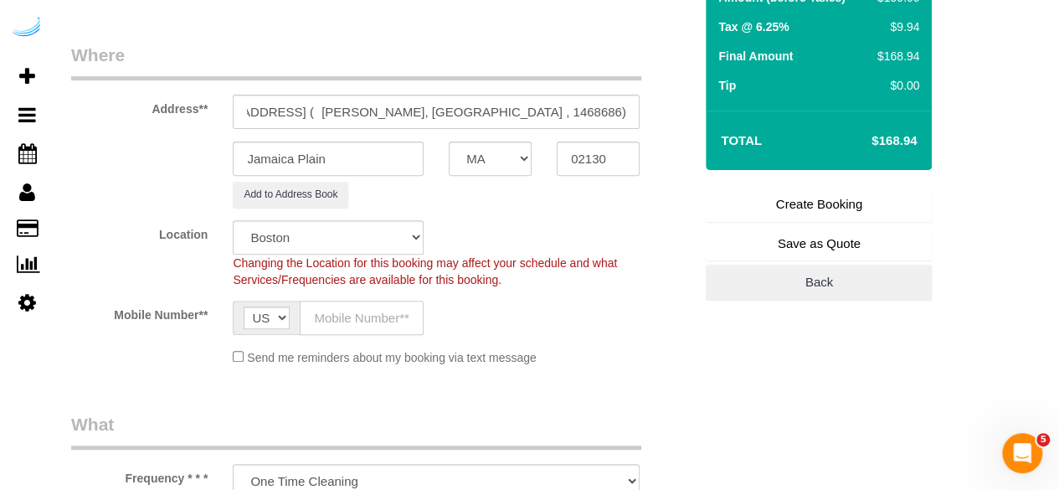
click at [379, 304] on input "text" at bounding box center [362, 318] width 124 height 34
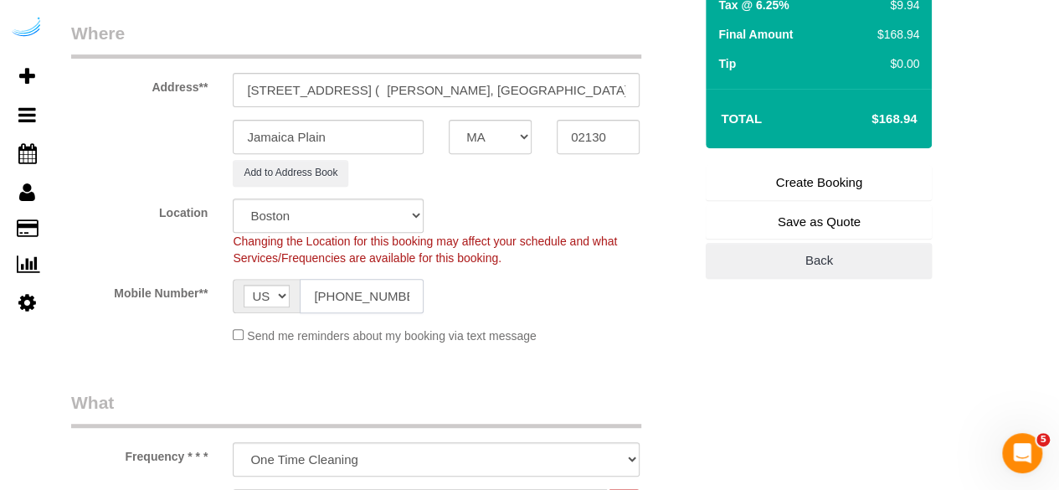
scroll to position [419, 0]
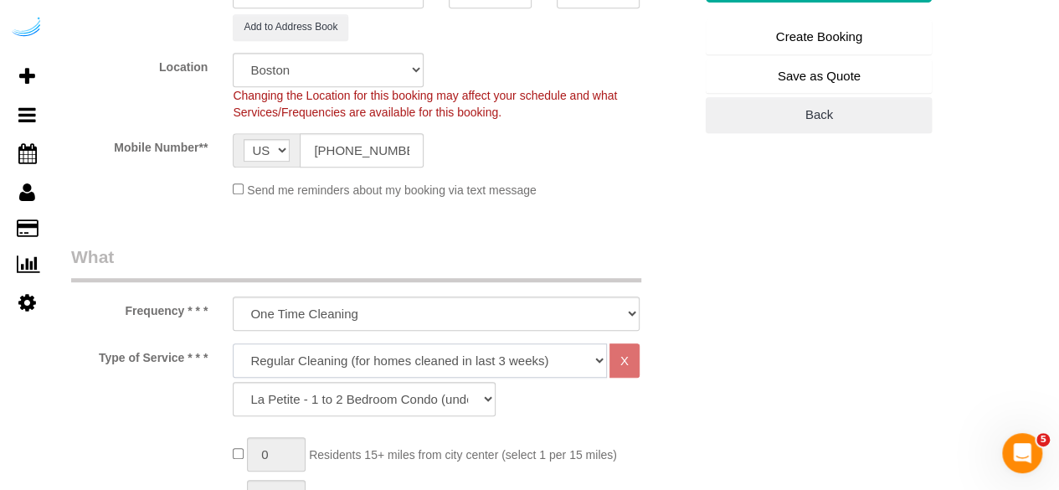
drag, startPoint x: 430, startPoint y: 367, endPoint x: 415, endPoint y: 257, distance: 110.9
click at [430, 367] on select "Deep Cleaning (for homes that have not been cleaned in 3+ weeks) Spruce Regular…" at bounding box center [420, 360] width 374 height 34
click at [347, 343] on select "Deep Cleaning (for homes that have not been cleaned in 3+ weeks) Spruce Regular…" at bounding box center [420, 360] width 374 height 34
click at [233, 343] on select "Deep Cleaning (for homes that have not been cleaned in 3+ weeks) Spruce Regular…" at bounding box center [420, 360] width 374 height 34
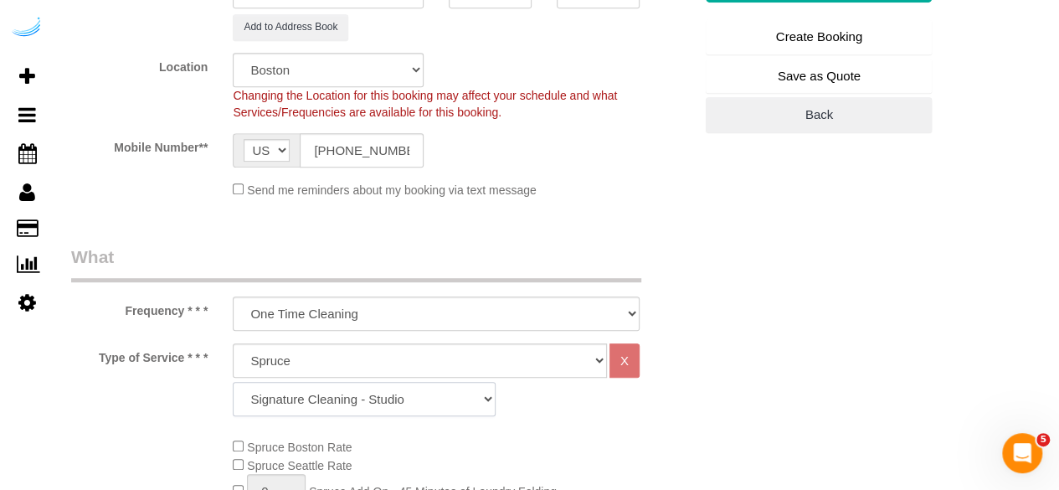
click at [348, 403] on select "Signature Cleaning - Studio Signature Cleaning - 1 Bed 1 Bath Signature Cleanin…" at bounding box center [364, 399] width 263 height 34
click at [233, 382] on select "Signature Cleaning - Studio Signature Cleaning - 1 Bed 1 Bath Signature Cleanin…" at bounding box center [364, 399] width 263 height 34
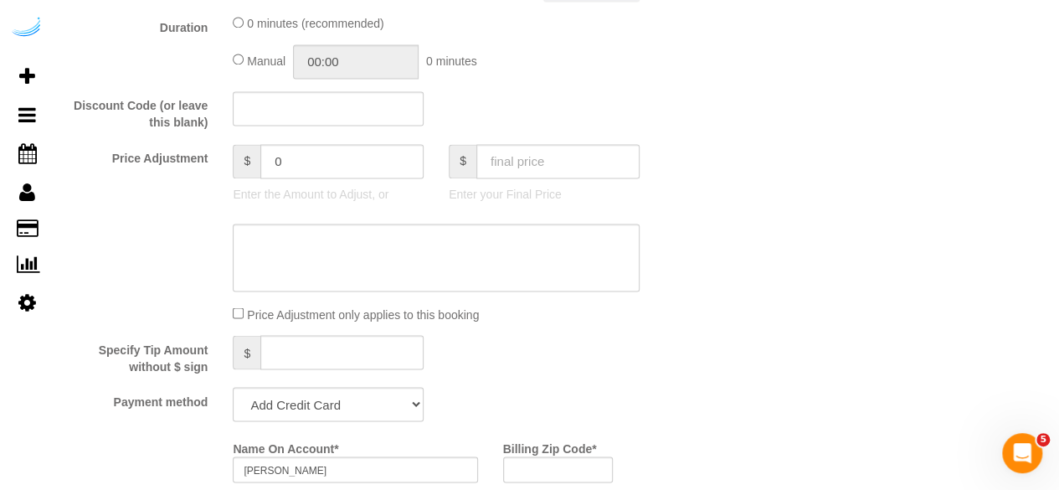
scroll to position [1591, 0]
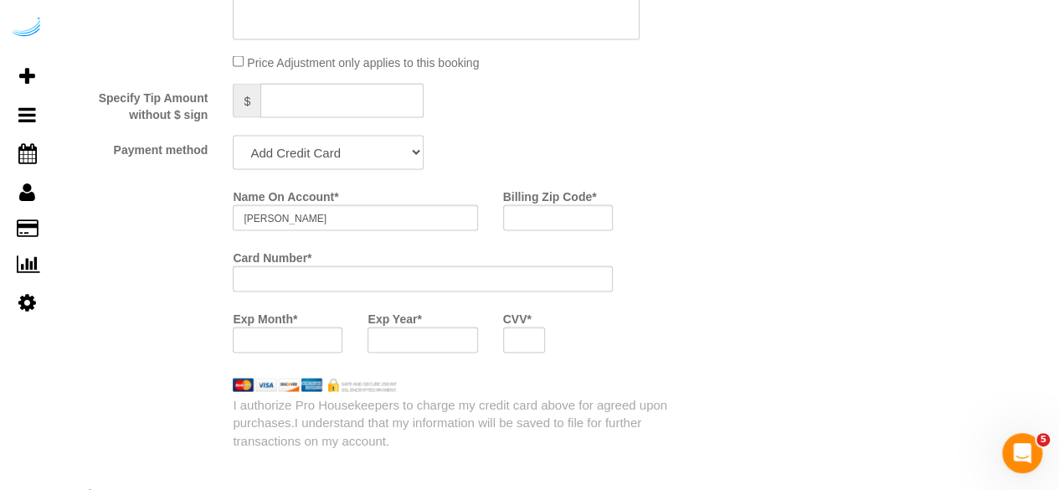
drag, startPoint x: 358, startPoint y: 163, endPoint x: 349, endPoint y: 167, distance: 9.4
click at [358, 162] on select "Add Credit Card Cash Check Paypal" at bounding box center [328, 153] width 191 height 34
click at [233, 137] on select "Add Credit Card Cash Check Paypal" at bounding box center [328, 153] width 191 height 34
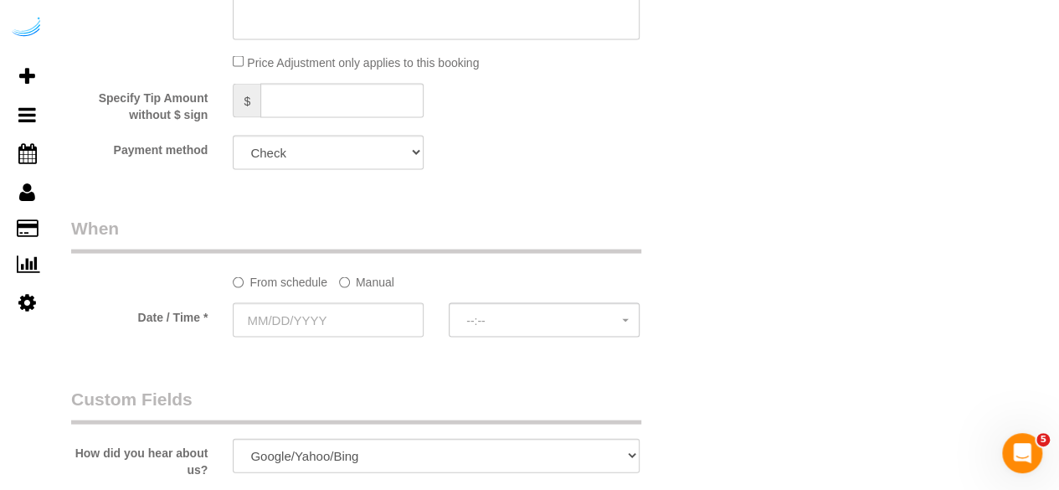
click at [363, 284] on label "Manual" at bounding box center [366, 279] width 55 height 23
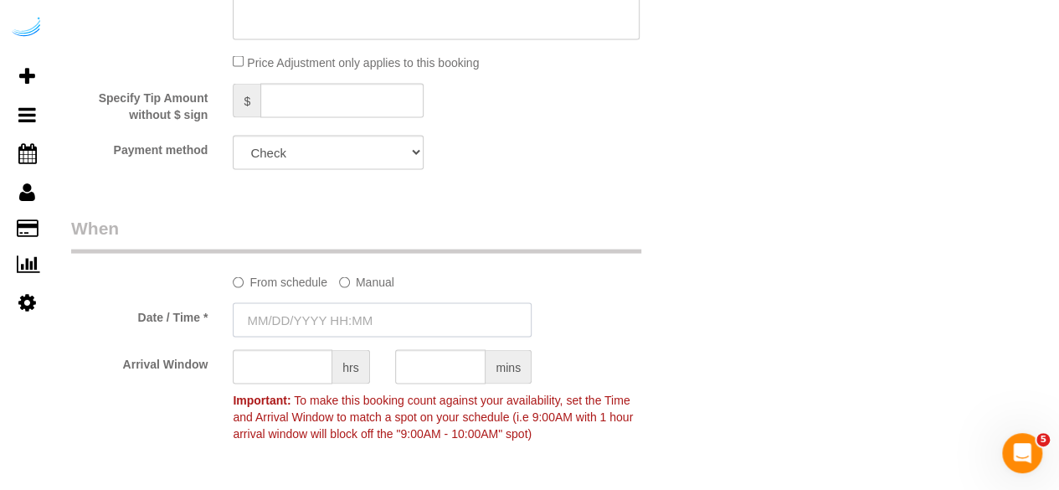
click at [317, 322] on input "text" at bounding box center [382, 320] width 299 height 34
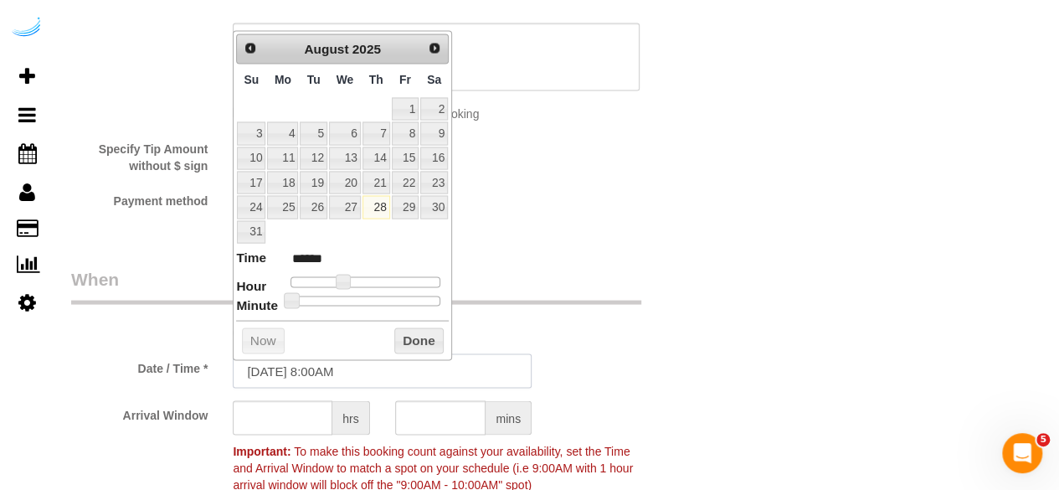
scroll to position [1507, 0]
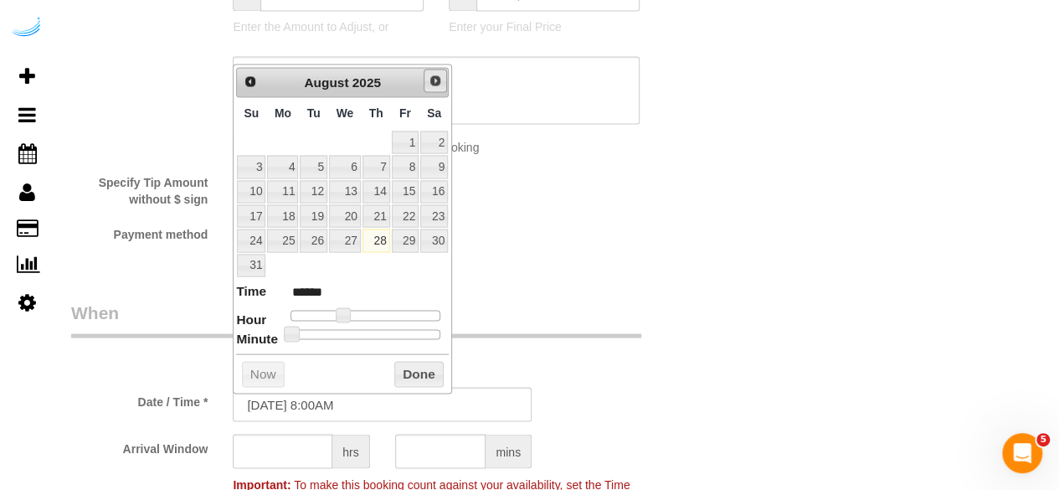
click at [430, 81] on span "Next" at bounding box center [435, 80] width 13 height 13
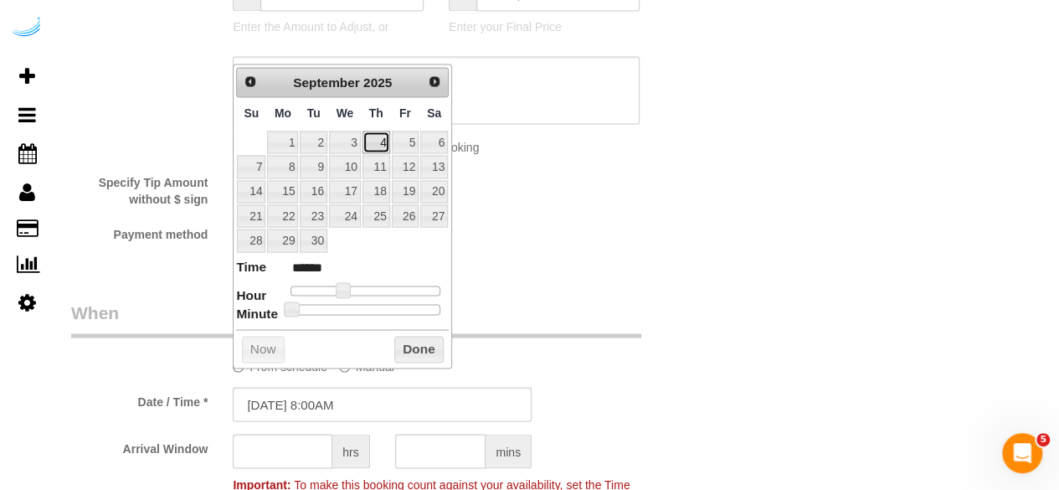
click at [372, 131] on link "4" at bounding box center [377, 142] width 28 height 23
click at [348, 285] on span at bounding box center [349, 289] width 15 height 15
click at [292, 453] on input "text" at bounding box center [283, 451] width 100 height 34
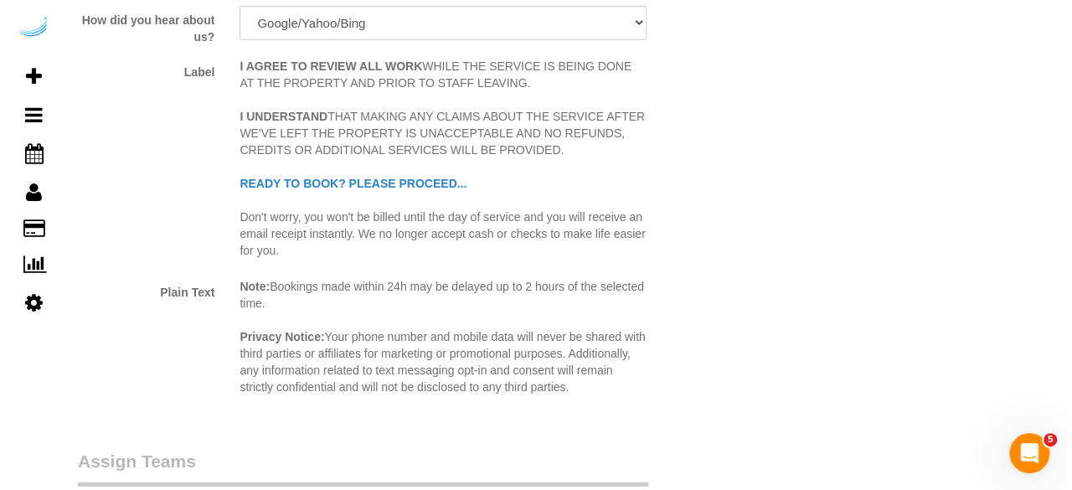
scroll to position [2261, 0]
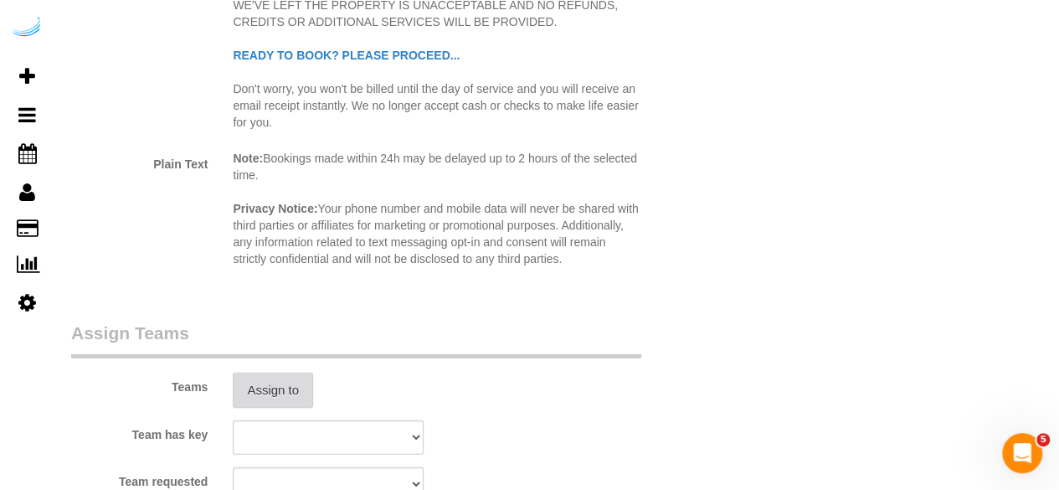
click at [245, 386] on button "Assign to" at bounding box center [273, 390] width 80 height 35
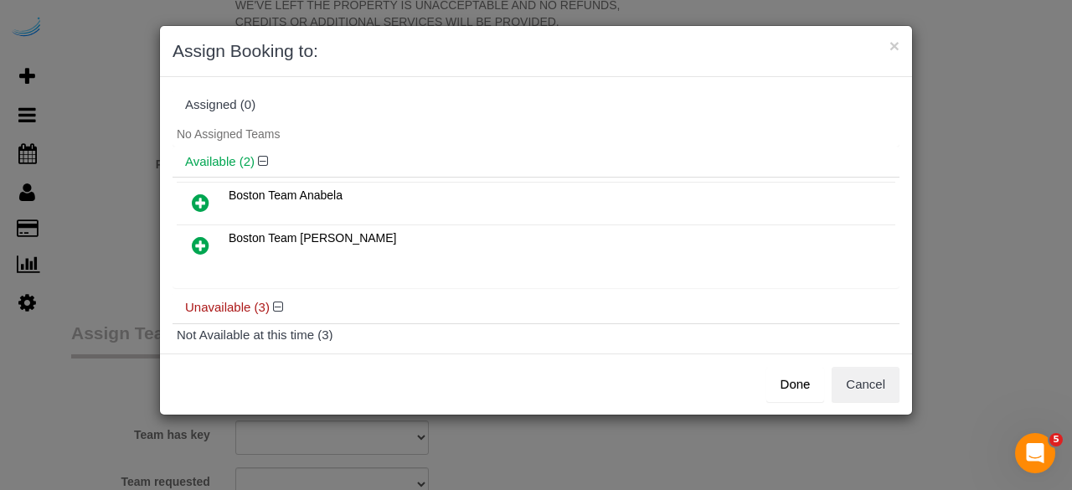
scroll to position [84, 0]
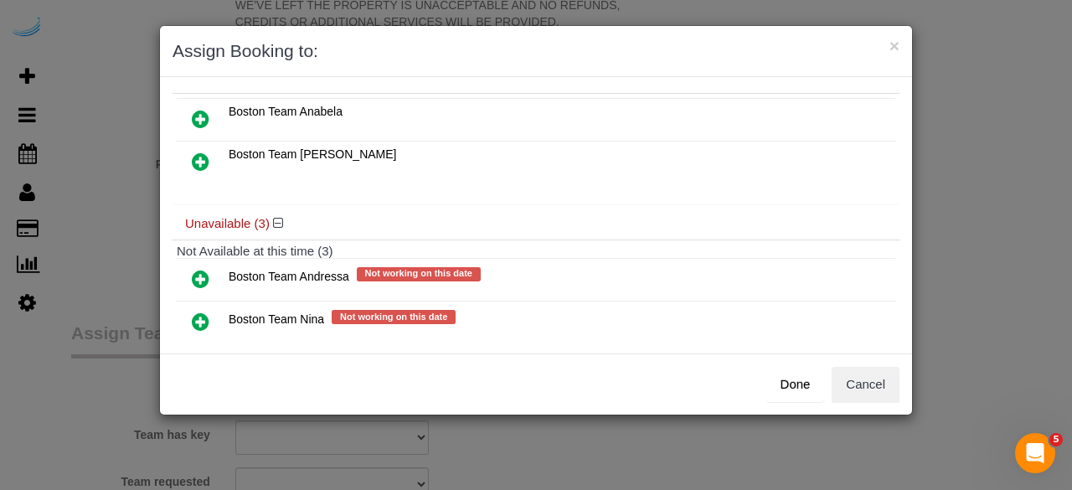
click at [204, 116] on icon at bounding box center [201, 119] width 18 height 20
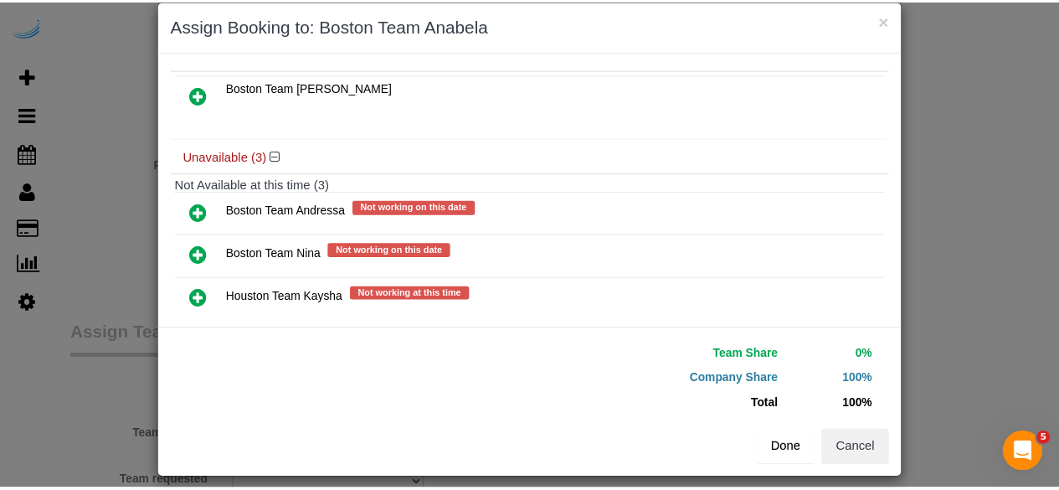
scroll to position [38, 0]
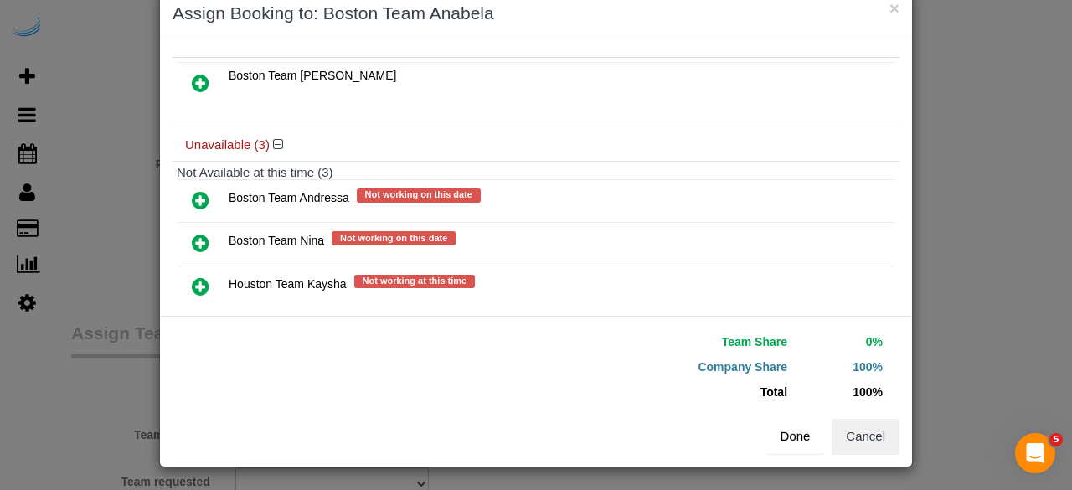
click at [797, 441] on button "Done" at bounding box center [795, 436] width 59 height 35
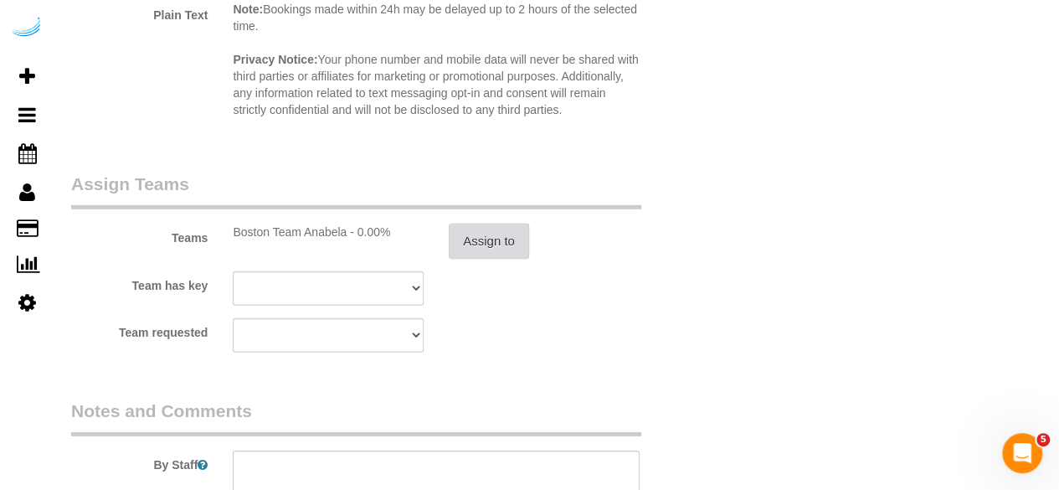
scroll to position [2512, 0]
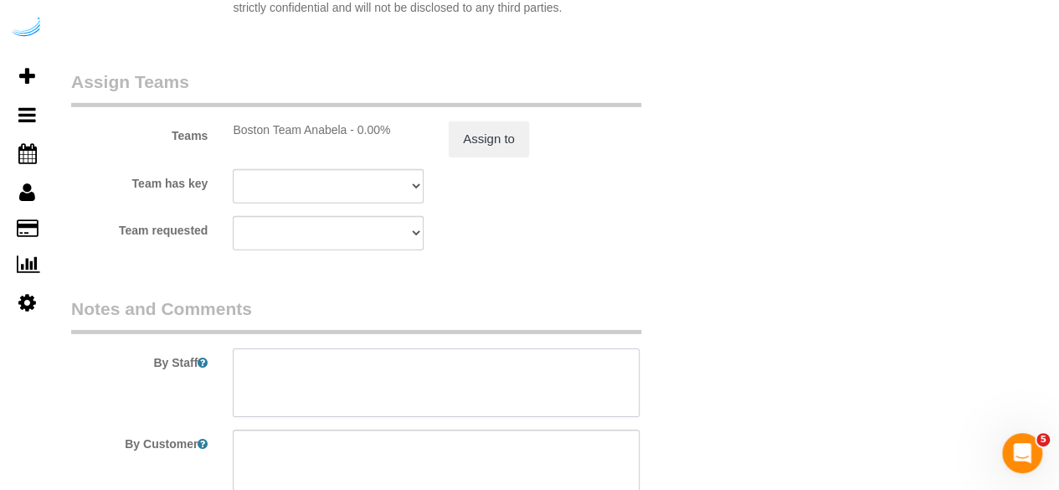
click at [515, 370] on textarea at bounding box center [436, 382] width 407 height 69
click at [459, 367] on textarea at bounding box center [436, 382] width 407 height 69
paste textarea "Permanent Notes:No notes from this customer.Today's Notes:No notes from this se…"
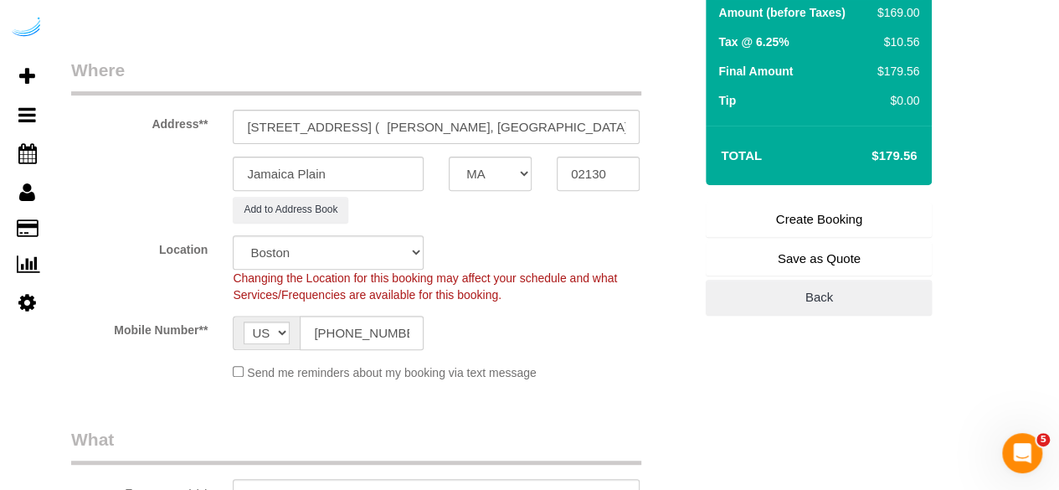
scroll to position [167, 0]
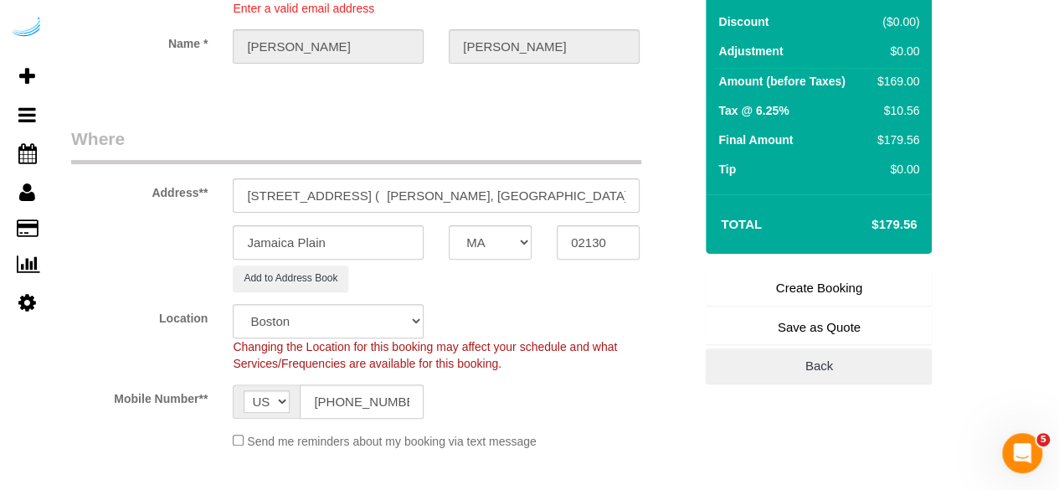
click at [786, 284] on link "Create Booking" at bounding box center [819, 287] width 226 height 35
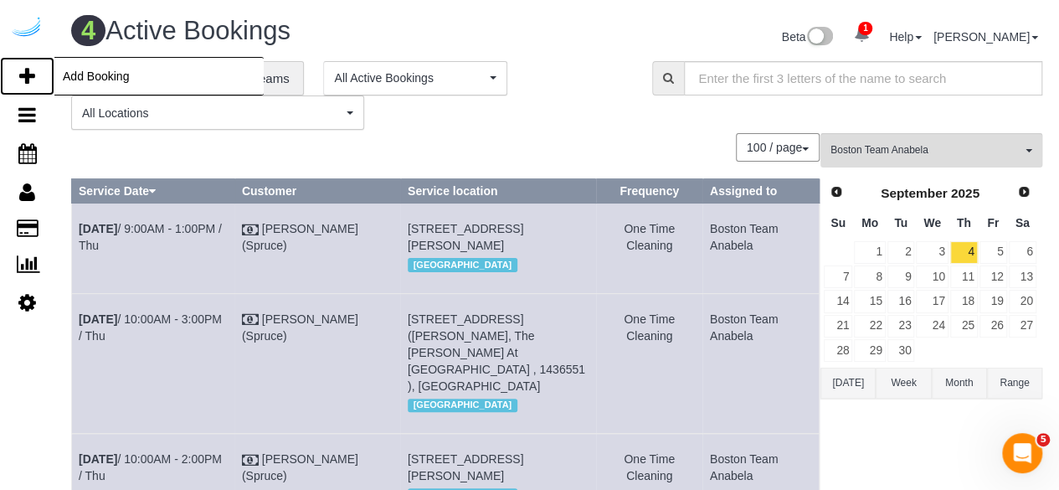
click at [18, 67] on link "Add Booking" at bounding box center [27, 76] width 54 height 39
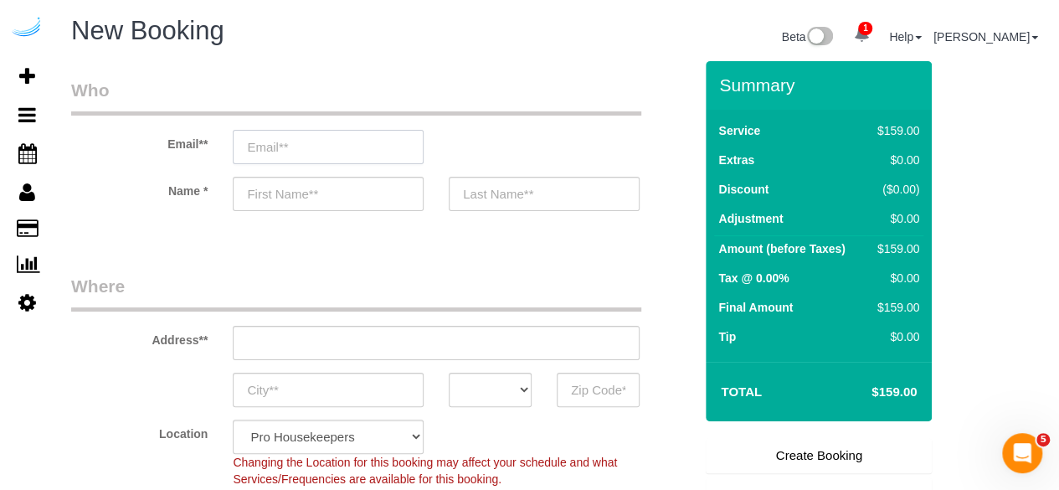
click at [390, 142] on input "email" at bounding box center [328, 147] width 191 height 34
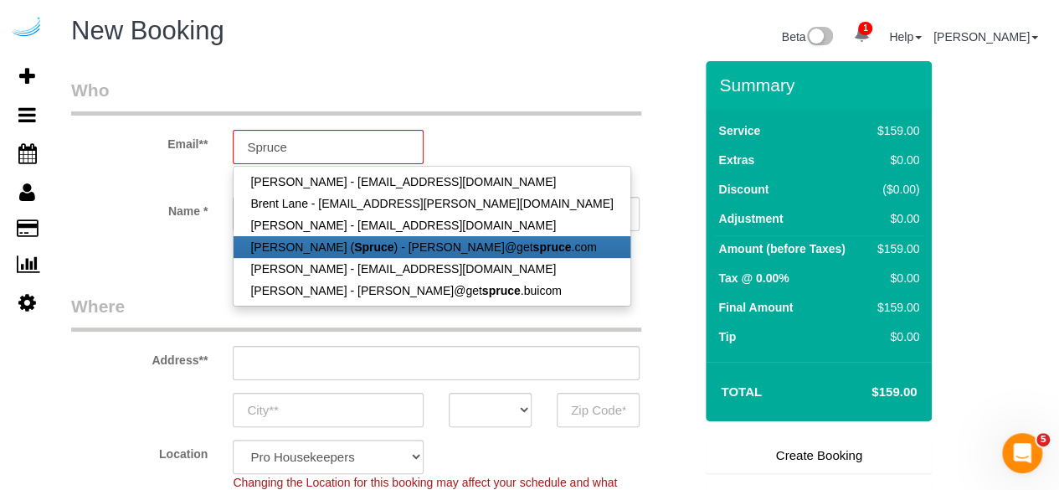
click at [394, 250] on link "Brandie Louck ( Spruce ) - brandie@get spruce .com" at bounding box center [432, 247] width 396 height 22
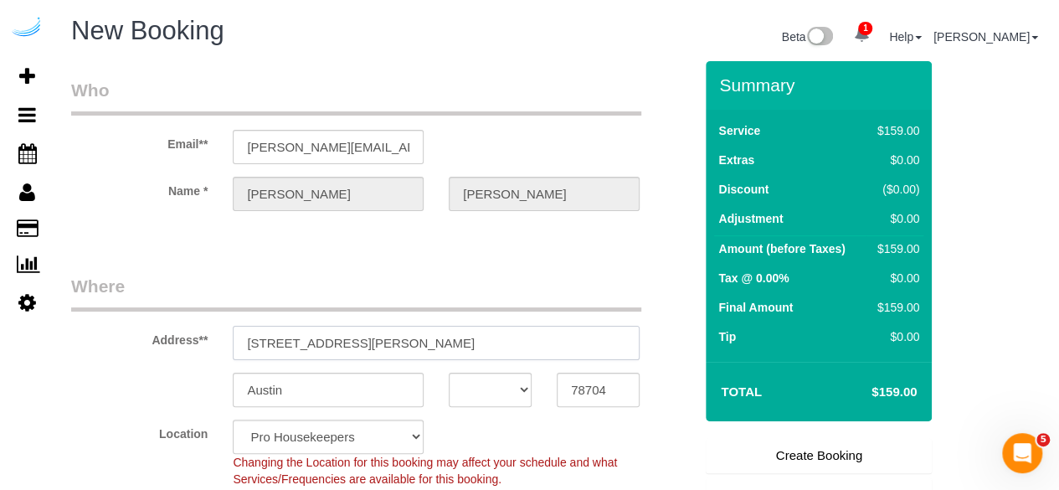
click at [401, 340] on input "3816 S Lamar Blvd" at bounding box center [436, 343] width 407 height 34
paste input "85 University Ave, Westwood, MA 02090"
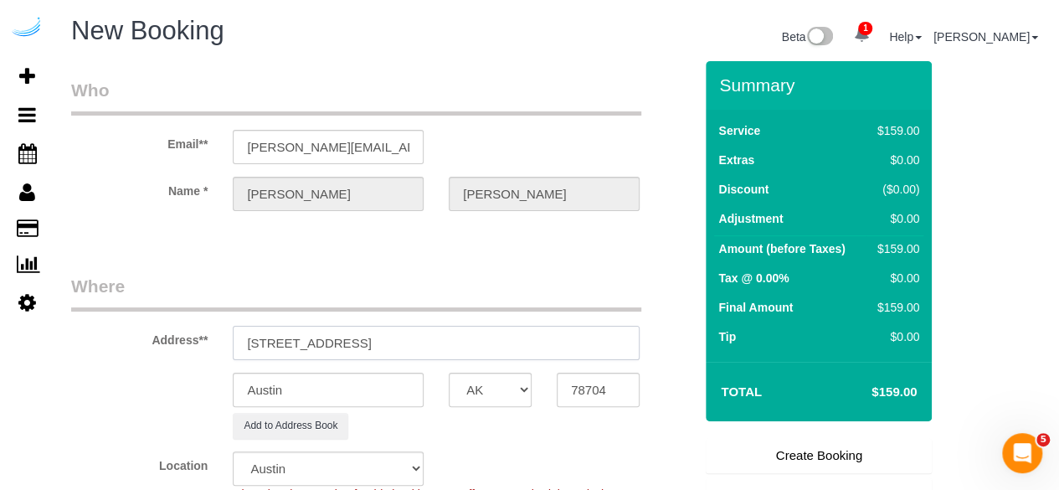
drag, startPoint x: 439, startPoint y: 343, endPoint x: 568, endPoint y: 353, distance: 129.3
click at [568, 353] on input "85 University Ave, Westwood, MA 02090" at bounding box center [436, 343] width 407 height 34
click at [589, 377] on input "78704" at bounding box center [598, 390] width 83 height 34
paste input "02090"
click at [512, 385] on select "AK AL AR AZ CA CO CT DC DE FL GA HI IA ID IL IN KS KY LA MA MD ME MI MN MO MS M…" at bounding box center [490, 390] width 83 height 34
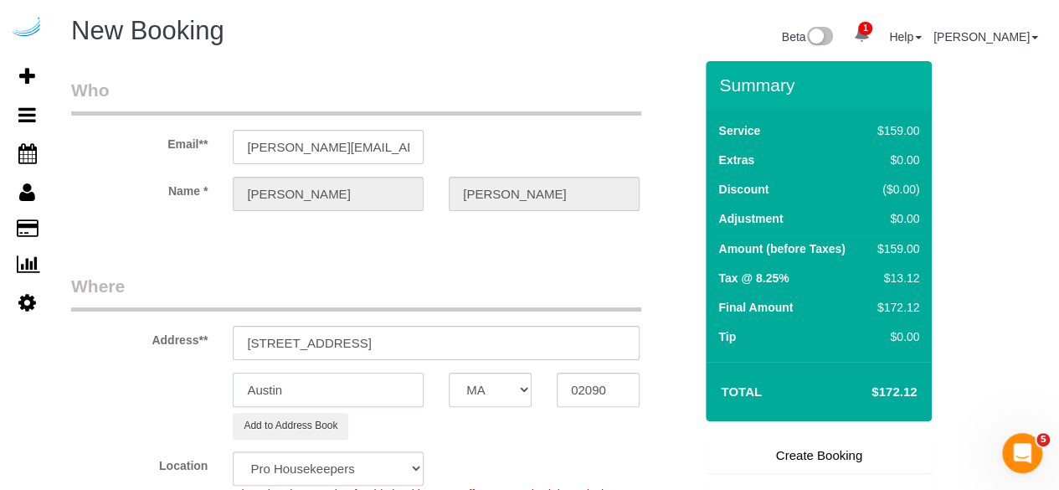
click at [345, 385] on input "Austin" at bounding box center [328, 390] width 191 height 34
drag, startPoint x: 352, startPoint y: 339, endPoint x: 544, endPoint y: 348, distance: 192.8
click at [544, 348] on input "85 University Ave, Westwood, MA 02090" at bounding box center [436, 343] width 407 height 34
paste input "John Francis Brennan"
paste input "View Checklists Gables University Station"
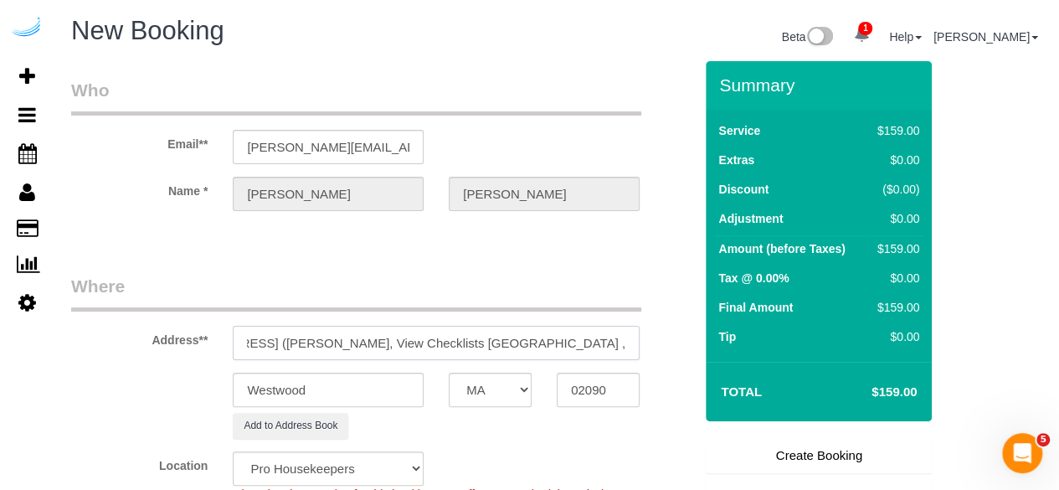
scroll to position [0, 242]
drag, startPoint x: 471, startPoint y: 342, endPoint x: 383, endPoint y: 322, distance: 91.0
click at [383, 322] on div "Address** 85 University Ave, Building 1306, Unit 1306 (John Francis Brennan, Vi…" at bounding box center [382, 317] width 647 height 86
paste input "1437200"
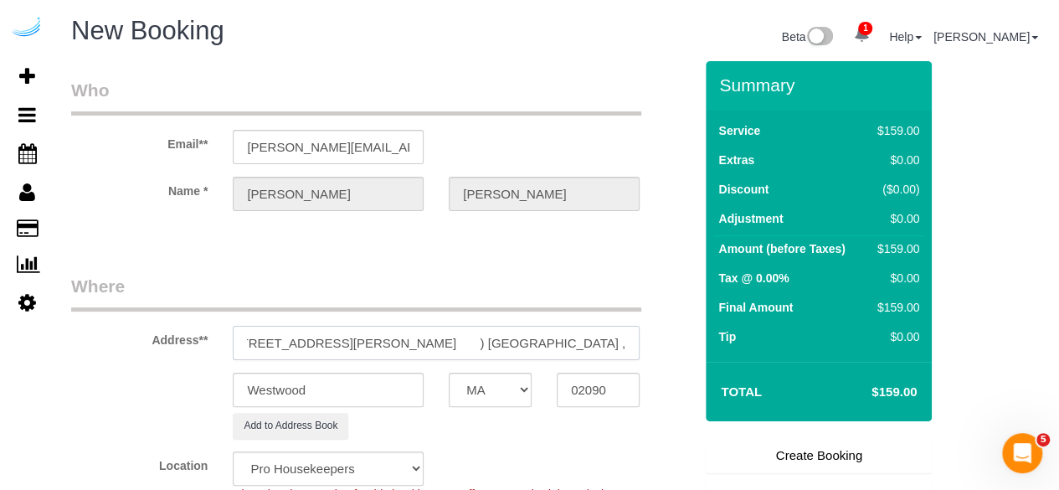
scroll to position [251, 0]
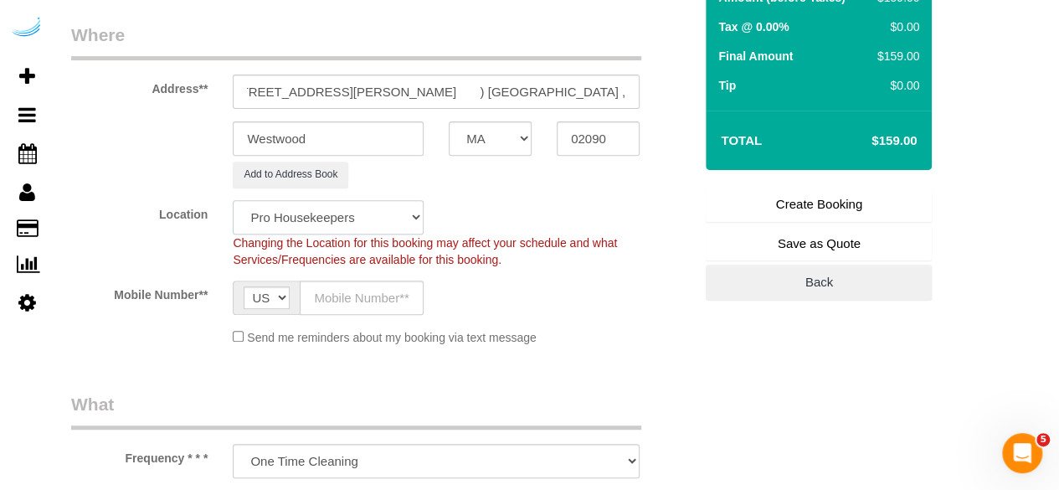
click at [377, 230] on select "Pro Housekeepers Atlanta Austin Boston Chicago Cincinnati Clearwater Denver Ft …" at bounding box center [328, 217] width 191 height 34
click at [233, 200] on select "Pro Housekeepers Atlanta Austin Boston Chicago Cincinnati Clearwater Denver Ft …" at bounding box center [328, 217] width 191 height 34
click at [352, 285] on input "text" at bounding box center [362, 298] width 124 height 34
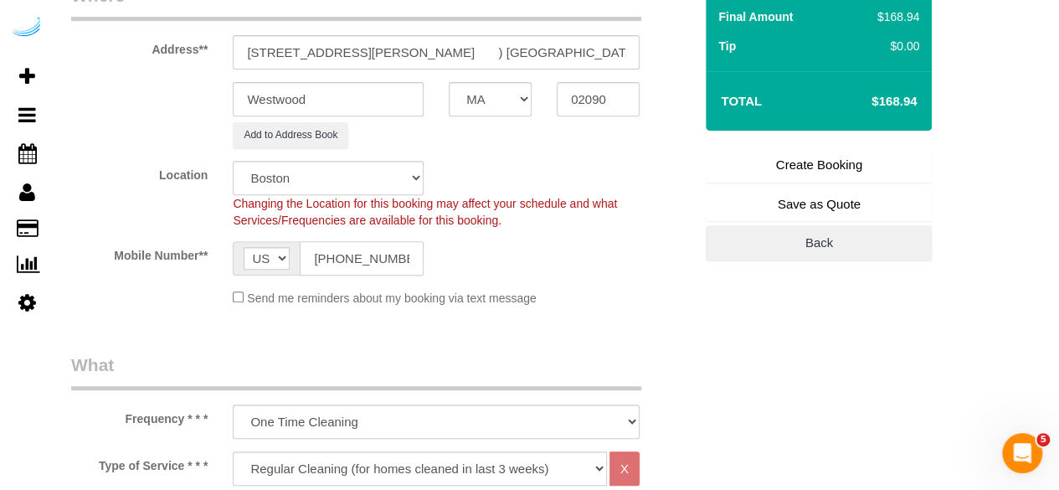
scroll to position [419, 0]
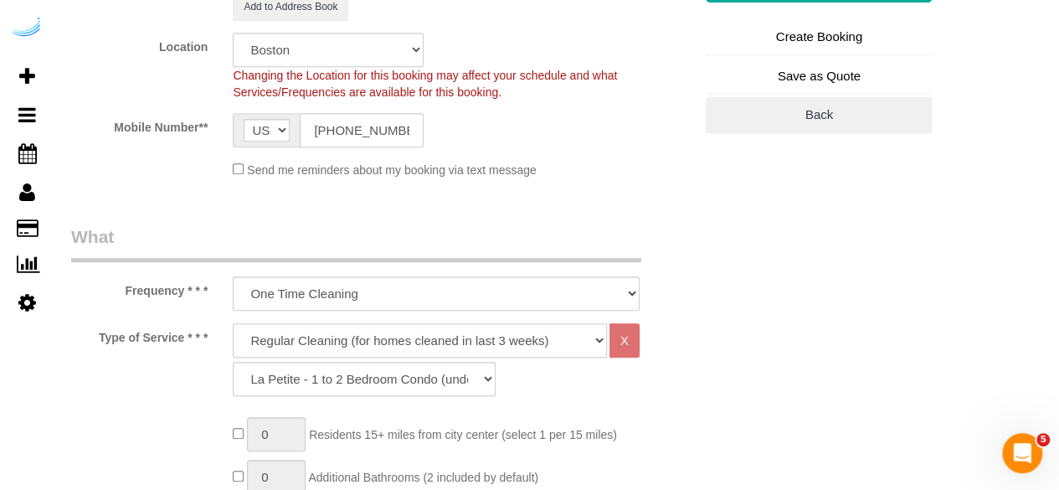
drag, startPoint x: 343, startPoint y: 336, endPoint x: 350, endPoint y: 322, distance: 15.0
click at [343, 336] on select "Deep Cleaning (for homes that have not been cleaned in 3+ weeks) Spruce Regular…" at bounding box center [420, 340] width 374 height 34
click at [233, 323] on select "Deep Cleaning (for homes that have not been cleaned in 3+ weeks) Spruce Regular…" at bounding box center [420, 340] width 374 height 34
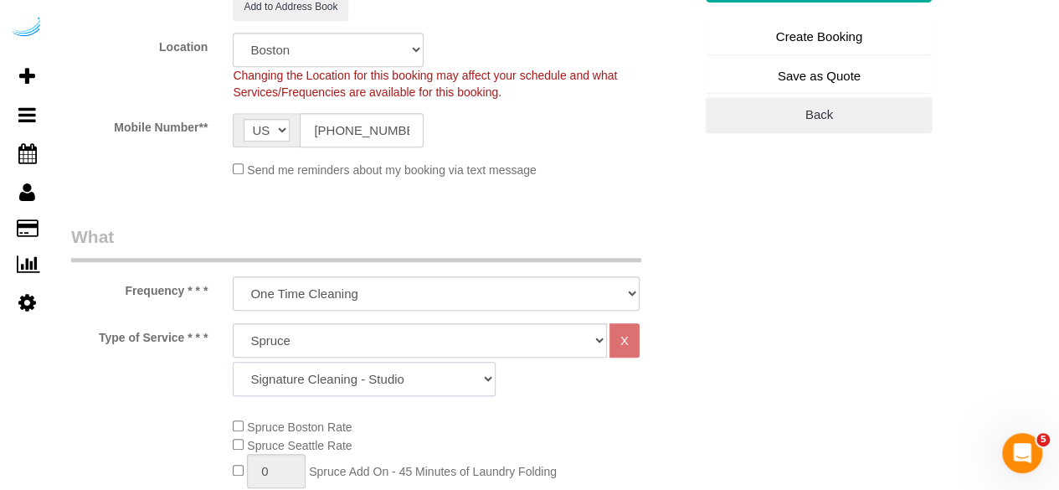
drag, startPoint x: 286, startPoint y: 379, endPoint x: 296, endPoint y: 371, distance: 13.1
click at [286, 379] on select "Signature Cleaning - Studio Signature Cleaning - 1 Bed 1 Bath Signature Cleanin…" at bounding box center [364, 379] width 263 height 34
click at [233, 362] on select "Signature Cleaning - Studio Signature Cleaning - 1 Bed 1 Bath Signature Cleanin…" at bounding box center [364, 379] width 263 height 34
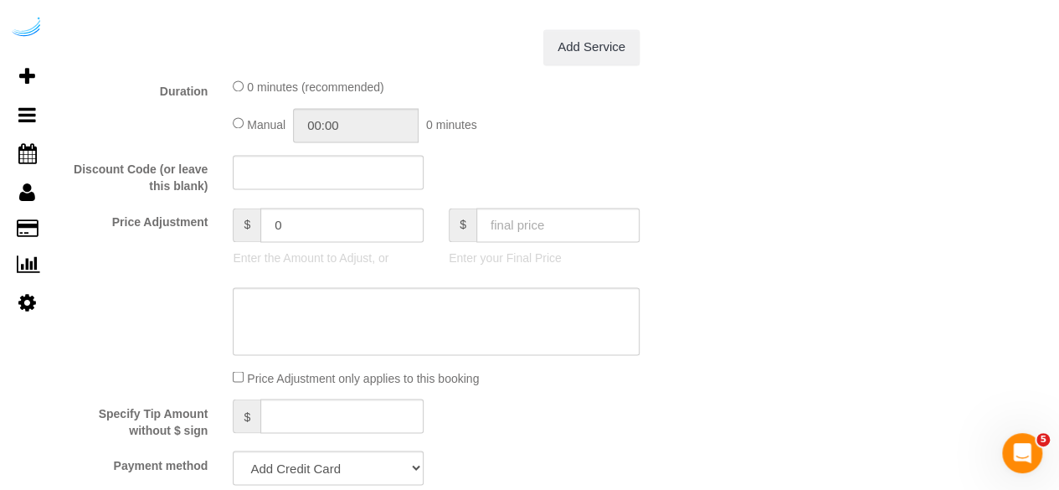
scroll to position [1507, 0]
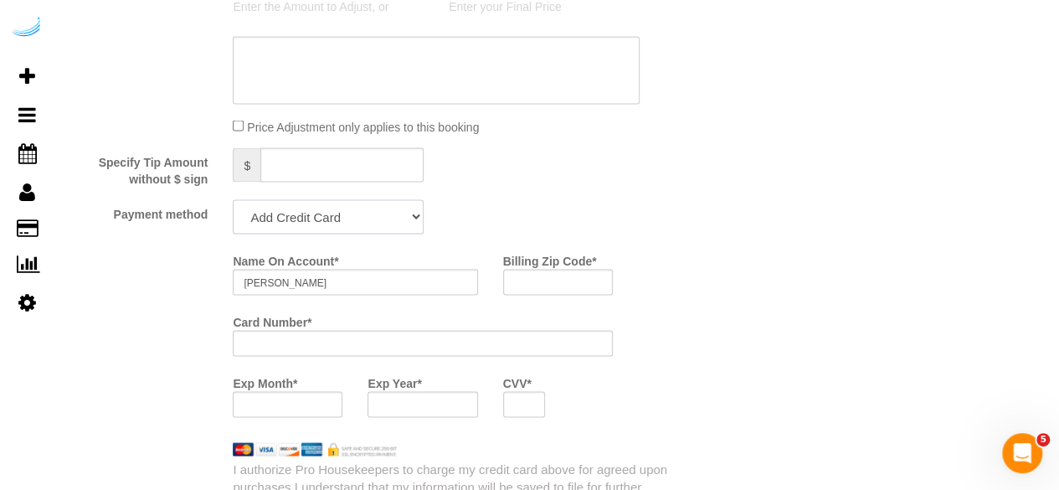
drag, startPoint x: 341, startPoint y: 219, endPoint x: 325, endPoint y: 233, distance: 20.8
click at [341, 219] on select "Add Credit Card Cash Check Paypal" at bounding box center [328, 216] width 191 height 34
click at [233, 201] on select "Add Credit Card Cash Check Paypal" at bounding box center [328, 216] width 191 height 34
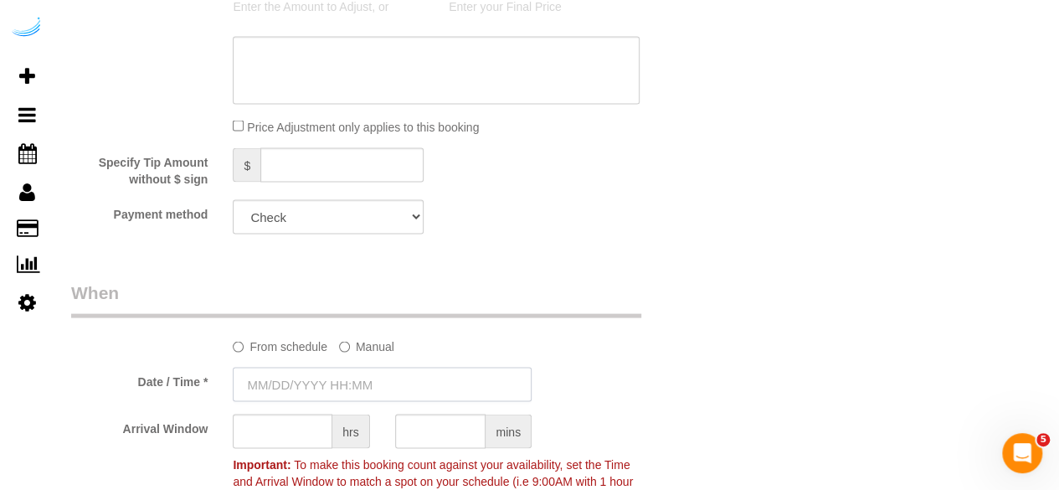
click at [348, 378] on input "text" at bounding box center [382, 384] width 299 height 34
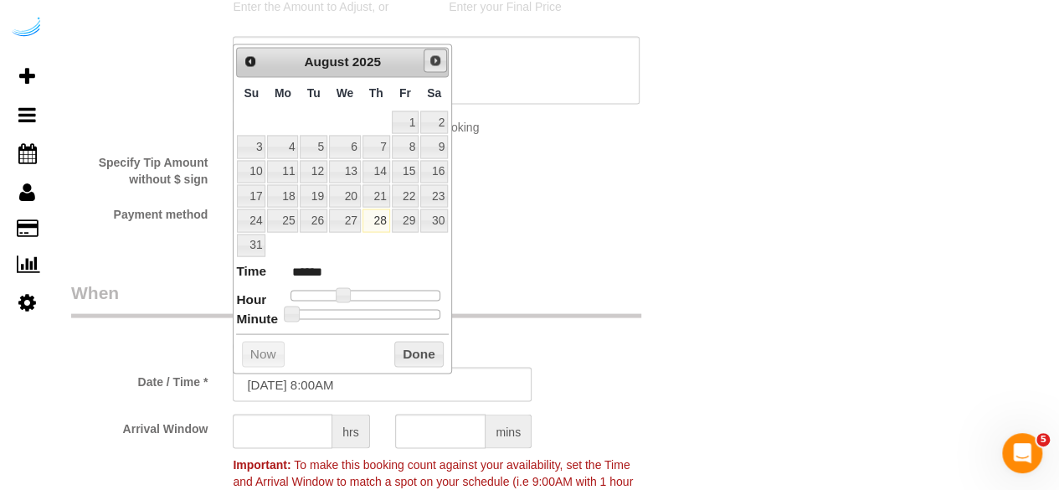
click at [436, 64] on span "Next" at bounding box center [435, 60] width 13 height 13
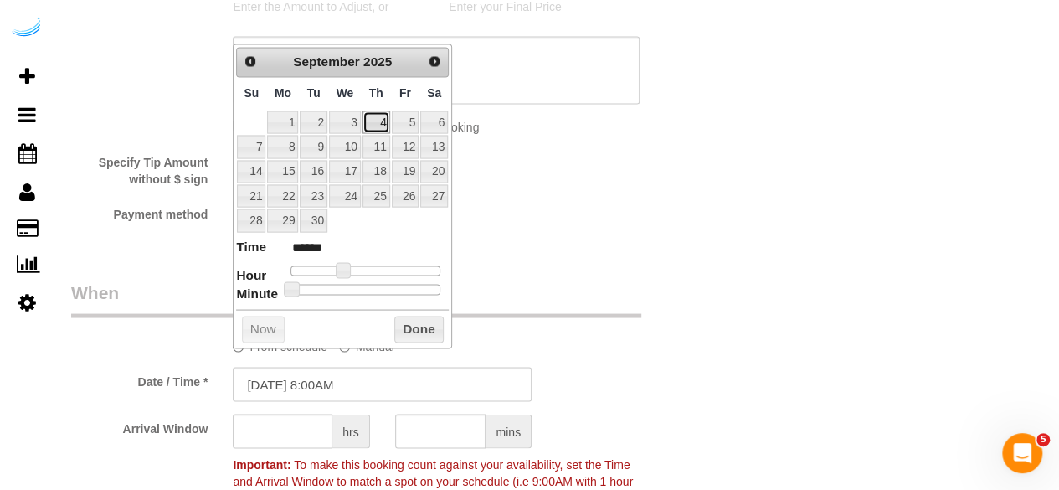
click at [372, 112] on link "4" at bounding box center [377, 122] width 28 height 23
click at [353, 269] on span at bounding box center [349, 269] width 15 height 15
click at [263, 423] on input "text" at bounding box center [283, 431] width 100 height 34
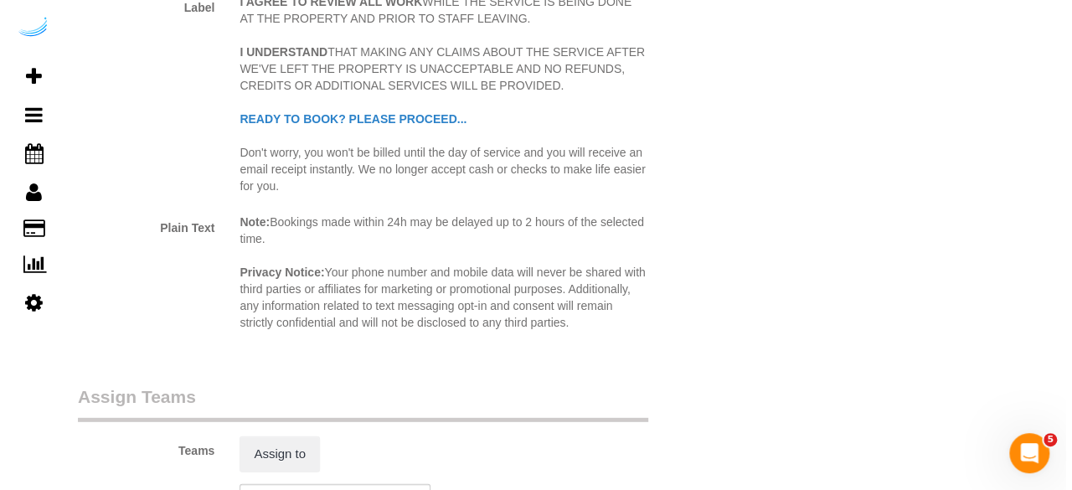
scroll to position [2429, 0]
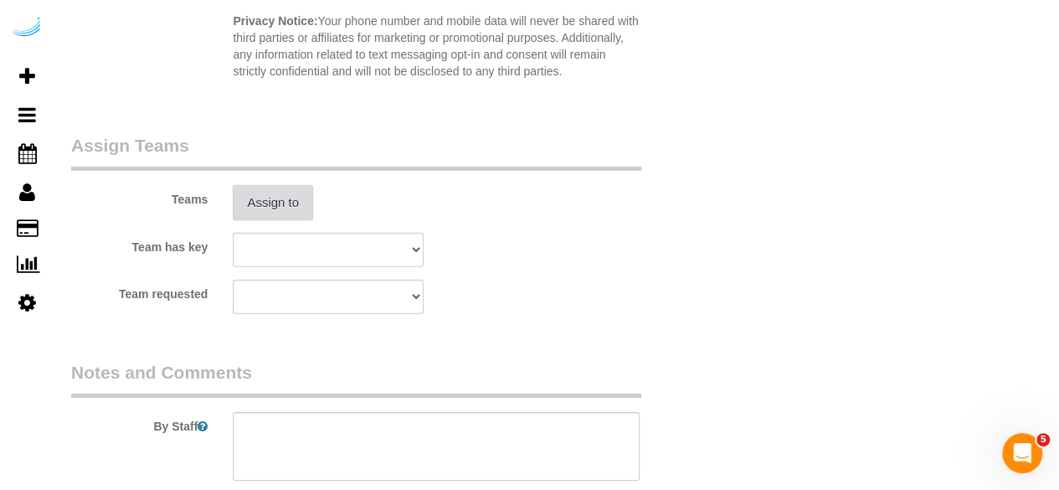
click at [250, 197] on button "Assign to" at bounding box center [273, 202] width 80 height 35
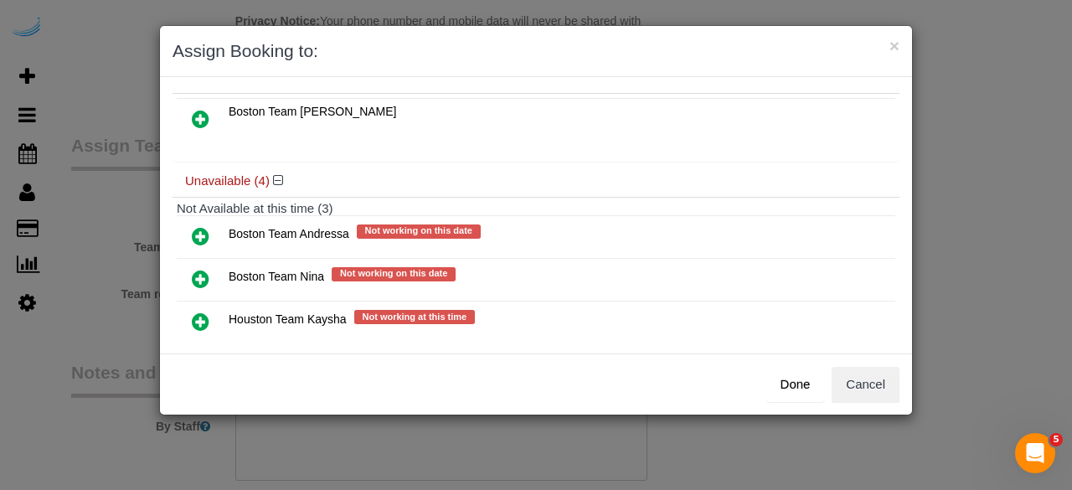
scroll to position [186, 0]
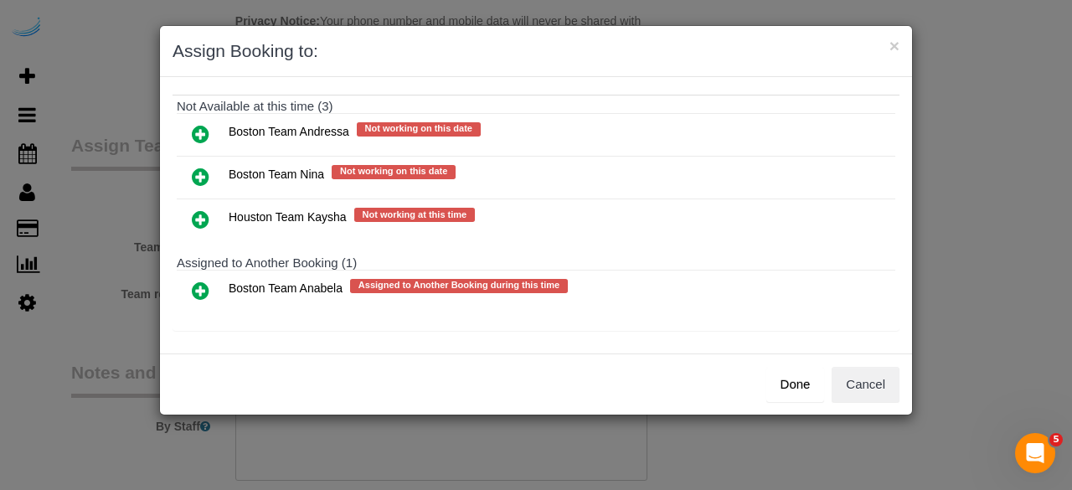
drag, startPoint x: 201, startPoint y: 279, endPoint x: 214, endPoint y: 281, distance: 12.8
click at [201, 281] on icon at bounding box center [201, 291] width 18 height 20
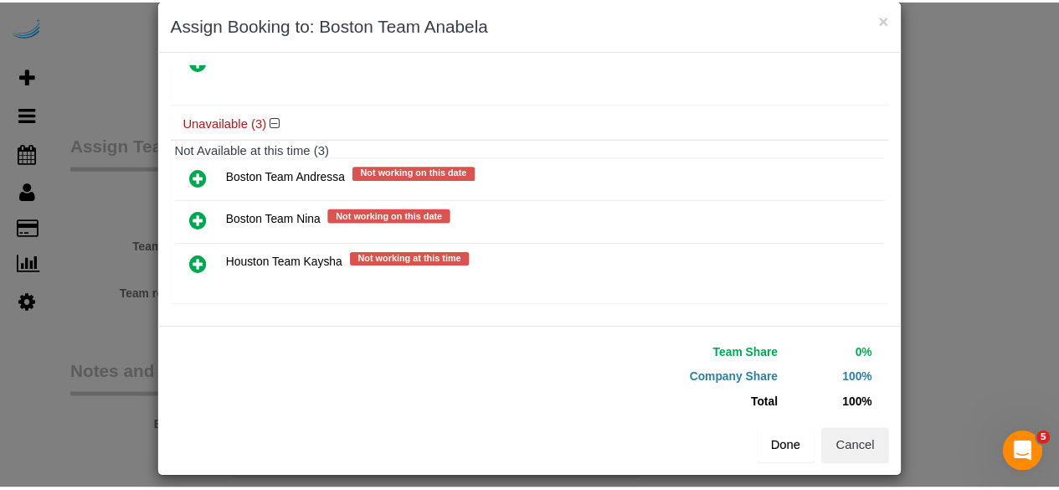
scroll to position [38, 0]
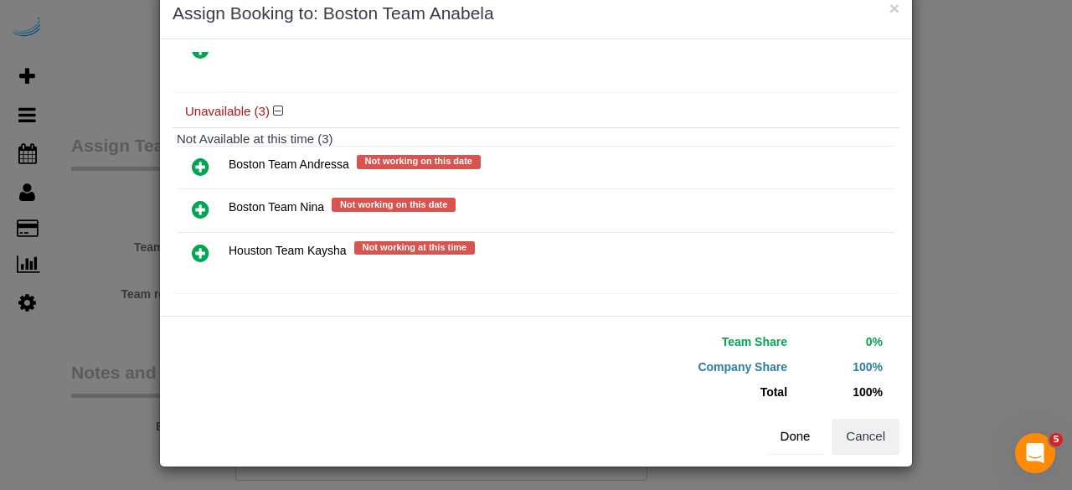
click at [772, 440] on button "Done" at bounding box center [795, 436] width 59 height 35
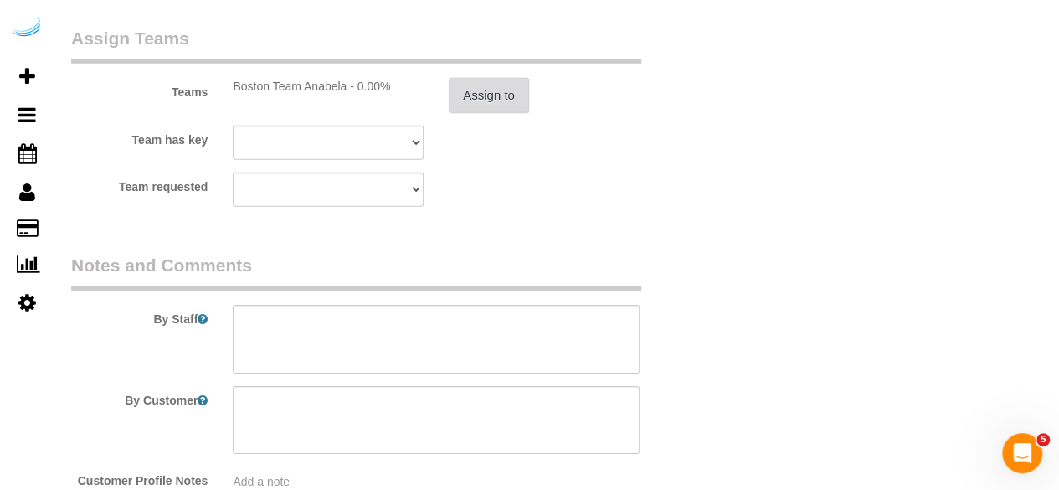
scroll to position [2655, 0]
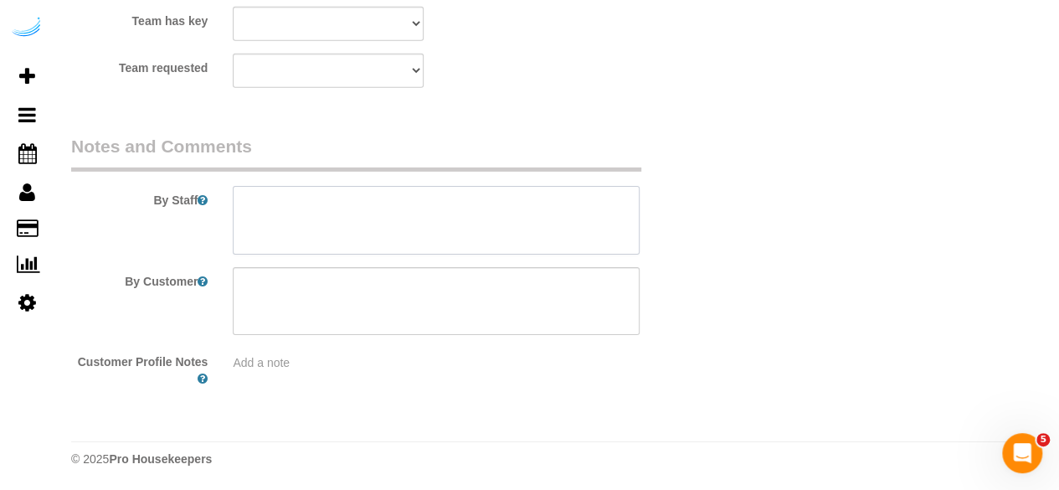
click at [539, 199] on textarea at bounding box center [436, 220] width 407 height 69
click at [522, 231] on textarea at bounding box center [436, 220] width 407 height 69
paste textarea "Permanent Notes:No notes from this customer.Today's Notes:No notes from this se…"
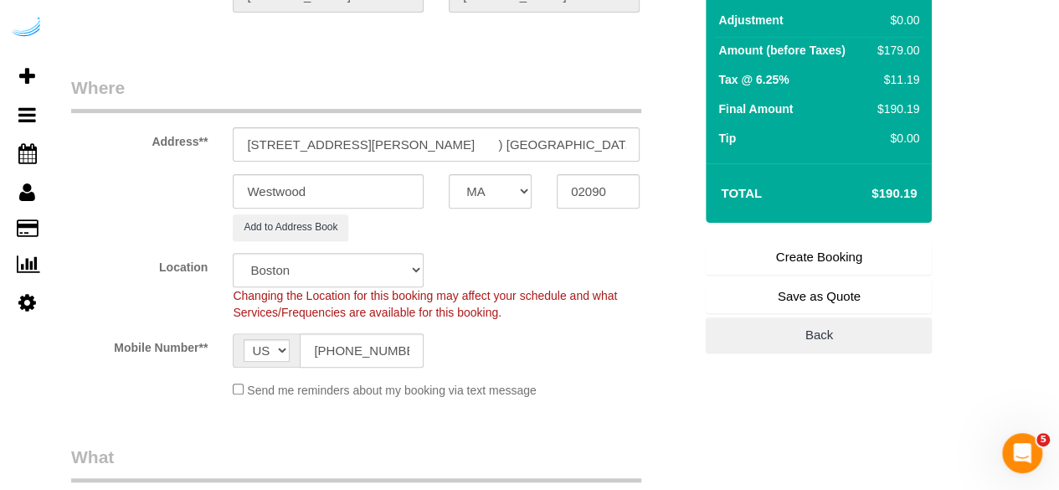
scroll to position [59, 0]
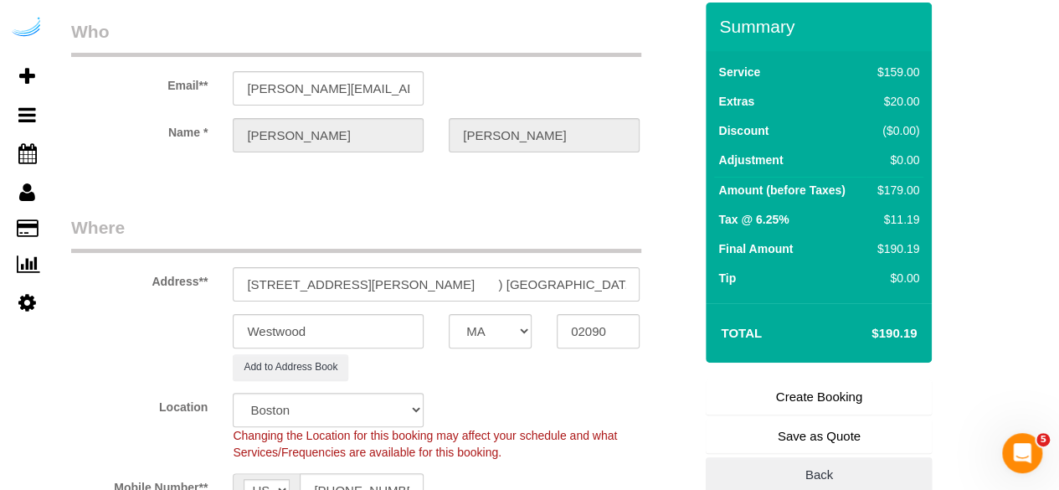
click at [846, 401] on link "Create Booking" at bounding box center [819, 396] width 226 height 35
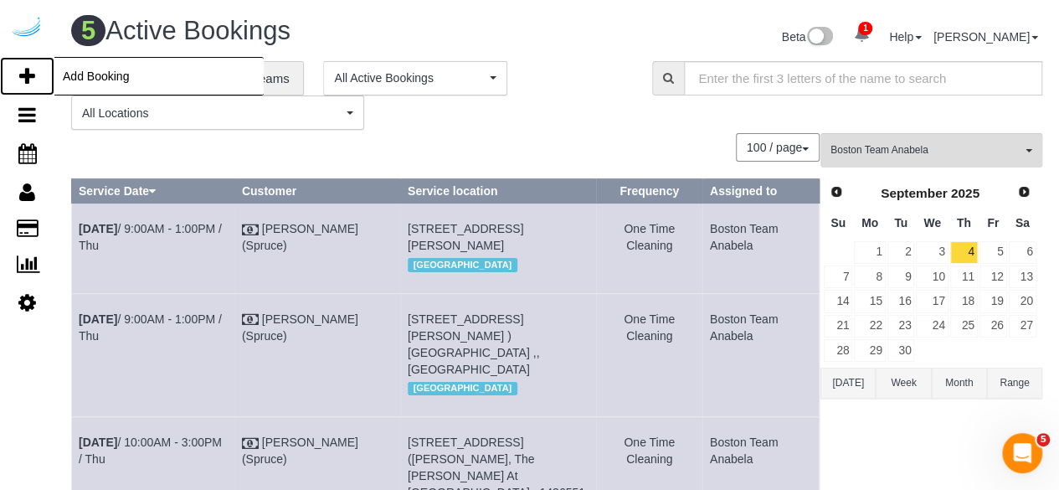
click at [28, 71] on icon at bounding box center [27, 76] width 16 height 20
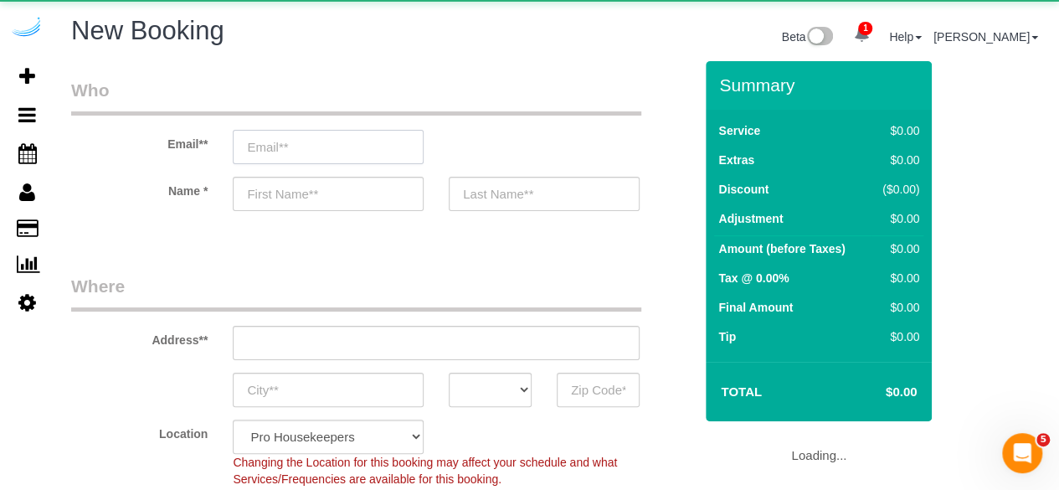
click at [397, 150] on input "email" at bounding box center [328, 147] width 191 height 34
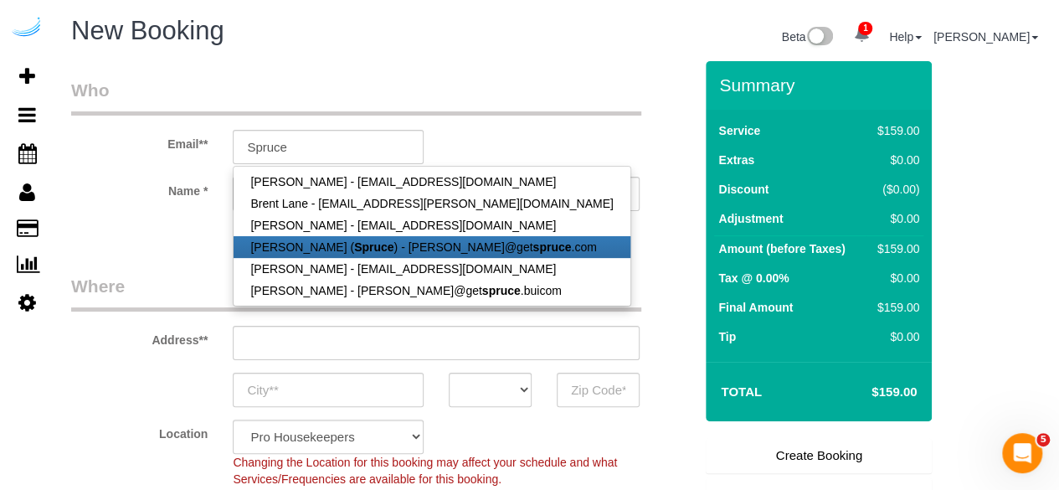
click at [339, 238] on link "Brandie Louck ( Spruce ) - brandie@get spruce .com" at bounding box center [432, 247] width 396 height 22
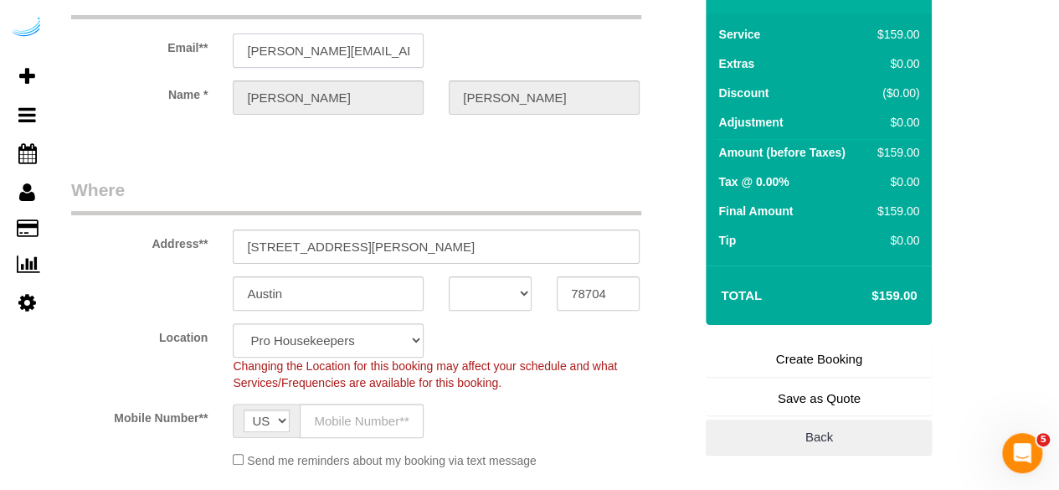
scroll to position [167, 0]
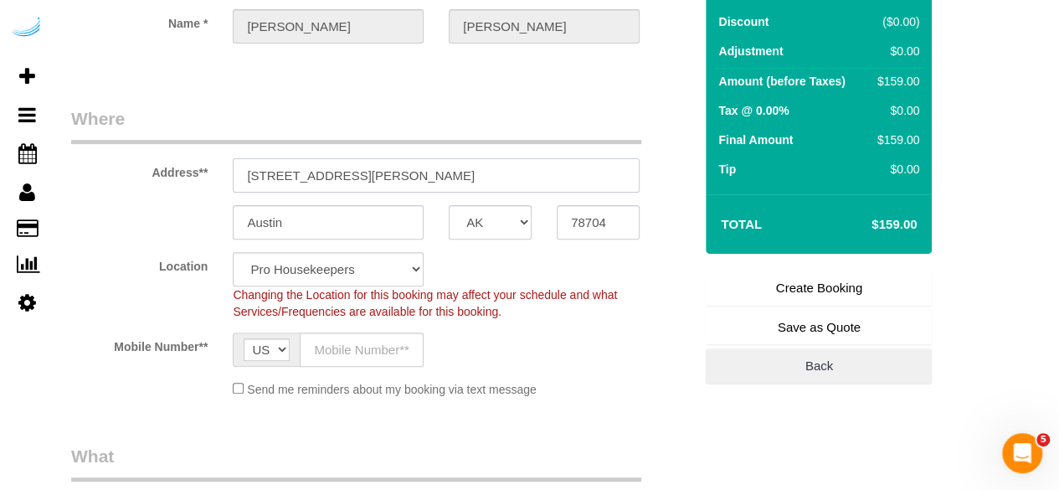
click at [435, 173] on input "3816 S Lamar Blvd" at bounding box center [436, 175] width 407 height 34
paste input "80 Fawcett St, Cambridge, MA 02138"
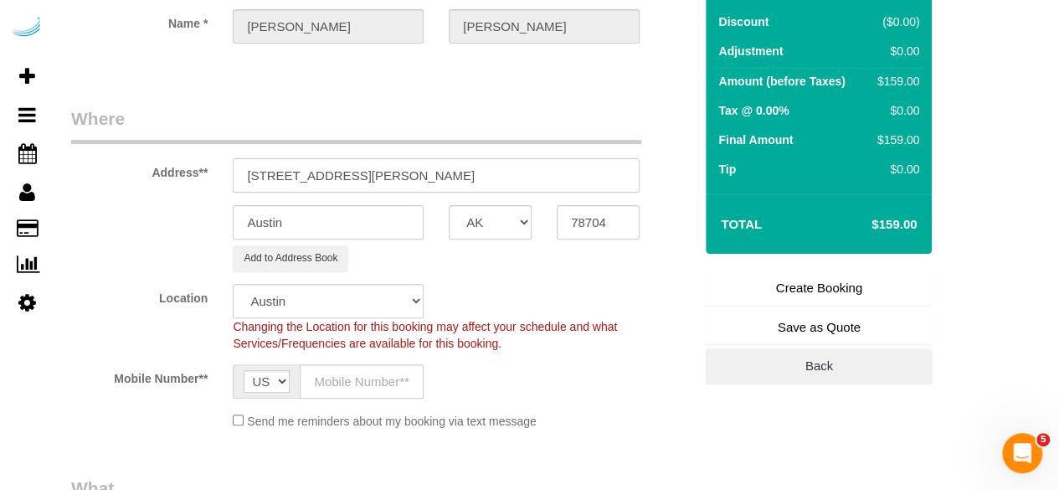
drag, startPoint x: 415, startPoint y: 177, endPoint x: 553, endPoint y: 193, distance: 138.4
click at [538, 168] on input "80 Fawcett St, Cambridge, MA 02138" at bounding box center [436, 175] width 407 height 34
click at [569, 215] on input "78704" at bounding box center [598, 222] width 83 height 34
paste input "02138"
click at [506, 227] on select "AK AL AR AZ CA CO CT DC DE FL GA HI IA ID IL IN KS KY LA MA MD ME MI MN MO MS M…" at bounding box center [490, 222] width 83 height 34
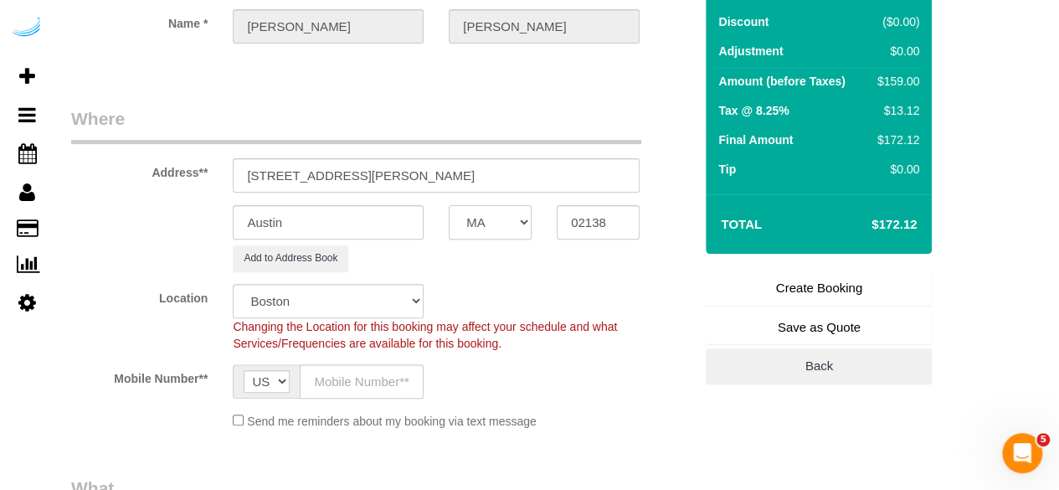
click at [449, 205] on select "AK AL AR AZ CA CO CT DC DE FL GA HI IA ID IL IN KS KY LA MA MD ME MI MN MO MS M…" at bounding box center [490, 222] width 83 height 34
click at [349, 225] on input "Austin" at bounding box center [328, 222] width 191 height 34
drag, startPoint x: 332, startPoint y: 172, endPoint x: 628, endPoint y: 163, distance: 296.6
click at [628, 163] on input "80 Fawcett St, Cambridge, MA 02138" at bounding box center [436, 175] width 407 height 34
paste input "Sebastian Gold"
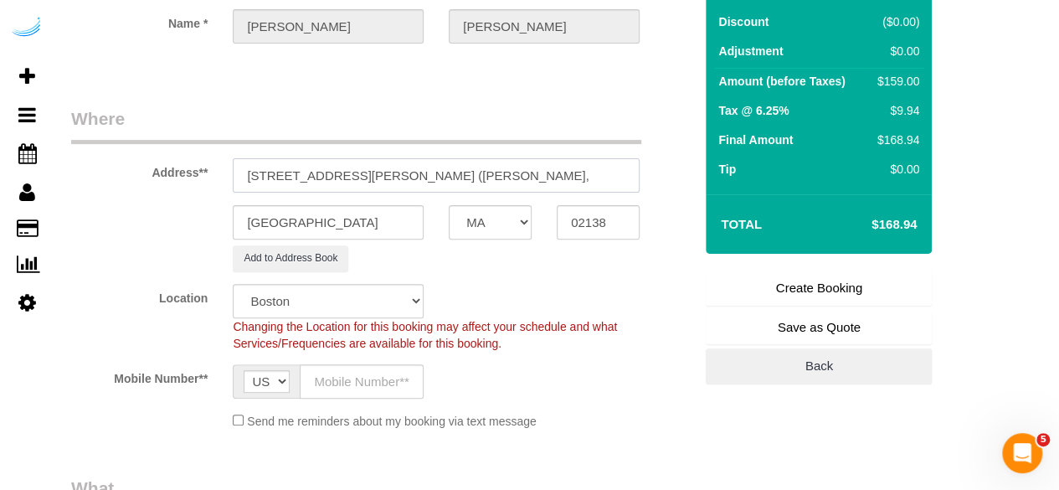
paste input "Atmark"
paste input "1436815"
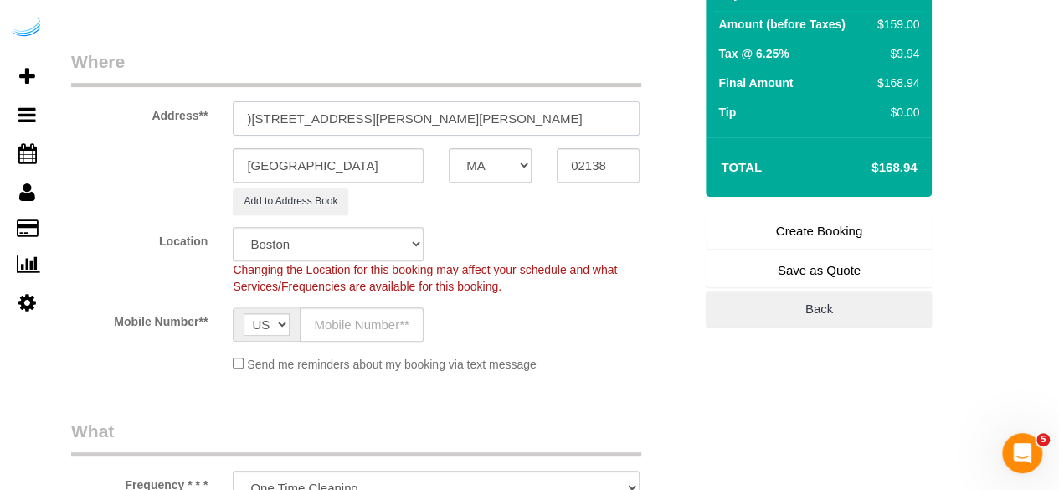
scroll to position [251, 0]
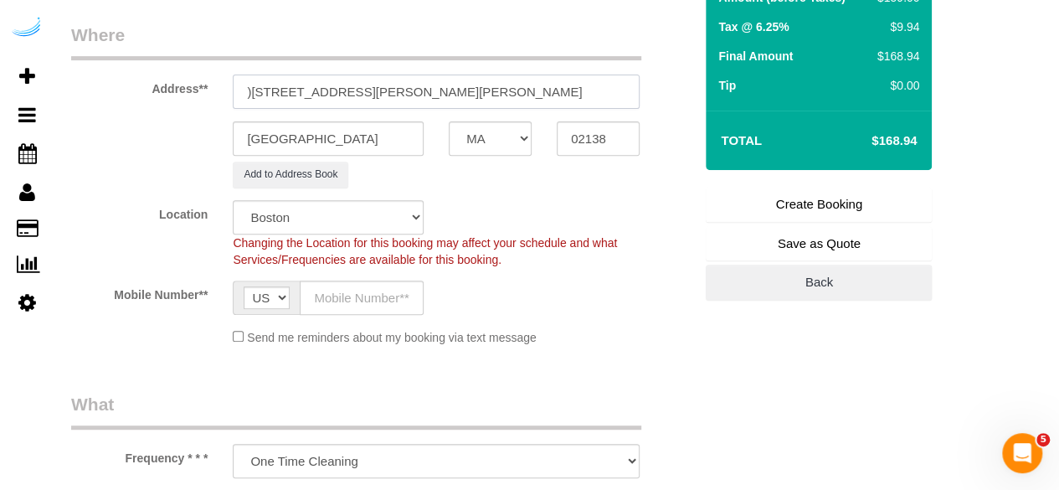
click at [604, 80] on input ")80 Fawcett St, Building 314, Unit 314 (Sebastian Gold, Atmark , 1436815" at bounding box center [436, 92] width 407 height 34
click at [406, 301] on input "text" at bounding box center [362, 298] width 124 height 34
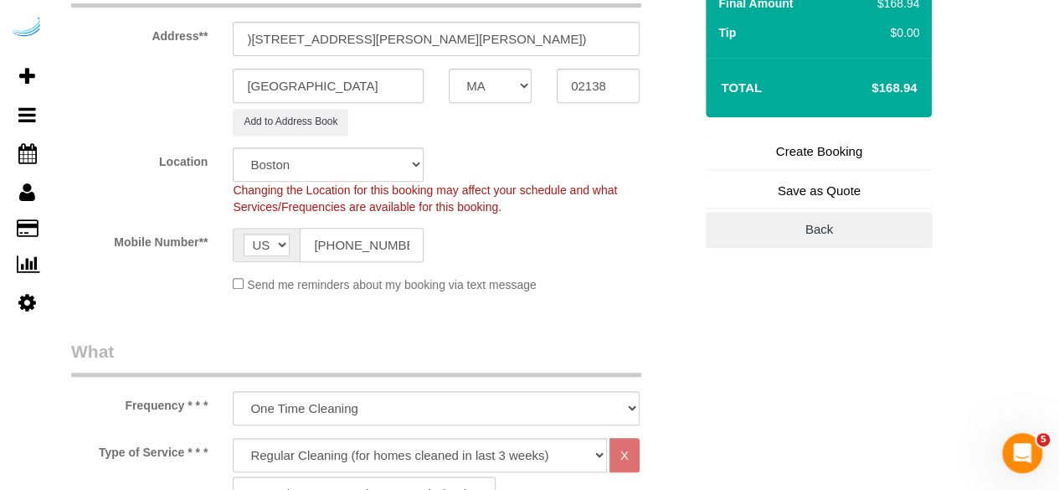
scroll to position [419, 0]
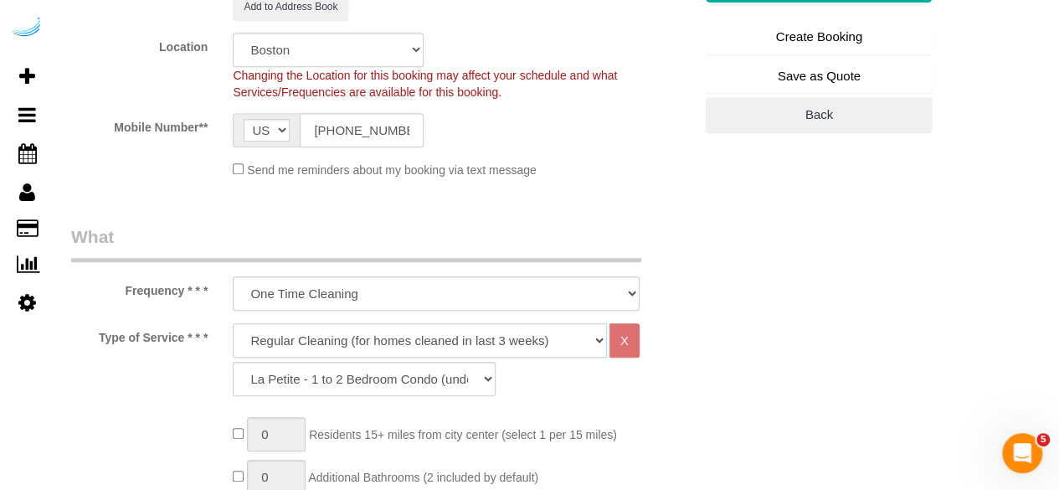
click at [399, 344] on select "Deep Cleaning (for homes that have not been cleaned in 3+ weeks) Spruce Regular…" at bounding box center [420, 340] width 374 height 34
click at [353, 334] on select "Deep Cleaning (for homes that have not been cleaned in 3+ weeks) Spruce Regular…" at bounding box center [420, 340] width 374 height 34
click at [233, 323] on select "Deep Cleaning (for homes that have not been cleaned in 3+ weeks) Spruce Regular…" at bounding box center [420, 340] width 374 height 34
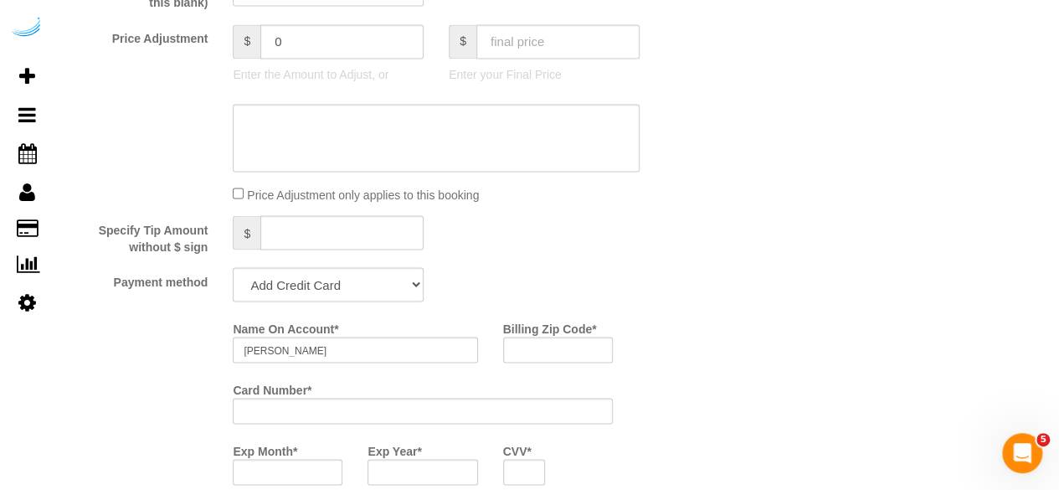
scroll to position [1424, 0]
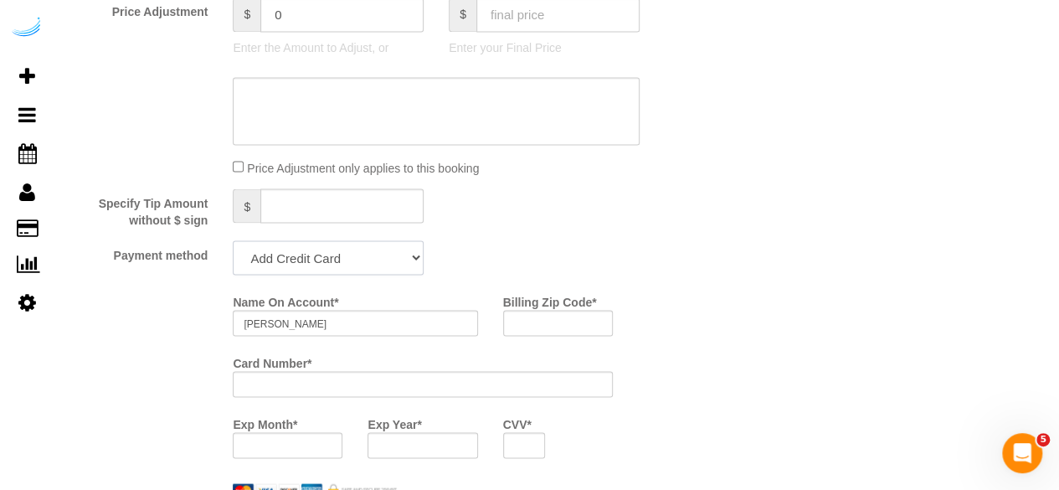
click at [373, 249] on select "Add Credit Card Cash Check Paypal" at bounding box center [328, 257] width 191 height 34
click at [233, 242] on select "Add Credit Card Cash Check Paypal" at bounding box center [328, 257] width 191 height 34
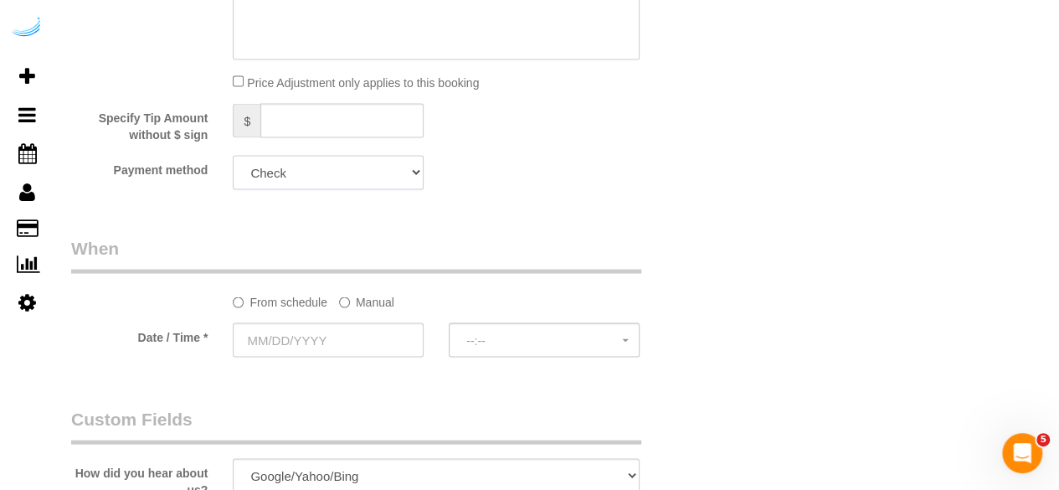
scroll to position [1591, 0]
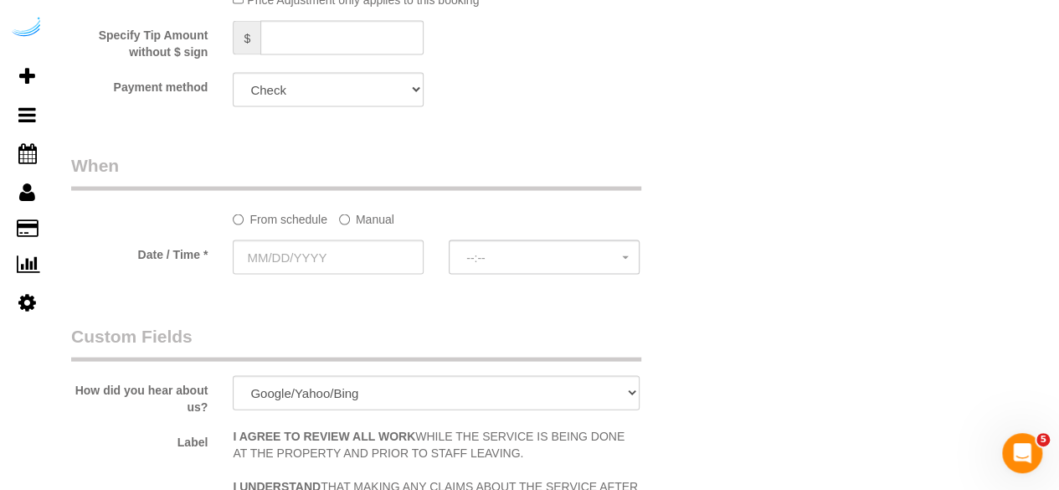
click at [379, 219] on label "Manual" at bounding box center [366, 216] width 55 height 23
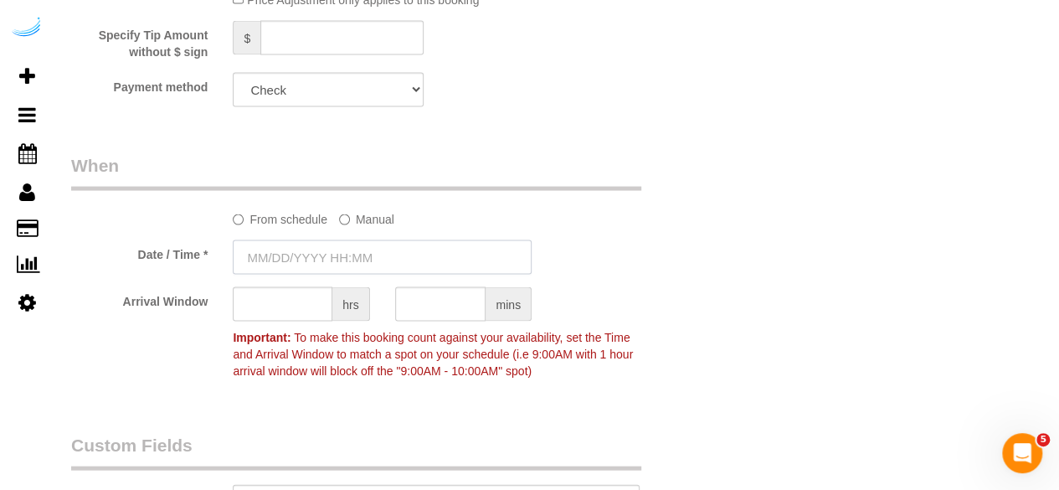
click at [362, 257] on input "text" at bounding box center [382, 257] width 299 height 34
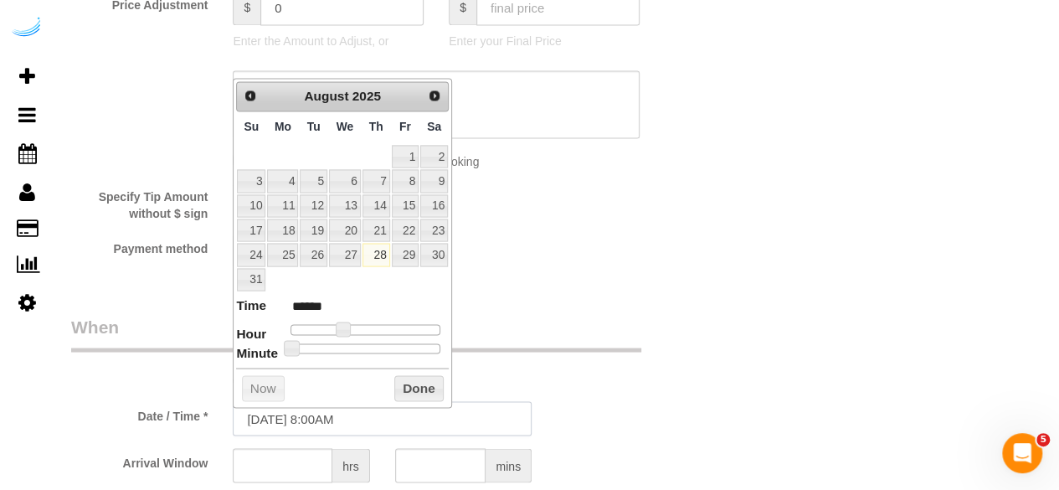
scroll to position [1424, 0]
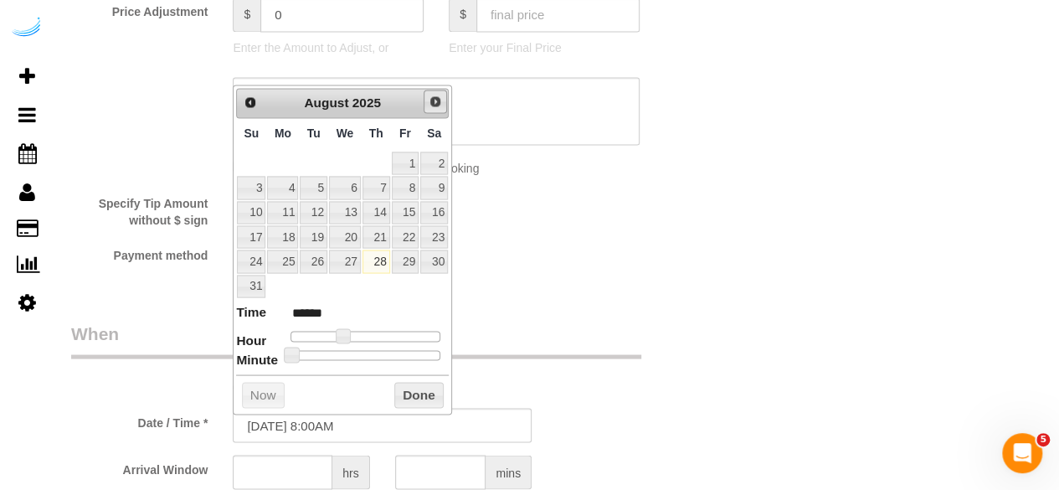
click at [429, 105] on link "Next" at bounding box center [435, 101] width 23 height 23
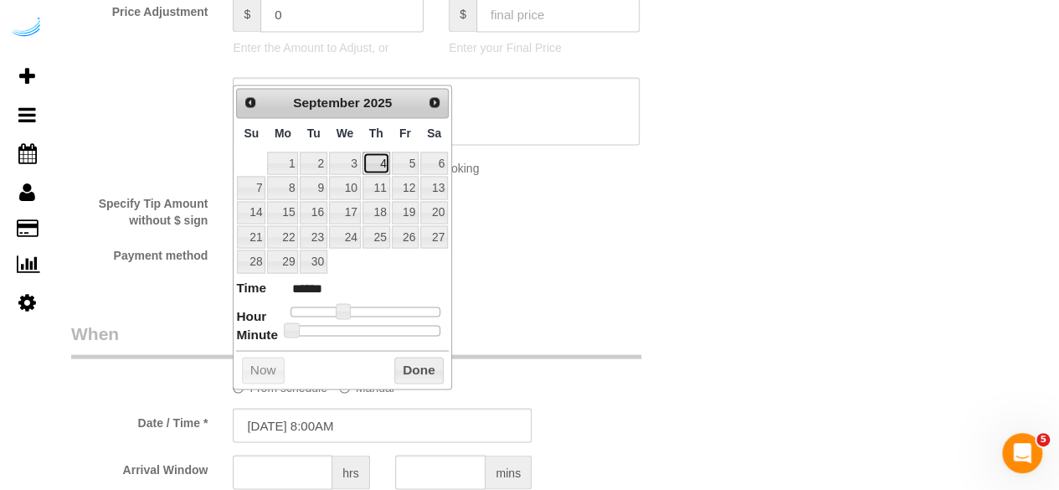
click at [376, 157] on link "4" at bounding box center [377, 163] width 28 height 23
click at [356, 307] on span at bounding box center [349, 310] width 15 height 15
click at [293, 486] on input "text" at bounding box center [283, 472] width 100 height 34
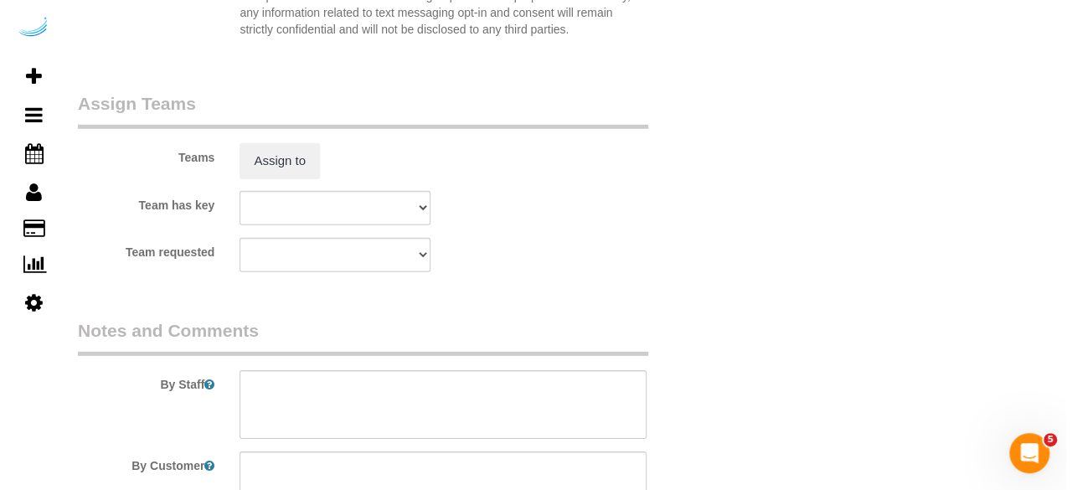
scroll to position [2512, 0]
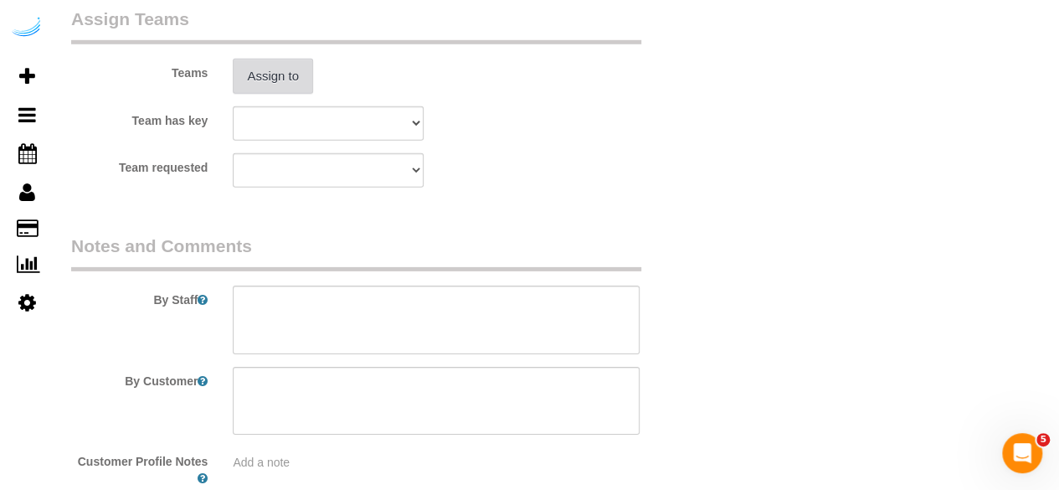
click at [296, 74] on button "Assign to" at bounding box center [273, 76] width 80 height 35
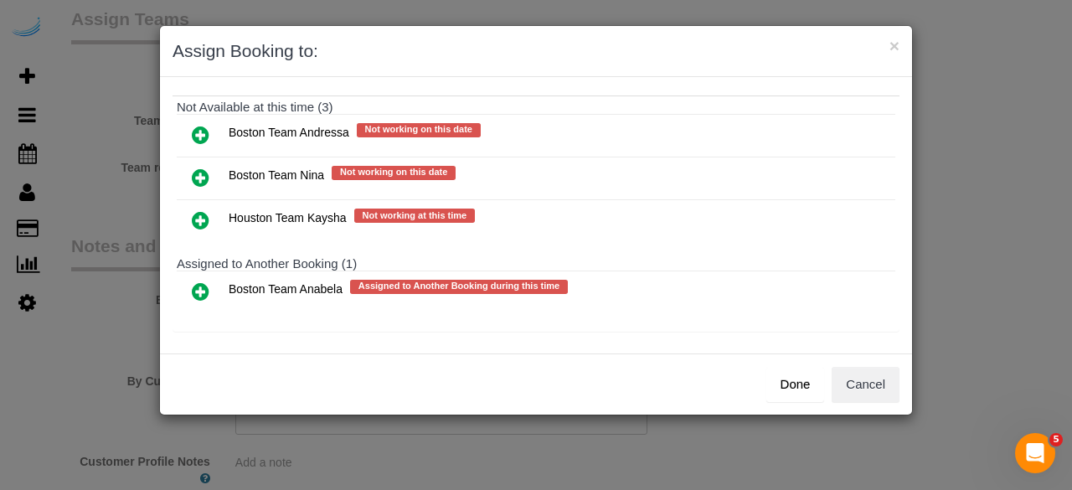
scroll to position [186, 0]
click at [201, 281] on icon at bounding box center [201, 291] width 18 height 20
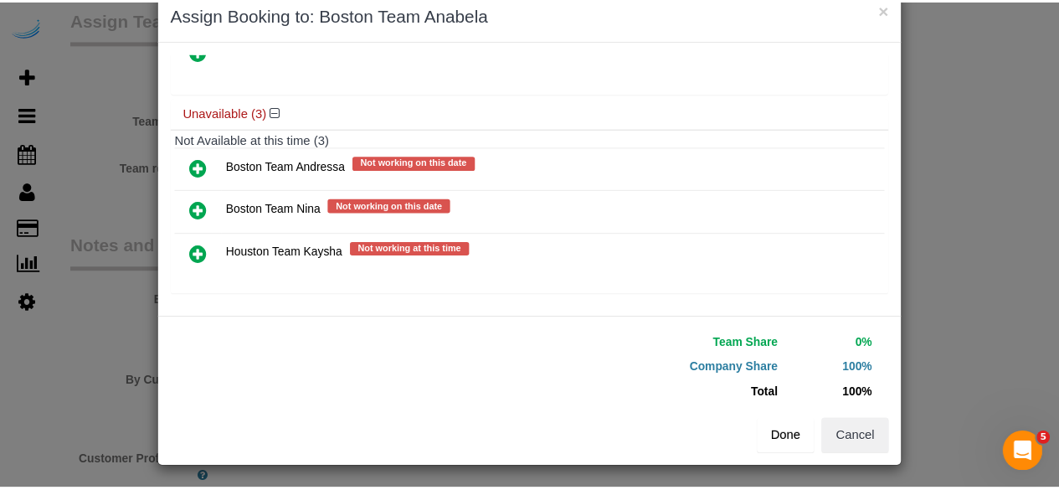
scroll to position [38, 0]
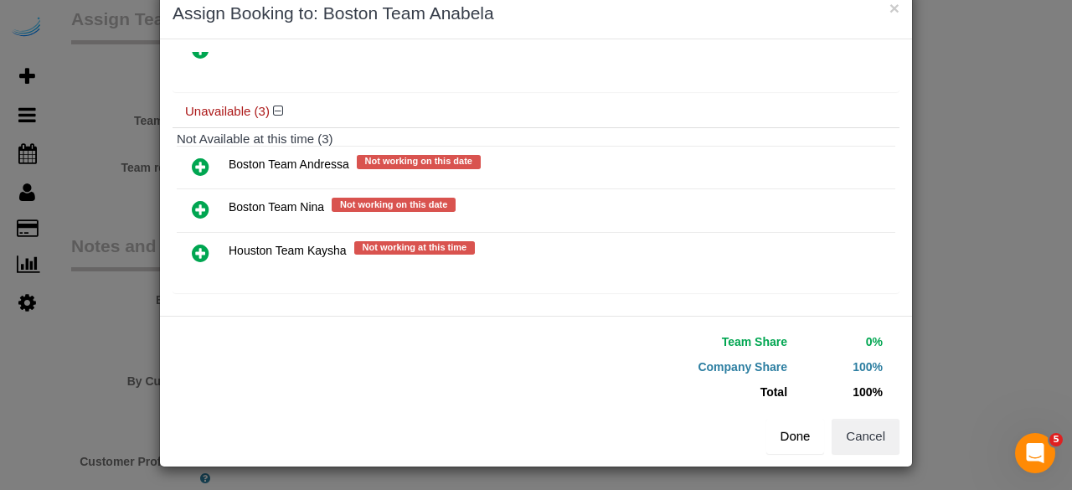
click at [779, 428] on button "Done" at bounding box center [795, 436] width 59 height 35
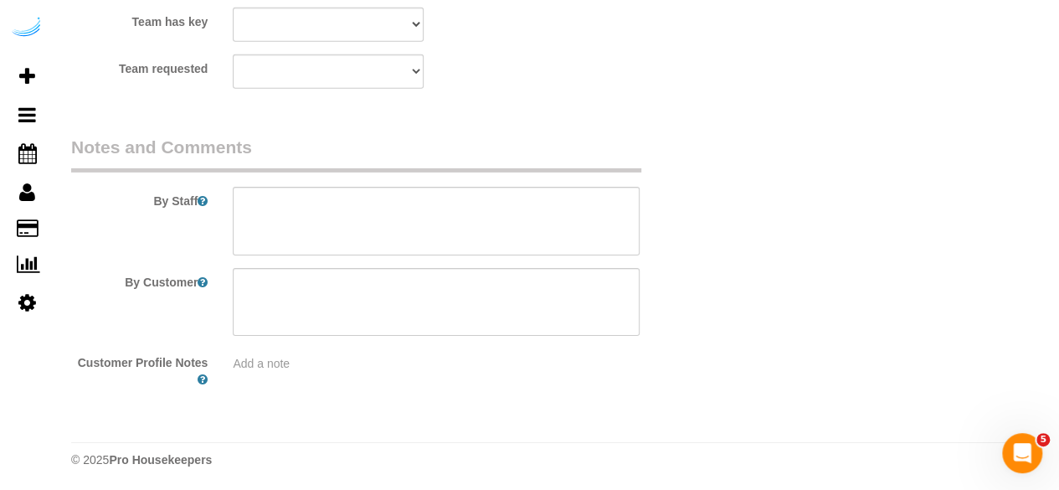
scroll to position [2612, 0]
click at [577, 226] on textarea at bounding box center [436, 220] width 407 height 69
click at [451, 221] on textarea at bounding box center [436, 220] width 407 height 69
paste textarea "Permanent Notes:No notes from this customer.Today's Notes:No notes from this se…"
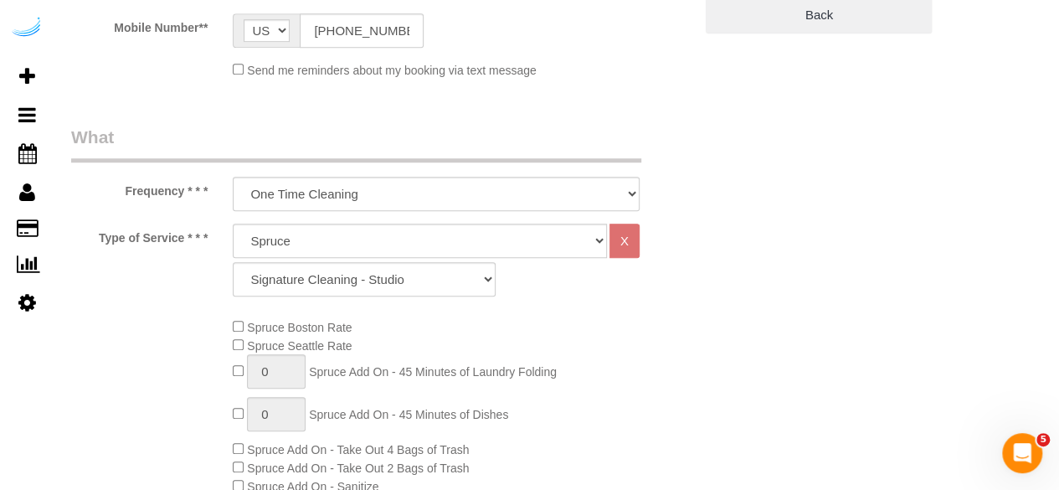
scroll to position [100, 0]
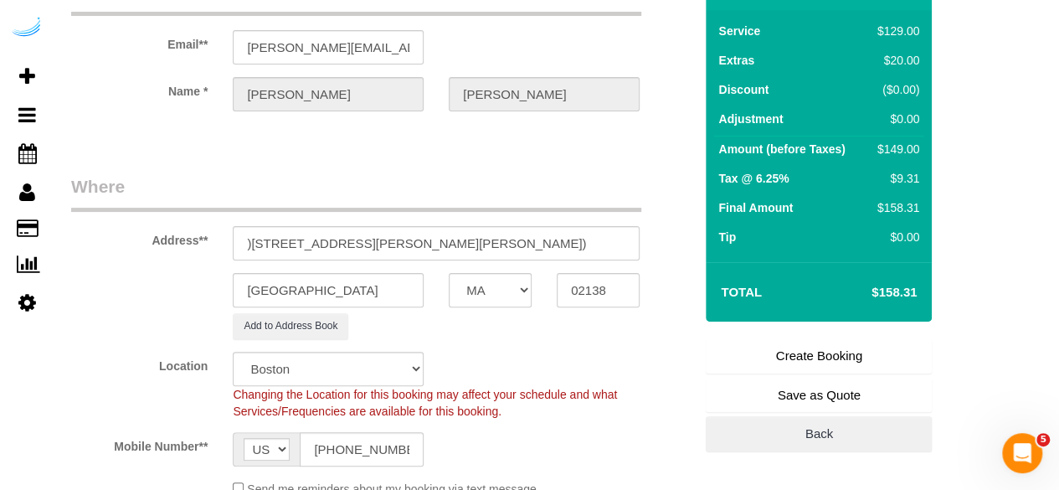
click at [853, 357] on link "Create Booking" at bounding box center [819, 355] width 226 height 35
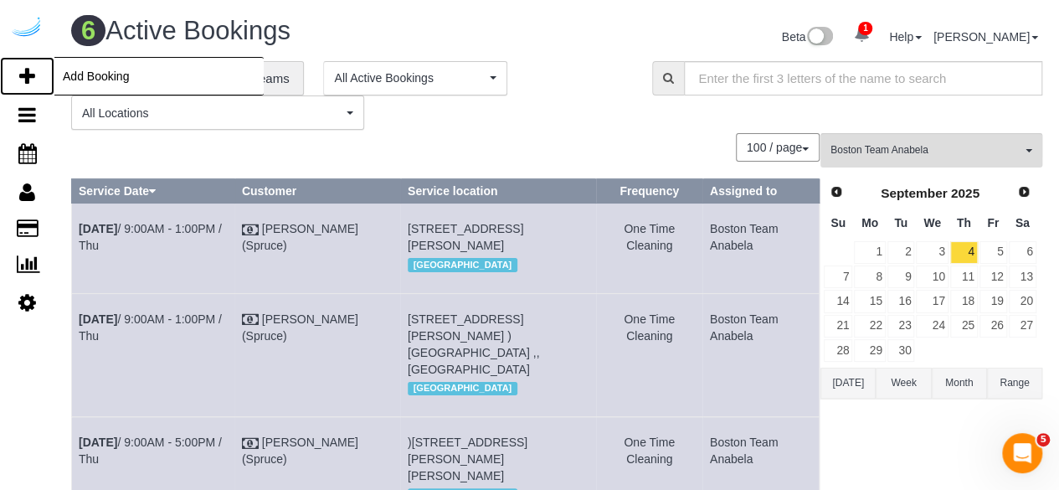
click at [23, 61] on link "Add Booking" at bounding box center [27, 76] width 54 height 39
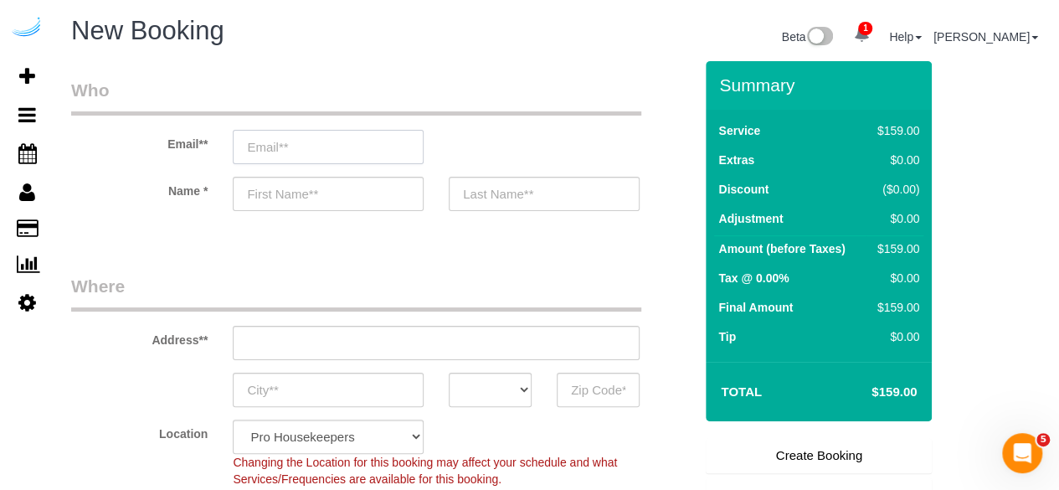
click at [353, 139] on input "email" at bounding box center [328, 147] width 191 height 34
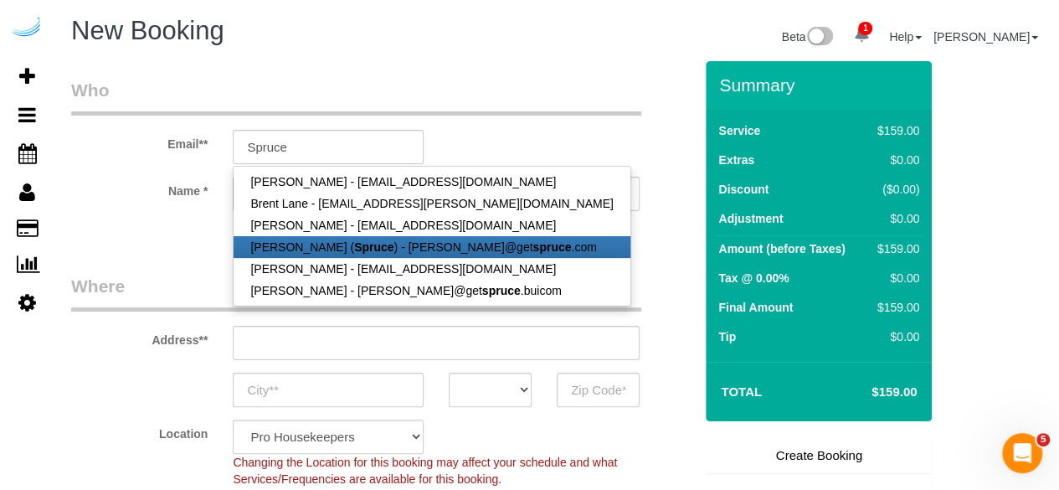
click at [362, 249] on strong "Spruce" at bounding box center [373, 246] width 39 height 13
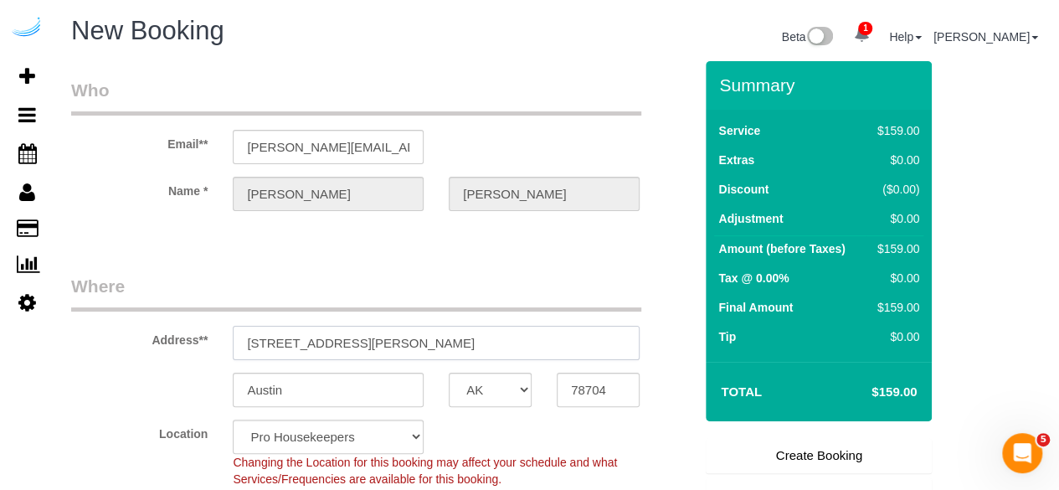
click at [569, 351] on input "3816 S Lamar Blvd" at bounding box center [436, 343] width 407 height 34
paste input "85 University Ave, Westwood, MA 02090"
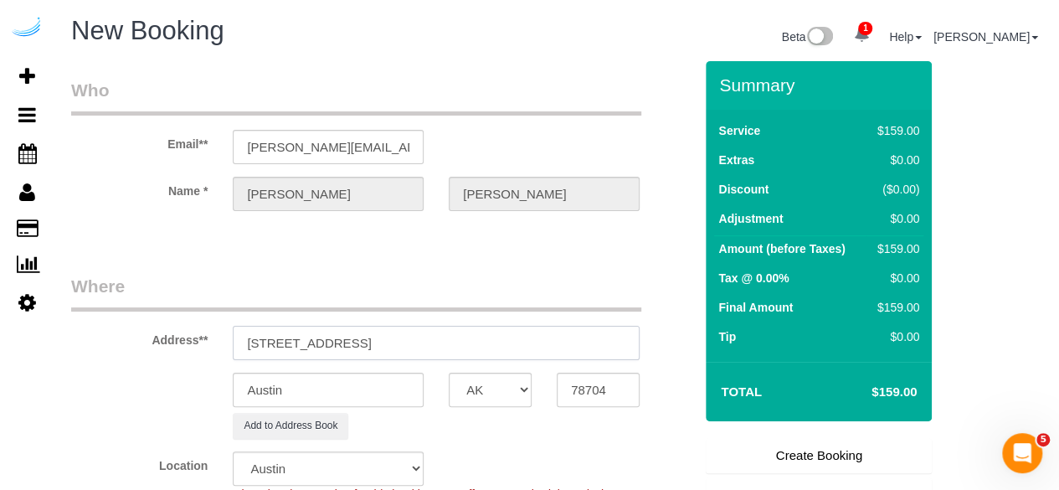
click at [437, 338] on input "85 University Ave, Westwood, MA 02090" at bounding box center [436, 343] width 407 height 34
drag, startPoint x: 435, startPoint y: 339, endPoint x: 456, endPoint y: 336, distance: 20.4
click at [454, 337] on input "85 University Ave, Westwood, MA 02090" at bounding box center [436, 343] width 407 height 34
click at [446, 339] on input "85 University Ave, Westwood, MA 02090" at bounding box center [436, 343] width 407 height 34
drag, startPoint x: 437, startPoint y: 343, endPoint x: 544, endPoint y: 334, distance: 107.6
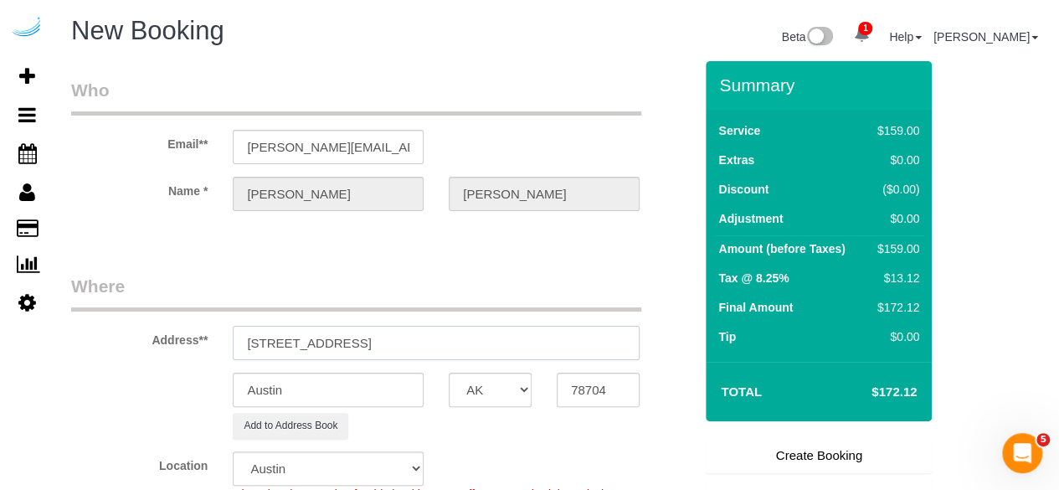
click at [535, 334] on input "85 University Ave, Westwood, MA 02090" at bounding box center [436, 343] width 407 height 34
click at [572, 378] on input "78704" at bounding box center [598, 390] width 83 height 34
paste input "02090"
click at [506, 386] on select "AK AL AR AZ CA CO CT DC DE FL GA HI IA ID IL IN KS KY LA MA MD ME MI MN MO MS M…" at bounding box center [490, 390] width 83 height 34
click at [449, 373] on select "AK AL AR AZ CA CO CT DC DE FL GA HI IA ID IL IN KS KY LA MA MD ME MI MN MO MS M…" at bounding box center [490, 390] width 83 height 34
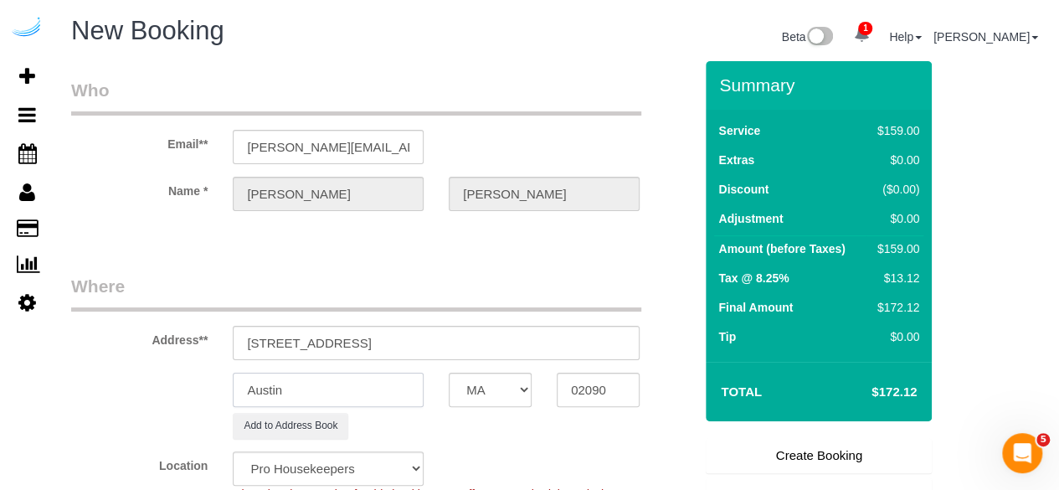
click at [384, 389] on input "Austin" at bounding box center [328, 390] width 191 height 34
drag, startPoint x: 350, startPoint y: 333, endPoint x: 605, endPoint y: 349, distance: 255.1
click at [605, 349] on input "85 University Ave, Westwood, MA 02090" at bounding box center [436, 343] width 407 height 34
paste input "Gary Lubin"
click at [459, 344] on input "85 University Ave, Building 1319, Unti 1319 ( Gary Lubin," at bounding box center [436, 343] width 407 height 34
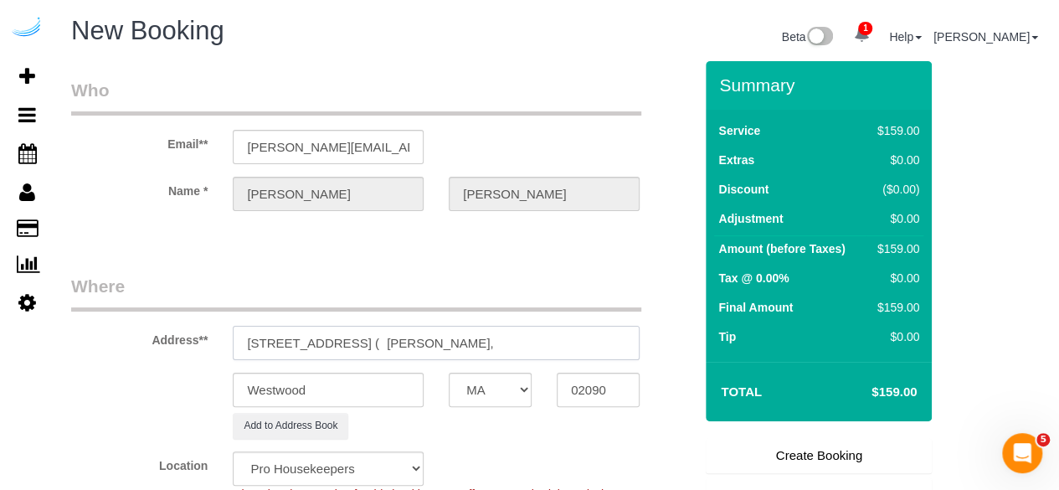
paste input "Gables University Station"
click at [581, 344] on input "85 University Ave, Building 1319, Unit 1319 ( Gary Lubin," at bounding box center [436, 343] width 407 height 34
paste input "Gables University Station"
paste input "1435072"
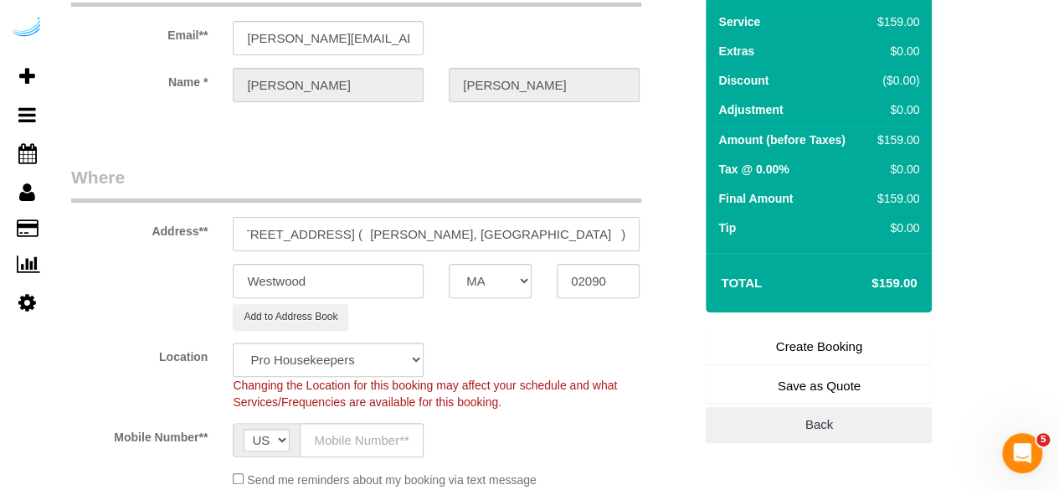
scroll to position [167, 0]
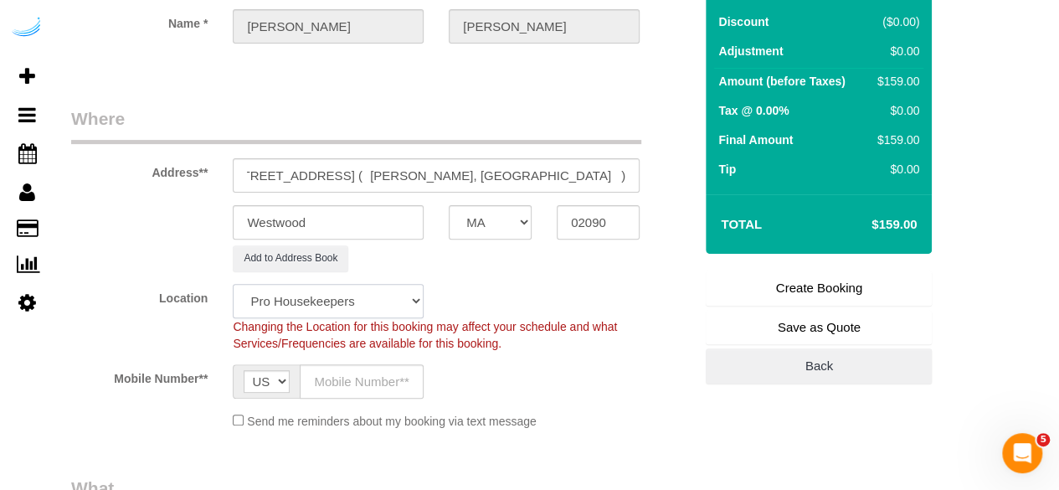
click at [381, 293] on select "Pro Housekeepers Atlanta Austin Boston Chicago Cincinnati Clearwater Denver Ft …" at bounding box center [328, 301] width 191 height 34
click at [233, 284] on select "Pro Housekeepers Atlanta Austin Boston Chicago Cincinnati Clearwater Denver Ft …" at bounding box center [328, 301] width 191 height 34
click at [389, 380] on input "text" at bounding box center [362, 381] width 124 height 34
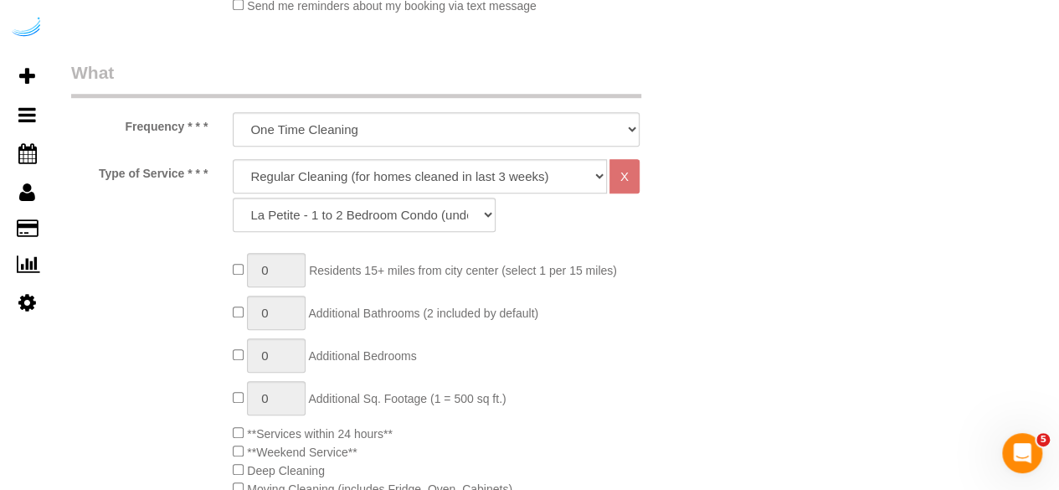
scroll to position [586, 0]
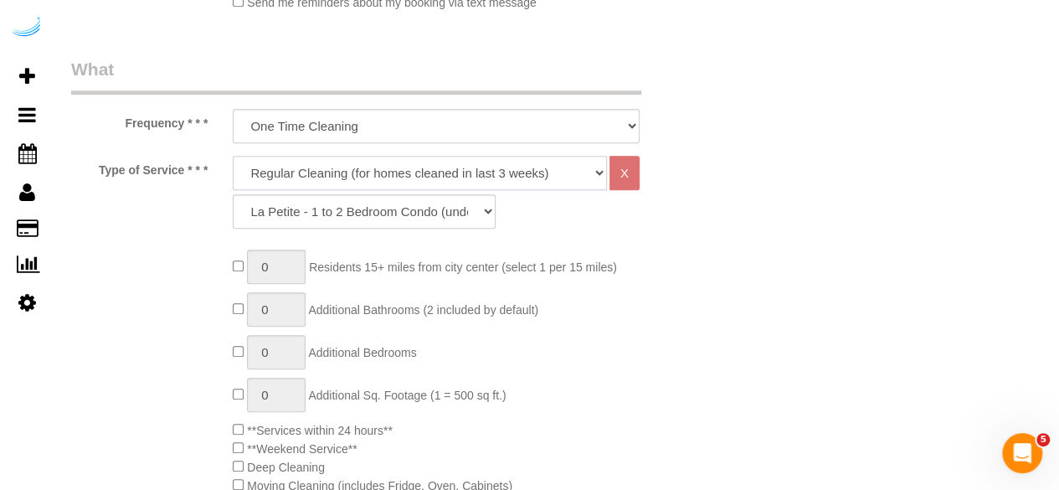
click at [413, 182] on select "Deep Cleaning (for homes that have not been cleaned in 3+ weeks) Spruce Regular…" at bounding box center [420, 173] width 374 height 34
click at [233, 156] on select "Deep Cleaning (for homes that have not been cleaned in 3+ weeks) Spruce Regular…" at bounding box center [420, 173] width 374 height 34
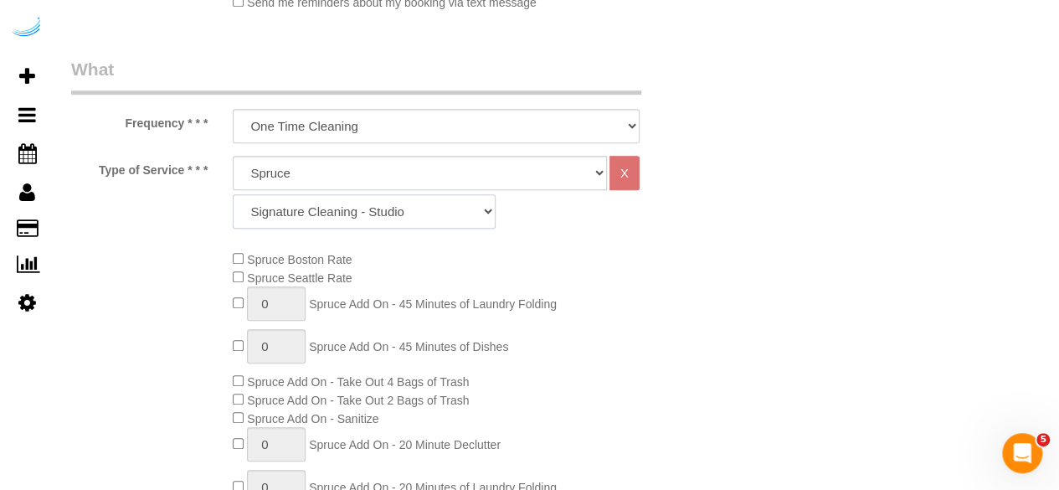
drag, startPoint x: 452, startPoint y: 214, endPoint x: 452, endPoint y: 195, distance: 19.3
click at [452, 214] on select "Signature Cleaning - Studio Signature Cleaning - 1 Bed 1 Bath Signature Cleanin…" at bounding box center [364, 211] width 263 height 34
click at [233, 194] on select "Signature Cleaning - Studio Signature Cleaning - 1 Bed 1 Bath Signature Cleanin…" at bounding box center [364, 211] width 263 height 34
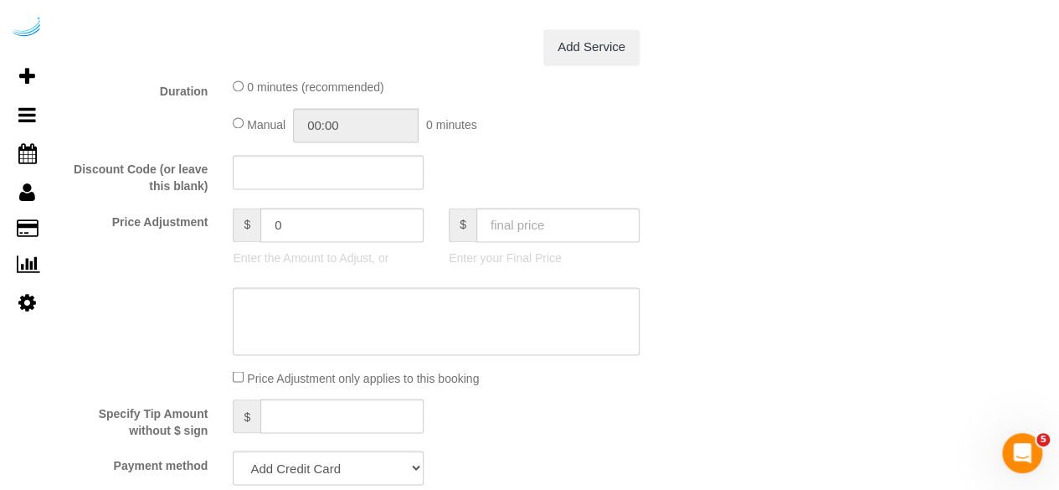
scroll to position [1507, 0]
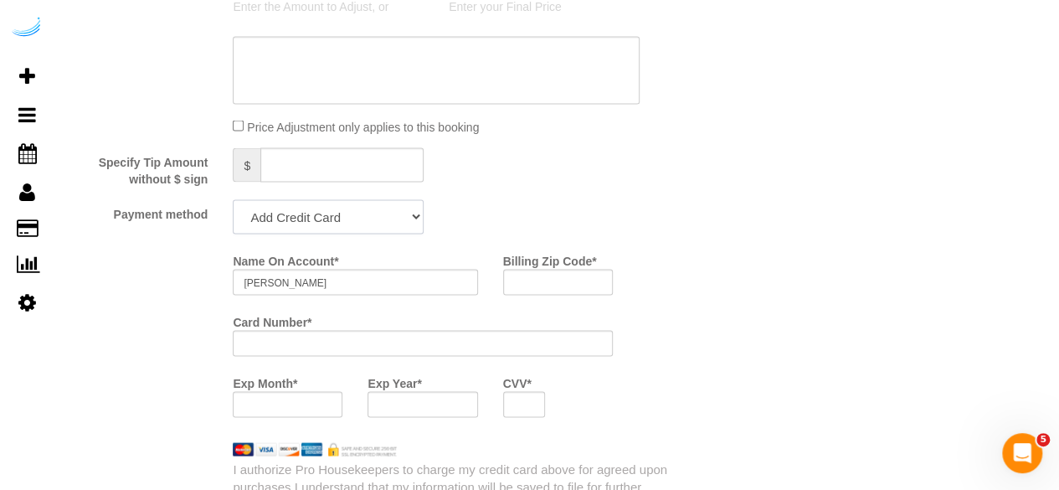
click at [370, 231] on select "Add Credit Card Cash Check Paypal" at bounding box center [328, 216] width 191 height 34
click at [233, 201] on select "Add Credit Card Cash Check Paypal" at bounding box center [328, 216] width 191 height 34
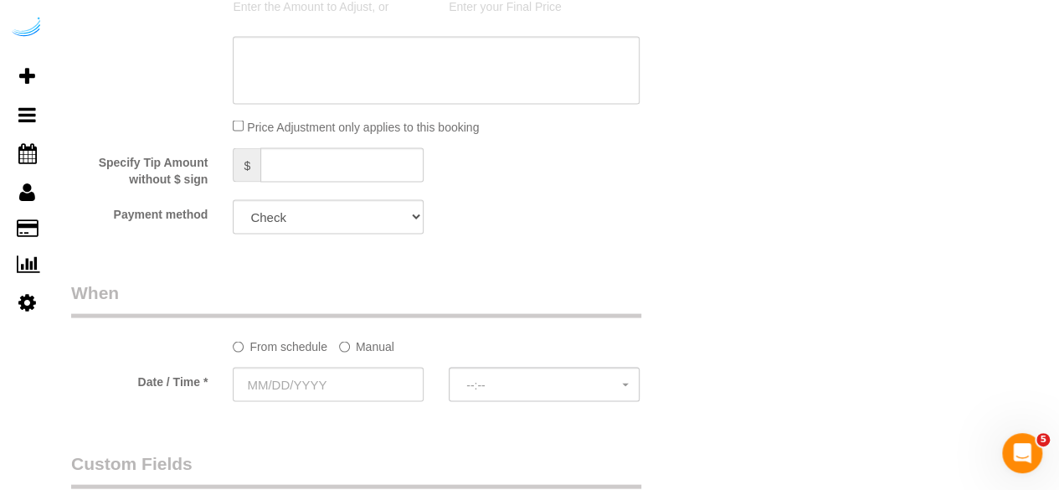
click at [360, 349] on label "Manual" at bounding box center [366, 343] width 55 height 23
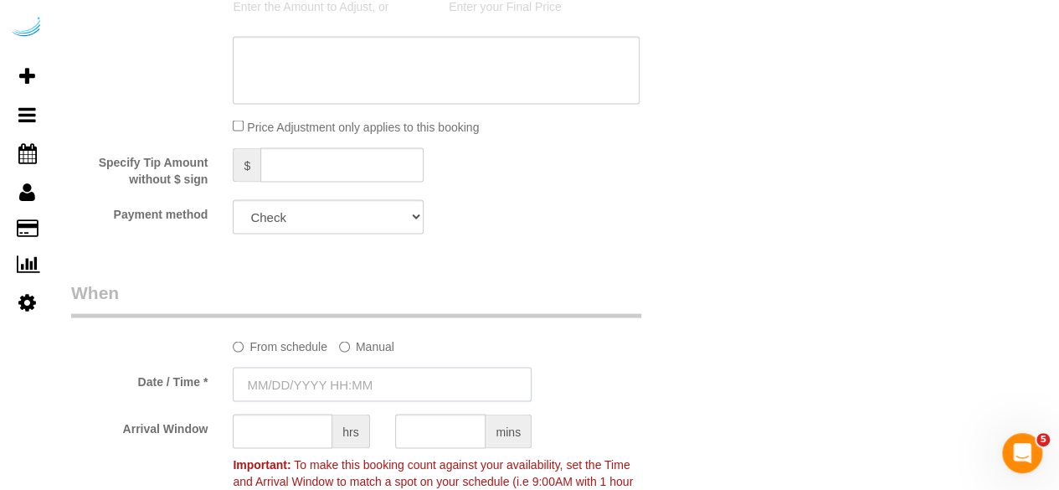
click at [338, 381] on input "text" at bounding box center [382, 384] width 299 height 34
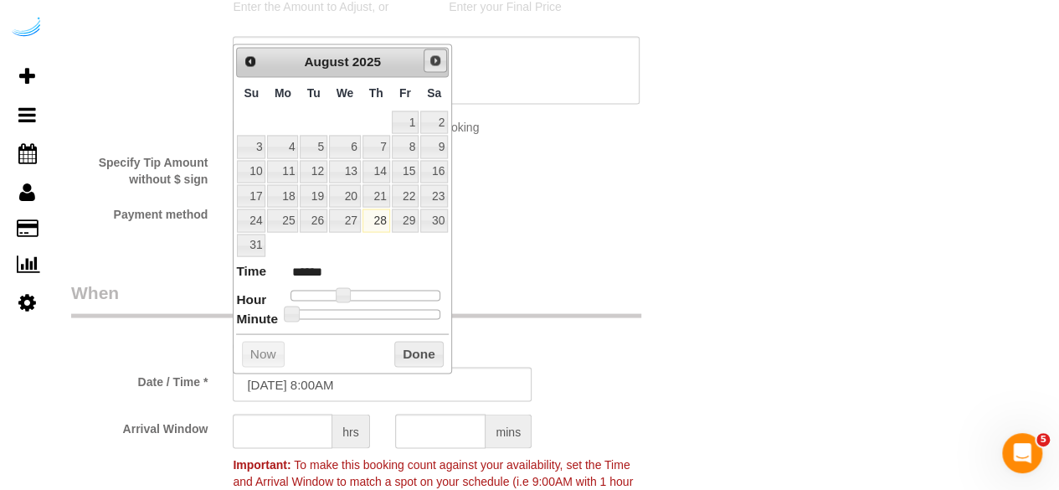
click at [431, 59] on span "Next" at bounding box center [435, 60] width 13 height 13
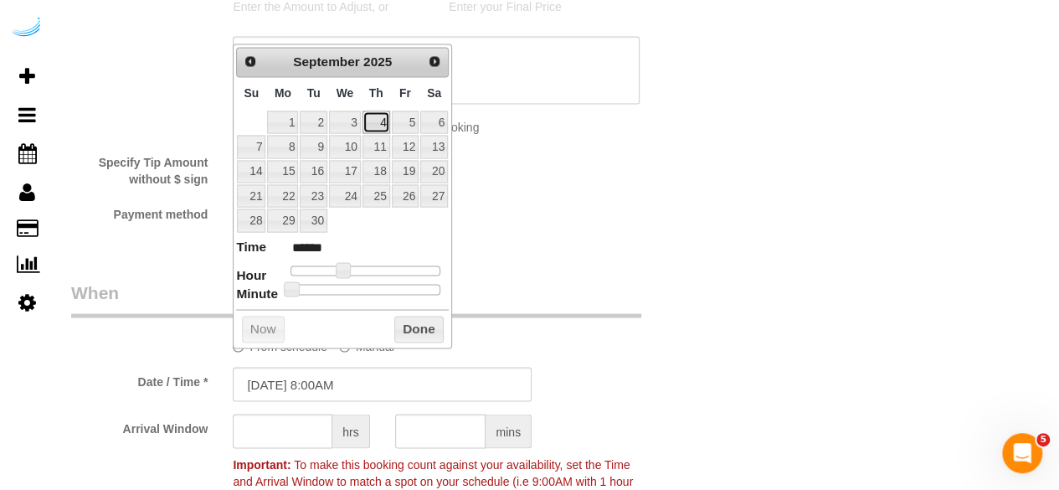
click at [380, 116] on link "4" at bounding box center [377, 122] width 28 height 23
click at [349, 266] on span at bounding box center [349, 269] width 15 height 15
click at [288, 437] on input "text" at bounding box center [283, 431] width 100 height 34
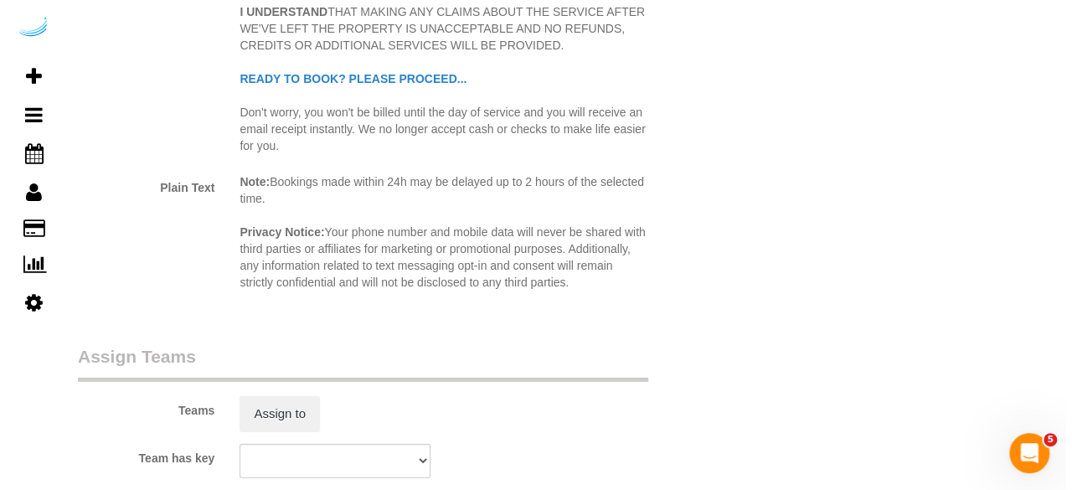
scroll to position [2261, 0]
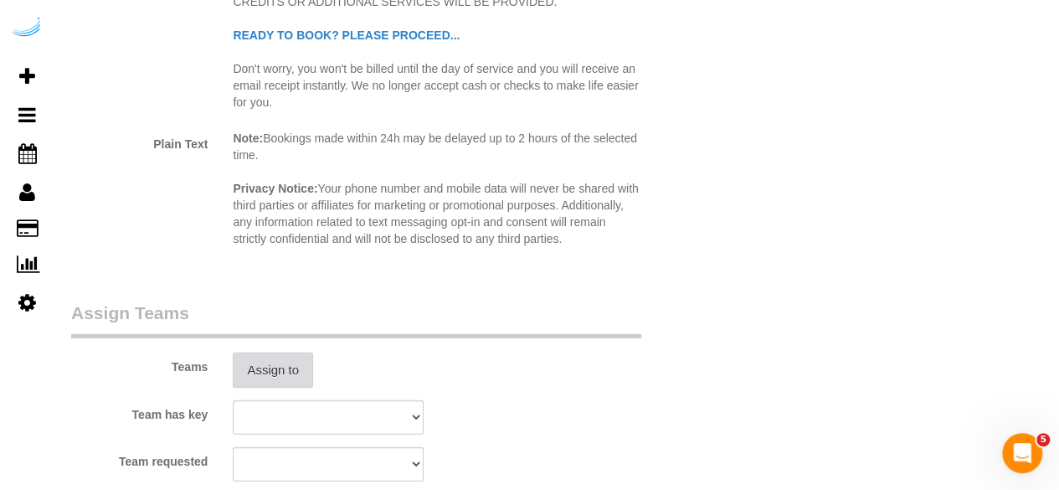
click at [236, 371] on button "Assign to" at bounding box center [273, 370] width 80 height 35
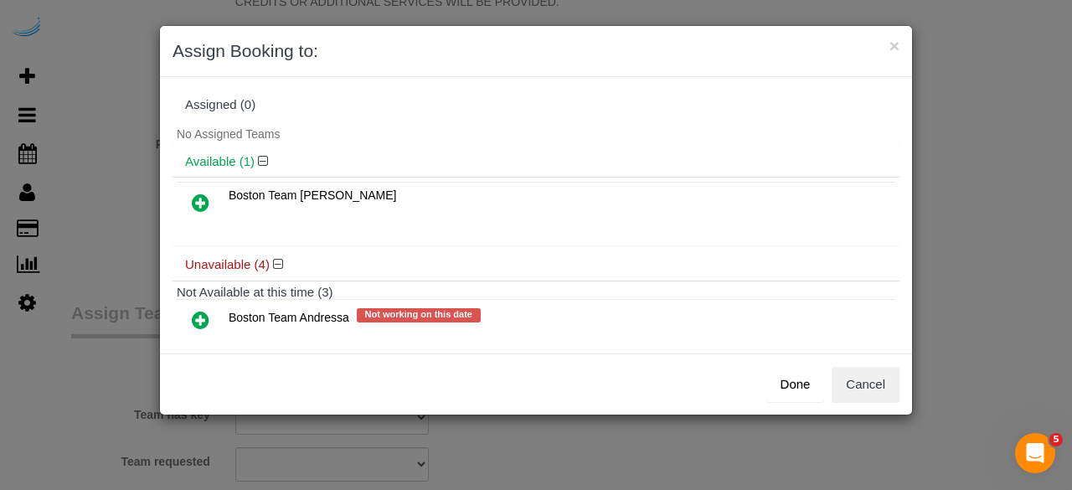
scroll to position [167, 0]
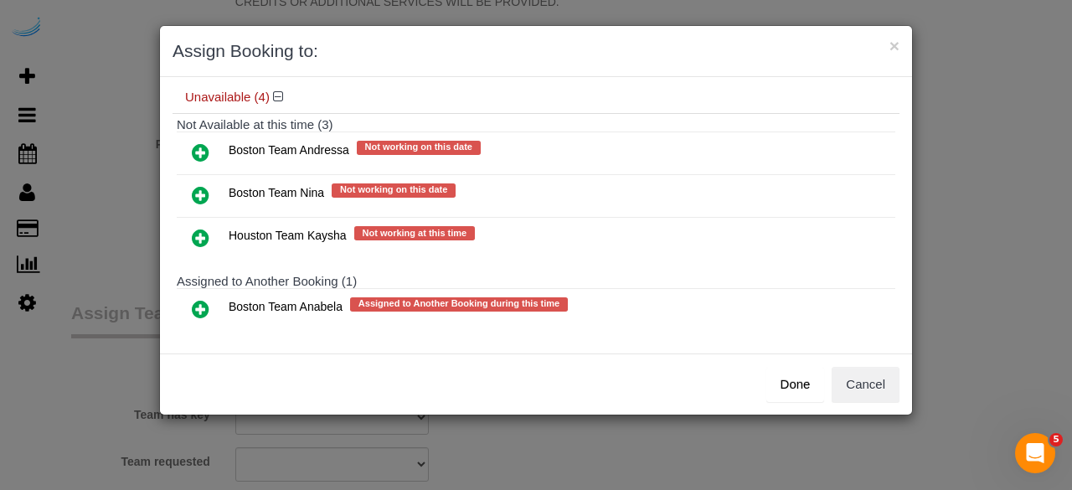
click at [200, 301] on icon at bounding box center [201, 309] width 18 height 20
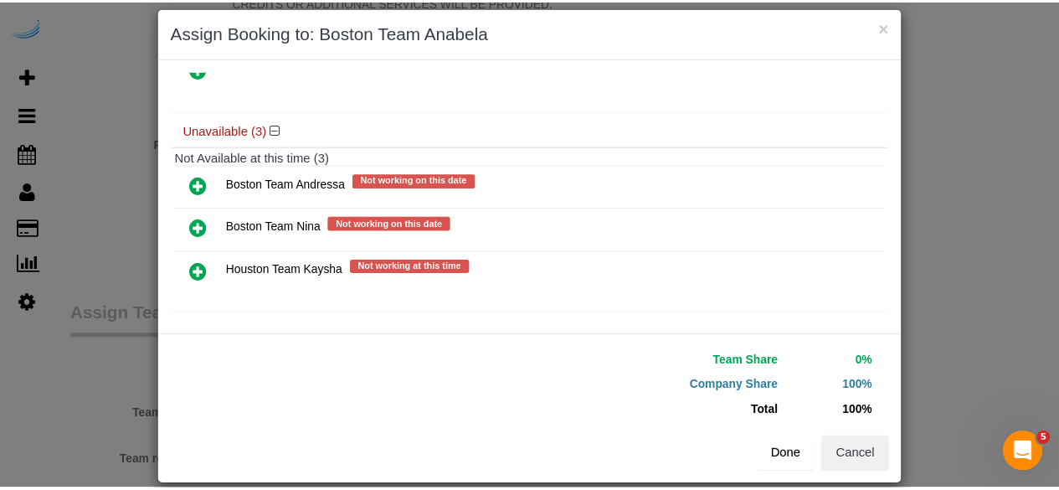
scroll to position [38, 0]
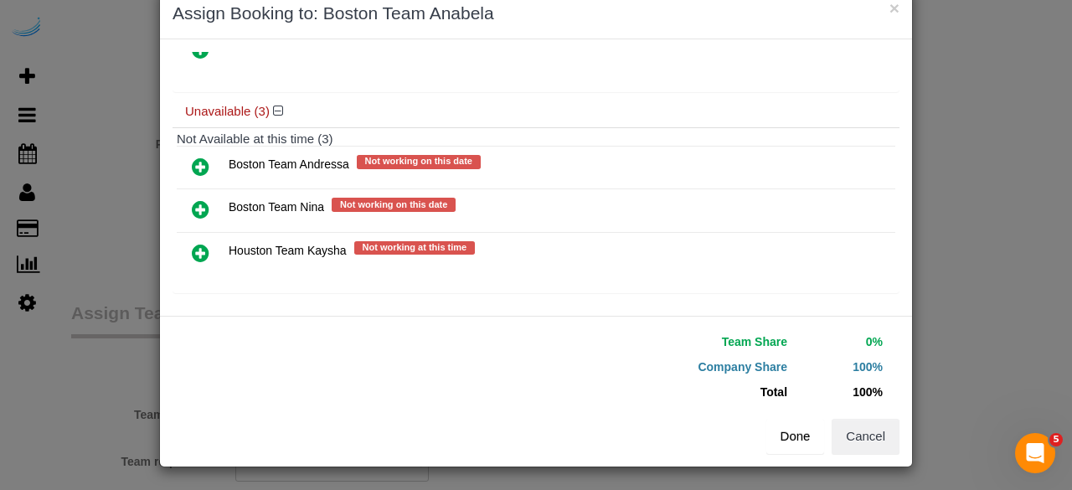
click at [809, 439] on button "Done" at bounding box center [795, 436] width 59 height 35
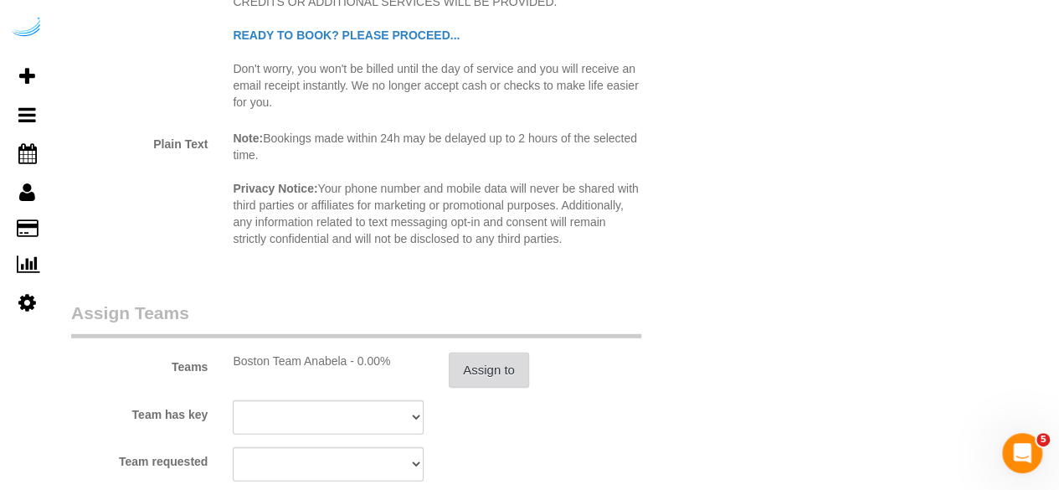
scroll to position [2596, 0]
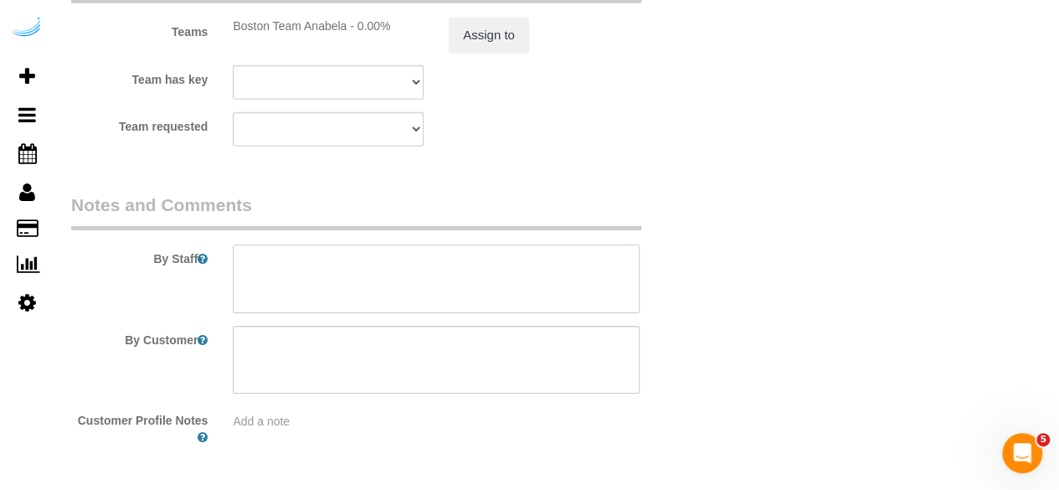
click at [587, 294] on textarea at bounding box center [436, 279] width 407 height 69
click at [476, 265] on textarea at bounding box center [436, 279] width 407 height 69
paste textarea "Permanent Notes:No notes from this customer.Today's Notes:No notes from this se…"
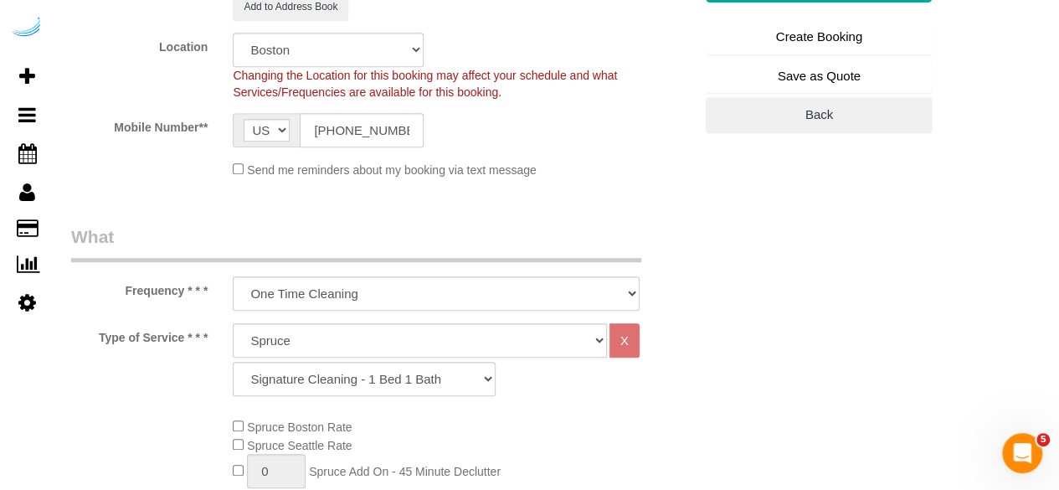
scroll to position [0, 0]
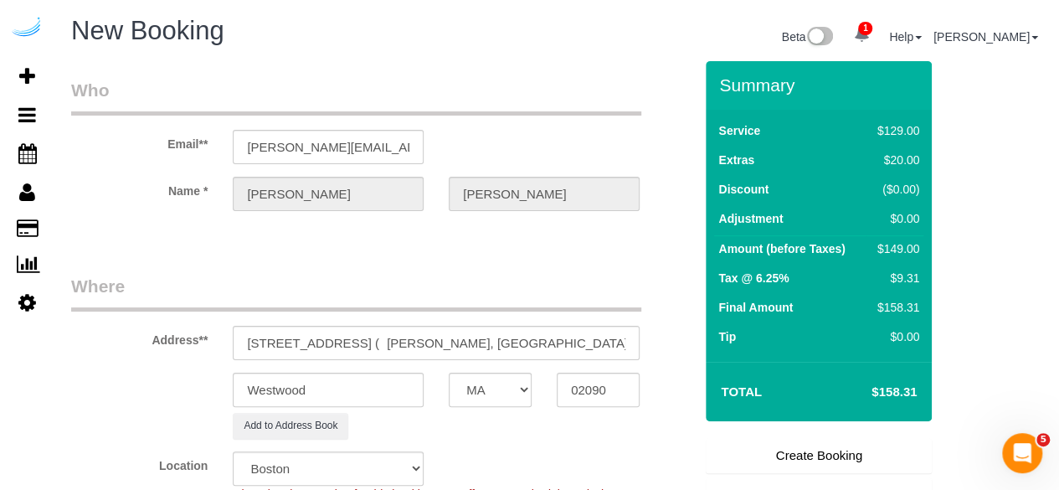
click at [783, 456] on link "Create Booking" at bounding box center [819, 455] width 226 height 35
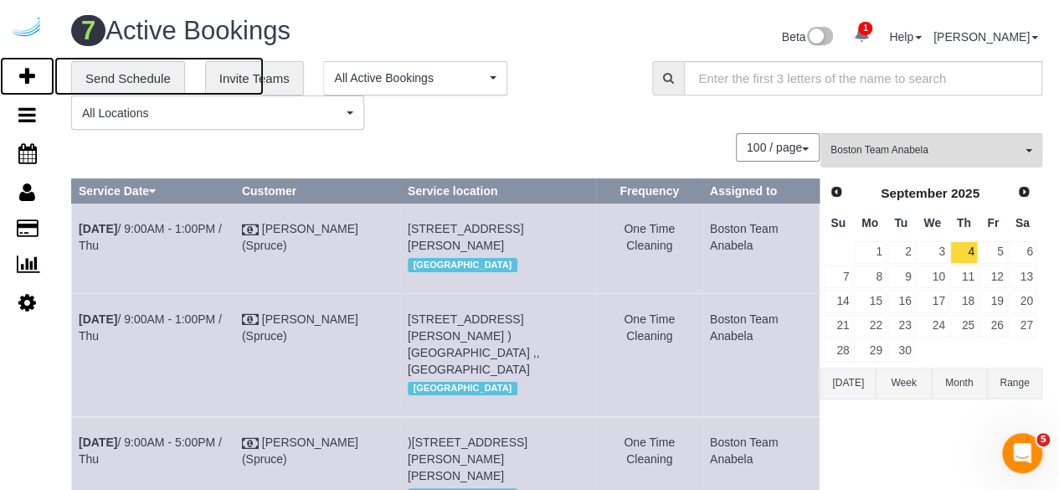
drag, startPoint x: 37, startPoint y: 75, endPoint x: 214, endPoint y: 11, distance: 187.8
click at [38, 75] on link "Add Booking" at bounding box center [27, 76] width 54 height 39
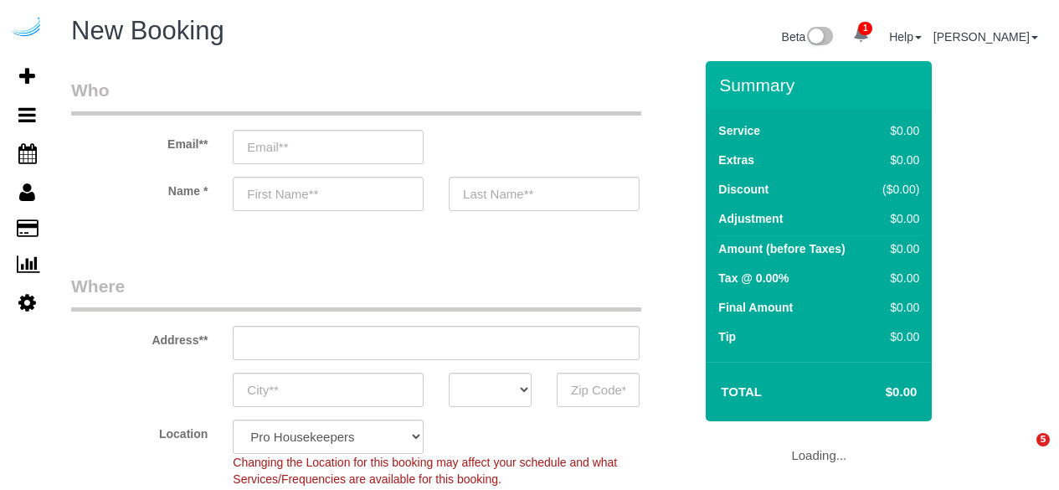
select select "4"
select select "number:9"
drag, startPoint x: 392, startPoint y: 152, endPoint x: 396, endPoint y: 143, distance: 9.4
click at [393, 150] on input "email" at bounding box center [328, 147] width 191 height 34
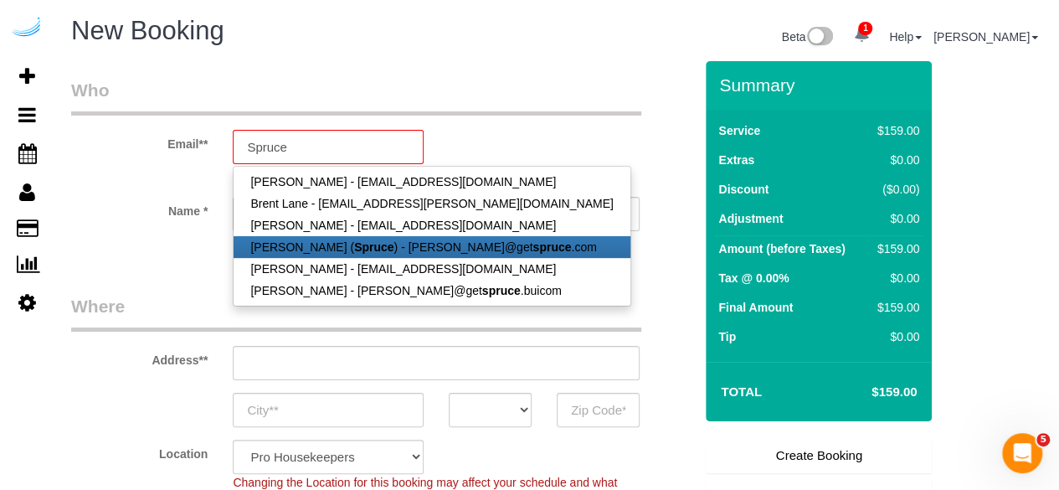
click at [372, 242] on link "[PERSON_NAME] ( Spruce ) - [PERSON_NAME]@get spruce .com" at bounding box center [432, 247] width 396 height 22
type input "[PERSON_NAME][EMAIL_ADDRESS][DOMAIN_NAME]"
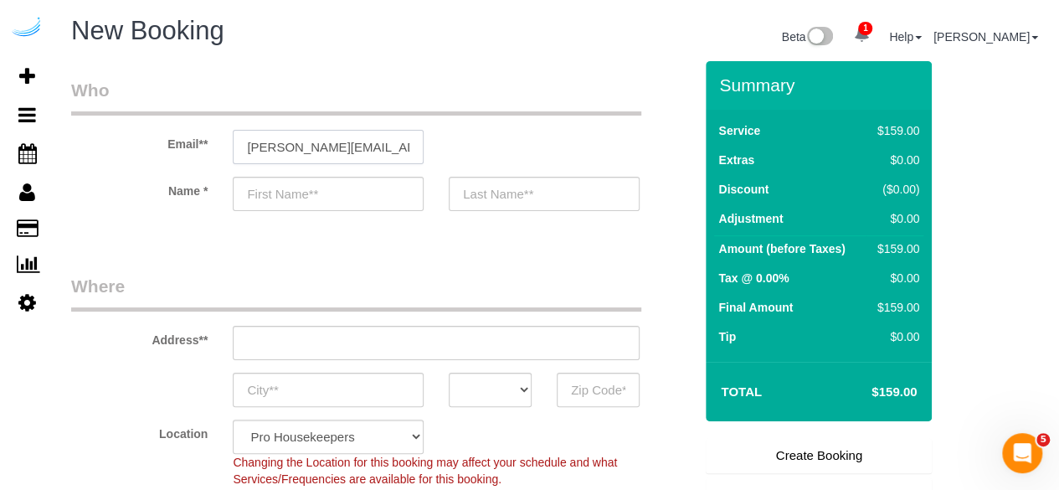
type input "[PERSON_NAME]"
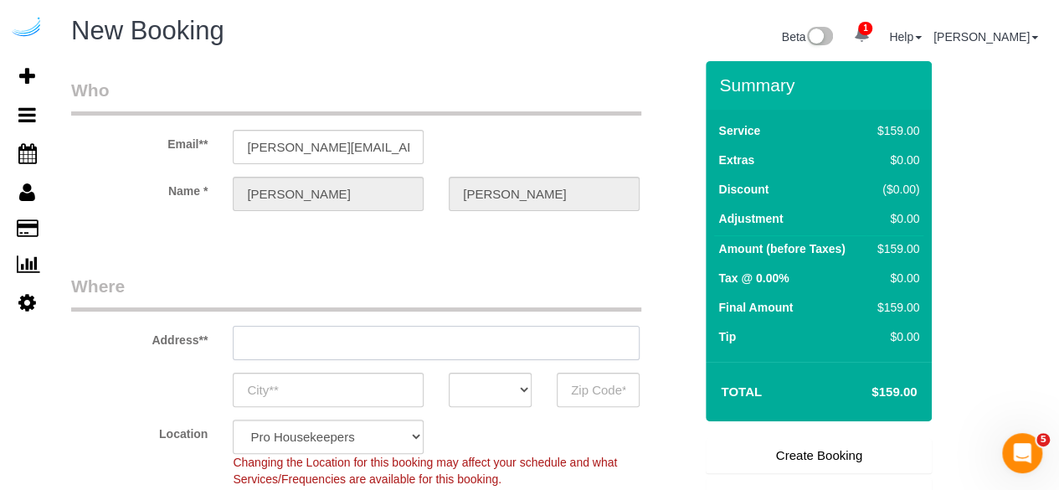
type input "[STREET_ADDRESS][PERSON_NAME]"
type input "Austin"
select select "[GEOGRAPHIC_DATA]"
type input "78704"
click at [429, 338] on input "[STREET_ADDRESS][PERSON_NAME]" at bounding box center [436, 343] width 407 height 34
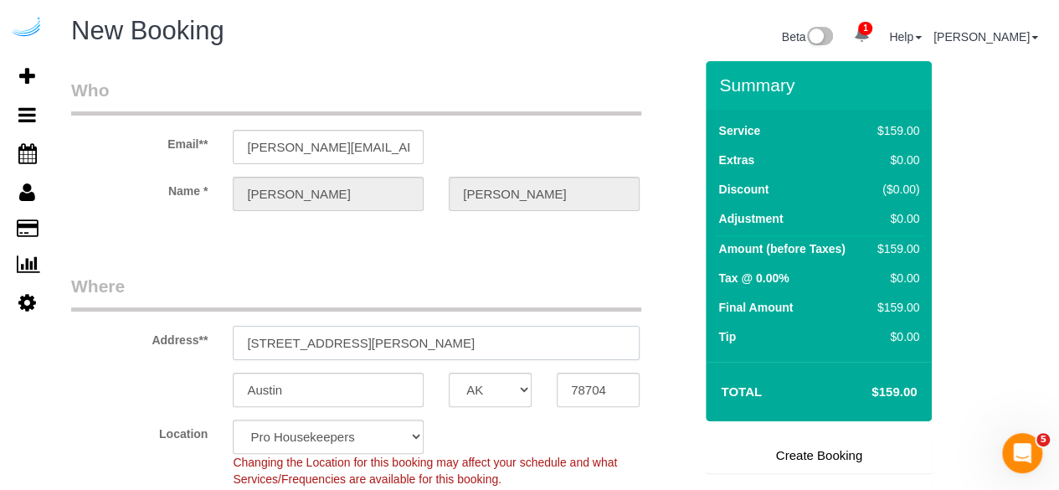
paste input "[STREET_ADDRESS]"
type input "[STREET_ADDRESS]"
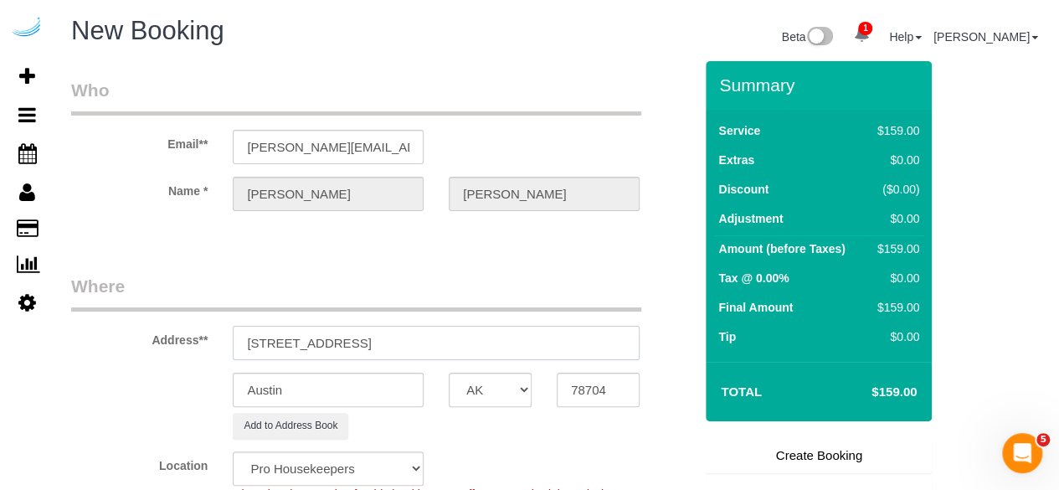
select select "9"
select select "object:31940"
drag, startPoint x: 411, startPoint y: 343, endPoint x: 498, endPoint y: 327, distance: 88.5
click at [494, 327] on input "[STREET_ADDRESS]" at bounding box center [436, 343] width 407 height 34
type input "[STREET_ADDRESS]"
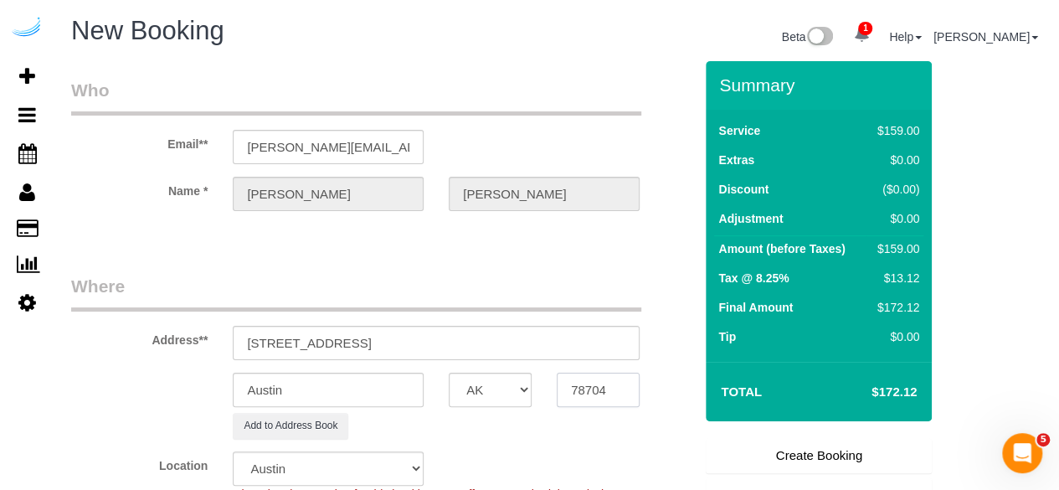
click at [580, 386] on input "78704" at bounding box center [598, 390] width 83 height 34
paste input "02111"
type input "02111"
click at [538, 399] on div "AK AL AR AZ CA CO CT DC DE [GEOGRAPHIC_DATA] [GEOGRAPHIC_DATA] HI IA ID IL IN K…" at bounding box center [490, 390] width 108 height 34
click at [467, 389] on select "AK AL AR AZ CA CO CT DC DE [GEOGRAPHIC_DATA] [GEOGRAPHIC_DATA] HI IA ID IL IN K…" at bounding box center [490, 390] width 83 height 34
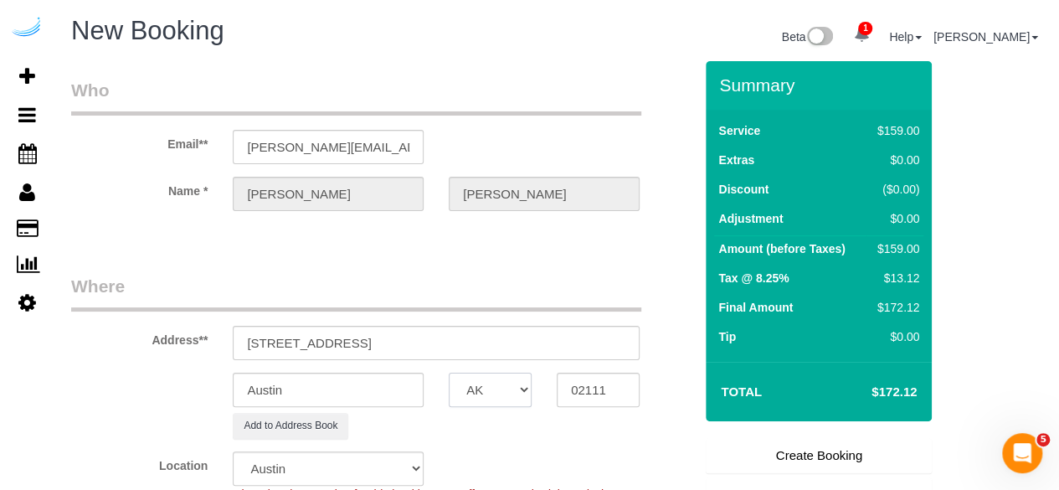
select select "7"
select select "object:31987"
select select "MA"
click at [449, 373] on select "AK AL AR AZ CA CO CT DC DE [GEOGRAPHIC_DATA] [GEOGRAPHIC_DATA] HI IA ID IL IN K…" at bounding box center [490, 390] width 83 height 34
click at [387, 391] on input "Austin" at bounding box center [328, 390] width 191 height 34
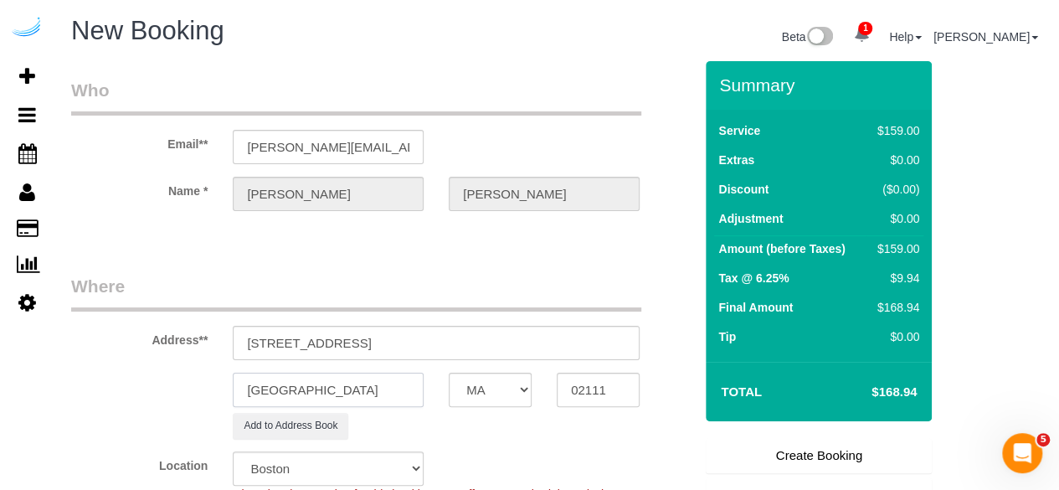
type input "[GEOGRAPHIC_DATA]"
drag, startPoint x: 345, startPoint y: 337, endPoint x: 596, endPoint y: 345, distance: 251.3
click at [596, 345] on input "[STREET_ADDRESS]" at bounding box center [436, 343] width 407 height 34
paste input "[PERSON_NAME]"
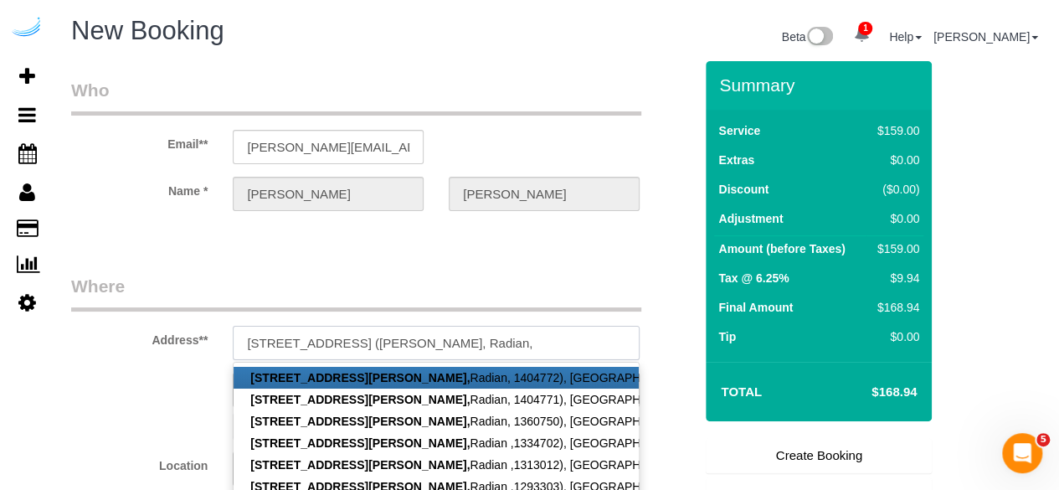
paste input "[PERSON_NAME]"
drag, startPoint x: 554, startPoint y: 339, endPoint x: 621, endPoint y: 351, distance: 68.0
click at [621, 351] on input "[STREET_ADDRESS] ([PERSON_NAME], Radian, [PERSON_NAME])" at bounding box center [436, 343] width 407 height 34
paste input "1429844"
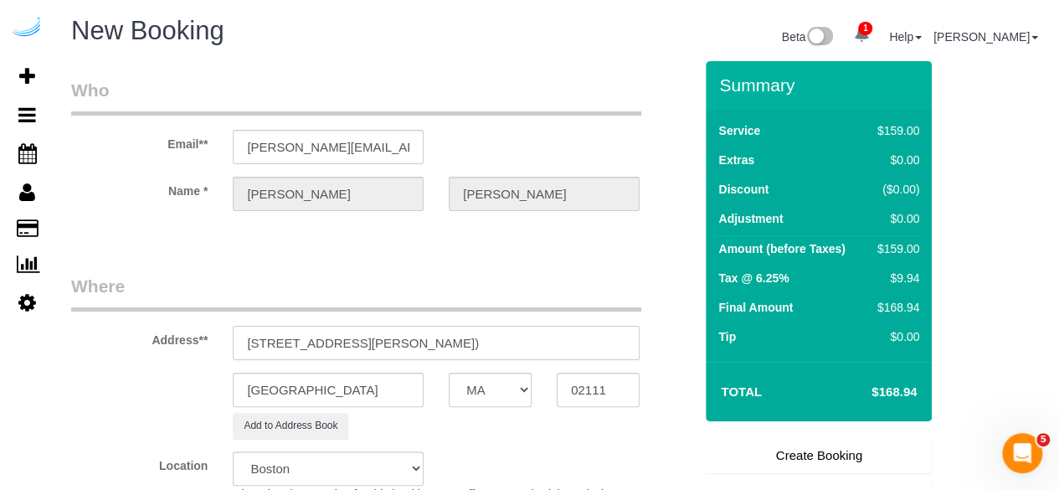
scroll to position [251, 0]
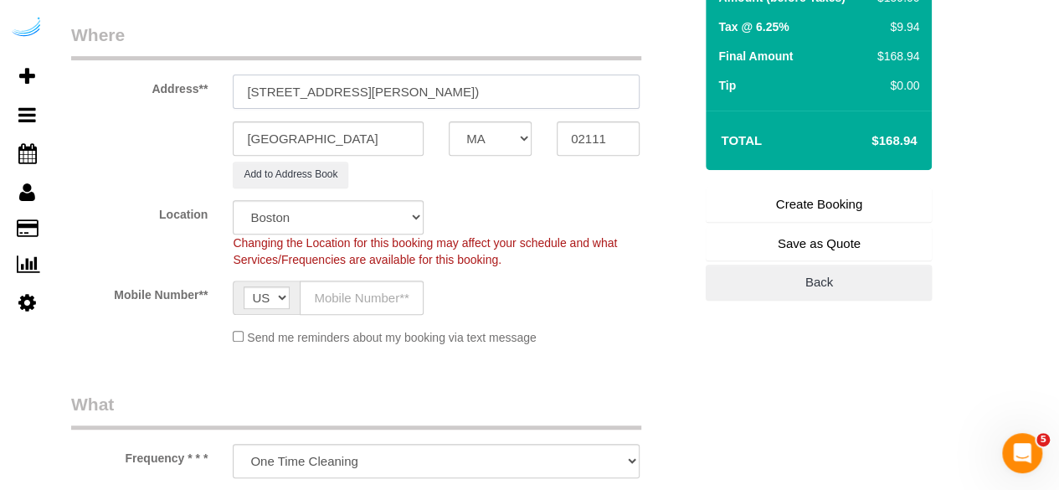
type input "[STREET_ADDRESS][PERSON_NAME])"
click at [352, 306] on input "text" at bounding box center [362, 298] width 124 height 34
type input "[PHONE_NUMBER]"
type input "[PERSON_NAME]"
type input "[PHONE_NUMBER]"
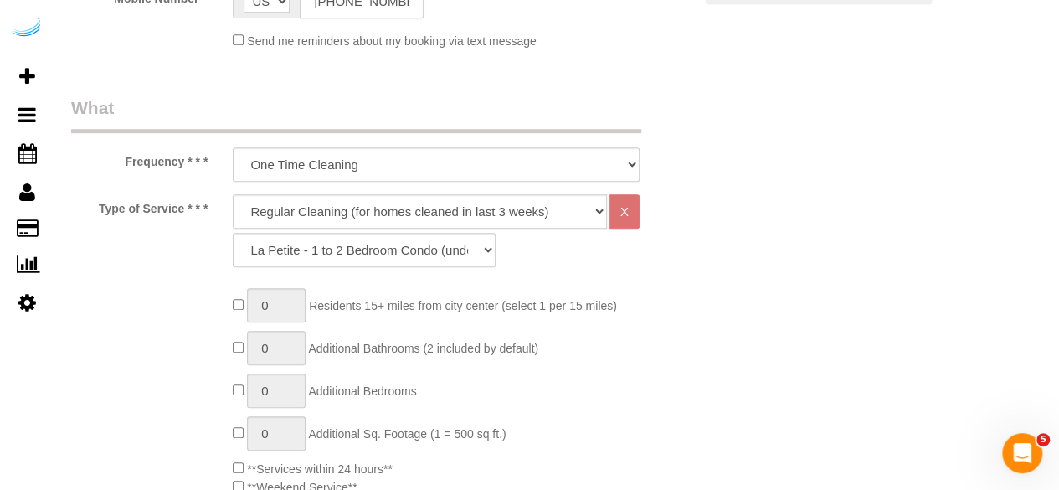
scroll to position [586, 0]
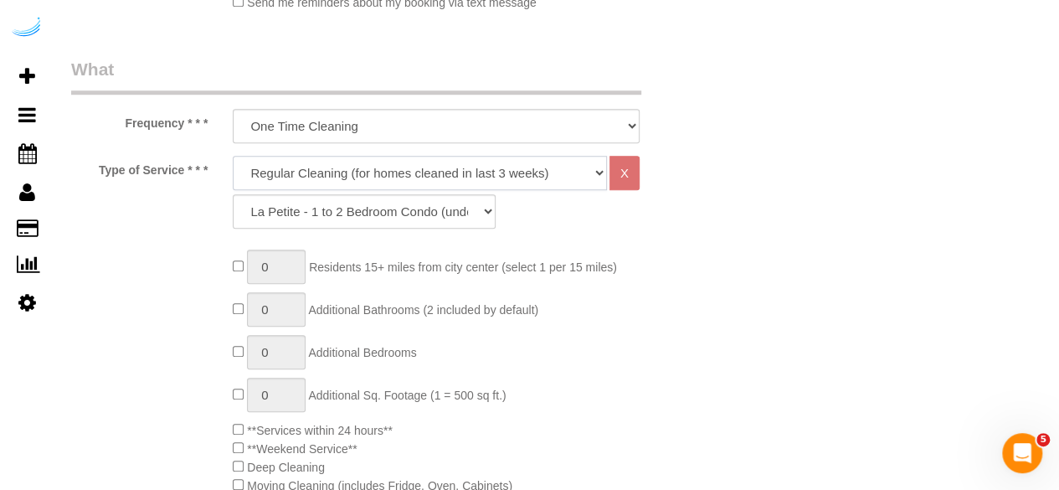
click at [492, 181] on select "Deep Cleaning (for homes that have not been cleaned in 3+ weeks) Spruce Regular…" at bounding box center [420, 173] width 374 height 34
select select "282"
click at [233, 156] on select "Deep Cleaning (for homes that have not been cleaned in 3+ weeks) Spruce Regular…" at bounding box center [420, 173] width 374 height 34
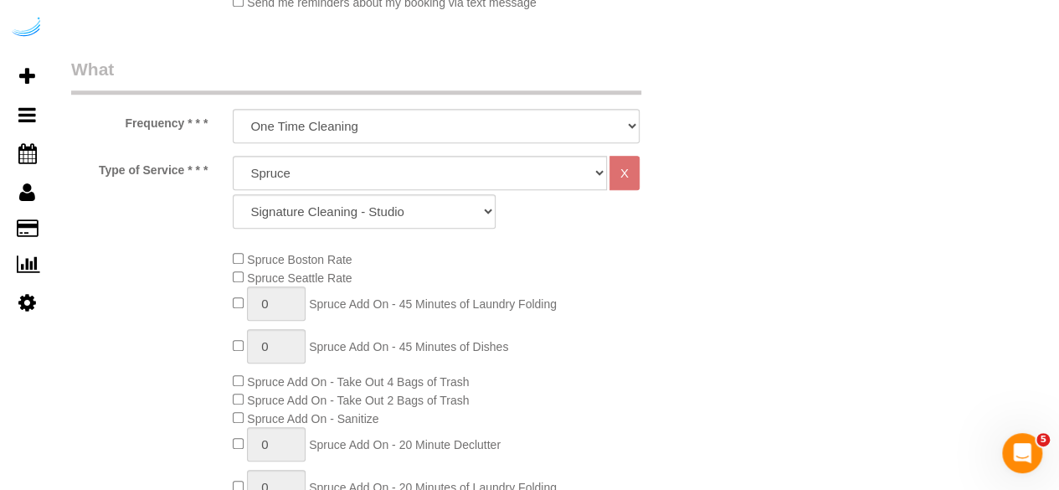
click at [389, 192] on div "Deep Cleaning (for homes that have not been cleaned in 3+ weeks) Spruce Regular…" at bounding box center [436, 192] width 407 height 73
drag, startPoint x: 390, startPoint y: 202, endPoint x: 399, endPoint y: 193, distance: 11.8
click at [390, 202] on select "Signature Cleaning - Studio Signature Cleaning - 1 Bed 1 Bath Signature Cleanin…" at bounding box center [364, 211] width 263 height 34
select select "304"
click at [233, 194] on select "Signature Cleaning - Studio Signature Cleaning - 1 Bed 1 Bath Signature Cleanin…" at bounding box center [364, 211] width 263 height 34
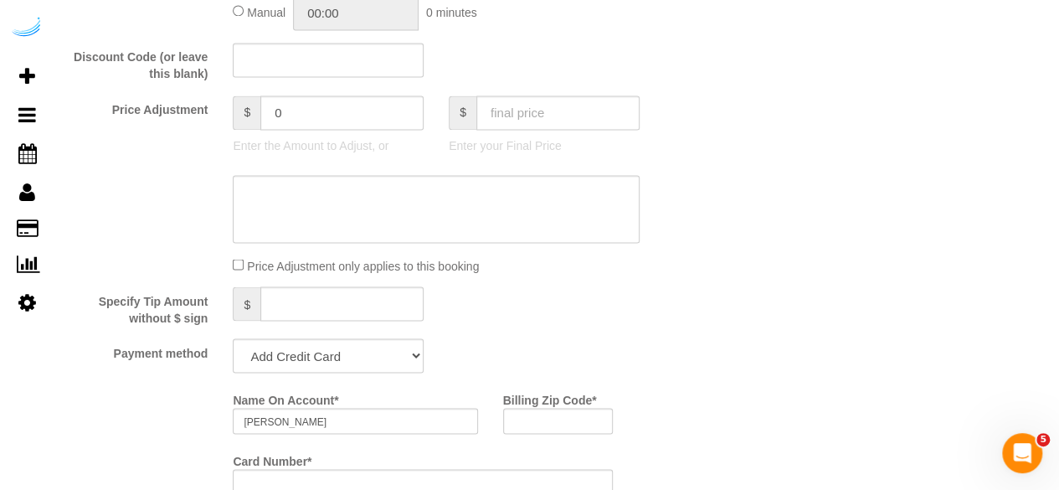
scroll to position [1424, 0]
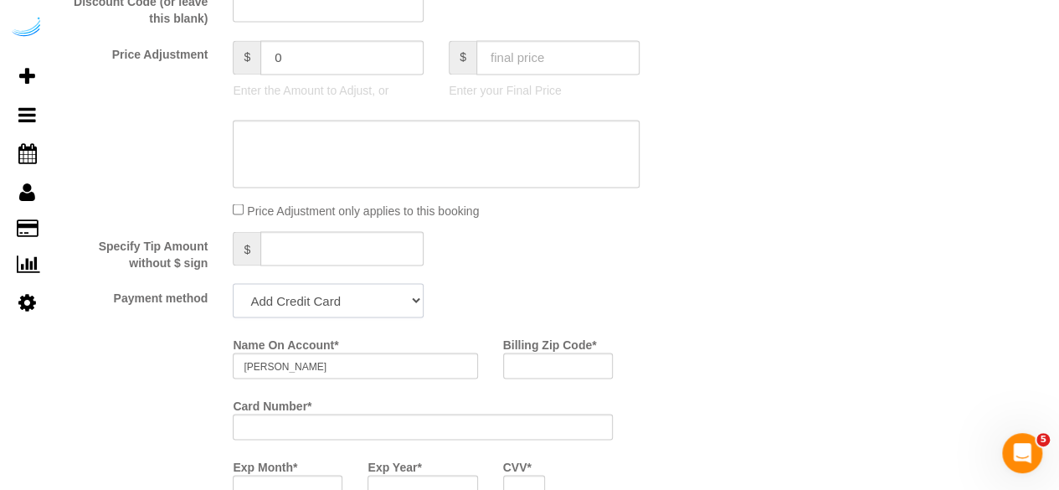
click at [337, 294] on select "Add Credit Card Cash Check Paypal" at bounding box center [328, 300] width 191 height 34
select select "string:check"
click at [233, 285] on select "Add Credit Card Cash Check Paypal" at bounding box center [328, 300] width 191 height 34
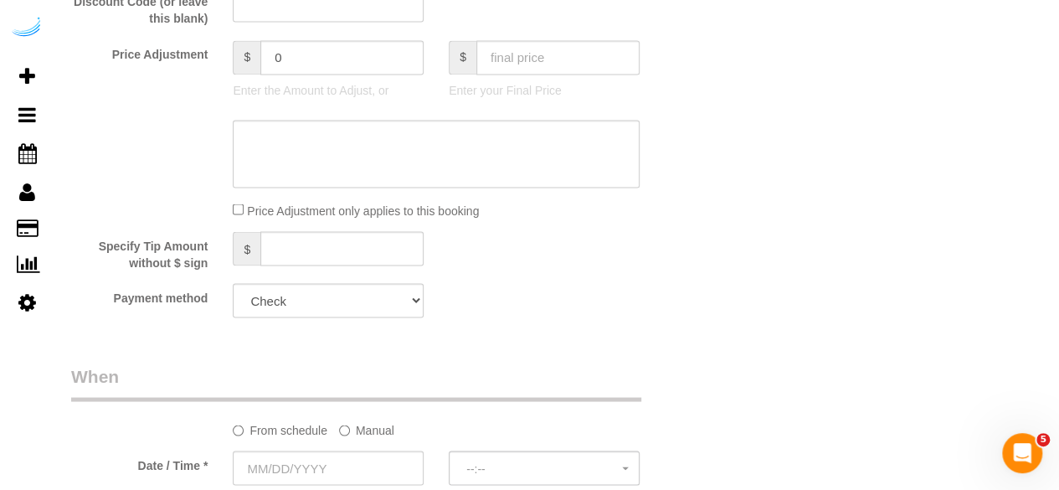
click at [353, 426] on label "Manual" at bounding box center [366, 426] width 55 height 23
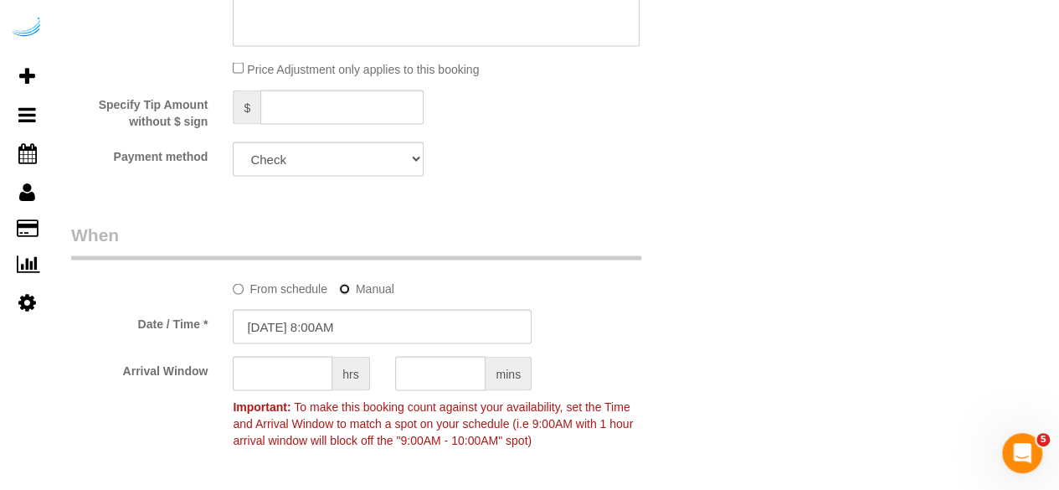
scroll to position [1591, 0]
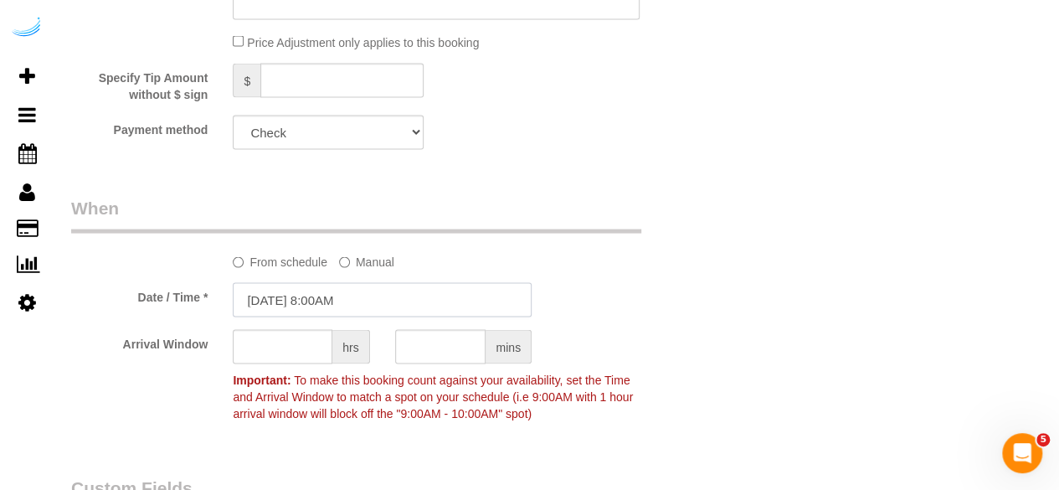
click at [363, 301] on input "[DATE] 8:00AM" at bounding box center [382, 300] width 299 height 34
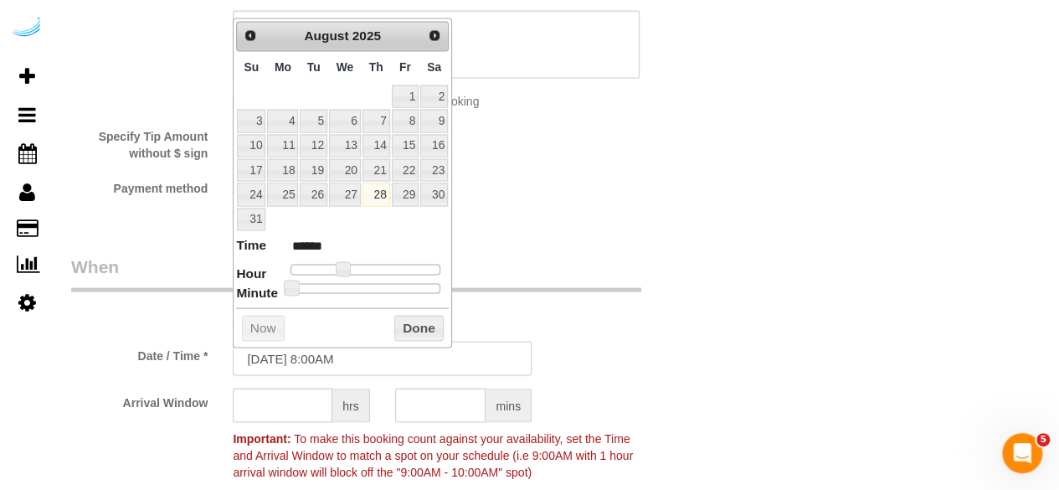
scroll to position [1507, 0]
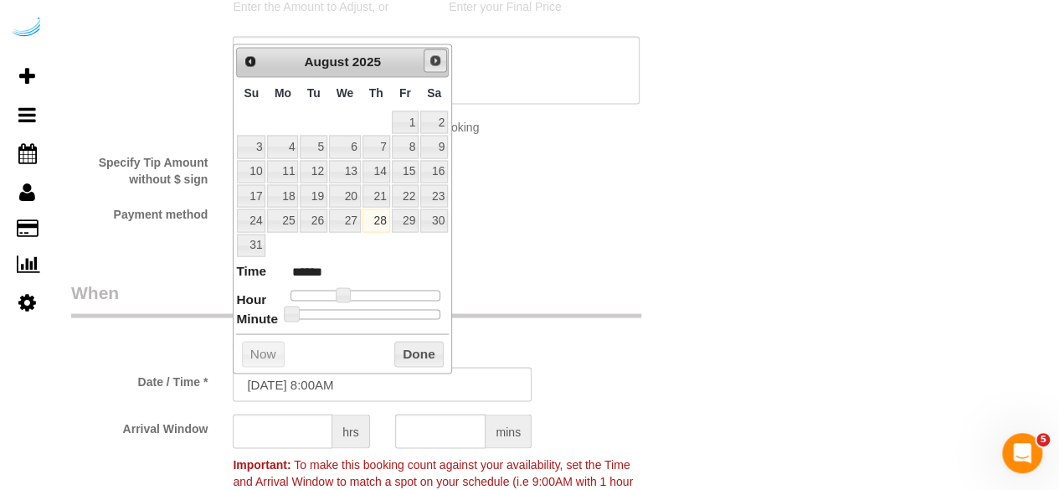
click at [429, 54] on link "Next" at bounding box center [435, 60] width 23 height 23
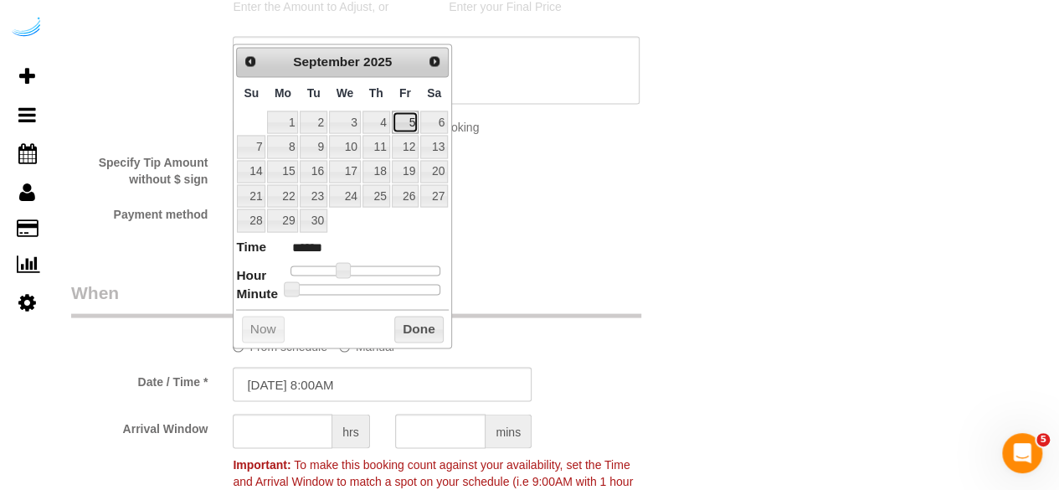
click at [404, 119] on link "5" at bounding box center [405, 122] width 27 height 23
type input "[DATE] 9:00AM"
type input "******"
type input "[DATE] 10:00AM"
type input "*******"
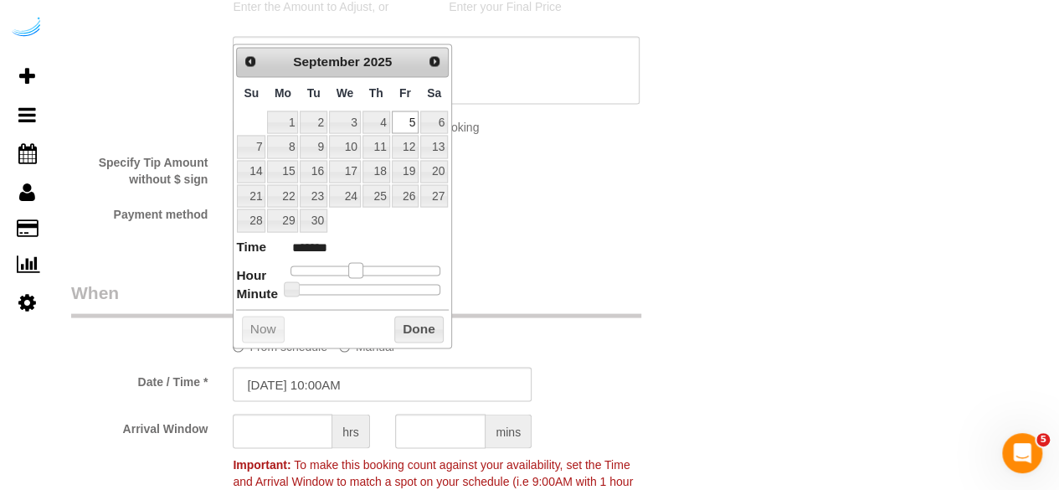
type input "[DATE] 9:00AM"
type input "******"
click at [345, 269] on span at bounding box center [349, 269] width 15 height 15
click at [301, 438] on input "text" at bounding box center [283, 431] width 100 height 34
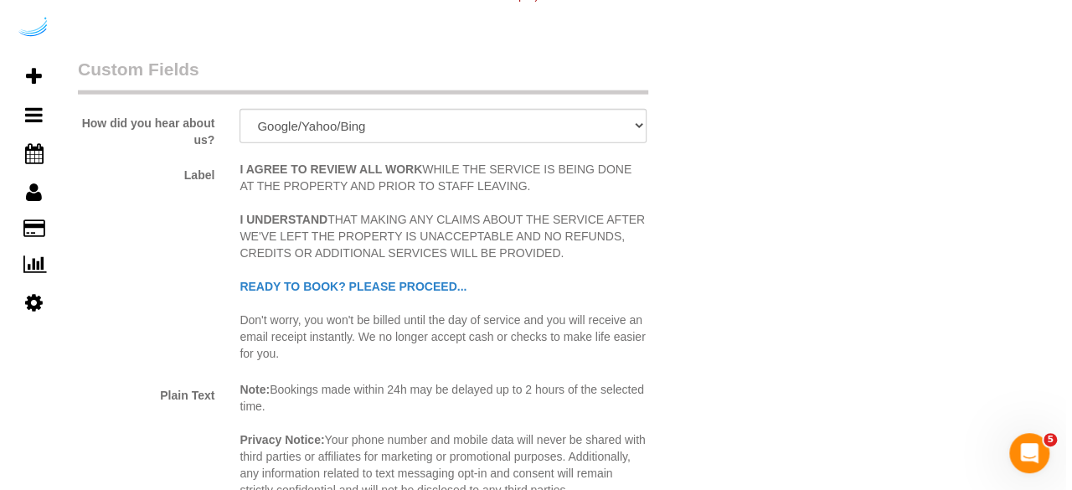
scroll to position [2261, 0]
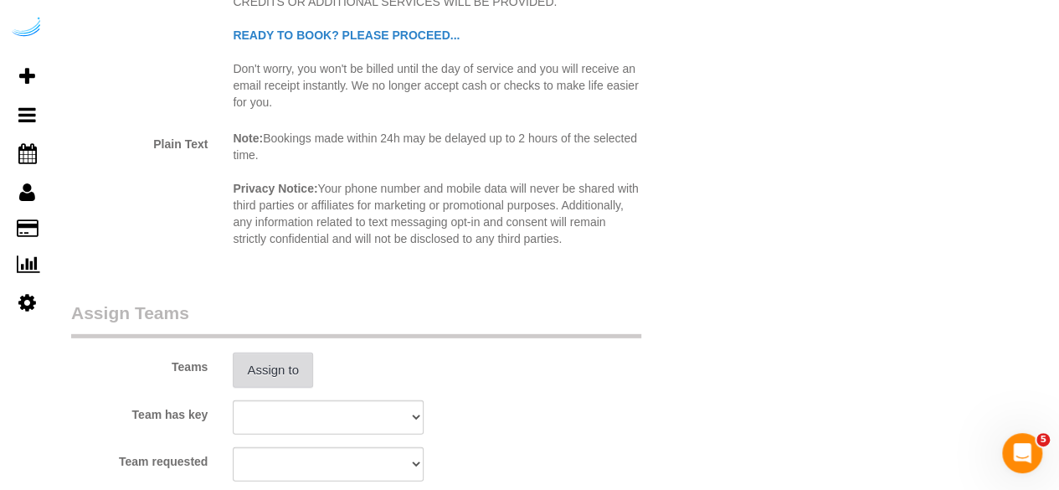
type input "4"
click at [260, 375] on button "Assign to" at bounding box center [273, 370] width 80 height 35
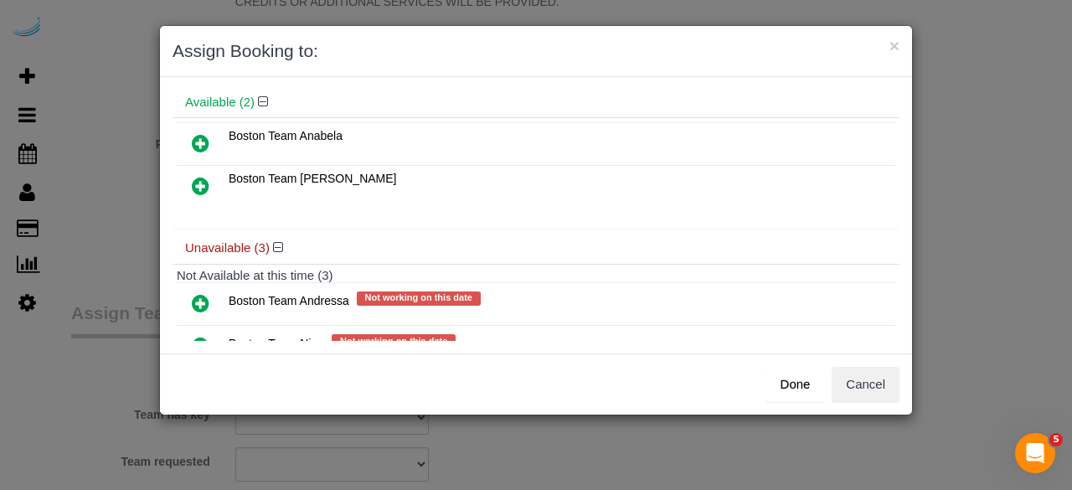
scroll to position [0, 0]
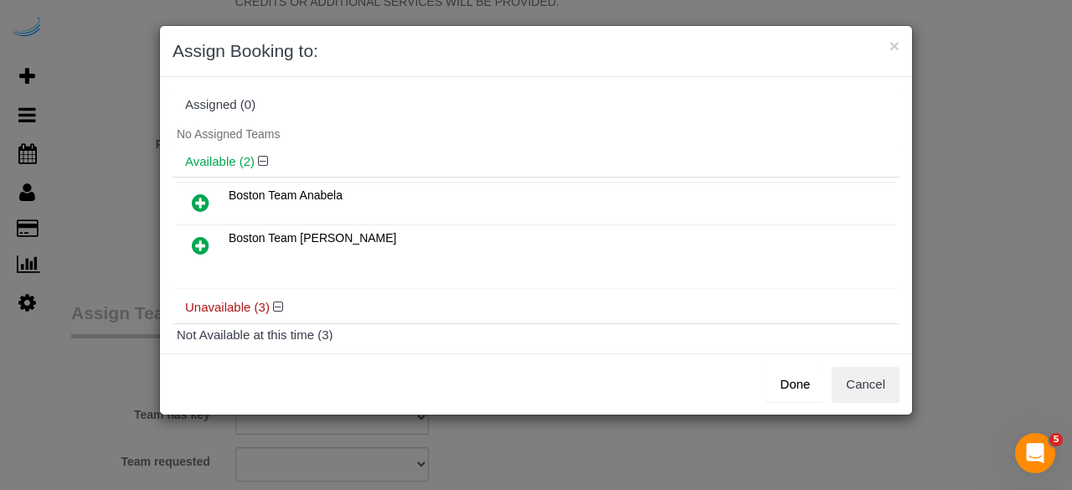
click at [202, 202] on icon at bounding box center [201, 203] width 18 height 20
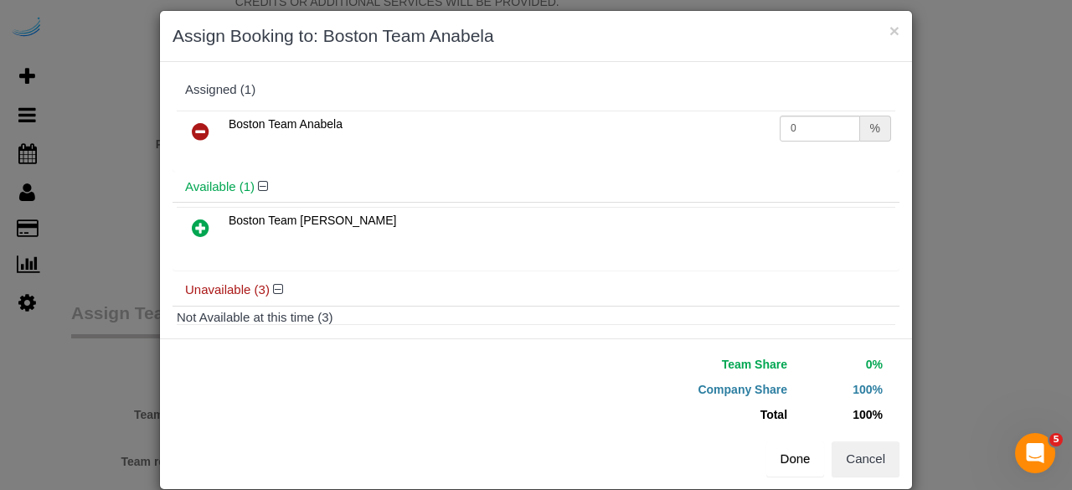
scroll to position [38, 0]
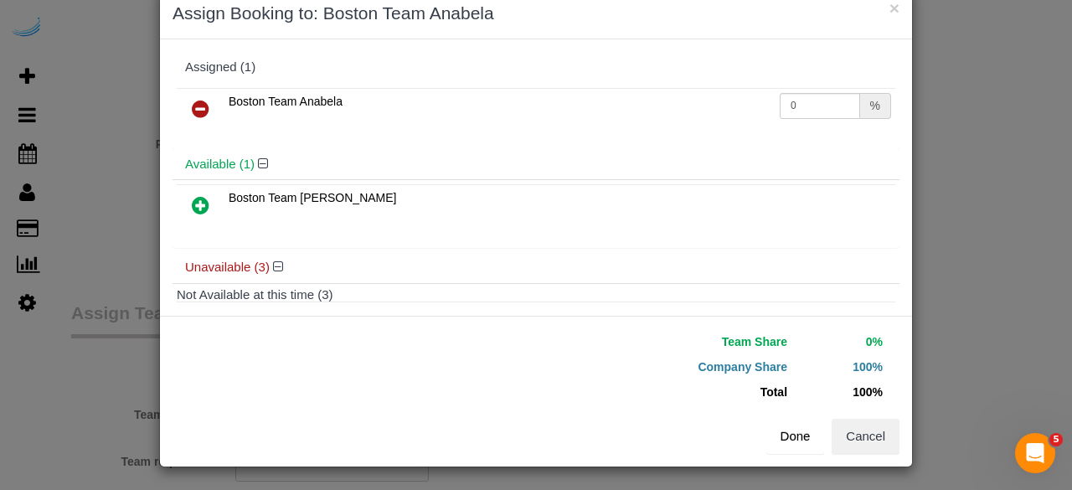
click at [792, 446] on button "Done" at bounding box center [795, 436] width 59 height 35
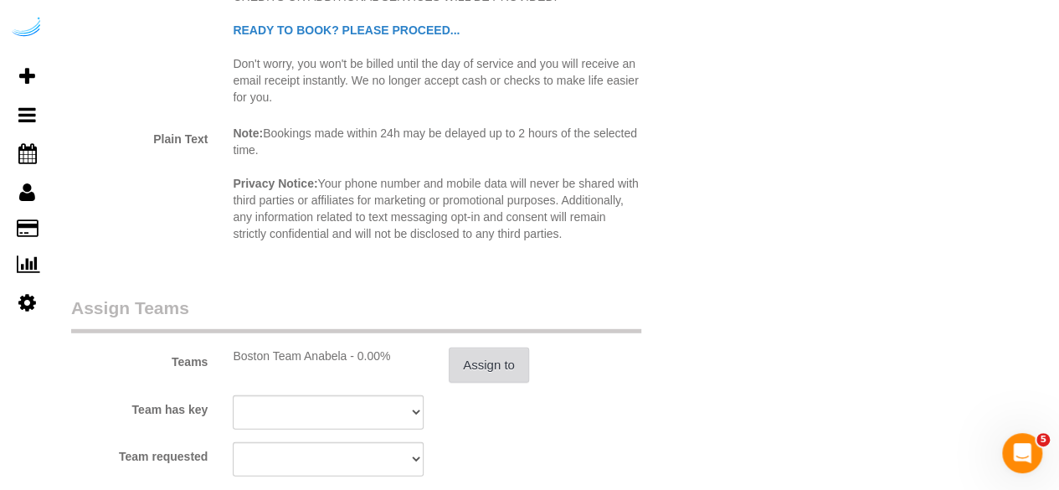
scroll to position [2429, 0]
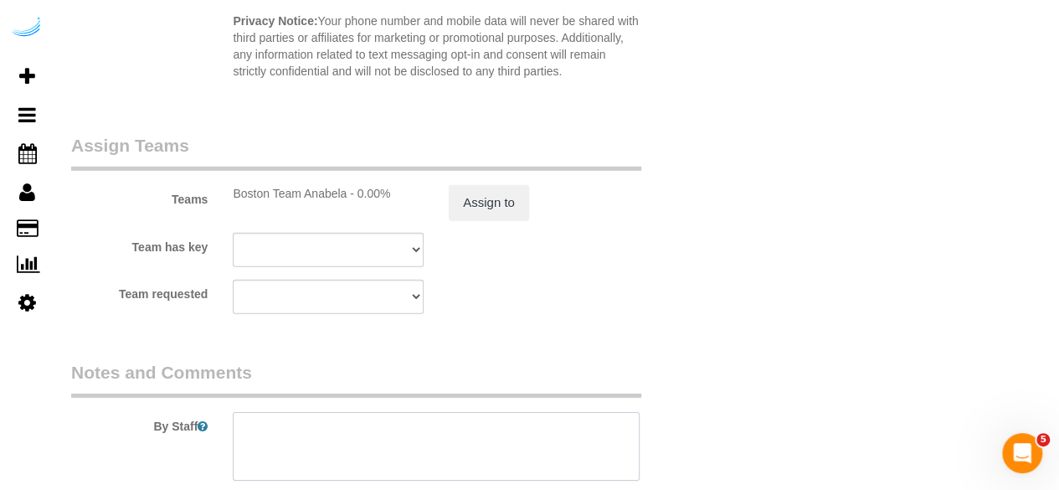
click at [466, 430] on textarea at bounding box center [436, 446] width 407 height 69
click at [359, 440] on textarea at bounding box center [436, 446] width 407 height 69
paste textarea "Permanent Notes:No notes from this [DOMAIN_NAME][DATE] Notes:No notes from this…"
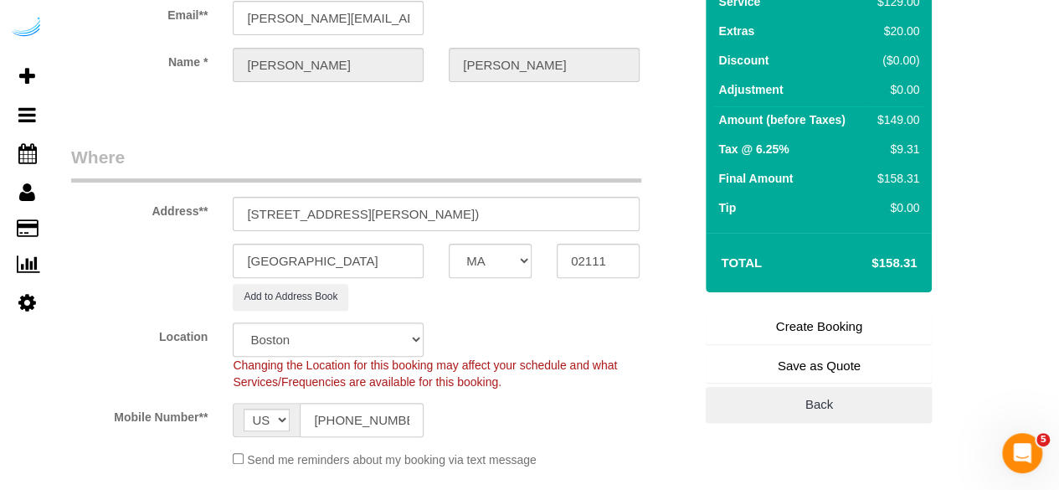
scroll to position [84, 0]
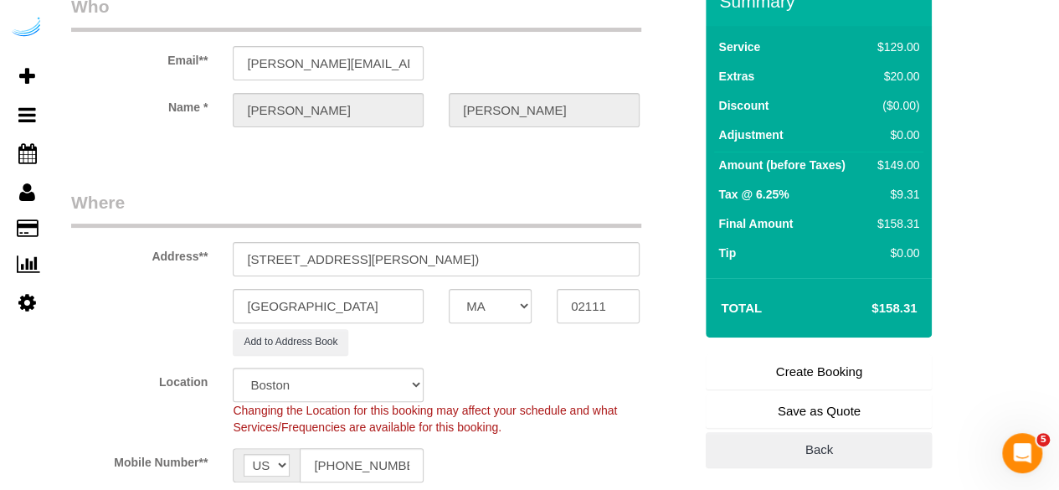
type textarea "Recurrency: Every 2 weeks Permanent Notes:No notes from this [DOMAIN_NAME][DATE…"
click at [835, 378] on link "Create Booking" at bounding box center [819, 371] width 226 height 35
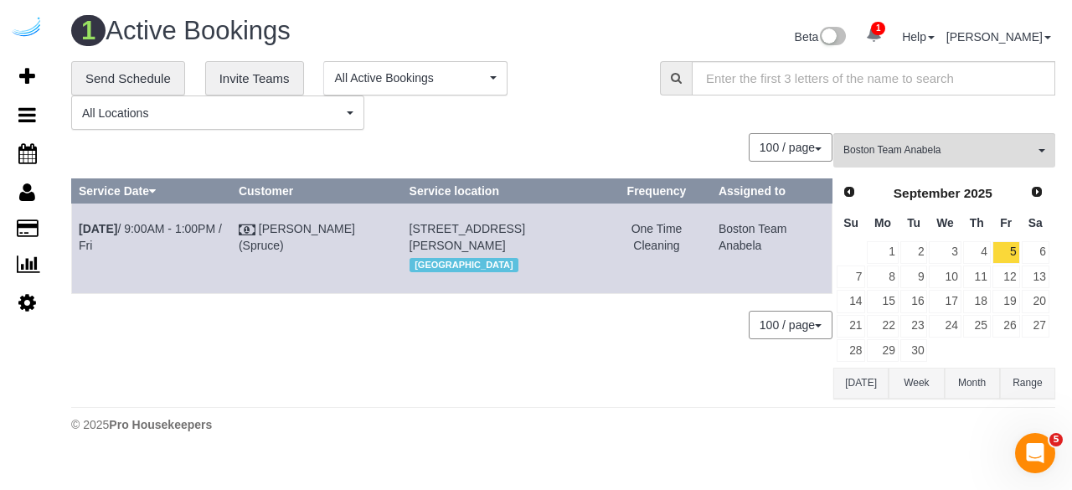
click at [674, 116] on div "**********" at bounding box center [563, 96] width 1009 height 70
click at [37, 65] on link "Add Booking" at bounding box center [27, 76] width 54 height 39
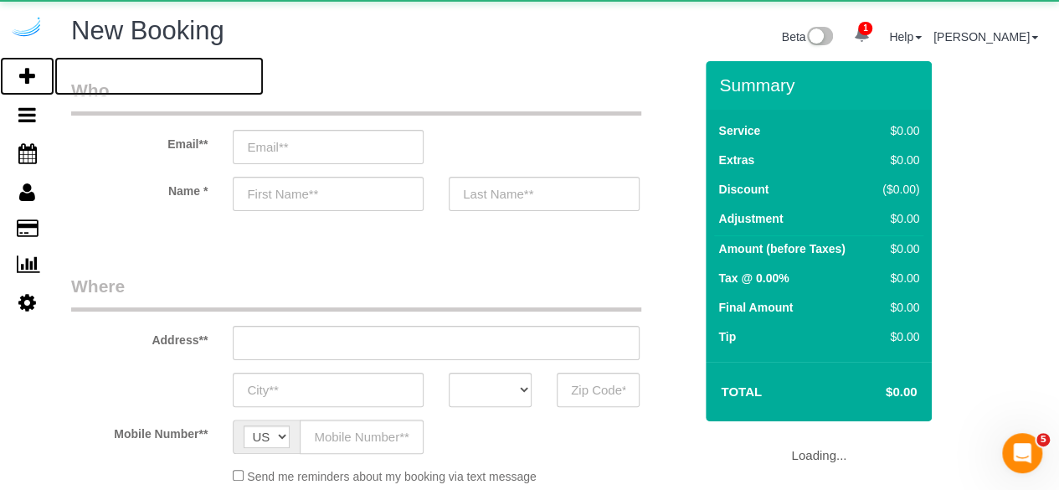
select select "object:32992"
select select "4"
select select "number:9"
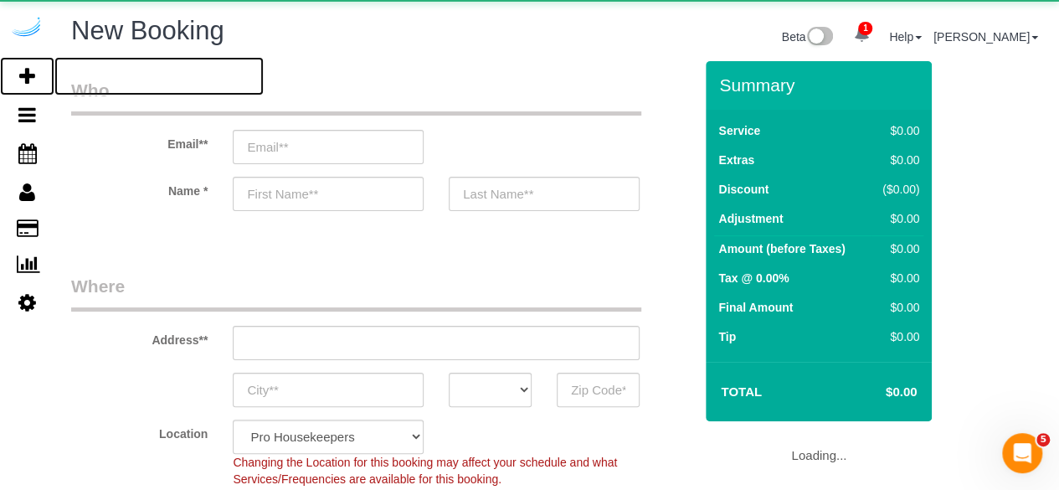
select select "object:33564"
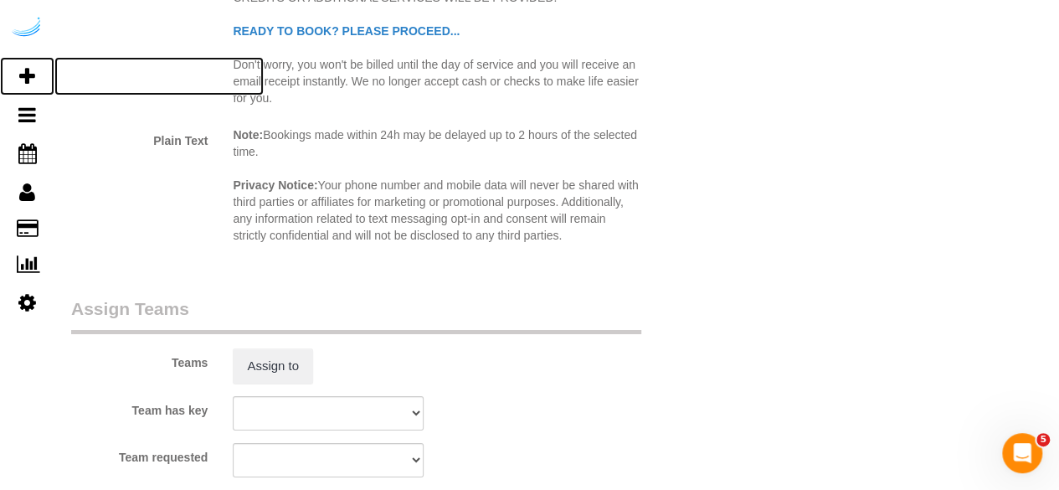
scroll to position [2866, 0]
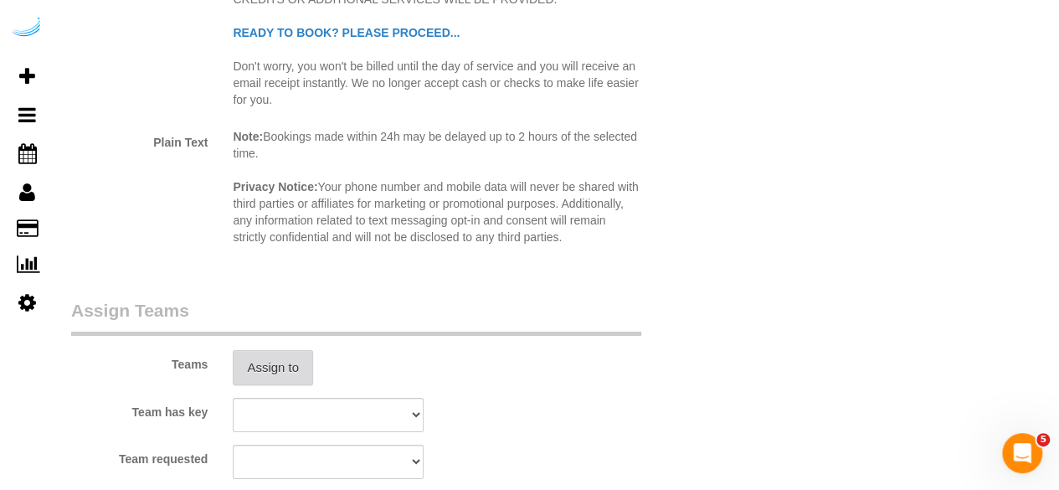
click at [256, 381] on button "Assign to" at bounding box center [273, 367] width 80 height 35
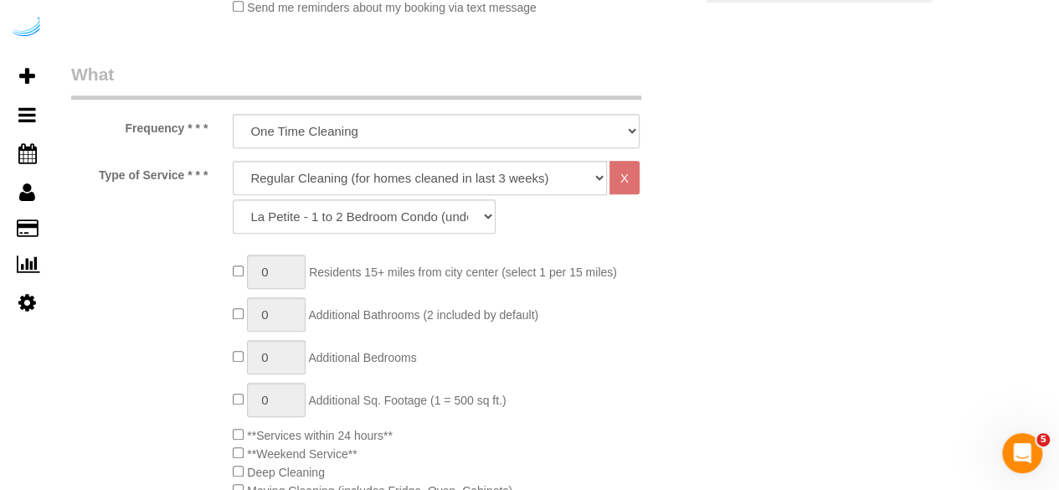
scroll to position [616, 0]
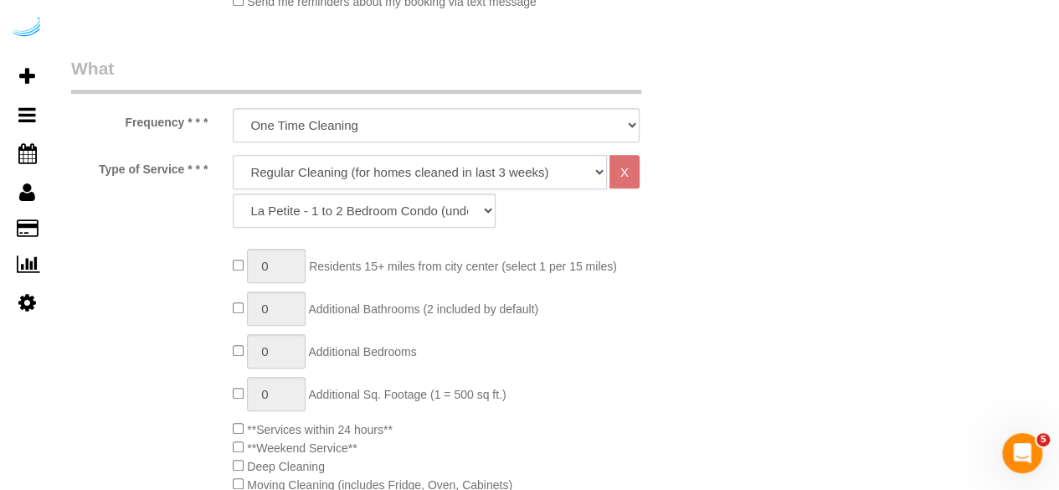
click at [422, 178] on select "Deep Cleaning (for homes that have not been cleaned in 3+ weeks) Spruce Regular…" at bounding box center [420, 172] width 374 height 34
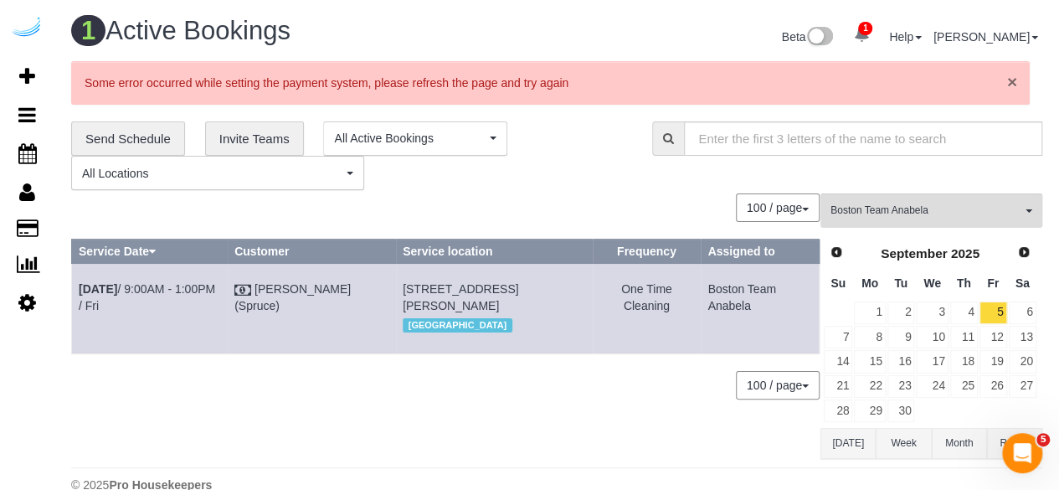
click at [1013, 80] on span "×" at bounding box center [1012, 81] width 10 height 19
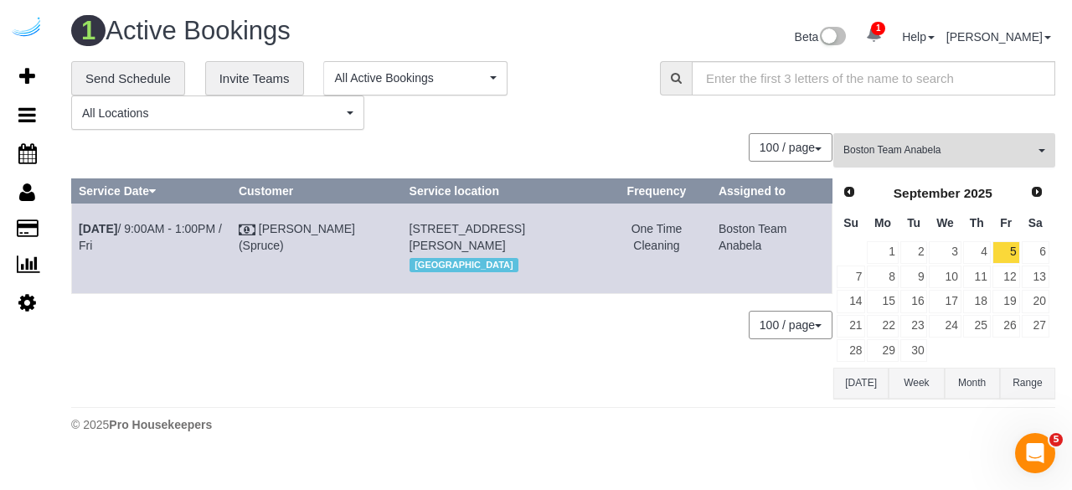
click at [965, 143] on span "Boston Team Anabela" at bounding box center [938, 150] width 191 height 14
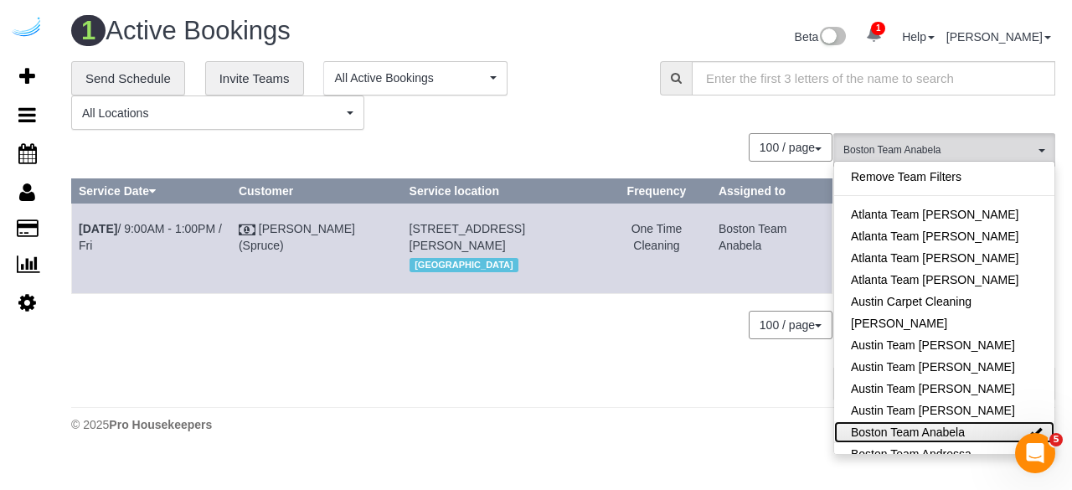
click at [997, 434] on link "Boston Team Anabela" at bounding box center [944, 432] width 220 height 22
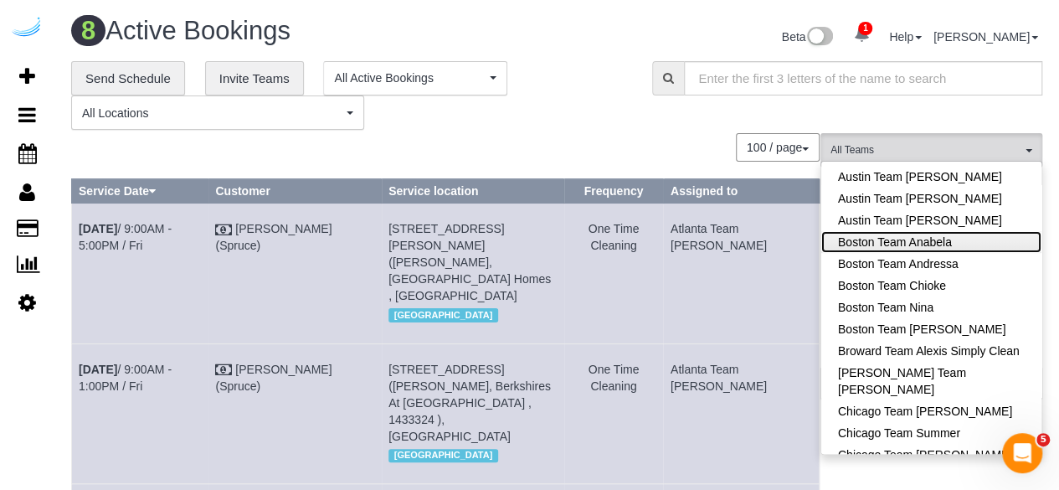
scroll to position [201, 0]
